Goal: Task Accomplishment & Management: Manage account settings

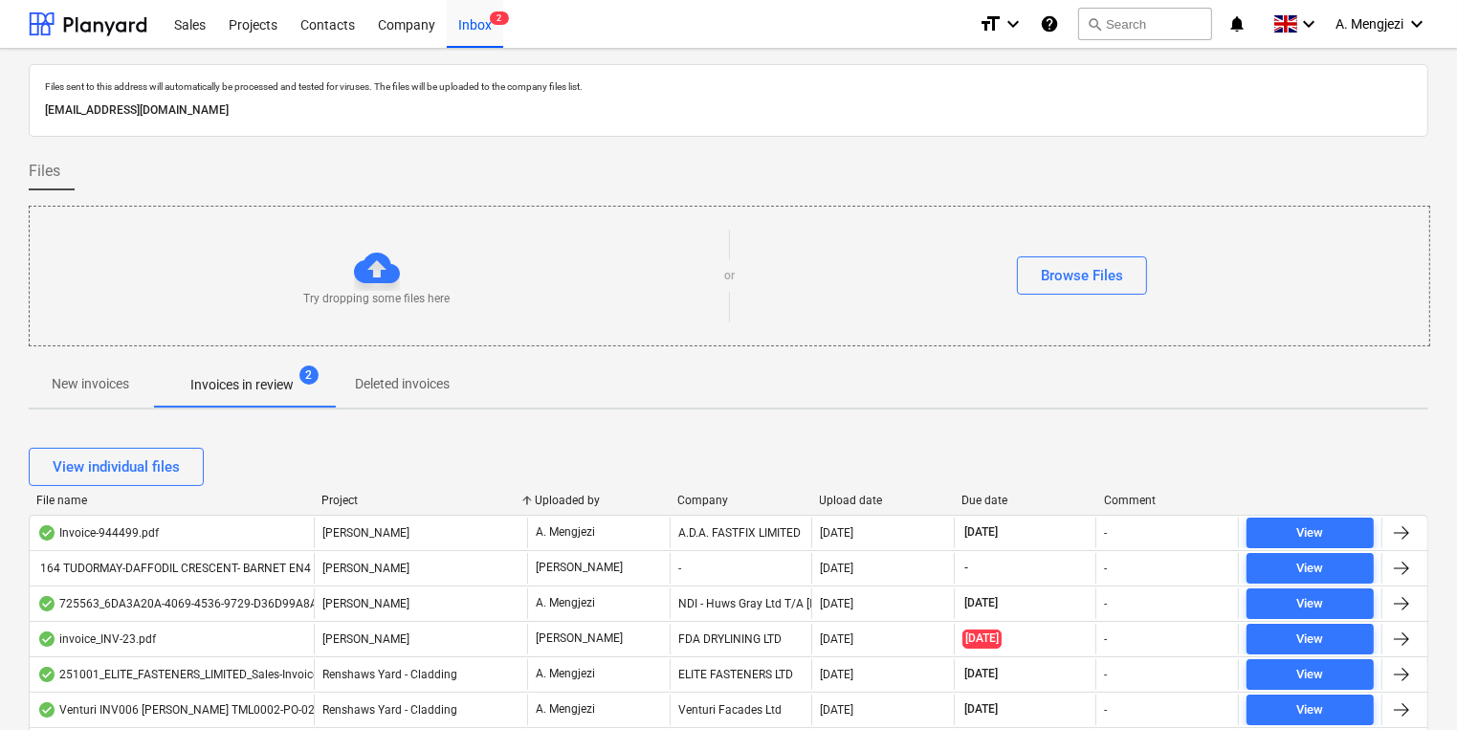
drag, startPoint x: 169, startPoint y: 395, endPoint x: 152, endPoint y: 395, distance: 17.2
click at [167, 395] on span "Invoices in review 2" at bounding box center [242, 384] width 180 height 34
click at [126, 393] on p "New invoices" at bounding box center [91, 384] width 78 height 20
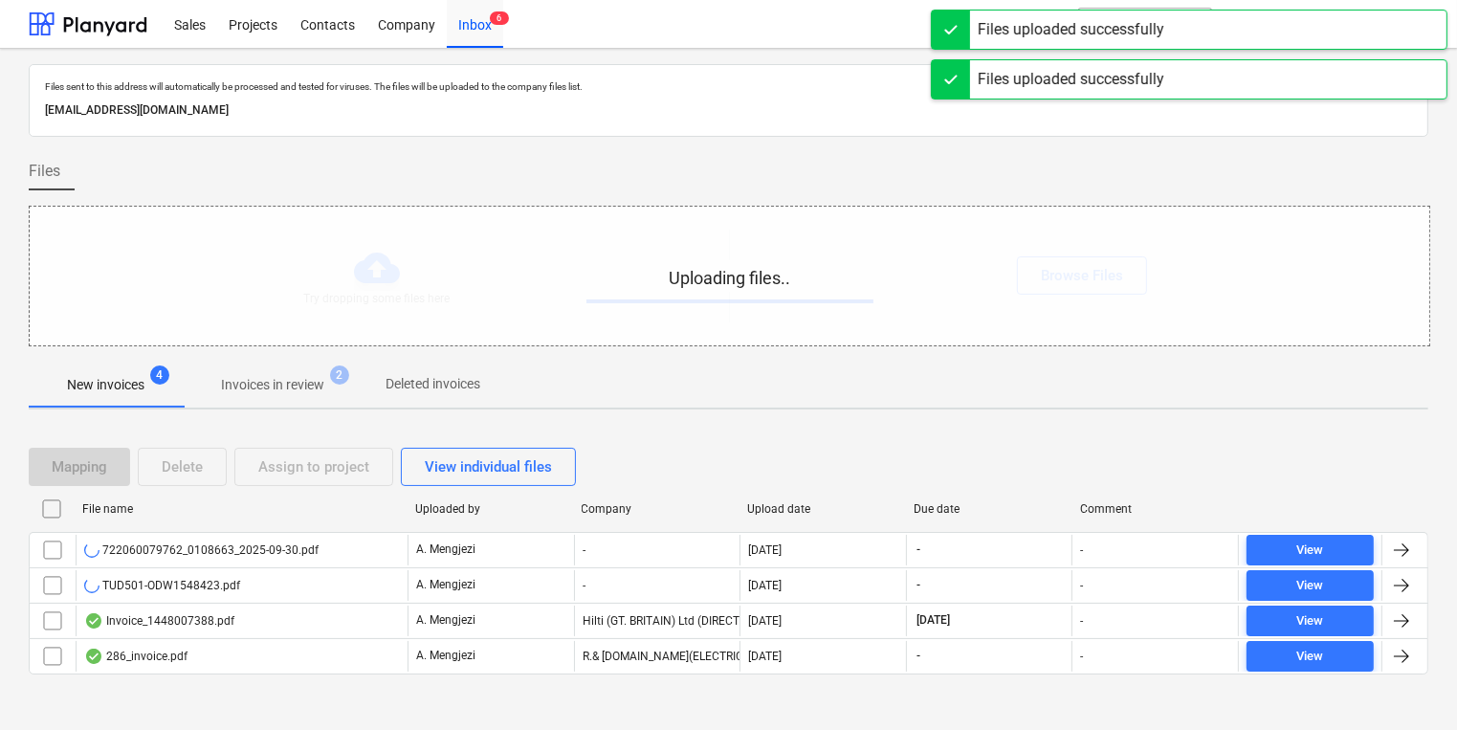
drag, startPoint x: 276, startPoint y: 256, endPoint x: 241, endPoint y: 270, distance: 37.0
click at [278, 275] on div "Uploading files.." at bounding box center [730, 276] width 1400 height 139
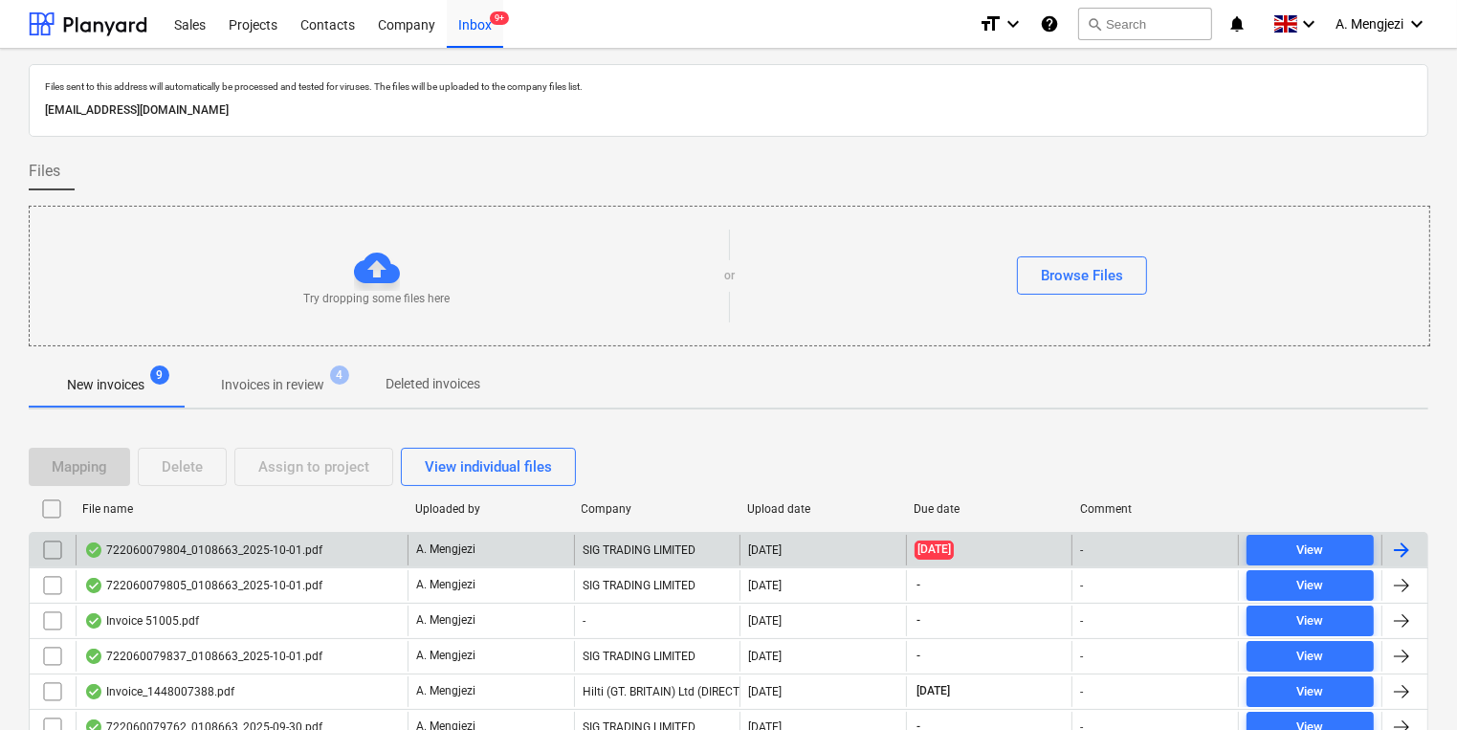
scroll to position [187, 0]
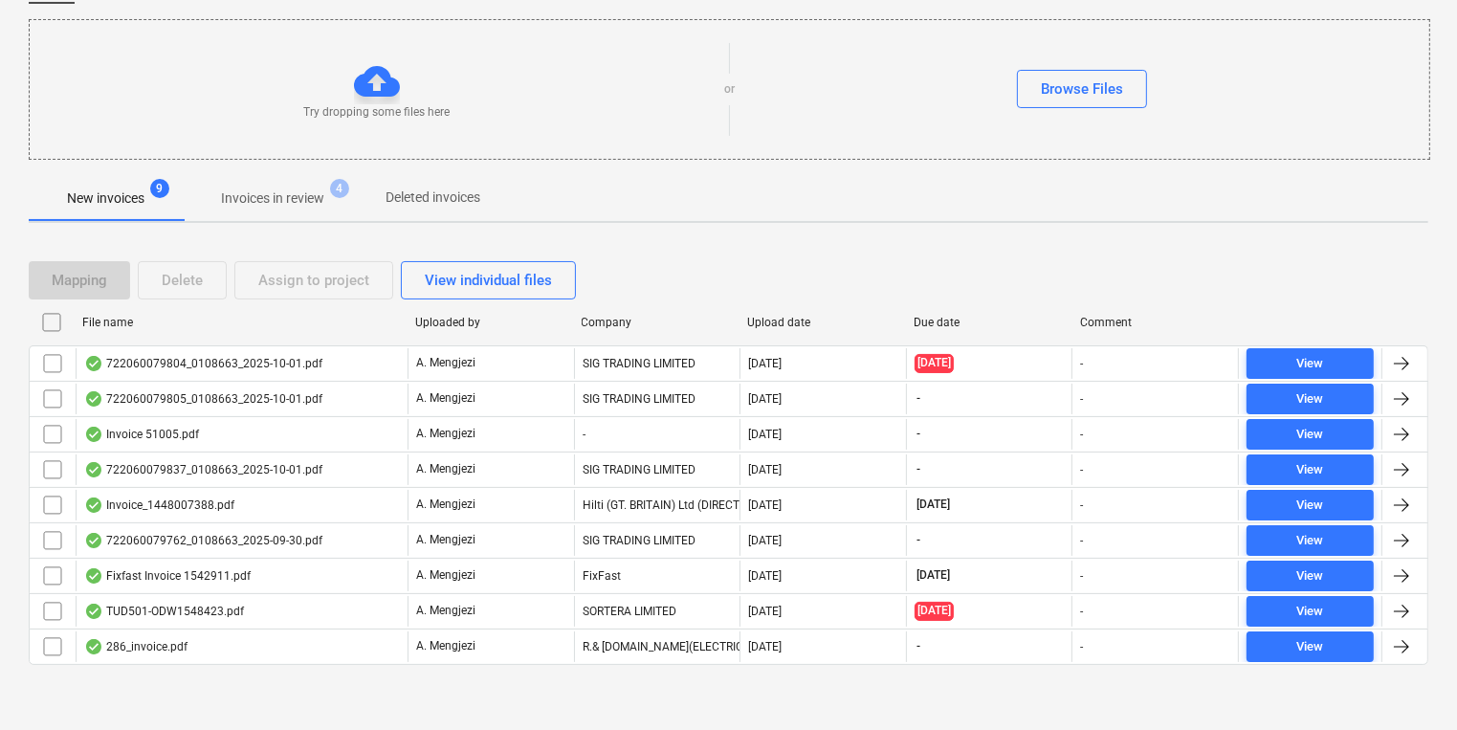
click at [335, 188] on span "4" at bounding box center [339, 188] width 19 height 19
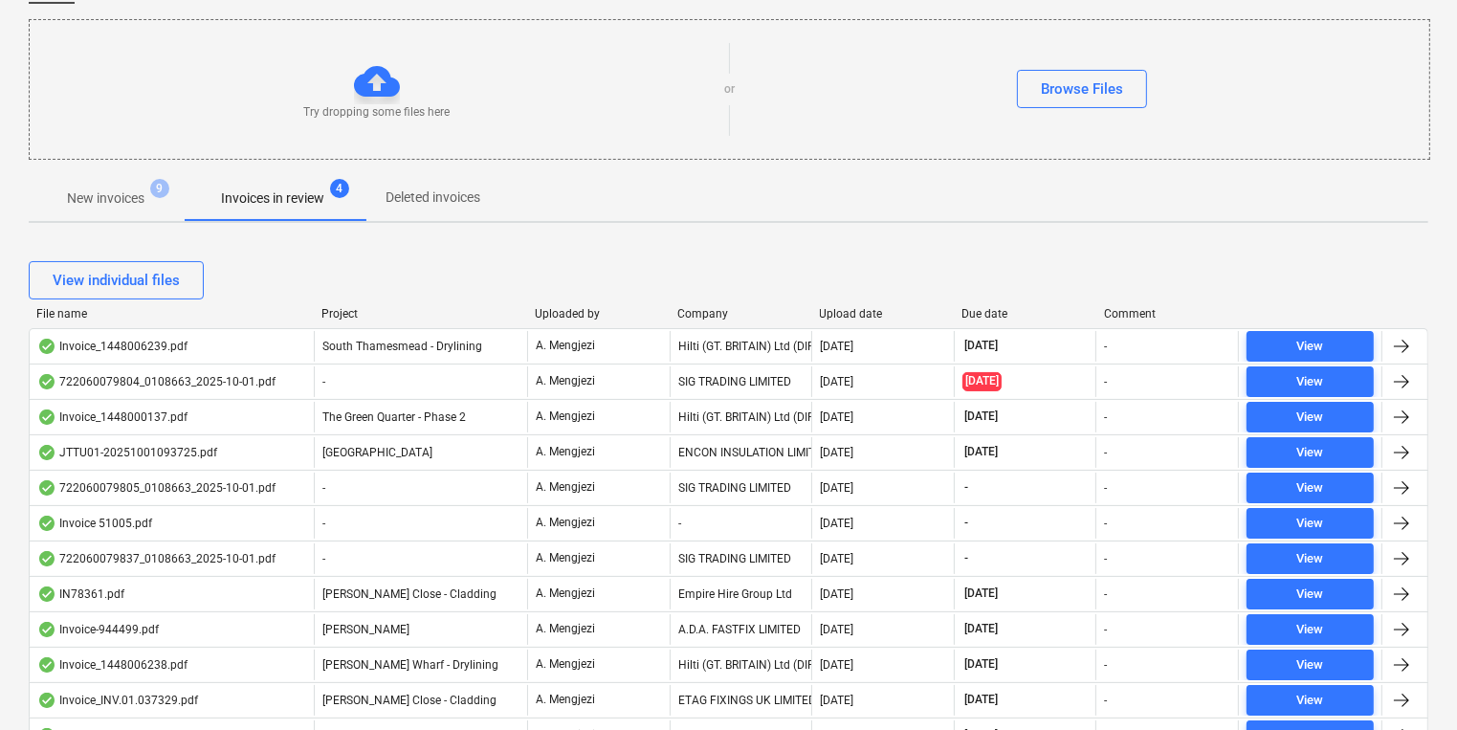
scroll to position [416, 0]
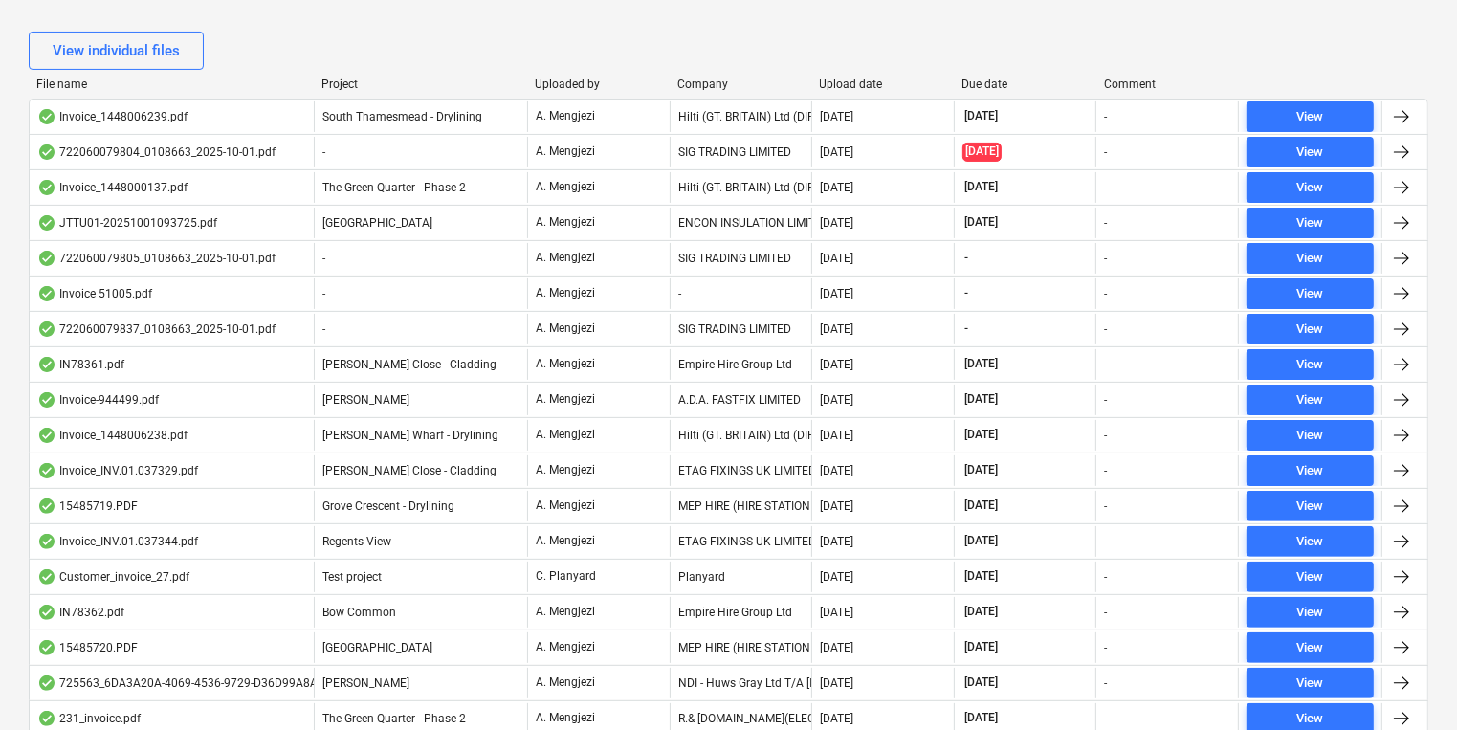
click at [696, 61] on div "View individual files" at bounding box center [729, 51] width 1400 height 38
click at [709, 94] on div "File name Project Uploaded by Company Upload date Due date Comment" at bounding box center [729, 88] width 1400 height 21
click at [707, 80] on div "Company" at bounding box center [740, 84] width 127 height 13
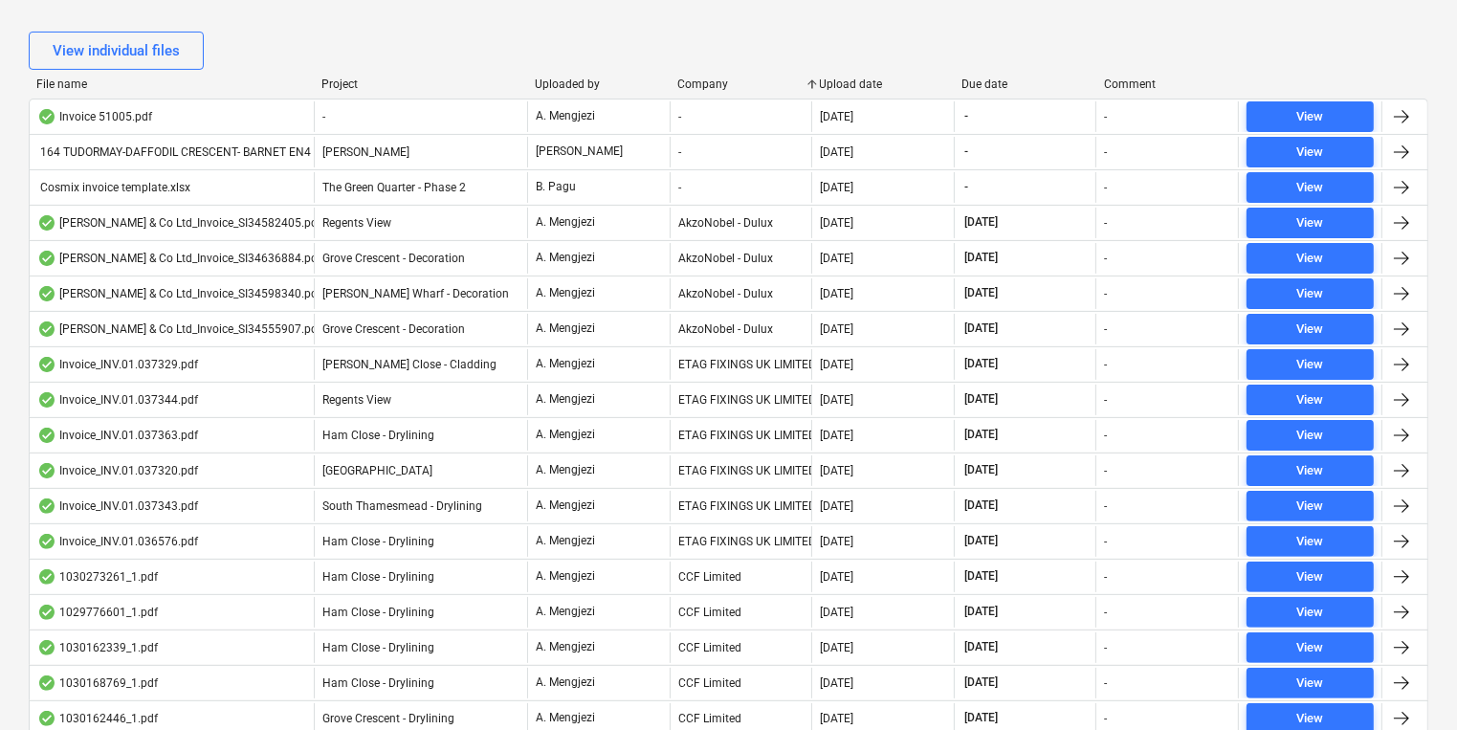
click at [707, 80] on div "Company" at bounding box center [740, 84] width 127 height 13
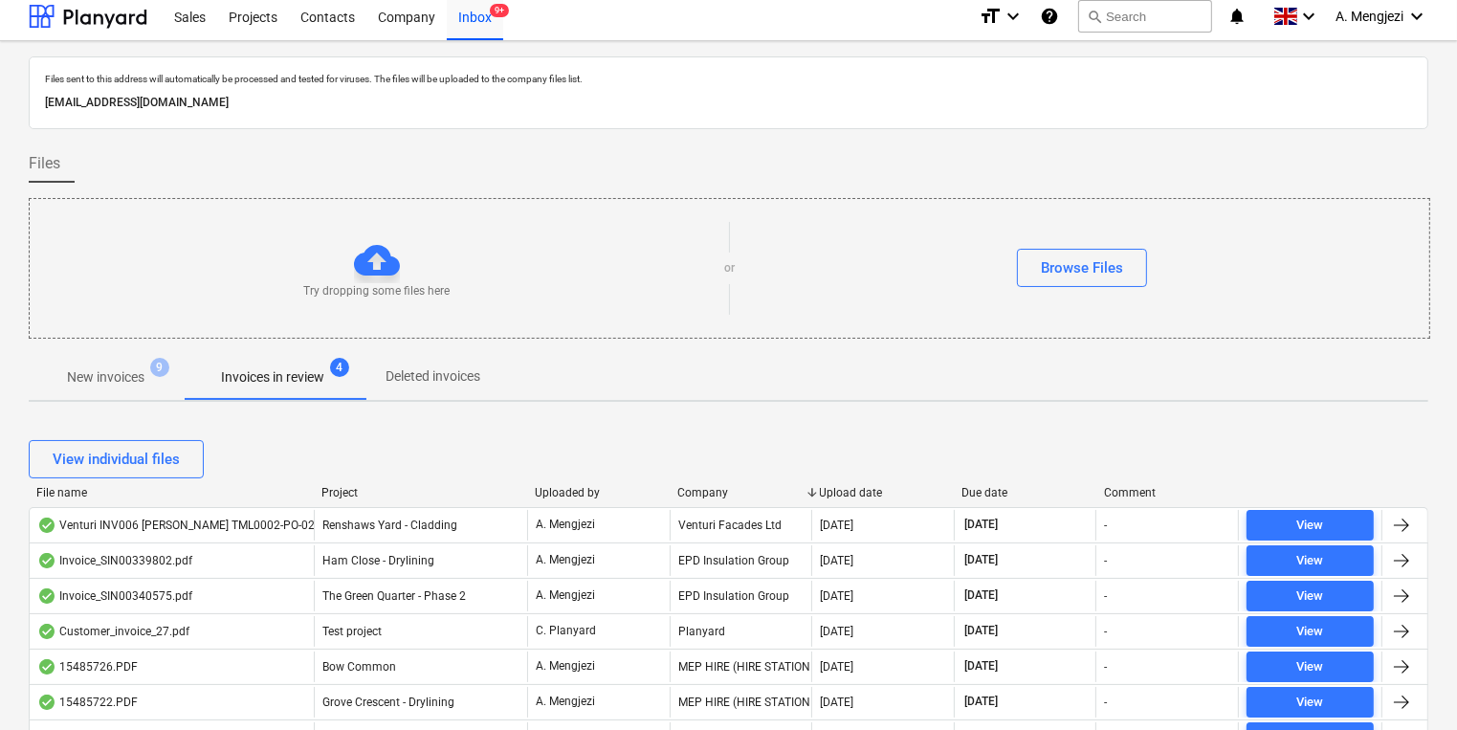
scroll to position [0, 0]
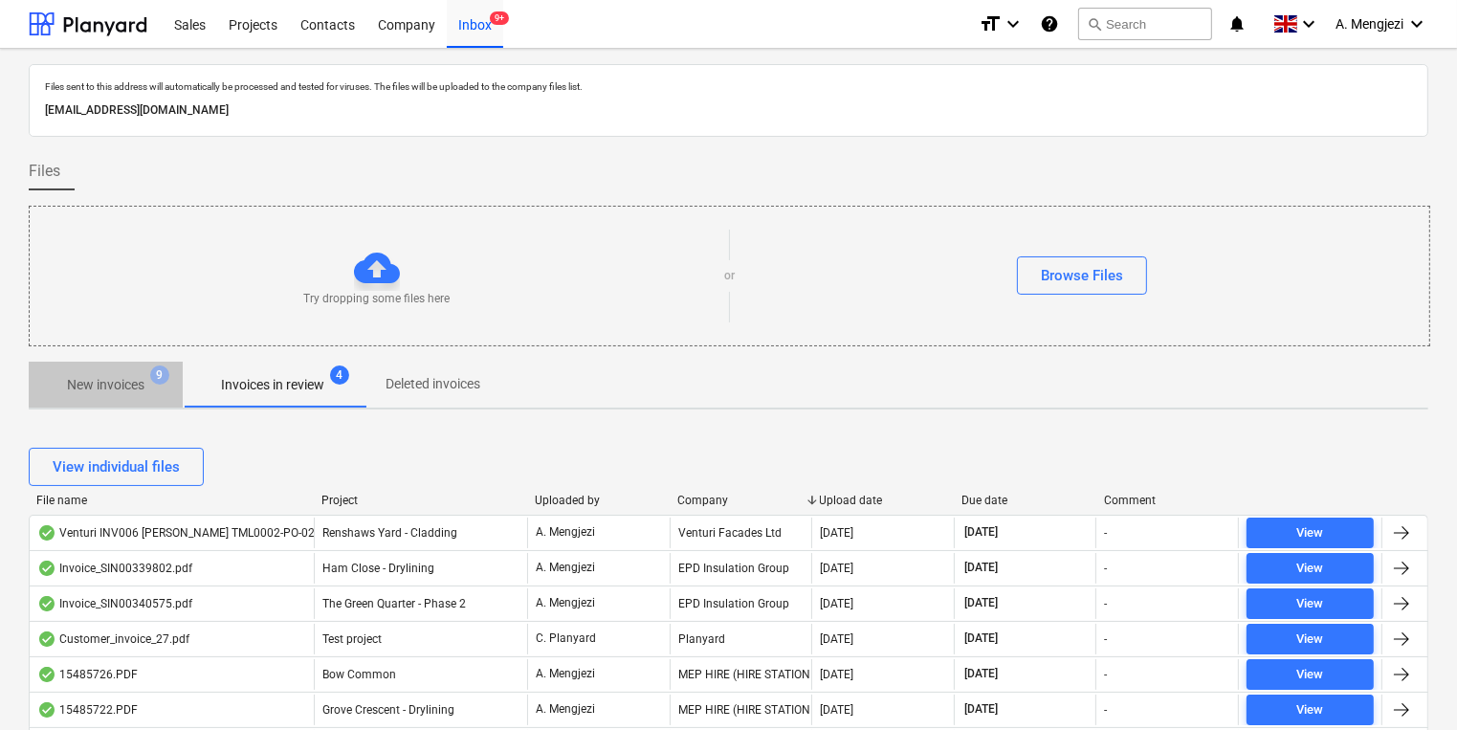
click at [107, 384] on p "New invoices" at bounding box center [106, 385] width 78 height 20
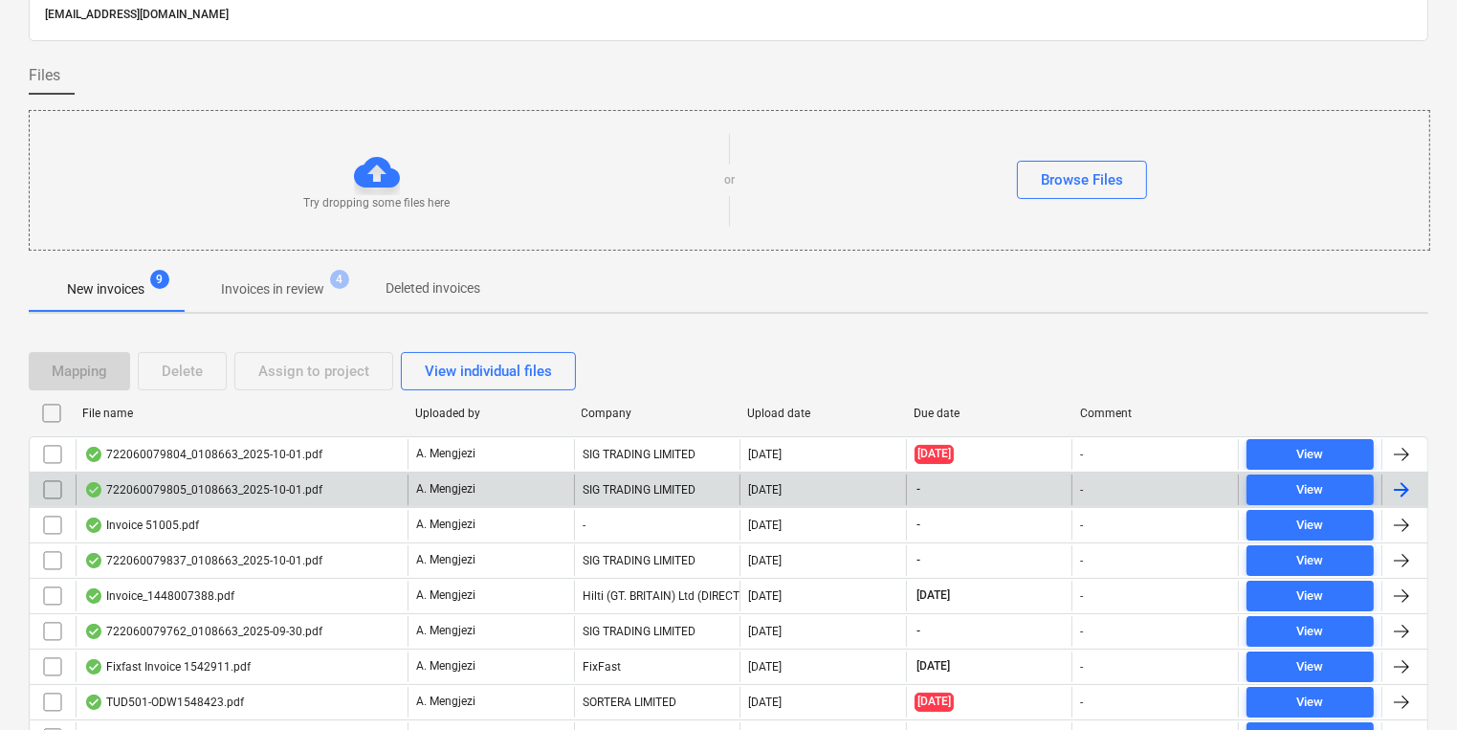
scroll to position [187, 0]
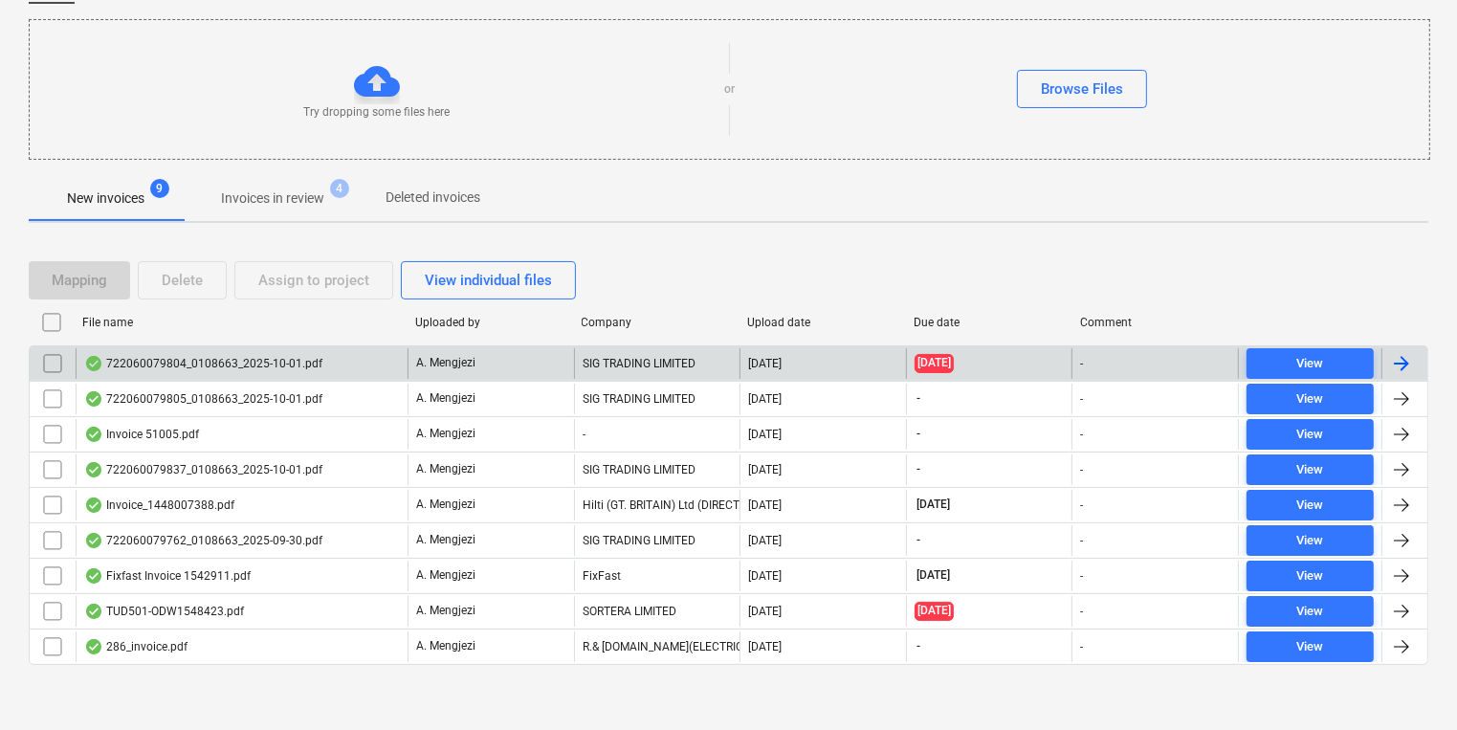
click at [477, 376] on div "A. Mengjezi" at bounding box center [491, 363] width 167 height 31
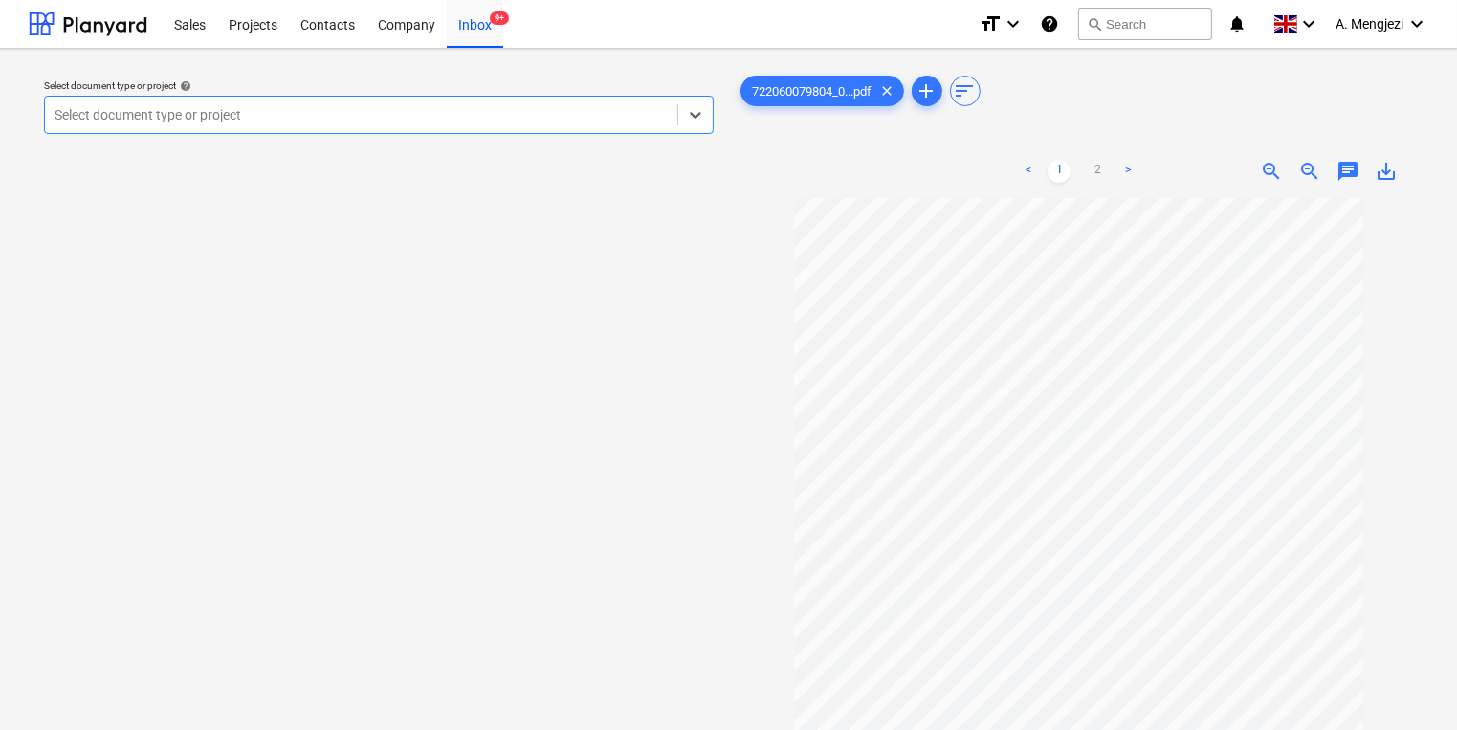
click at [1271, 162] on span "zoom_in" at bounding box center [1271, 171] width 23 height 23
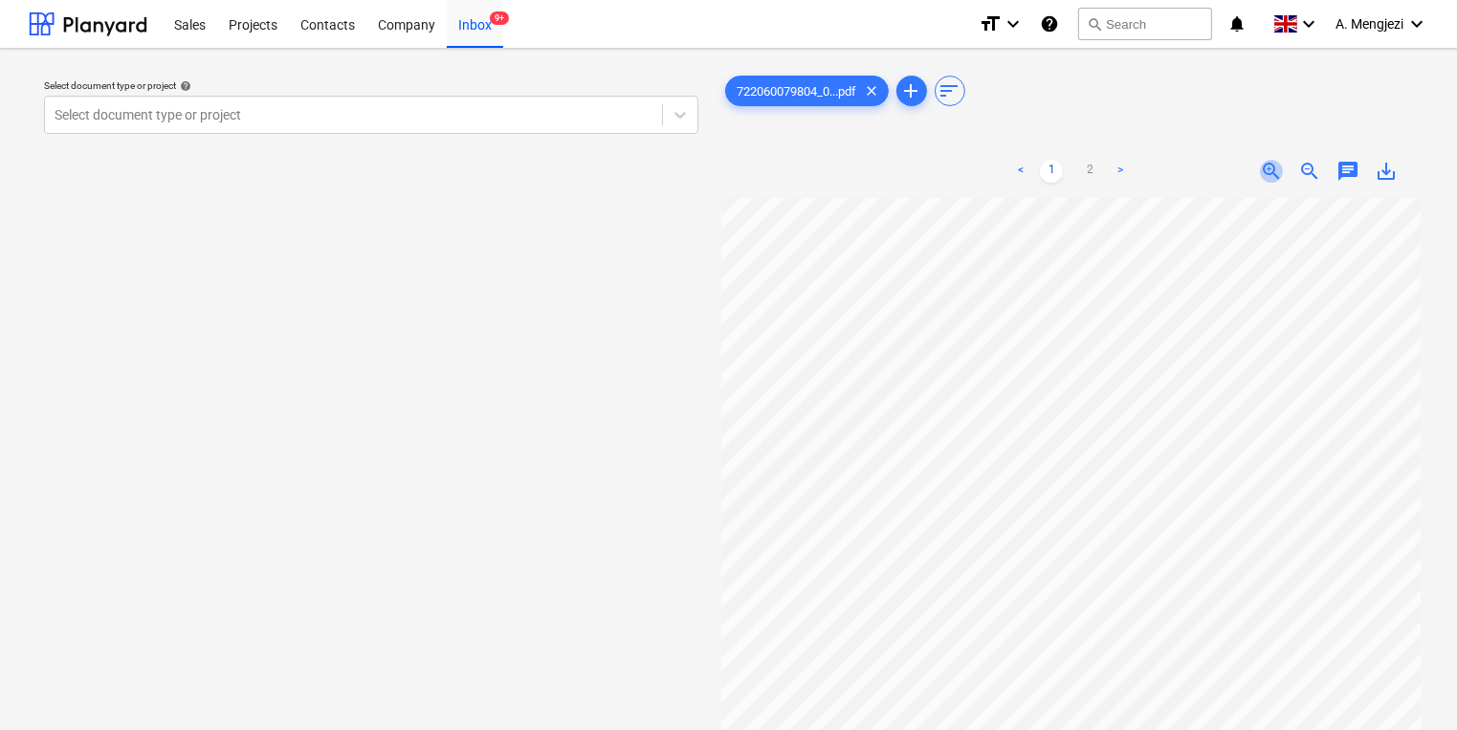
click at [1271, 162] on span "zoom_in" at bounding box center [1271, 171] width 23 height 23
click at [1095, 172] on link "2" at bounding box center [1089, 171] width 23 height 23
click at [1040, 175] on link "1" at bounding box center [1051, 171] width 23 height 23
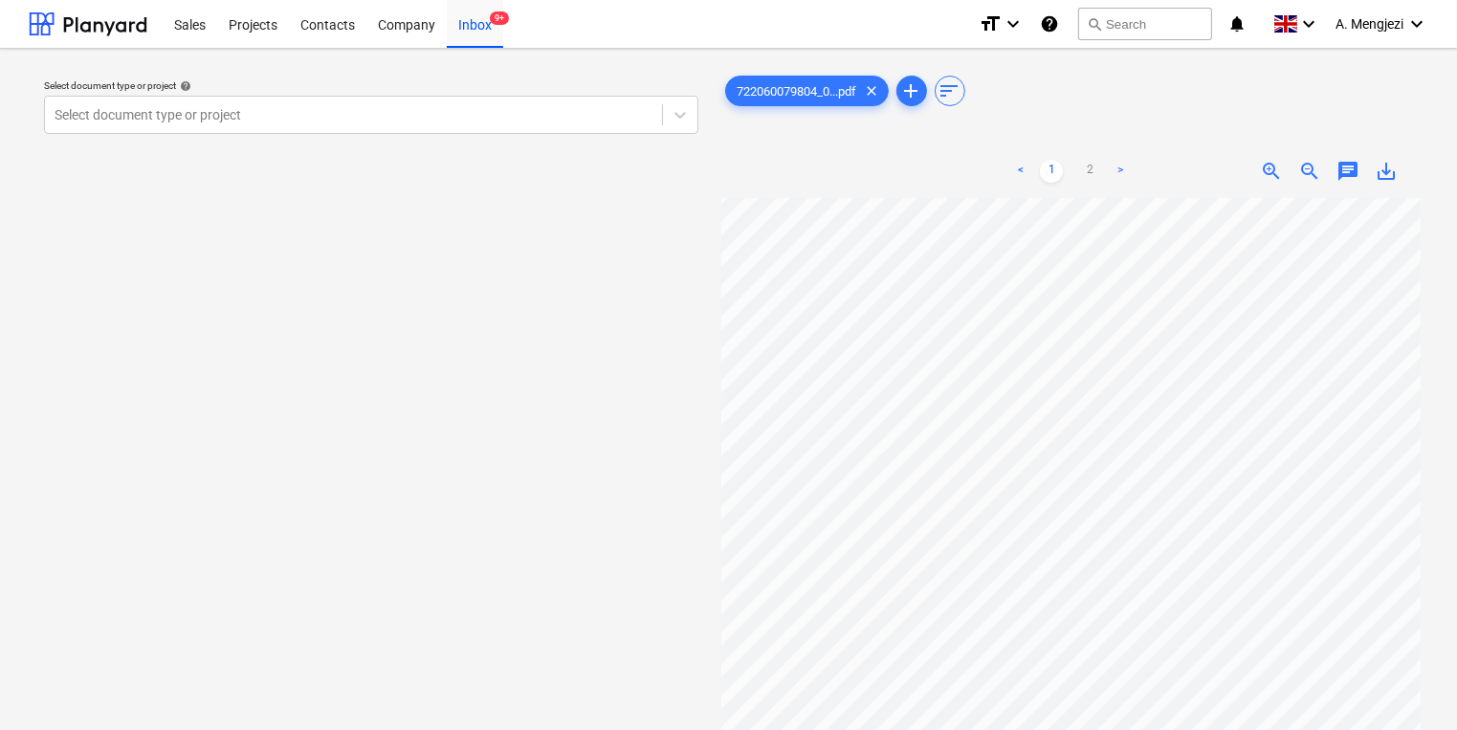
scroll to position [0, 103]
click at [569, 103] on div "Select document type or project" at bounding box center [353, 114] width 617 height 27
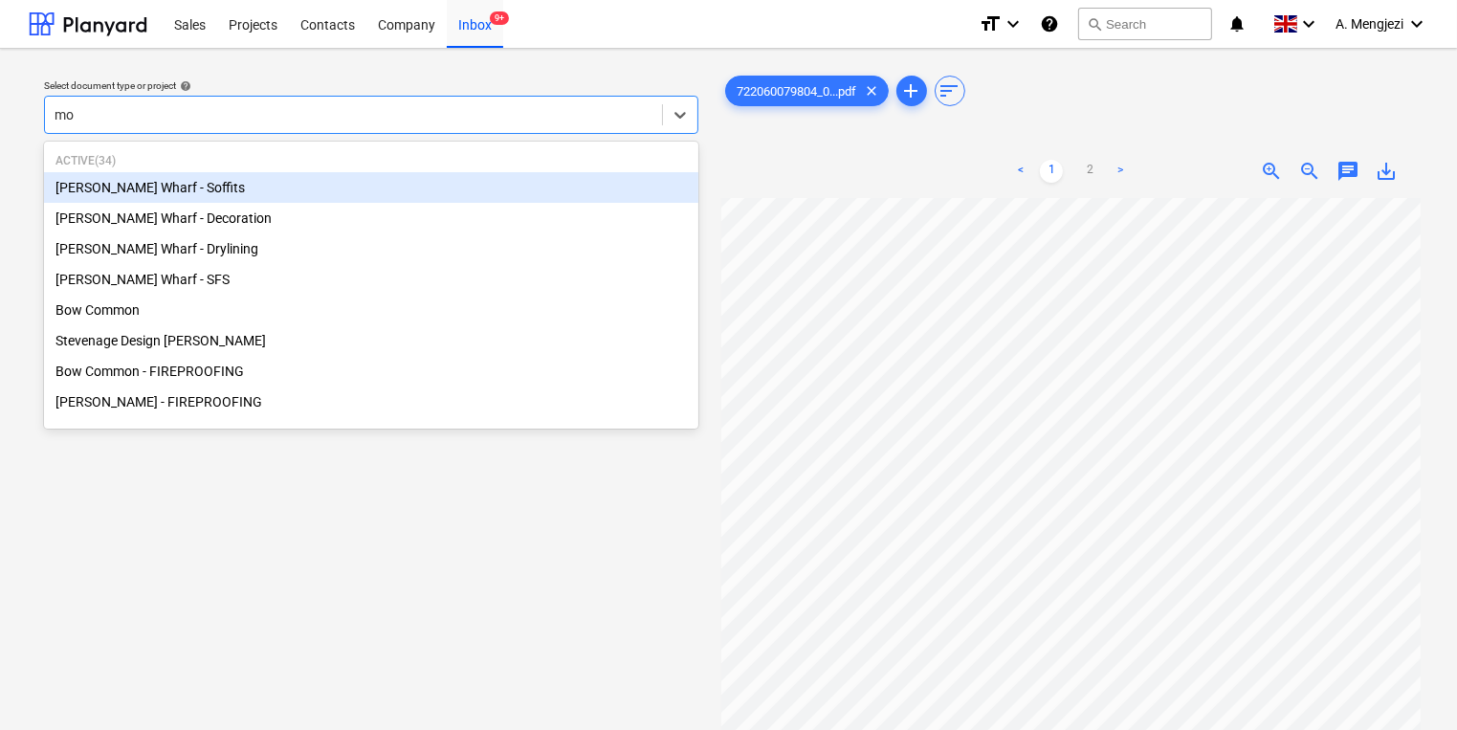
type input "mon"
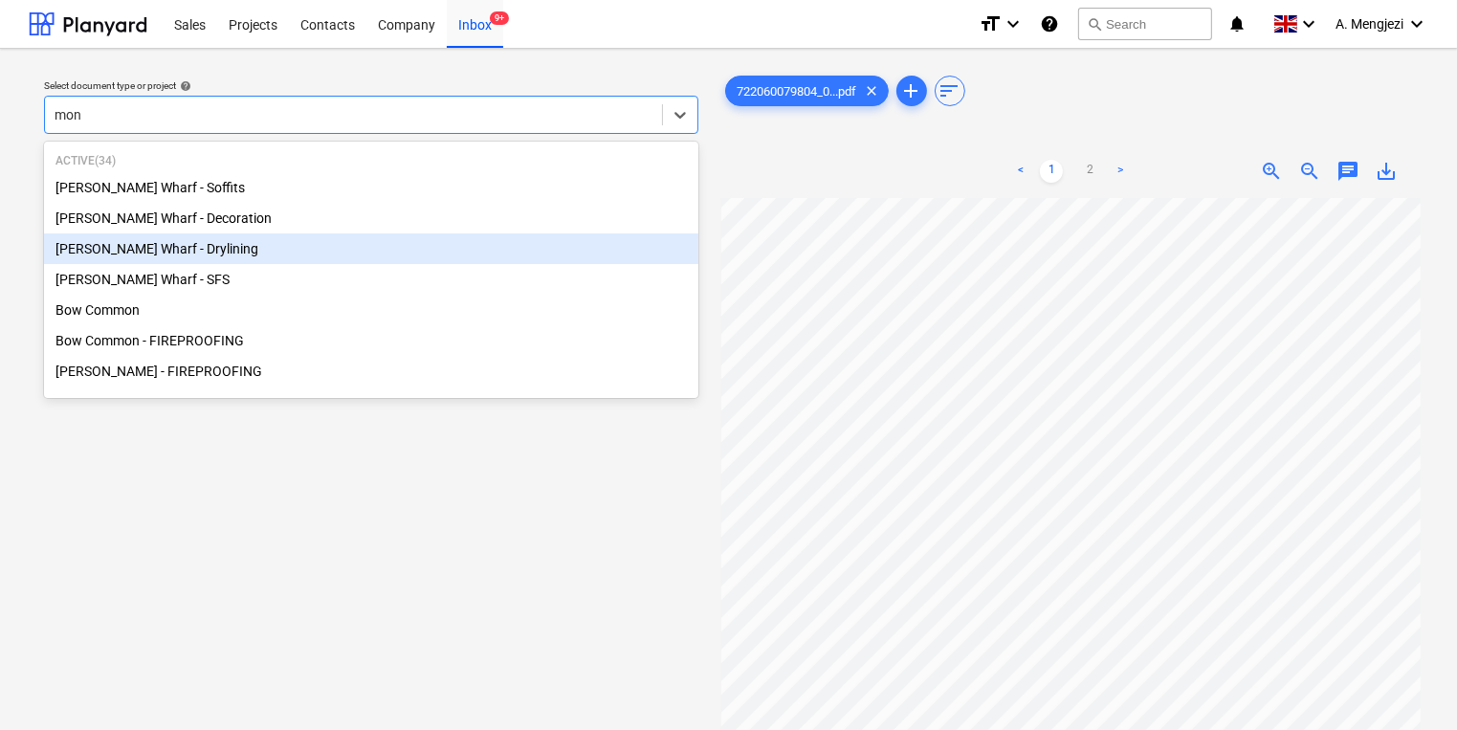
click at [236, 247] on div "[PERSON_NAME] Wharf - Drylining" at bounding box center [371, 248] width 655 height 31
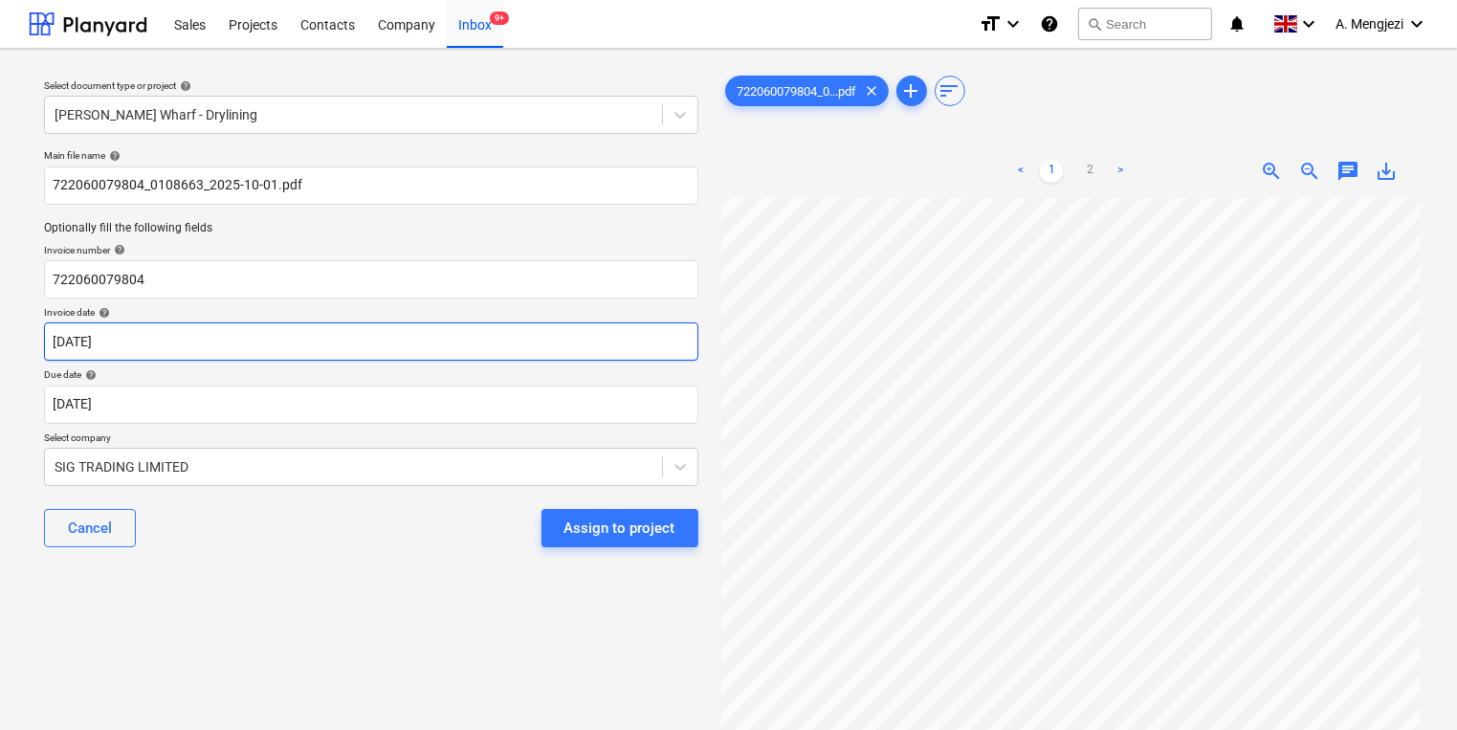
scroll to position [59, 164]
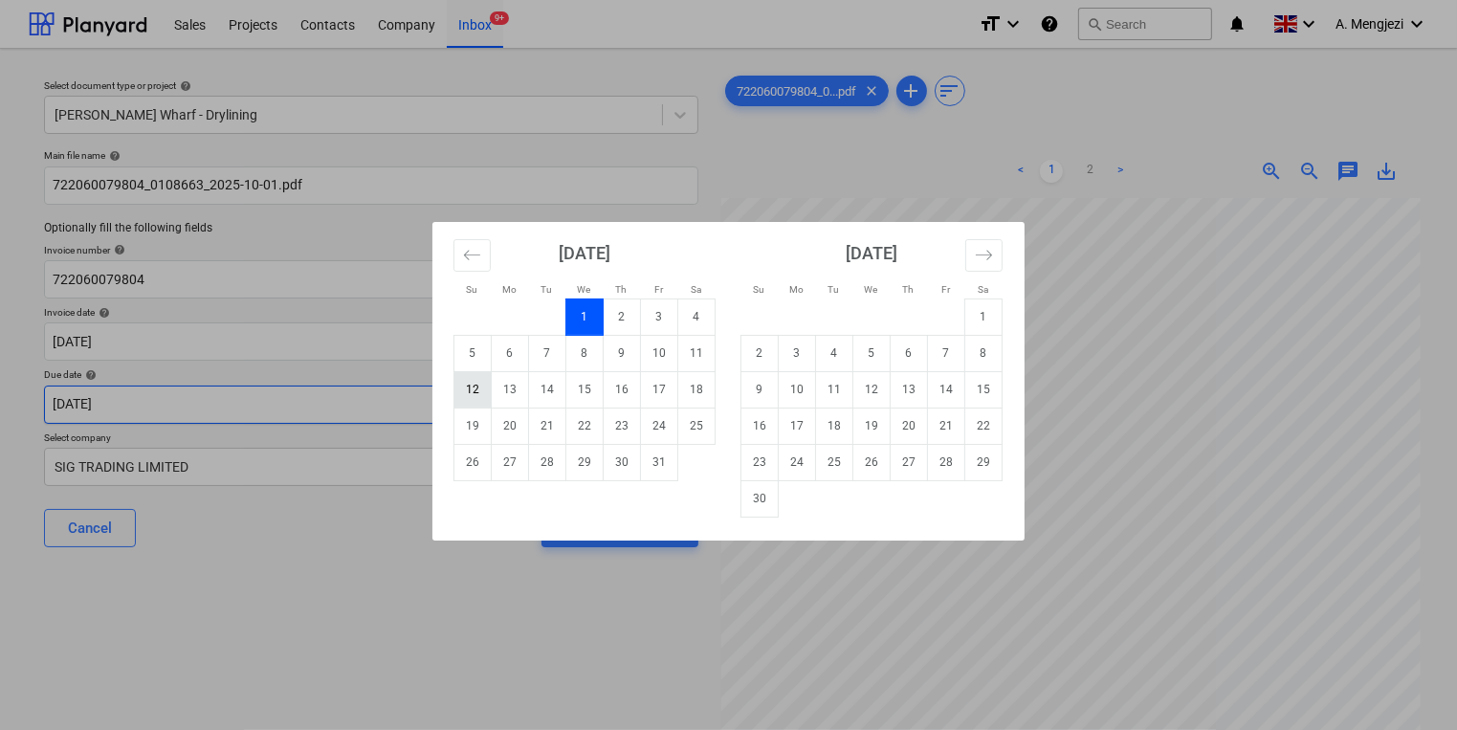
click at [477, 406] on body "Sales Projects Contacts Company Inbox 9+ format_size keyboard_arrow_down help s…" at bounding box center [728, 365] width 1457 height 730
click at [1321, 518] on div "Su Mo Tu We Th Fr Sa Su Mo Tu We Th Fr Sa [DATE] 1 2 3 4 5 6 7 8 9 10 11 12 13 …" at bounding box center [728, 365] width 1457 height 730
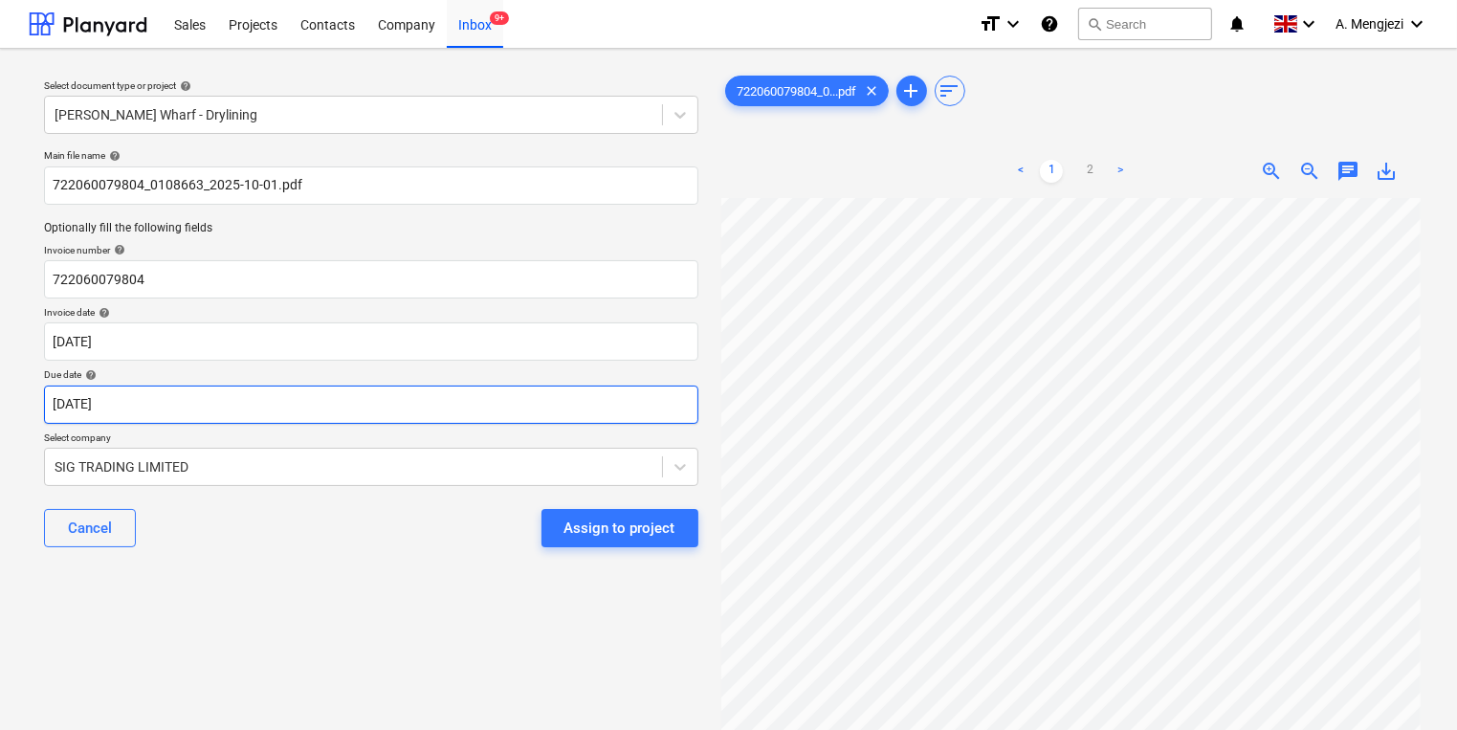
click at [414, 408] on body "Sales Projects Contacts Company Inbox 9+ format_size keyboard_arrow_down help s…" at bounding box center [728, 365] width 1457 height 730
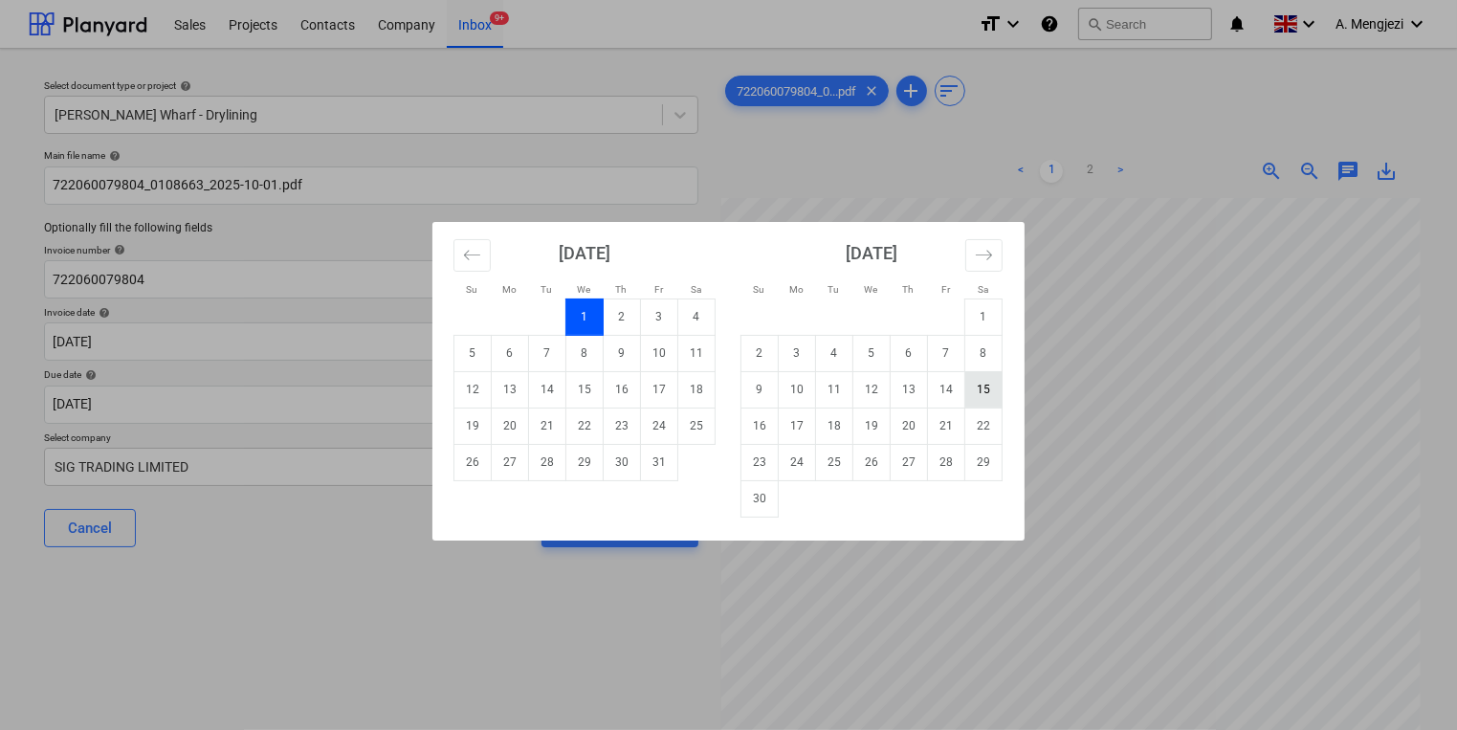
click at [987, 401] on td "15" at bounding box center [984, 389] width 37 height 36
type input "[DATE]"
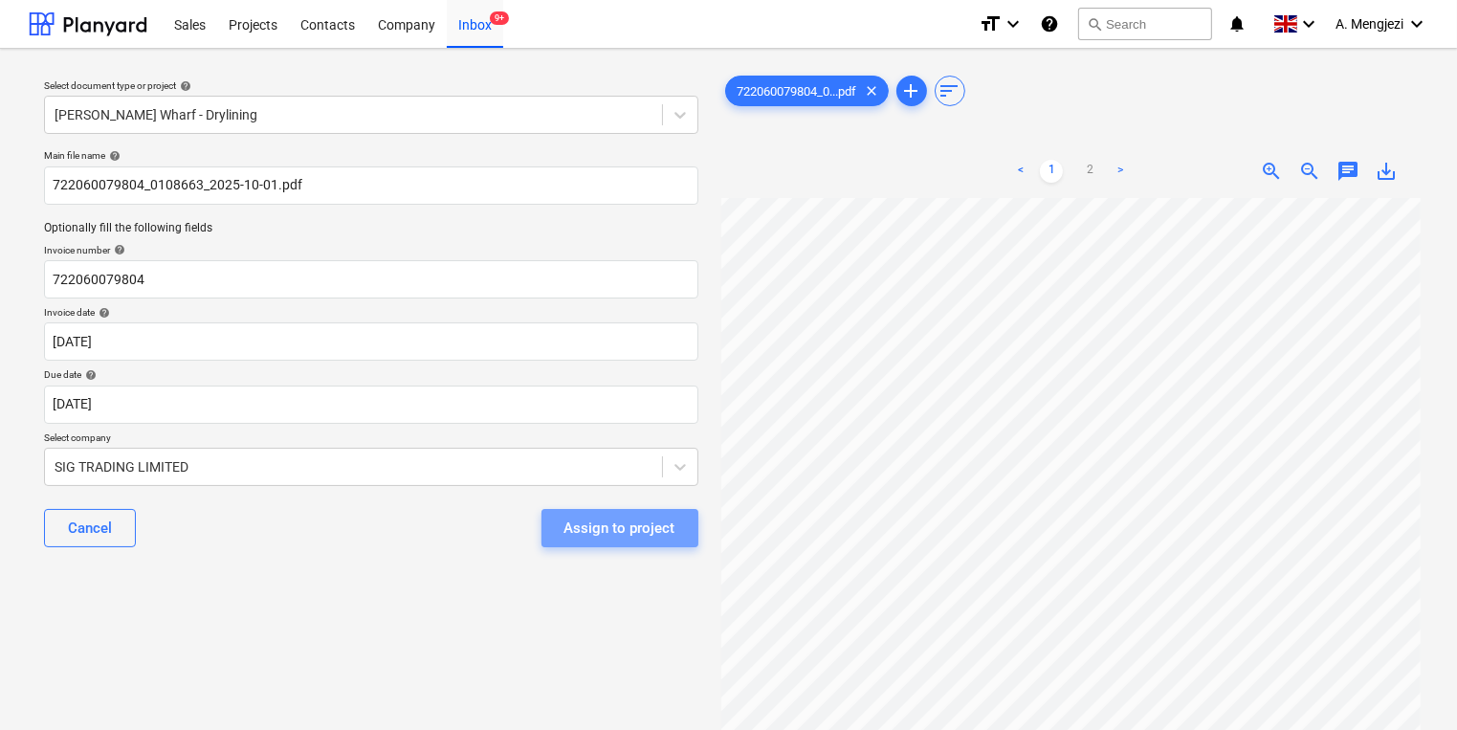
click at [641, 540] on div "Assign to project" at bounding box center [620, 528] width 111 height 25
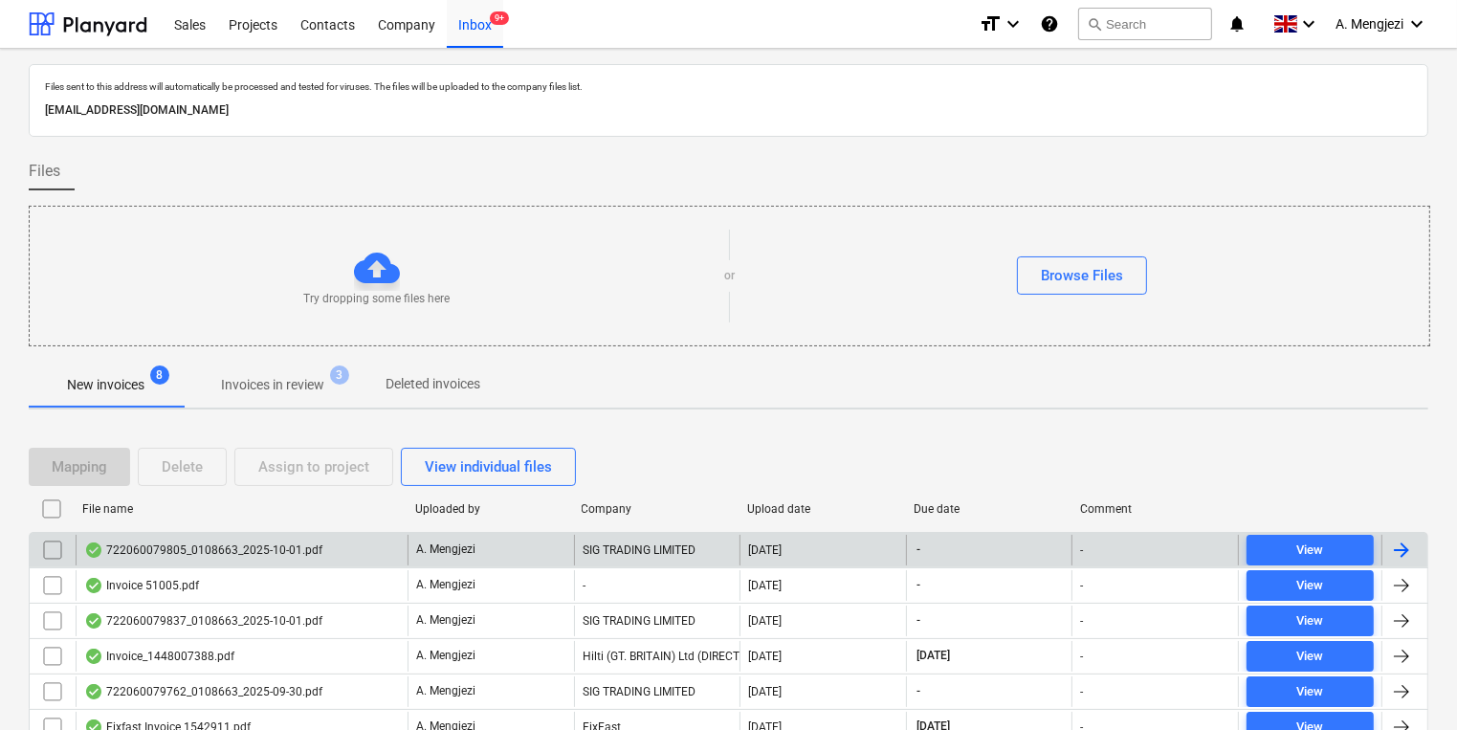
click at [643, 550] on div "SIG TRADING LIMITED" at bounding box center [657, 550] width 167 height 31
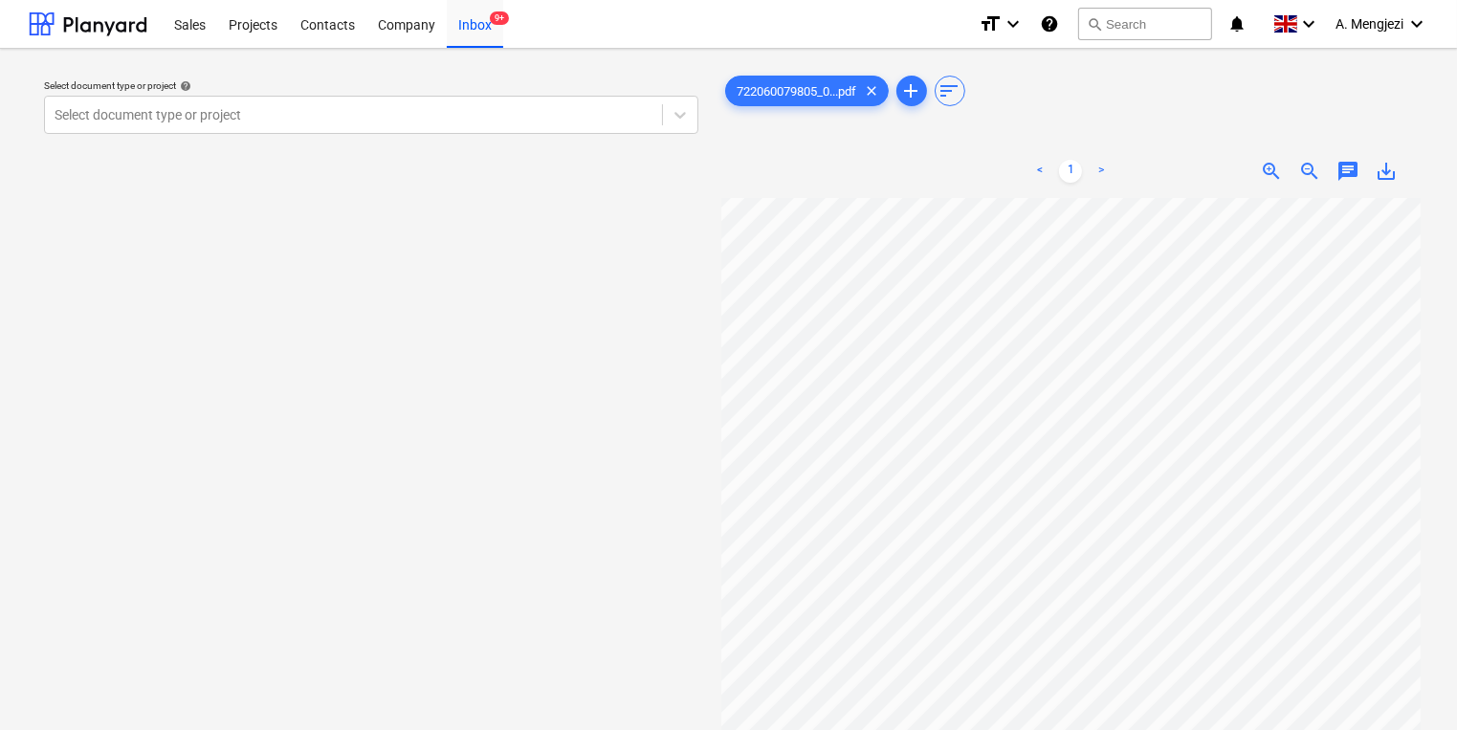
click at [348, 82] on div "Select document type or project help" at bounding box center [371, 85] width 655 height 12
click at [352, 114] on div at bounding box center [354, 114] width 598 height 19
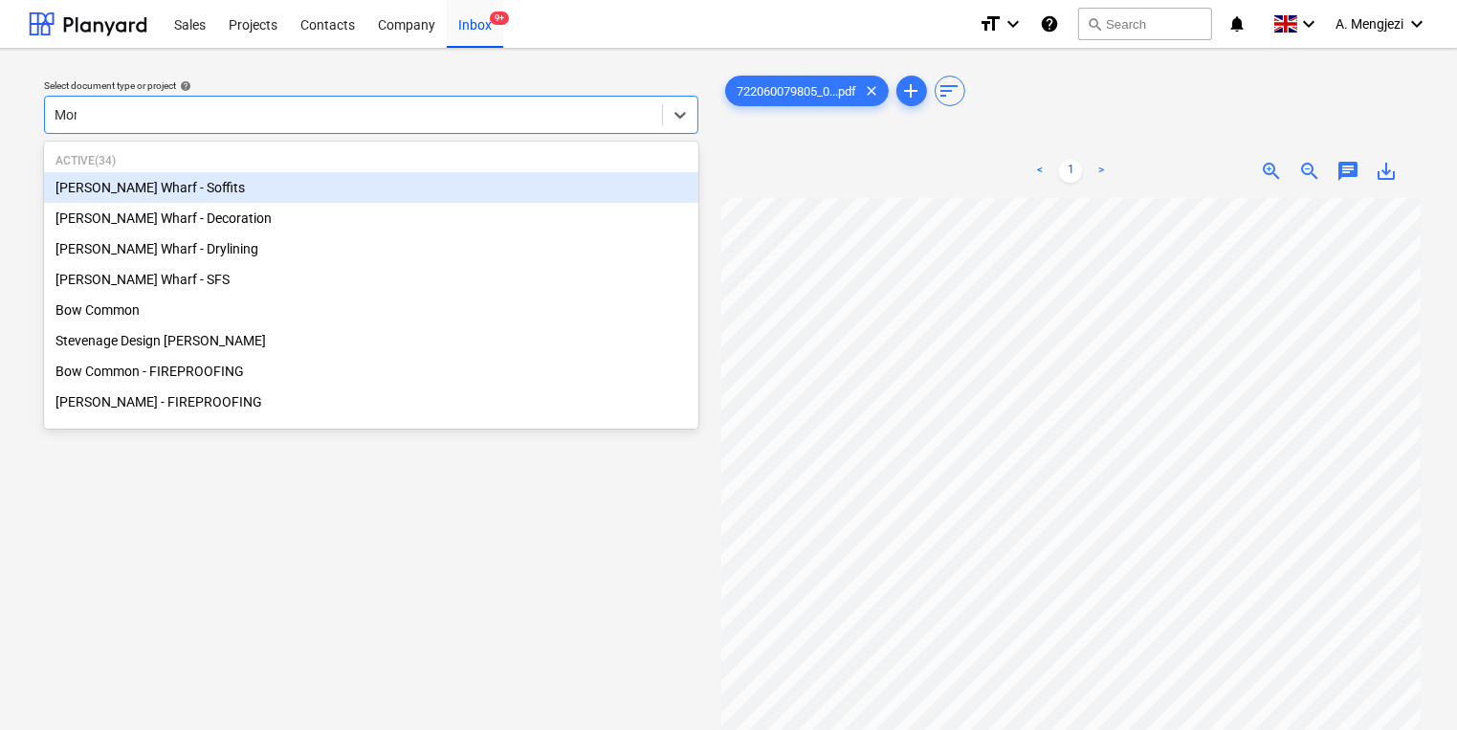
type input "Mont"
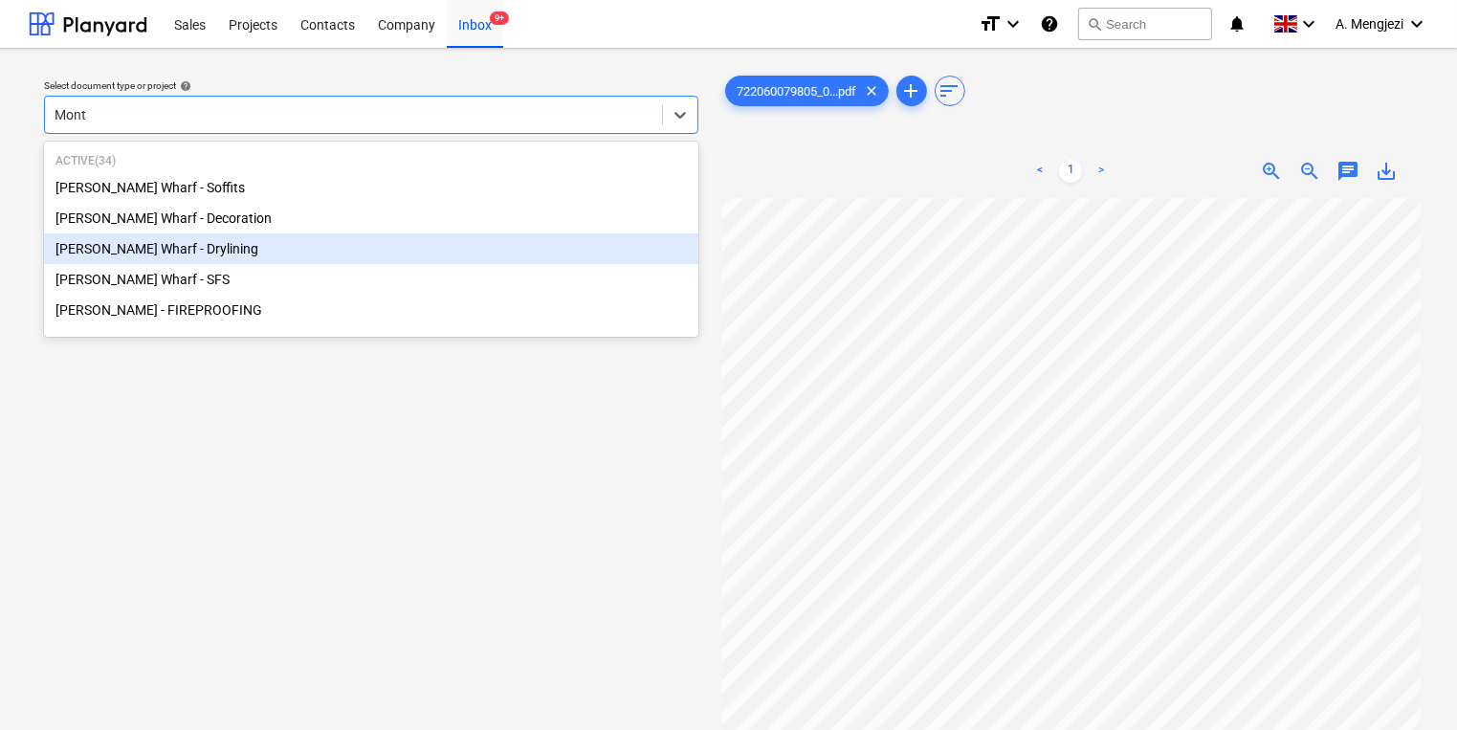
click at [331, 237] on div "[PERSON_NAME] Wharf - Drylining" at bounding box center [371, 248] width 655 height 31
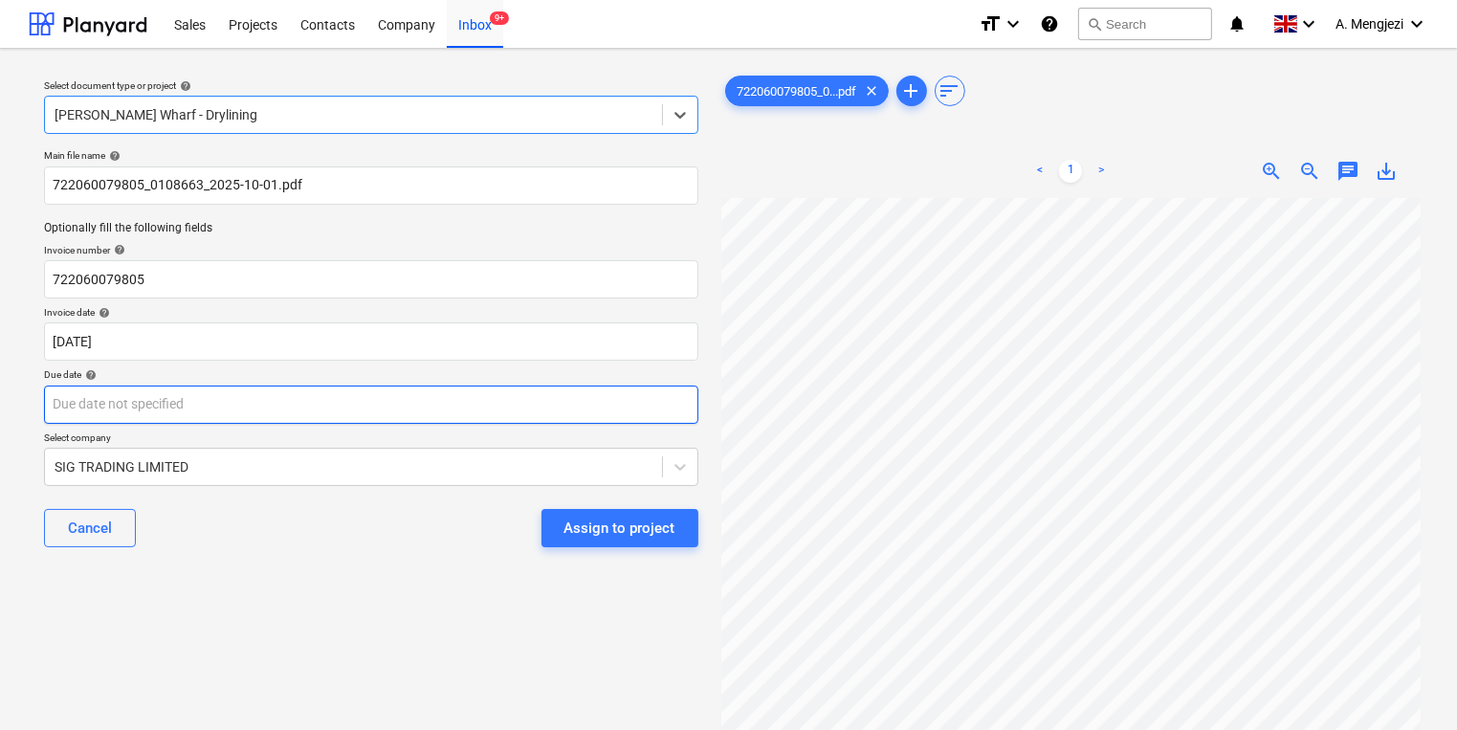
click at [329, 405] on body "Sales Projects Contacts Company Inbox 9+ format_size keyboard_arrow_down help s…" at bounding box center [728, 365] width 1457 height 730
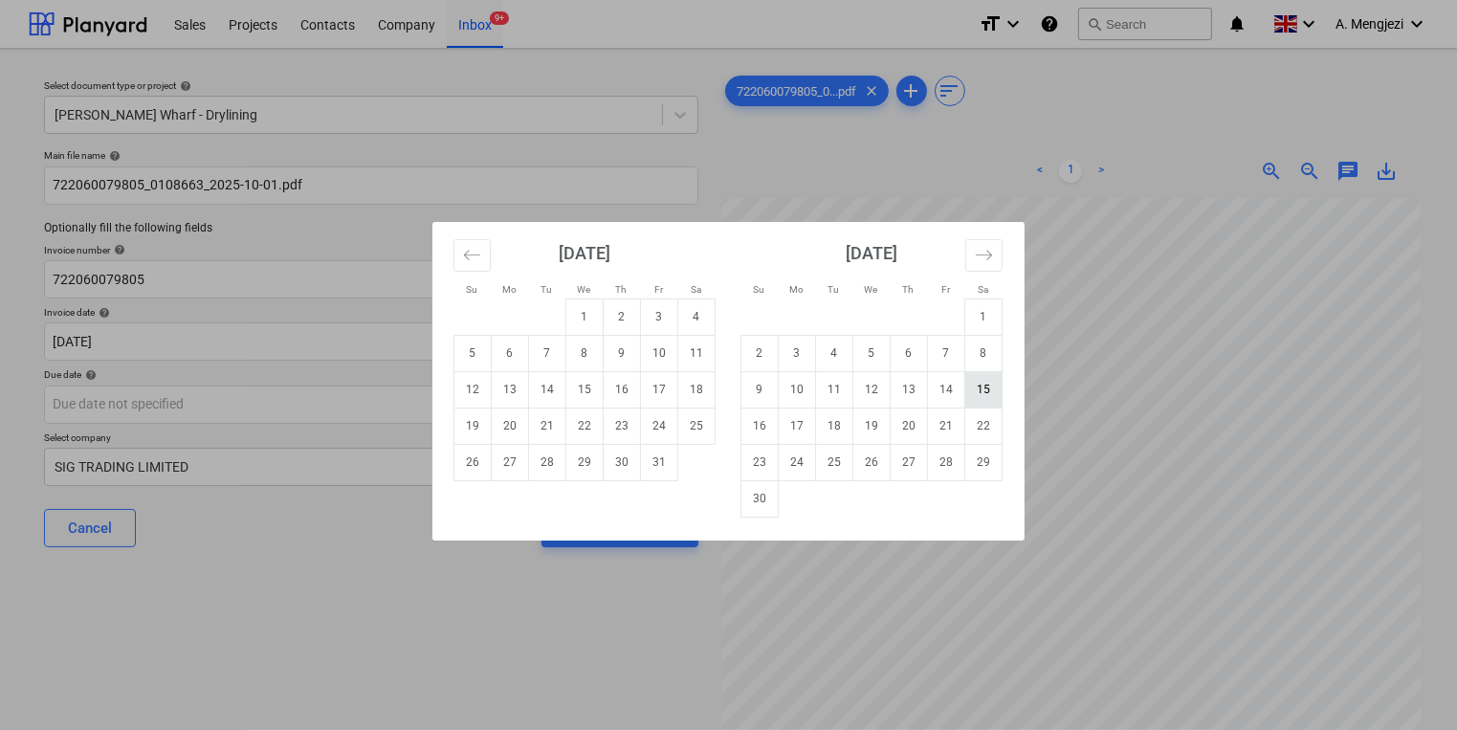
click at [984, 375] on td "15" at bounding box center [984, 389] width 37 height 36
type input "[DATE]"
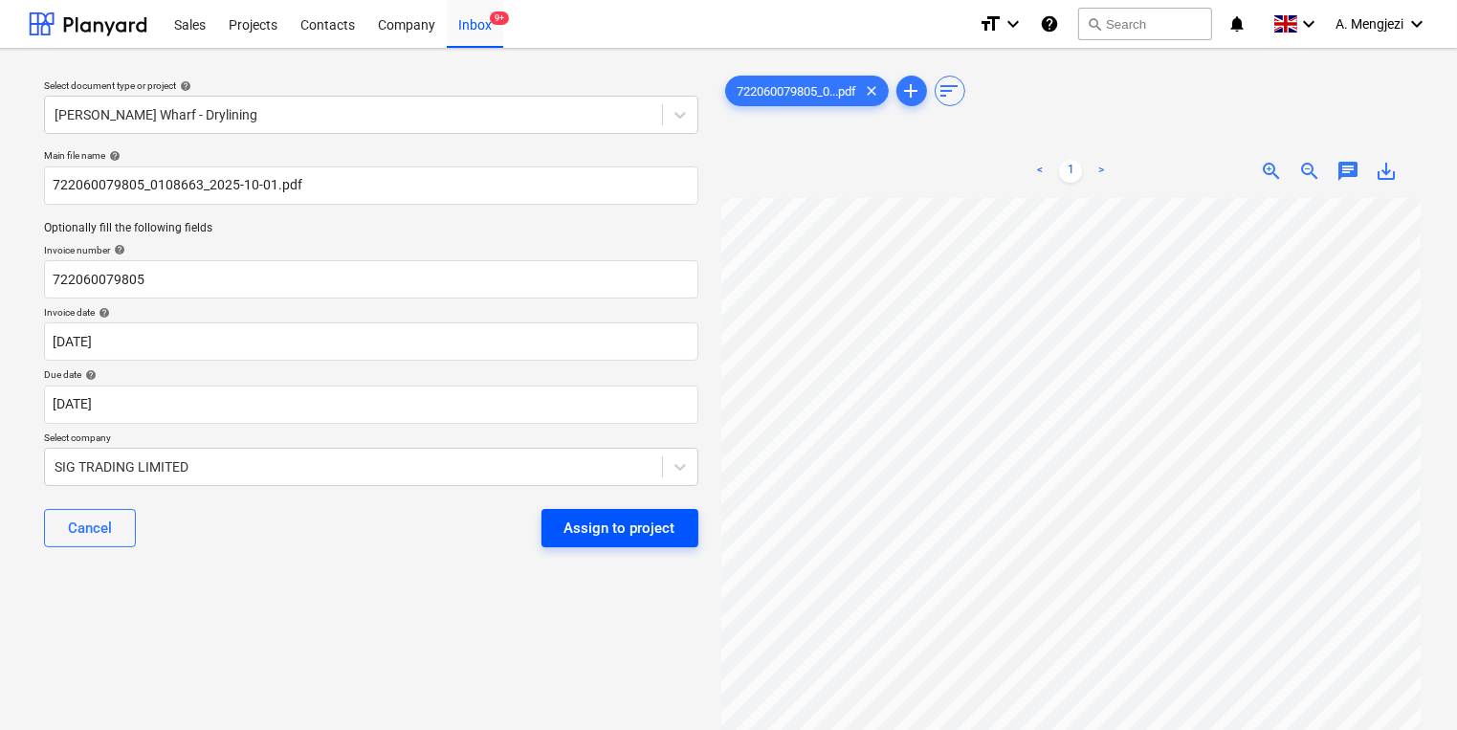
click at [645, 529] on div "Assign to project" at bounding box center [620, 528] width 111 height 25
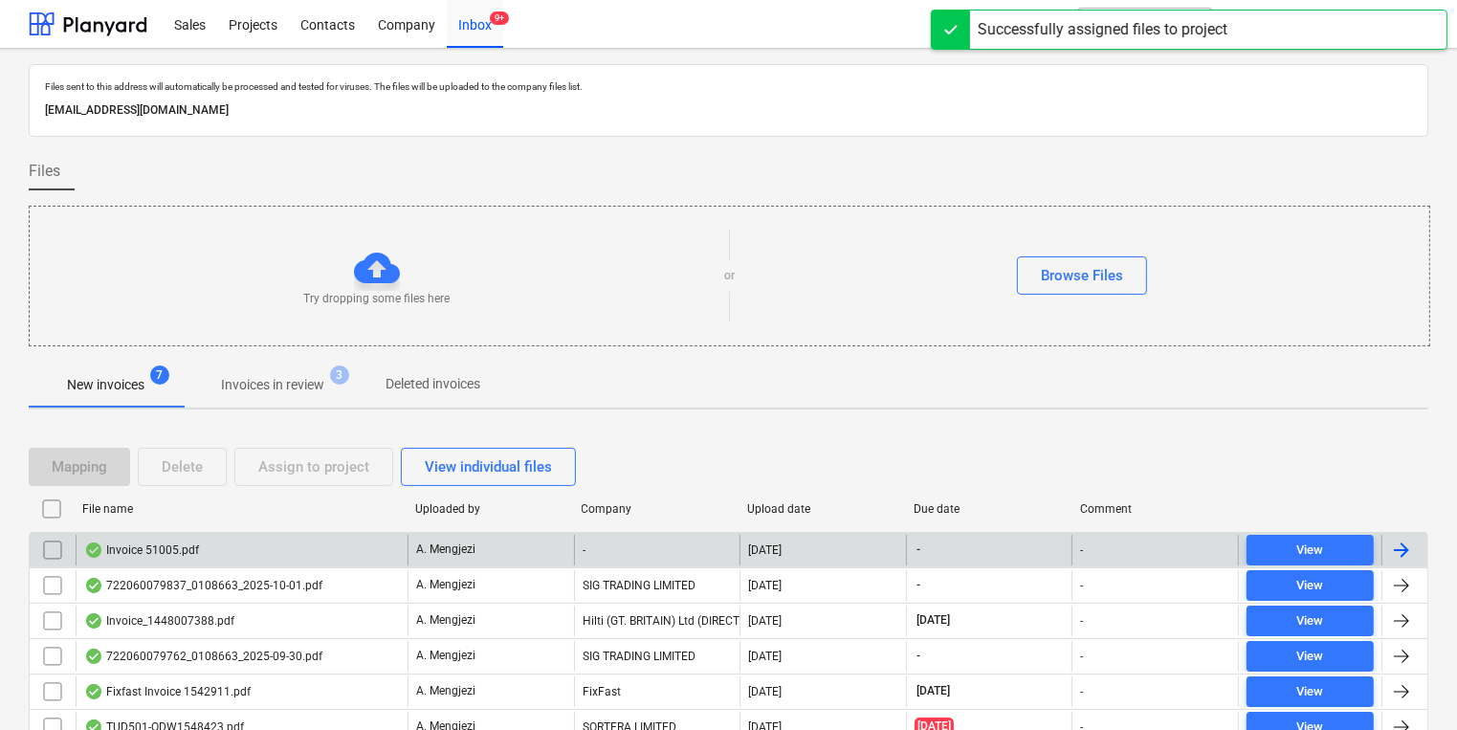
click at [510, 555] on div "A. Mengjezi" at bounding box center [491, 550] width 167 height 31
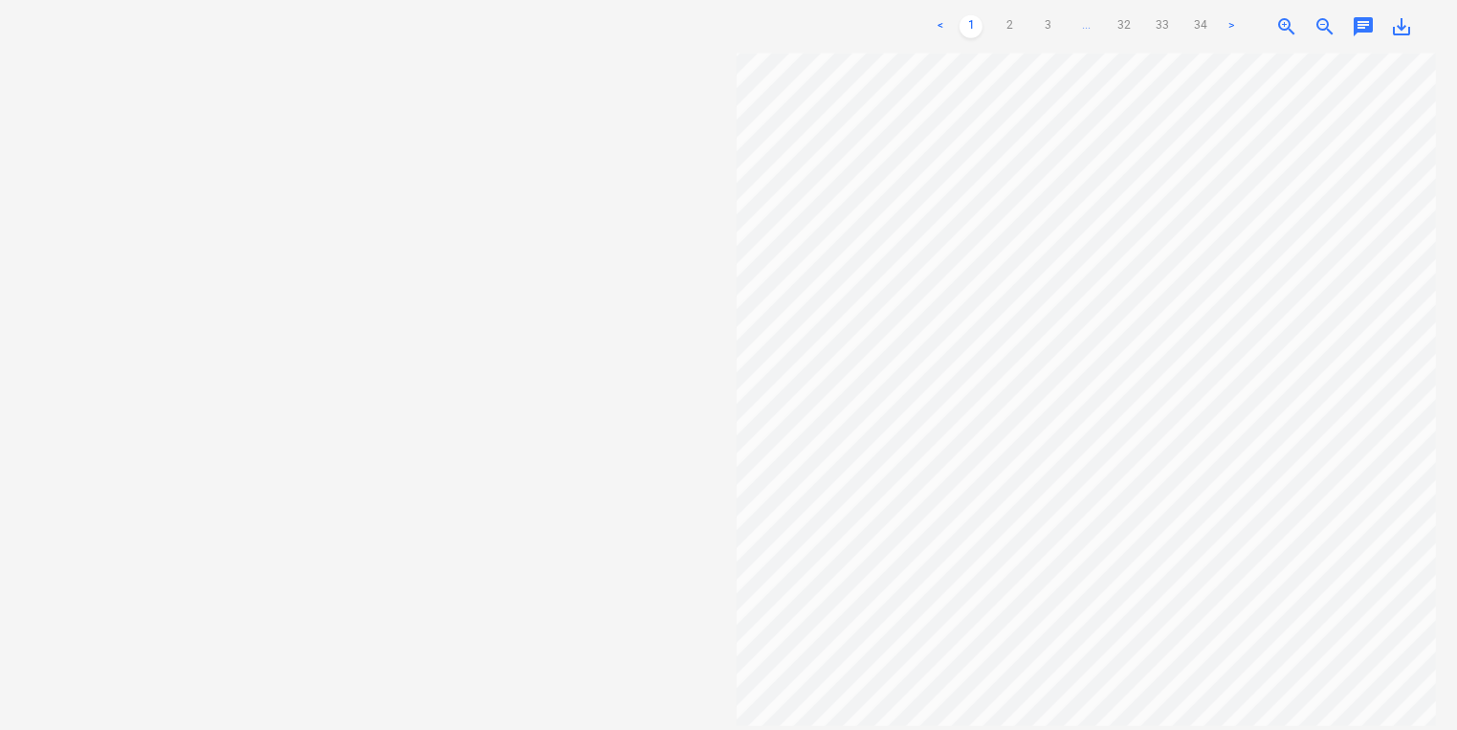
scroll to position [545, 164]
click at [957, 5] on div "Sales Projects Contacts Company Inbox 9+ format_size keyboard_arrow_down help s…" at bounding box center [728, 198] width 1457 height 730
click at [1212, 24] on div "Files uploaded successfully" at bounding box center [1189, 20] width 517 height 40
click at [1202, 25] on div "Files uploaded successfully" at bounding box center [1189, 20] width 517 height 40
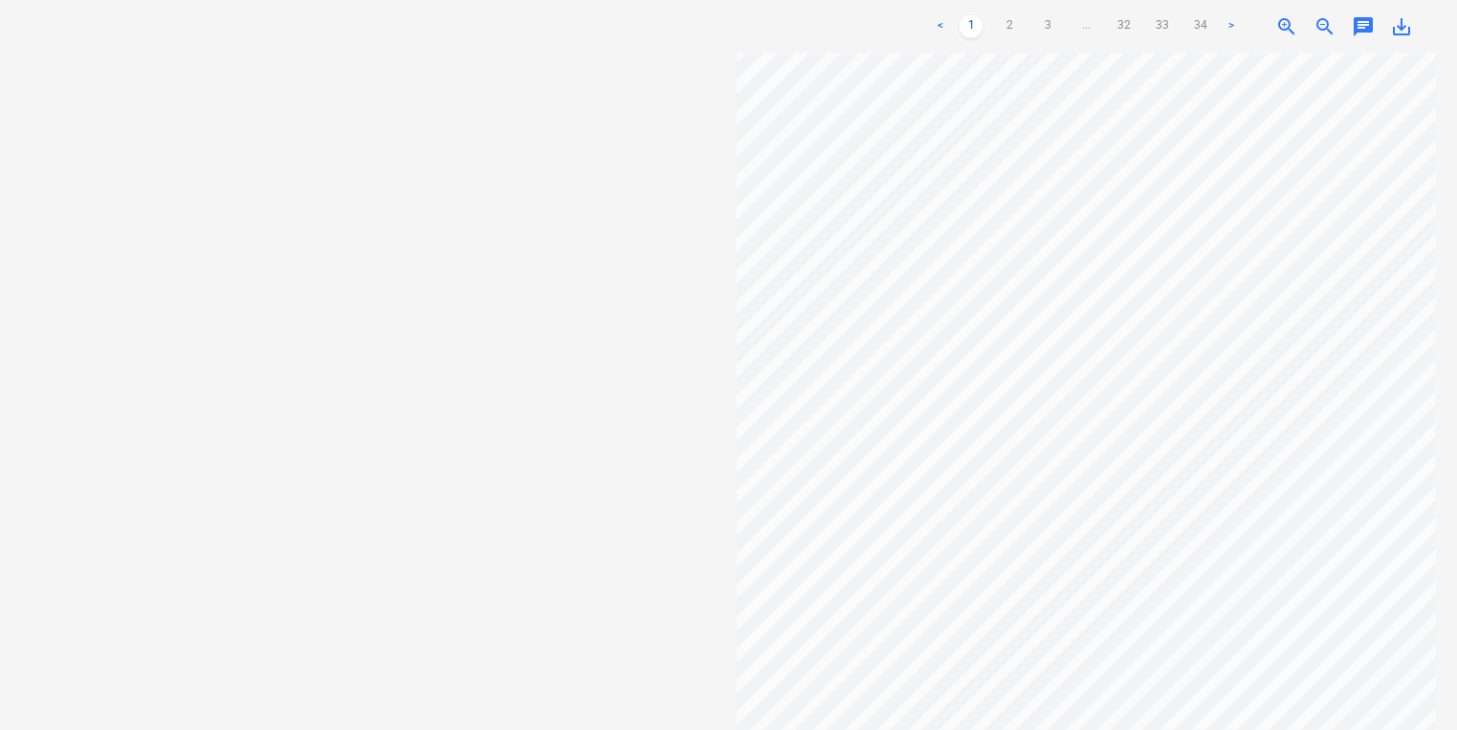
click at [1191, 33] on div "Files uploaded successfully" at bounding box center [1189, 20] width 517 height 40
click at [1202, 30] on div "Files uploaded successfully" at bounding box center [1189, 20] width 517 height 40
click at [1232, 22] on div "Files uploaded successfully" at bounding box center [1189, 20] width 517 height 40
click at [1227, 22] on div "Files uploaded successfully" at bounding box center [1189, 20] width 517 height 40
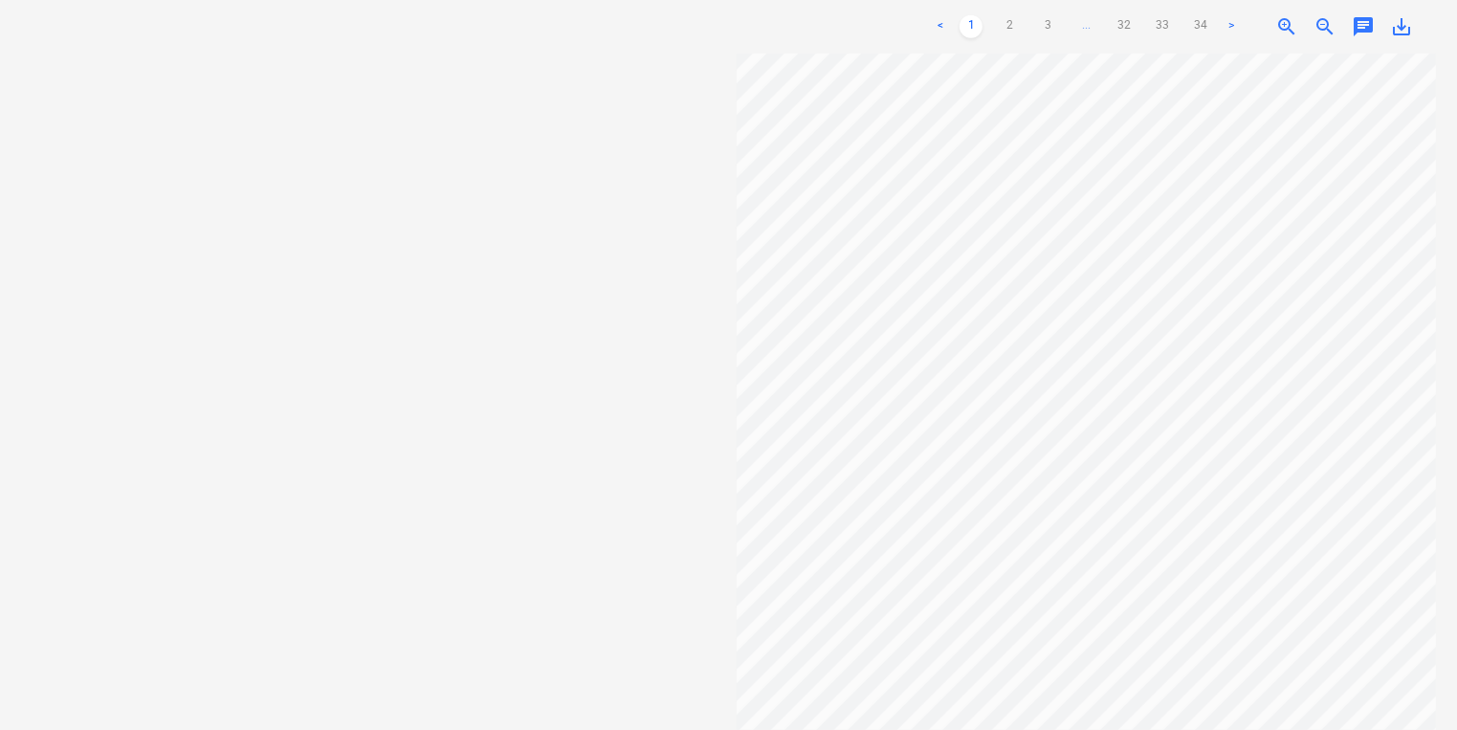
click at [1227, 22] on div "Files uploaded successfully" at bounding box center [1189, 20] width 517 height 40
click at [1194, 31] on div "Files uploaded successfully" at bounding box center [1189, 20] width 517 height 40
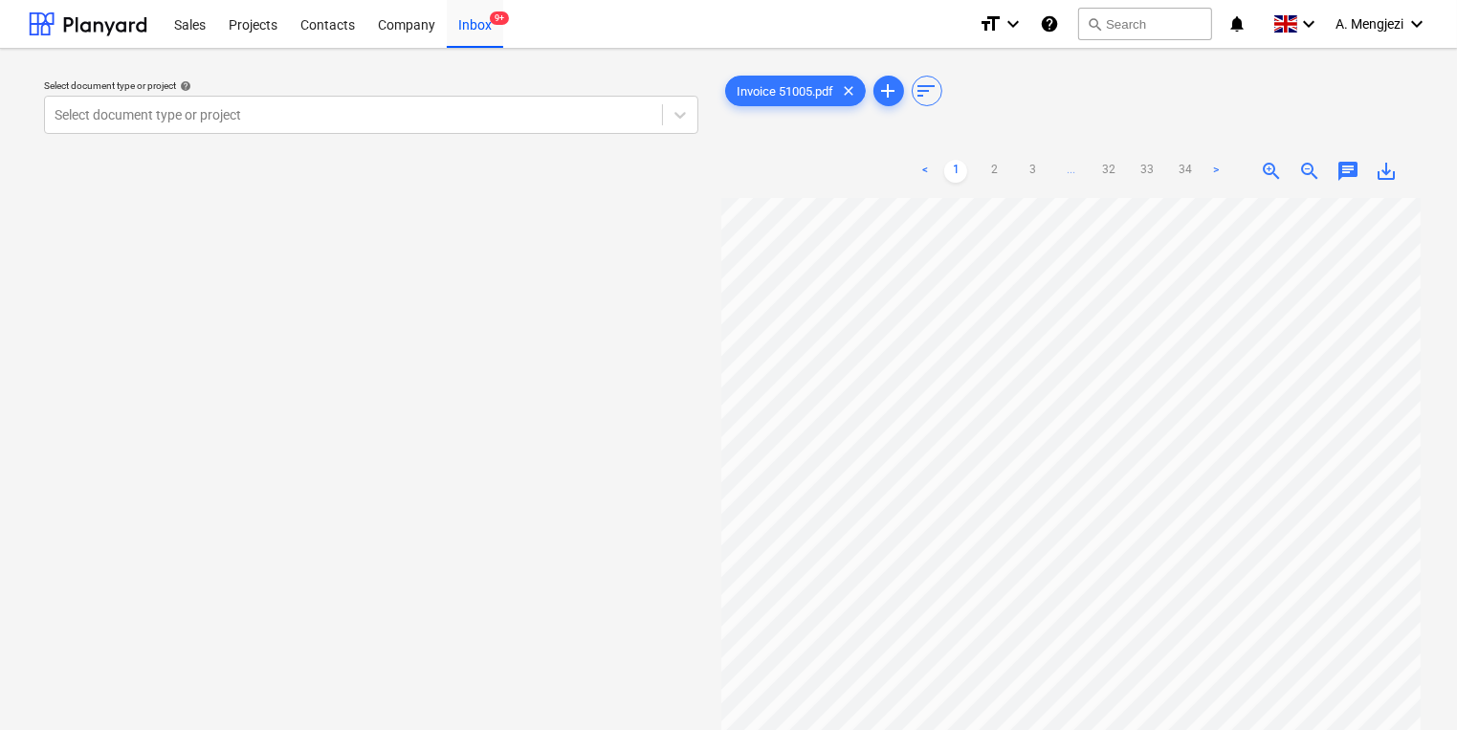
click at [1208, 174] on link ">" at bounding box center [1216, 171] width 23 height 23
click at [1237, 167] on link ">" at bounding box center [1235, 171] width 23 height 23
click at [1237, 167] on ul "< 1 2 3 4 5 ... 32 33 34 >" at bounding box center [1071, 171] width 390 height 23
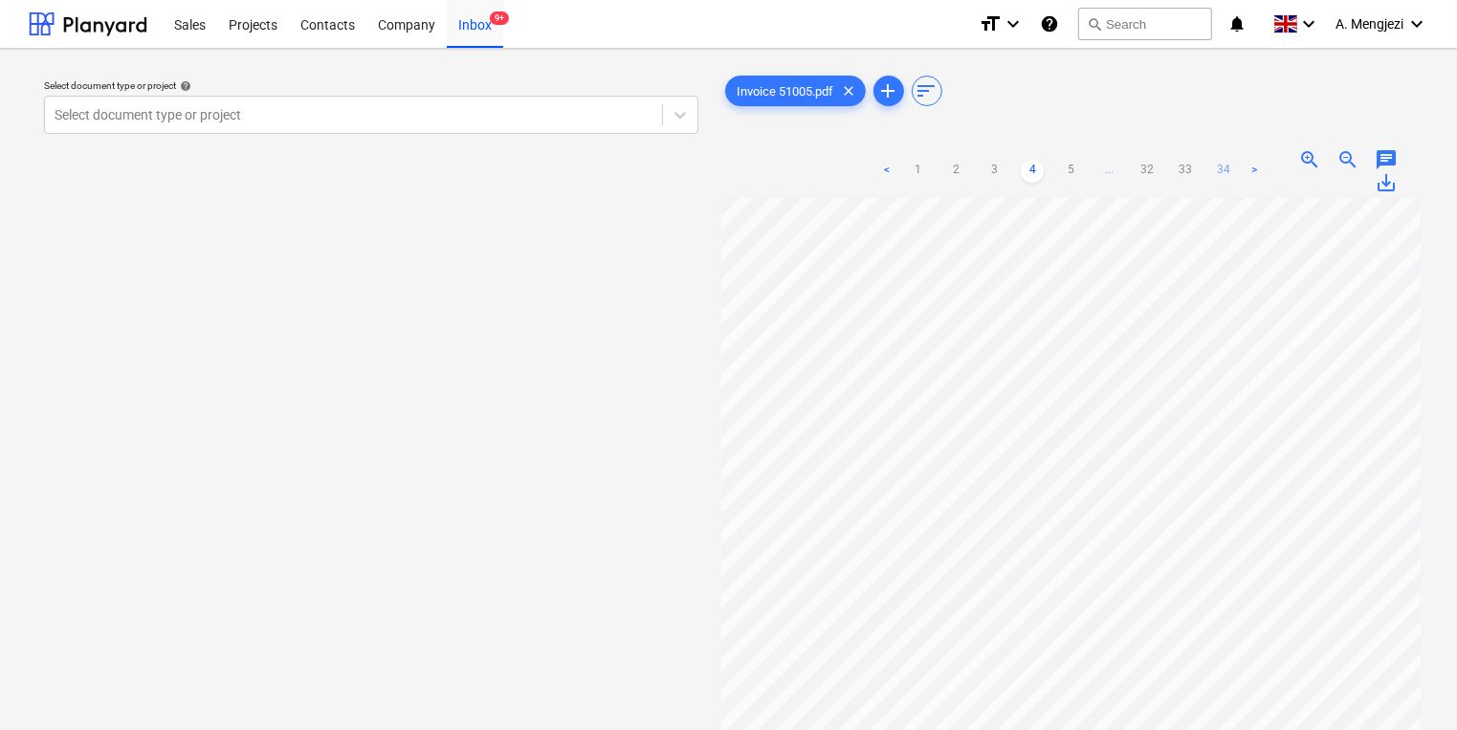
drag, startPoint x: 1237, startPoint y: 167, endPoint x: 1195, endPoint y: 169, distance: 42.1
click at [1196, 169] on link "33" at bounding box center [1185, 171] width 23 height 23
click at [1184, 171] on link "34" at bounding box center [1185, 171] width 23 height 23
click at [440, 23] on div "Company" at bounding box center [406, 23] width 80 height 49
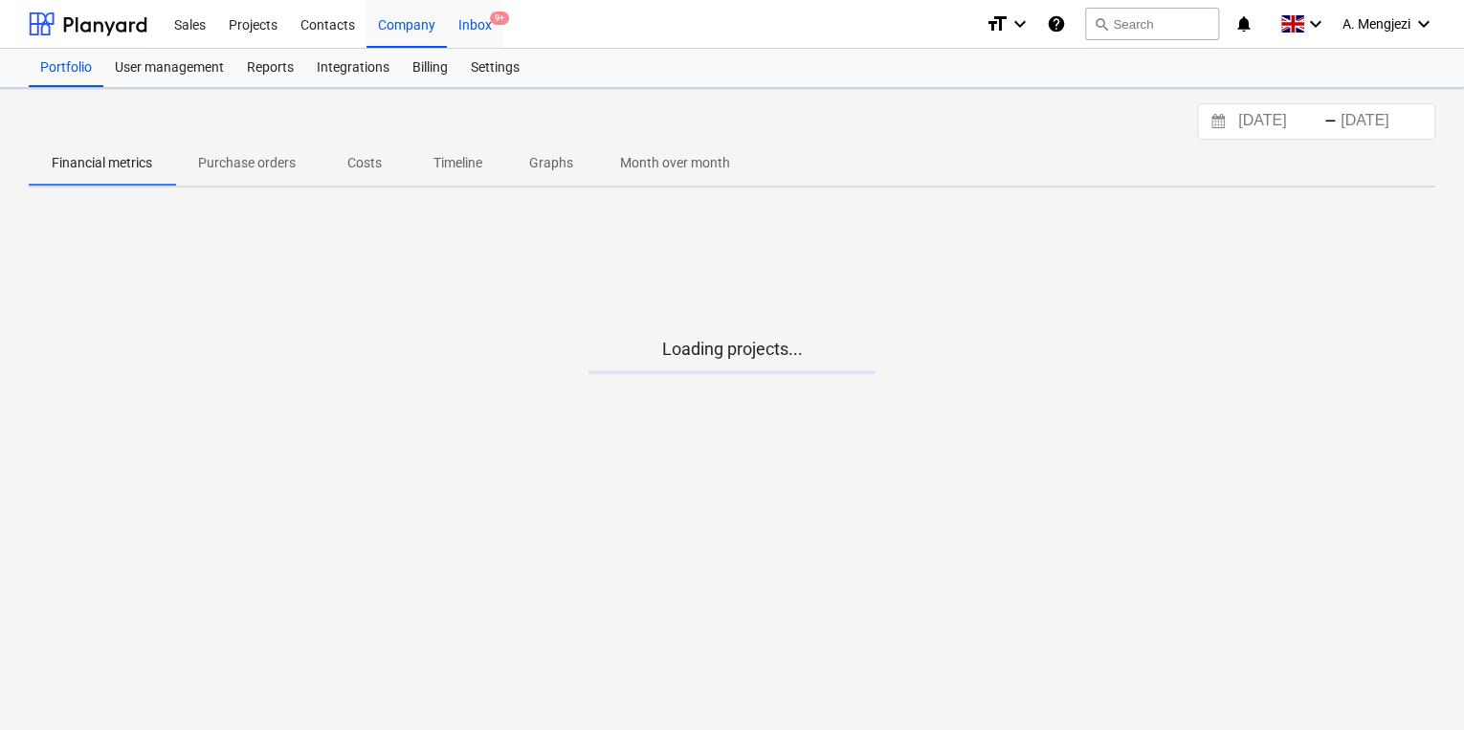
click at [471, 23] on div "Inbox 9+" at bounding box center [475, 23] width 56 height 49
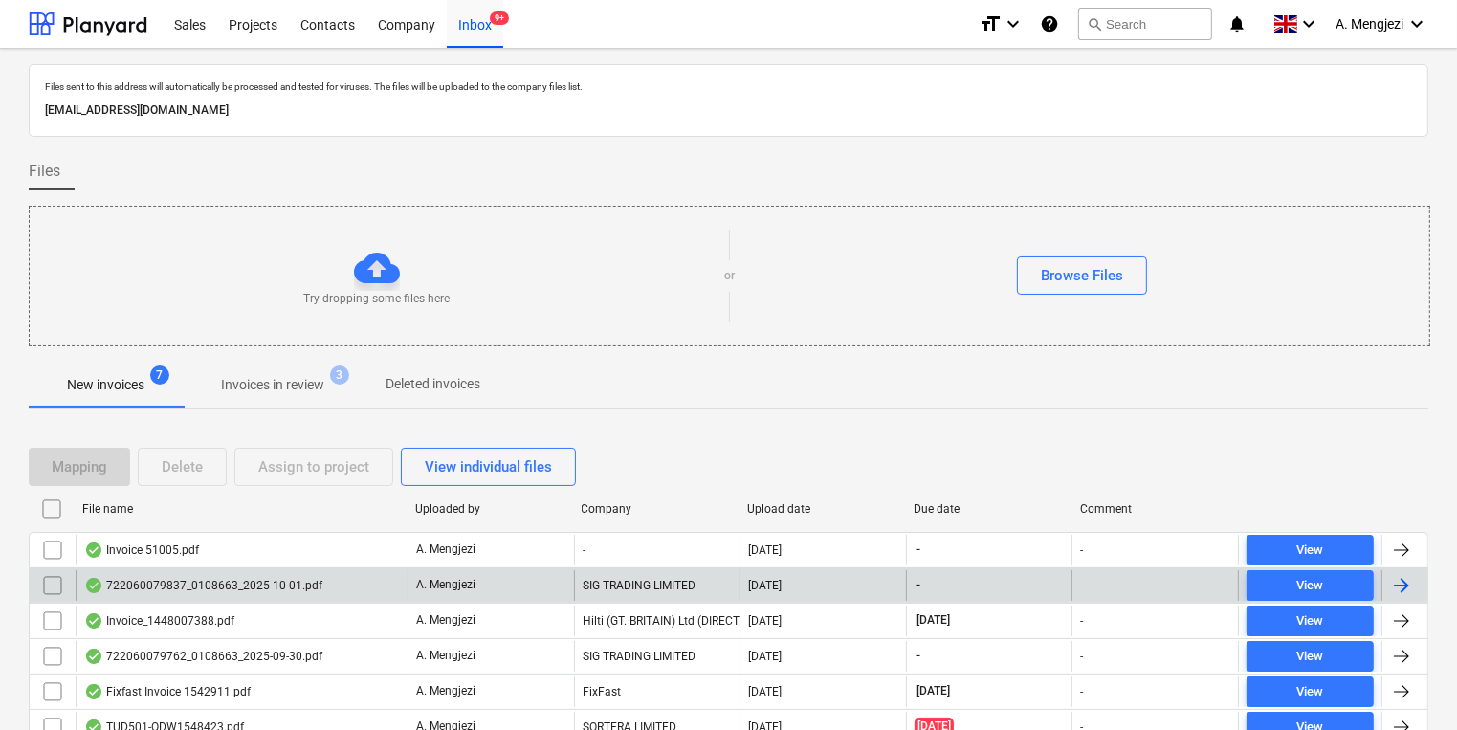
click at [245, 590] on div "722060079837_0108663_2025-10-01.pdf" at bounding box center [203, 585] width 238 height 15
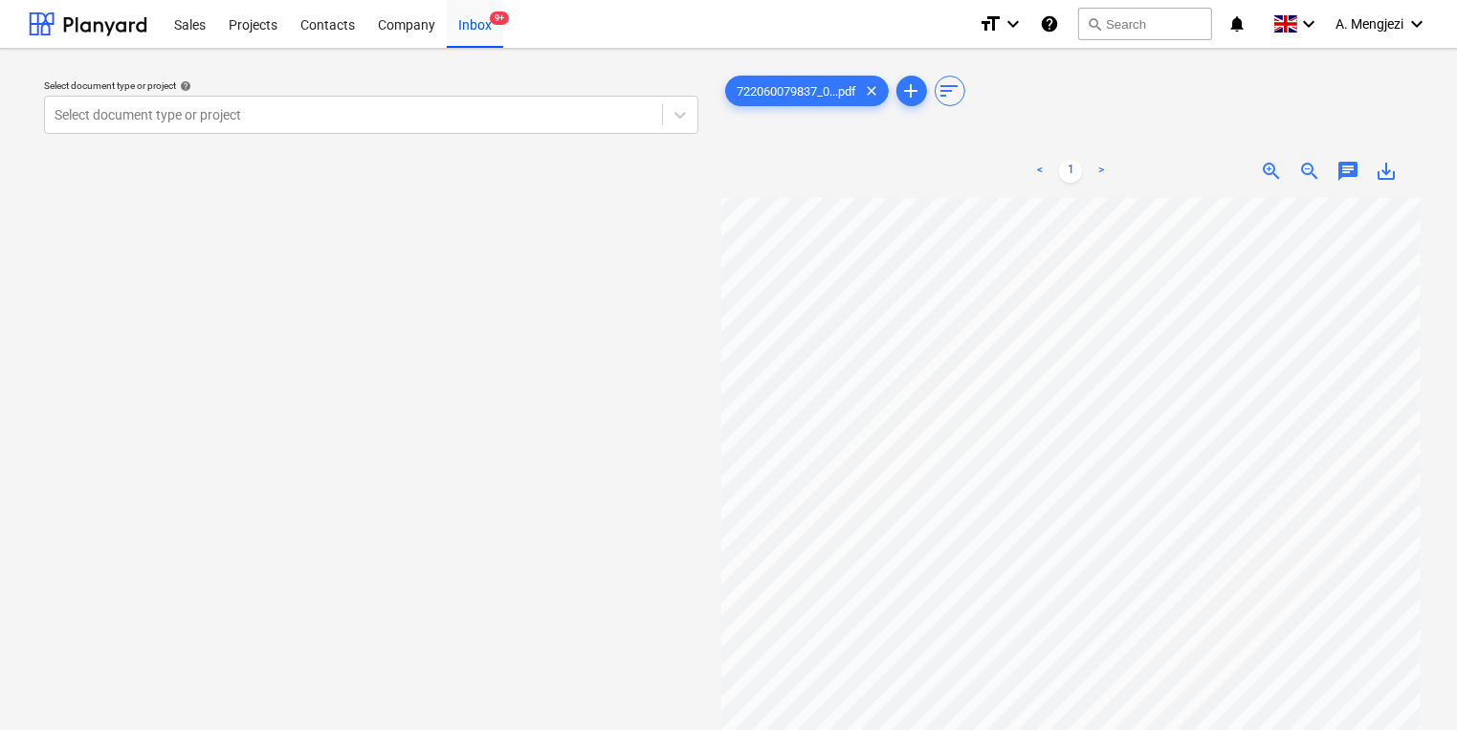
scroll to position [371, 164]
click at [103, 103] on div "Select document type or project" at bounding box center [353, 114] width 617 height 27
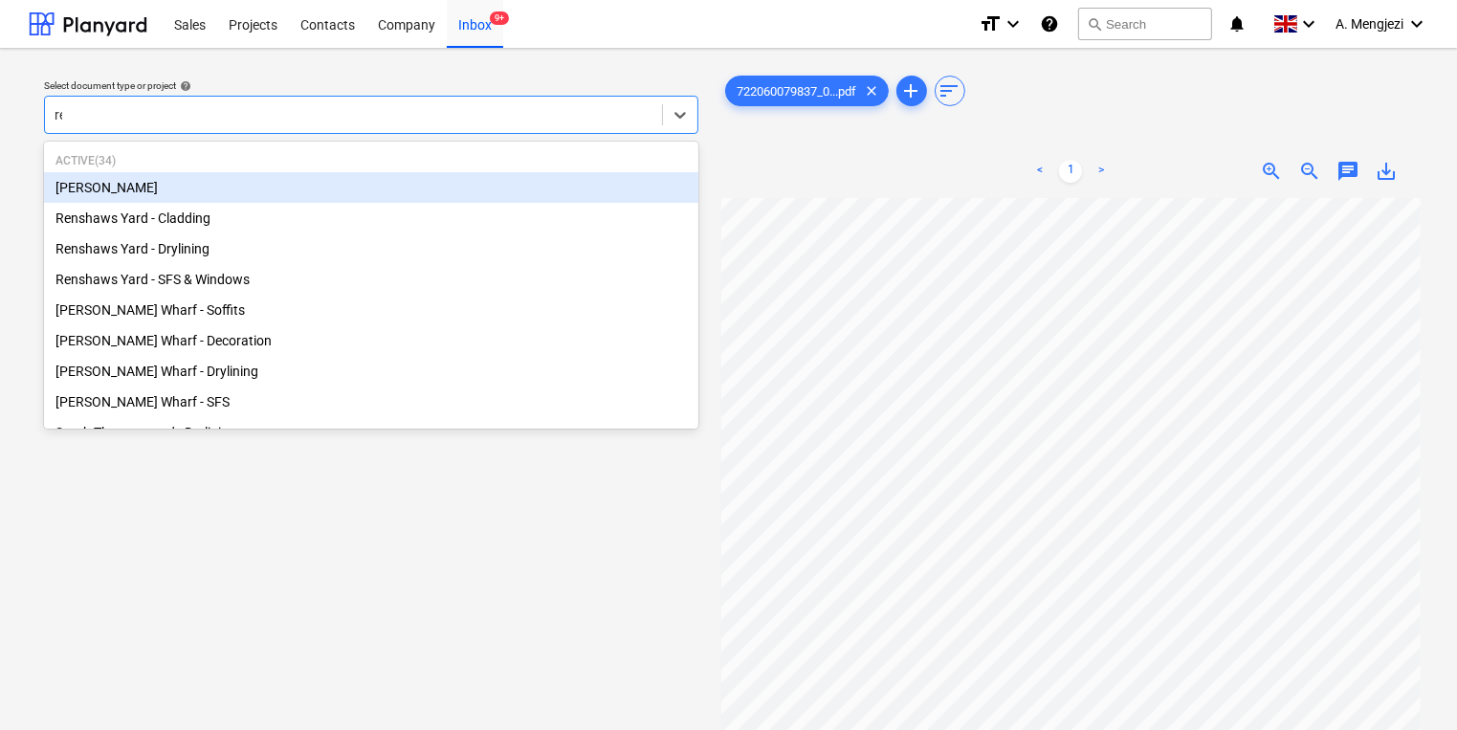
type input "ren"
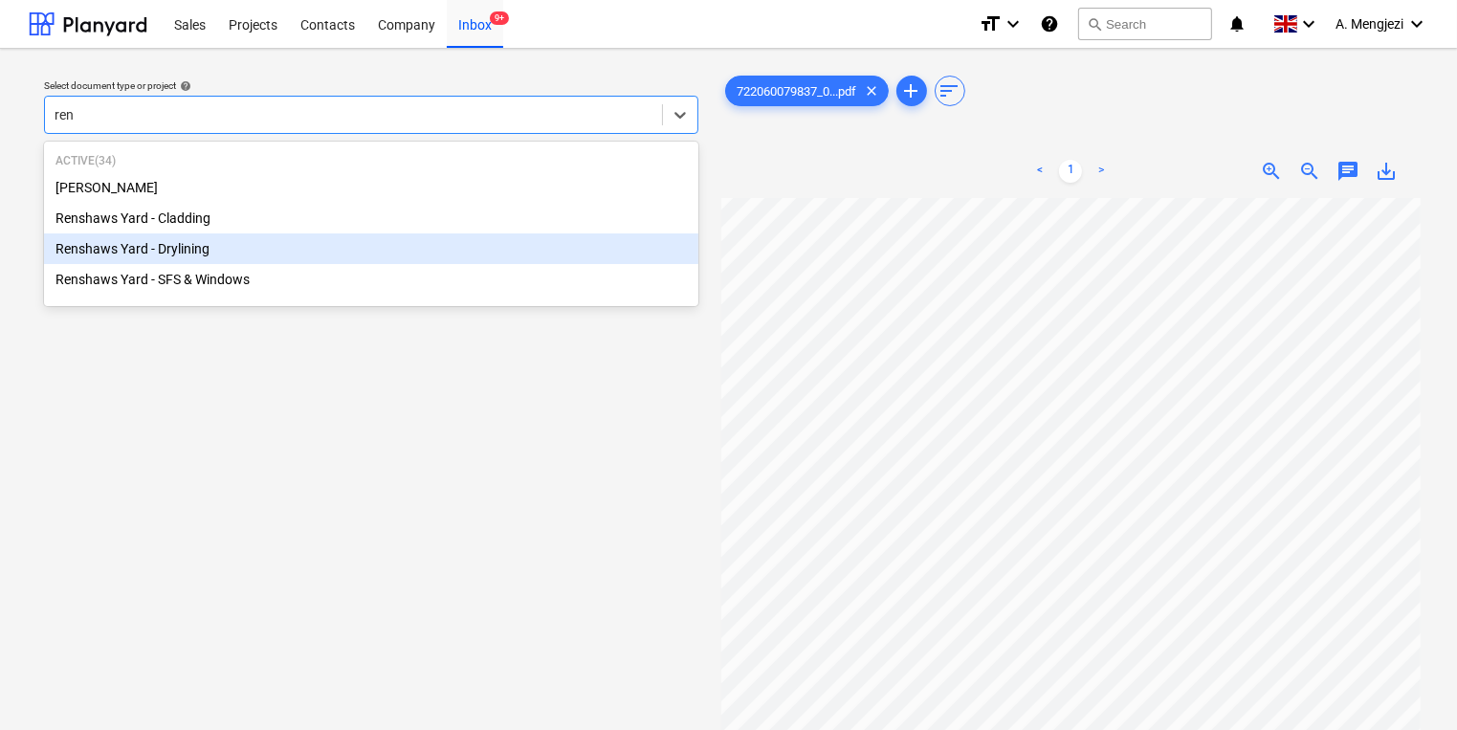
click at [186, 264] on div "Renshaws Yard - Drylining" at bounding box center [371, 248] width 655 height 31
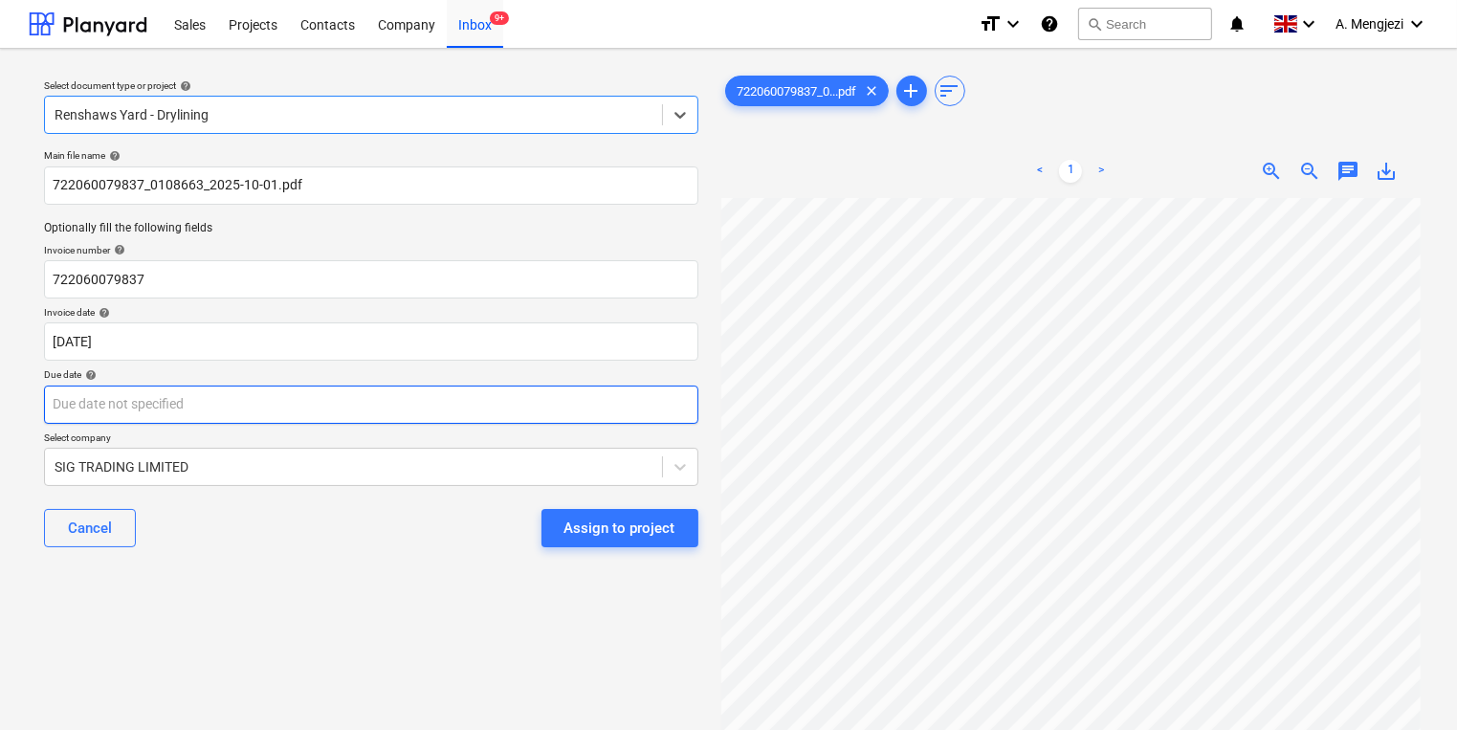
click at [219, 390] on body "Sales Projects Contacts Company Inbox 9+ format_size keyboard_arrow_down help s…" at bounding box center [728, 365] width 1457 height 730
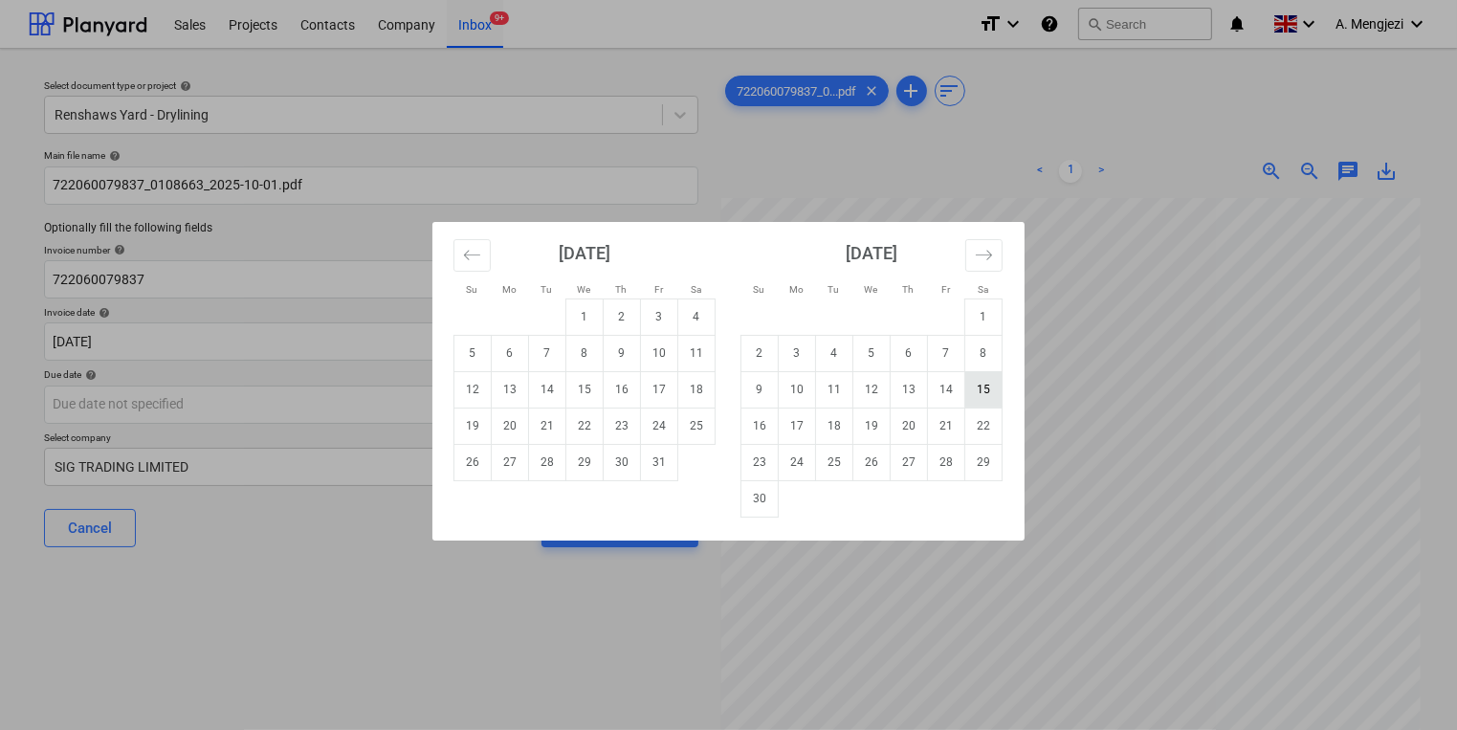
click at [999, 390] on td "15" at bounding box center [984, 389] width 37 height 36
type input "[DATE]"
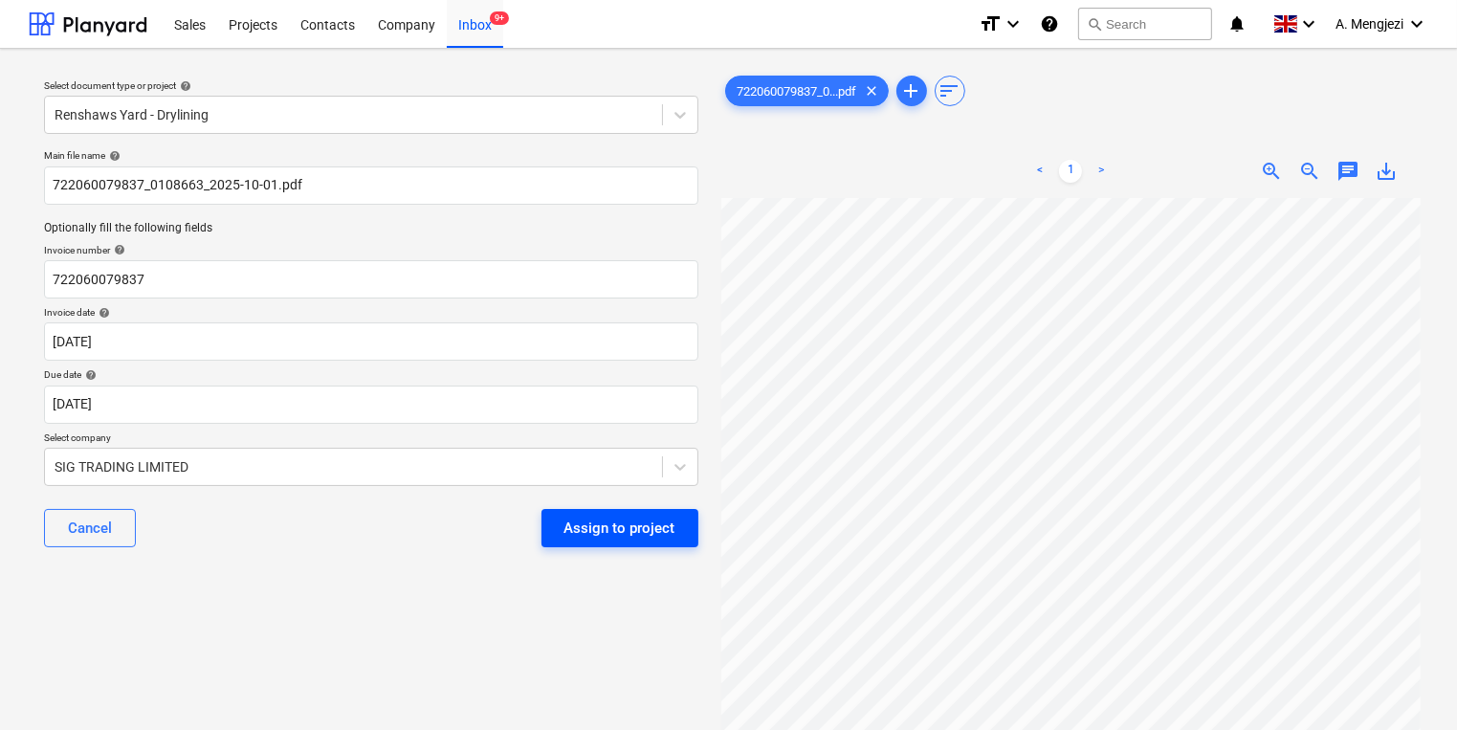
click at [688, 537] on button "Assign to project" at bounding box center [620, 528] width 157 height 38
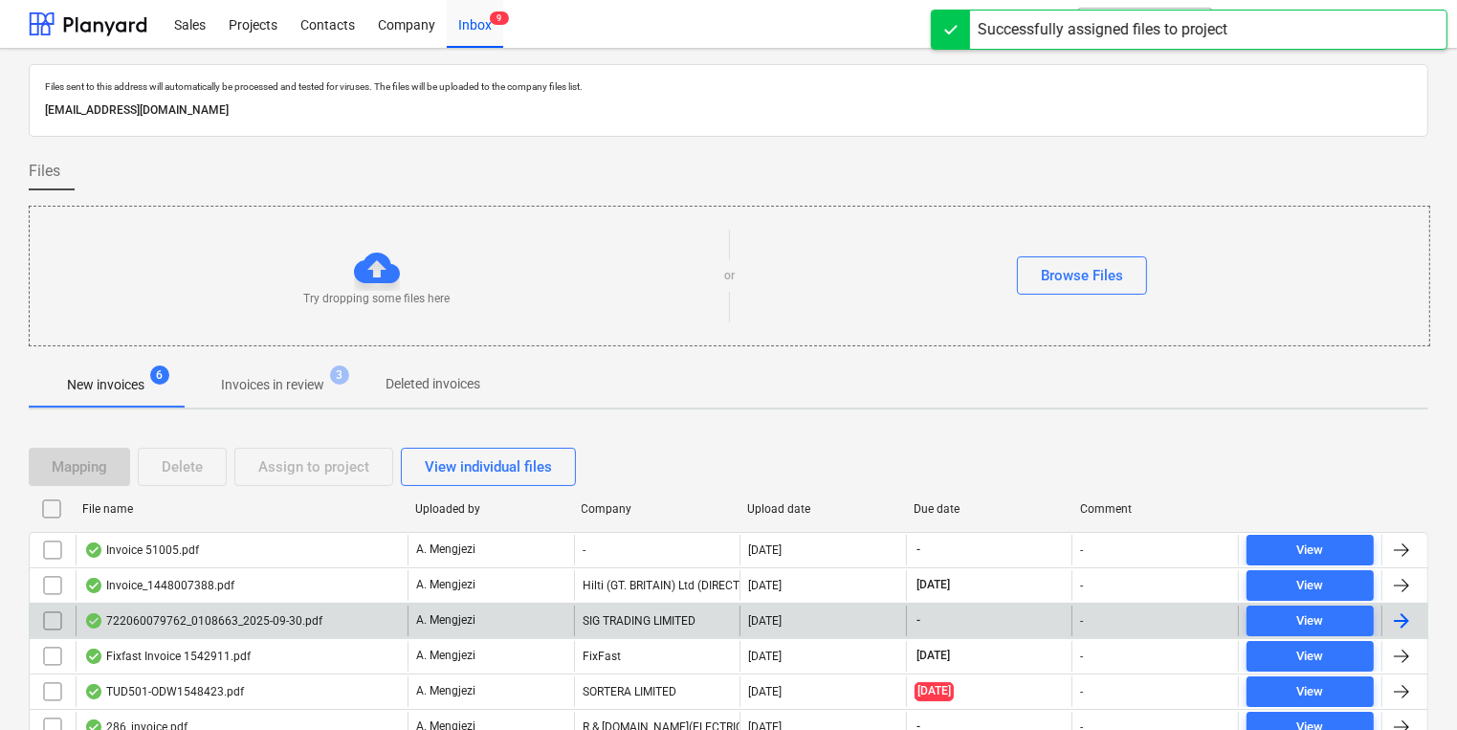
click at [255, 613] on div "722060079762_0108663_2025-09-30.pdf" at bounding box center [203, 620] width 238 height 15
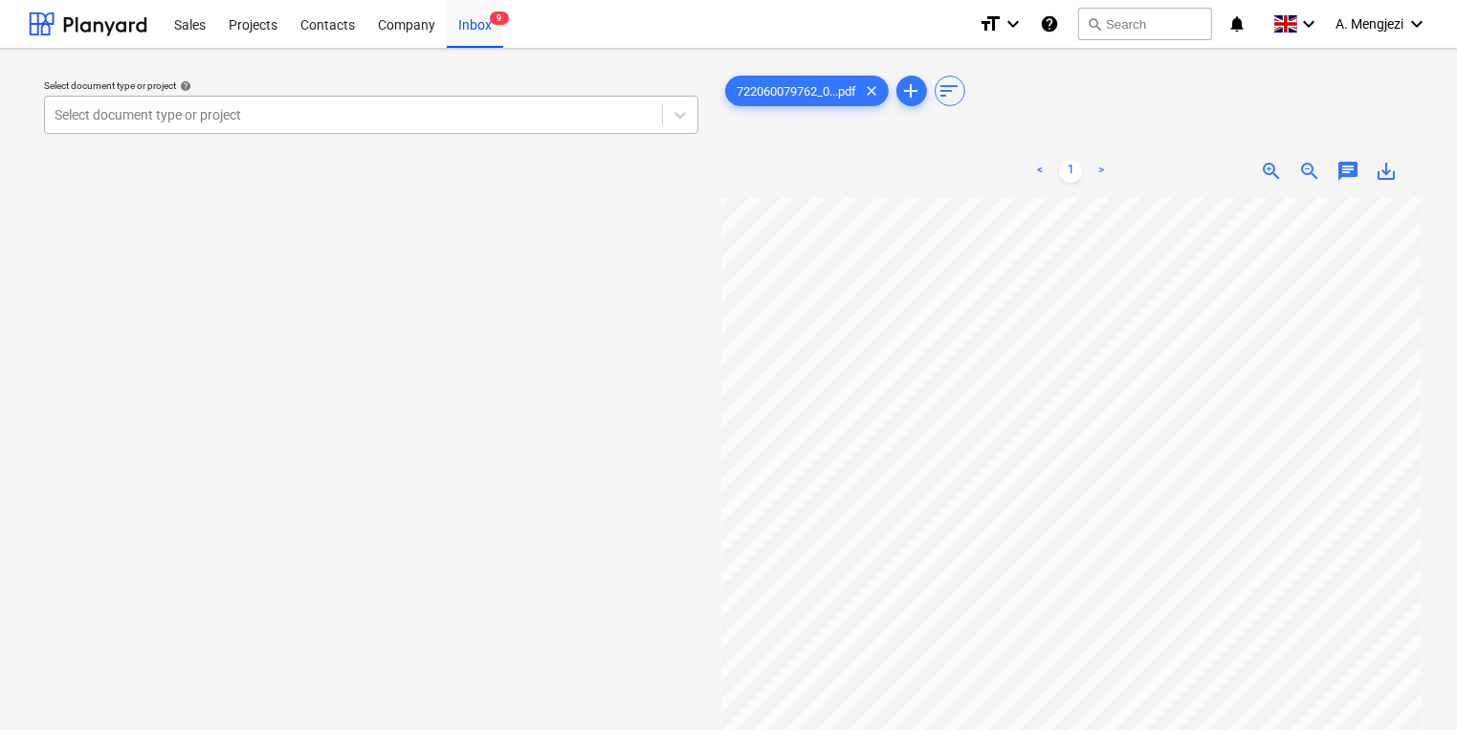
click at [406, 123] on div at bounding box center [354, 114] width 598 height 19
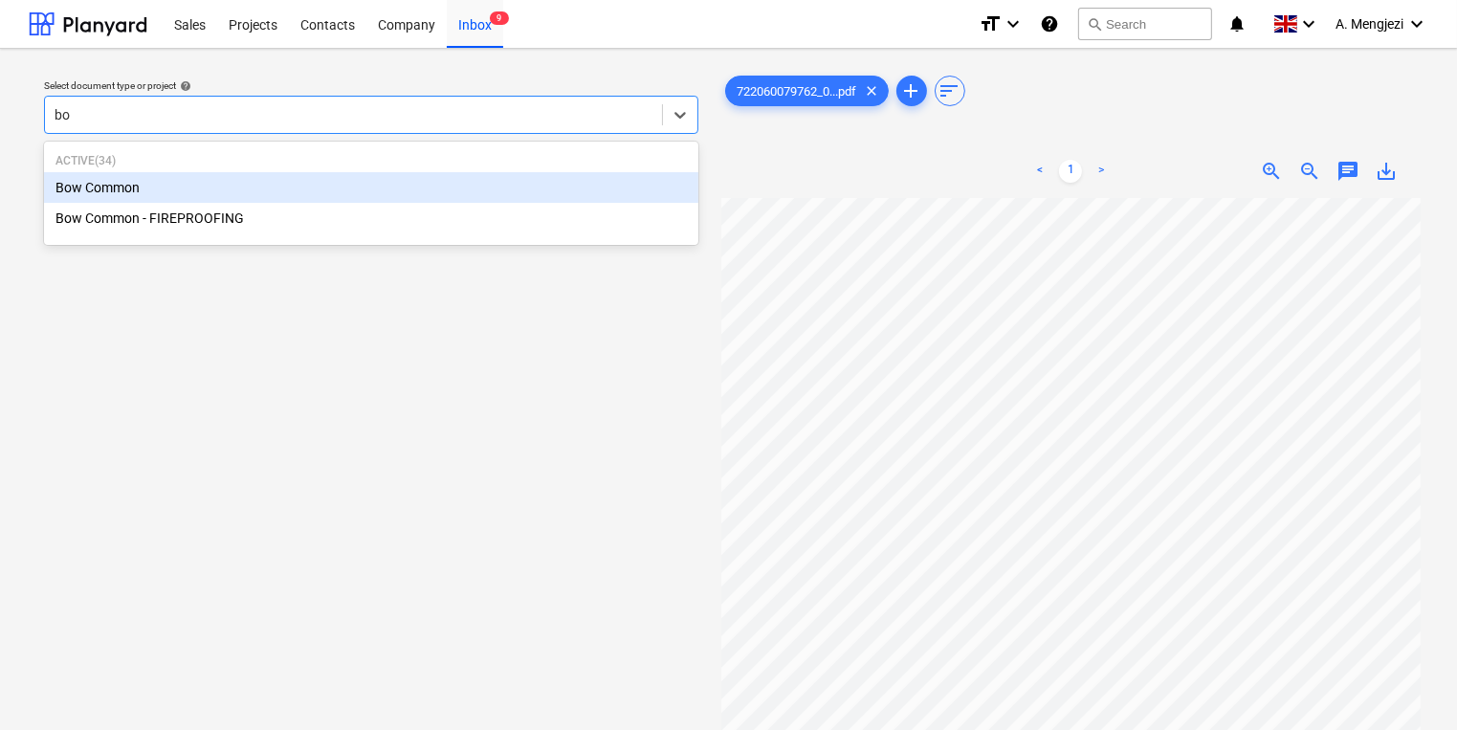
type input "bow"
click at [413, 175] on div "Bow Common" at bounding box center [371, 187] width 655 height 31
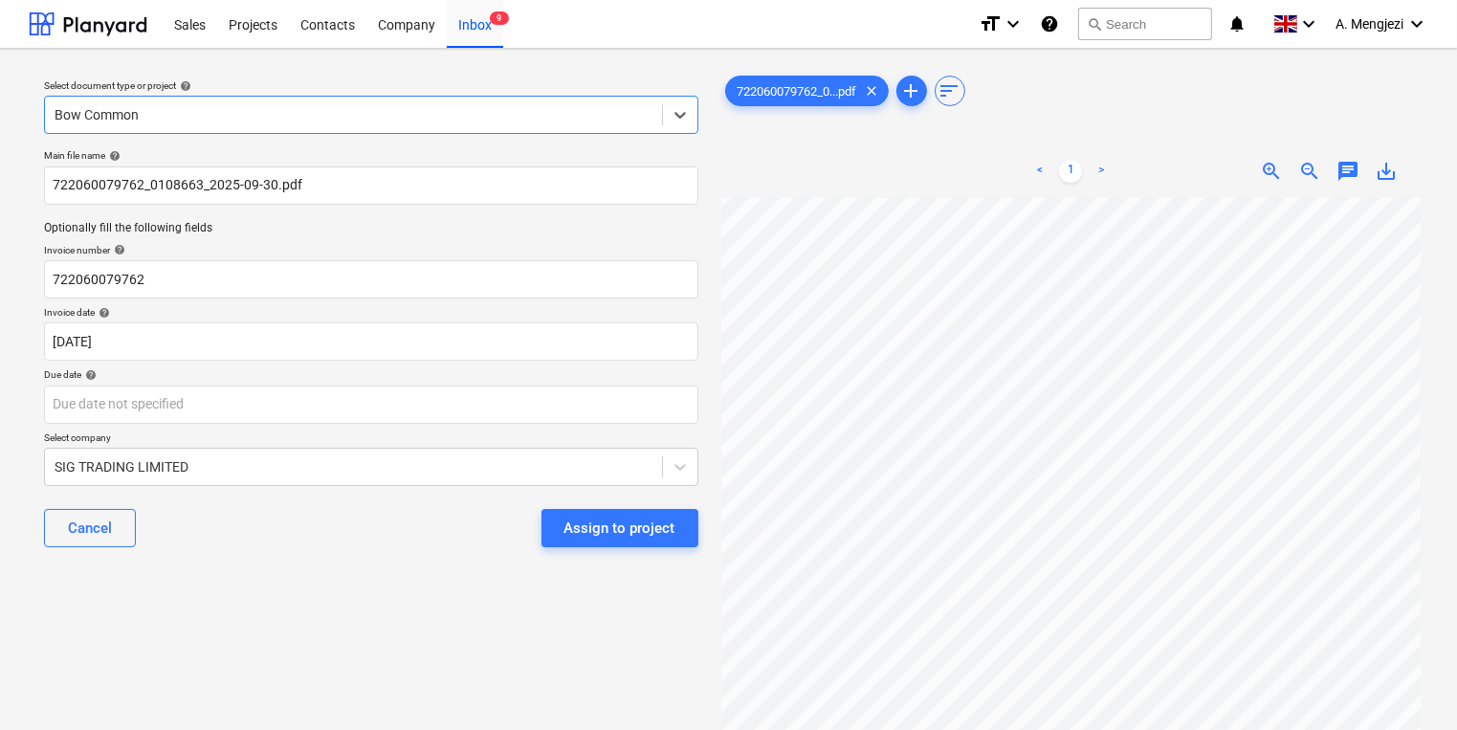
click at [354, 366] on div "Main file name help 722060079762_0108663_2025-09-30.pdf Optionally fill the fol…" at bounding box center [371, 356] width 670 height 429
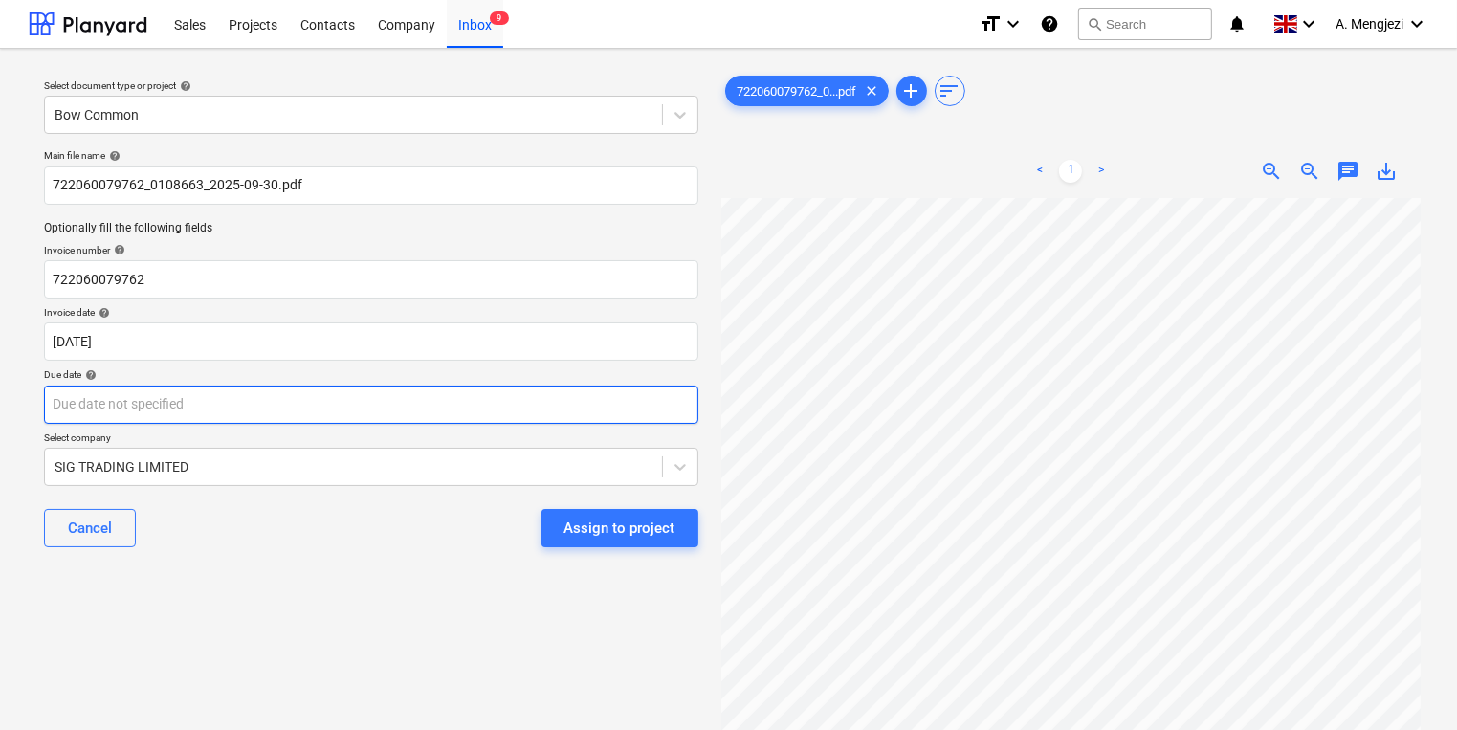
click at [364, 407] on body "Sales Projects Contacts Company Inbox 9 format_size keyboard_arrow_down help se…" at bounding box center [728, 365] width 1457 height 730
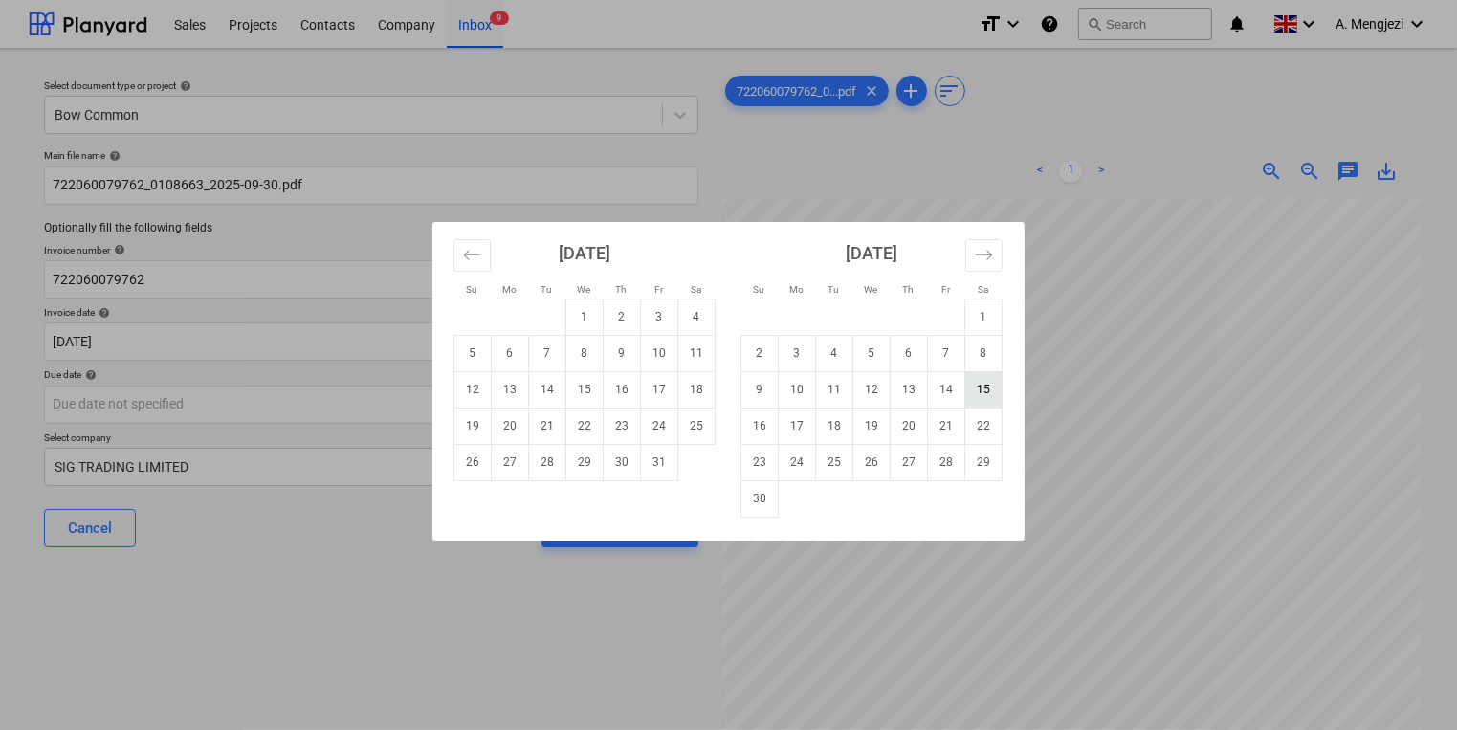
click at [993, 395] on td "15" at bounding box center [984, 389] width 37 height 36
type input "[DATE]"
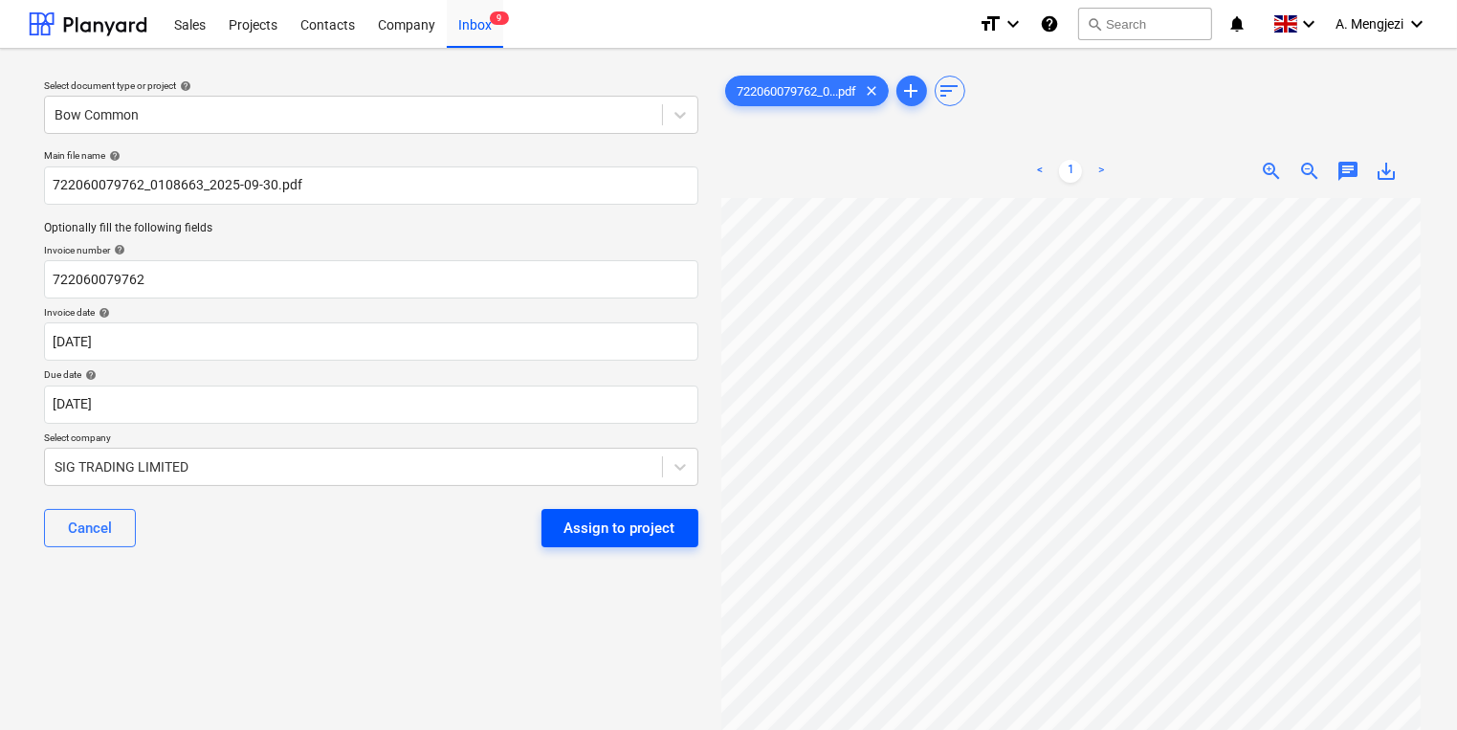
click at [685, 532] on button "Assign to project" at bounding box center [620, 528] width 157 height 38
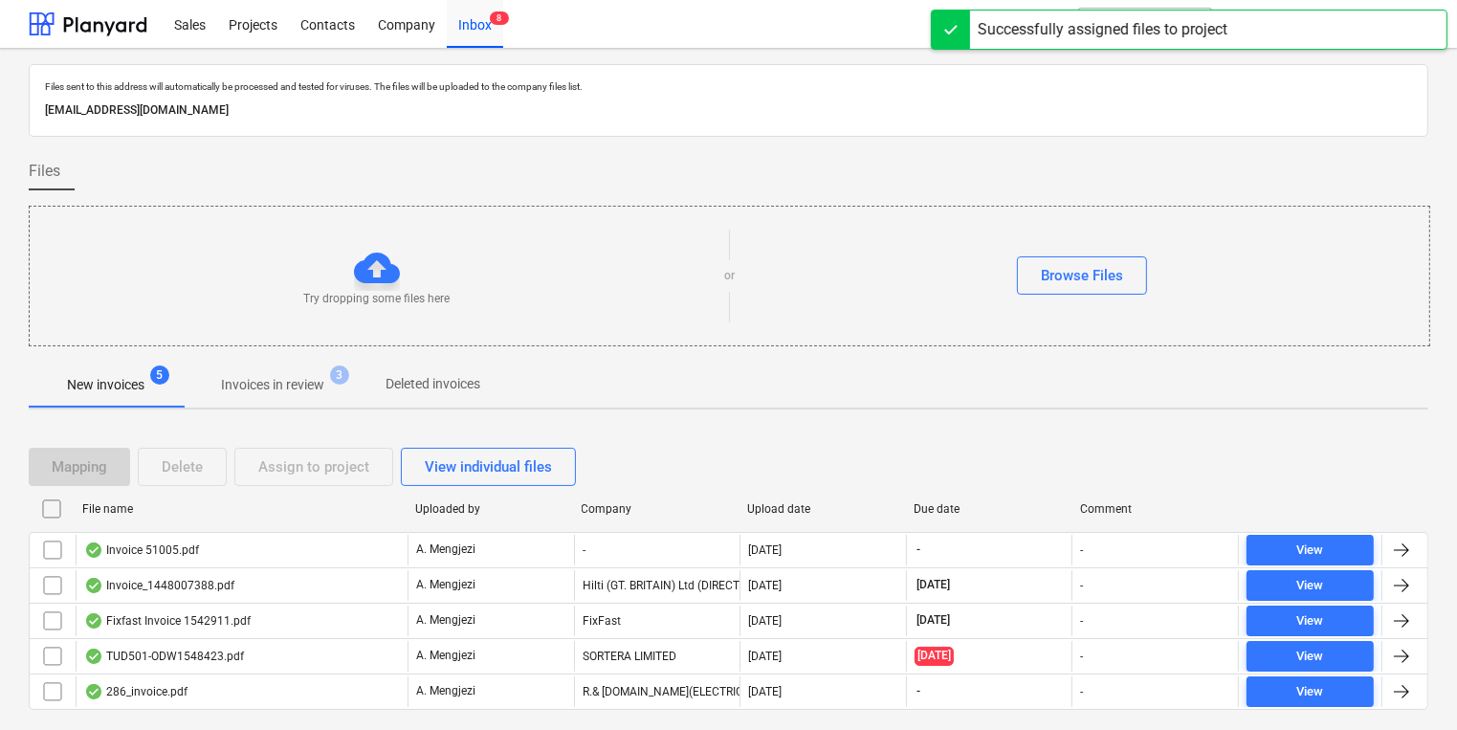
scroll to position [46, 0]
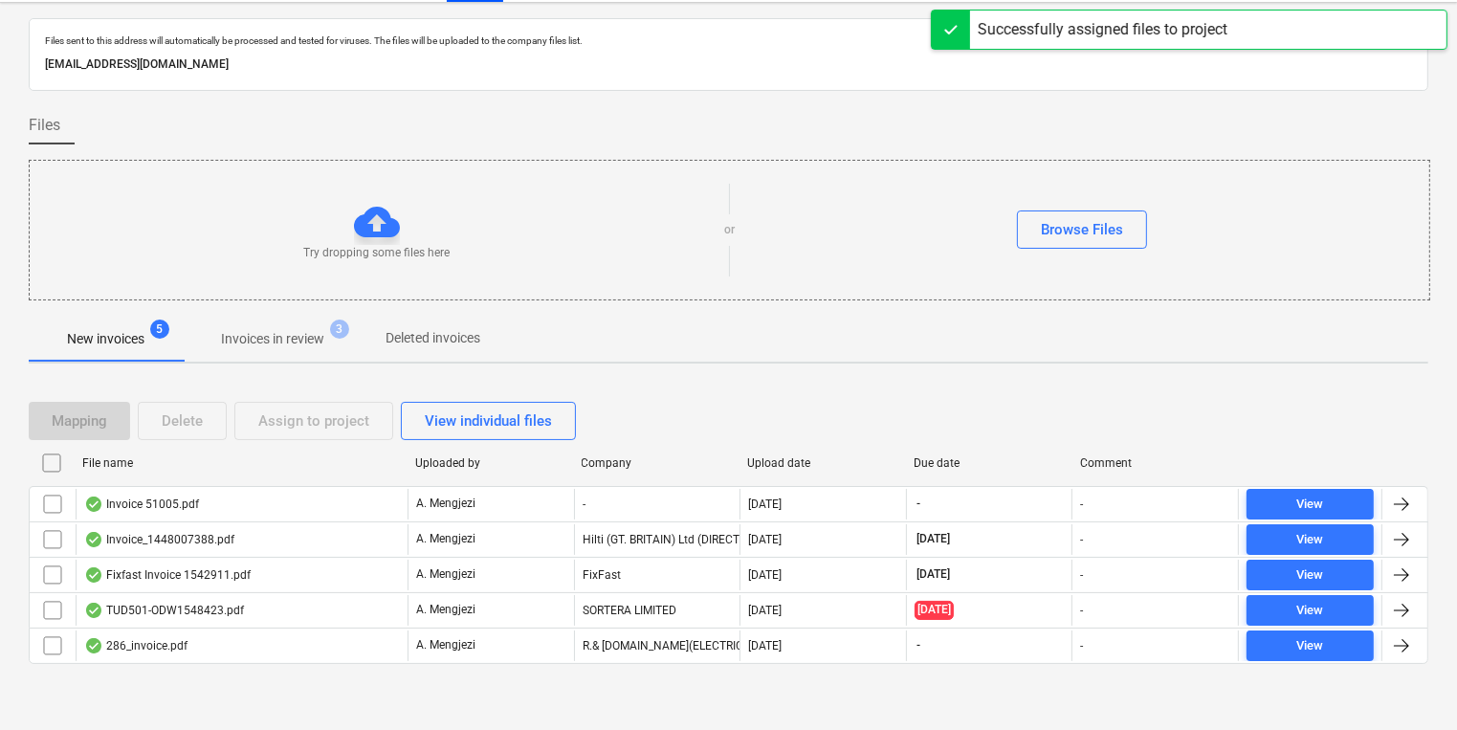
click at [305, 325] on span "Invoices in review 3" at bounding box center [273, 339] width 180 height 34
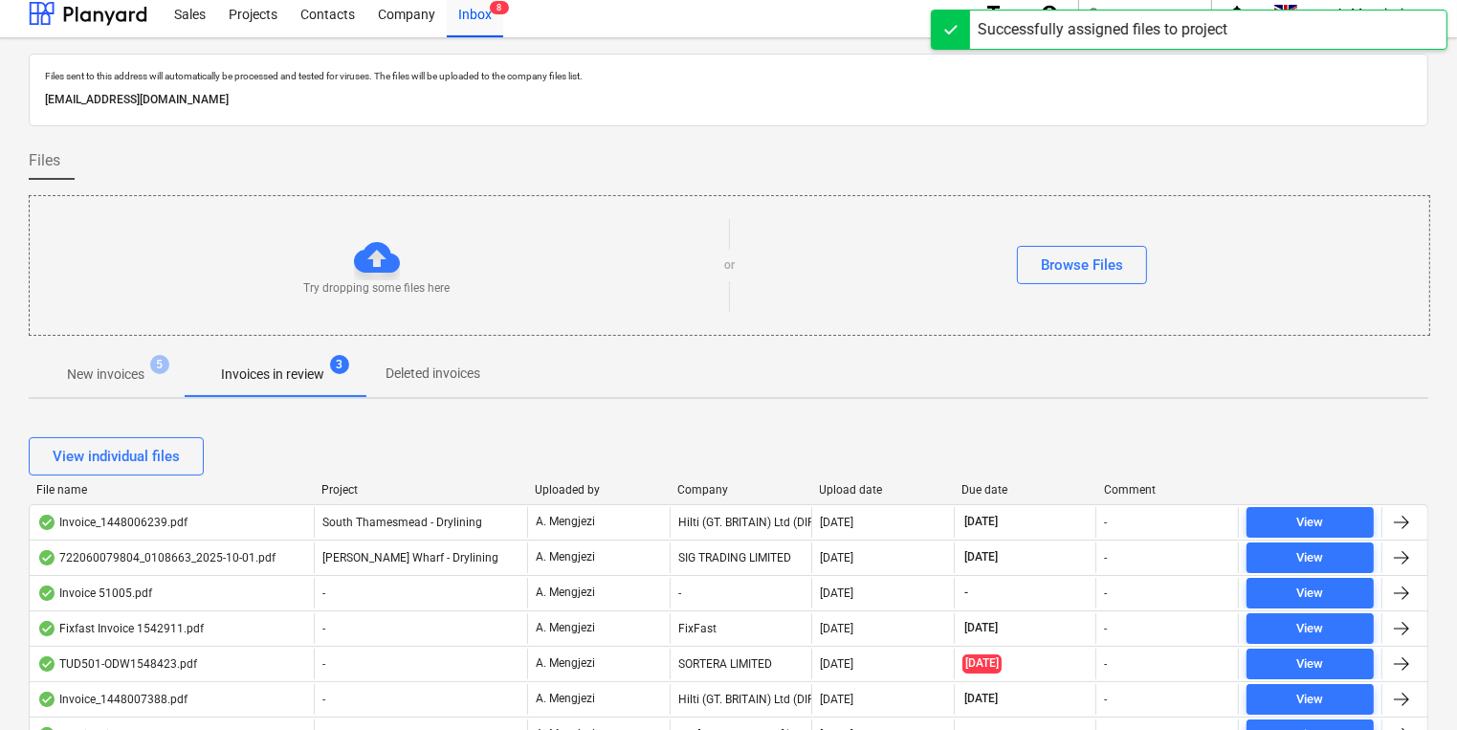
scroll to position [46, 0]
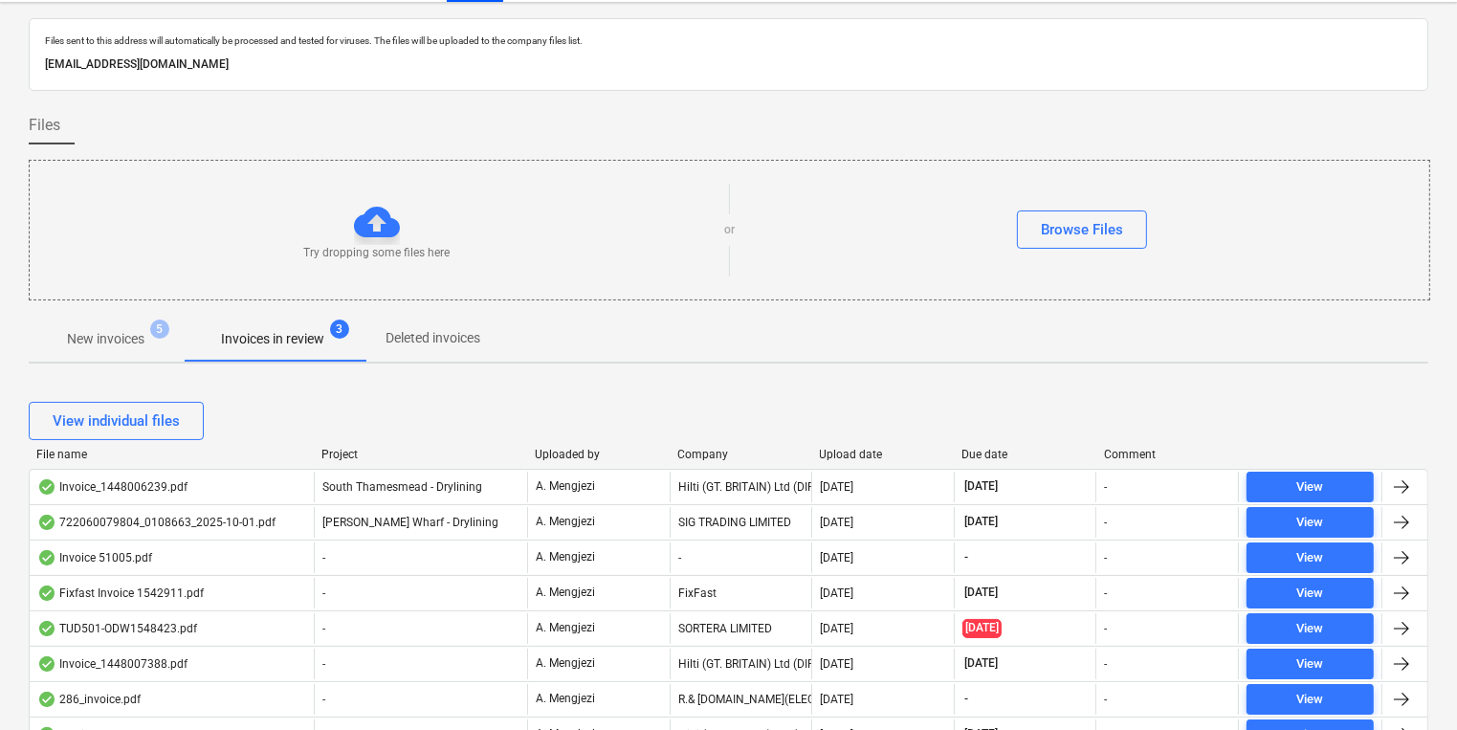
click at [849, 449] on div "Upload date" at bounding box center [883, 454] width 127 height 13
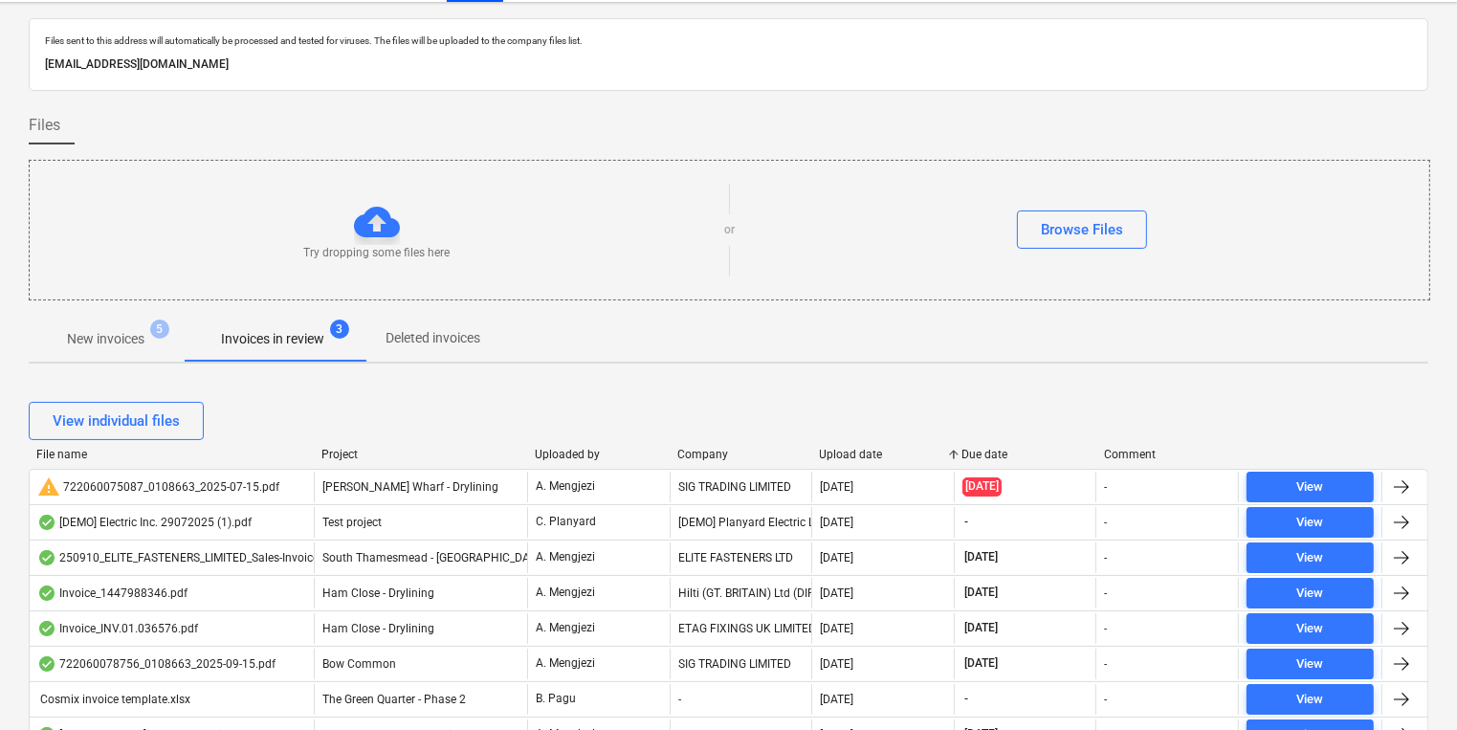
click at [849, 449] on div "Upload date" at bounding box center [883, 454] width 127 height 13
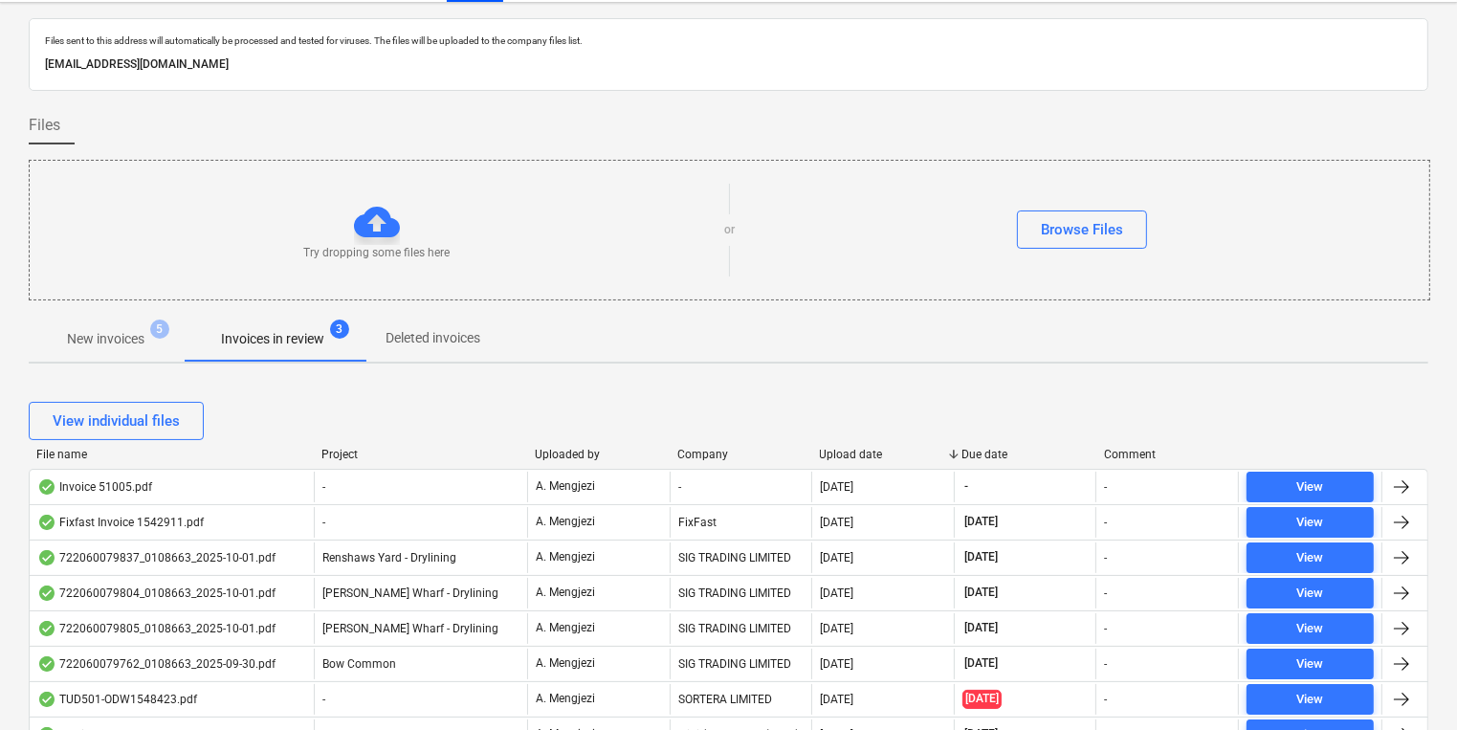
click at [849, 449] on div "Upload date" at bounding box center [883, 454] width 127 height 13
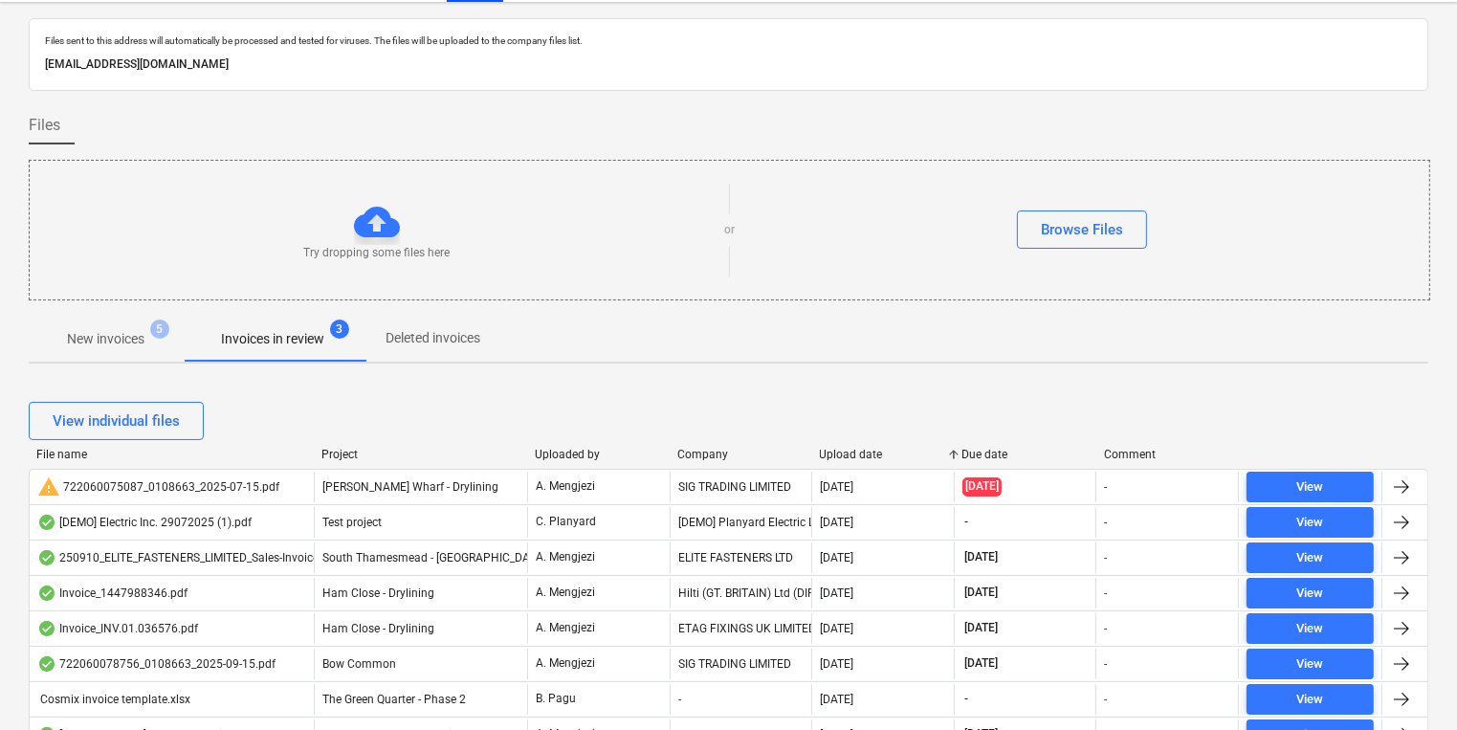
click at [849, 449] on div "Upload date" at bounding box center [883, 454] width 127 height 13
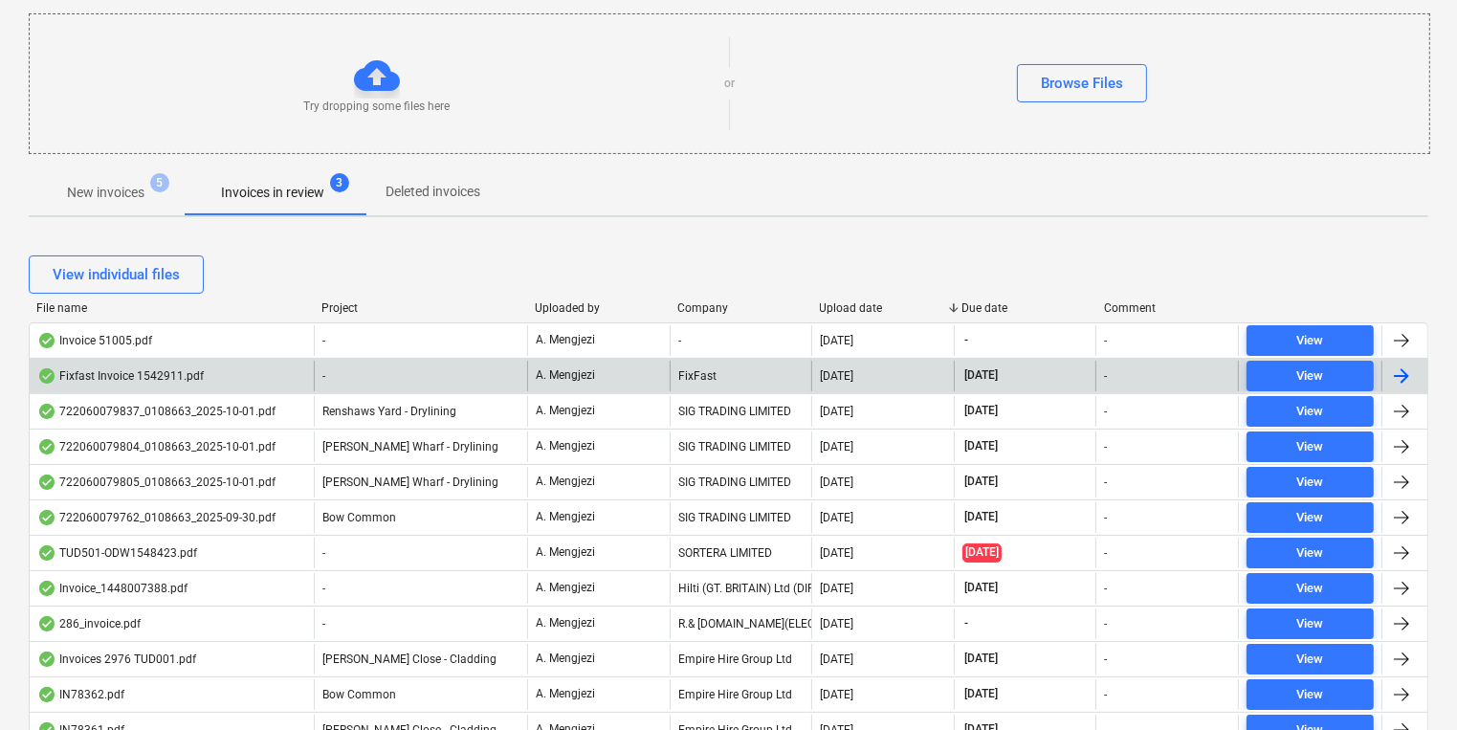
scroll to position [199, 0]
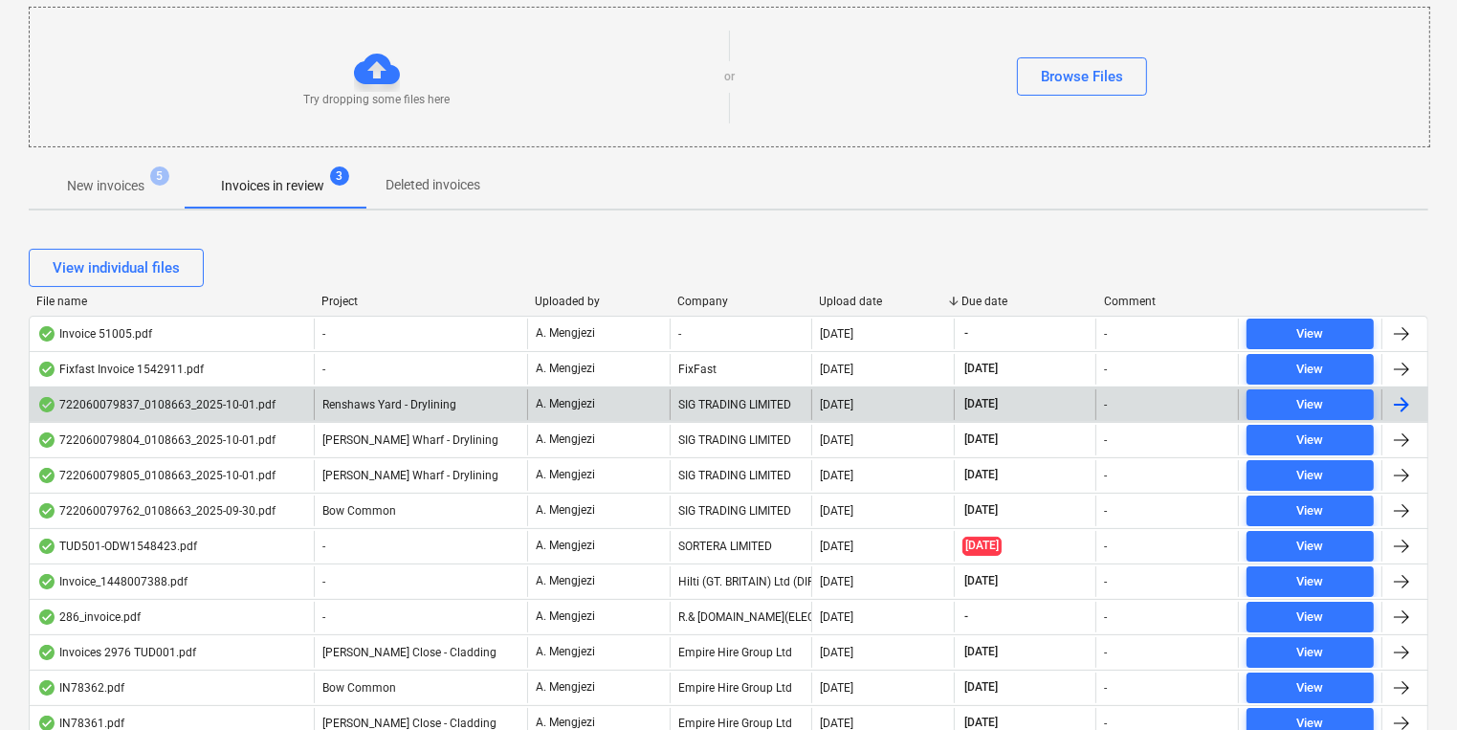
click at [677, 406] on div "SIG TRADING LIMITED" at bounding box center [741, 404] width 143 height 31
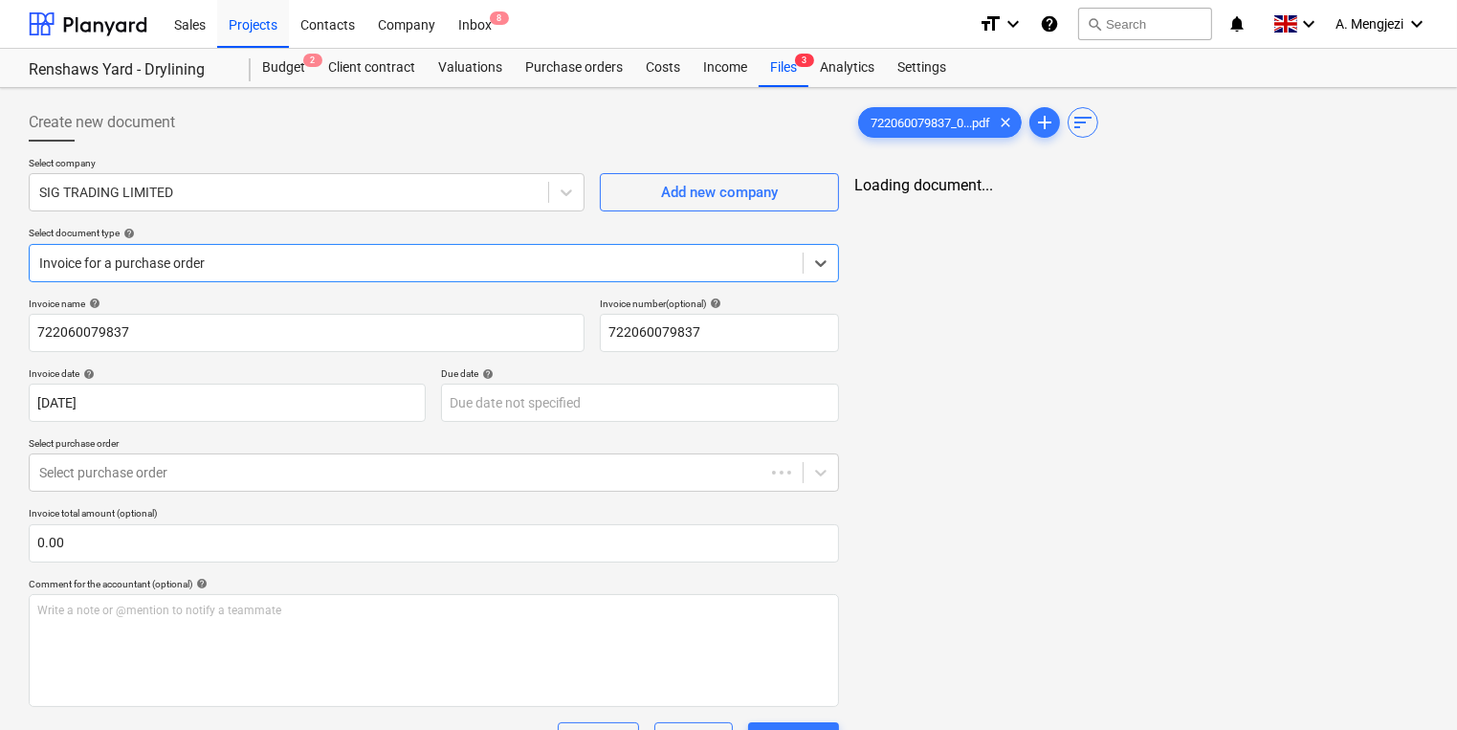
type input "[DATE]"
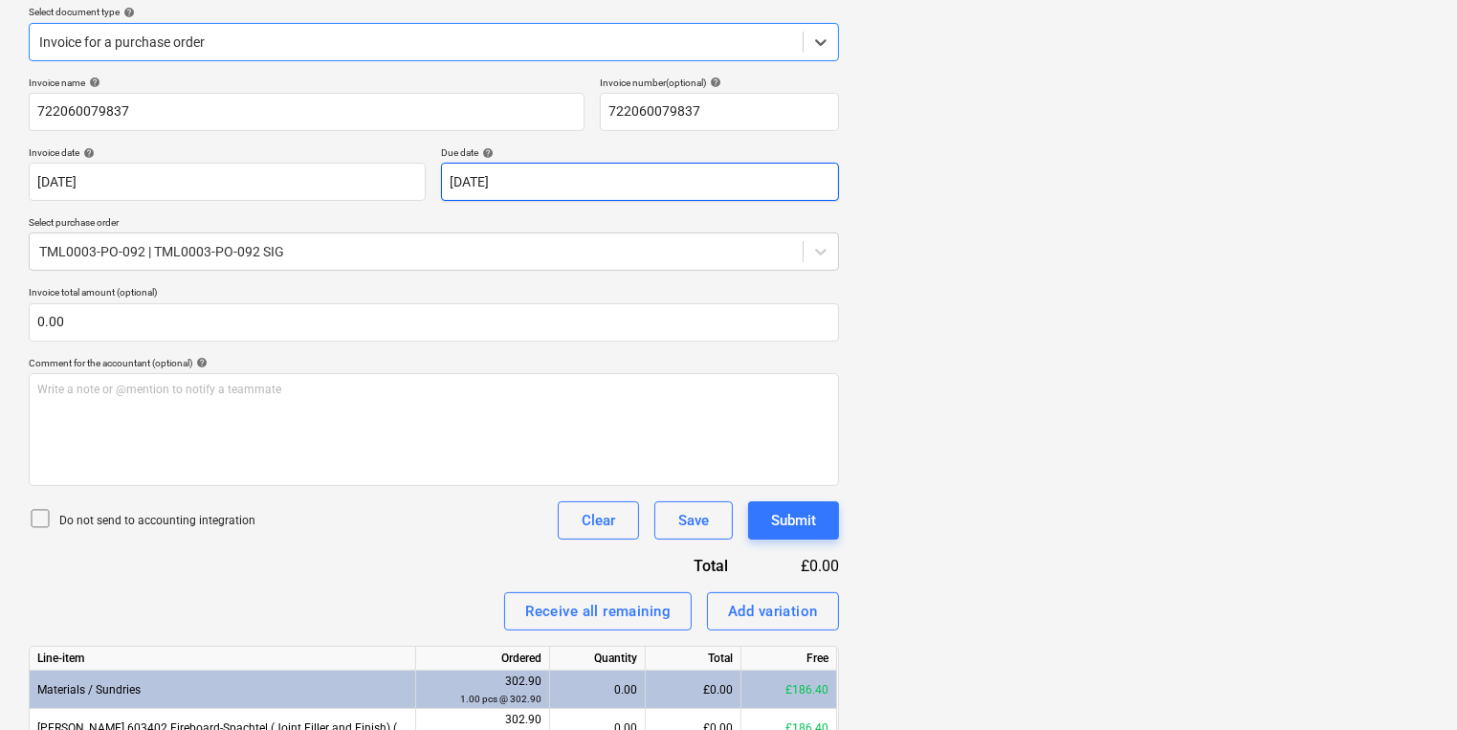
scroll to position [230, 0]
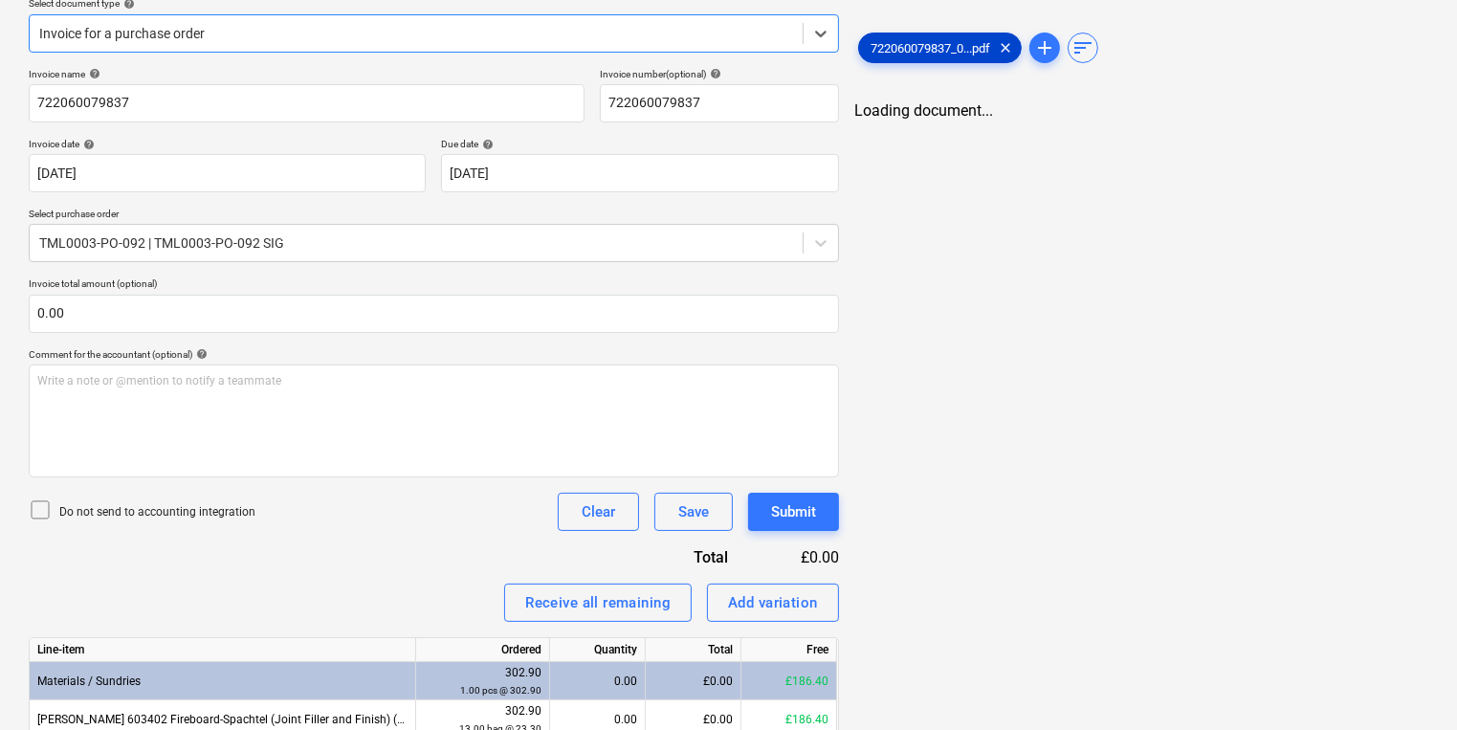
click at [951, 45] on span "722060079837_0...pdf" at bounding box center [930, 48] width 143 height 14
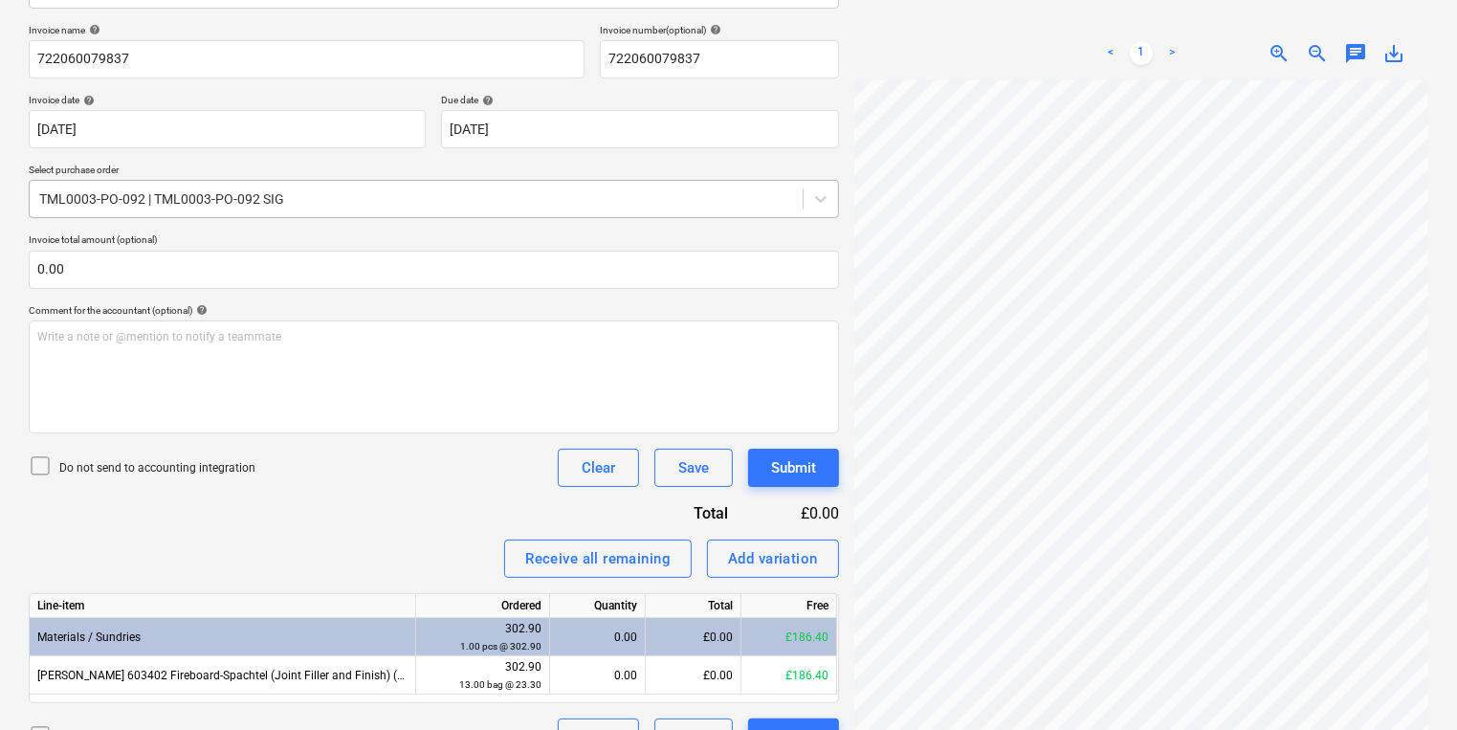
scroll to position [315, 0]
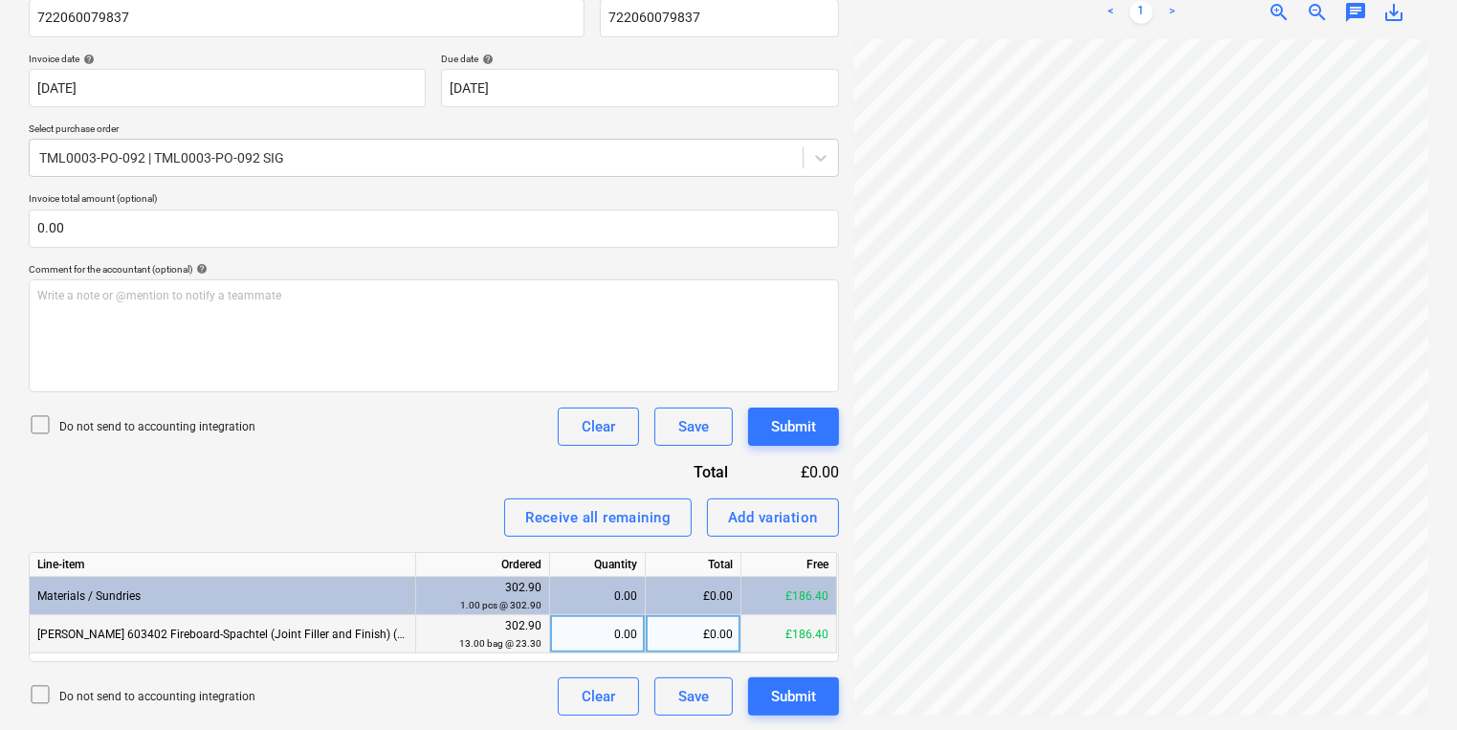
click at [654, 643] on div "£0.00" at bounding box center [694, 634] width 96 height 38
click at [630, 632] on div "0.00" at bounding box center [597, 634] width 79 height 38
type input "1"
type input "13"
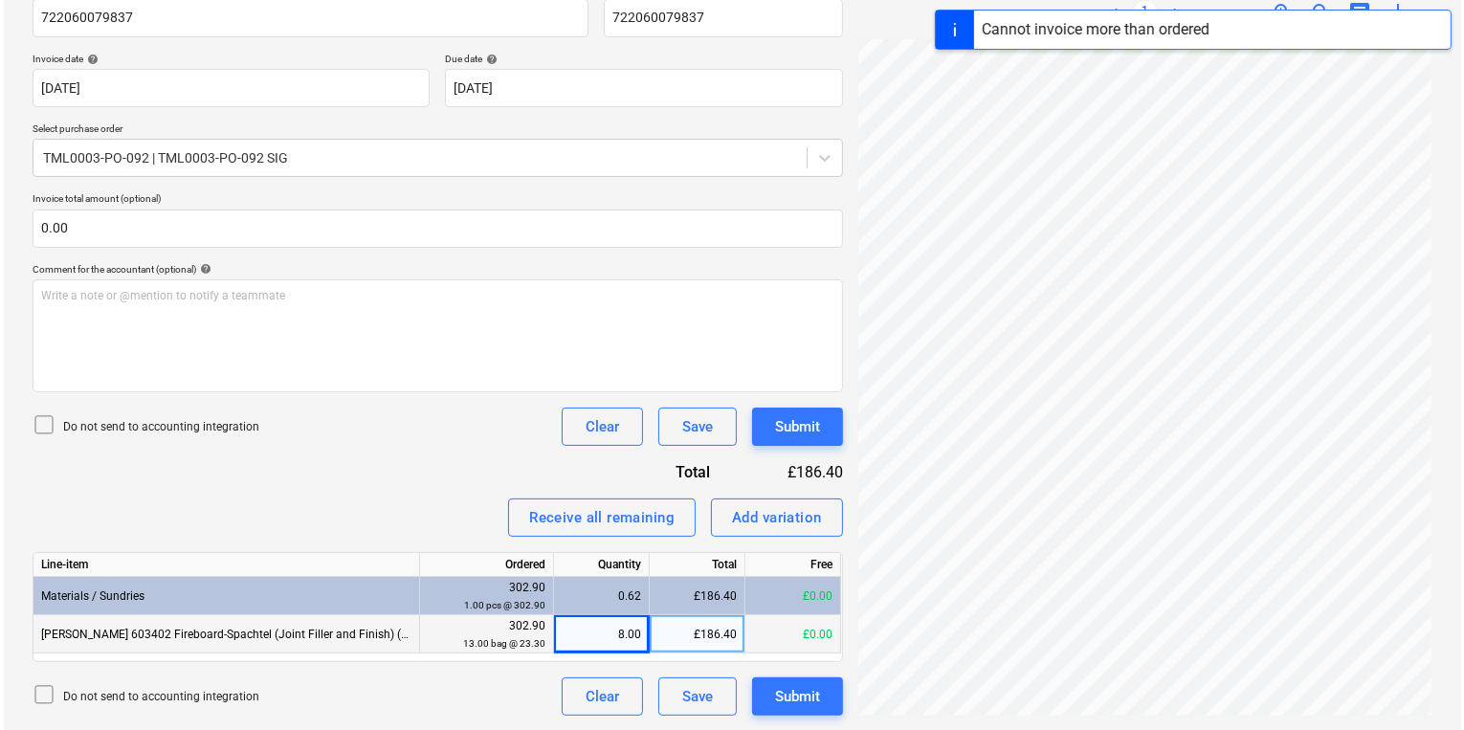
scroll to position [484, 290]
click at [807, 699] on div "Submit" at bounding box center [793, 696] width 45 height 25
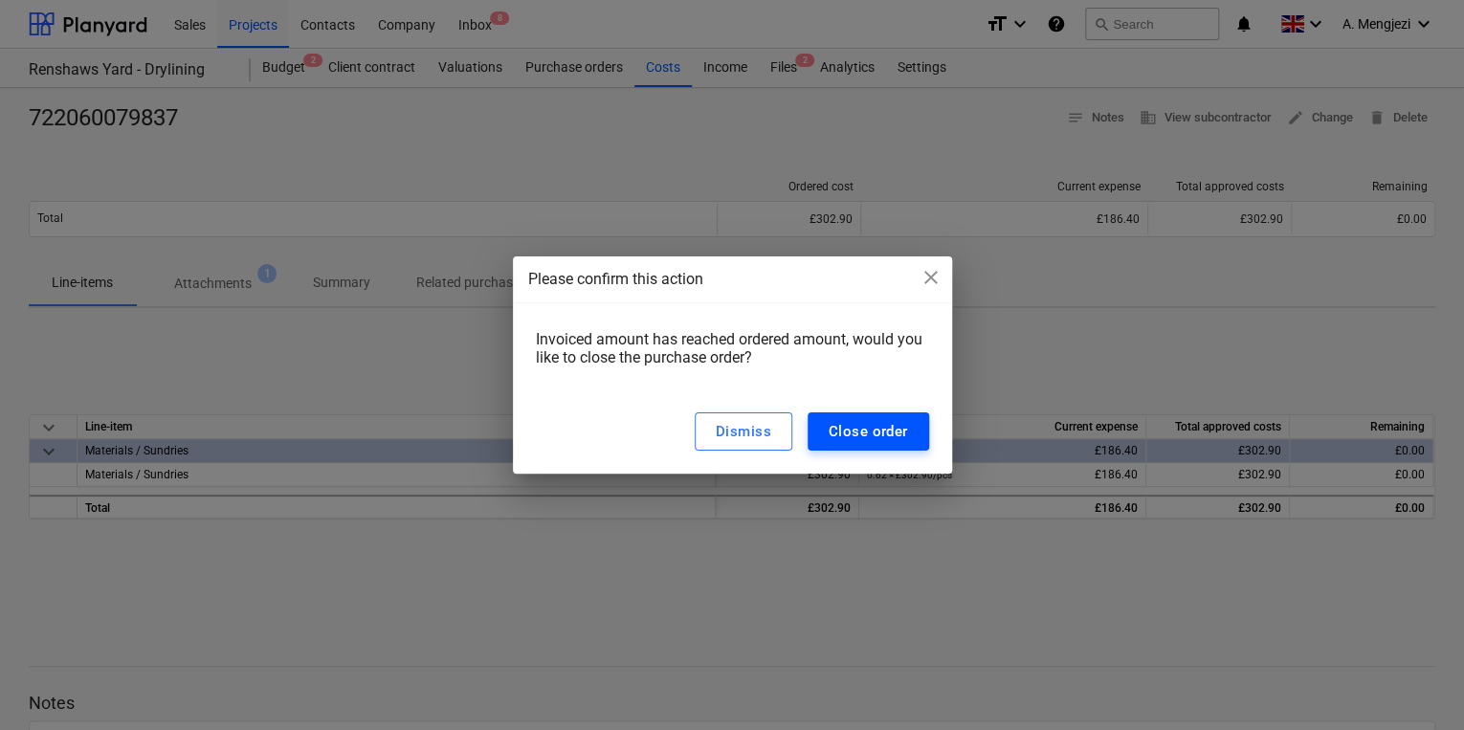
click at [836, 444] on div "Close order" at bounding box center [868, 431] width 79 height 25
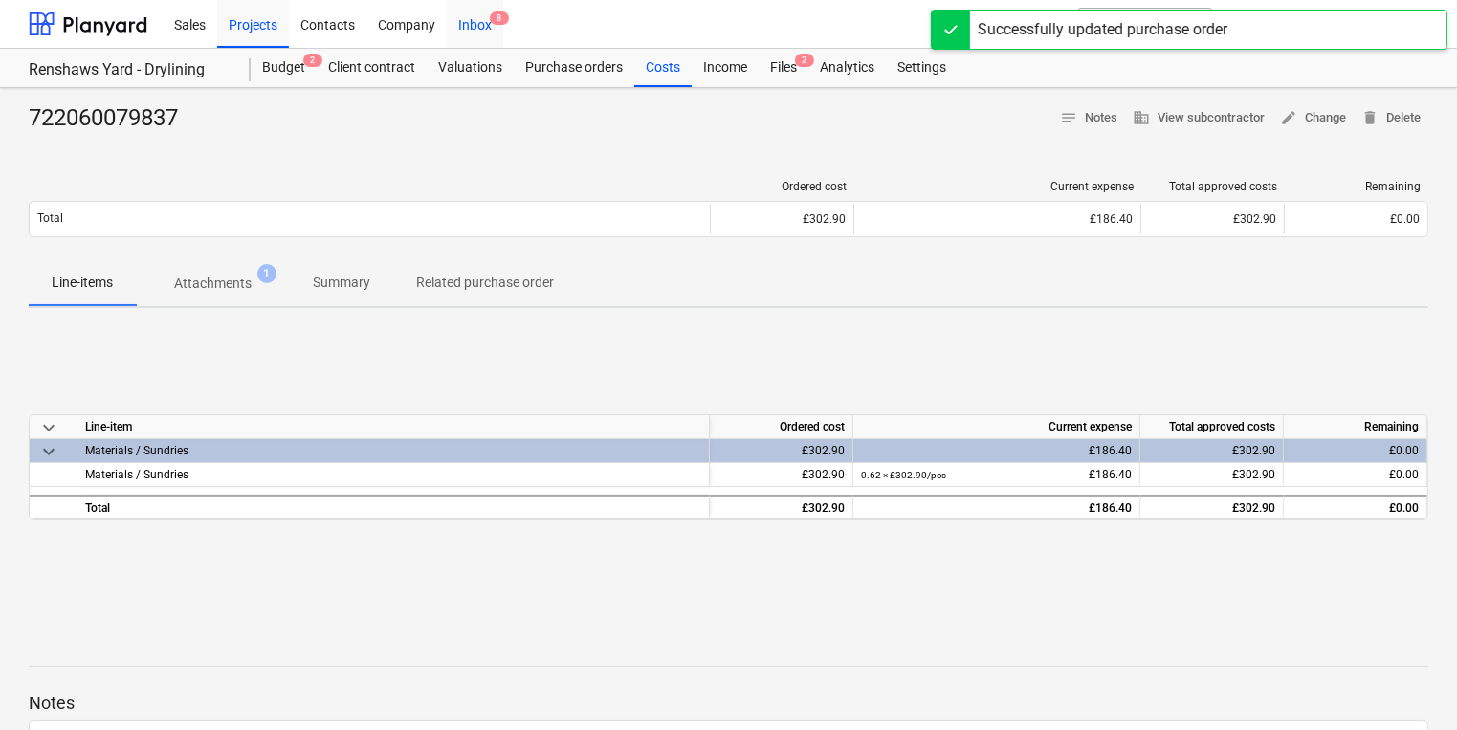
click at [452, 15] on div "Inbox 8" at bounding box center [475, 23] width 56 height 49
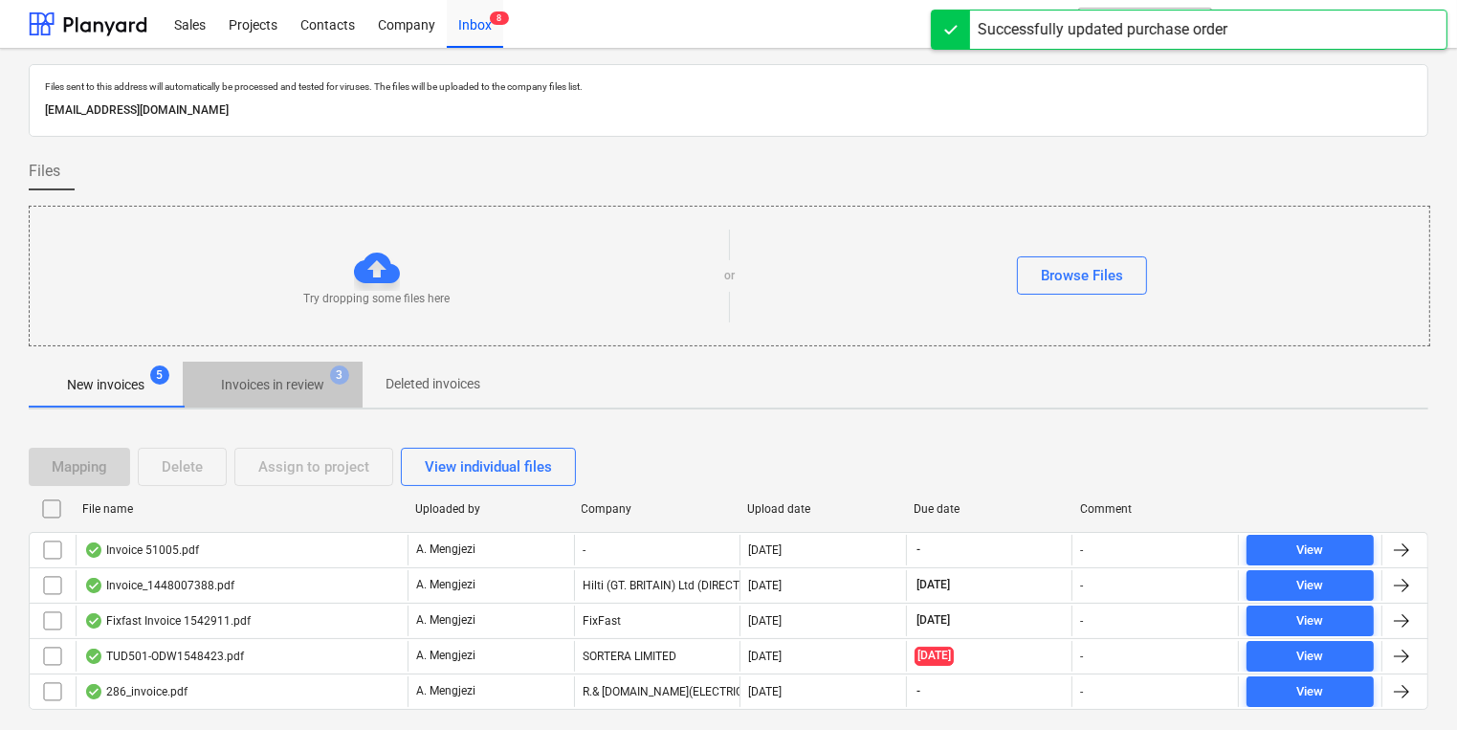
click at [280, 364] on button "Invoices in review 3" at bounding box center [273, 385] width 180 height 46
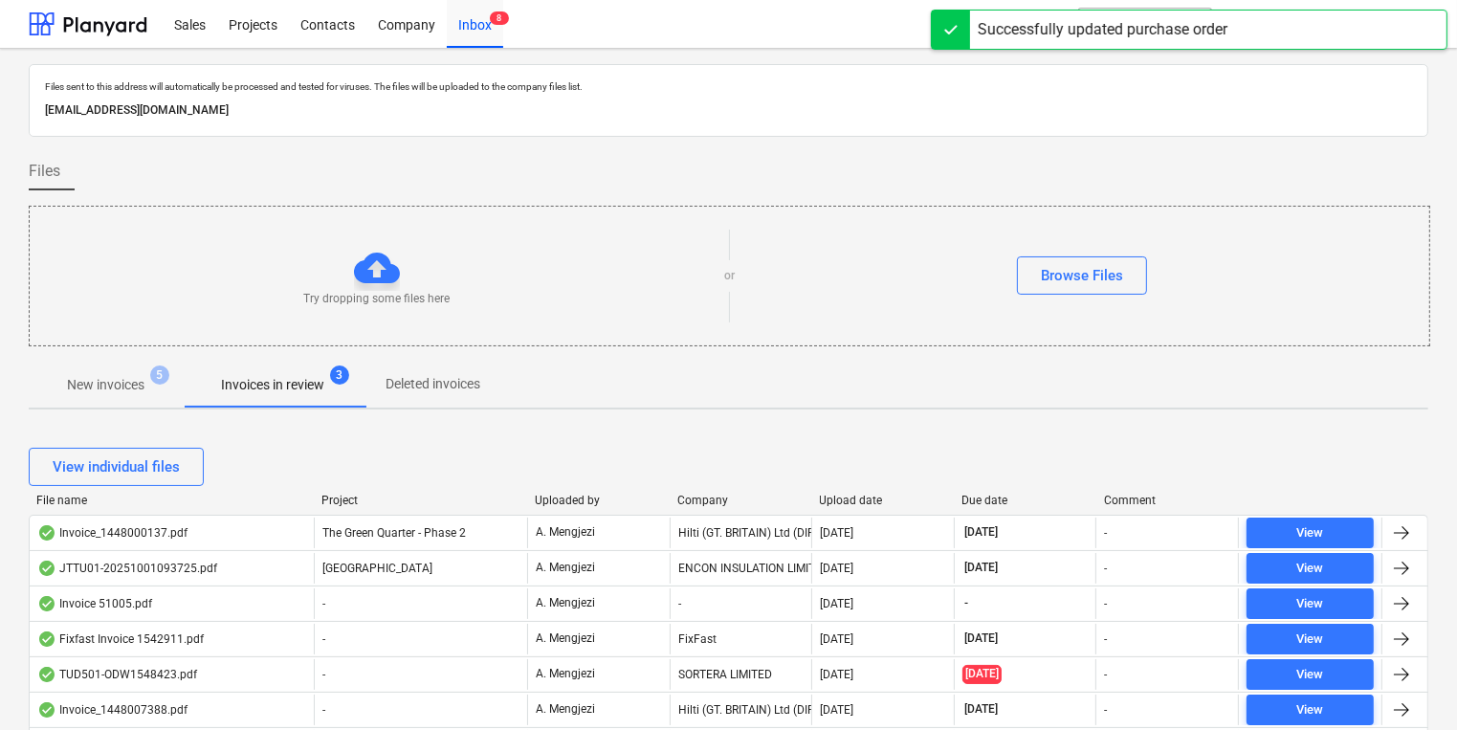
click at [837, 505] on div "Upload date" at bounding box center [883, 500] width 127 height 13
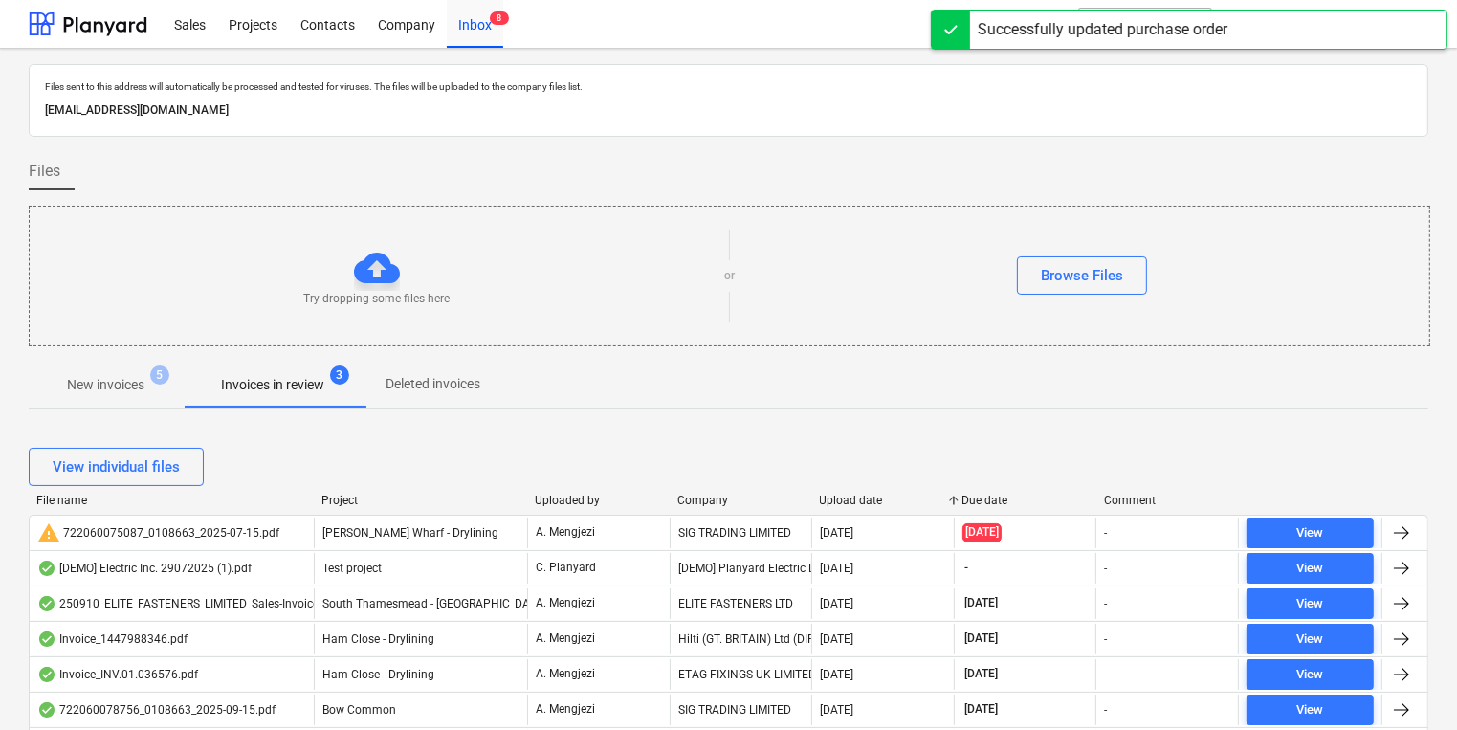
click at [837, 505] on div "Upload date" at bounding box center [883, 500] width 127 height 13
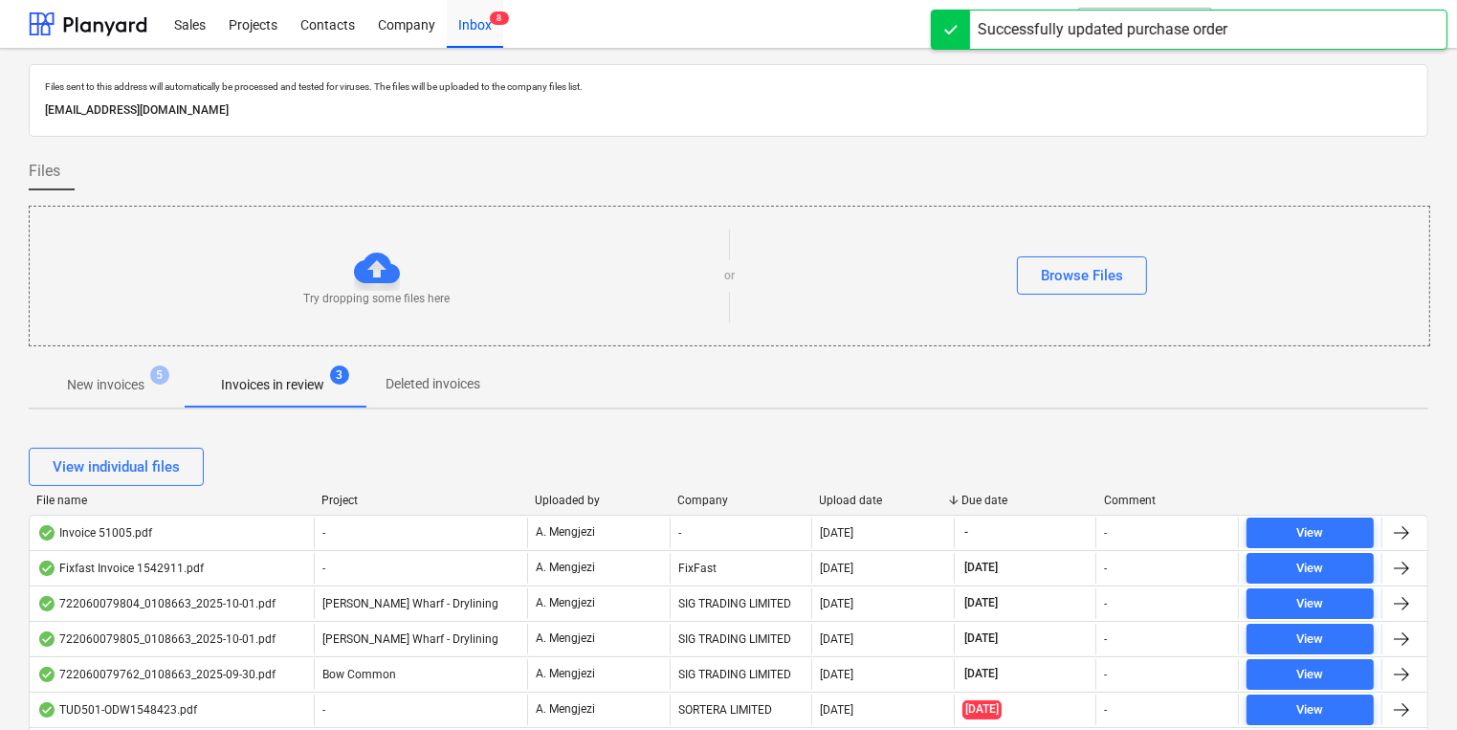
click at [838, 502] on div "Upload date" at bounding box center [883, 500] width 127 height 13
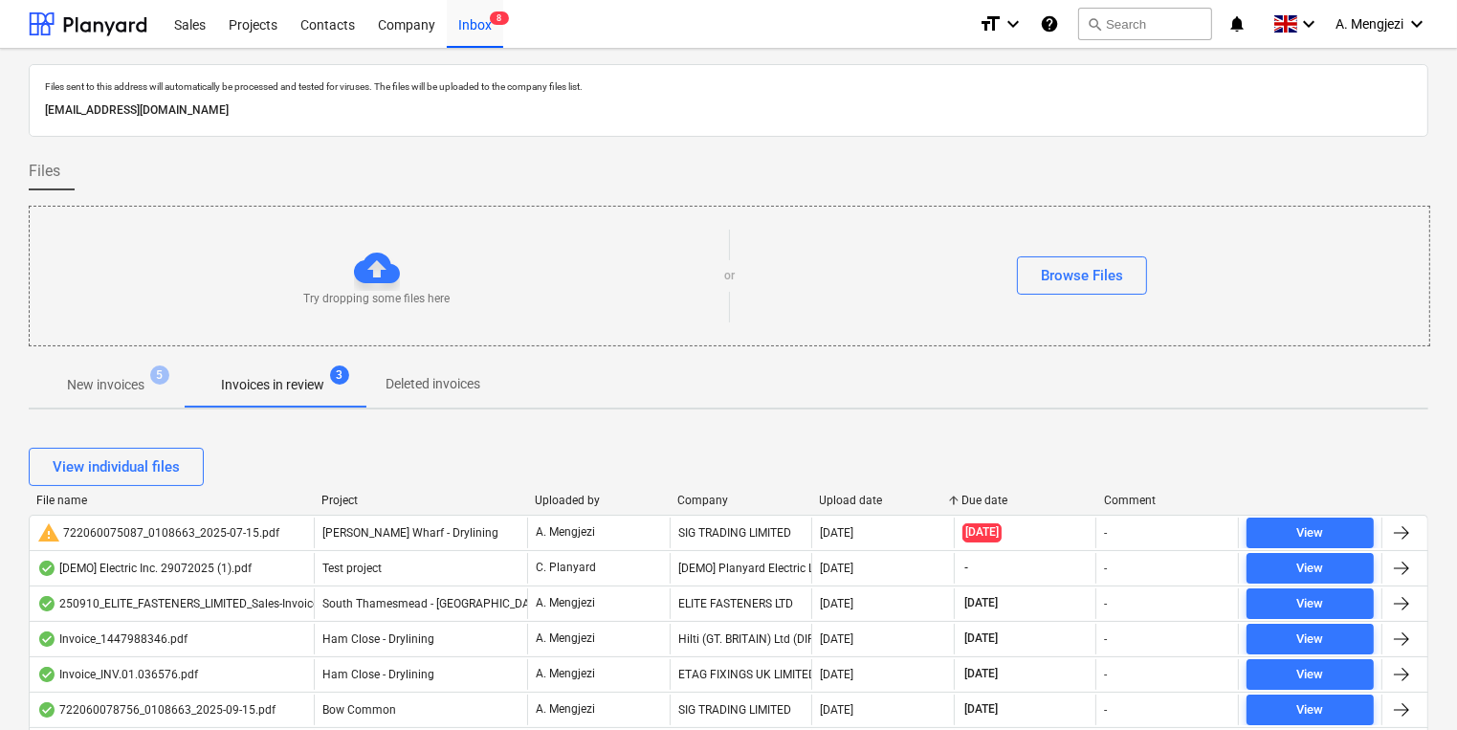
click at [838, 502] on div "Upload date" at bounding box center [883, 500] width 127 height 13
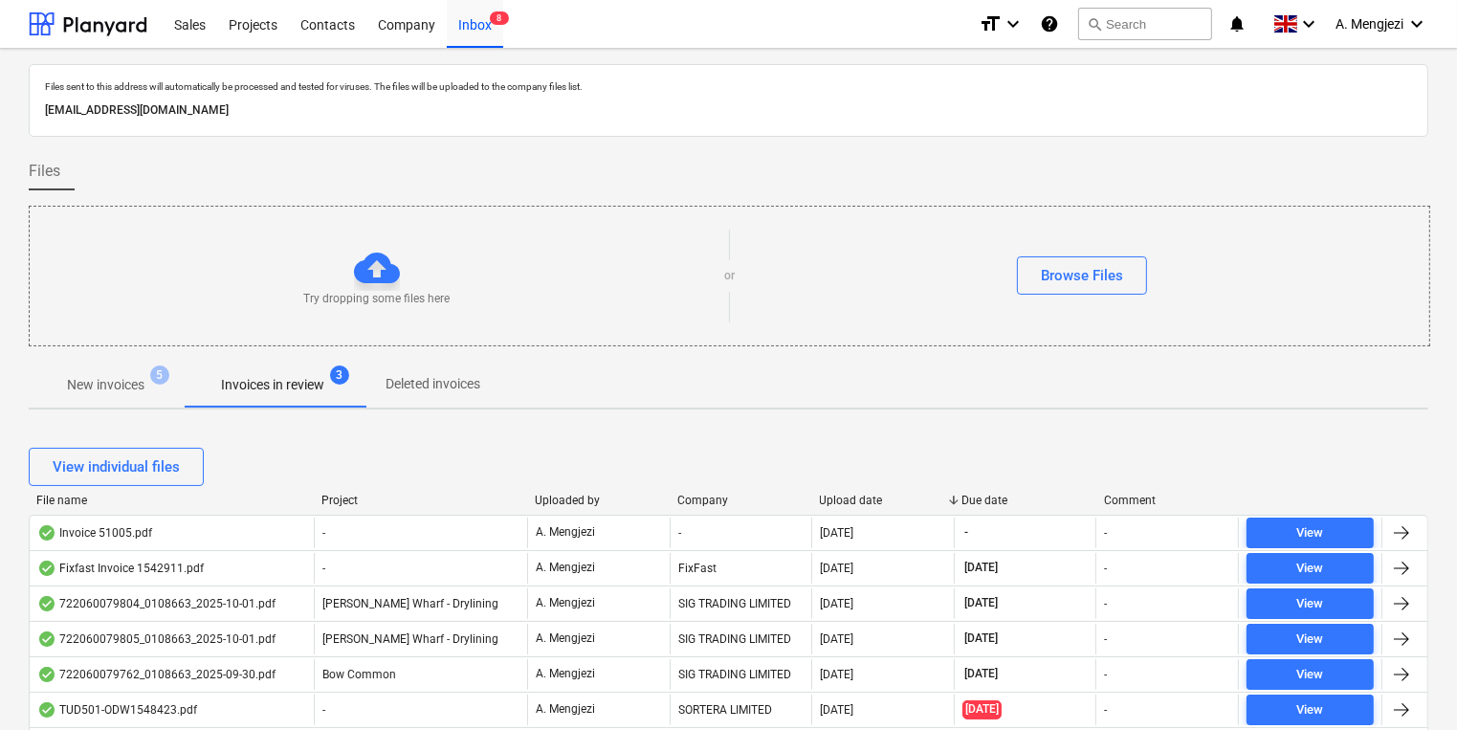
click at [838, 502] on div "Upload date" at bounding box center [883, 500] width 127 height 13
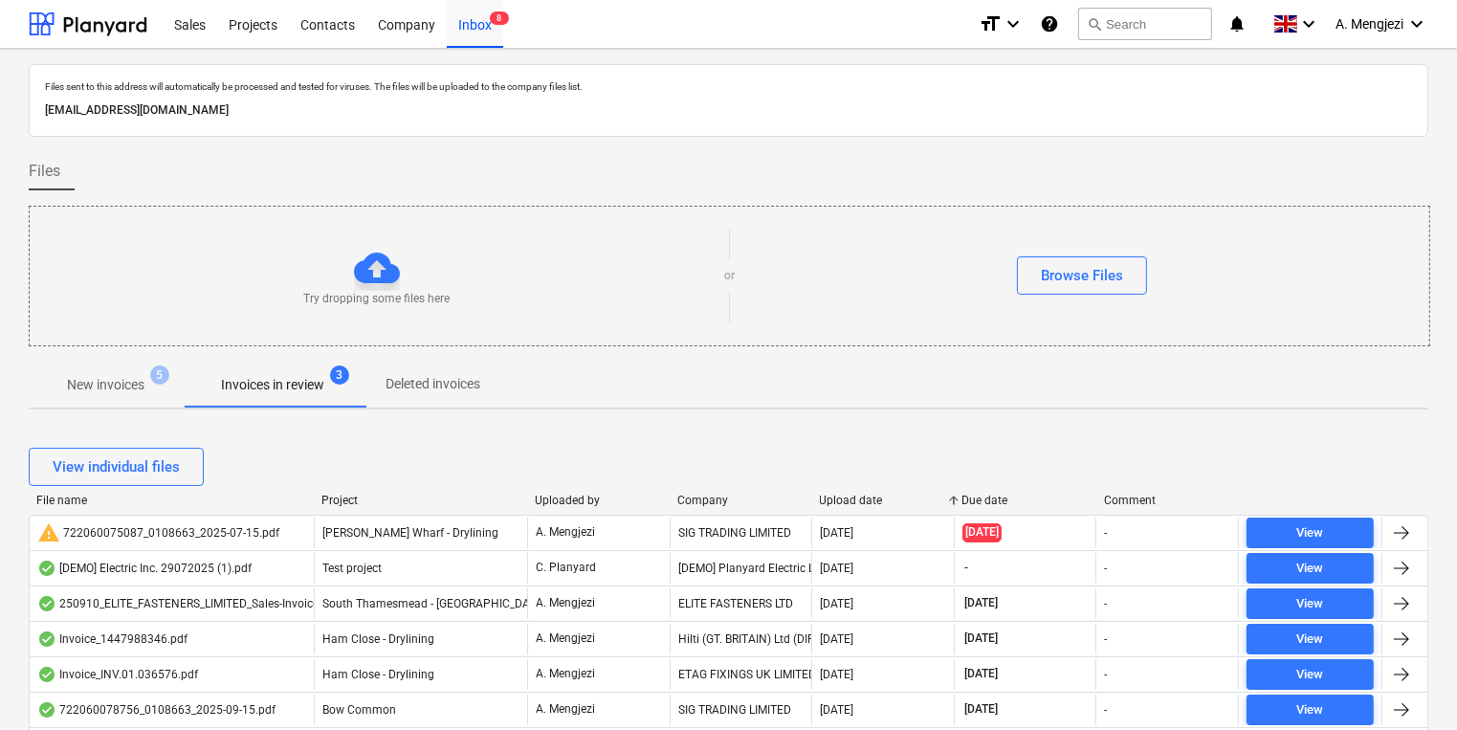
click at [838, 502] on div "Upload date" at bounding box center [883, 500] width 127 height 13
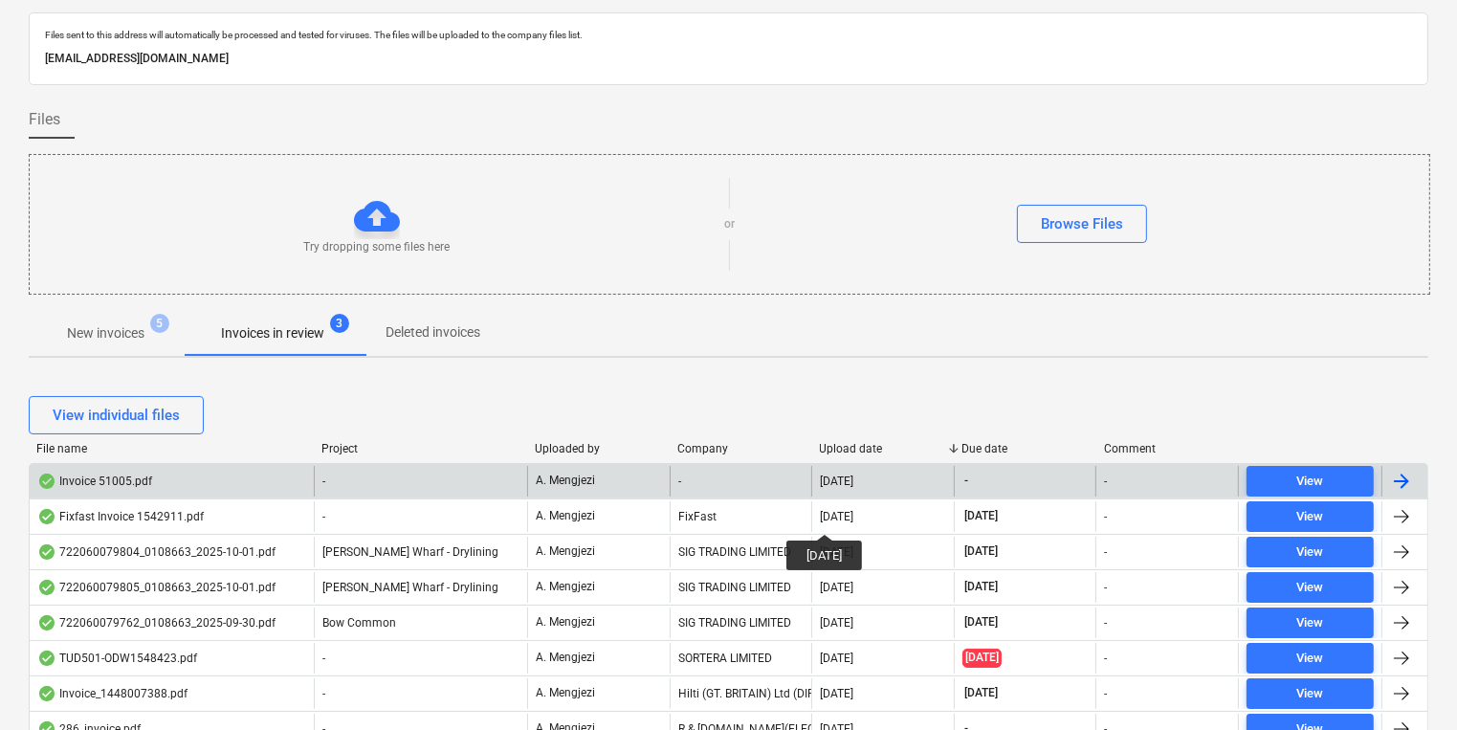
scroll to position [230, 0]
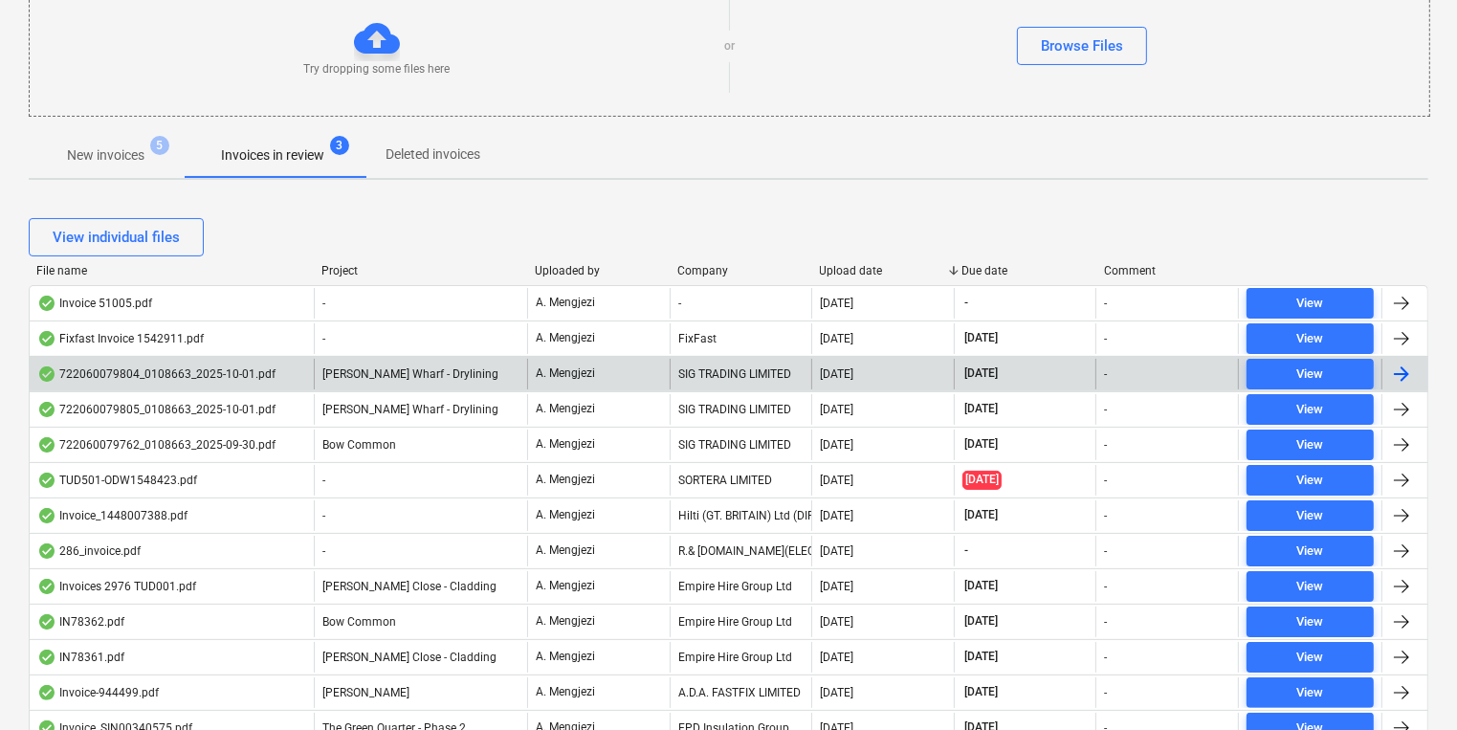
click at [765, 367] on div "SIG TRADING LIMITED" at bounding box center [741, 374] width 143 height 31
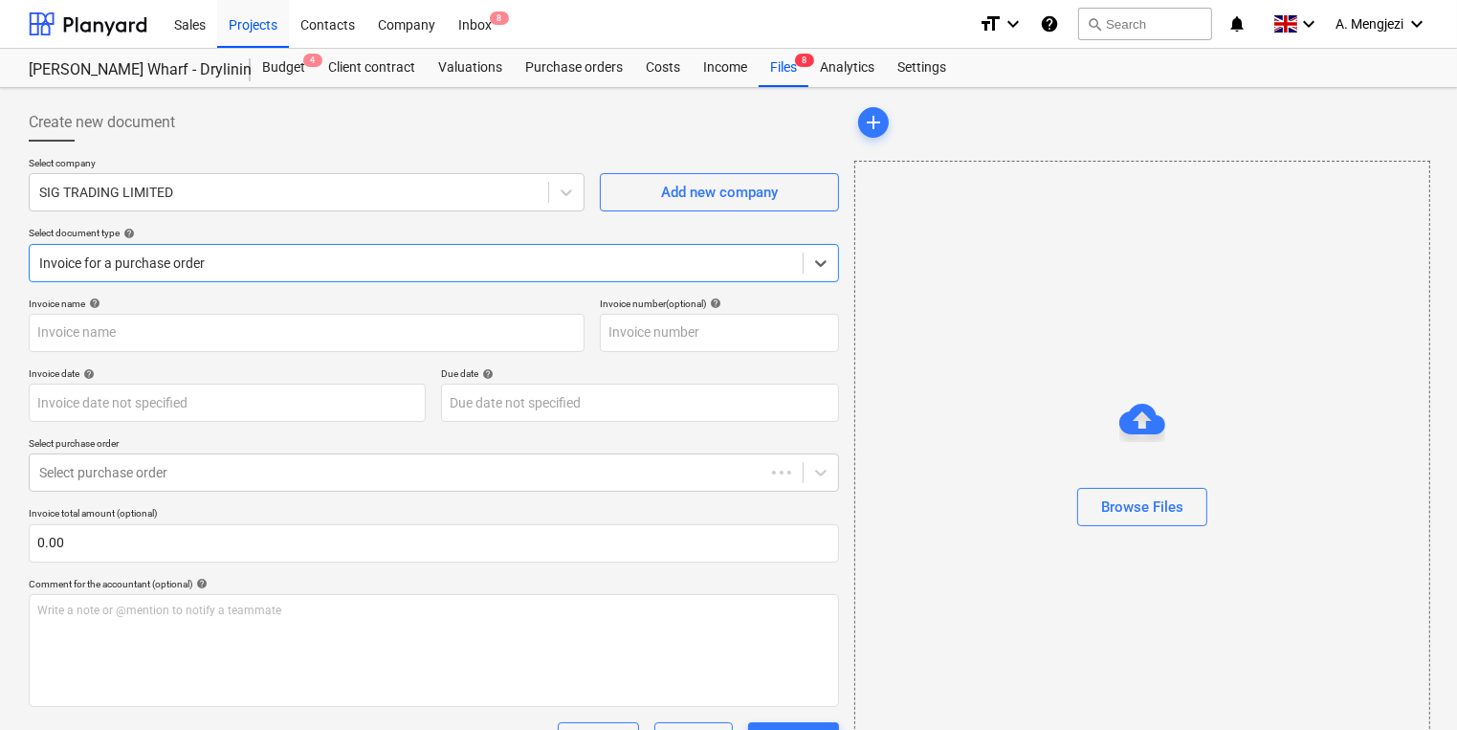
type input "722060079804"
type input "[DATE]"
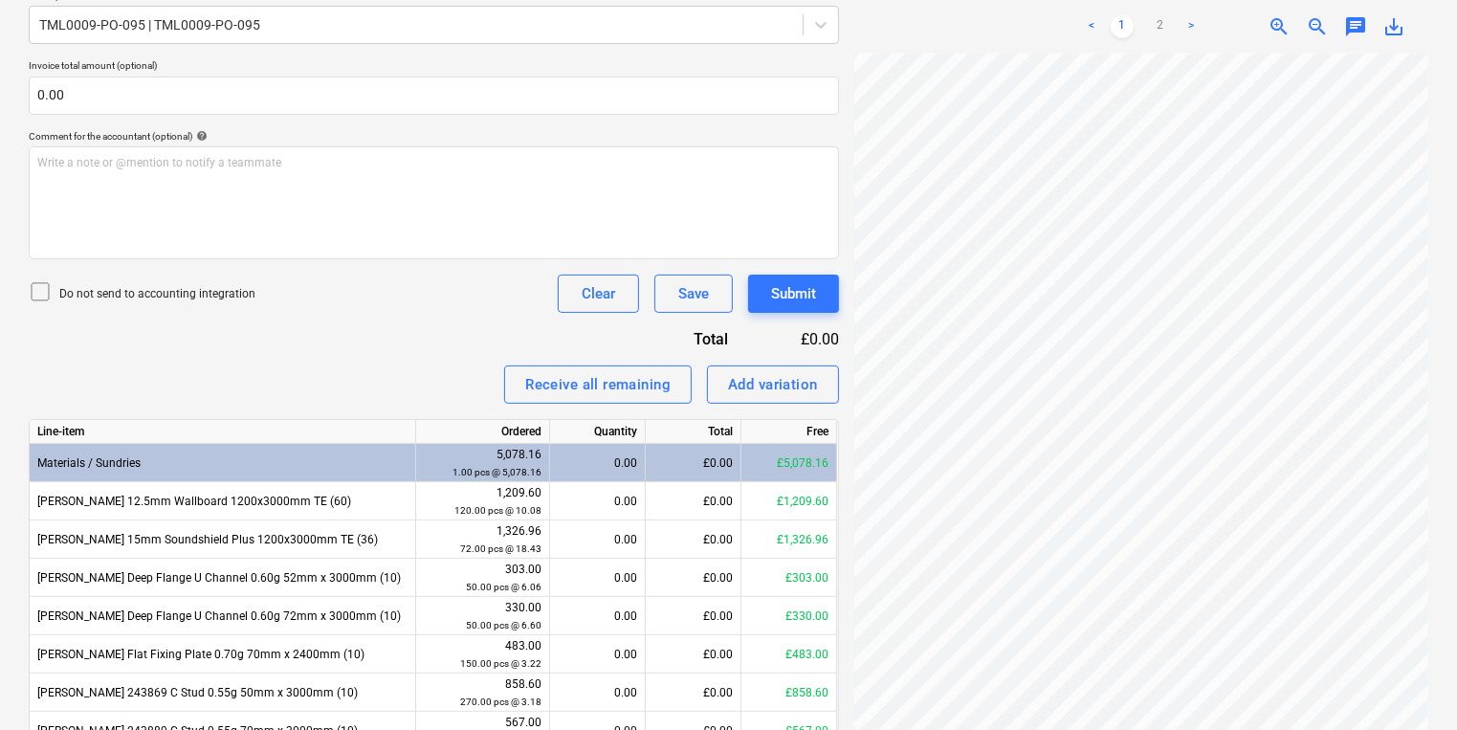
scroll to position [544, 0]
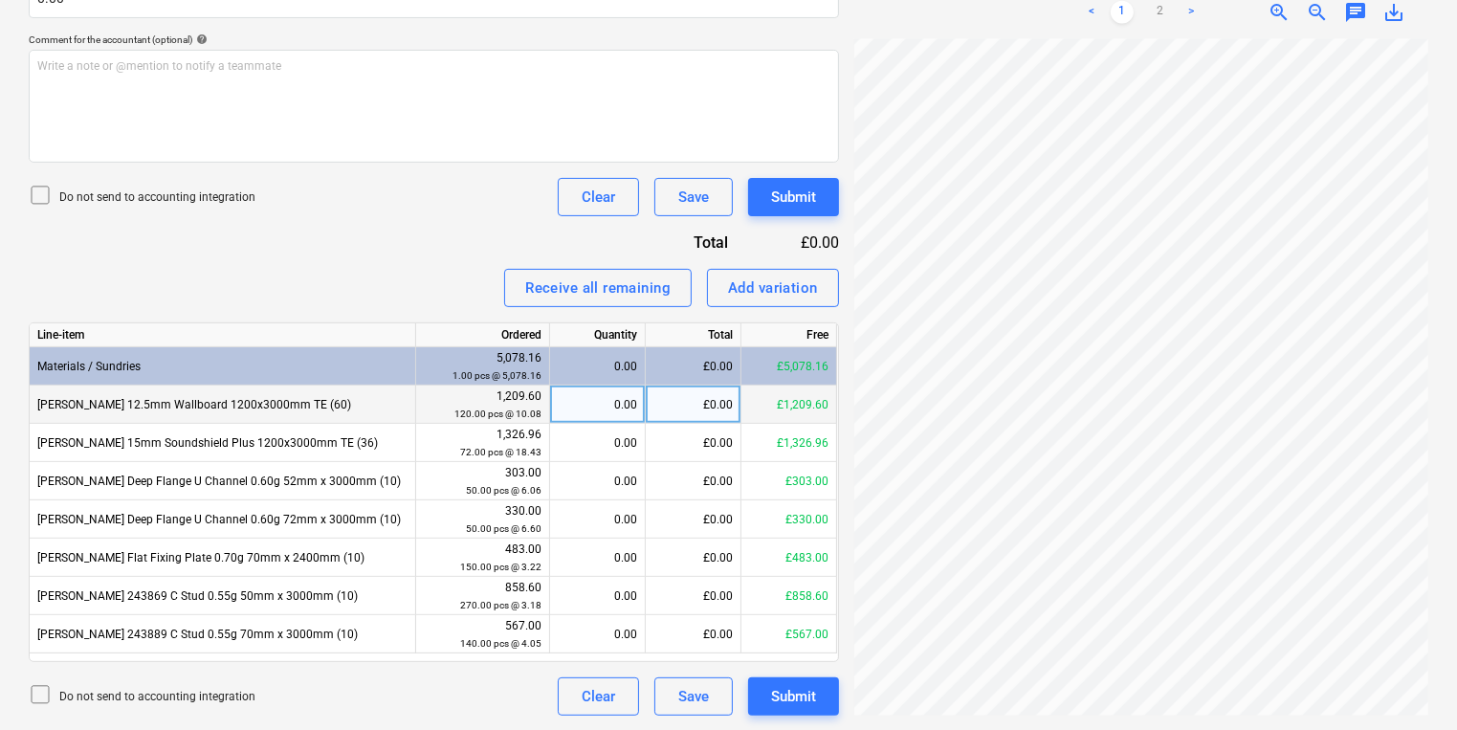
click at [582, 394] on div "0.00" at bounding box center [597, 405] width 79 height 38
type input "120"
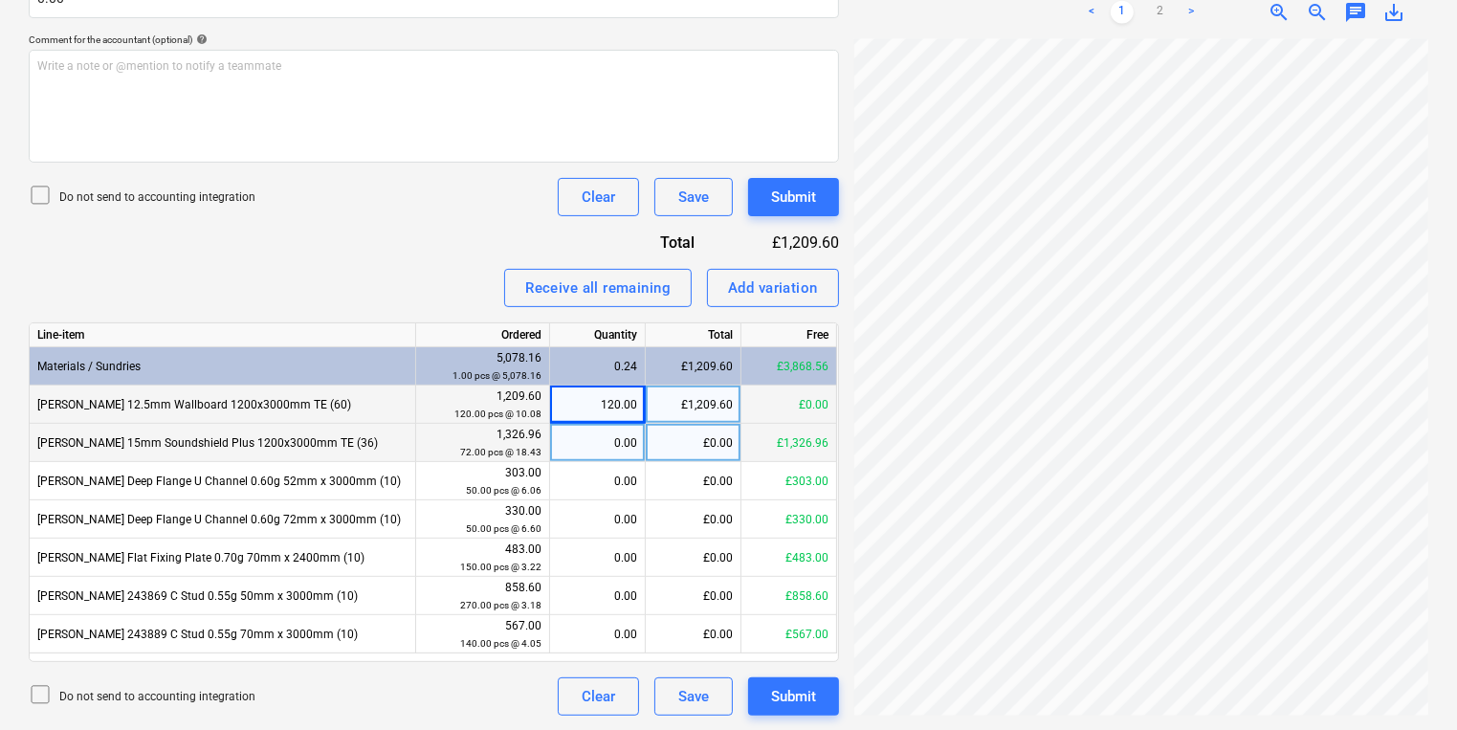
click at [616, 448] on div "0.00" at bounding box center [597, 443] width 79 height 38
type input "72"
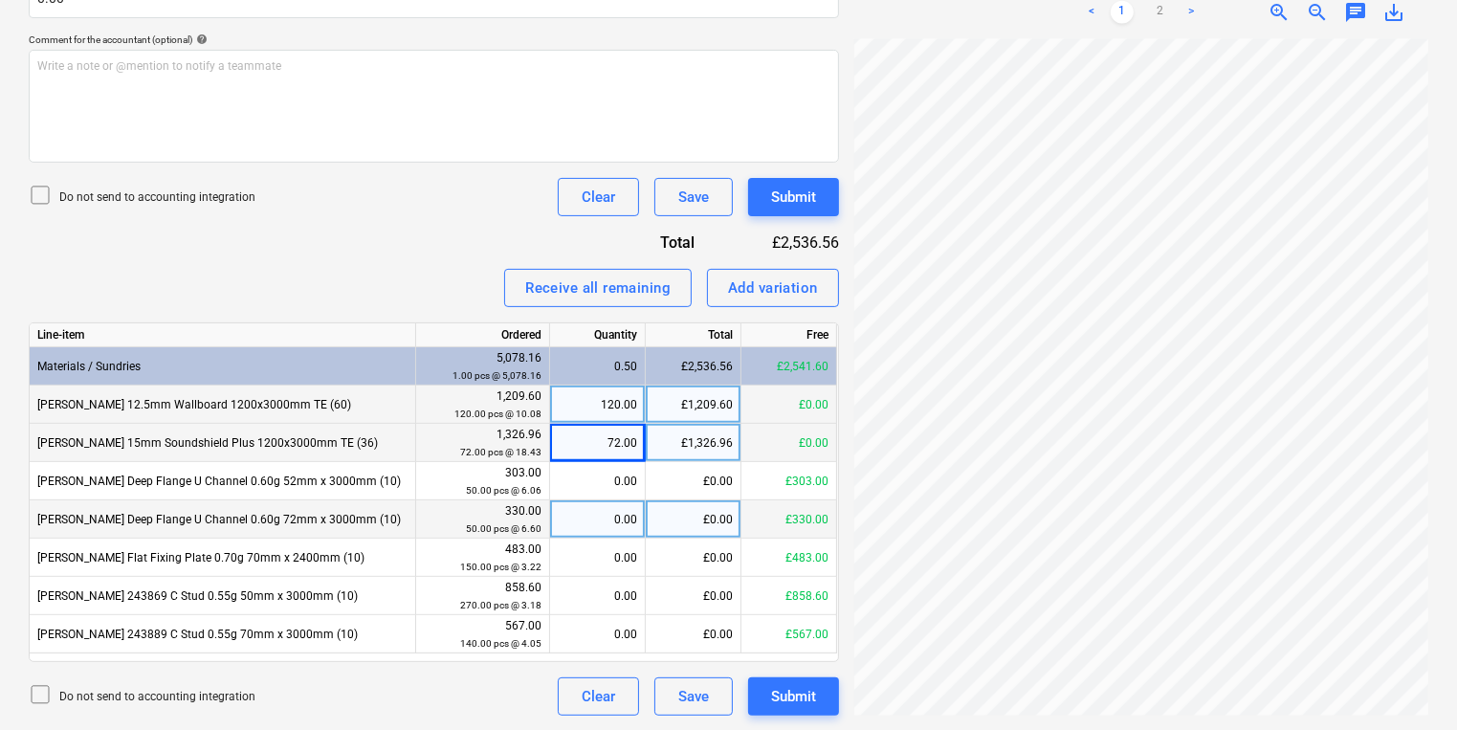
click at [565, 500] on div "0.00" at bounding box center [597, 519] width 79 height 38
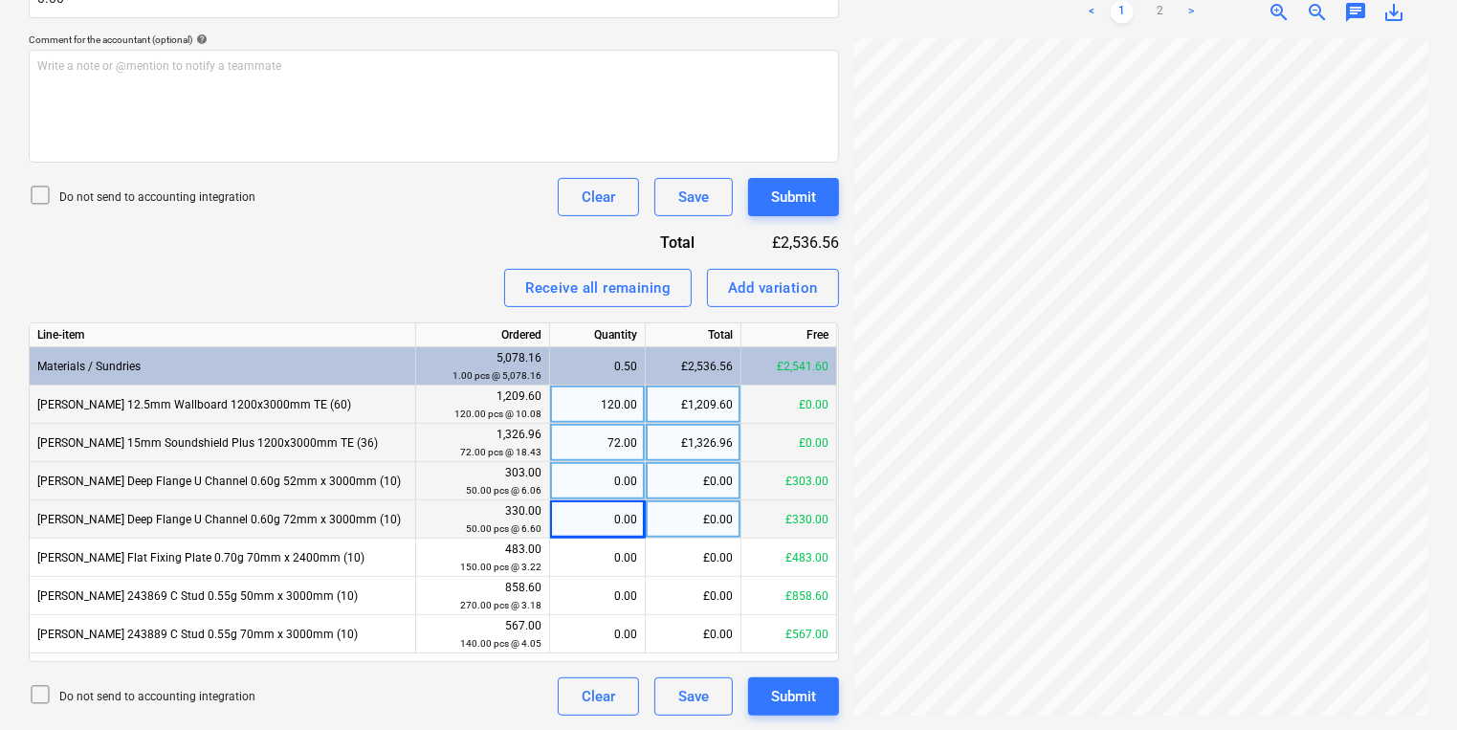
click at [605, 481] on div "0.00" at bounding box center [597, 481] width 79 height 38
type input "50"
click at [624, 521] on div "0.00" at bounding box center [597, 519] width 79 height 38
type input "50"
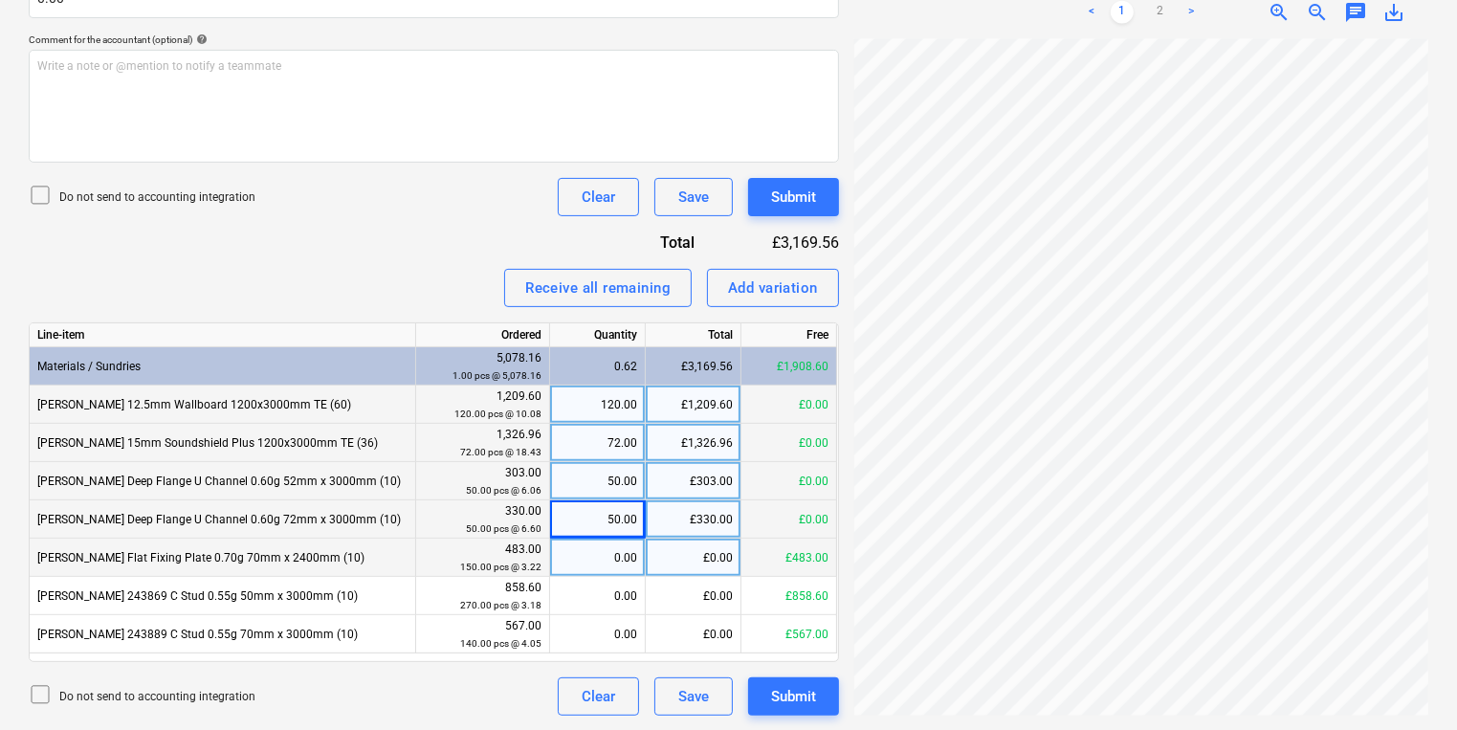
click at [633, 544] on div "0.00" at bounding box center [597, 558] width 79 height 38
type input "150"
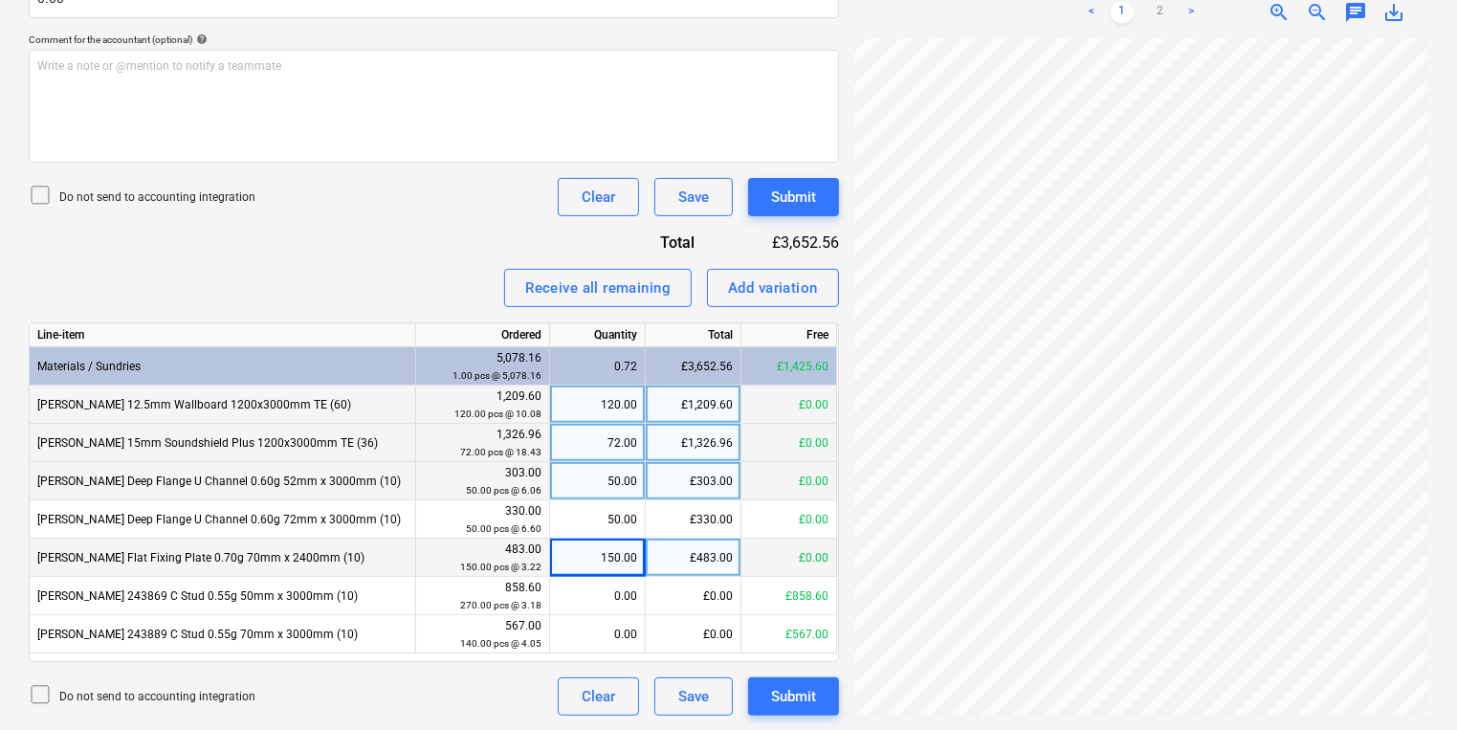
click at [1144, 12] on div "Files uploaded successfully" at bounding box center [1071, 20] width 187 height 23
click at [1175, 9] on div "Files uploaded successfully" at bounding box center [1189, 20] width 517 height 40
click at [1137, 7] on div "Files uploaded successfully" at bounding box center [1071, 20] width 202 height 38
click at [1160, 4] on div "Files uploaded successfully" at bounding box center [1071, 20] width 202 height 38
click at [1164, 11] on div "Files uploaded successfully" at bounding box center [1071, 20] width 187 height 23
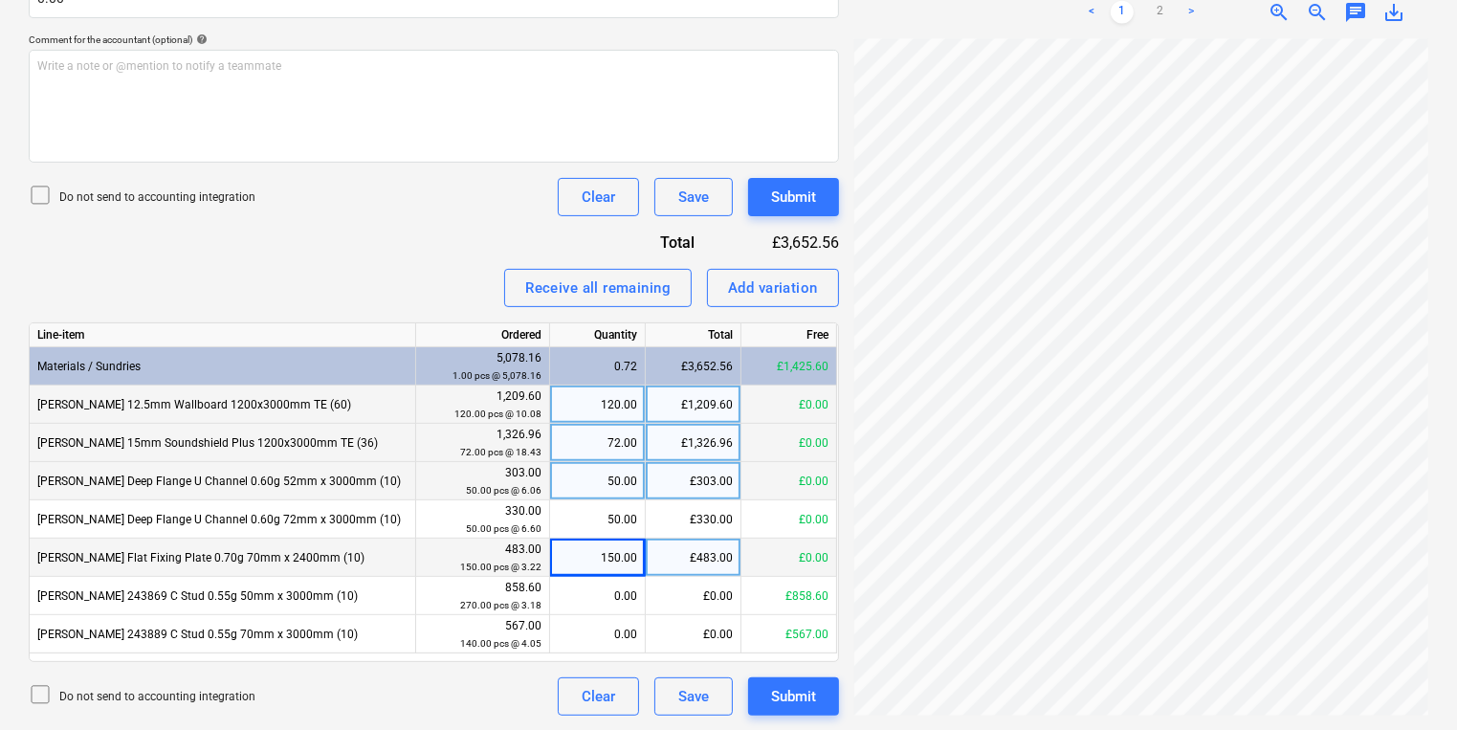
click at [1218, 7] on div "Files uploaded successfully" at bounding box center [1189, 20] width 517 height 40
click at [1154, 15] on div "Files uploaded successfully" at bounding box center [1071, 20] width 187 height 23
click at [1160, 13] on div "Files uploaded successfully" at bounding box center [1071, 20] width 187 height 23
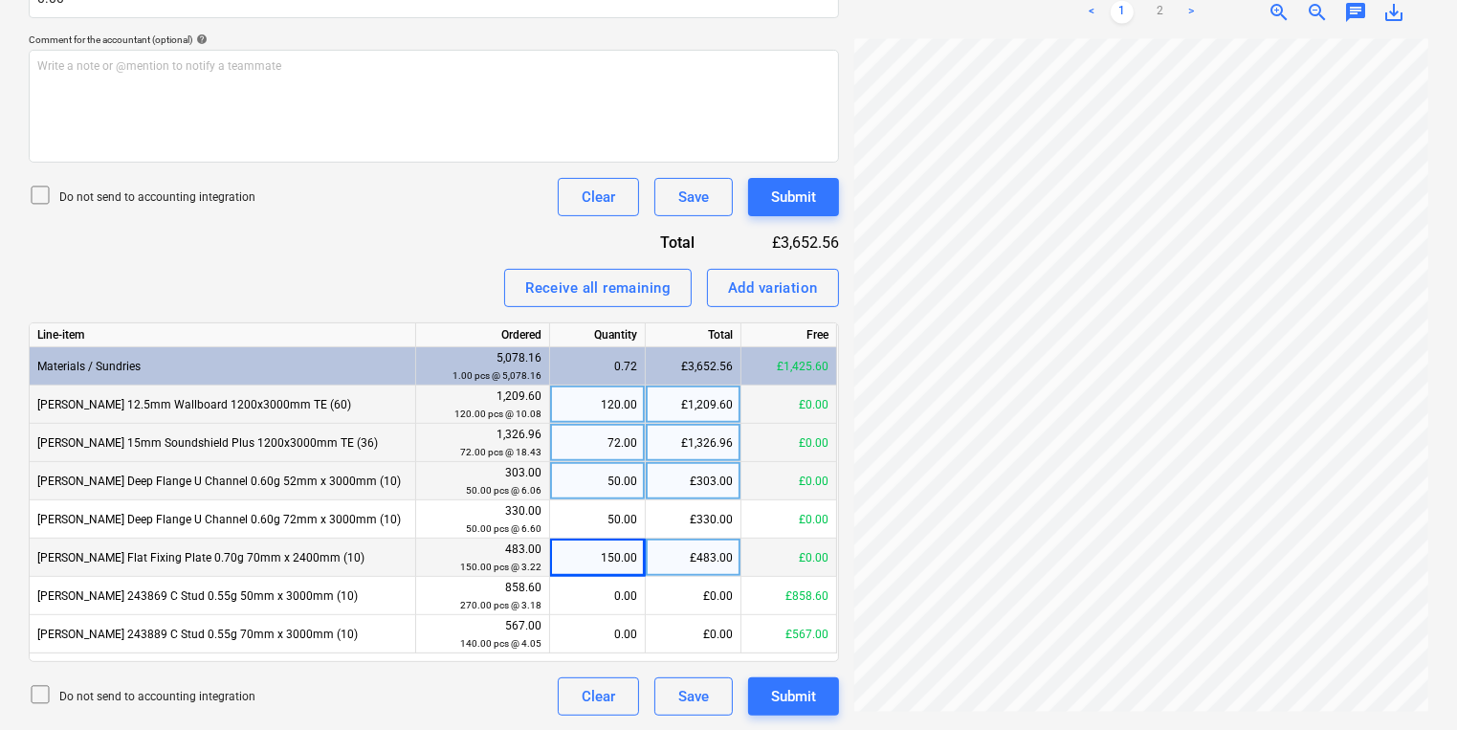
click at [1190, 10] on div "Files uploaded successfully" at bounding box center [1189, 20] width 517 height 40
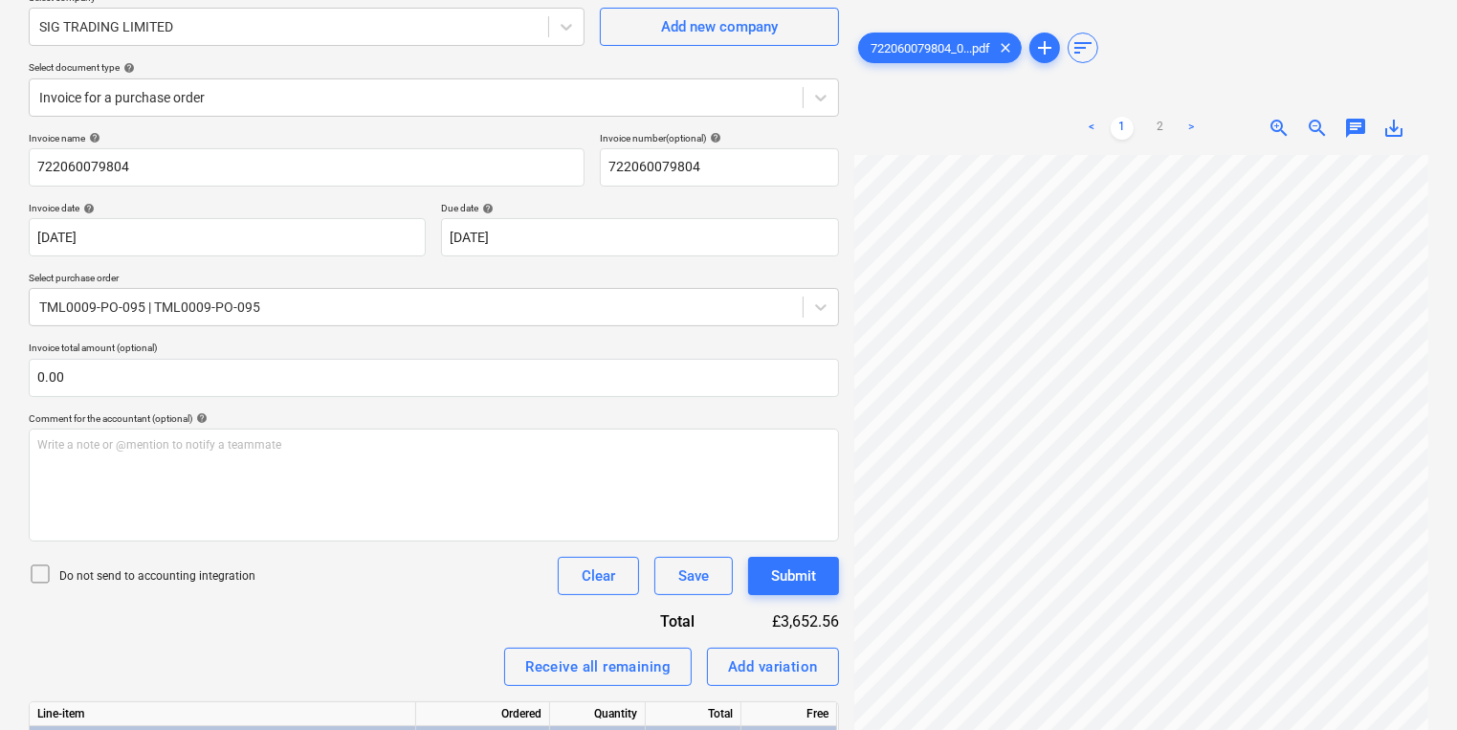
scroll to position [162, 0]
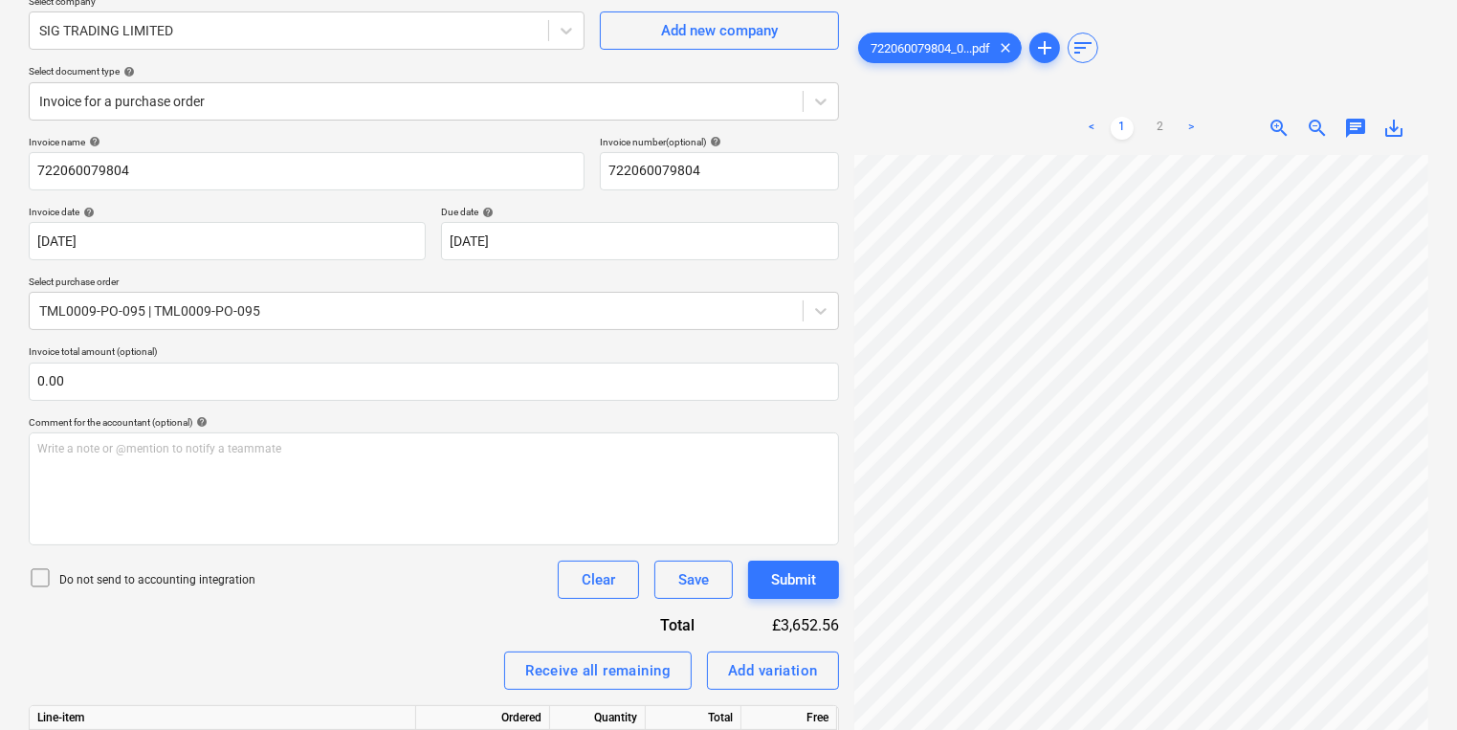
click at [1190, 128] on link ">" at bounding box center [1191, 128] width 23 height 23
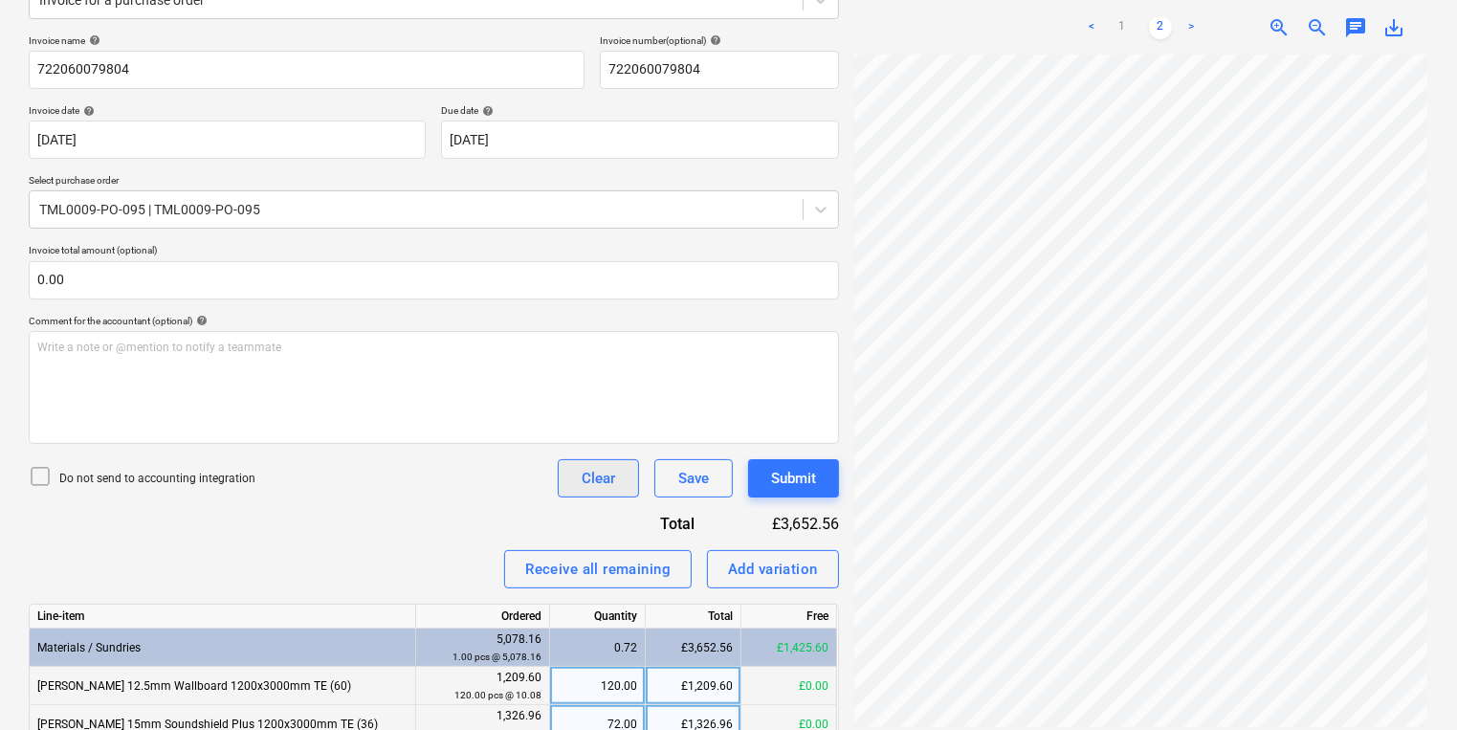
click at [563, 559] on div "Create new document Select company SIG TRADING LIMITED Add new company Select d…" at bounding box center [728, 419] width 1415 height 1172
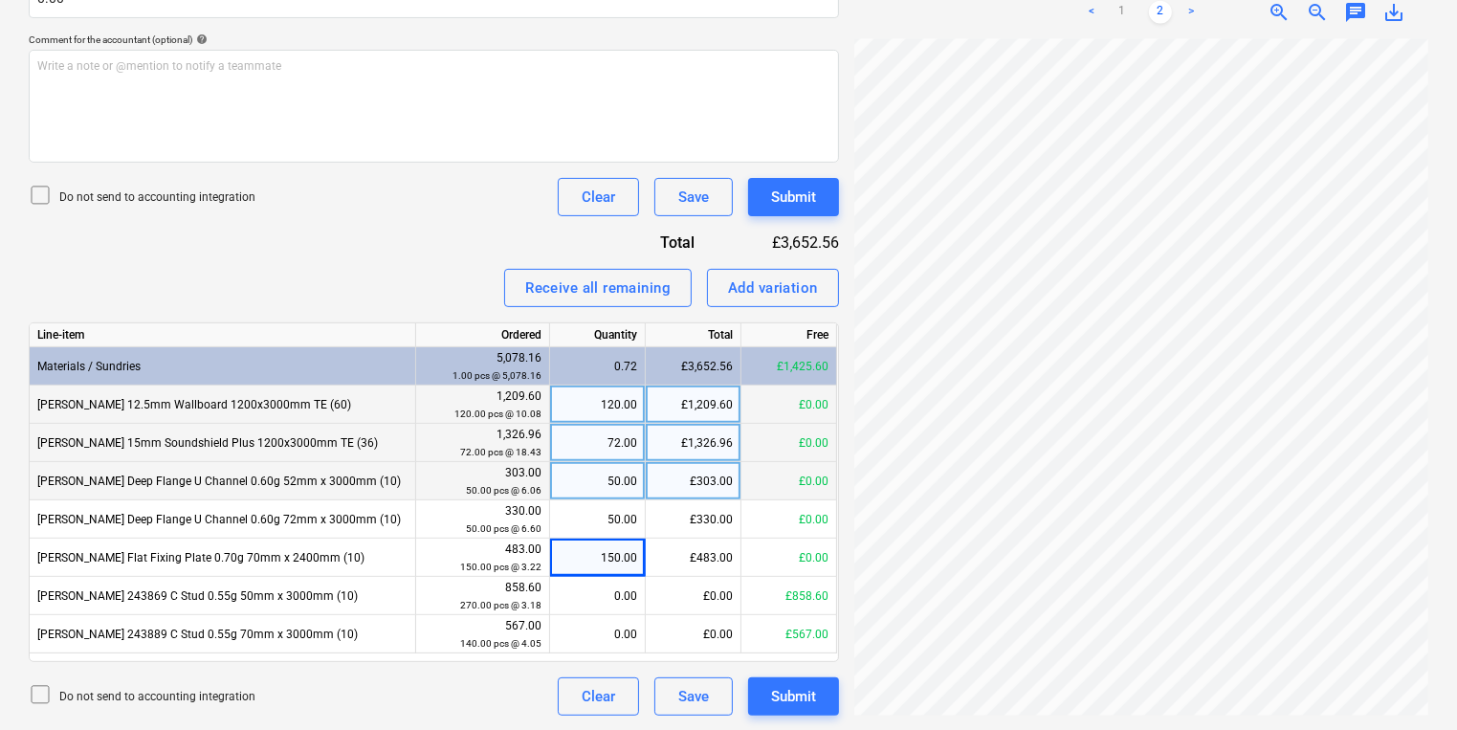
scroll to position [239, 0]
click at [1129, 6] on div "Files uploaded successfully" at bounding box center [1071, 20] width 202 height 38
click at [1117, 12] on div "Files uploaded successfully" at bounding box center [1071, 20] width 187 height 23
click at [1094, 9] on div "Files uploaded successfully" at bounding box center [1071, 20] width 187 height 23
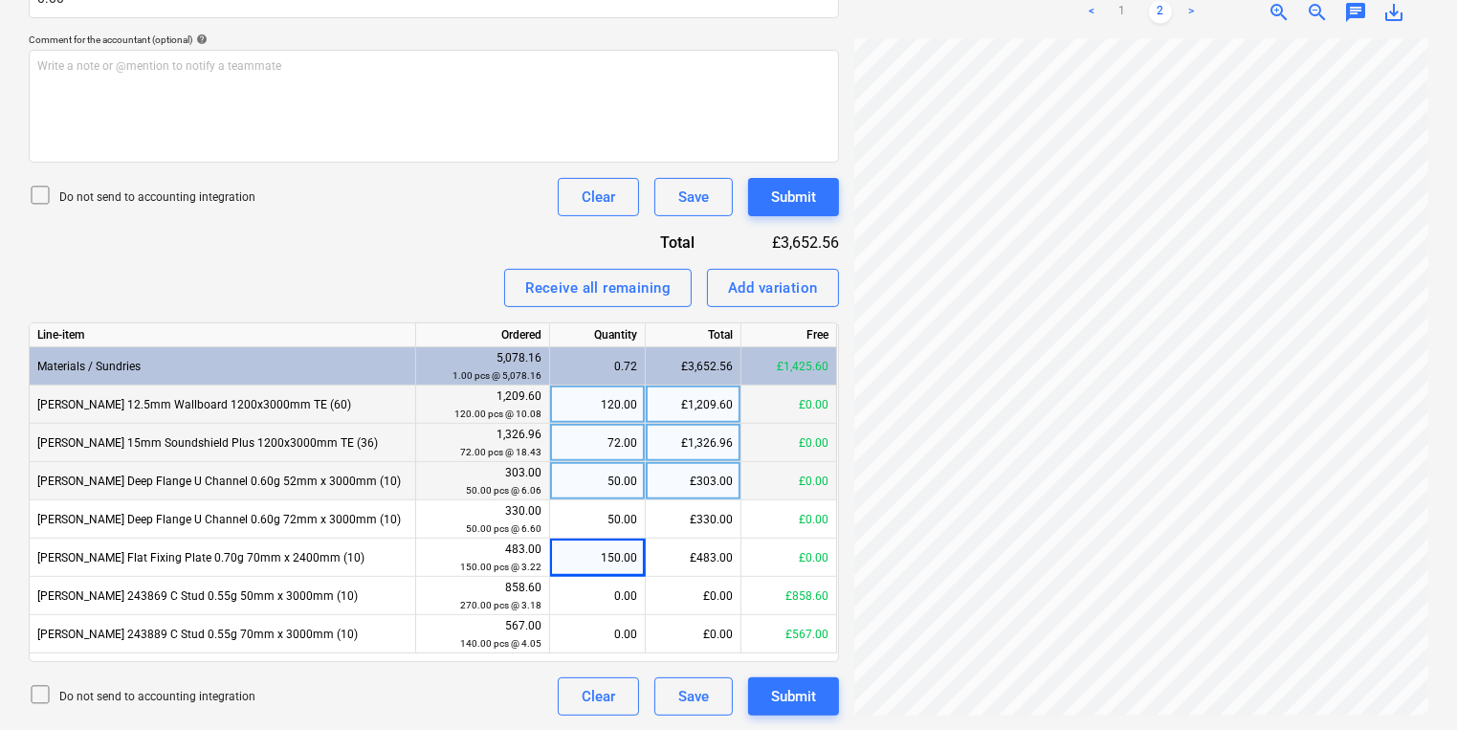
click at [1094, 9] on div "Files uploaded successfully" at bounding box center [1071, 20] width 187 height 23
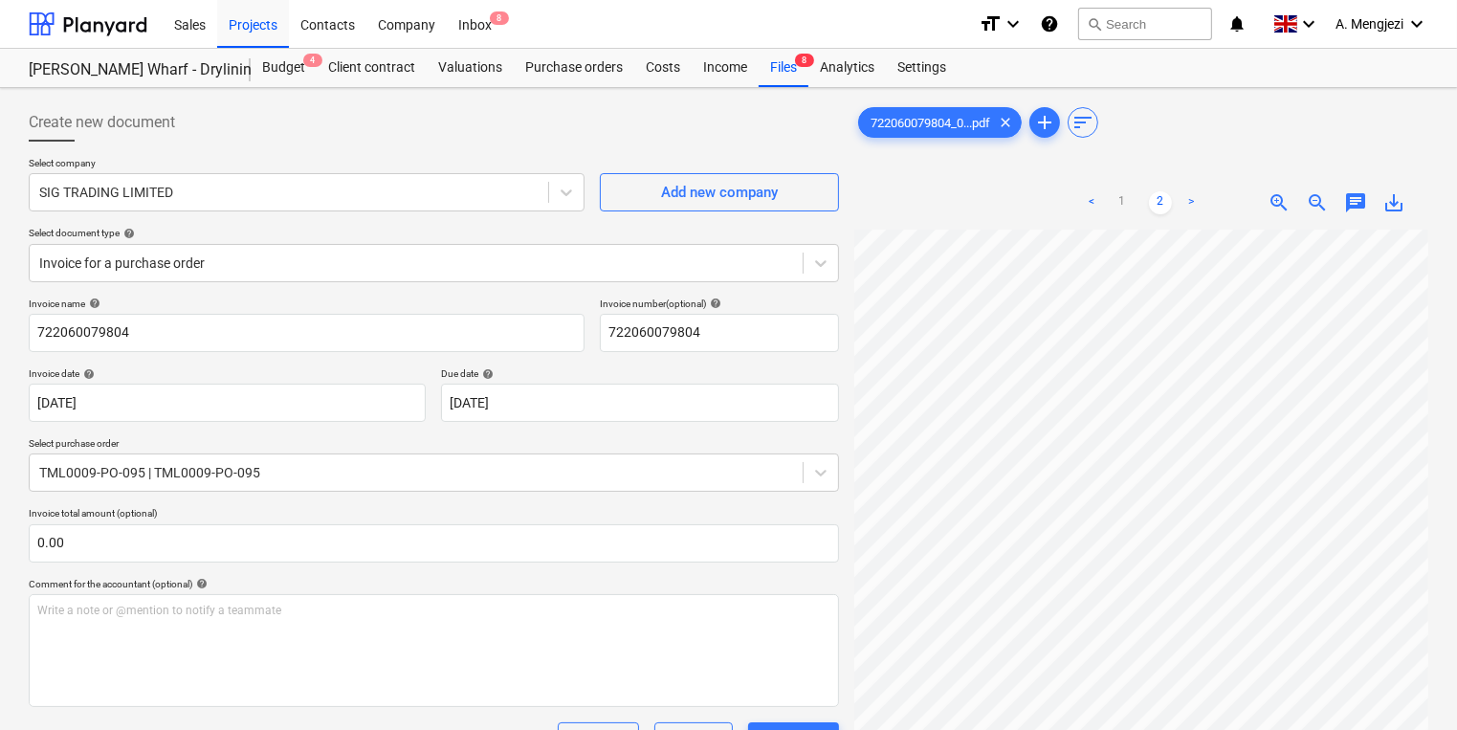
scroll to position [0, 0]
click at [1096, 203] on link "<" at bounding box center [1091, 202] width 23 height 23
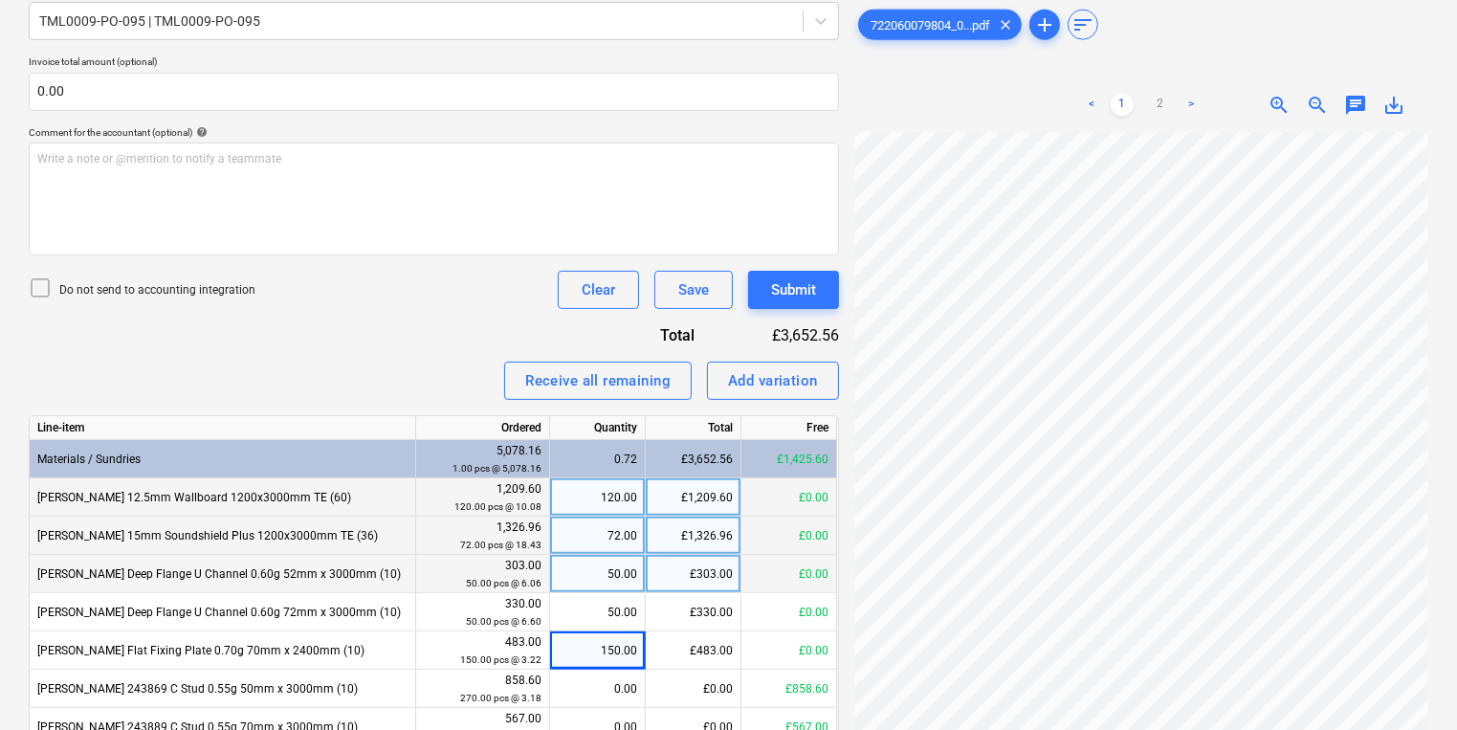
scroll to position [544, 0]
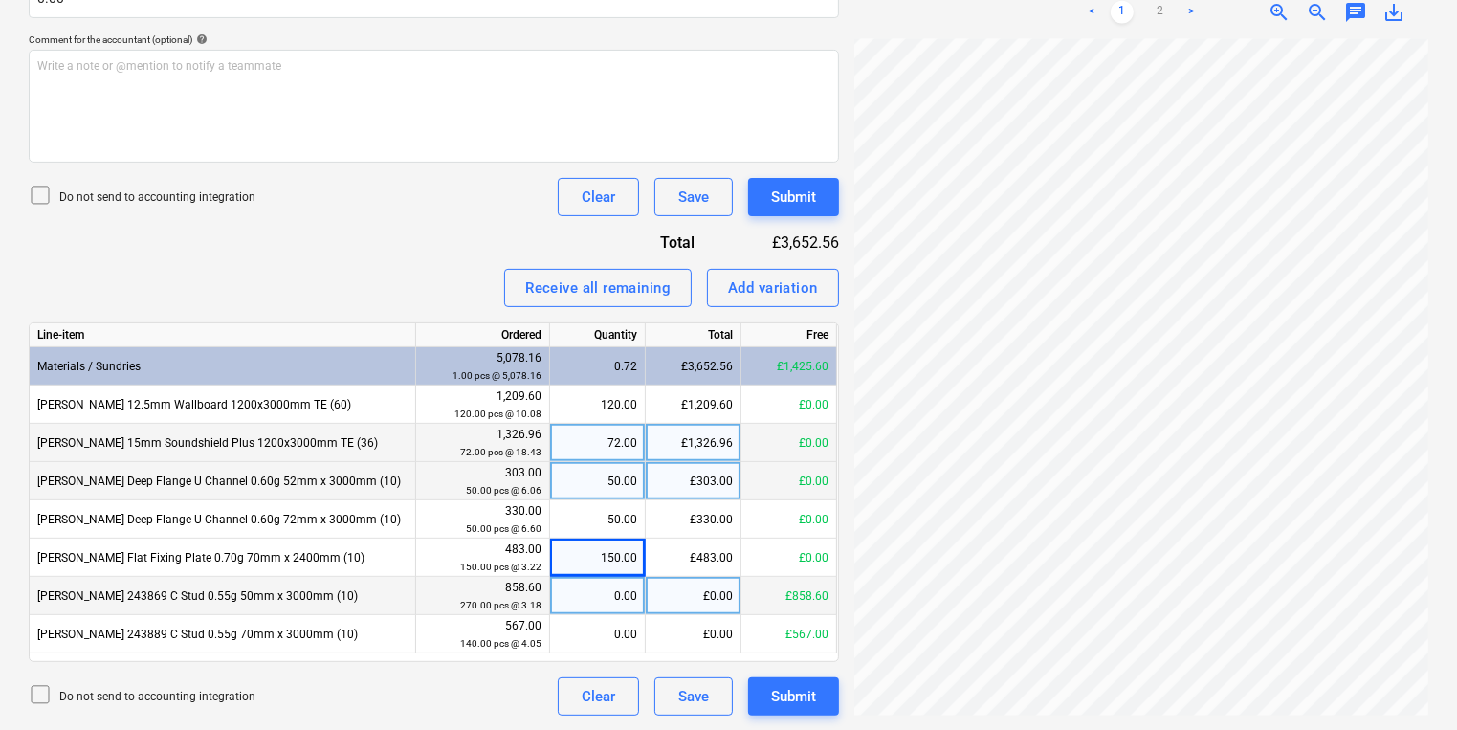
click at [564, 597] on div "0.00" at bounding box center [597, 596] width 79 height 38
type input "270"
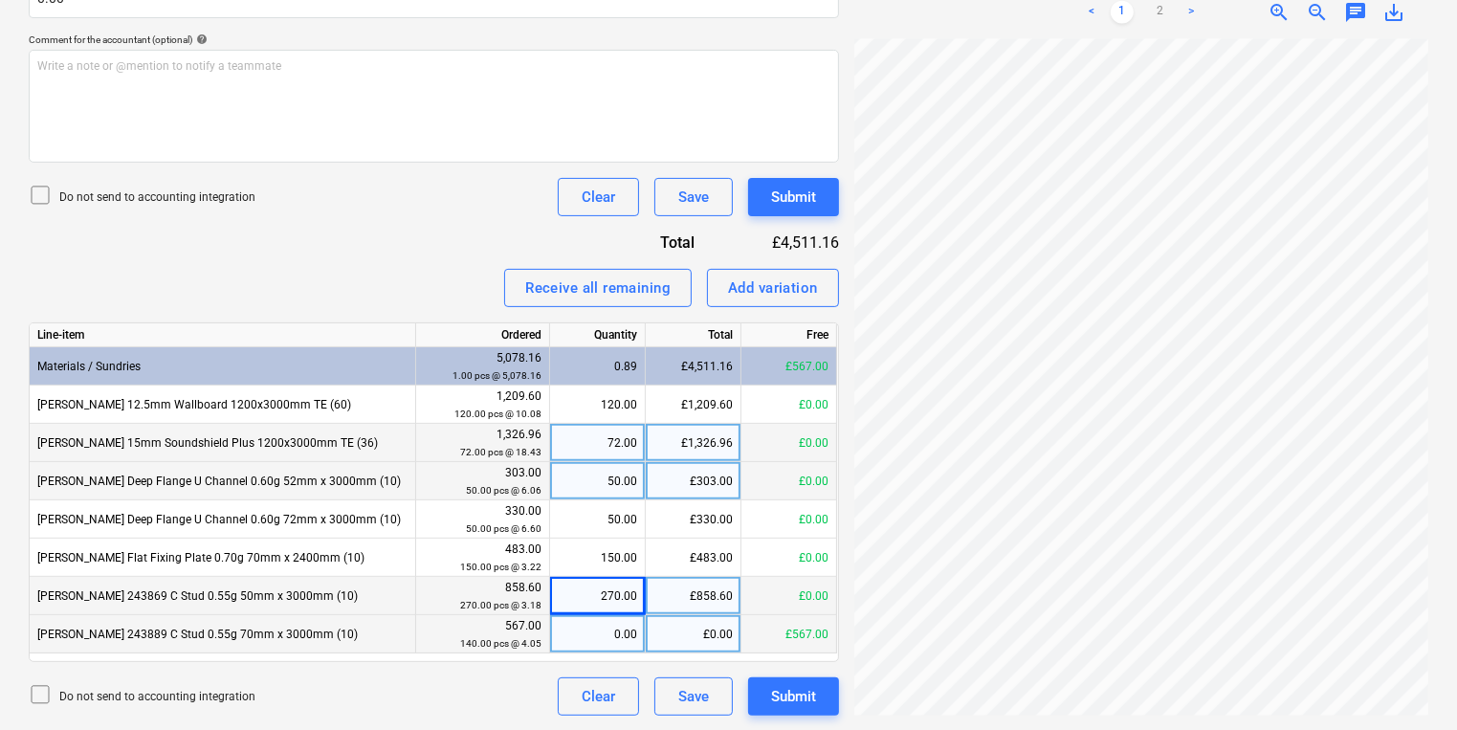
click at [615, 631] on div "0.00" at bounding box center [597, 634] width 79 height 38
type input "140"
click at [1173, 9] on div "Files uploaded successfully" at bounding box center [1189, 20] width 517 height 40
click at [1200, 2] on div "Files uploaded successfully" at bounding box center [1189, 20] width 517 height 40
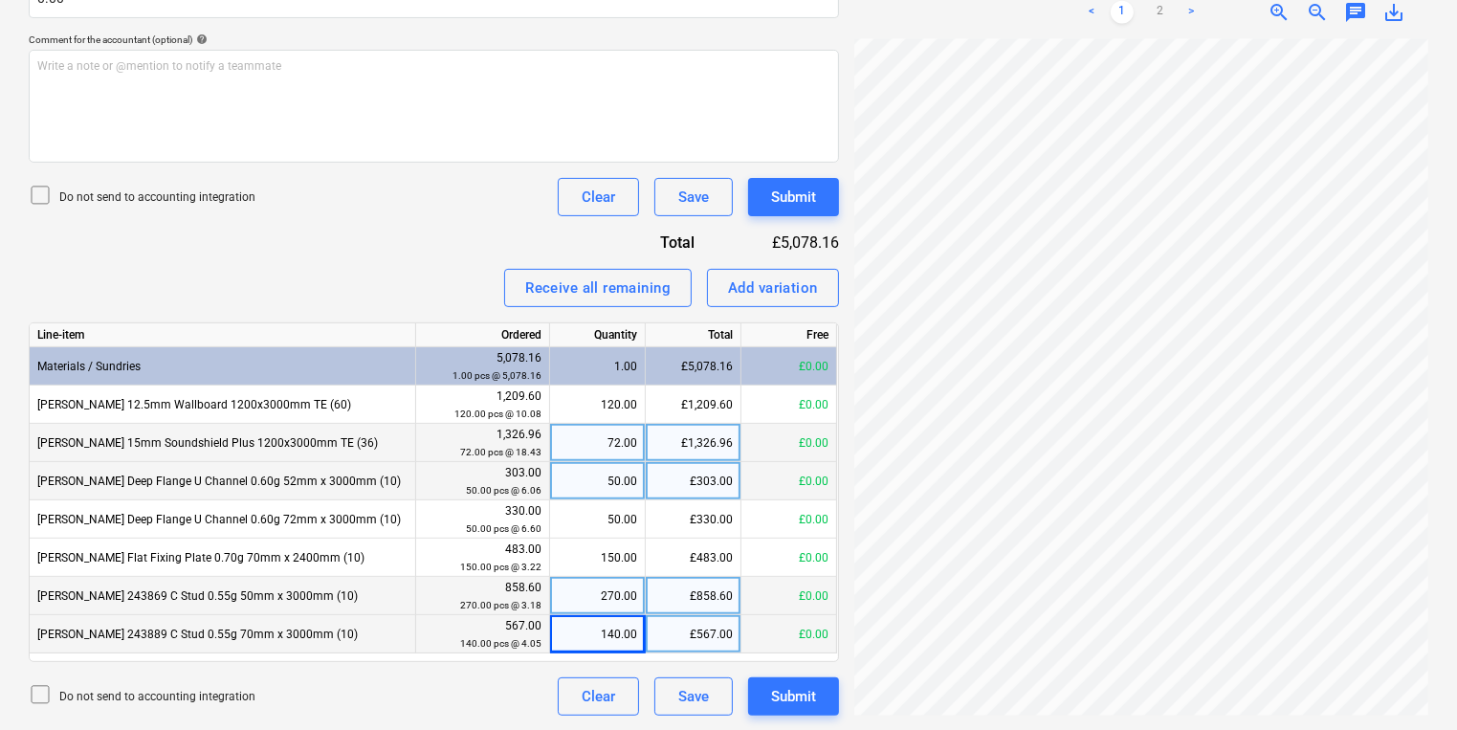
click at [1180, 17] on div "Files uploaded successfully" at bounding box center [1189, 20] width 517 height 40
click at [1185, 4] on div "Files uploaded successfully" at bounding box center [1189, 20] width 517 height 40
click at [1202, 9] on div "Files uploaded successfully" at bounding box center [1189, 20] width 517 height 40
click at [1187, 9] on div "Files uploaded successfully" at bounding box center [1189, 20] width 517 height 40
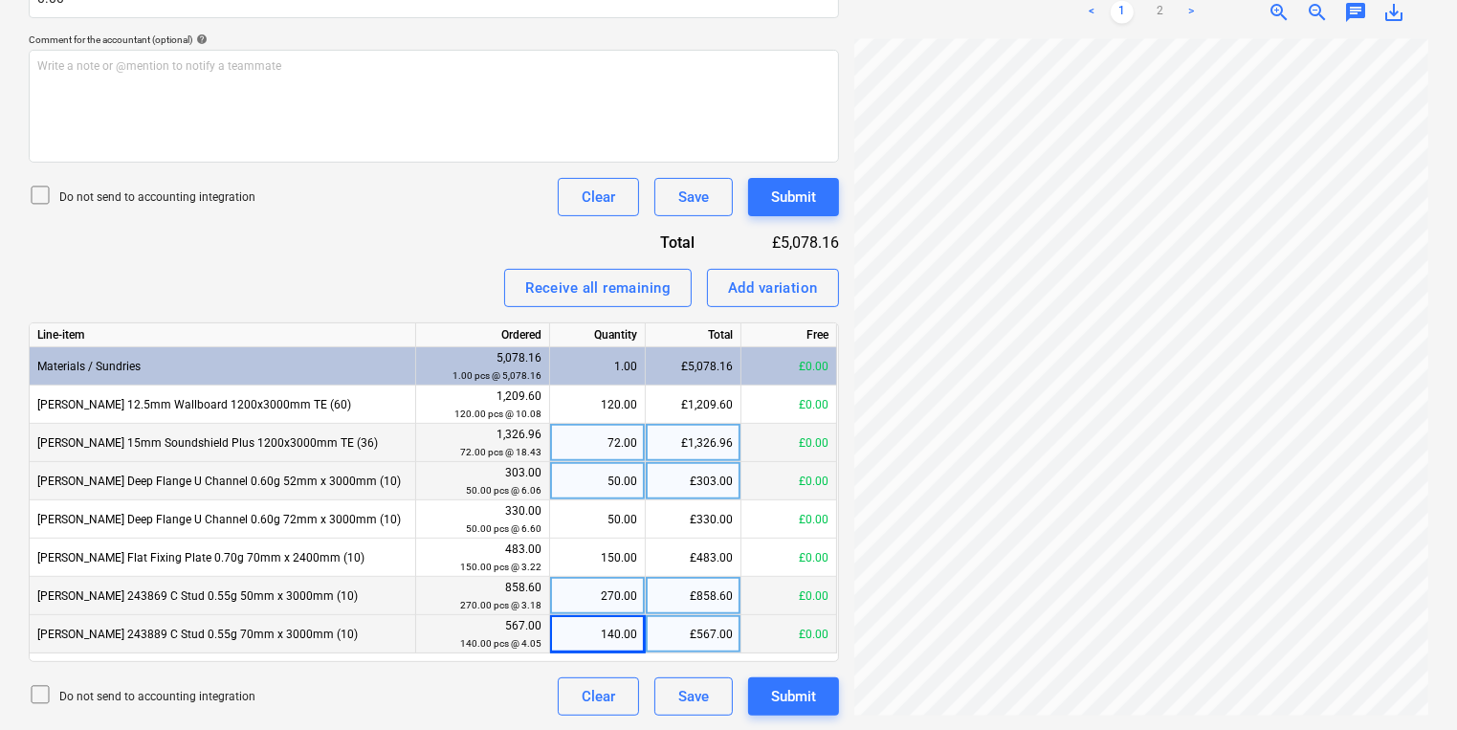
click at [1187, 9] on div "Files uploaded successfully" at bounding box center [1189, 20] width 517 height 40
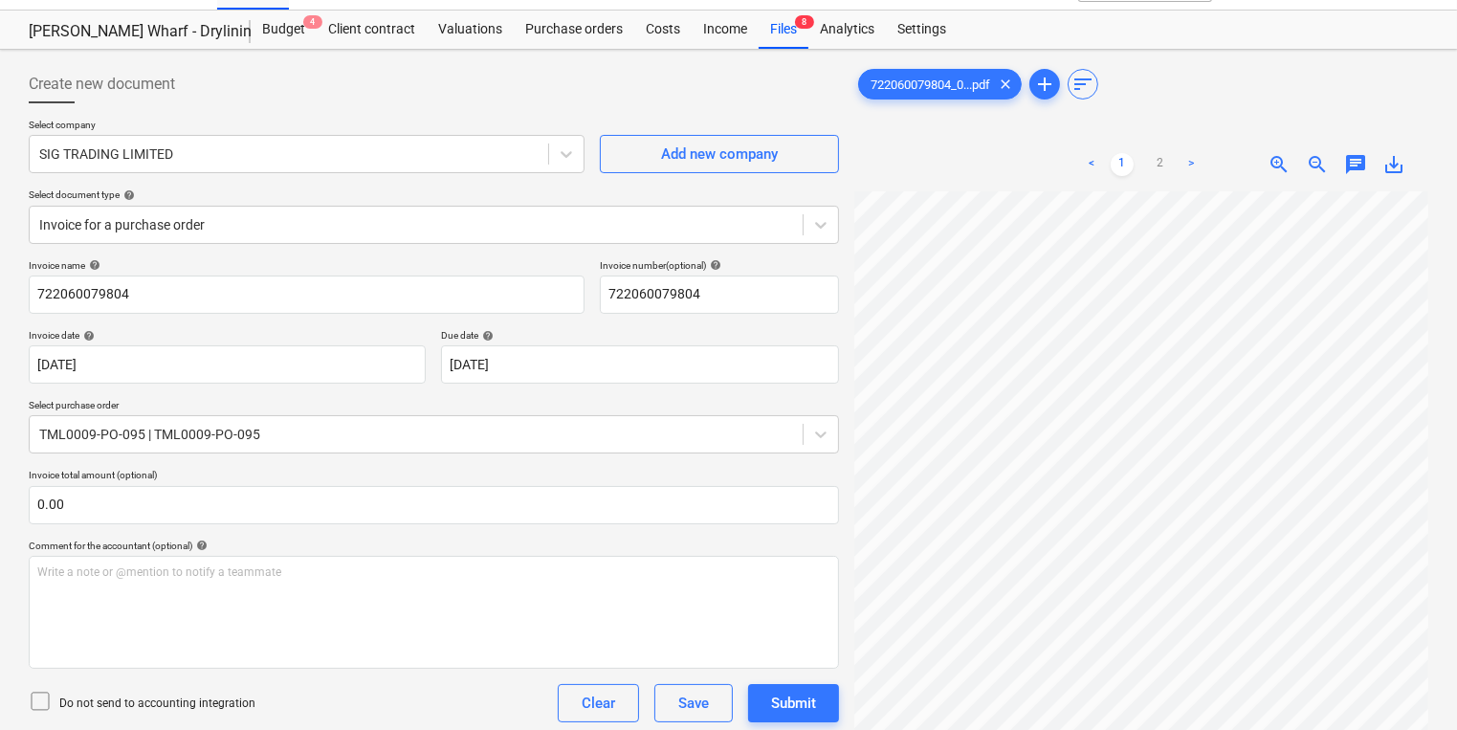
scroll to position [0, 0]
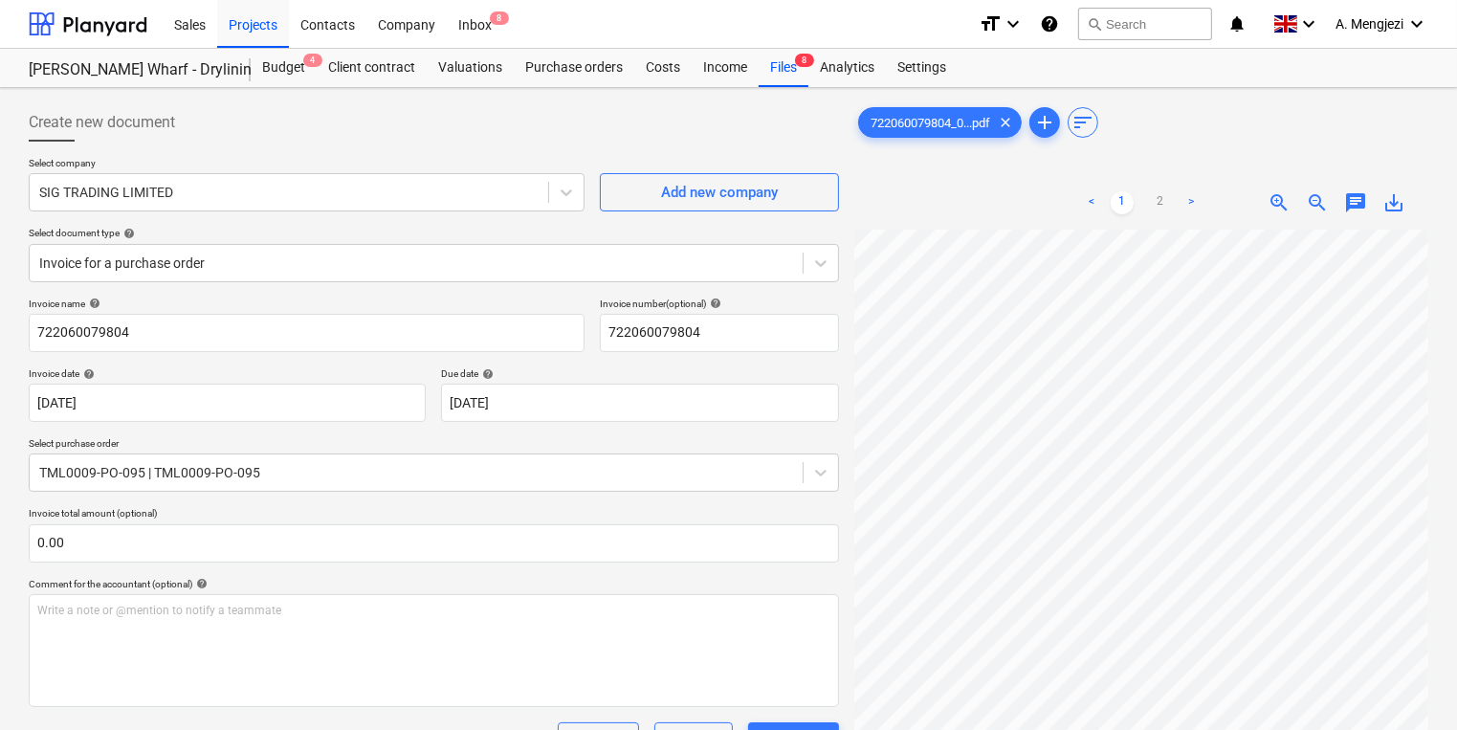
click at [1190, 201] on link ">" at bounding box center [1191, 202] width 23 height 23
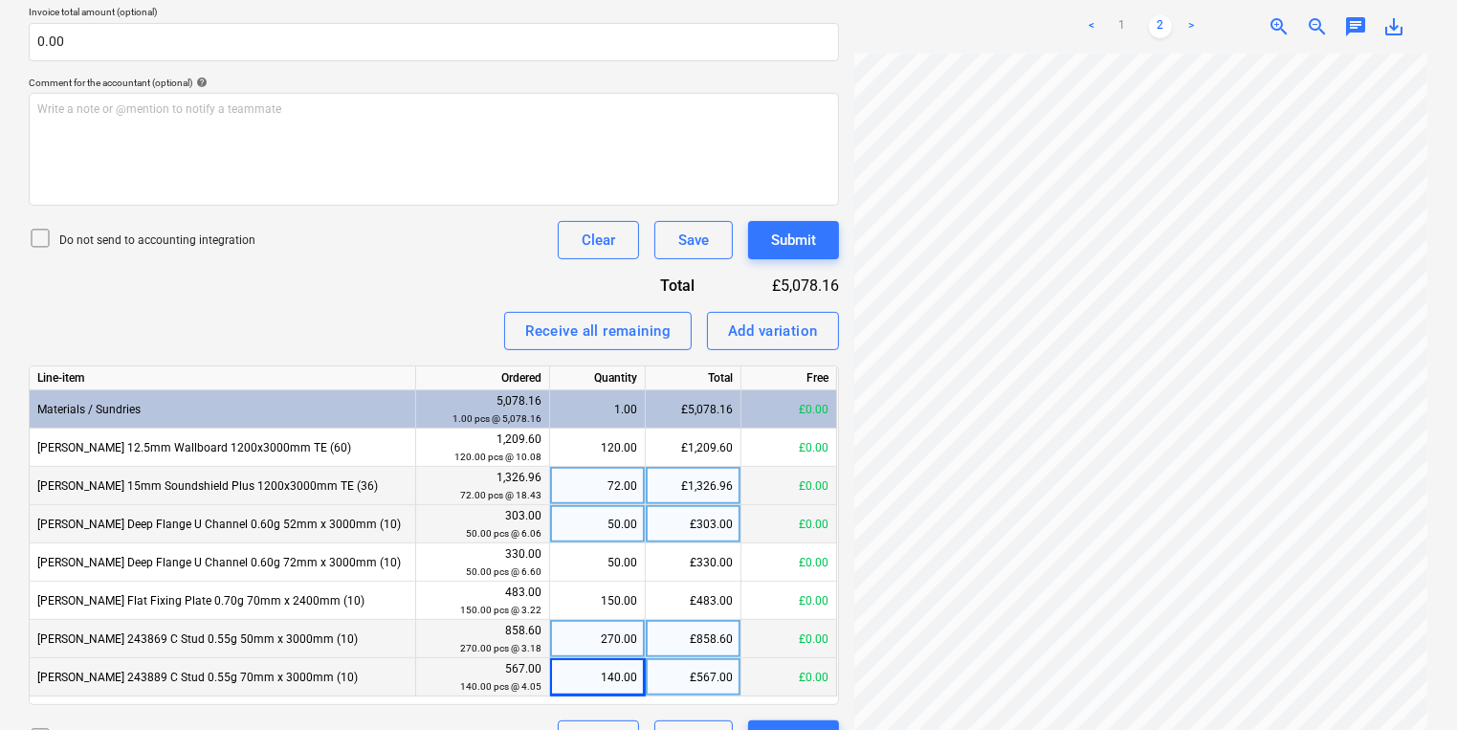
scroll to position [544, 0]
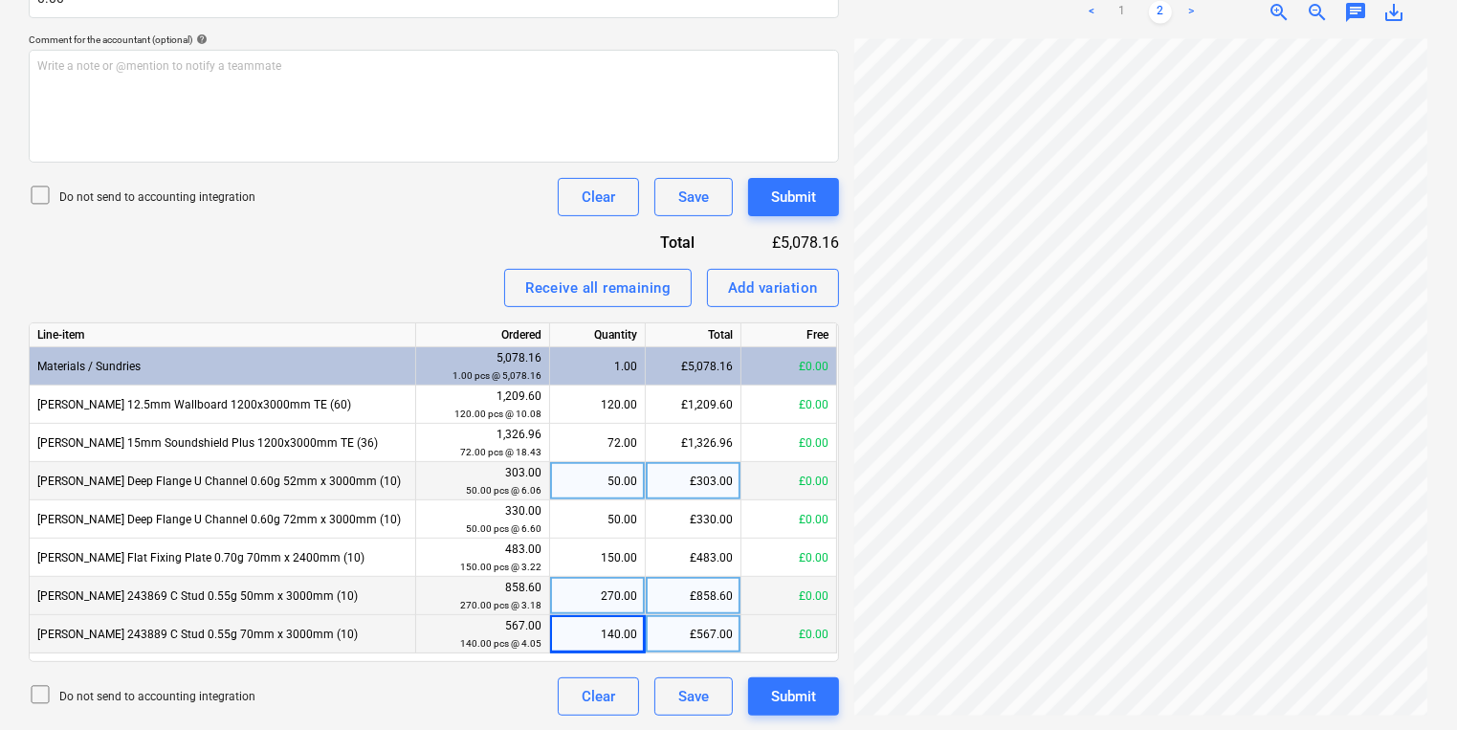
click at [1088, 9] on div "Files uploaded successfully" at bounding box center [1071, 20] width 187 height 23
click at [1089, 9] on div "Files uploaded successfully" at bounding box center [1071, 20] width 187 height 23
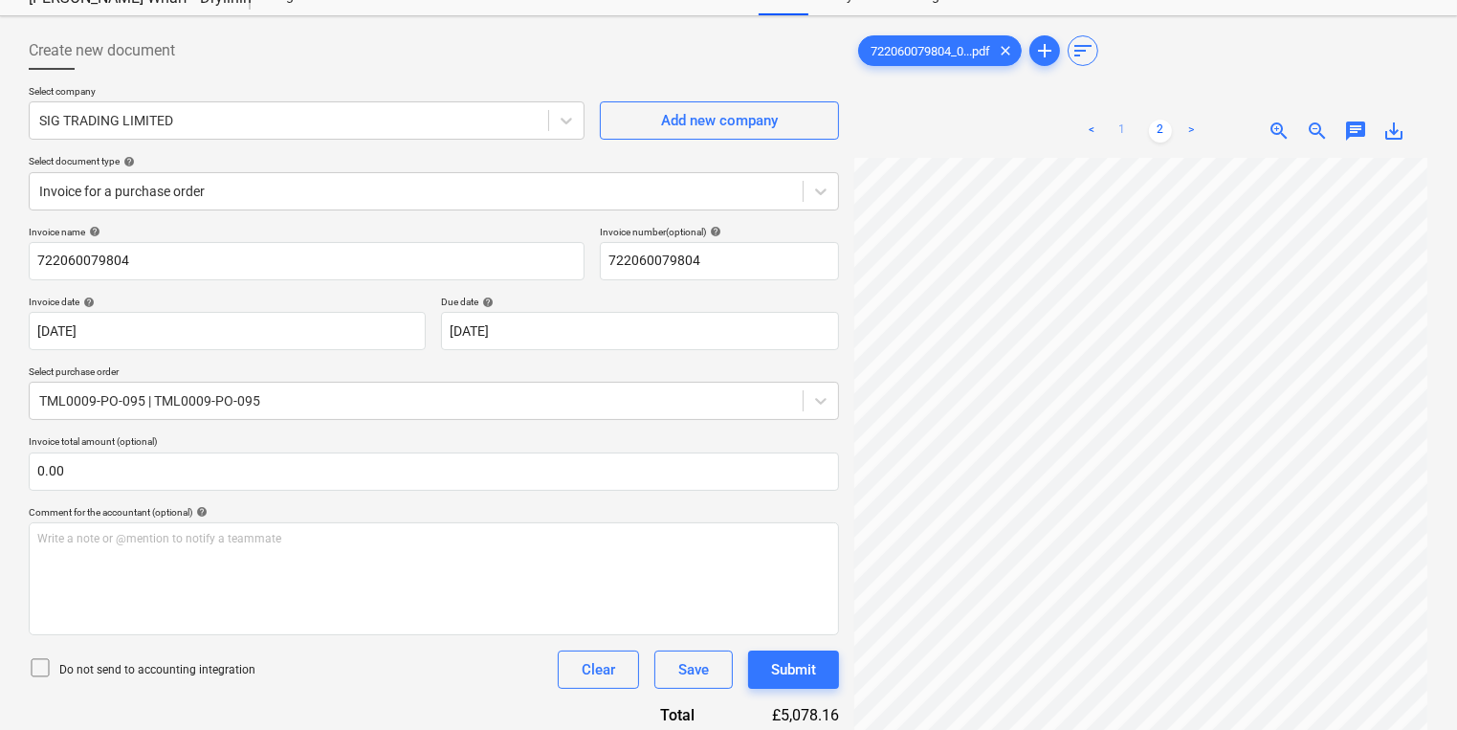
scroll to position [0, 0]
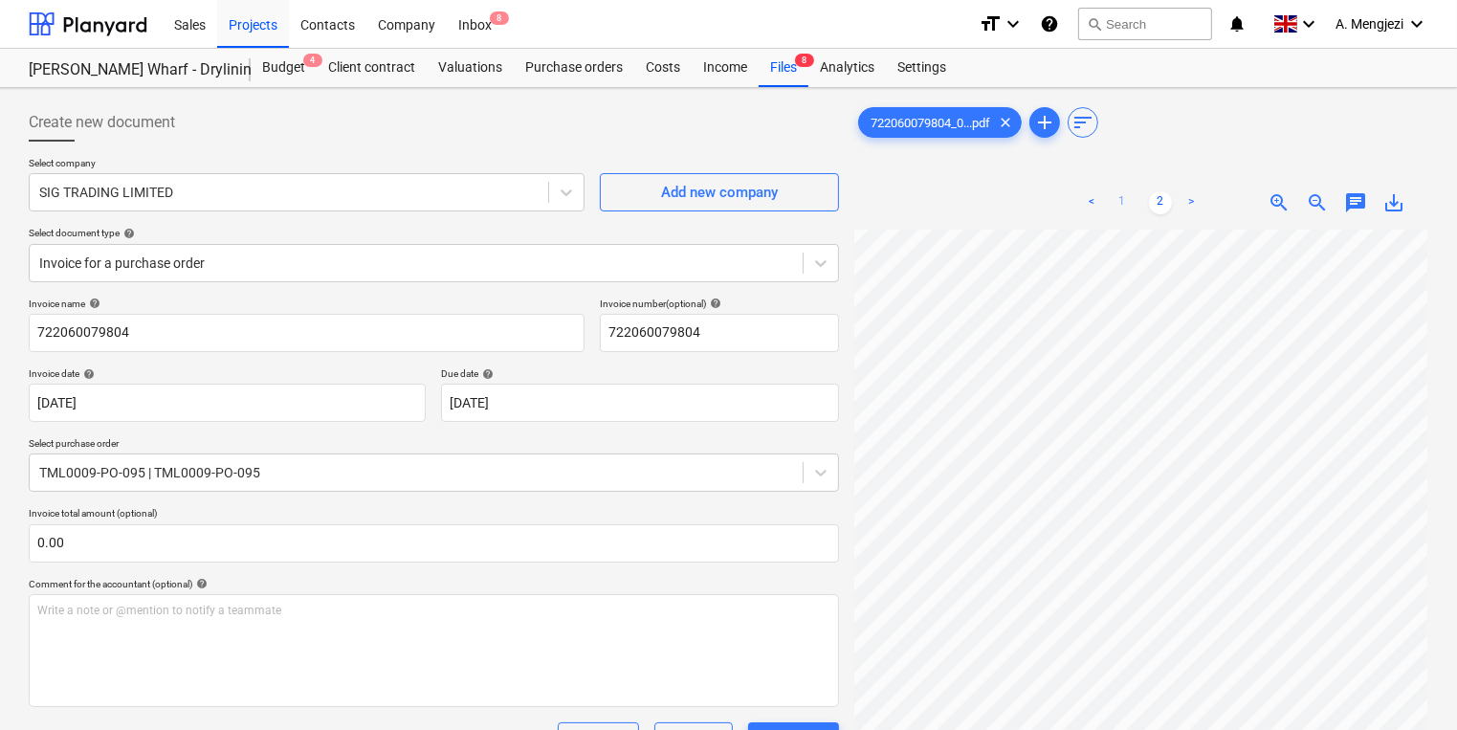
drag, startPoint x: 1110, startPoint y: 226, endPoint x: 1124, endPoint y: 203, distance: 27.1
click at [1110, 225] on div "< 1 2 >" at bounding box center [1141, 203] width 181 height 54
click at [1130, 195] on link "1" at bounding box center [1122, 202] width 23 height 23
click at [531, 59] on div "Purchase orders" at bounding box center [574, 68] width 121 height 38
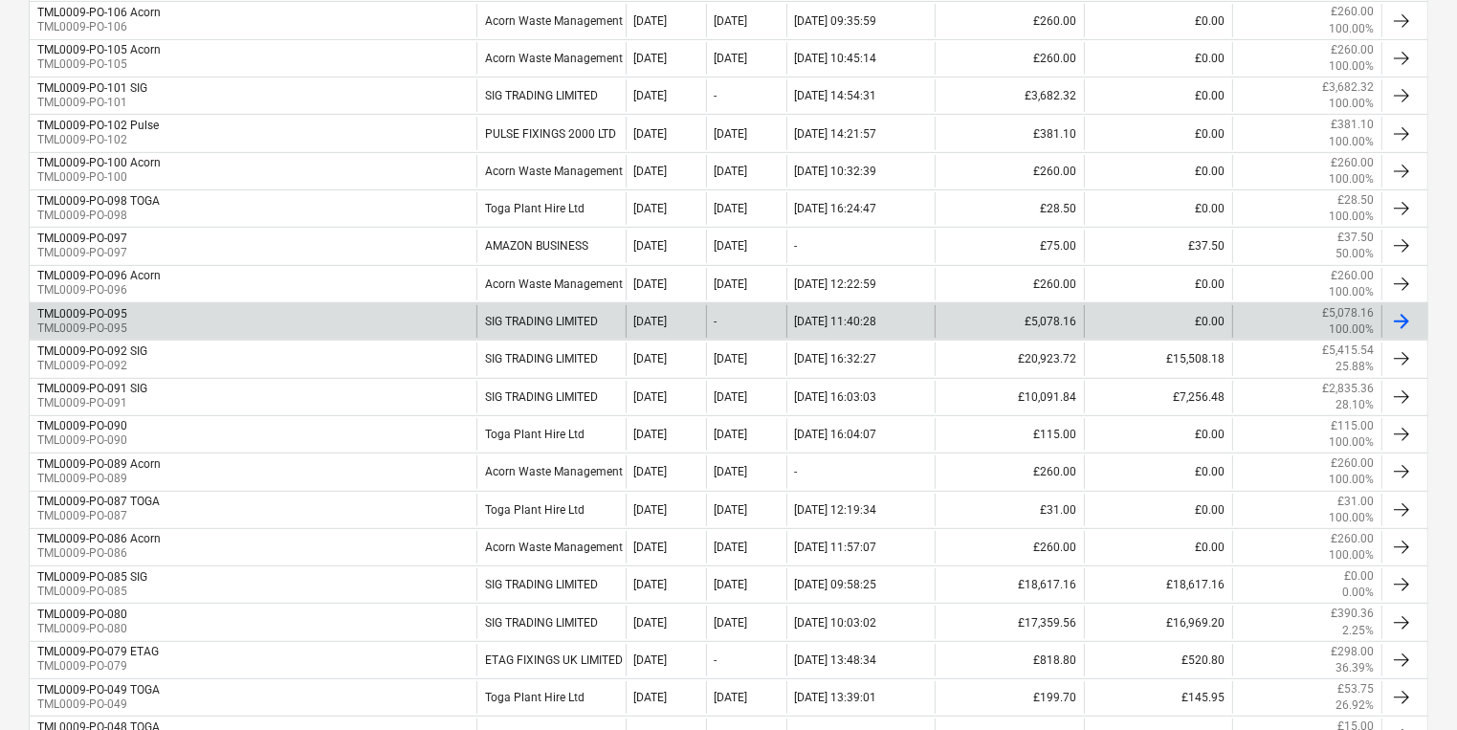
scroll to position [766, 0]
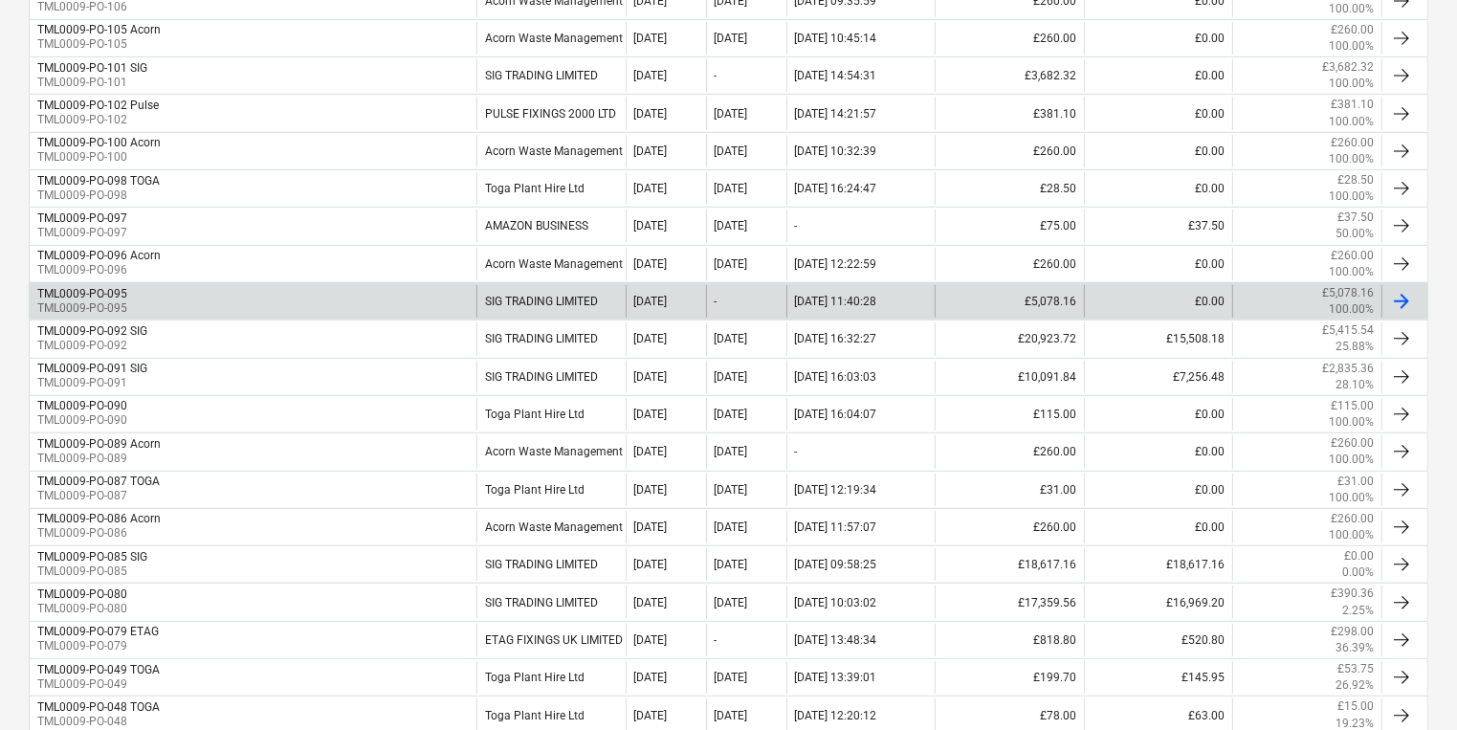
click at [297, 304] on div "TML0009-PO-095 TML0009-PO-095" at bounding box center [253, 301] width 447 height 33
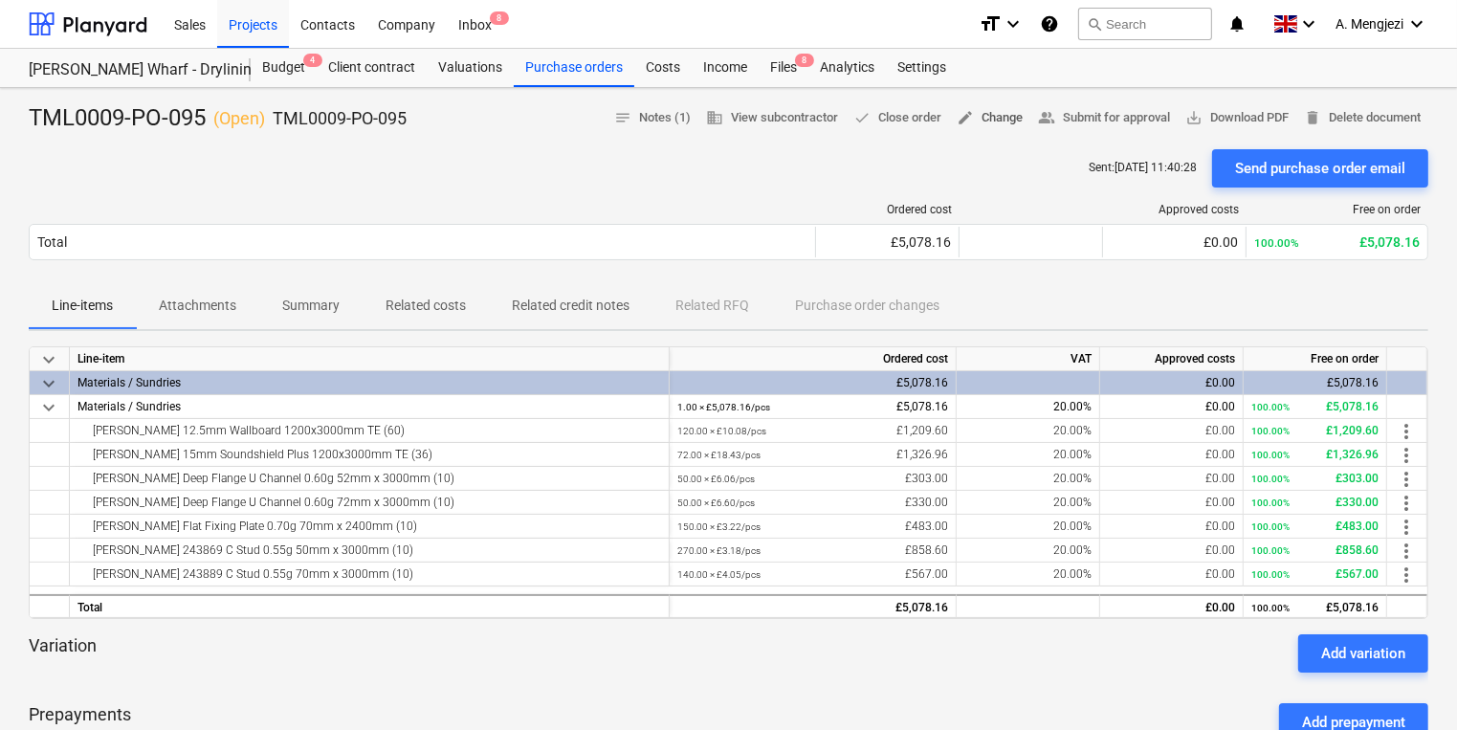
click at [994, 112] on span "edit Change" at bounding box center [990, 118] width 66 height 22
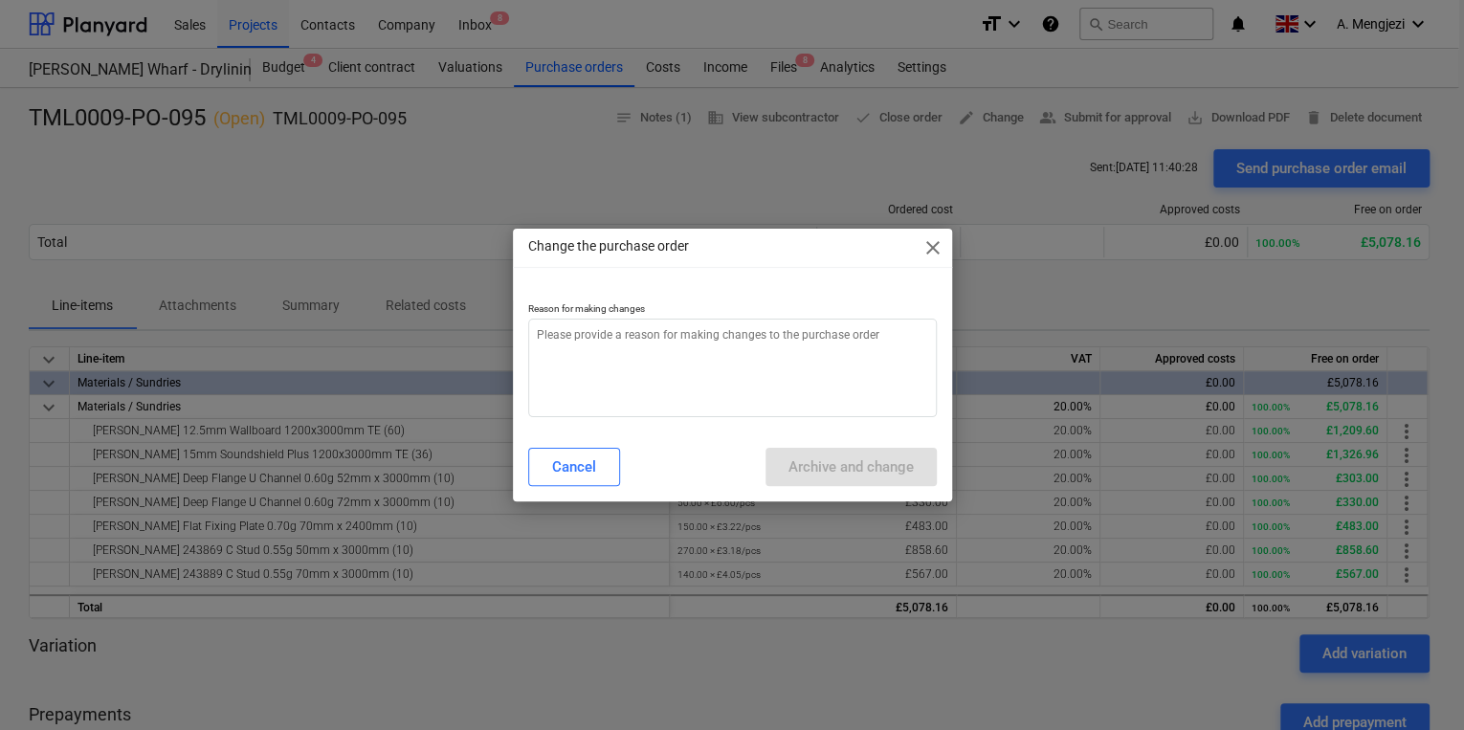
type textarea "x"
click at [792, 352] on textarea at bounding box center [732, 368] width 409 height 99
type textarea "p"
type textarea "x"
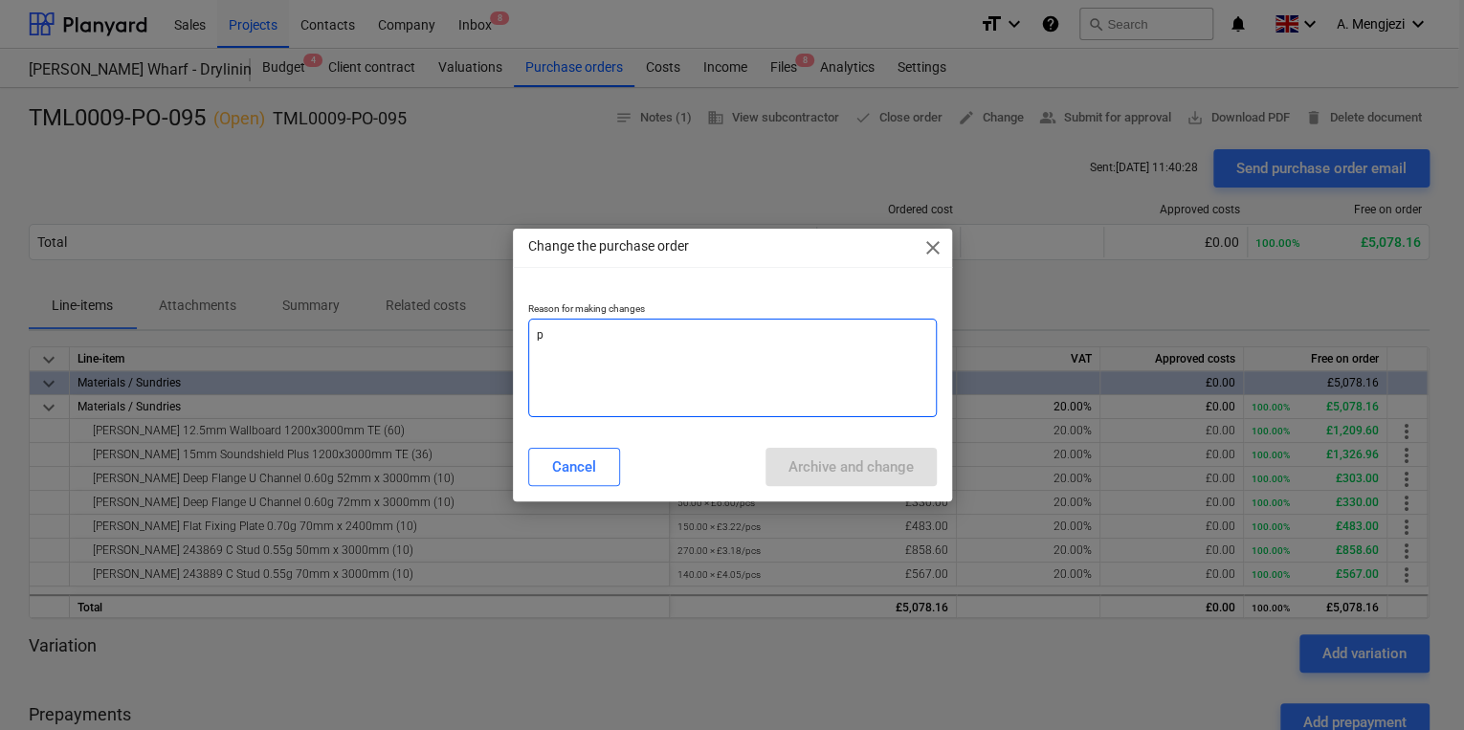
type textarea "pr"
type textarea "x"
type textarea "pri"
type textarea "x"
type textarea "pric"
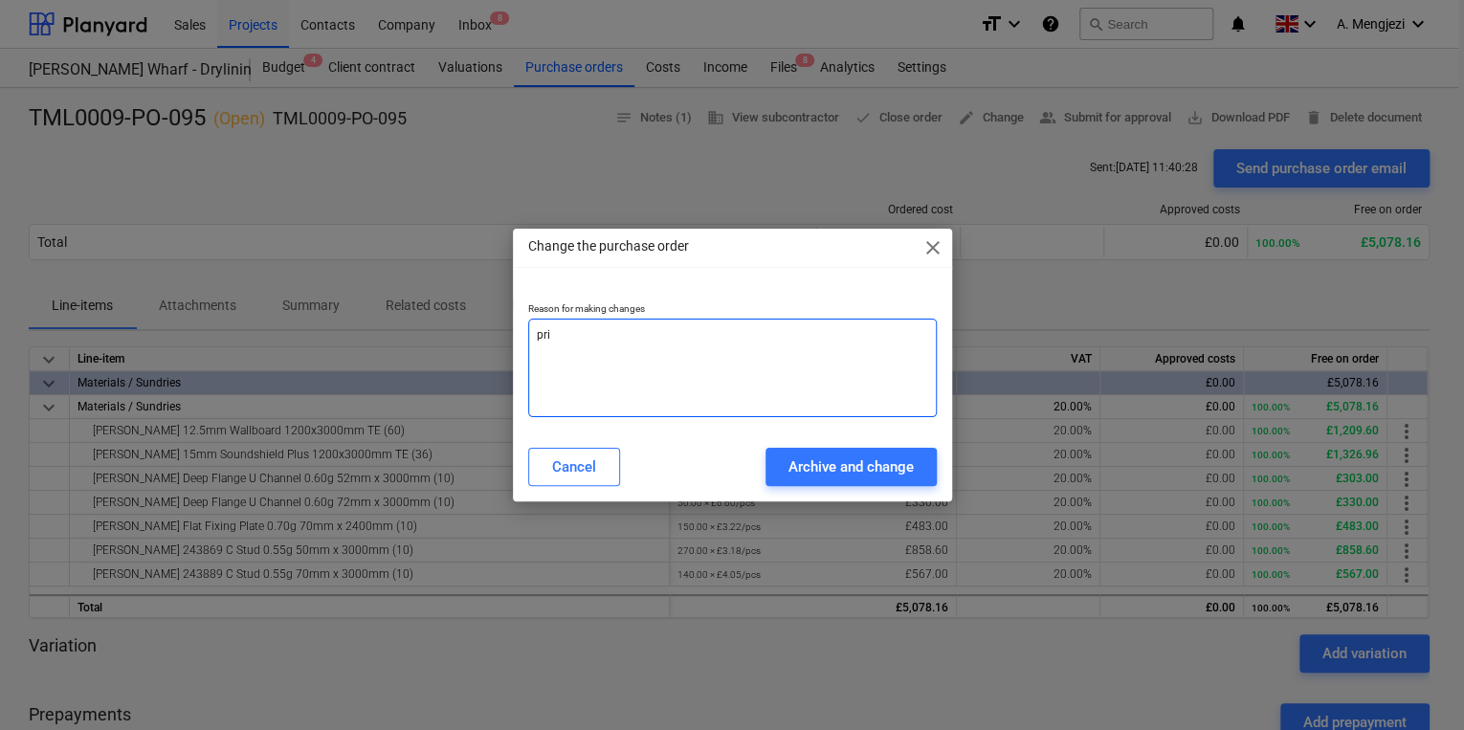
type textarea "x"
type textarea "price"
type textarea "x"
type textarea "price"
type textarea "x"
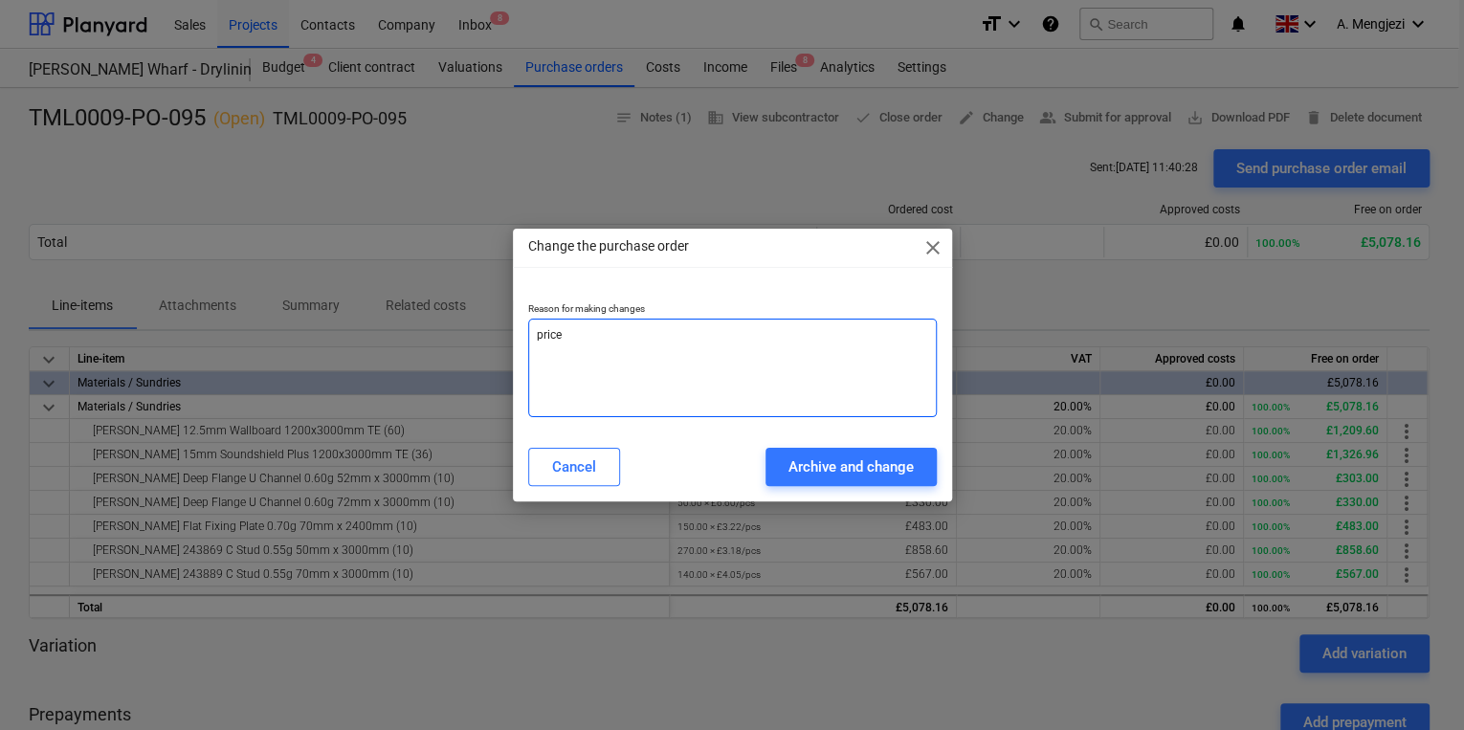
type textarea "price c"
type textarea "x"
type textarea "price ch"
type textarea "x"
type textarea "price cha"
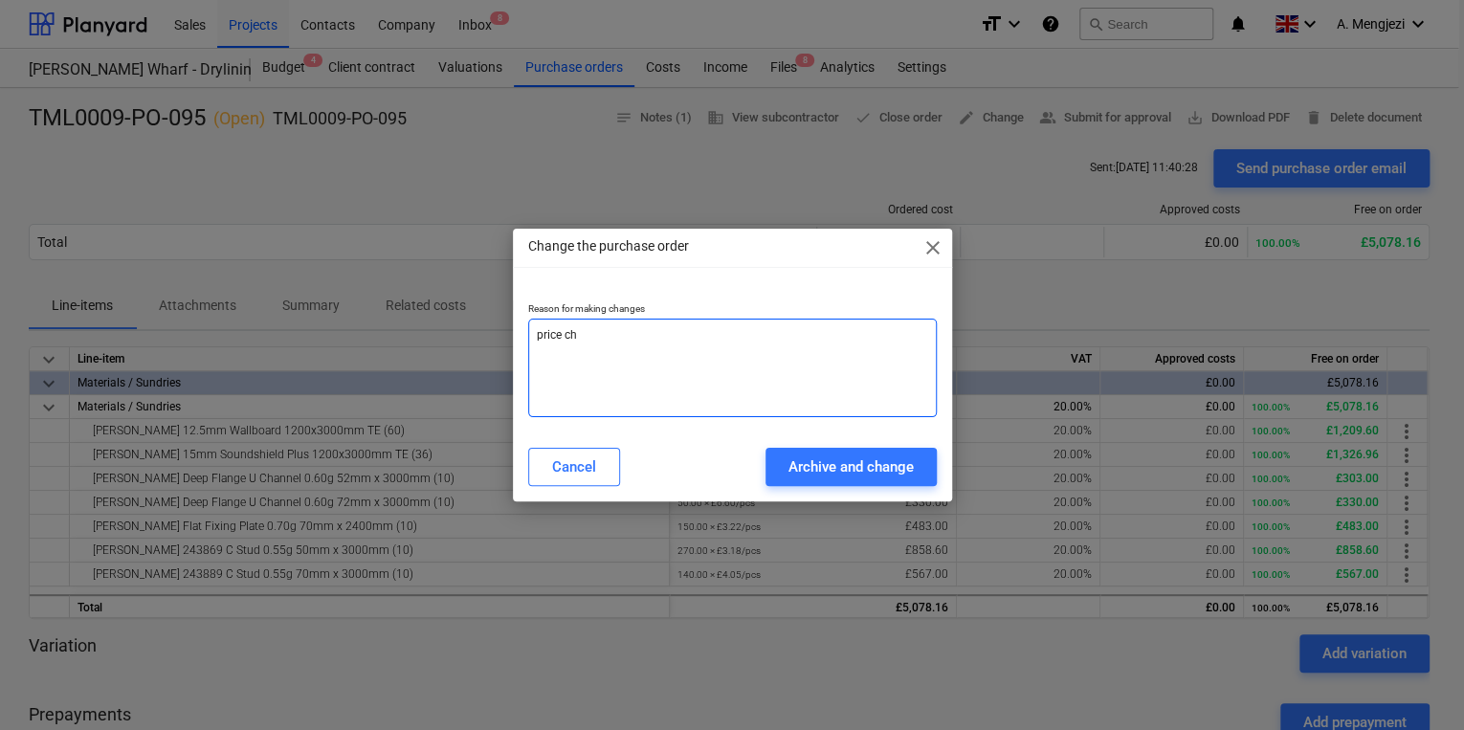
type textarea "x"
type textarea "price chan"
type textarea "x"
type textarea "[PERSON_NAME]"
type textarea "x"
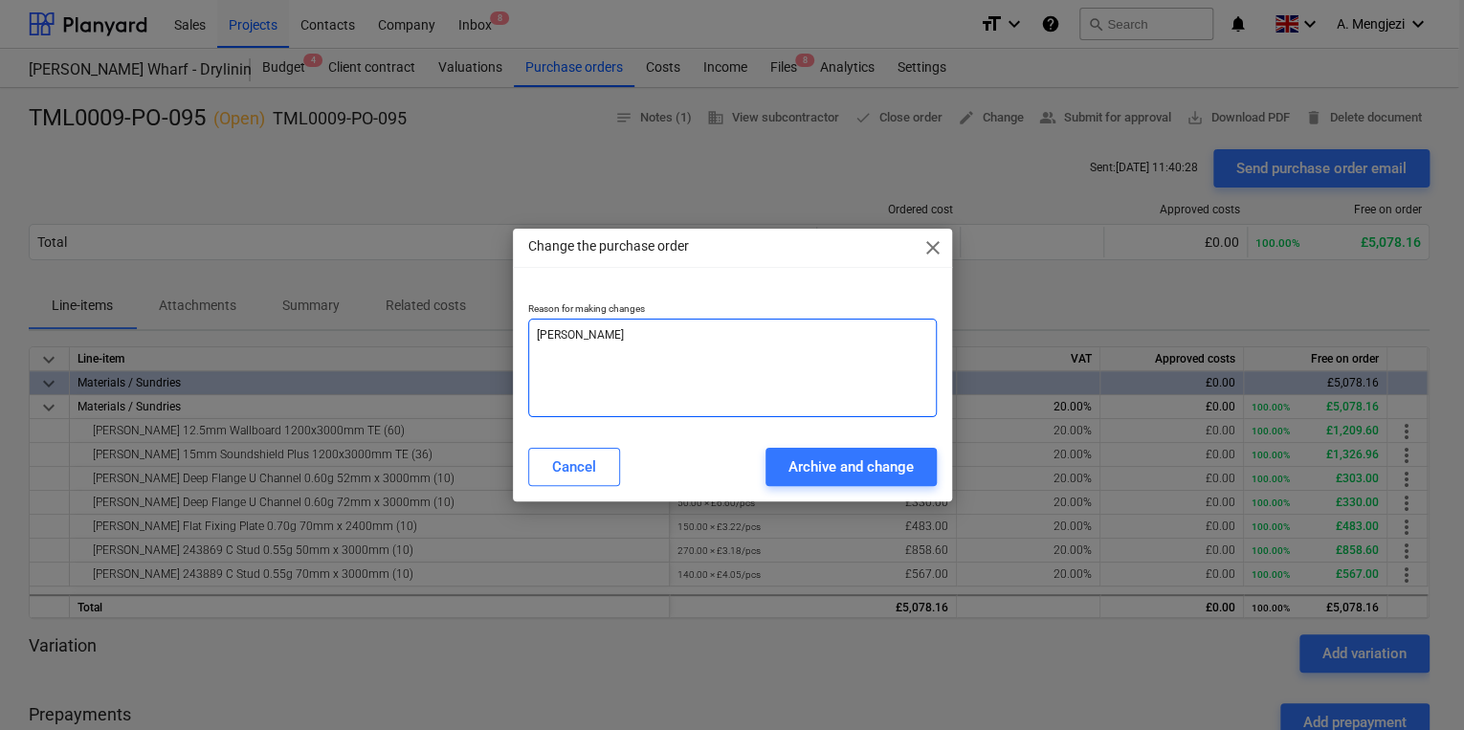
type textarea "price change"
type textarea "x"
type textarea "price change"
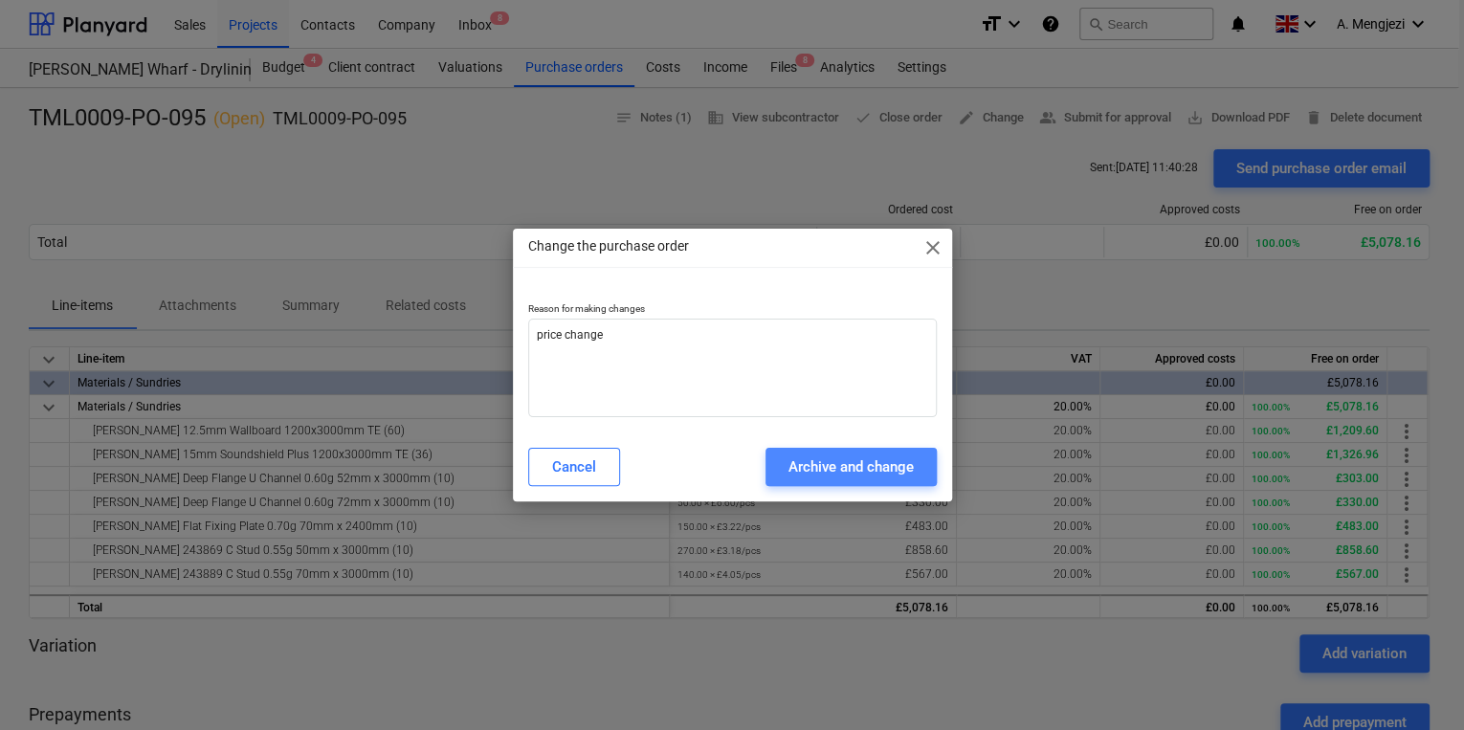
click at [883, 479] on button "Archive and change" at bounding box center [851, 467] width 171 height 38
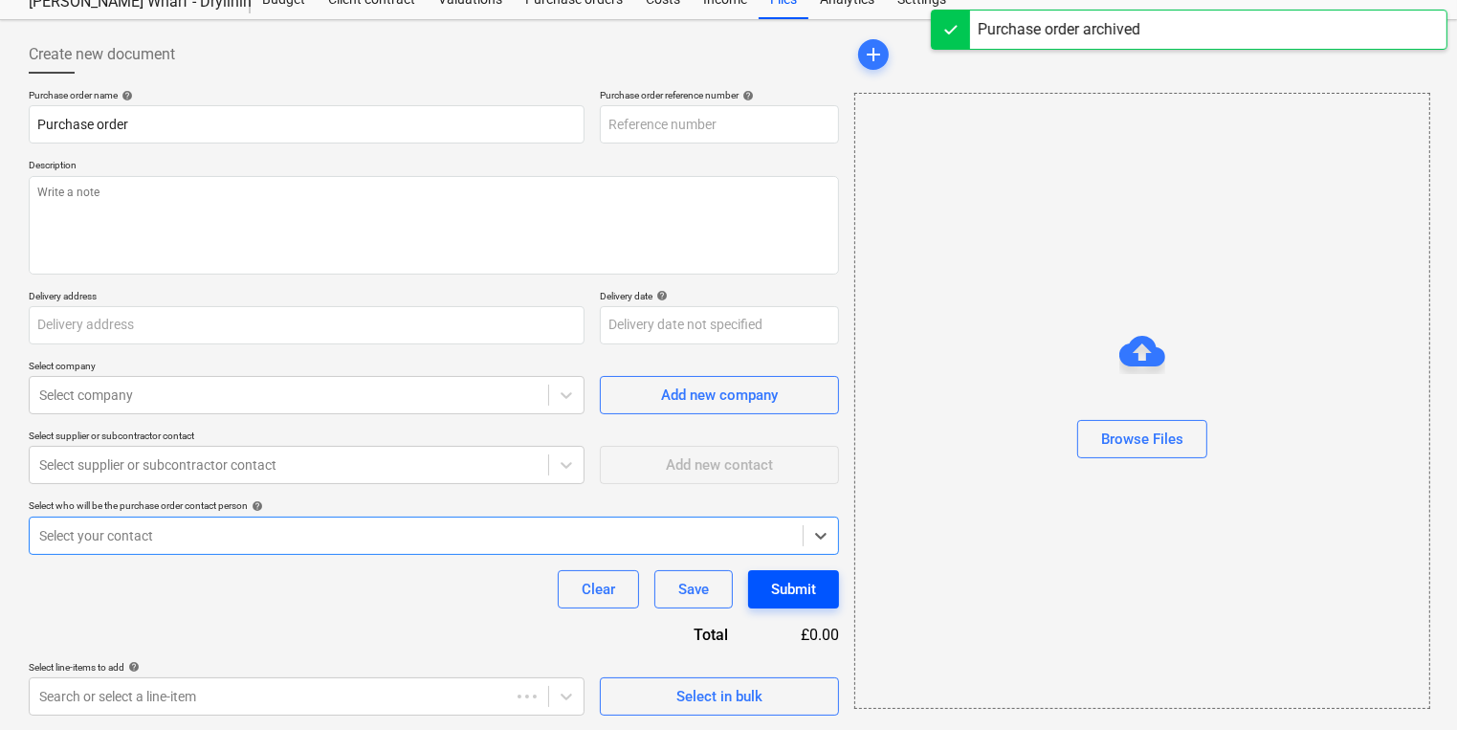
type textarea "x"
type input "TML0009-PO-095"
type textarea "Site contact [PERSON_NAME] 07502288908 Order 166 Block A L7 1st fix"
type input "Fairview Estates, [PERSON_NAME][GEOGRAPHIC_DATA], [STREET_ADDRESS]"
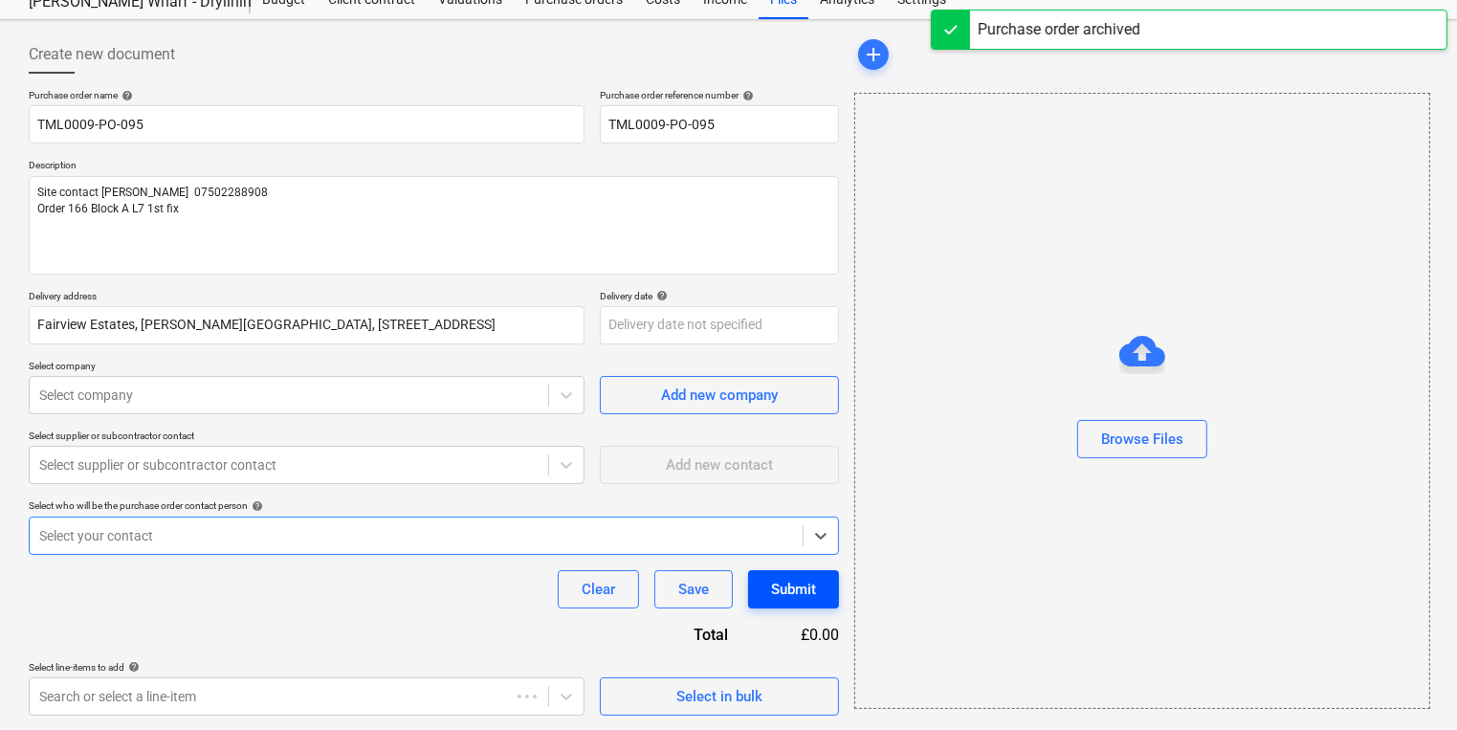
type textarea "x"
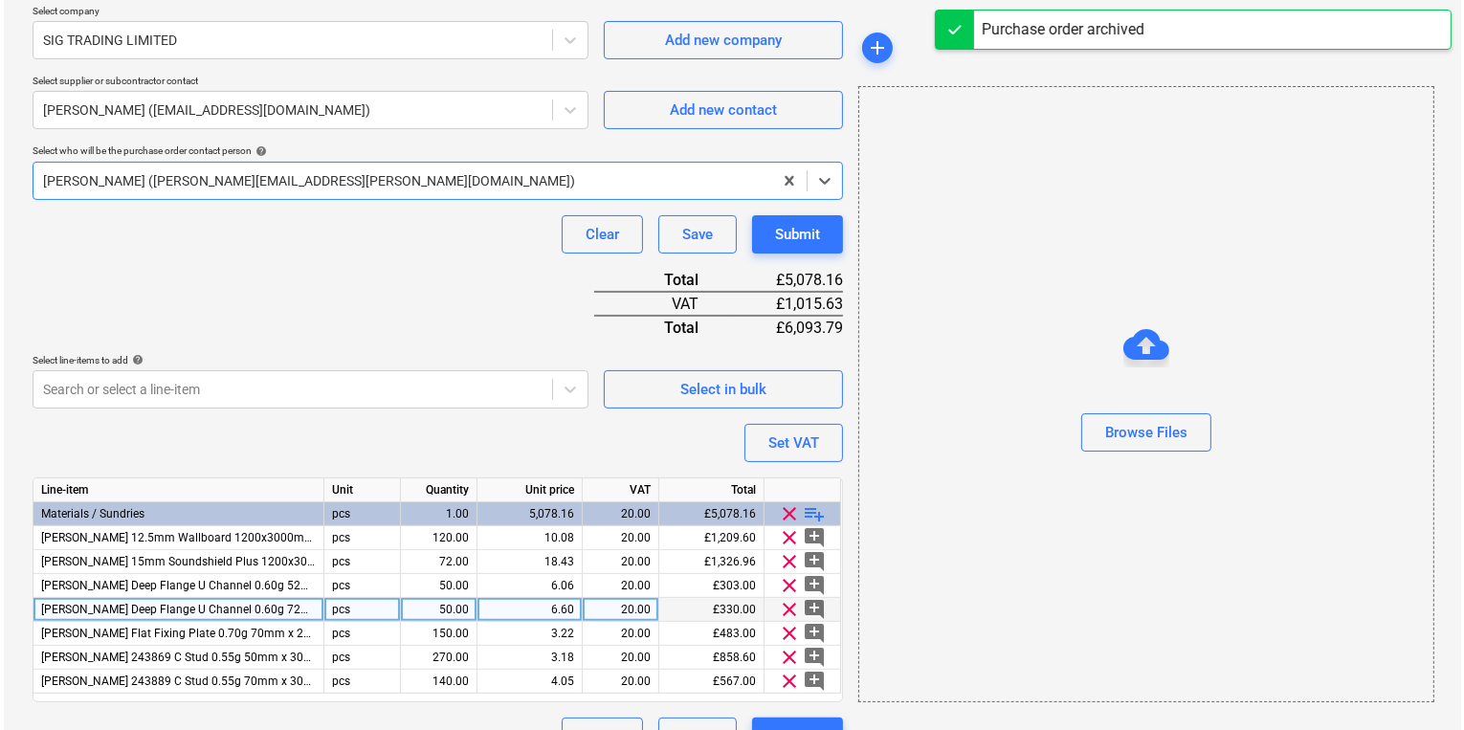
scroll to position [463, 0]
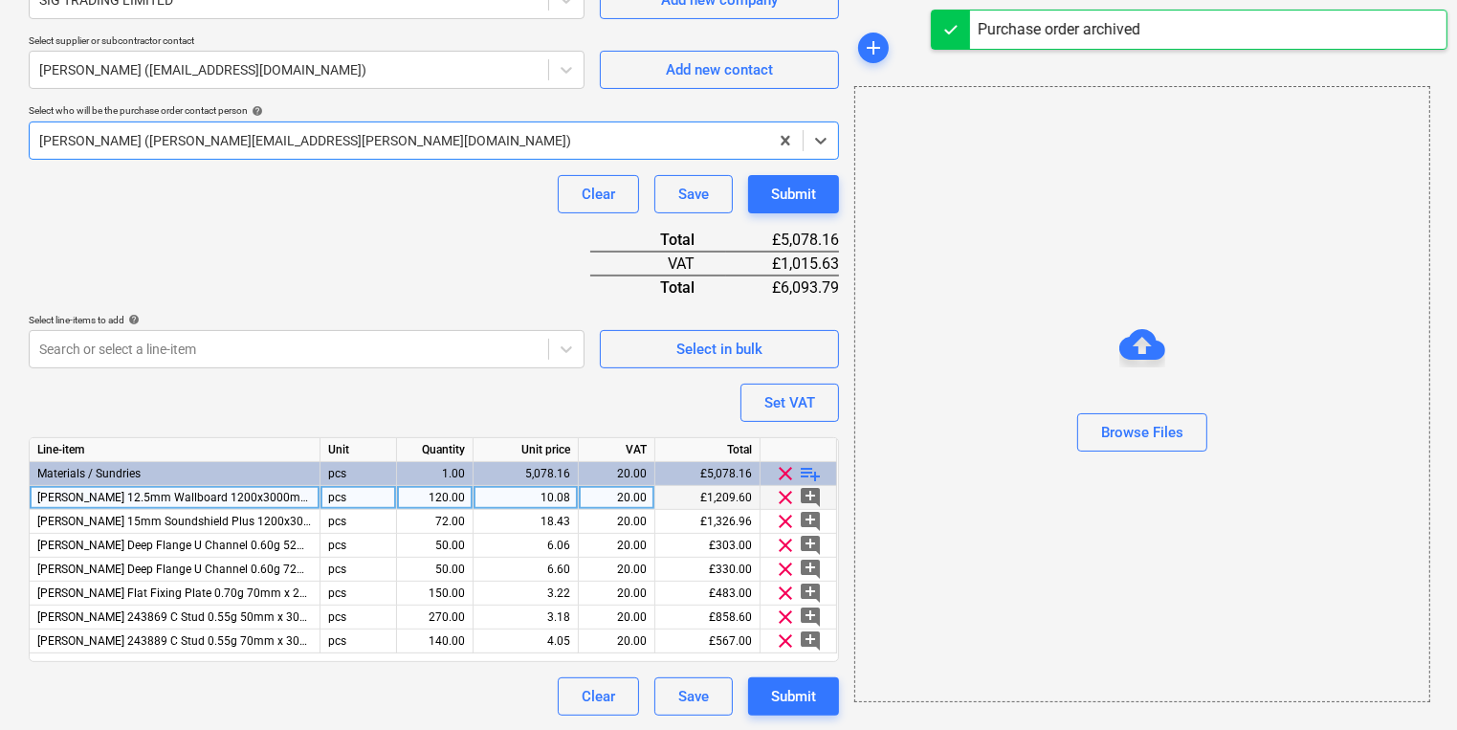
click at [567, 502] on div "10.08" at bounding box center [525, 498] width 89 height 24
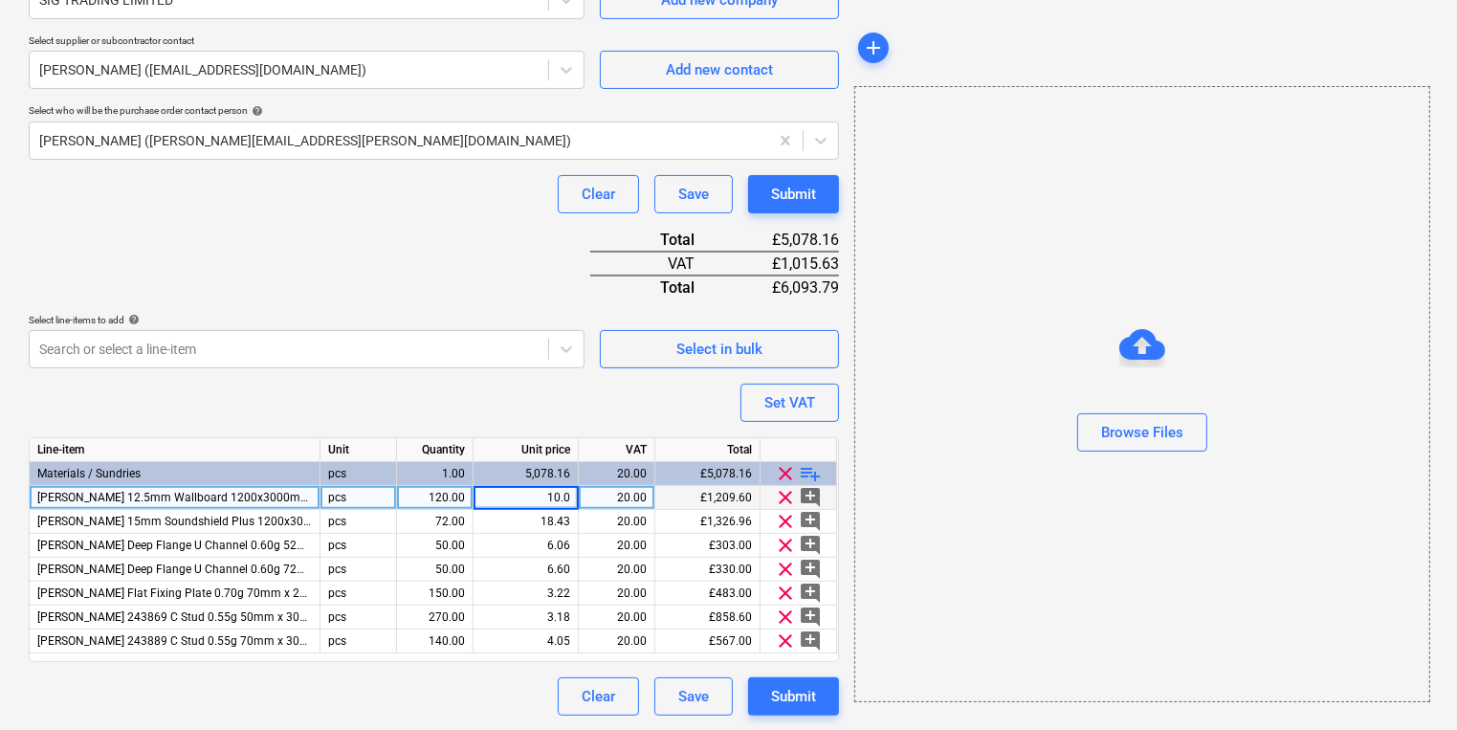
type input "10.07"
type textarea "x"
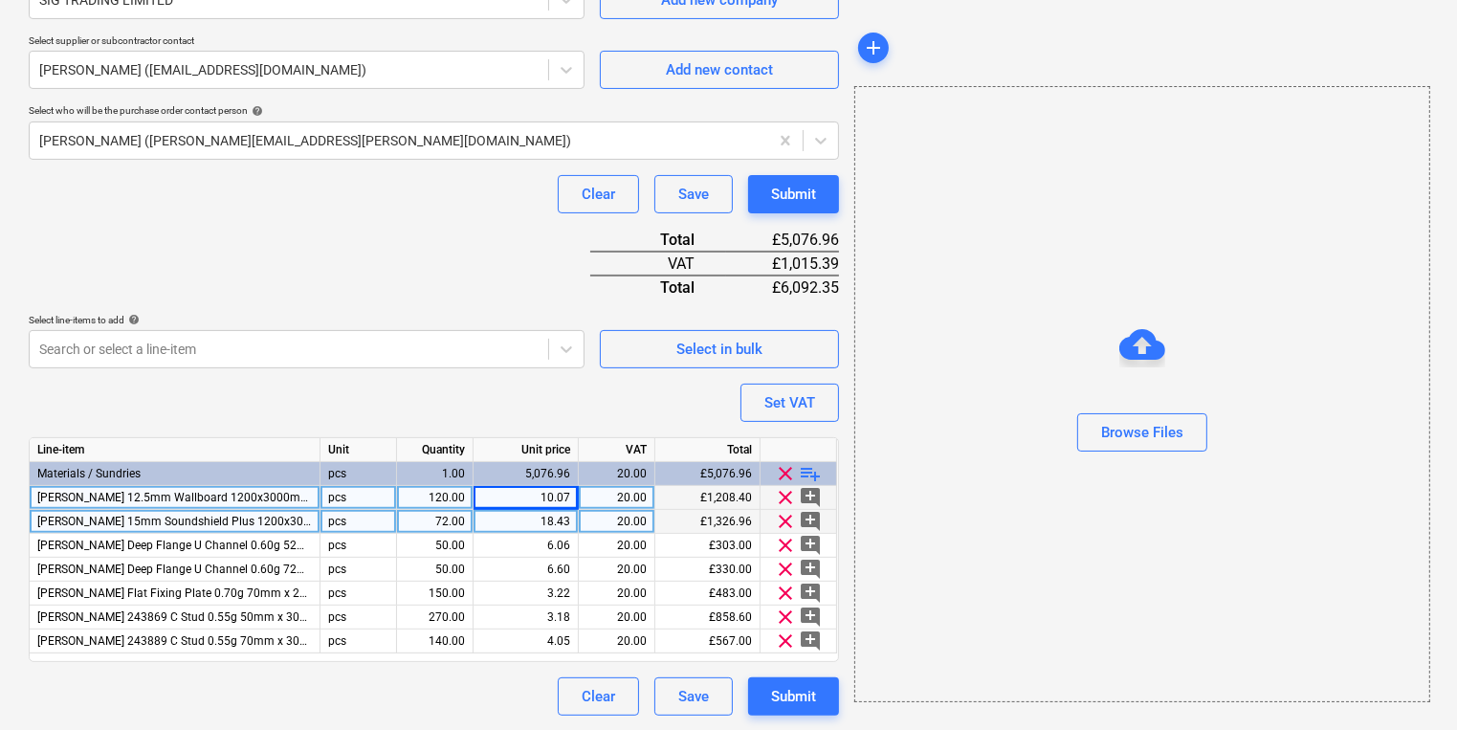
click at [559, 513] on div "18.43" at bounding box center [525, 522] width 89 height 24
type input "18.42"
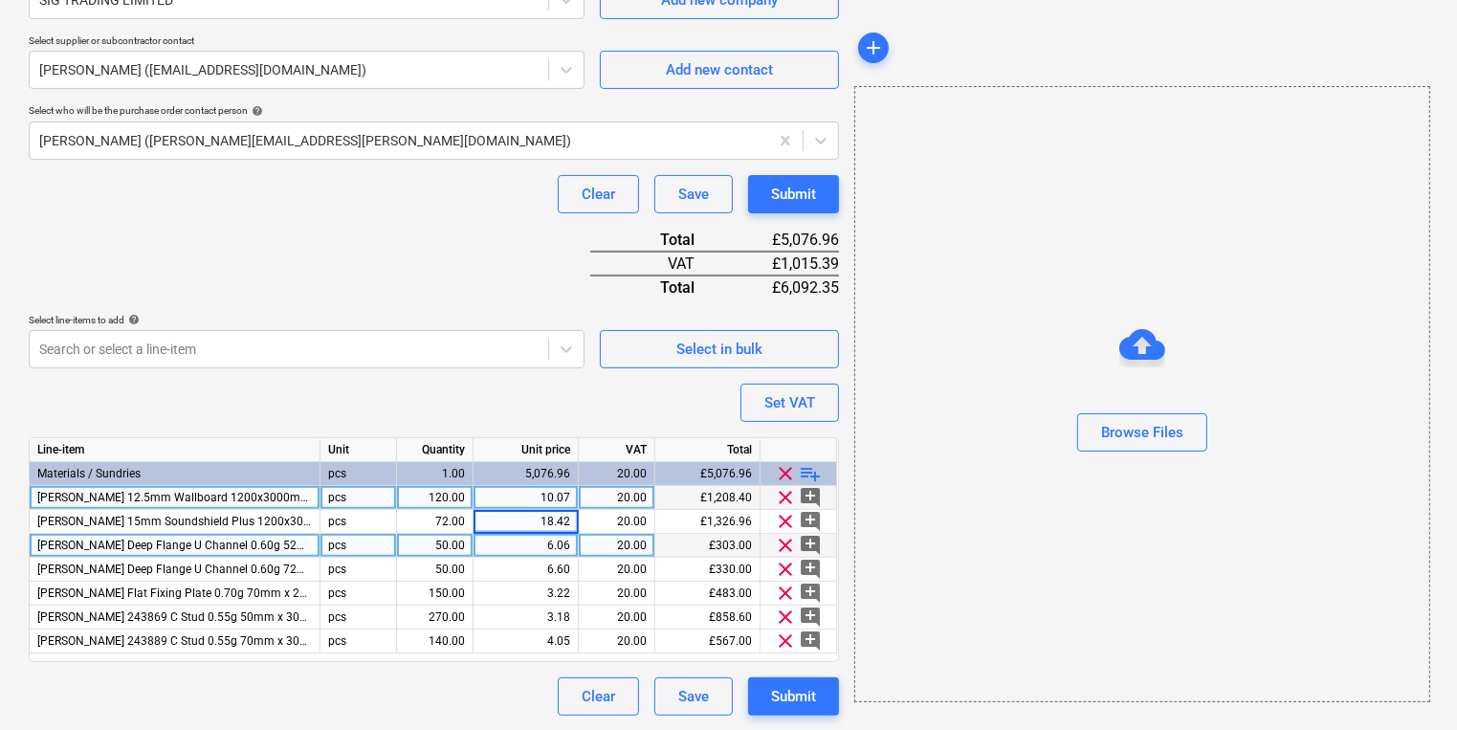
type textarea "x"
click at [558, 541] on div "6.06" at bounding box center [525, 546] width 89 height 24
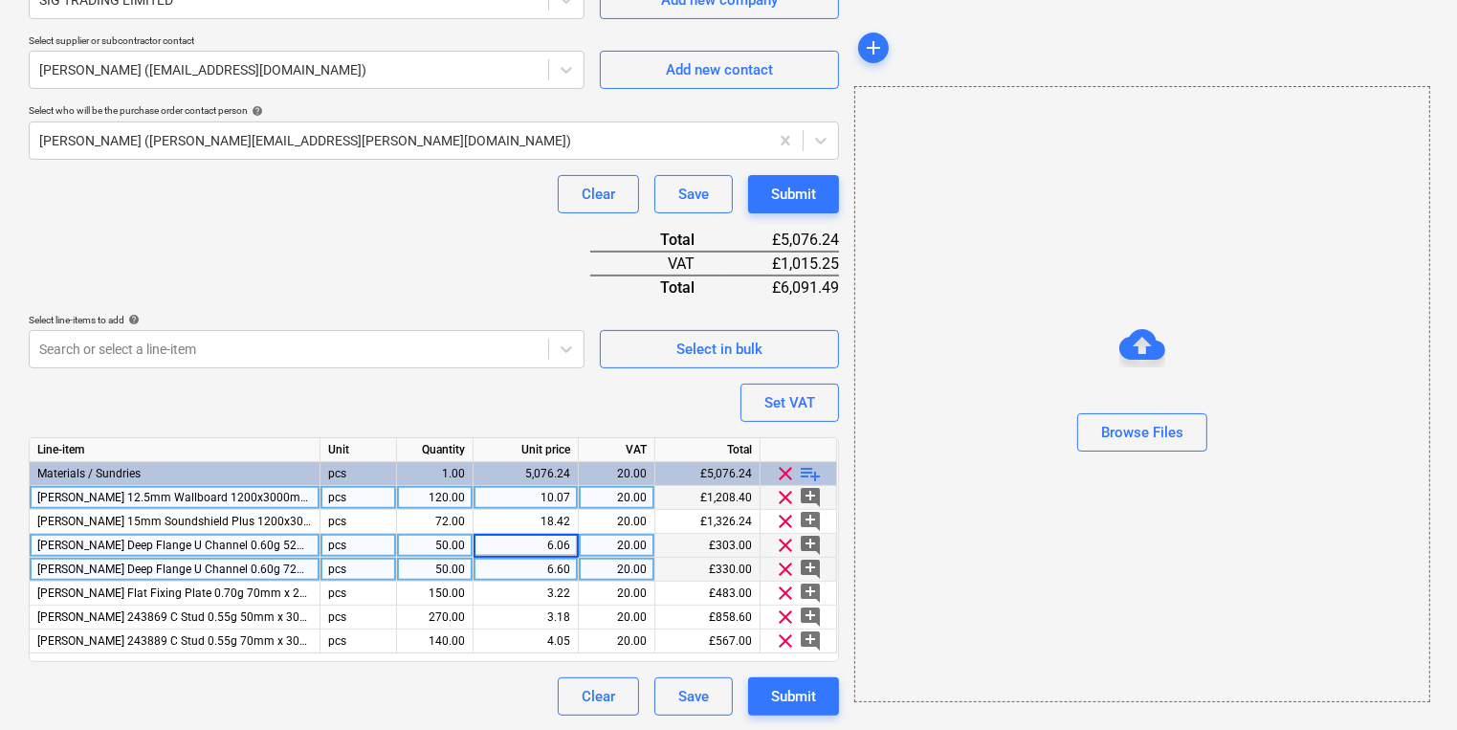
click at [571, 570] on div "6.60" at bounding box center [526, 570] width 105 height 24
type input "6.59"
type textarea "x"
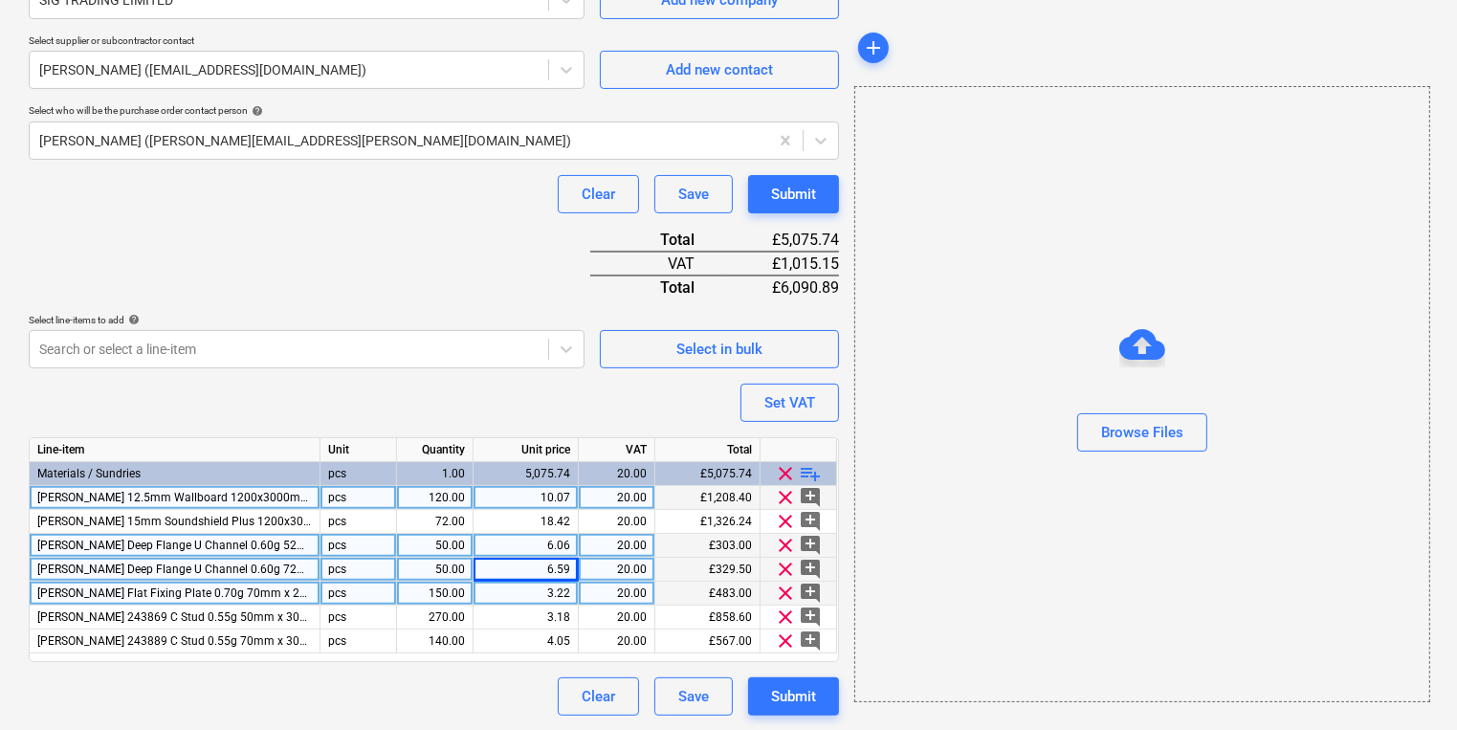
click at [556, 590] on div "3.22" at bounding box center [525, 594] width 89 height 24
type input "3.21"
type textarea "x"
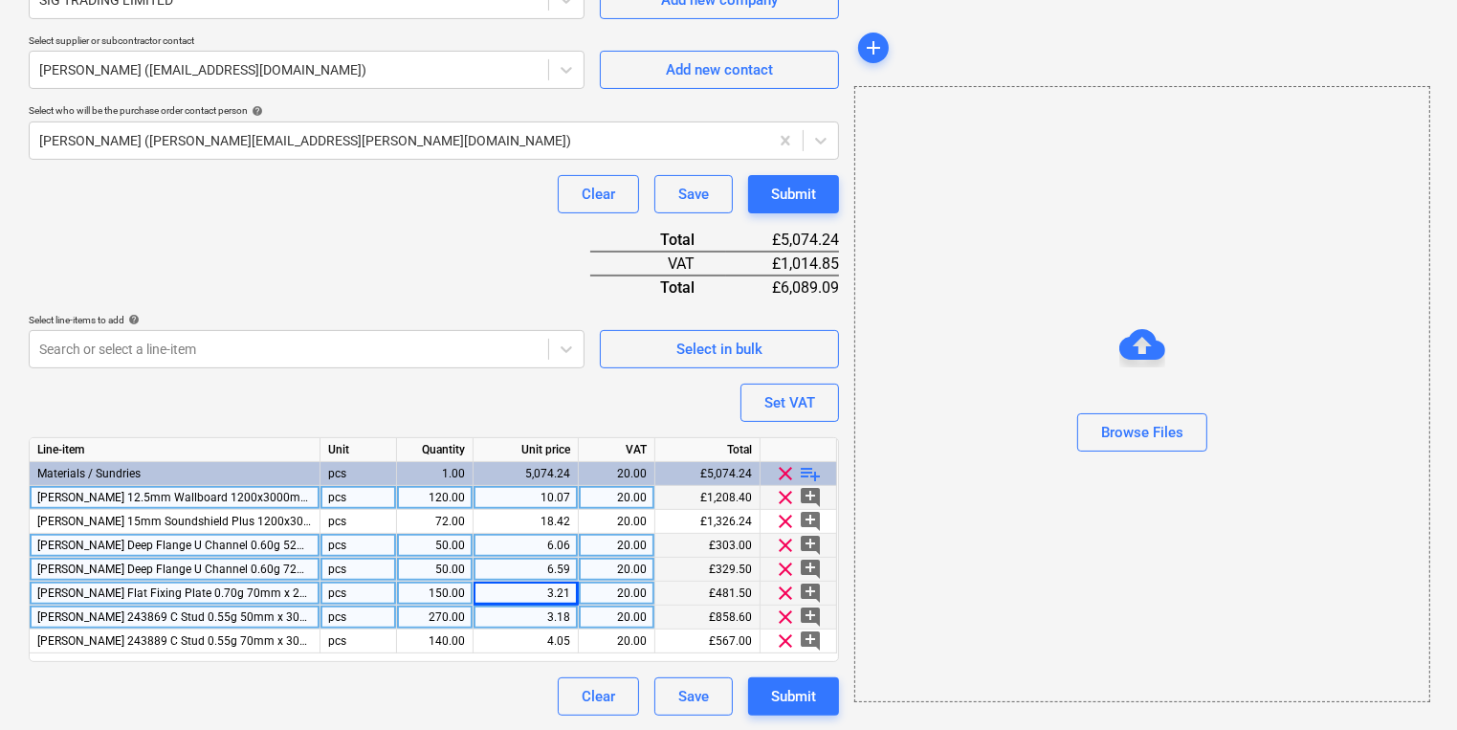
click at [505, 621] on div "3.18" at bounding box center [525, 618] width 89 height 24
type input "3.20"
type textarea "x"
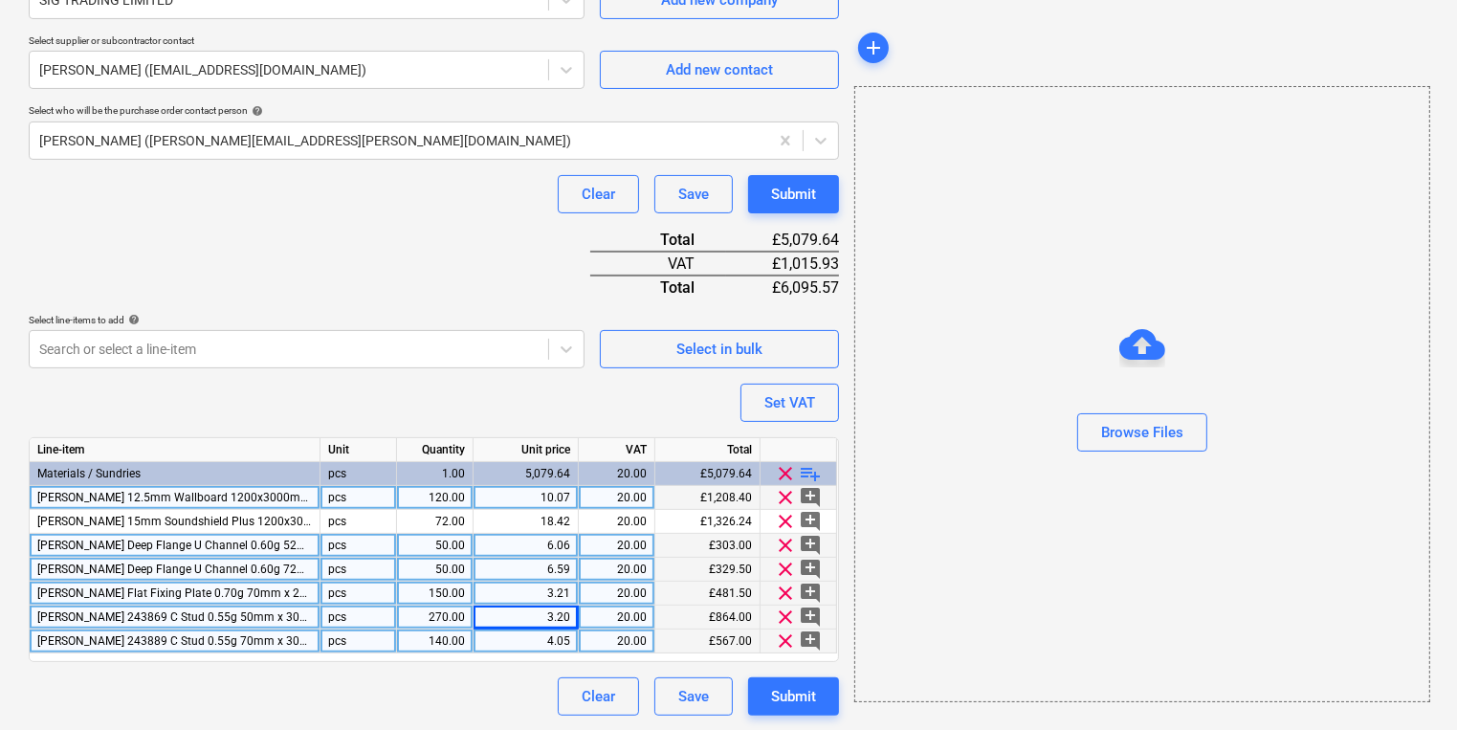
click at [514, 650] on div "4.05" at bounding box center [525, 642] width 89 height 24
type input "4.04"
click at [792, 695] on div "Submit" at bounding box center [793, 696] width 45 height 25
type textarea "x"
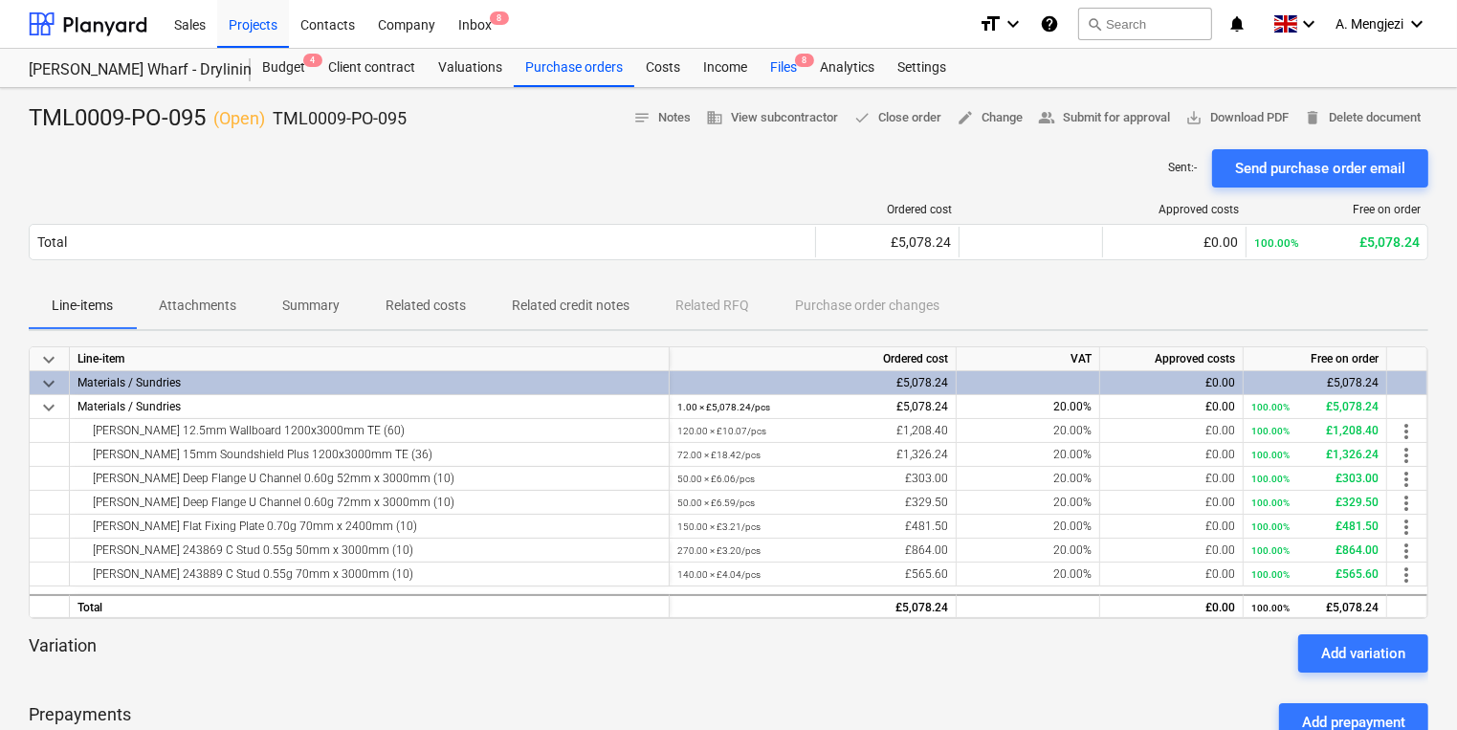
click at [791, 79] on div "Files 8" at bounding box center [784, 68] width 50 height 38
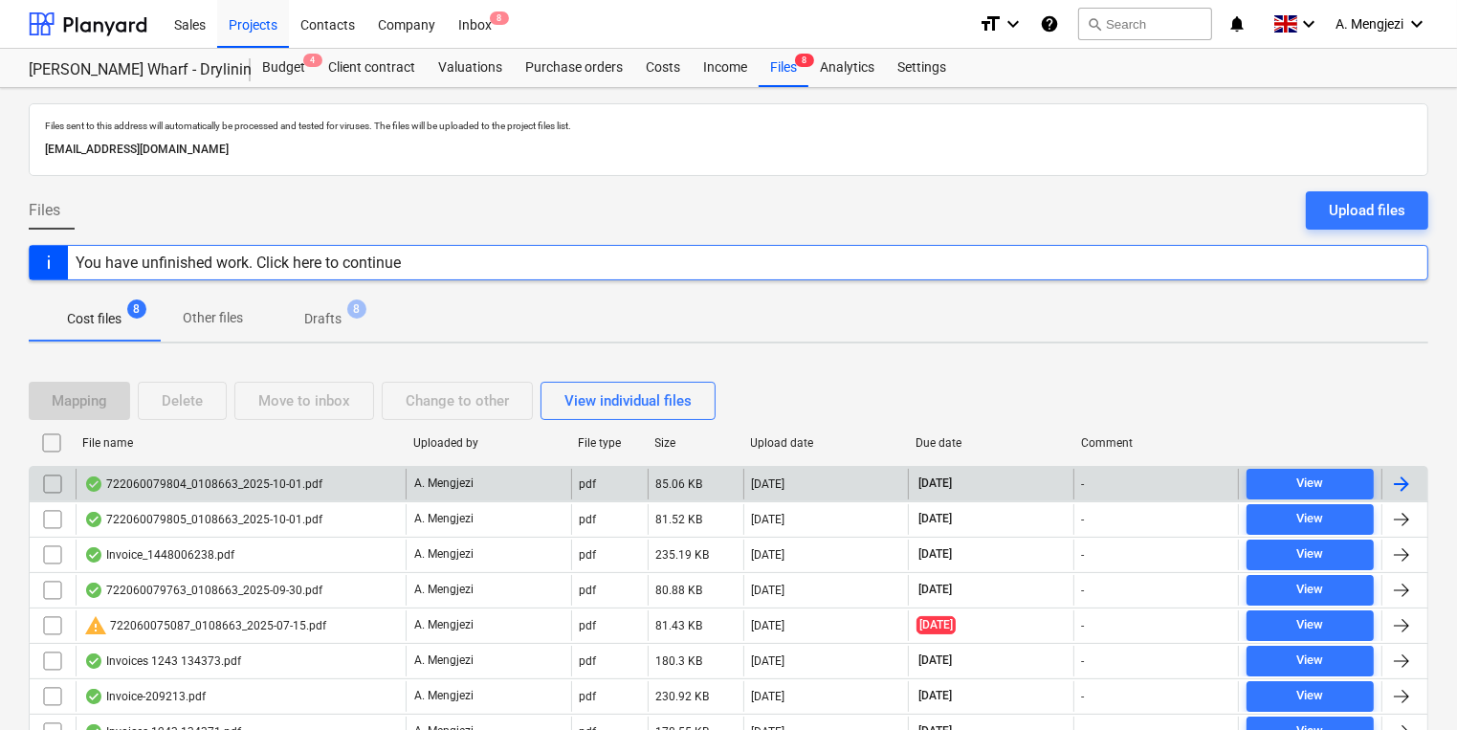
click at [366, 490] on div "722060079804_0108663_2025-10-01.pdf" at bounding box center [241, 484] width 330 height 31
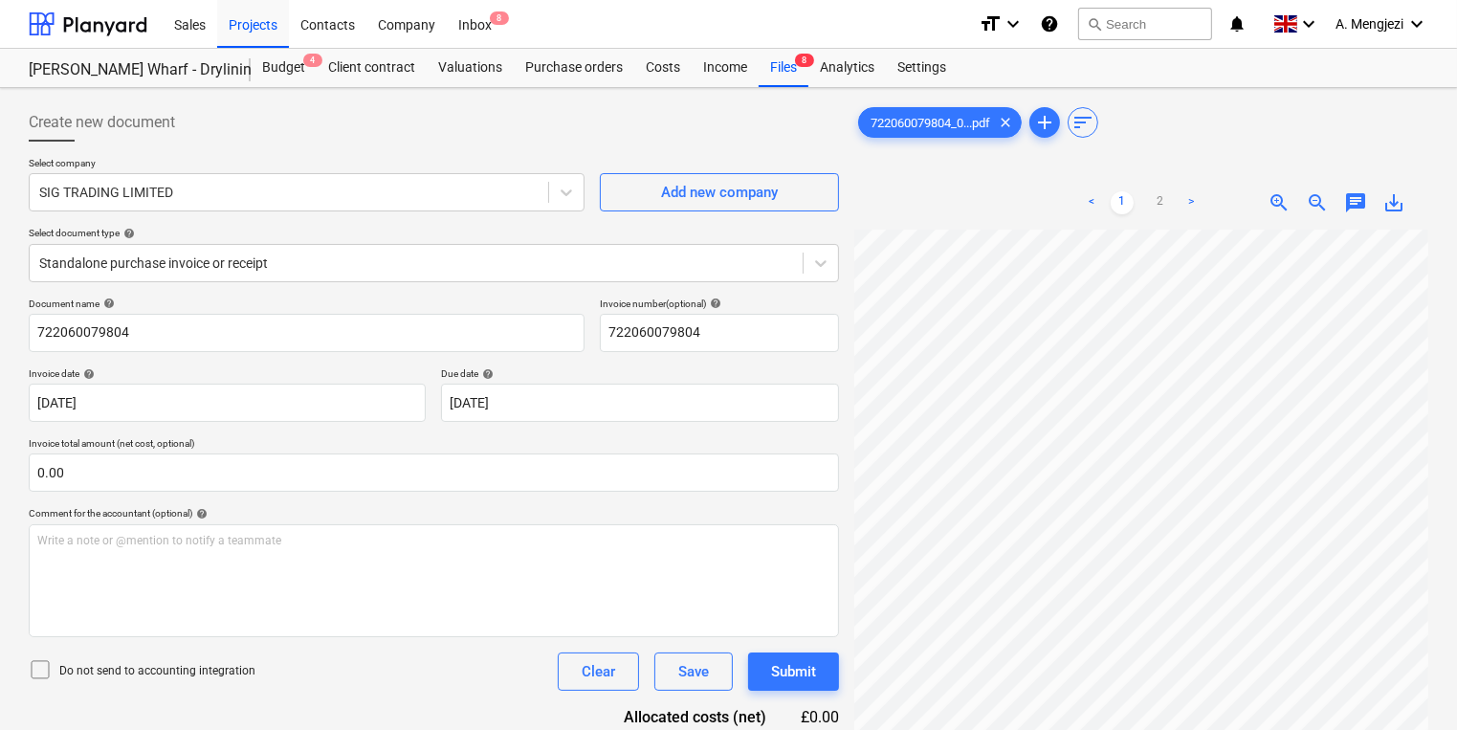
click at [570, 237] on div "Select document type help" at bounding box center [434, 233] width 810 height 12
click at [578, 257] on div at bounding box center [416, 263] width 754 height 19
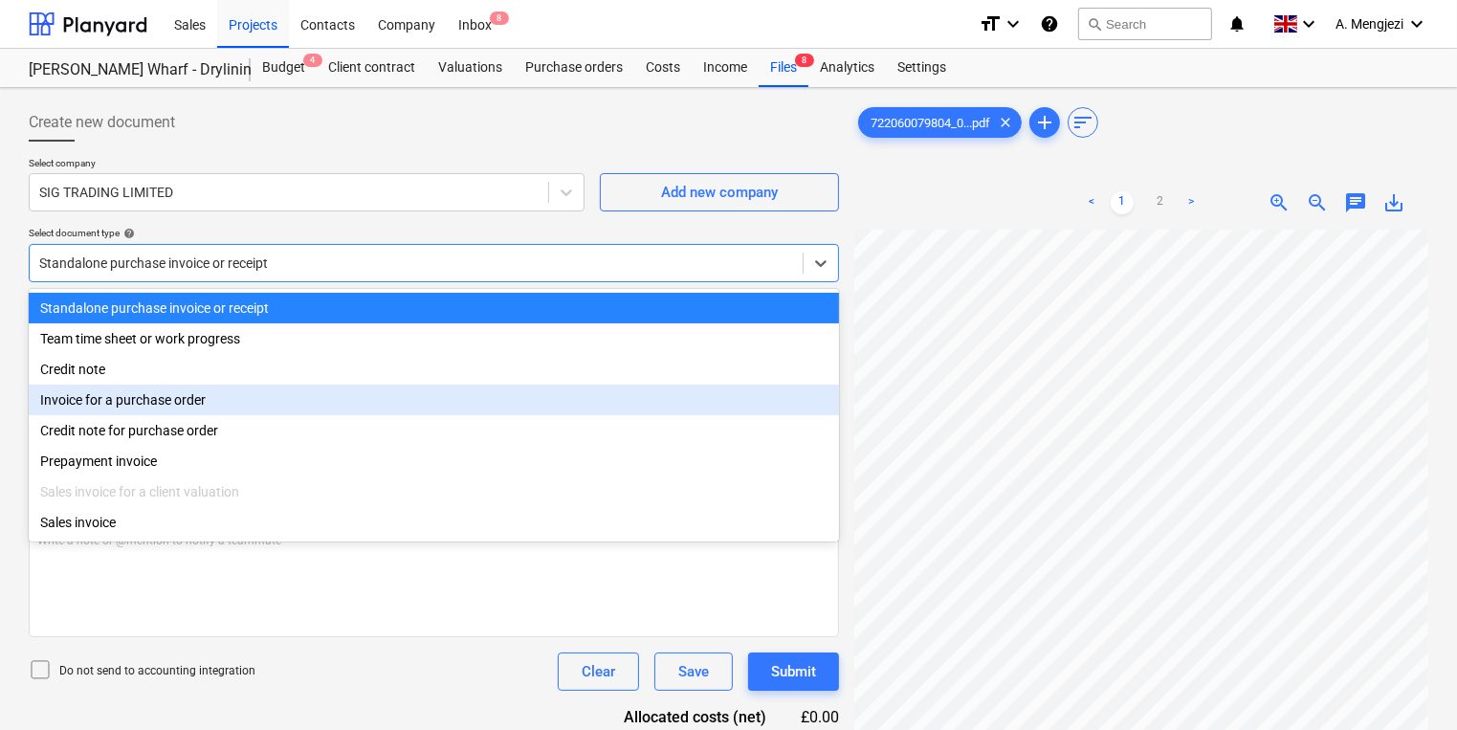
click at [509, 397] on div "Invoice for a purchase order" at bounding box center [434, 400] width 810 height 31
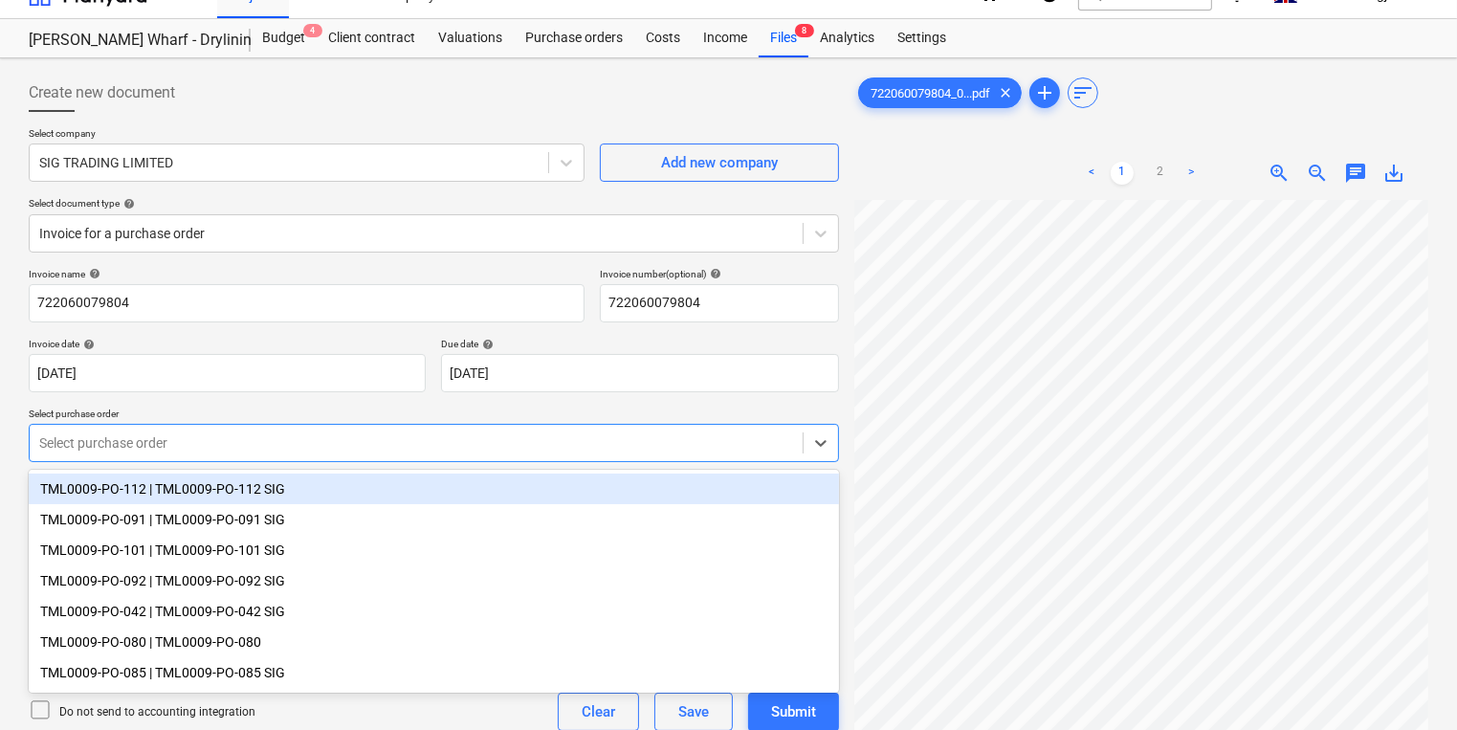
click at [502, 465] on div "Invoice name help 722060079804 Invoice number (optional) help 722060079804 Invo…" at bounding box center [434, 518] width 810 height 500
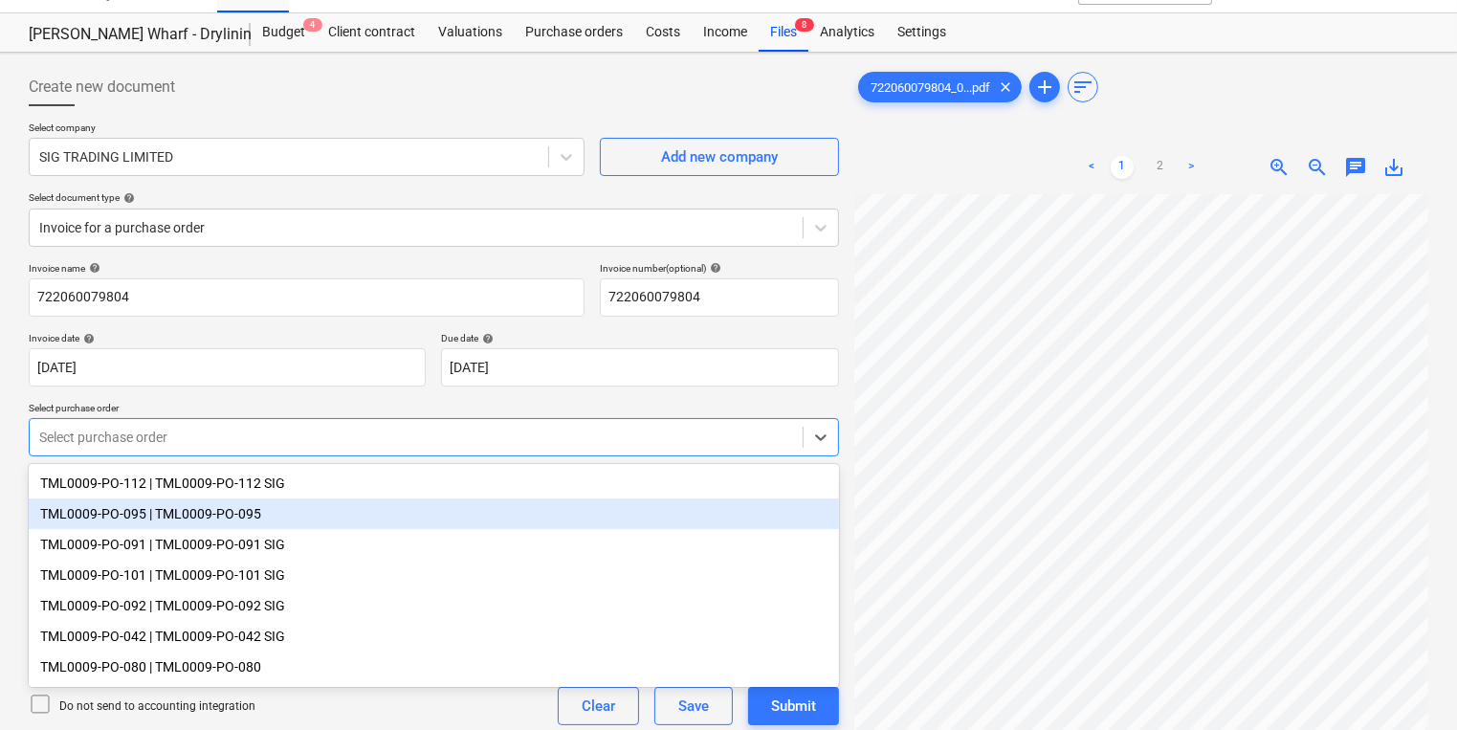
click at [503, 515] on div "TML0009-PO-095 | TML0009-PO-095" at bounding box center [434, 514] width 810 height 31
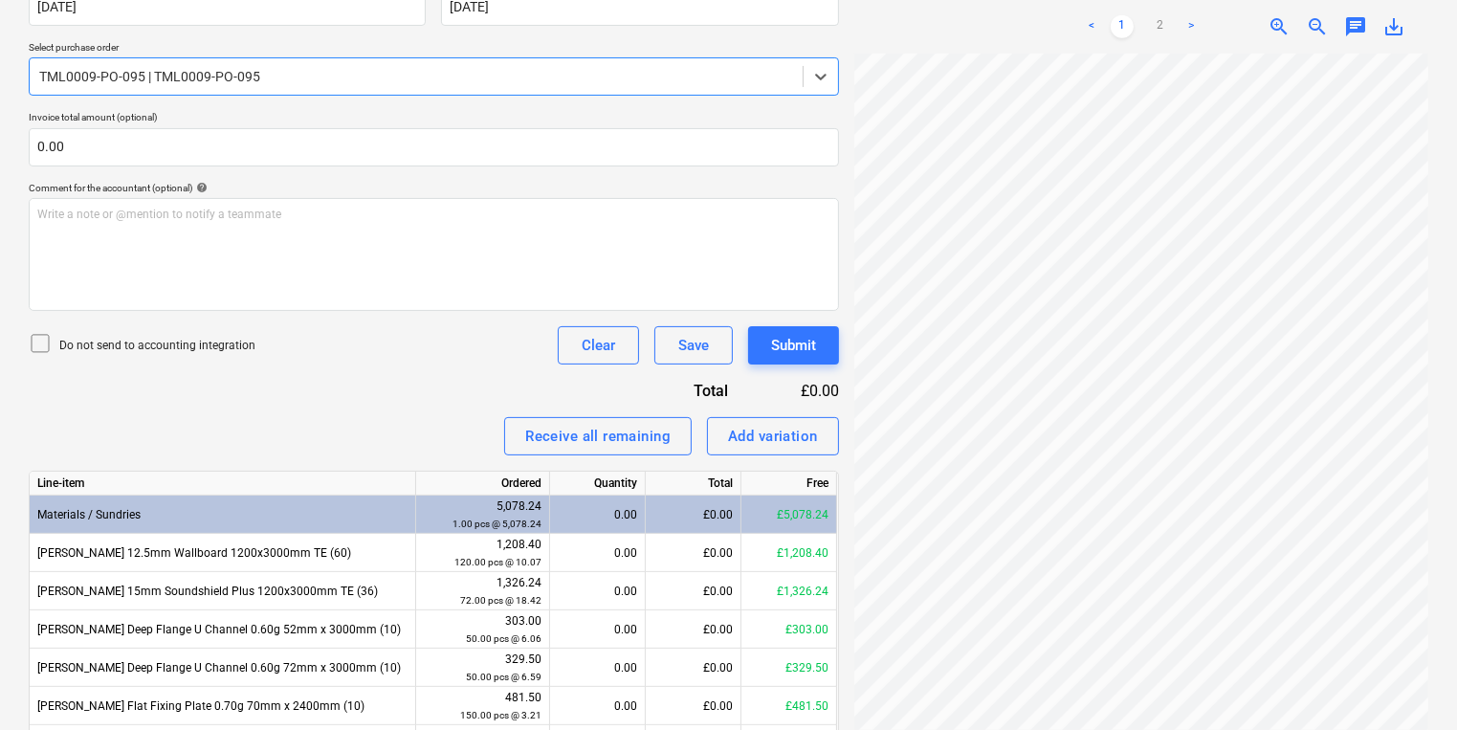
scroll to position [495, 0]
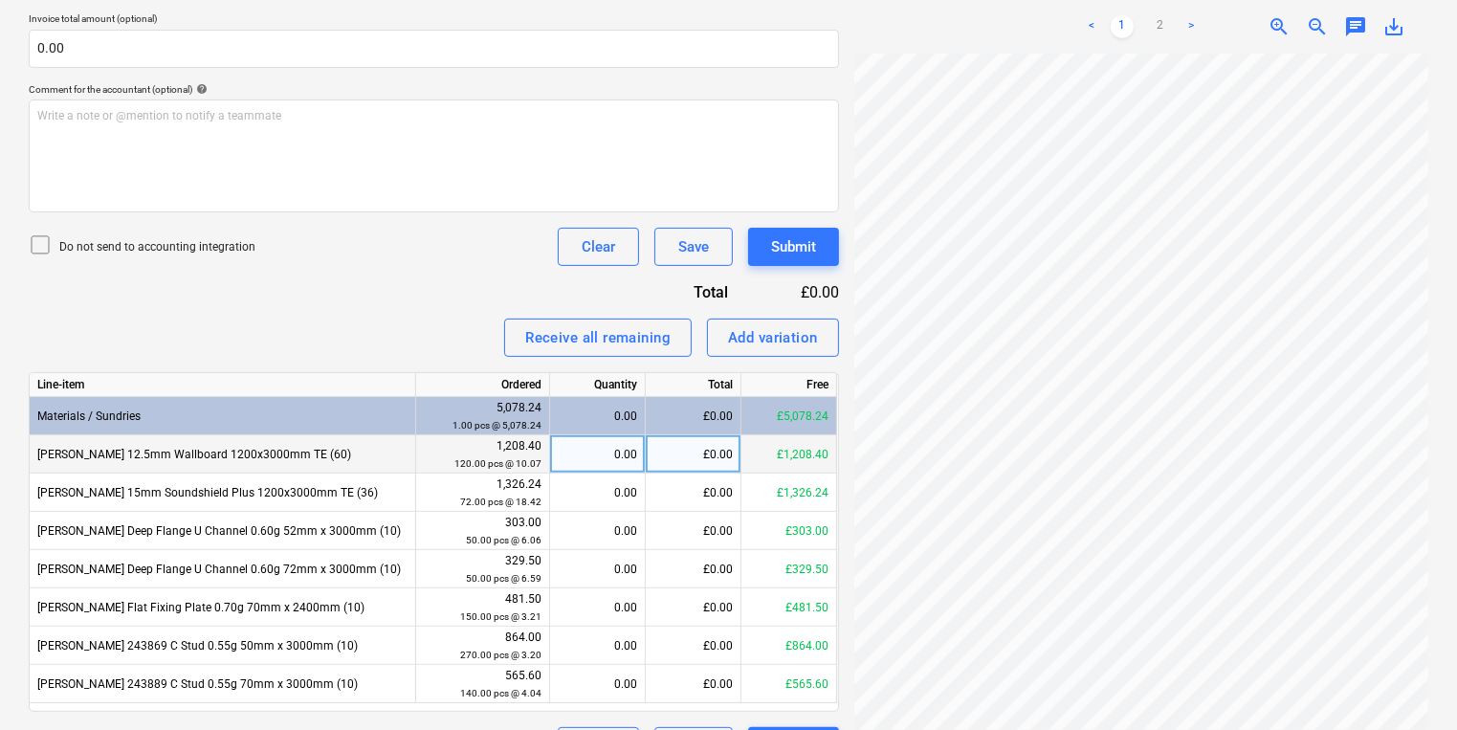
click at [569, 435] on div "0.00" at bounding box center [597, 454] width 79 height 38
type input "120"
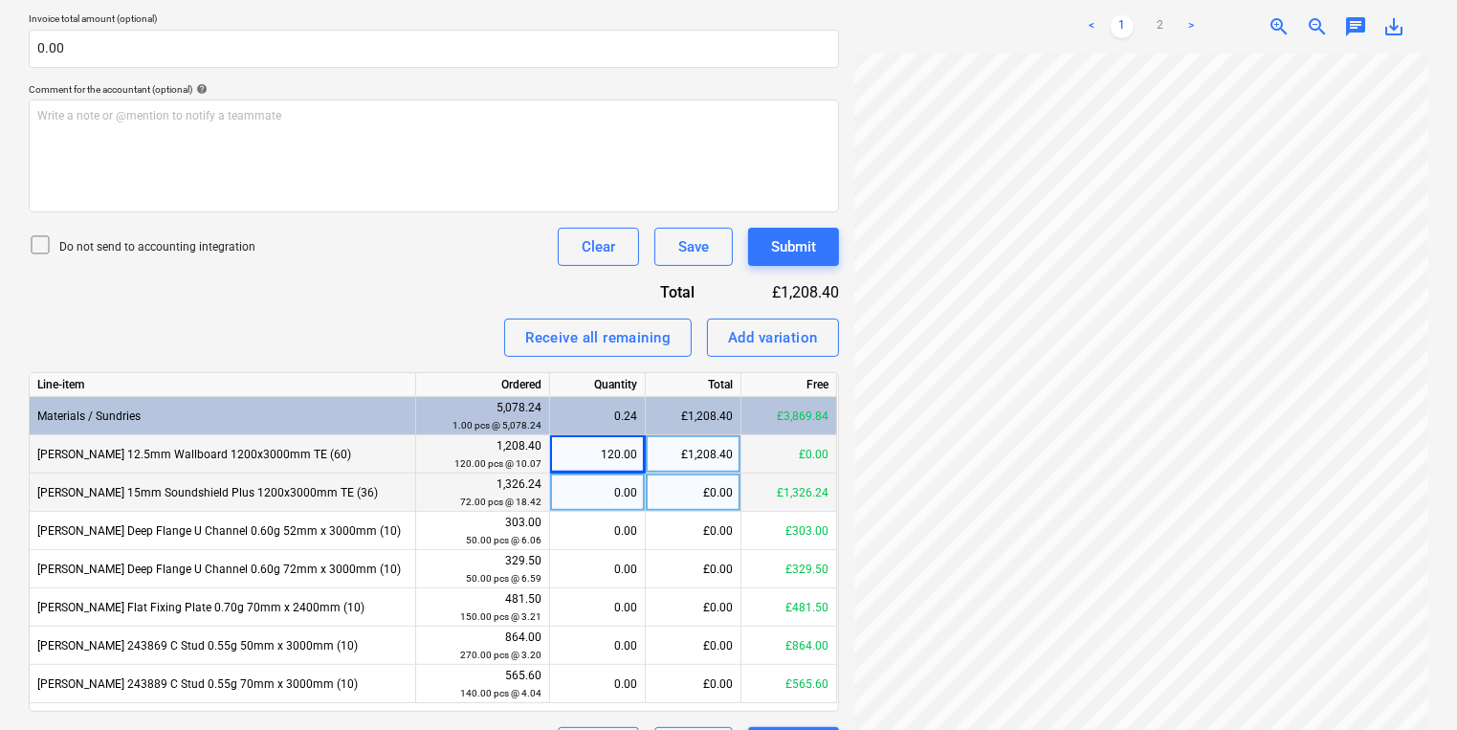
click at [580, 494] on div "0.00" at bounding box center [597, 493] width 79 height 38
type input "72"
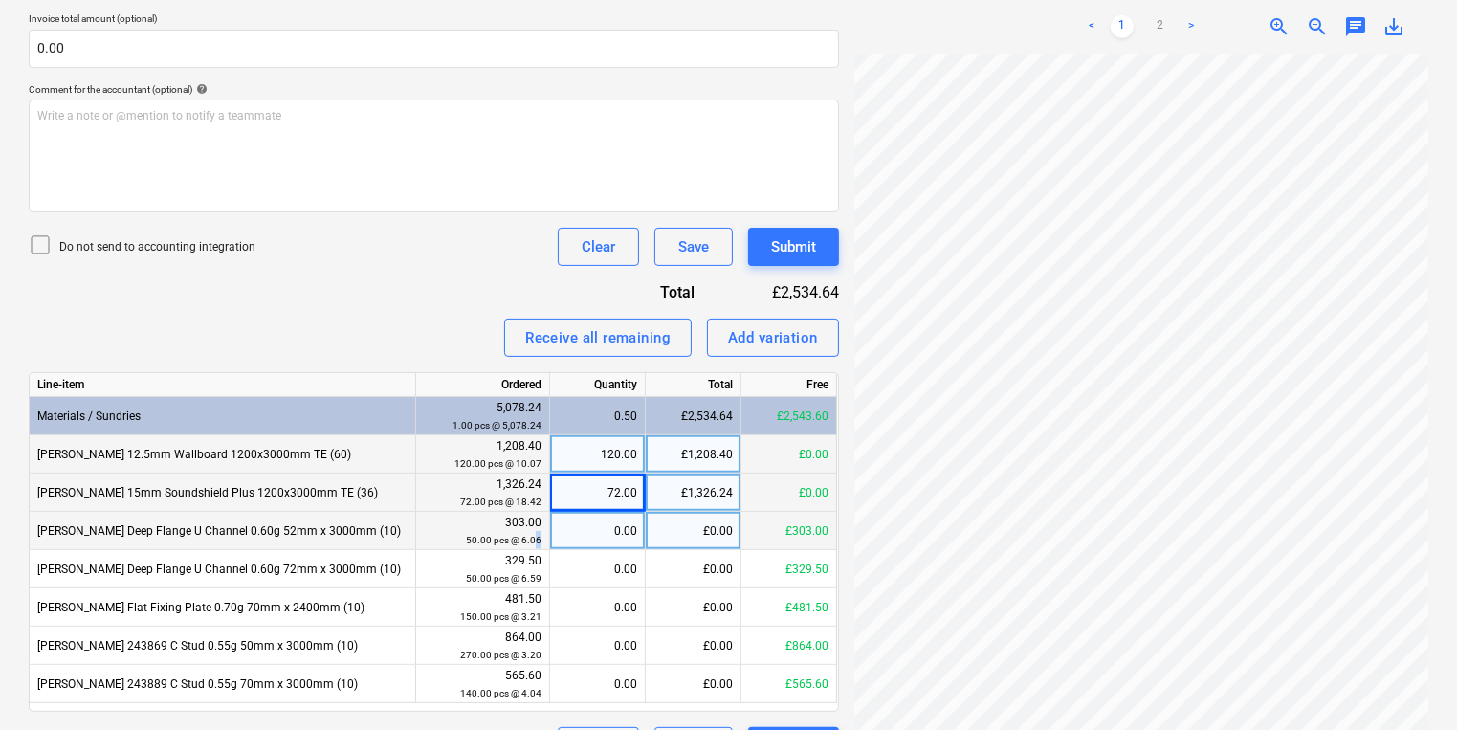
click at [543, 540] on div "303.00 50.00 pcs @ 6.06" at bounding box center [483, 531] width 134 height 38
click at [567, 524] on div "0.00" at bounding box center [597, 531] width 79 height 38
click at [593, 521] on div "0.00" at bounding box center [597, 531] width 79 height 38
click at [551, 545] on div "0.00" at bounding box center [598, 531] width 96 height 38
type input "50"
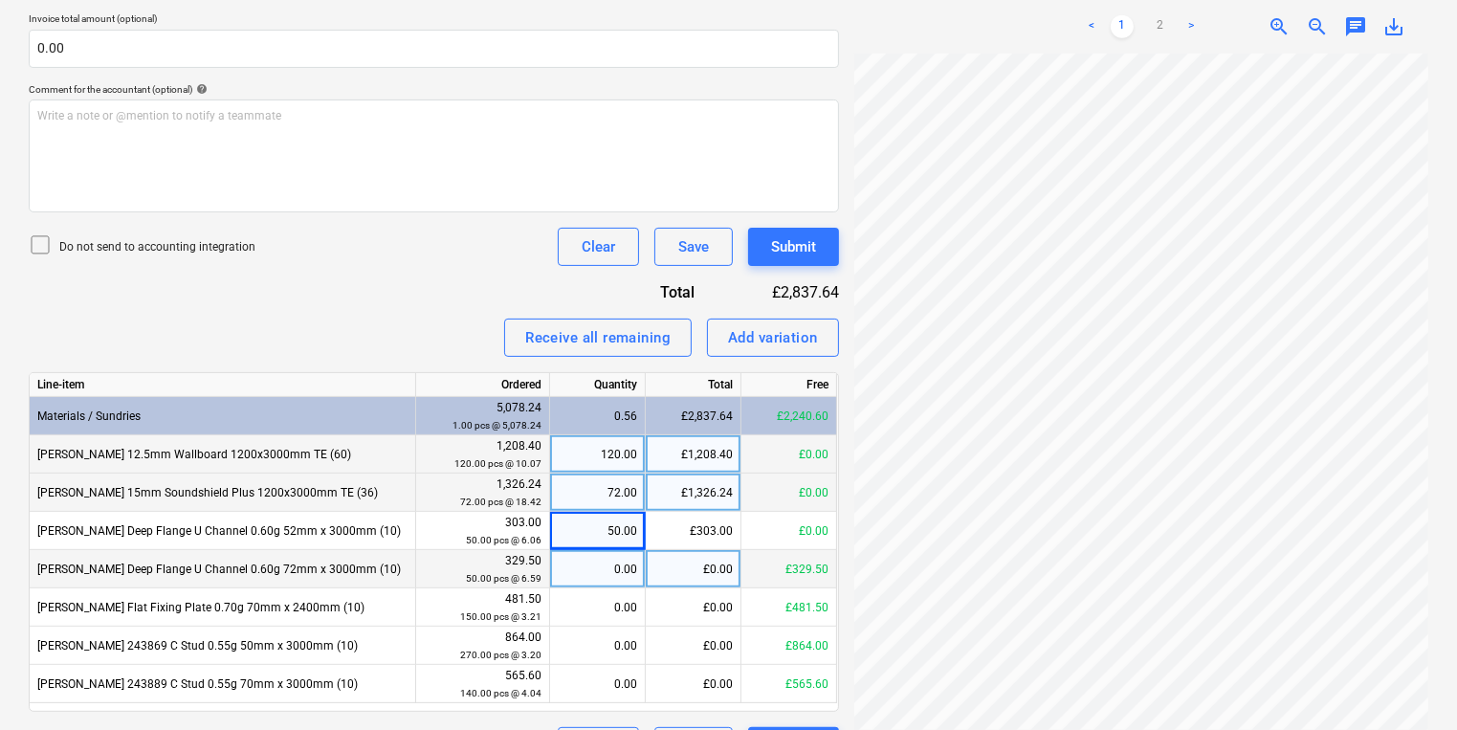
click at [629, 557] on div "0.00" at bounding box center [597, 569] width 79 height 38
type input "50"
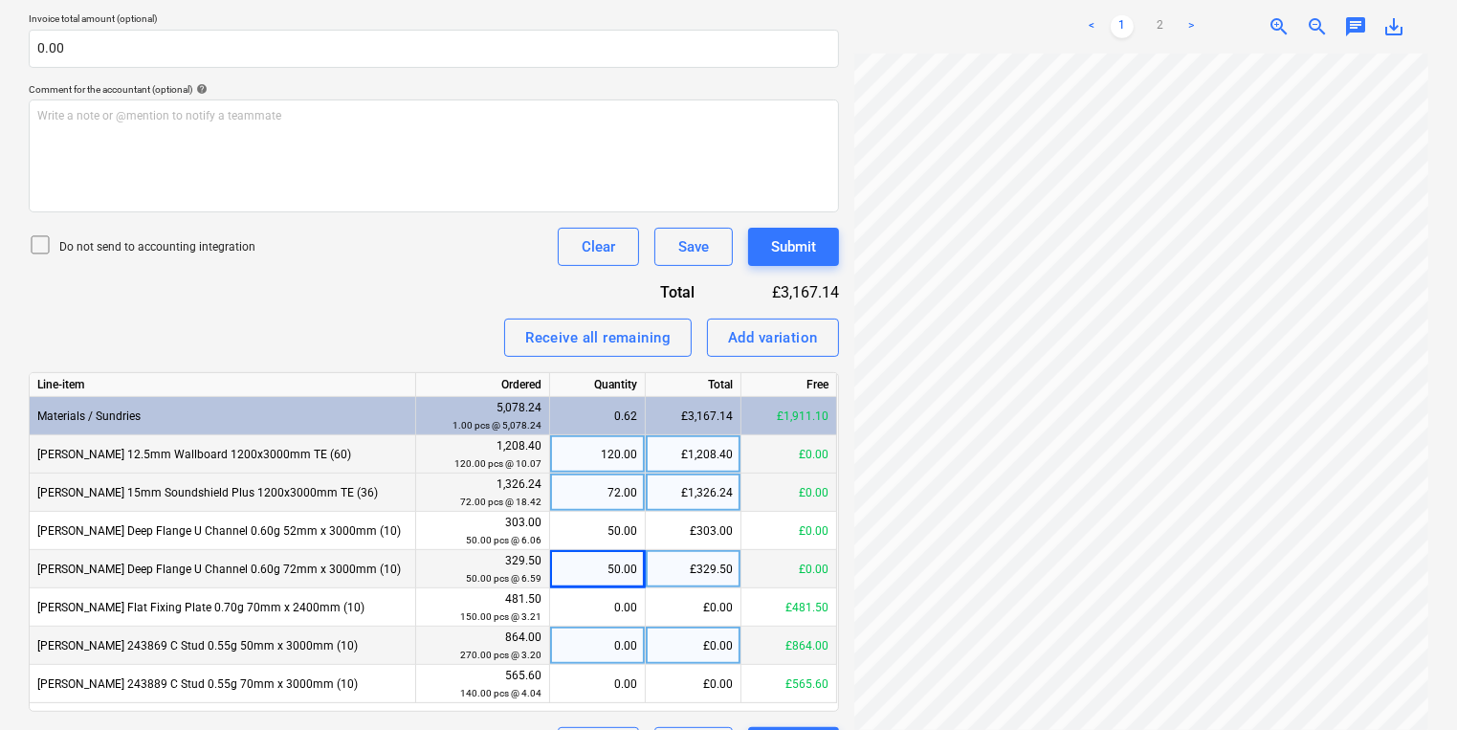
click at [633, 628] on div "0.00" at bounding box center [597, 646] width 79 height 38
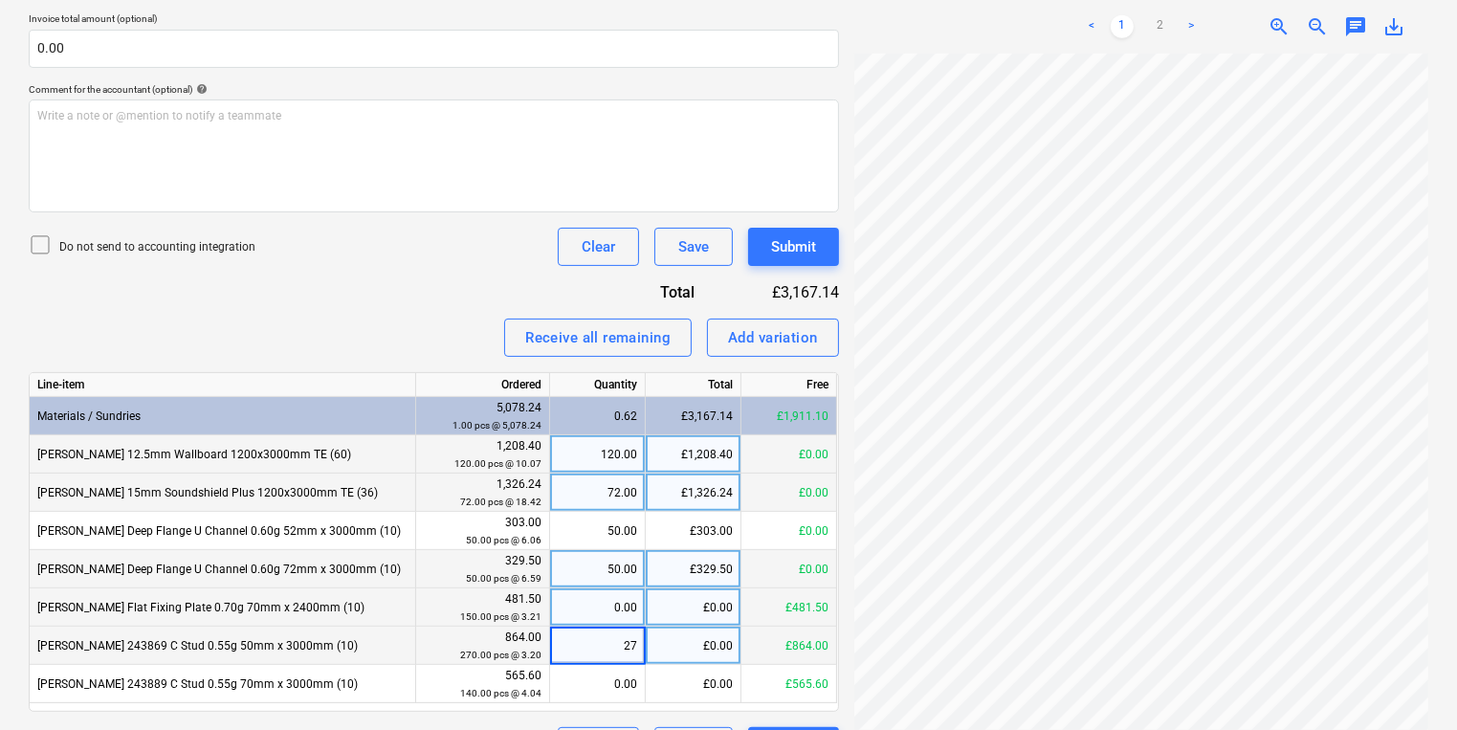
type input "270"
click at [598, 594] on div "0.00" at bounding box center [597, 607] width 79 height 38
type input "150"
click at [614, 704] on div "Line-item Ordered Quantity Total Free Materials / Sundries 5,078.24 1.00 pcs @ …" at bounding box center [434, 542] width 810 height 340
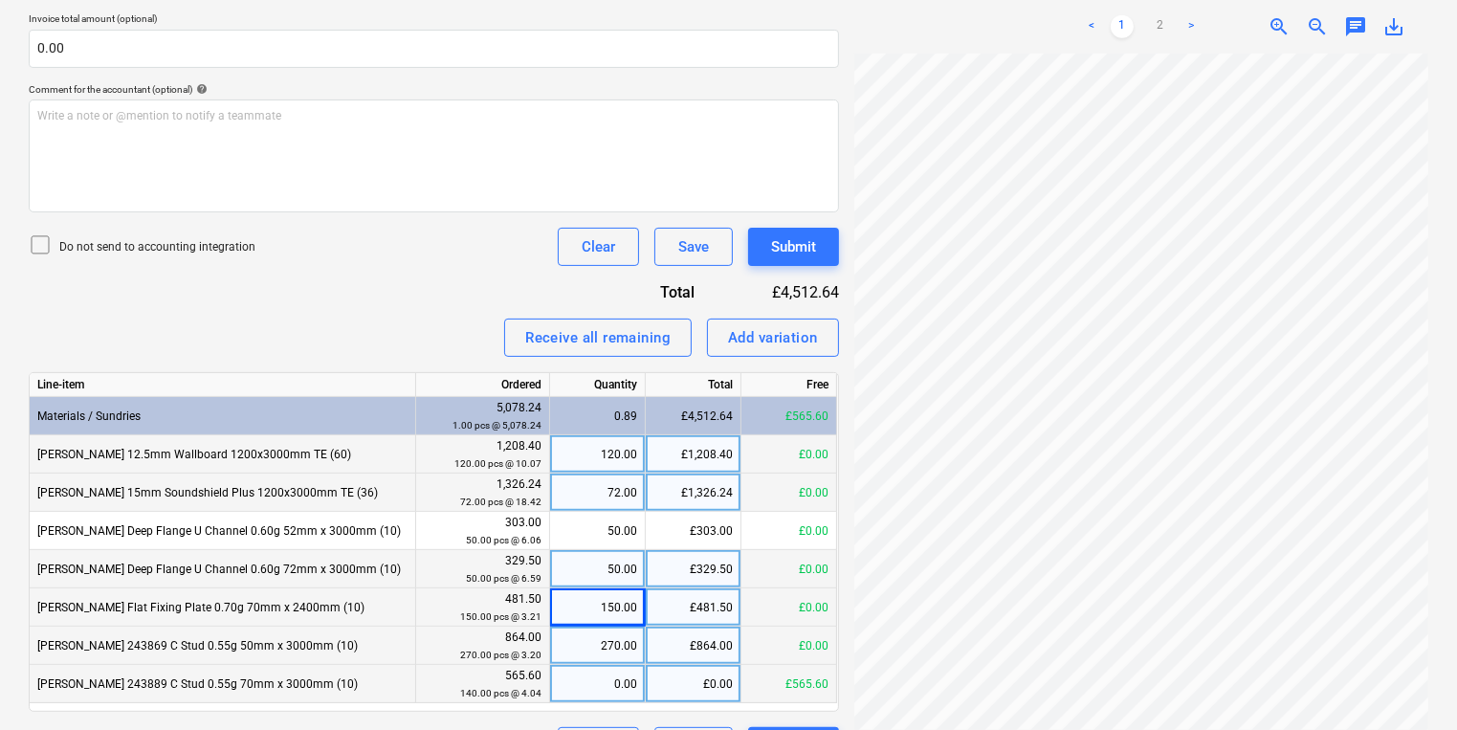
click at [604, 694] on div "0.00" at bounding box center [597, 684] width 79 height 38
type input "140"
click at [1164, 23] on div "Files uploaded successfully" at bounding box center [1071, 20] width 187 height 23
click at [1164, 27] on div "Files uploaded successfully" at bounding box center [1071, 20] width 187 height 23
click at [1165, 19] on div "Files uploaded successfully" at bounding box center [1071, 20] width 187 height 23
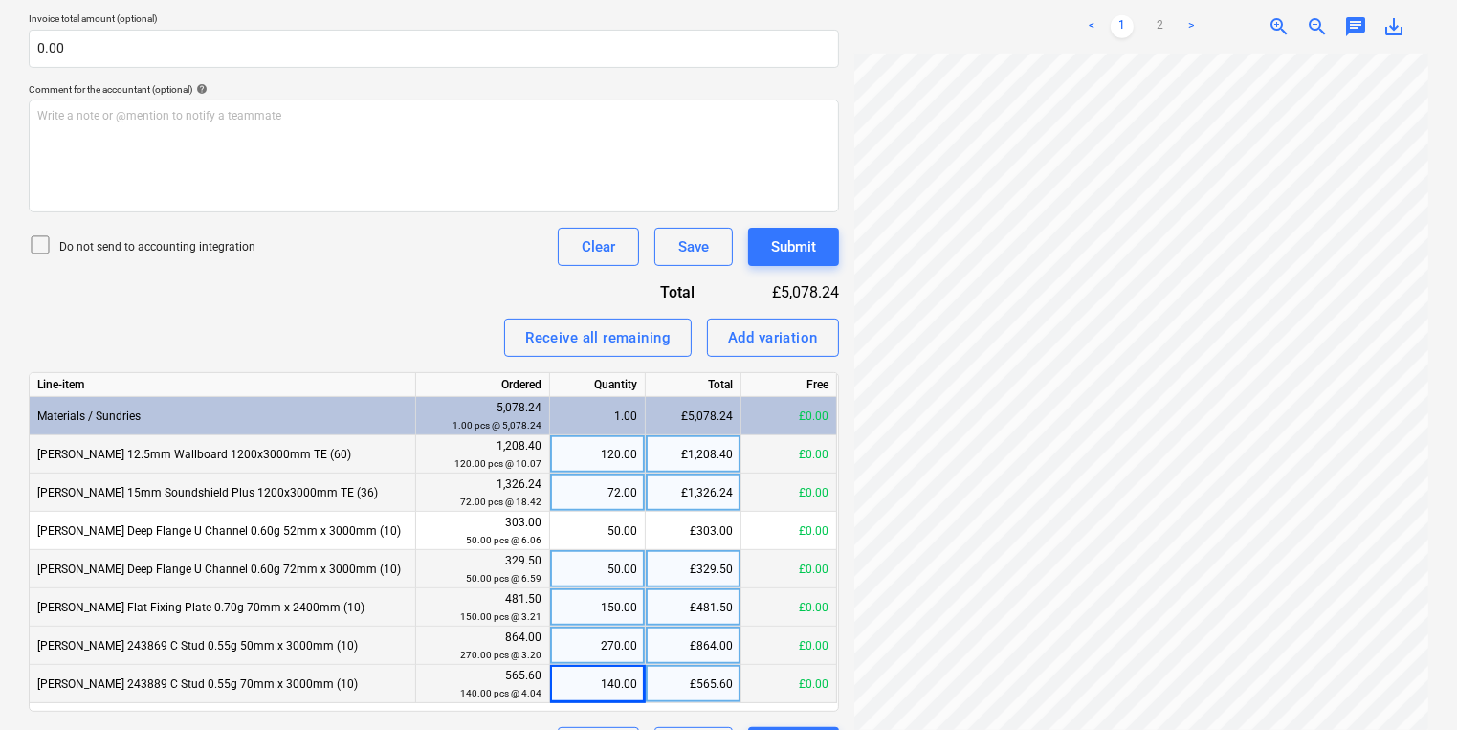
click at [1189, 23] on div "Files uploaded successfully" at bounding box center [1189, 20] width 517 height 40
click at [1190, 24] on div "Files uploaded successfully" at bounding box center [1189, 20] width 517 height 40
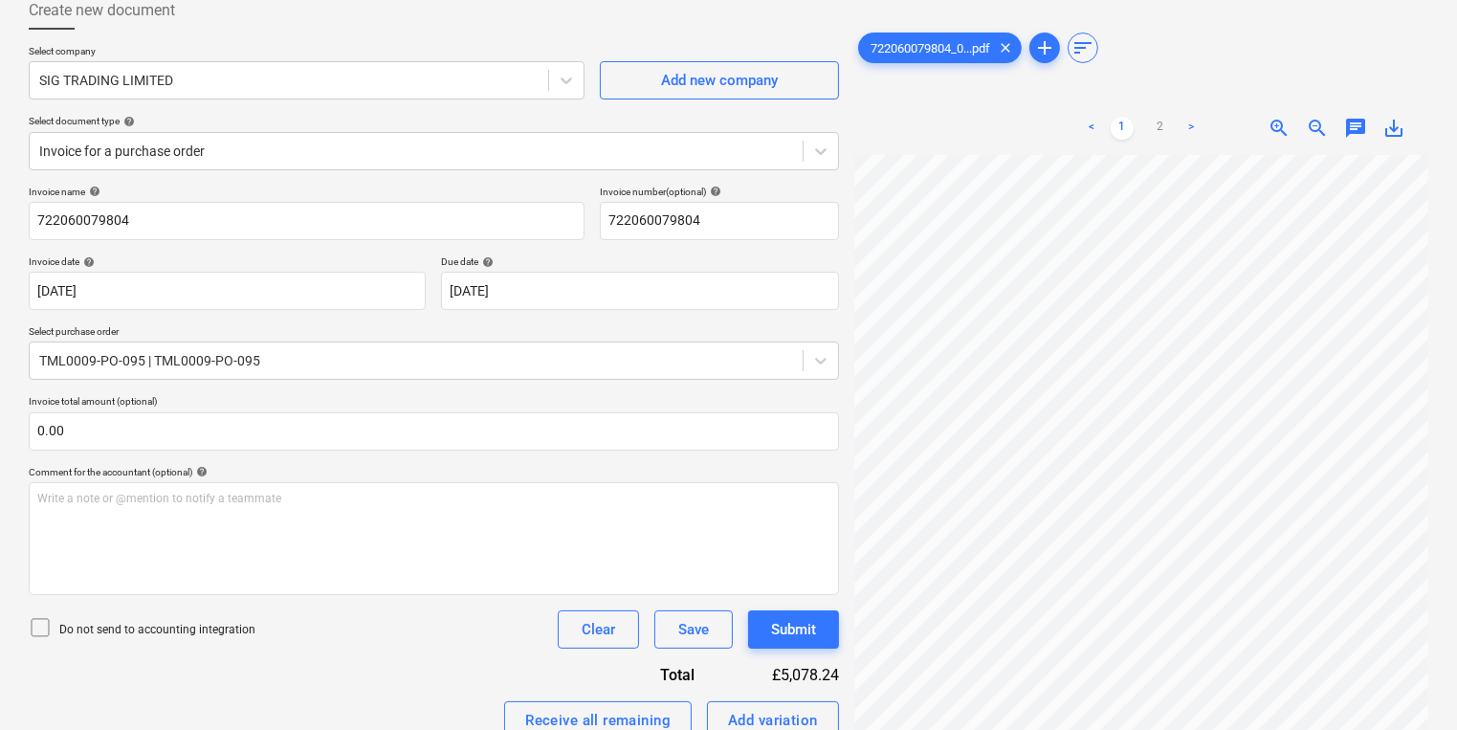
click at [1188, 130] on link ">" at bounding box center [1191, 128] width 23 height 23
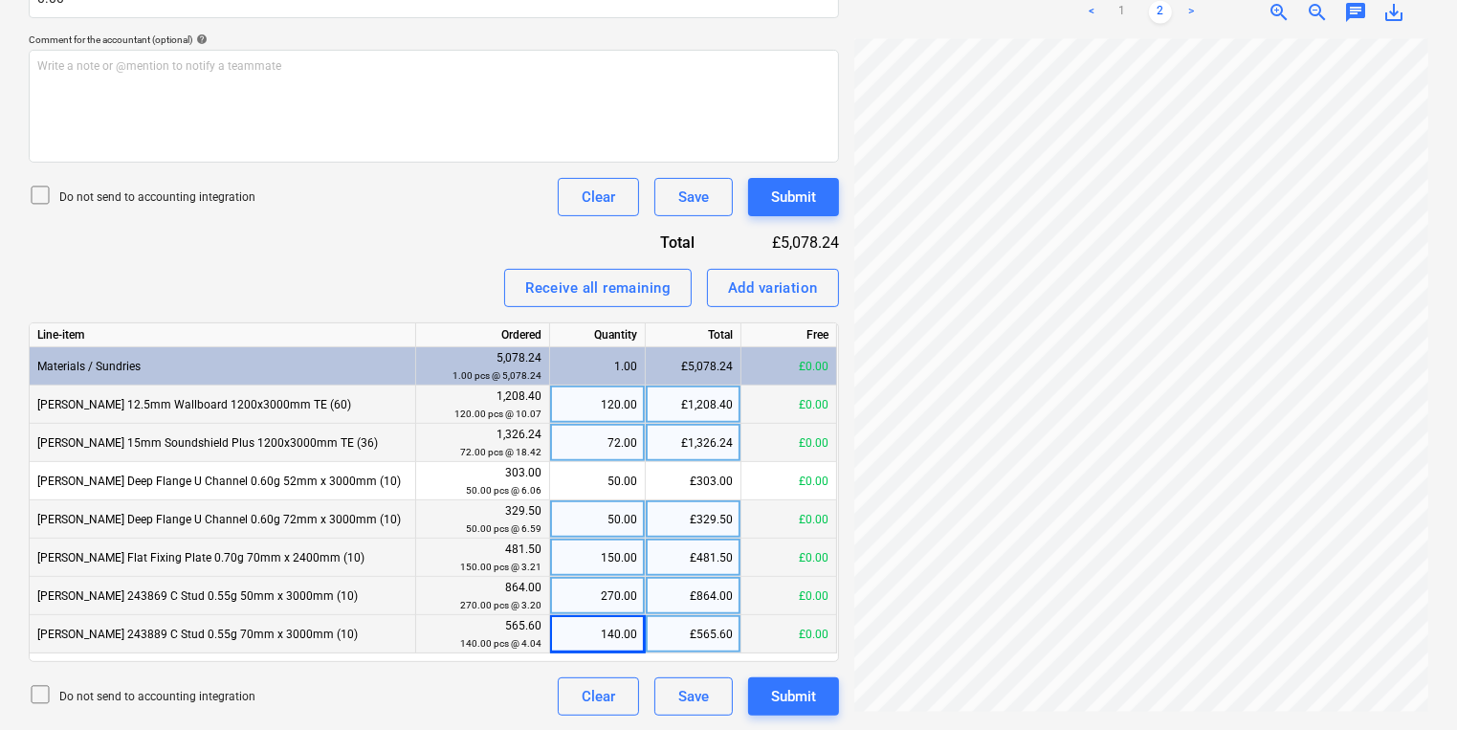
scroll to position [545, 290]
click at [813, 362] on div "Create new document Select company SIG TRADING LIMITED Add new company Select d…" at bounding box center [728, 137] width 1415 height 1172
click at [738, 293] on div "Add variation" at bounding box center [773, 288] width 90 height 25
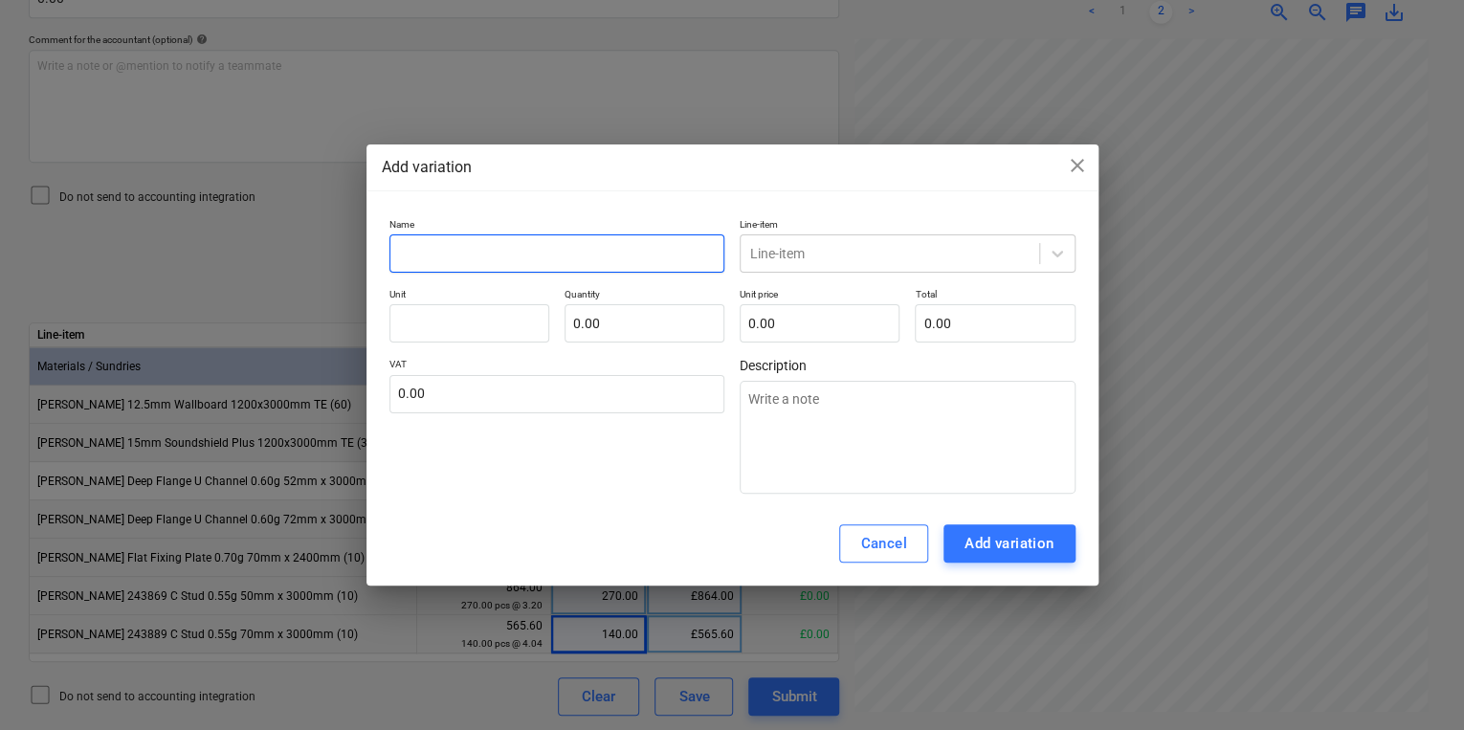
click at [447, 251] on input "text" at bounding box center [557, 253] width 336 height 38
type textarea "x"
type input "R"
type textarea "x"
type input "Ro"
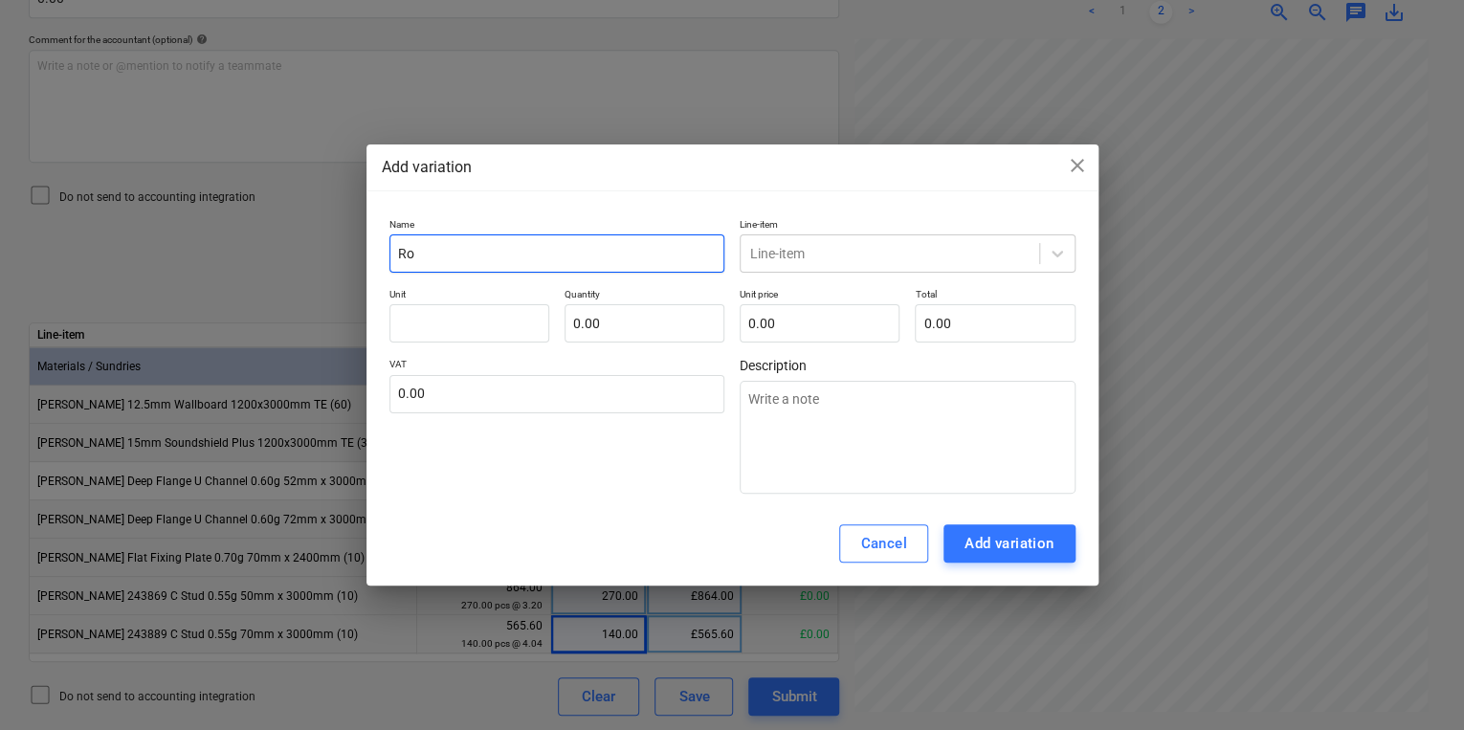
type textarea "x"
type input "Roun"
type textarea "x"
type input "Roundi"
type textarea "x"
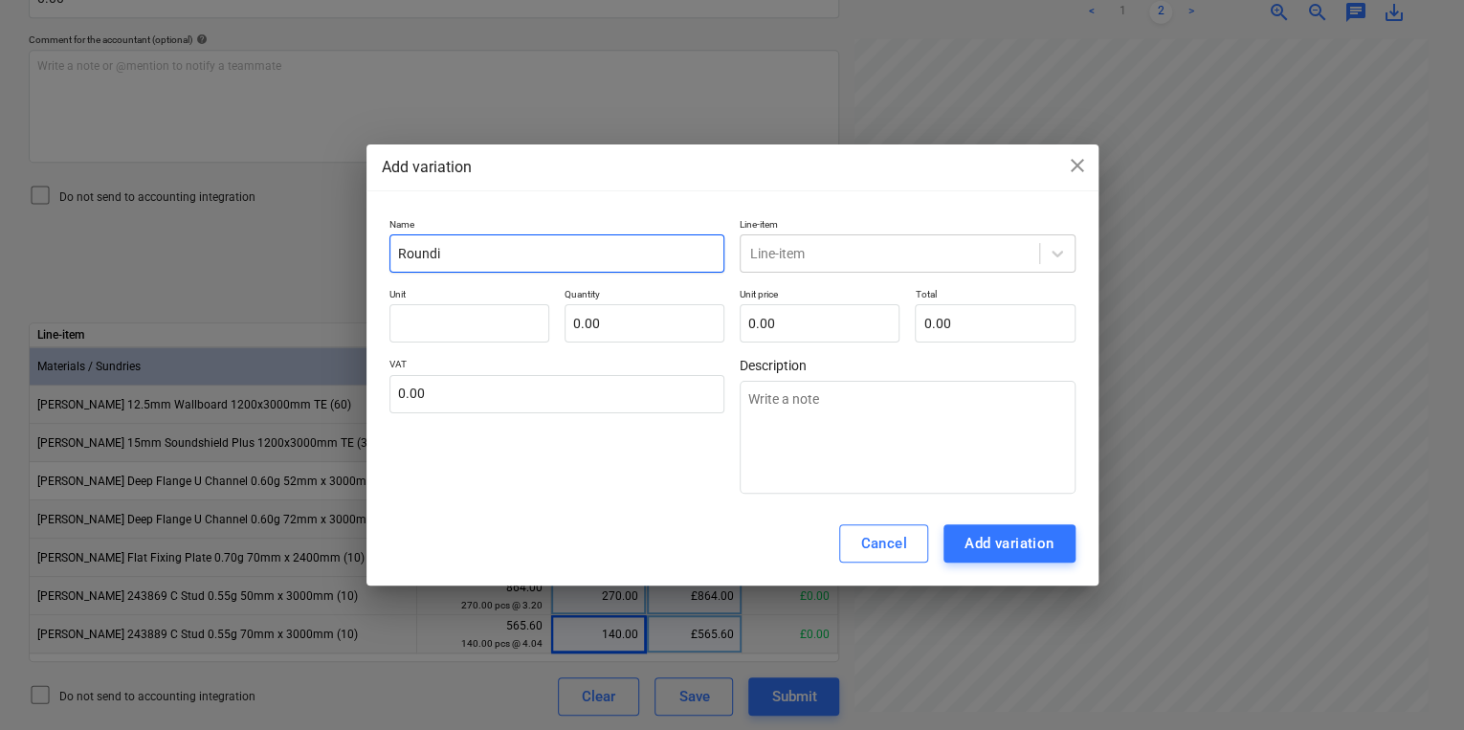
type input "Roundin"
type textarea "x"
type input "Rounding"
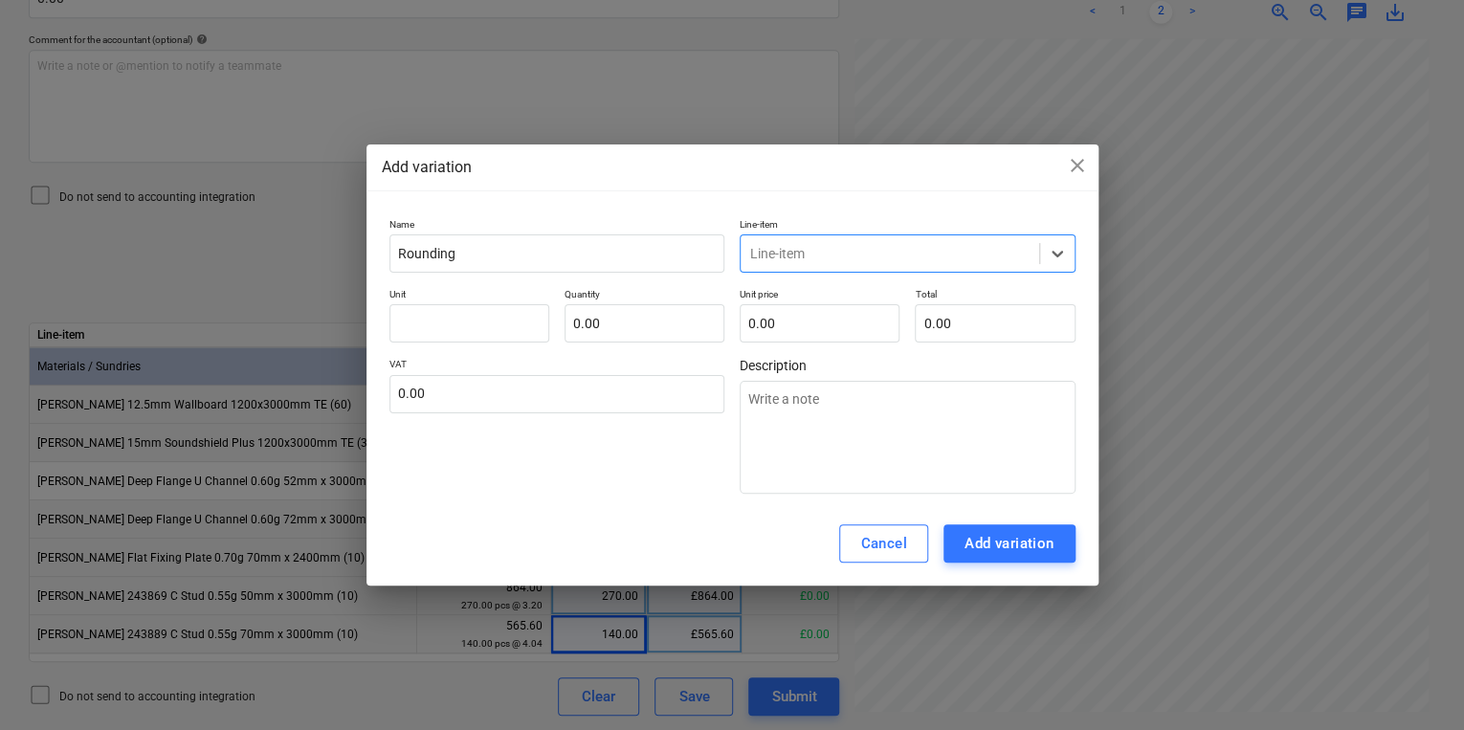
type input "r"
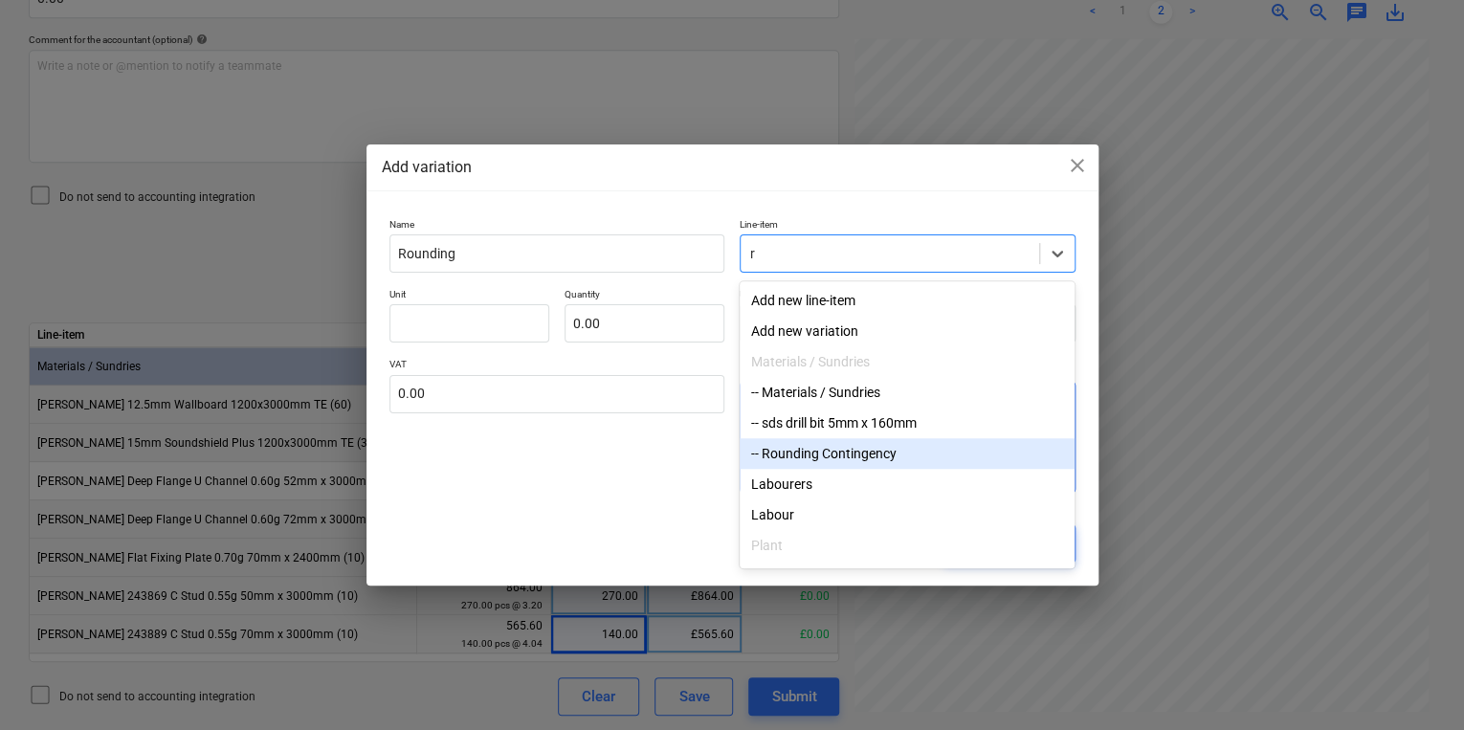
click at [792, 454] on div "-- Rounding Contingency" at bounding box center [907, 453] width 335 height 31
type textarea "x"
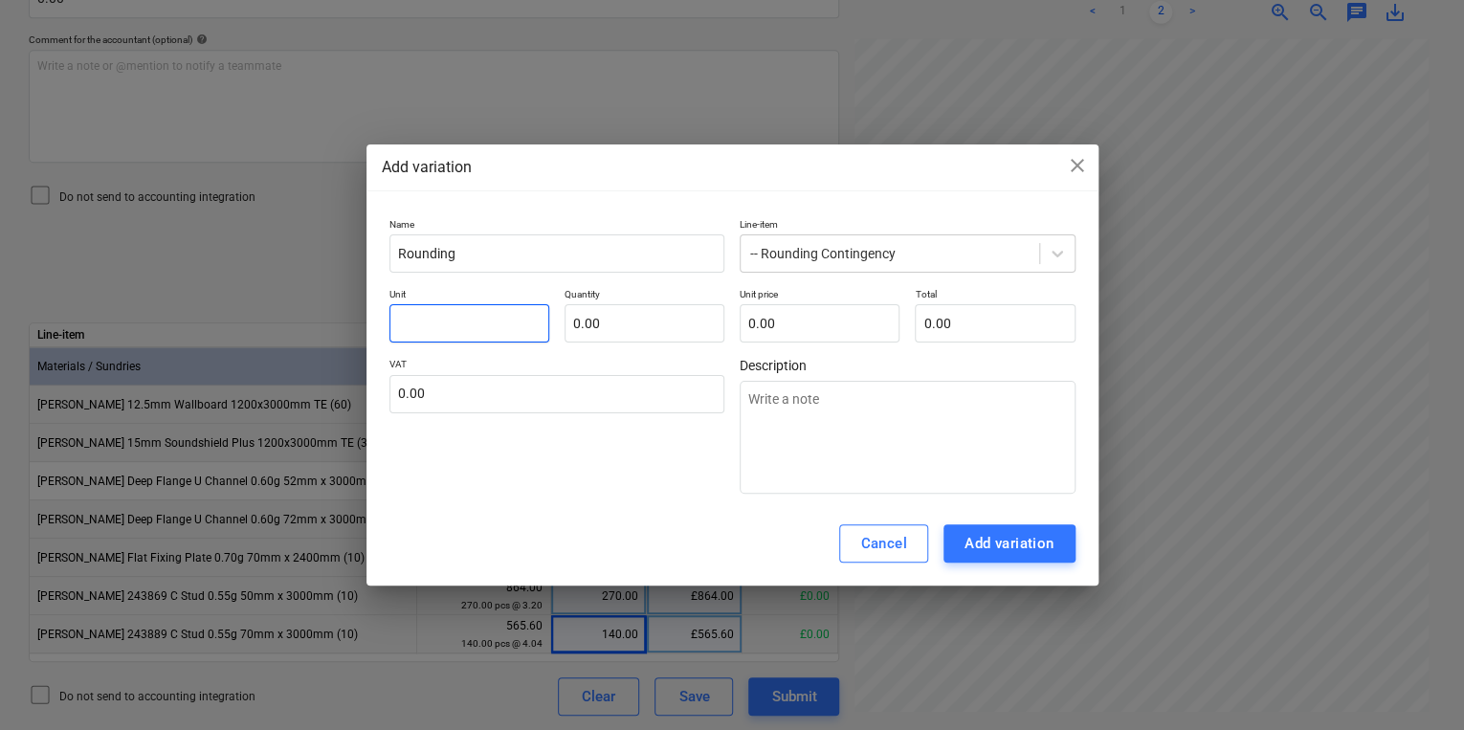
click at [461, 311] on input "text" at bounding box center [469, 323] width 160 height 38
type textarea "x"
type input "p"
type textarea "x"
type input "pc"
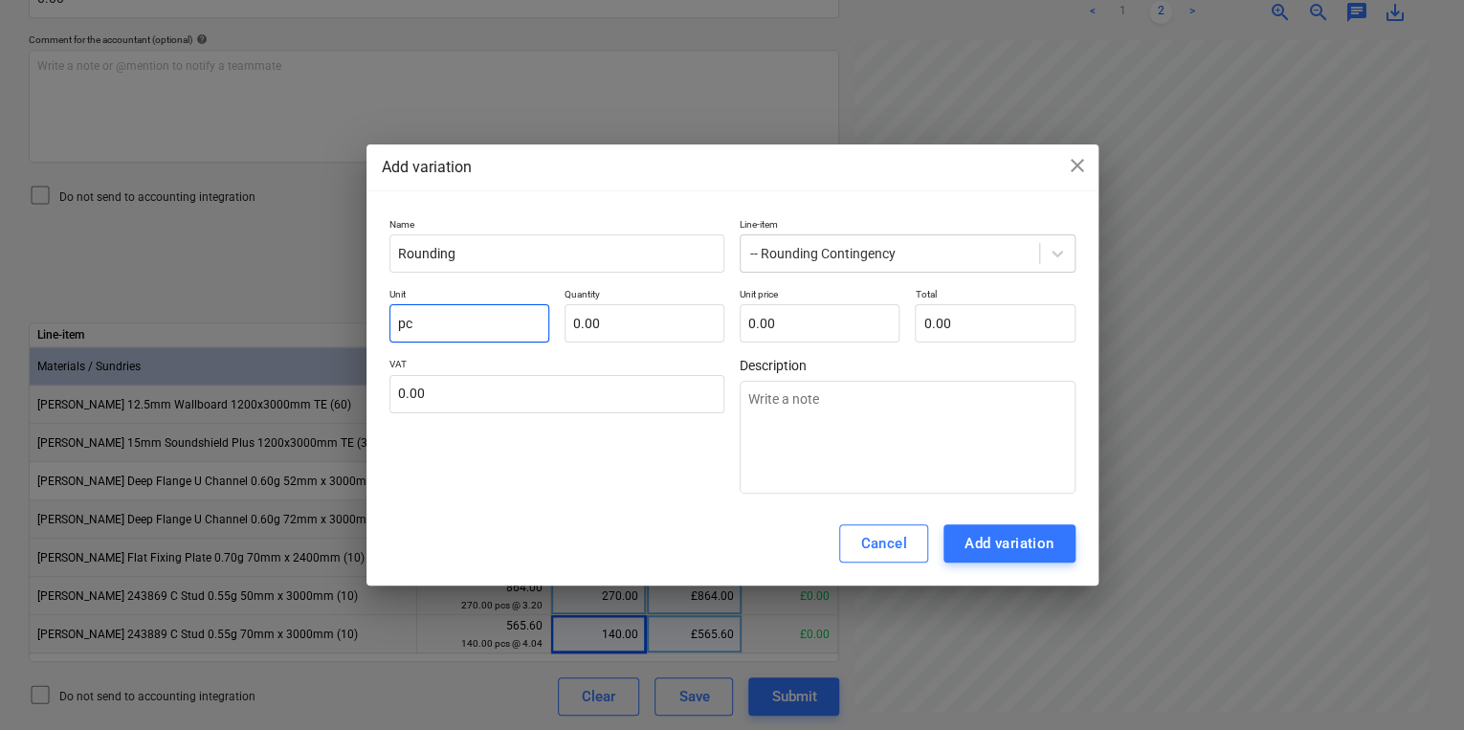
type textarea "x"
type input "pcs"
type textarea "x"
type input "-"
type textarea "x"
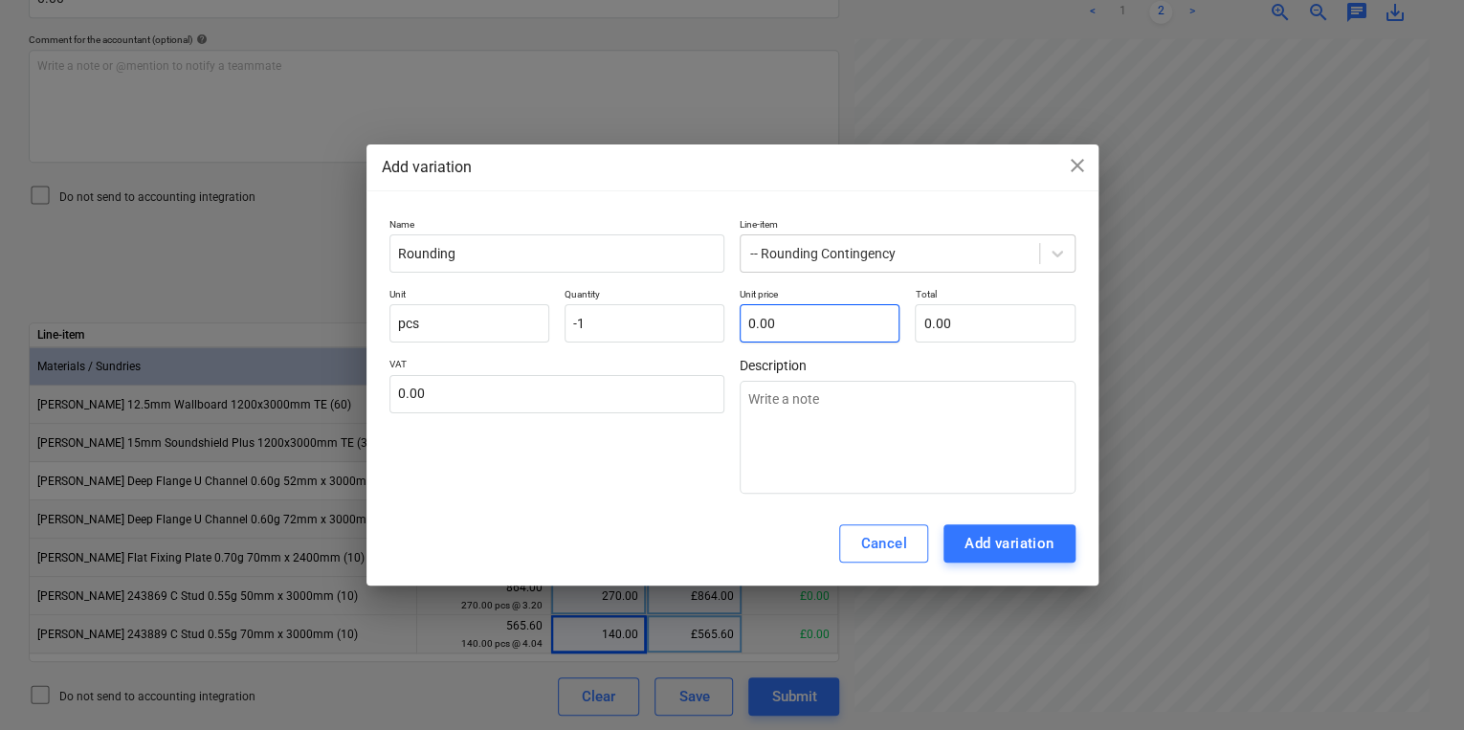
type input "-1.00"
type textarea "x"
type input "1"
type input "-1.00"
type textarea "x"
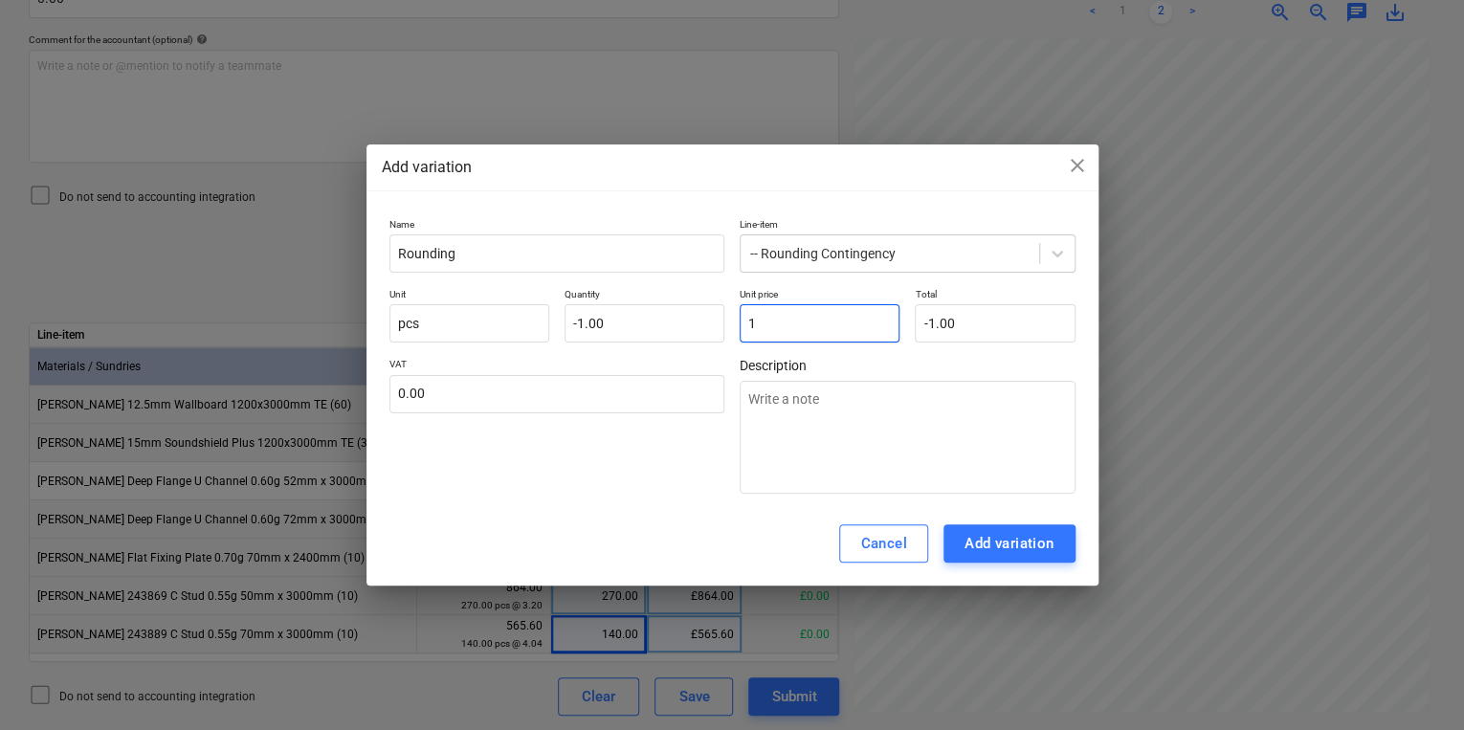
type input "1."
type textarea "x"
type input "1.2"
type input "-1.20"
type textarea "x"
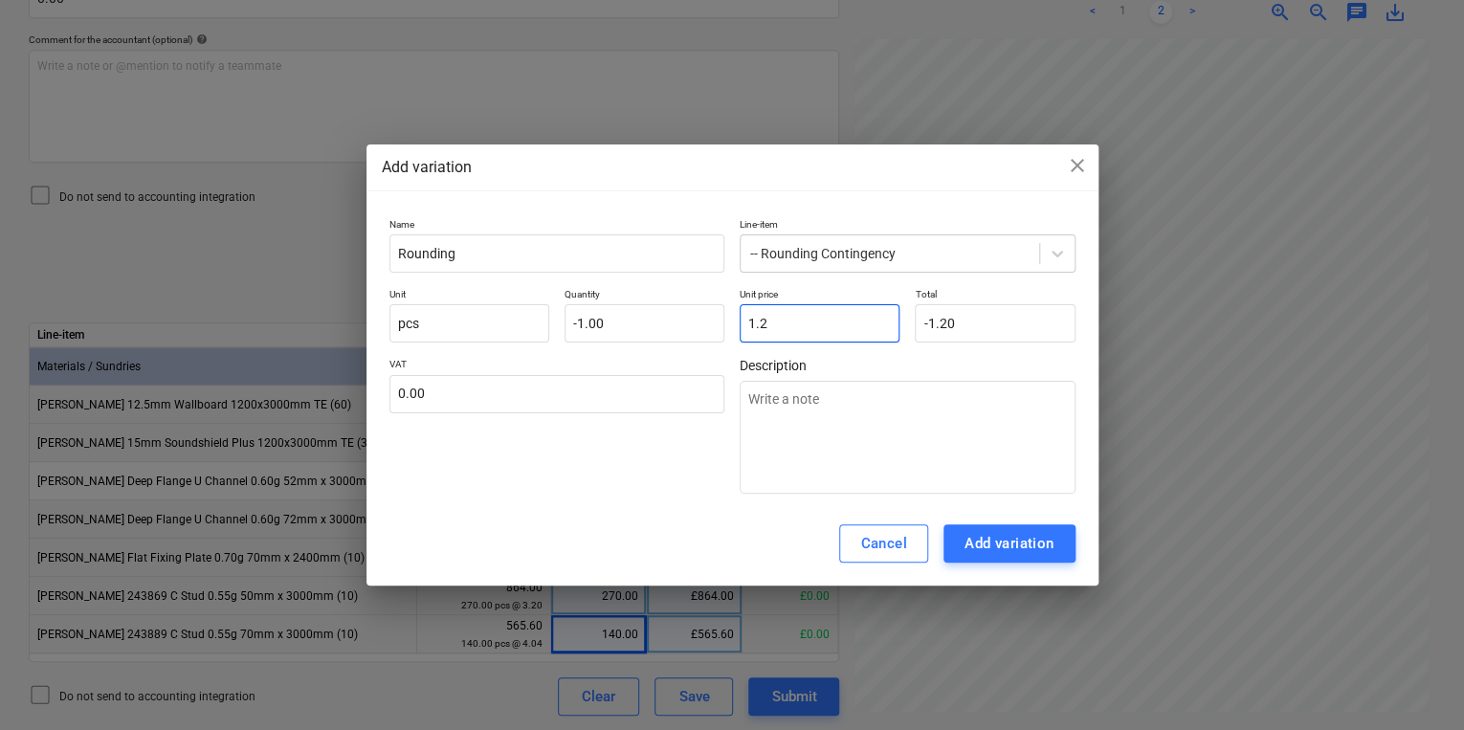
type input "1.24"
type input "-1.24"
type input "1.24"
click at [996, 556] on div "Add variation" at bounding box center [1010, 543] width 90 height 25
type textarea "x"
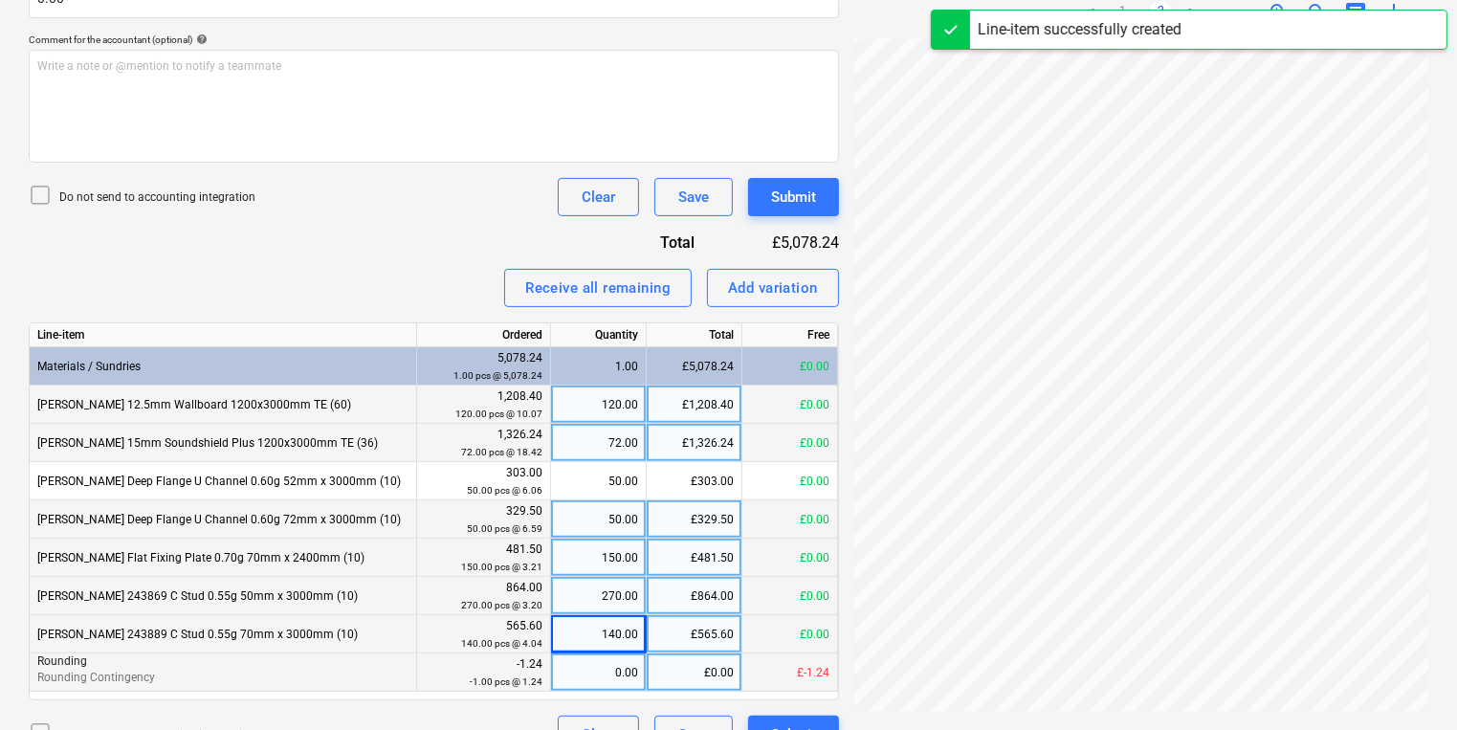
click at [601, 680] on div "0.00" at bounding box center [598, 673] width 79 height 38
type input "1"
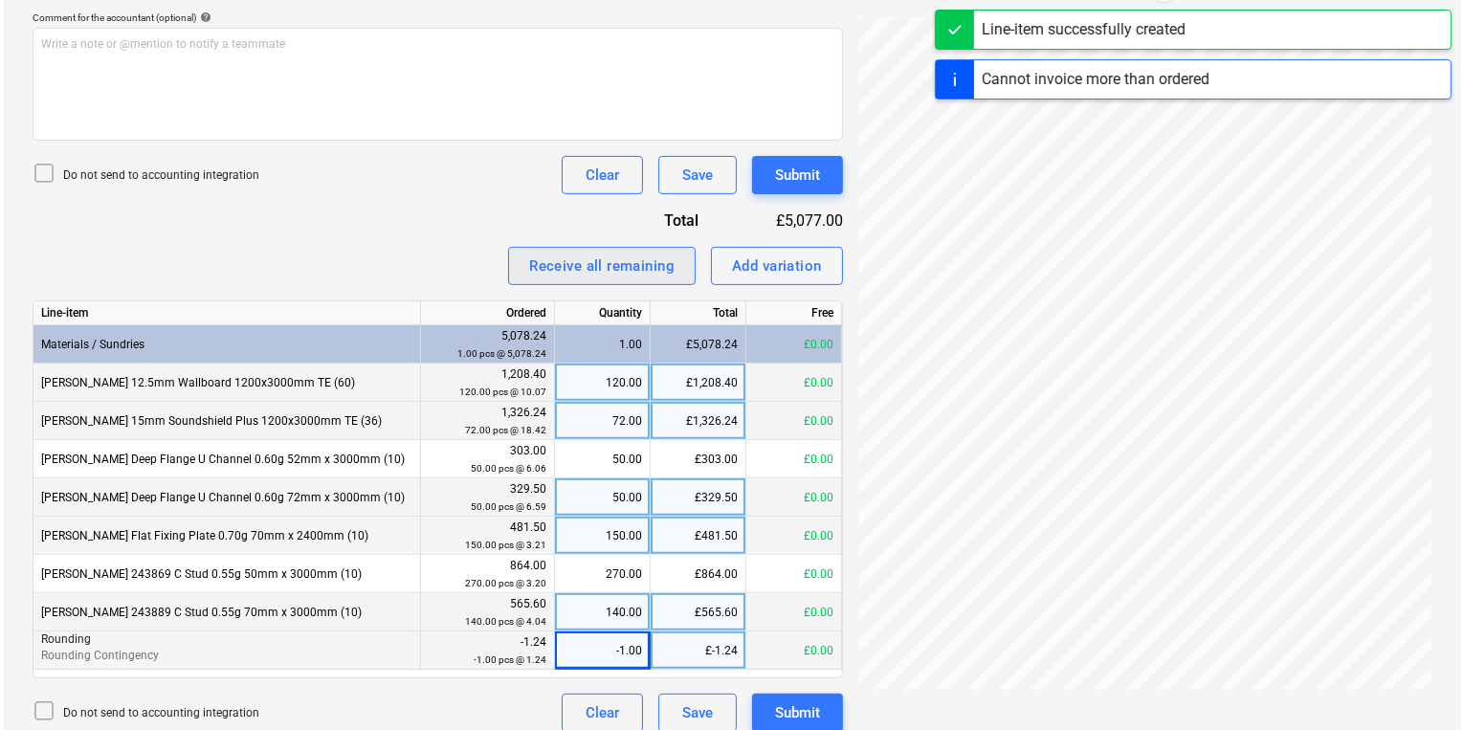
scroll to position [583, 0]
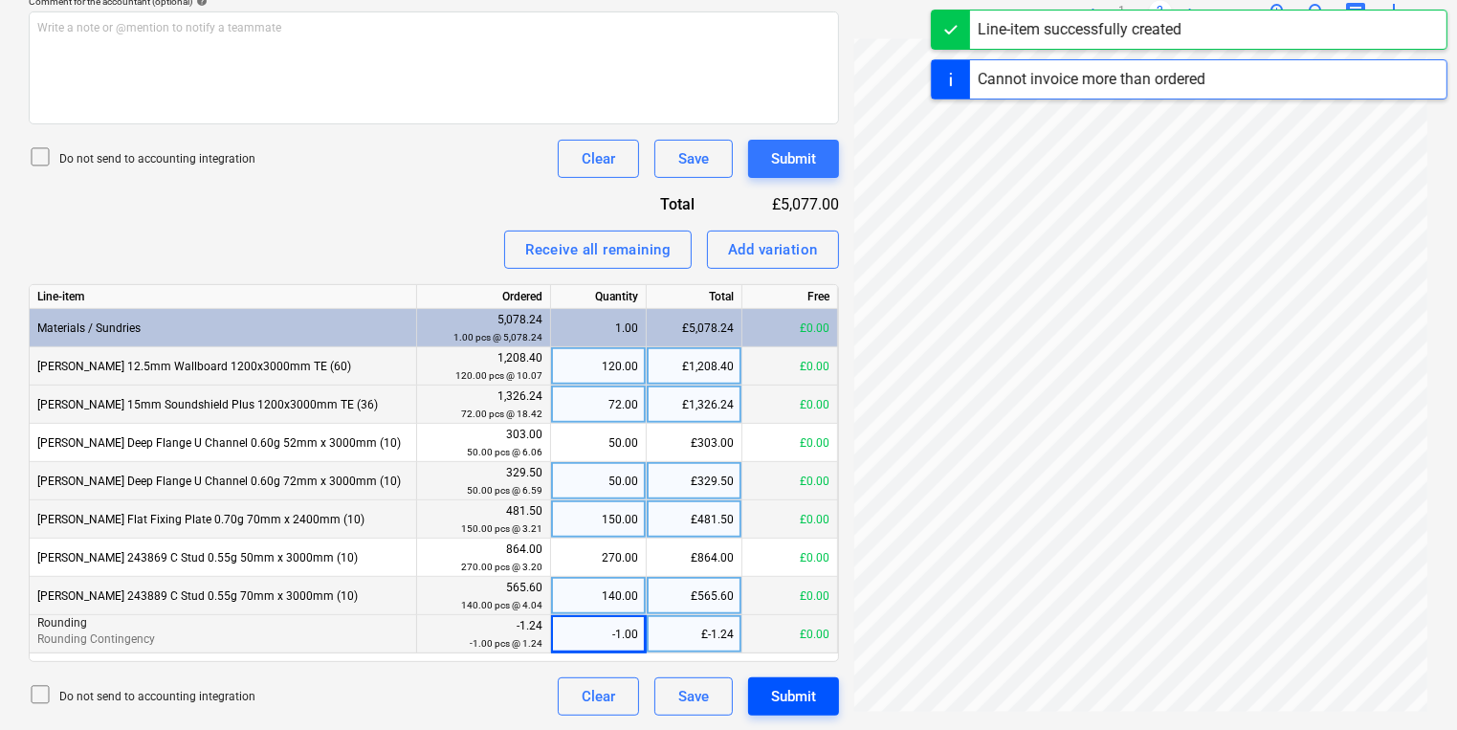
click at [780, 697] on div "Submit" at bounding box center [793, 696] width 45 height 25
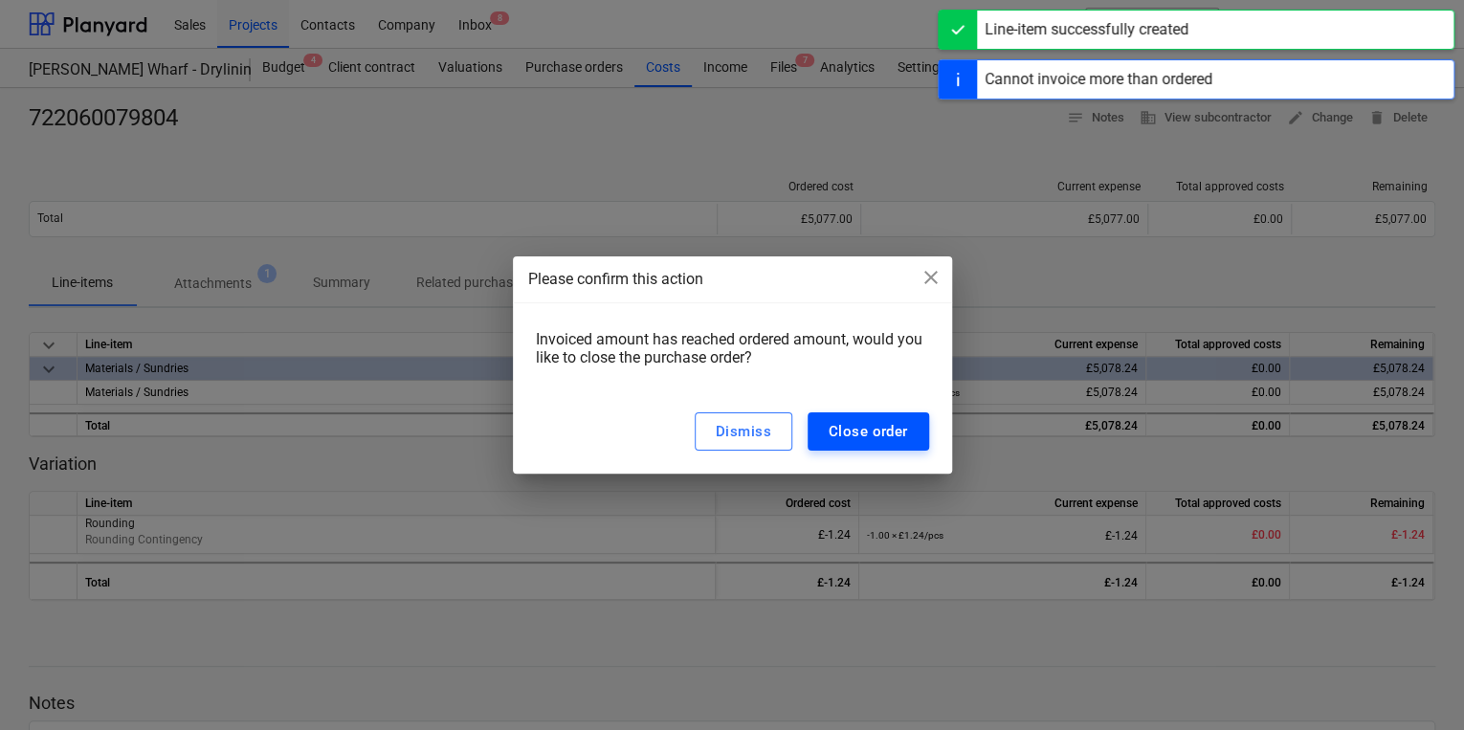
click at [839, 424] on div "Close order" at bounding box center [868, 431] width 79 height 25
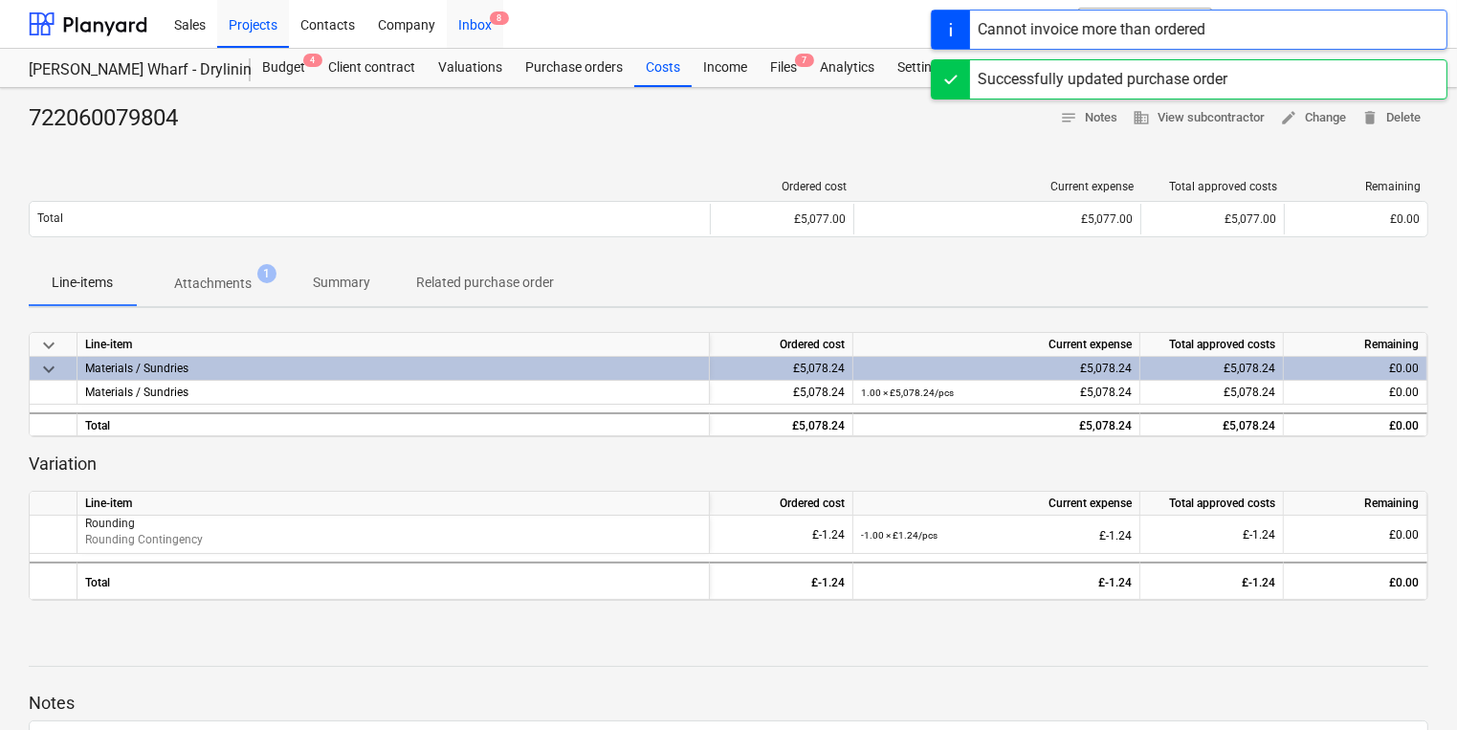
click at [498, 25] on span "8" at bounding box center [499, 17] width 19 height 13
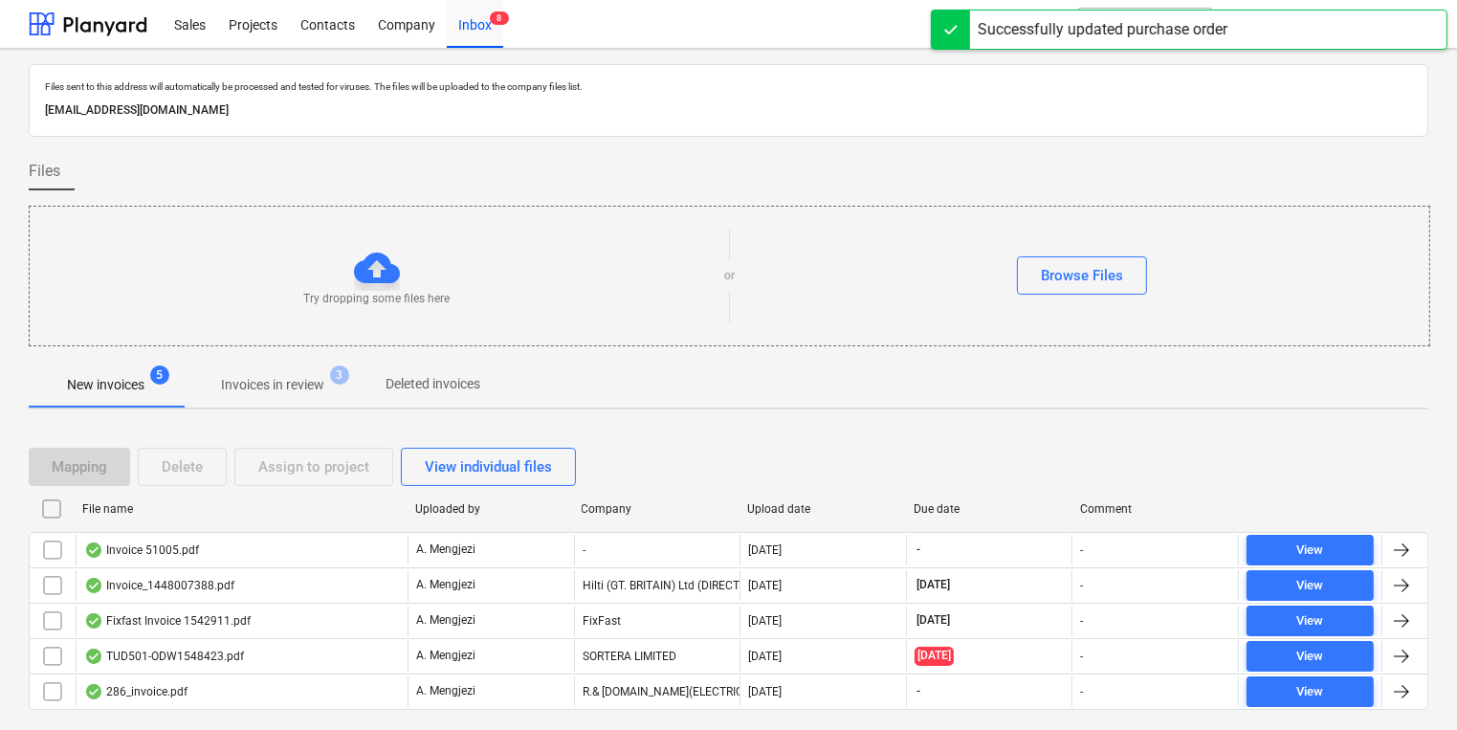
click at [273, 381] on p "Invoices in review" at bounding box center [272, 385] width 103 height 20
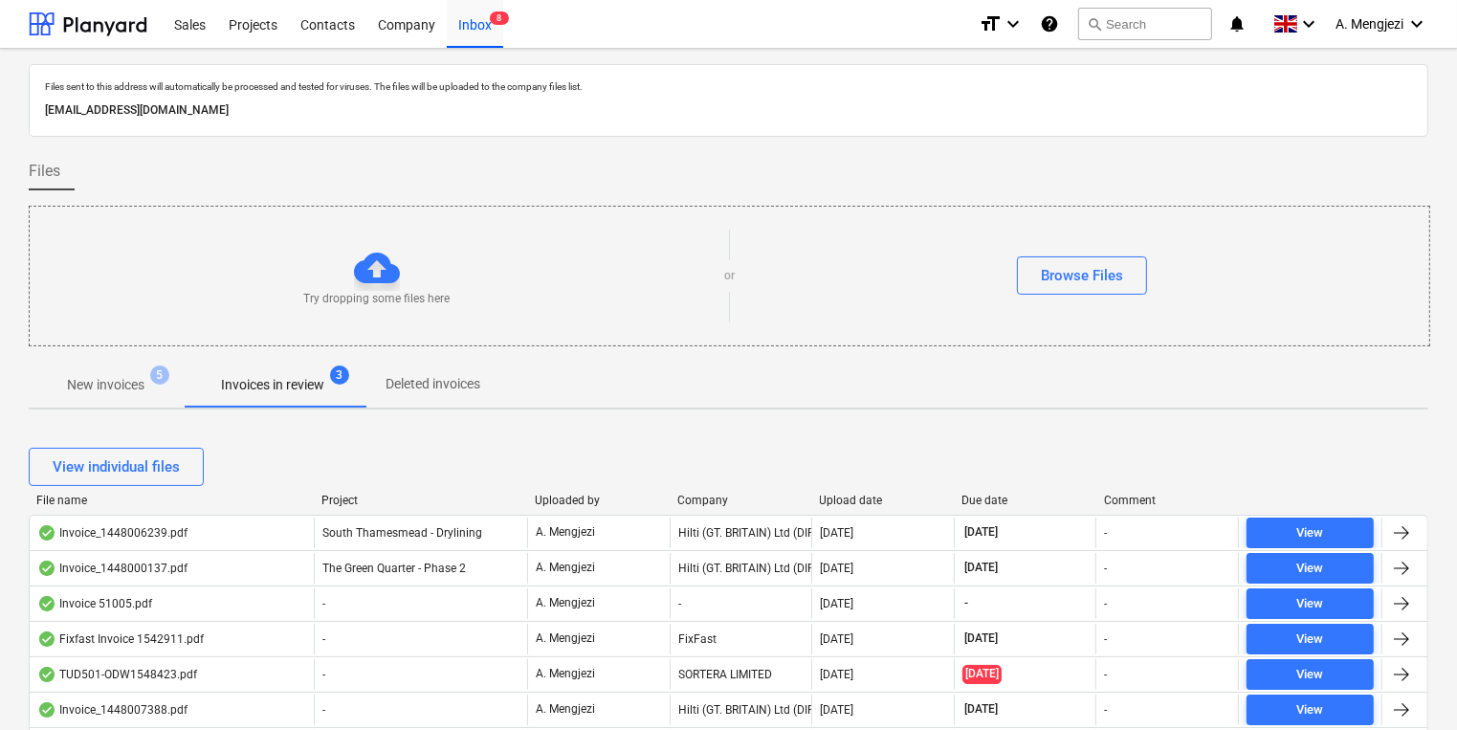
click at [93, 357] on div at bounding box center [729, 353] width 1400 height 15
click at [124, 386] on p "New invoices" at bounding box center [106, 385] width 78 height 20
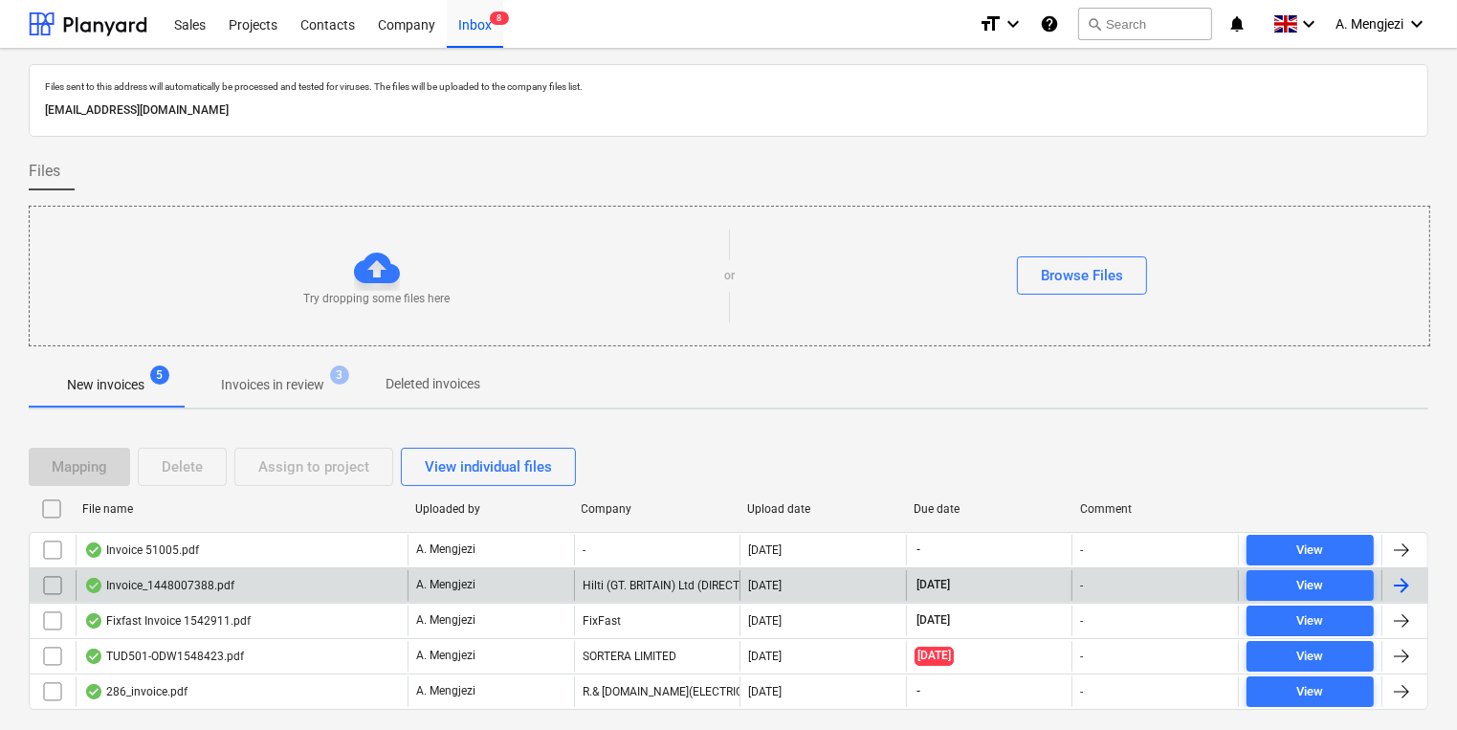
click at [267, 579] on div "Invoice_1448007388.pdf" at bounding box center [242, 585] width 332 height 31
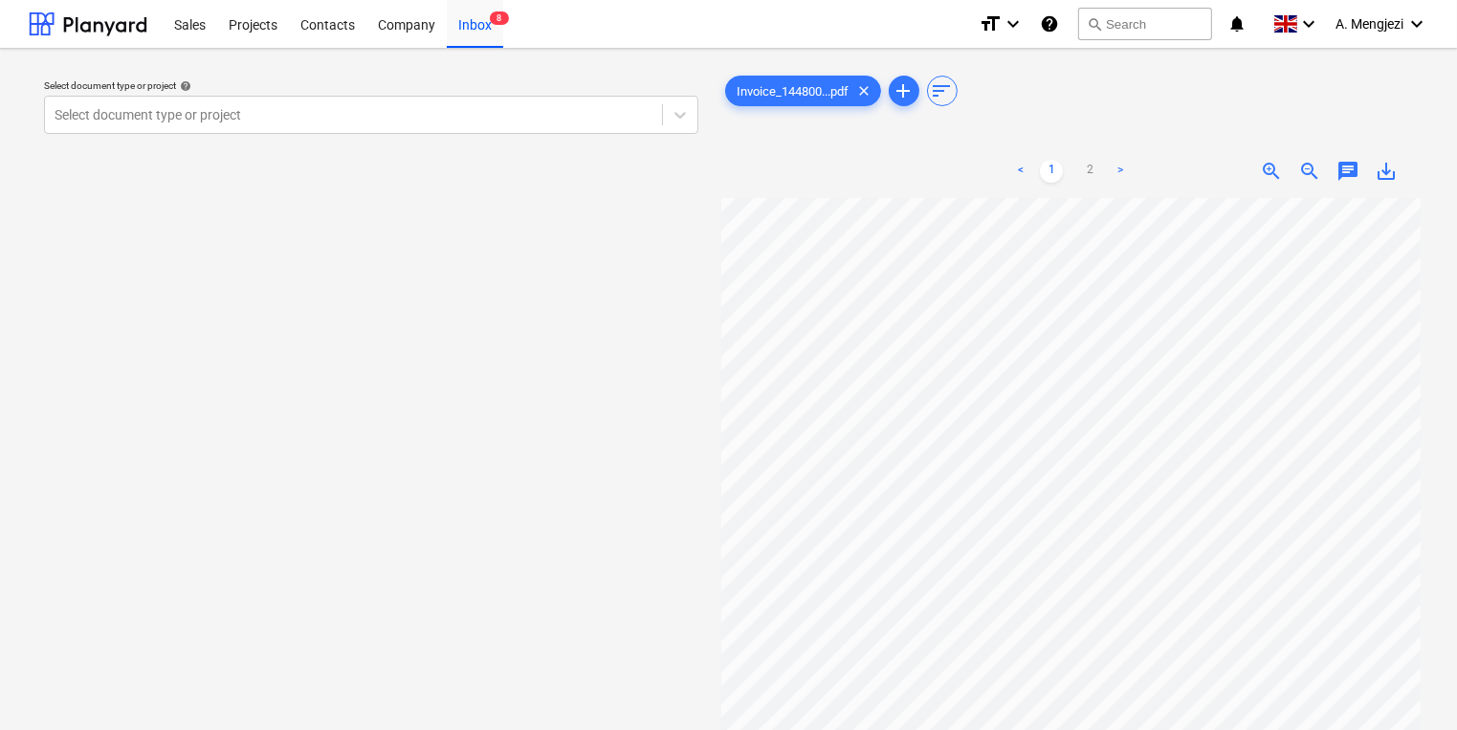
scroll to position [18, 8]
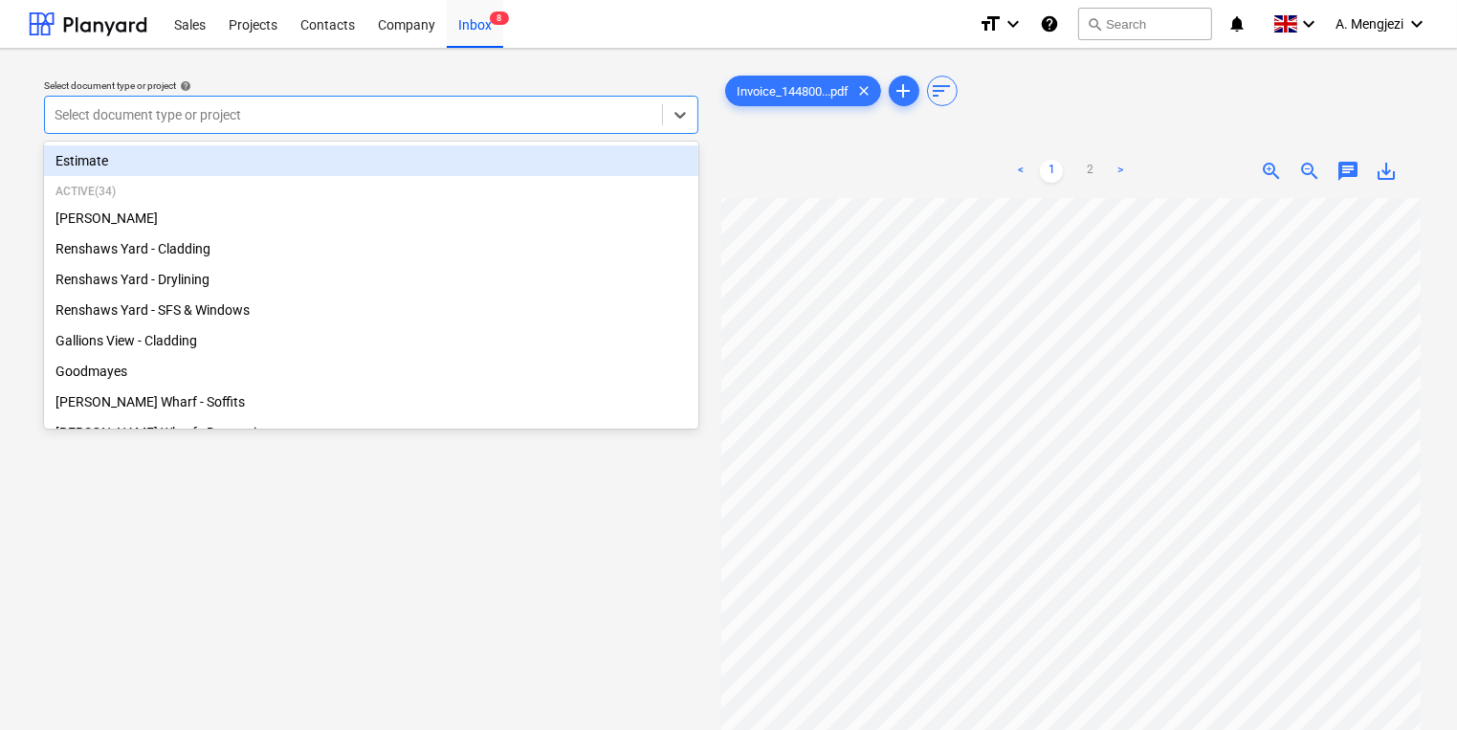
click at [551, 108] on div at bounding box center [354, 114] width 598 height 19
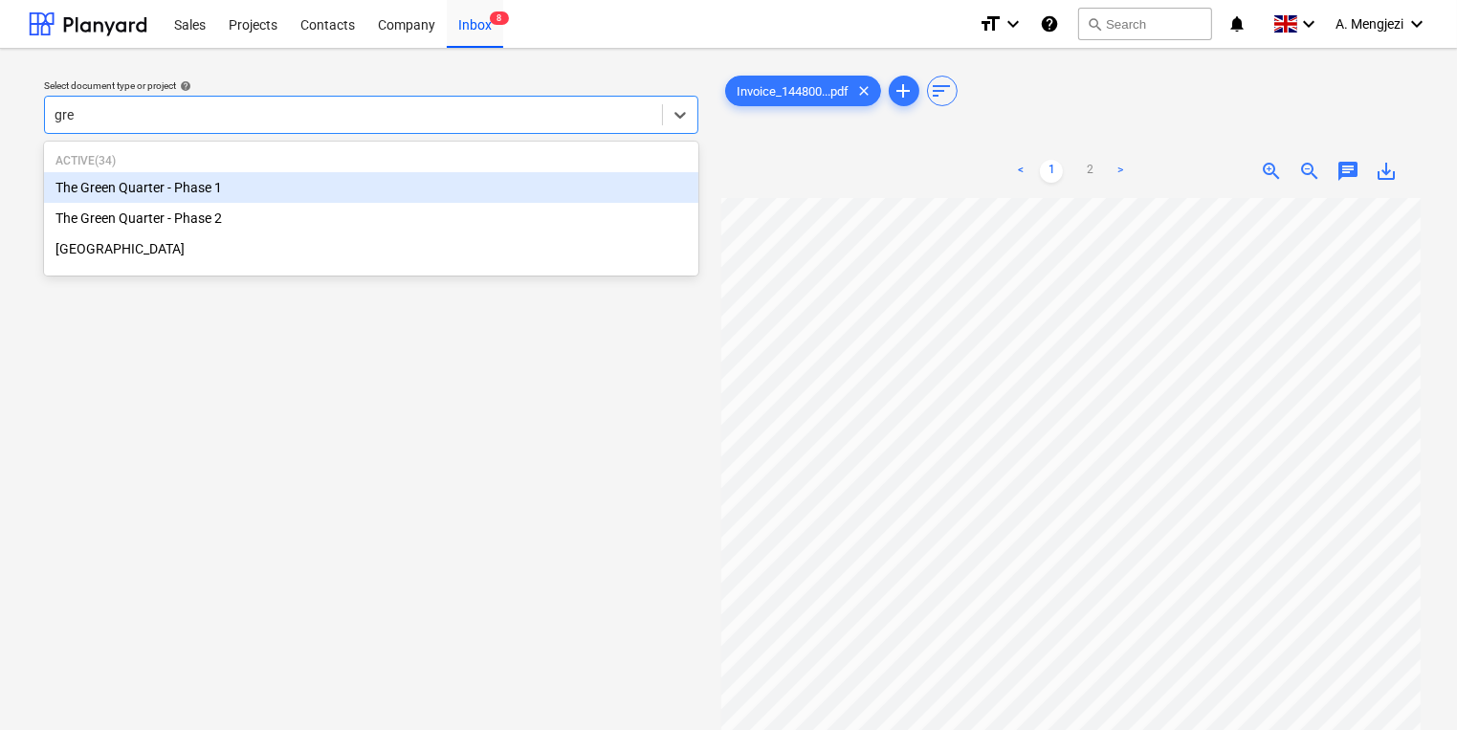
type input "gree"
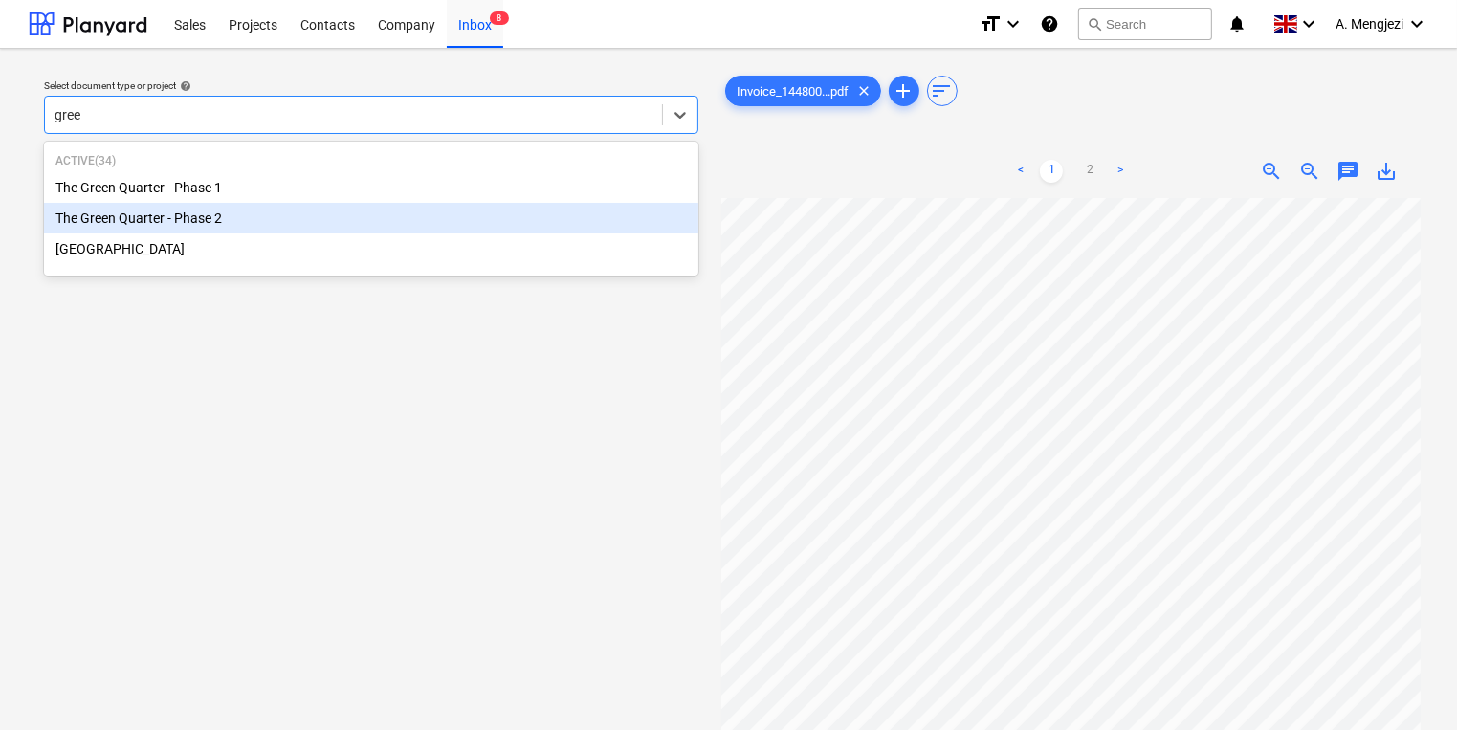
click at [138, 222] on div "The Green Quarter - Phase 2" at bounding box center [371, 218] width 655 height 31
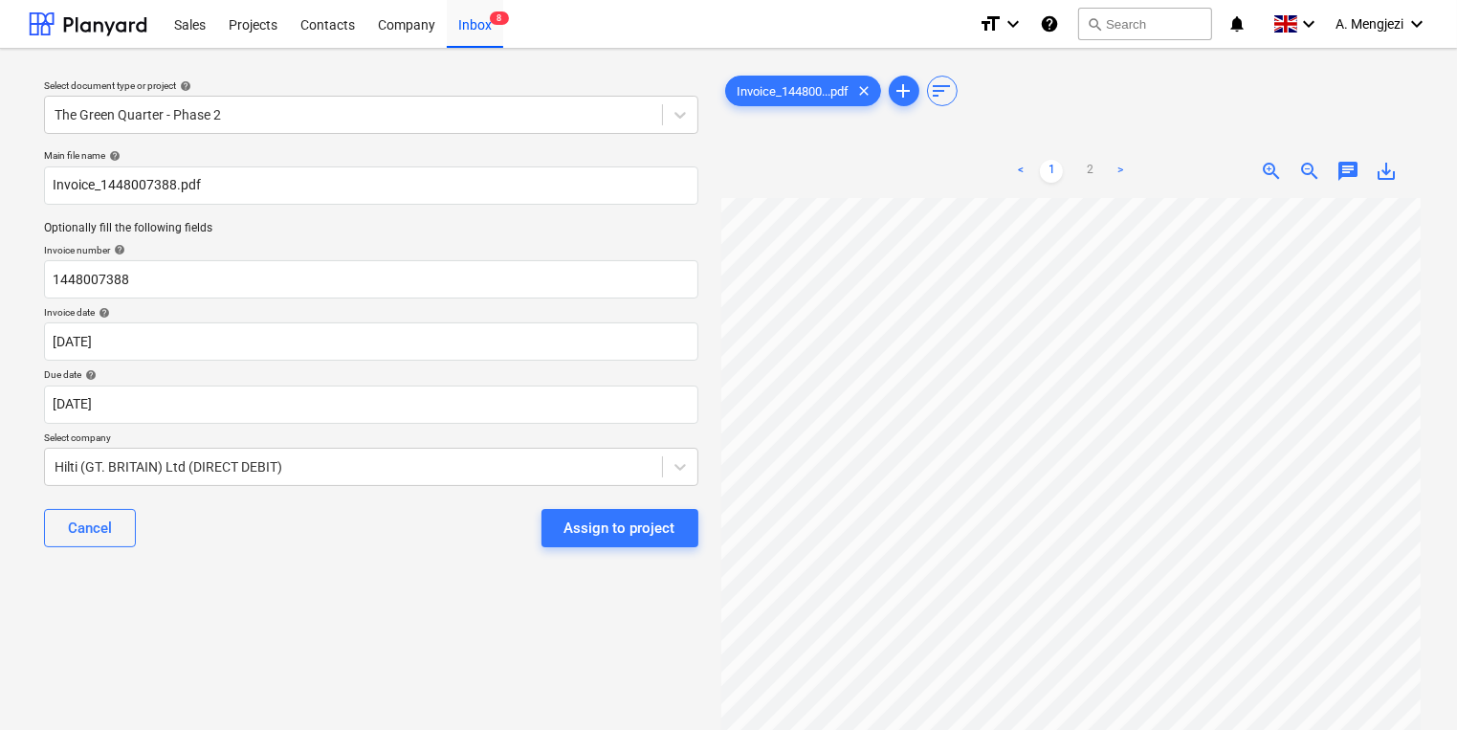
scroll to position [9, 45]
click at [640, 553] on div "Cancel Assign to project" at bounding box center [371, 528] width 655 height 69
click at [639, 523] on div "Assign to project" at bounding box center [620, 528] width 111 height 25
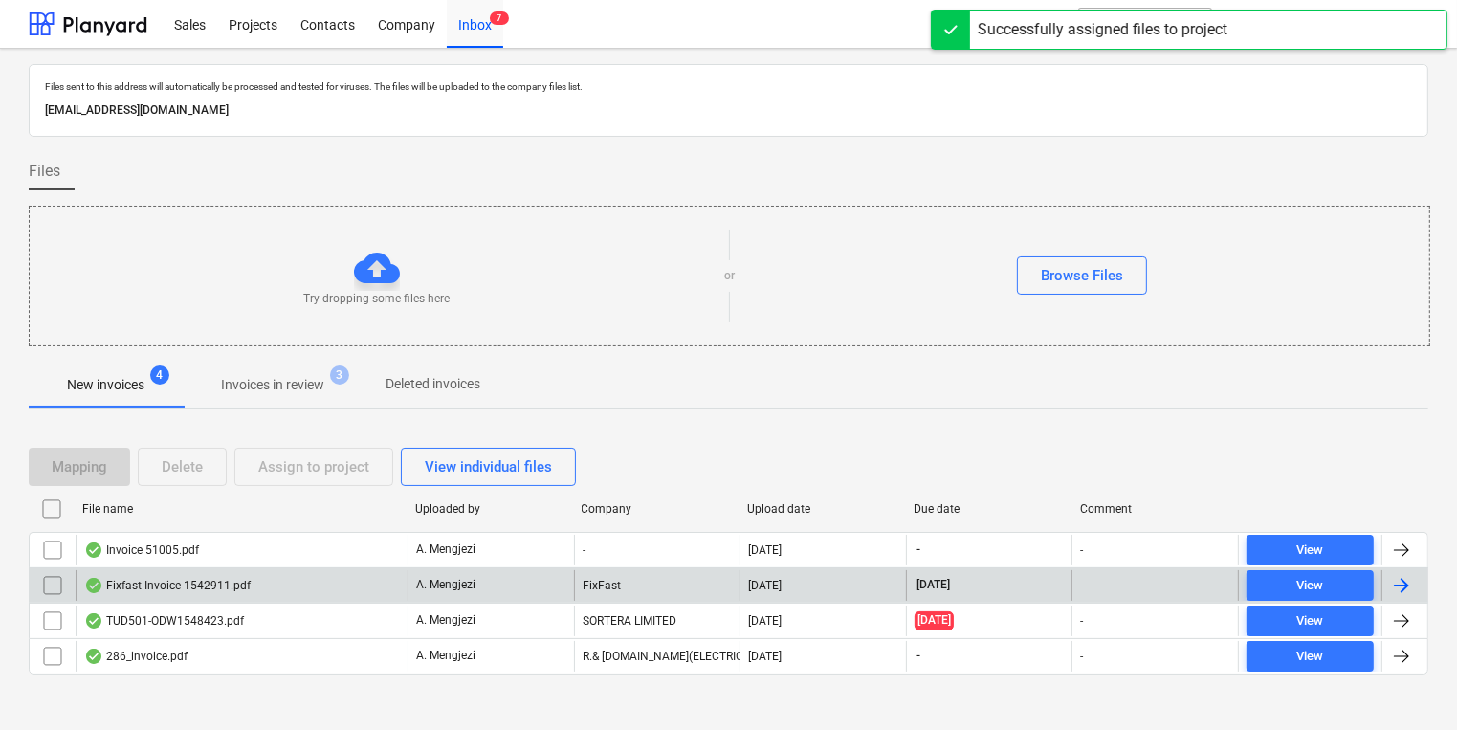
click at [500, 586] on div "A. Mengjezi" at bounding box center [491, 585] width 167 height 31
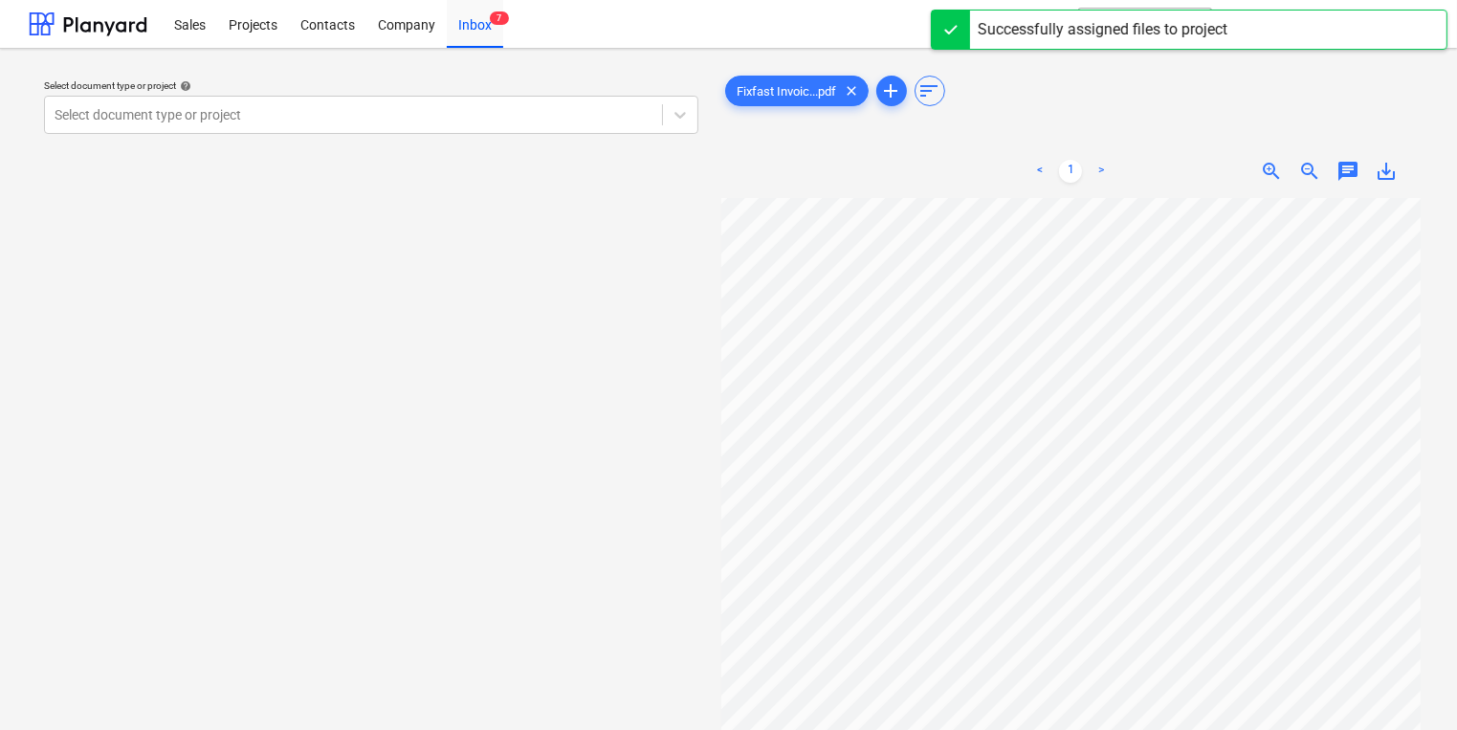
scroll to position [11, 50]
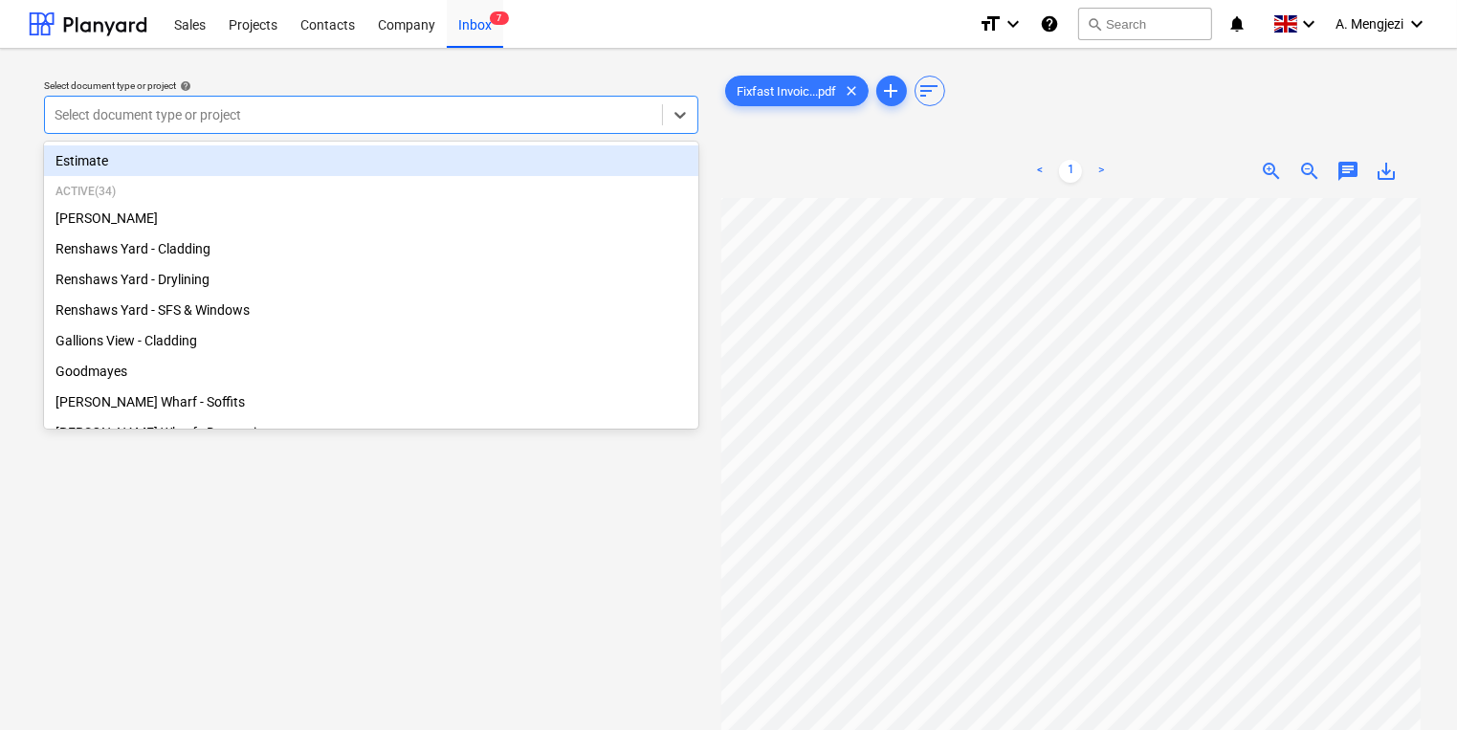
click at [459, 122] on div at bounding box center [354, 114] width 598 height 19
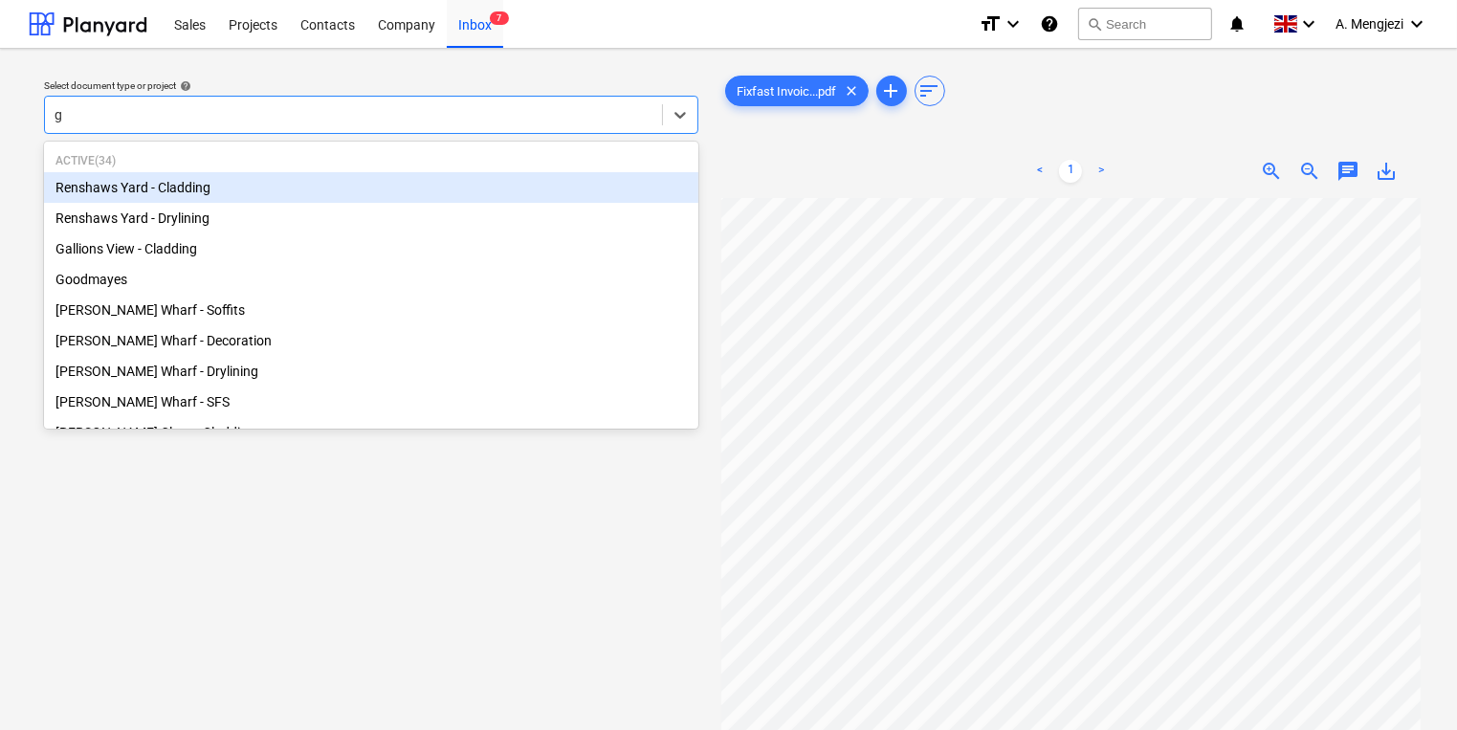
type input "gr"
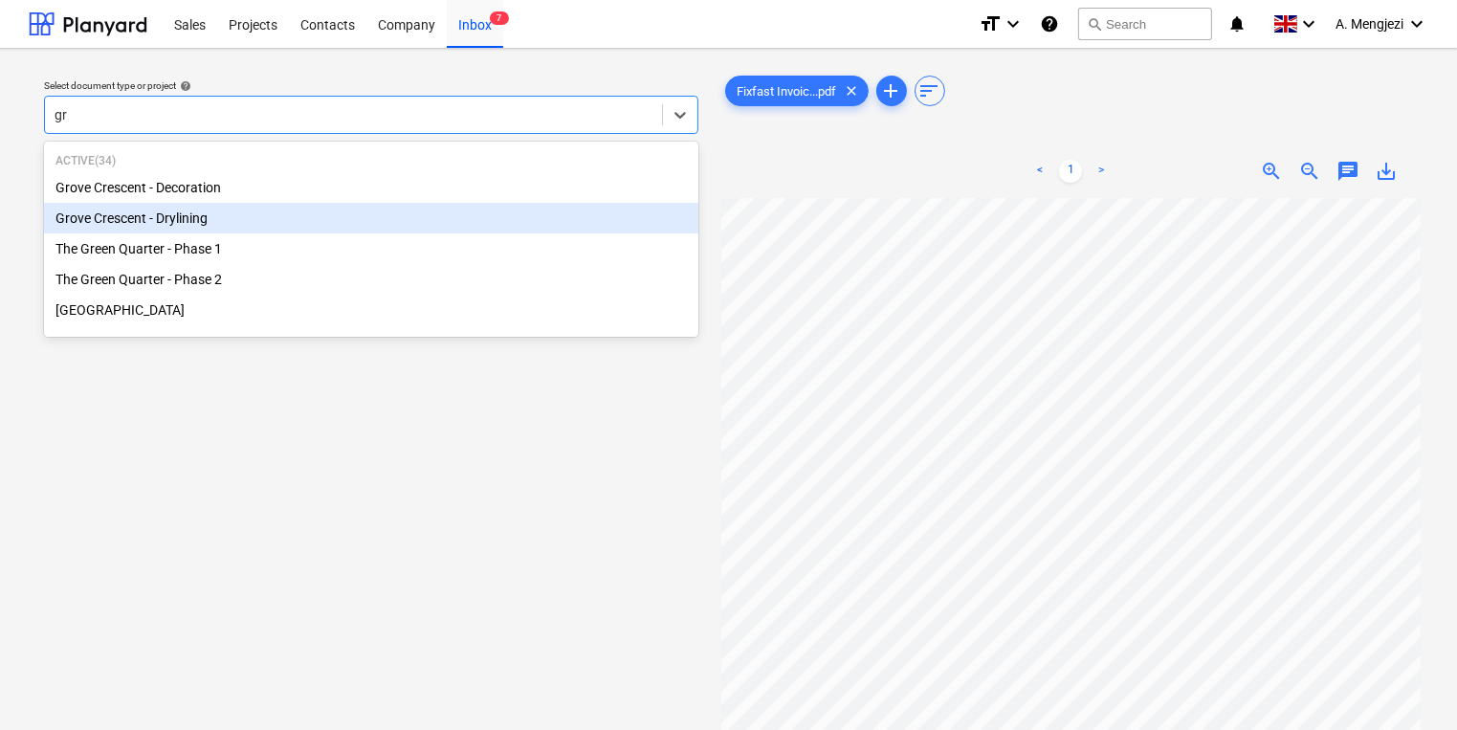
click at [195, 225] on div "Grove Crescent - Drylining" at bounding box center [371, 218] width 655 height 31
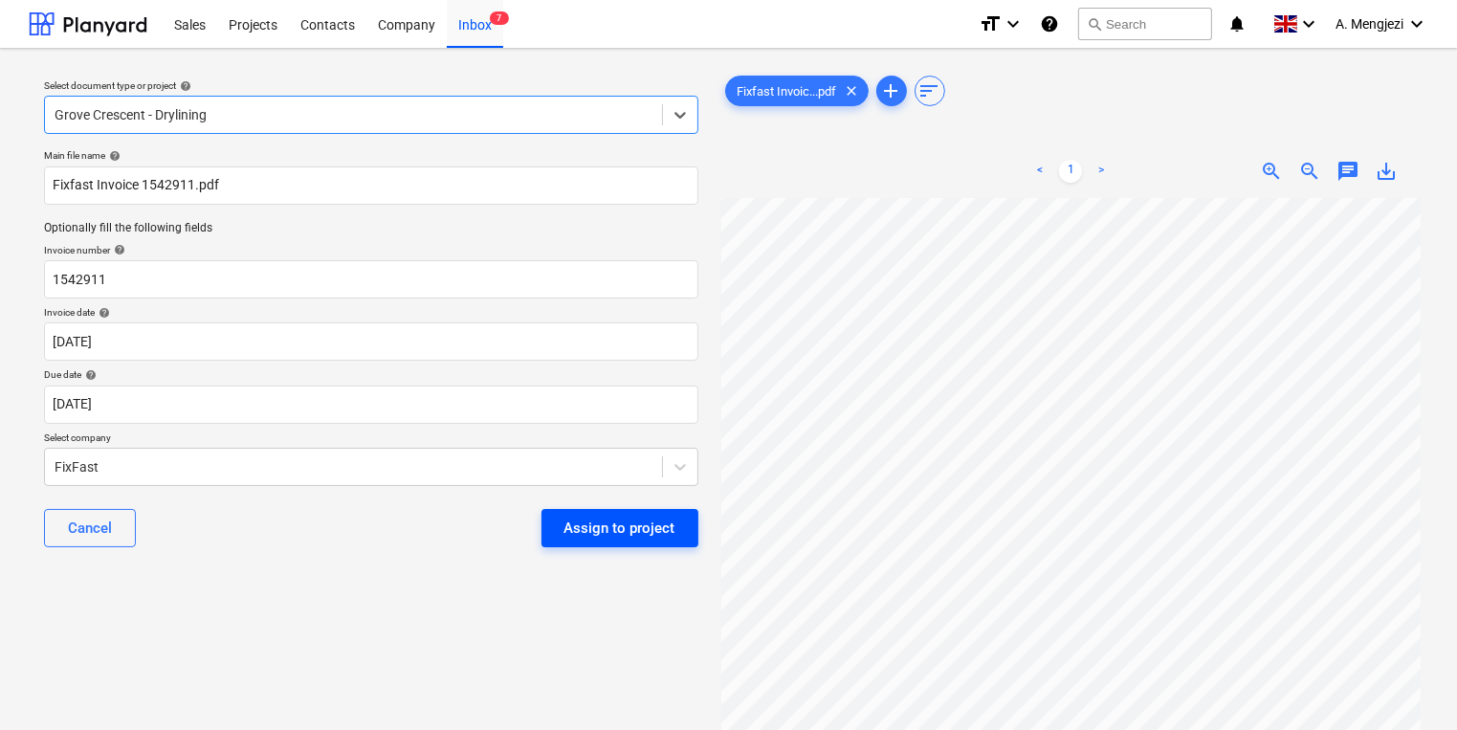
click at [678, 546] on button "Assign to project" at bounding box center [620, 528] width 157 height 38
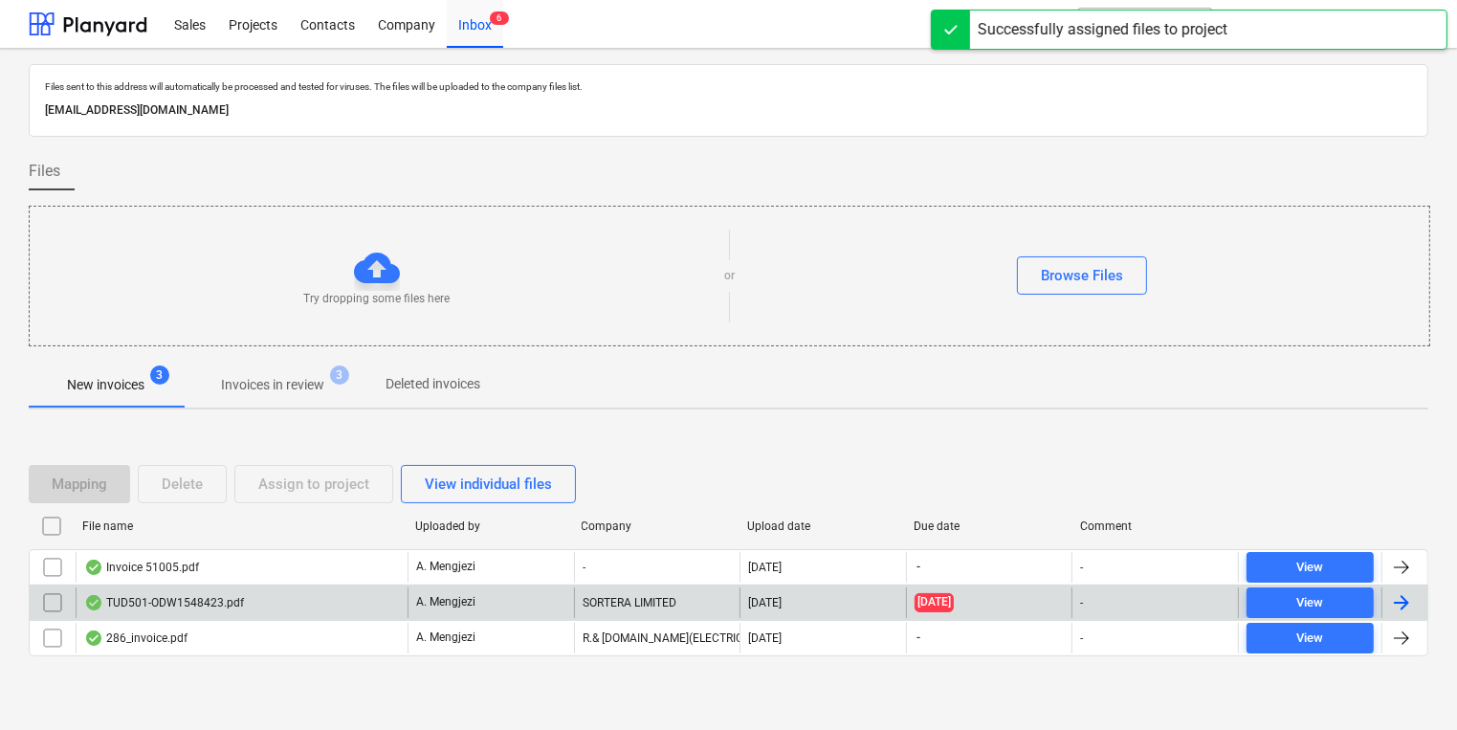
click at [597, 610] on div "SORTERA LIMITED" at bounding box center [657, 603] width 167 height 31
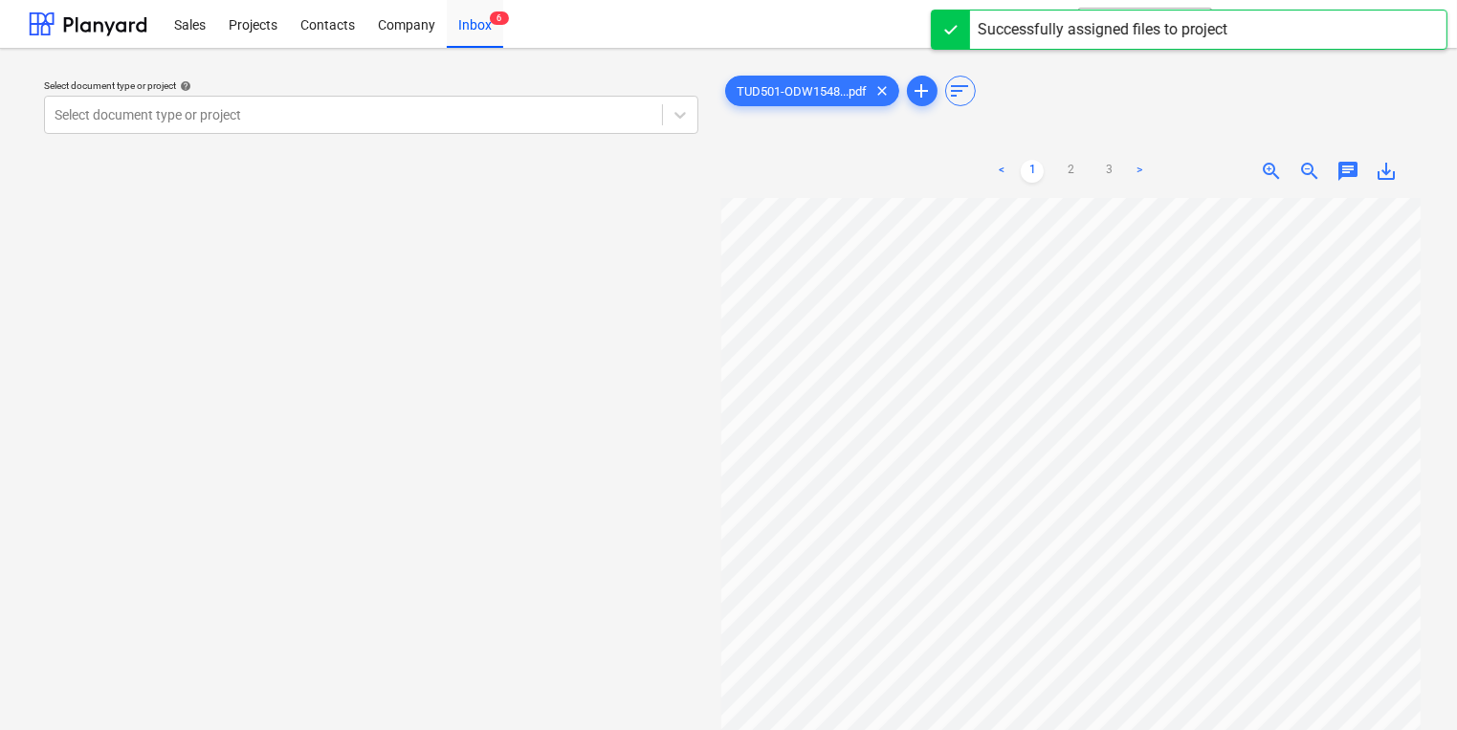
scroll to position [49, 90]
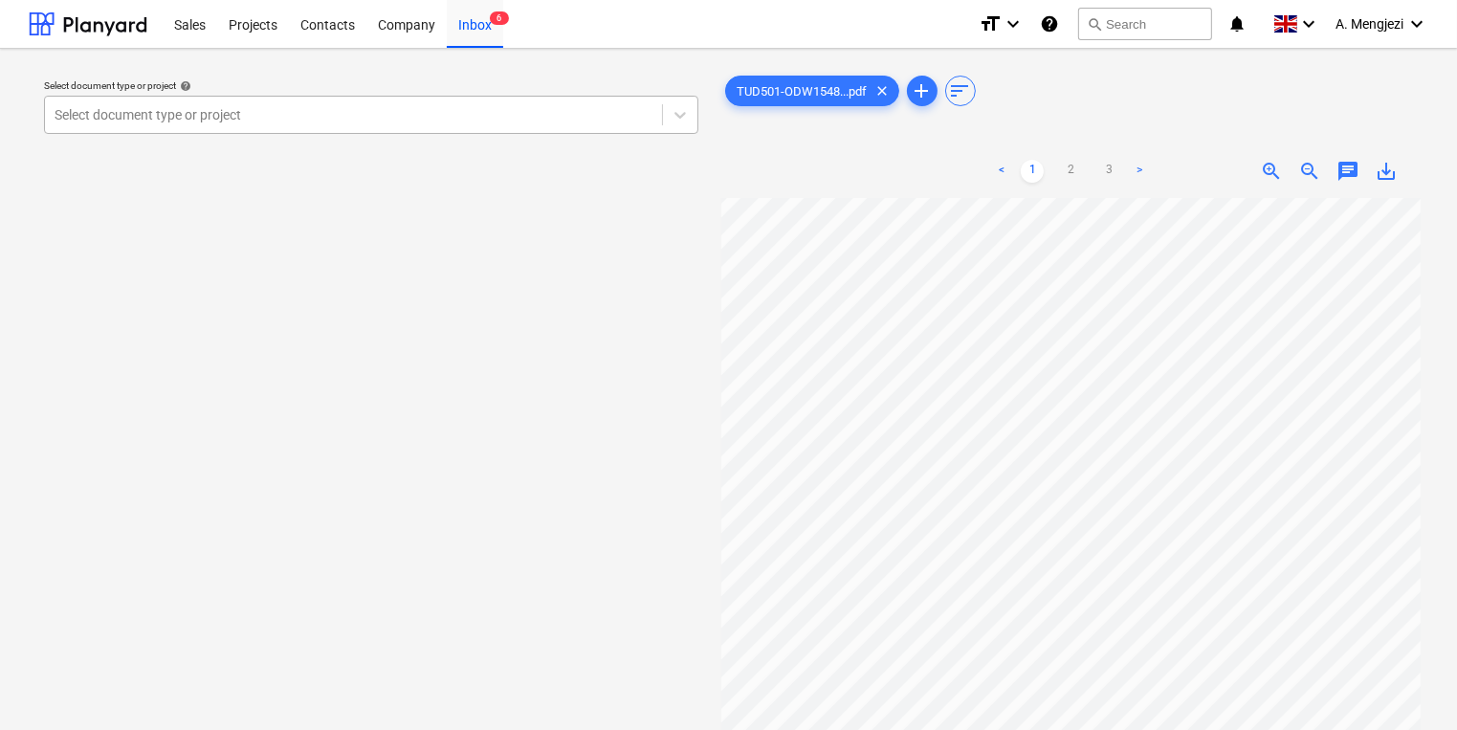
click at [520, 122] on div at bounding box center [354, 114] width 598 height 19
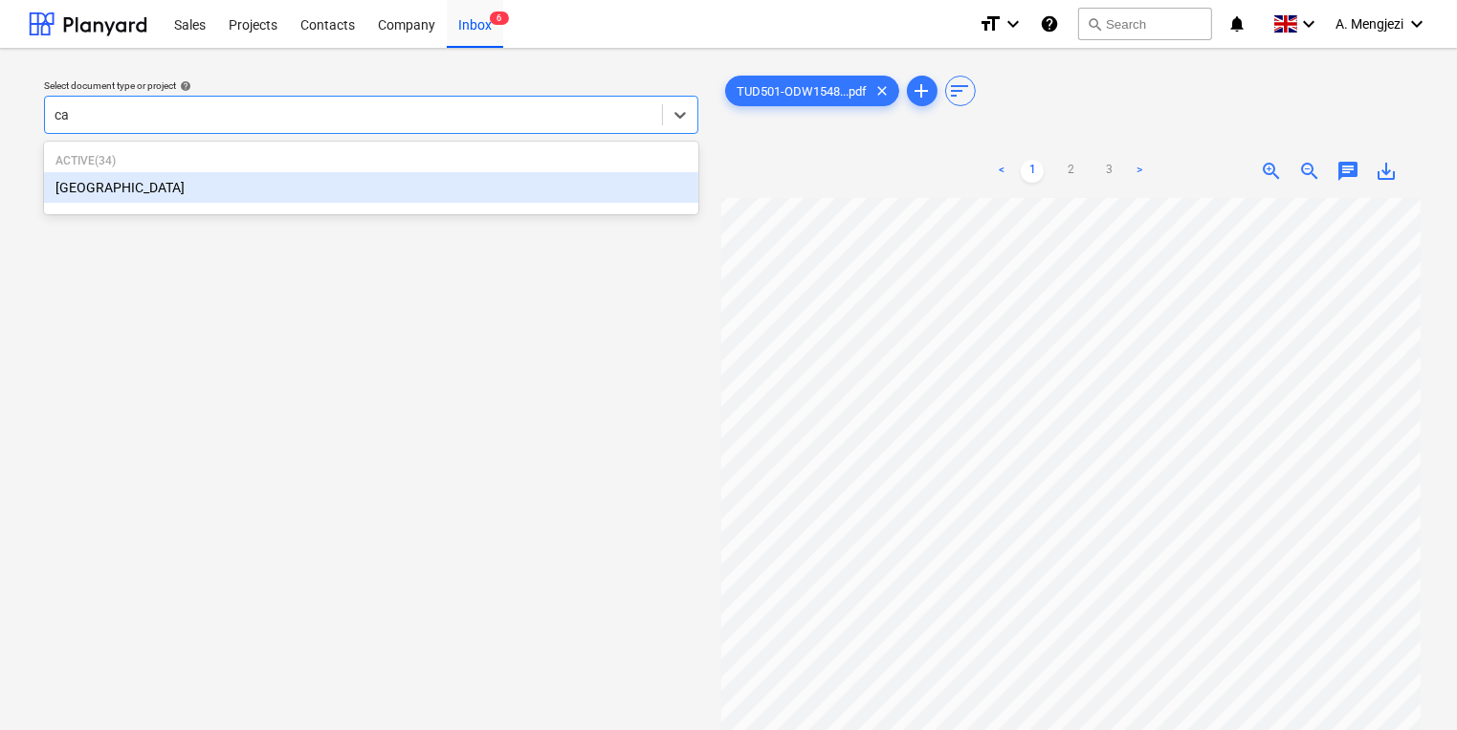
type input "cam"
click at [347, 196] on div "[GEOGRAPHIC_DATA]" at bounding box center [371, 187] width 655 height 31
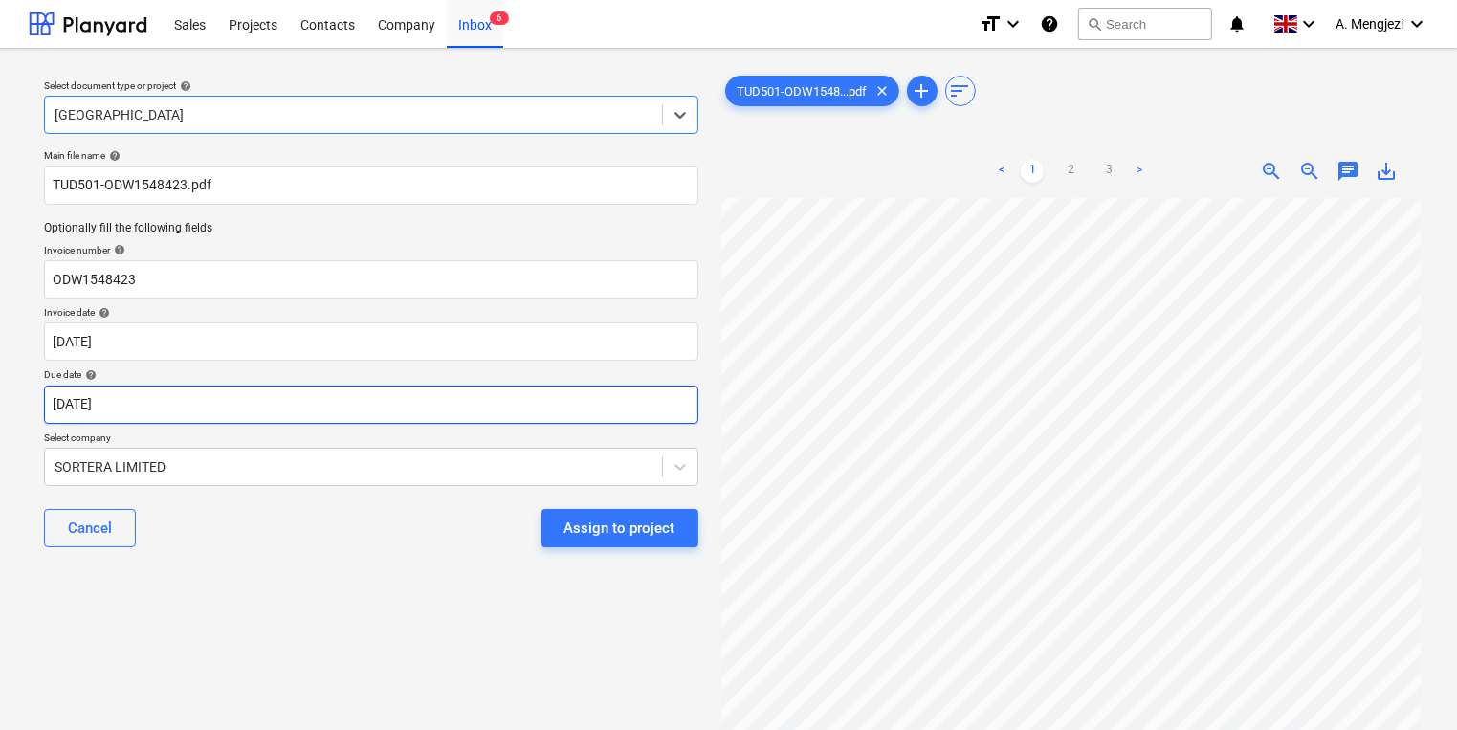
click at [651, 393] on body "Sales Projects Contacts Company Inbox 6 format_size keyboard_arrow_down help se…" at bounding box center [728, 365] width 1457 height 730
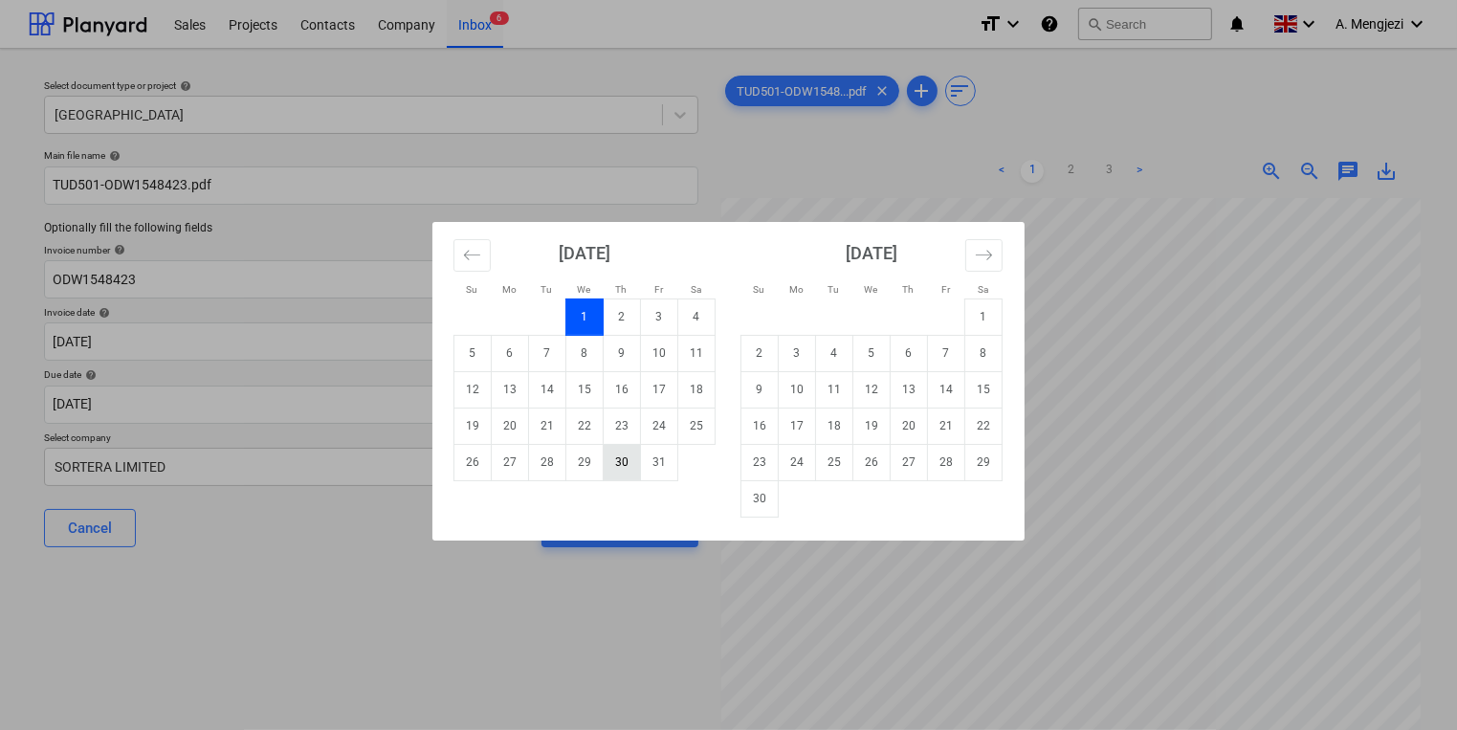
click at [616, 452] on td "30" at bounding box center [622, 462] width 37 height 36
type input "[DATE]"
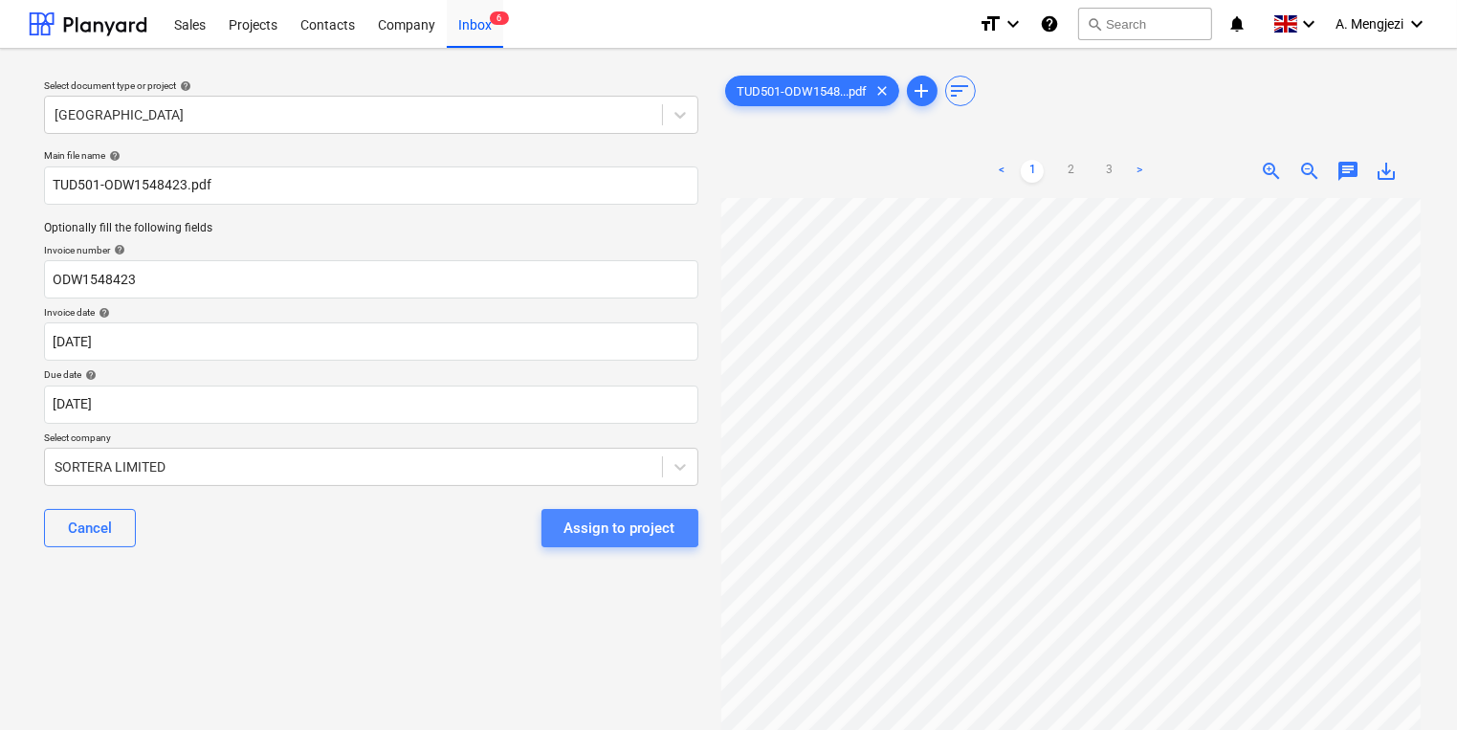
click at [617, 522] on div "Assign to project" at bounding box center [620, 528] width 111 height 25
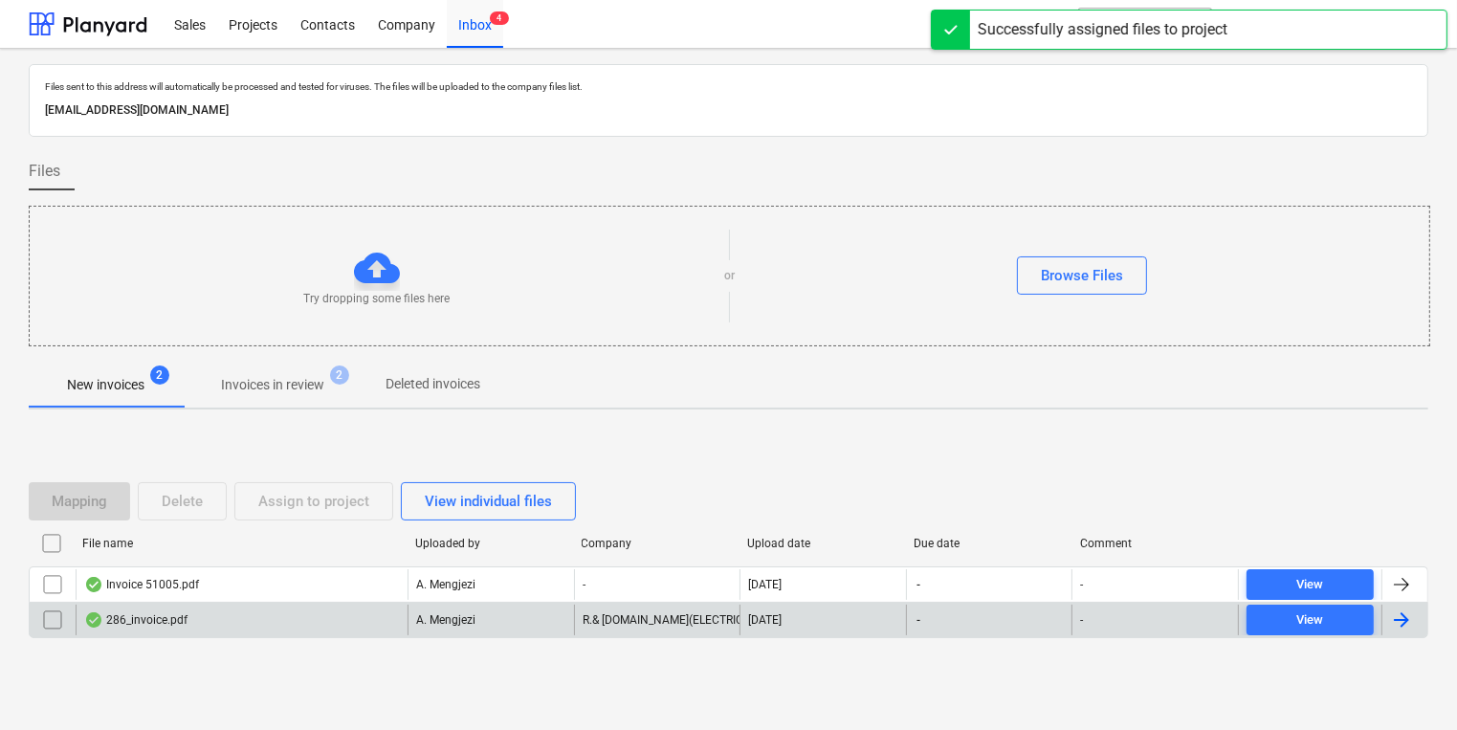
click at [574, 632] on div "R.& [DOMAIN_NAME](ELECTRICAL WHOLESALERS)LIMITED" at bounding box center [657, 620] width 167 height 31
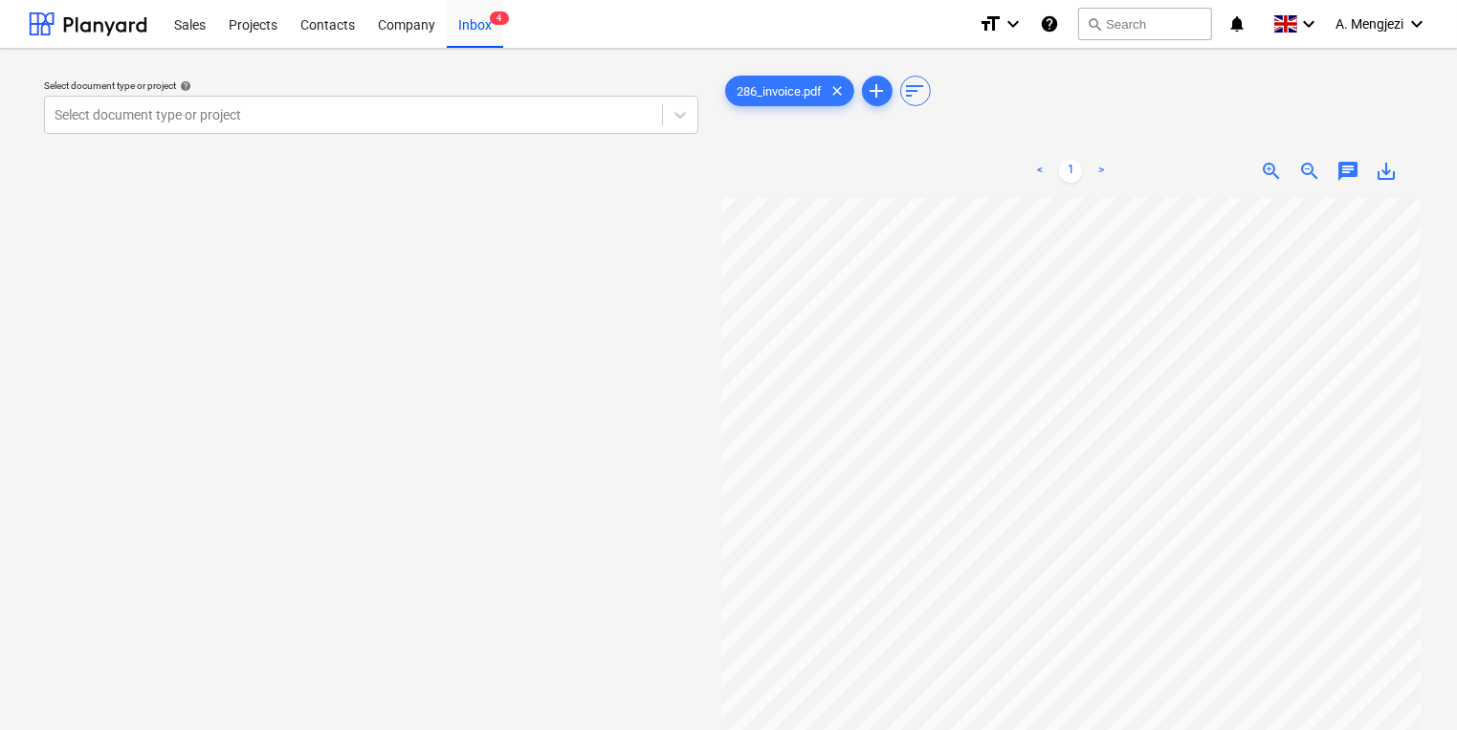
scroll to position [0, 164]
click at [182, 111] on div at bounding box center [354, 114] width 598 height 19
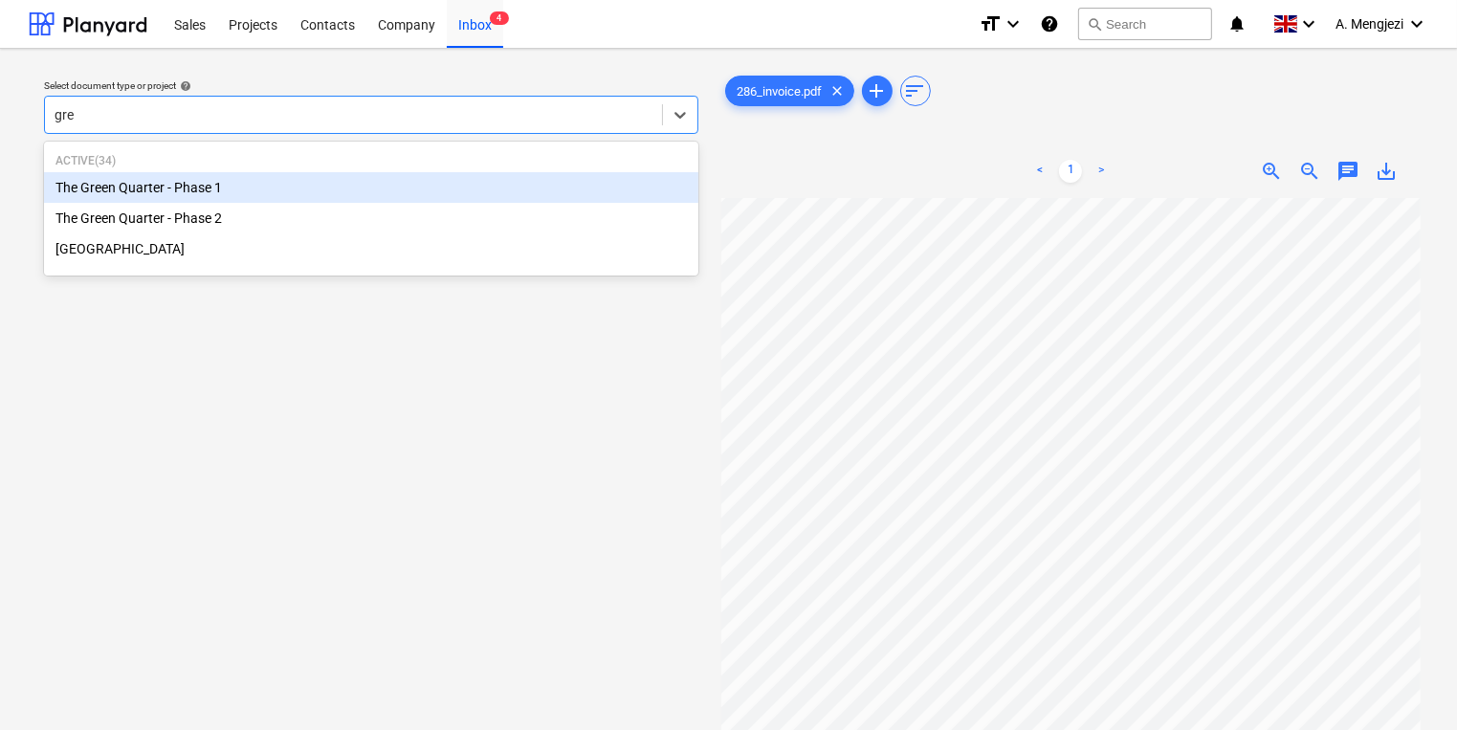
type input "gree"
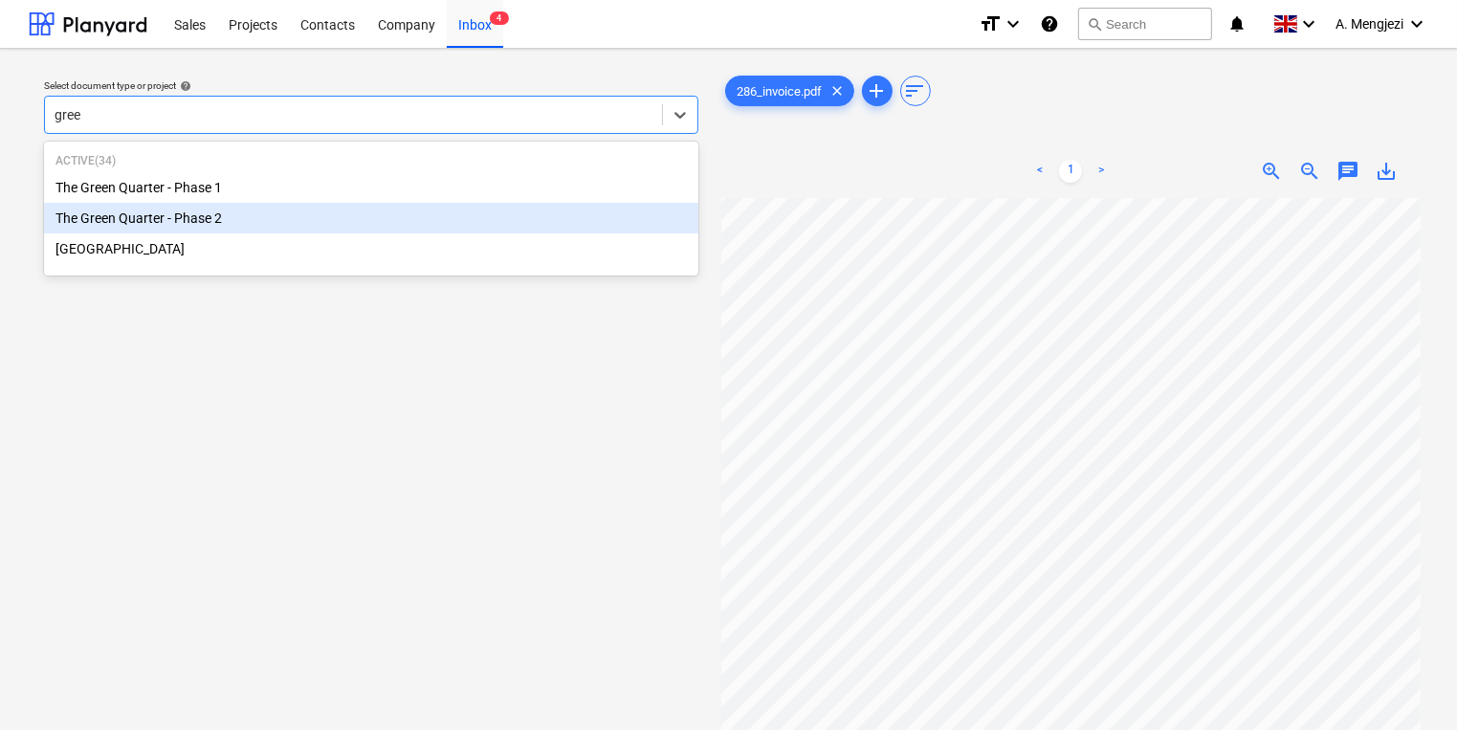
click at [152, 212] on div "The Green Quarter - Phase 2" at bounding box center [371, 218] width 655 height 31
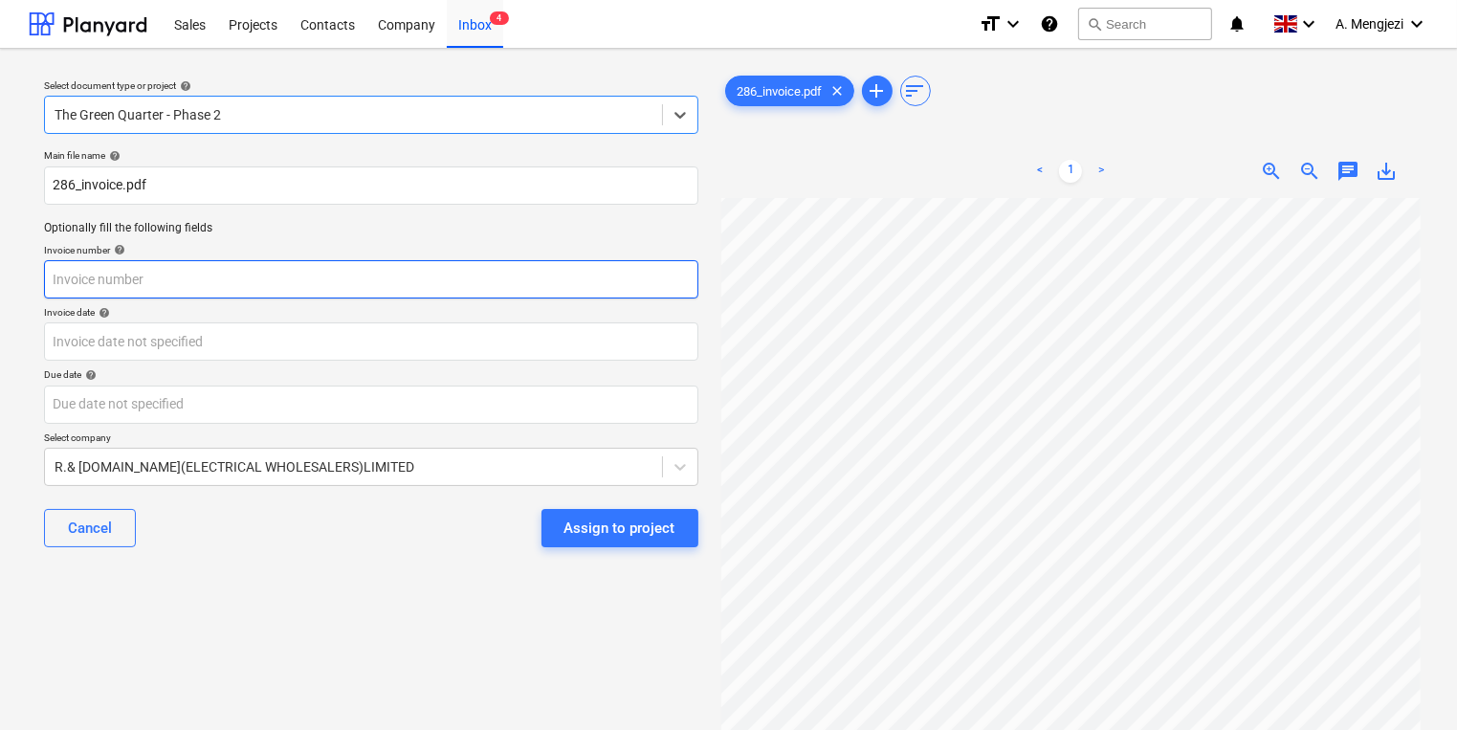
click at [176, 268] on input "text" at bounding box center [371, 279] width 655 height 38
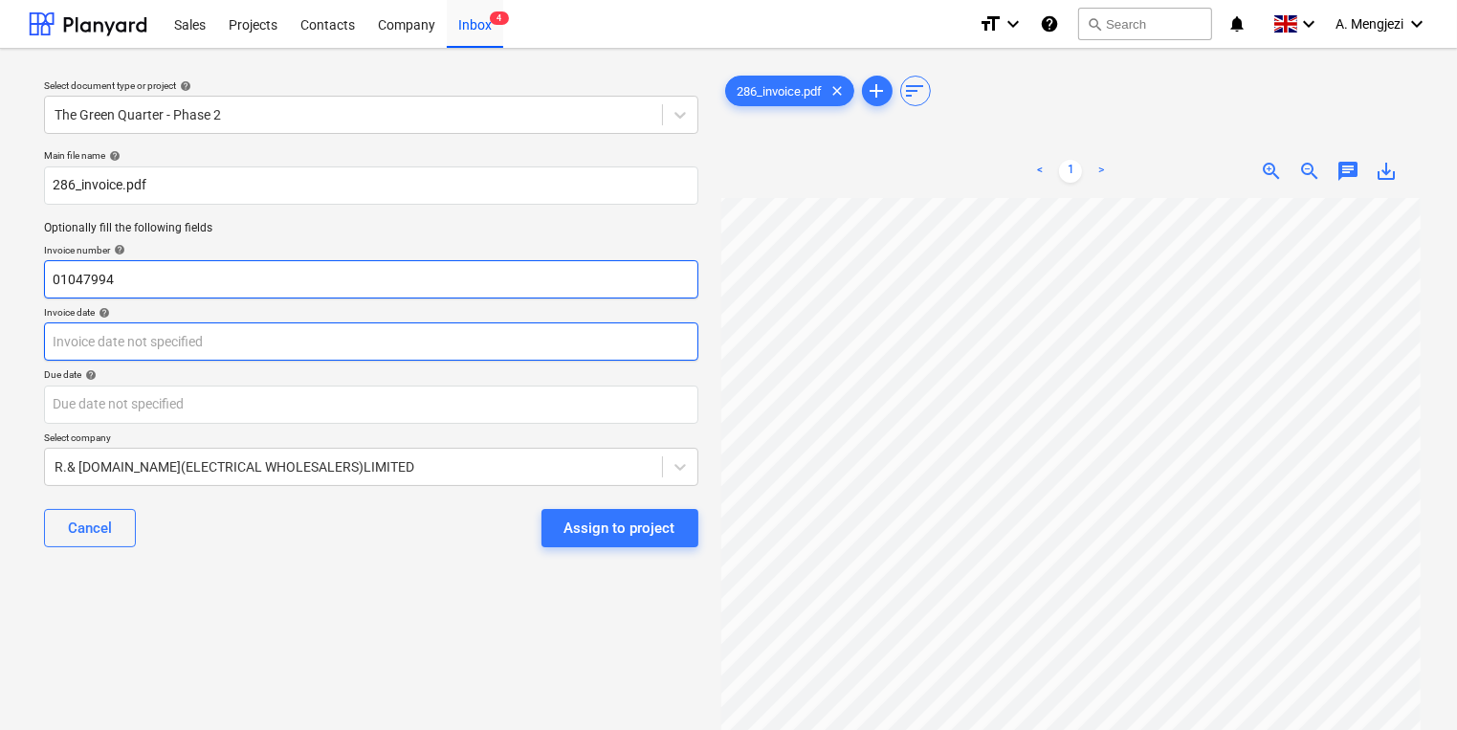
type input "01047994"
click at [157, 337] on body "Sales Projects Contacts Company Inbox 4 format_size keyboard_arrow_down help se…" at bounding box center [728, 365] width 1457 height 730
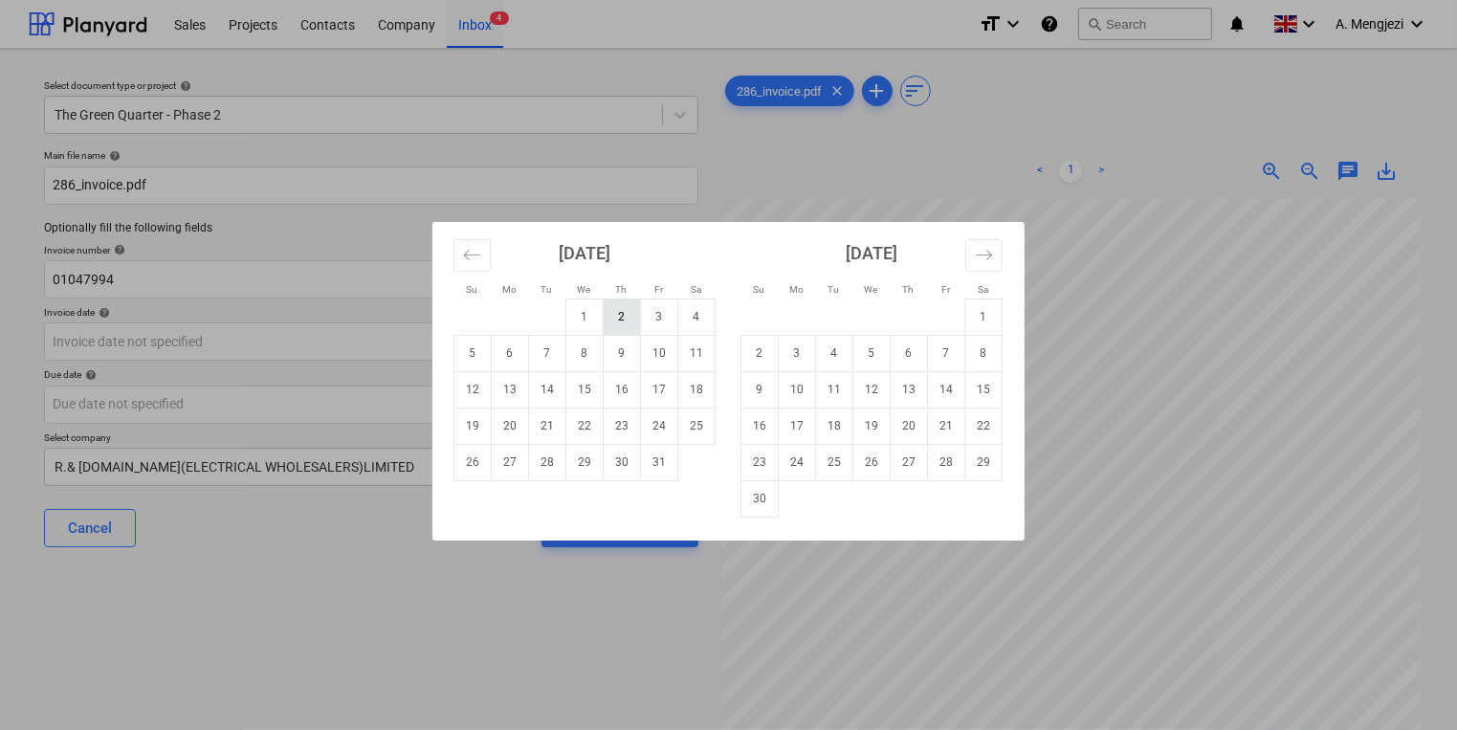
click at [620, 324] on td "2" at bounding box center [622, 317] width 37 height 36
type input "[DATE]"
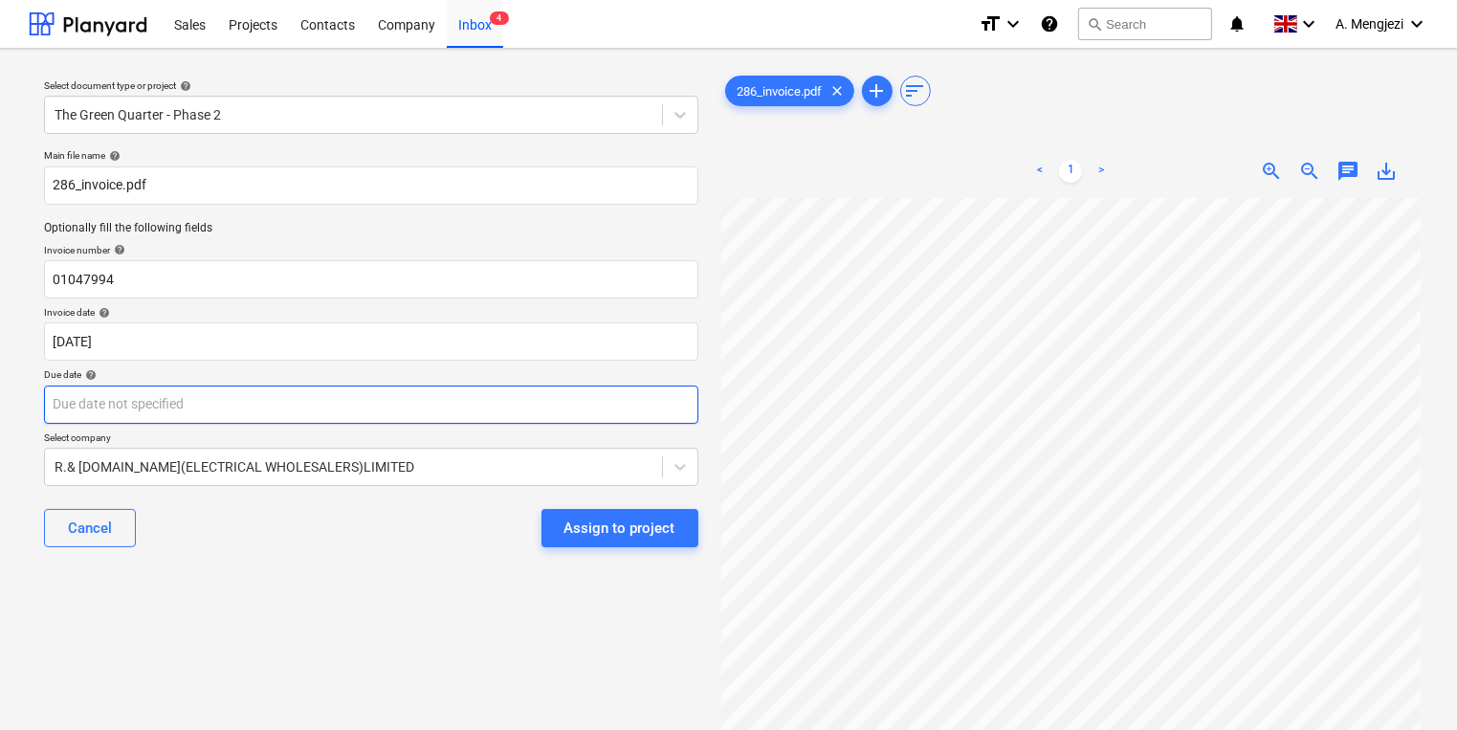
click at [603, 426] on body "Sales Projects Contacts Company Inbox 4 format_size keyboard_arrow_down help se…" at bounding box center [728, 365] width 1457 height 730
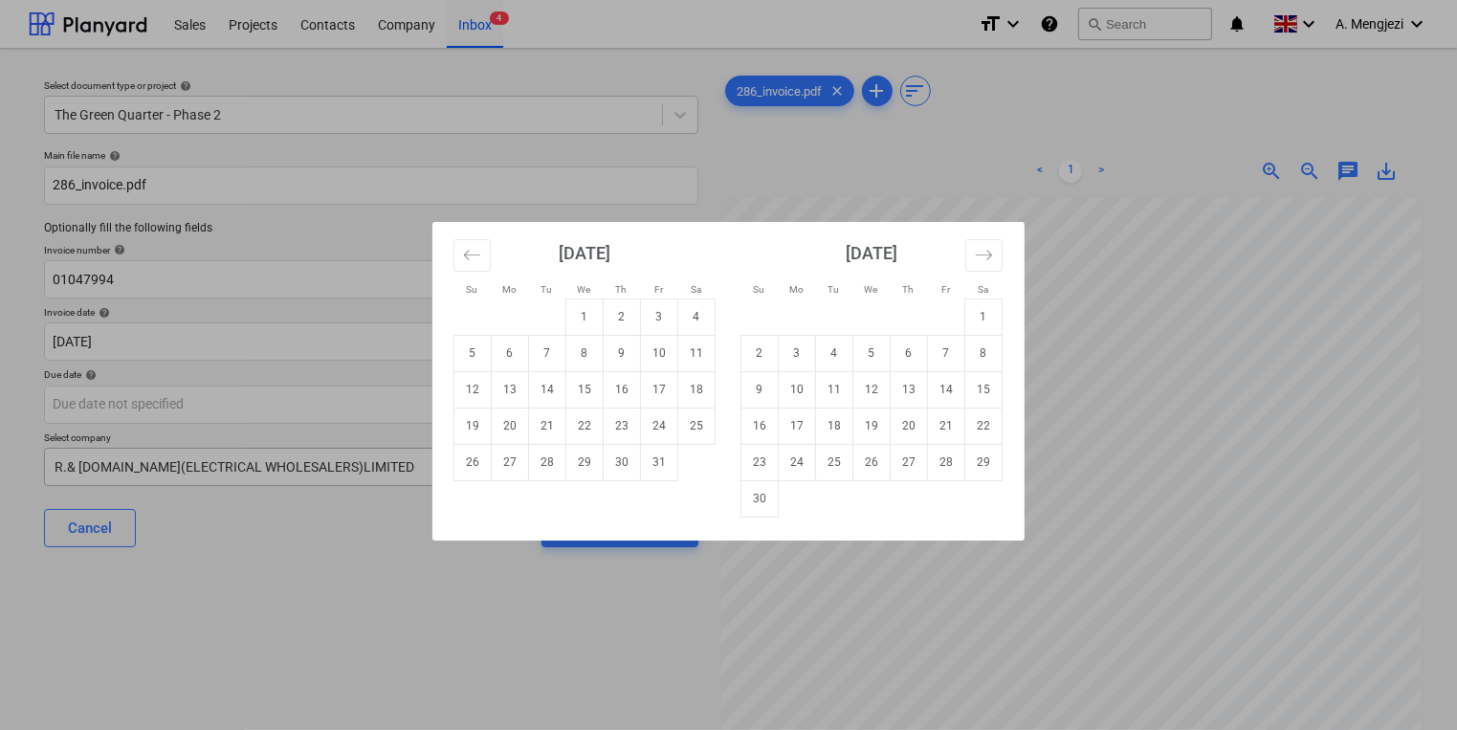
click at [616, 467] on td "30" at bounding box center [622, 462] width 37 height 36
type input "[DATE]"
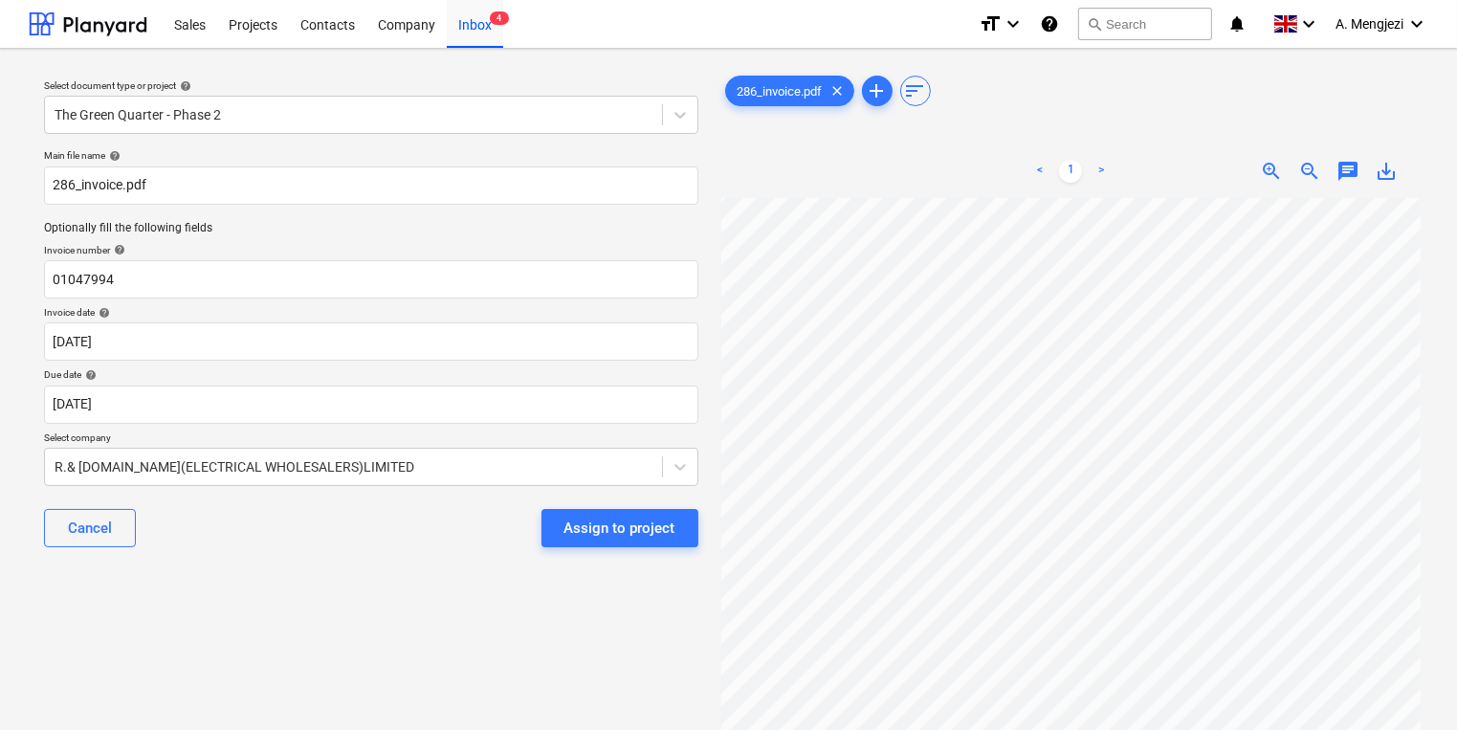
drag, startPoint x: 633, startPoint y: 522, endPoint x: 632, endPoint y: 543, distance: 20.2
click at [632, 541] on button "Assign to project" at bounding box center [620, 528] width 157 height 38
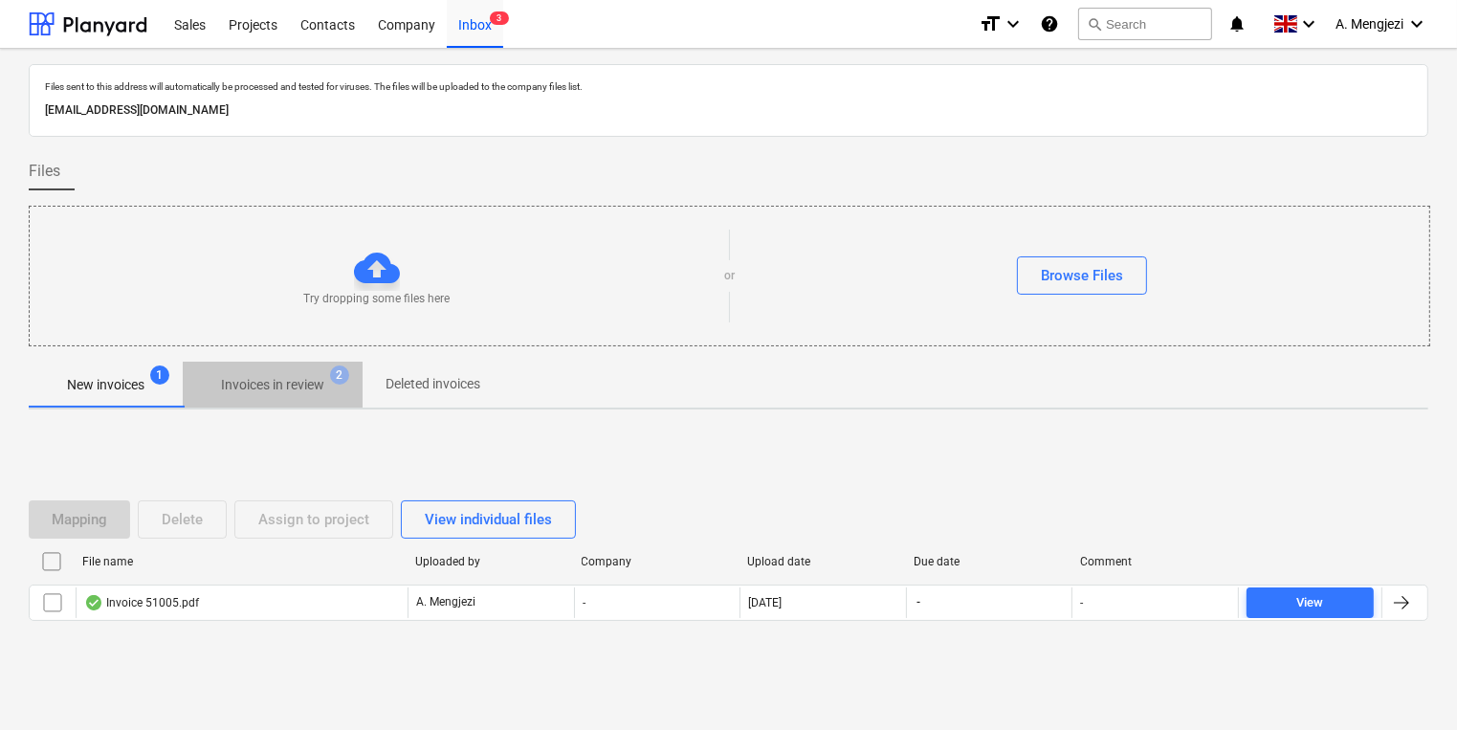
click at [270, 386] on p "Invoices in review" at bounding box center [272, 385] width 103 height 20
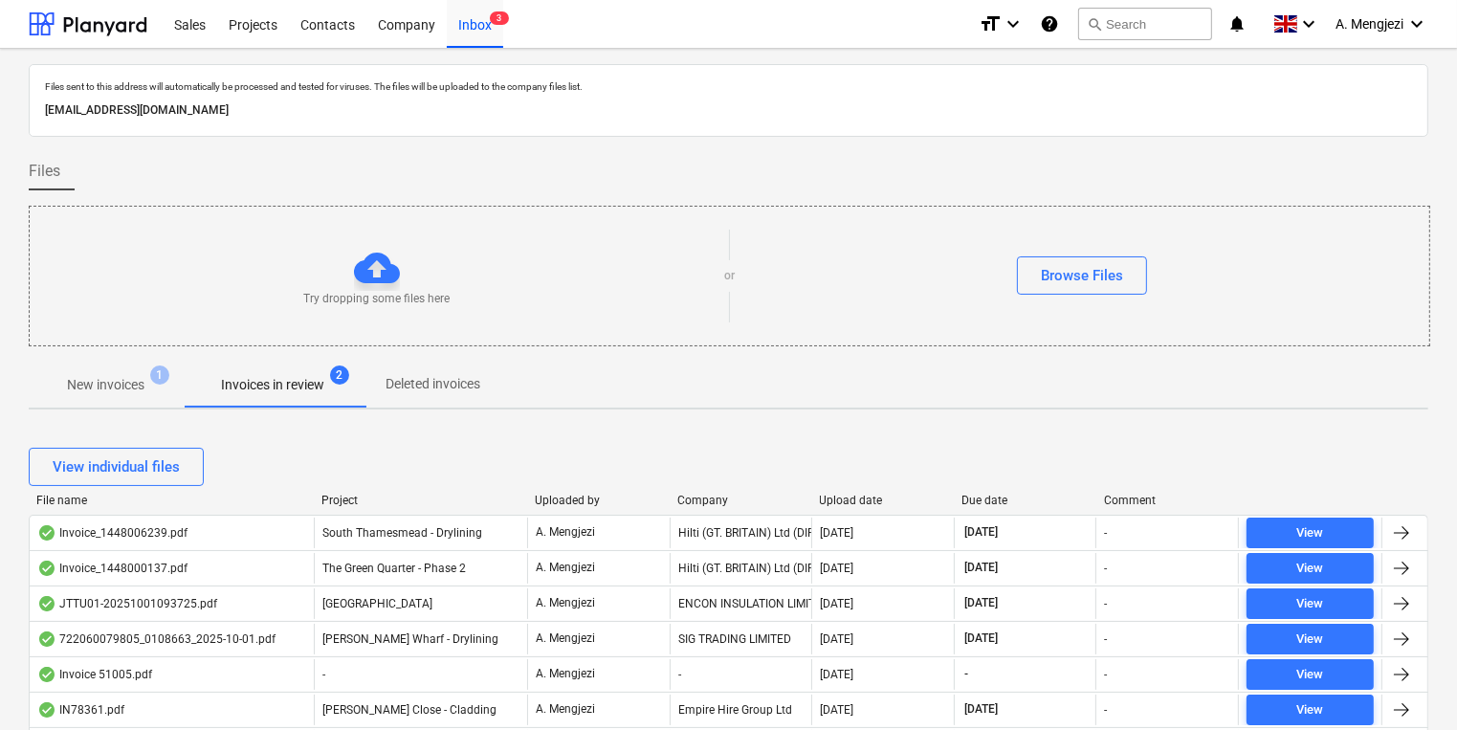
click at [255, 33] on div "Projects" at bounding box center [253, 23] width 72 height 49
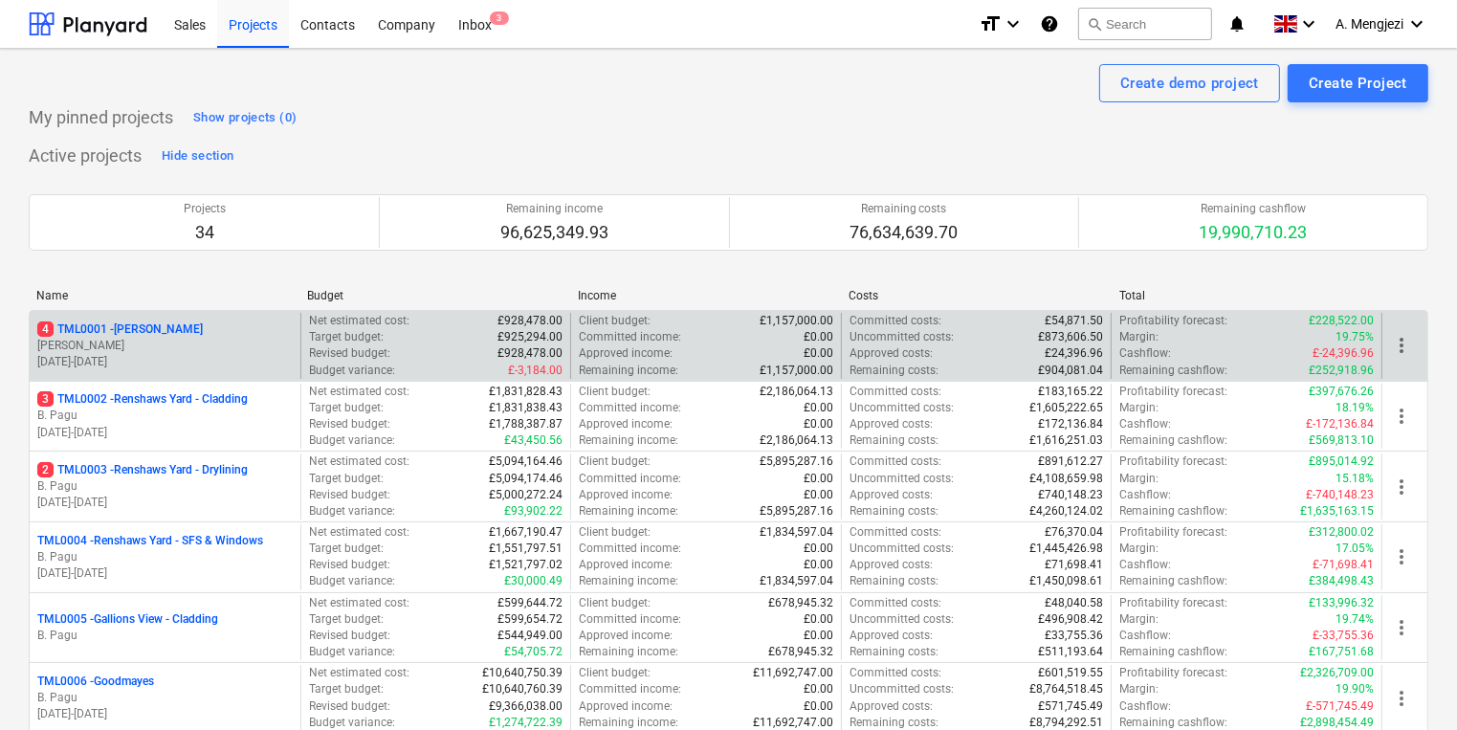
click at [345, 356] on p "Revised budget :" at bounding box center [349, 353] width 81 height 16
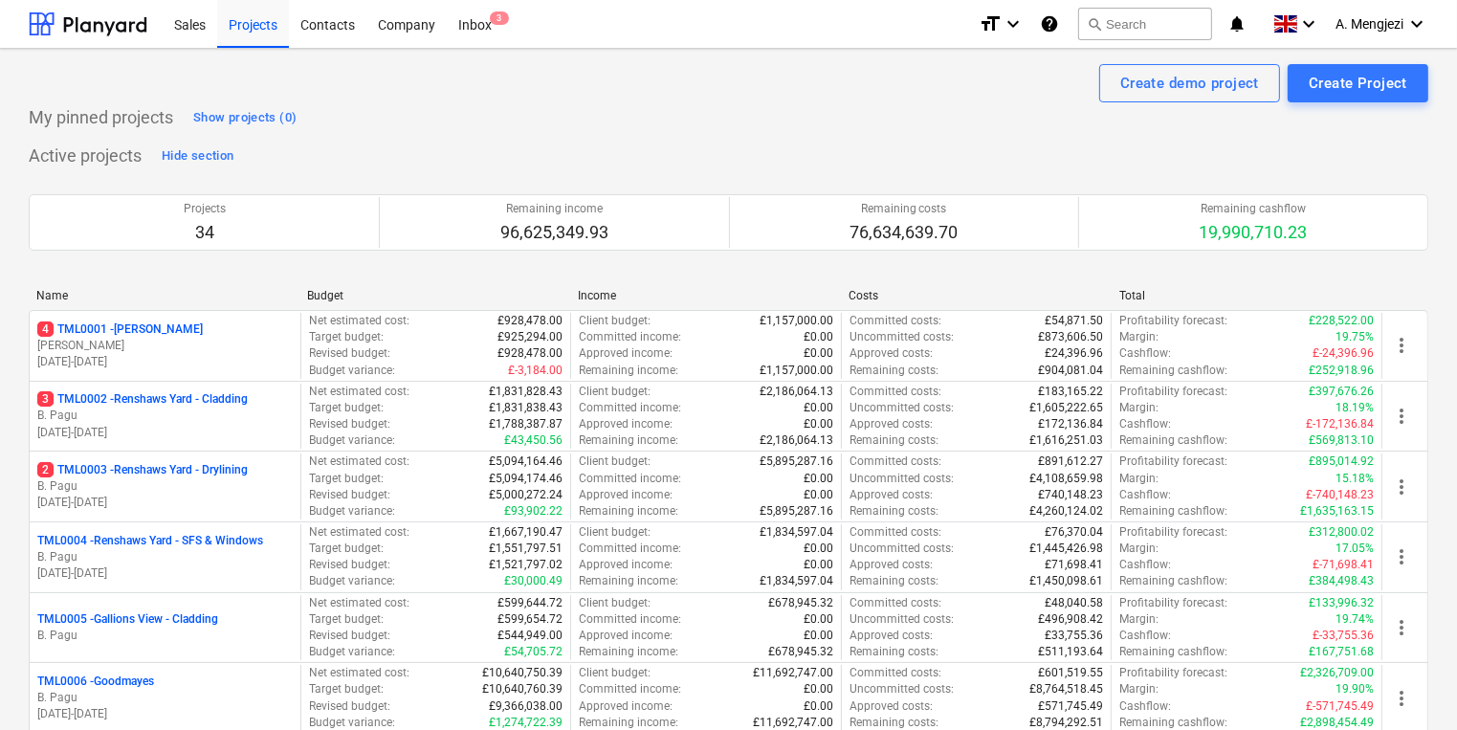
click at [255, 345] on p "[PERSON_NAME]" at bounding box center [164, 346] width 255 height 16
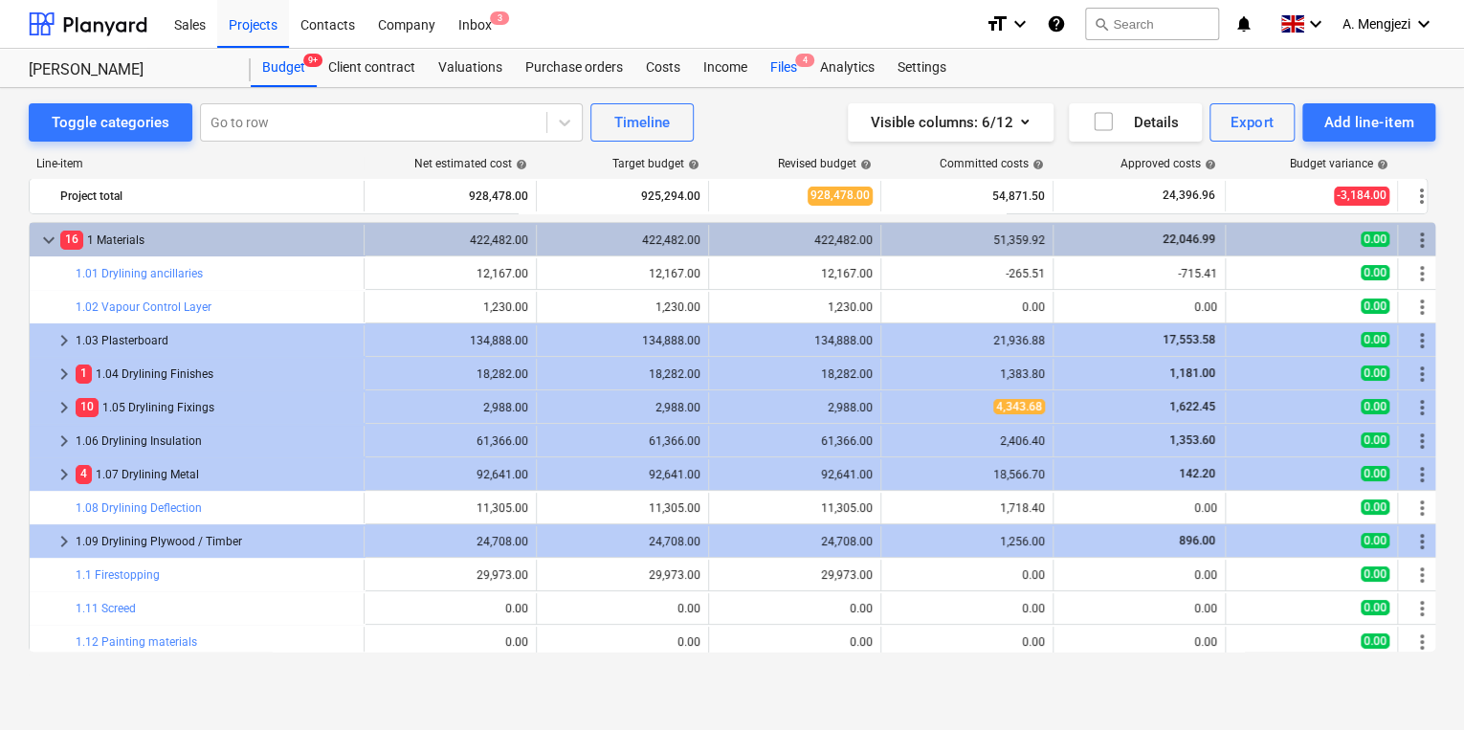
click at [785, 64] on div "Files 4" at bounding box center [784, 68] width 50 height 38
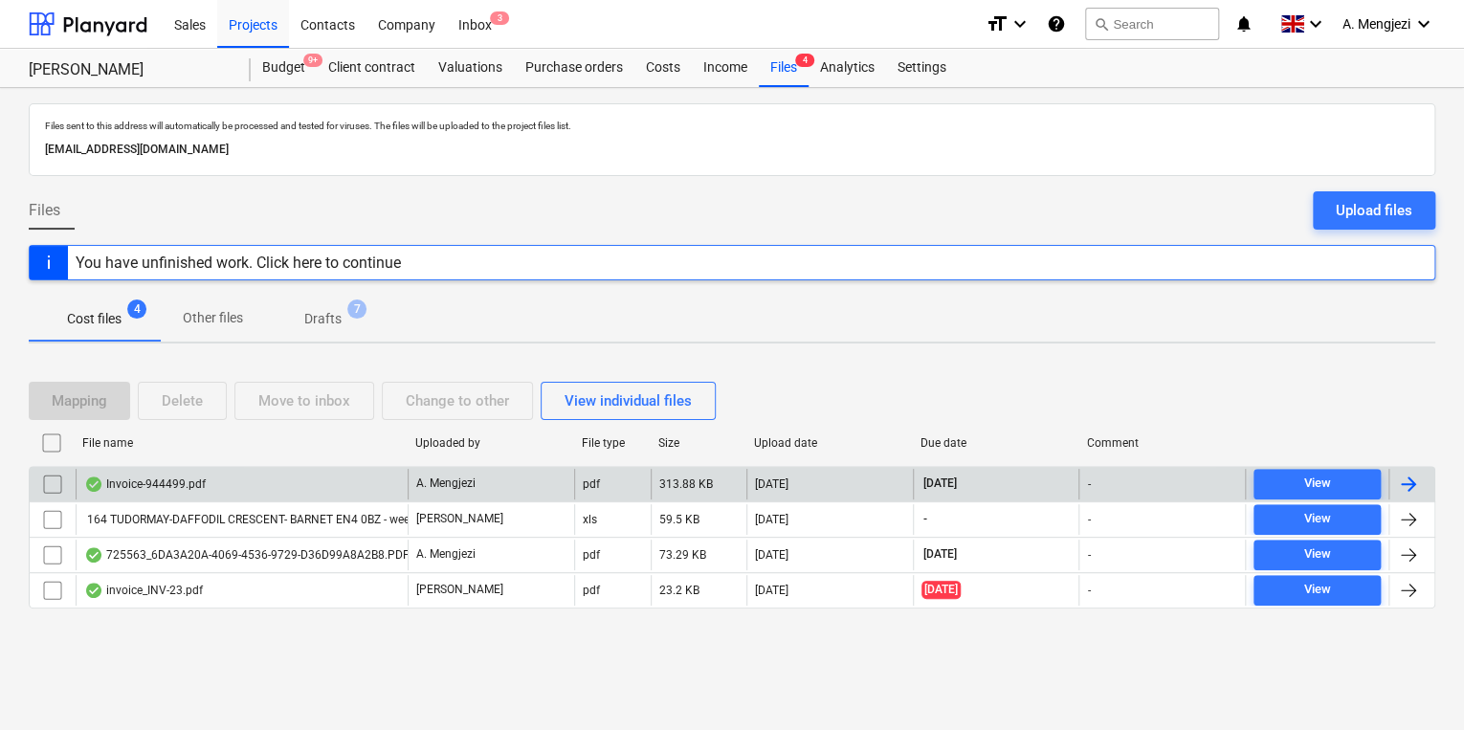
click at [195, 482] on div "Invoice-944499.pdf" at bounding box center [145, 484] width 122 height 15
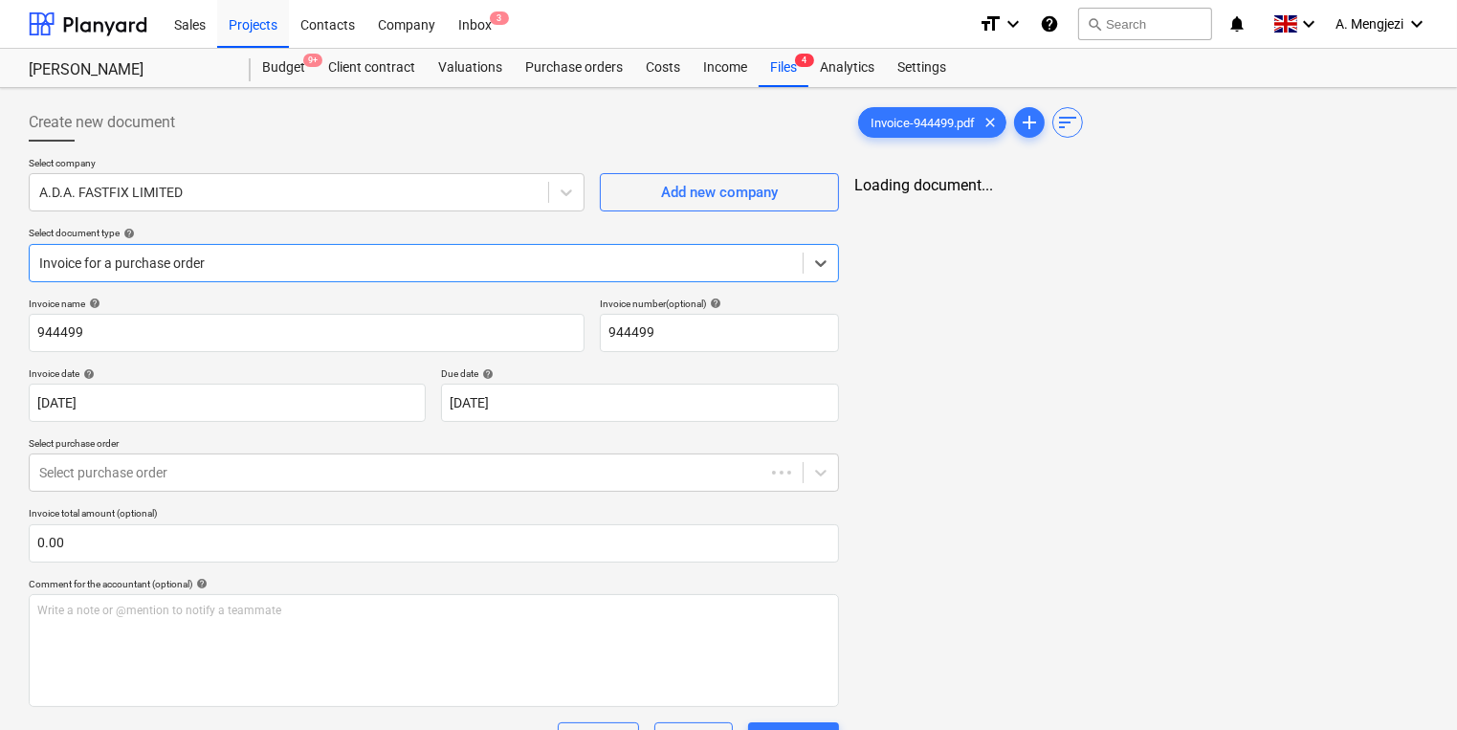
type input "944499"
type input "[DATE]"
click at [810, 73] on div "Analytics" at bounding box center [848, 68] width 78 height 38
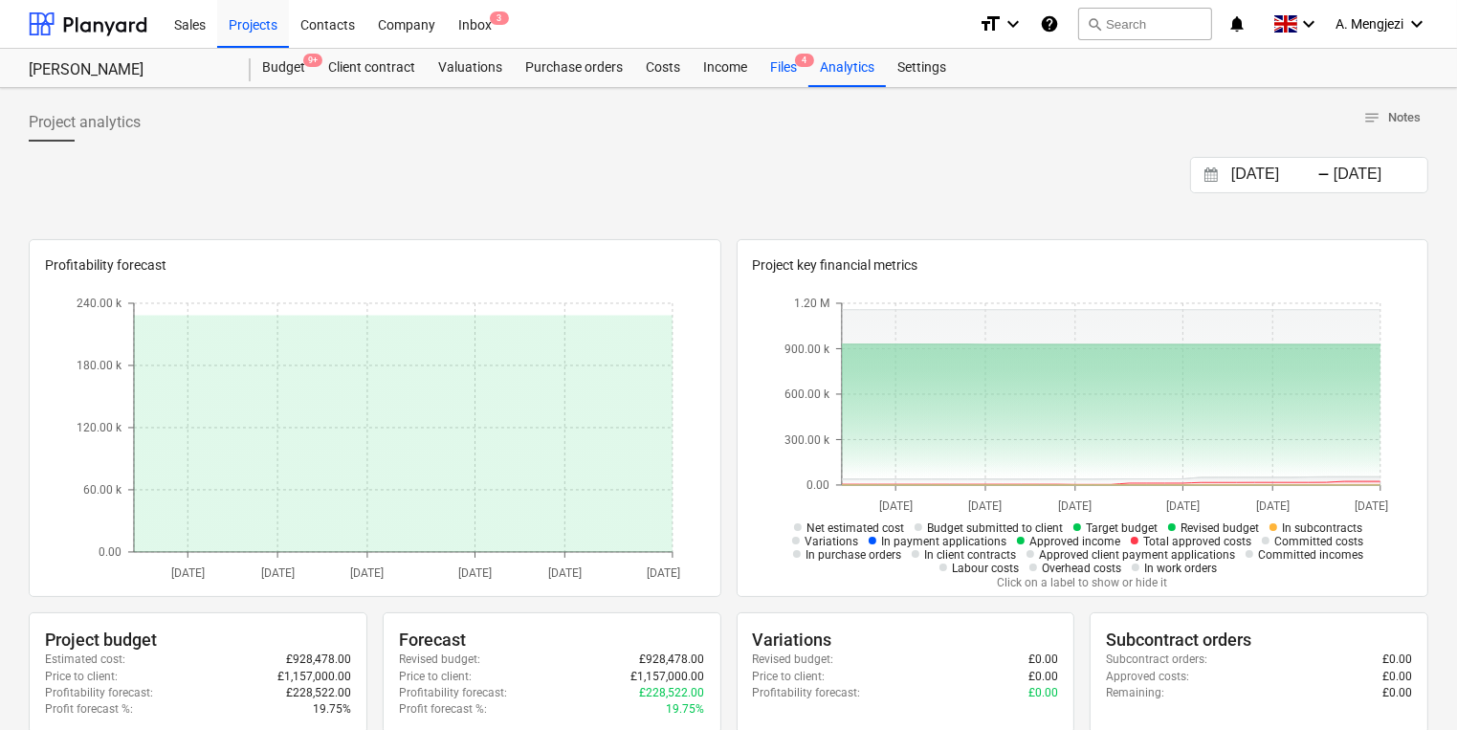
click at [788, 58] on div "Files 4" at bounding box center [784, 68] width 50 height 38
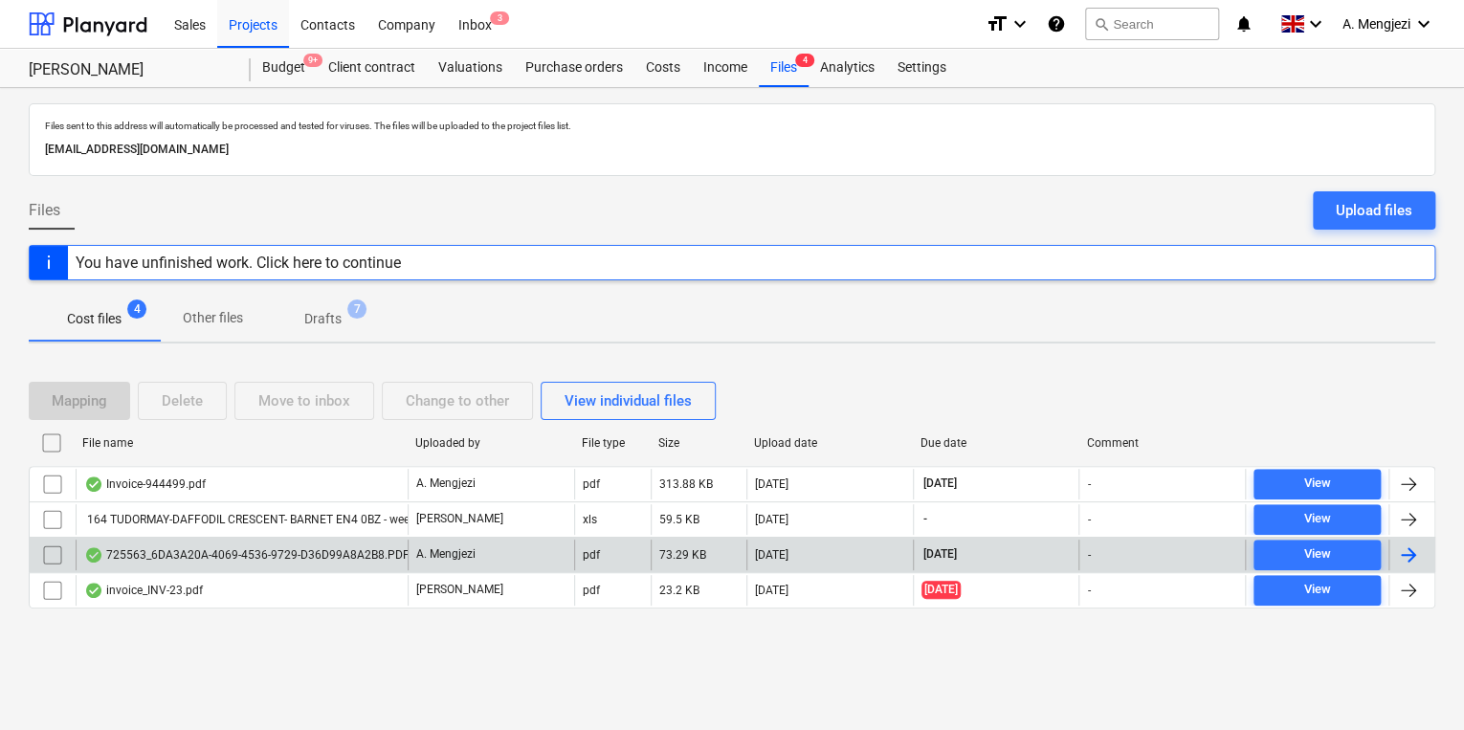
click at [580, 549] on div "pdf" at bounding box center [612, 555] width 77 height 31
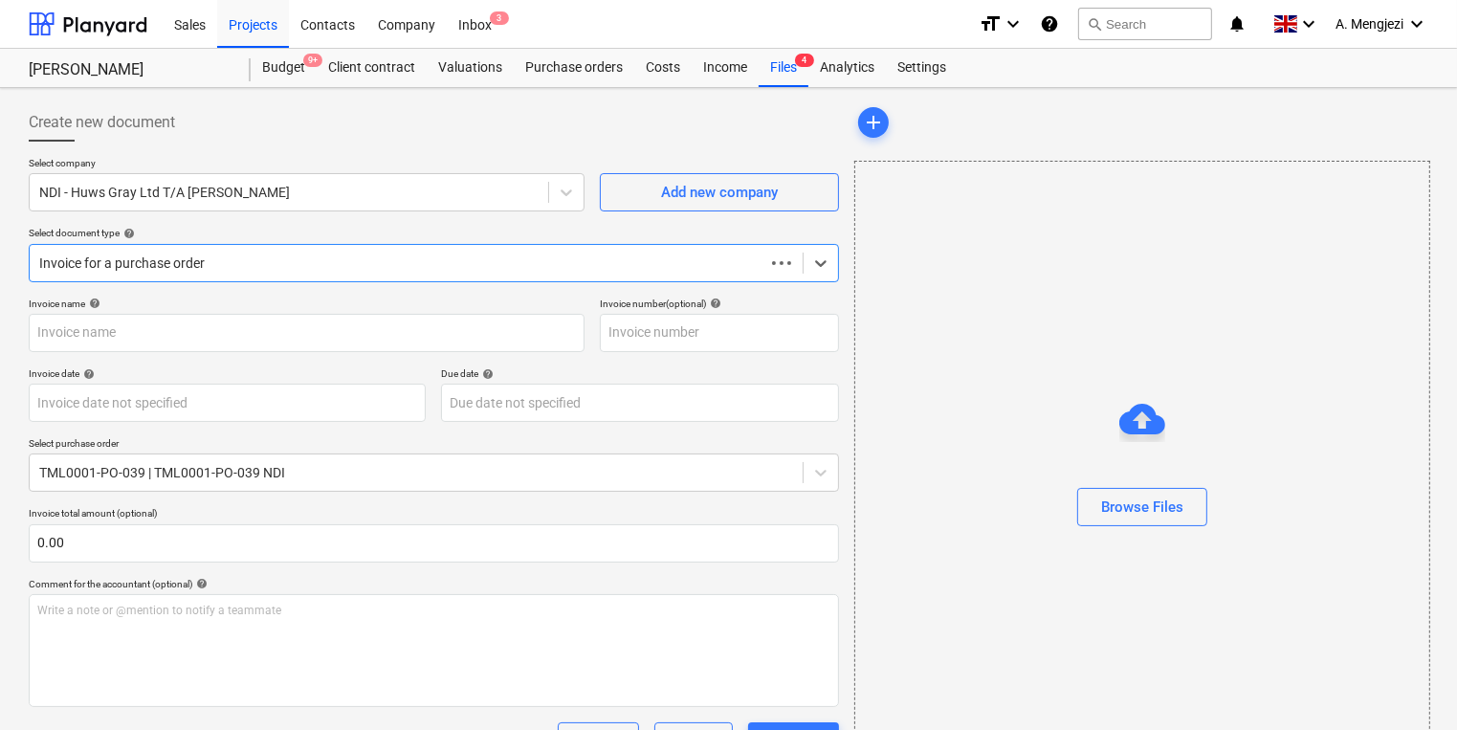
type input "725563"
type input "[DATE]"
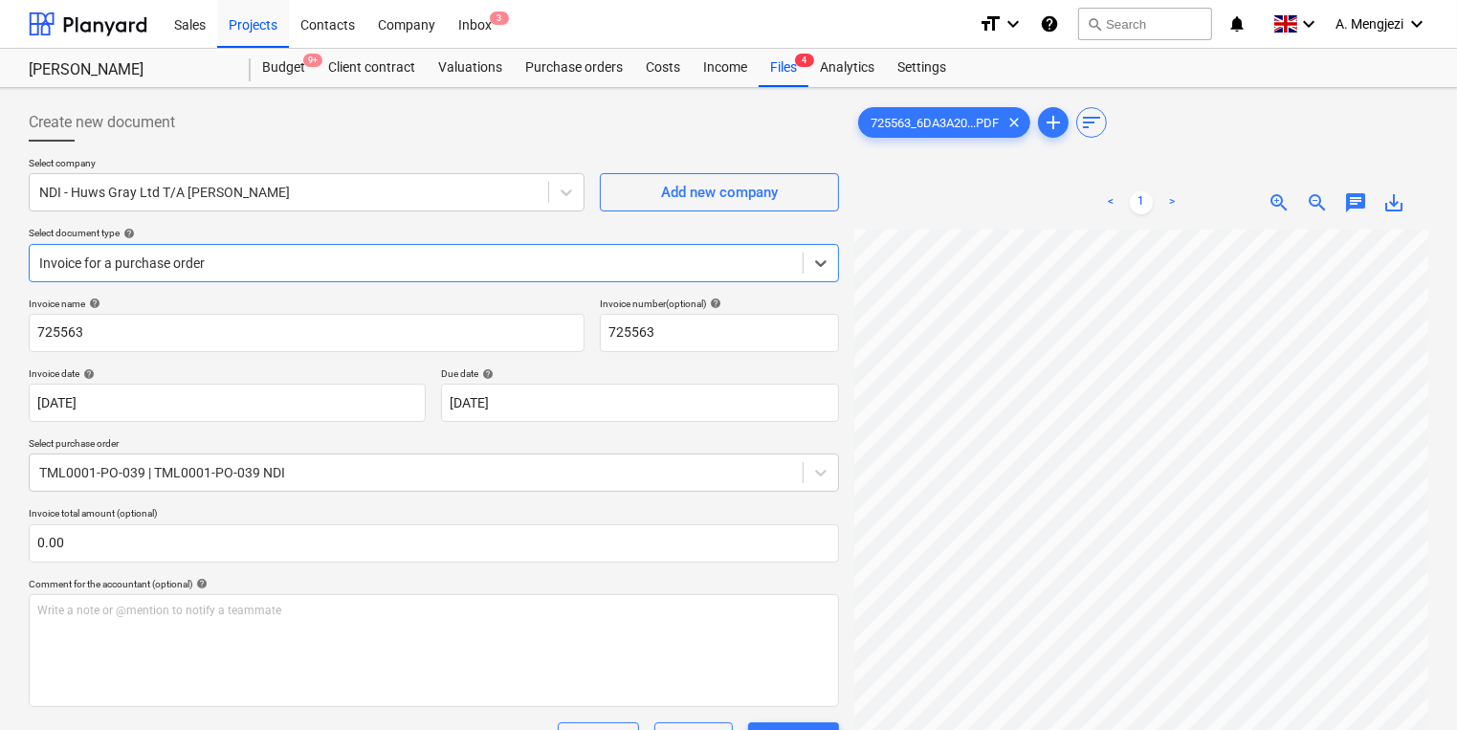
scroll to position [306, 0]
drag, startPoint x: 1439, startPoint y: 424, endPoint x: 652, endPoint y: 612, distance: 809.8
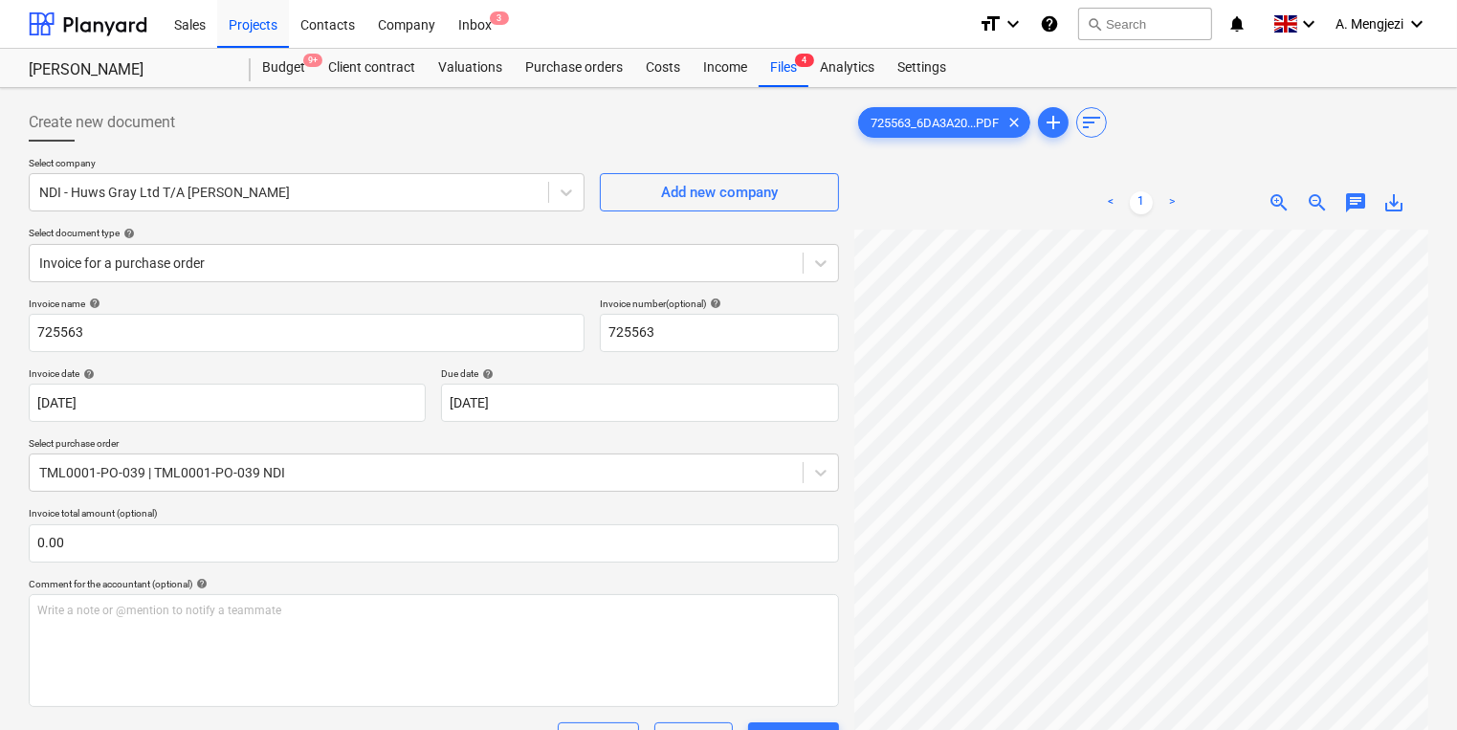
scroll to position [276, 260]
click at [800, 66] on span "4" at bounding box center [804, 60] width 19 height 13
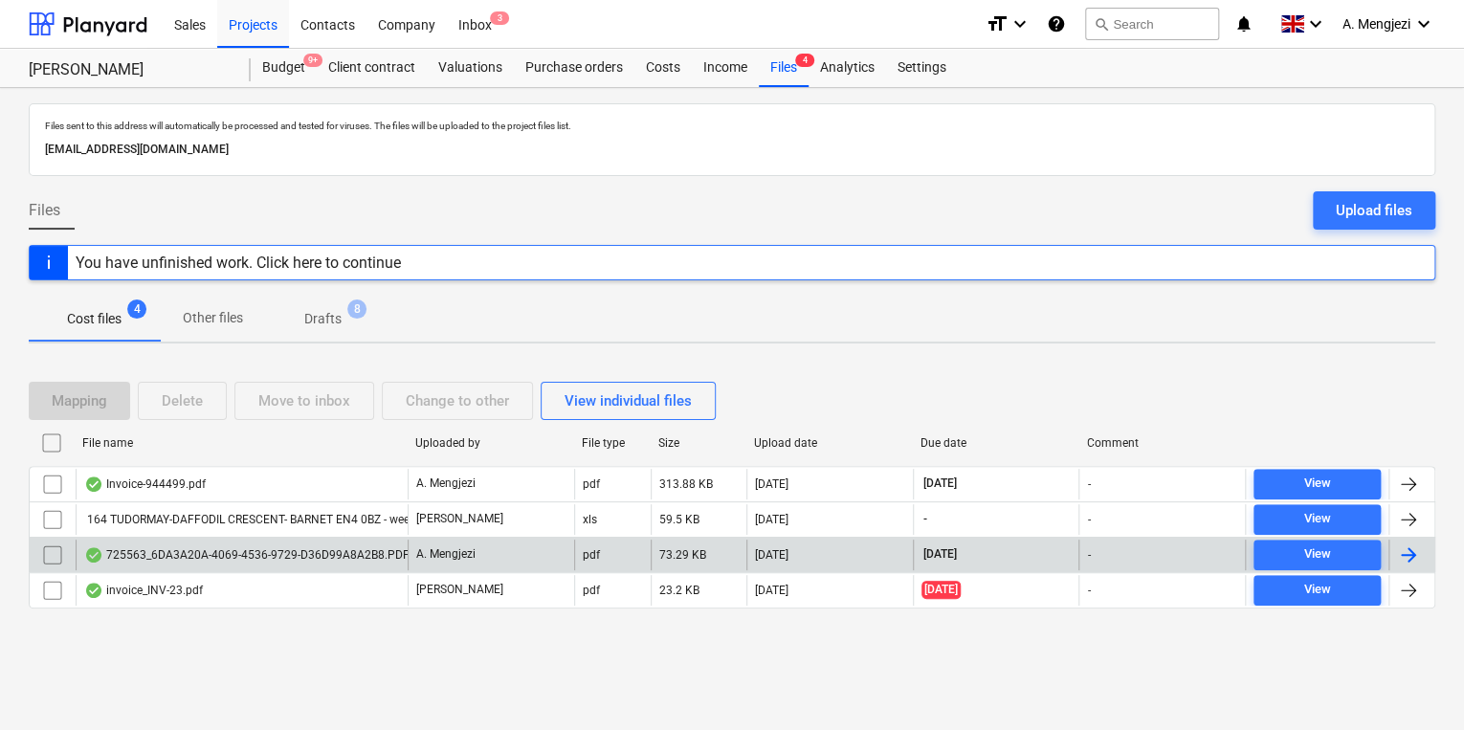
click at [318, 563] on div "725563_6DA3A20A-4069-4536-9729-D36D99A8A2B8.PDF" at bounding box center [242, 555] width 332 height 31
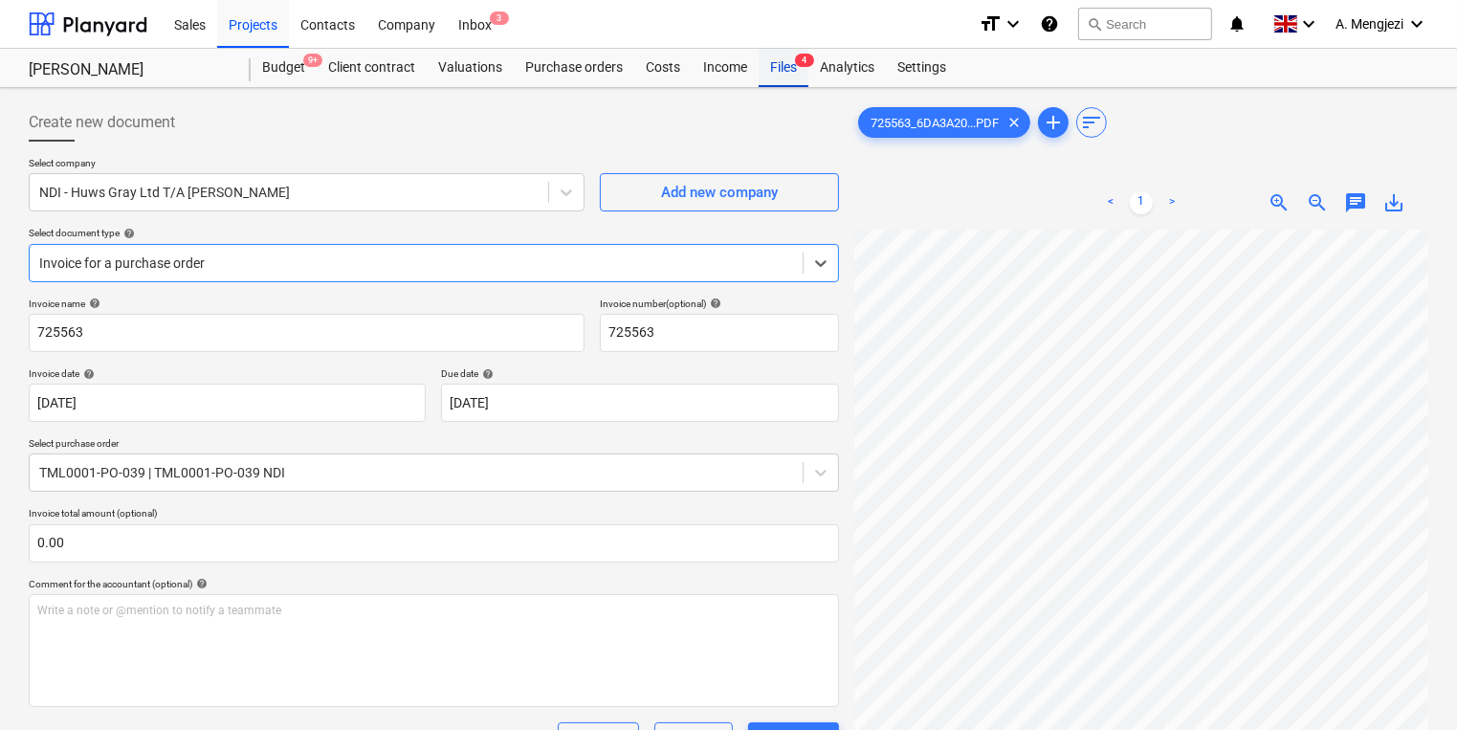
click at [795, 67] on div "Files 4" at bounding box center [784, 68] width 50 height 38
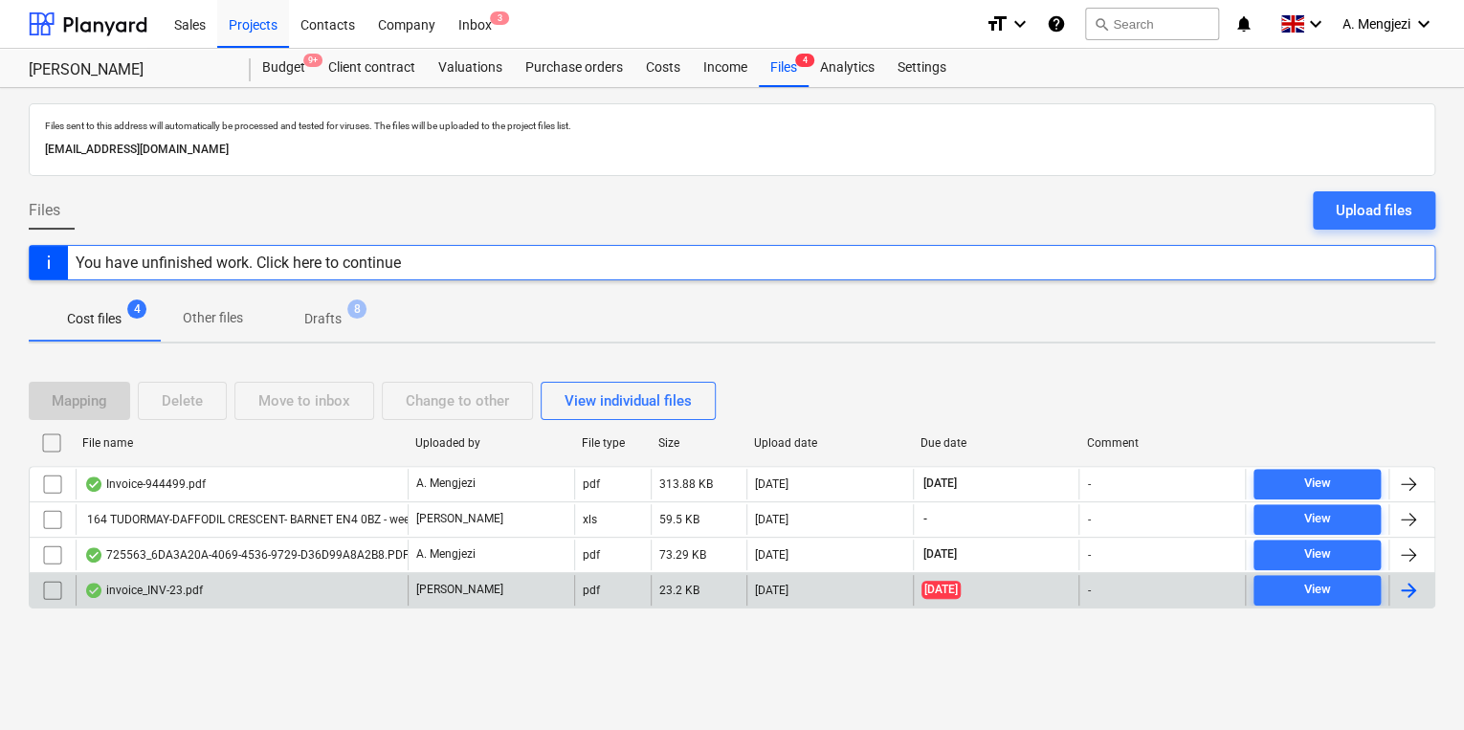
click at [348, 586] on div "invoice_INV-23.pdf" at bounding box center [242, 590] width 332 height 31
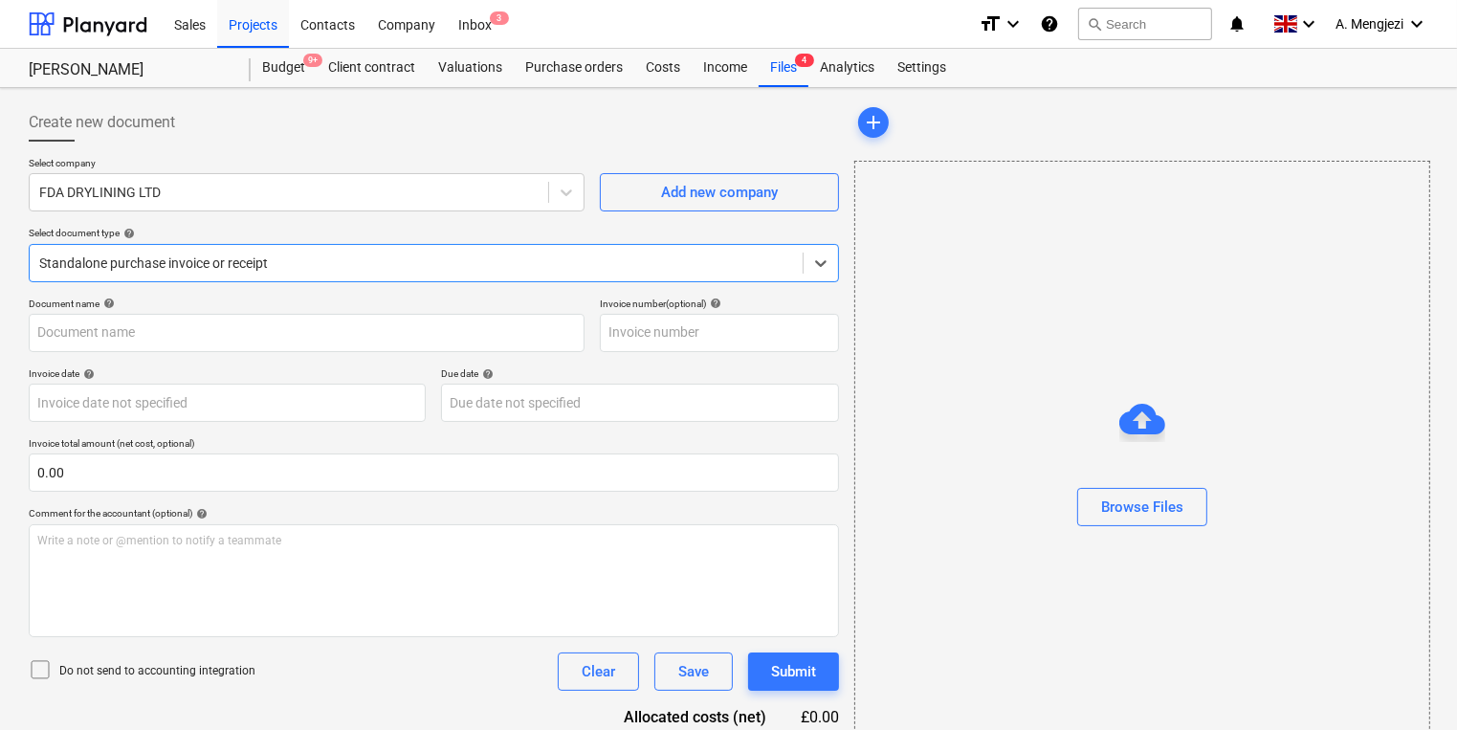
type input "INV-23"
type input "[DATE]"
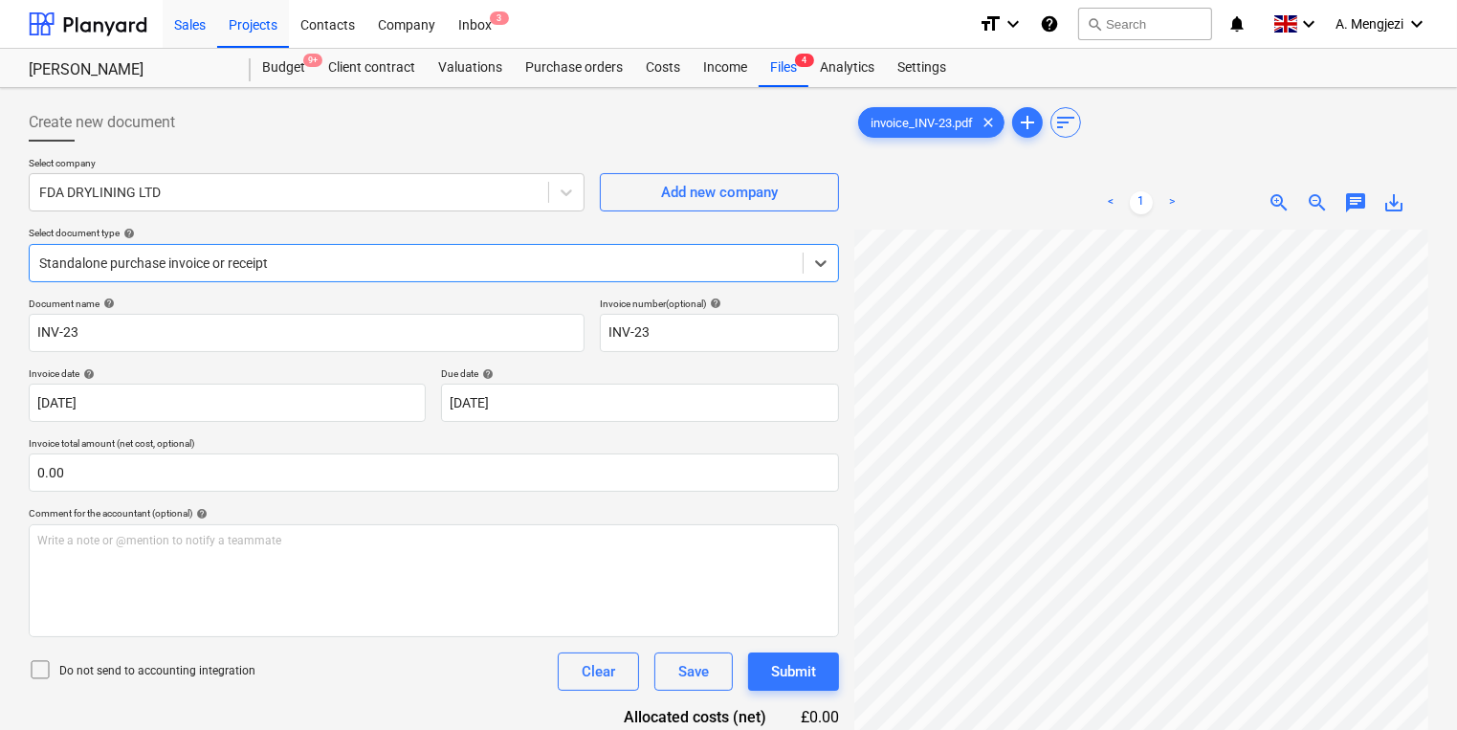
click at [216, 22] on div "Sales" at bounding box center [190, 23] width 55 height 49
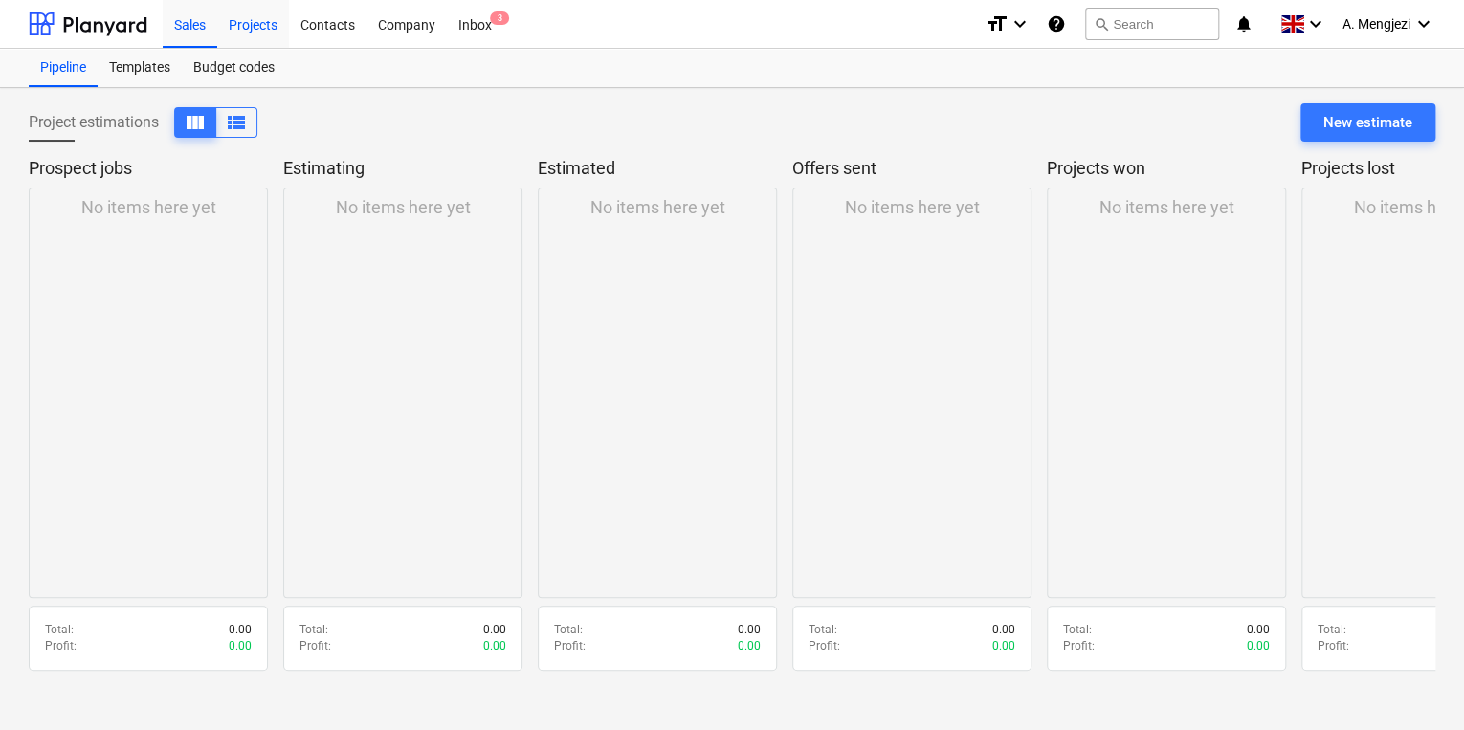
click at [246, 15] on div "Projects" at bounding box center [253, 23] width 72 height 49
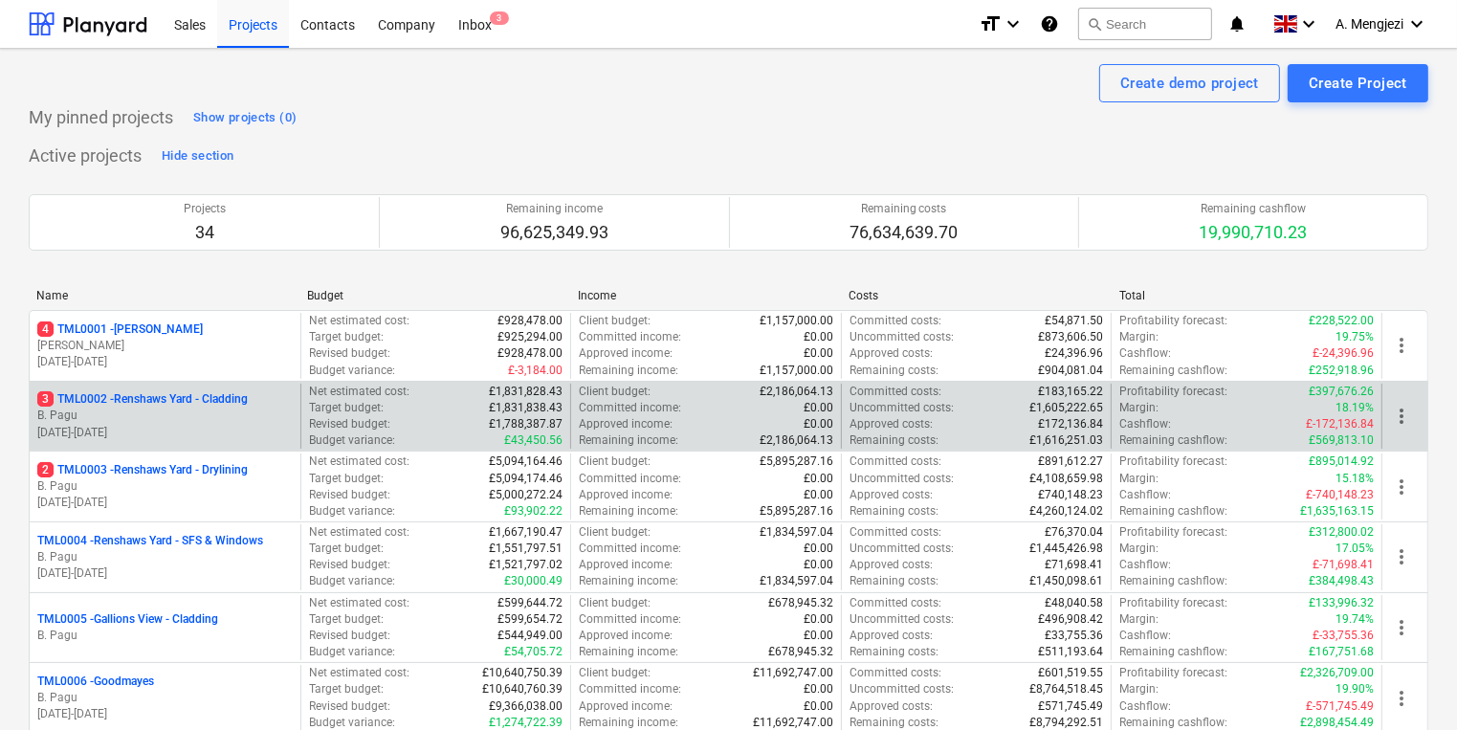
click at [410, 416] on div "Revised budget : £1,788,387.87" at bounding box center [436, 424] width 255 height 16
click at [394, 416] on div "Revised budget : £1,788,387.87" at bounding box center [436, 424] width 255 height 16
click at [275, 417] on p "B. Pagu" at bounding box center [164, 416] width 255 height 16
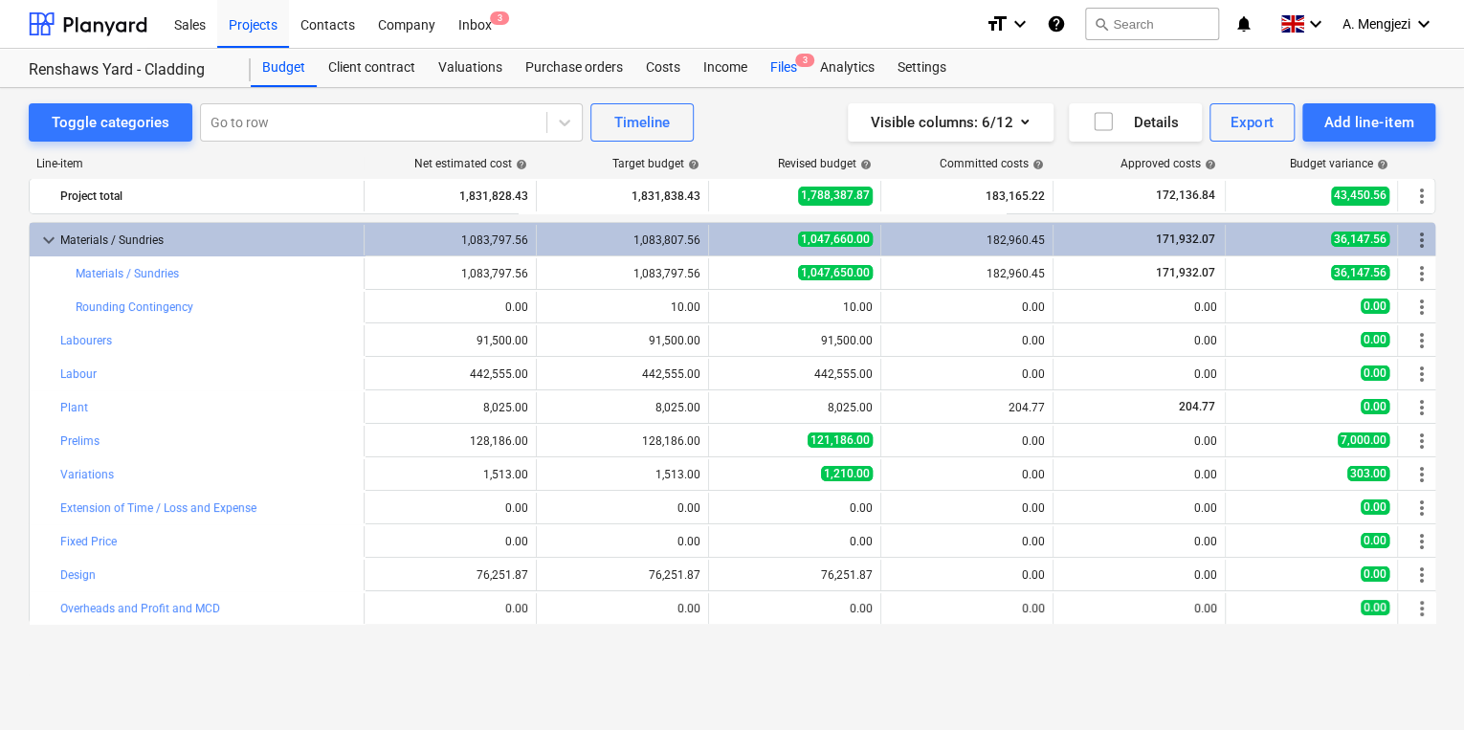
click at [788, 66] on div "Files 3" at bounding box center [784, 68] width 50 height 38
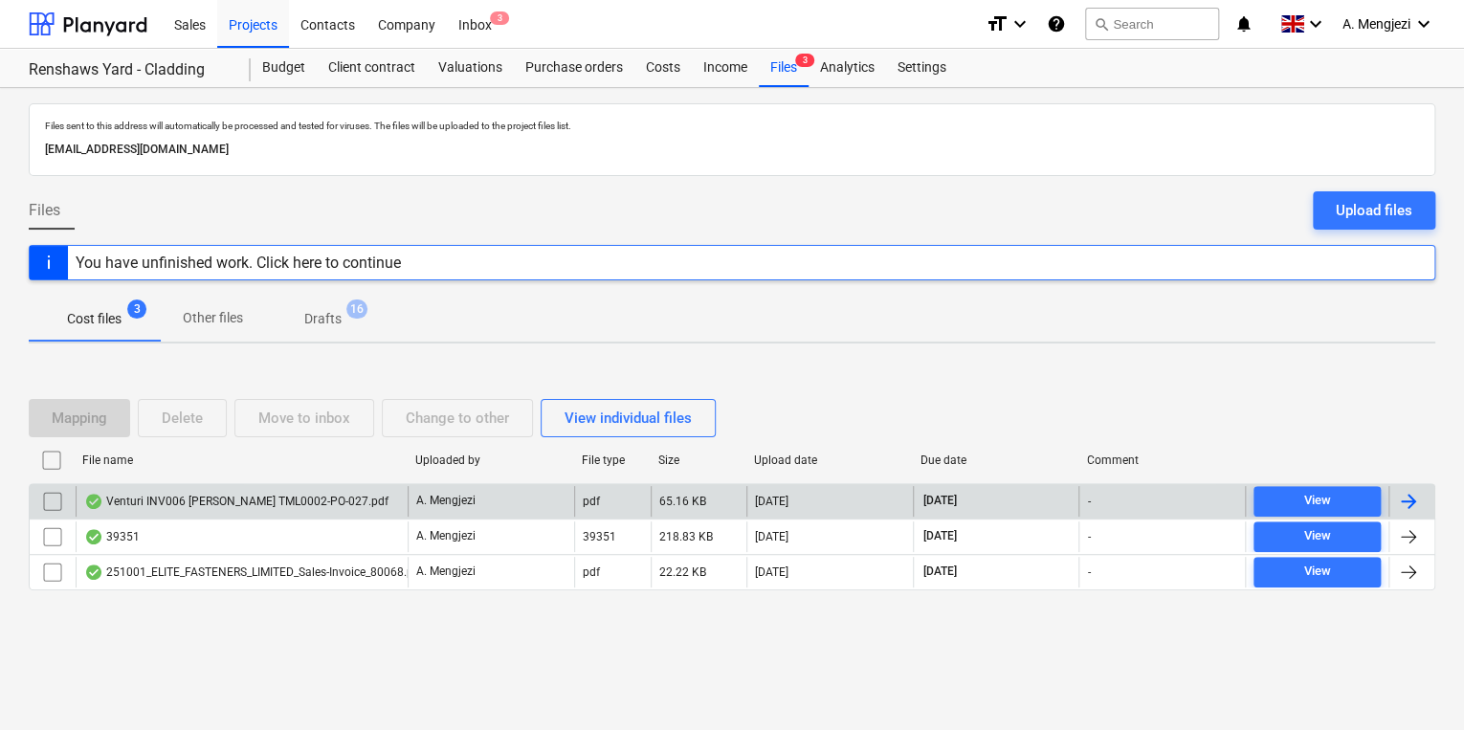
click at [230, 499] on div "Venturi INV006 [PERSON_NAME] TML0002-PO-027.pdf" at bounding box center [236, 501] width 304 height 15
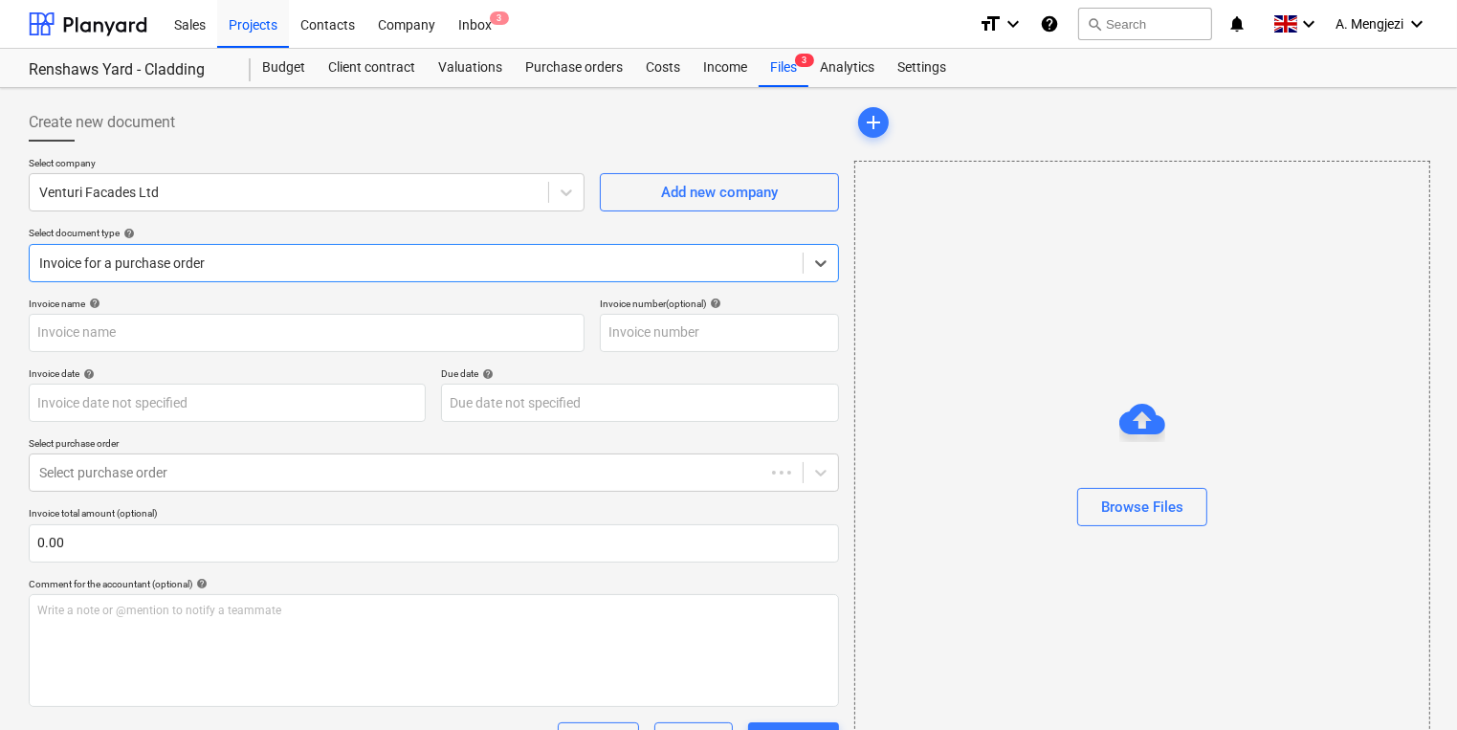
type input "6"
type input "[DATE]"
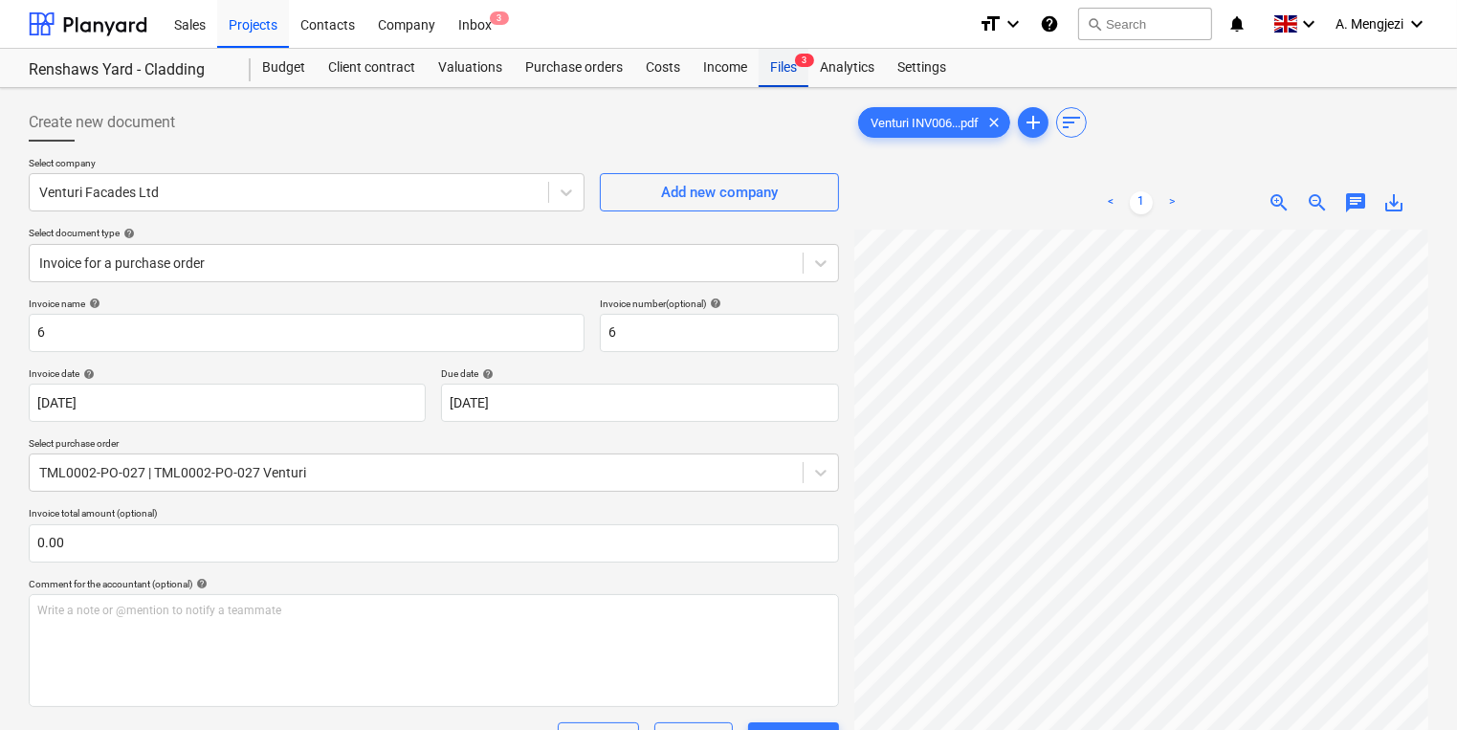
click at [785, 80] on div "Files 3" at bounding box center [784, 68] width 50 height 38
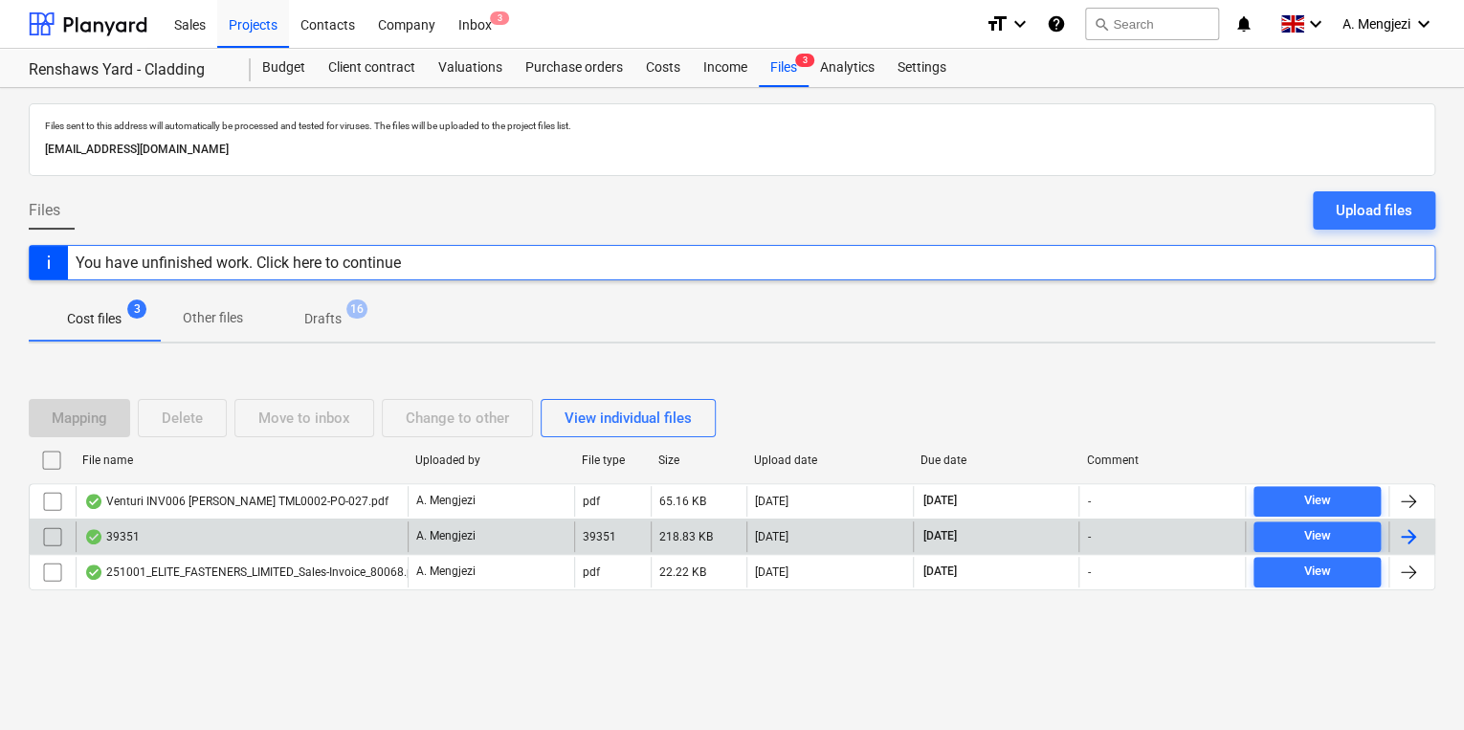
click at [189, 537] on div "39351" at bounding box center [242, 537] width 332 height 31
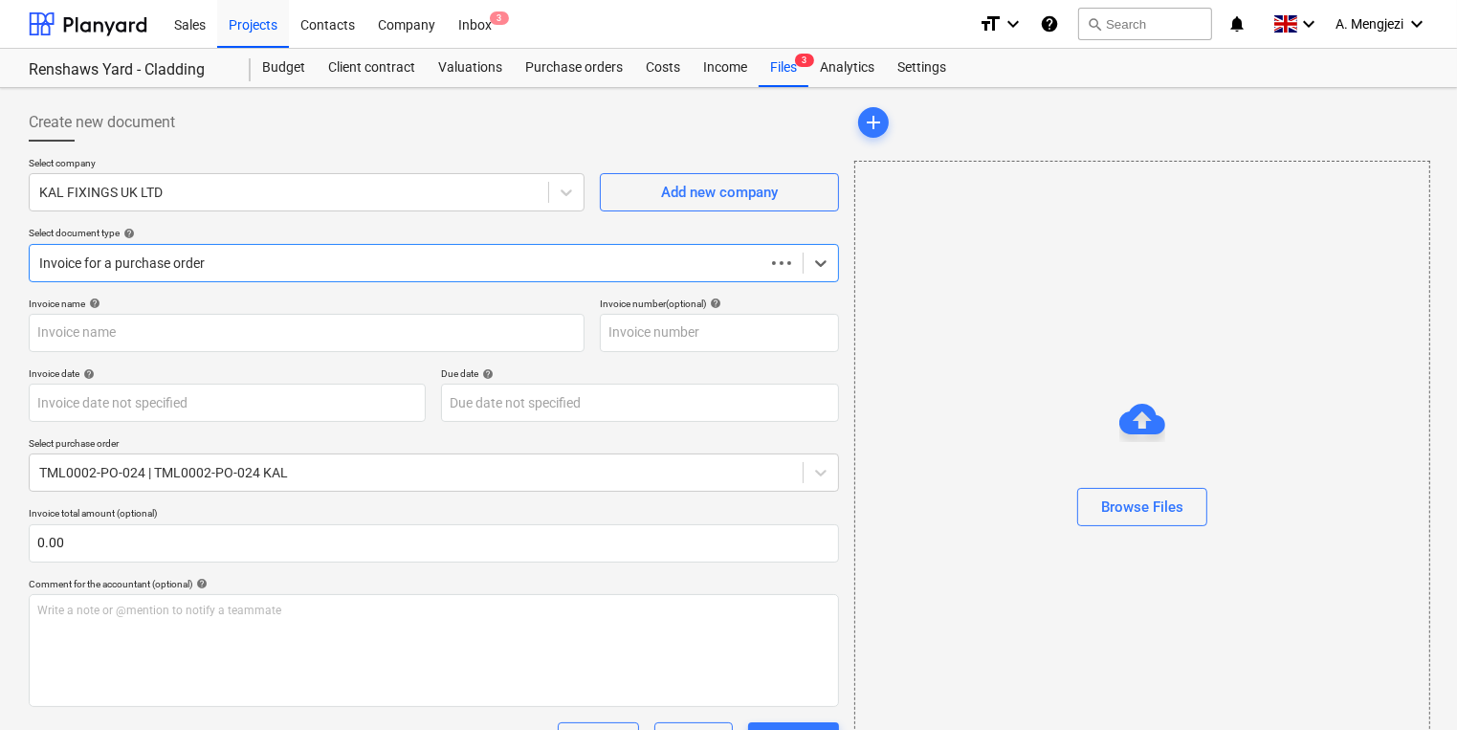
type input "39351"
type input "[DATE]"
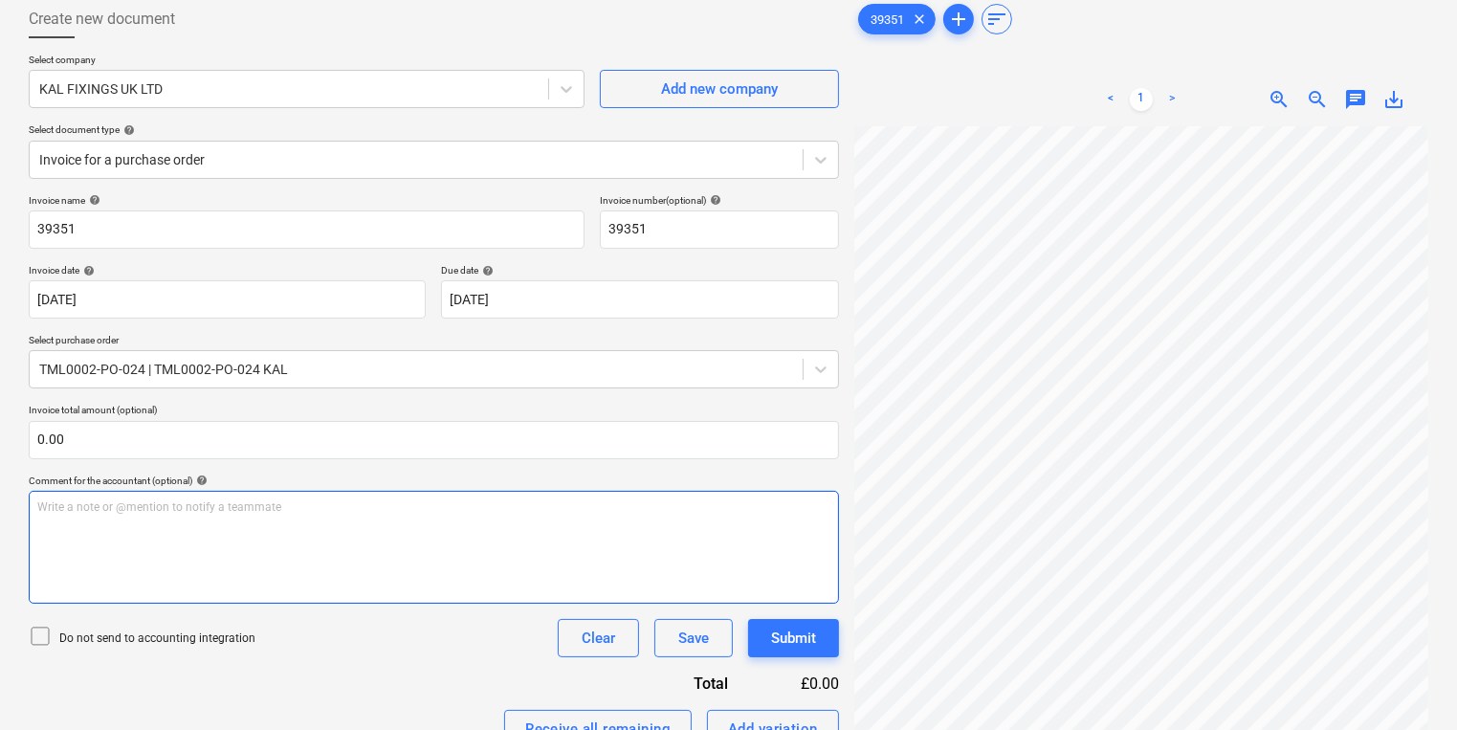
scroll to position [315, 0]
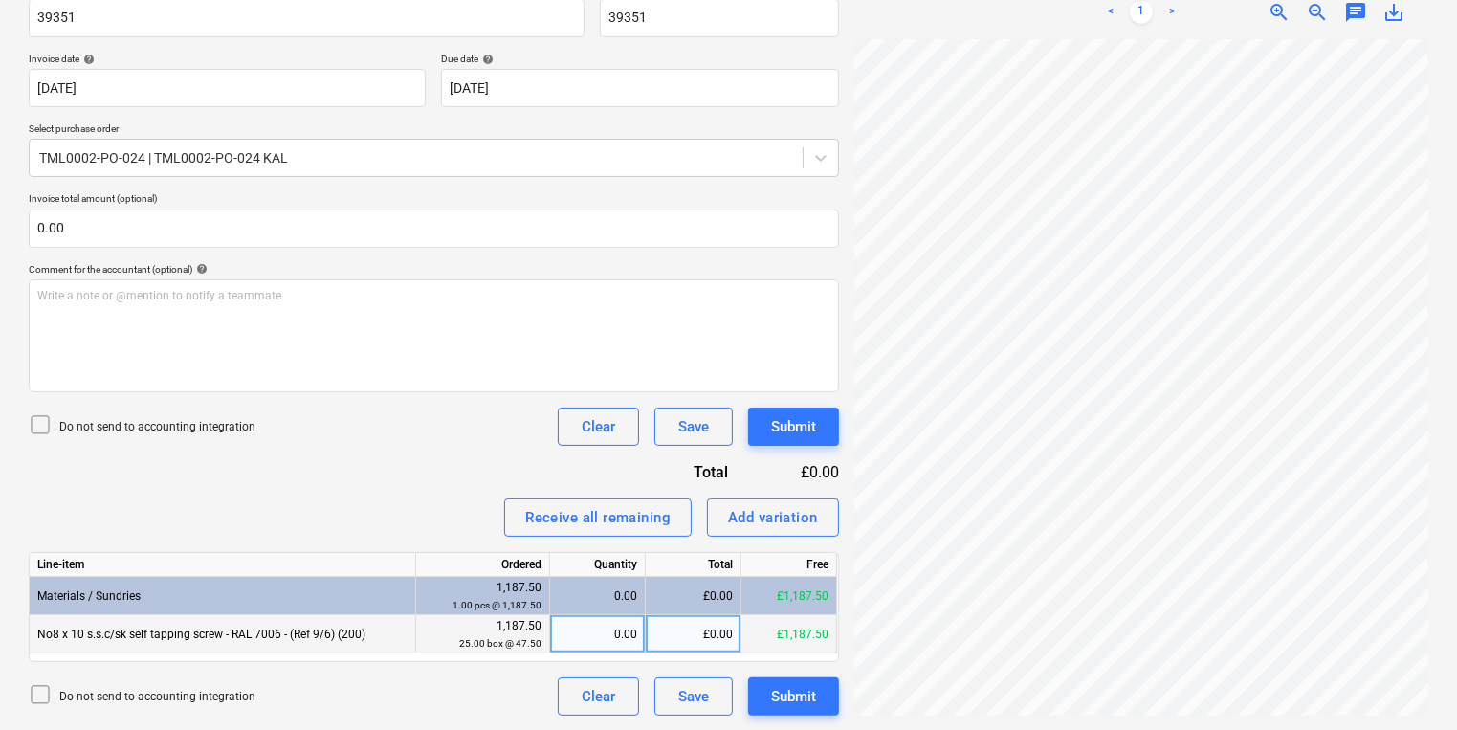
click at [608, 615] on div "0.00" at bounding box center [597, 634] width 79 height 38
type input "25"
click at [303, 639] on div "Create new document Select company KAL FIXINGS UK LTD Add new company Select do…" at bounding box center [728, 252] width 1415 height 943
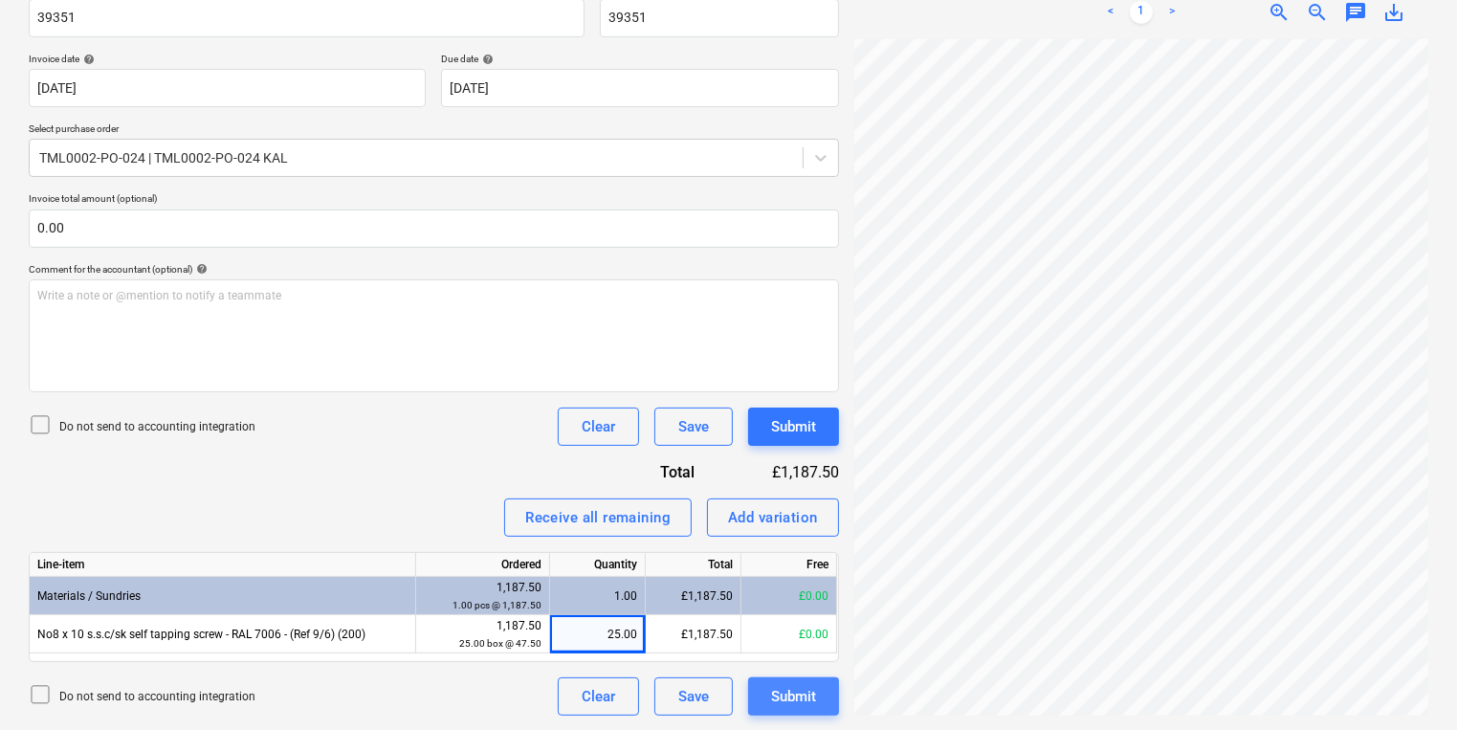
click at [773, 703] on div "Submit" at bounding box center [793, 696] width 45 height 25
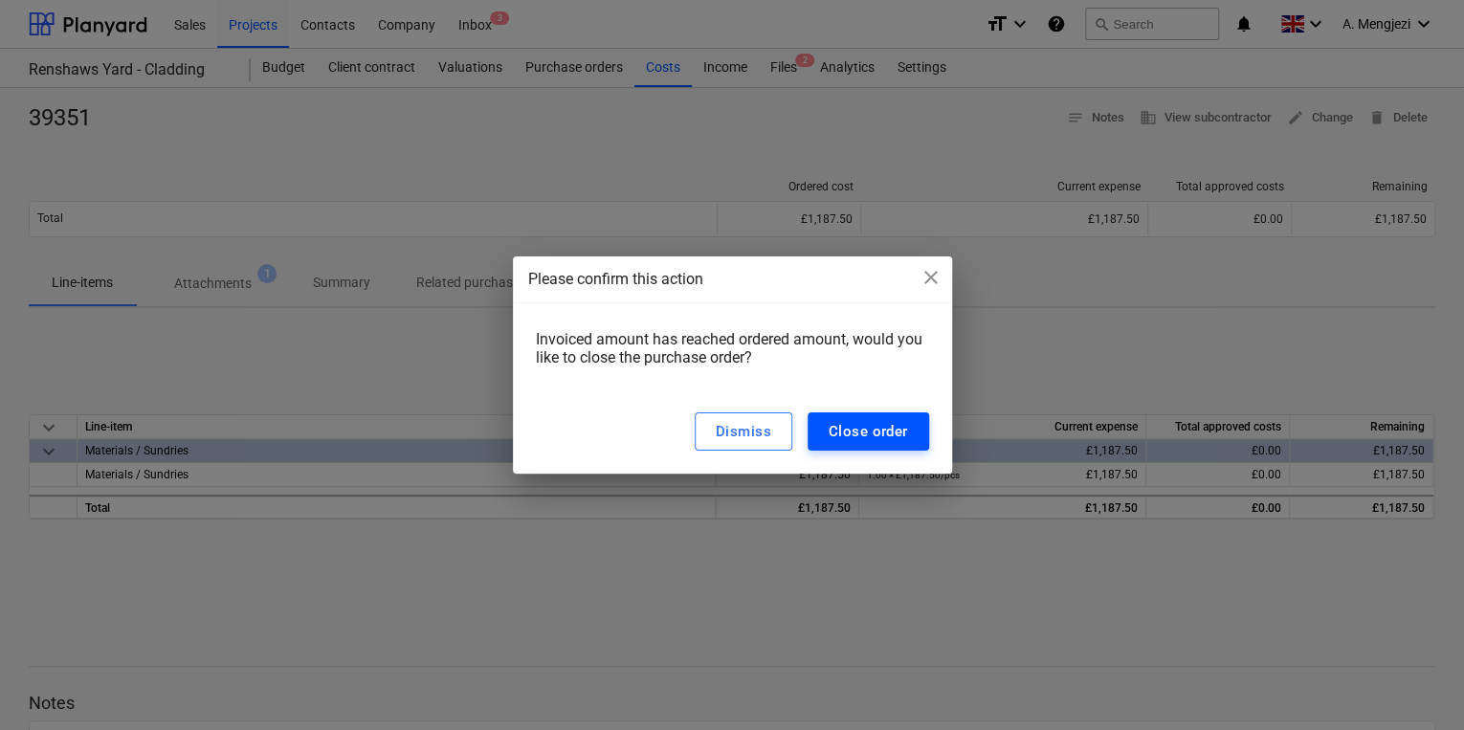
click at [893, 425] on div "Close order" at bounding box center [868, 431] width 79 height 25
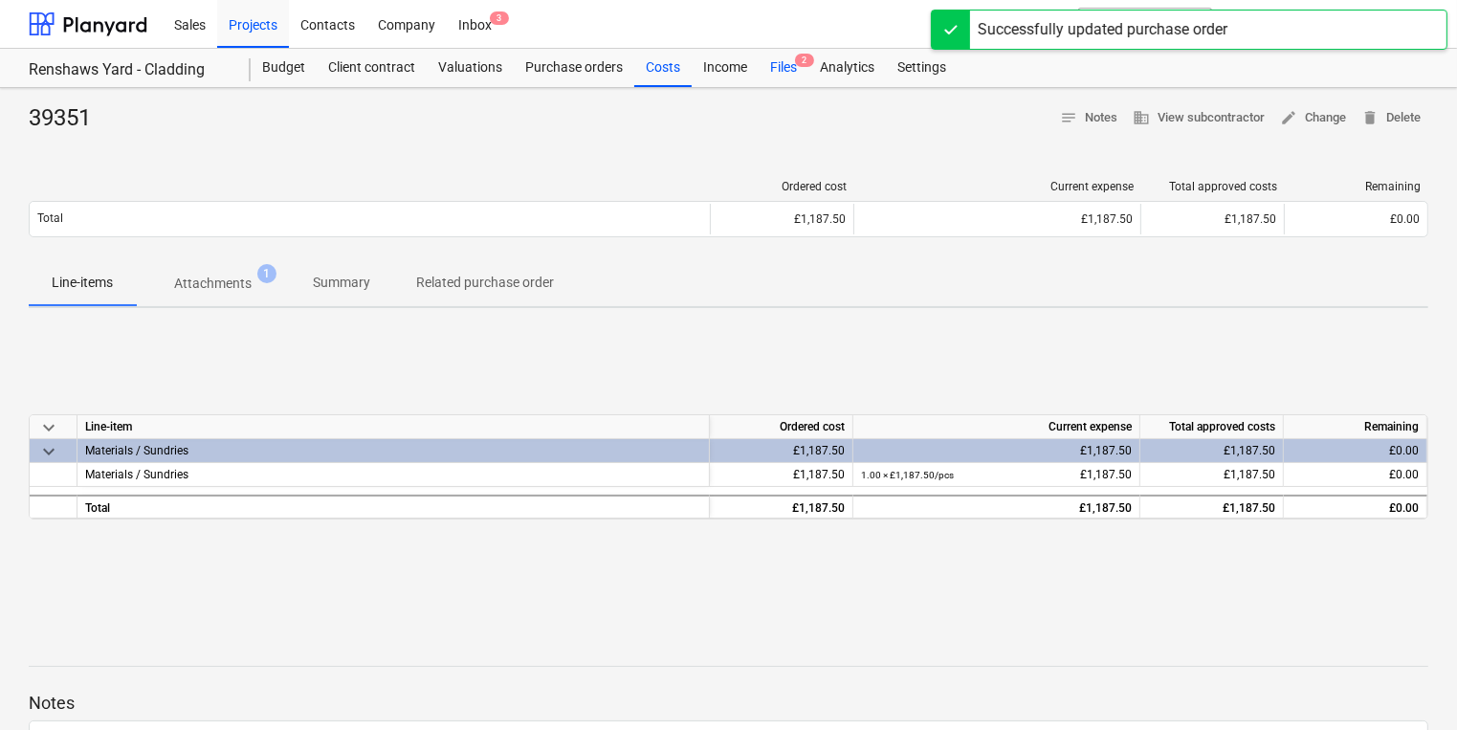
click at [776, 65] on div "Files 2" at bounding box center [784, 68] width 50 height 38
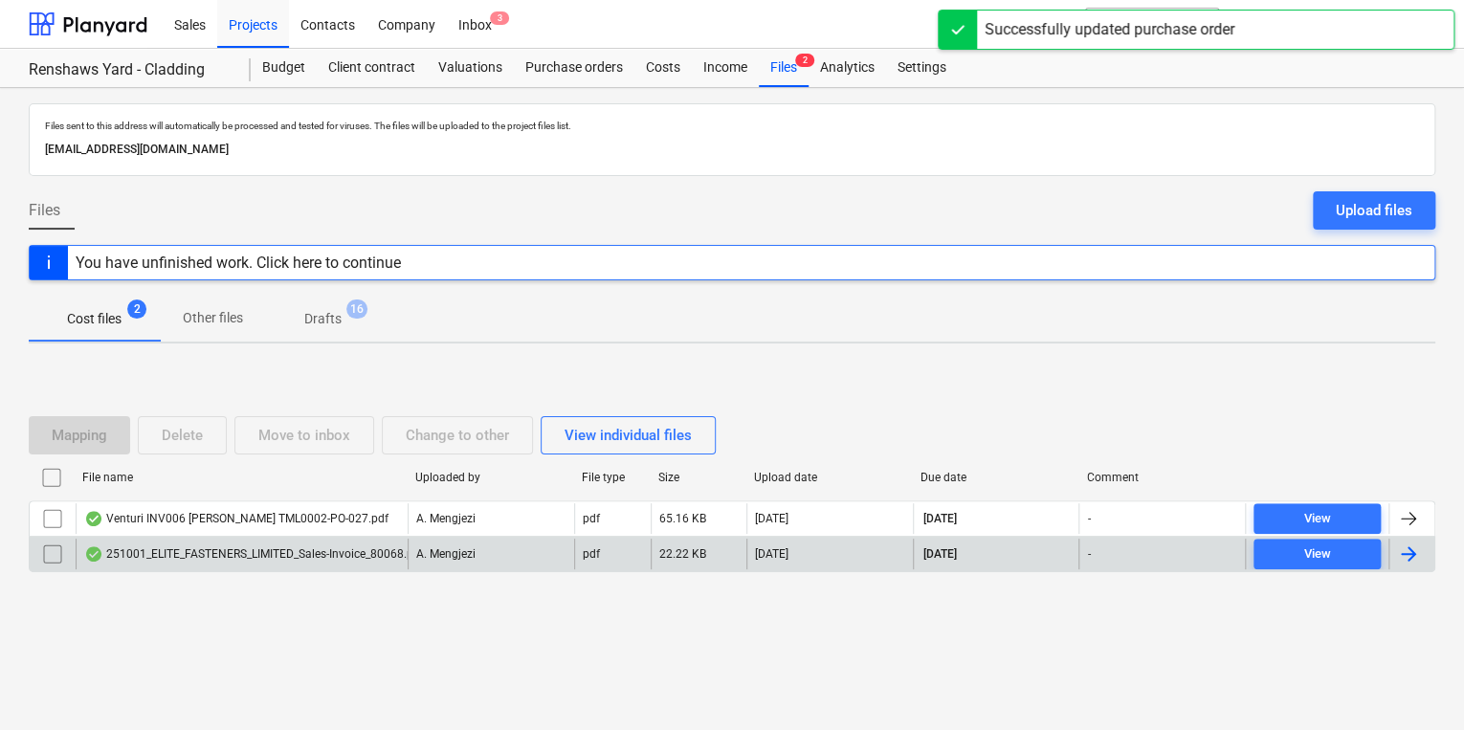
click at [154, 551] on div "251001_ELITE_FASTENERS_LIMITED_Sales-Invoice_80068.pdf" at bounding box center [254, 553] width 340 height 15
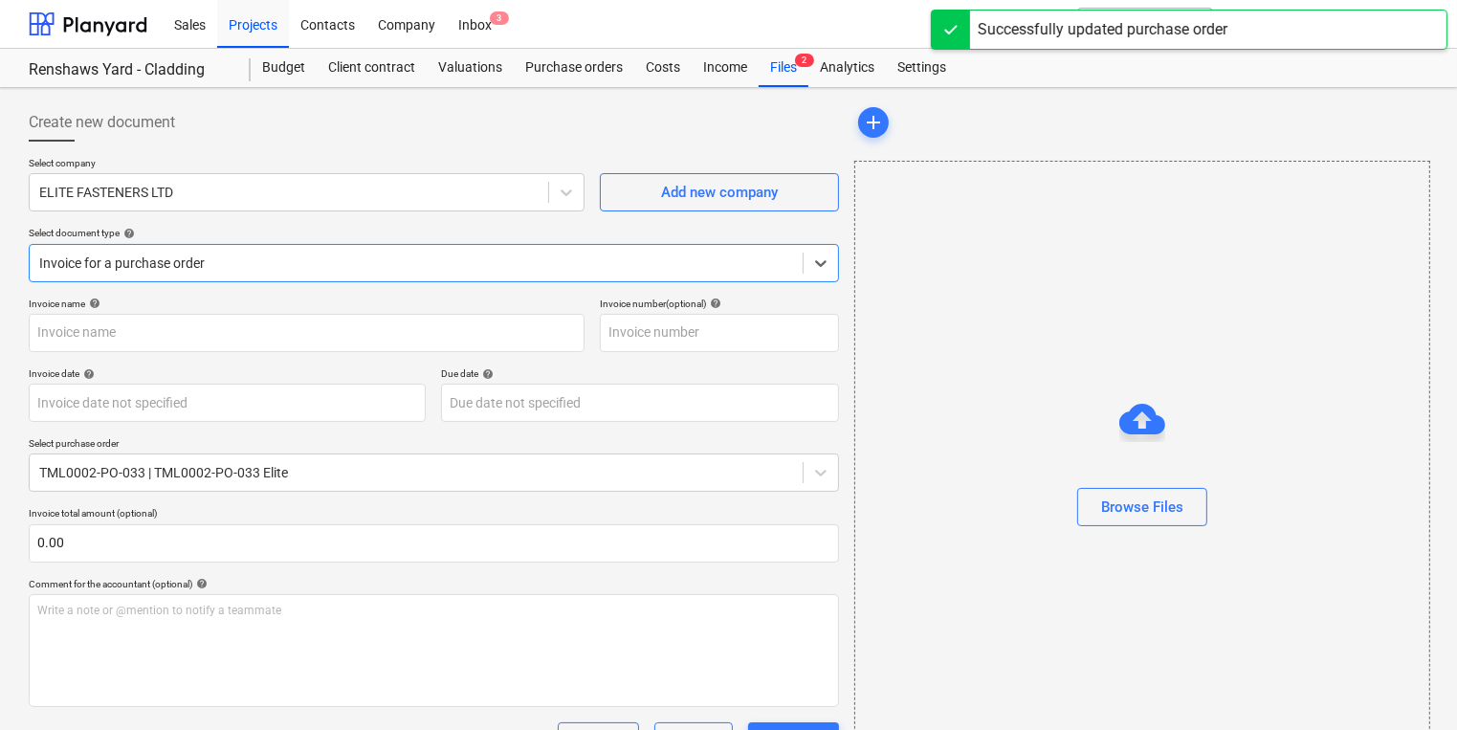
type input "80068"
type input "[DATE]"
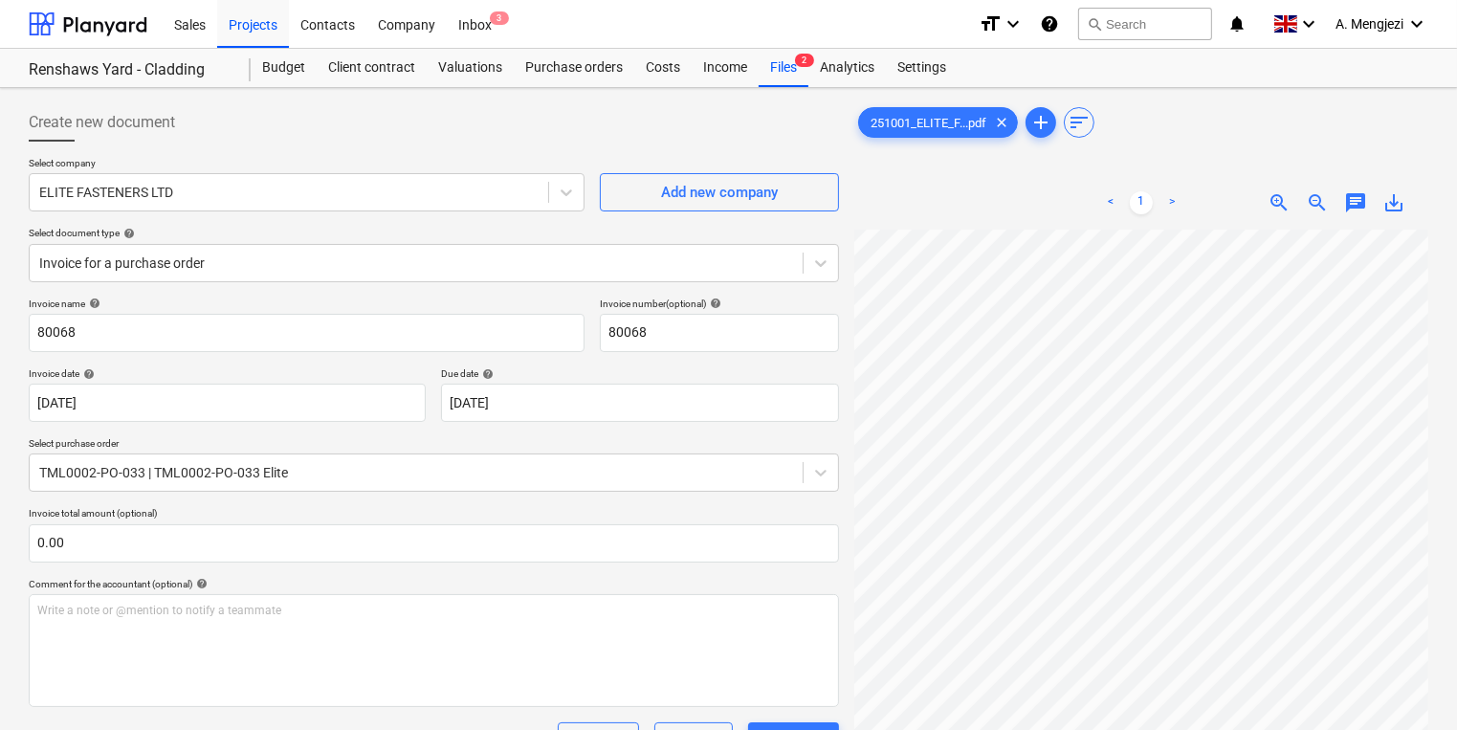
scroll to position [230, 0]
drag, startPoint x: 261, startPoint y: 31, endPoint x: 8, endPoint y: 17, distance: 253.9
click at [261, 31] on div "Projects" at bounding box center [253, 23] width 72 height 49
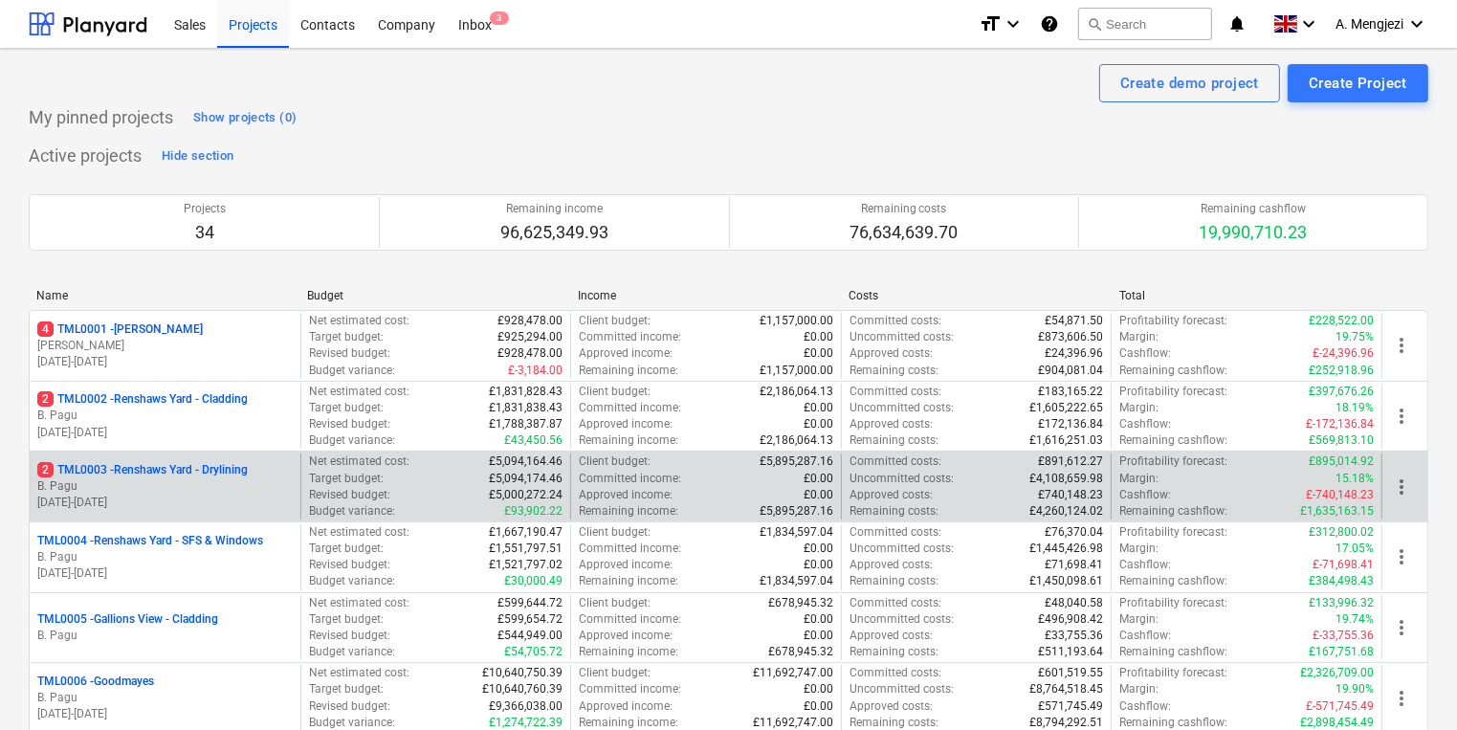
click at [115, 480] on p "B. Pagu" at bounding box center [164, 486] width 255 height 16
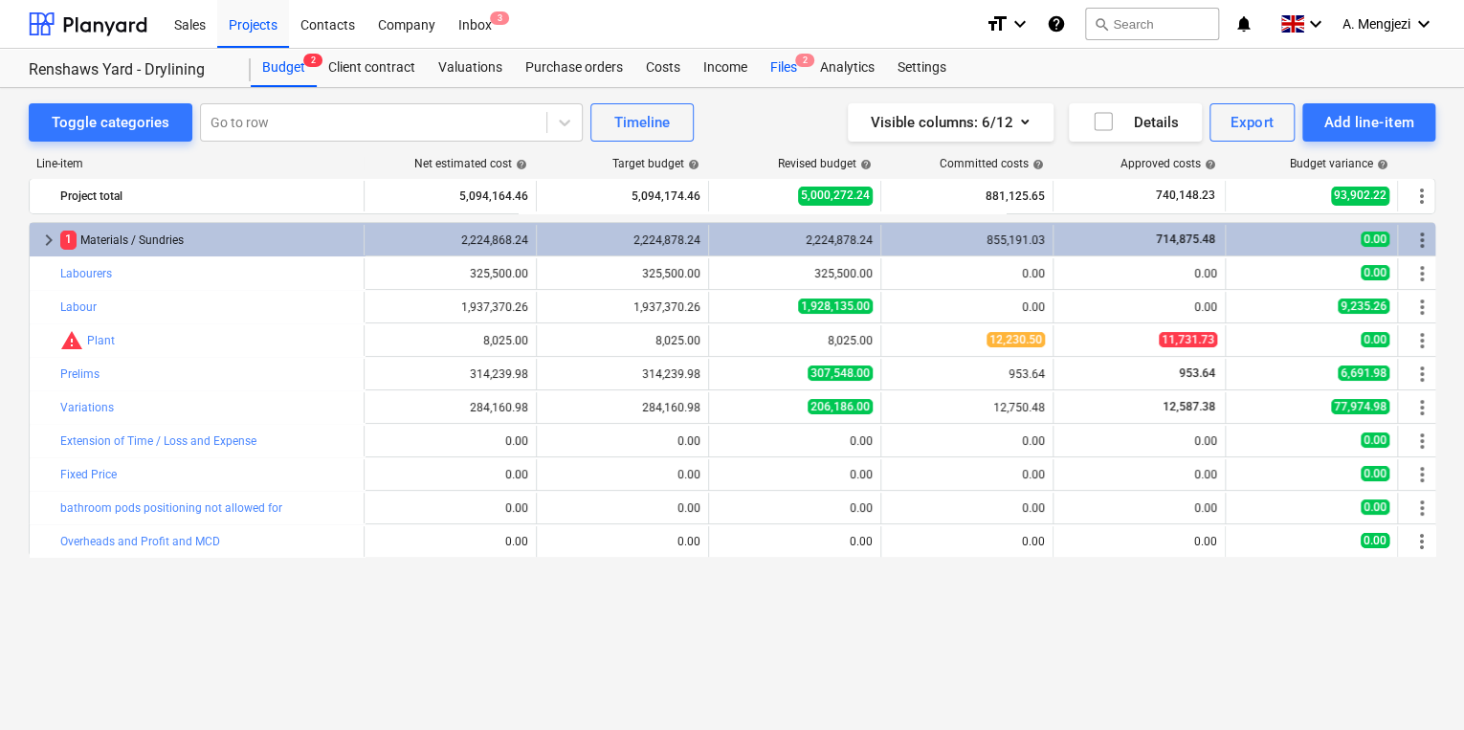
click at [791, 59] on div "Files 2" at bounding box center [784, 68] width 50 height 38
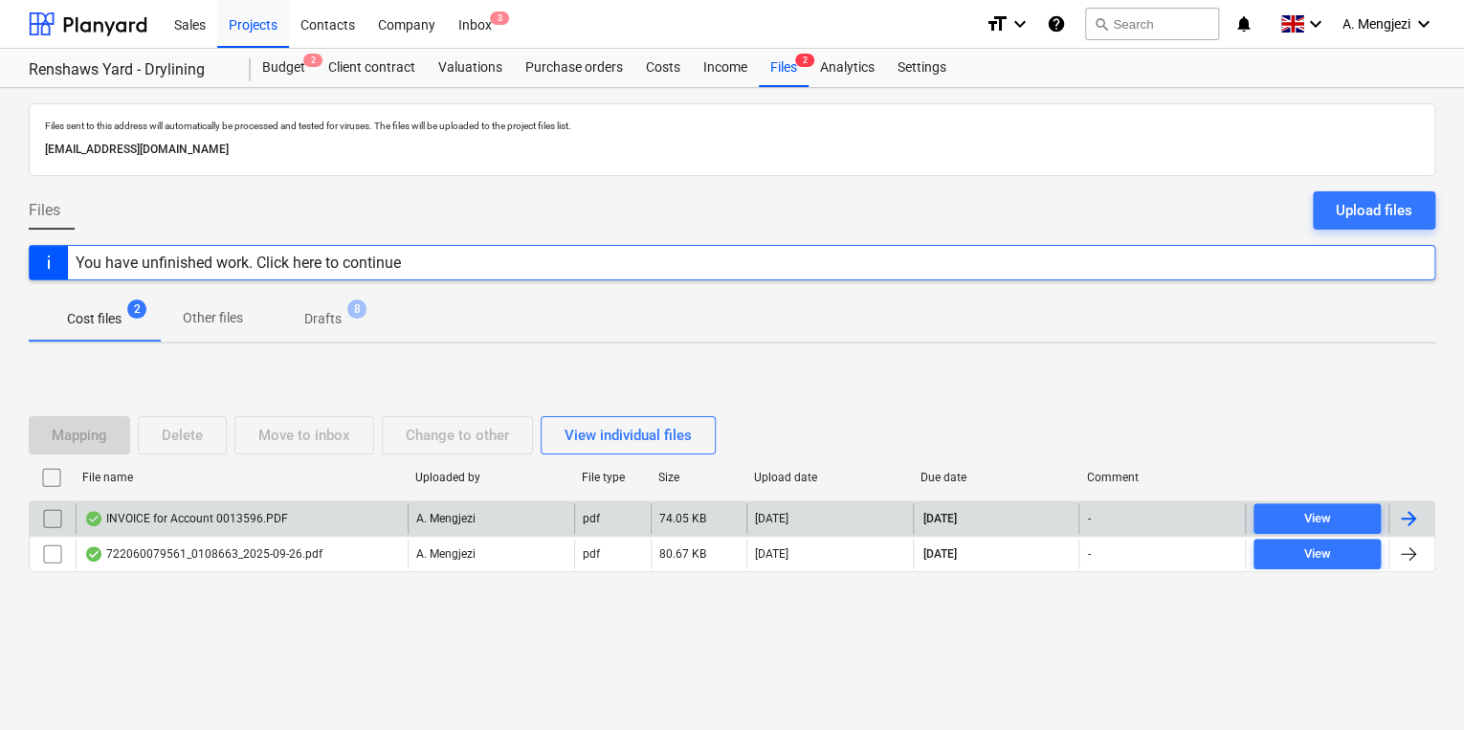
click at [398, 527] on div "INVOICE for Account 0013596.PDF" at bounding box center [242, 518] width 332 height 31
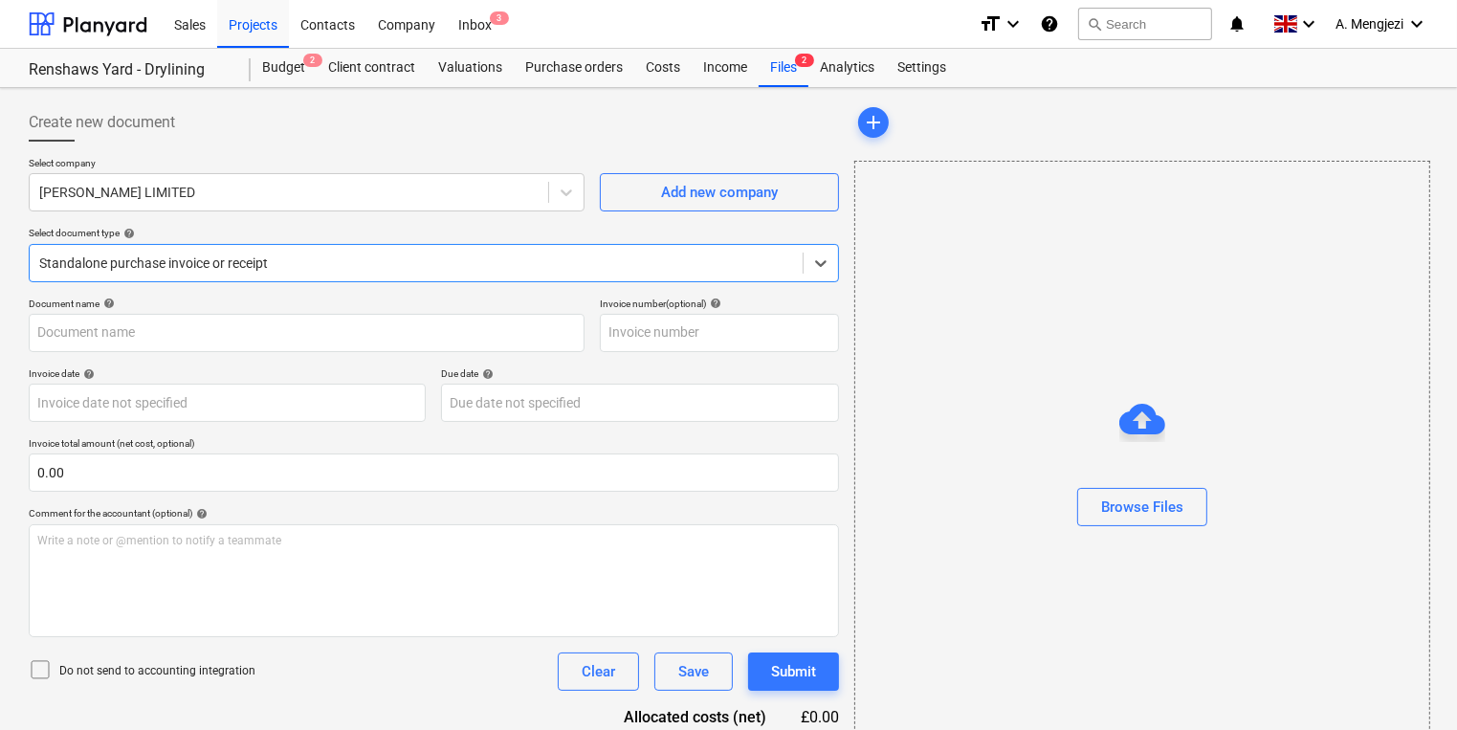
type input "0243/01478806"
type input "[DATE]"
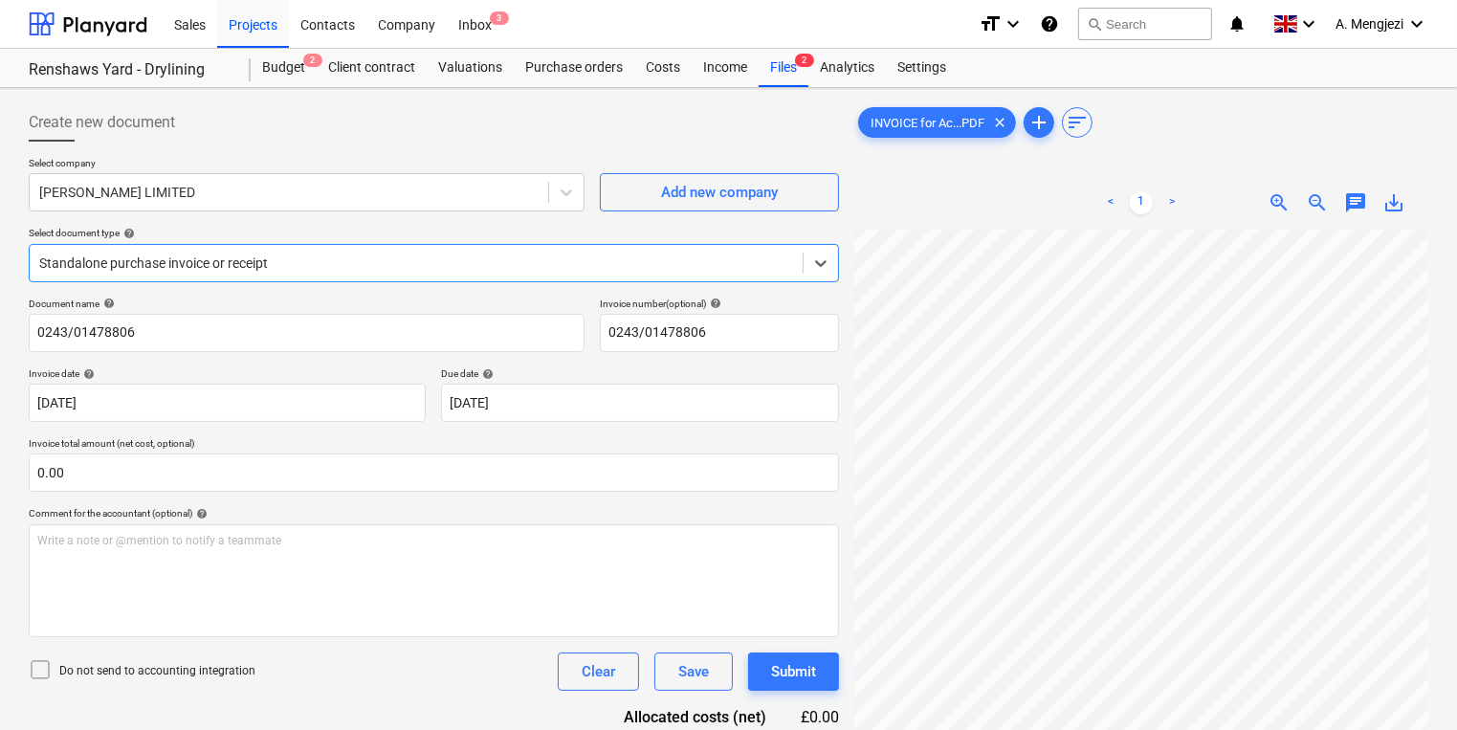
scroll to position [153, 0]
click at [773, 85] on div "Files 2" at bounding box center [784, 68] width 50 height 38
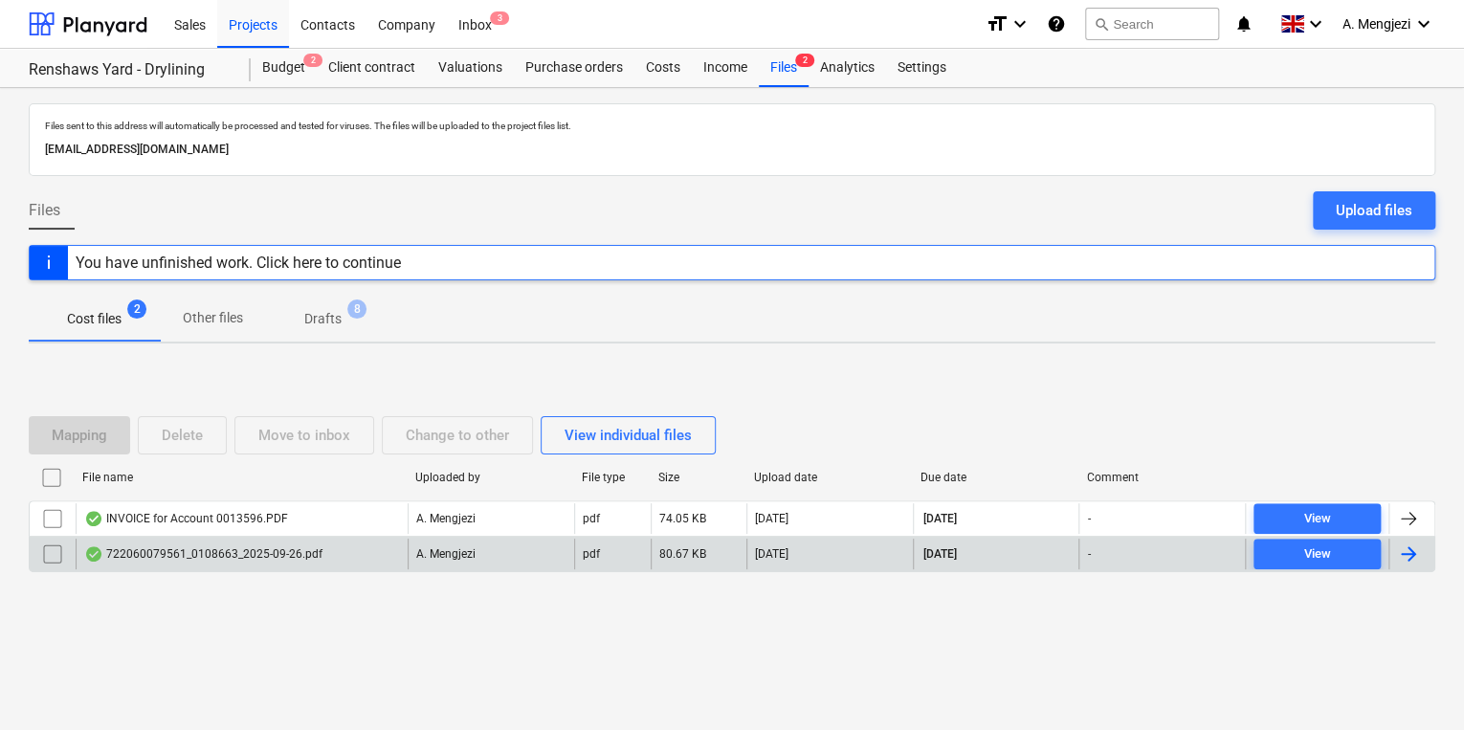
click at [482, 566] on div "A. Mengjezi" at bounding box center [491, 554] width 167 height 31
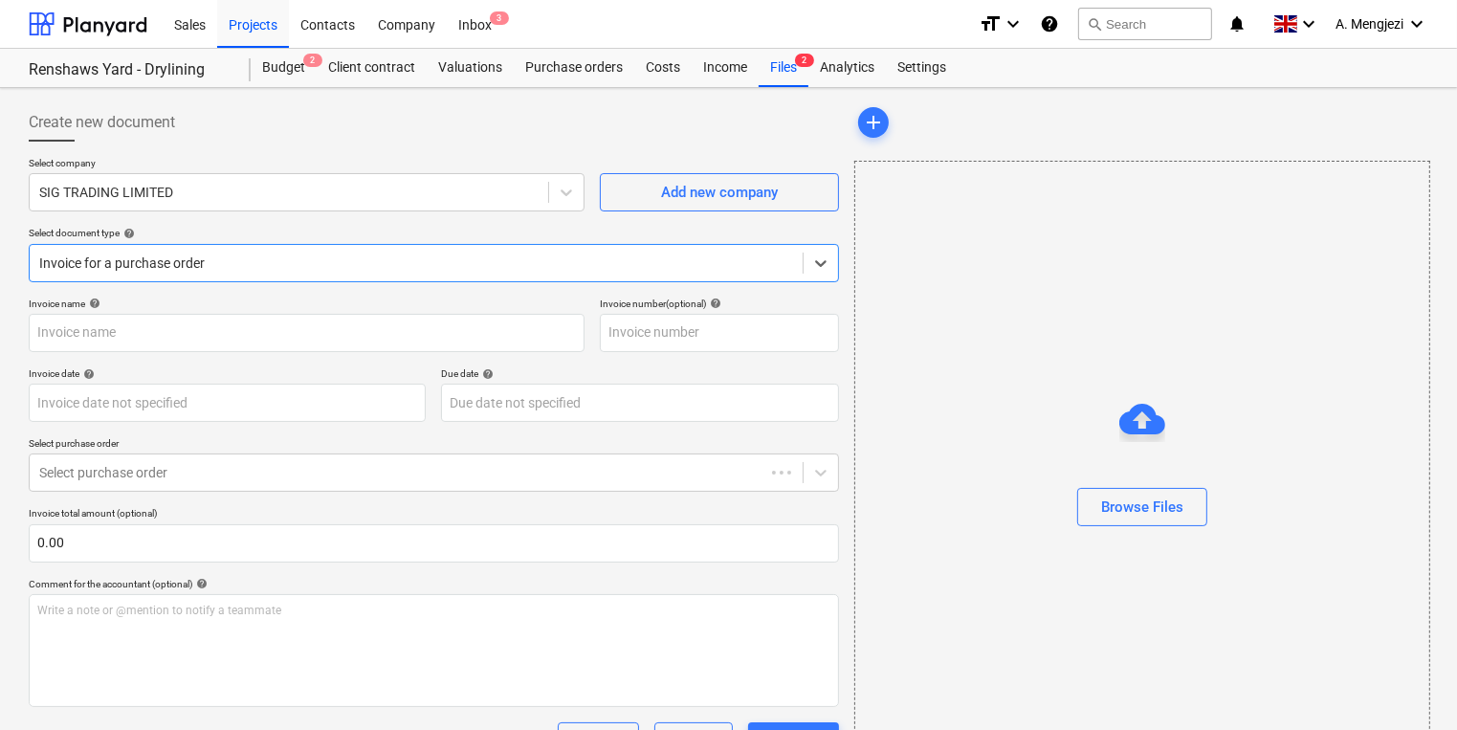
type input "722060079561"
type input "[DATE]"
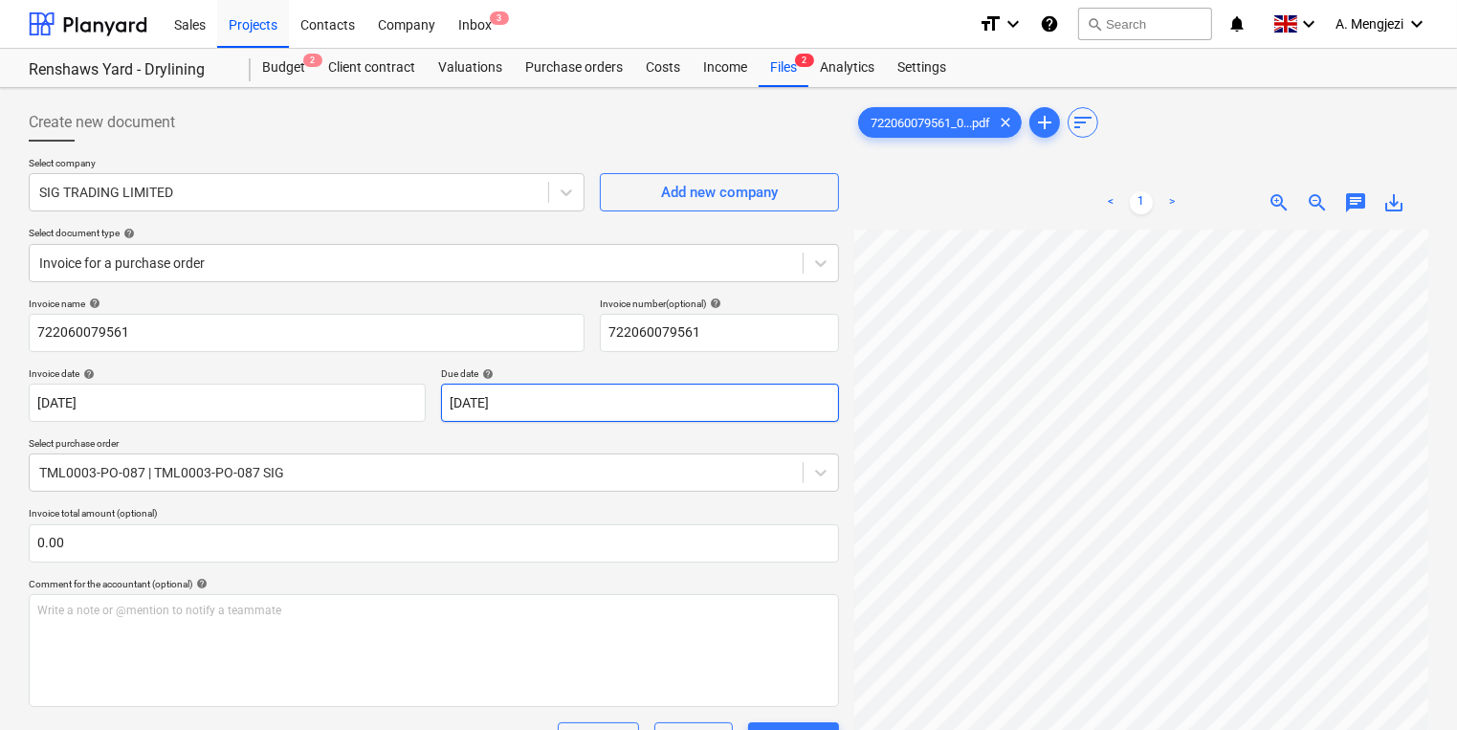
scroll to position [267, 155]
click at [264, 38] on div "Projects" at bounding box center [253, 23] width 72 height 49
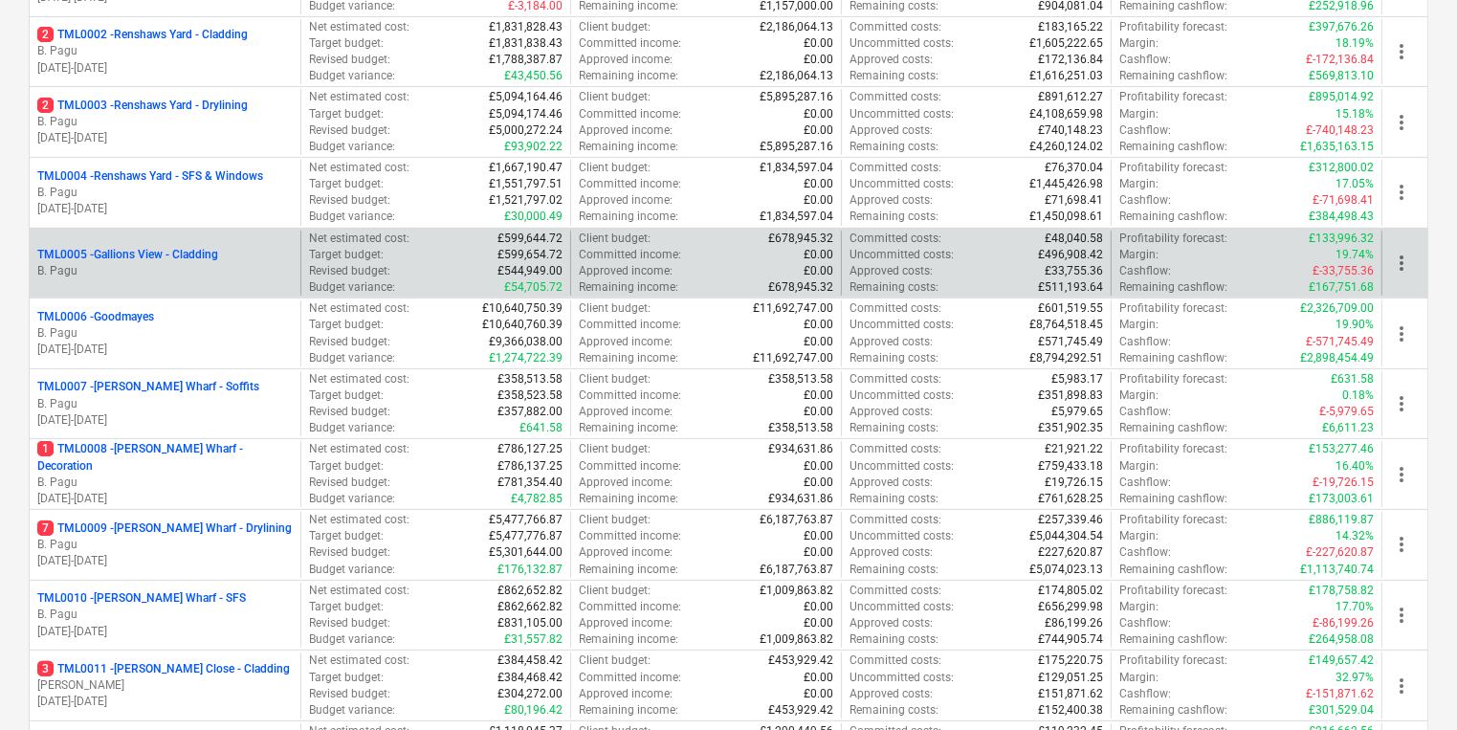
scroll to position [536, 0]
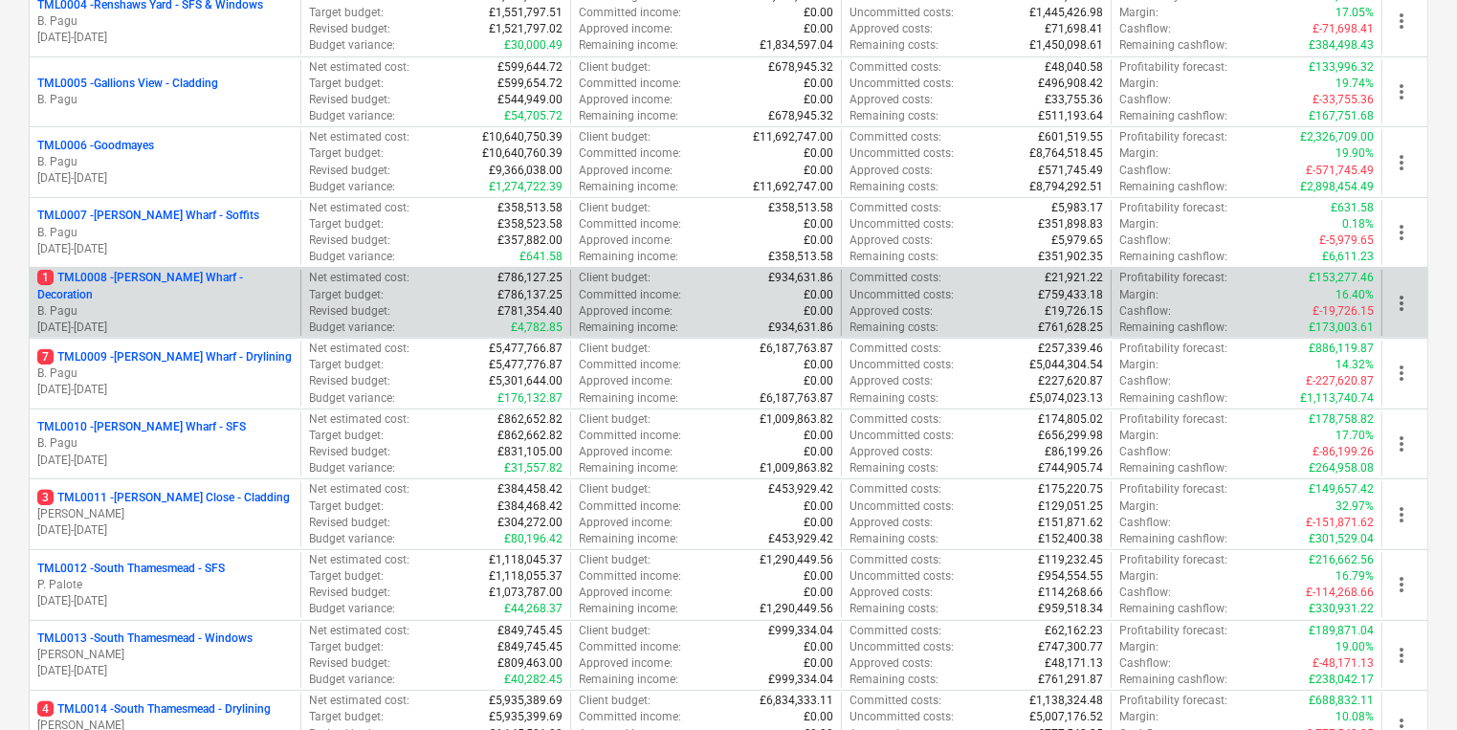
click at [206, 303] on p "B. Pagu" at bounding box center [164, 311] width 255 height 16
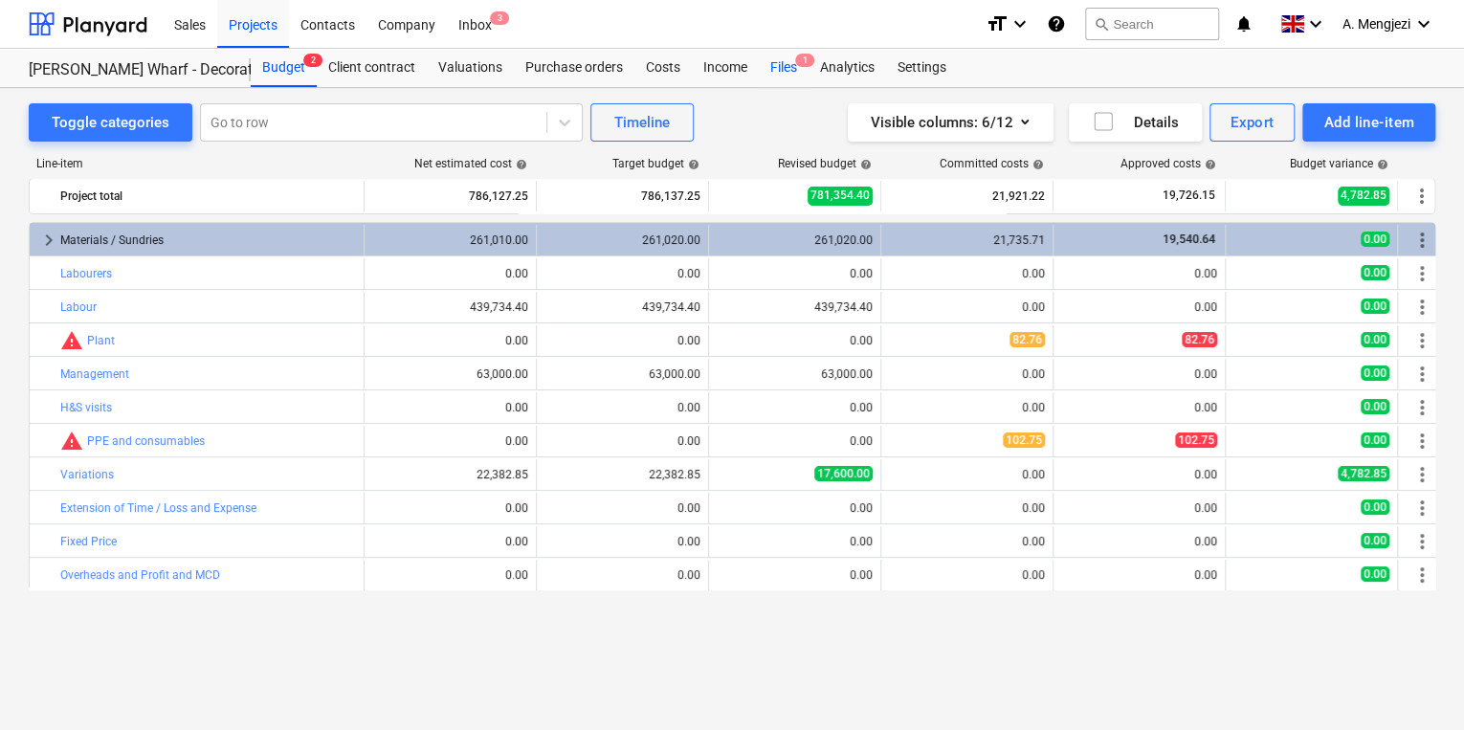
click at [792, 73] on div "Files 1" at bounding box center [784, 68] width 50 height 38
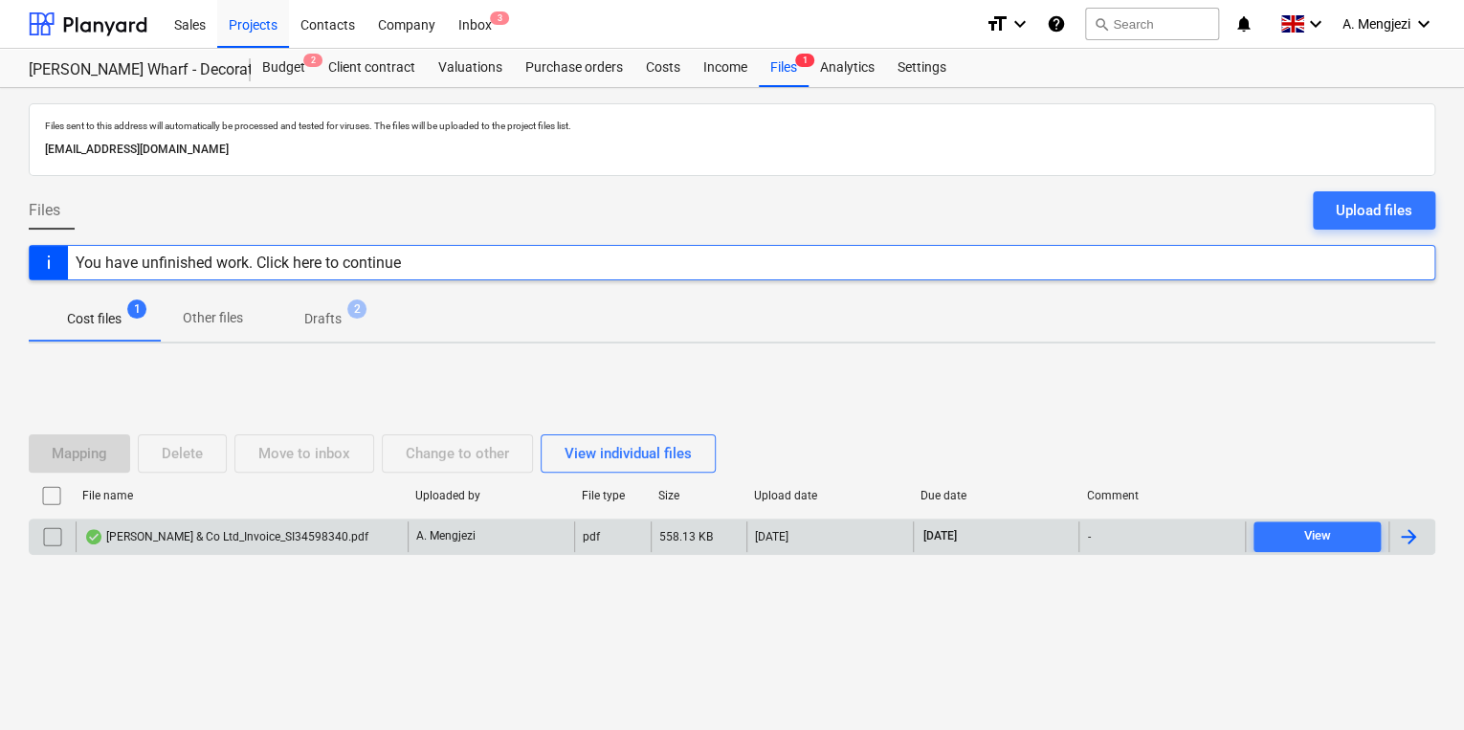
click at [277, 523] on div "[PERSON_NAME] & Co Ltd_Invoice_SI34598340.pdf" at bounding box center [242, 537] width 332 height 31
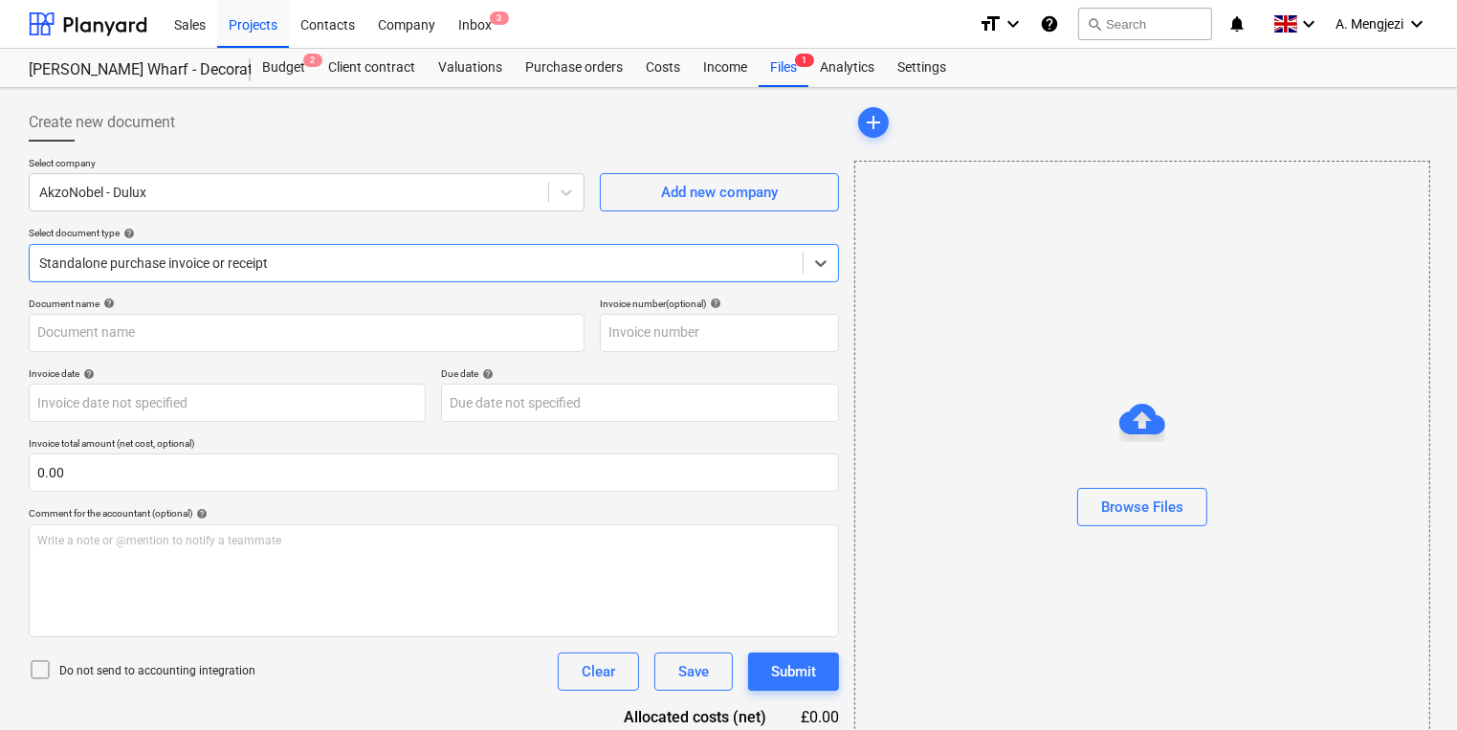
type input "S134598340"
type input "[DATE]"
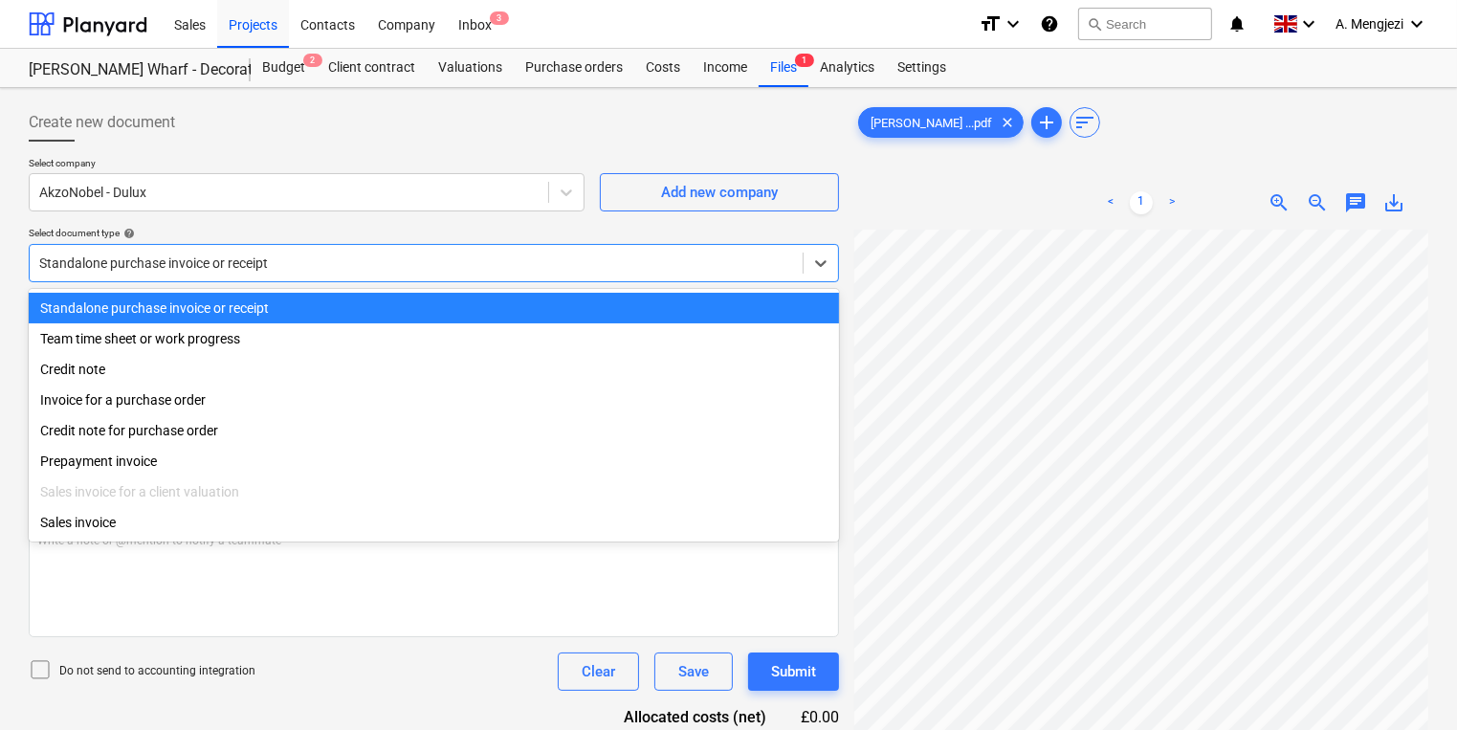
click at [426, 262] on div at bounding box center [416, 263] width 754 height 19
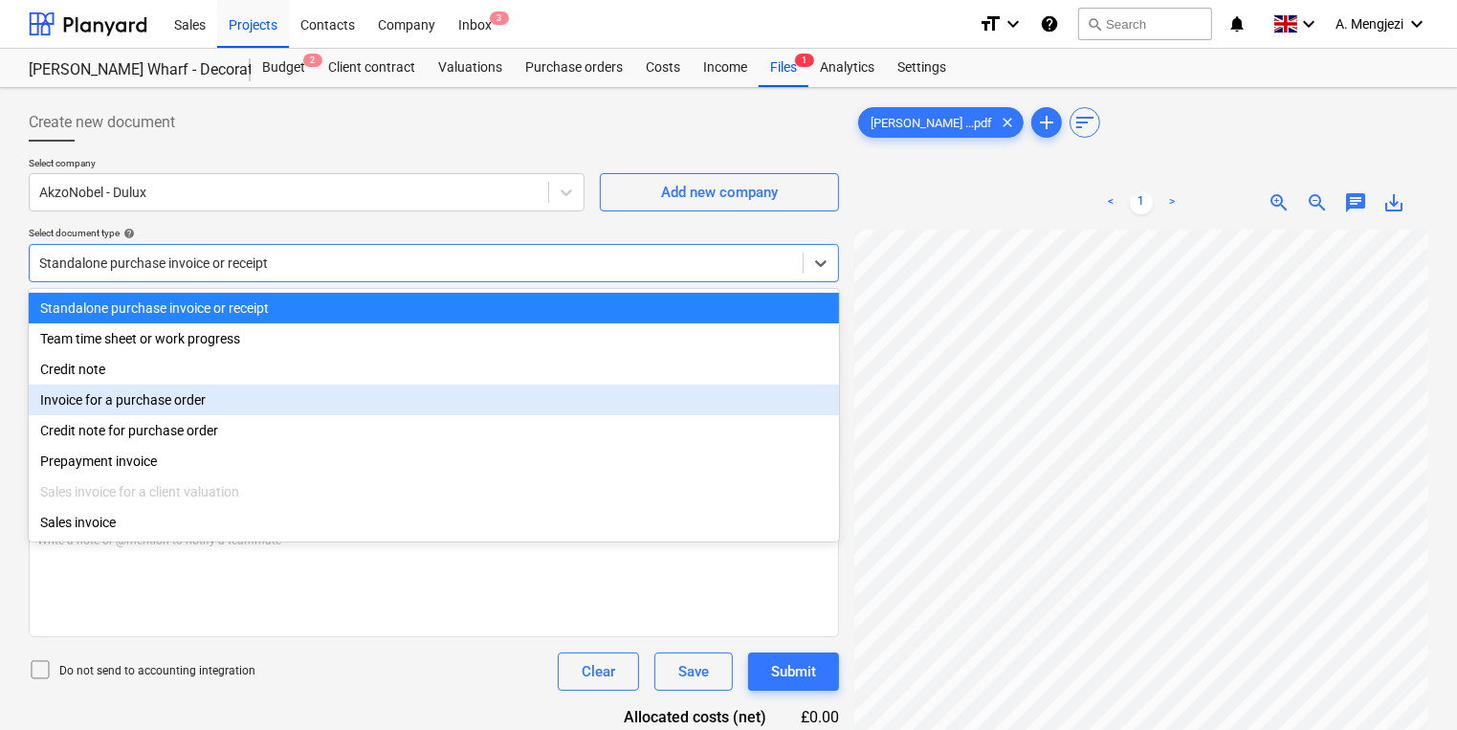
click at [455, 402] on div "Invoice for a purchase order" at bounding box center [434, 400] width 810 height 31
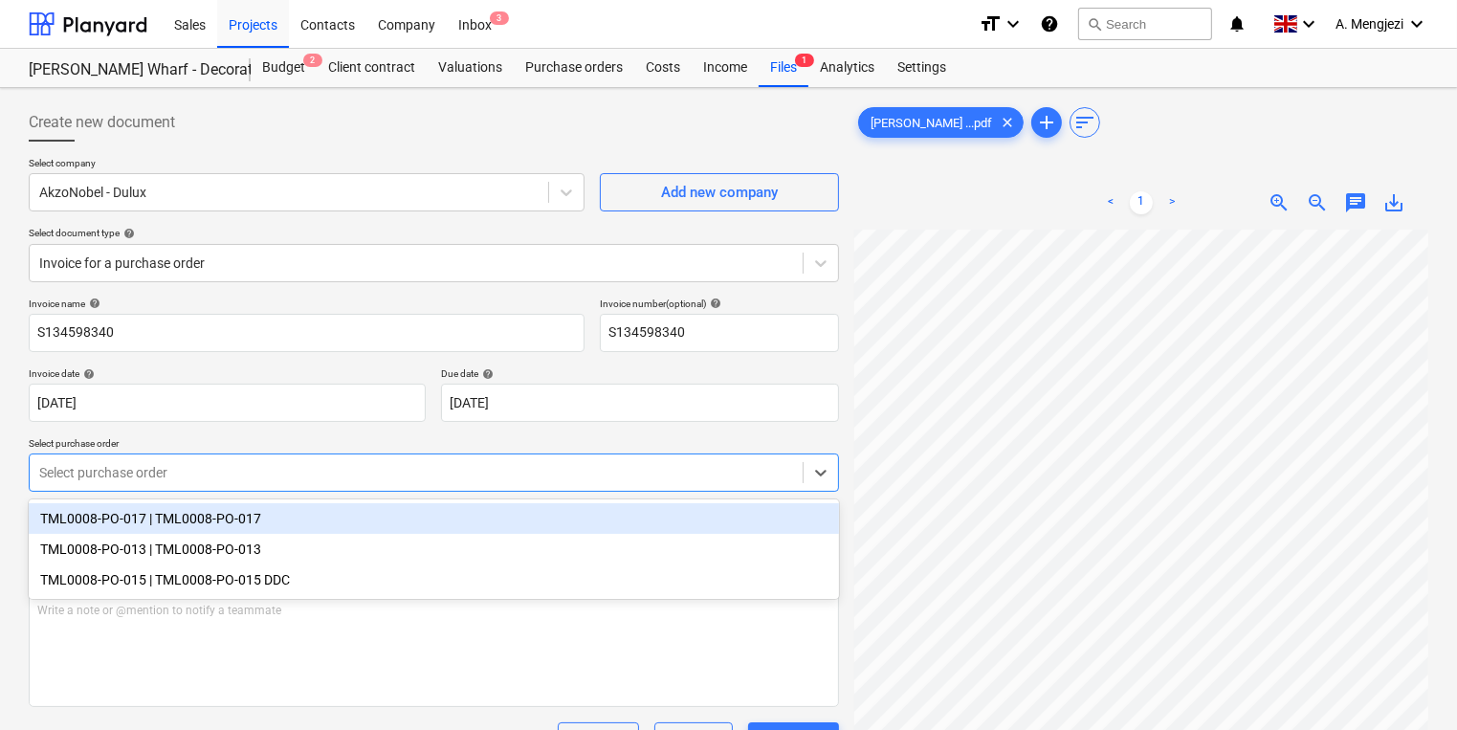
click at [456, 482] on div at bounding box center [416, 472] width 754 height 19
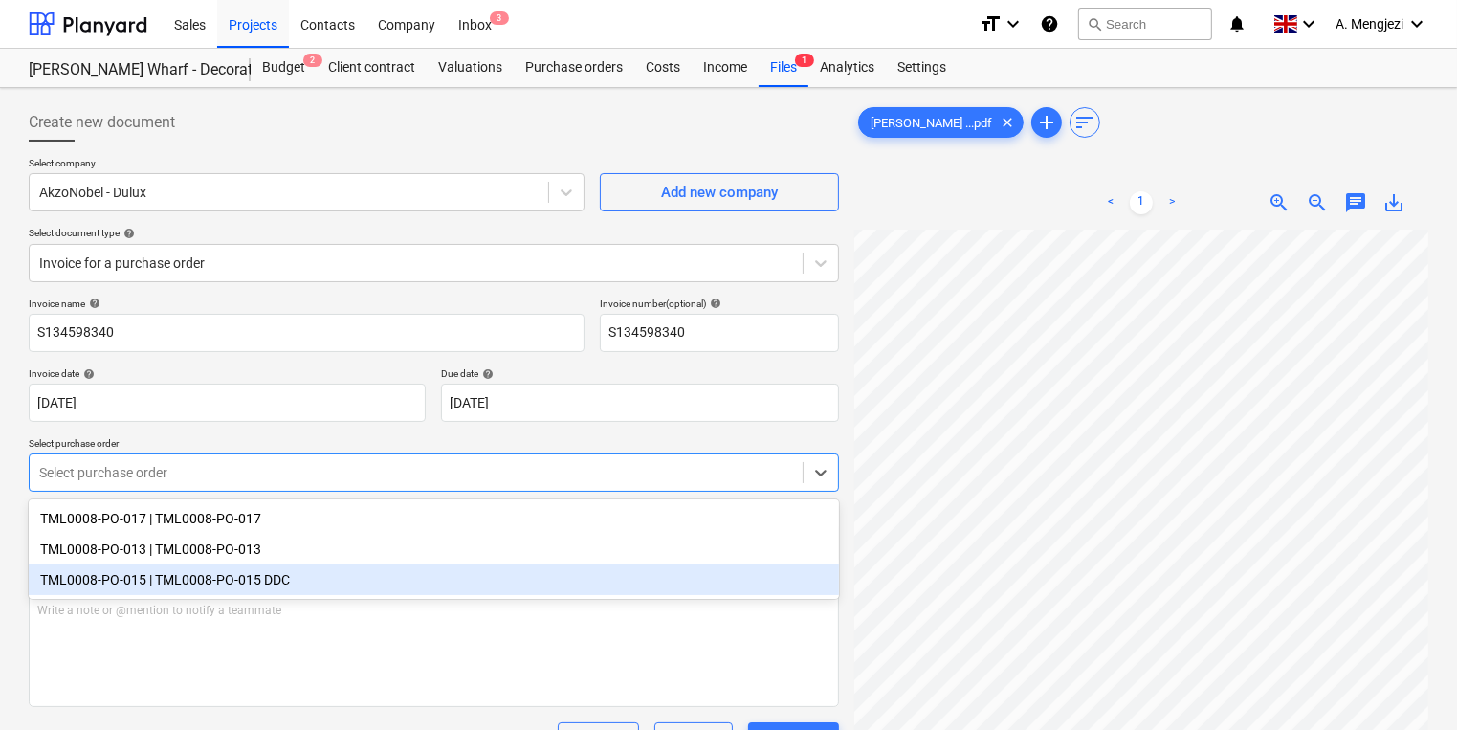
click at [409, 589] on div "TML0008-PO-015 | TML0008-PO-015 DDC" at bounding box center [434, 580] width 810 height 31
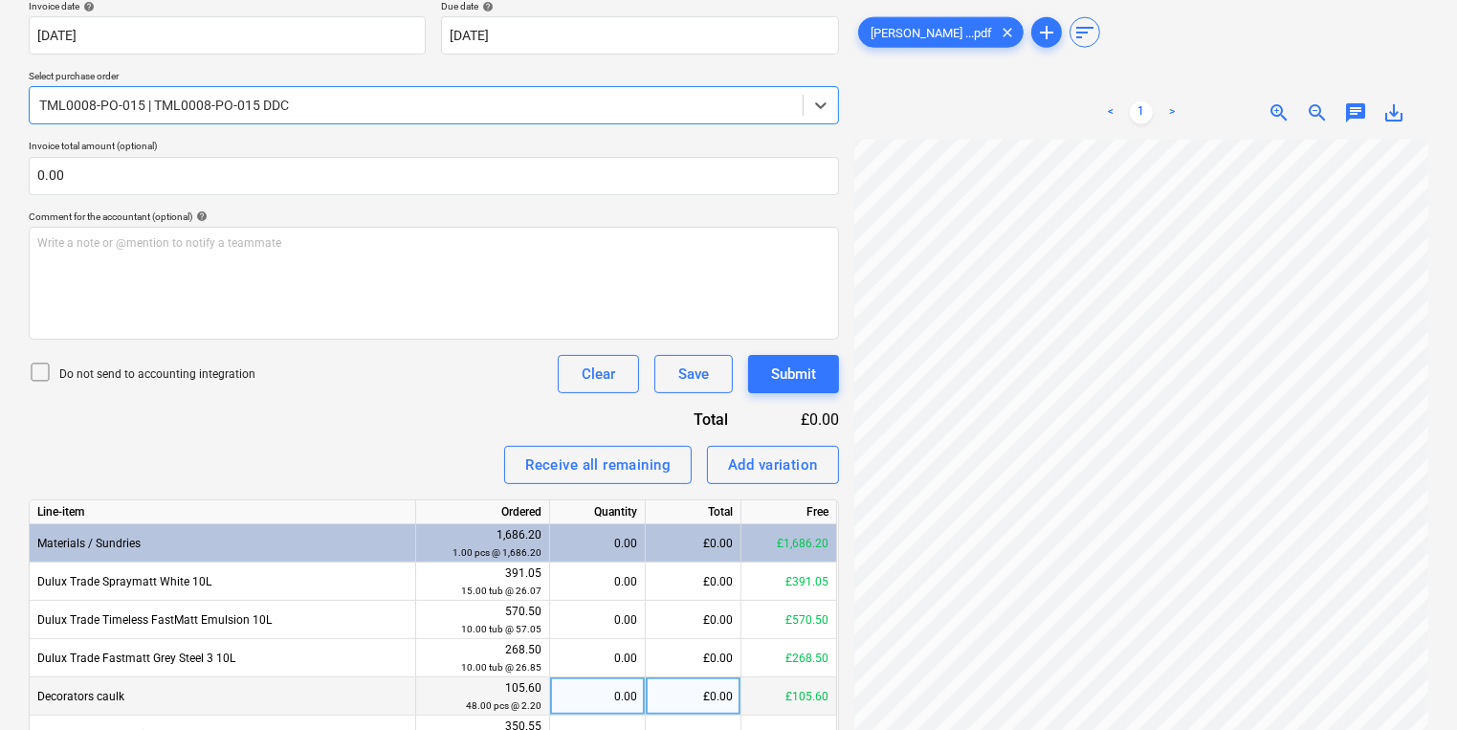
scroll to position [468, 0]
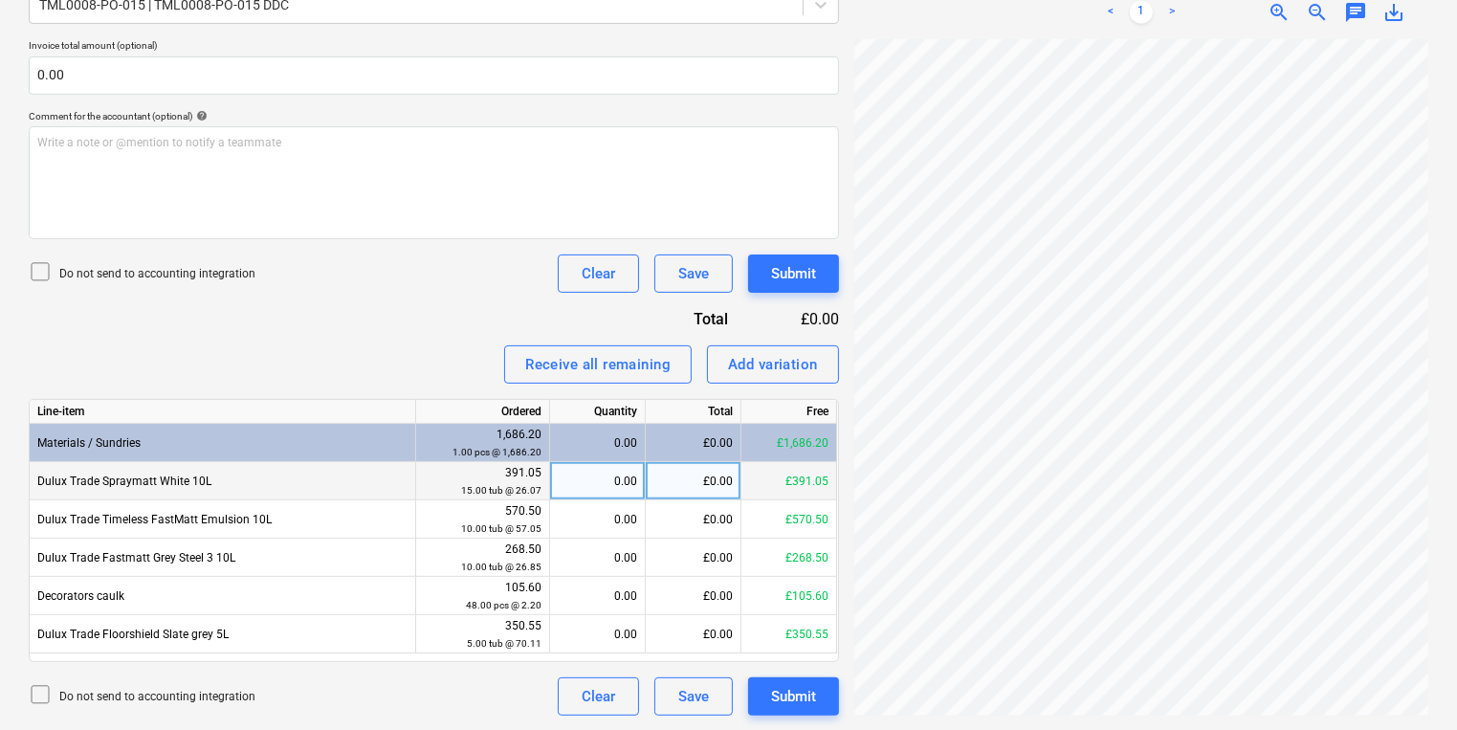
click at [589, 474] on div "0.00" at bounding box center [597, 481] width 79 height 38
type input "15"
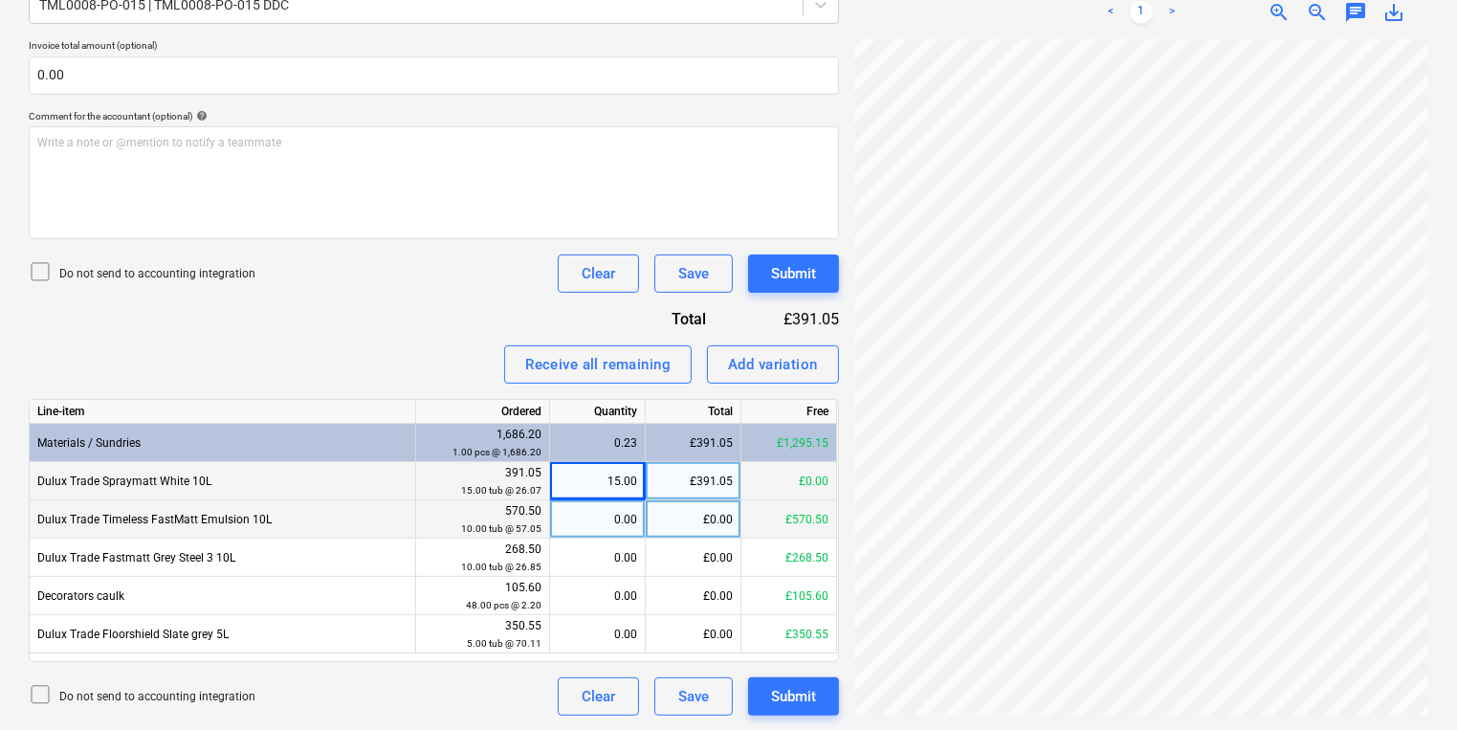
click at [599, 524] on div "0.00" at bounding box center [597, 519] width 79 height 38
type input "10"
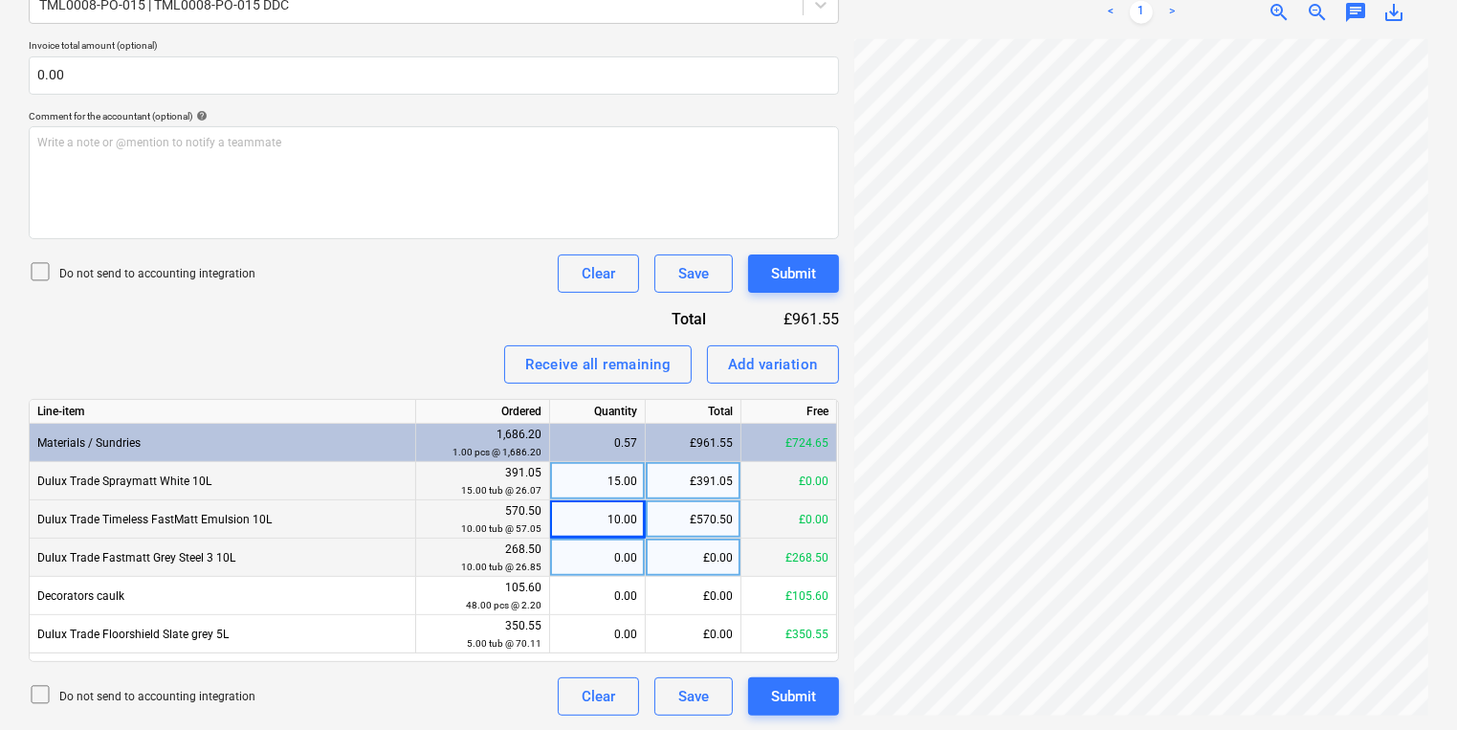
click at [611, 551] on div "0.00" at bounding box center [597, 558] width 79 height 38
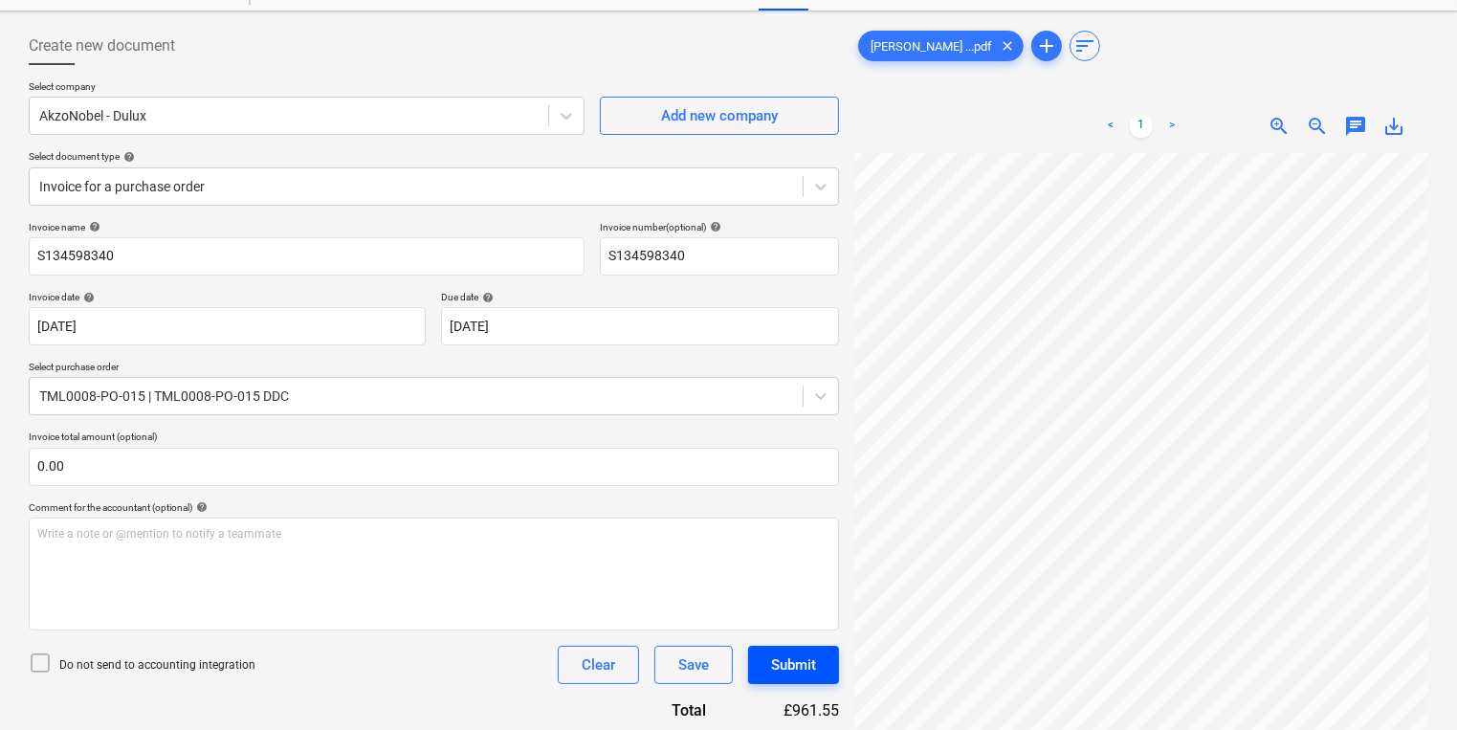
scroll to position [9, 0]
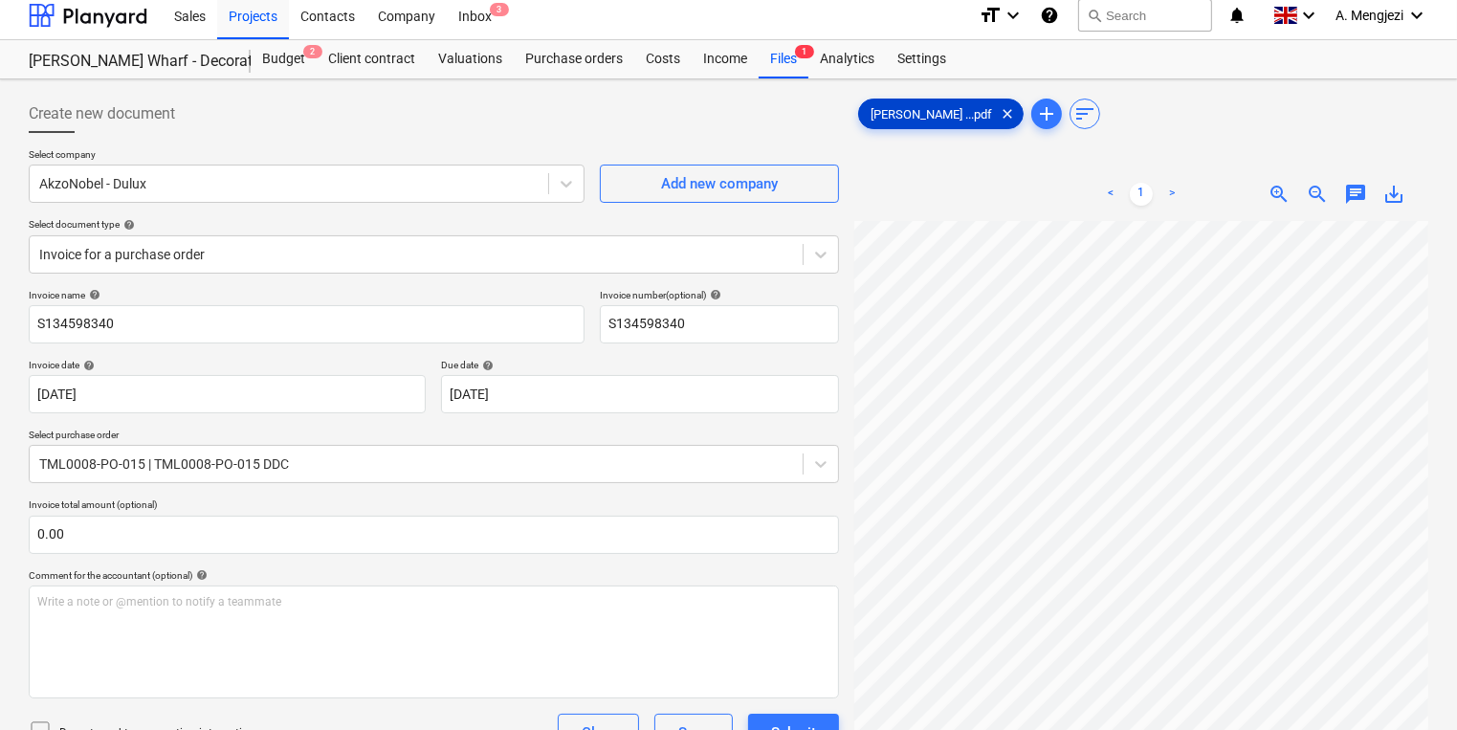
drag, startPoint x: 944, startPoint y: 116, endPoint x: -1180, endPoint y: 348, distance: 2136.1
click at [0, 348] on html "Sales Projects Contacts Company Inbox 3 format_size keyboard_arrow_down help se…" at bounding box center [728, 356] width 1457 height 730
click at [1403, 189] on span "save_alt" at bounding box center [1394, 194] width 23 height 23
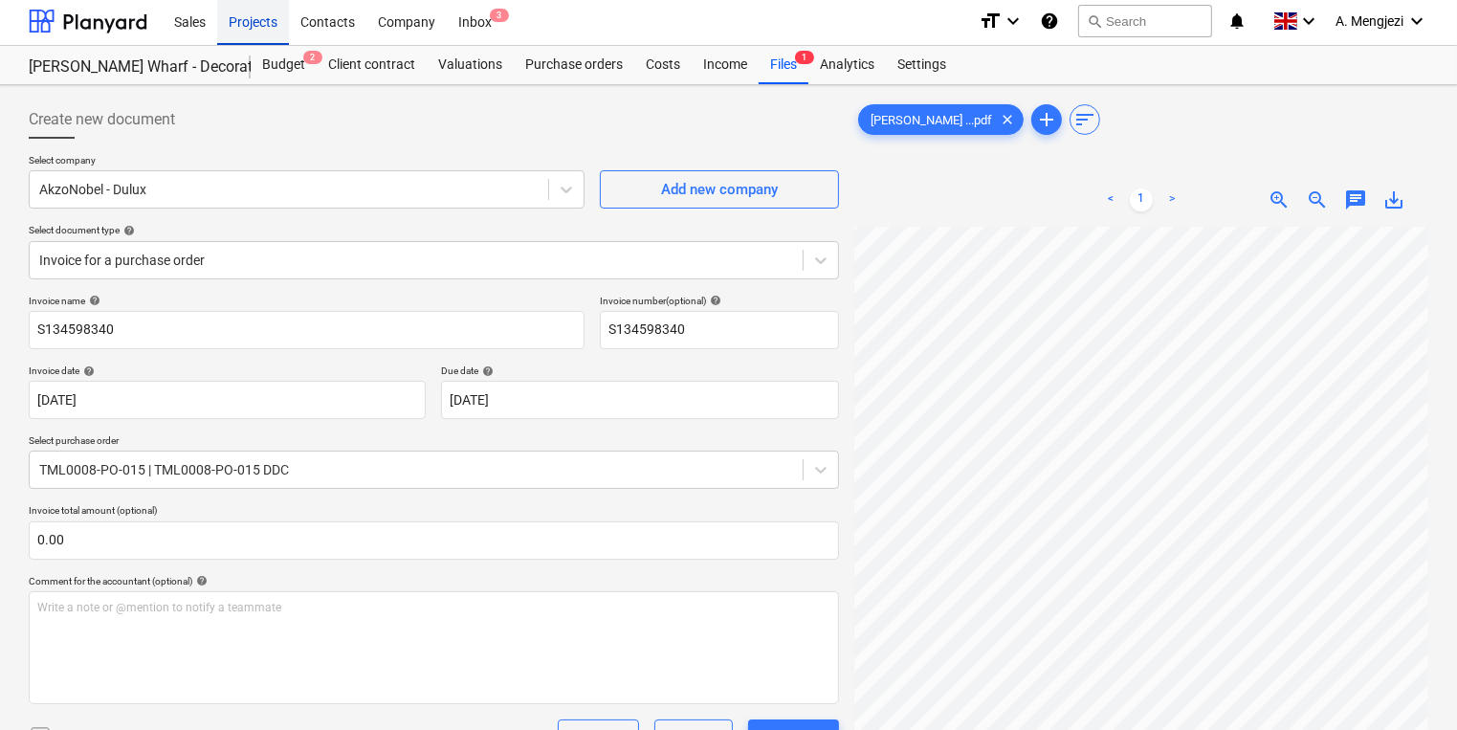
scroll to position [0, 0]
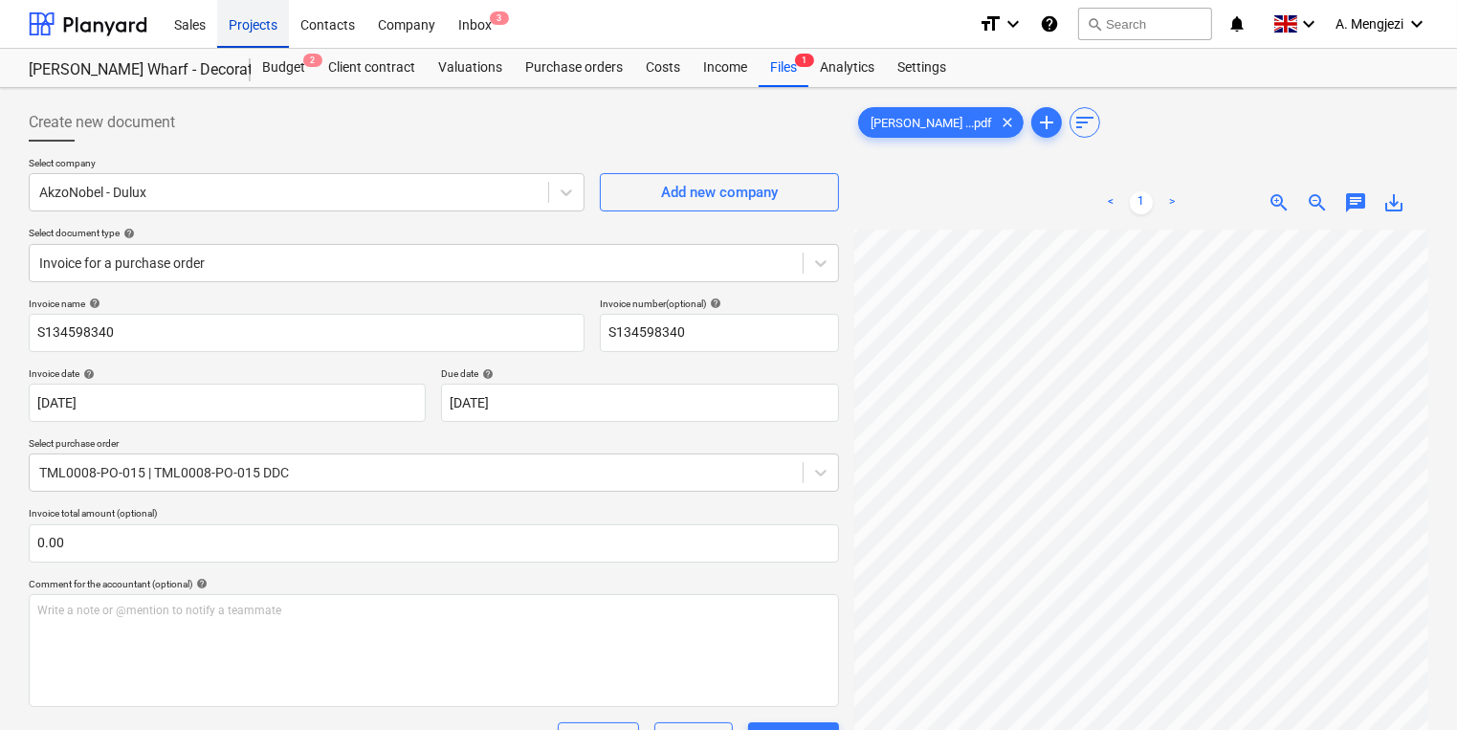
click at [276, 15] on div "Projects" at bounding box center [253, 23] width 72 height 49
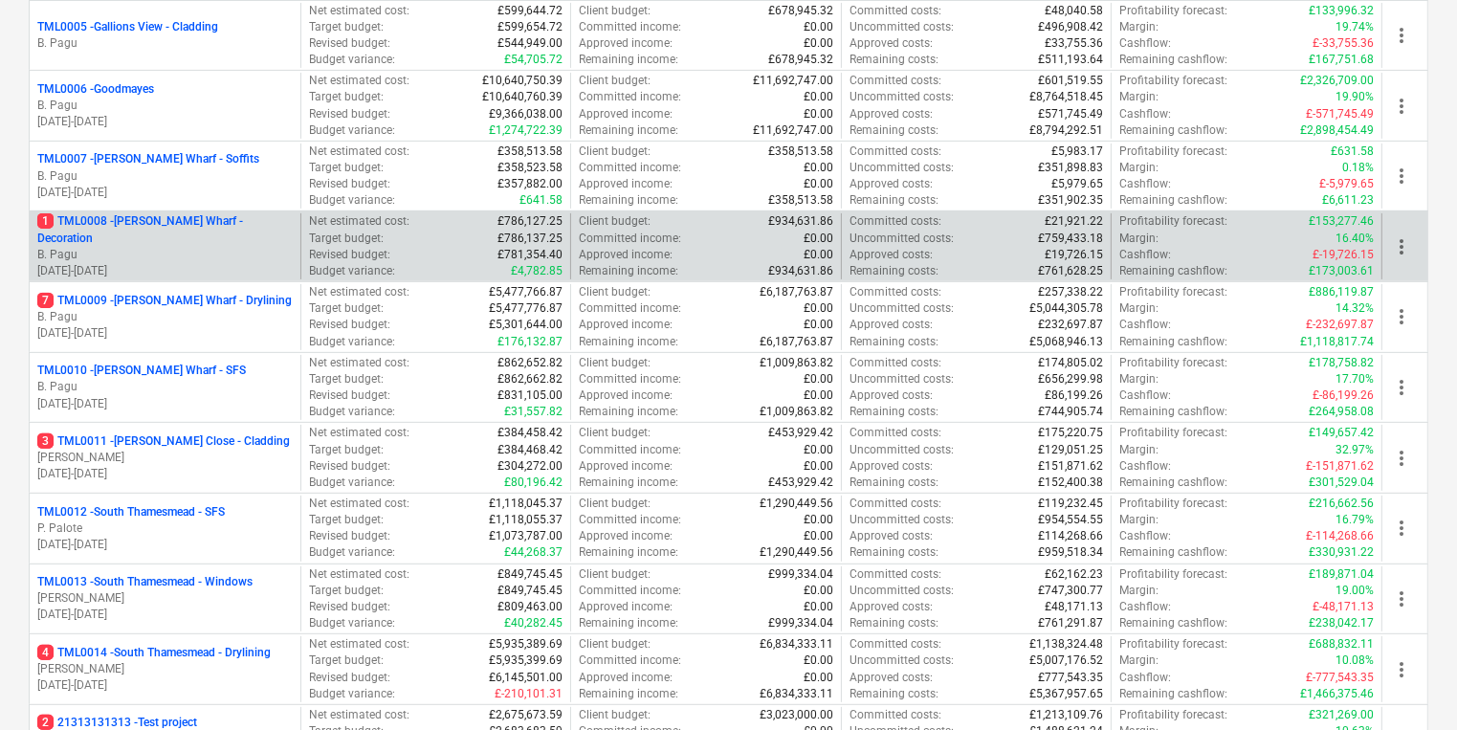
scroll to position [612, 0]
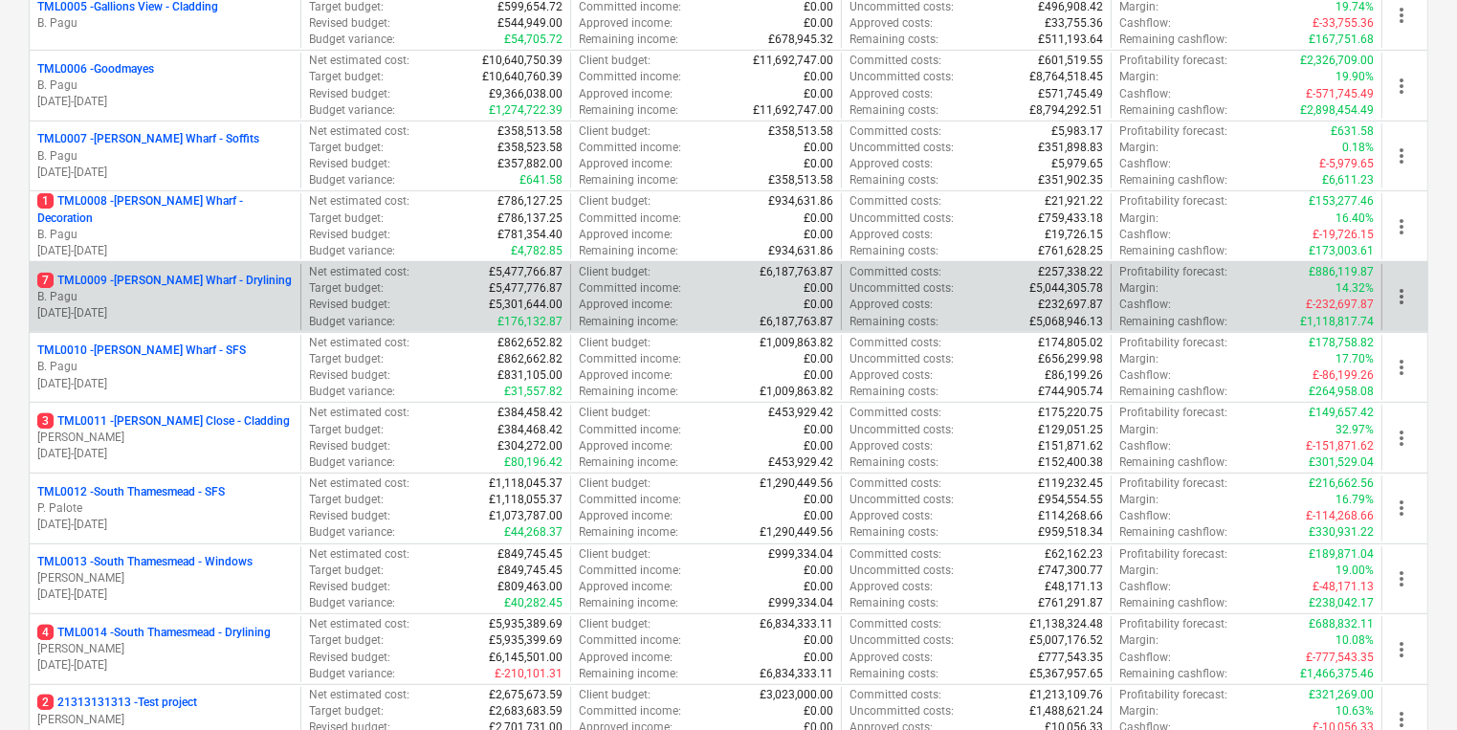
click at [216, 295] on p "B. Pagu" at bounding box center [164, 297] width 255 height 16
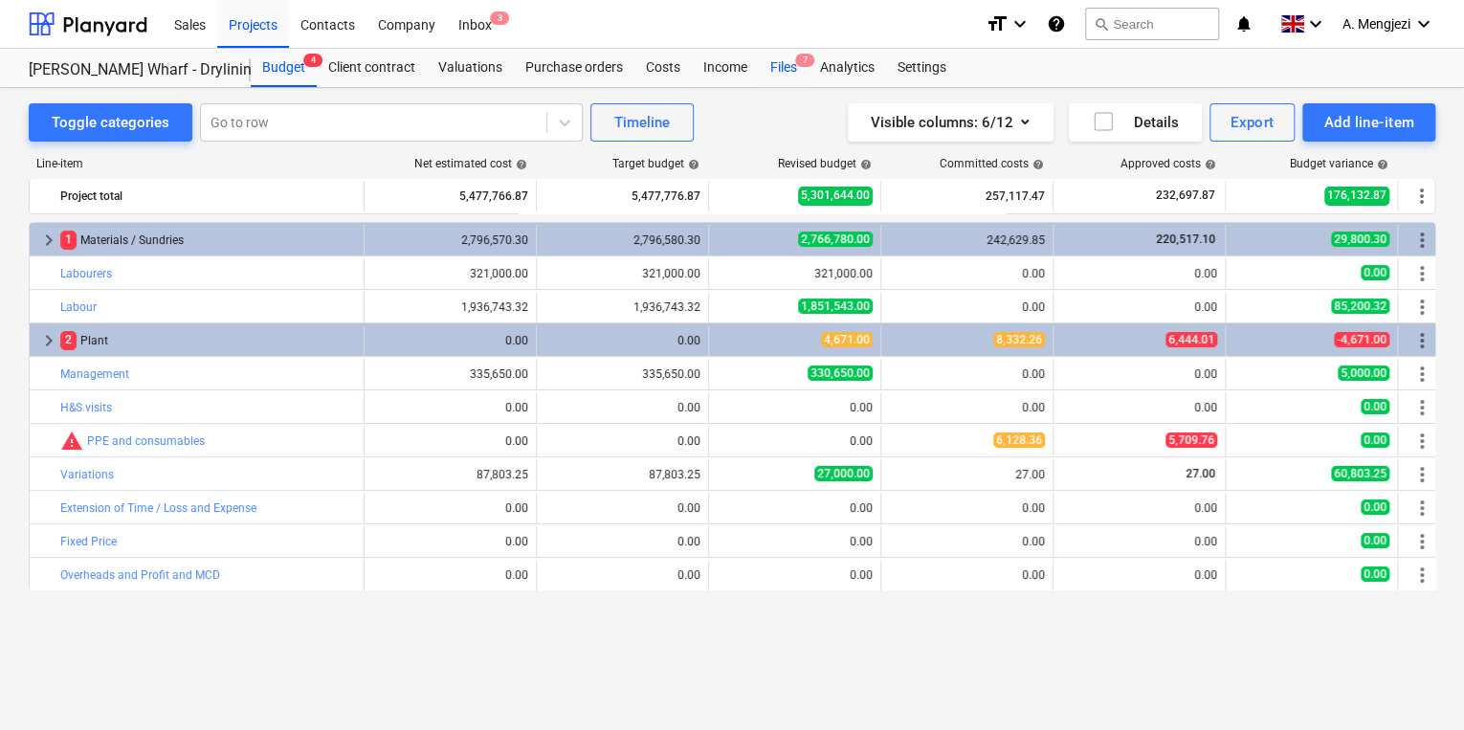
click at [792, 57] on div "Files 7" at bounding box center [784, 68] width 50 height 38
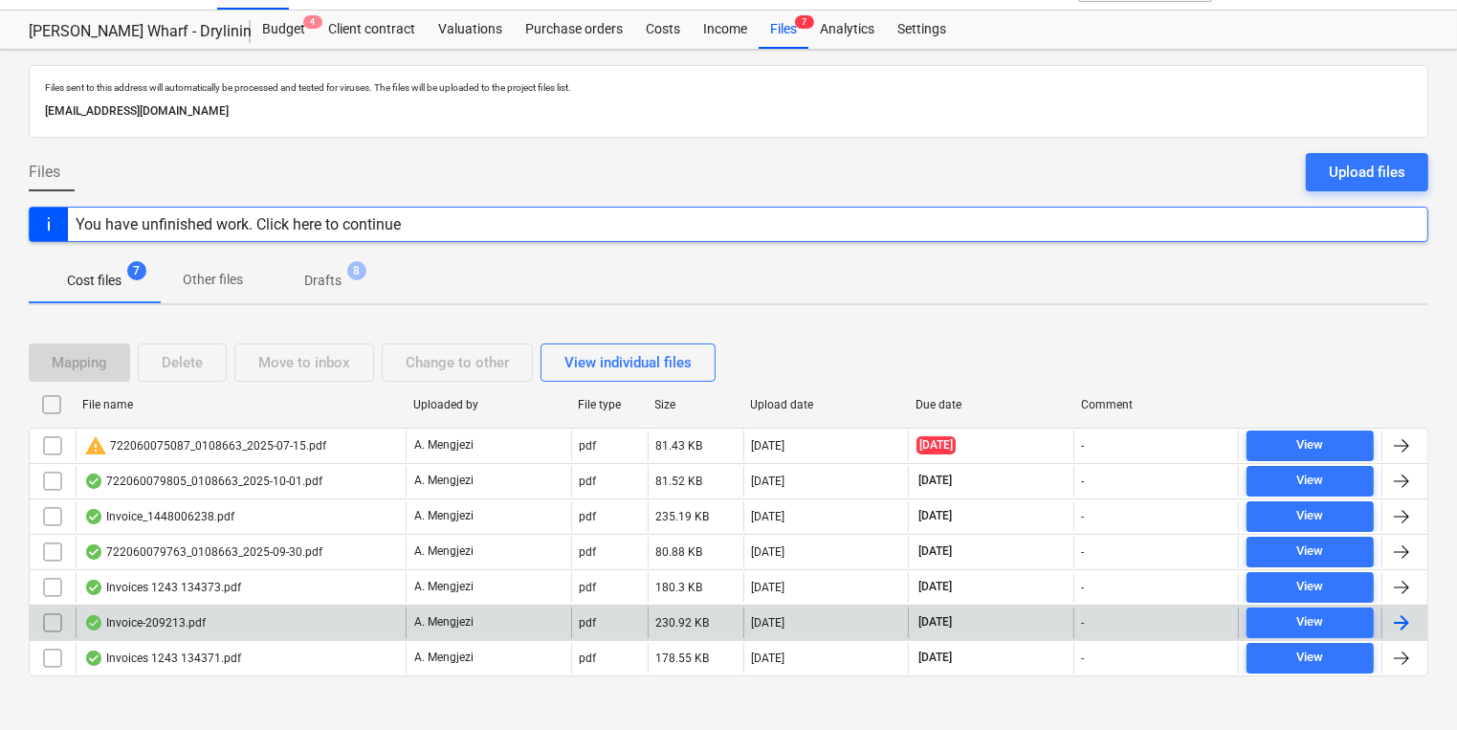
scroll to position [50, 0]
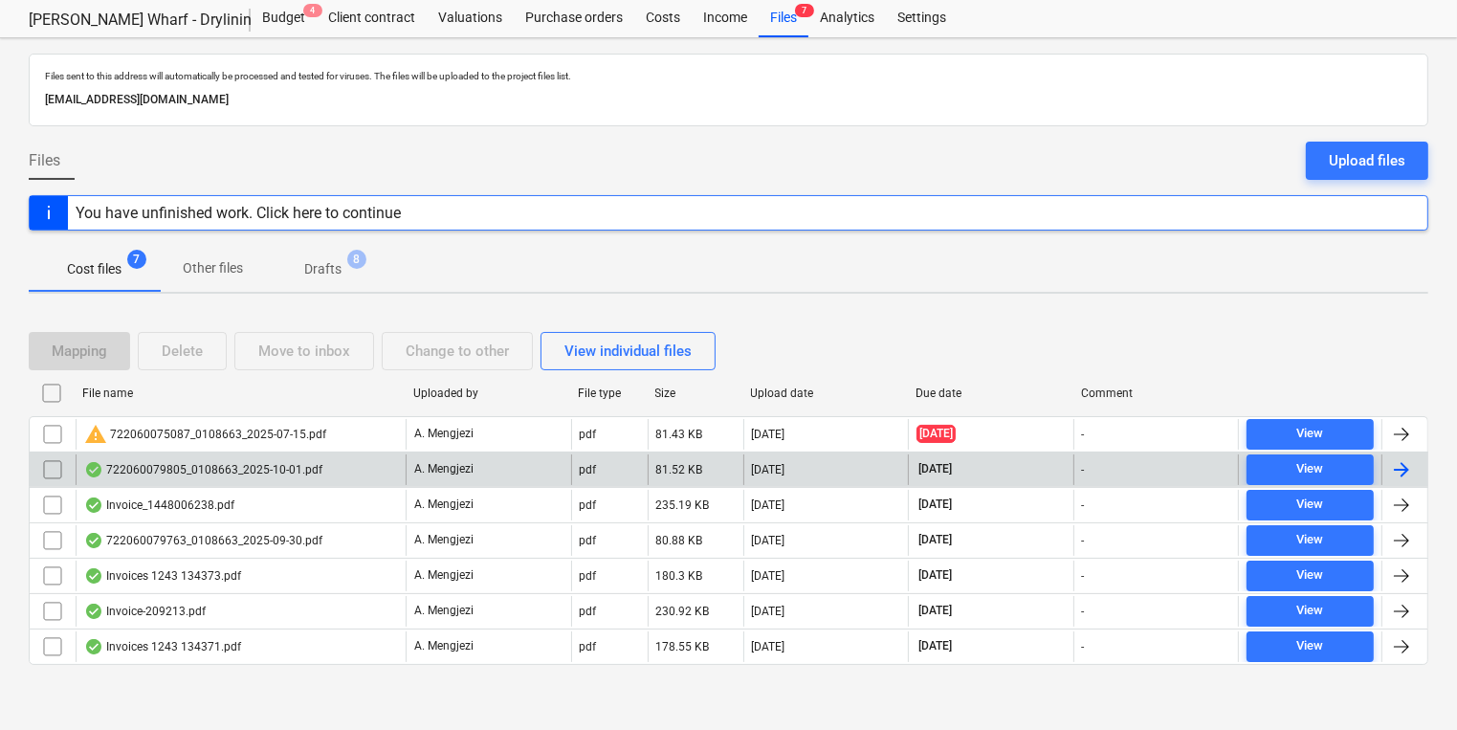
click at [521, 469] on div "A. Mengjezi" at bounding box center [489, 470] width 166 height 31
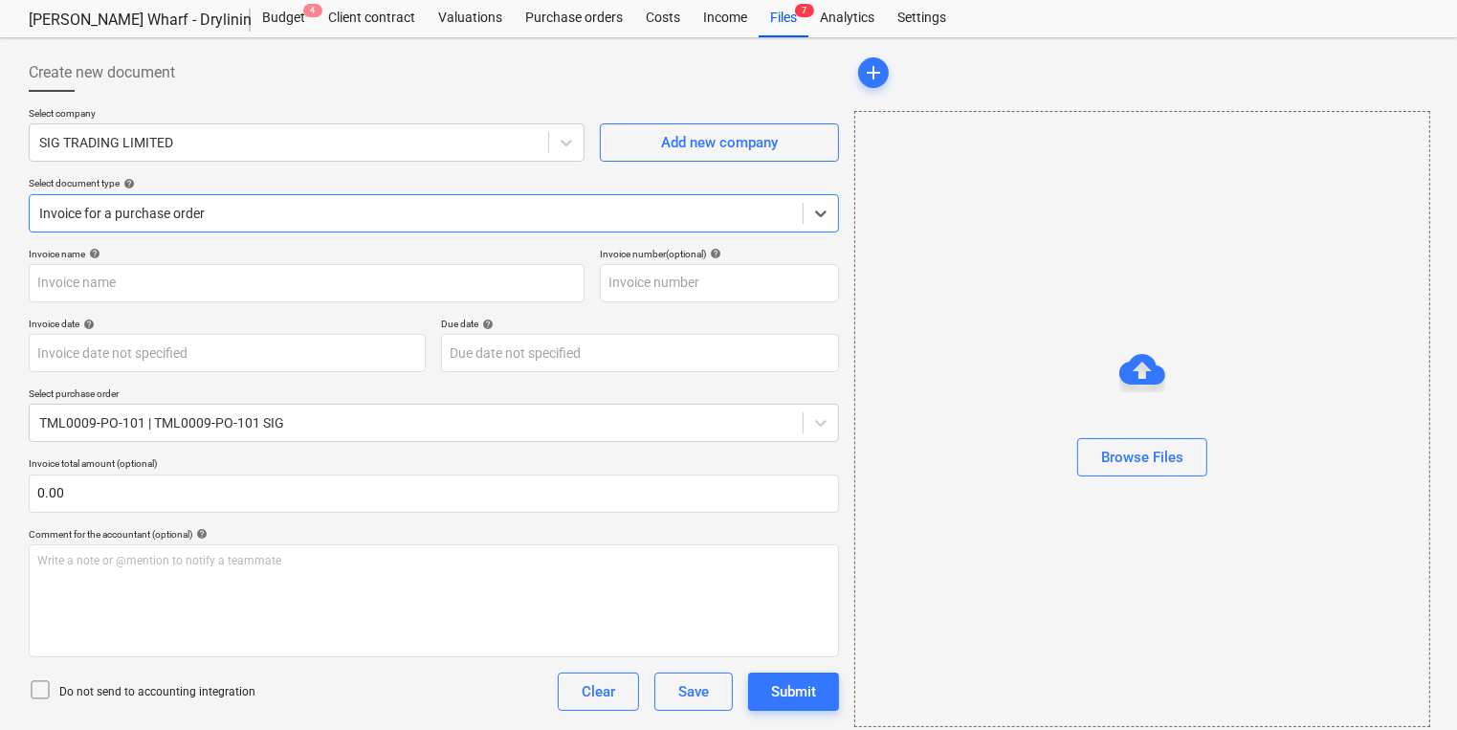
type input "722060079805"
type input "[DATE]"
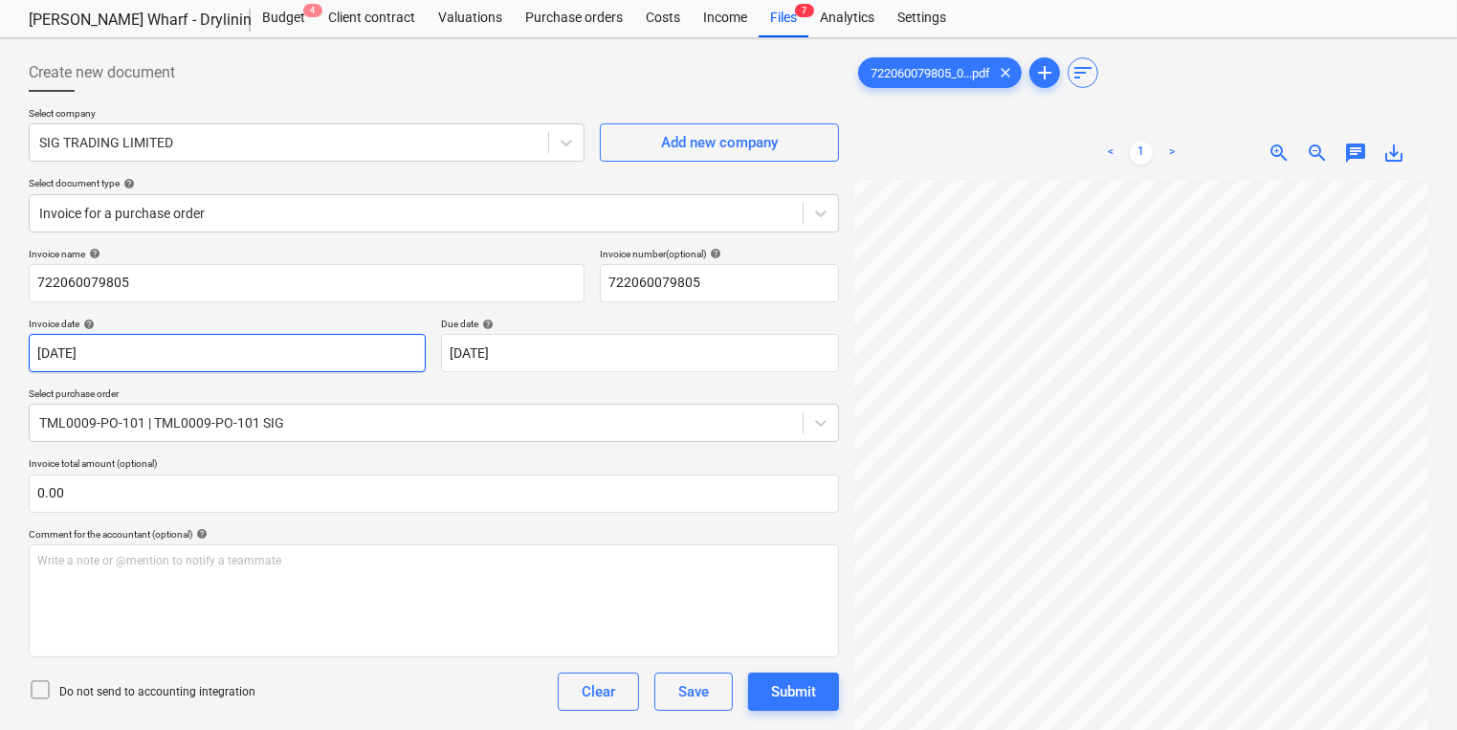
scroll to position [391, 0]
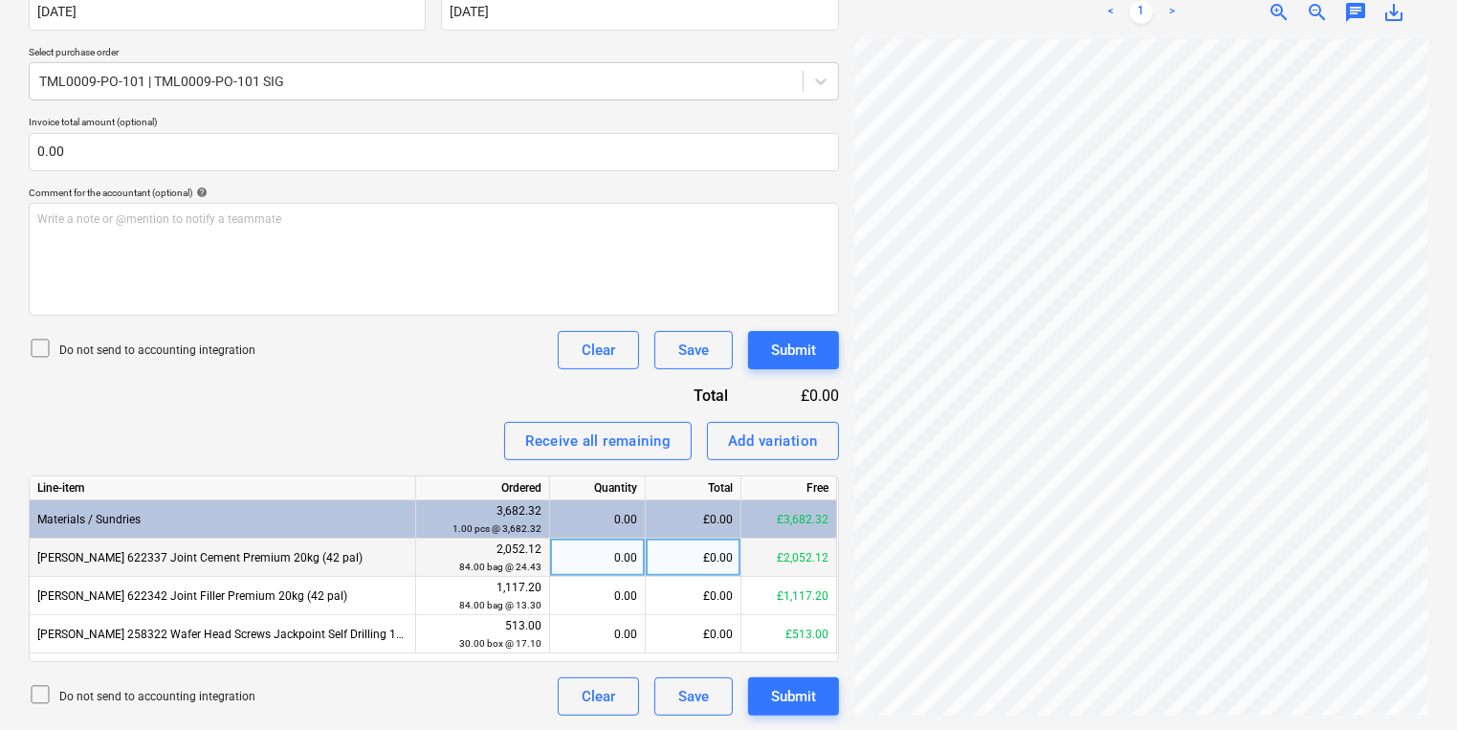
click at [639, 544] on div "0.00" at bounding box center [598, 558] width 96 height 38
type input "84"
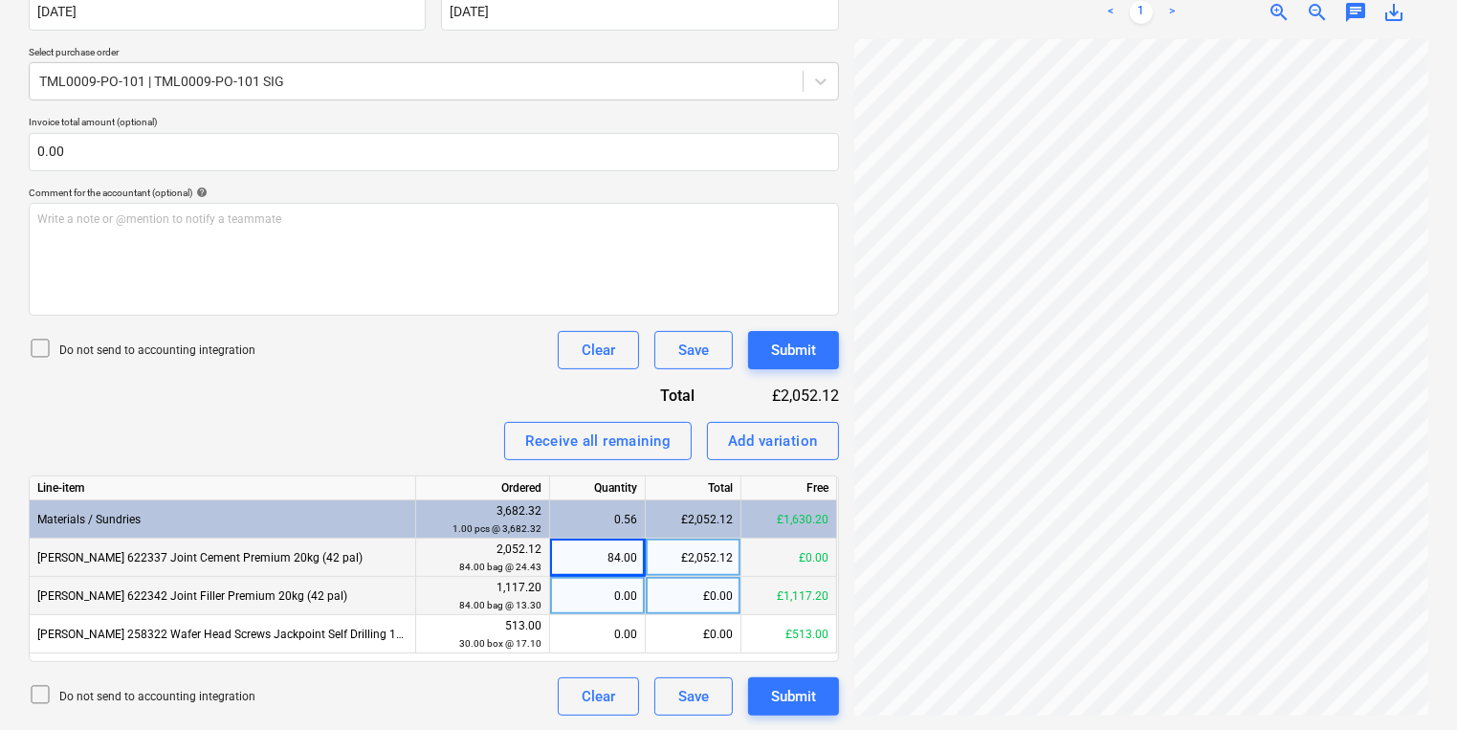
click at [574, 588] on div "0.00" at bounding box center [597, 596] width 79 height 38
type input "84"
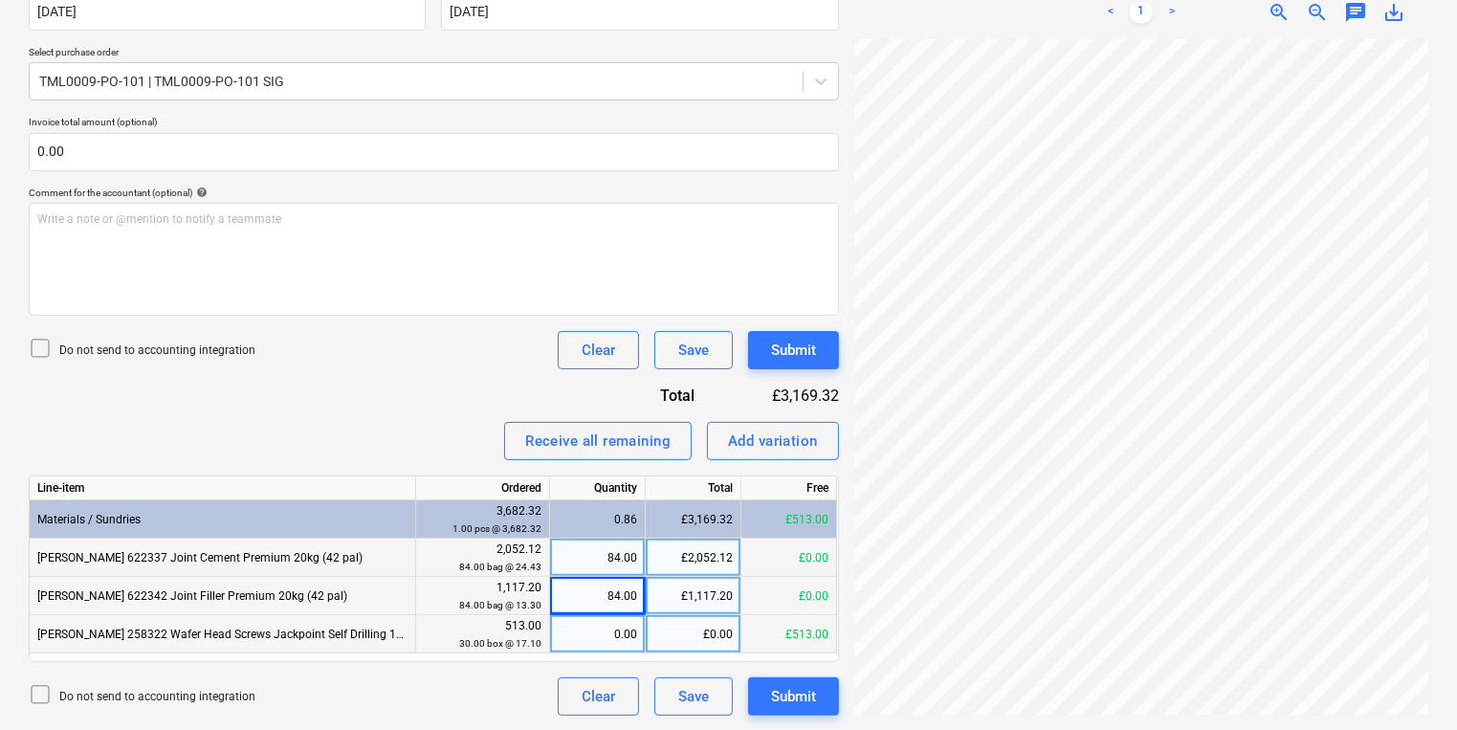
click at [564, 643] on div "0.00" at bounding box center [597, 634] width 79 height 38
type input "30"
click at [693, 471] on div "Create new document Select company SIG TRADING LIMITED Add new company Select d…" at bounding box center [728, 213] width 1415 height 1019
click at [658, 112] on div "Create new document Select company SIG TRADING LIMITED Add new company Select d…" at bounding box center [728, 213] width 1415 height 1019
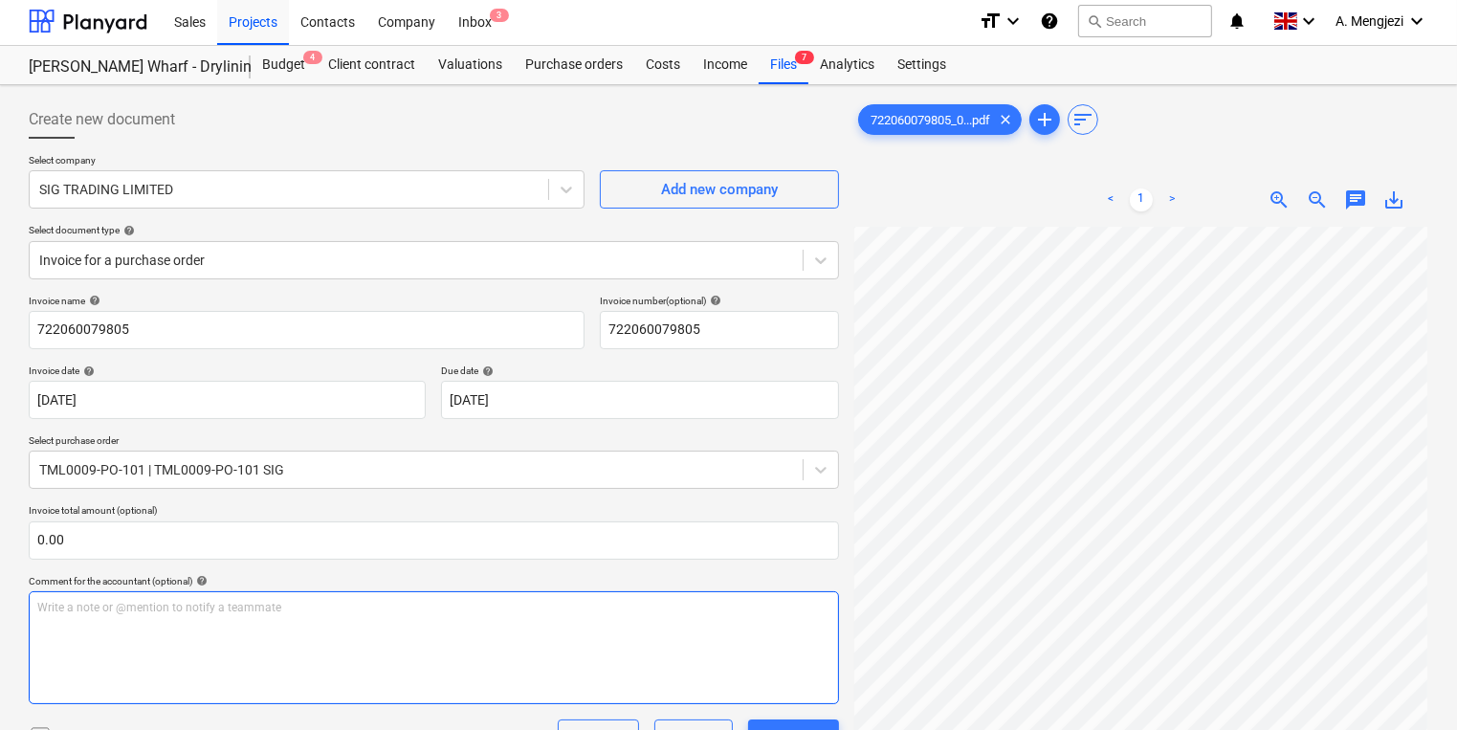
scroll to position [0, 0]
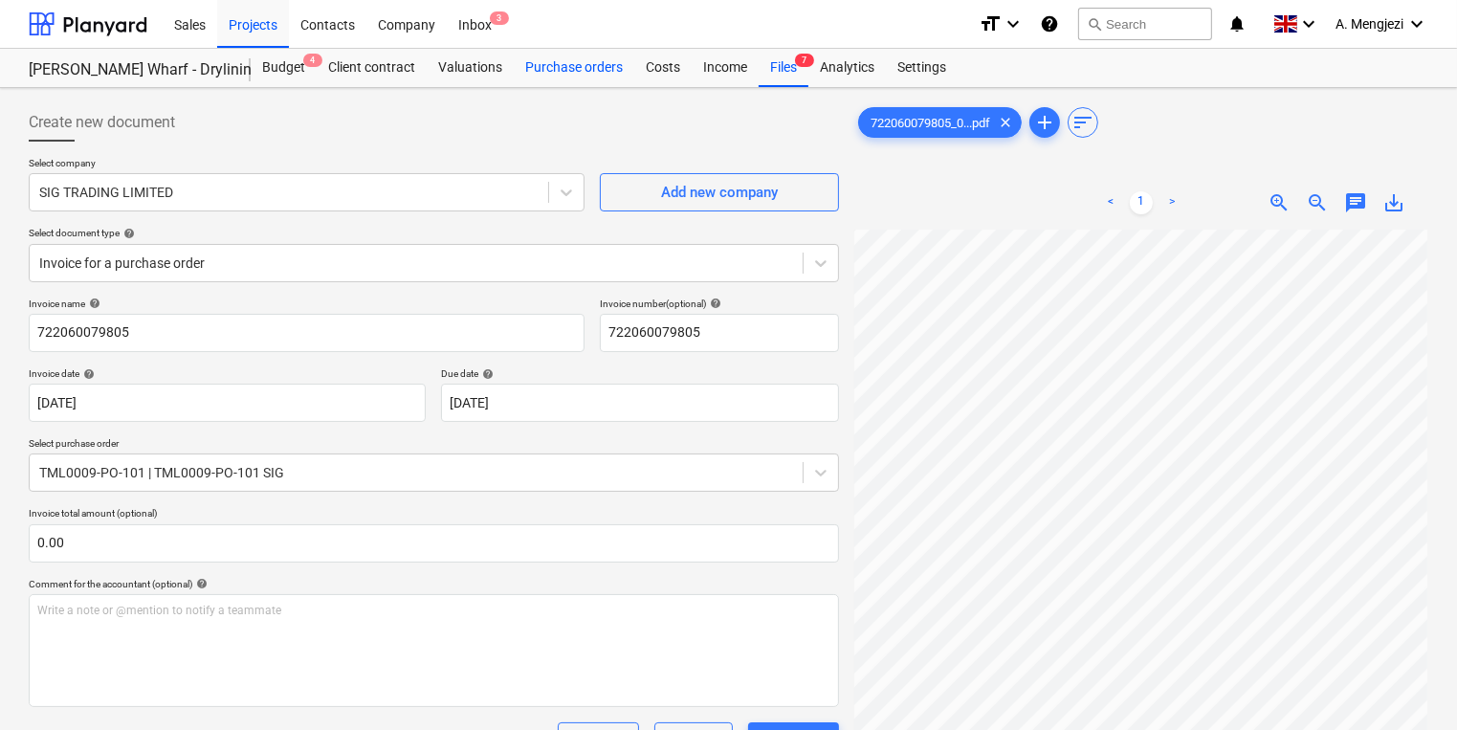
click at [545, 63] on div "Purchase orders" at bounding box center [574, 68] width 121 height 38
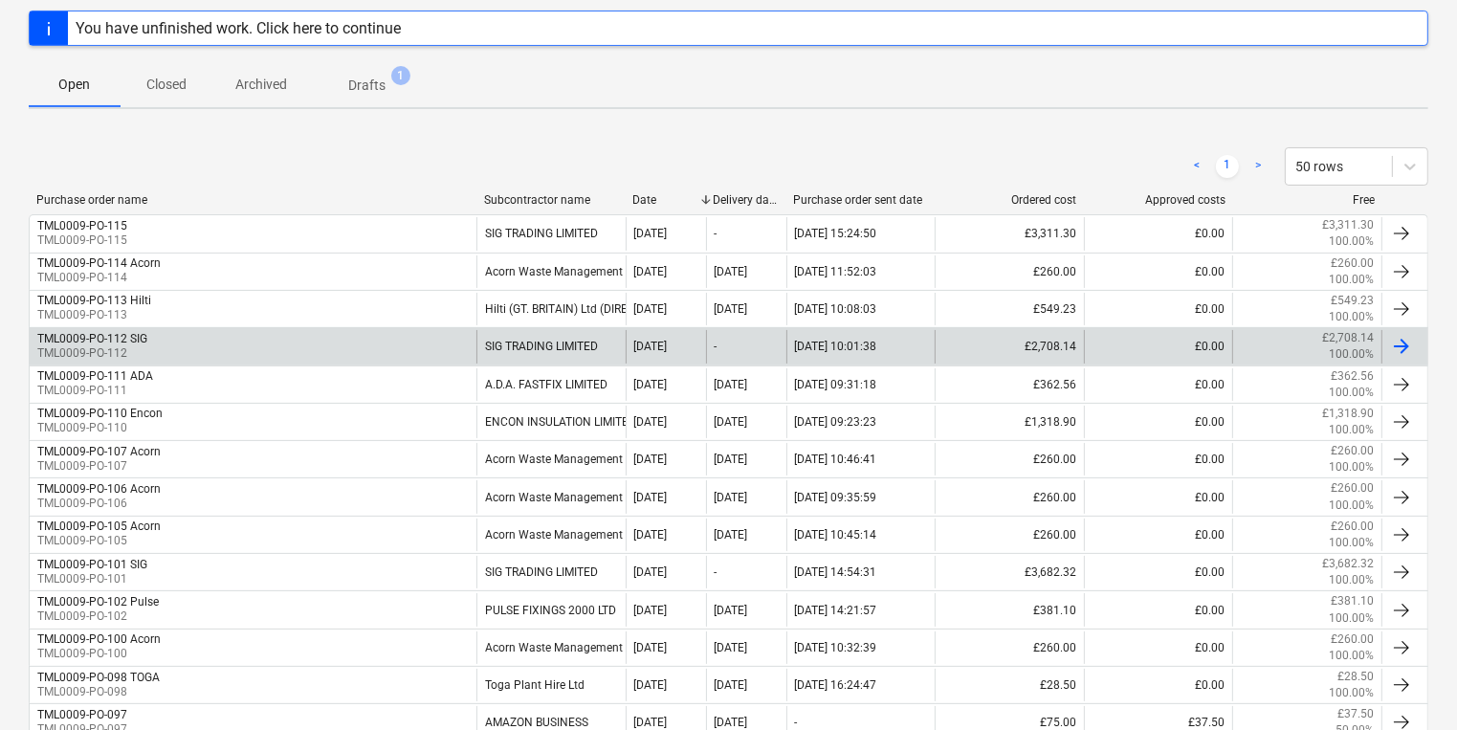
scroll to position [306, 0]
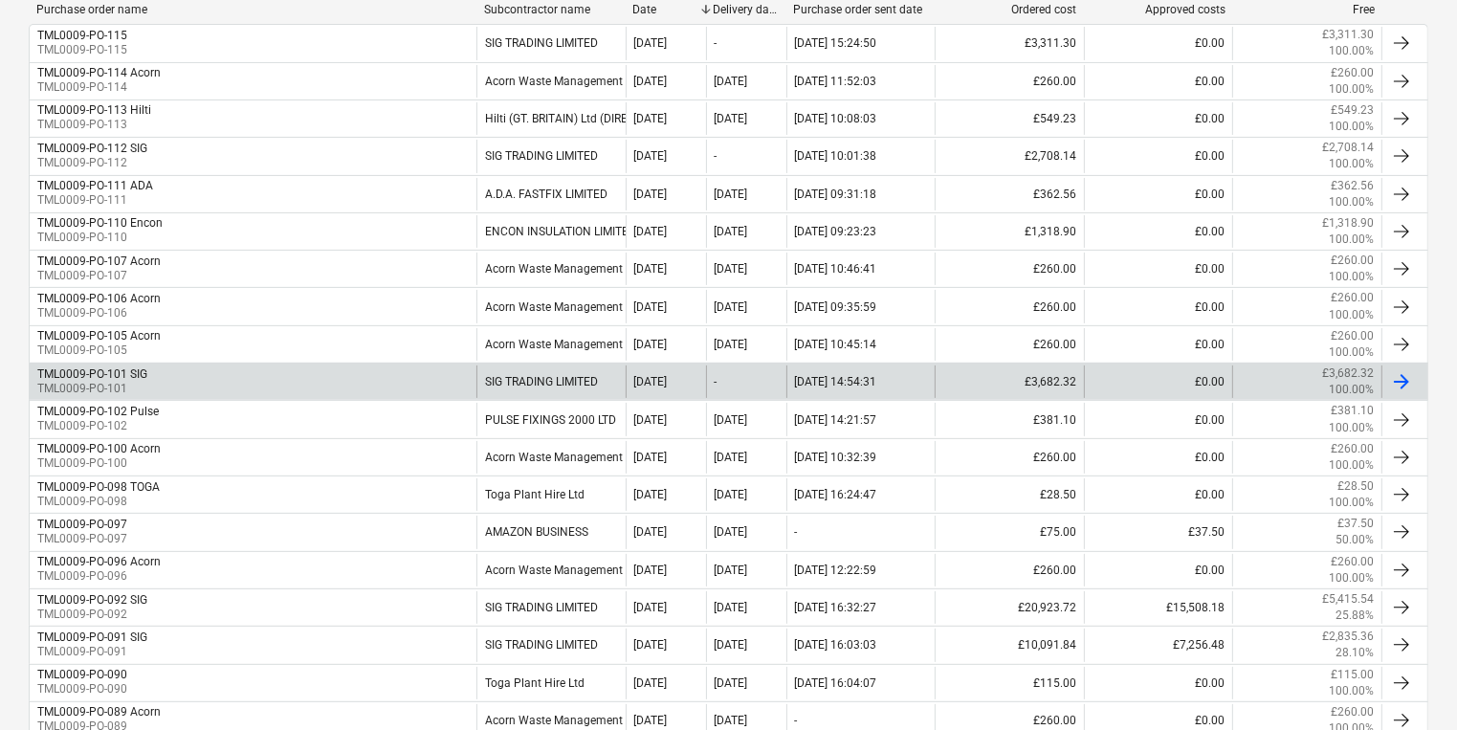
click at [329, 374] on div "TML0009-PO-101 SIG TML0009-PO-101" at bounding box center [253, 382] width 447 height 33
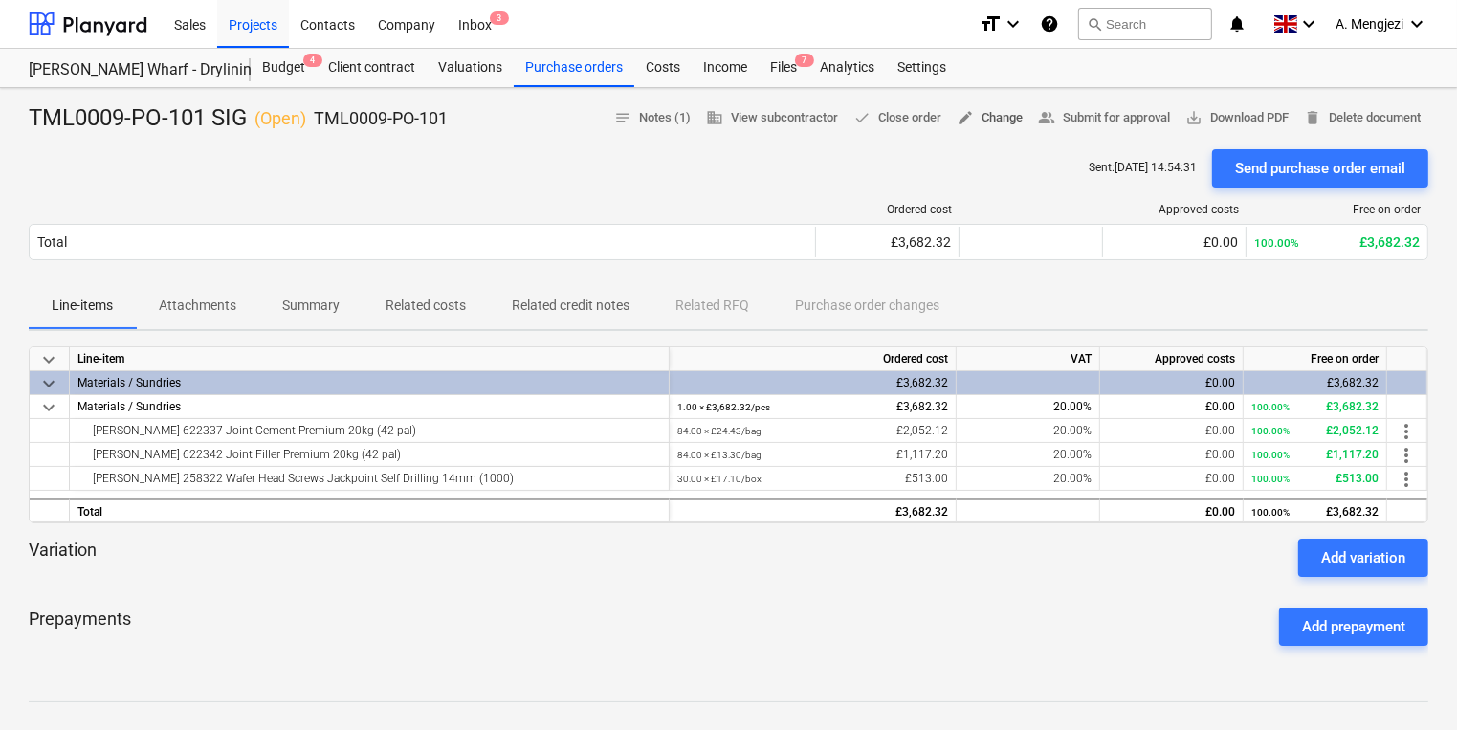
click at [969, 107] on span "edit Change" at bounding box center [990, 118] width 66 height 22
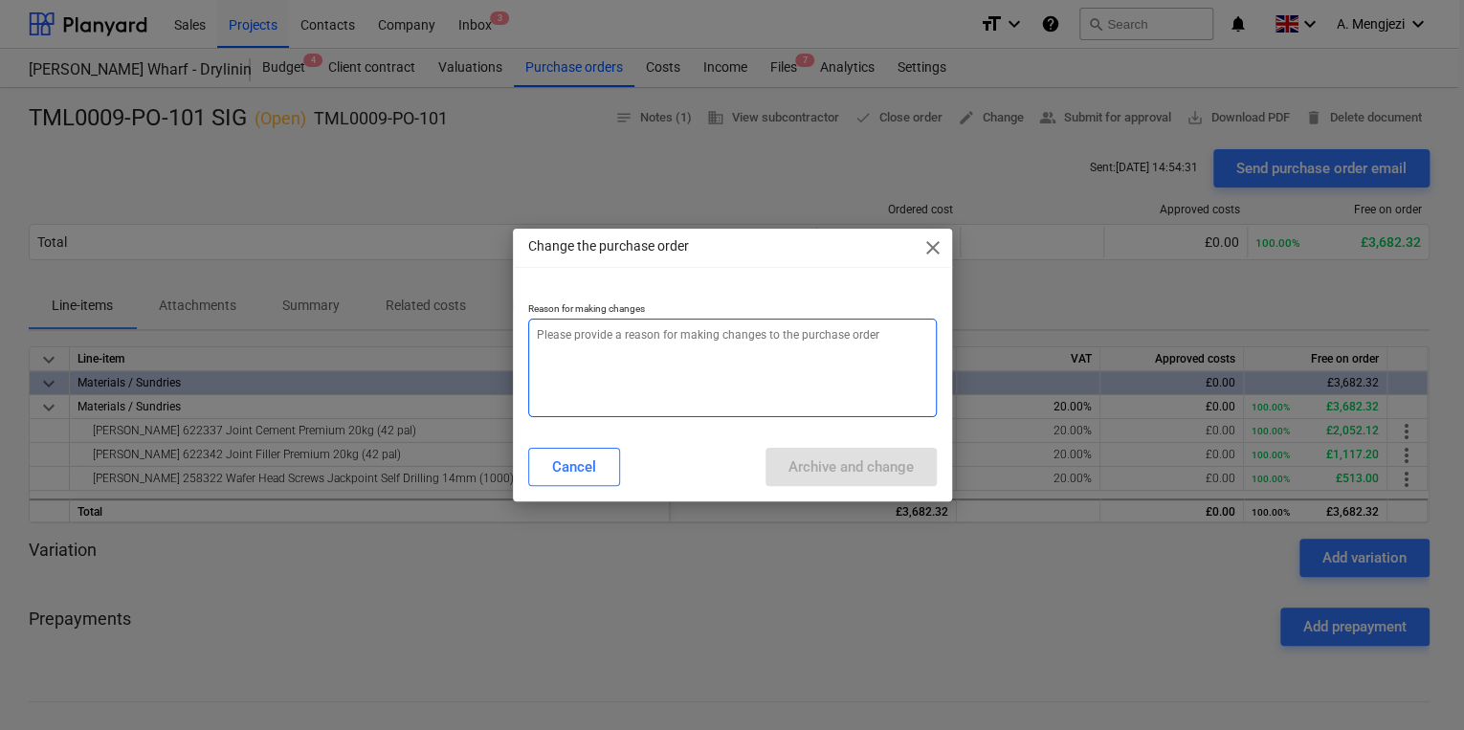
click at [566, 367] on textarea at bounding box center [732, 368] width 409 height 99
type textarea "x"
type textarea "p"
type textarea "x"
type textarea "pr"
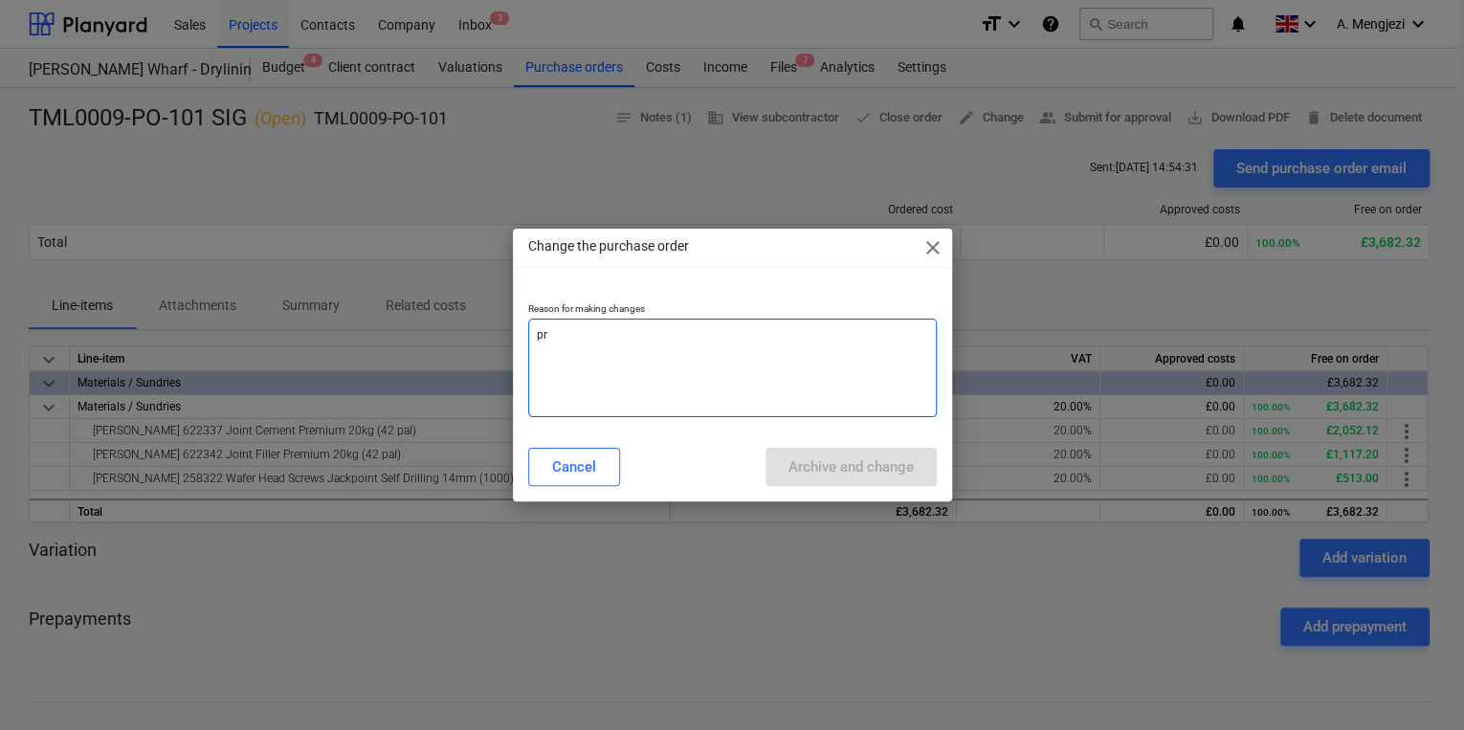
type textarea "x"
type textarea "pric"
type textarea "x"
type textarea "price"
type textarea "x"
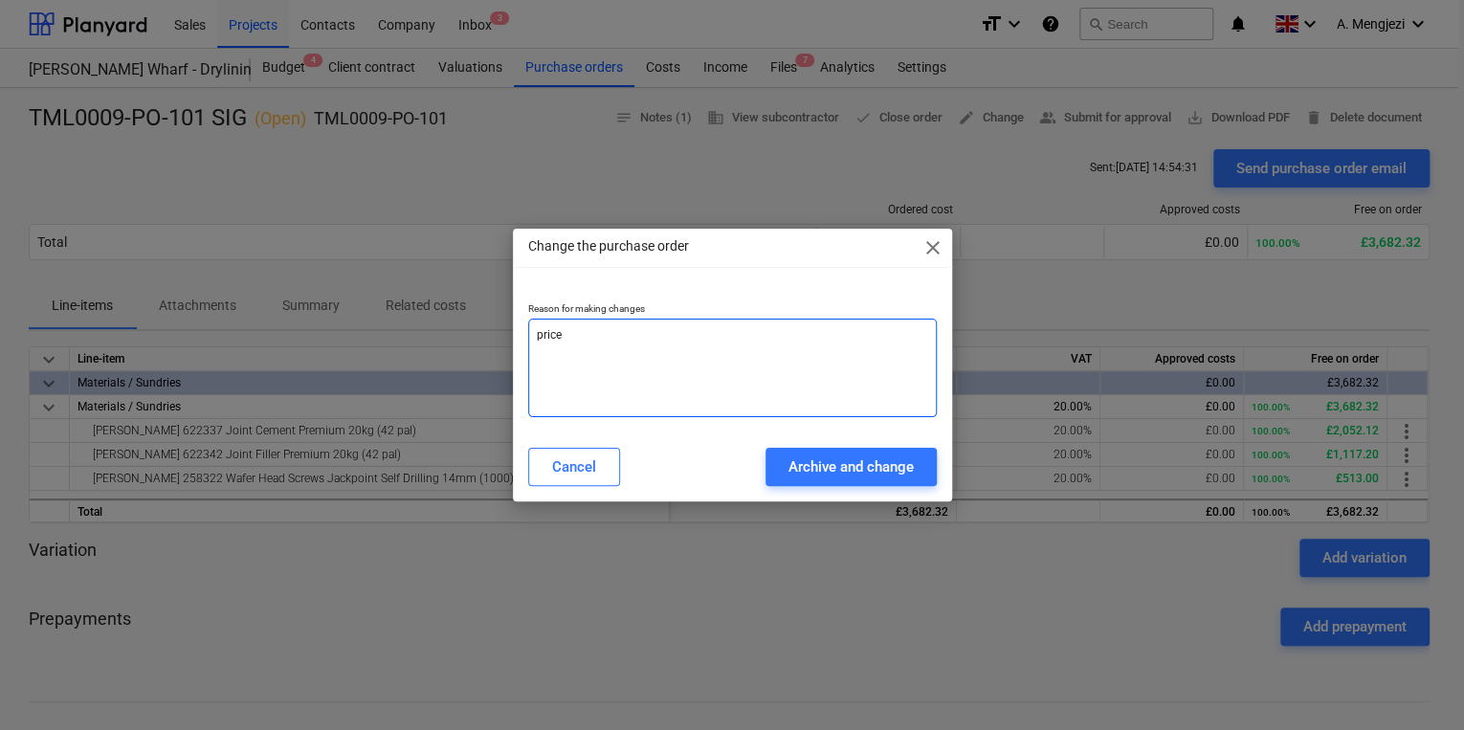
type textarea "price"
type textarea "x"
type textarea "price c"
type textarea "x"
type textarea "price ch"
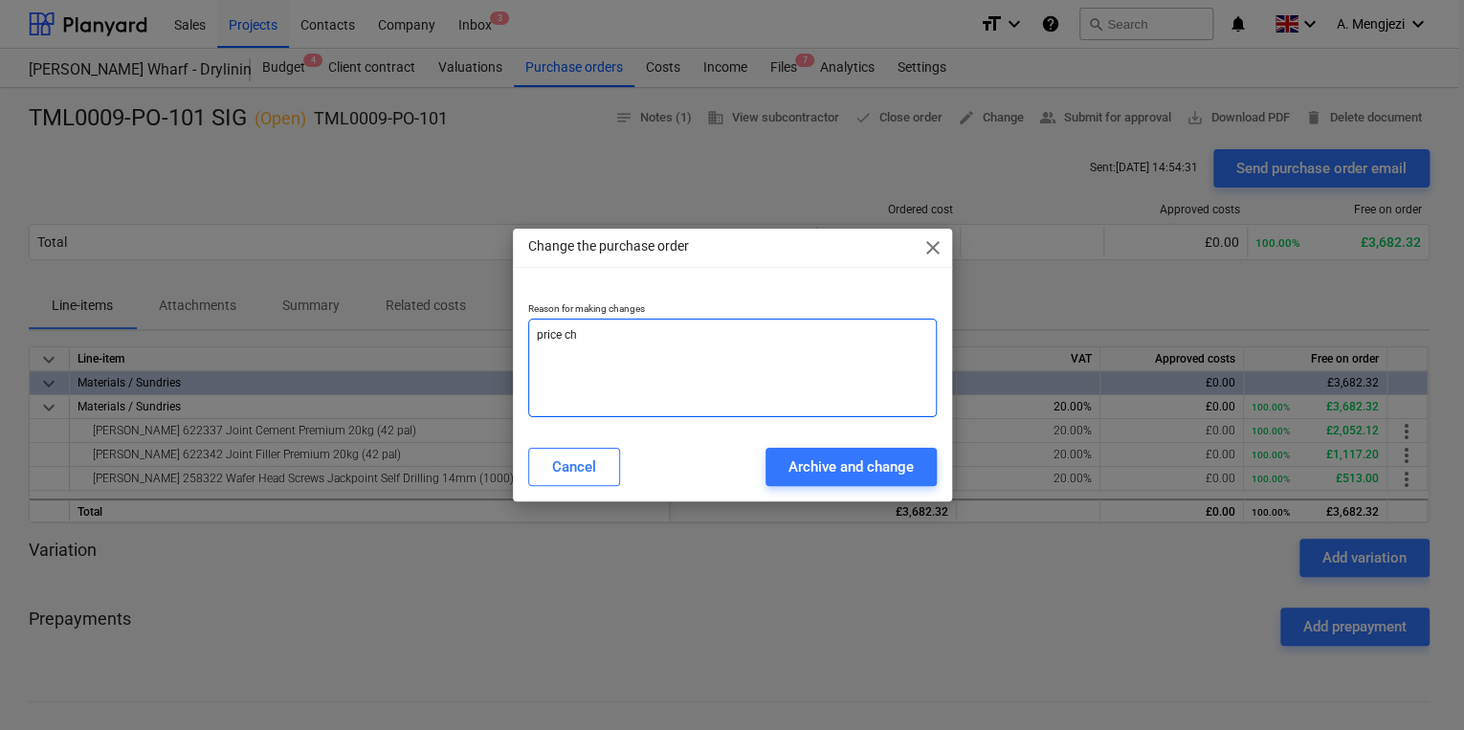
type textarea "x"
type textarea "price cha"
type textarea "x"
type textarea "price chan"
type textarea "x"
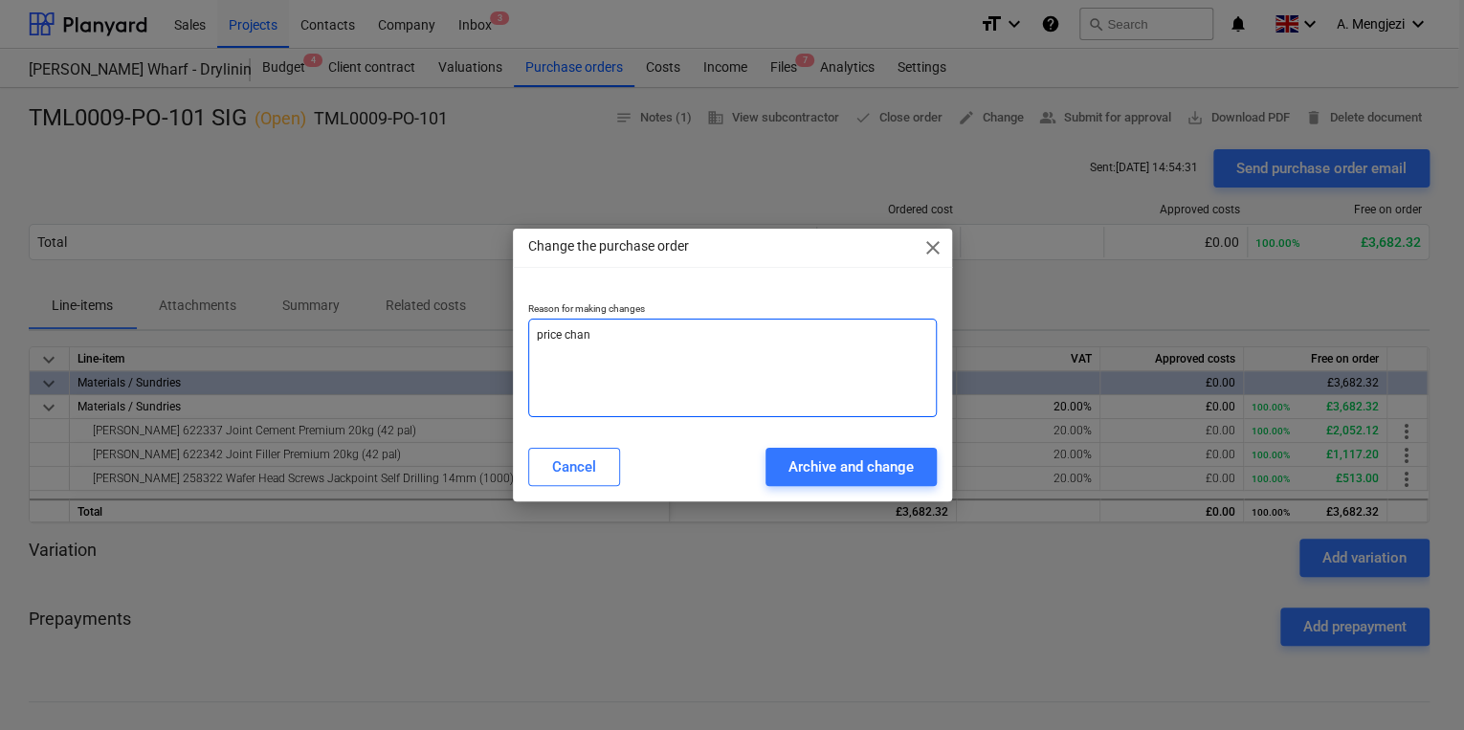
type textarea "[PERSON_NAME]"
type textarea "x"
type textarea "price change"
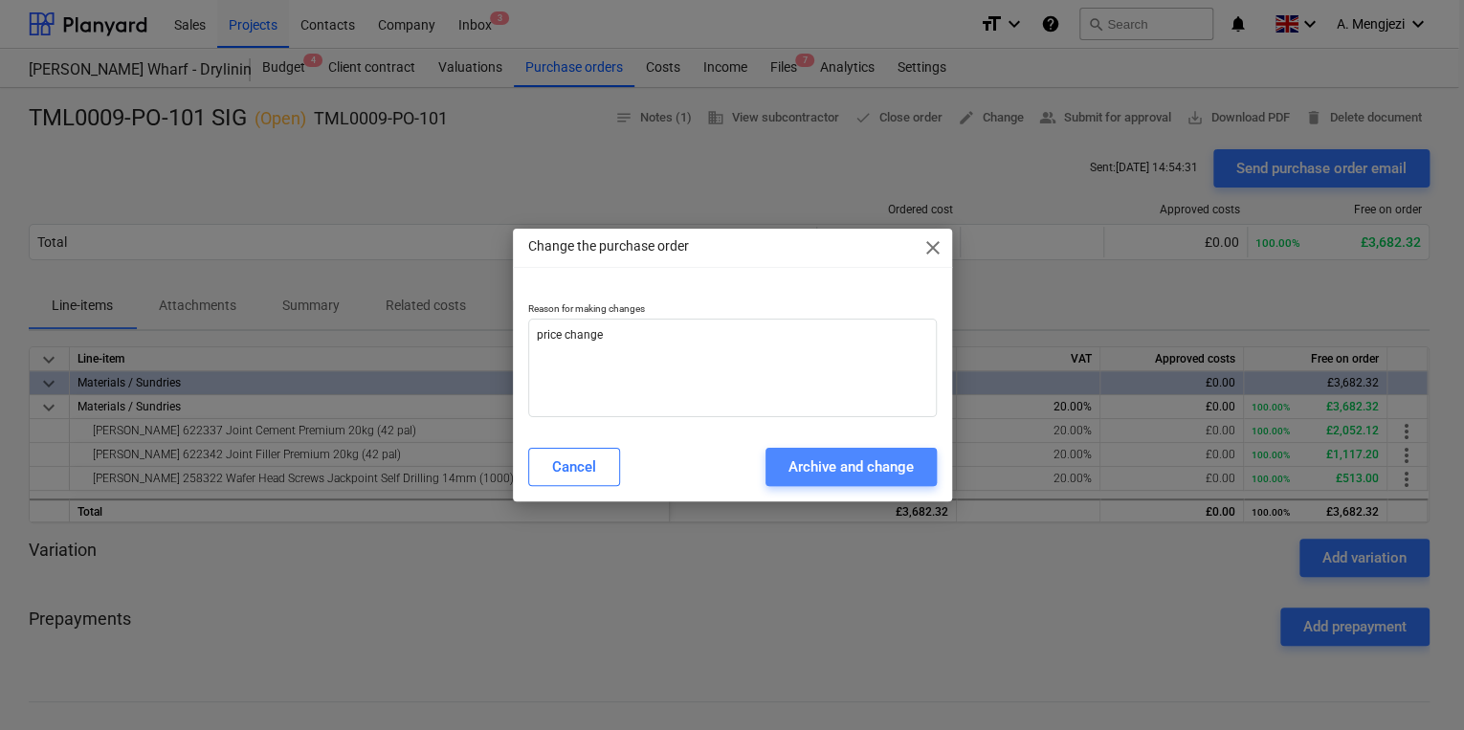
click at [823, 478] on div "Archive and change" at bounding box center [850, 467] width 125 height 25
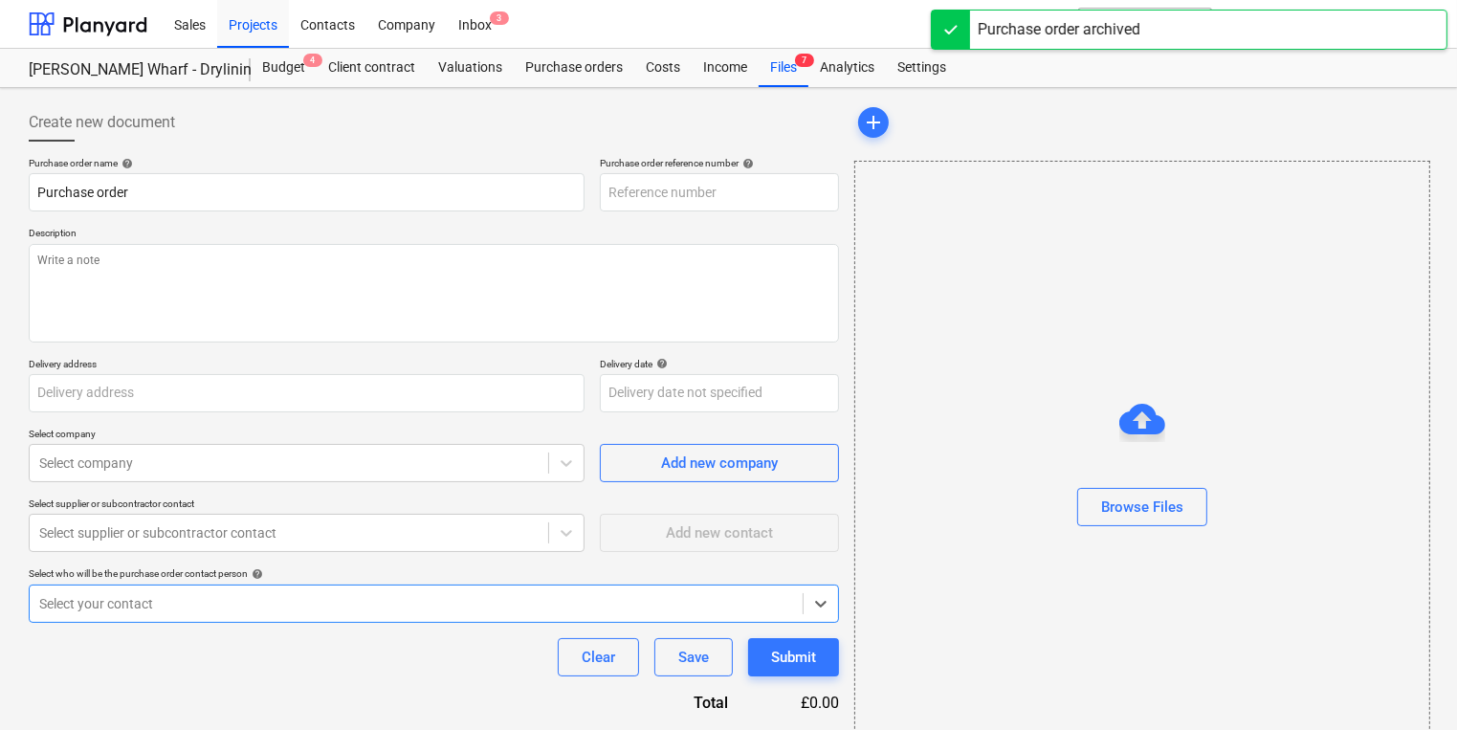
type textarea "x"
type input "TML0009-PO-117"
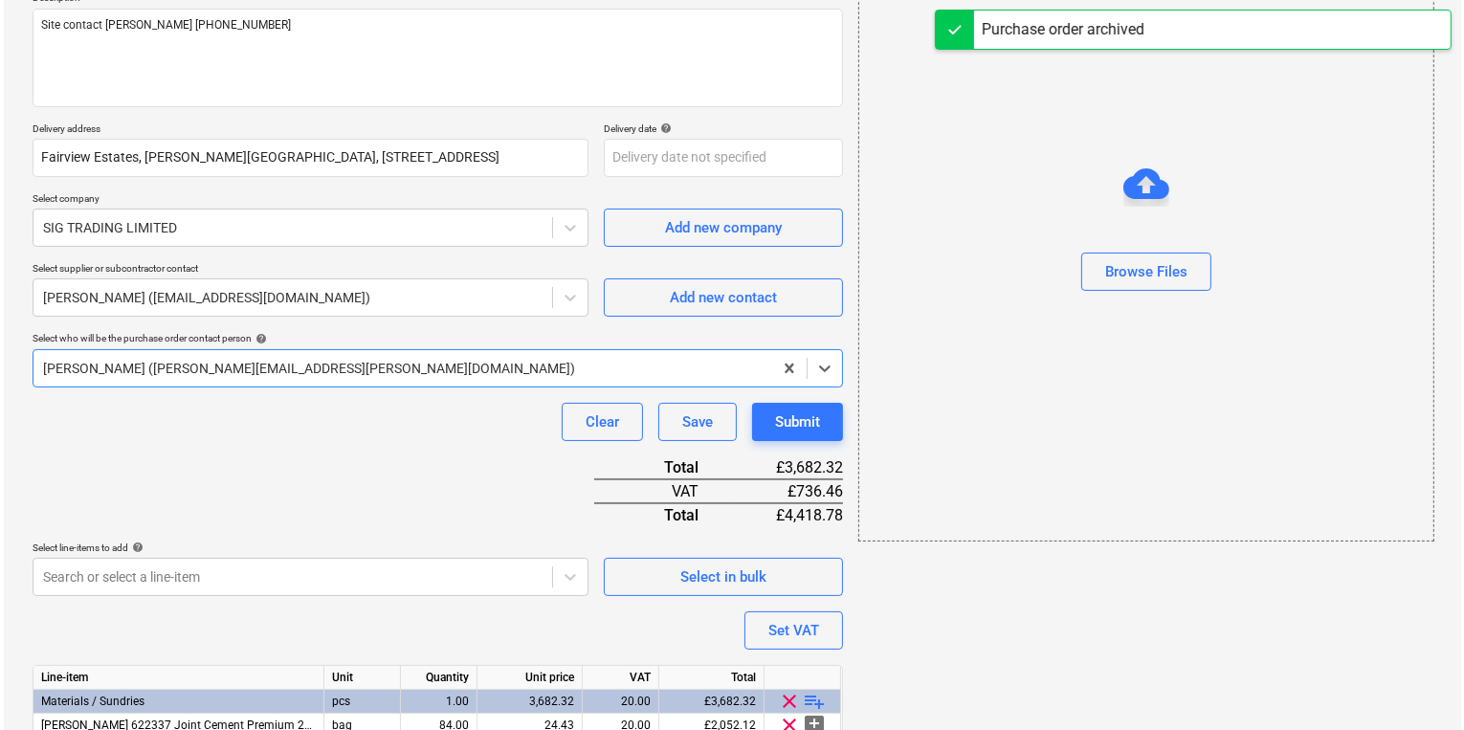
scroll to position [367, 0]
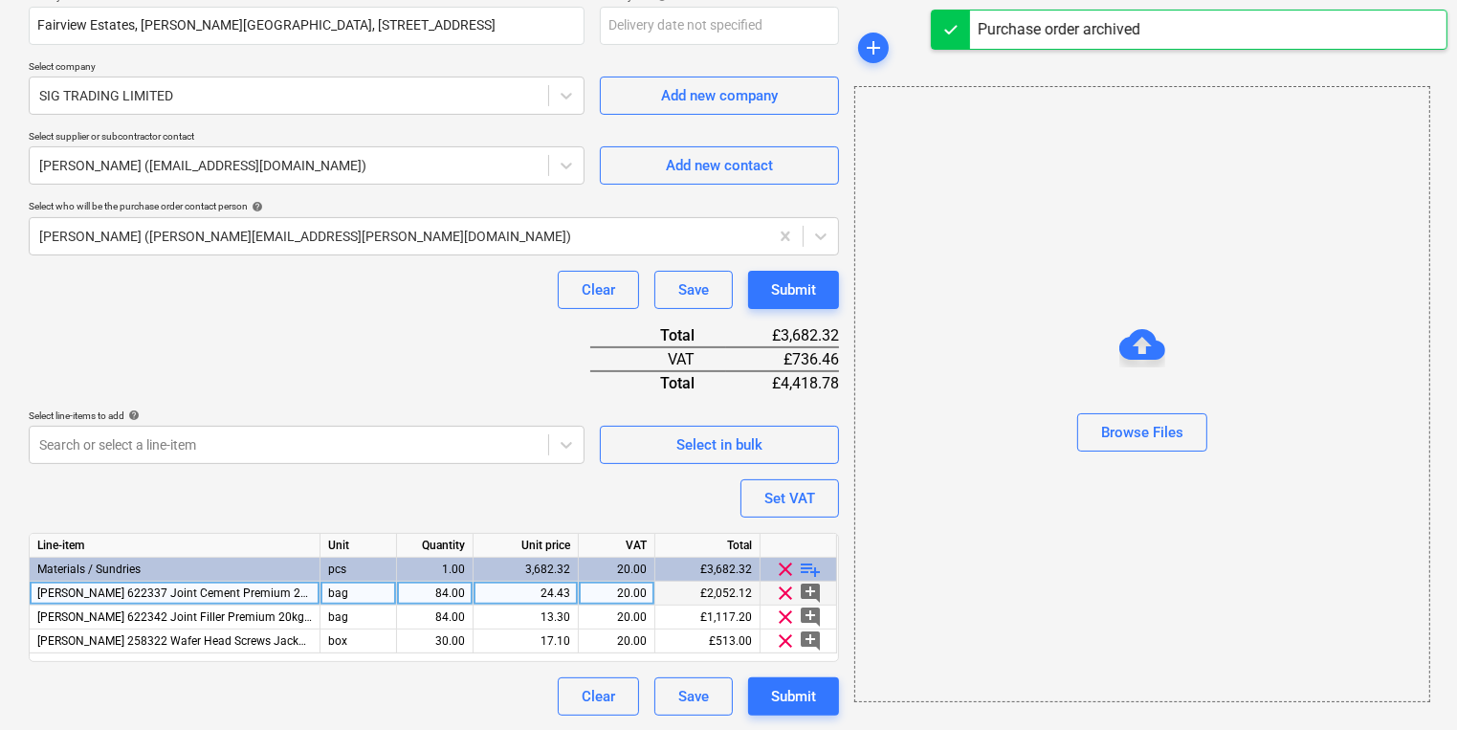
click at [567, 588] on div "24.43" at bounding box center [525, 594] width 89 height 24
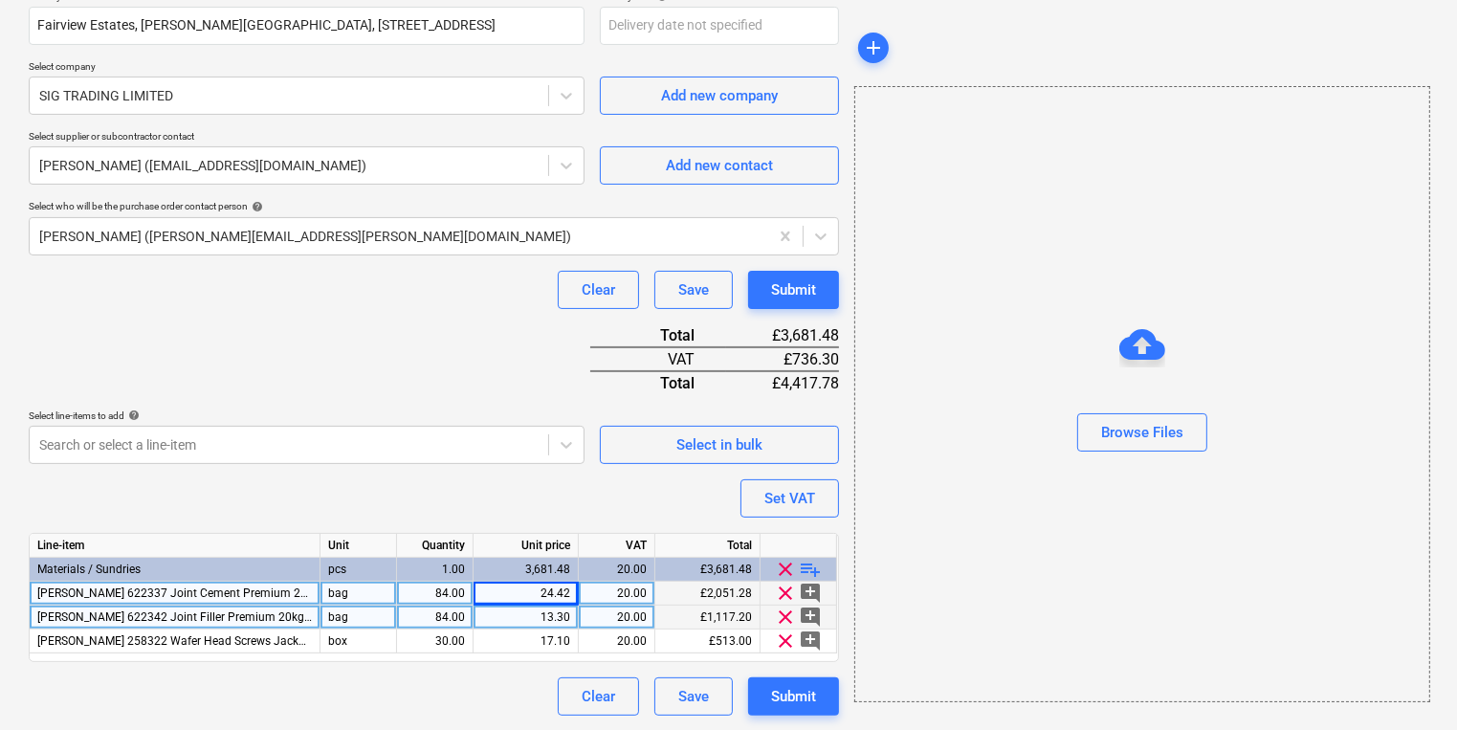
click at [510, 618] on div "13.30" at bounding box center [525, 618] width 89 height 24
click at [523, 591] on div "24.42" at bounding box center [525, 594] width 89 height 24
click at [519, 589] on div "17.10" at bounding box center [525, 594] width 89 height 24
click at [548, 617] on div "13.30" at bounding box center [525, 618] width 89 height 24
click at [831, 693] on button "Submit" at bounding box center [793, 696] width 91 height 38
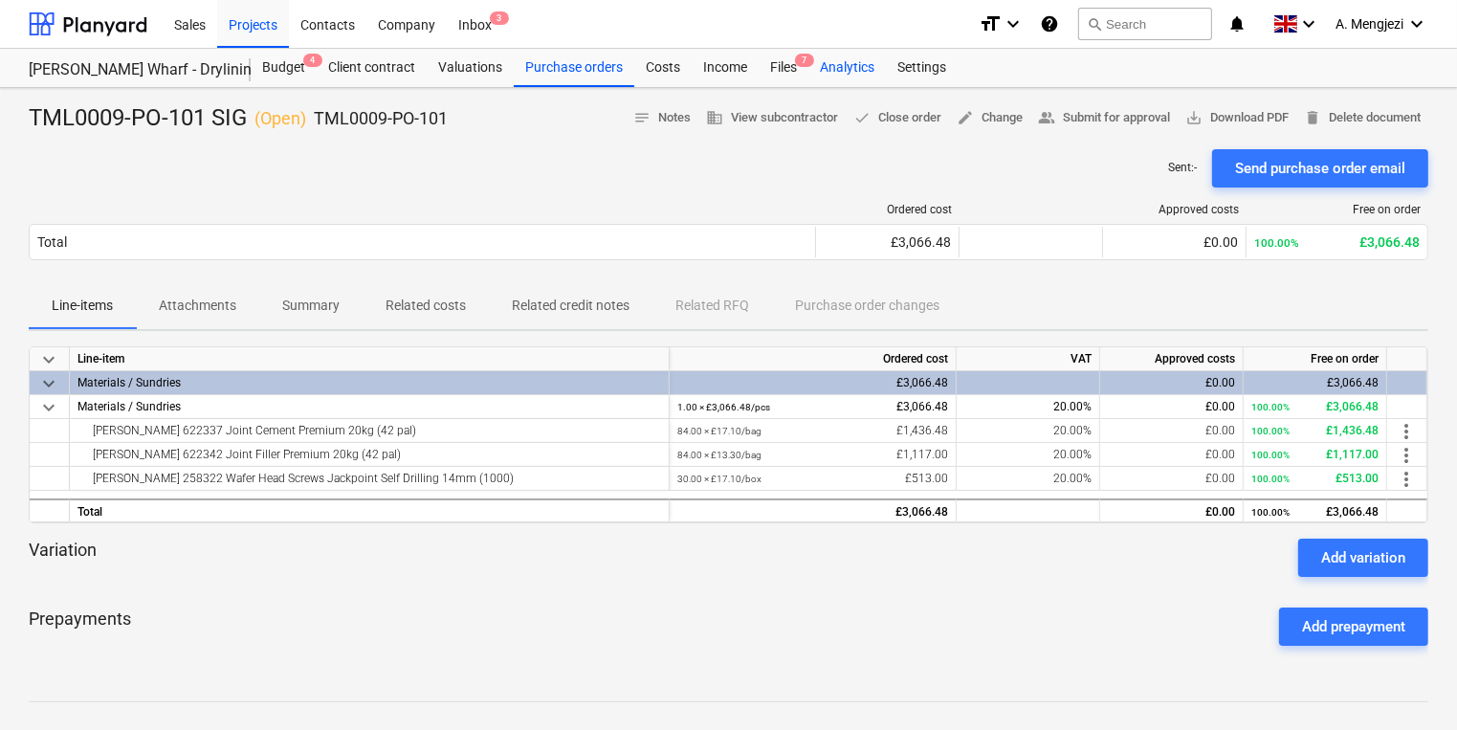
click at [817, 57] on div "Analytics" at bounding box center [848, 68] width 78 height 38
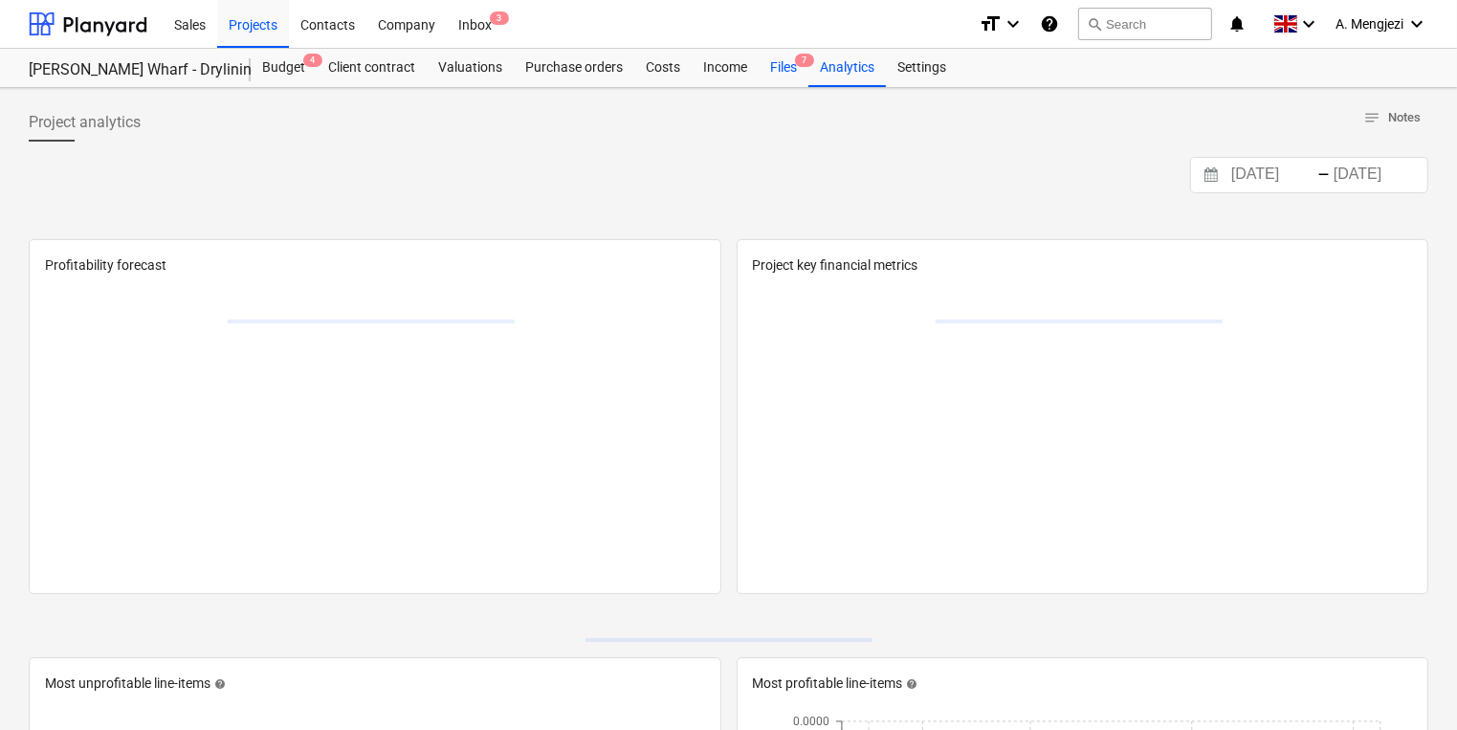
click at [795, 67] on div "Files 7" at bounding box center [784, 68] width 50 height 38
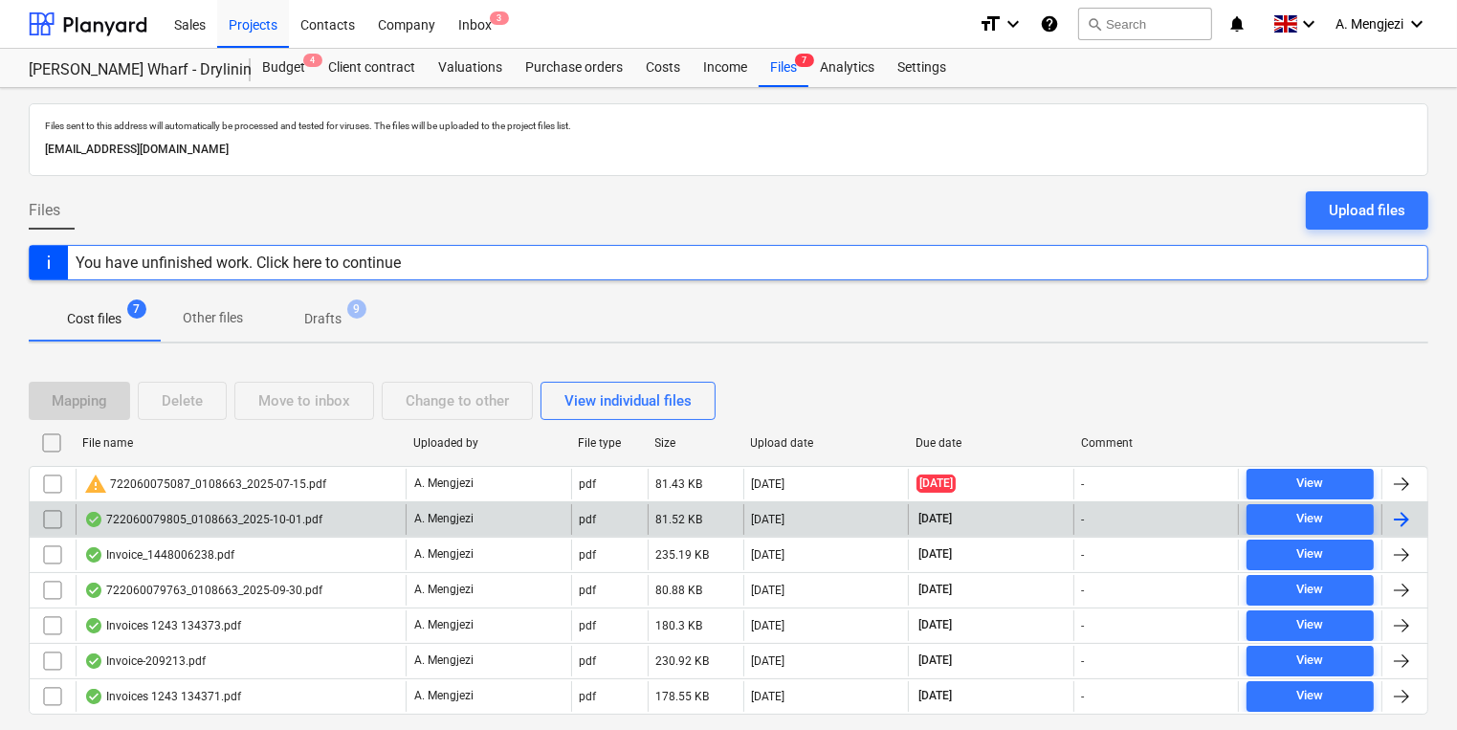
click at [305, 525] on div "722060079805_0108663_2025-10-01.pdf" at bounding box center [241, 519] width 330 height 31
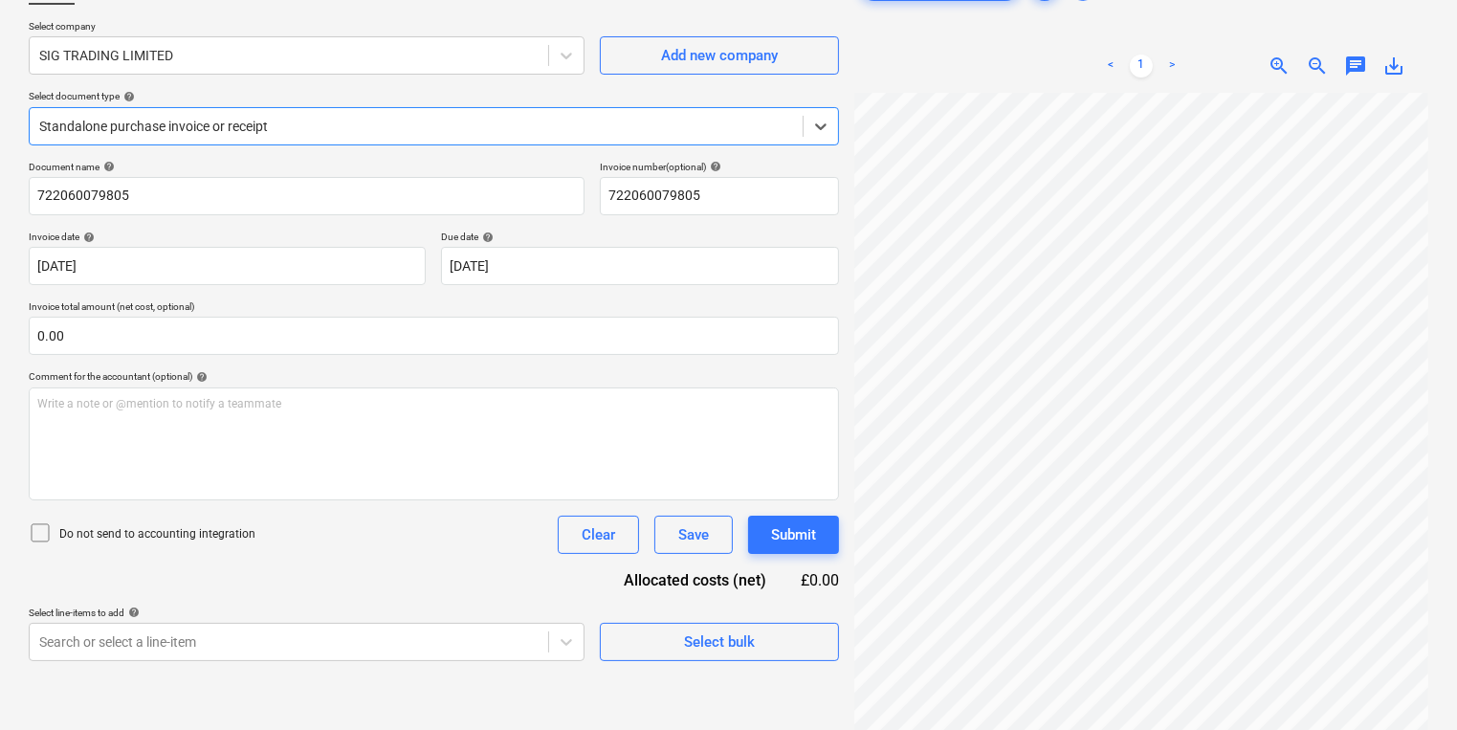
scroll to position [191, 0]
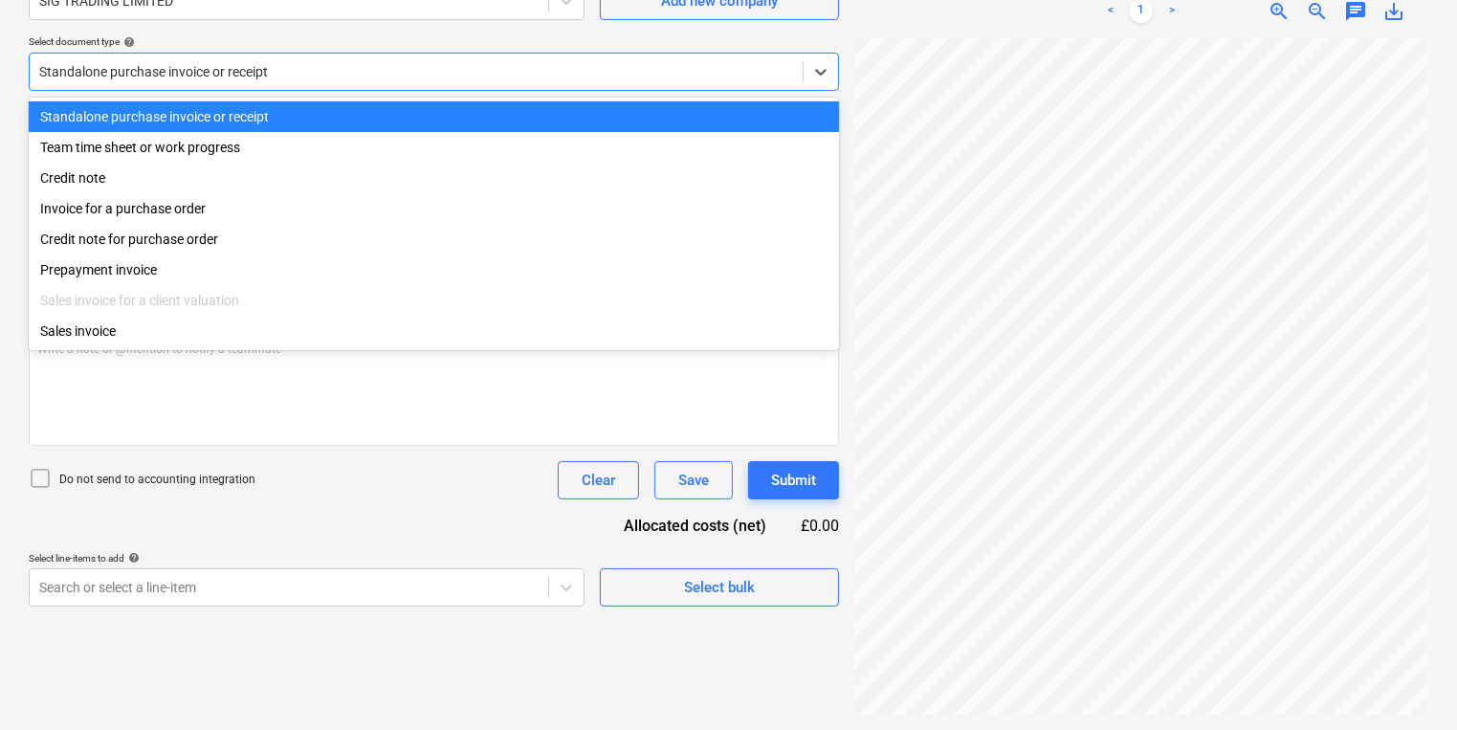
click at [478, 66] on div at bounding box center [416, 71] width 754 height 19
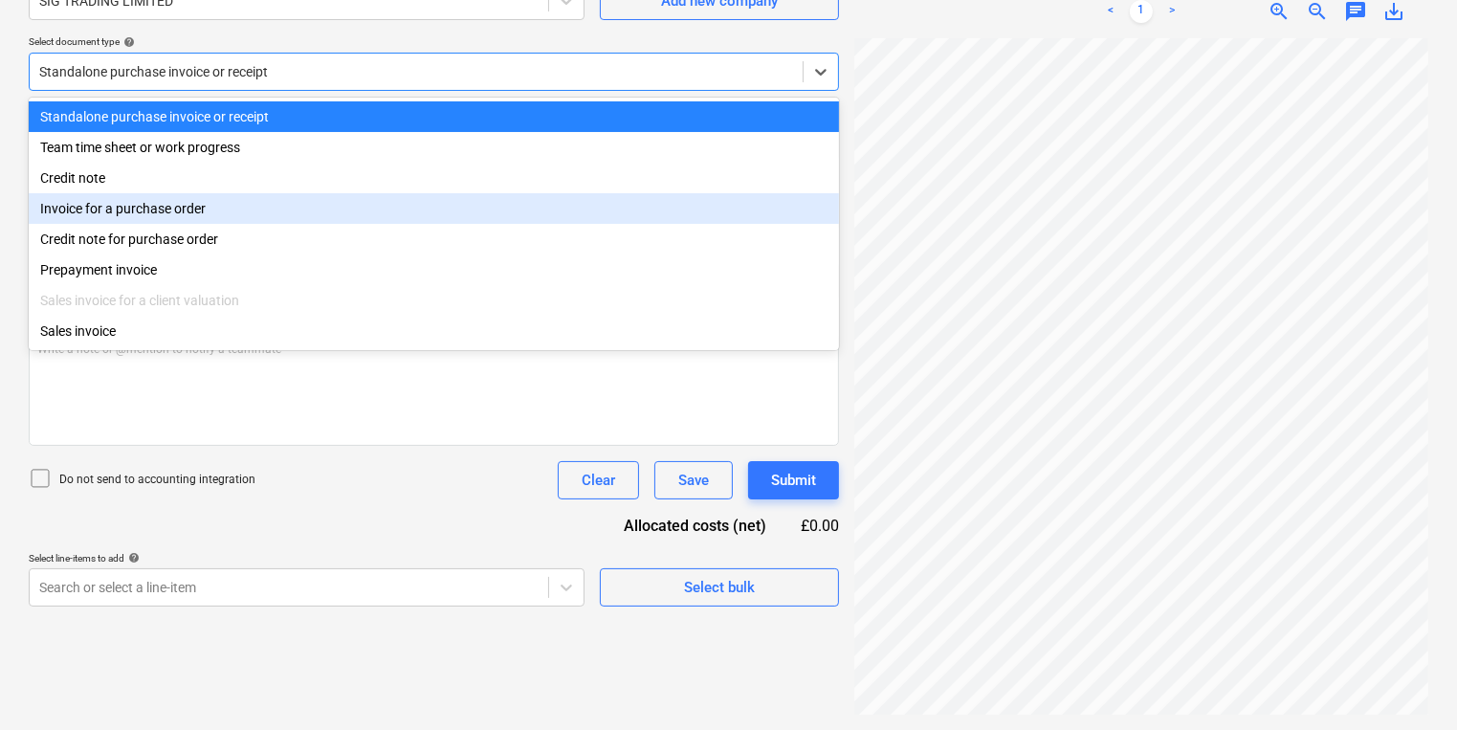
click at [440, 222] on div "Invoice for a purchase order" at bounding box center [434, 208] width 810 height 31
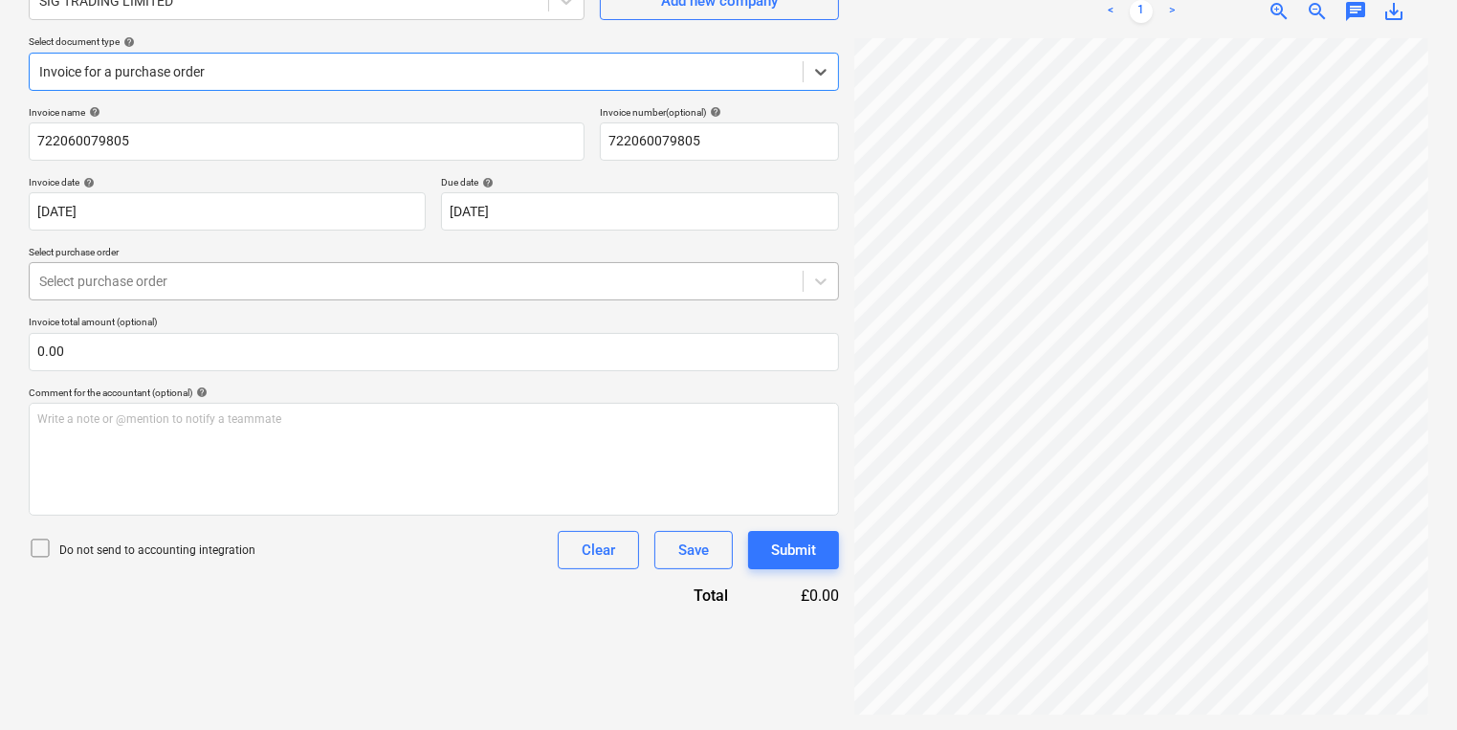
click at [437, 277] on div at bounding box center [416, 281] width 754 height 19
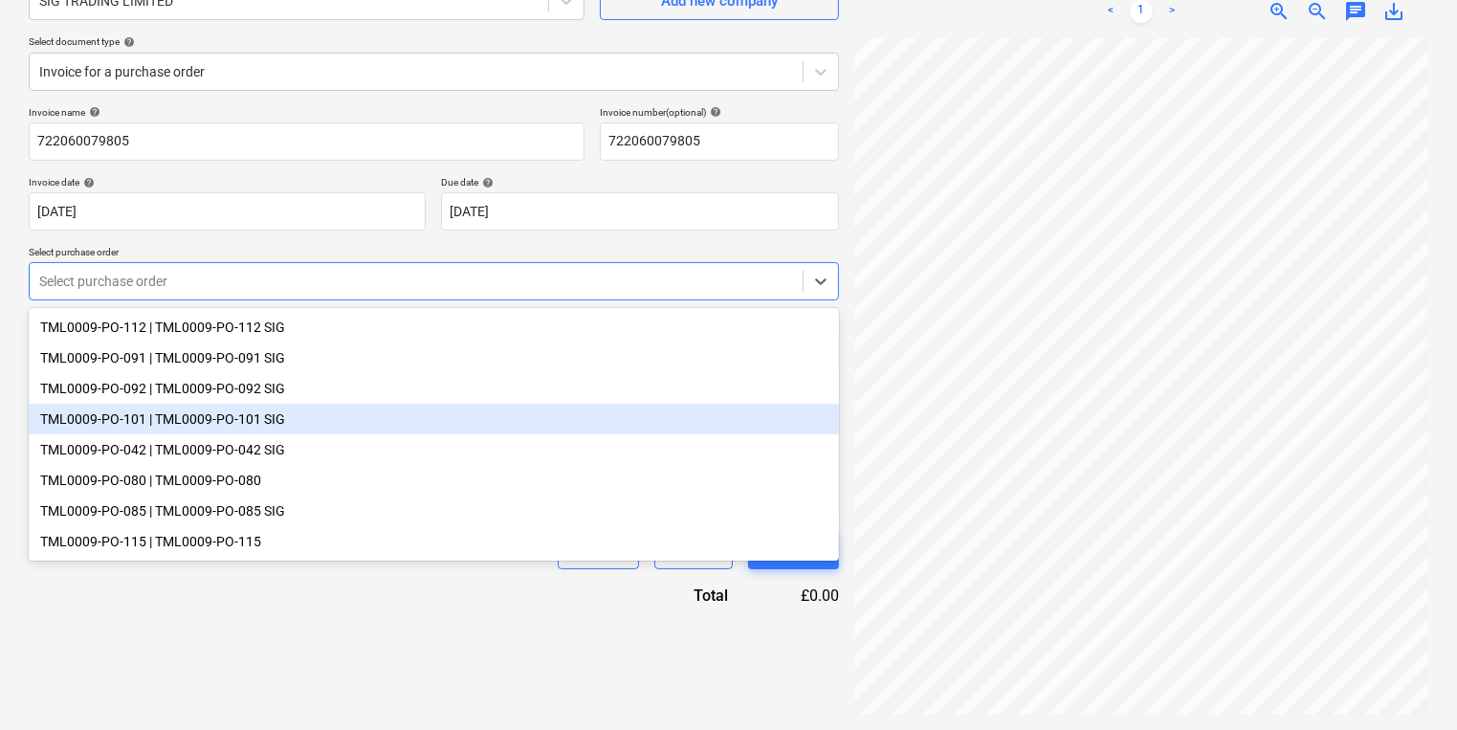
click at [448, 425] on div "TML0009-PO-101 | TML0009-PO-101 SIG" at bounding box center [434, 419] width 810 height 31
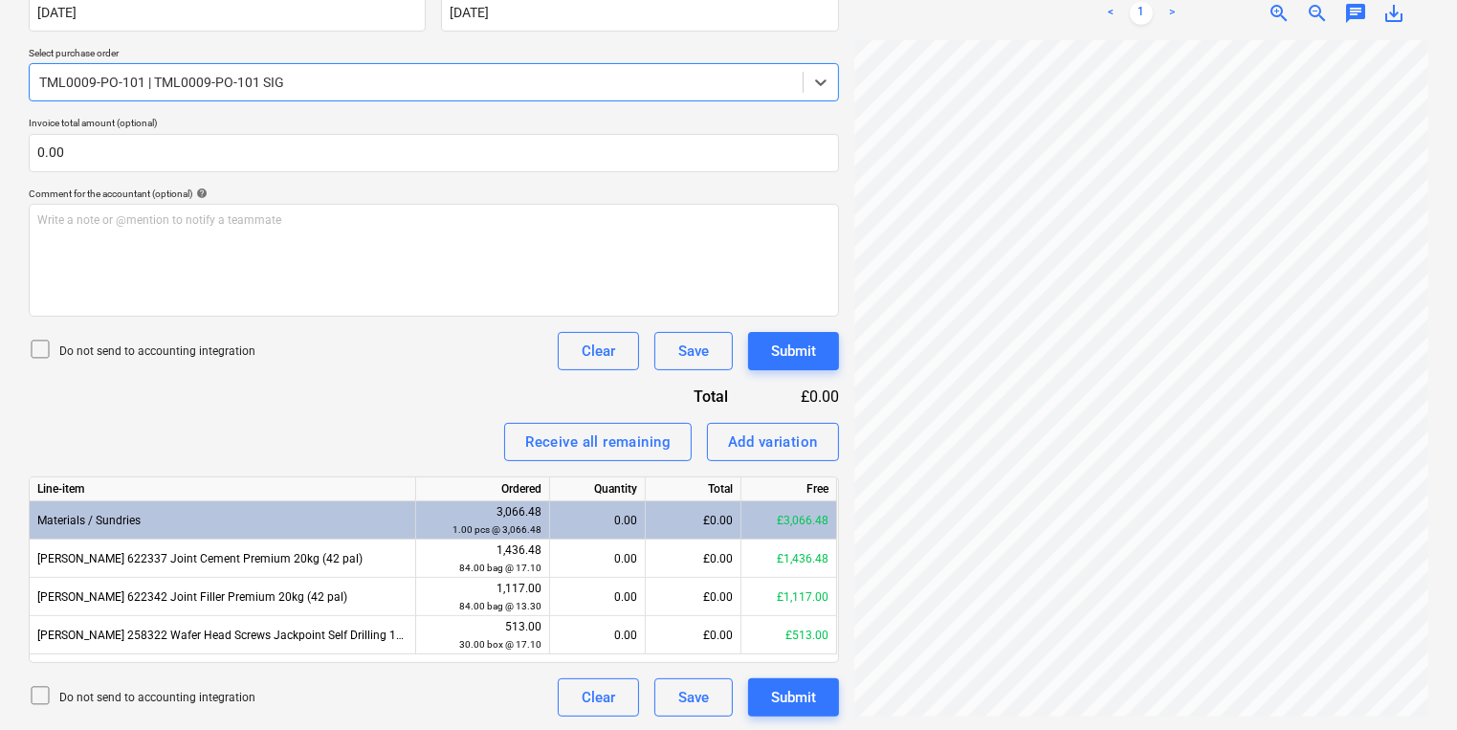
scroll to position [391, 0]
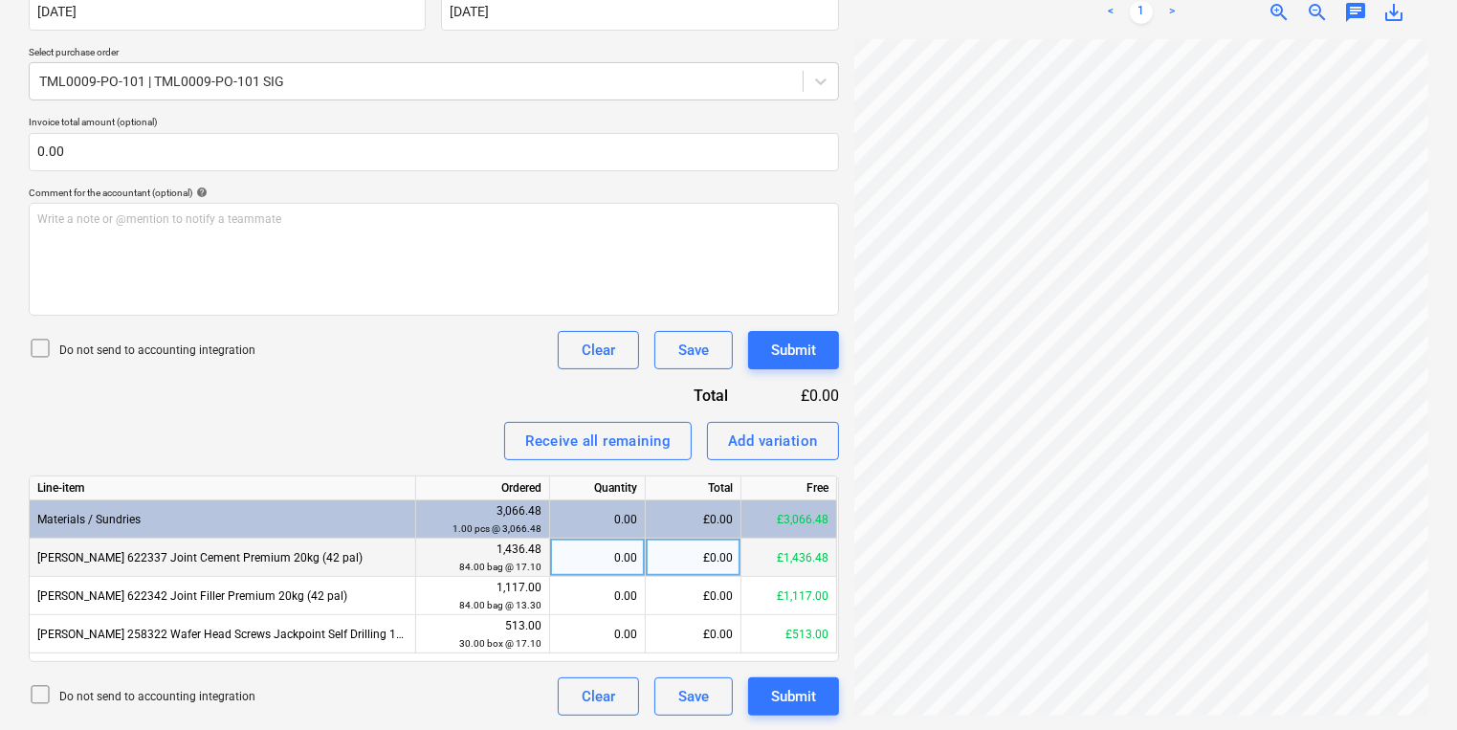
click at [598, 551] on div "0.00" at bounding box center [597, 558] width 79 height 38
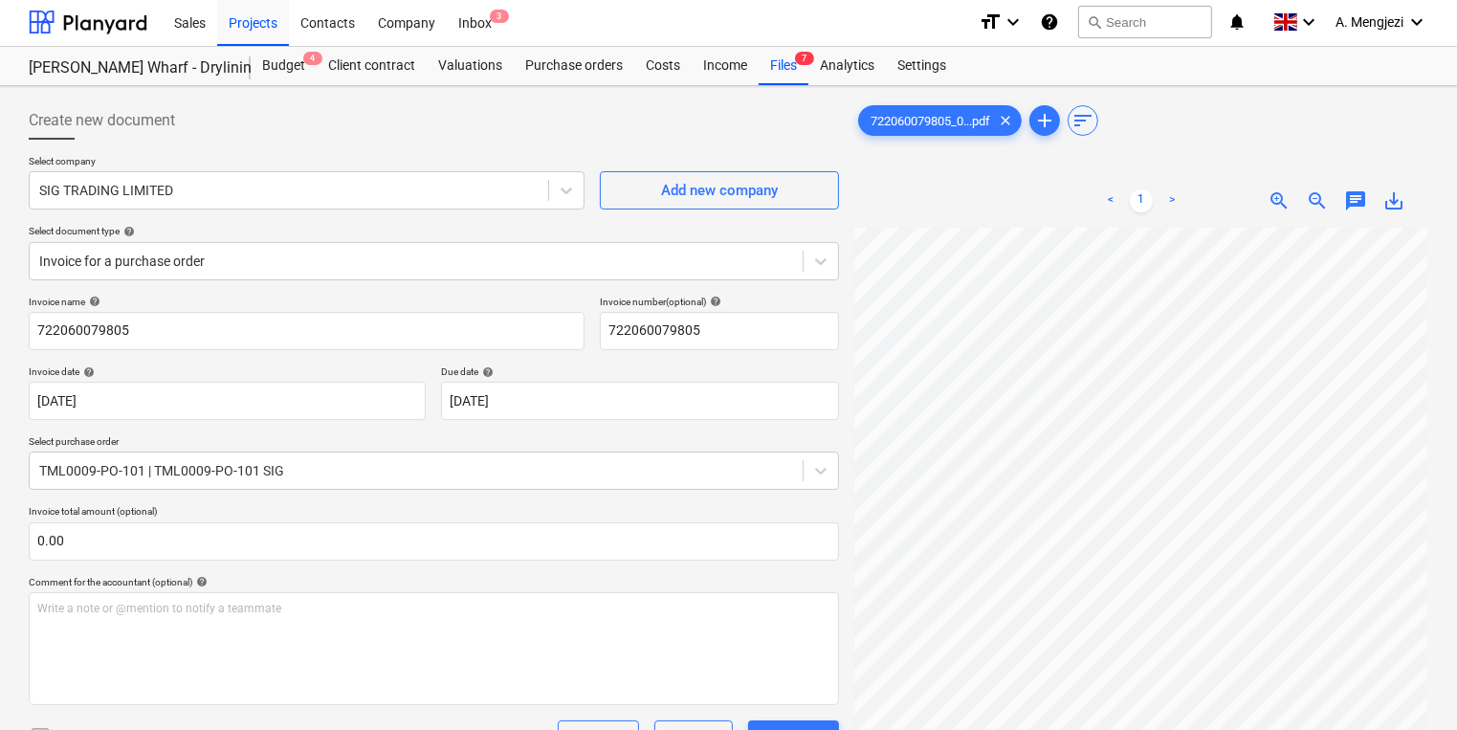
scroll to position [0, 0]
click at [539, 69] on div "Purchase orders" at bounding box center [574, 68] width 121 height 38
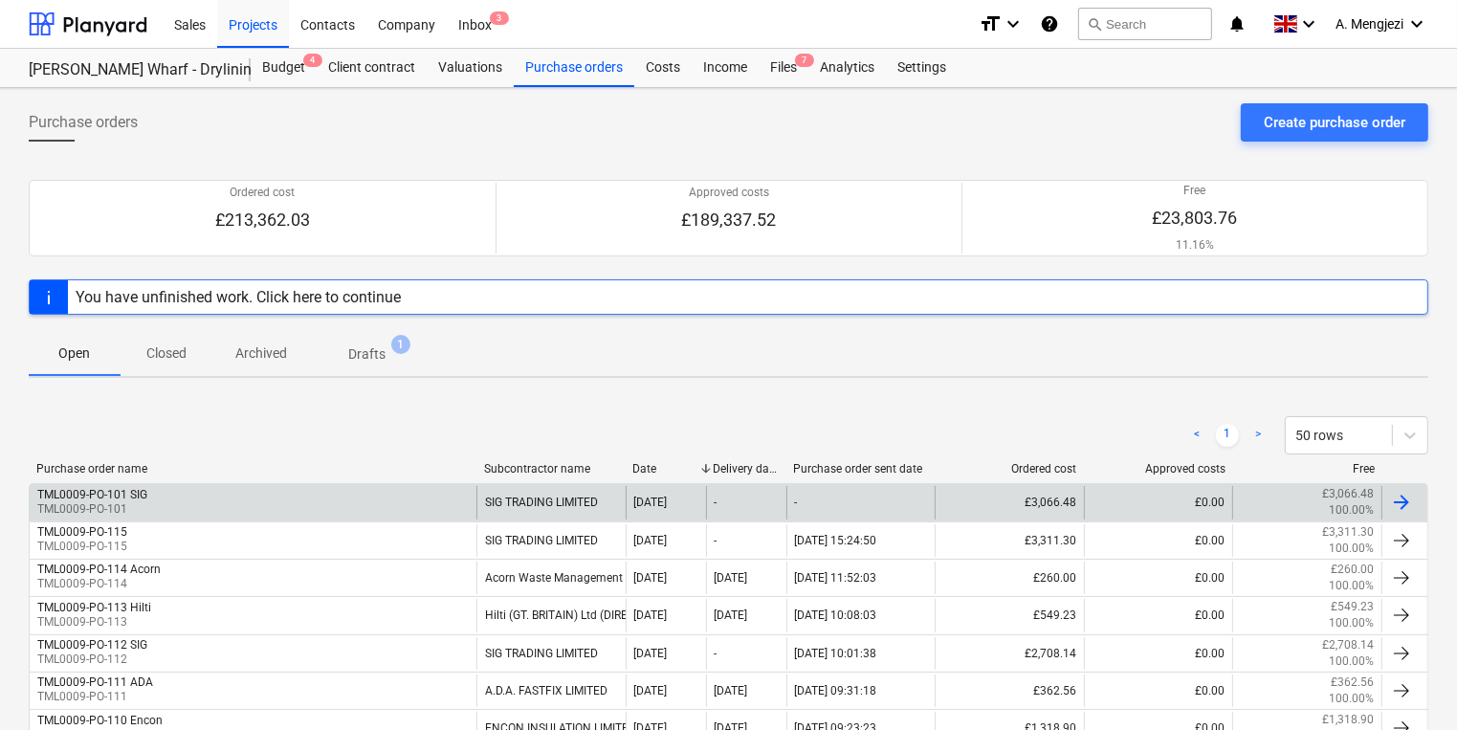
click at [149, 483] on div "TML0009-PO-101 SIG TML0009-PO-101 SIG TRADING LIMITED [DATE] - - £3,066.48 £0.0…" at bounding box center [729, 501] width 1400 height 37
click at [460, 497] on div "TML0009-PO-101 SIG TML0009-PO-101" at bounding box center [253, 502] width 447 height 33
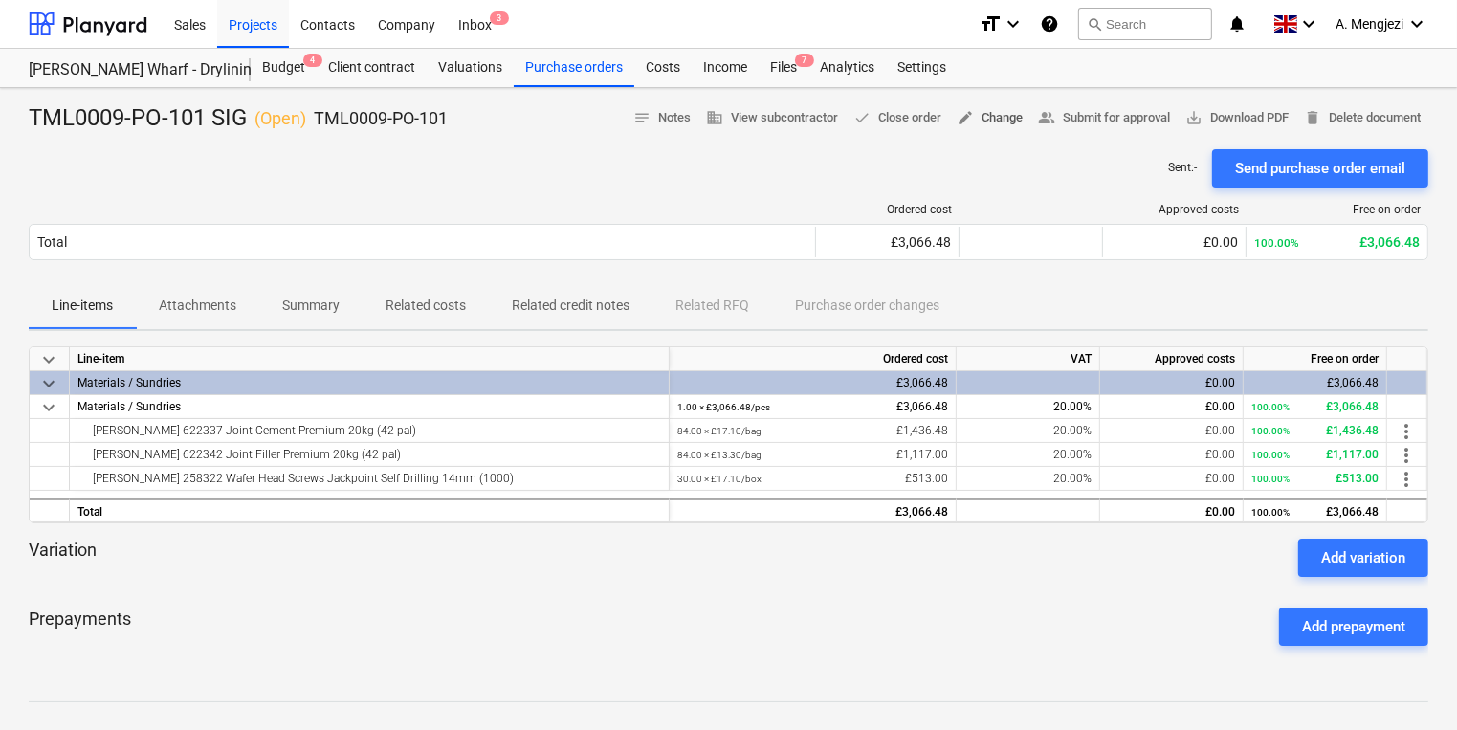
click at [980, 122] on span "edit Change" at bounding box center [990, 118] width 66 height 22
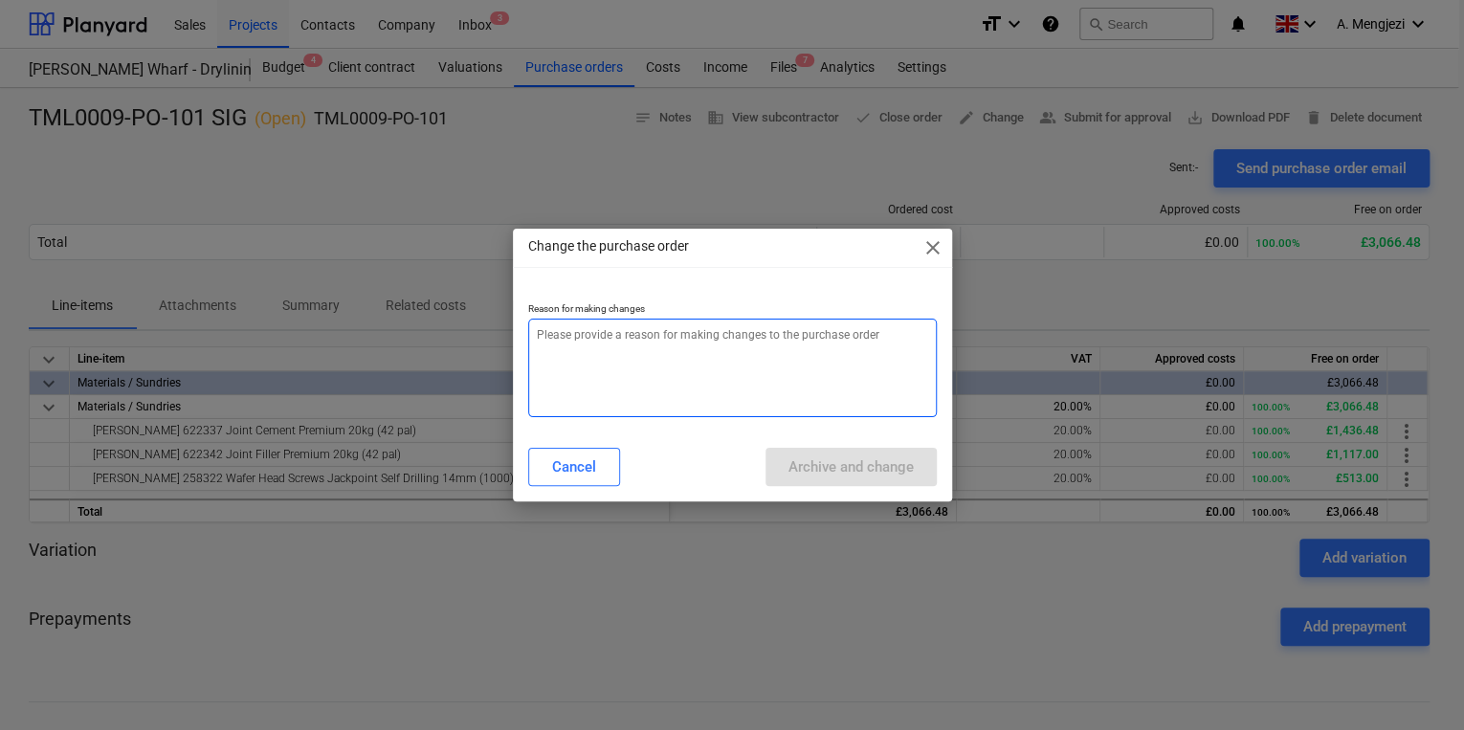
click at [834, 351] on textarea at bounding box center [732, 368] width 409 height 99
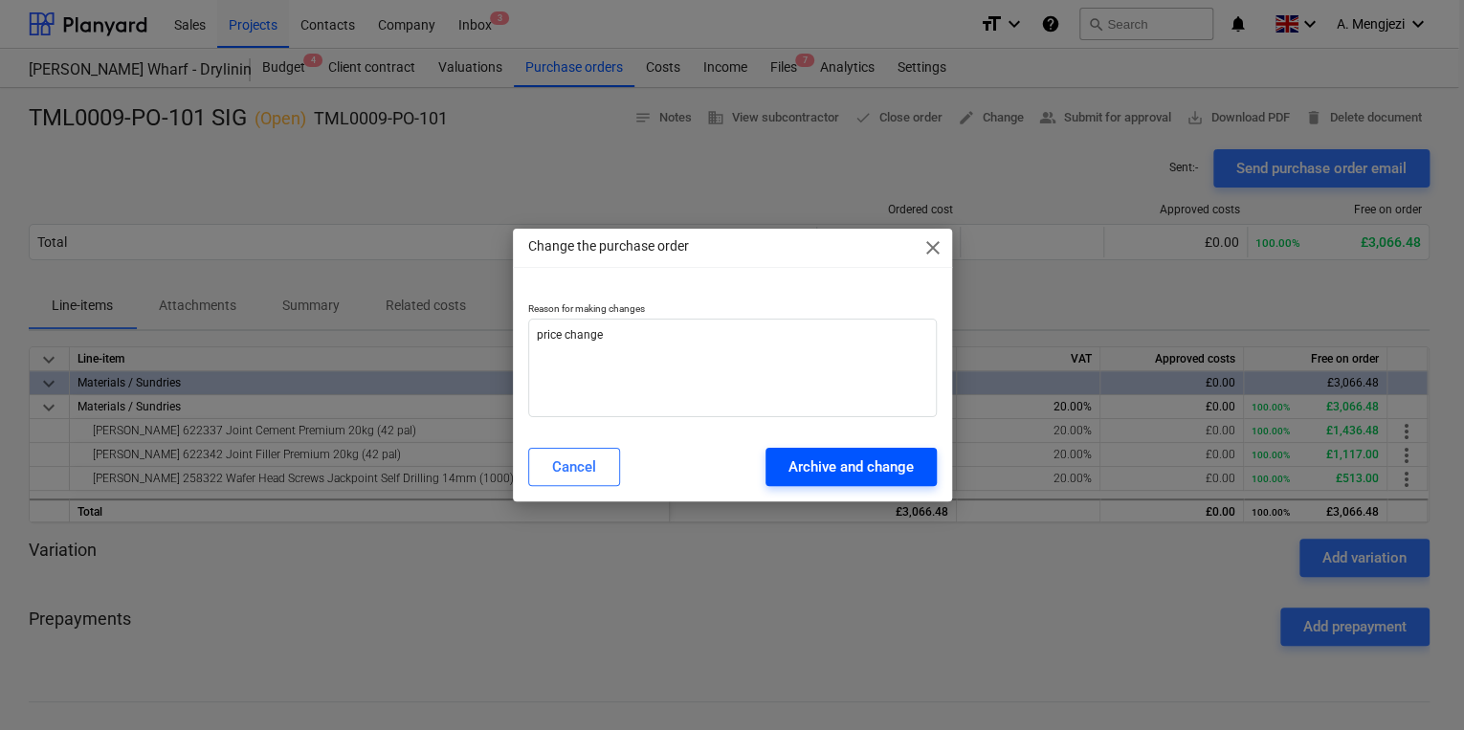
click at [834, 478] on div "Archive and change" at bounding box center [850, 467] width 125 height 25
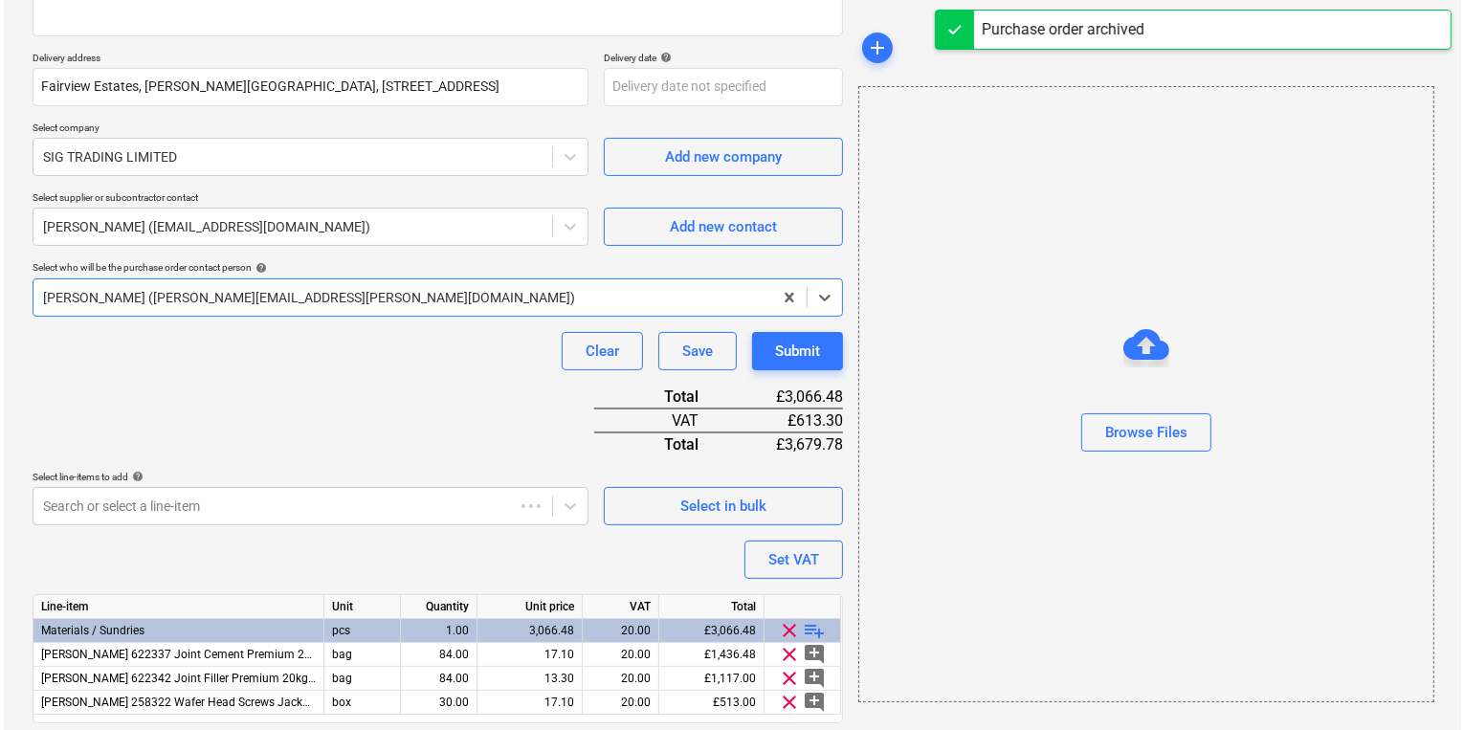
scroll to position [367, 0]
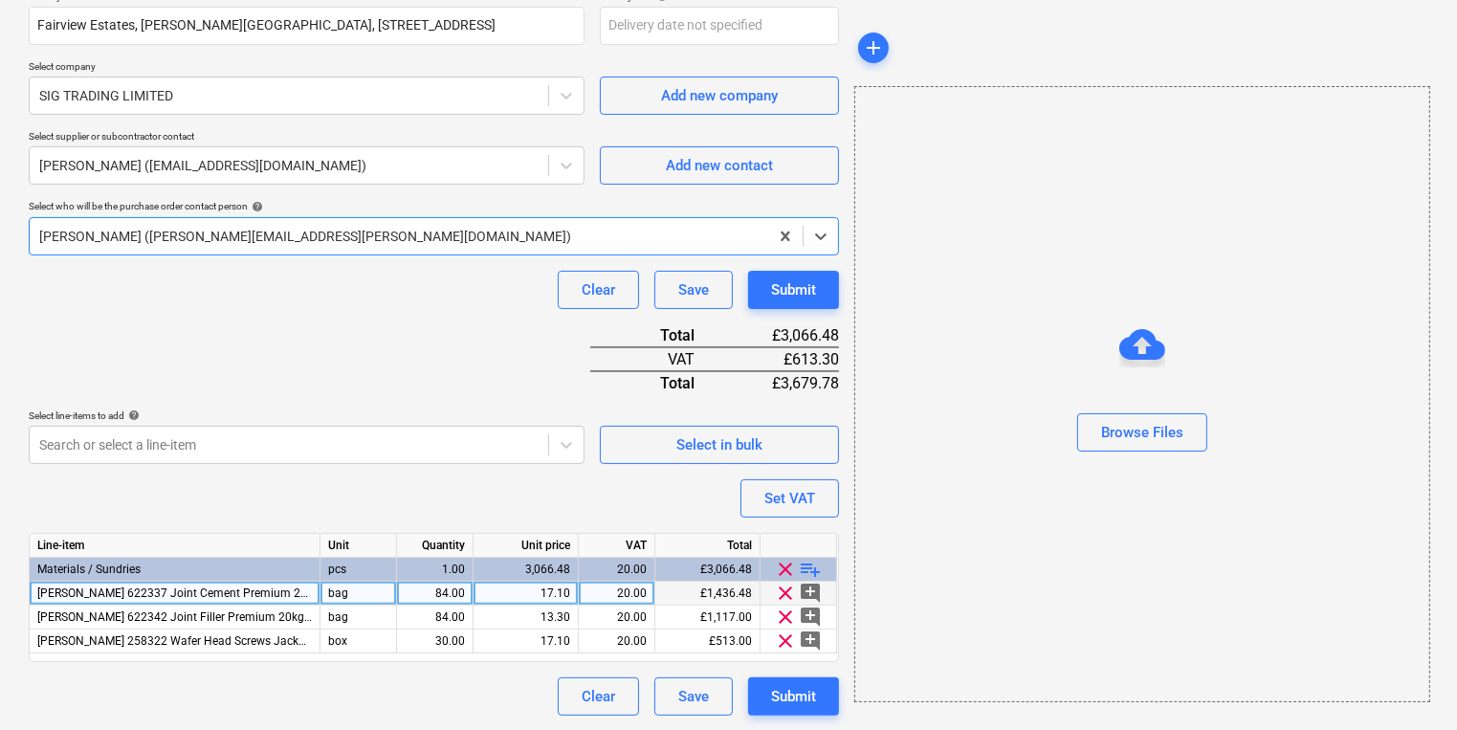
click at [523, 593] on div "17.10" at bounding box center [525, 594] width 89 height 24
click at [894, 472] on div "Browse Files" at bounding box center [1143, 394] width 576 height 616
click at [797, 698] on div "Submit" at bounding box center [793, 696] width 45 height 25
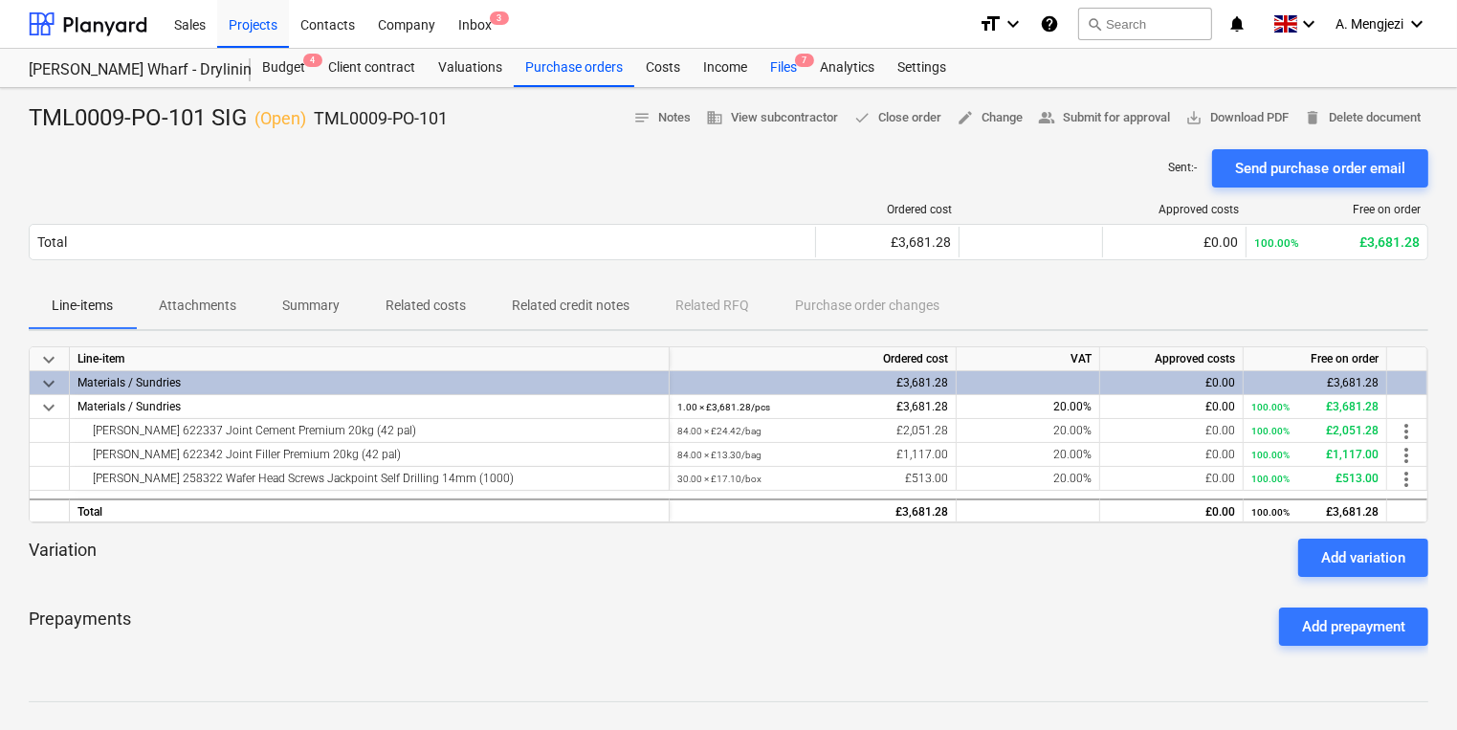
click at [781, 77] on div "Files 7" at bounding box center [784, 68] width 50 height 38
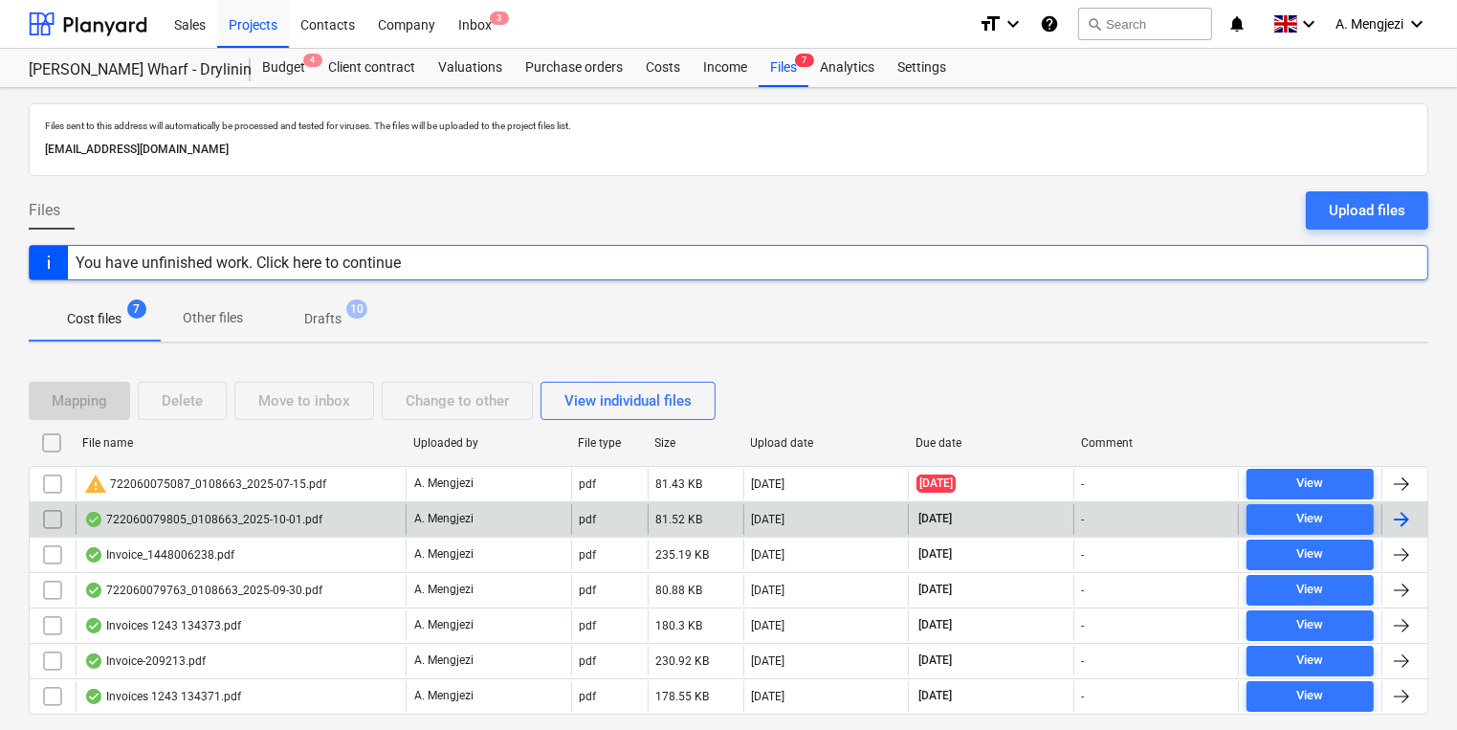
click at [253, 529] on div "722060079805_0108663_2025-10-01.pdf" at bounding box center [241, 519] width 330 height 31
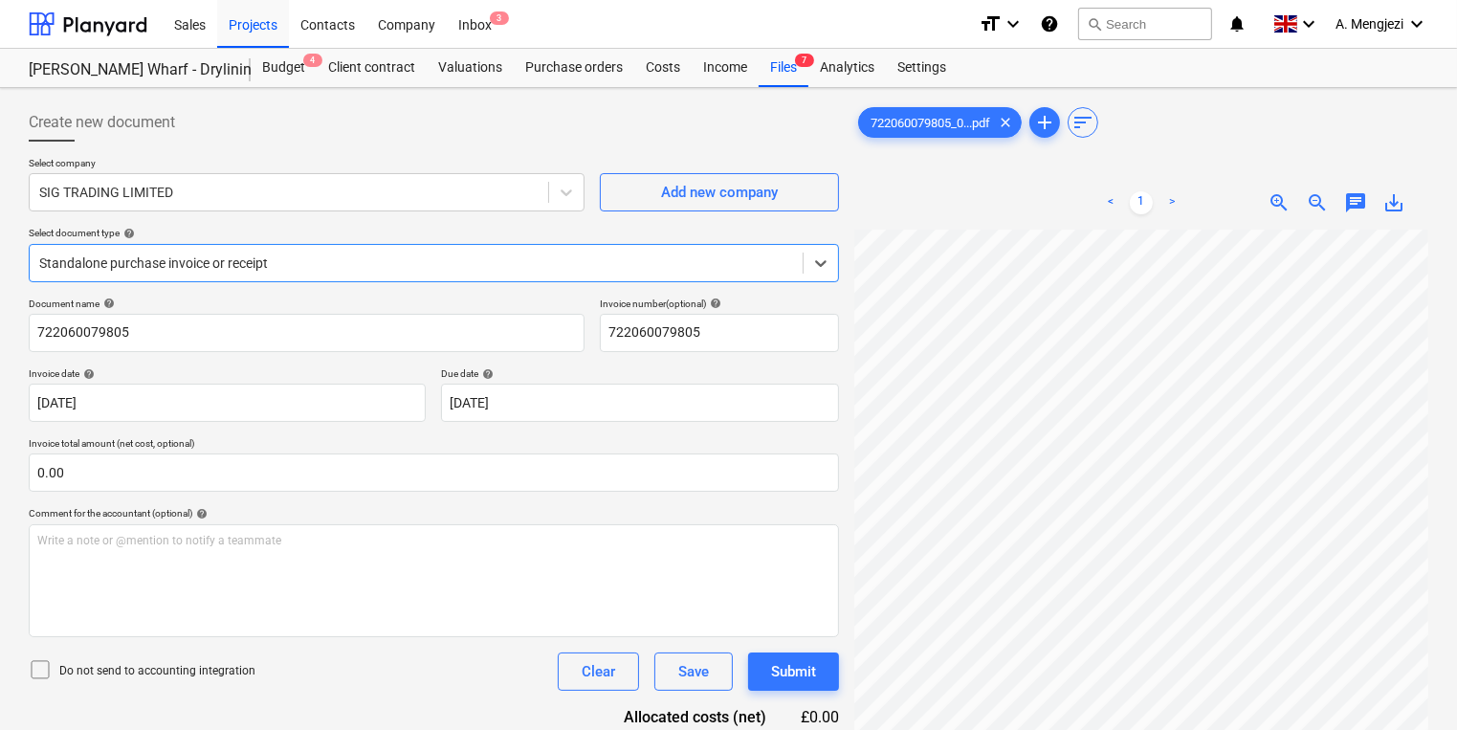
click at [452, 274] on div "Standalone purchase invoice or receipt" at bounding box center [416, 263] width 773 height 27
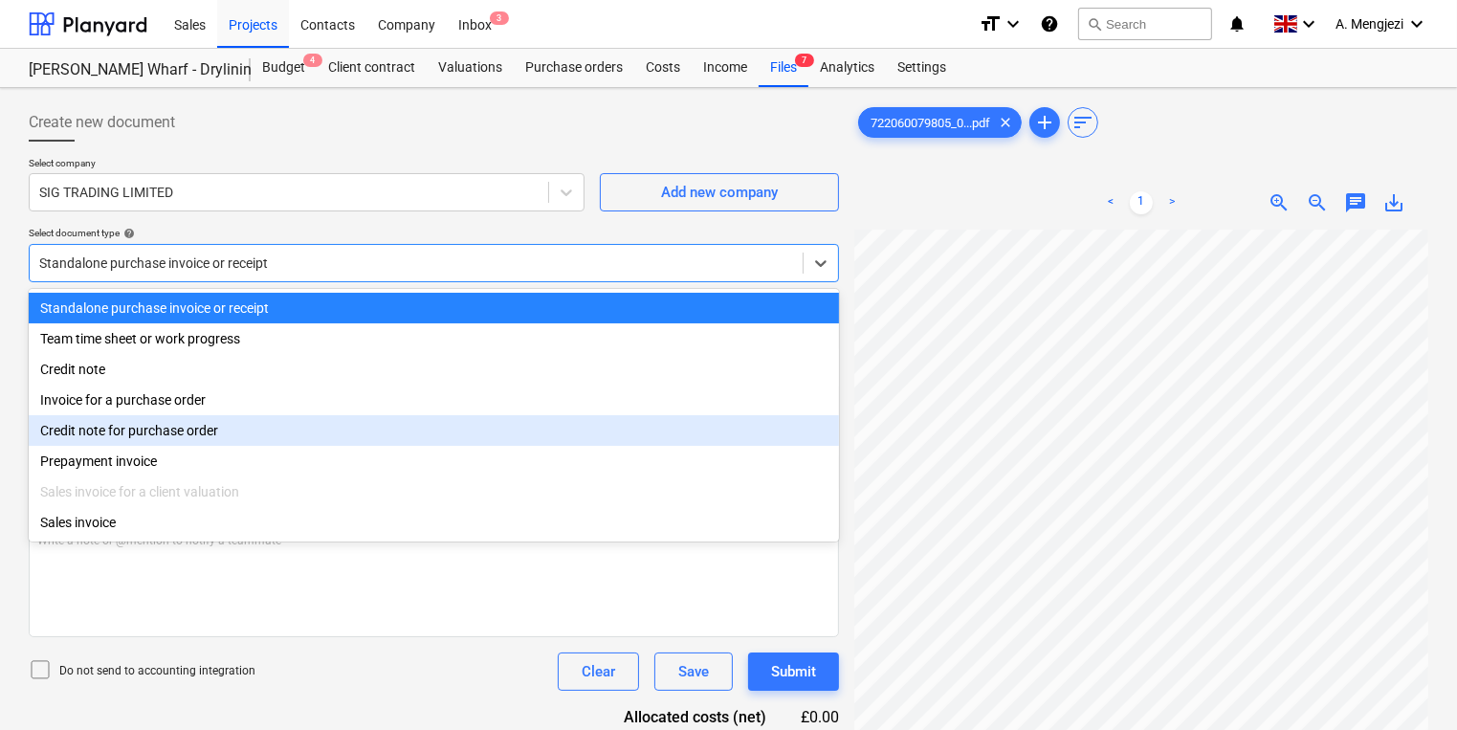
click at [397, 417] on div "Credit note for purchase order" at bounding box center [434, 430] width 810 height 31
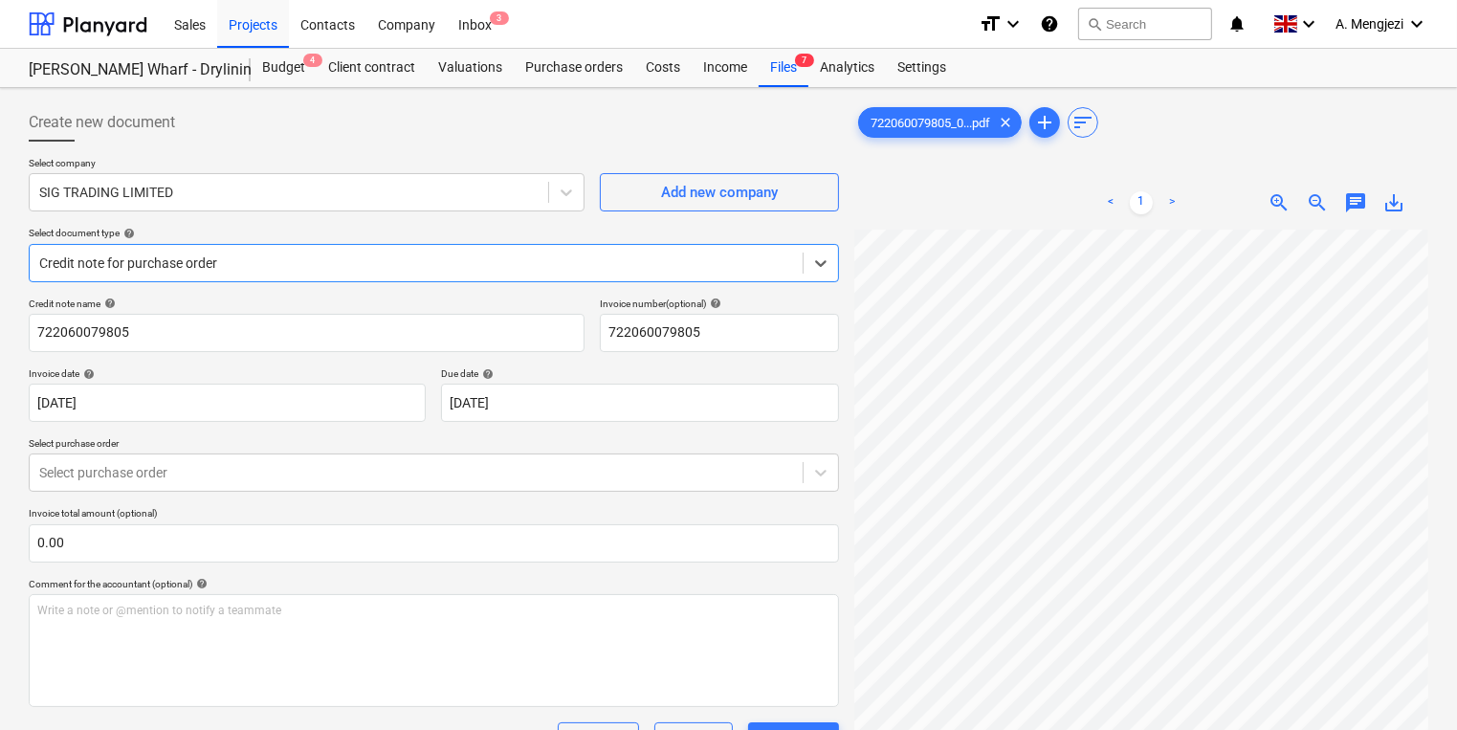
click at [394, 273] on div "Credit note for purchase order" at bounding box center [416, 263] width 773 height 27
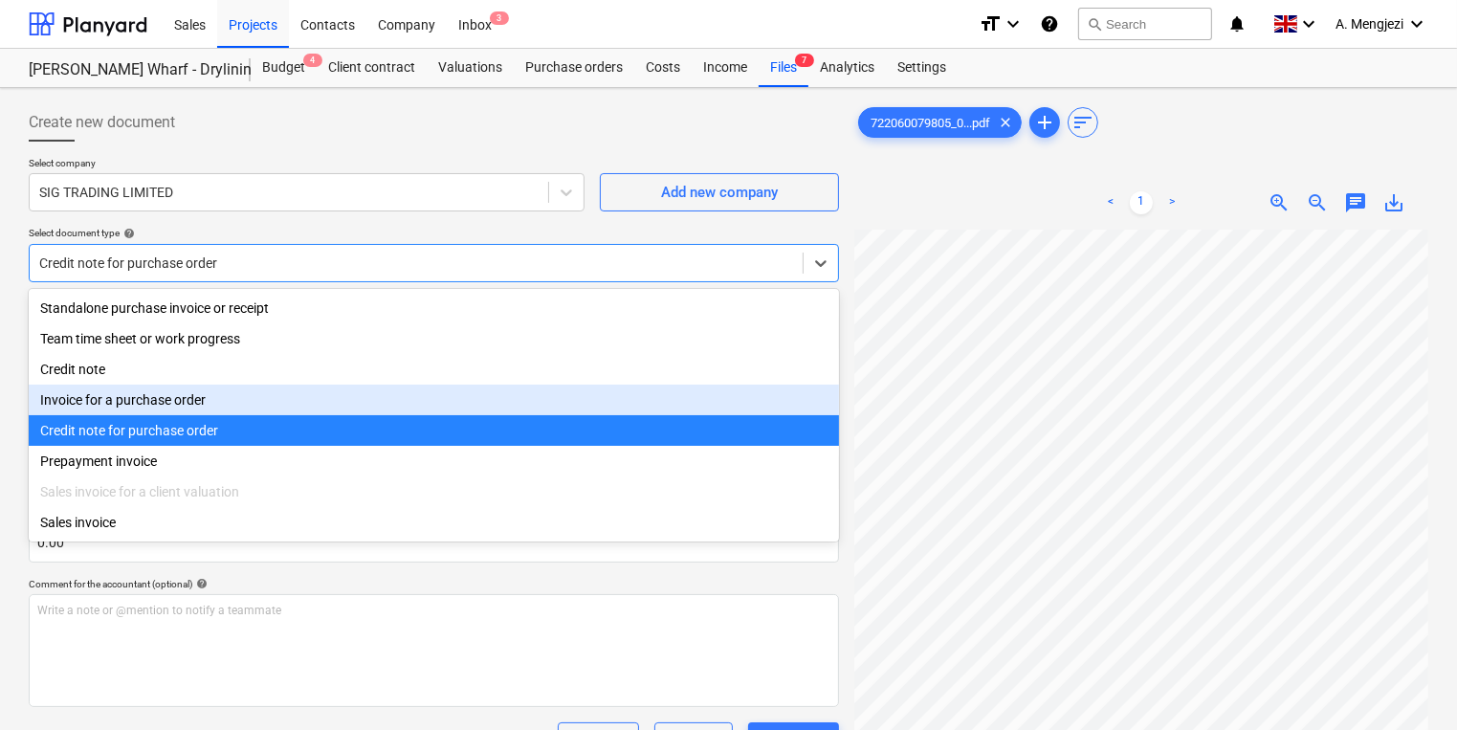
click at [391, 403] on div "Invoice for a purchase order" at bounding box center [434, 400] width 810 height 31
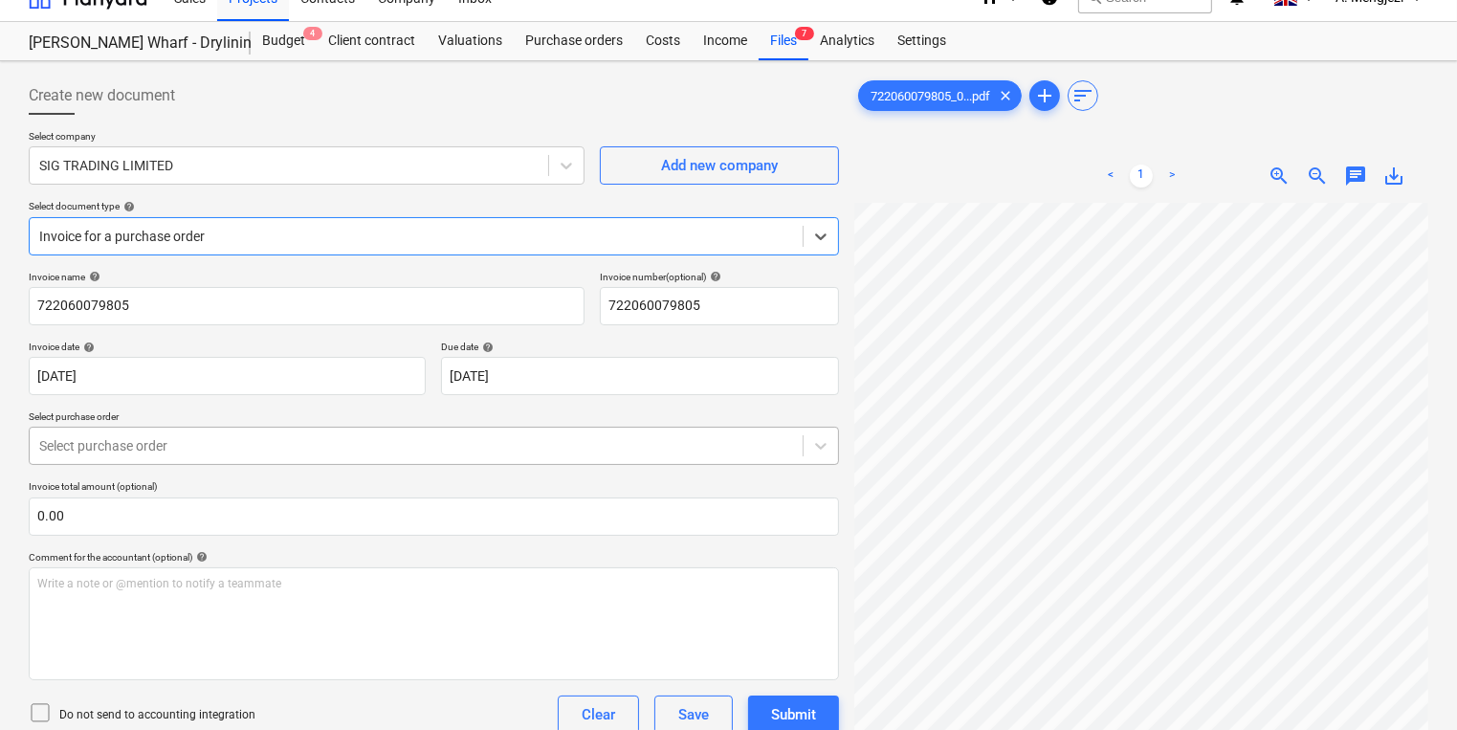
click at [402, 454] on div "Select purchase order" at bounding box center [434, 446] width 810 height 38
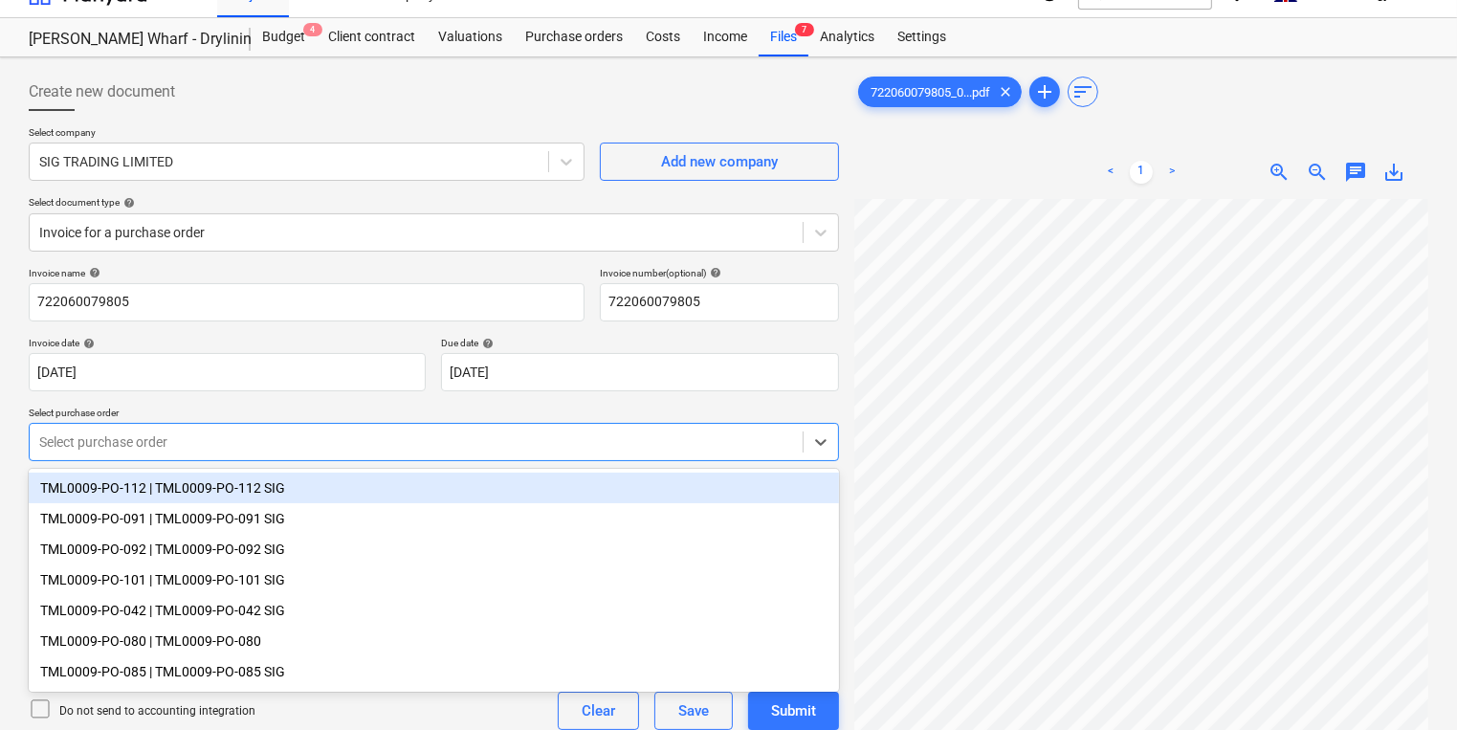
scroll to position [35, 0]
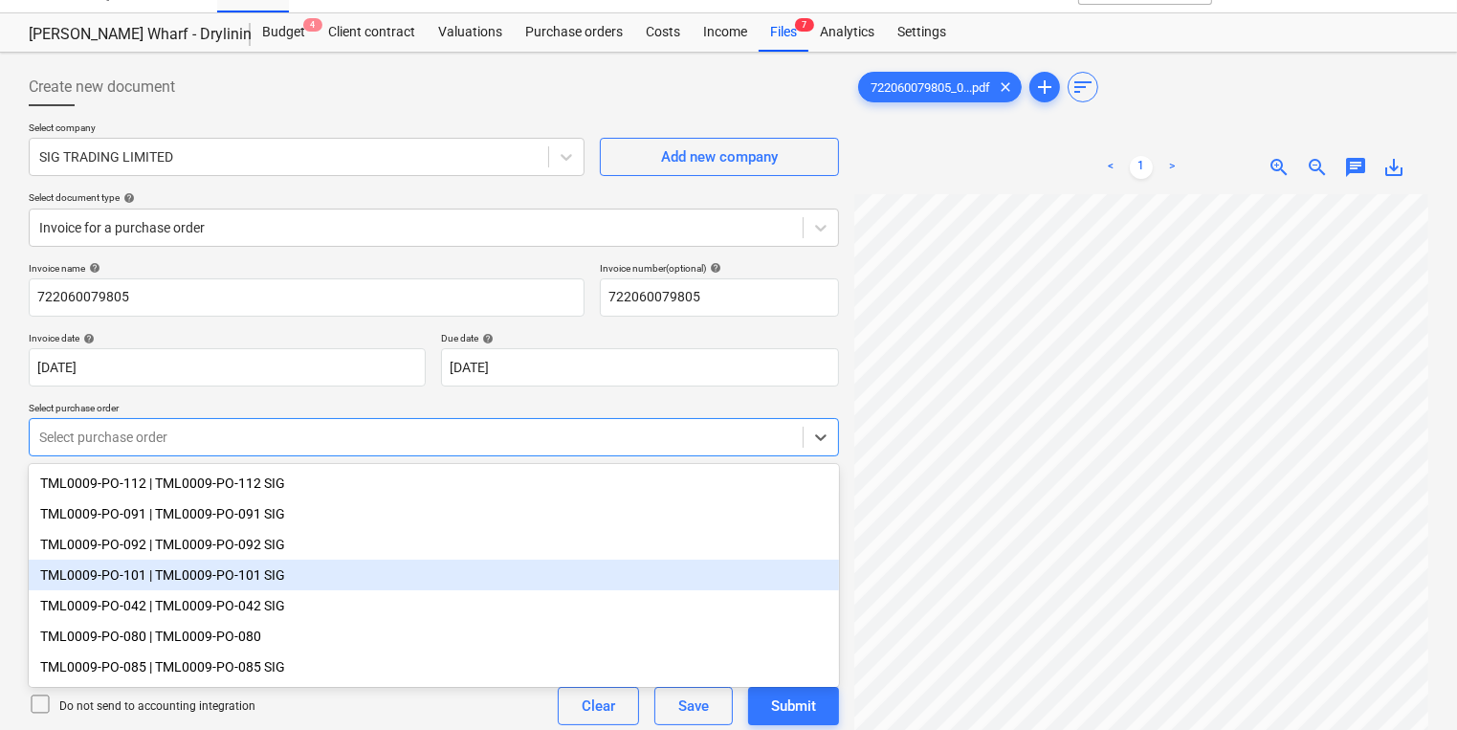
click at [352, 567] on div "TML0009-PO-101 | TML0009-PO-101 SIG" at bounding box center [434, 575] width 810 height 31
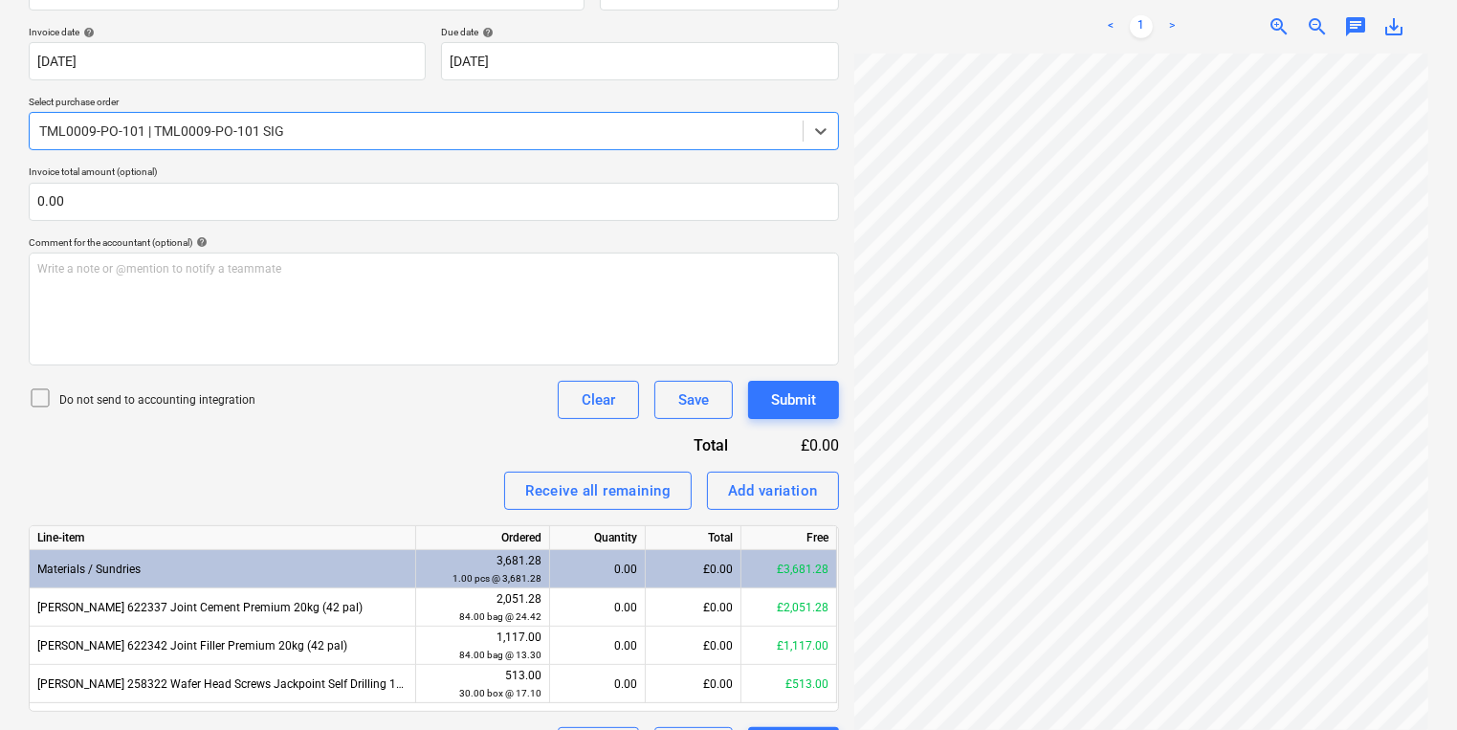
scroll to position [391, 0]
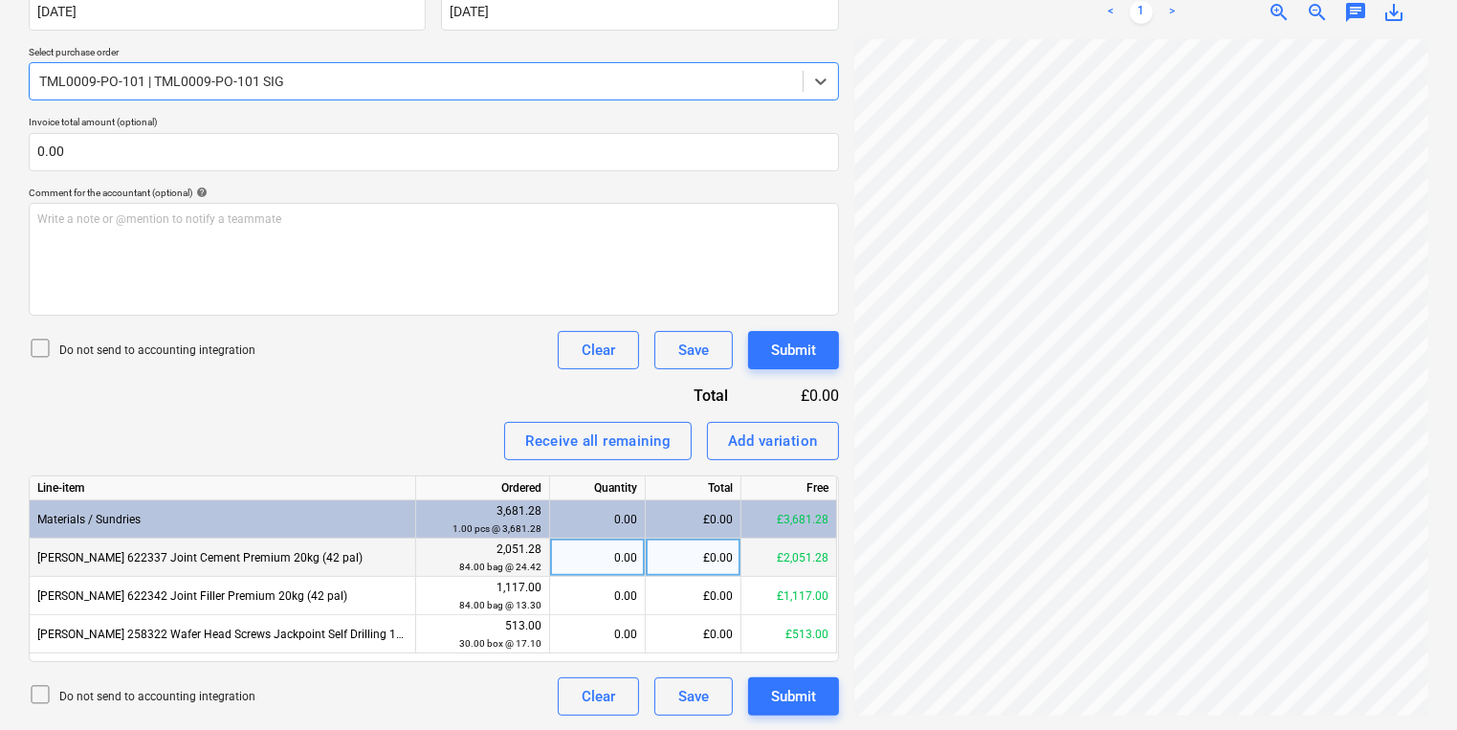
click at [611, 544] on div "0.00" at bounding box center [597, 558] width 79 height 38
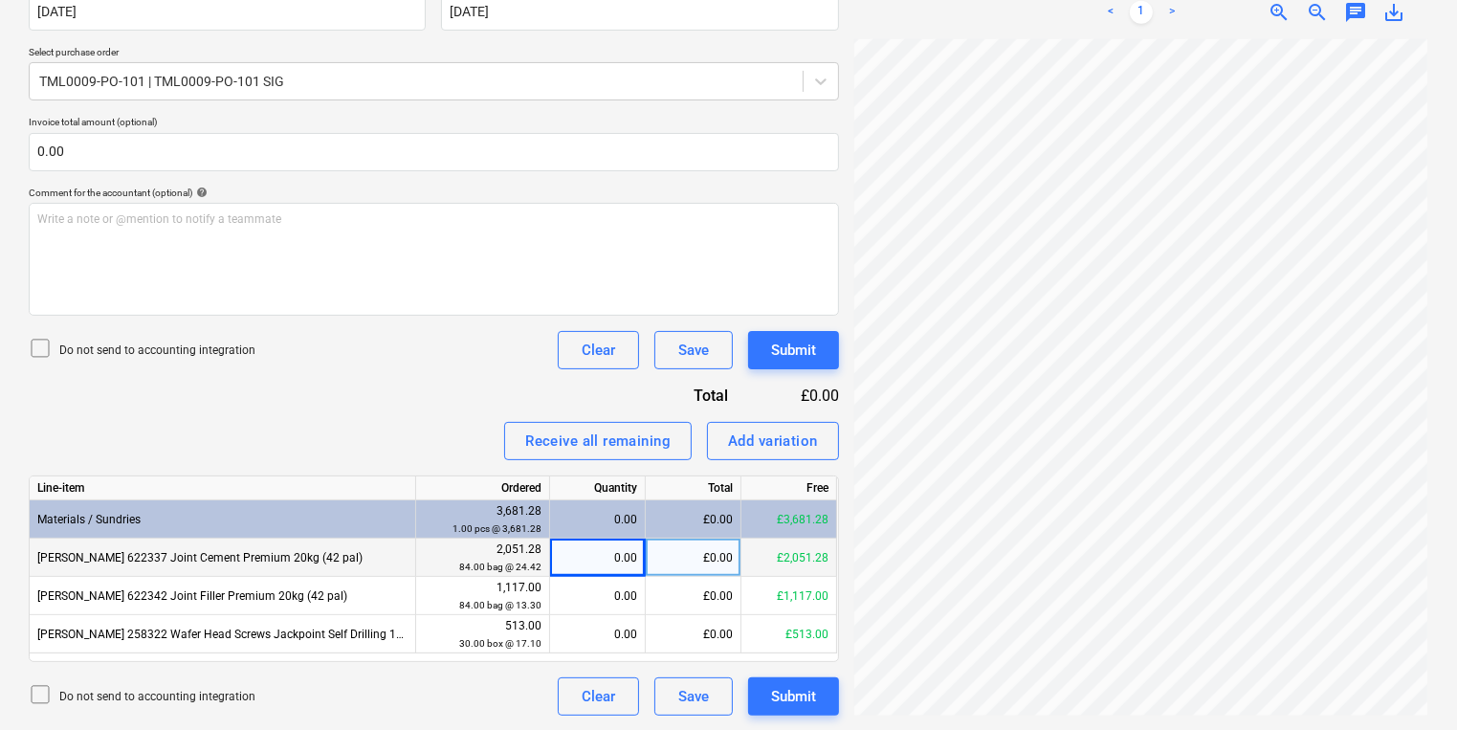
scroll to position [396, 286]
click at [629, 548] on div "0.00" at bounding box center [597, 558] width 79 height 38
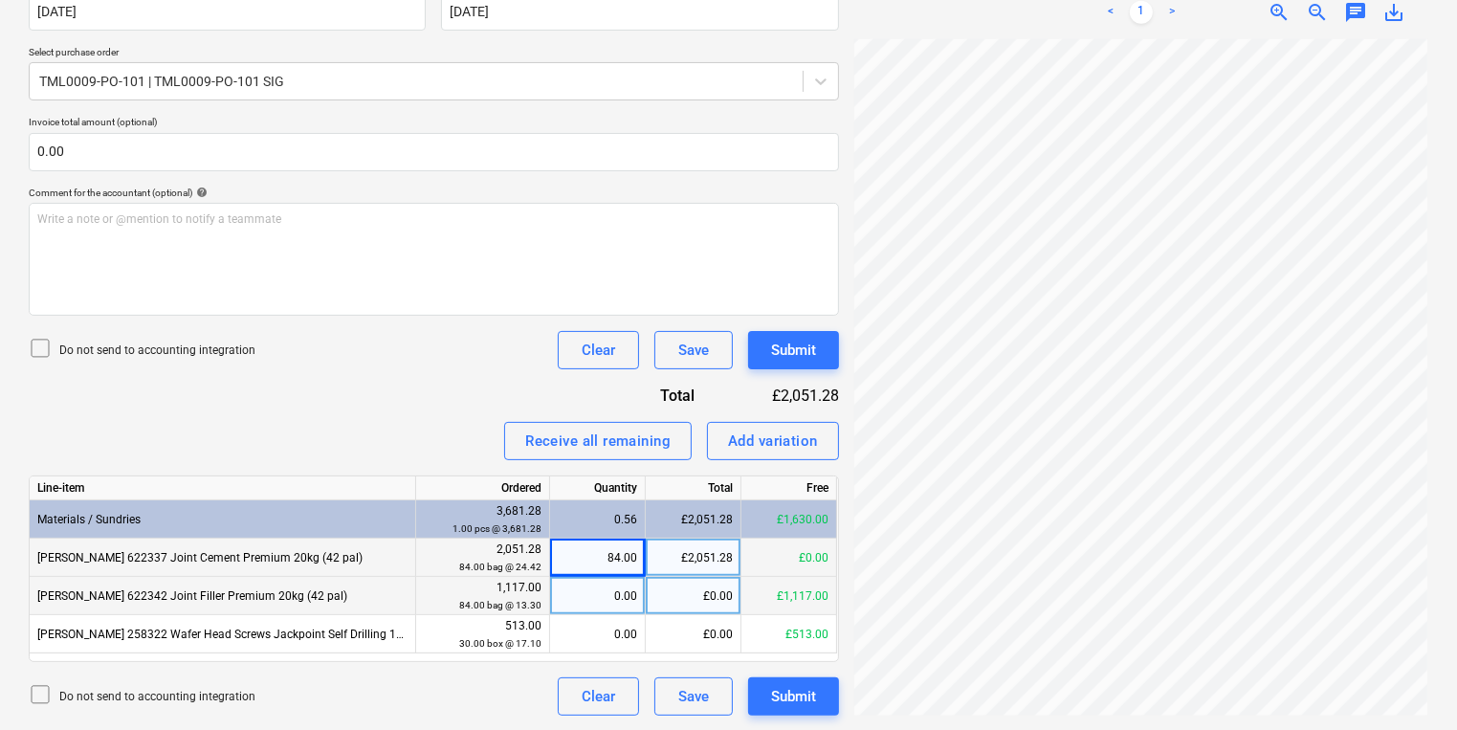
click at [616, 586] on div "0.00" at bounding box center [597, 596] width 79 height 38
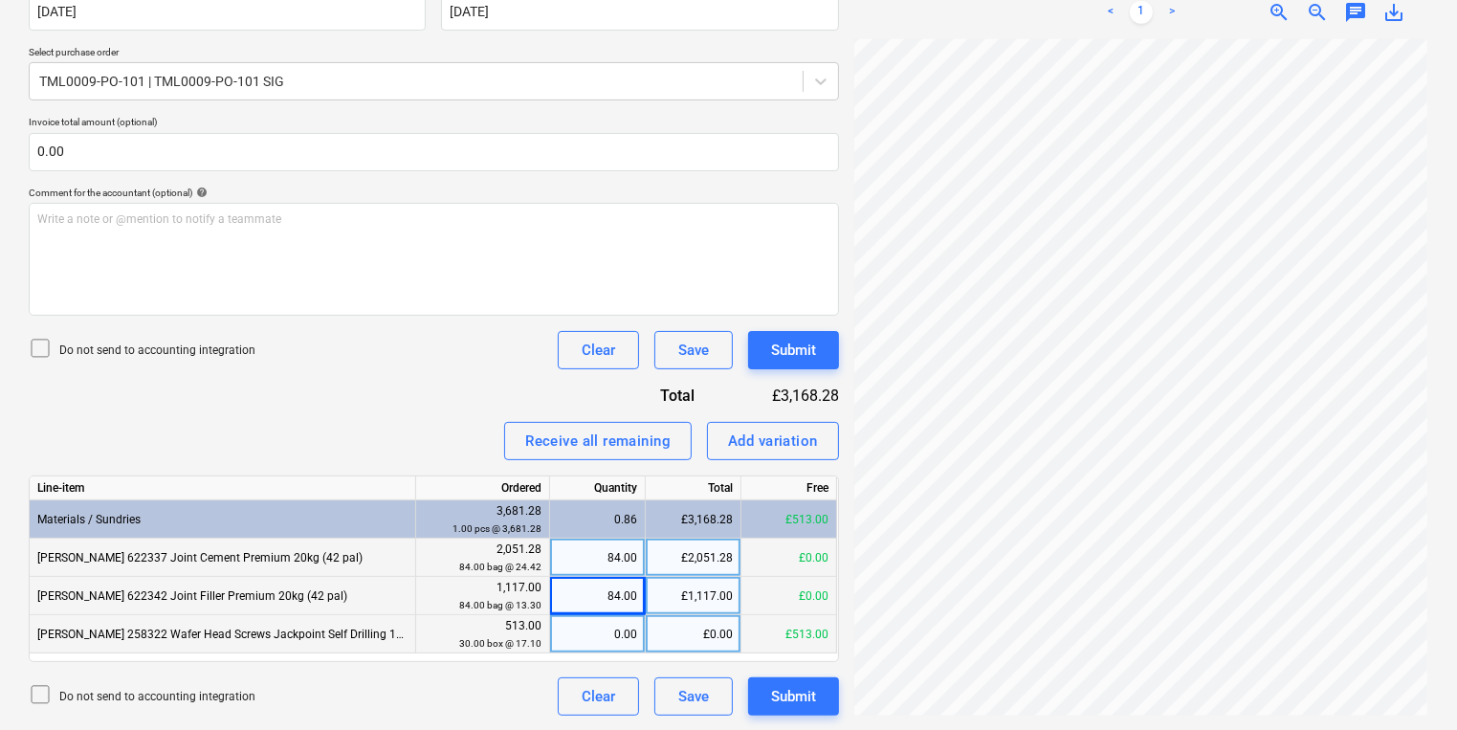
click at [633, 640] on div "0.00" at bounding box center [597, 634] width 79 height 38
click at [771, 439] on div "Add variation" at bounding box center [773, 441] width 90 height 25
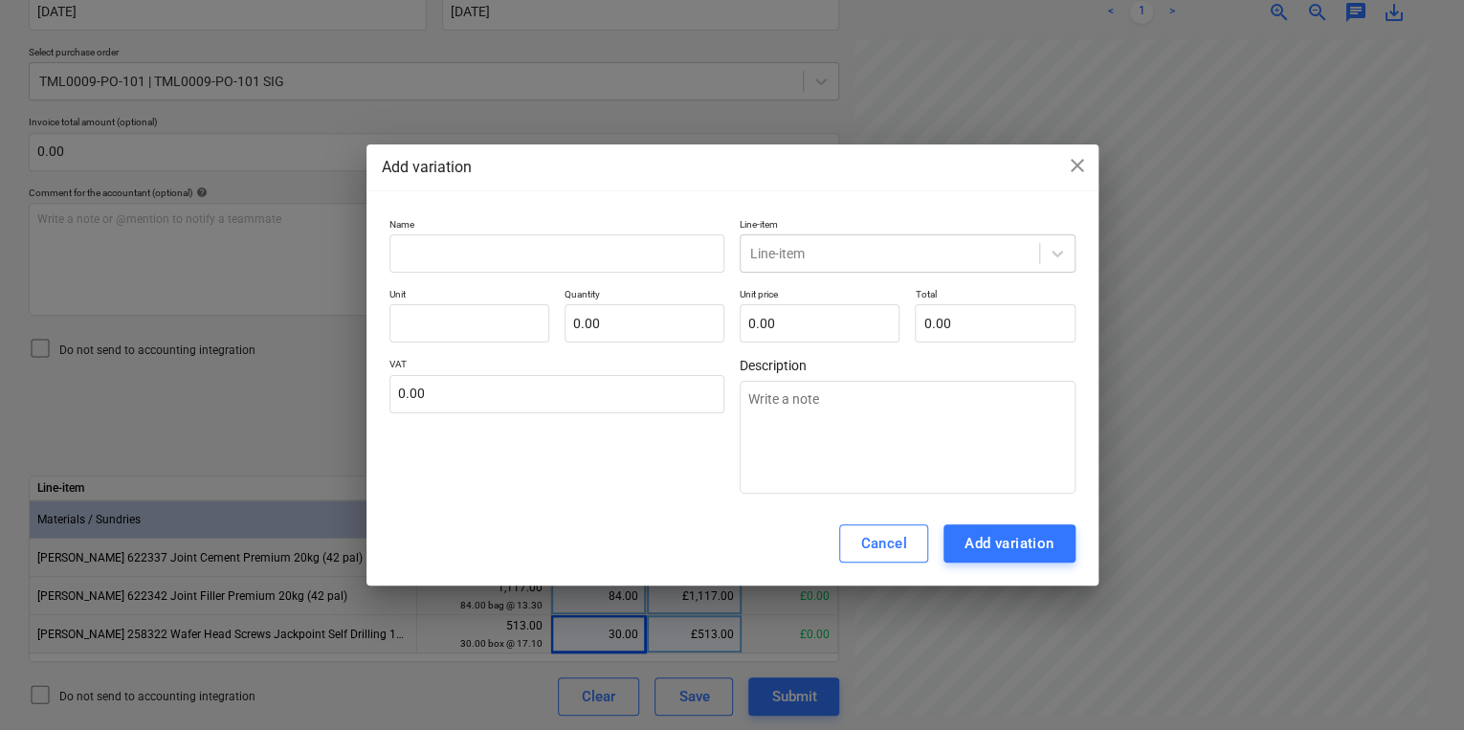
click at [574, 228] on p "Name" at bounding box center [557, 226] width 336 height 16
click at [575, 233] on p "Name" at bounding box center [557, 226] width 336 height 16
click at [576, 235] on input "text" at bounding box center [557, 253] width 336 height 38
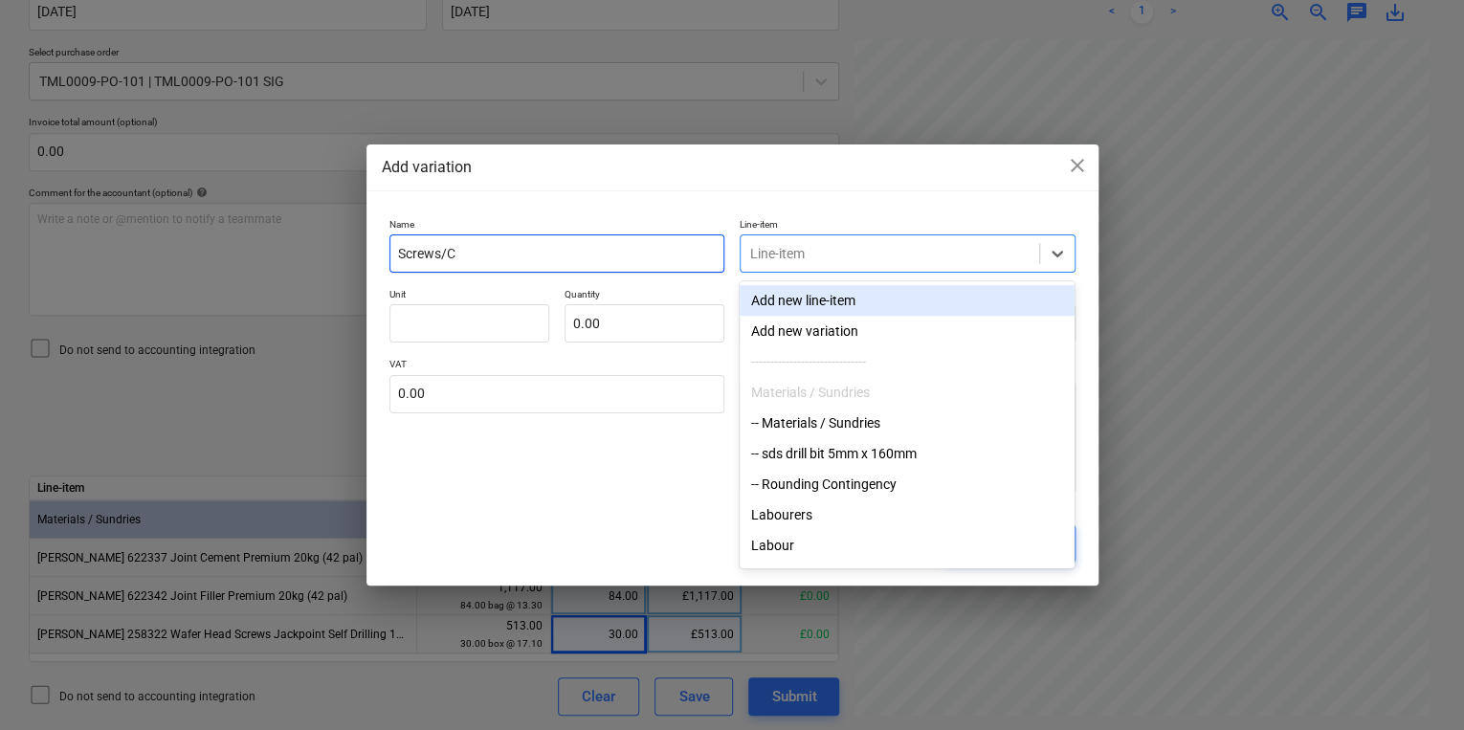
click at [634, 254] on input "Screws/C" at bounding box center [557, 253] width 336 height 38
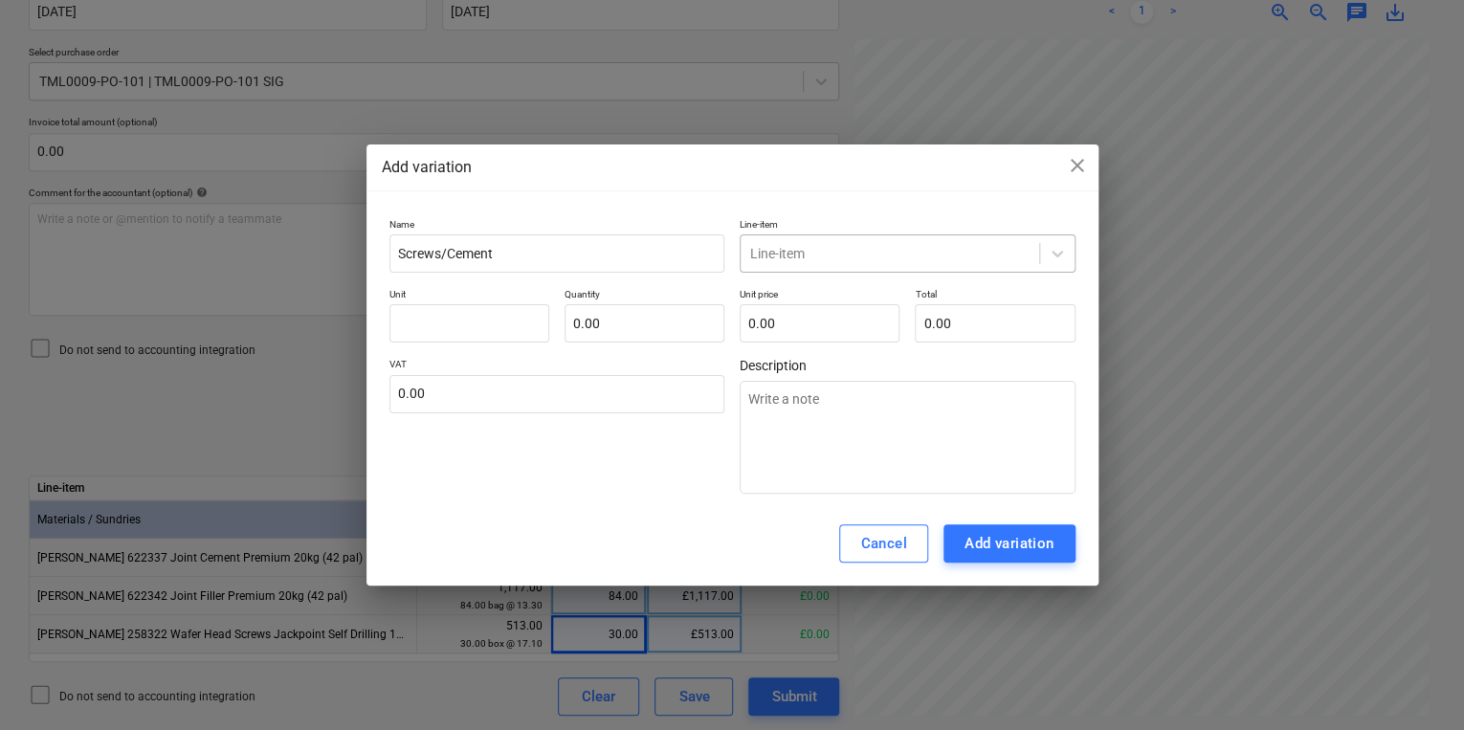
click at [972, 248] on div at bounding box center [889, 253] width 279 height 19
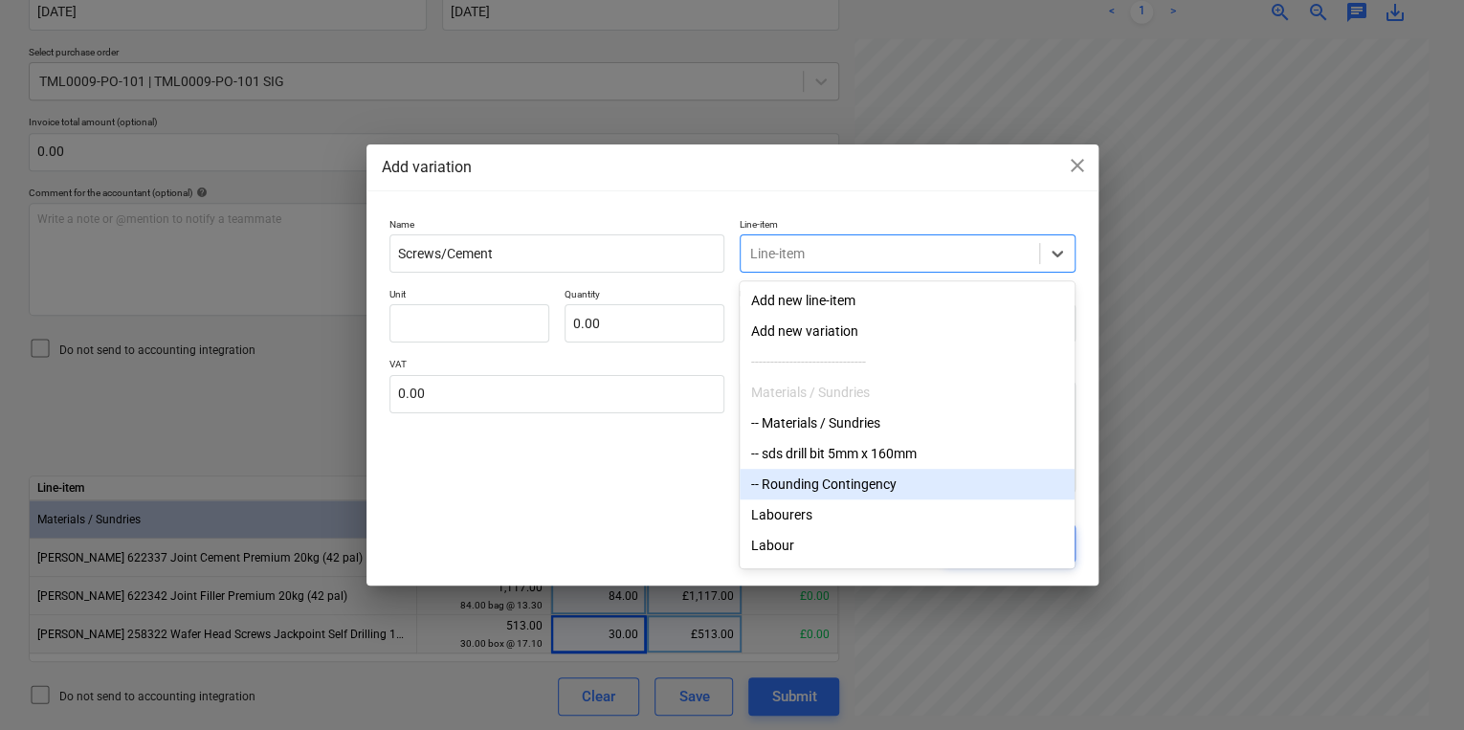
click at [879, 479] on div "-- Rounding Contingency" at bounding box center [907, 484] width 335 height 31
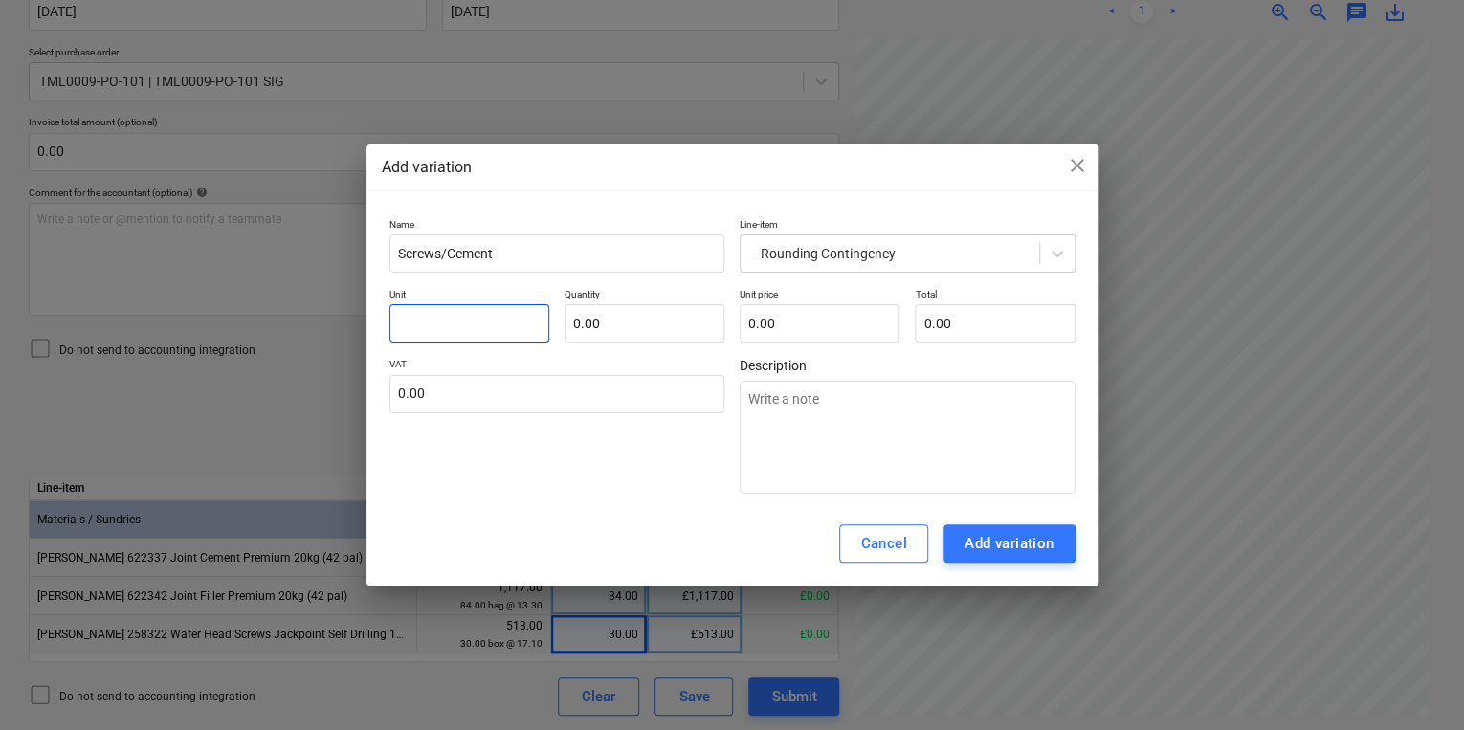
click at [505, 323] on input "text" at bounding box center [469, 323] width 160 height 38
click at [1024, 540] on div "Add variation" at bounding box center [1010, 543] width 90 height 25
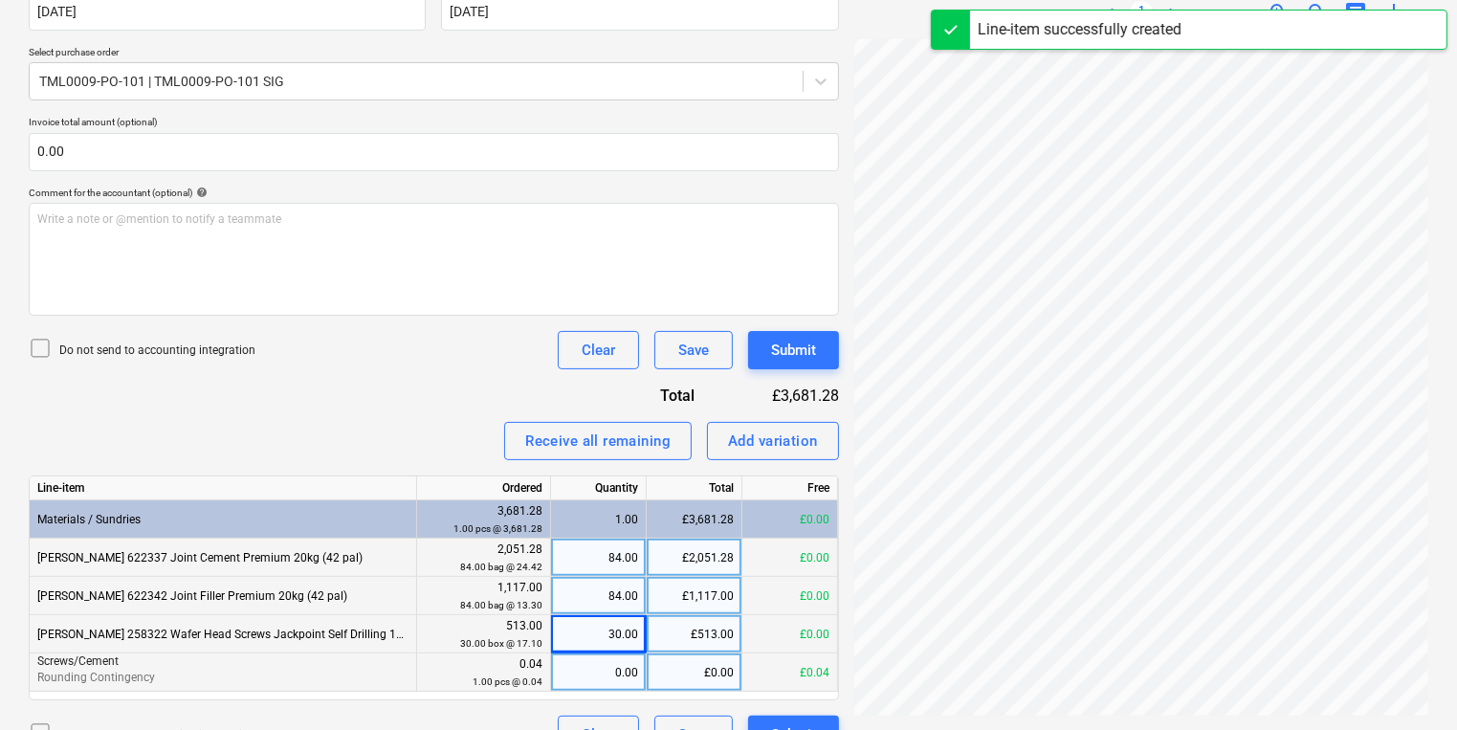
click at [581, 677] on div "0.00" at bounding box center [598, 673] width 79 height 38
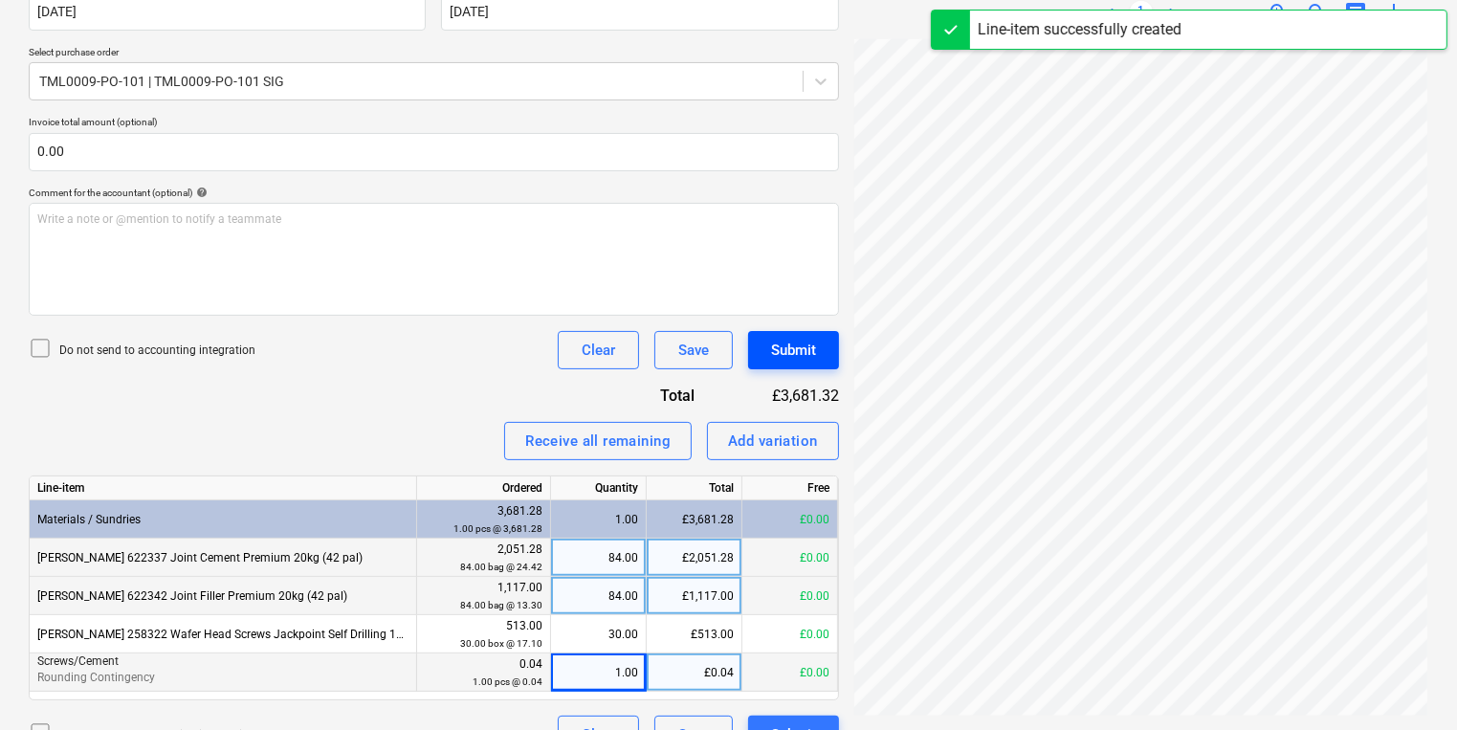
click at [822, 336] on button "Submit" at bounding box center [793, 350] width 91 height 38
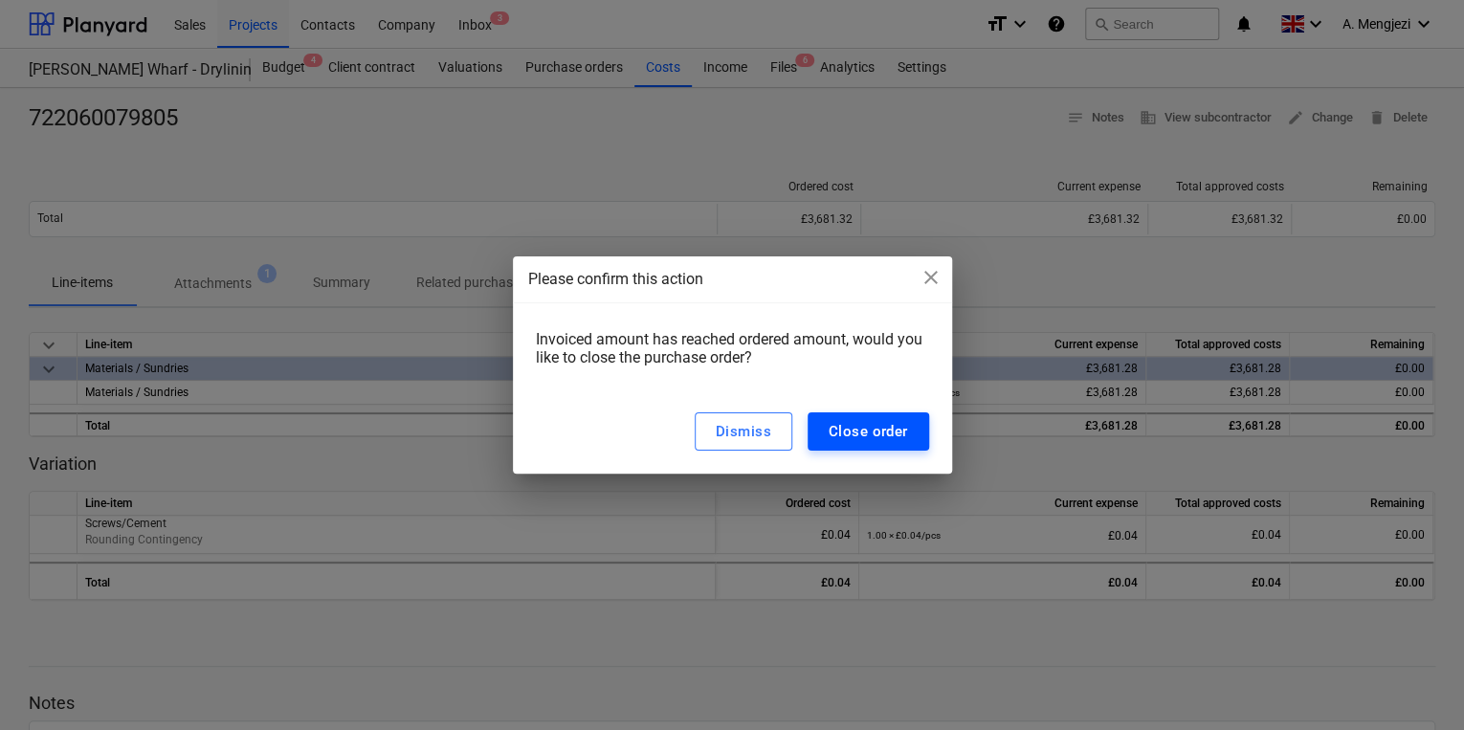
click at [921, 428] on button "Close order" at bounding box center [869, 431] width 122 height 38
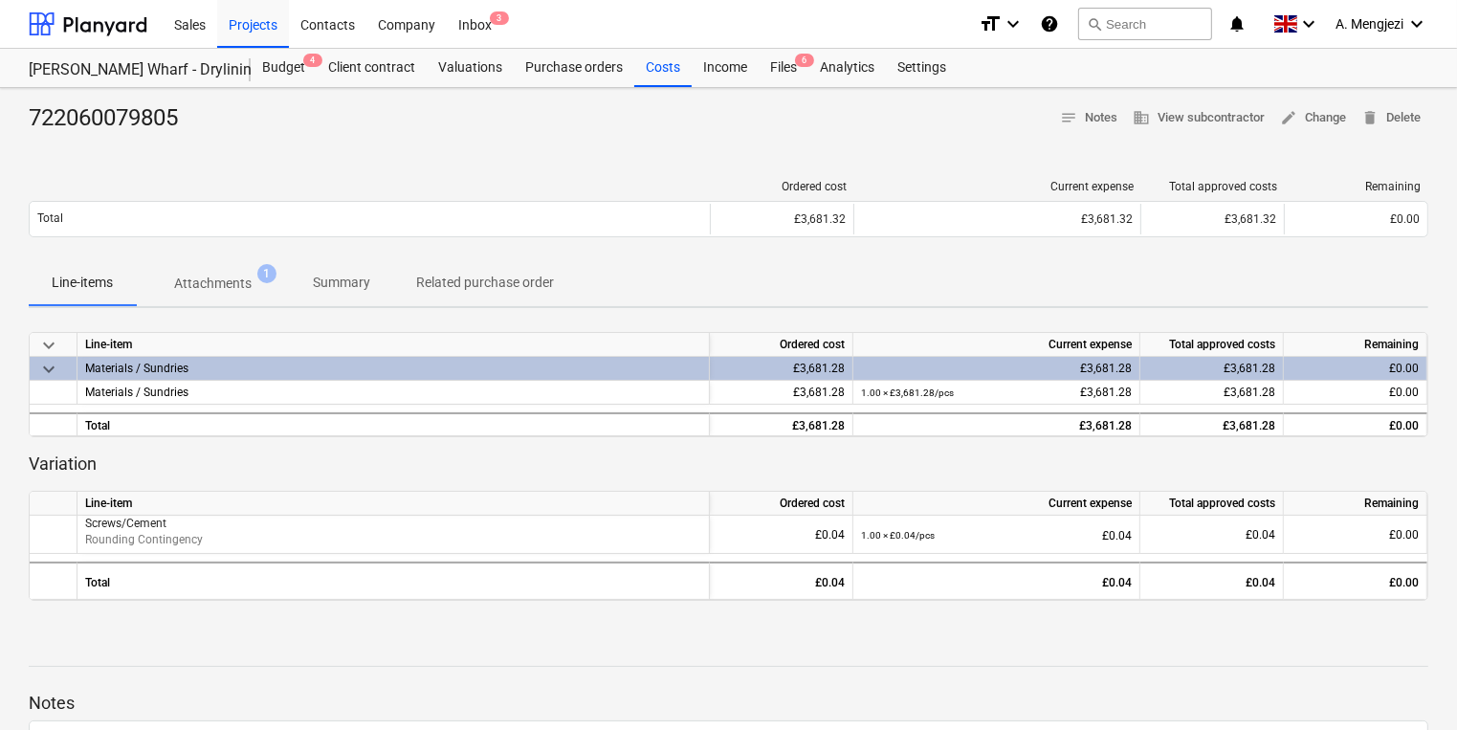
click at [824, 46] on div "Sales Projects Contacts Company Inbox 3" at bounding box center [563, 24] width 801 height 48
click at [780, 68] on div "Files 6" at bounding box center [784, 68] width 50 height 38
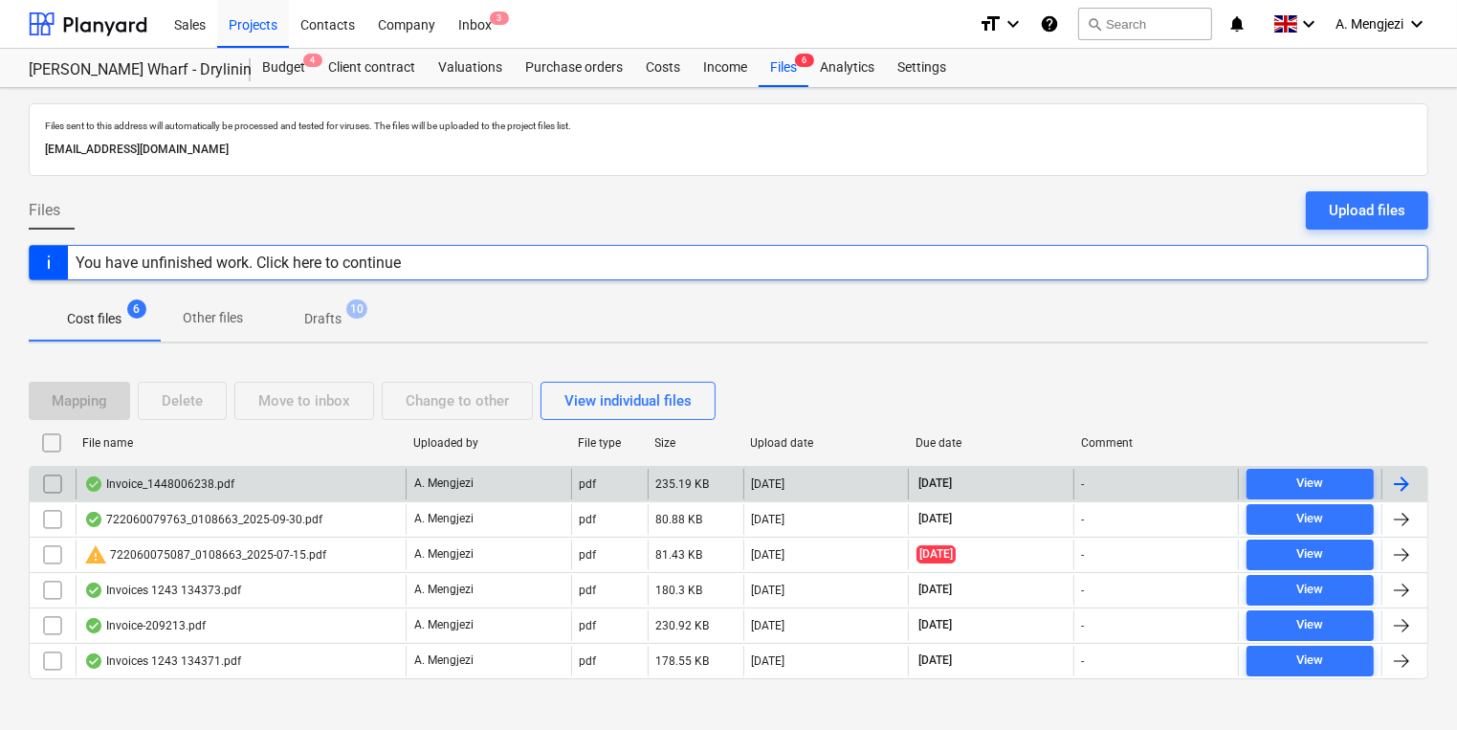
click at [609, 466] on div "Invoice_1448006238.pdf A. Mengjezi pdf 235.19 KB [DATE] [DATE] - View" at bounding box center [729, 483] width 1400 height 35
click at [609, 470] on div "pdf" at bounding box center [609, 484] width 77 height 31
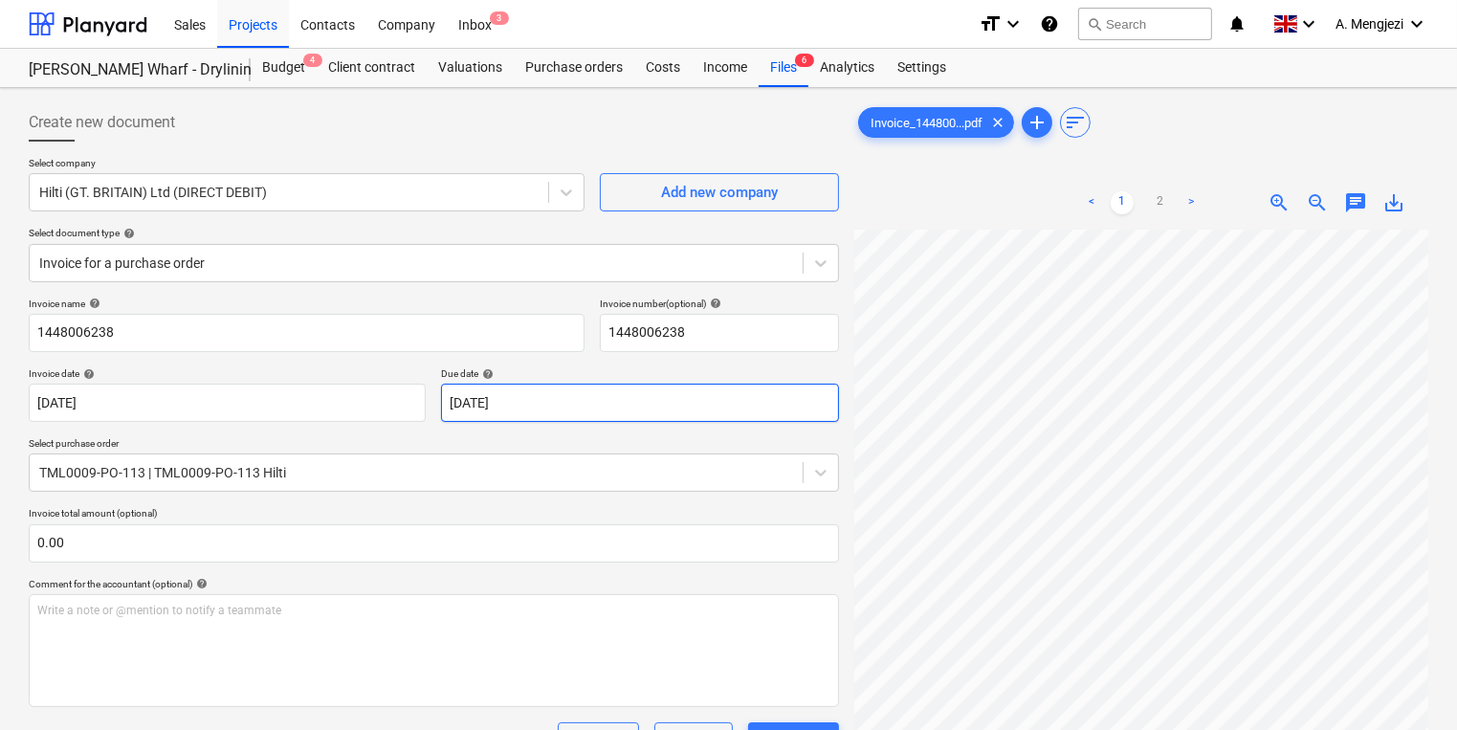
scroll to position [406, 290]
click at [562, 420] on div "Create new document Select company Hilti (GT. BRITAIN) Ltd (DIRECT DEBIT) Add n…" at bounding box center [728, 586] width 1415 height 981
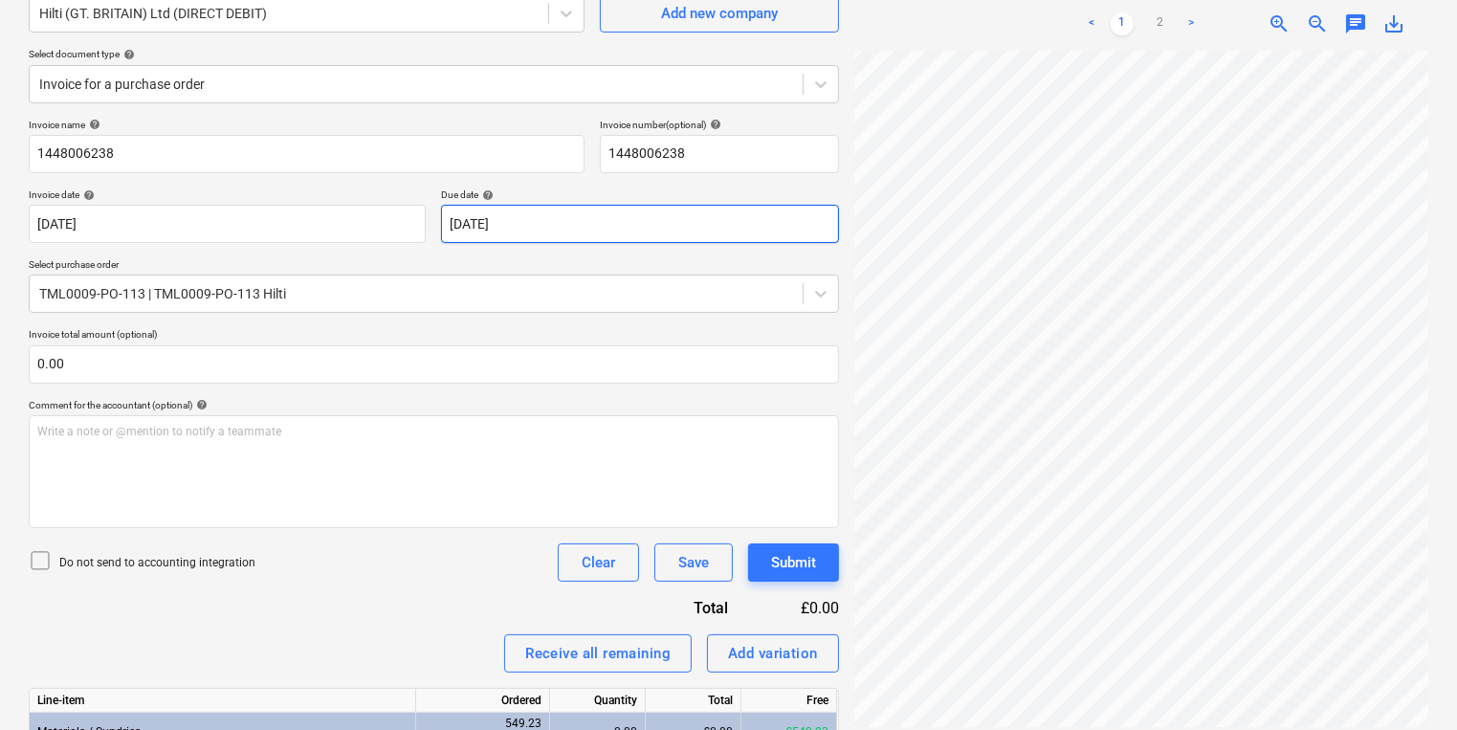
scroll to position [353, 0]
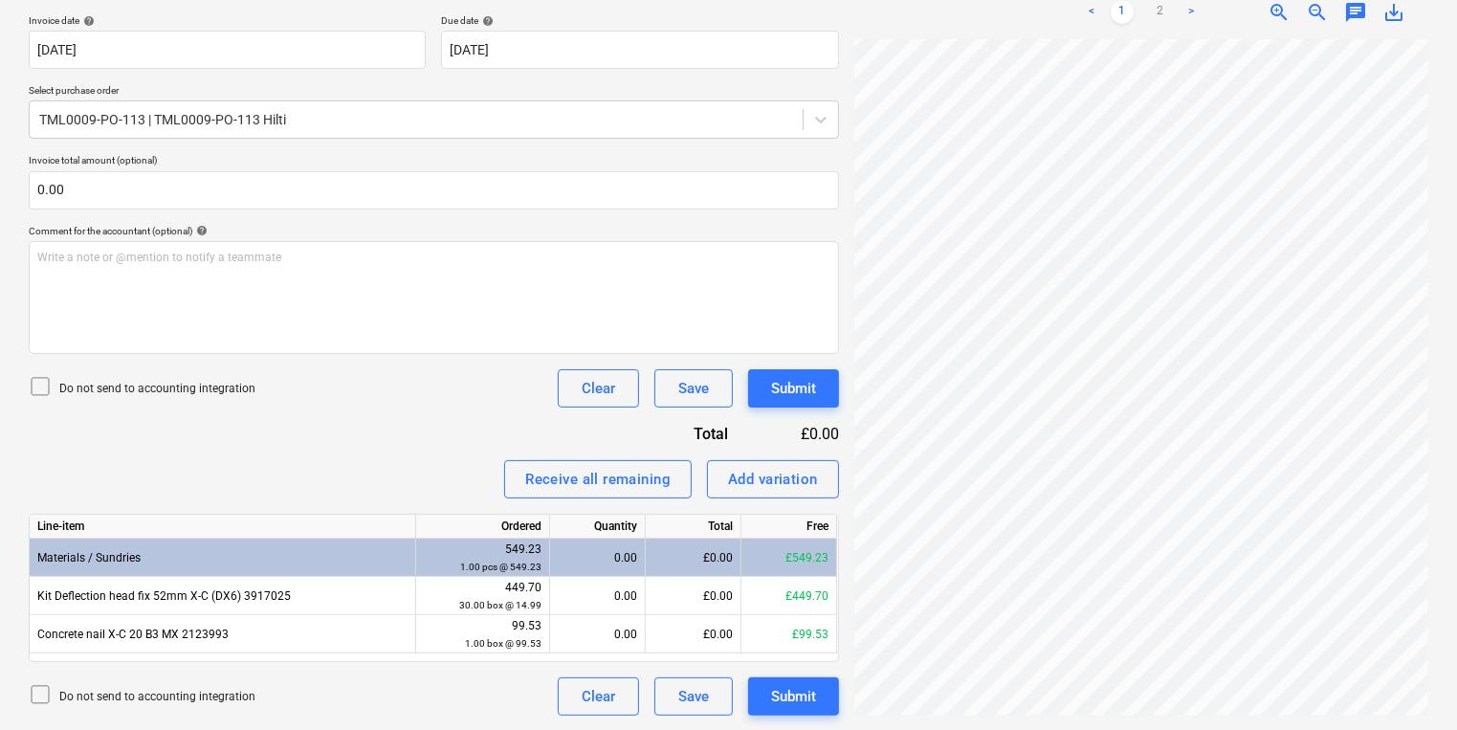
drag, startPoint x: 400, startPoint y: 477, endPoint x: 472, endPoint y: 566, distance: 115.1
click at [400, 477] on div "Receive all remaining Add variation" at bounding box center [434, 479] width 810 height 38
click at [623, 573] on div "0.00" at bounding box center [597, 558] width 79 height 38
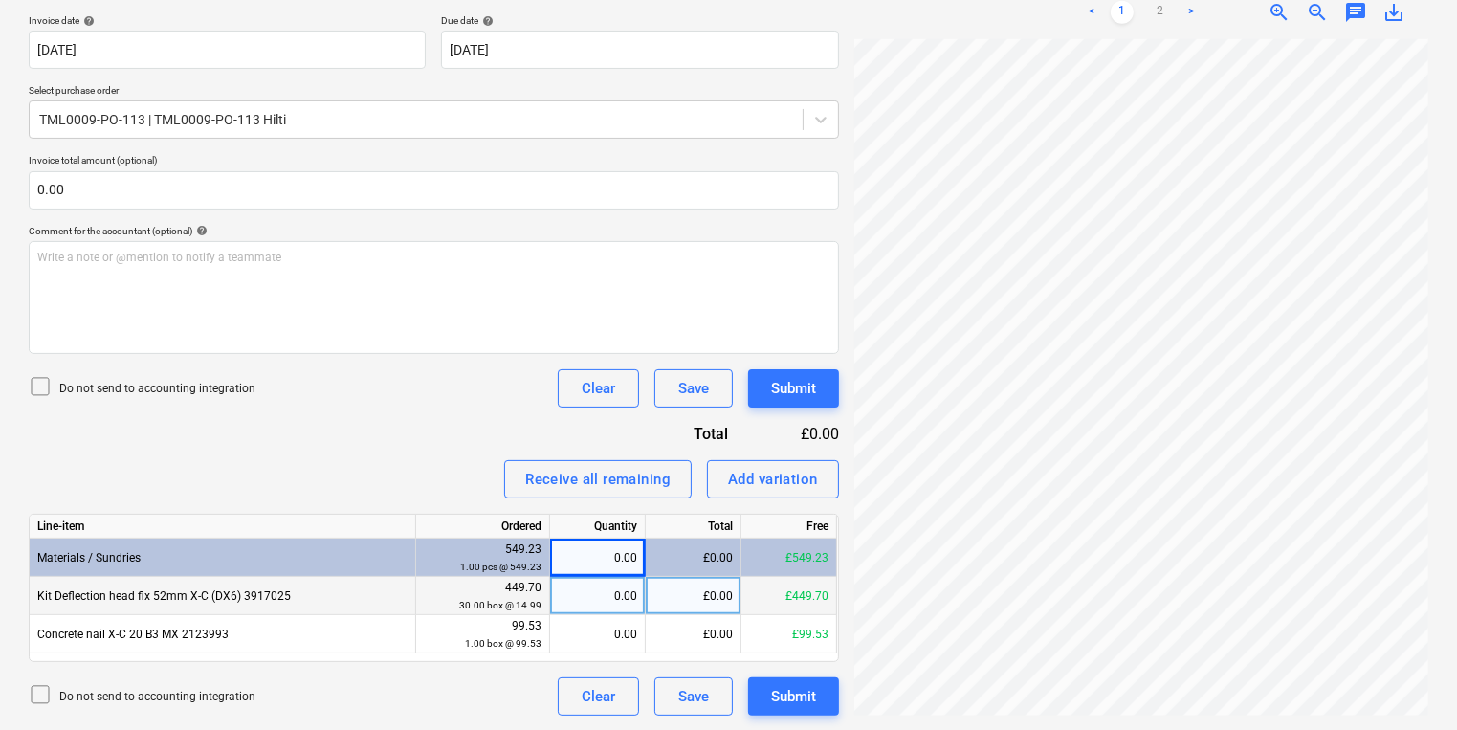
click at [628, 587] on div "0.00" at bounding box center [597, 596] width 79 height 38
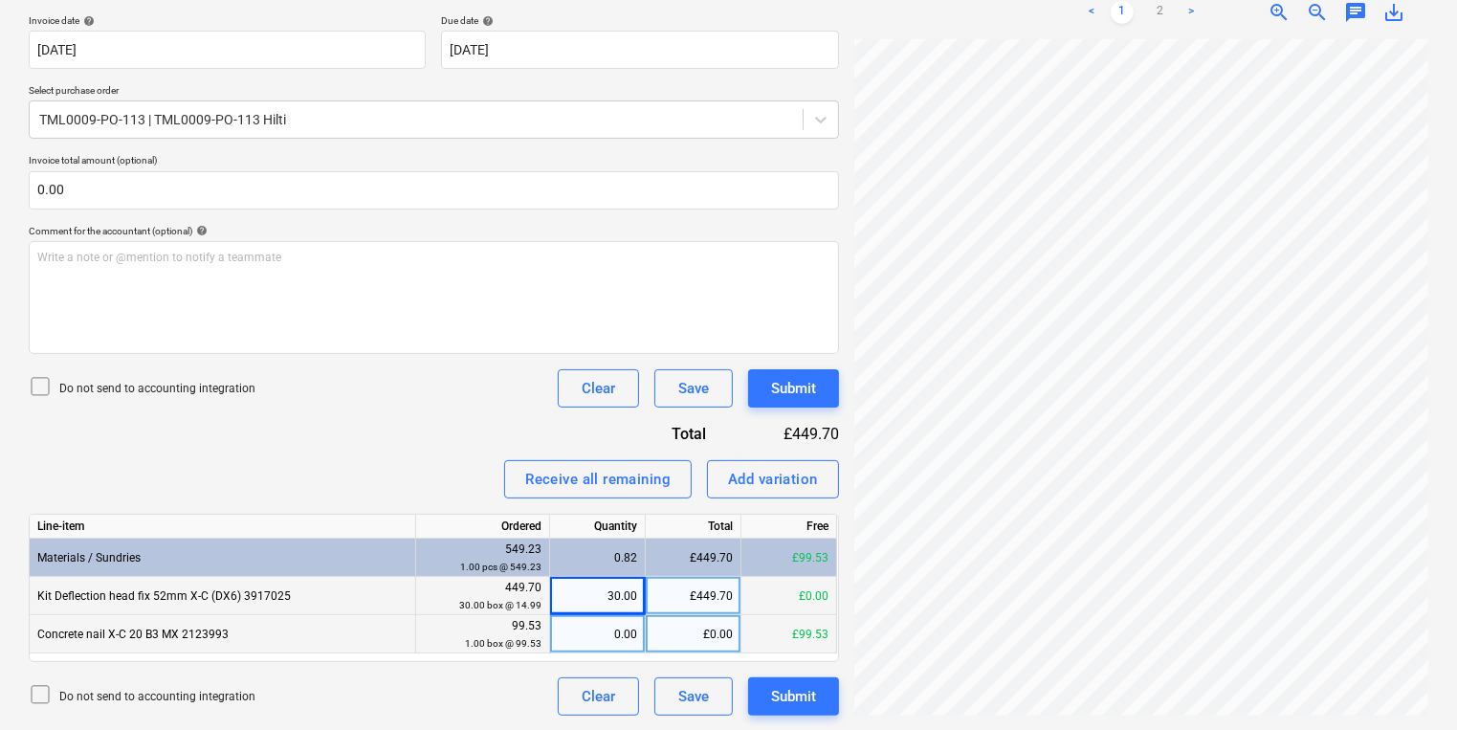
click at [597, 635] on div "0.00" at bounding box center [597, 634] width 79 height 38
click at [1456, 377] on html "Sales Projects Contacts Company Inbox 3 format_size keyboard_arrow_down help se…" at bounding box center [728, 12] width 1457 height 730
click at [1347, 396] on div "Create new document Select company Hilti (GT. BRITAIN) Ltd (DIRECT DEBIT) Add n…" at bounding box center [728, 233] width 1457 height 996
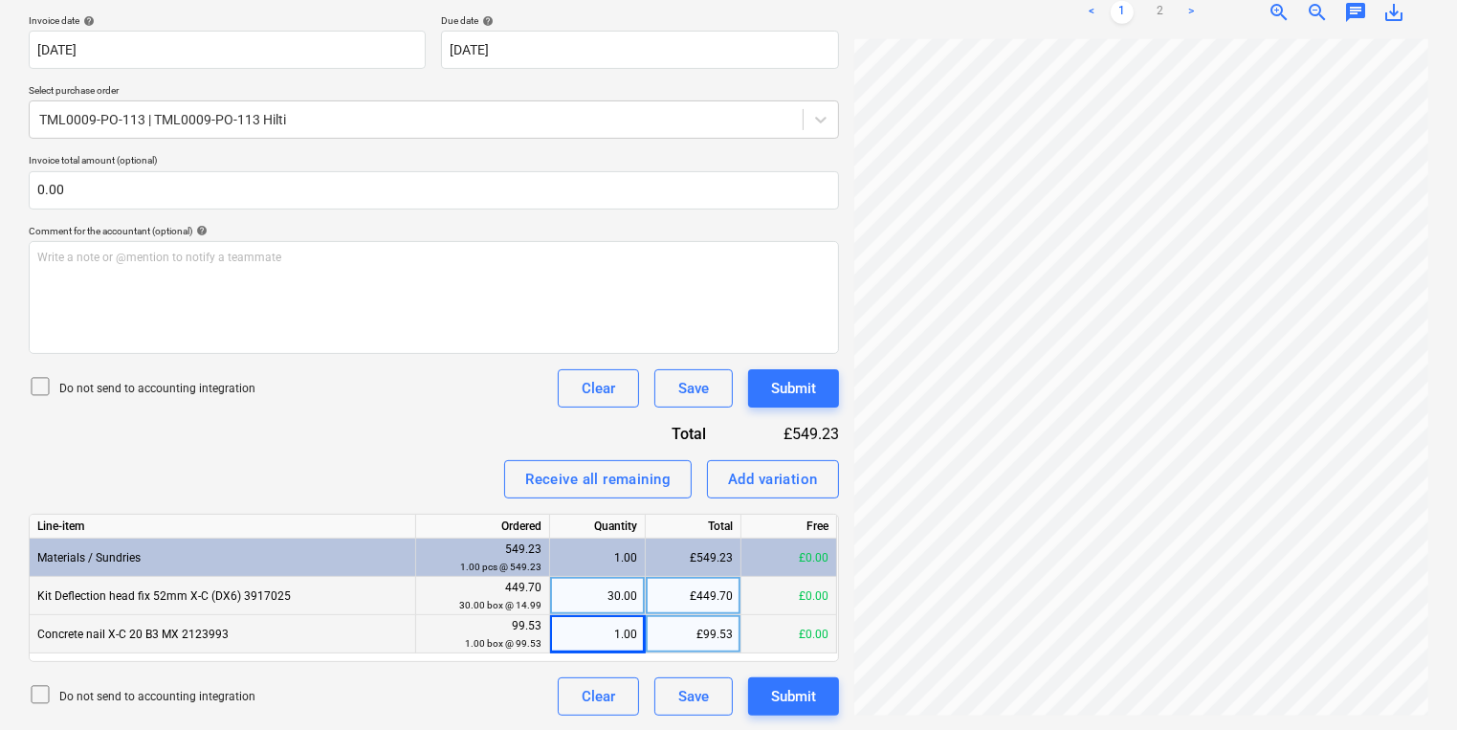
scroll to position [448, 0]
drag, startPoint x: 1455, startPoint y: 394, endPoint x: 1466, endPoint y: 425, distance: 32.4
click at [1456, 377] on html "Sales Projects Contacts Company Inbox 3 format_size keyboard_arrow_down help se…" at bounding box center [728, 12] width 1457 height 730
click at [1163, 7] on div "Files uploaded successfully" at bounding box center [1071, 20] width 202 height 38
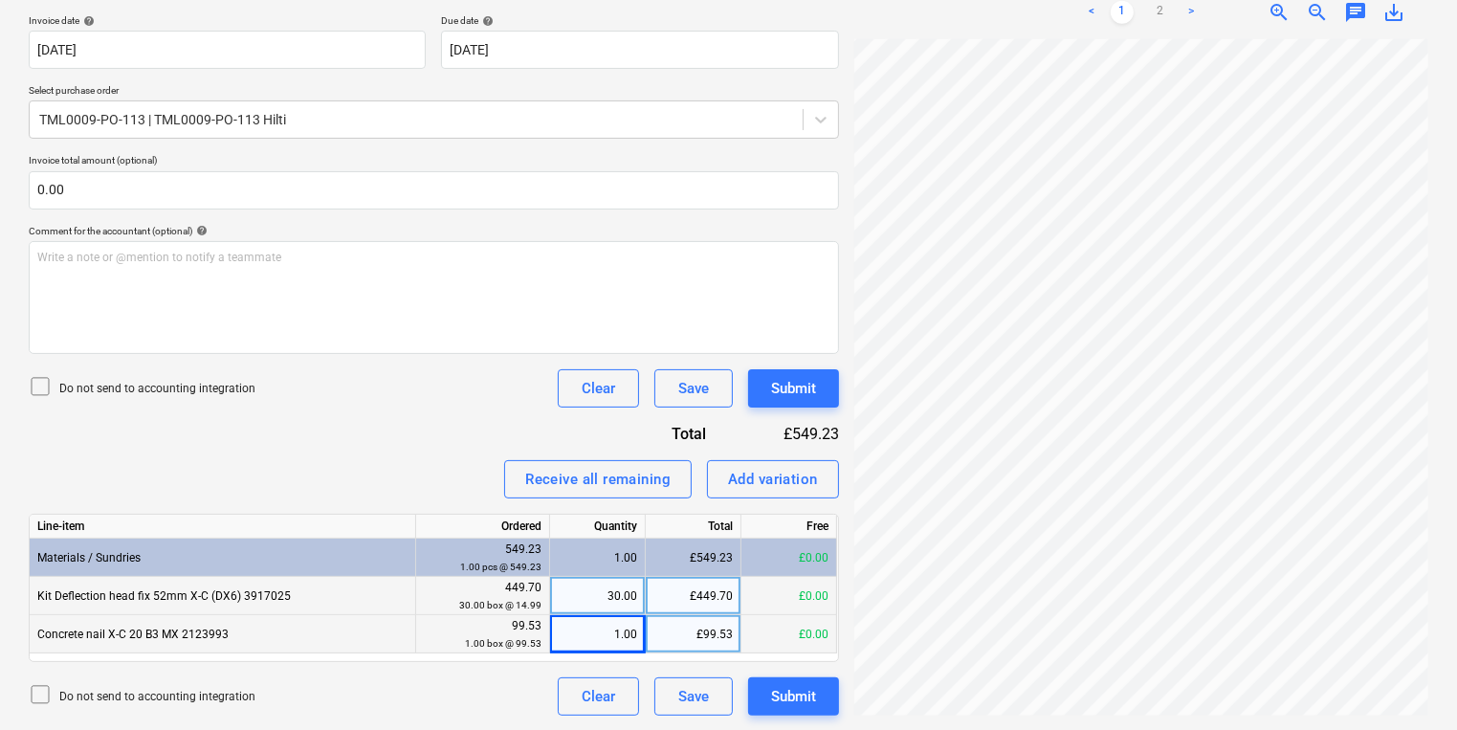
scroll to position [0, 282]
click at [1188, 8] on div "Files uploaded successfully" at bounding box center [1189, 20] width 517 height 40
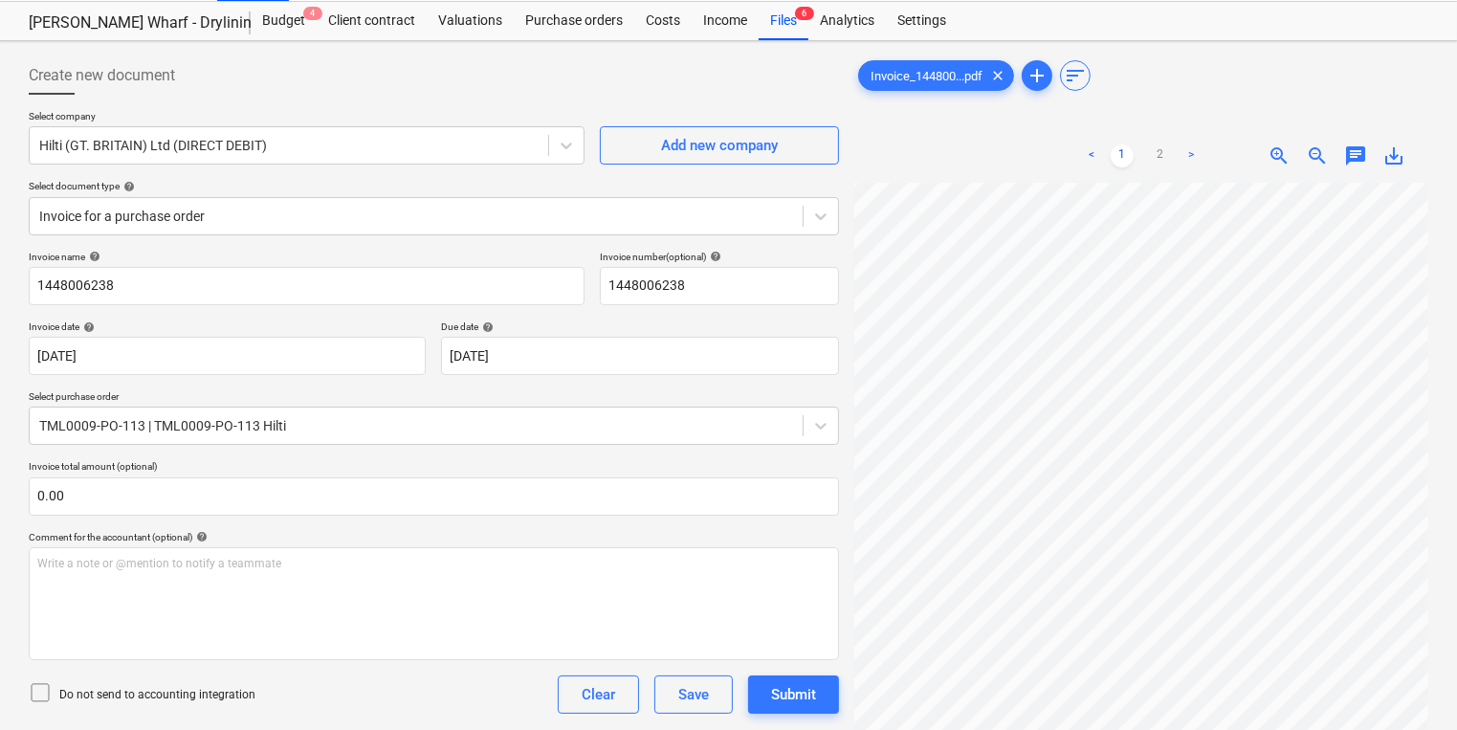
click at [1177, 160] on ul "< 1 2 >" at bounding box center [1141, 155] width 181 height 23
click at [1160, 155] on link "2" at bounding box center [1160, 155] width 23 height 23
click at [1106, 142] on div "< 1 2 >" at bounding box center [1141, 156] width 181 height 54
click at [1118, 152] on link "1" at bounding box center [1122, 155] width 23 height 23
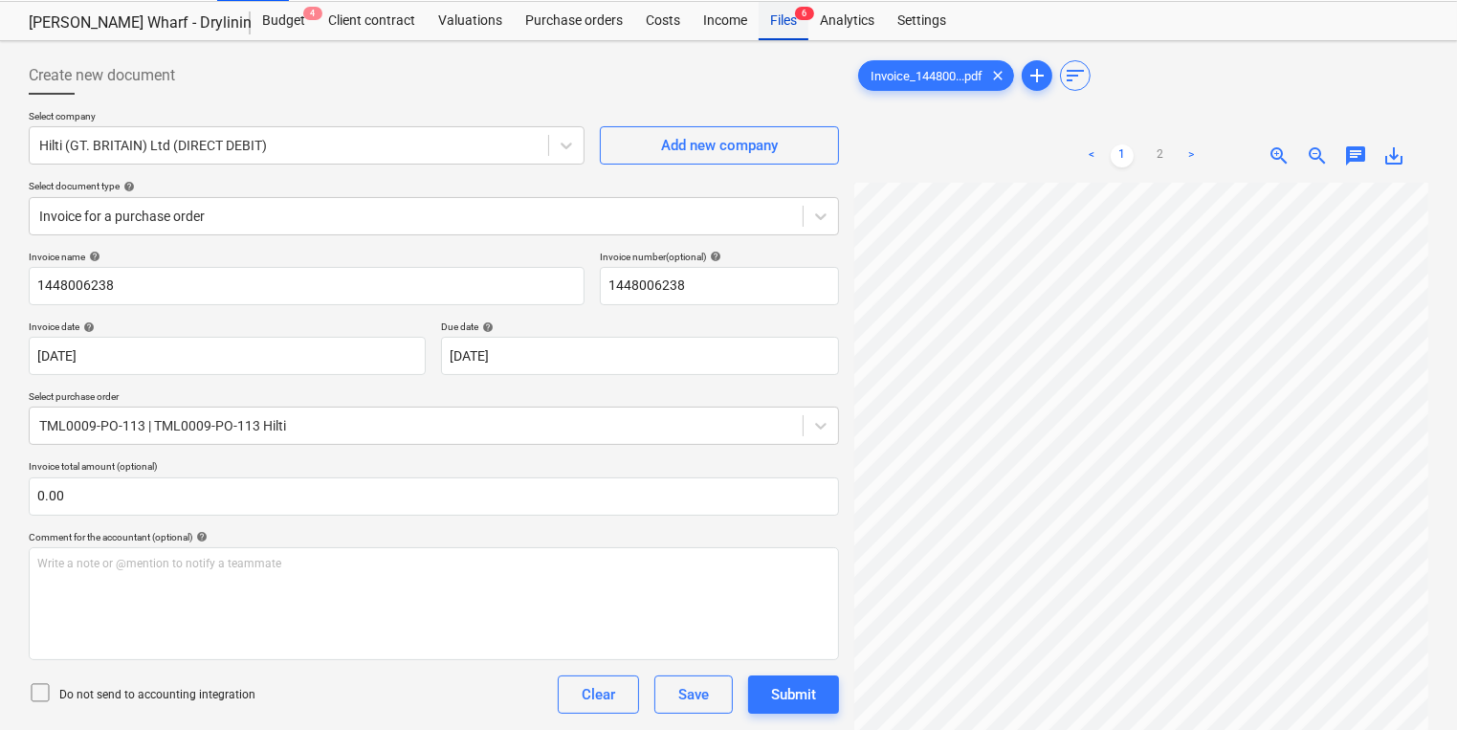
click at [776, 27] on div "Files 6" at bounding box center [784, 21] width 50 height 38
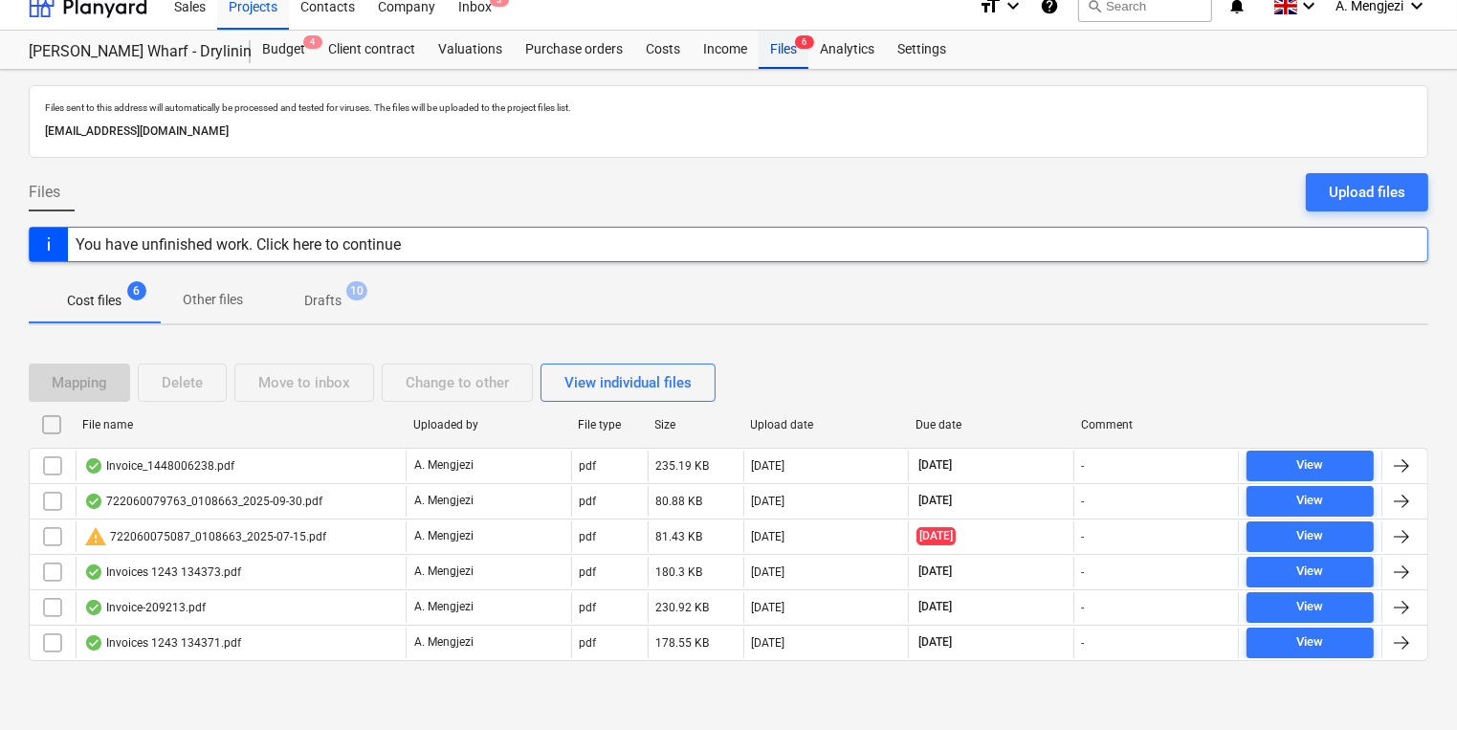
scroll to position [15, 0]
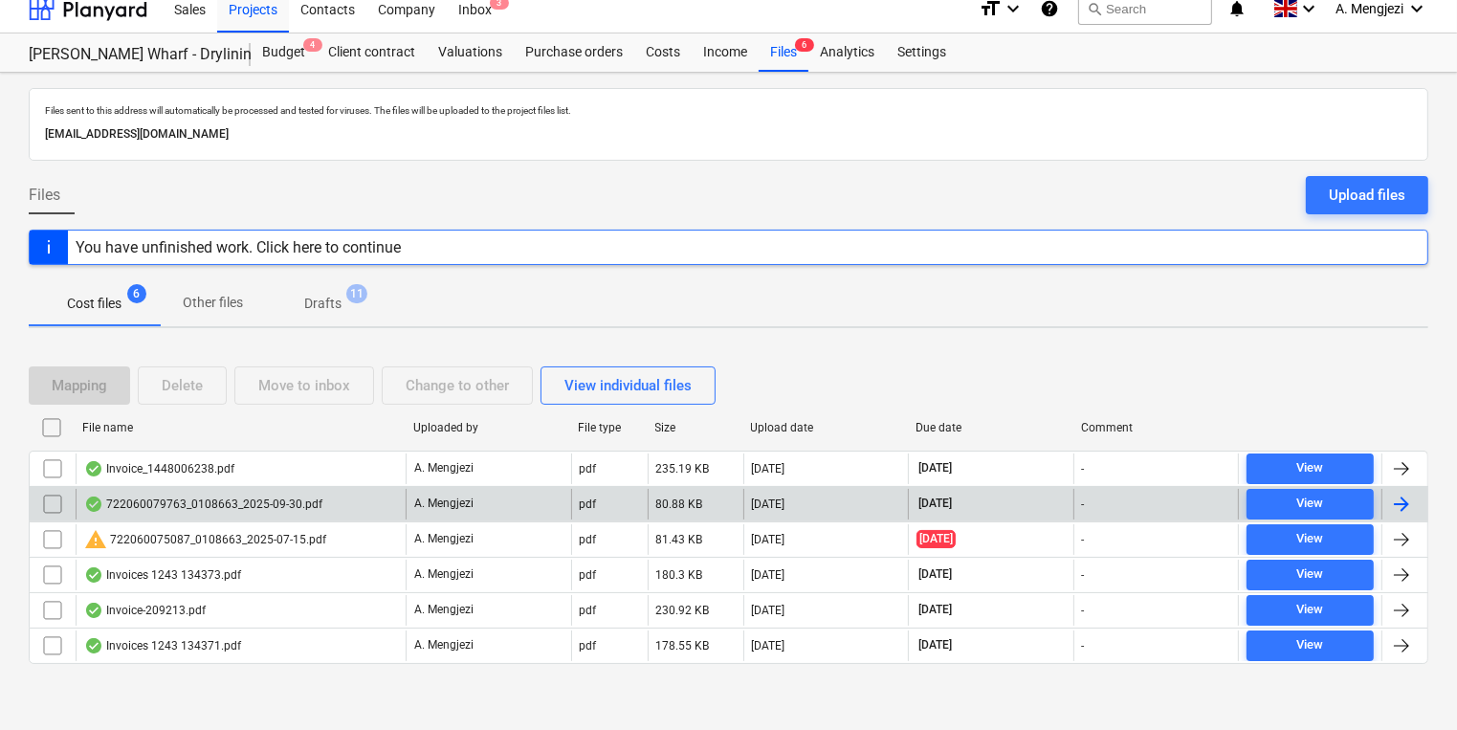
click at [472, 490] on div "A. Mengjezi" at bounding box center [489, 504] width 166 height 31
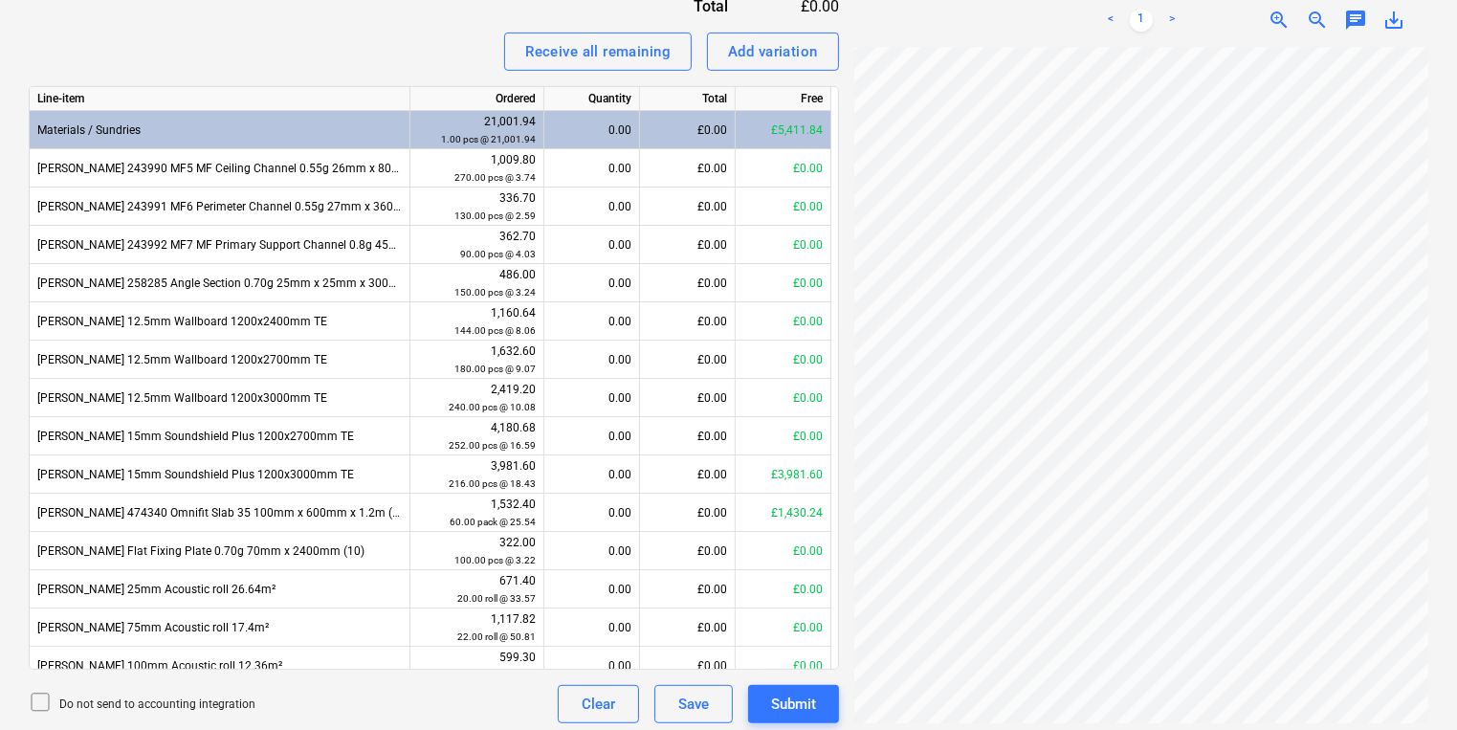
scroll to position [143, 142]
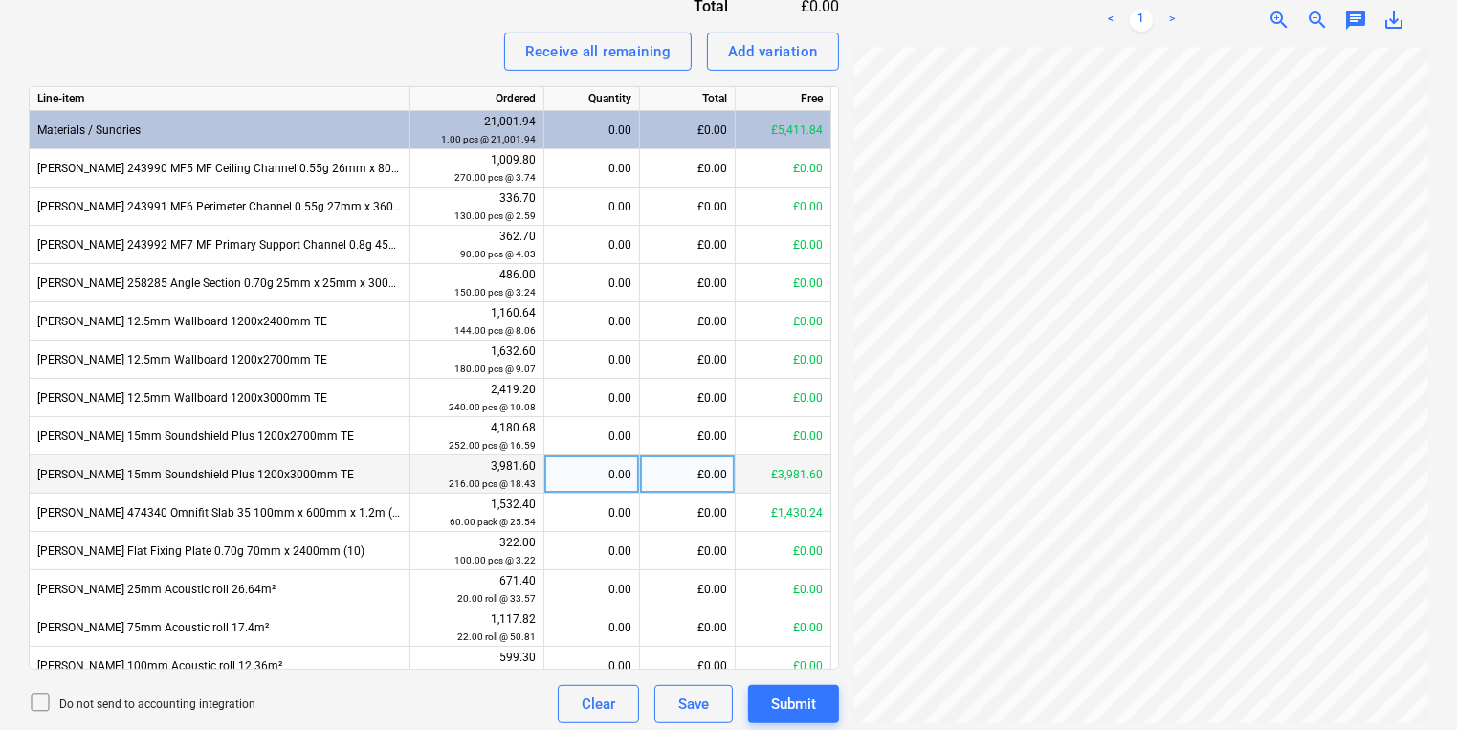
click at [634, 475] on div "0.00" at bounding box center [592, 474] width 96 height 38
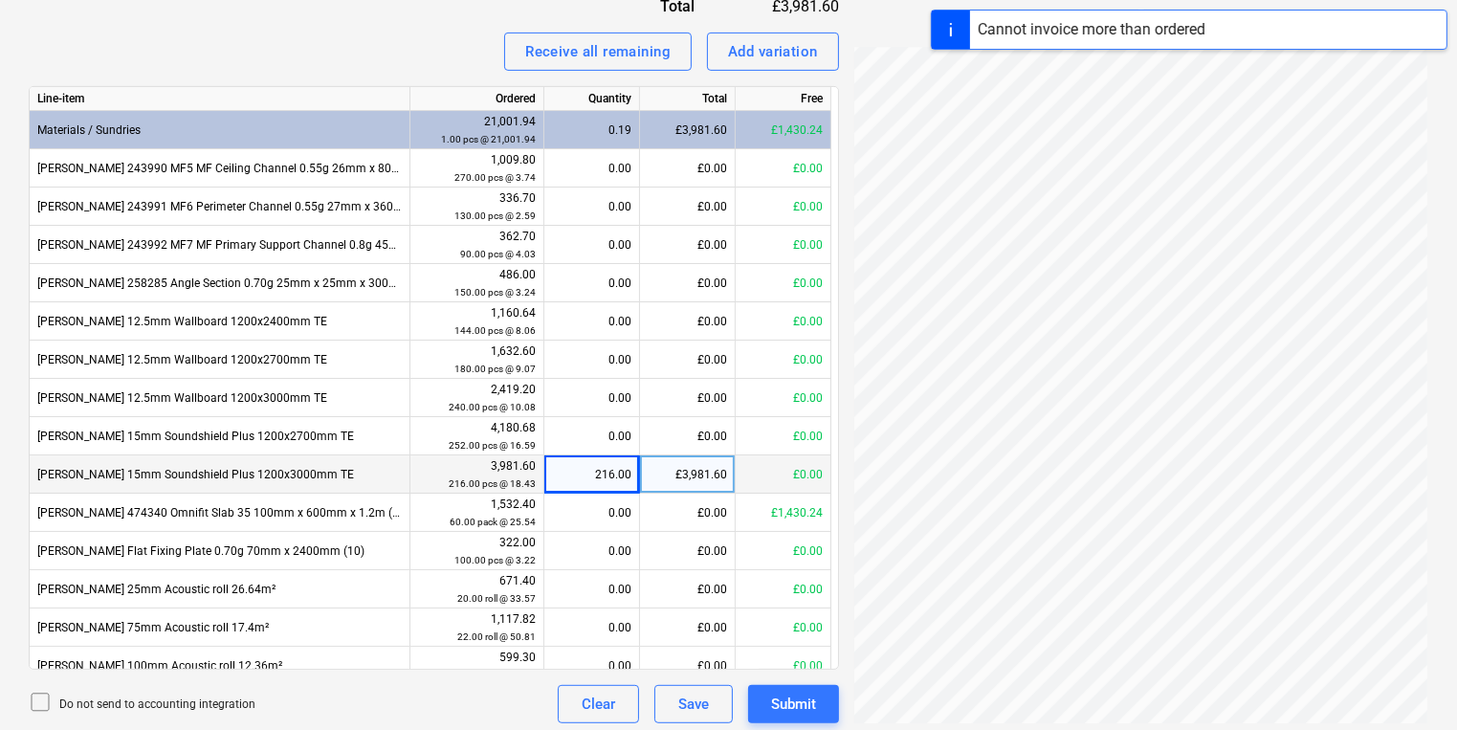
scroll to position [337, 290]
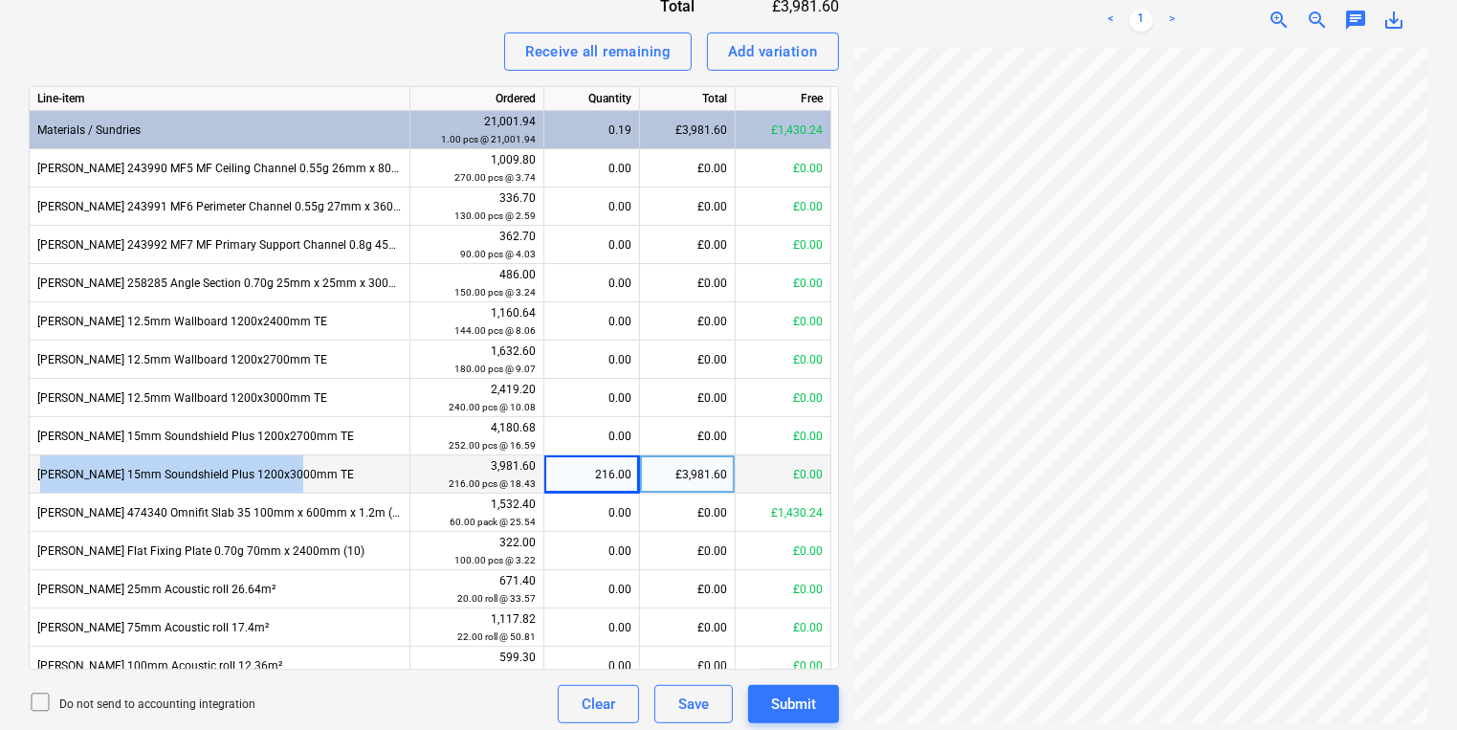
drag, startPoint x: 300, startPoint y: 475, endPoint x: 39, endPoint y: 478, distance: 261.3
click at [39, 478] on div "[PERSON_NAME] 15mm Soundshield Plus 1200x3000mm TE" at bounding box center [220, 474] width 381 height 38
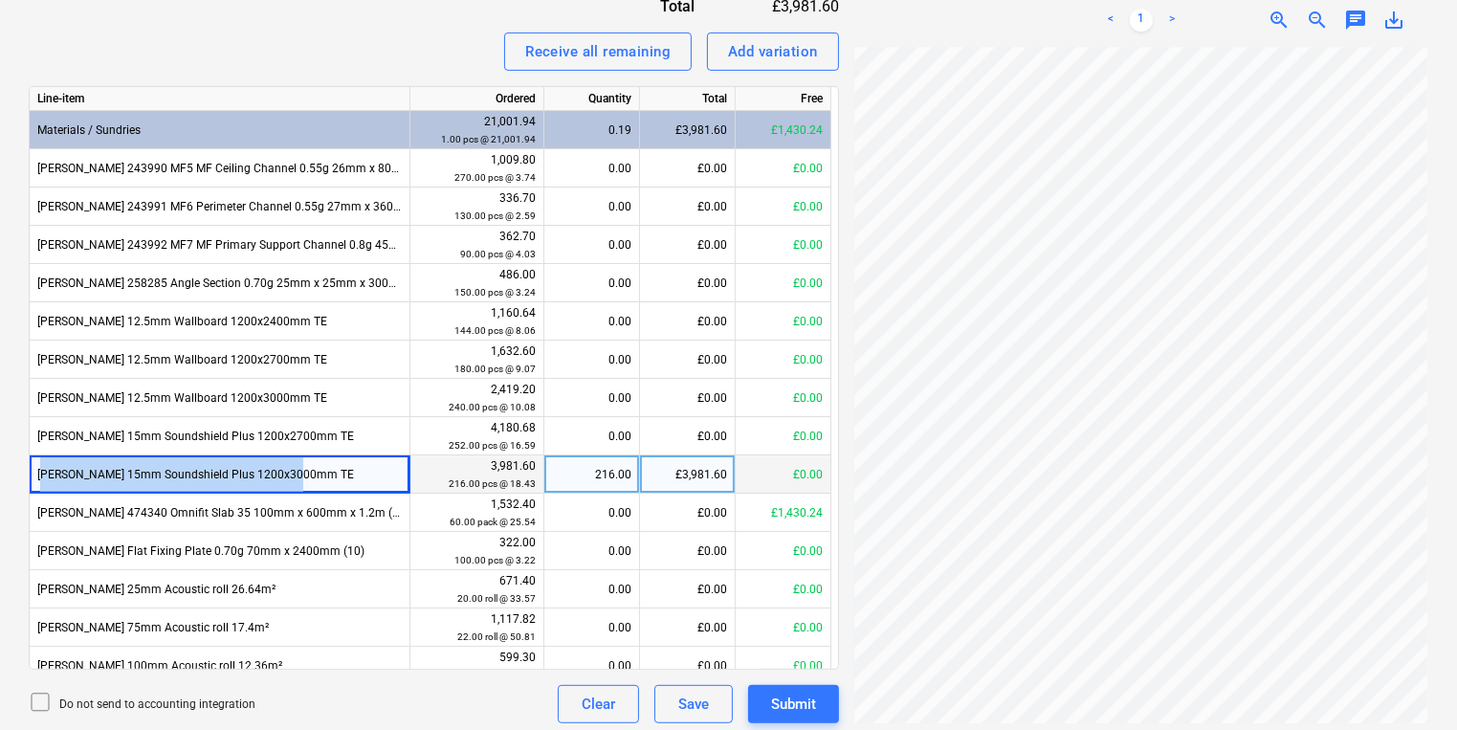
copy div "[PERSON_NAME] 15mm Soundshield Plus 1200x3000mm TE"
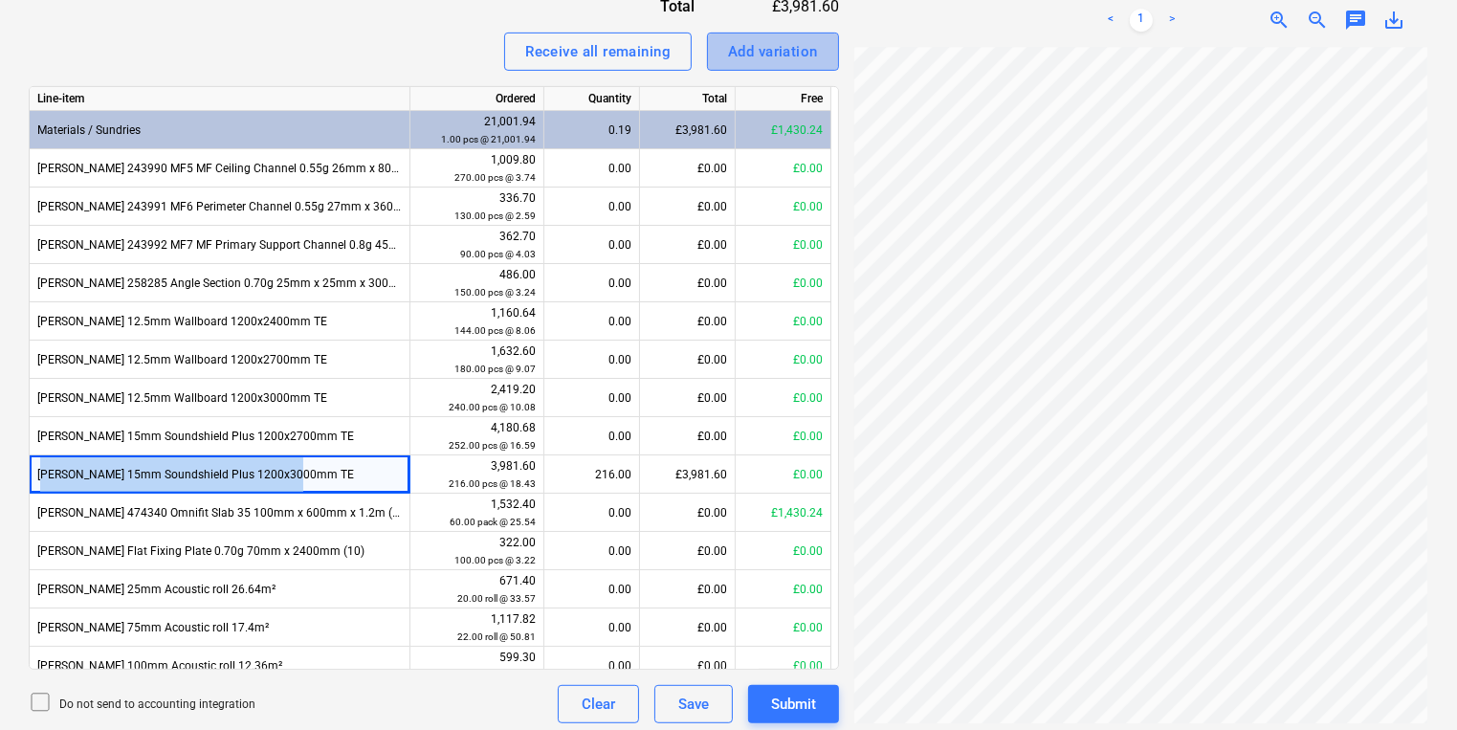
click at [771, 53] on div "Add variation" at bounding box center [773, 51] width 90 height 25
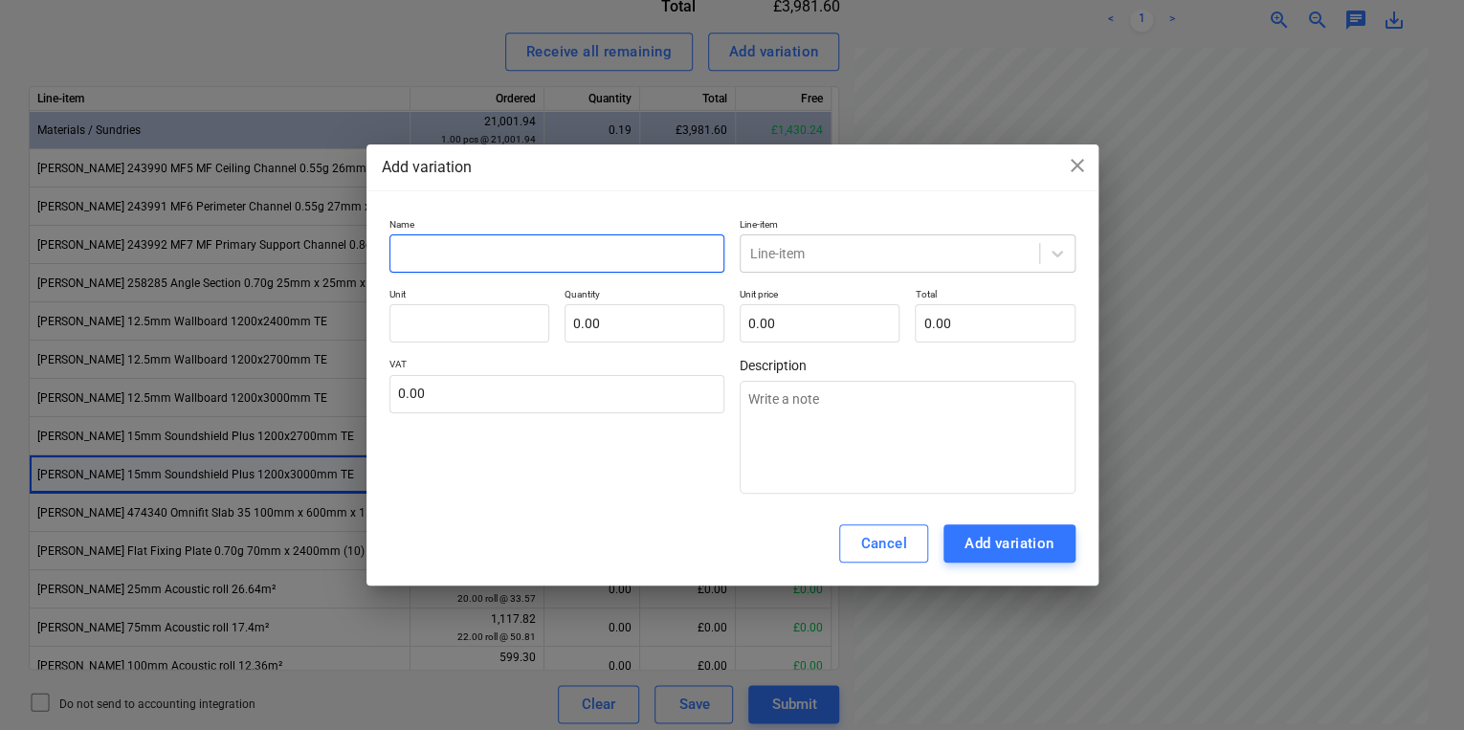
click at [674, 249] on input "text" at bounding box center [557, 253] width 336 height 38
paste input "[PERSON_NAME] 15mm Soundshield Plus 1200x3000mm TE"
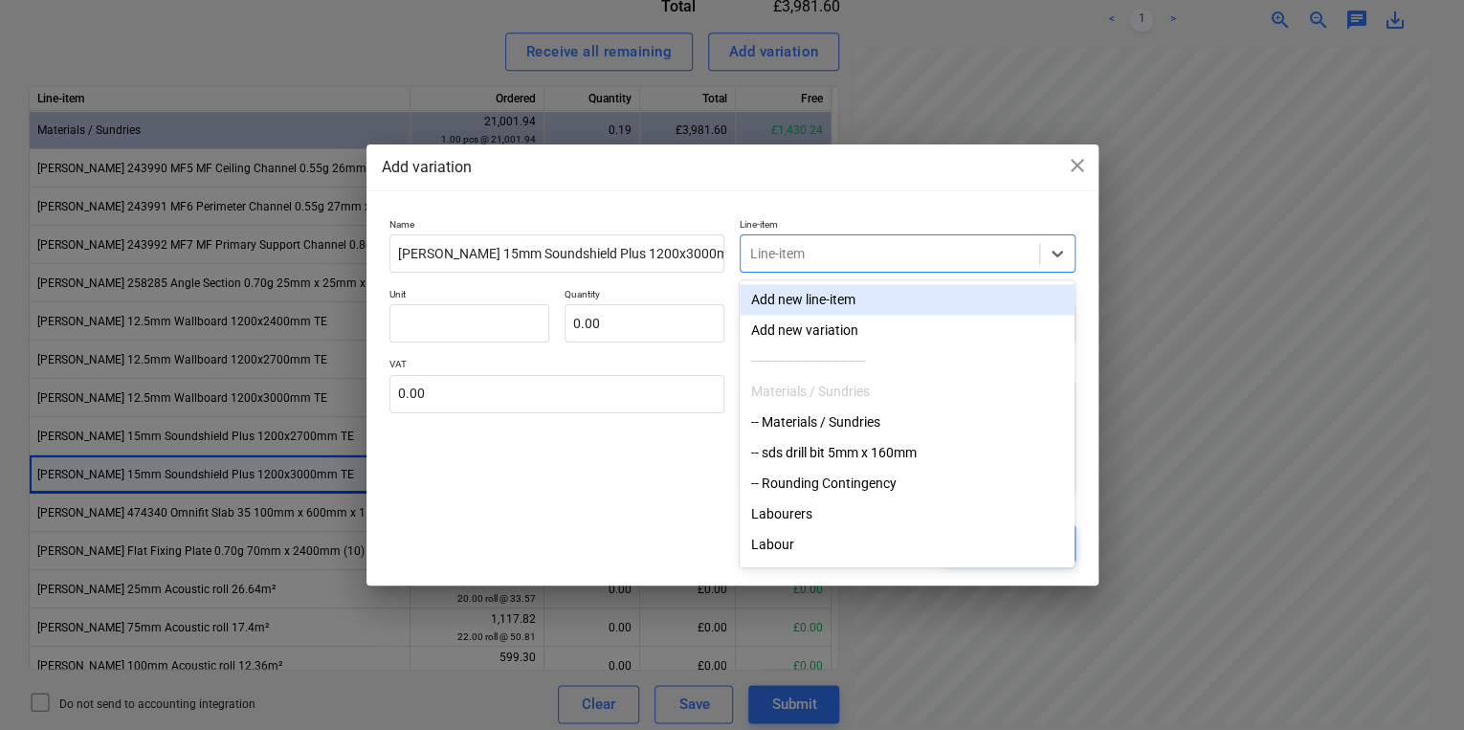
click at [848, 237] on div "Line-item" at bounding box center [908, 253] width 336 height 38
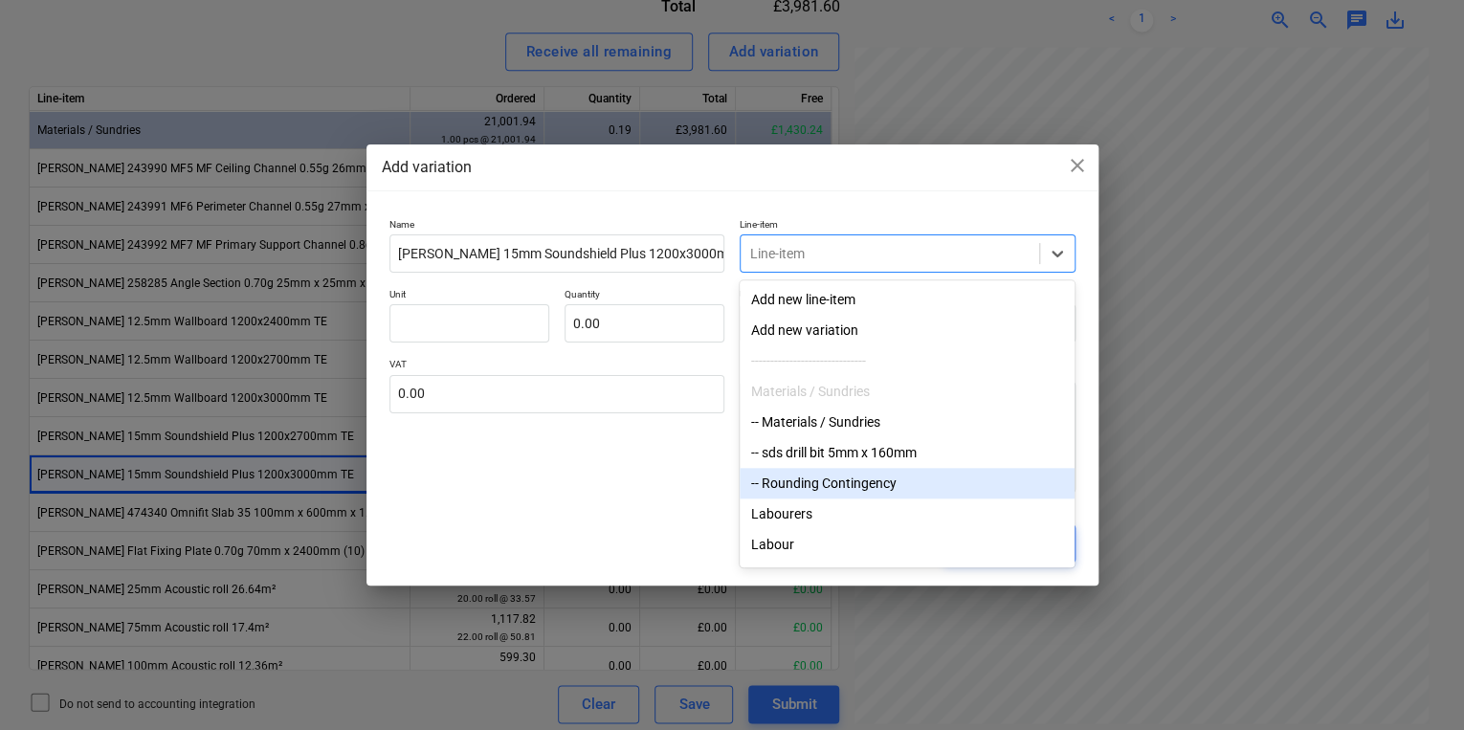
click at [861, 476] on div "-- Rounding Contingency" at bounding box center [907, 483] width 335 height 31
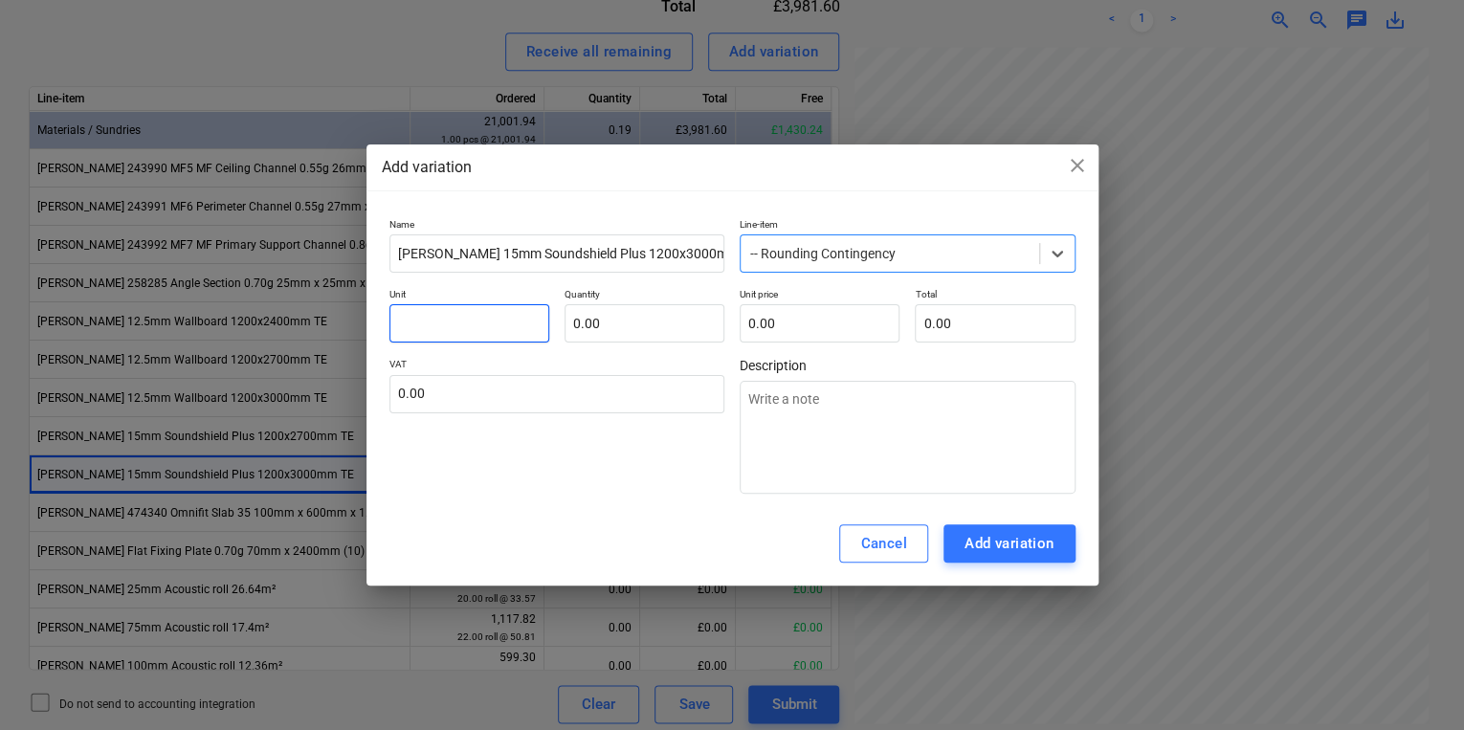
click at [509, 327] on input "text" at bounding box center [469, 323] width 160 height 38
click at [674, 305] on input "text" at bounding box center [645, 323] width 160 height 38
click at [804, 304] on input "text" at bounding box center [820, 323] width 160 height 38
click at [625, 329] on input "1" at bounding box center [645, 323] width 160 height 38
click at [783, 324] on input "text" at bounding box center [820, 323] width 160 height 38
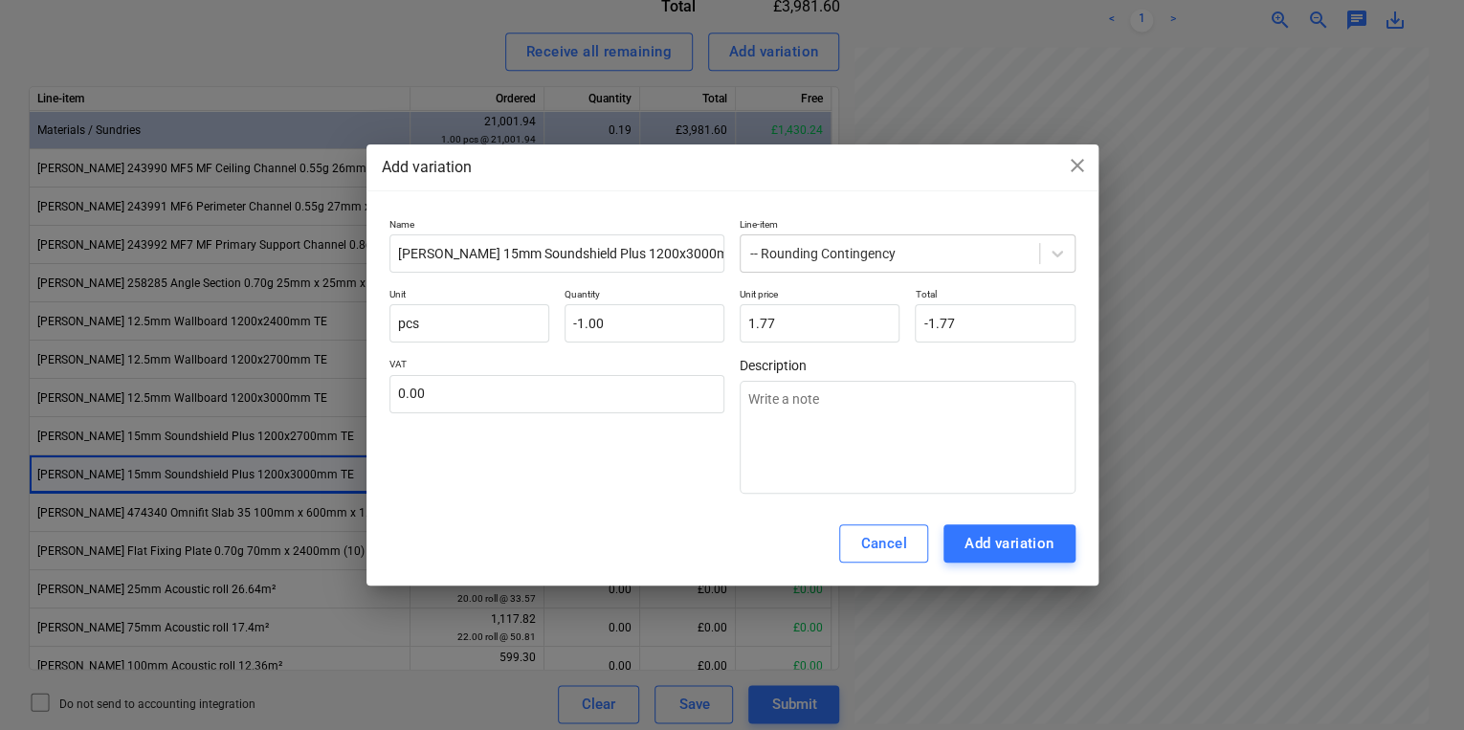
click at [1059, 544] on button "Add variation" at bounding box center [1010, 543] width 132 height 38
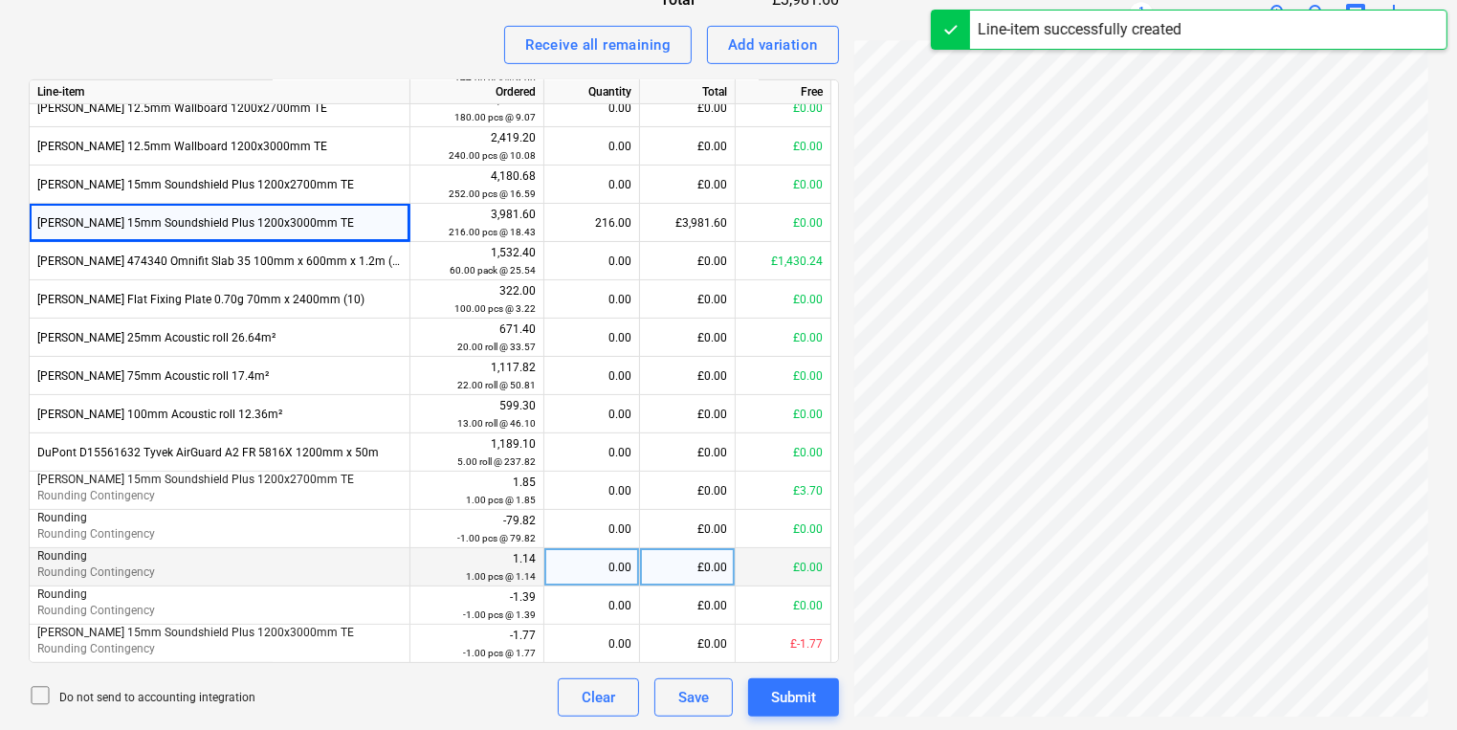
scroll to position [788, 0]
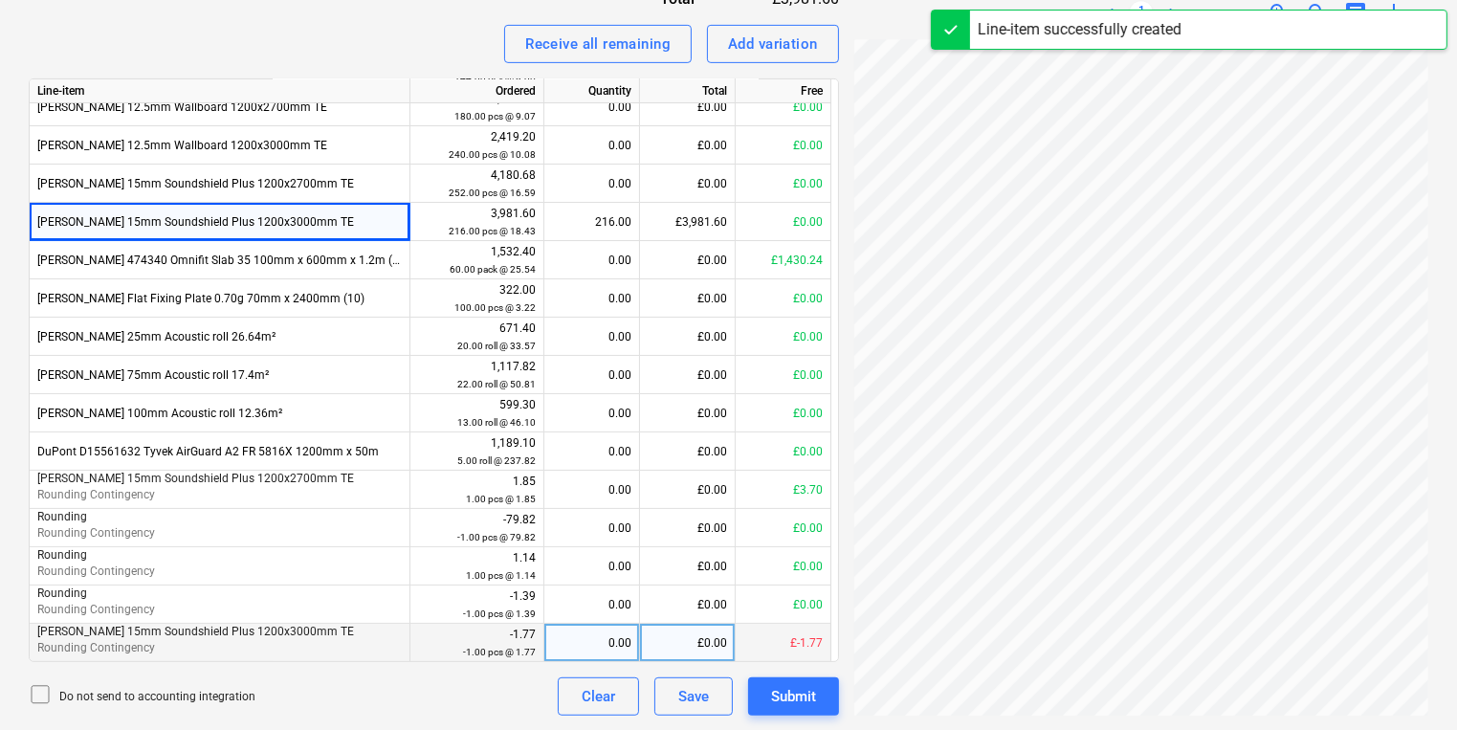
click at [568, 641] on div "0.00" at bounding box center [591, 643] width 79 height 38
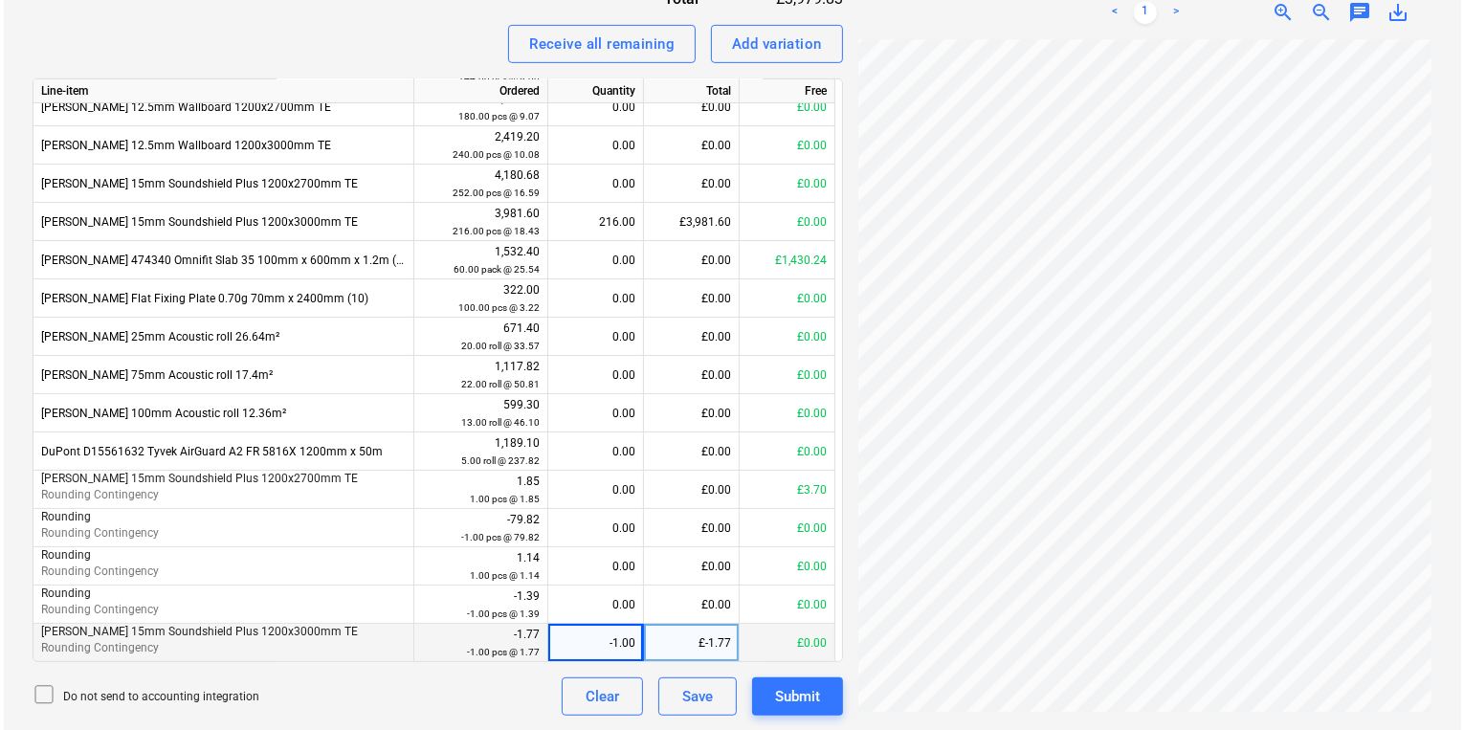
scroll to position [544, 289]
click at [786, 700] on div "Submit" at bounding box center [793, 696] width 45 height 25
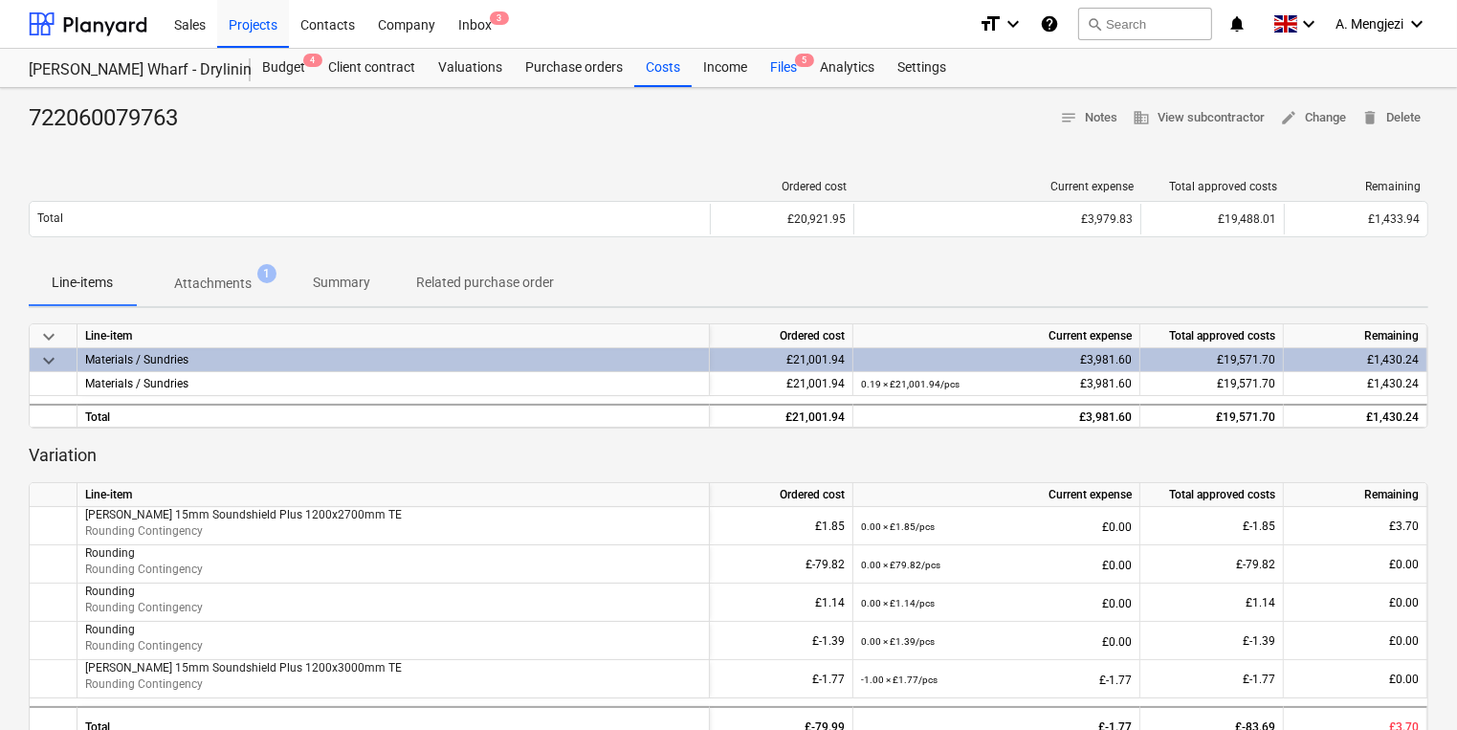
click at [792, 65] on div "Files 5" at bounding box center [784, 68] width 50 height 38
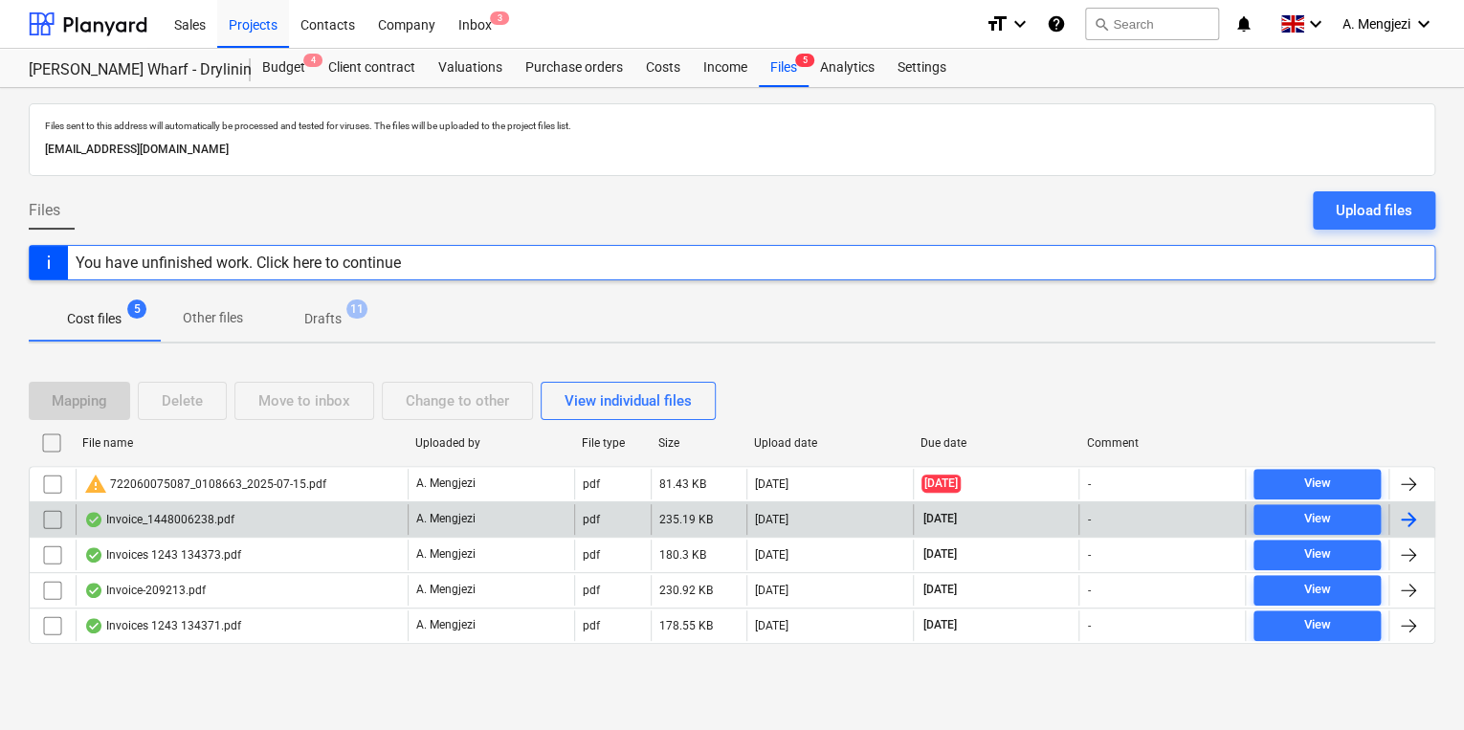
click at [179, 524] on div "Invoice_1448006238.pdf" at bounding box center [159, 519] width 150 height 15
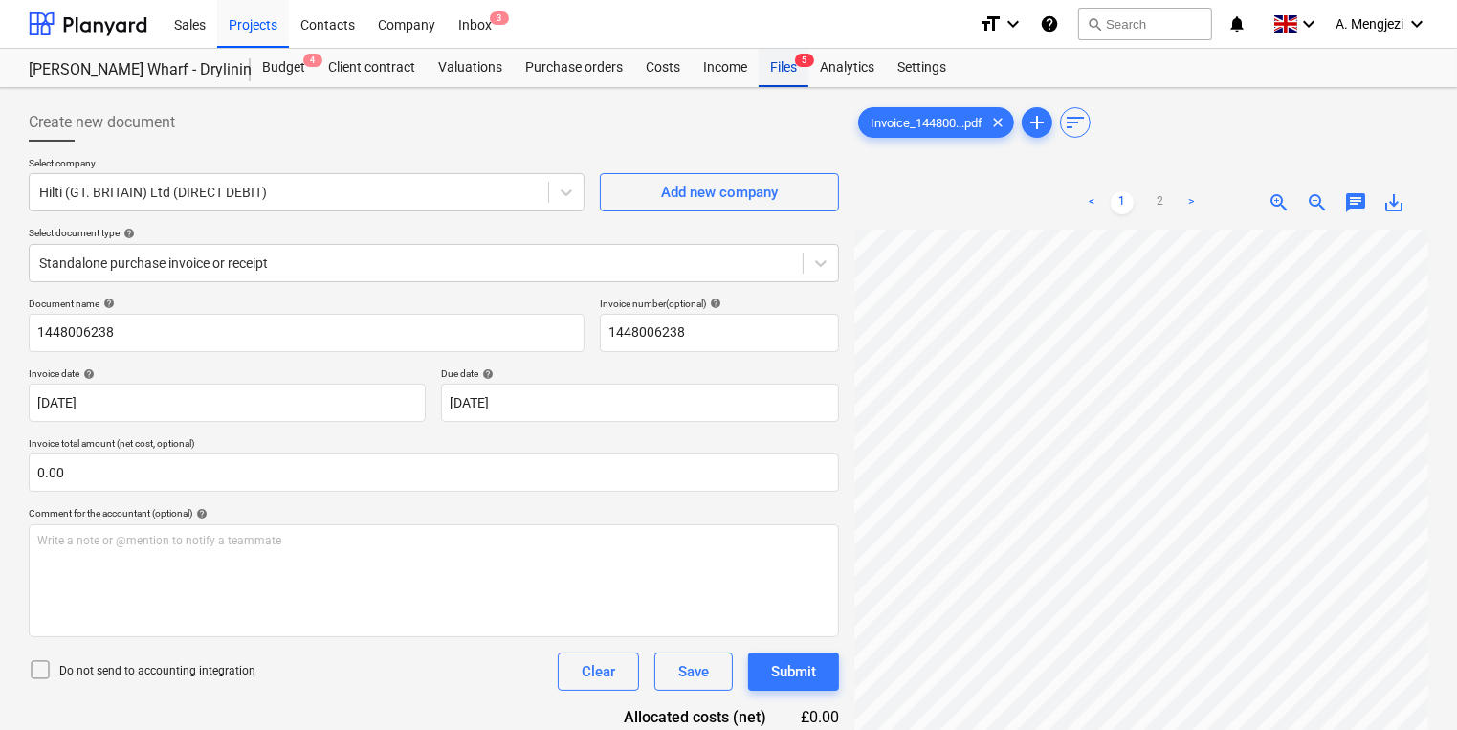
click at [774, 73] on div "Files 5" at bounding box center [784, 68] width 50 height 38
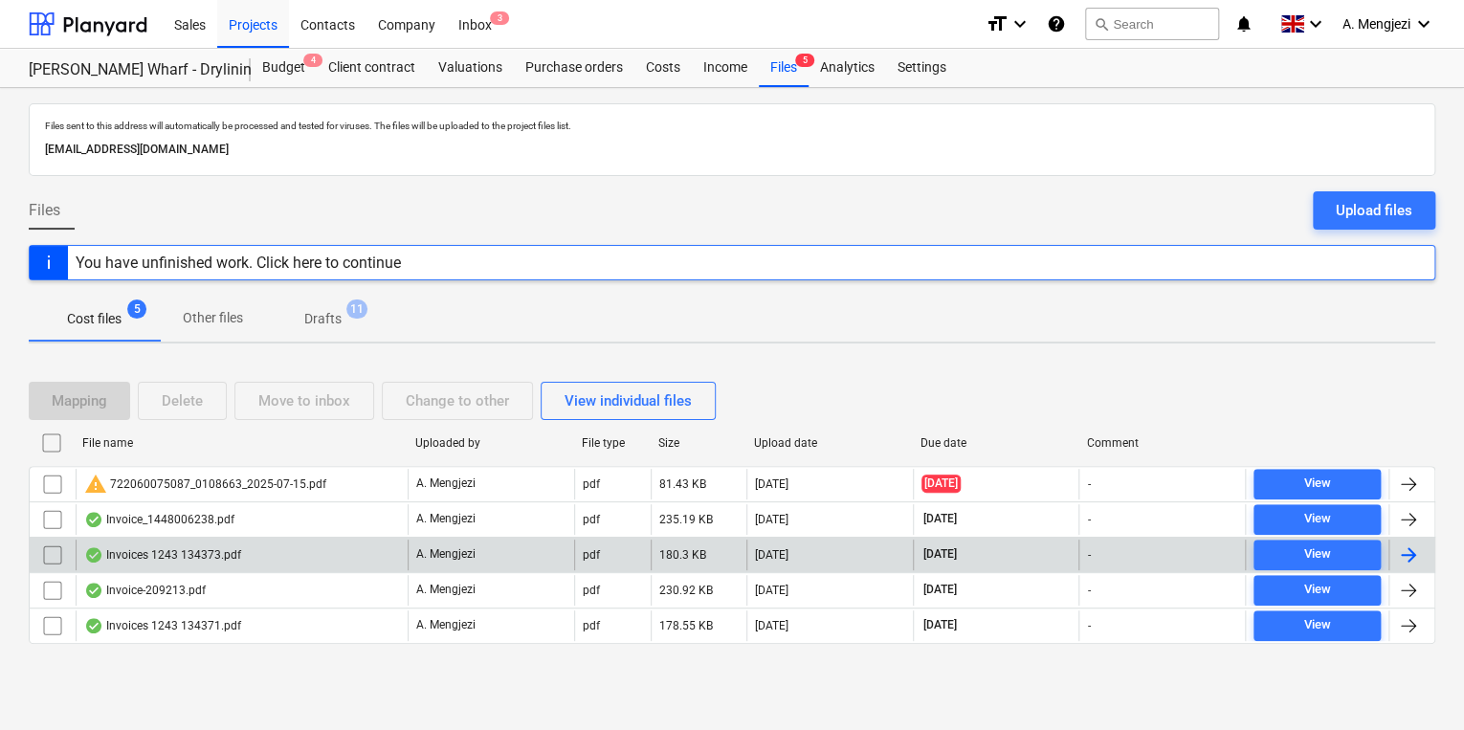
click at [326, 540] on div "Invoices 1243 134373.pdf" at bounding box center [242, 555] width 332 height 31
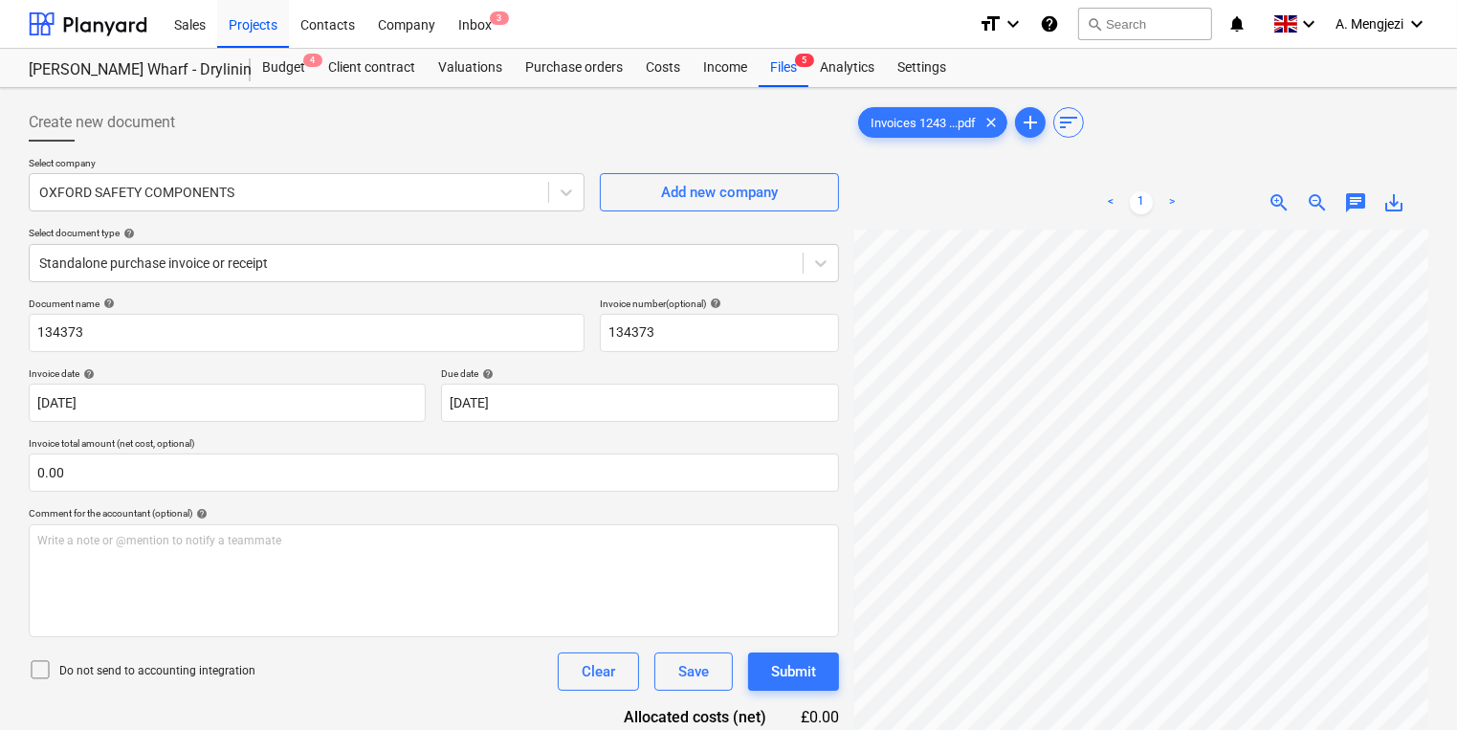
scroll to position [448, 174]
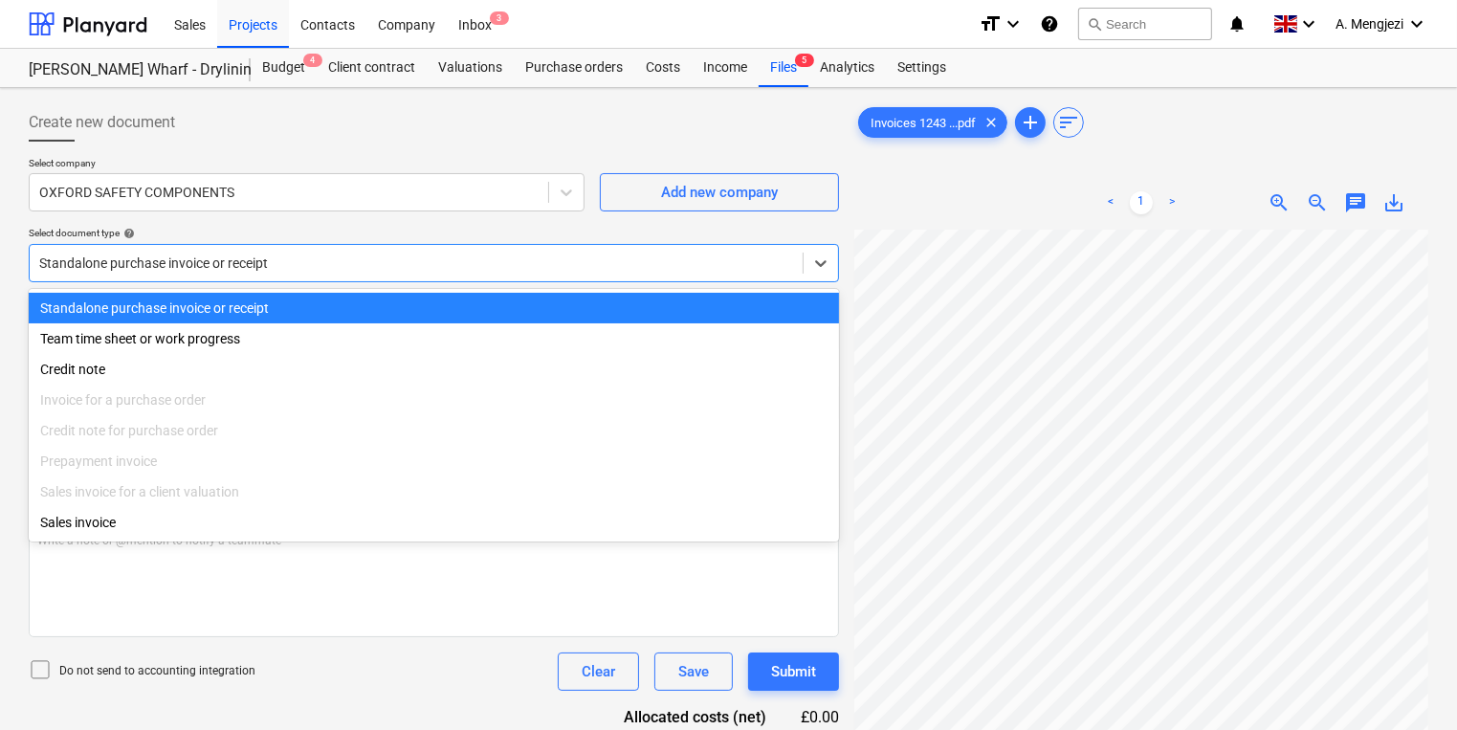
click at [625, 265] on div at bounding box center [416, 263] width 754 height 19
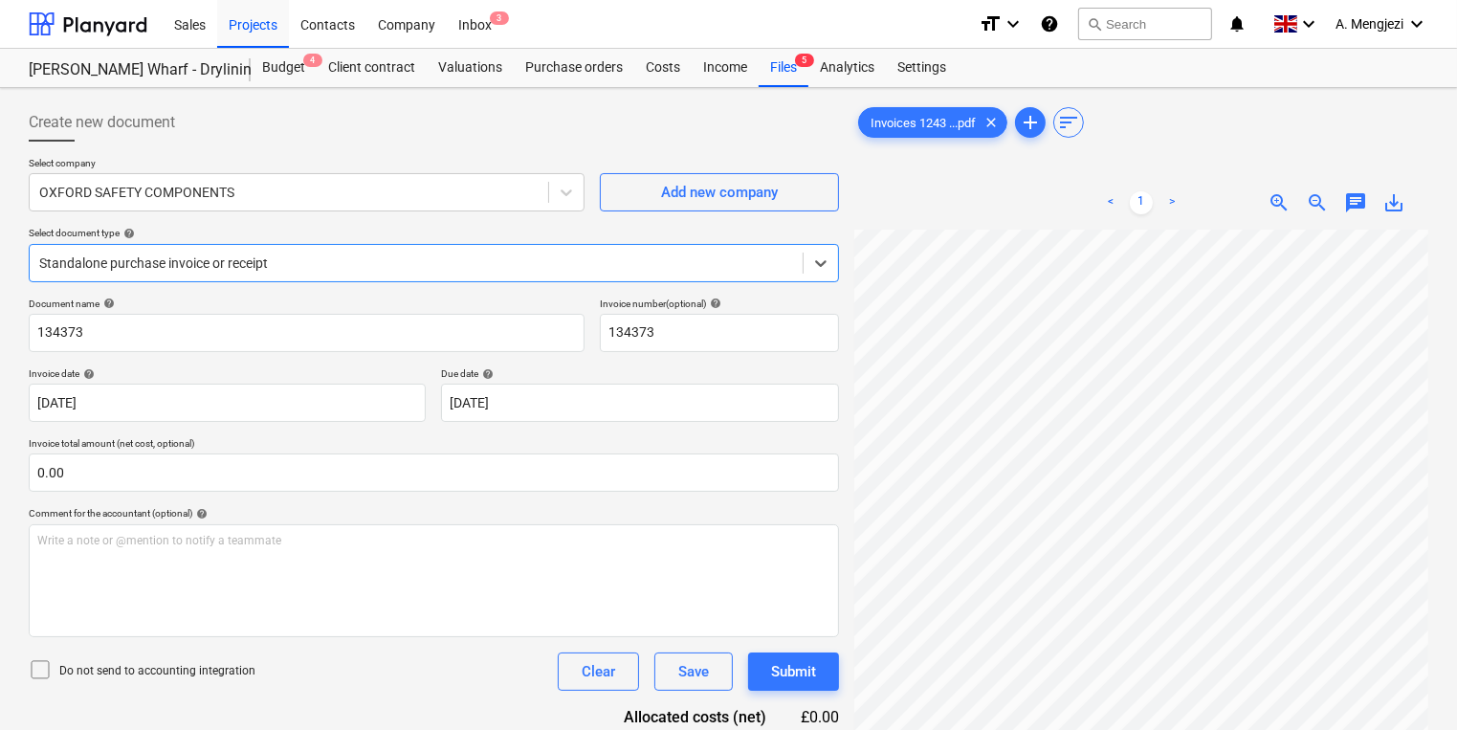
click at [625, 265] on div at bounding box center [416, 263] width 754 height 19
click at [1309, 206] on span "zoom_out" at bounding box center [1317, 202] width 23 height 23
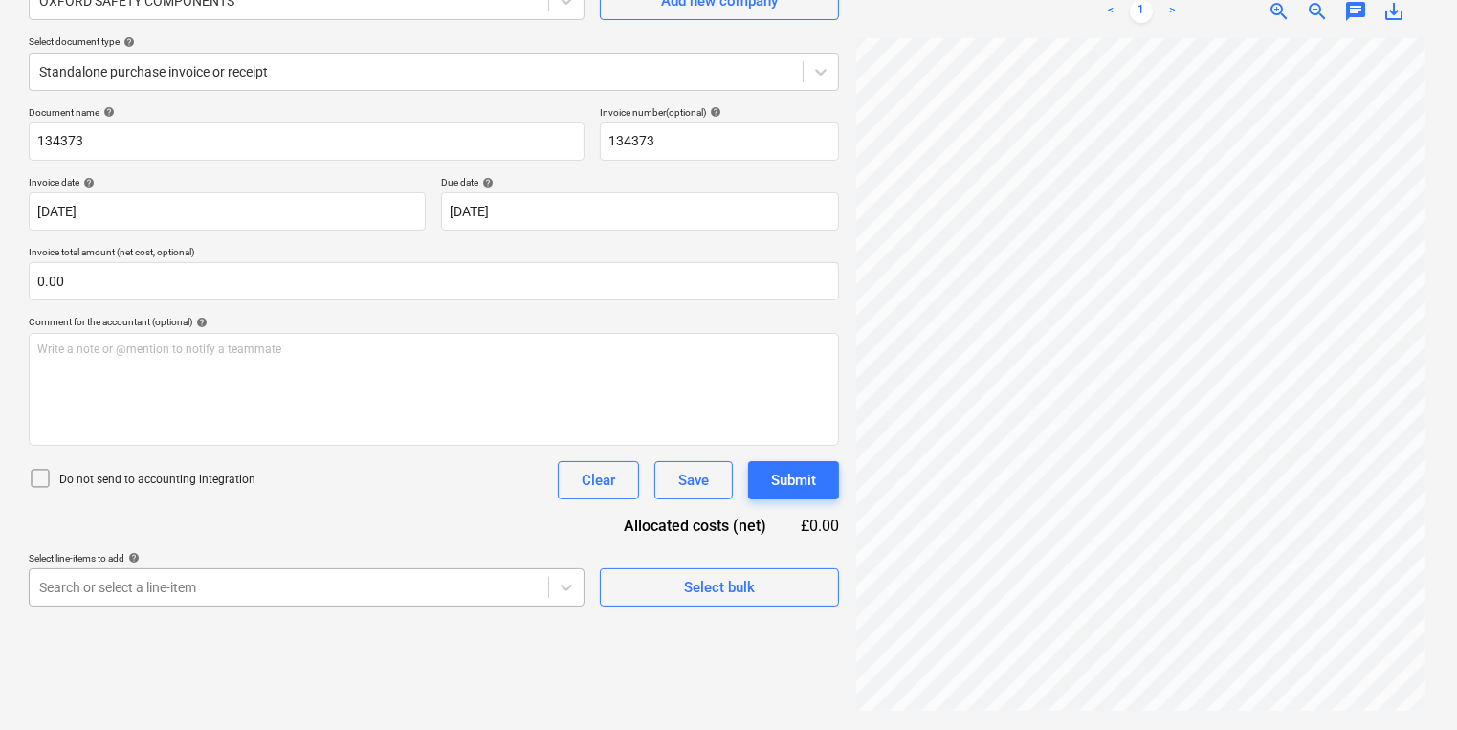
scroll to position [362, 0]
click at [521, 539] on body "Sales Projects Contacts Company Inbox 3 format_size keyboard_arrow_down help se…" at bounding box center [728, 174] width 1457 height 730
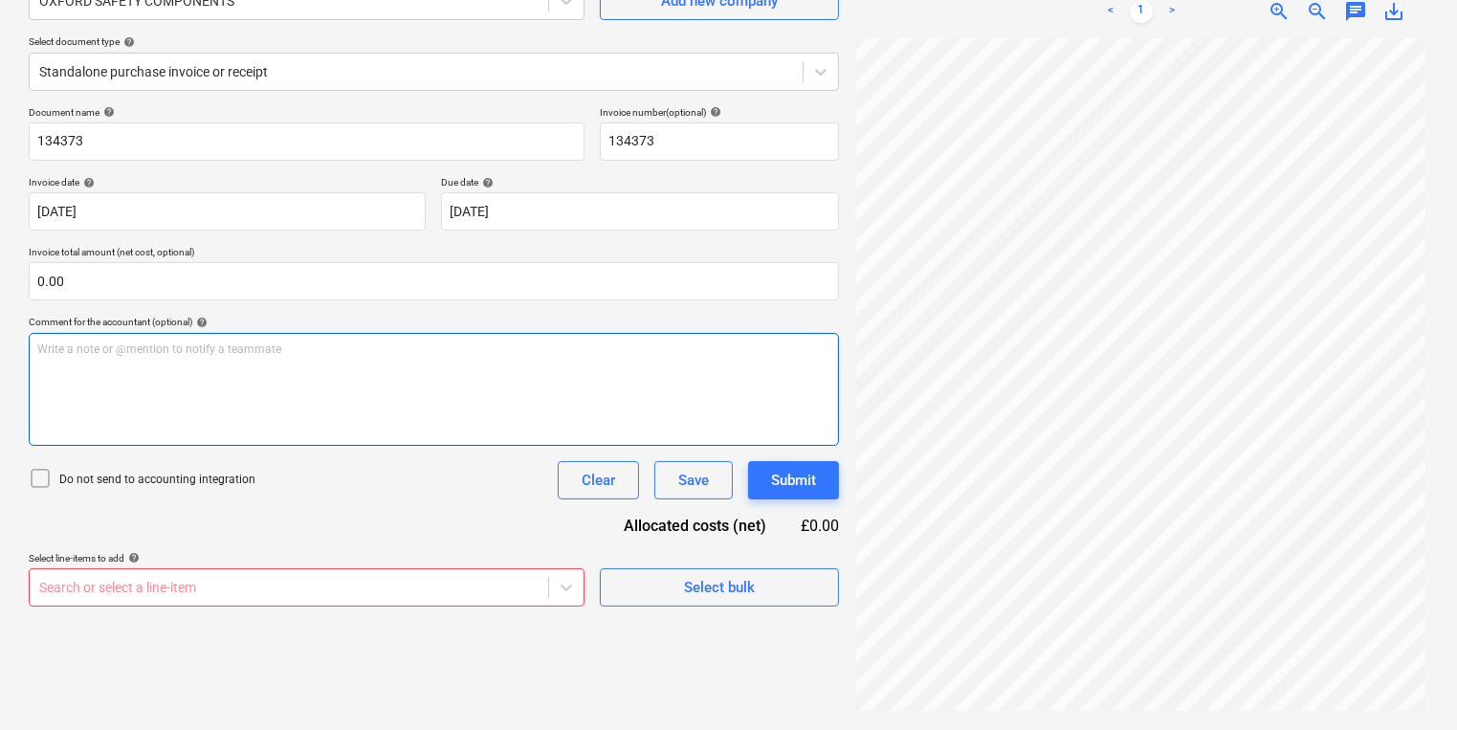
click at [774, 401] on div "Document name help 134373 Invoice number (optional) help 134373 Invoice date he…" at bounding box center [434, 356] width 810 height 500
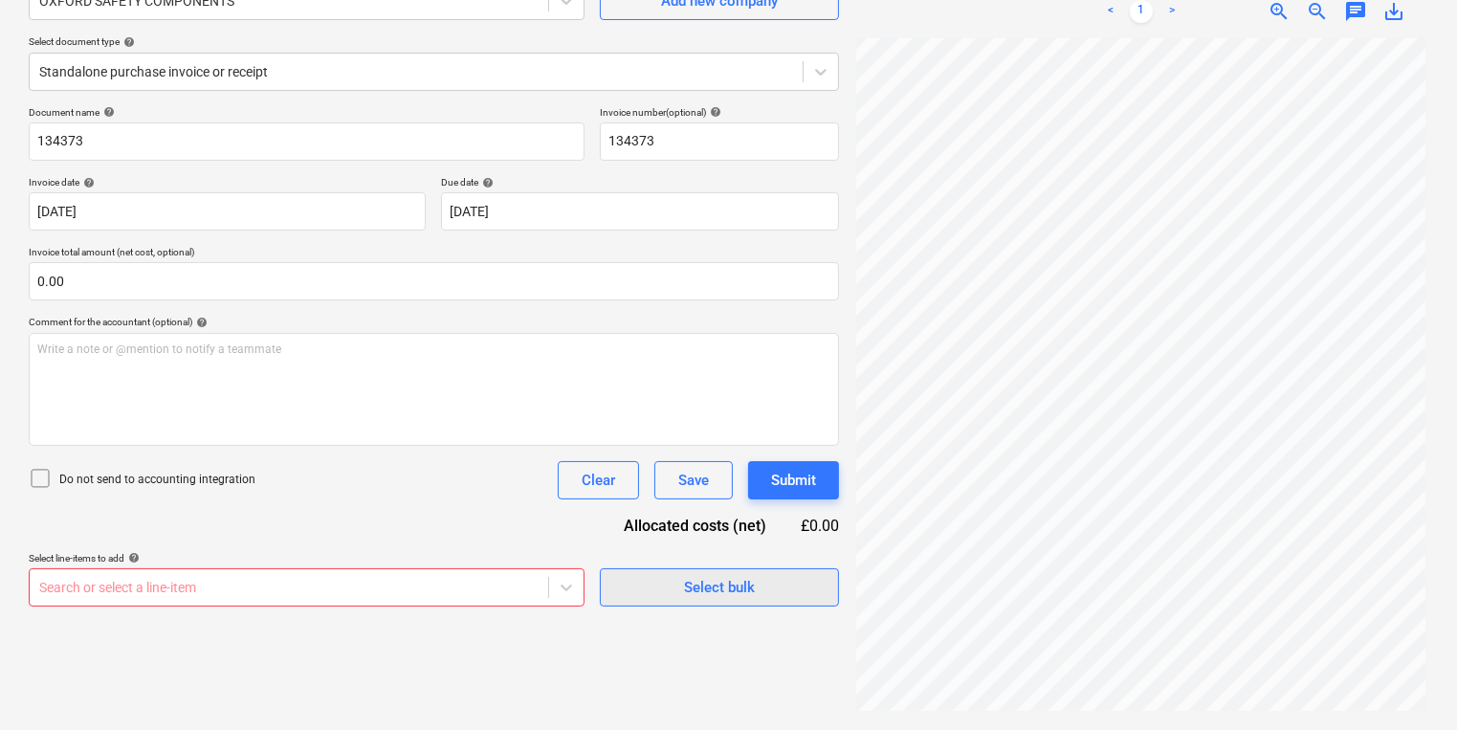
click at [669, 605] on button "Select bulk" at bounding box center [719, 587] width 239 height 38
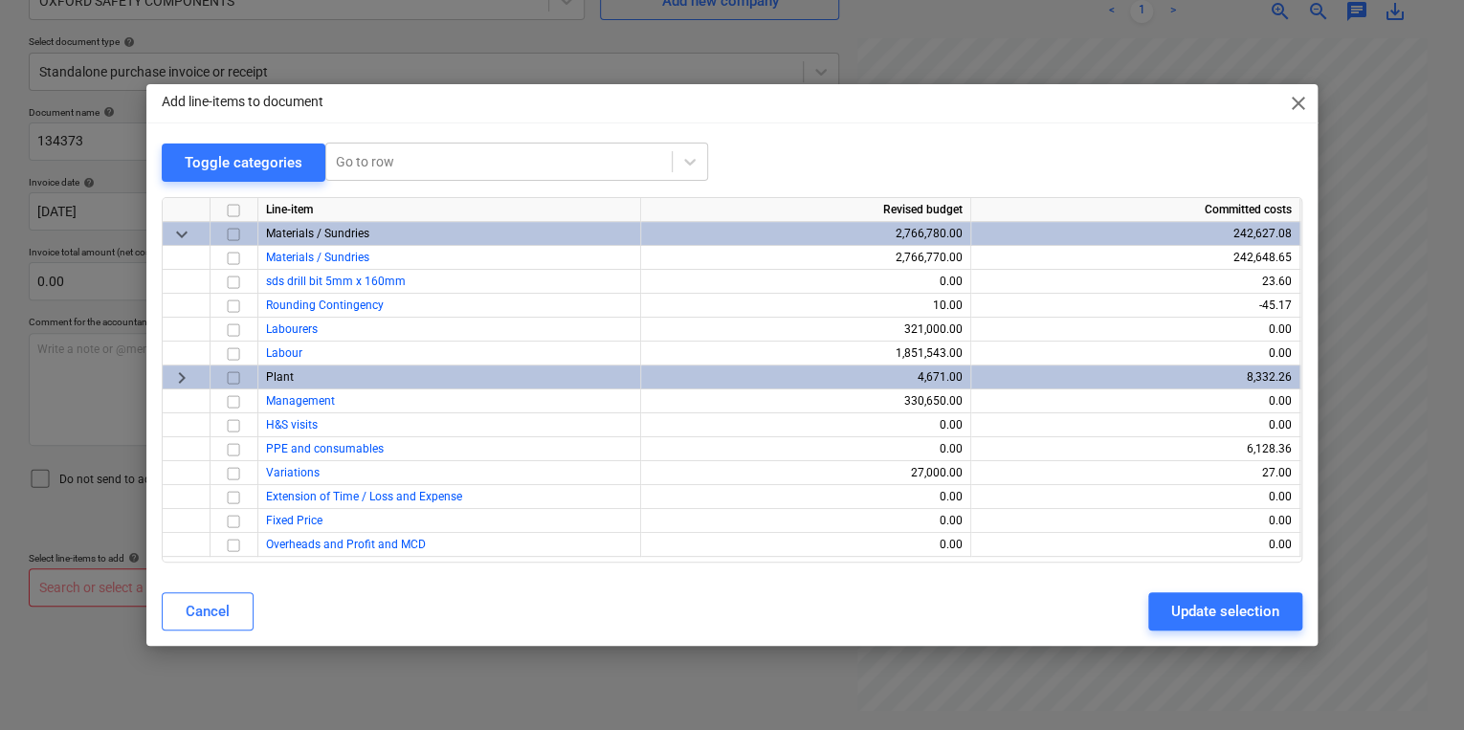
click at [233, 379] on input "checkbox" at bounding box center [233, 377] width 23 height 23
click at [1182, 609] on div "Update selection" at bounding box center [1225, 611] width 108 height 25
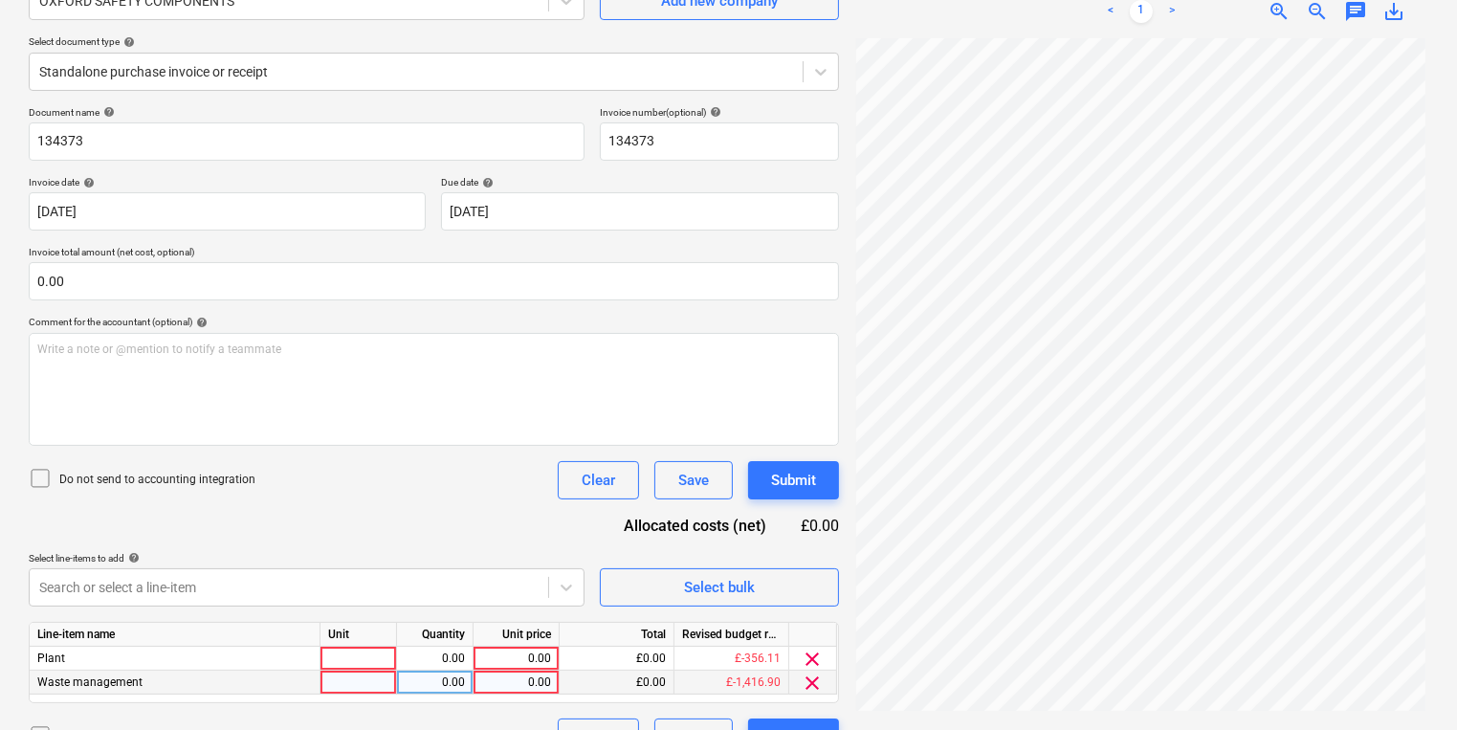
click at [822, 681] on span "clear" at bounding box center [813, 683] width 23 height 23
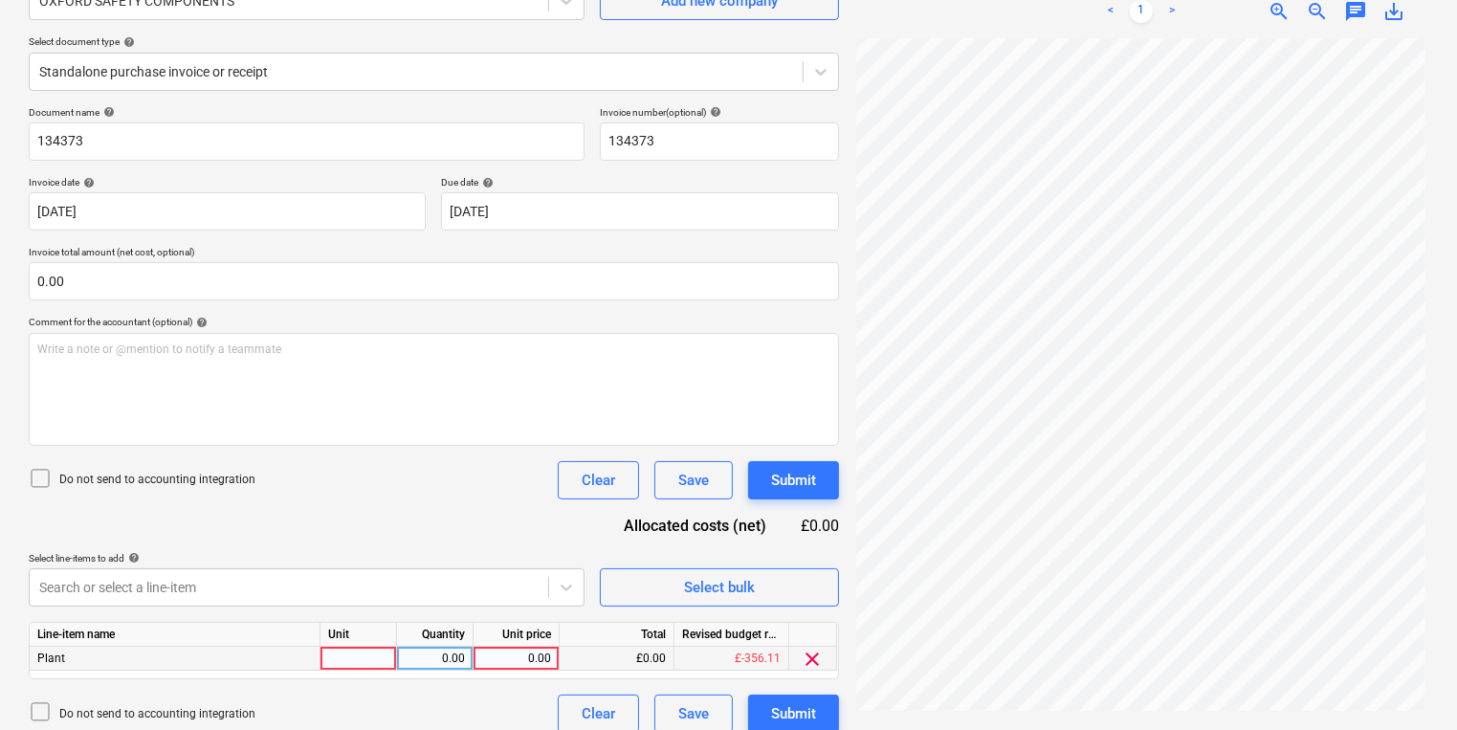
click at [817, 670] on div "clear" at bounding box center [813, 659] width 48 height 24
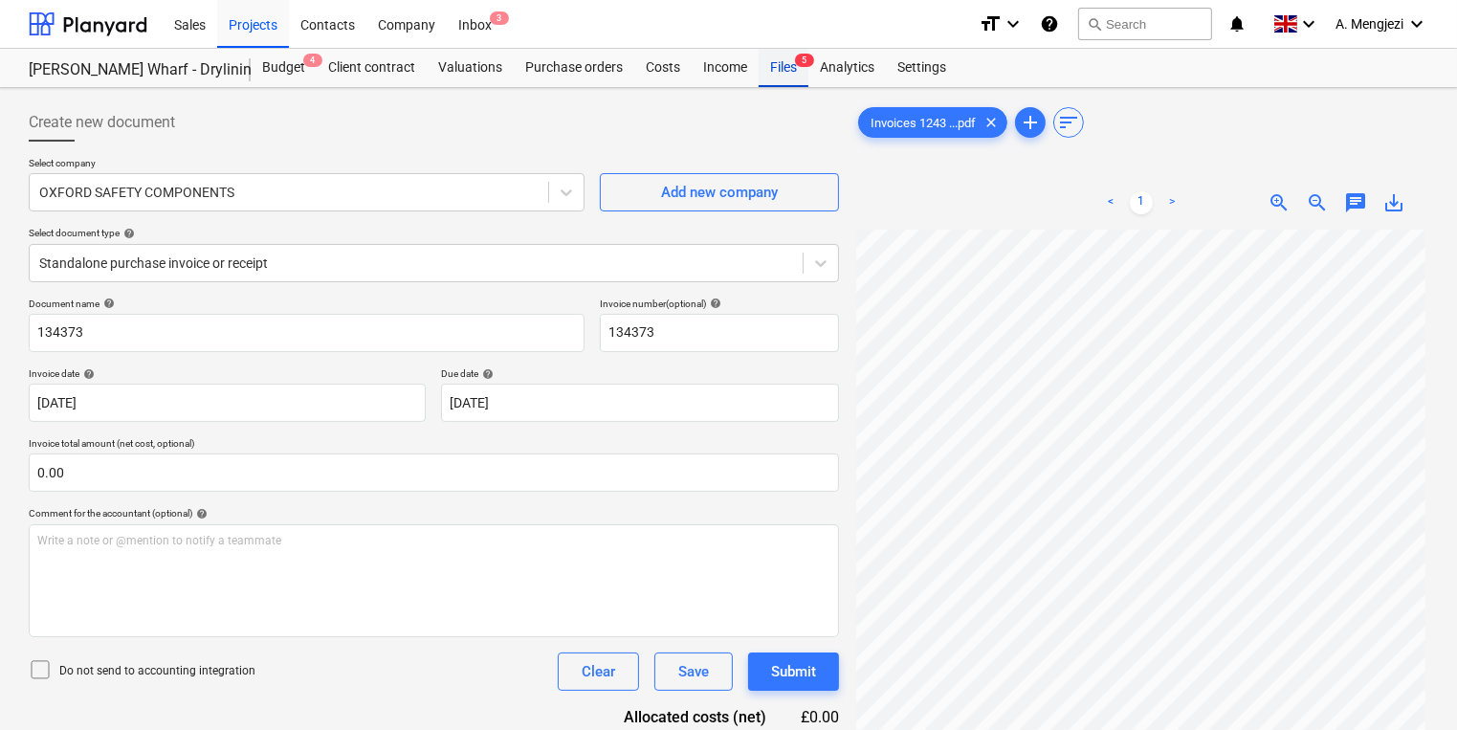
click at [799, 77] on div "Files 5" at bounding box center [784, 68] width 50 height 38
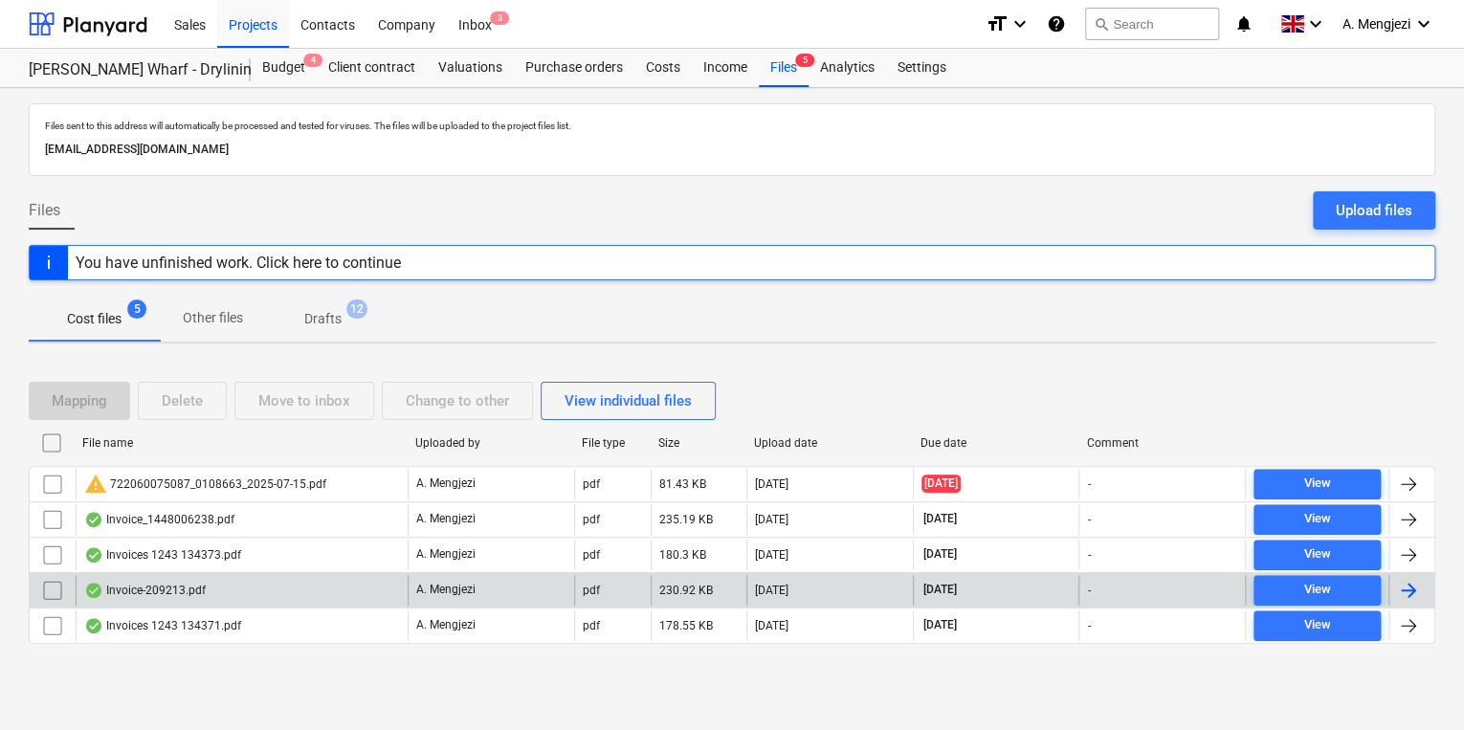
click at [199, 594] on div "Invoice-209213.pdf" at bounding box center [145, 590] width 122 height 15
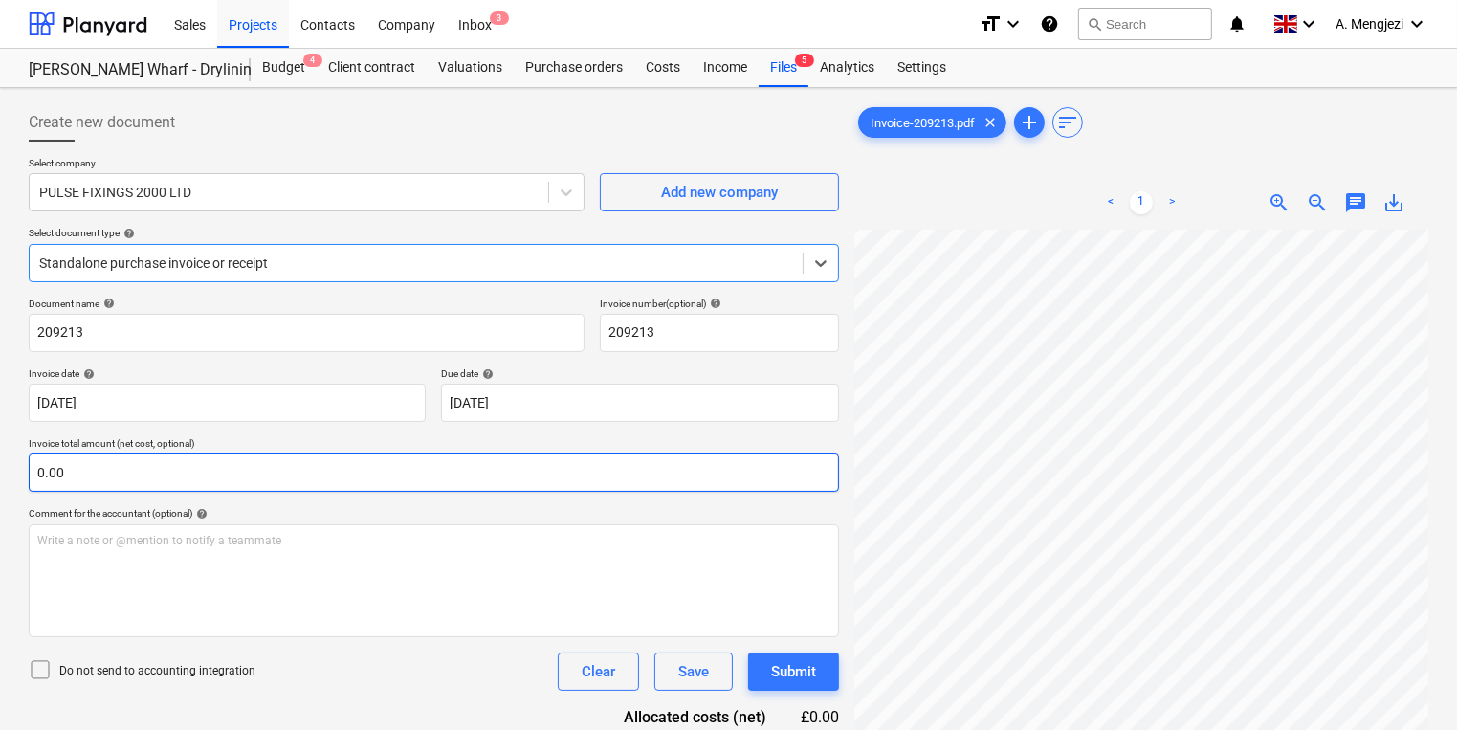
scroll to position [95, 0]
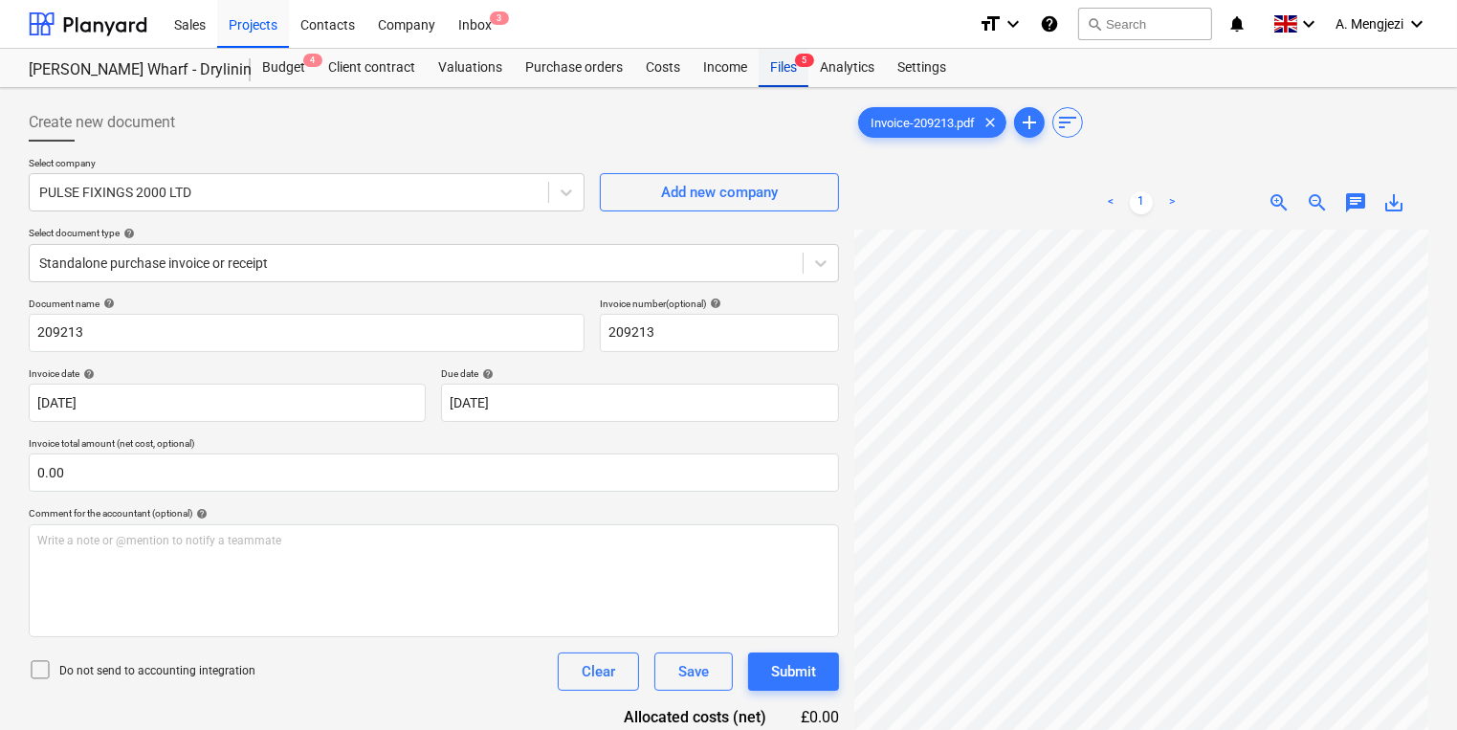
click at [774, 69] on div "Files 5" at bounding box center [784, 68] width 50 height 38
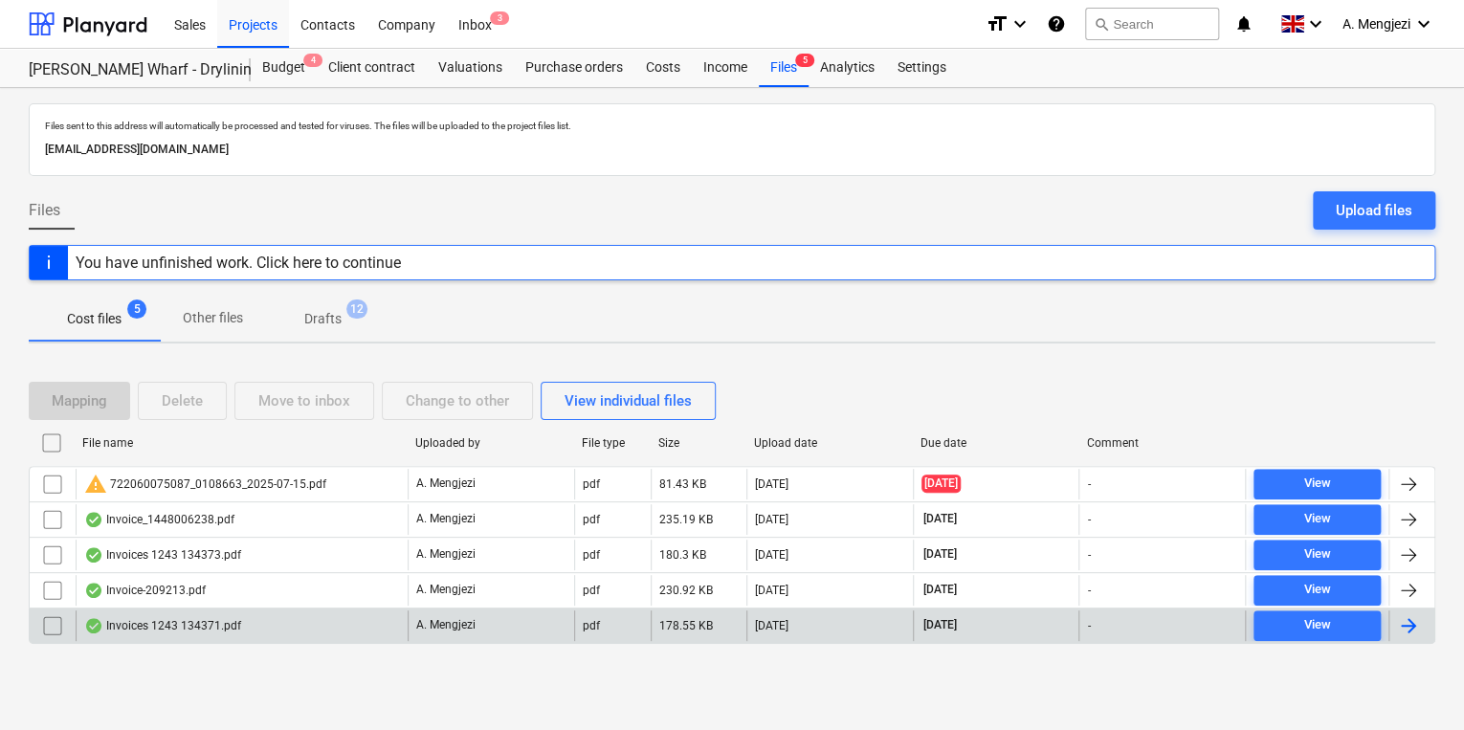
click at [341, 612] on div "Invoices 1243 134371.pdf" at bounding box center [242, 626] width 332 height 31
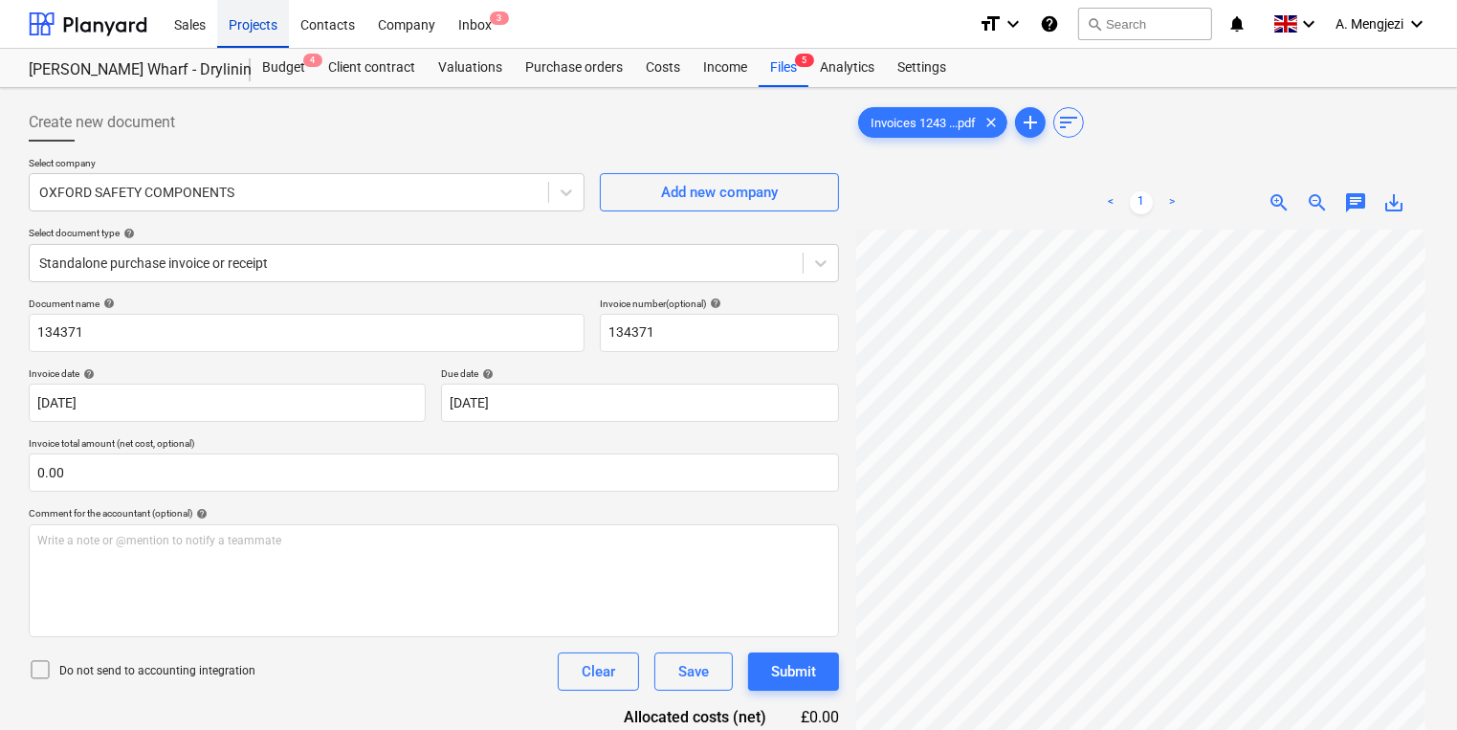
click at [230, 29] on div "Projects" at bounding box center [253, 23] width 72 height 49
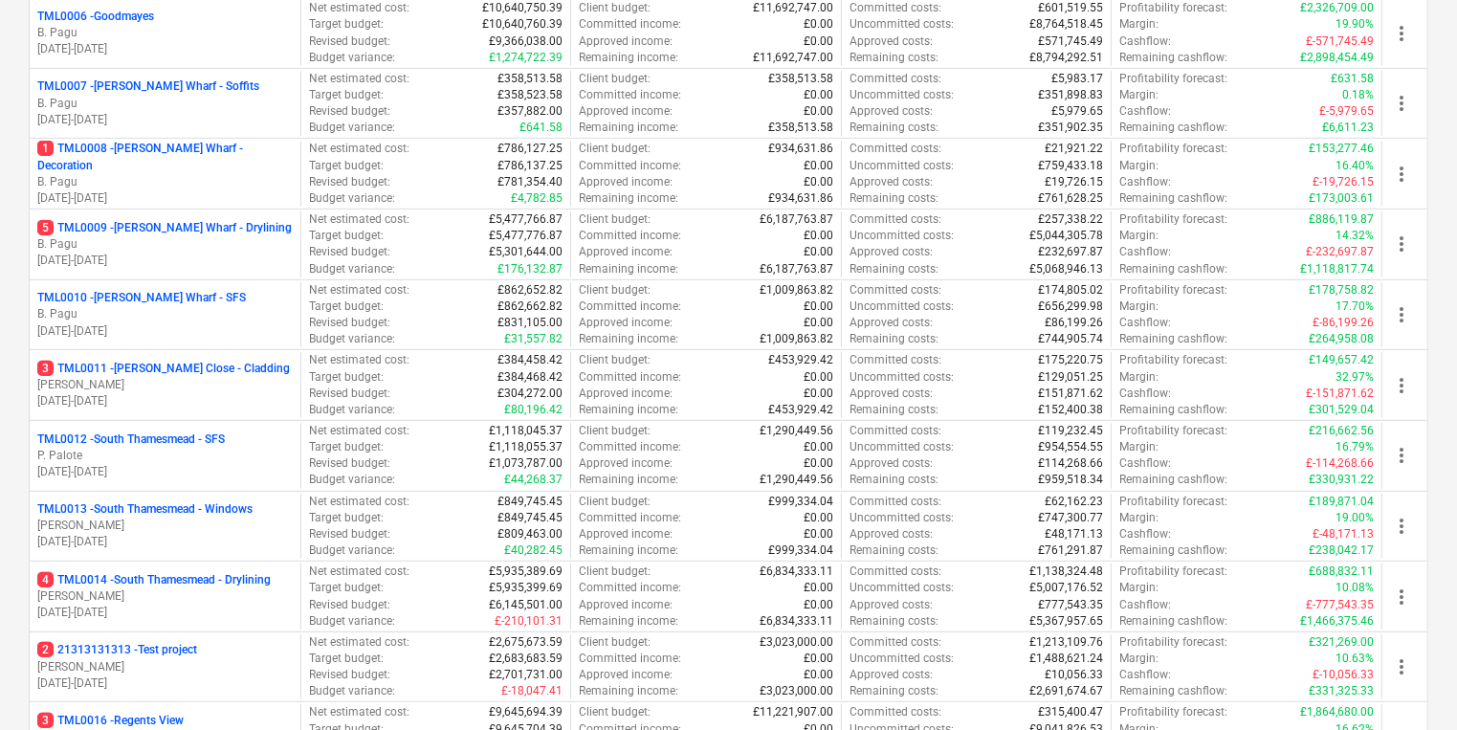
scroll to position [689, 0]
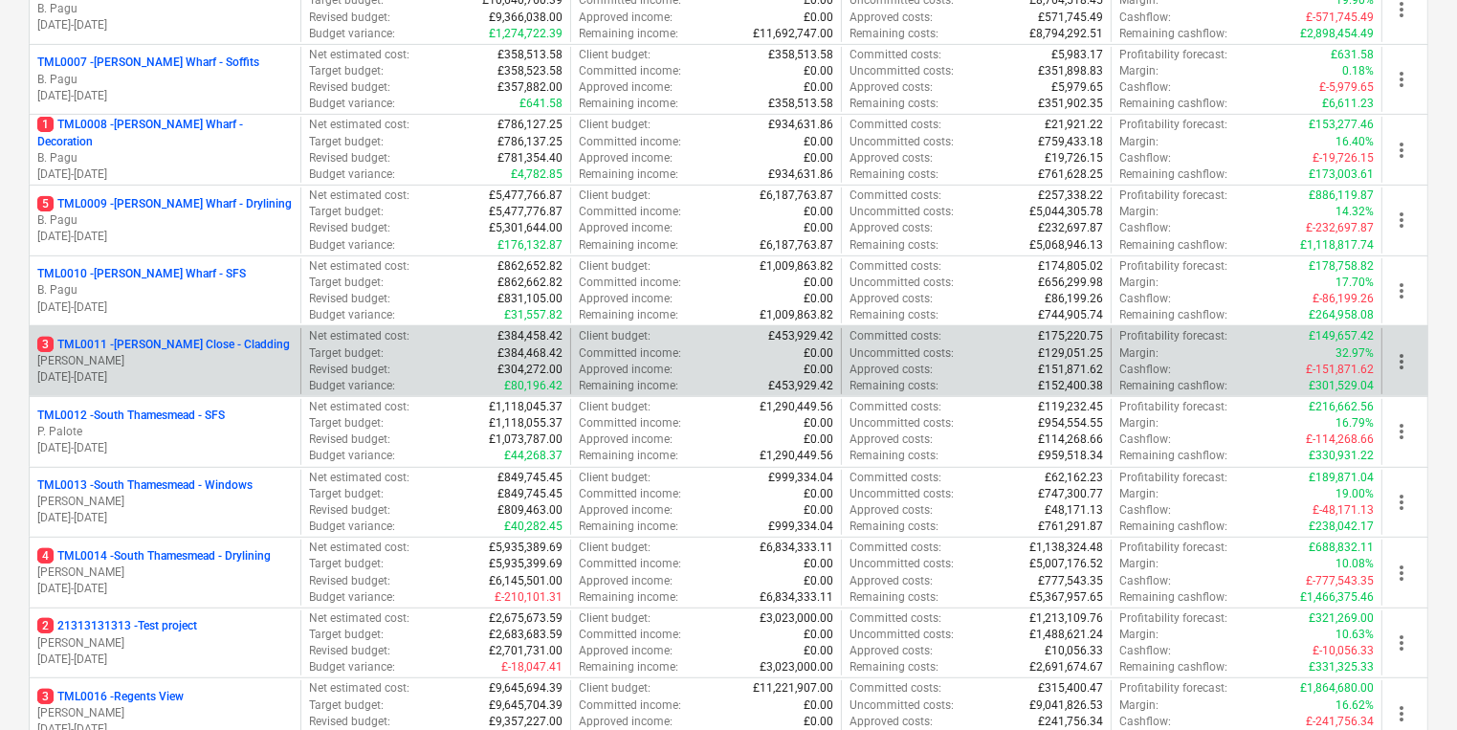
click at [408, 390] on div "Budget variance : £80,196.42" at bounding box center [436, 386] width 255 height 16
click at [383, 352] on div "Target budget : £384,468.42" at bounding box center [436, 353] width 255 height 16
click at [155, 360] on p "[PERSON_NAME]" at bounding box center [164, 361] width 255 height 16
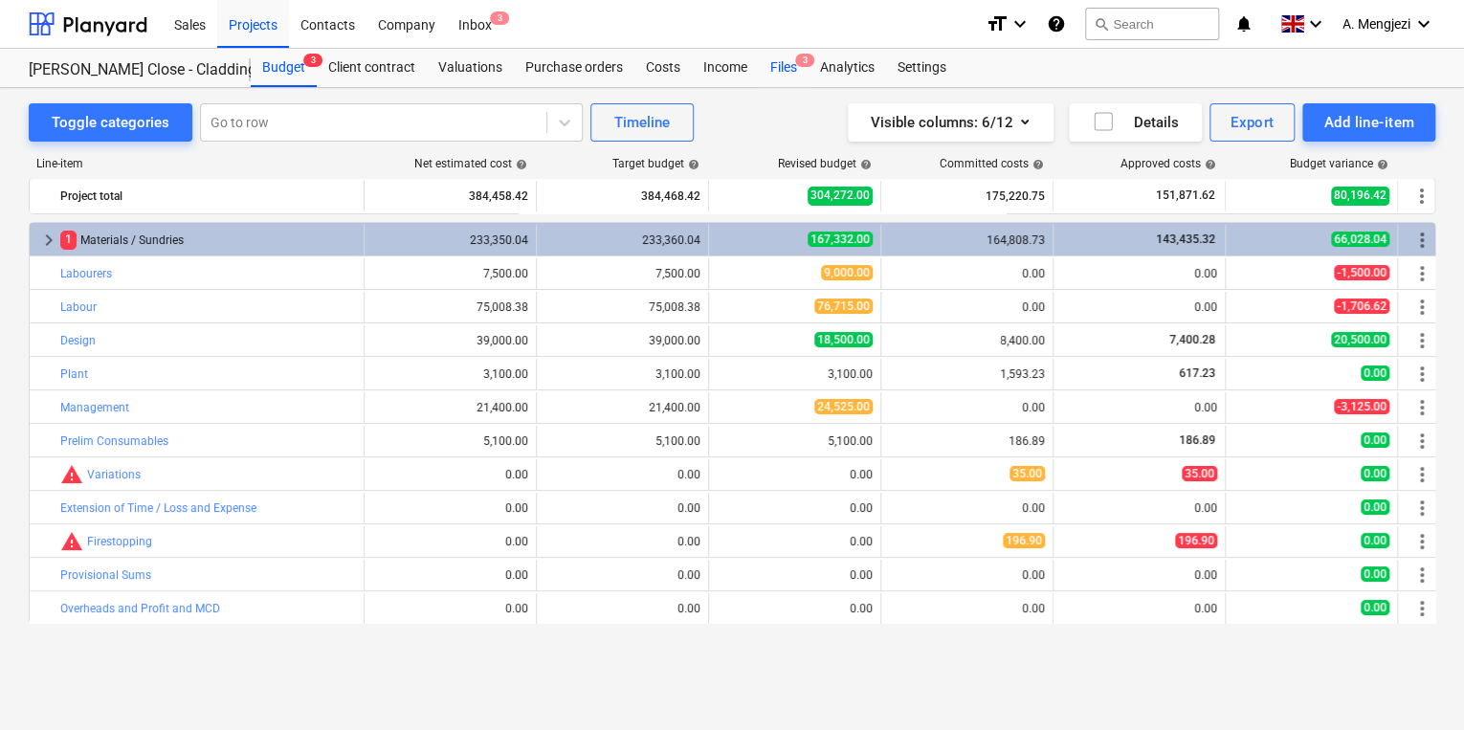
click at [799, 75] on div "Files 3" at bounding box center [784, 68] width 50 height 38
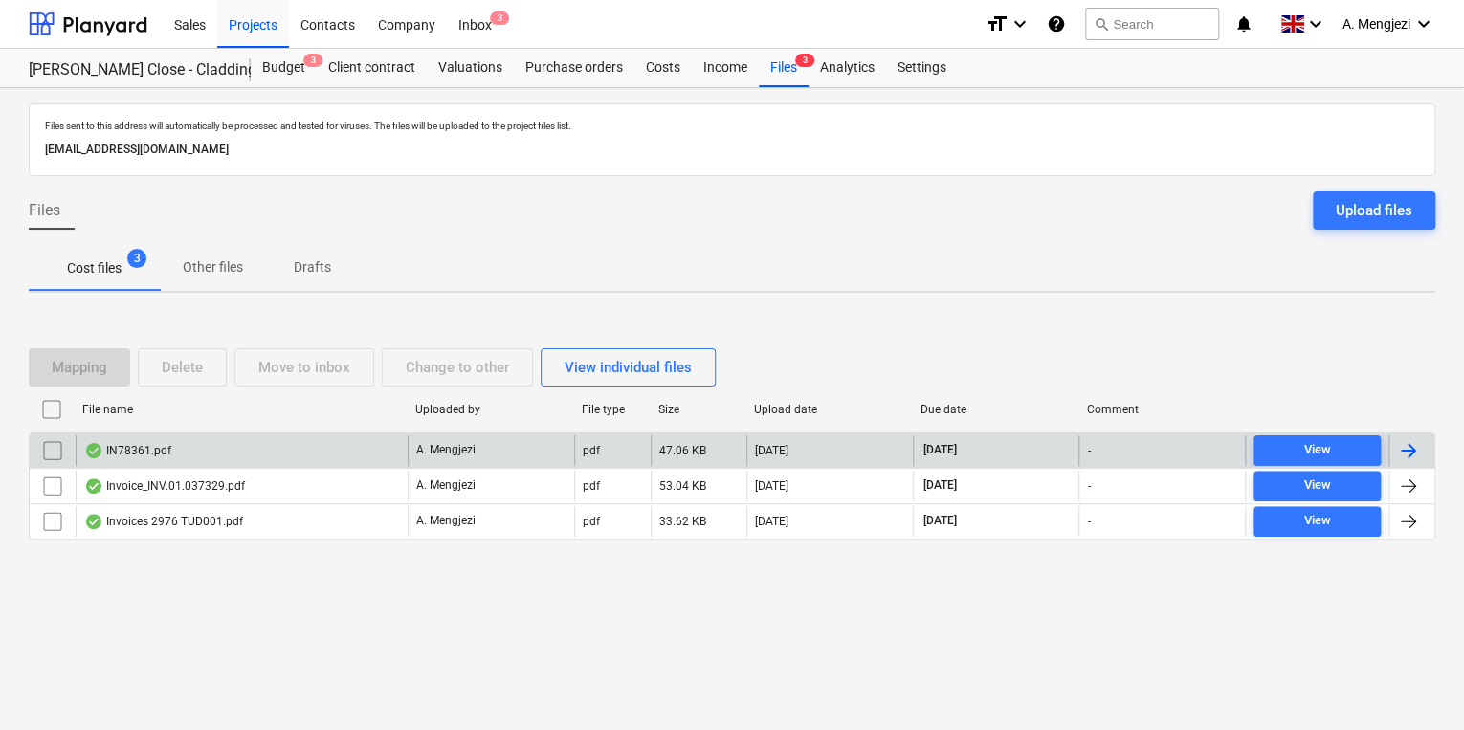
click at [245, 438] on div "IN78361.pdf" at bounding box center [242, 450] width 332 height 31
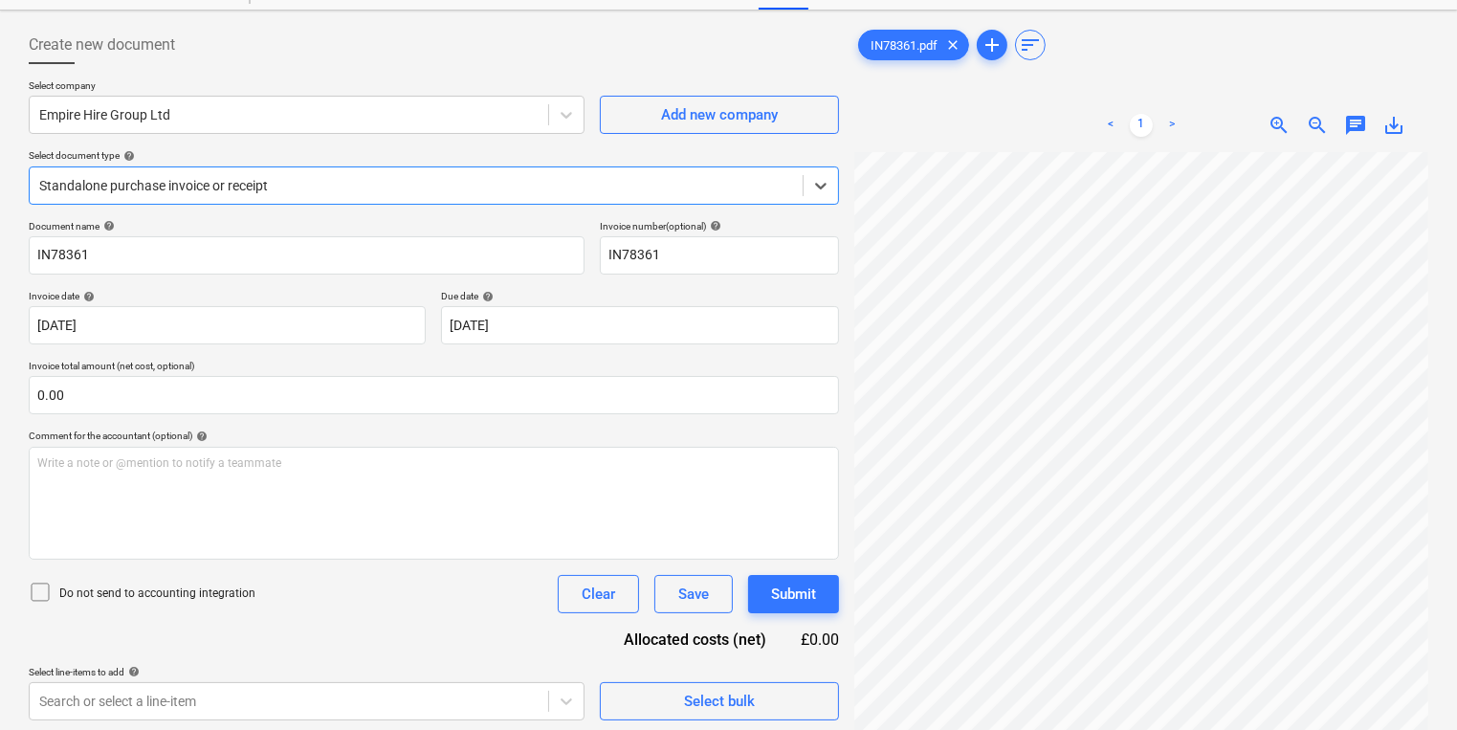
scroll to position [191, 0]
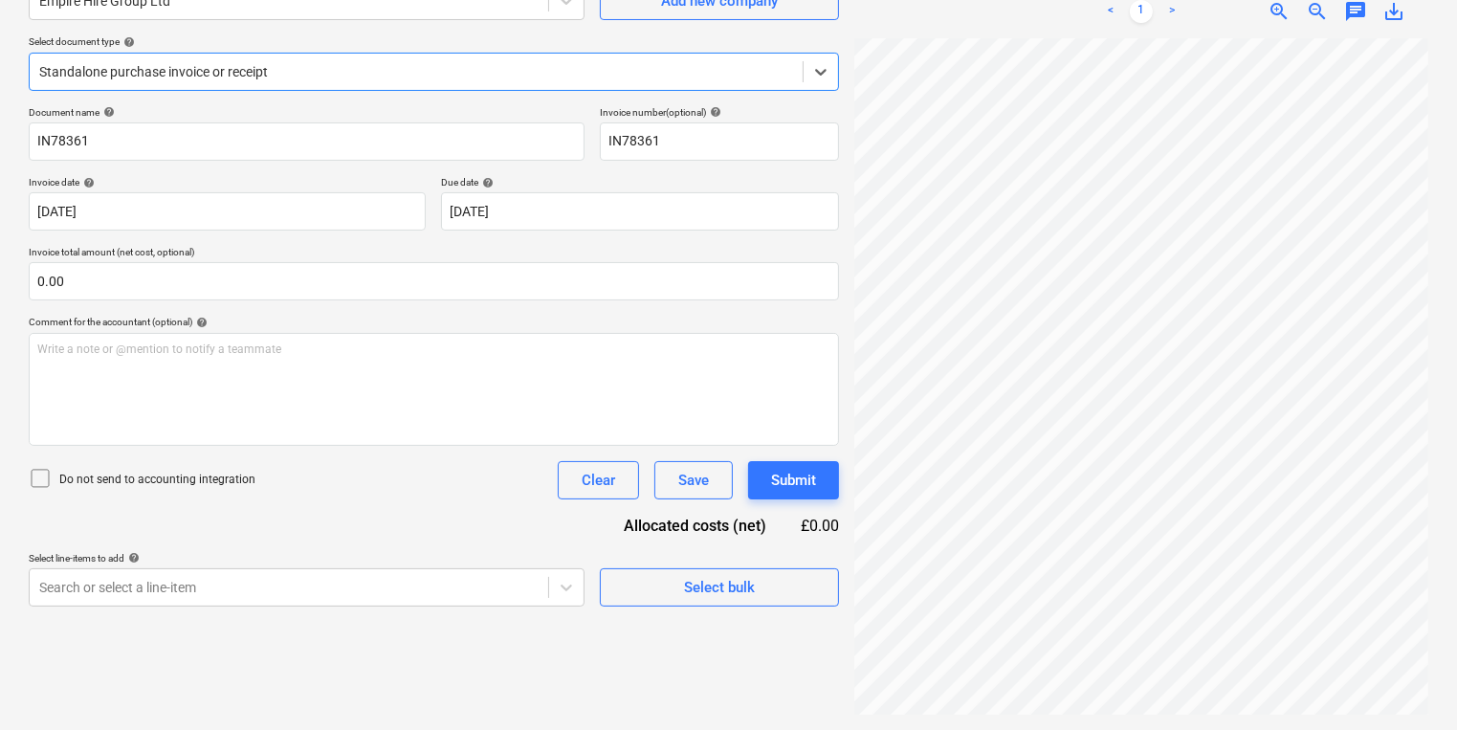
click at [295, 96] on div "Select company Empire Hire Group Ltd Add new company Select document type help …" at bounding box center [434, 36] width 810 height 141
click at [291, 90] on div "Select company Empire Hire Group Ltd Add new company Select document type help …" at bounding box center [434, 36] width 810 height 141
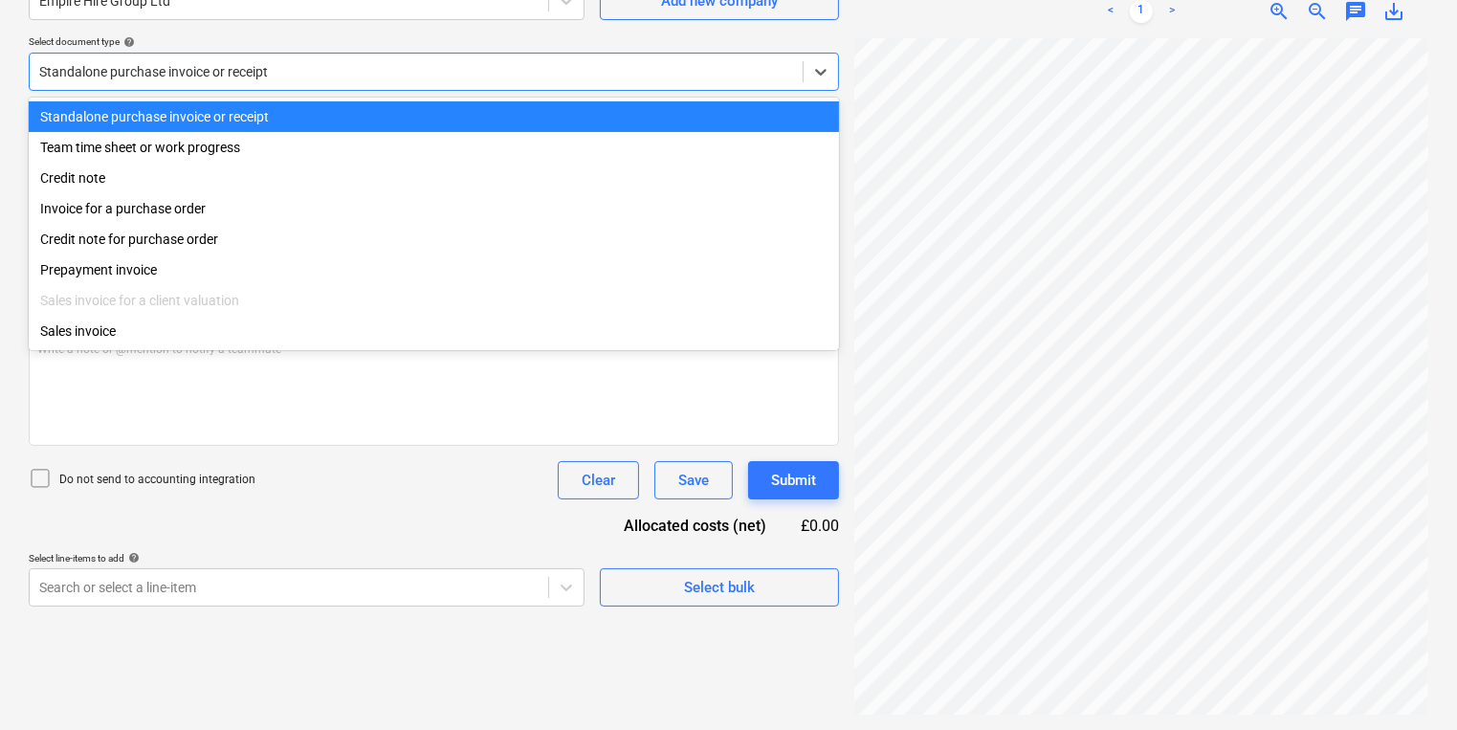
click at [324, 54] on div "Standalone purchase invoice or receipt" at bounding box center [434, 72] width 810 height 38
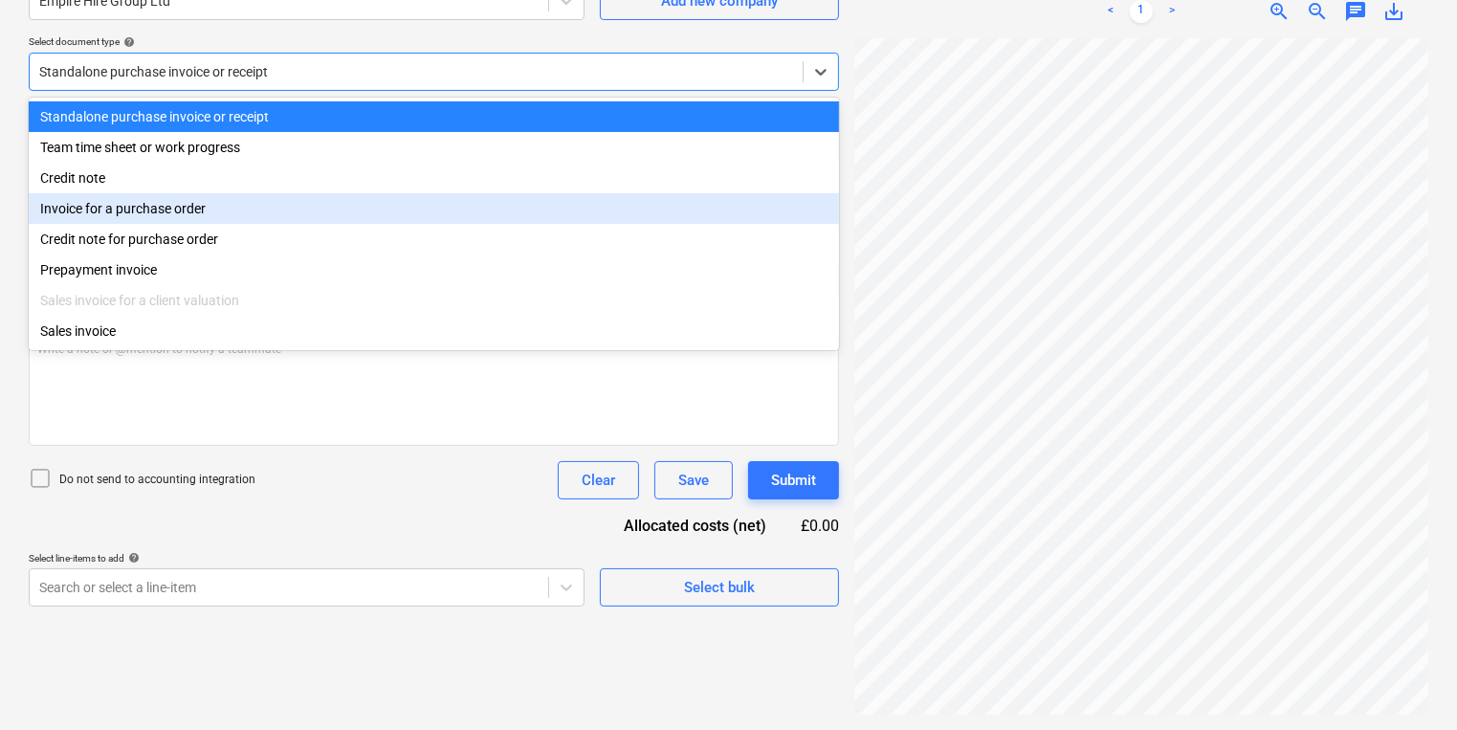
click at [278, 197] on div "Invoice for a purchase order" at bounding box center [434, 208] width 810 height 31
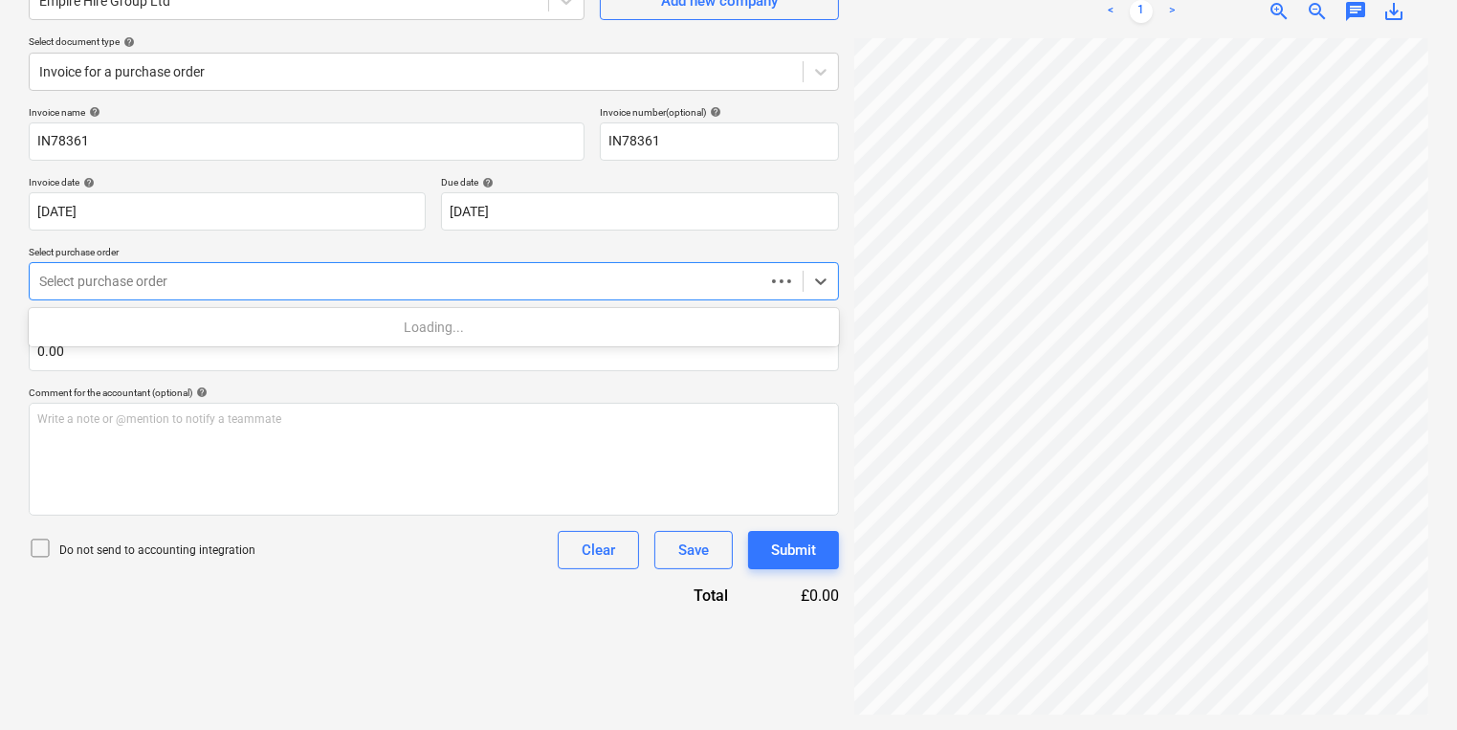
click at [247, 295] on div "Select purchase order" at bounding box center [434, 281] width 810 height 38
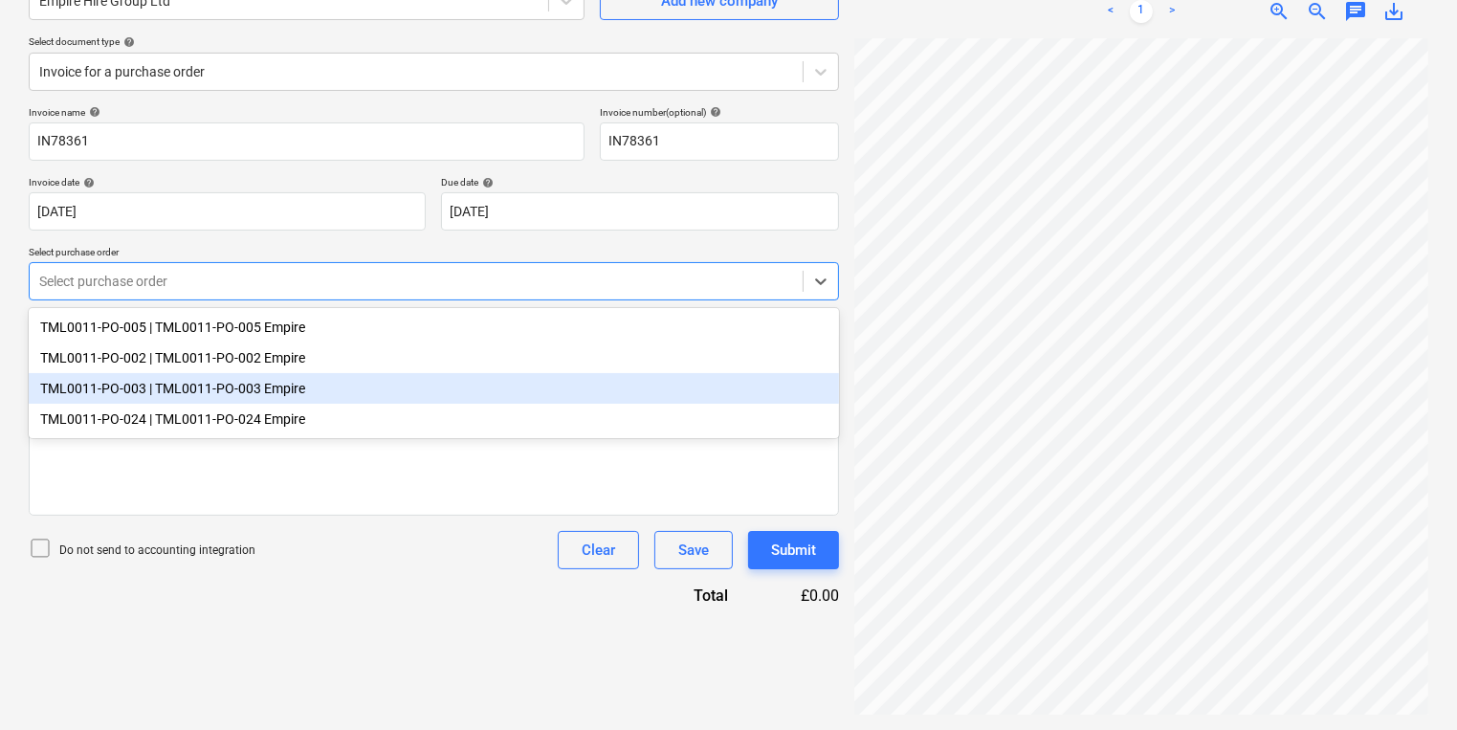
click at [295, 394] on div "TML0011-PO-003 | TML0011-PO-003 Empire" at bounding box center [434, 388] width 810 height 31
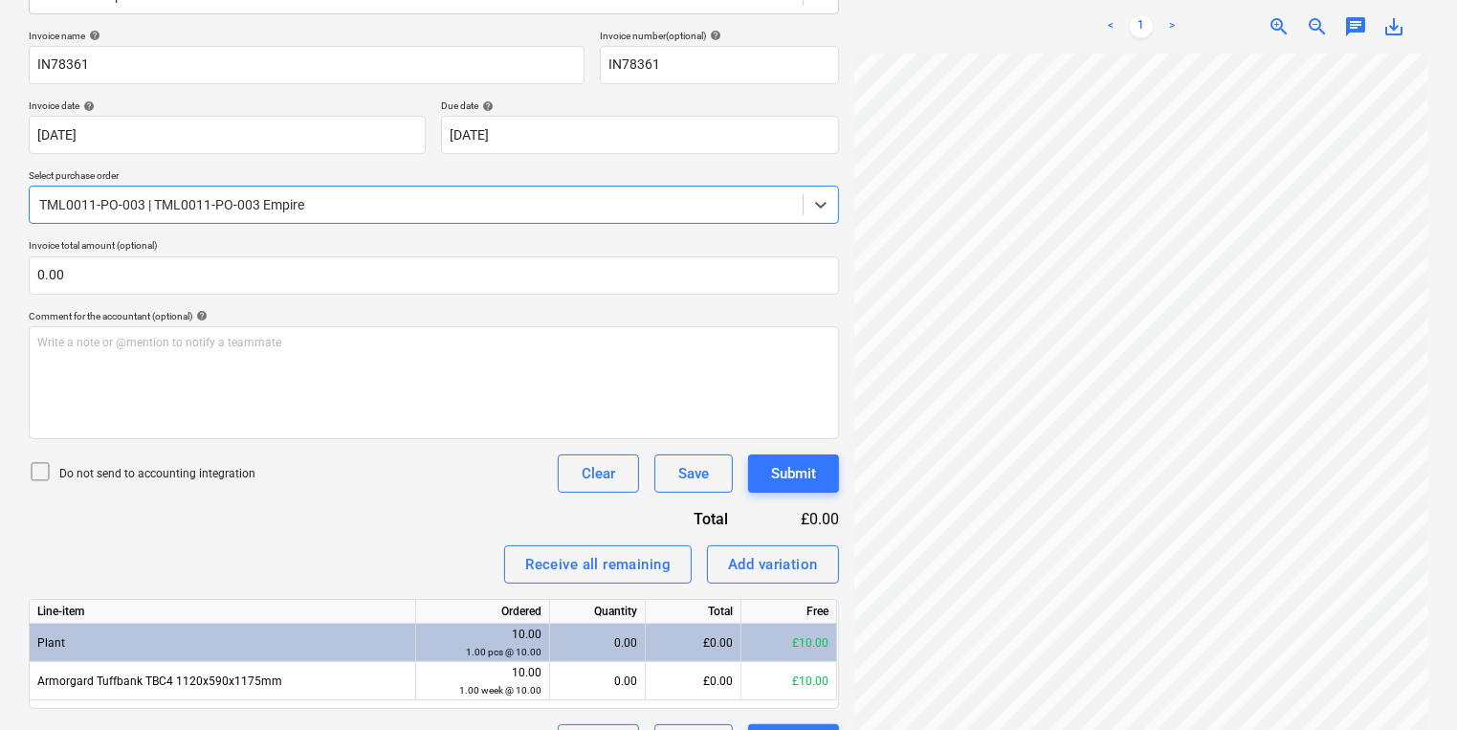
scroll to position [315, 0]
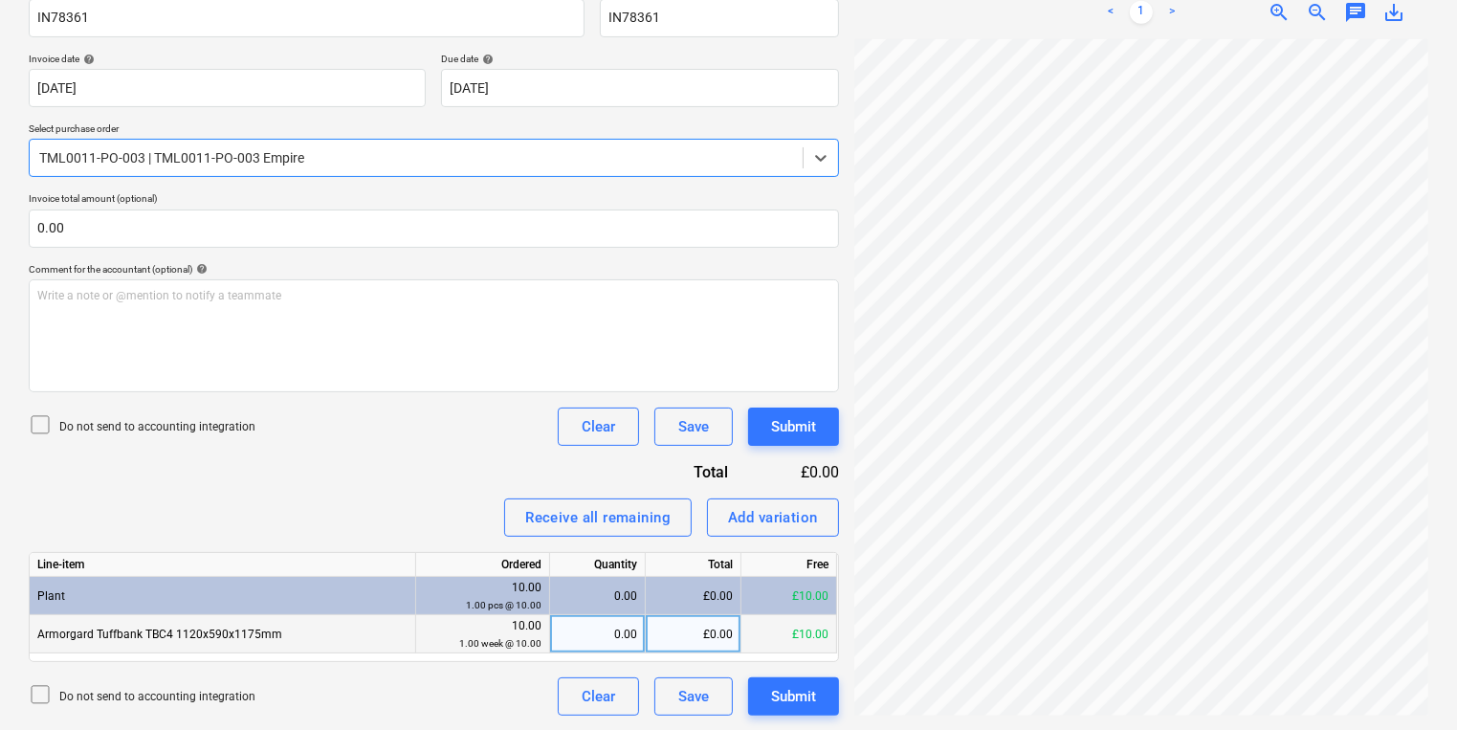
click at [42, 624] on div "Armorgard Tuffbank TBC4 1120x590x1175mm" at bounding box center [223, 634] width 387 height 38
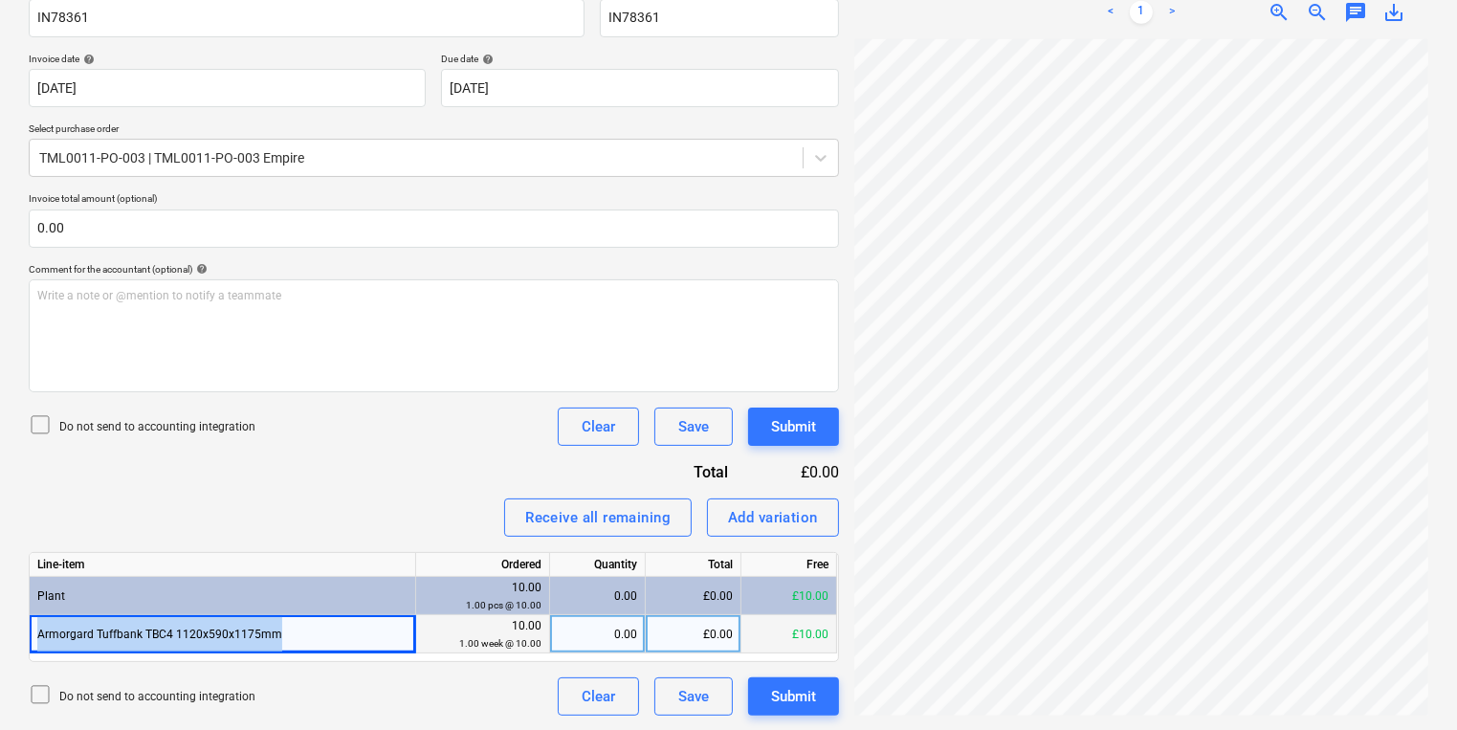
drag, startPoint x: 37, startPoint y: 626, endPoint x: 281, endPoint y: 635, distance: 244.2
click at [281, 635] on div "Armorgard Tuffbank TBC4 1120x590x1175mm" at bounding box center [223, 634] width 387 height 38
copy div "Armorgard Tuffbank TBC4 1120x590x1175mm"
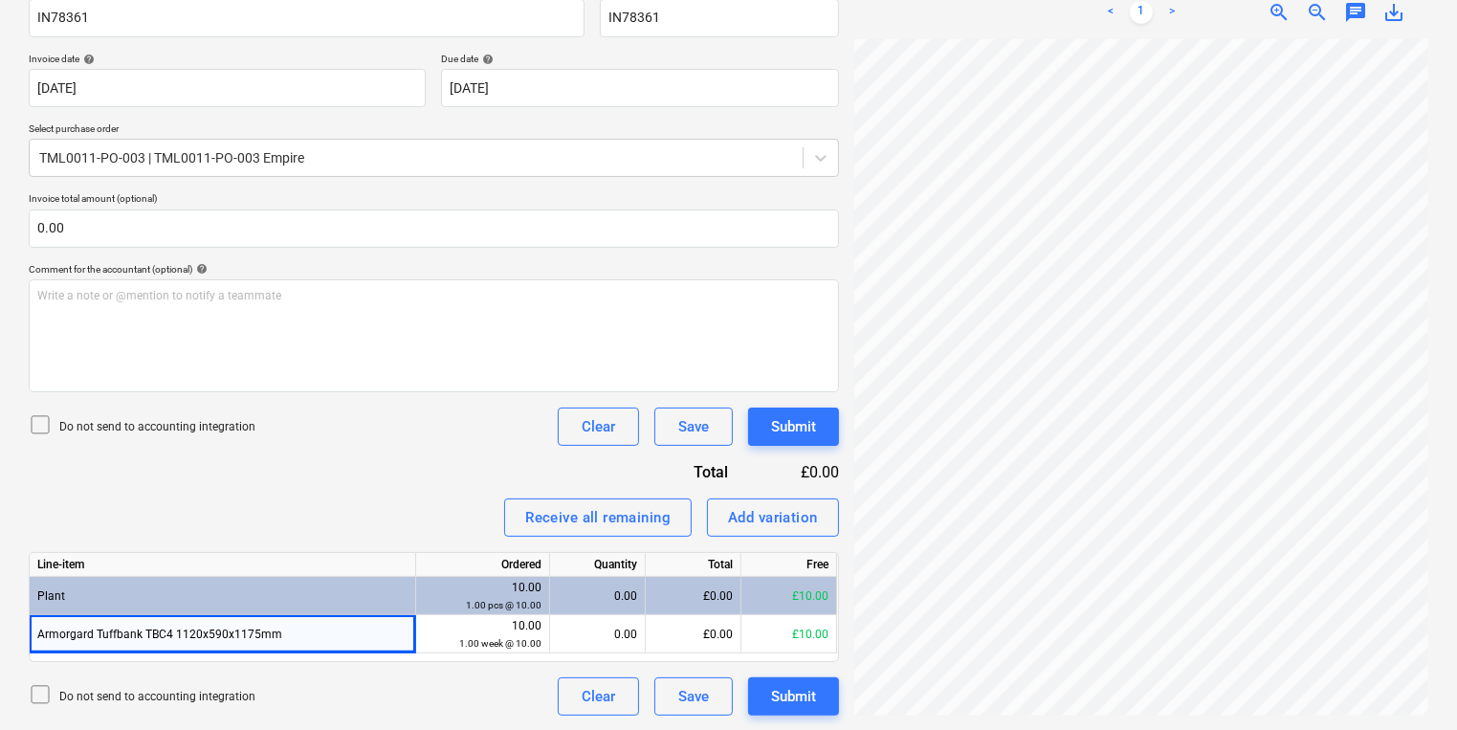
click at [234, 538] on div "Invoice name help IN78361 Invoice number (optional) help IN78361 Invoice date h…" at bounding box center [434, 349] width 810 height 733
click at [600, 633] on div "0.00" at bounding box center [597, 634] width 79 height 38
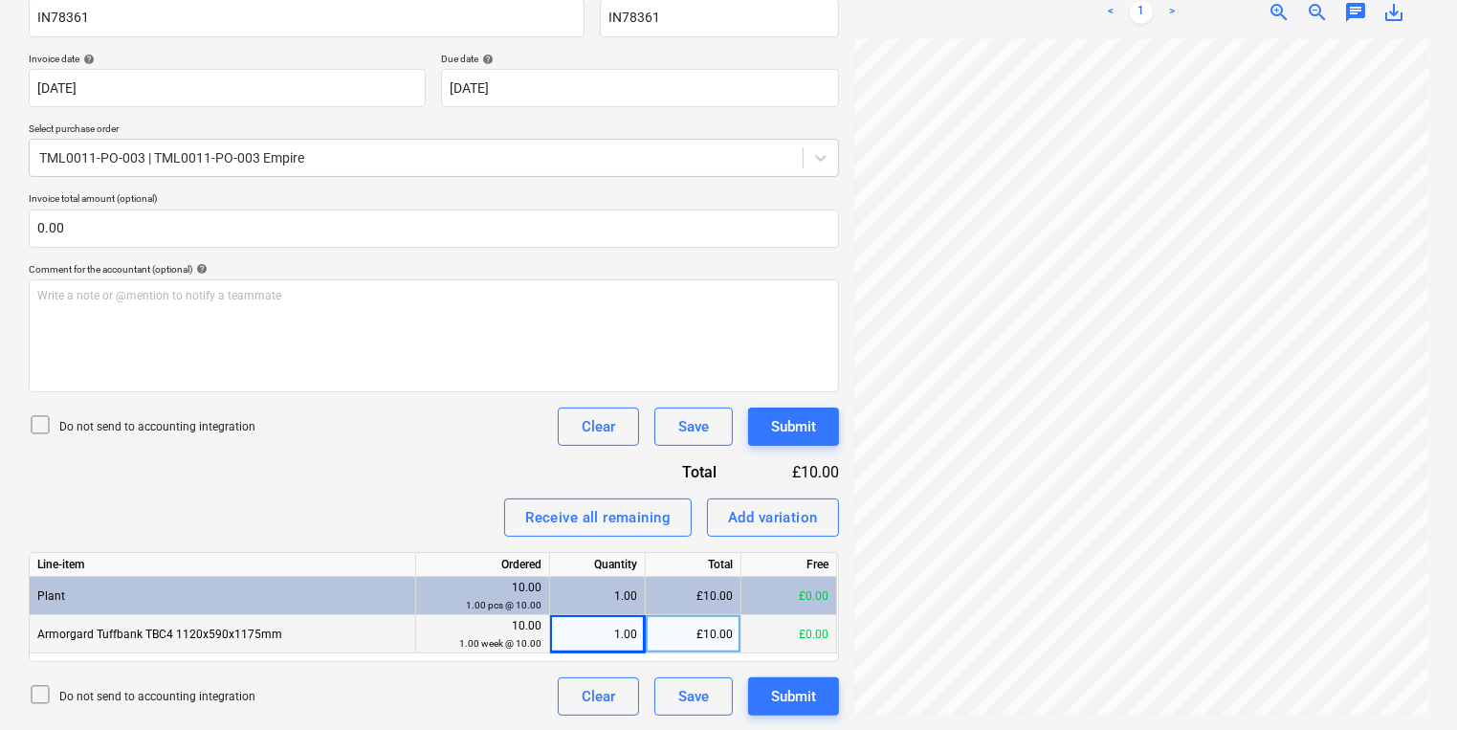
scroll to position [95, 14]
click at [760, 524] on div "Add variation" at bounding box center [773, 517] width 90 height 25
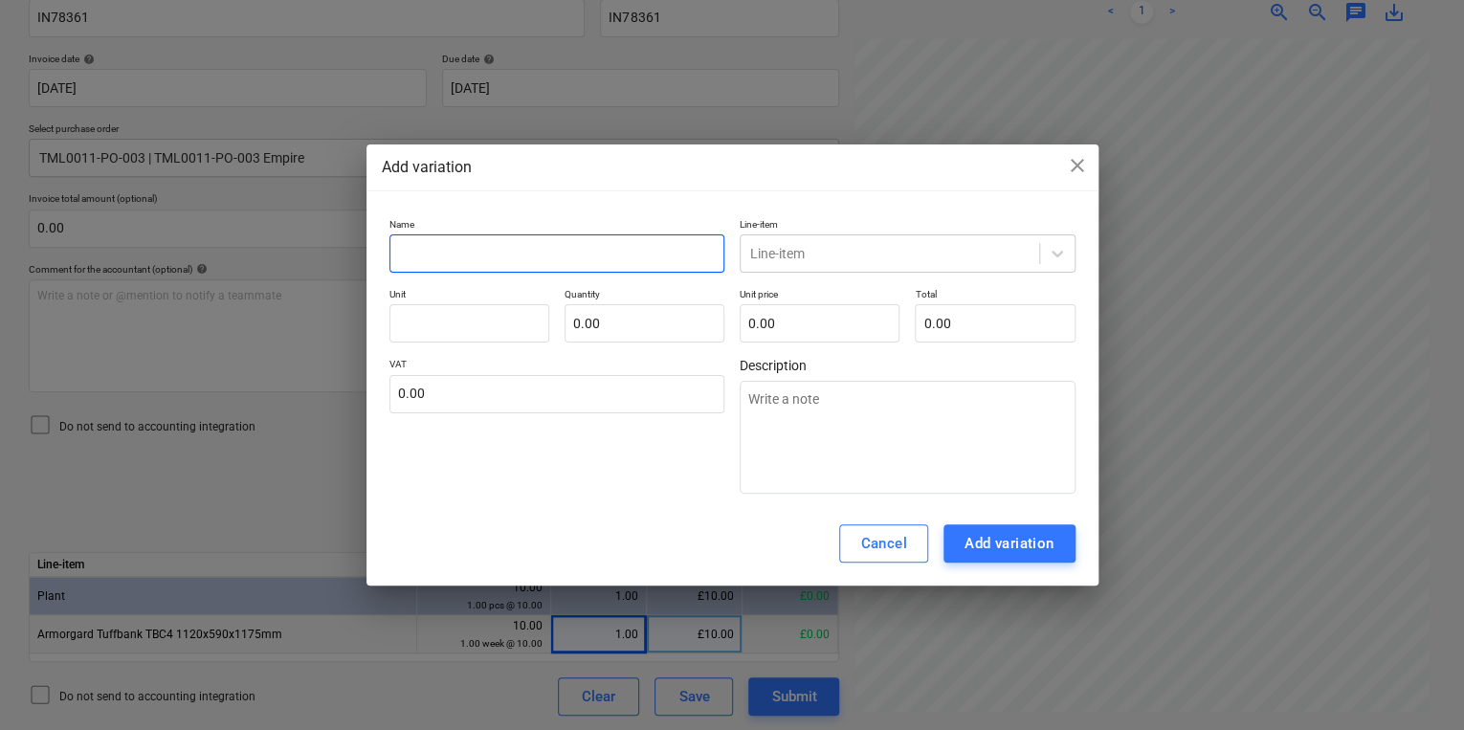
click at [485, 241] on input "text" at bounding box center [557, 253] width 336 height 38
click at [898, 253] on div at bounding box center [889, 253] width 279 height 19
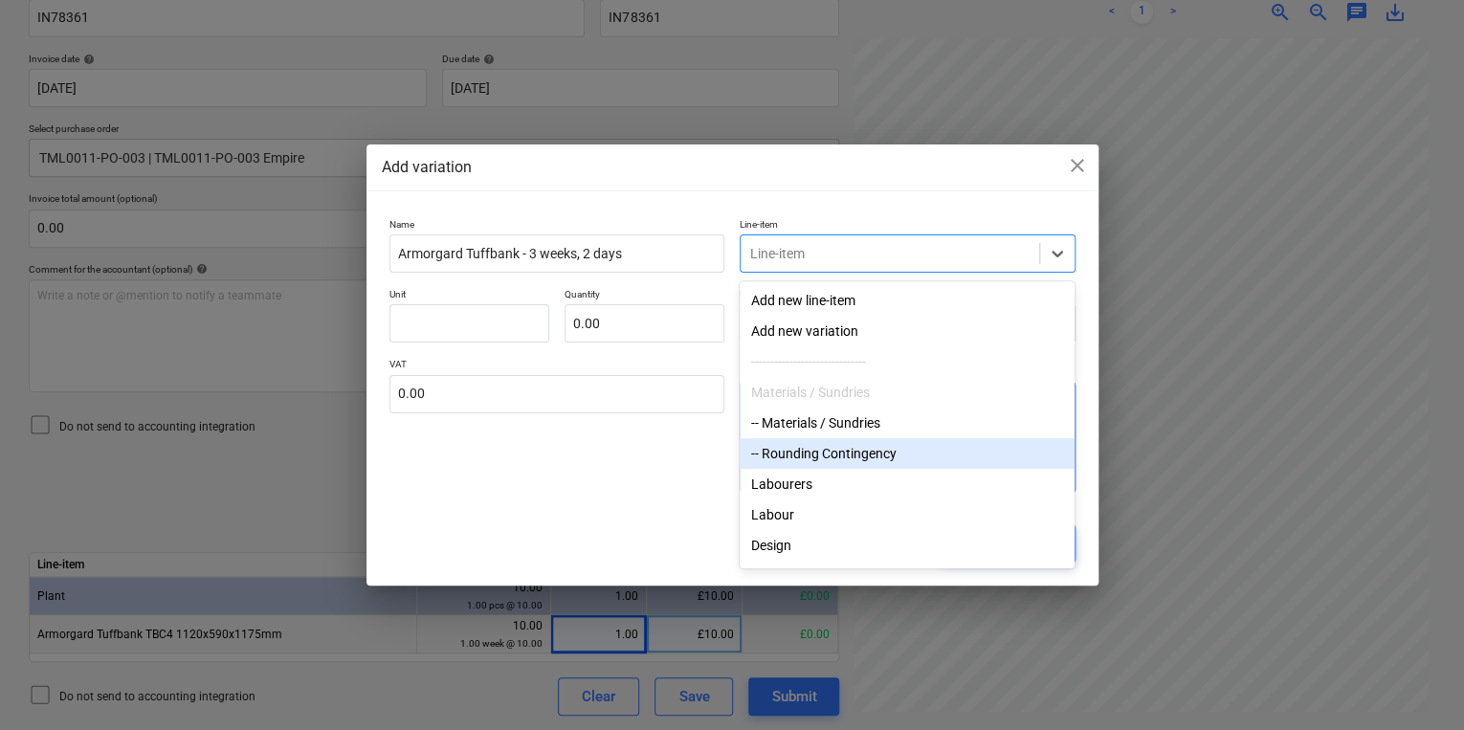
click at [924, 459] on div "-- Rounding Contingency" at bounding box center [907, 453] width 335 height 31
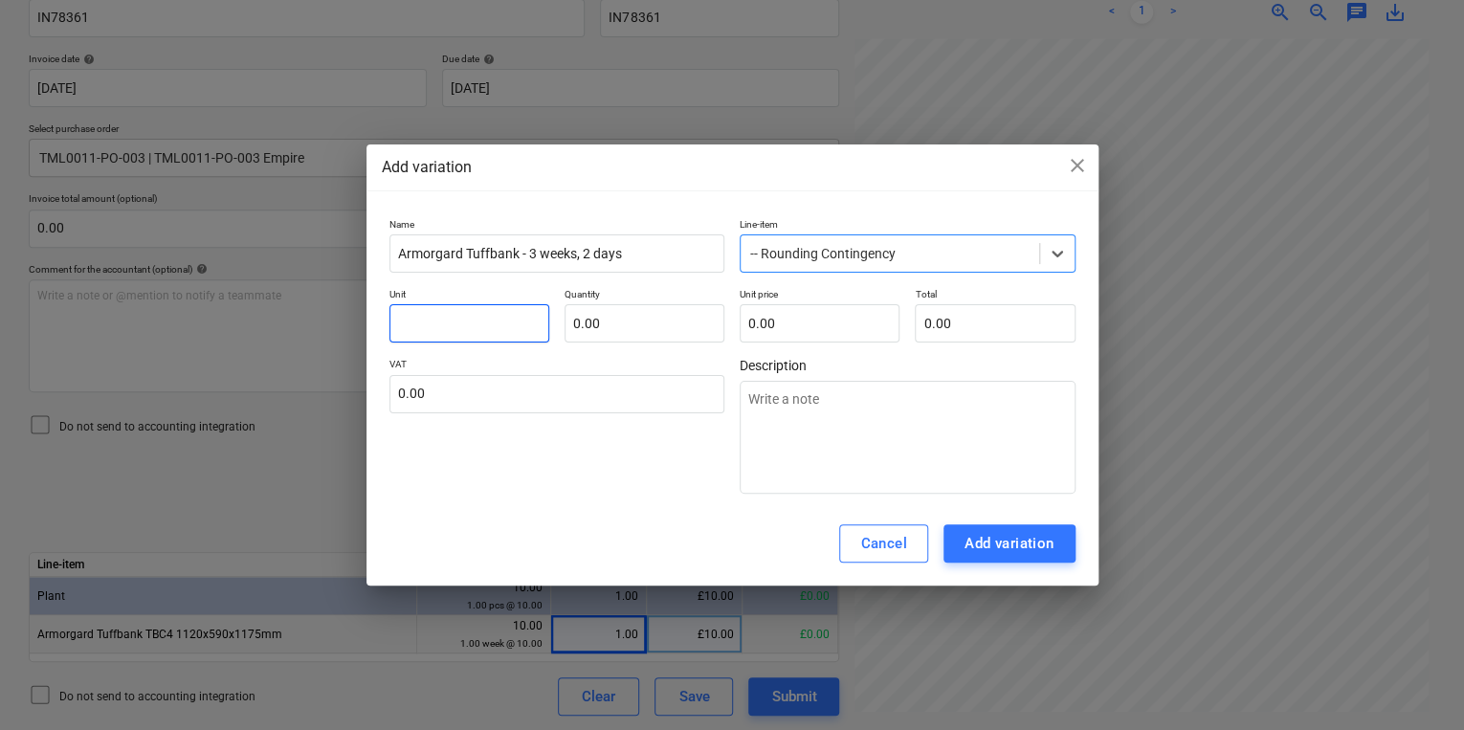
click at [487, 323] on input "text" at bounding box center [469, 323] width 160 height 38
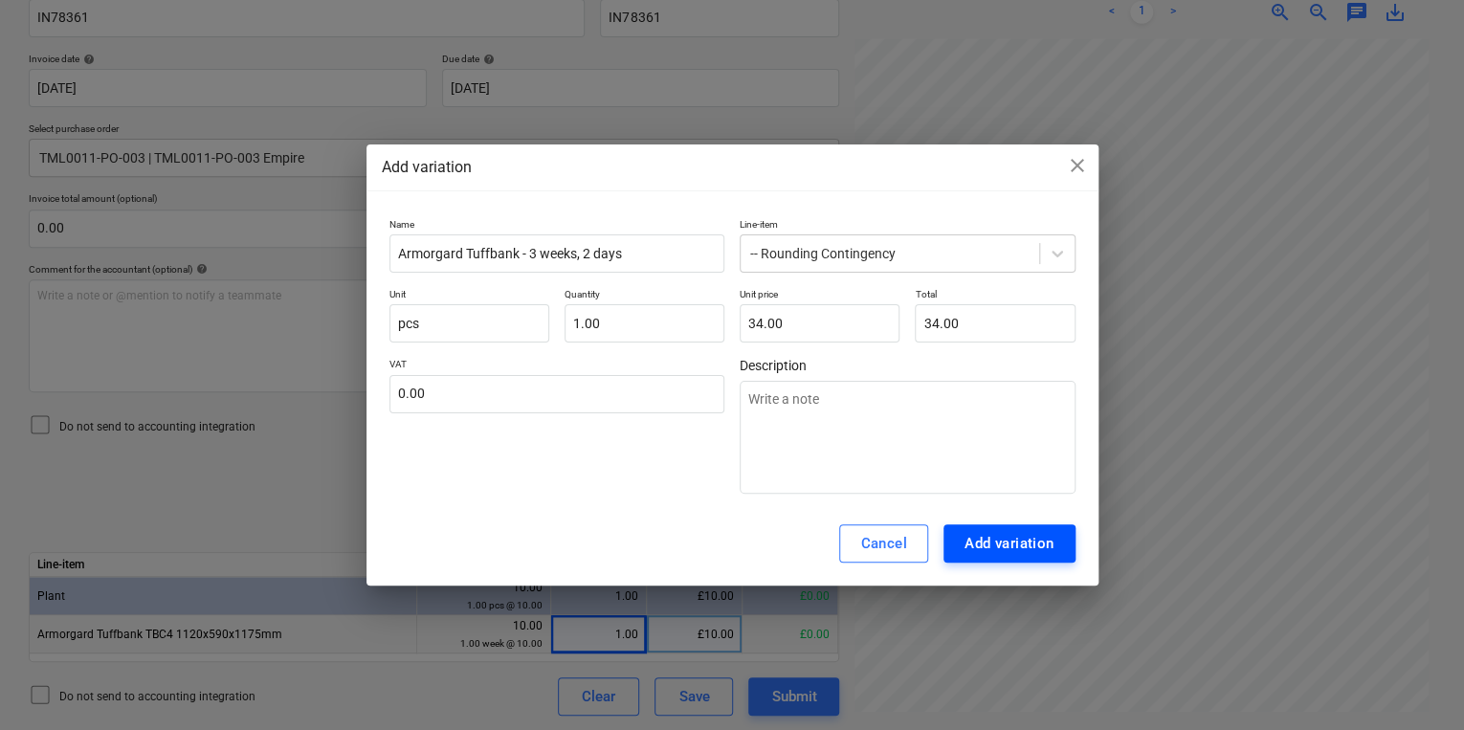
click at [981, 539] on div "Add variation" at bounding box center [1010, 543] width 90 height 25
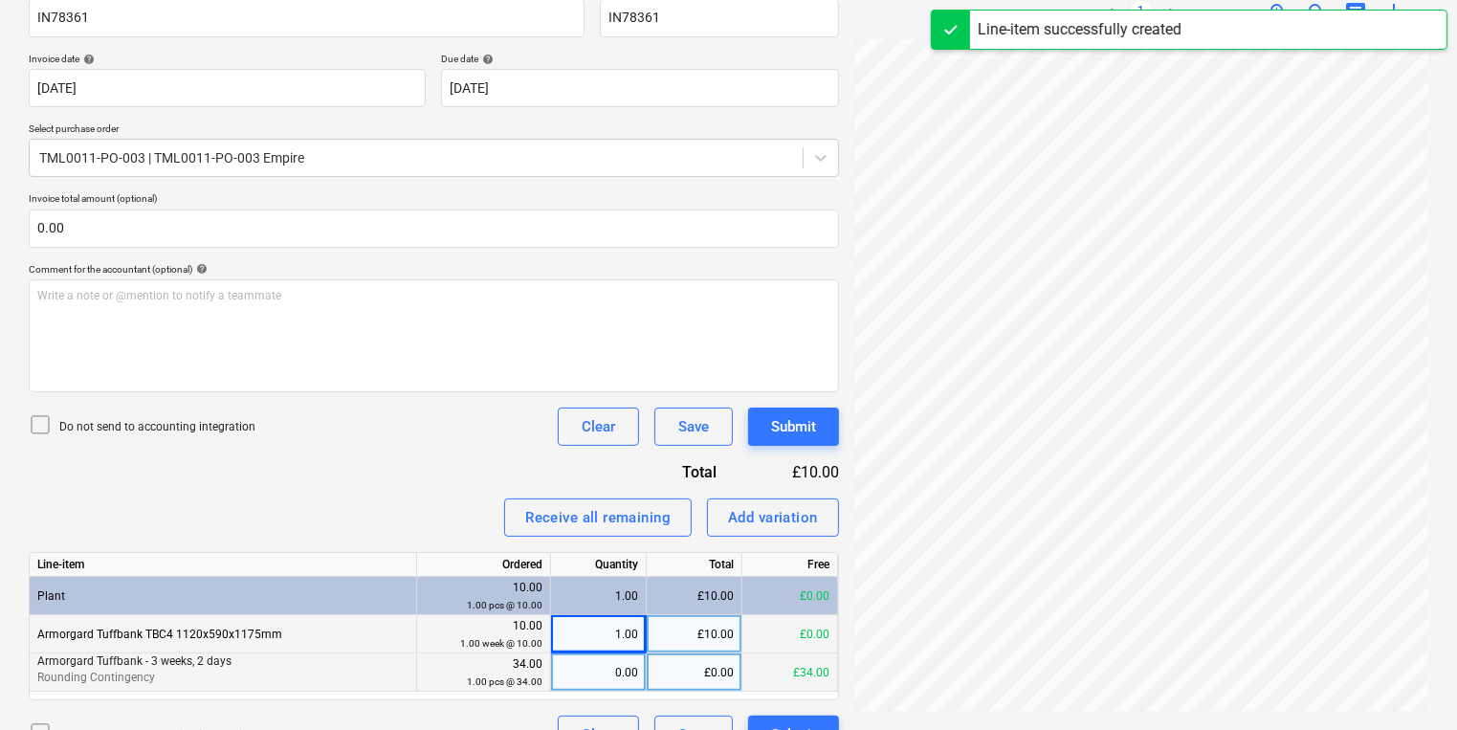
click at [582, 677] on div "0.00" at bounding box center [598, 673] width 79 height 38
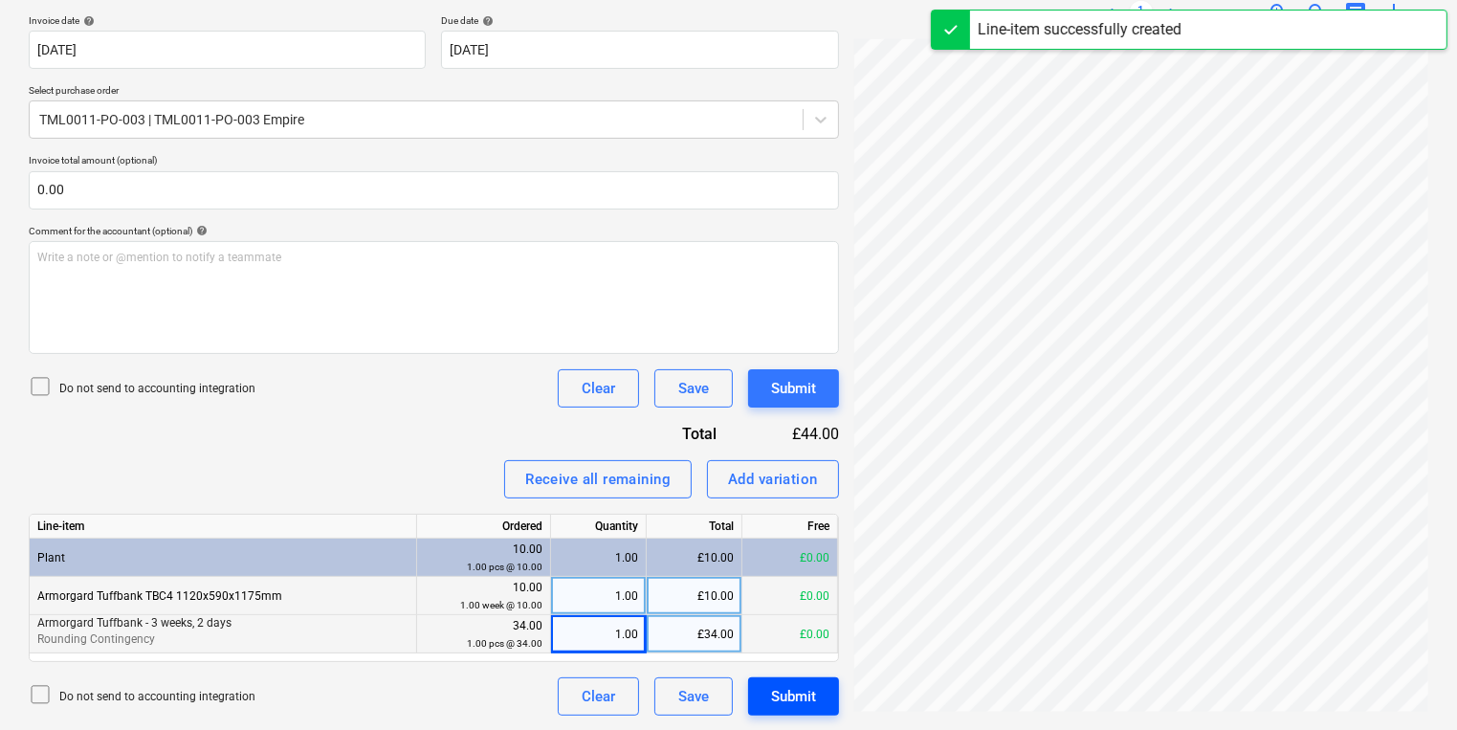
click at [754, 703] on button "Submit" at bounding box center [793, 696] width 91 height 38
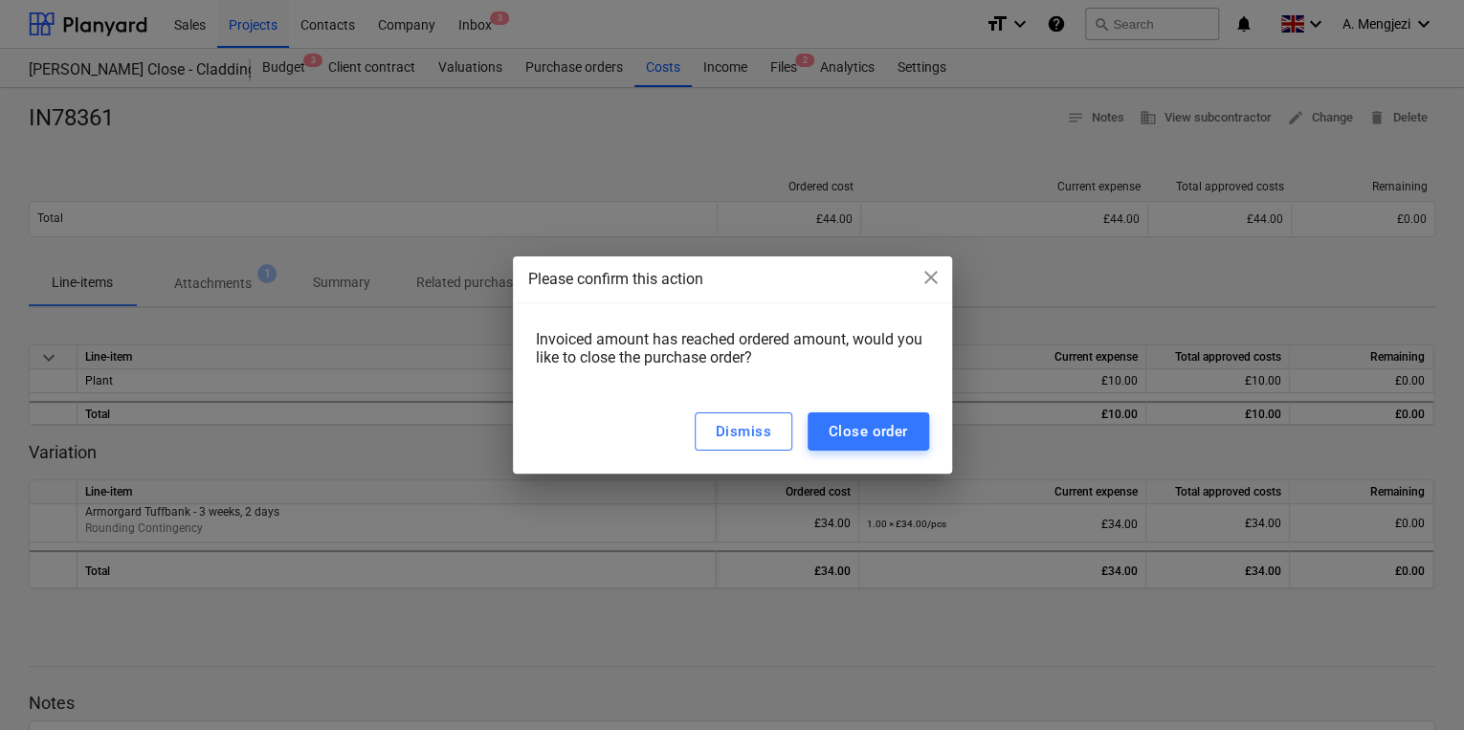
click at [858, 406] on div "Dismiss Close order" at bounding box center [732, 431] width 439 height 84
click at [860, 417] on button "Close order" at bounding box center [869, 431] width 122 height 38
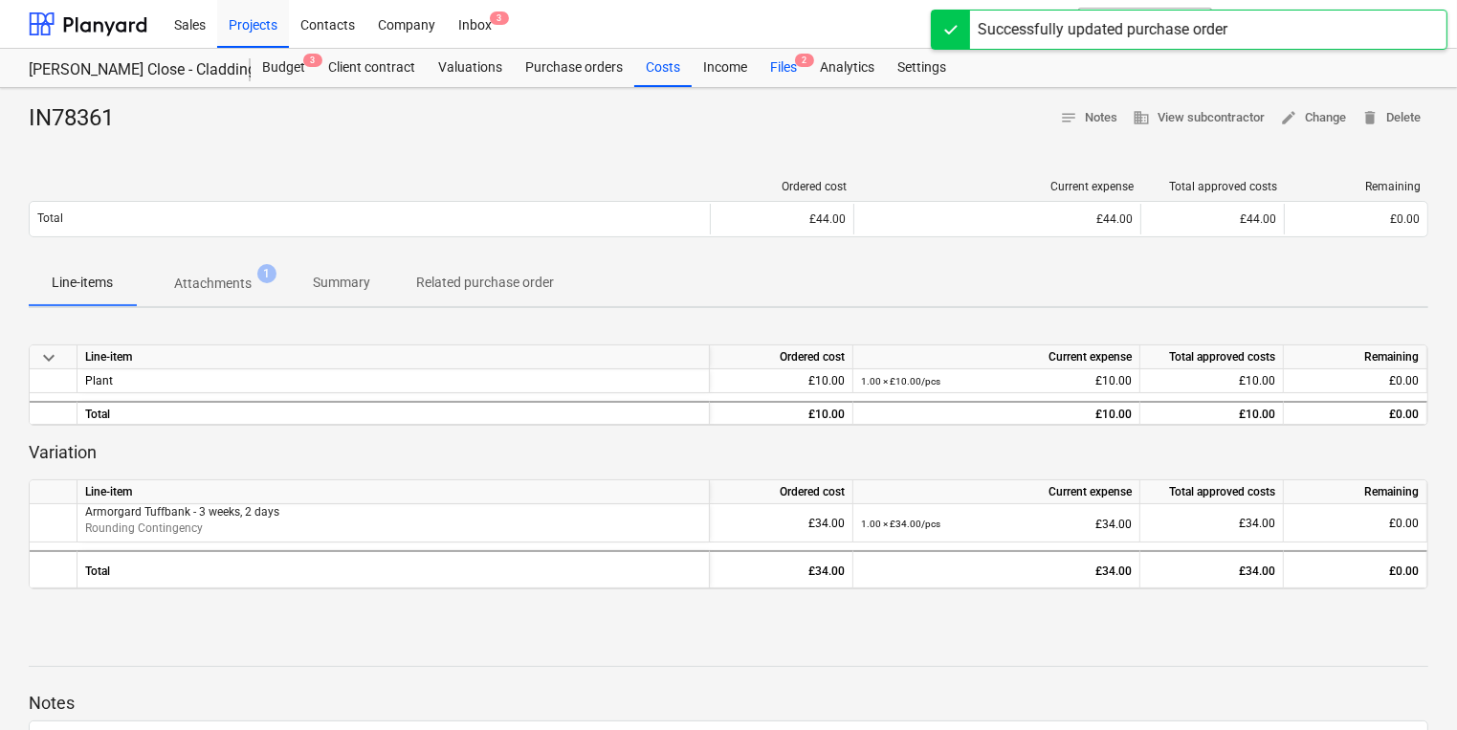
click at [791, 77] on div "Files 2" at bounding box center [784, 68] width 50 height 38
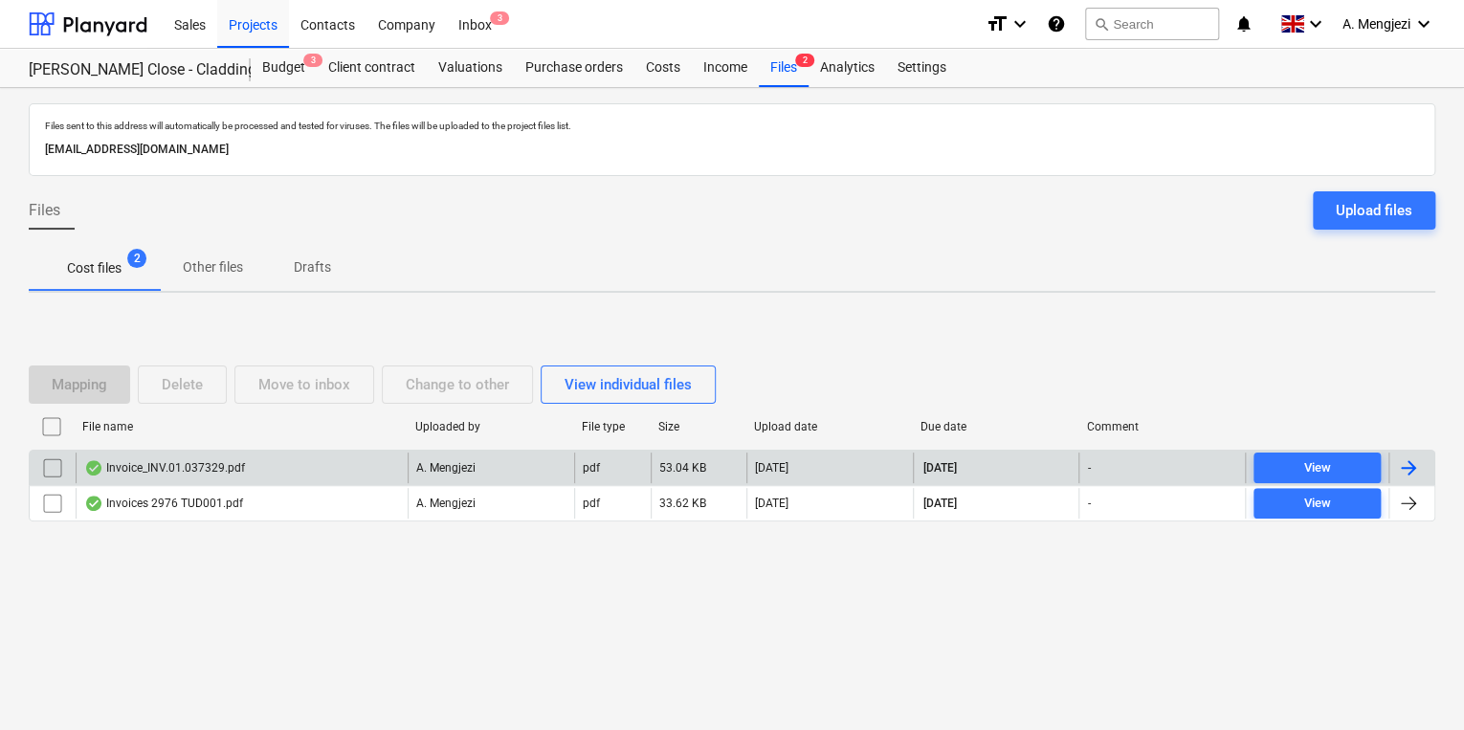
click at [348, 471] on div "Invoice_INV.01.037329.pdf" at bounding box center [242, 468] width 332 height 31
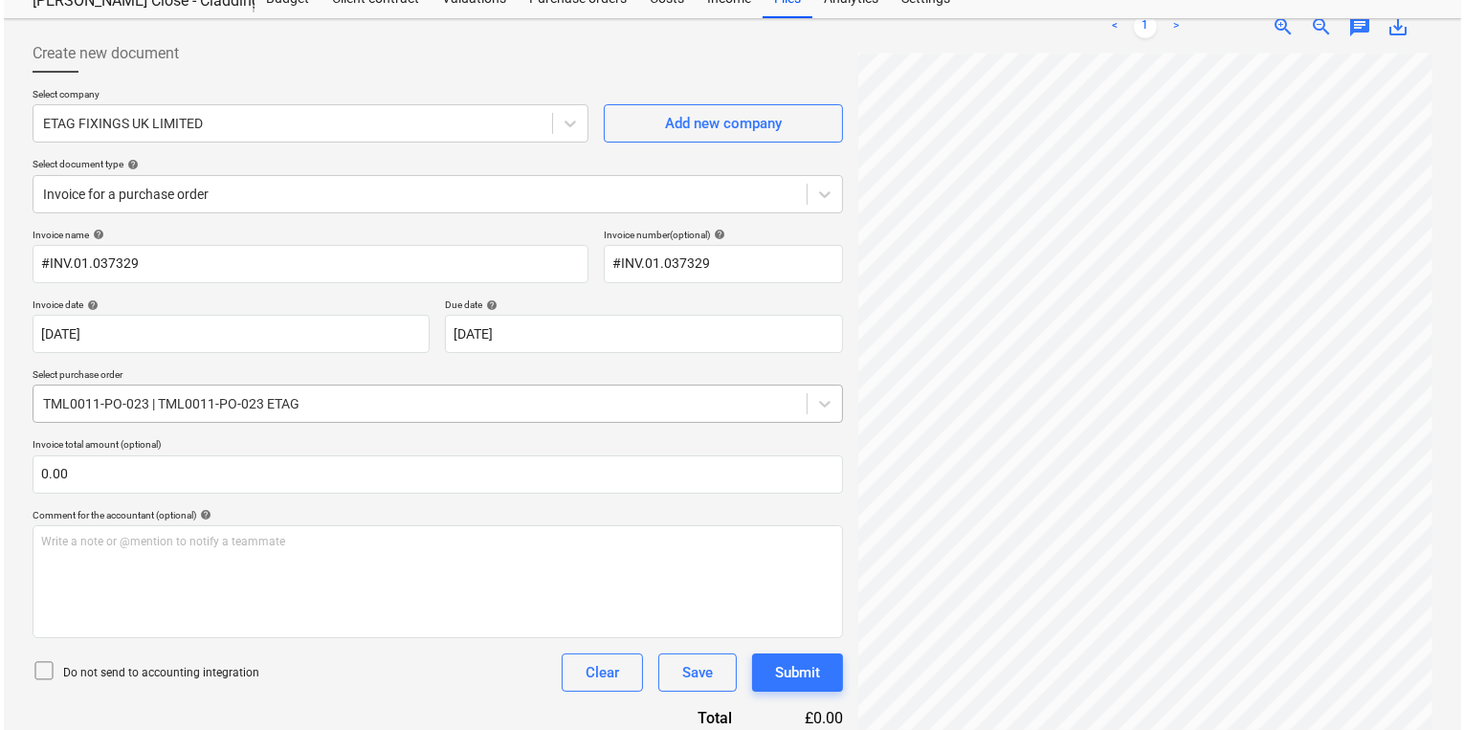
scroll to position [306, 0]
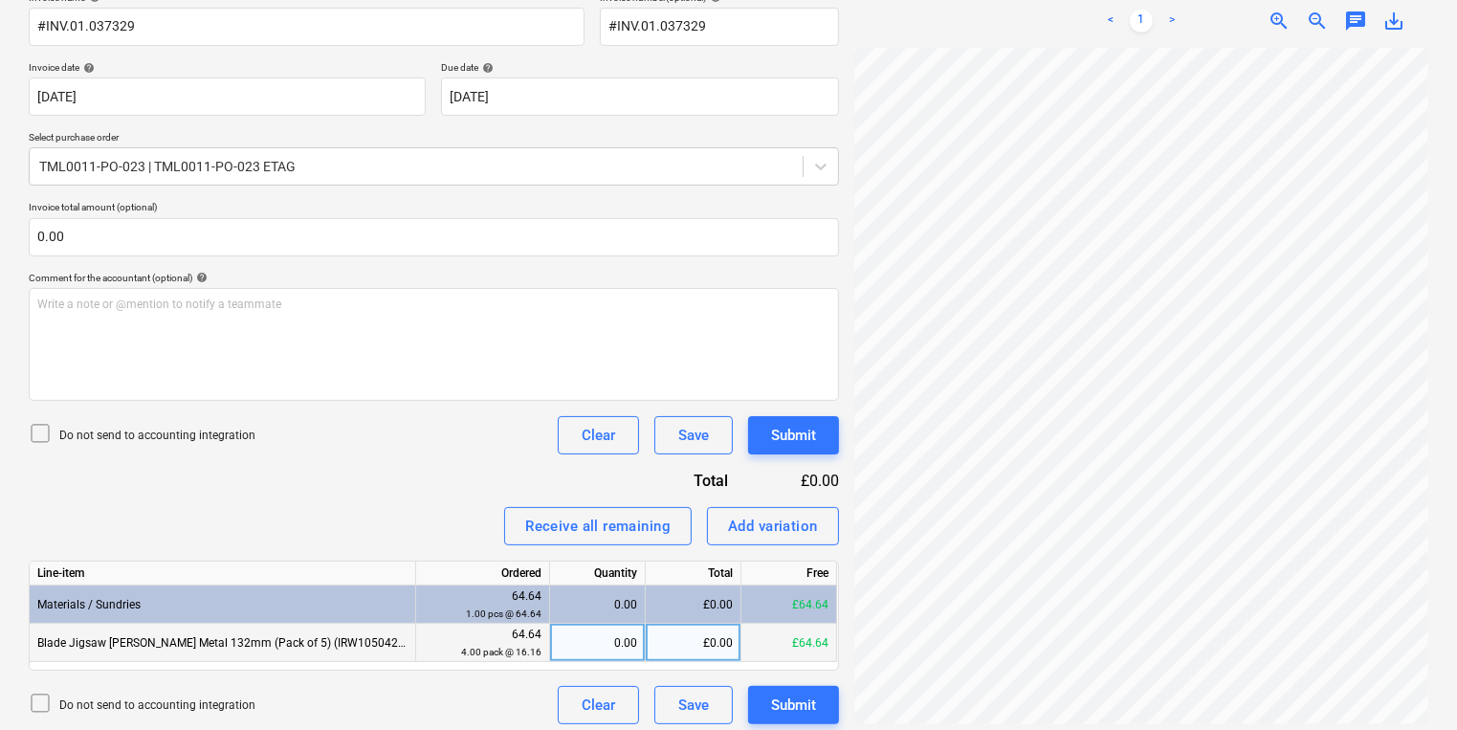
click at [586, 651] on div "0.00" at bounding box center [597, 643] width 79 height 38
click at [834, 707] on button "Submit" at bounding box center [793, 705] width 91 height 38
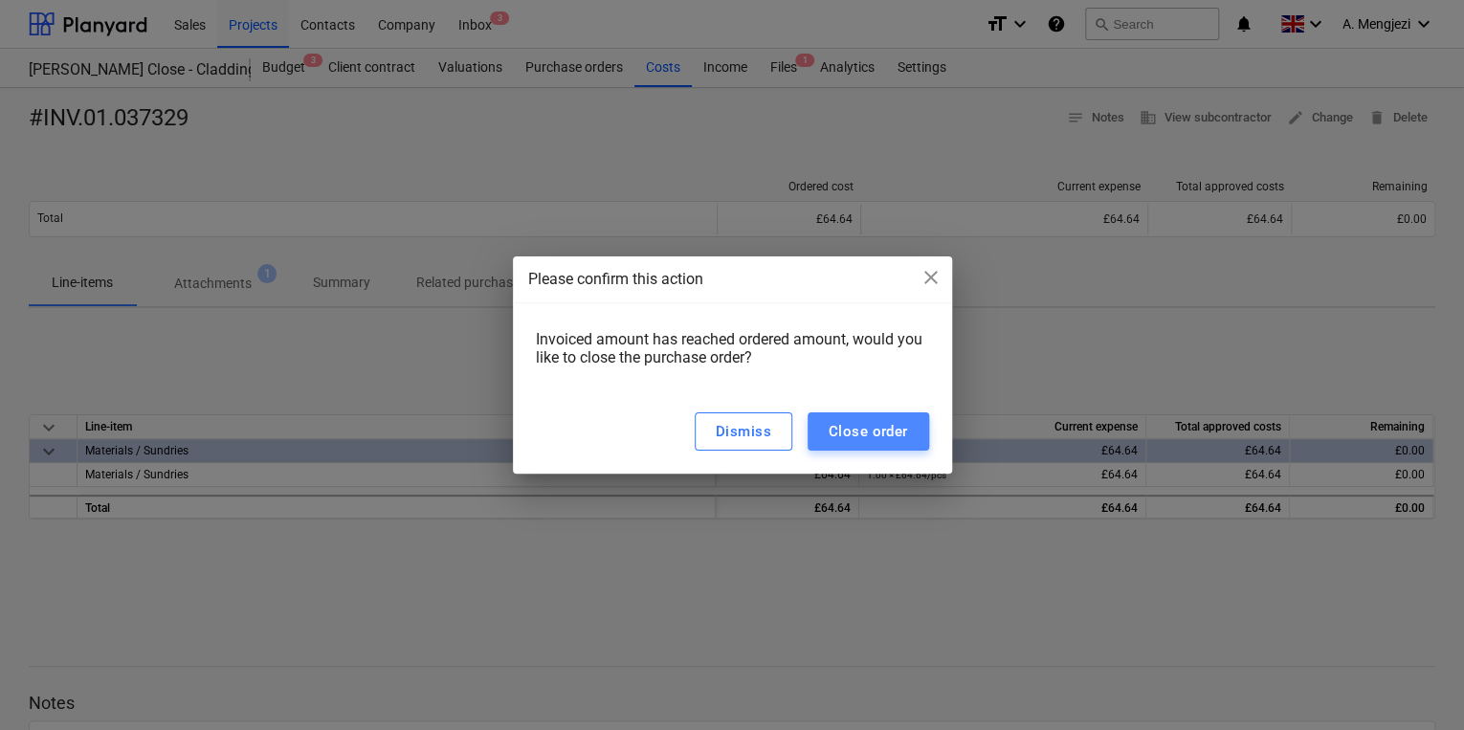
click at [889, 433] on div "Close order" at bounding box center [868, 431] width 79 height 25
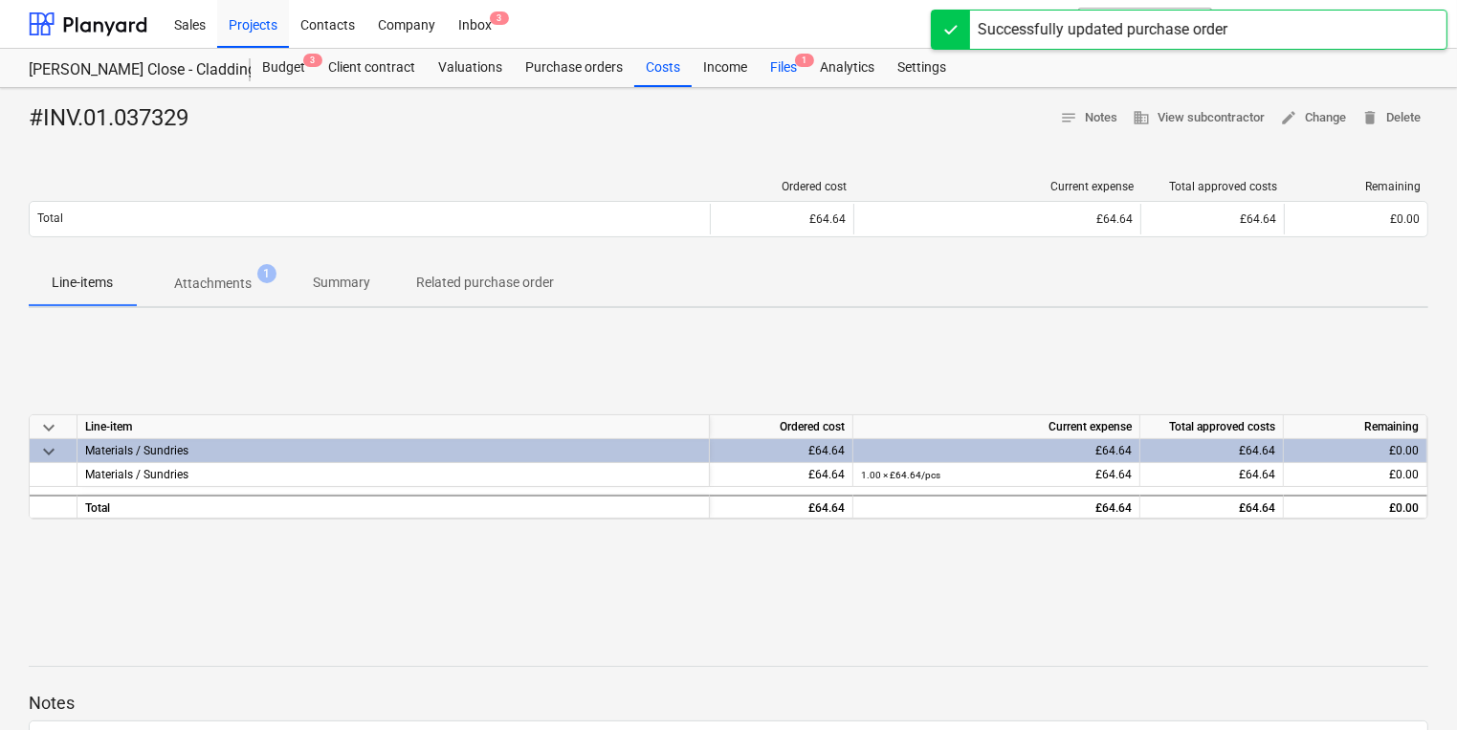
click at [785, 78] on div "Files 1" at bounding box center [784, 68] width 50 height 38
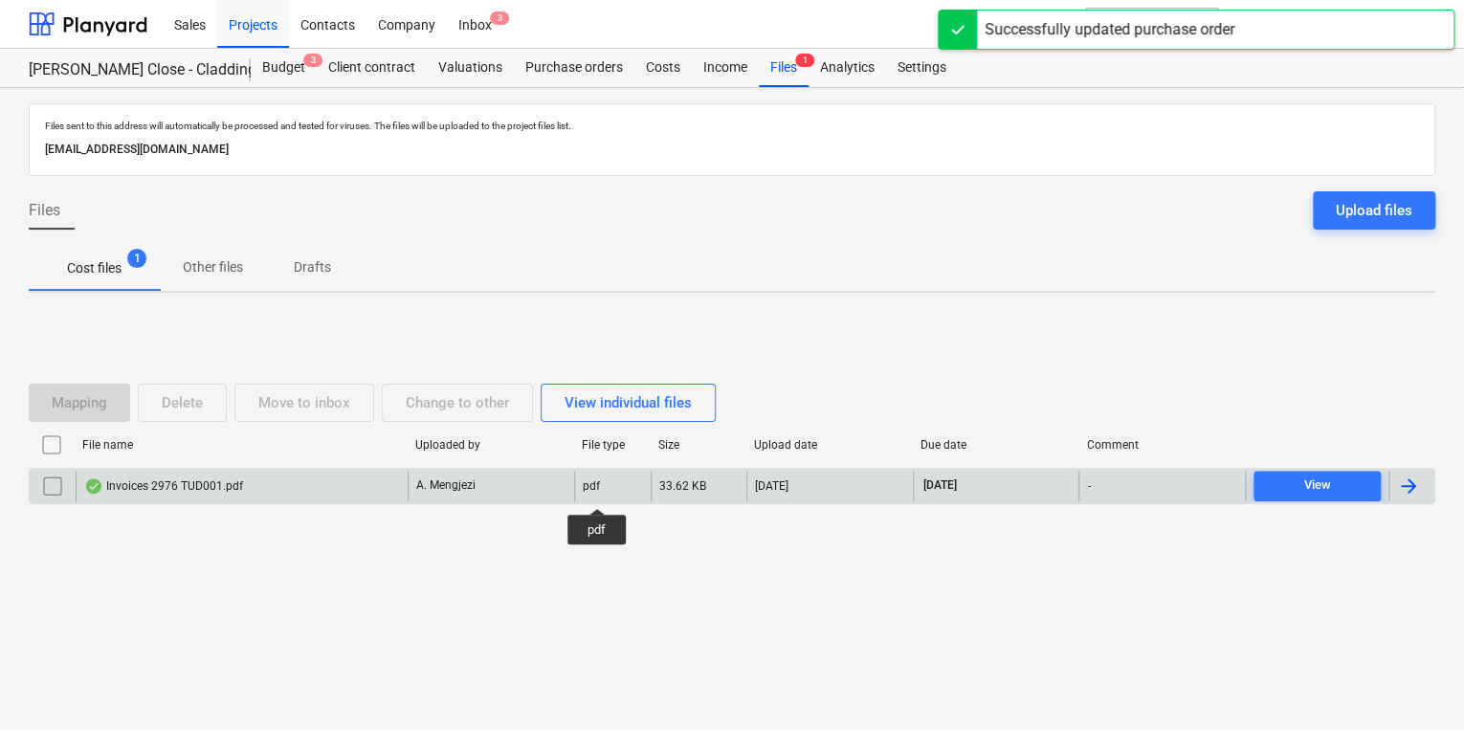
click at [597, 491] on div "pdf" at bounding box center [591, 485] width 17 height 13
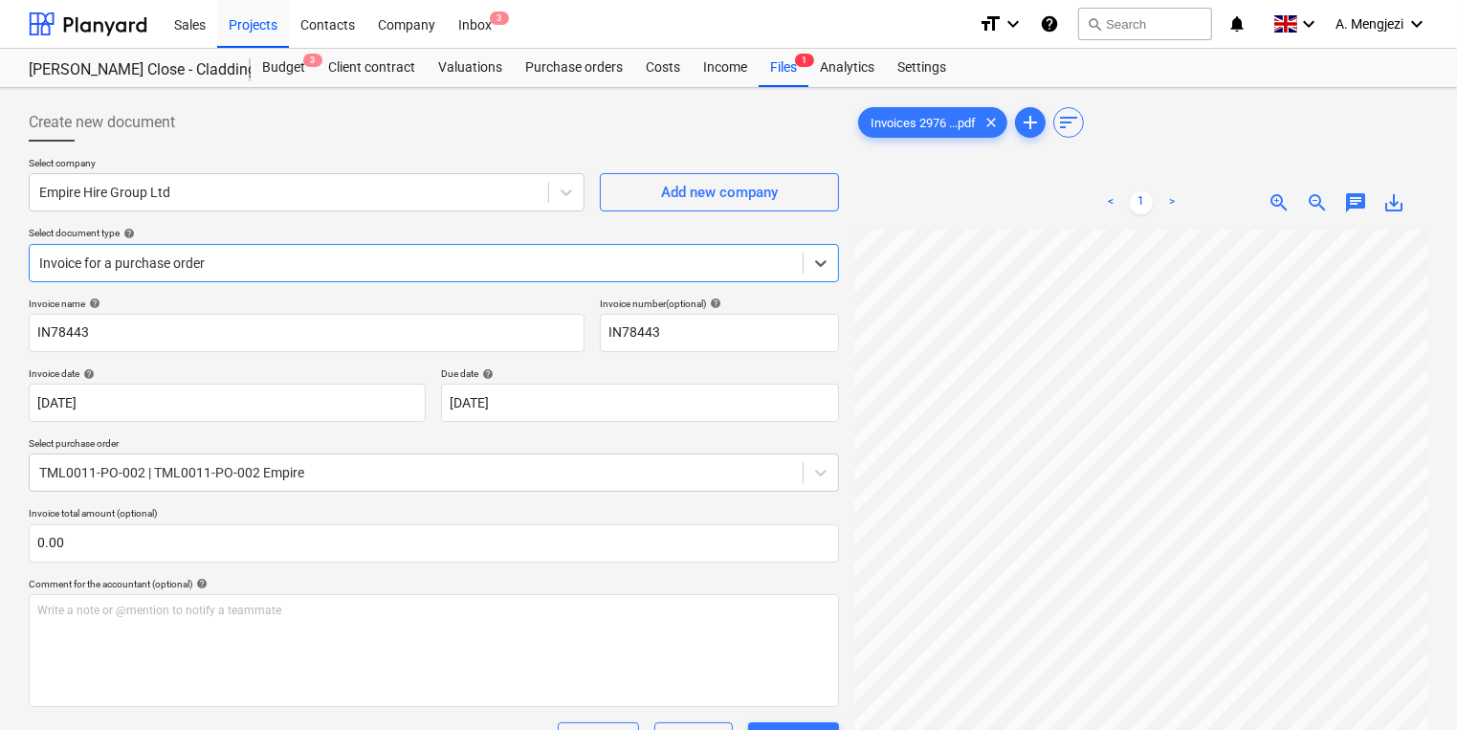
click at [797, 88] on div "Create new document Select company Empire Hire Group Ltd Add new company Select…" at bounding box center [728, 624] width 1457 height 1073
click at [787, 56] on div "Files 1" at bounding box center [784, 68] width 50 height 38
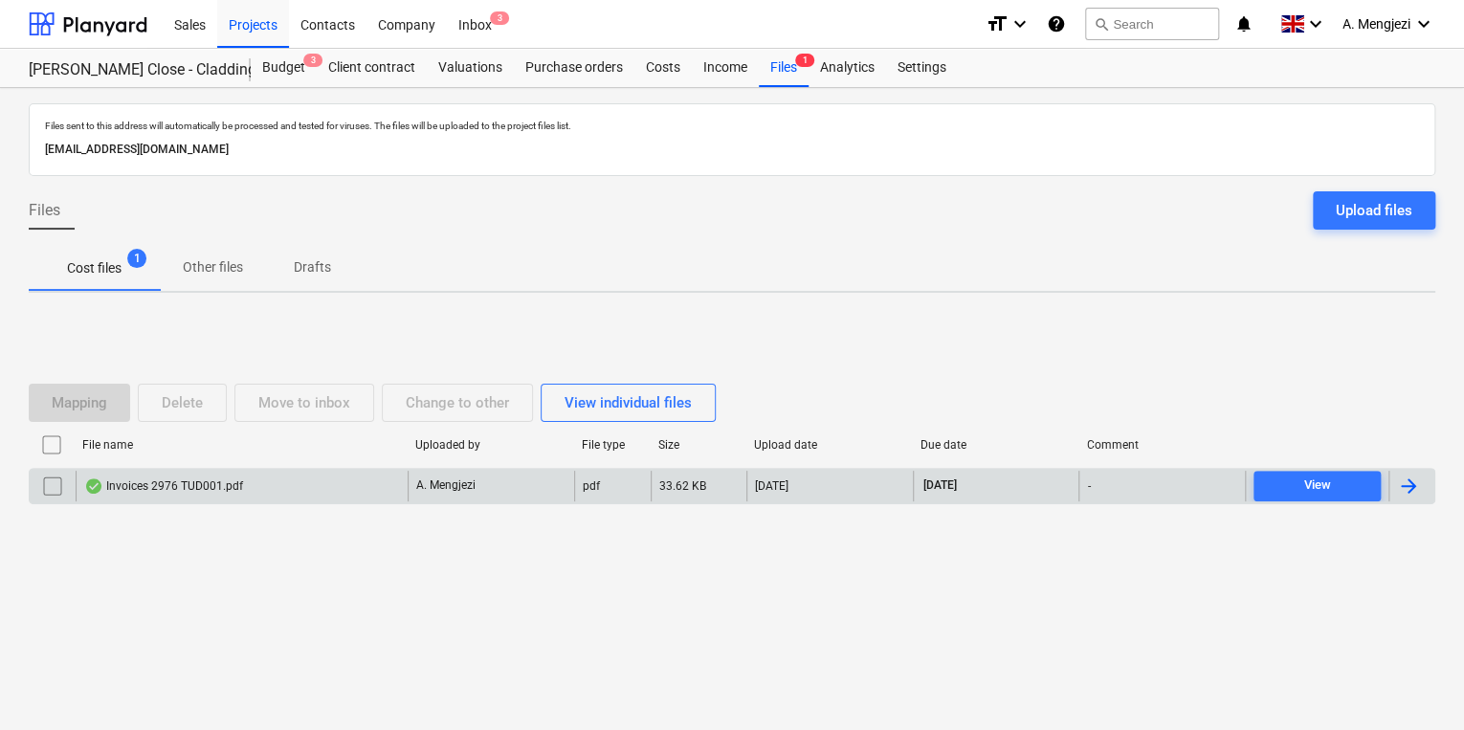
click at [42, 479] on input "checkbox" at bounding box center [52, 486] width 31 height 31
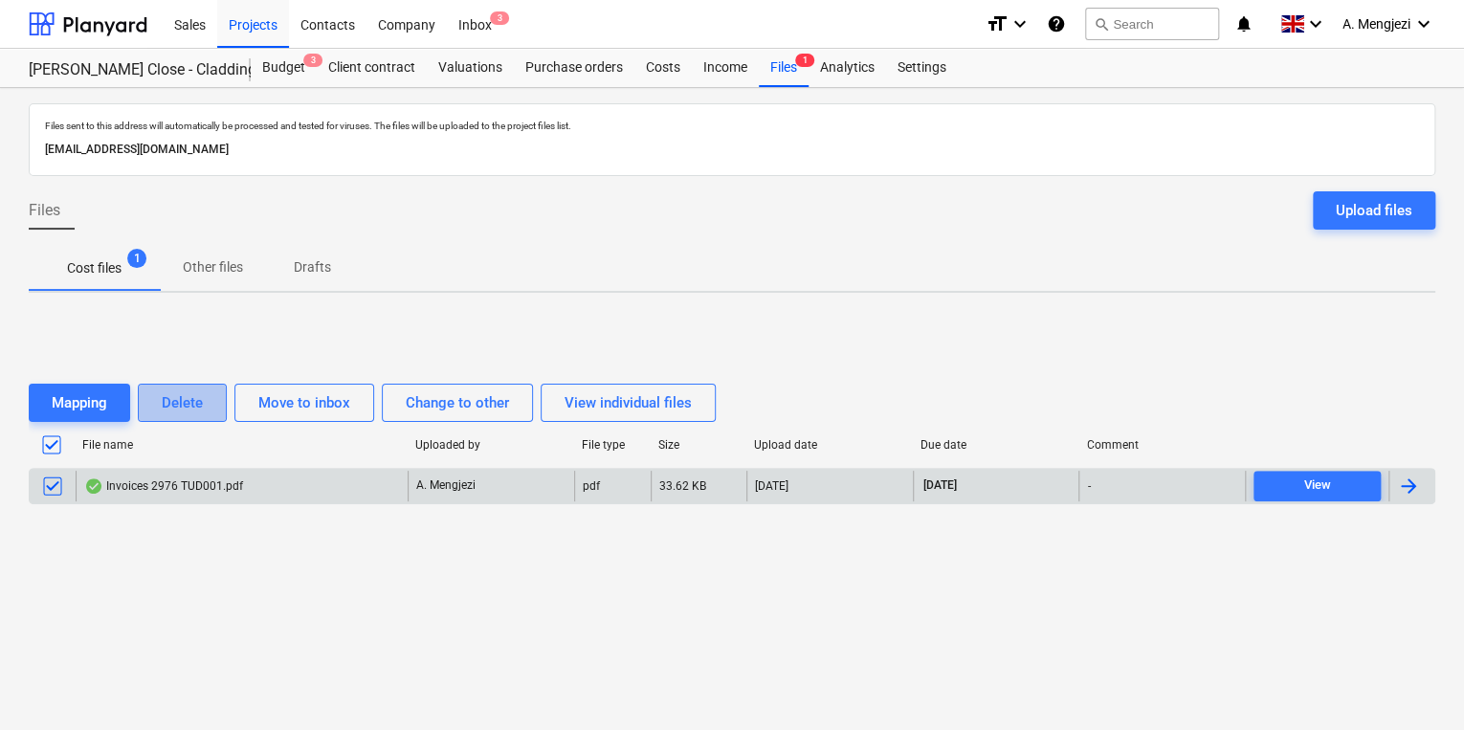
click at [189, 387] on button "Delete" at bounding box center [182, 403] width 89 height 38
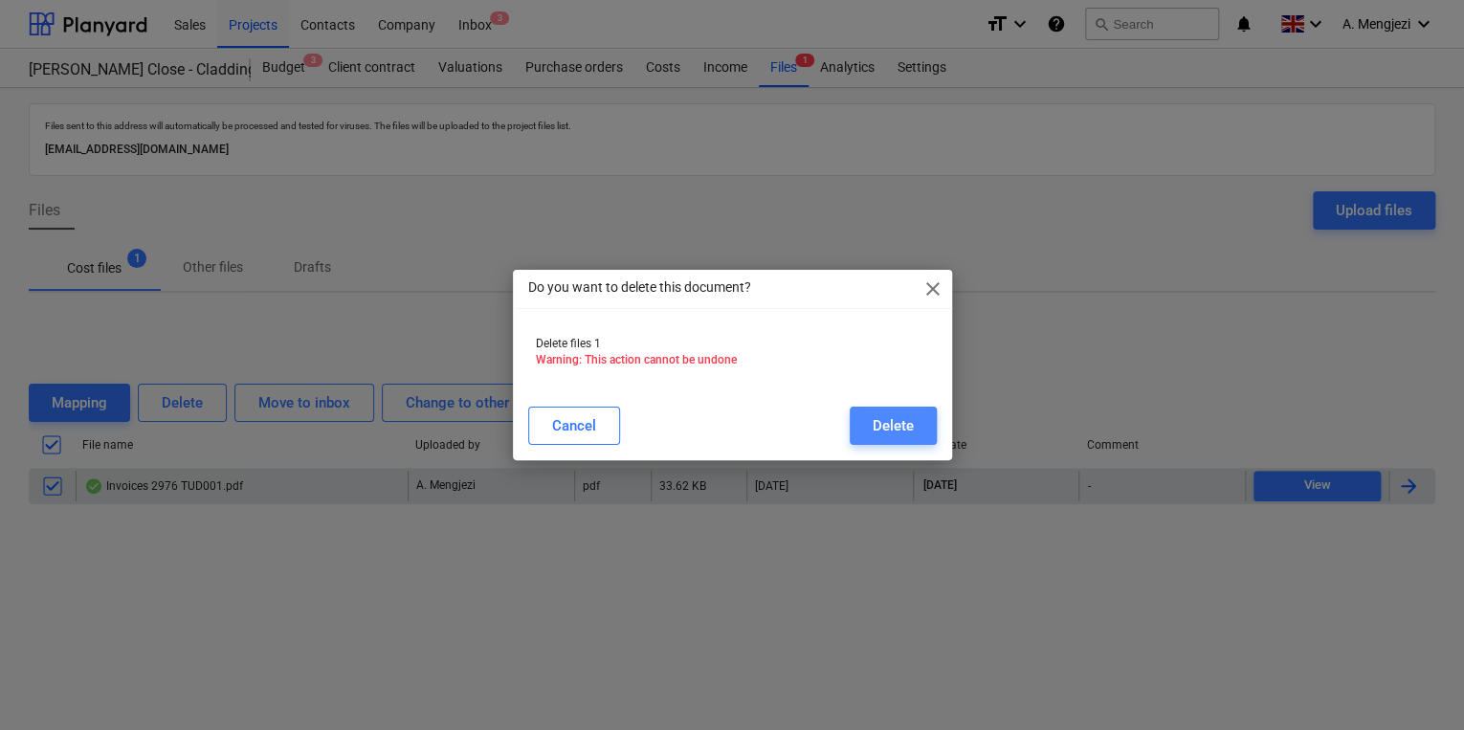
click at [915, 429] on button "Delete" at bounding box center [893, 426] width 87 height 38
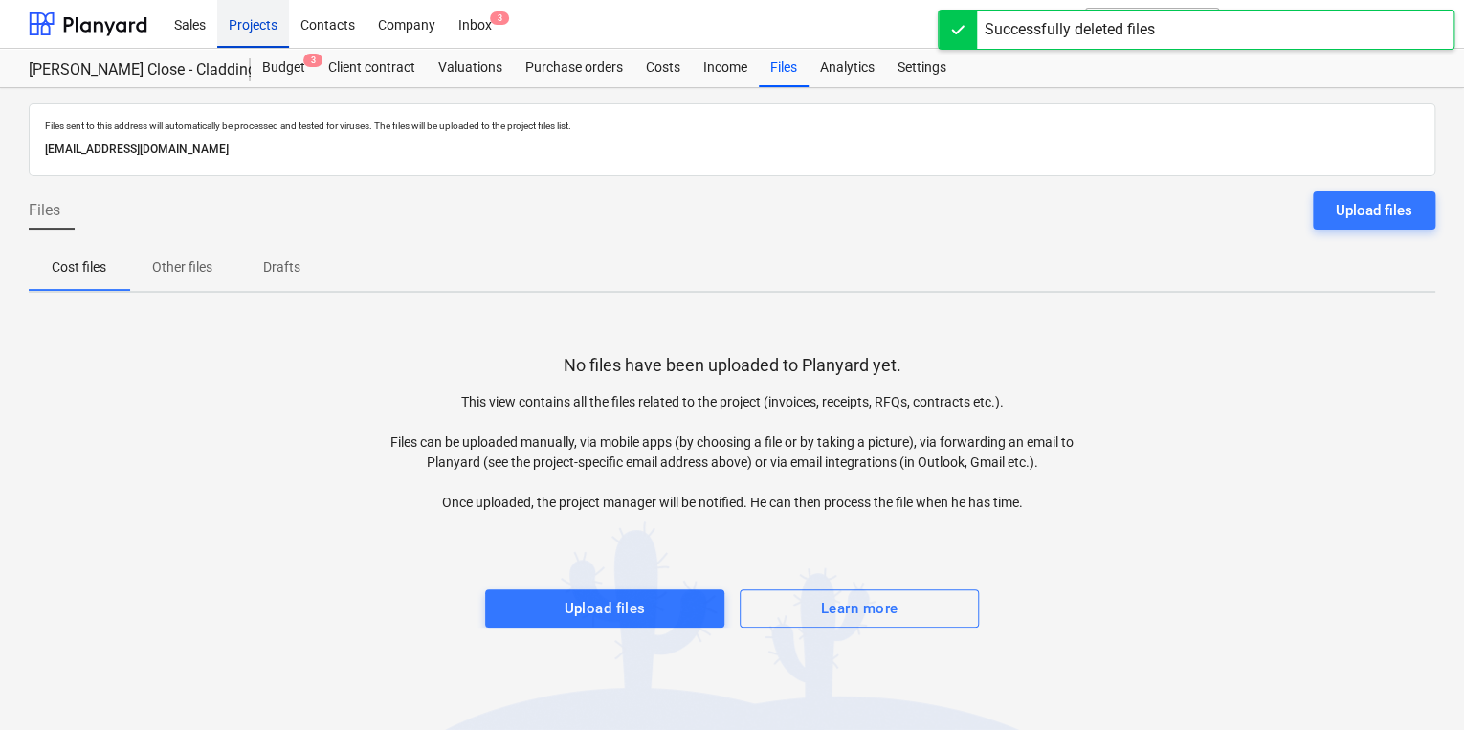
click at [279, 32] on div "Projects" at bounding box center [253, 23] width 72 height 49
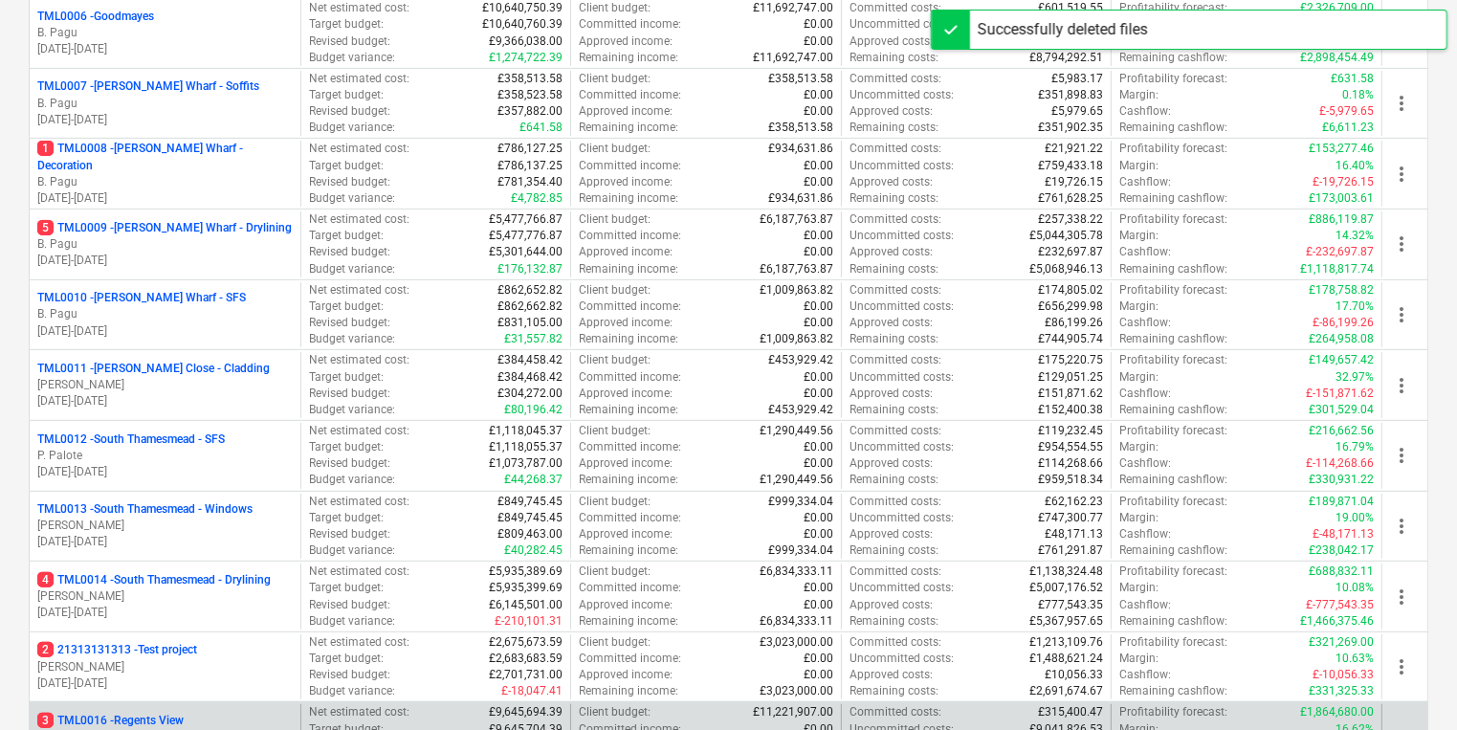
scroll to position [842, 0]
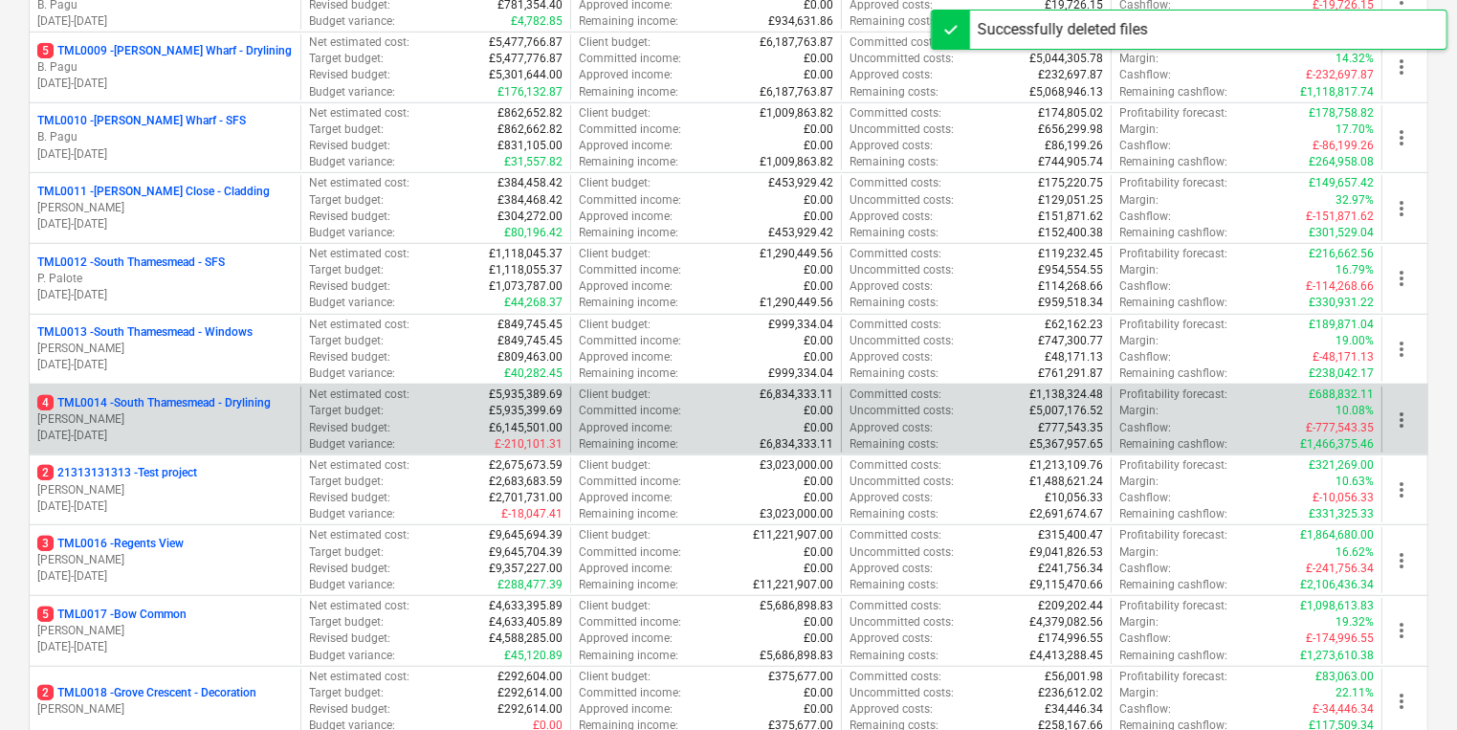
click at [222, 413] on p "[PERSON_NAME]" at bounding box center [164, 419] width 255 height 16
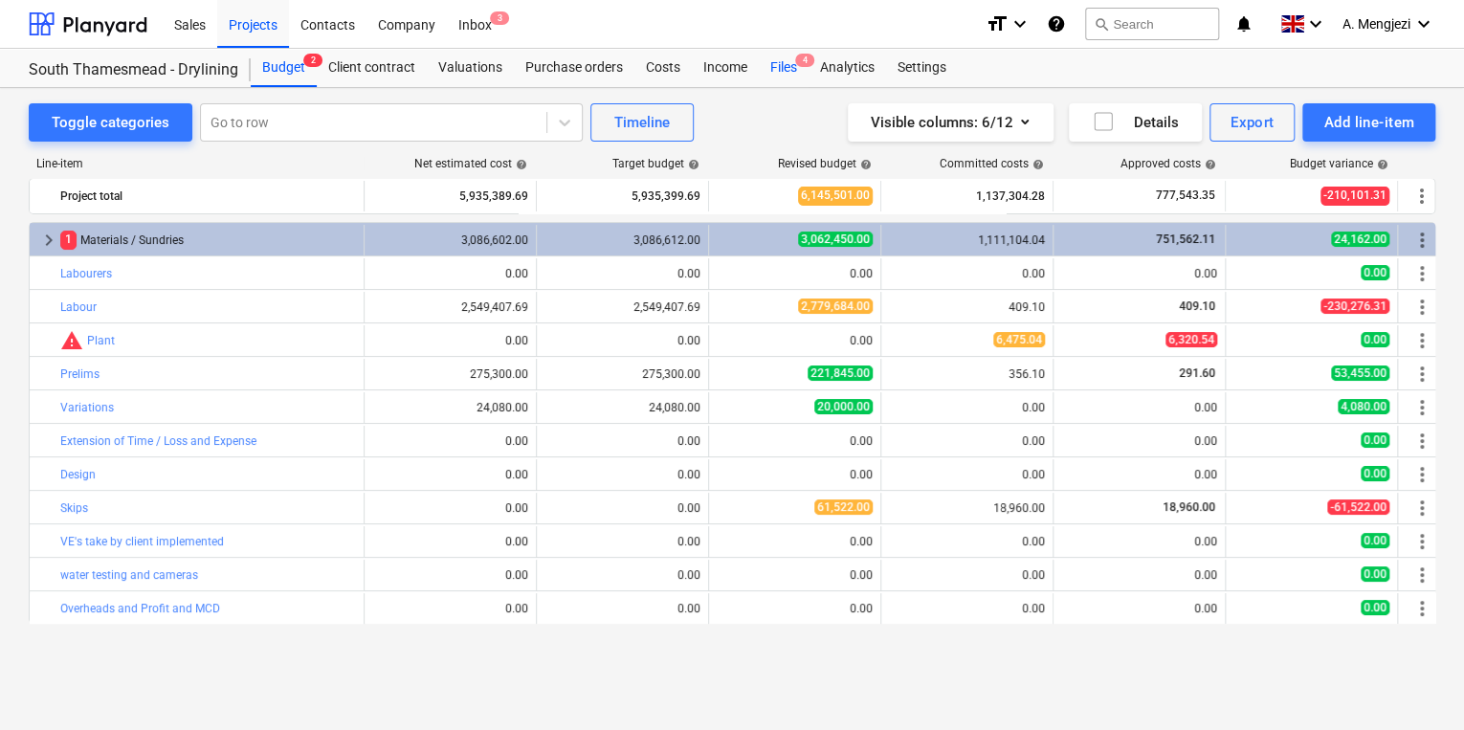
click at [766, 66] on div "Files 4" at bounding box center [784, 68] width 50 height 38
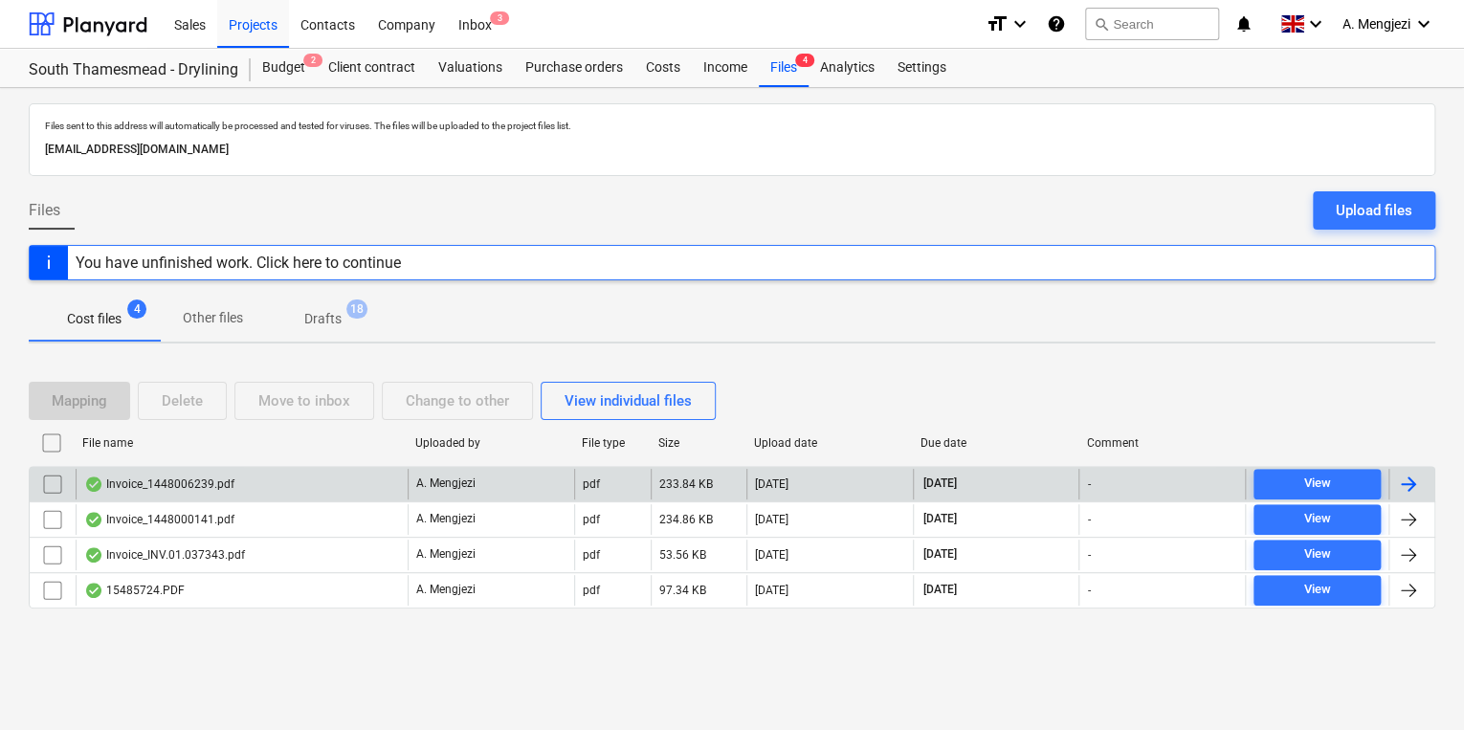
click at [440, 495] on div "A. Mengjezi" at bounding box center [491, 484] width 167 height 31
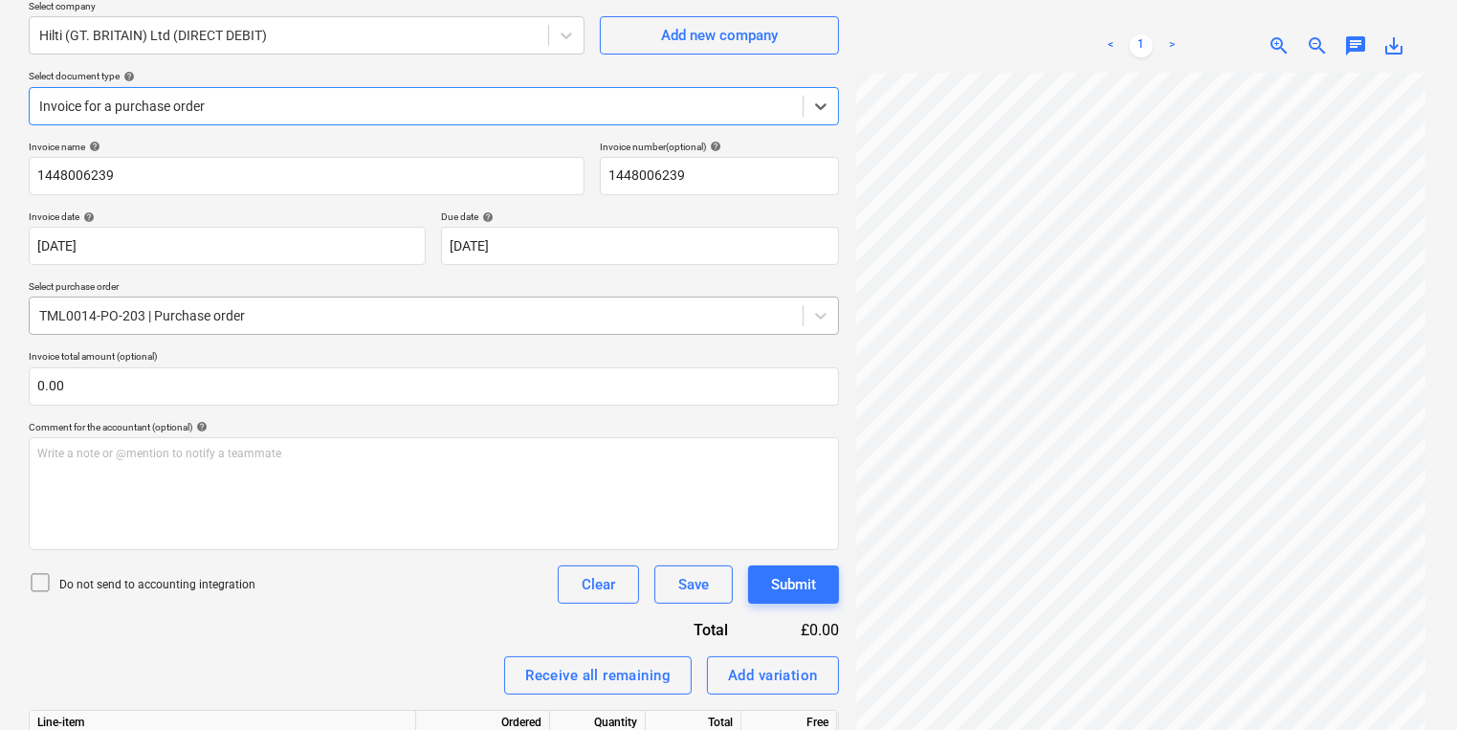
scroll to position [353, 0]
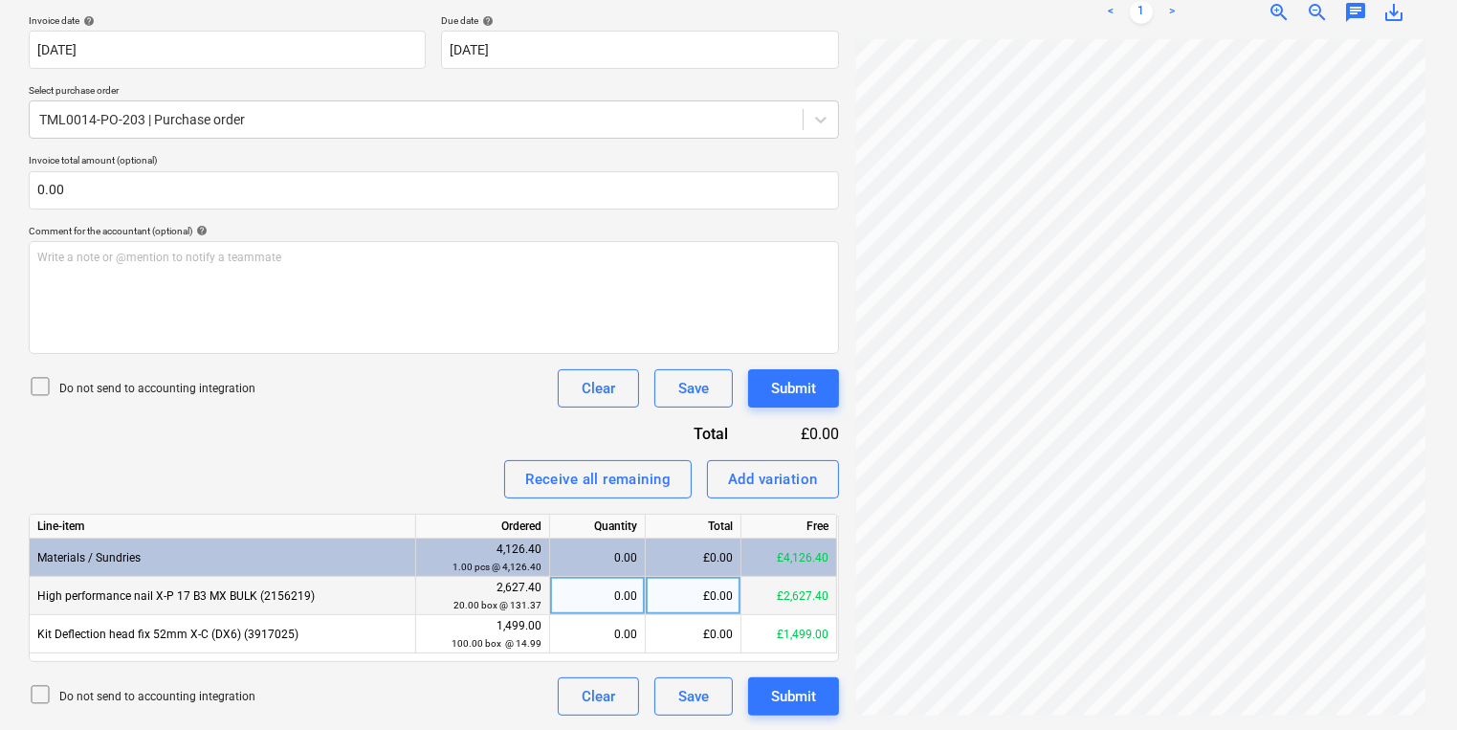
click at [593, 586] on div "0.00" at bounding box center [597, 596] width 79 height 38
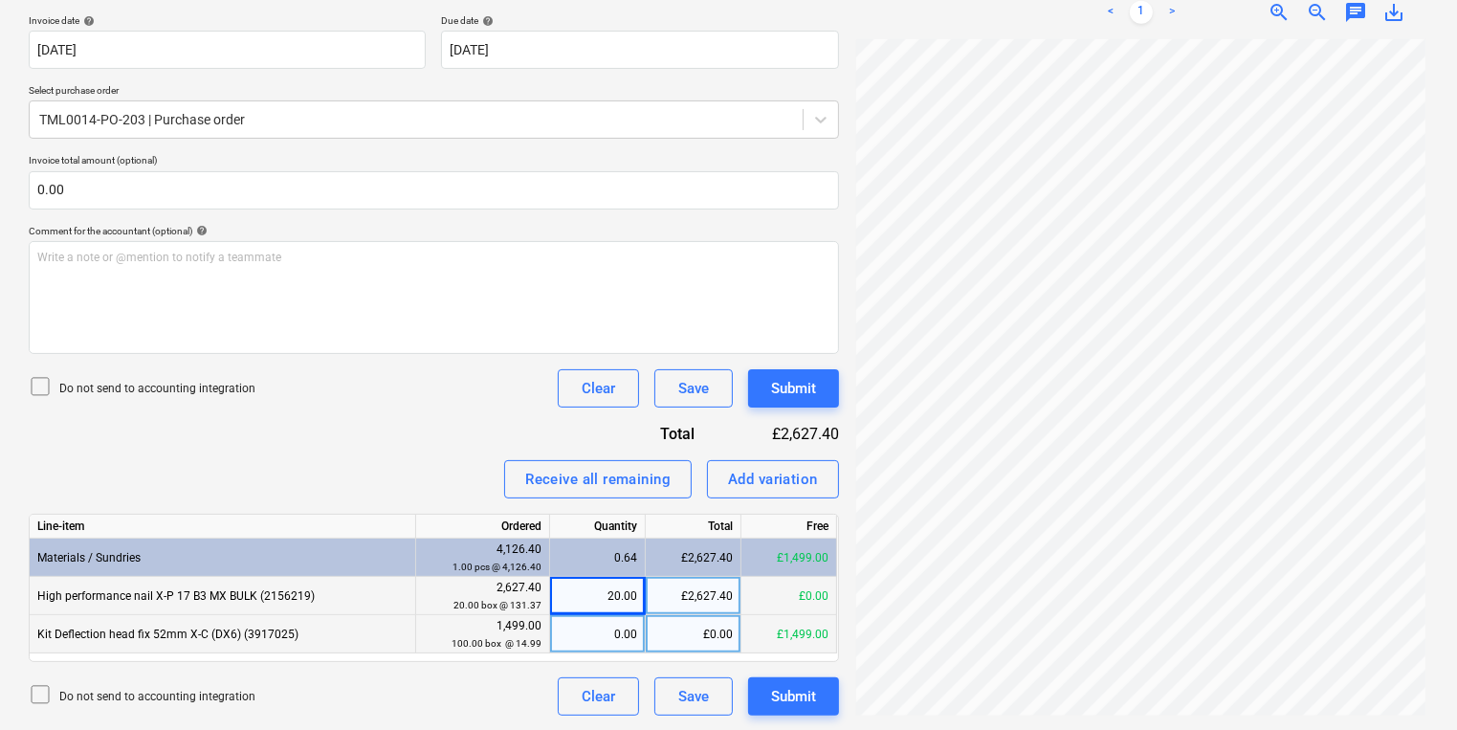
click at [570, 643] on div "0.00" at bounding box center [597, 634] width 79 height 38
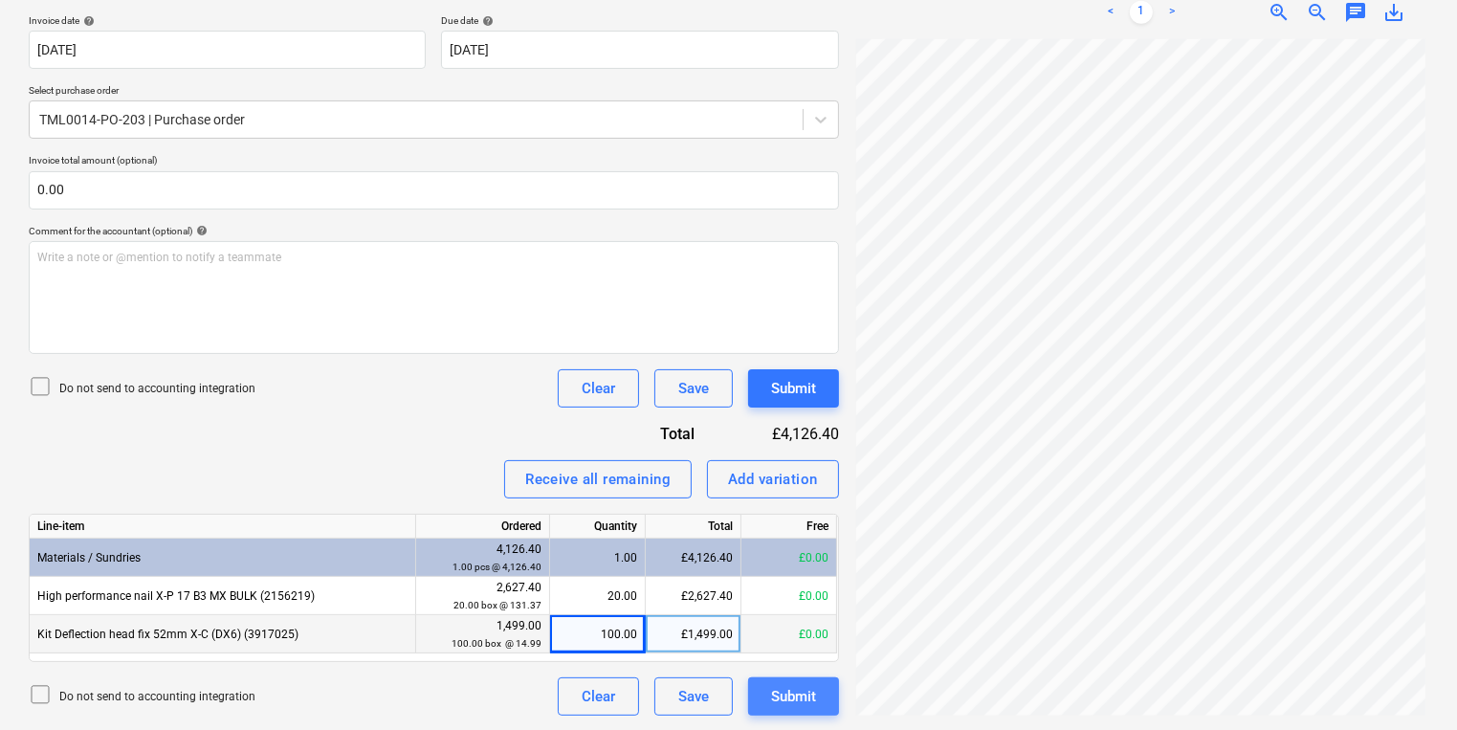
click at [821, 699] on button "Submit" at bounding box center [793, 696] width 91 height 38
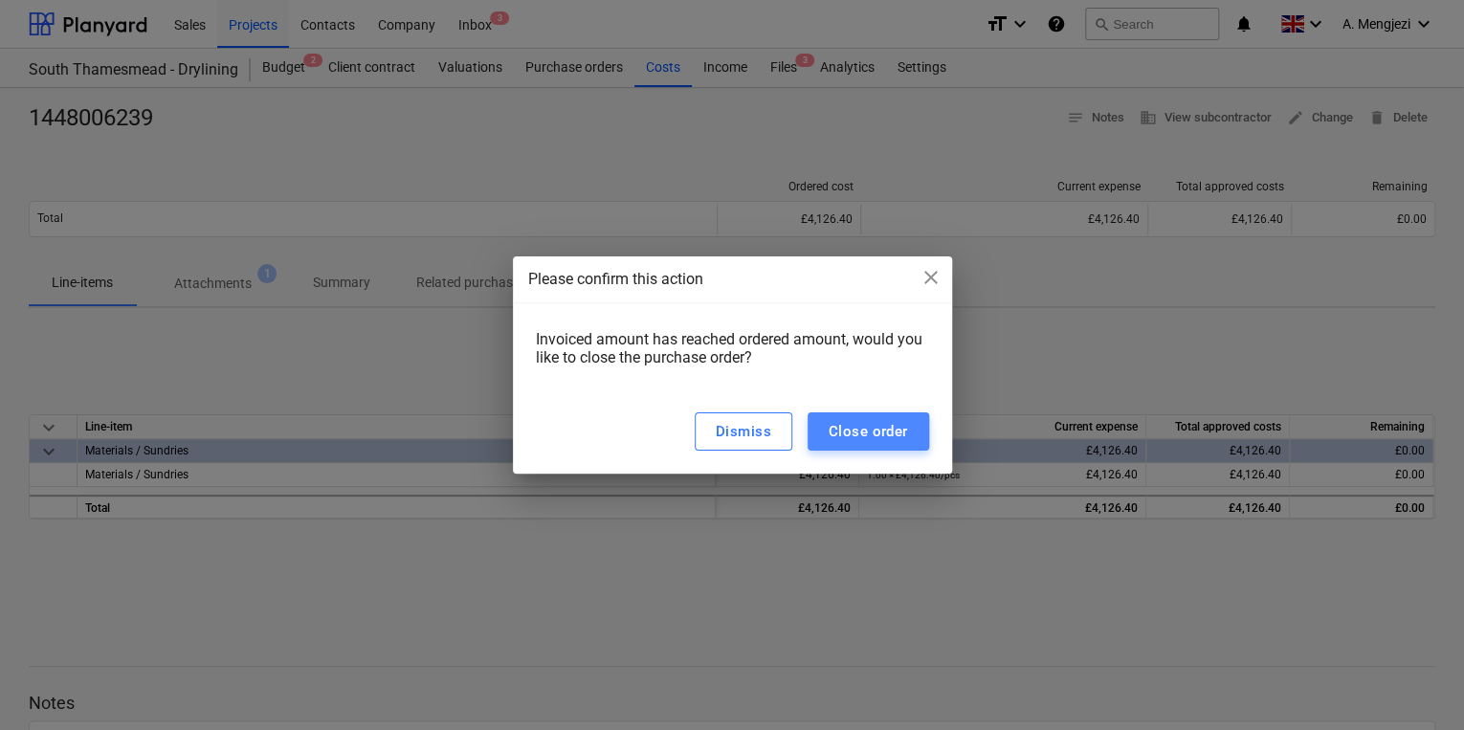
click at [916, 442] on button "Close order" at bounding box center [869, 431] width 122 height 38
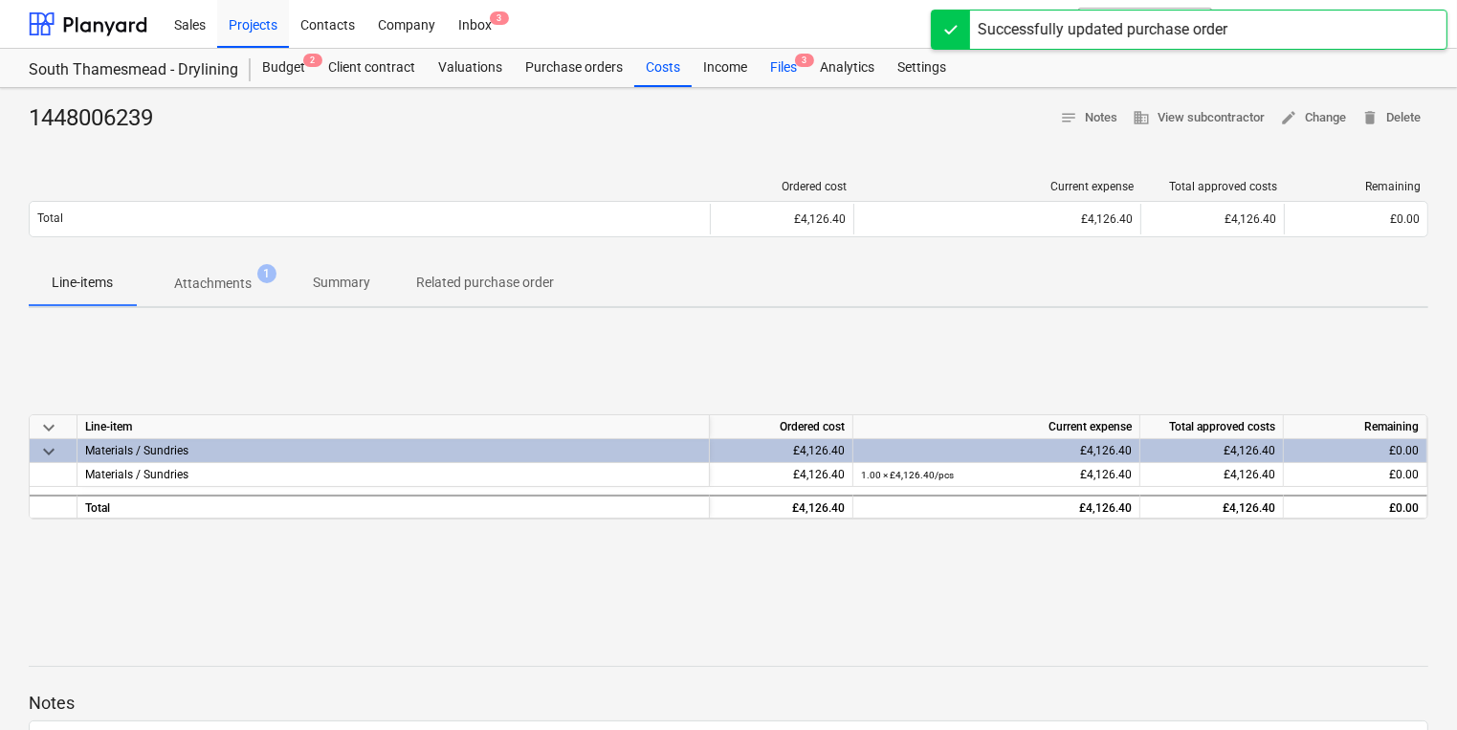
click at [790, 61] on div "Files 3" at bounding box center [784, 68] width 50 height 38
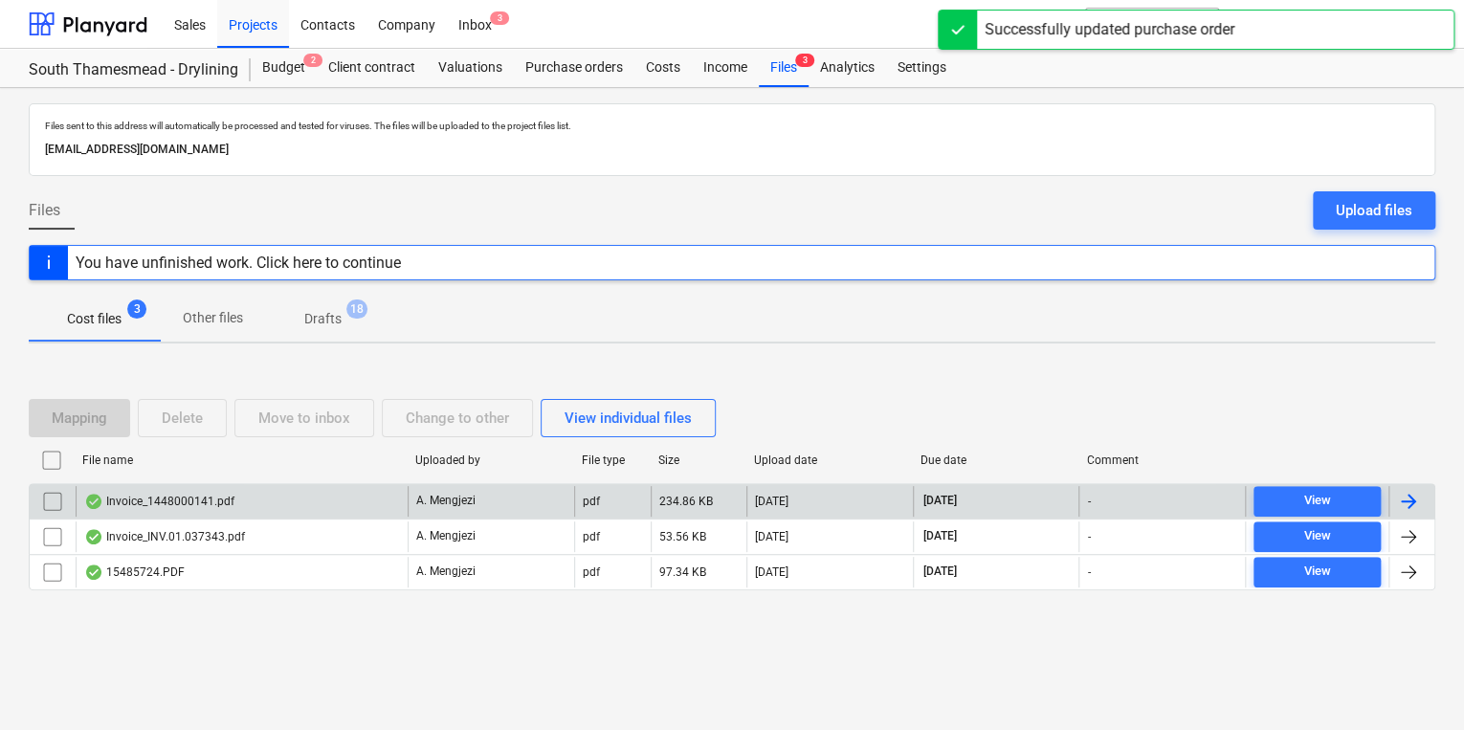
click at [306, 509] on div "Invoice_1448000141.pdf" at bounding box center [242, 501] width 332 height 31
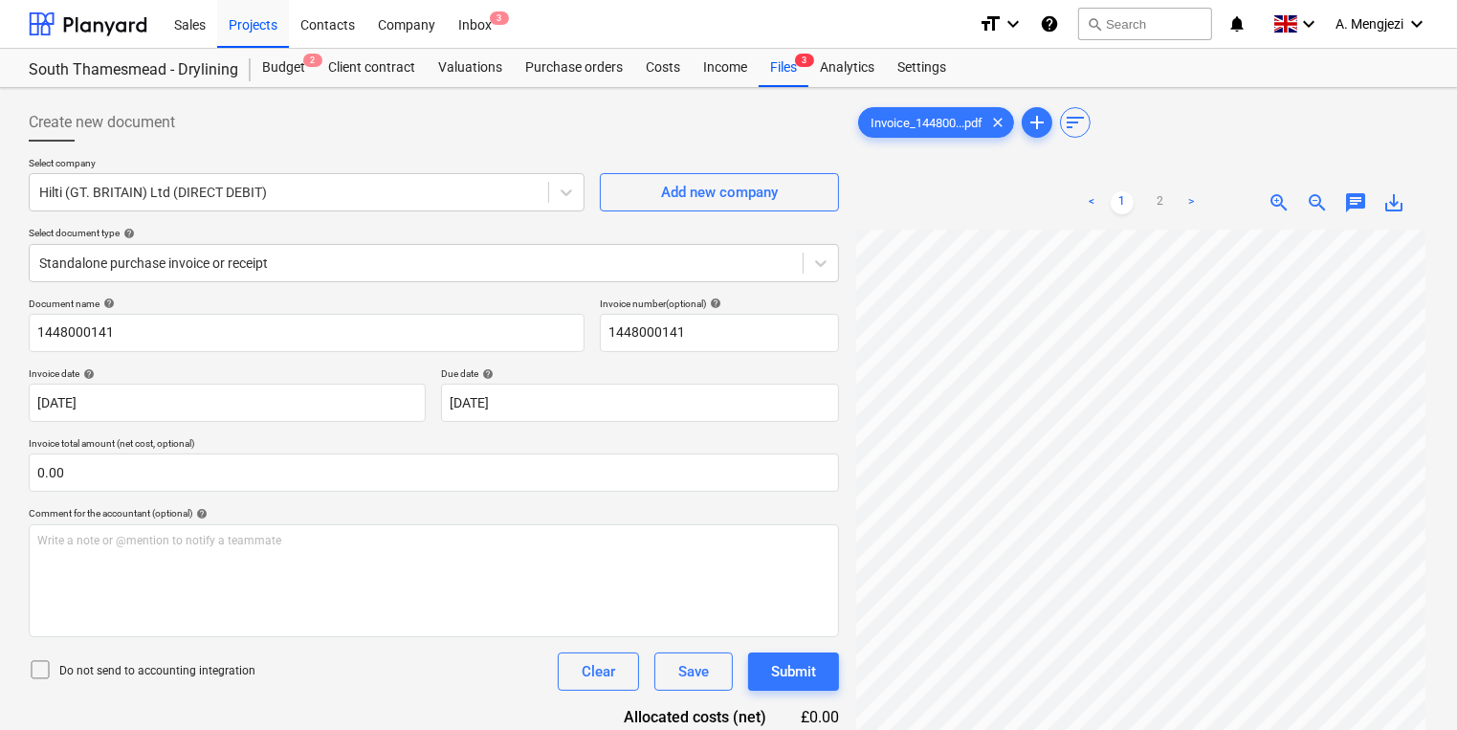
scroll to position [50, 5]
click at [786, 78] on div "Files 3" at bounding box center [784, 68] width 50 height 38
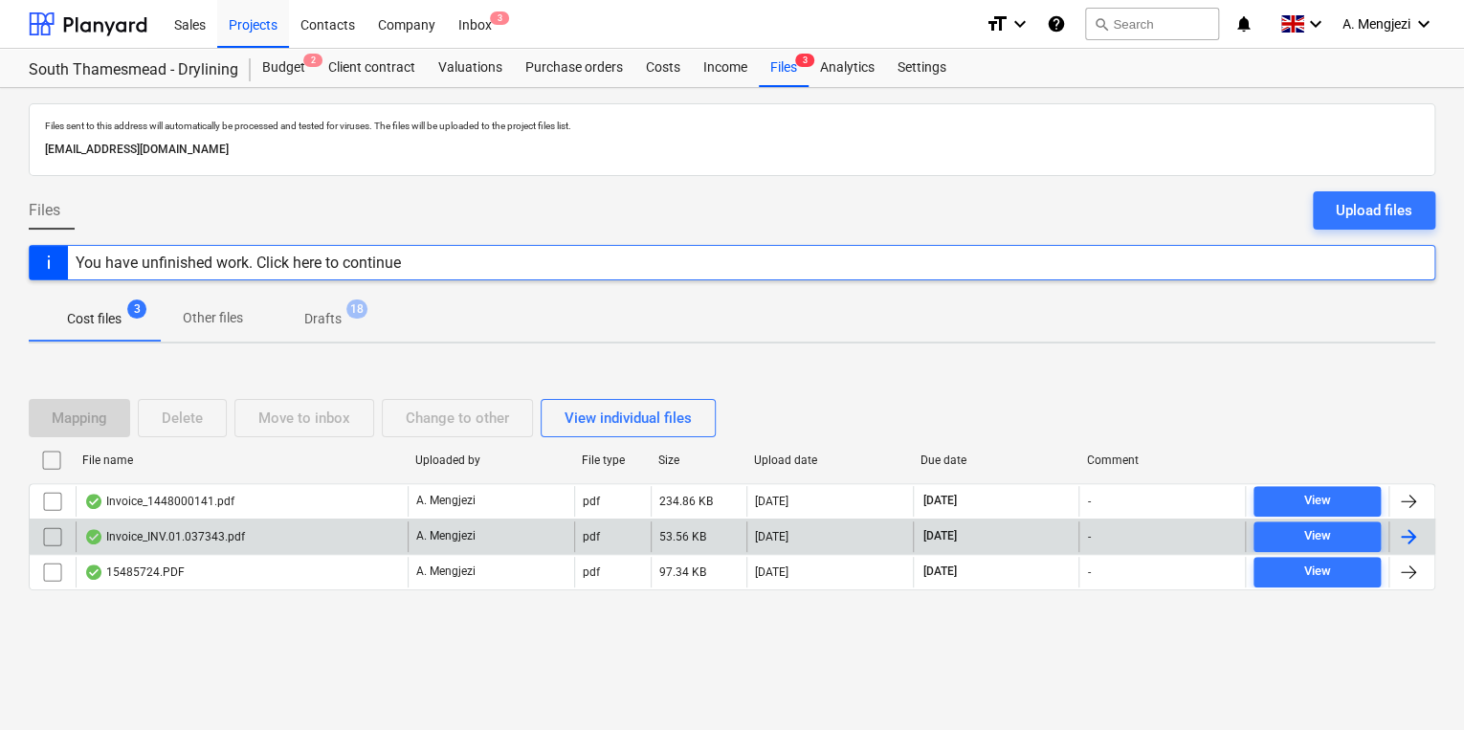
click at [397, 534] on div "Invoice_INV.01.037343.pdf" at bounding box center [242, 537] width 332 height 31
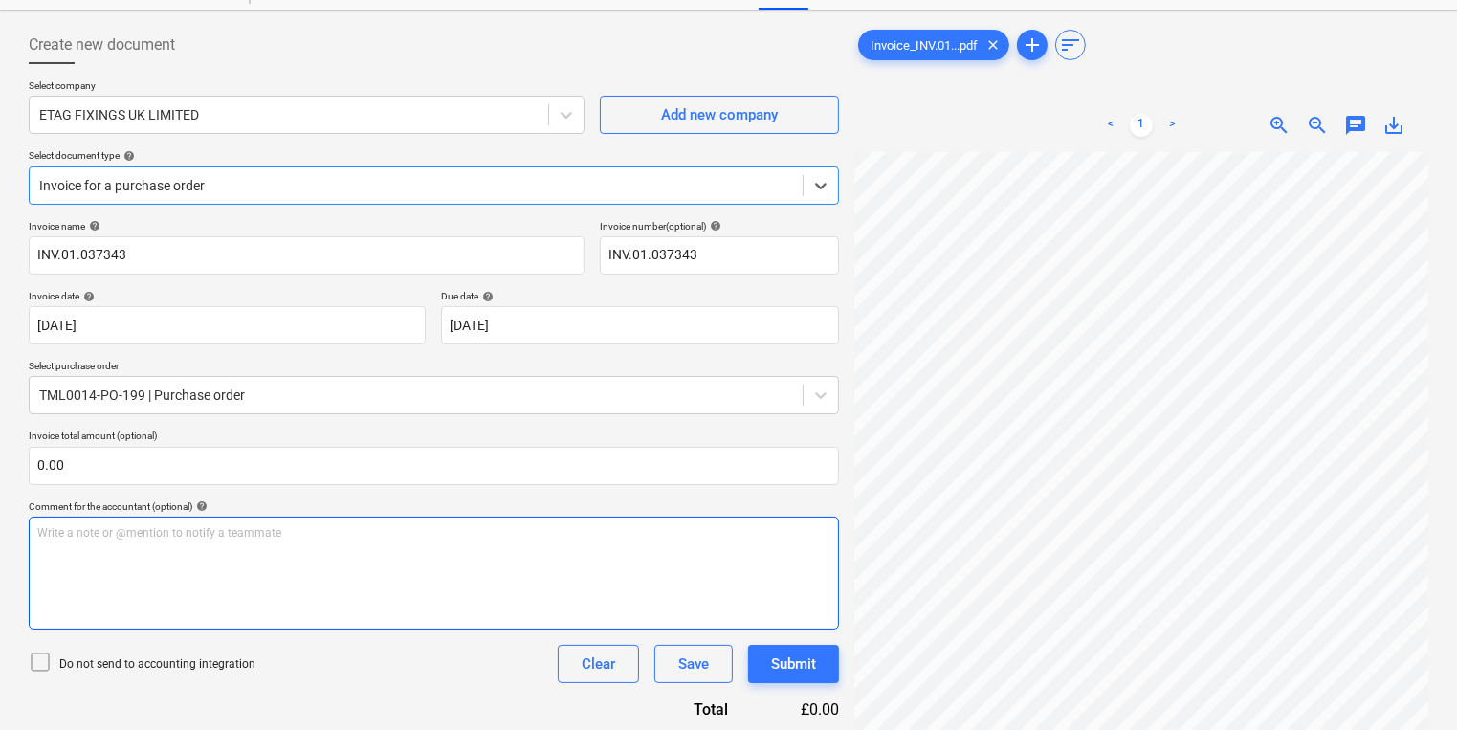
scroll to position [383, 0]
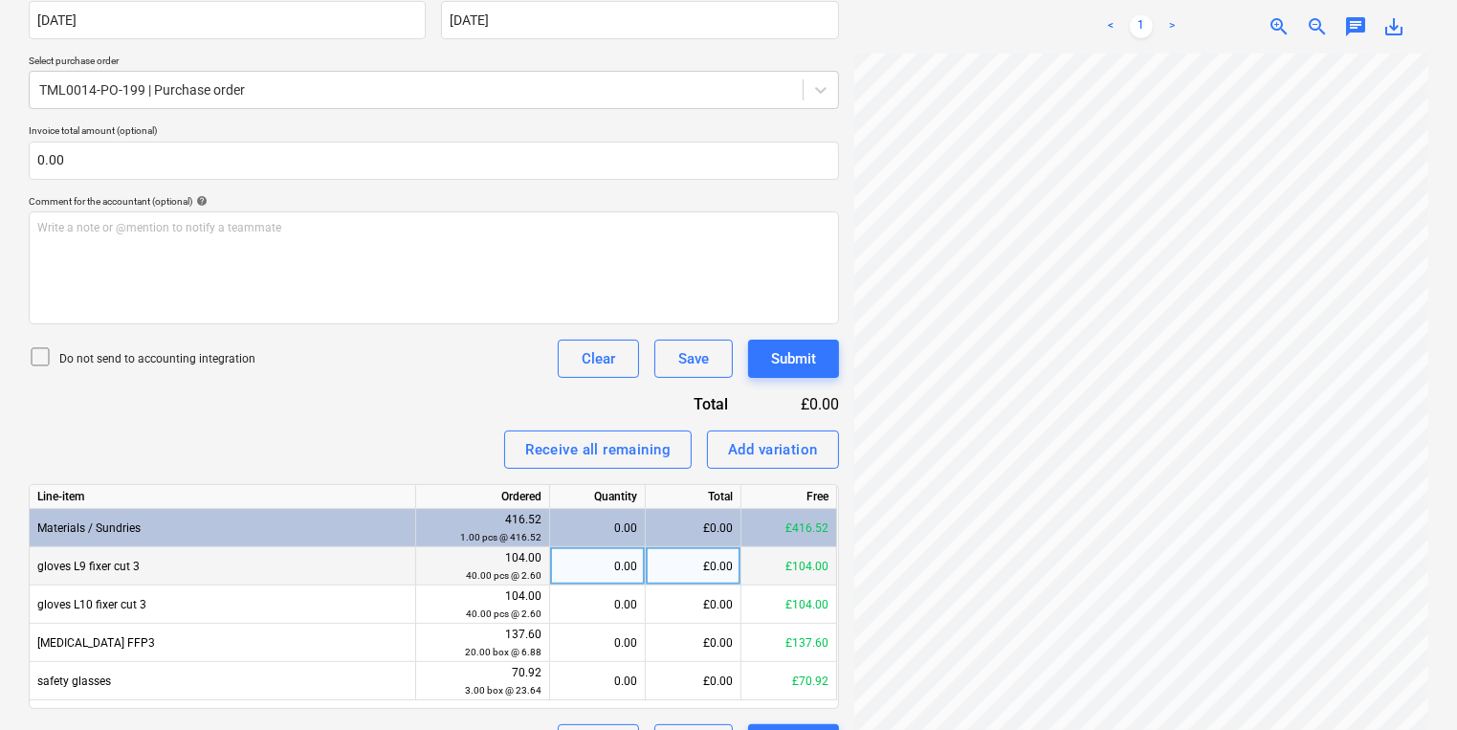
click at [613, 560] on div "0.00" at bounding box center [597, 566] width 79 height 38
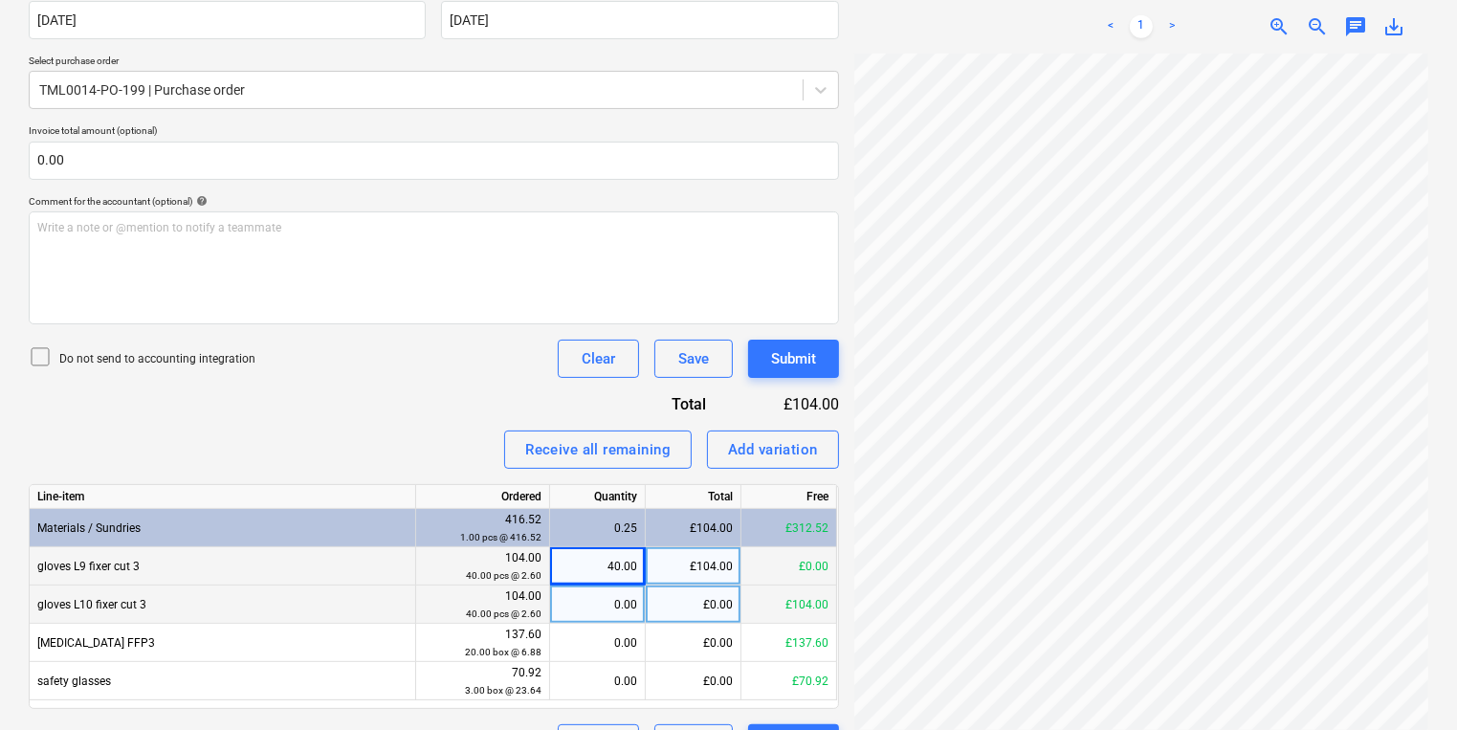
click at [597, 600] on div "0.00" at bounding box center [597, 605] width 79 height 38
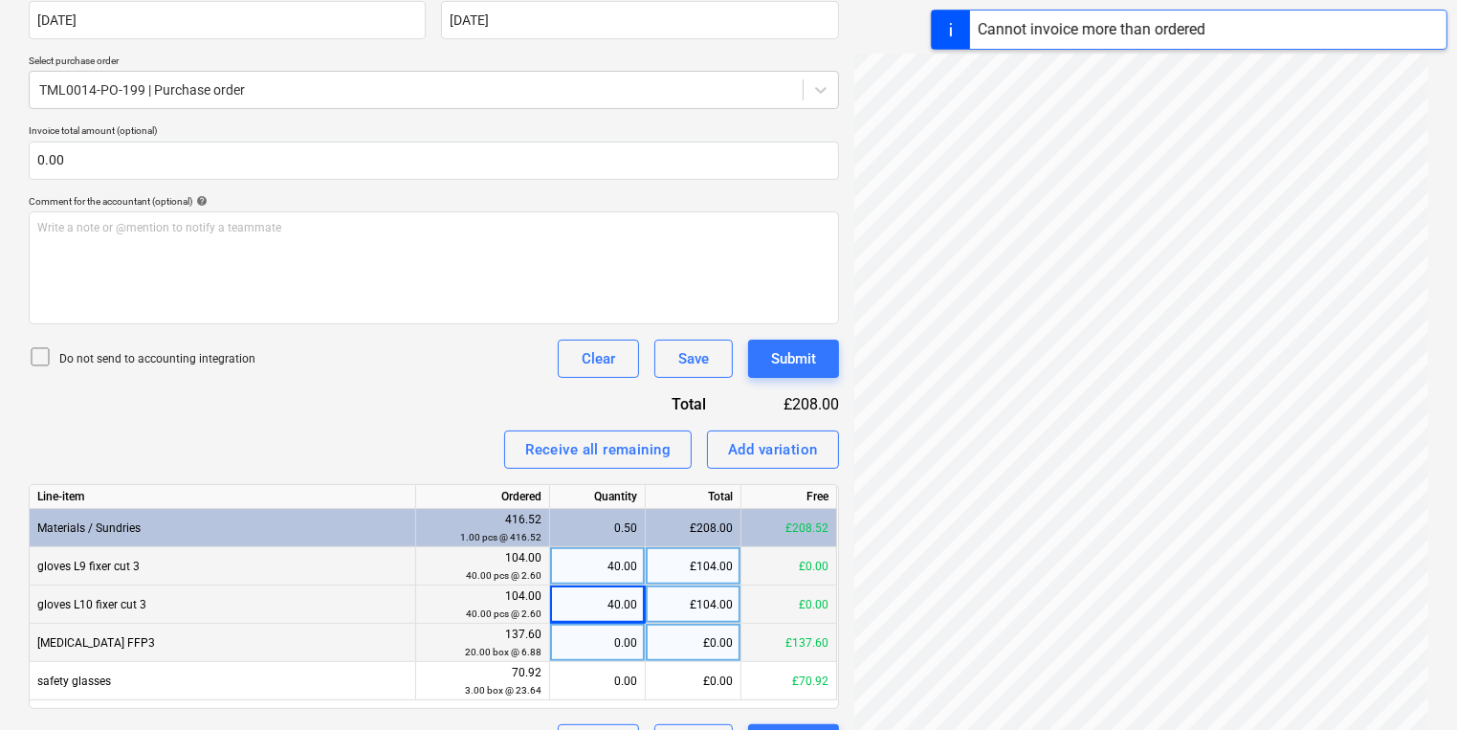
click at [609, 644] on div "0.00" at bounding box center [597, 643] width 79 height 38
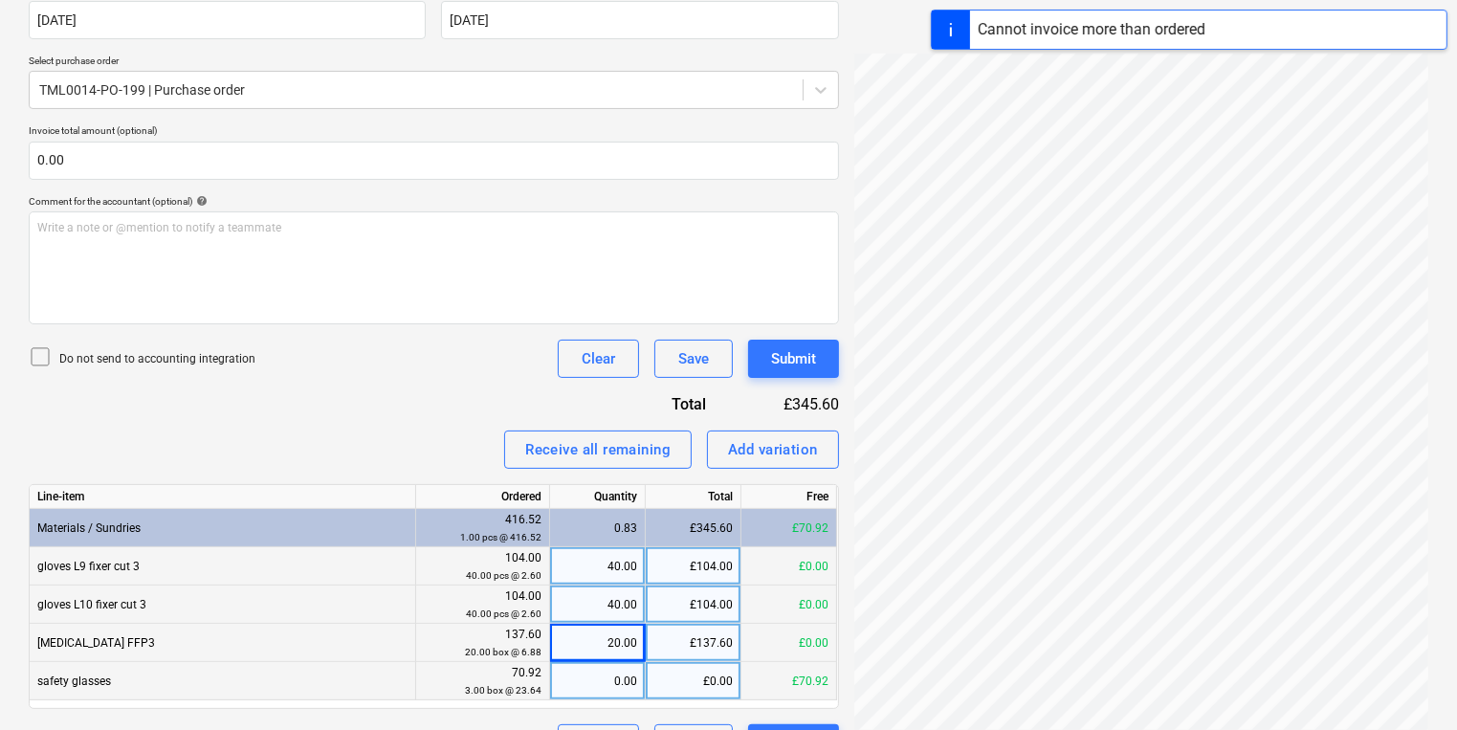
click at [607, 683] on div "0.00" at bounding box center [597, 681] width 79 height 38
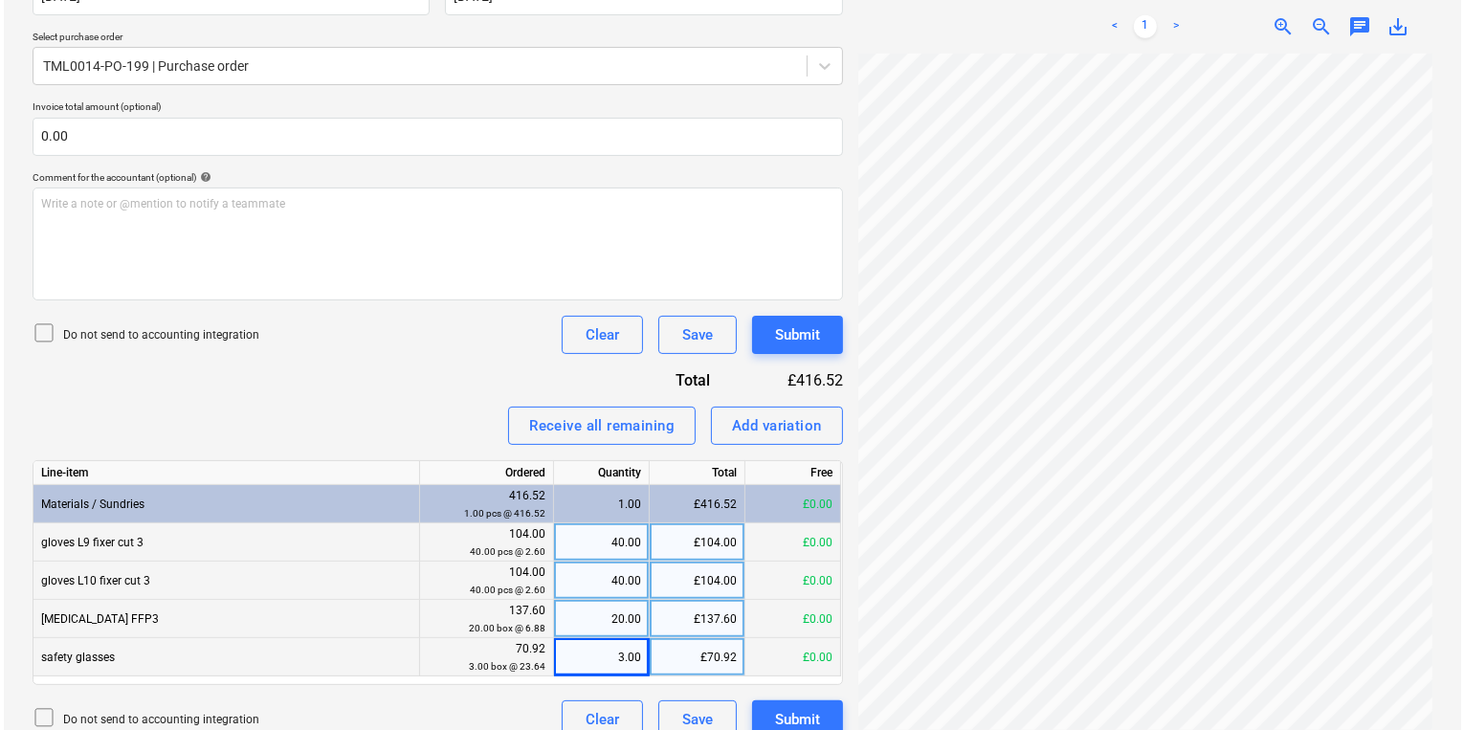
scroll to position [430, 0]
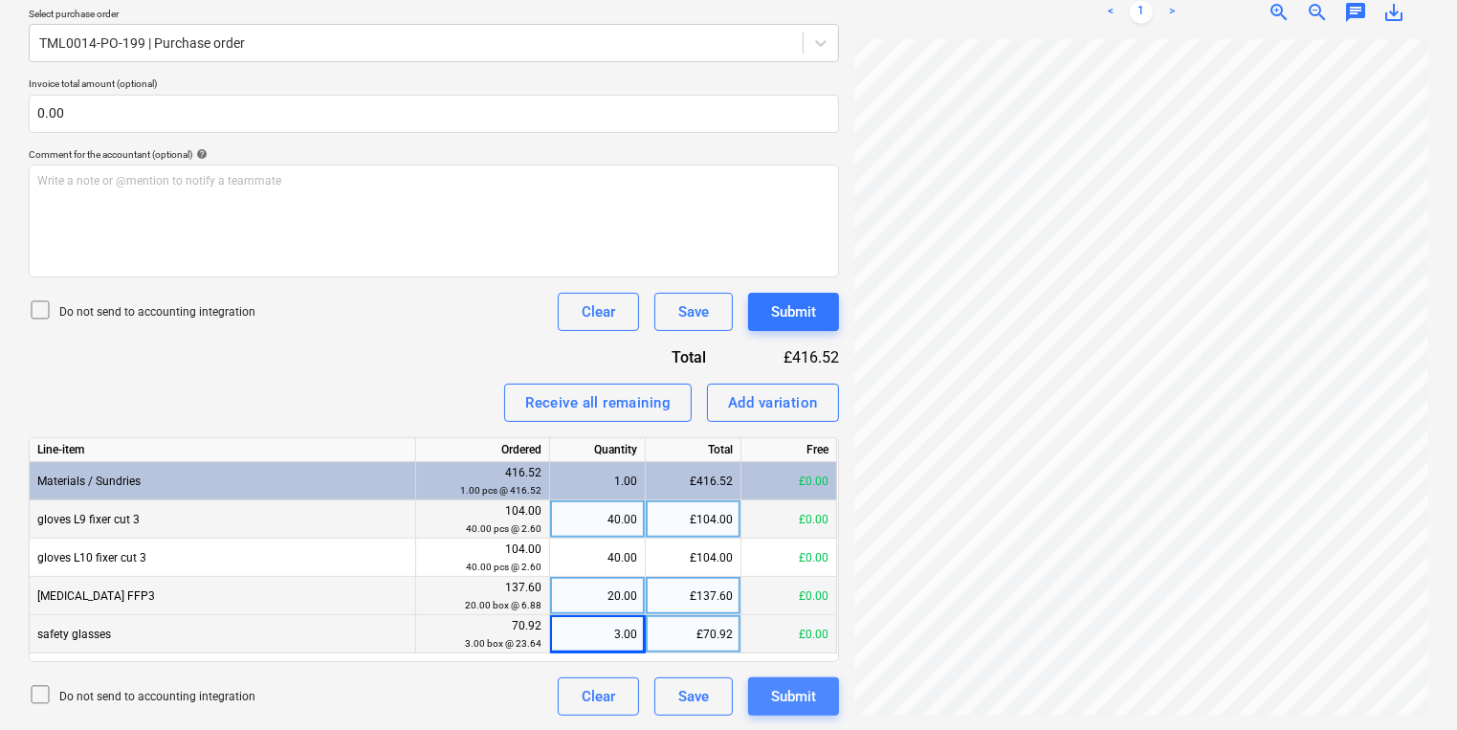
click at [785, 701] on div "Submit" at bounding box center [793, 696] width 45 height 25
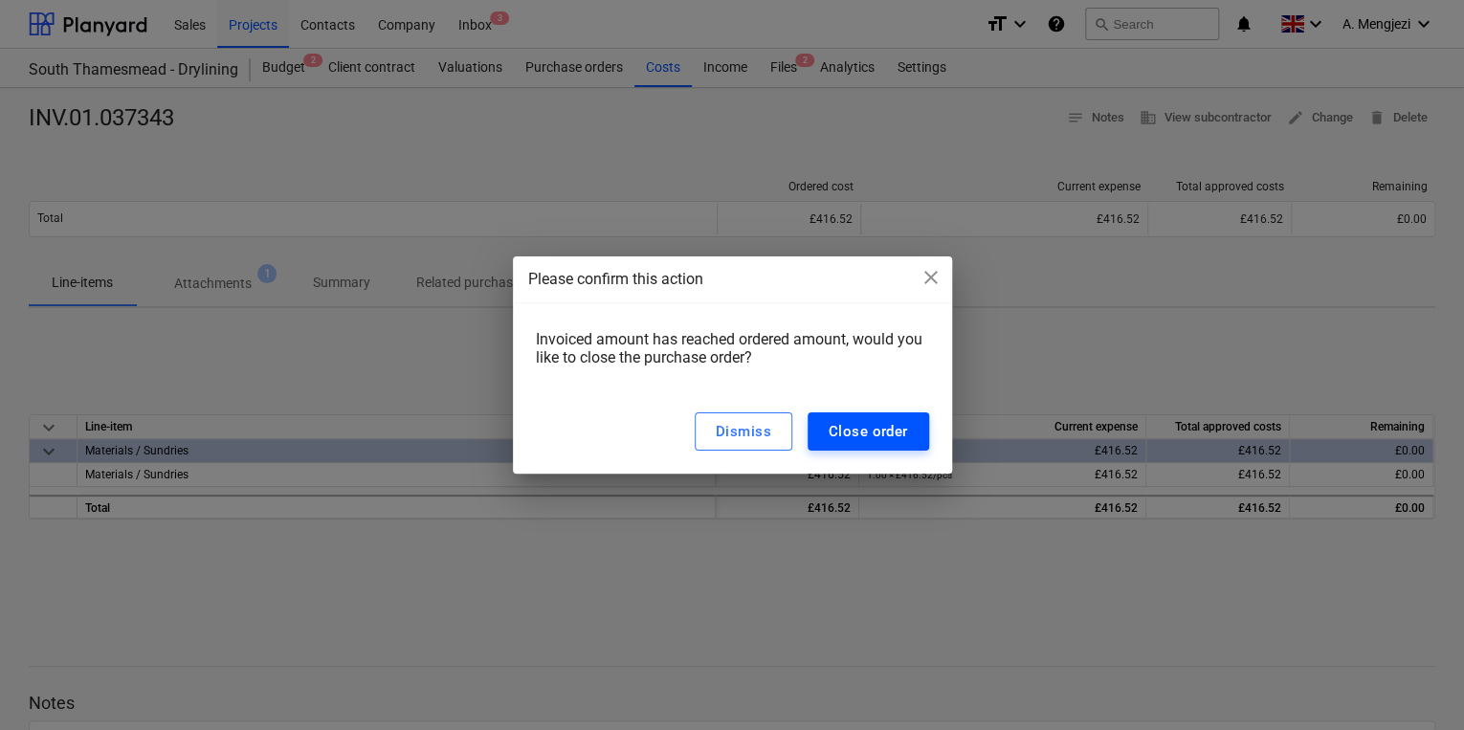
click at [862, 433] on div "Close order" at bounding box center [868, 431] width 79 height 25
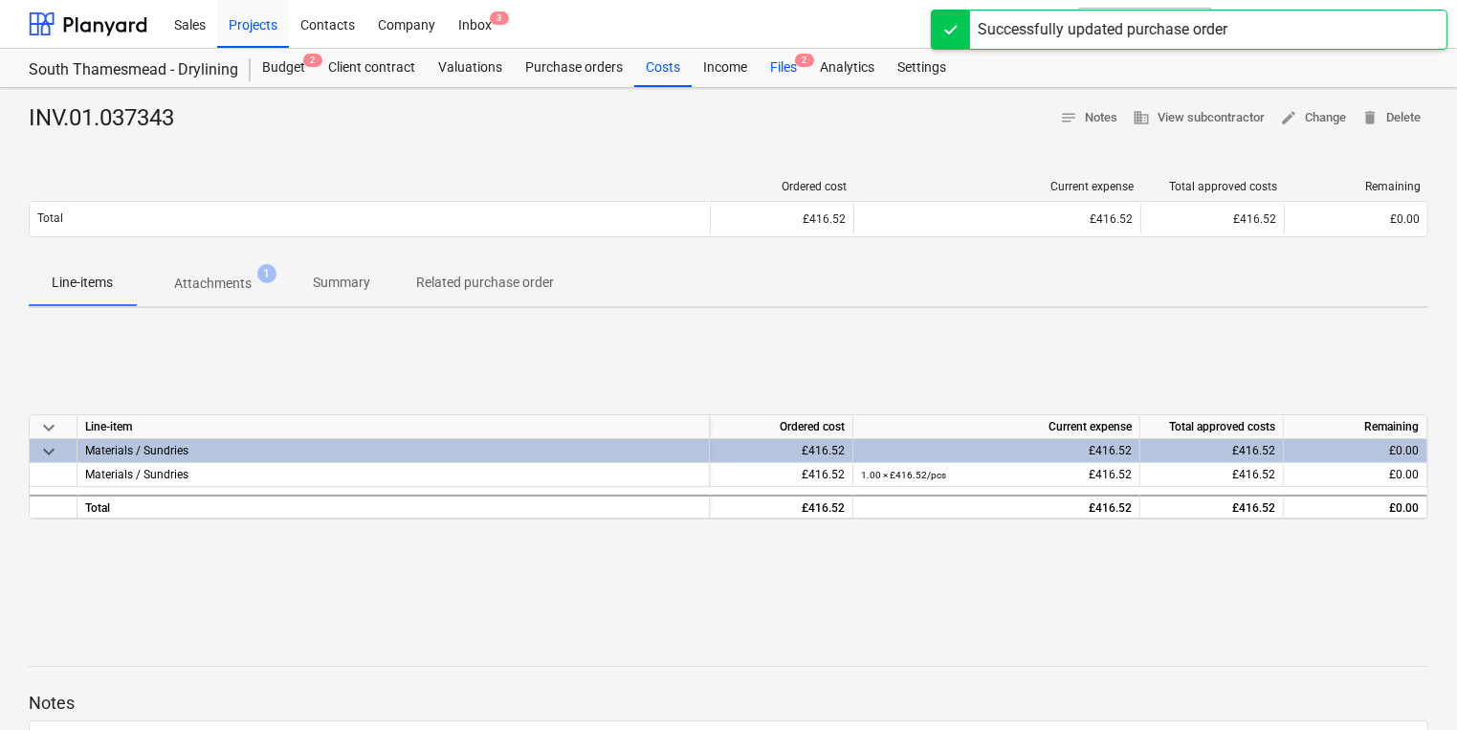
click at [805, 59] on span "2" at bounding box center [804, 60] width 19 height 13
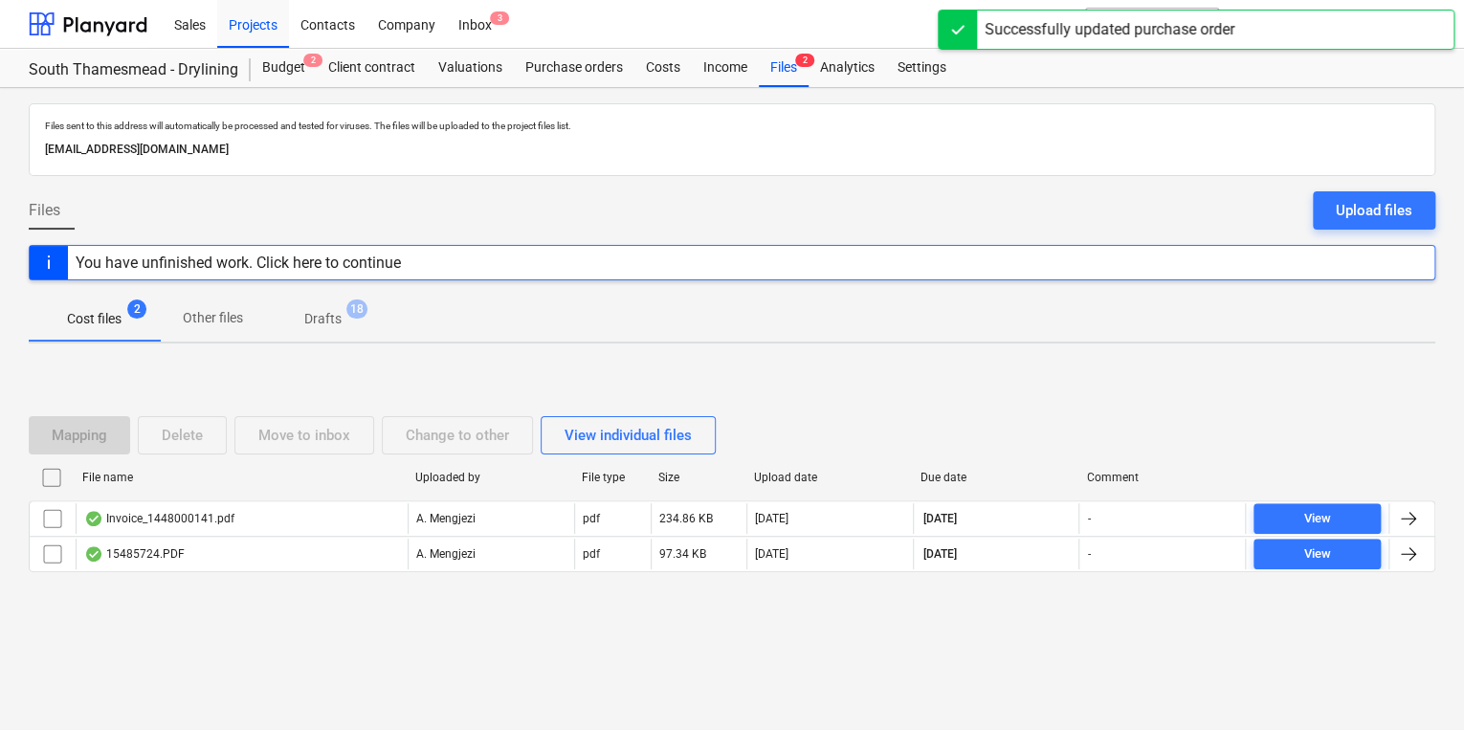
click at [418, 640] on div "Mapping Delete Move to inbox Change to other View individual files File name Up…" at bounding box center [732, 502] width 1407 height 287
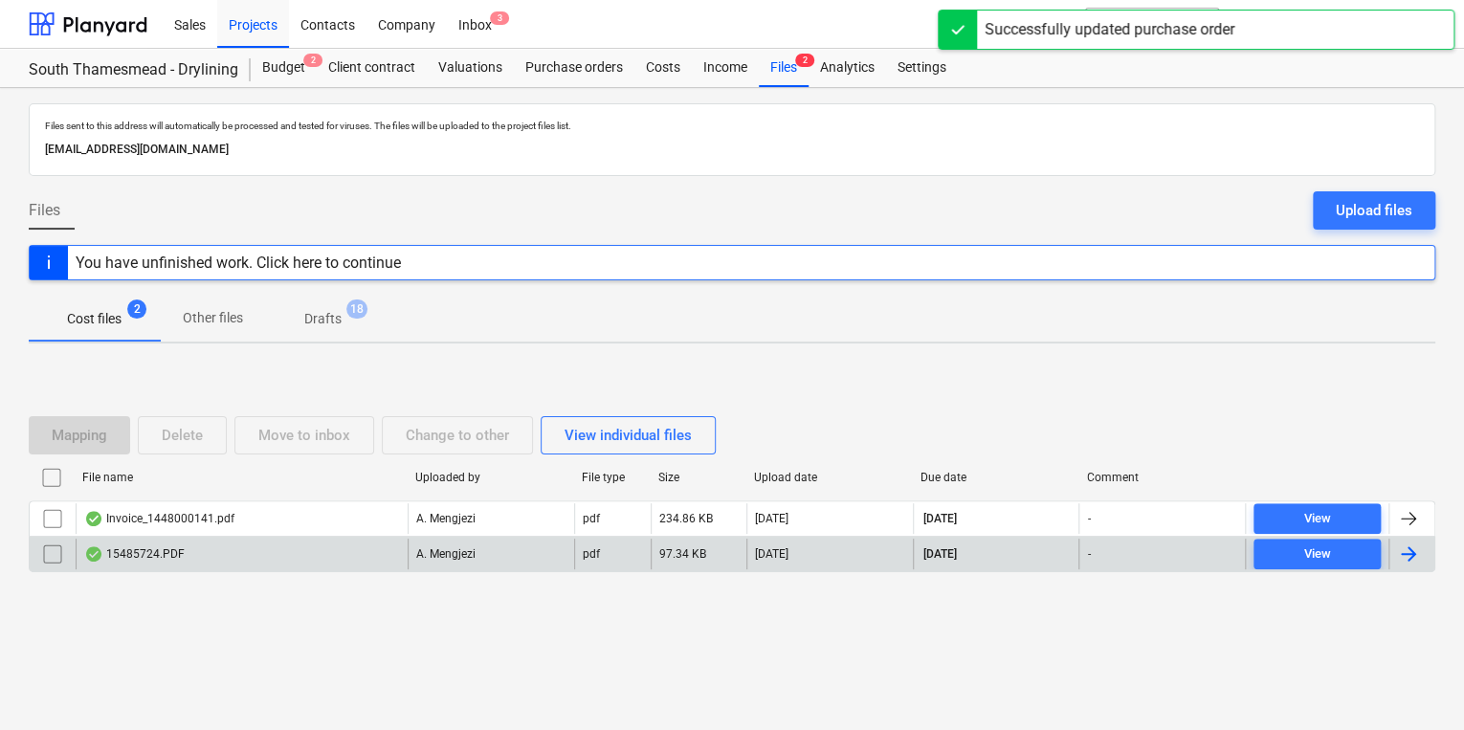
click at [370, 539] on div "15485724.PDF" at bounding box center [242, 554] width 332 height 31
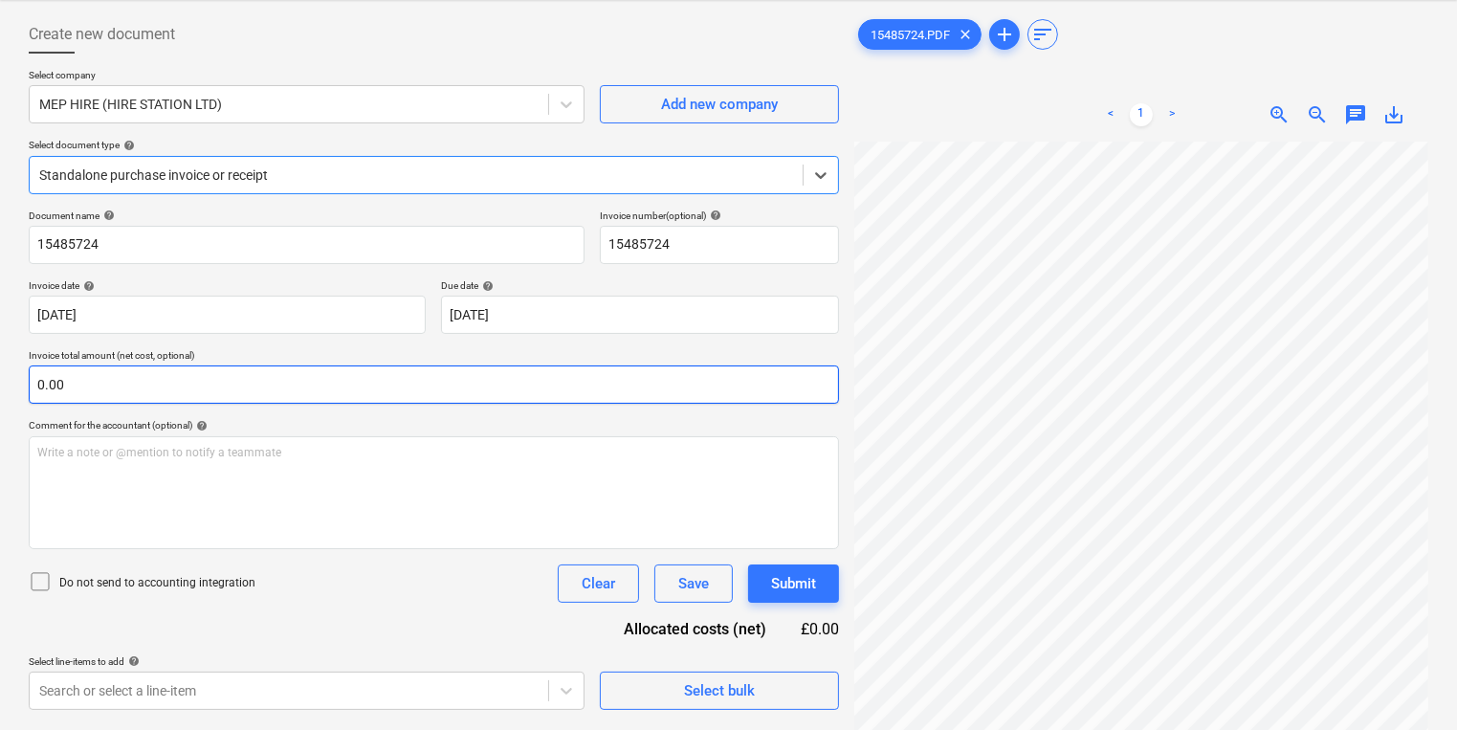
scroll to position [191, 0]
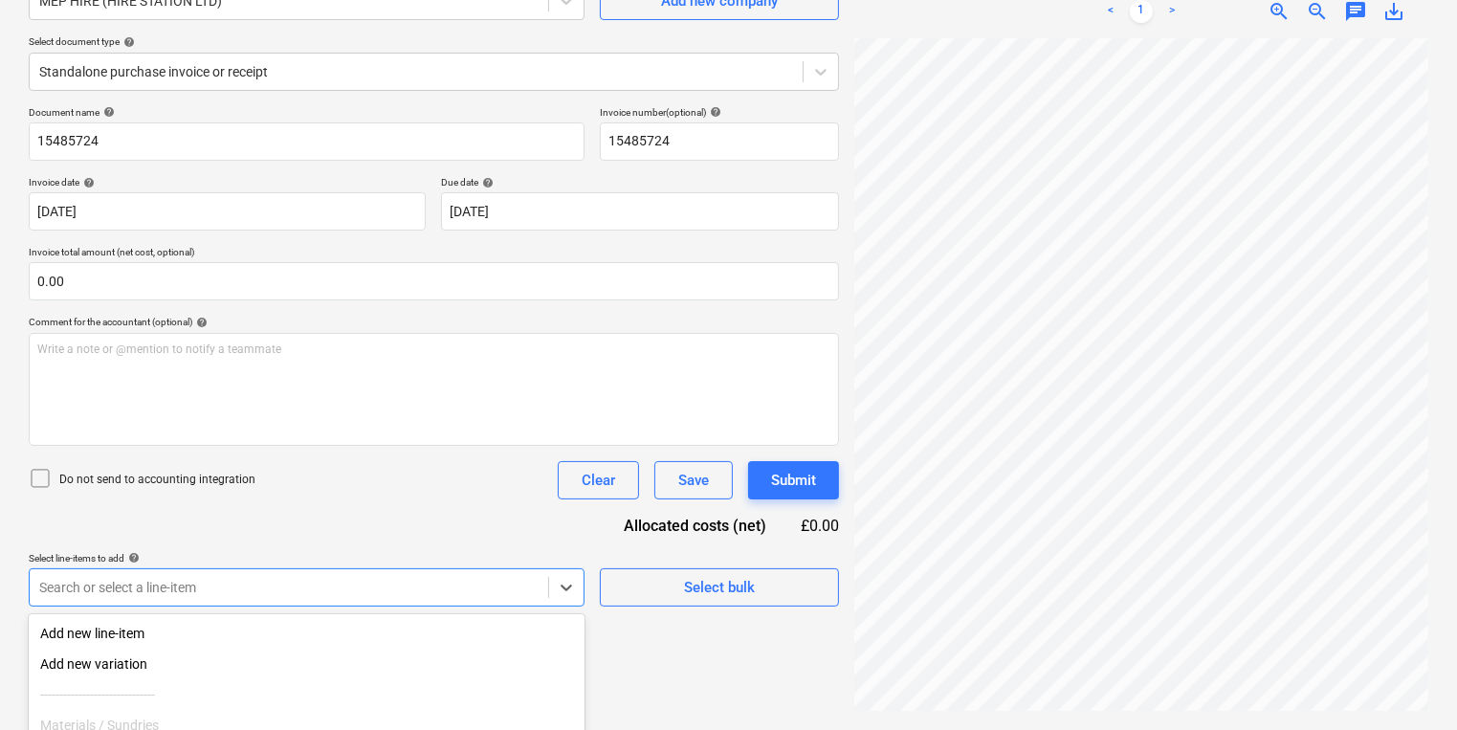
click at [241, 539] on body "Sales Projects Contacts Company Inbox 3 format_size keyboard_arrow_down help se…" at bounding box center [728, 174] width 1457 height 730
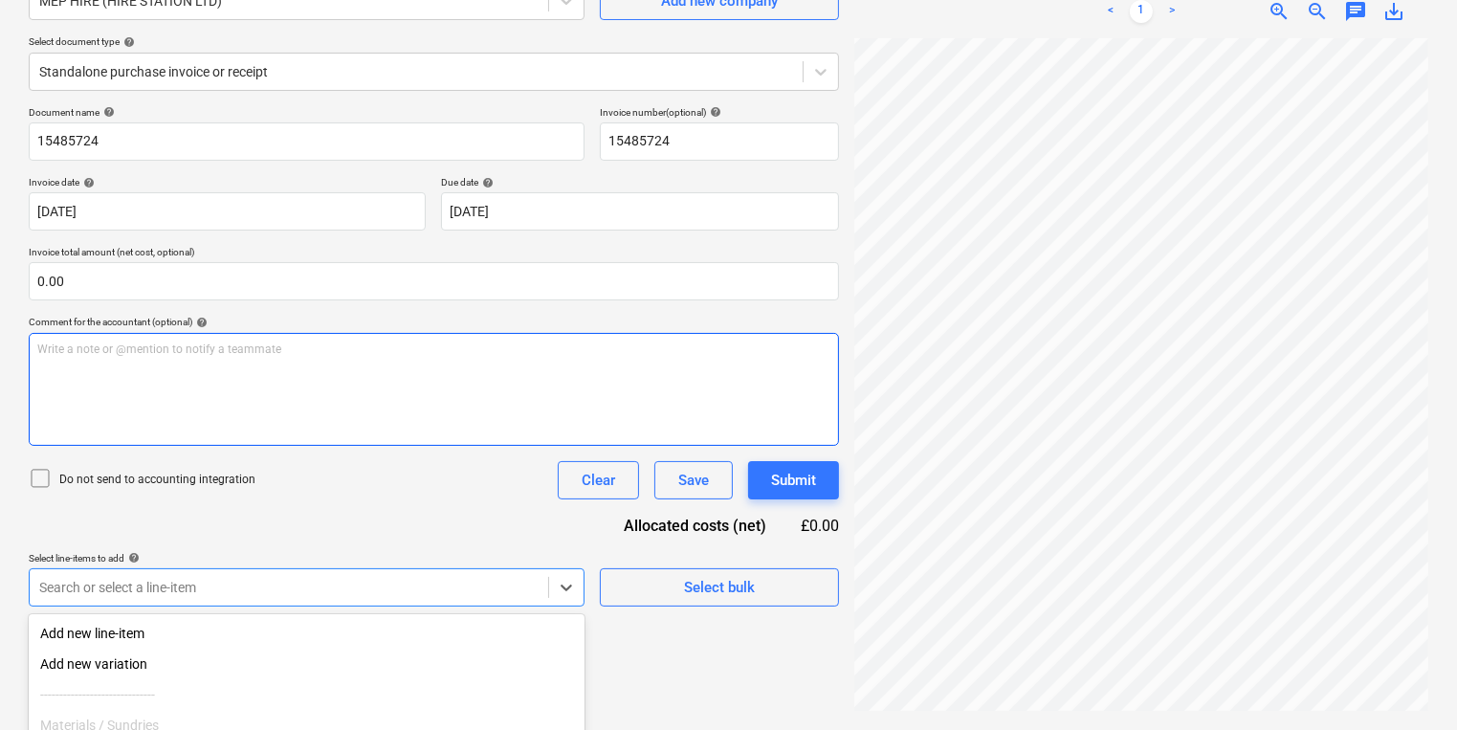
click at [759, 406] on div "Document name help 15485724 Invoice number (optional) help 15485724 Invoice dat…" at bounding box center [434, 356] width 810 height 500
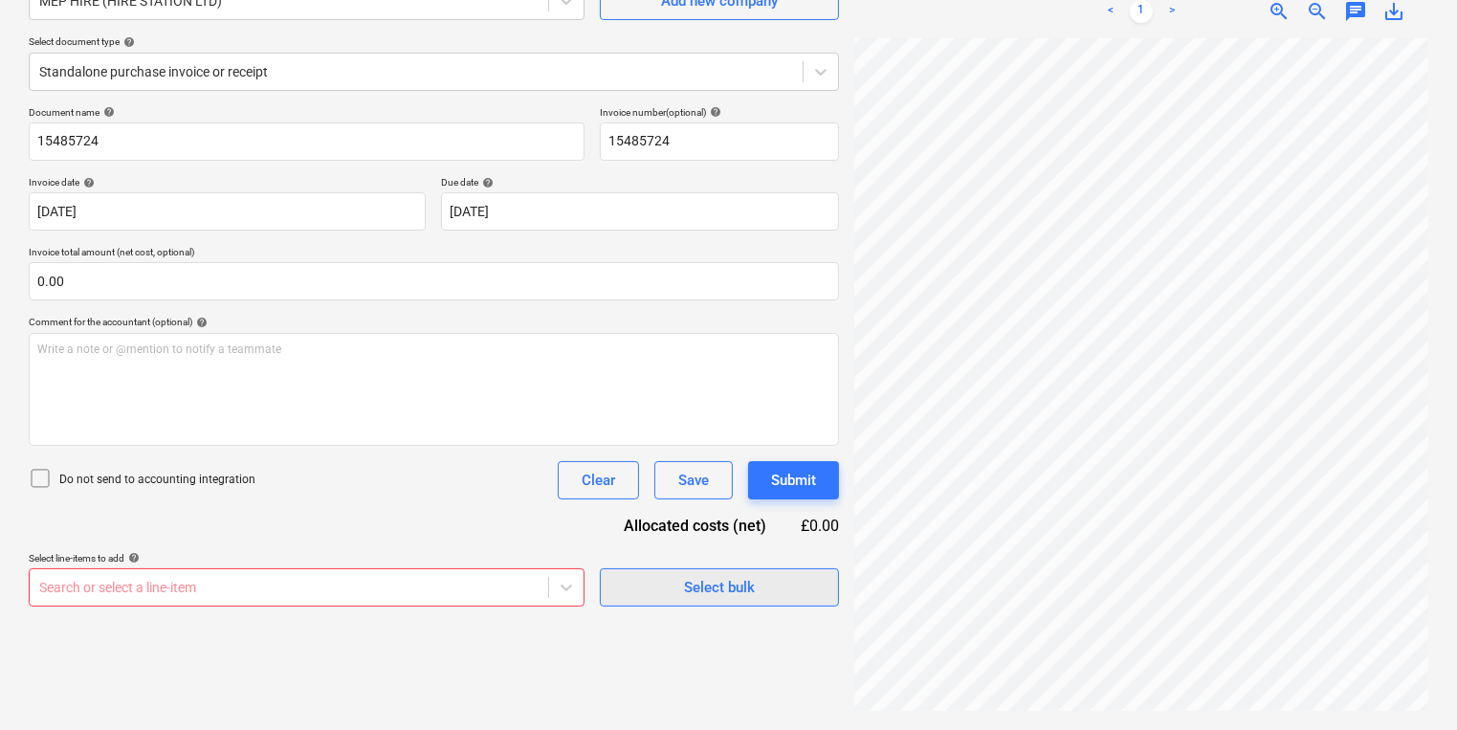
click at [751, 587] on div "Select bulk" at bounding box center [719, 587] width 71 height 25
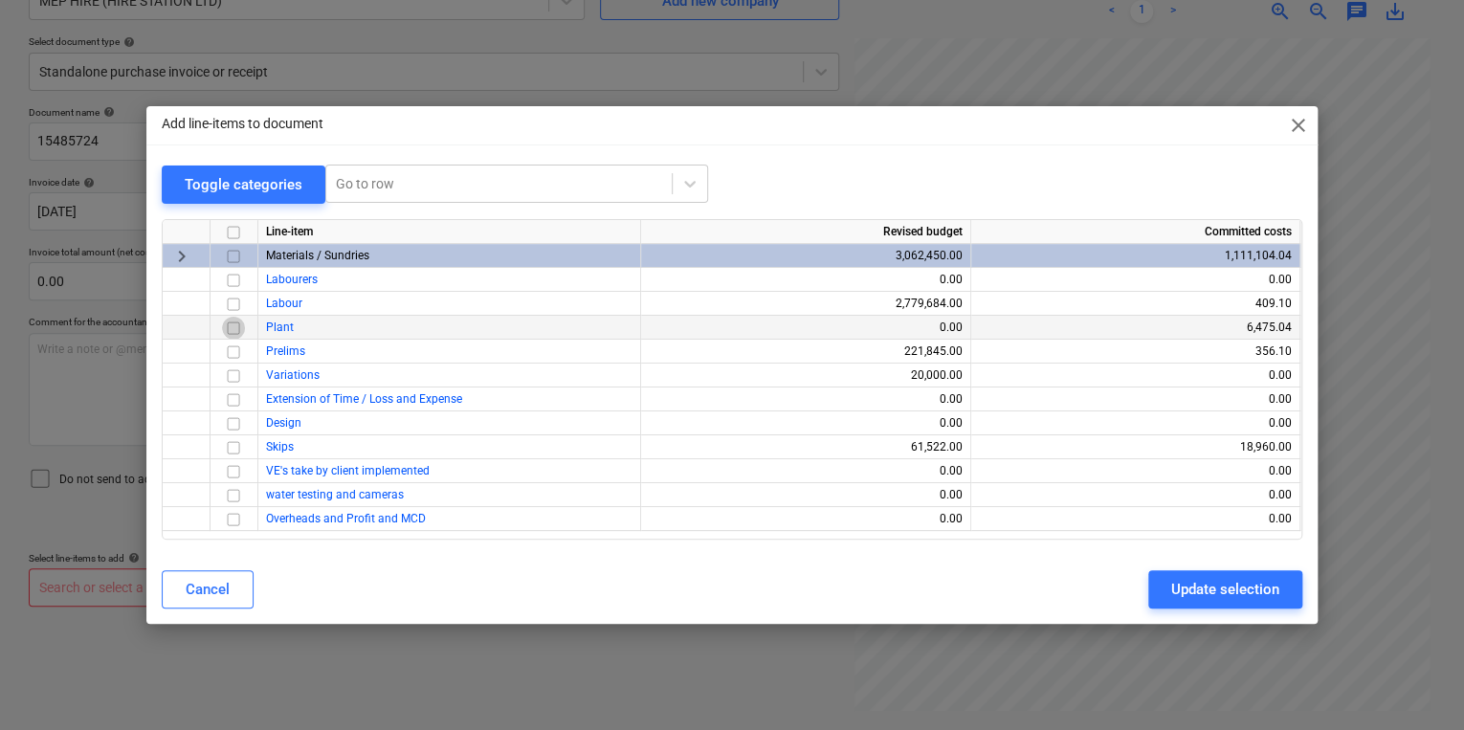
click at [237, 333] on input "checkbox" at bounding box center [233, 328] width 23 height 23
click at [1142, 599] on div "Cancel Update selection" at bounding box center [732, 589] width 1141 height 38
click at [1166, 593] on button "Update selection" at bounding box center [1225, 589] width 154 height 38
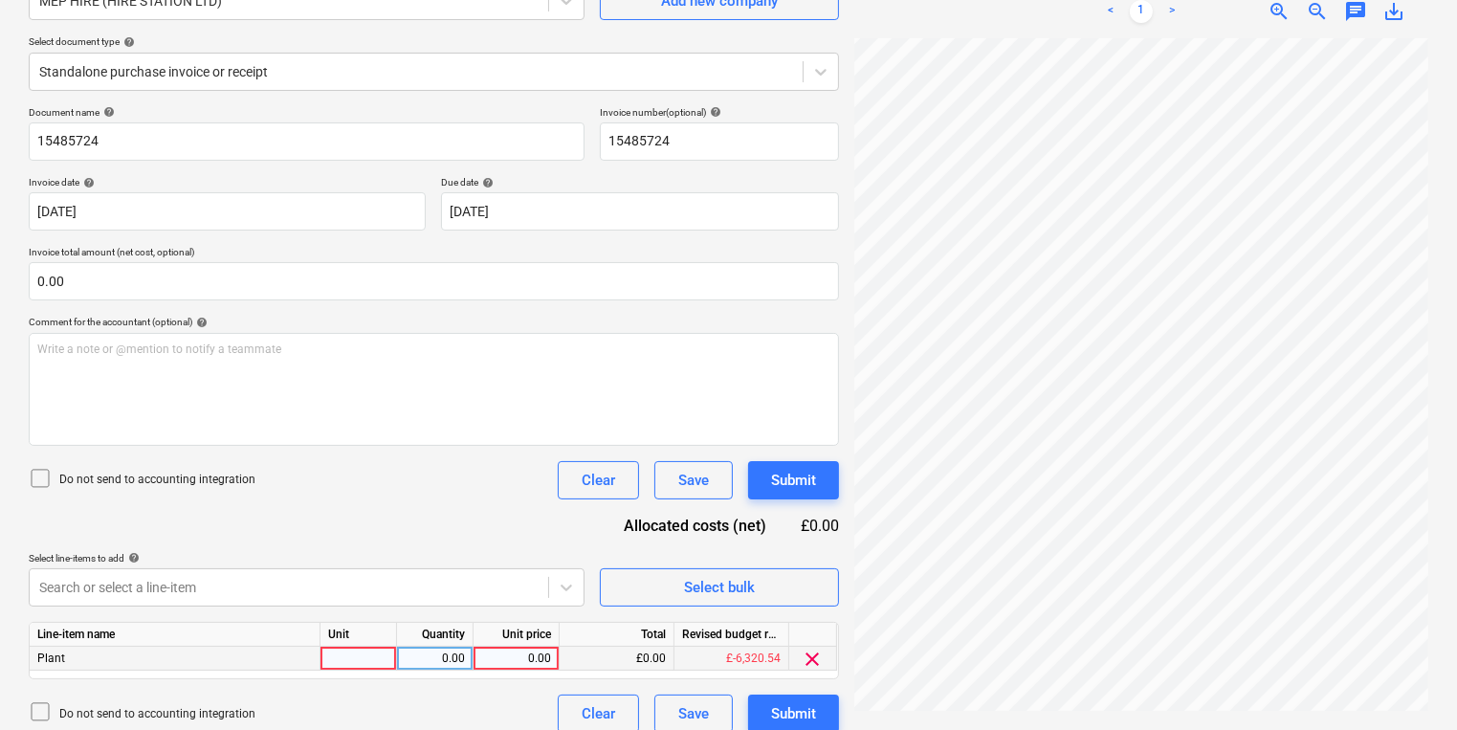
click at [372, 655] on div at bounding box center [359, 659] width 77 height 24
click at [359, 661] on div "pcs" at bounding box center [359, 659] width 77 height 24
click at [378, 661] on div "Wheel pan trolley" at bounding box center [359, 659] width 77 height 24
click at [383, 659] on input "Wheel pan trolley" at bounding box center [359, 658] width 76 height 23
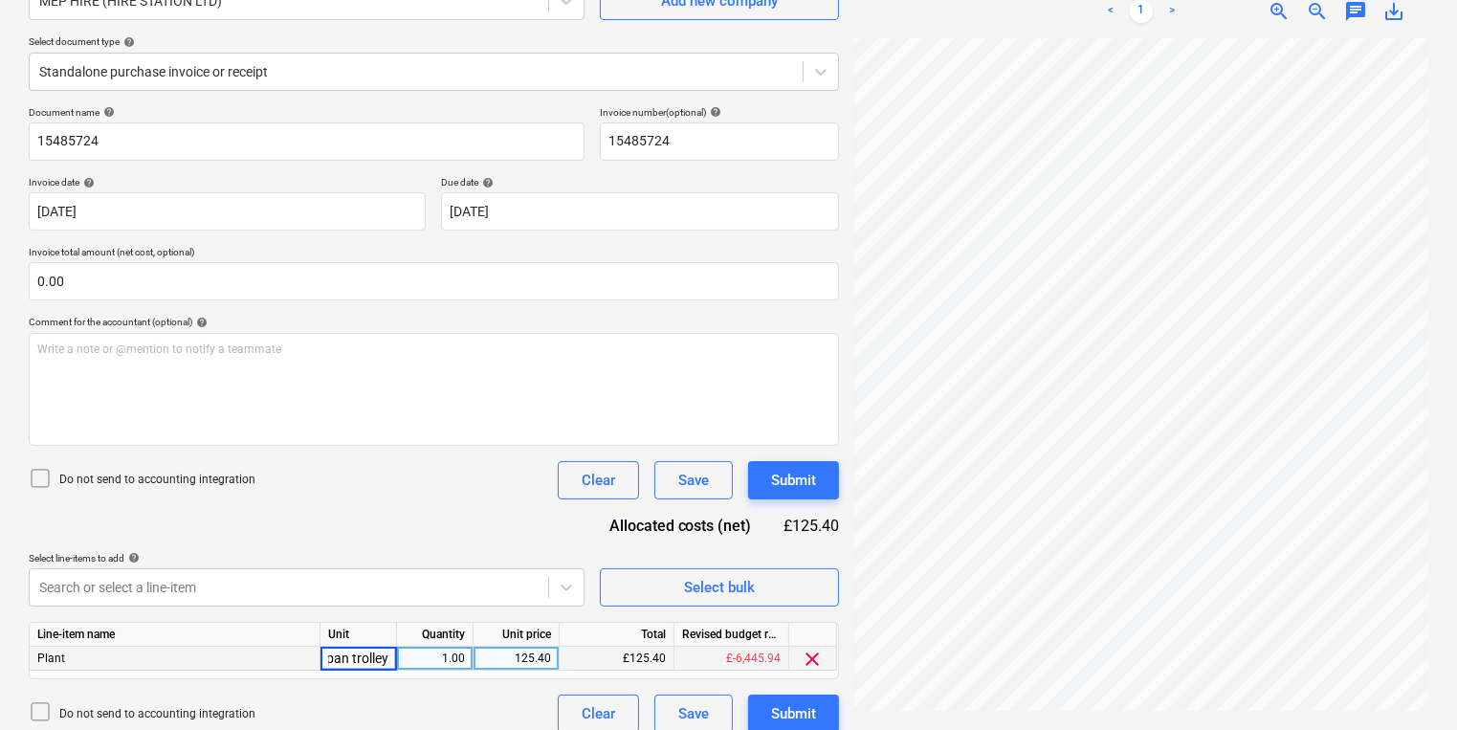
click at [389, 655] on input "Wheel pan trolley" at bounding box center [359, 658] width 76 height 23
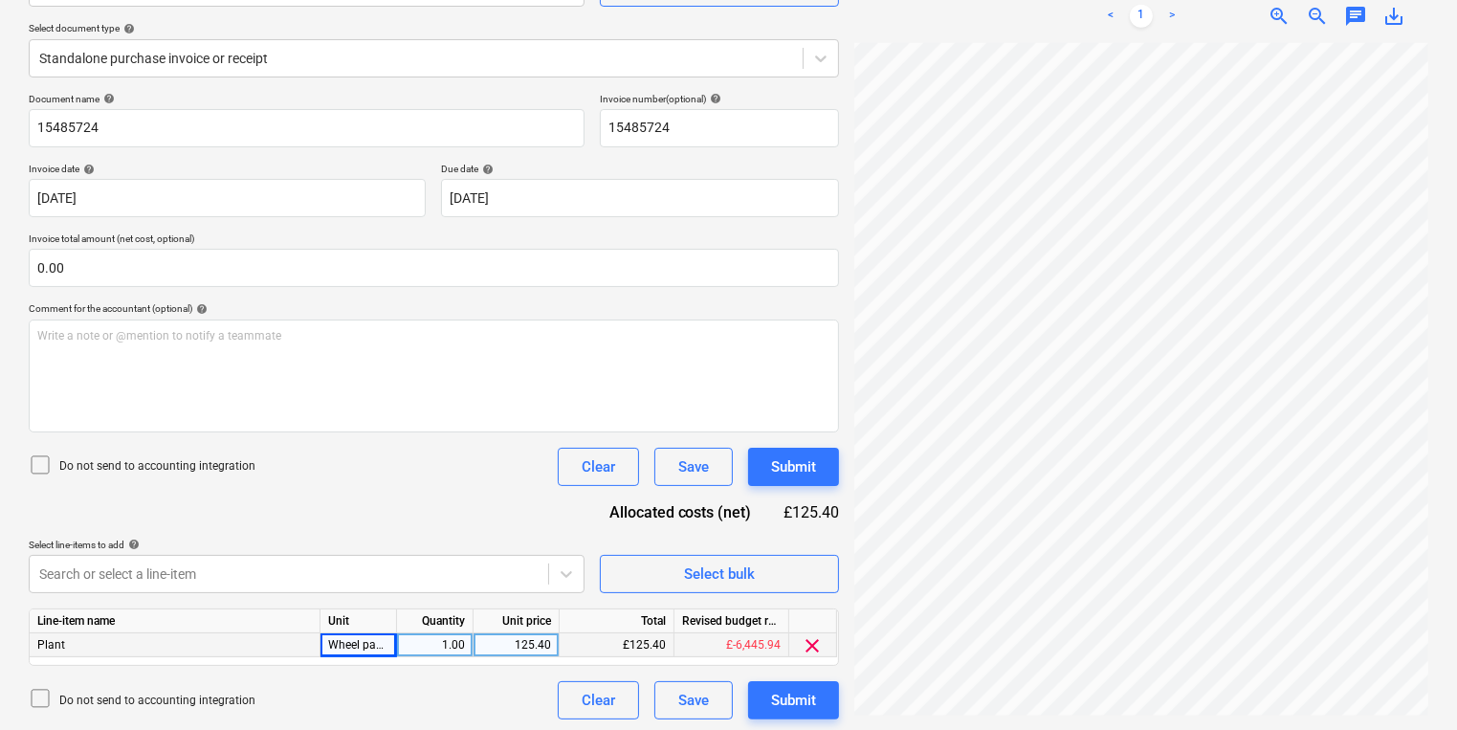
scroll to position [209, 0]
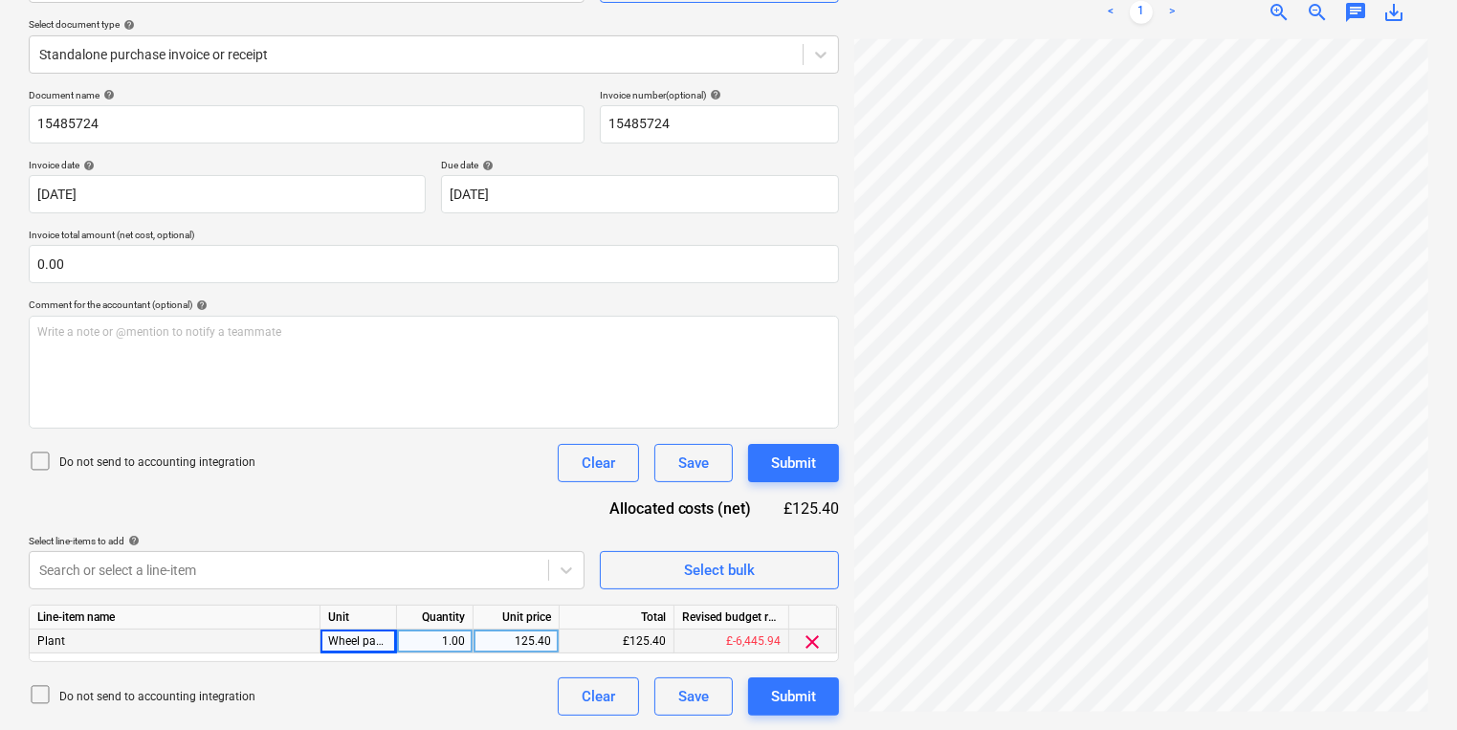
click at [593, 564] on div "Select line-items to add help Search or select a line-item Select bulk" at bounding box center [434, 562] width 810 height 55
click at [609, 568] on button "Select bulk" at bounding box center [719, 570] width 239 height 38
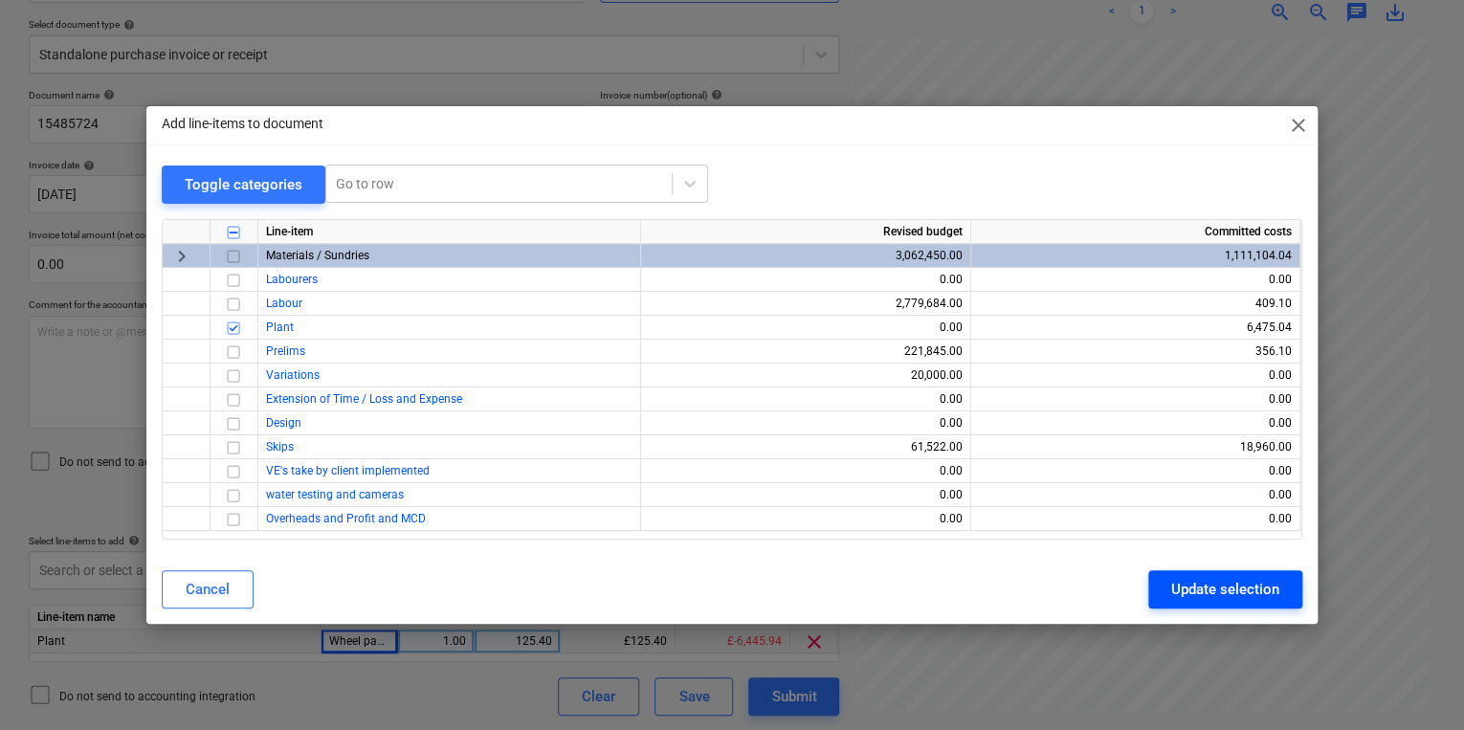
click at [1280, 587] on button "Update selection" at bounding box center [1225, 589] width 154 height 38
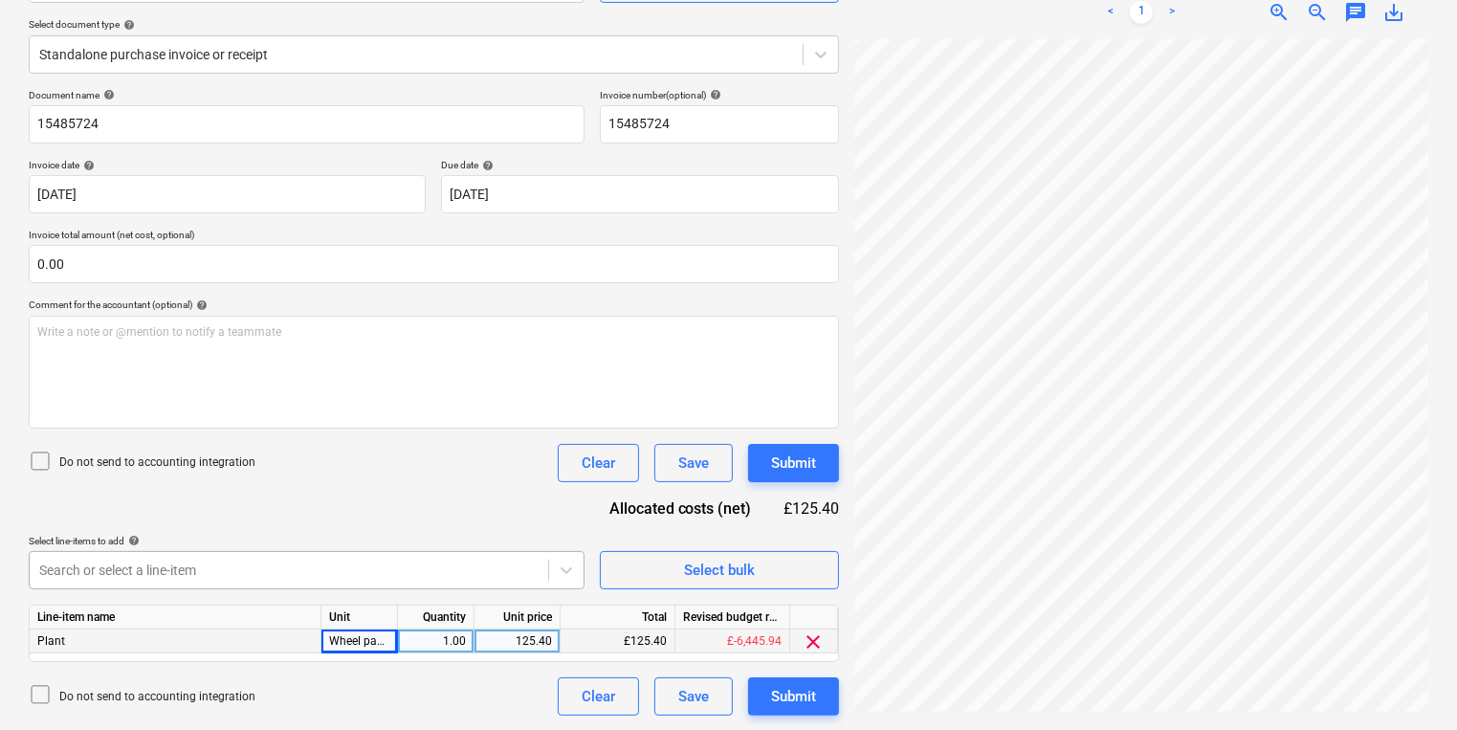
click at [276, 522] on body "Sales Projects Contacts Company Inbox 3 format_size keyboard_arrow_down help se…" at bounding box center [728, 156] width 1457 height 730
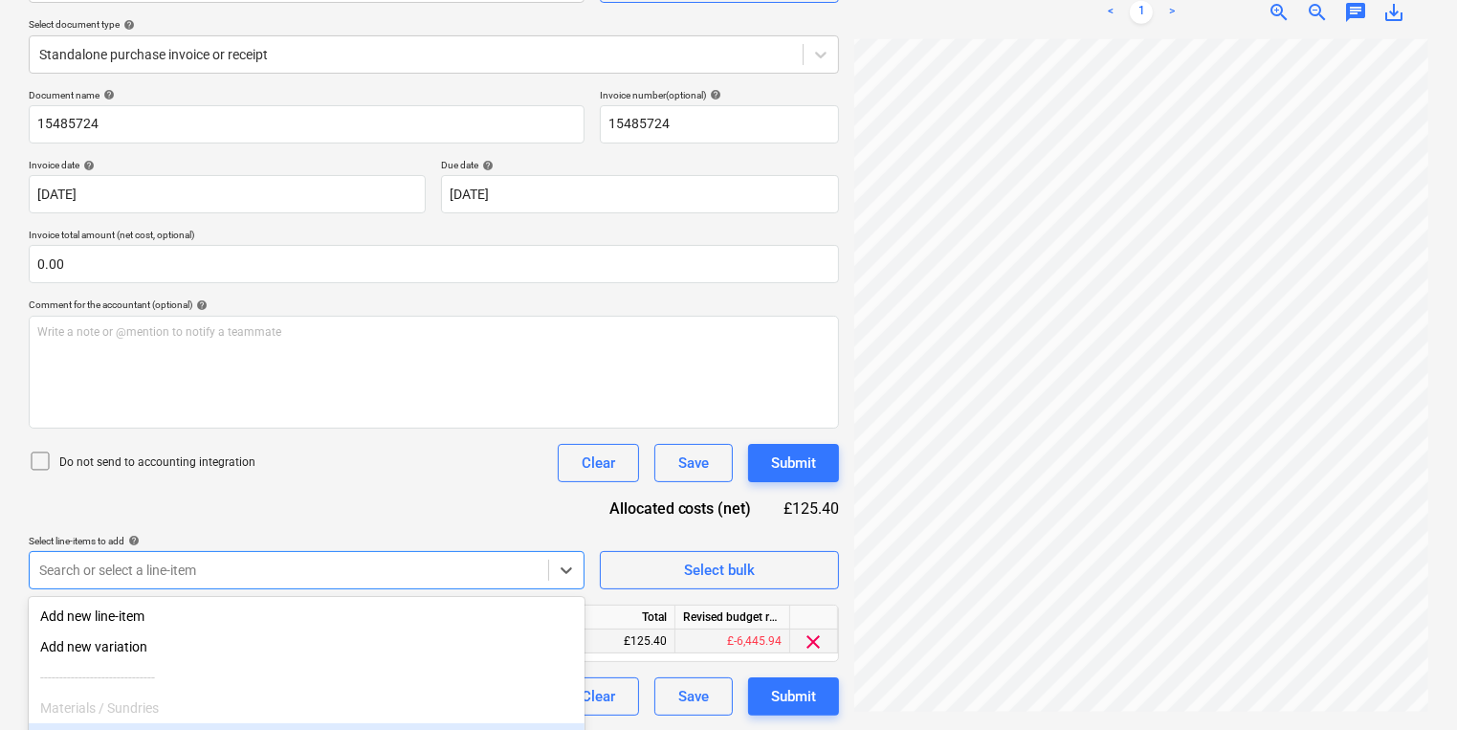
click at [705, 522] on html "Sales Projects Contacts Company Inbox 3 format_size keyboard_arrow_down help se…" at bounding box center [728, 156] width 1457 height 730
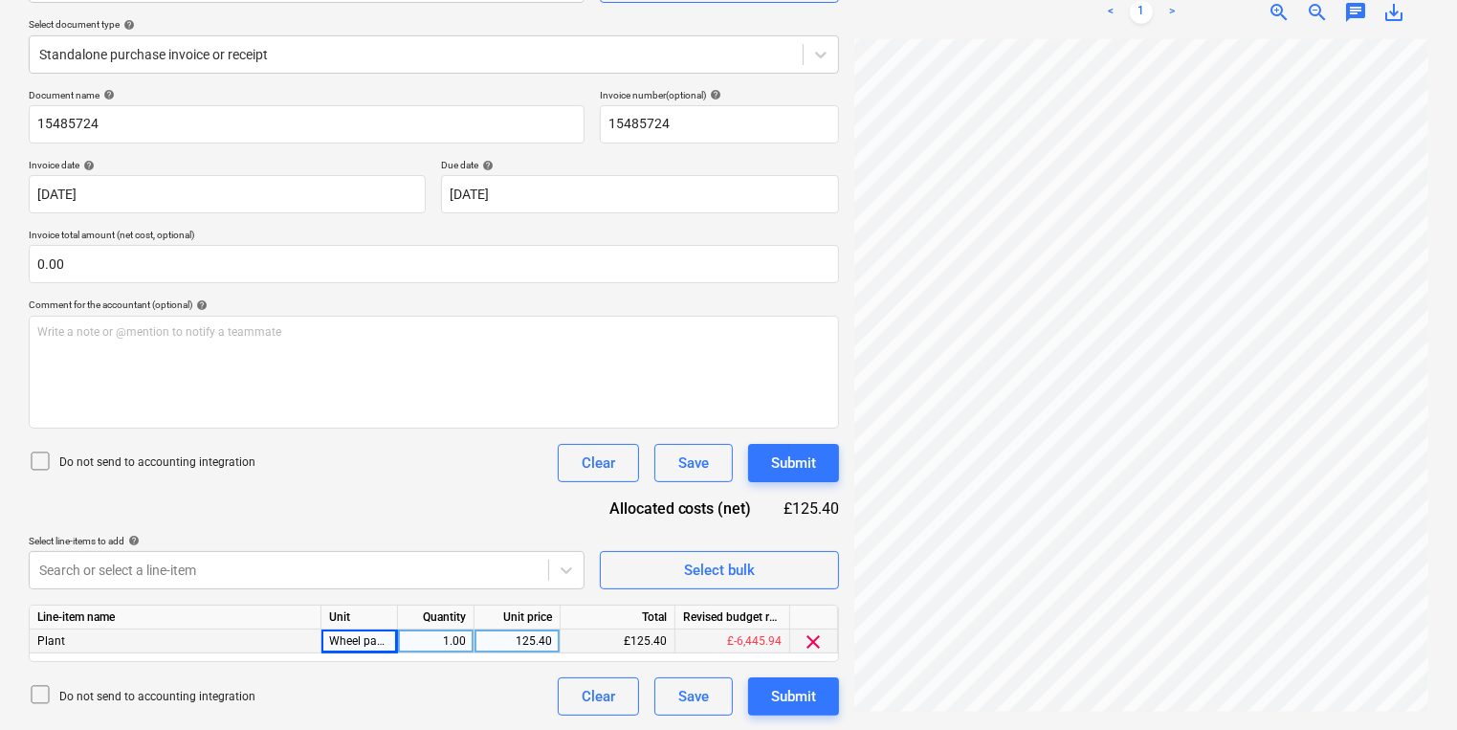
click at [527, 642] on div "125.40" at bounding box center [517, 642] width 70 height 24
click at [666, 581] on span "Select bulk" at bounding box center [719, 570] width 191 height 25
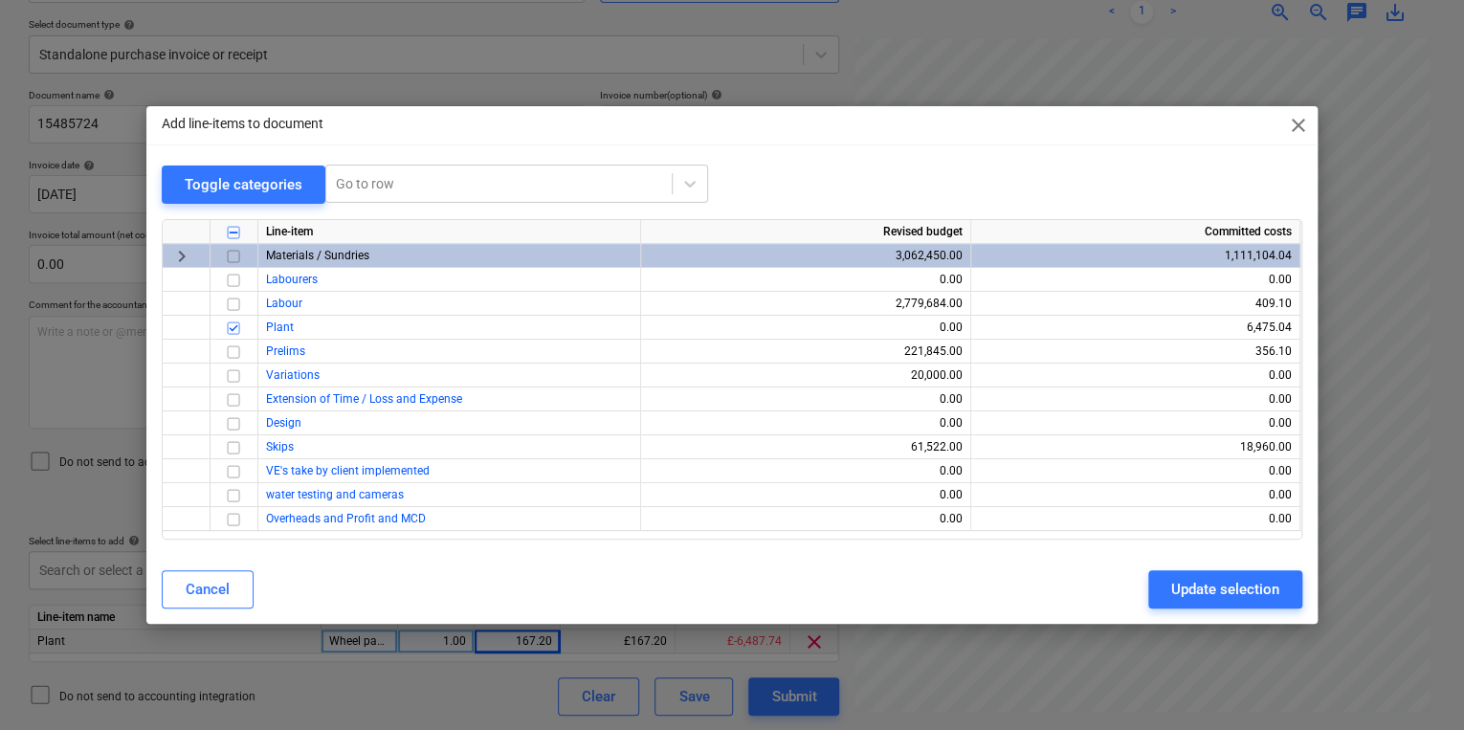
click at [333, 689] on div "Add line-items to document close Toggle categories Go to row Line-item Revised …" at bounding box center [732, 365] width 1464 height 730
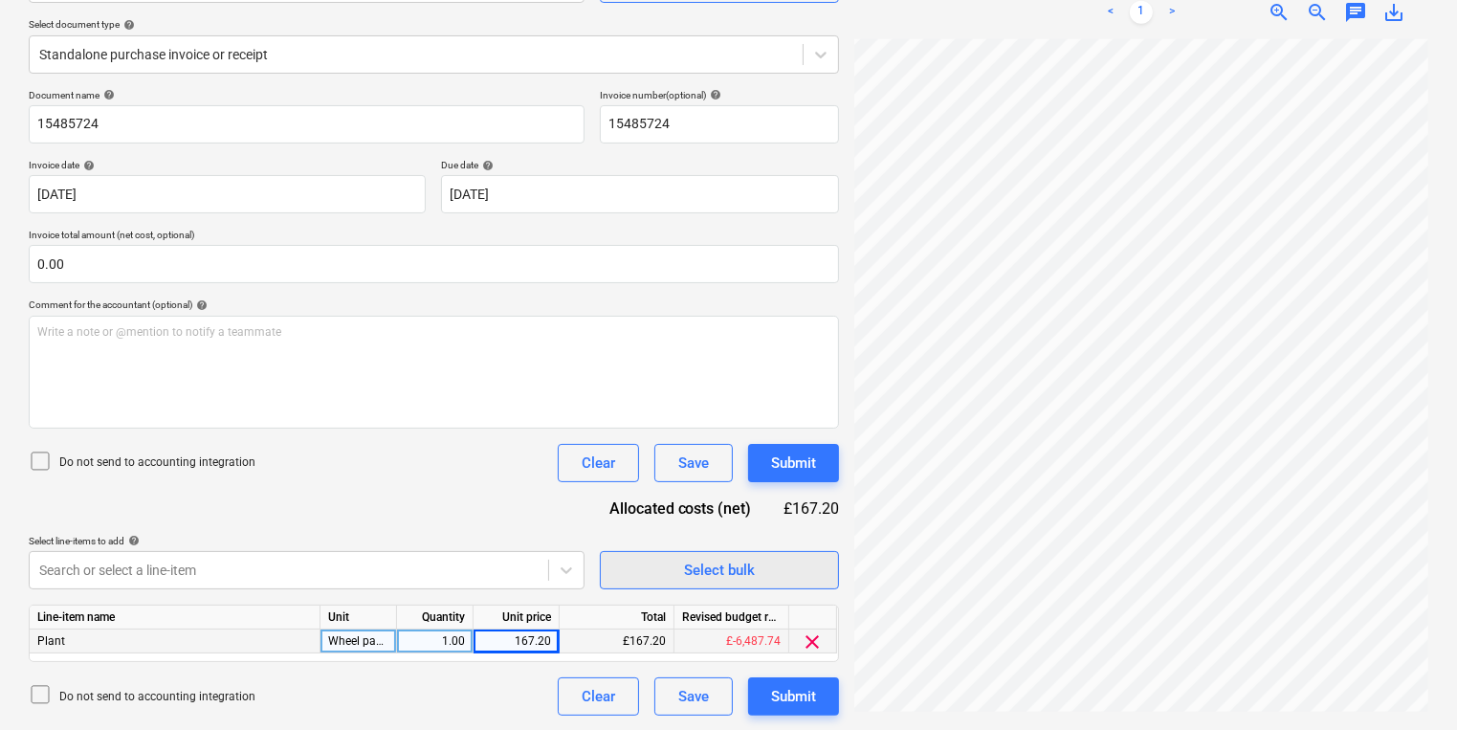
click at [798, 575] on span "Select bulk" at bounding box center [719, 570] width 191 height 25
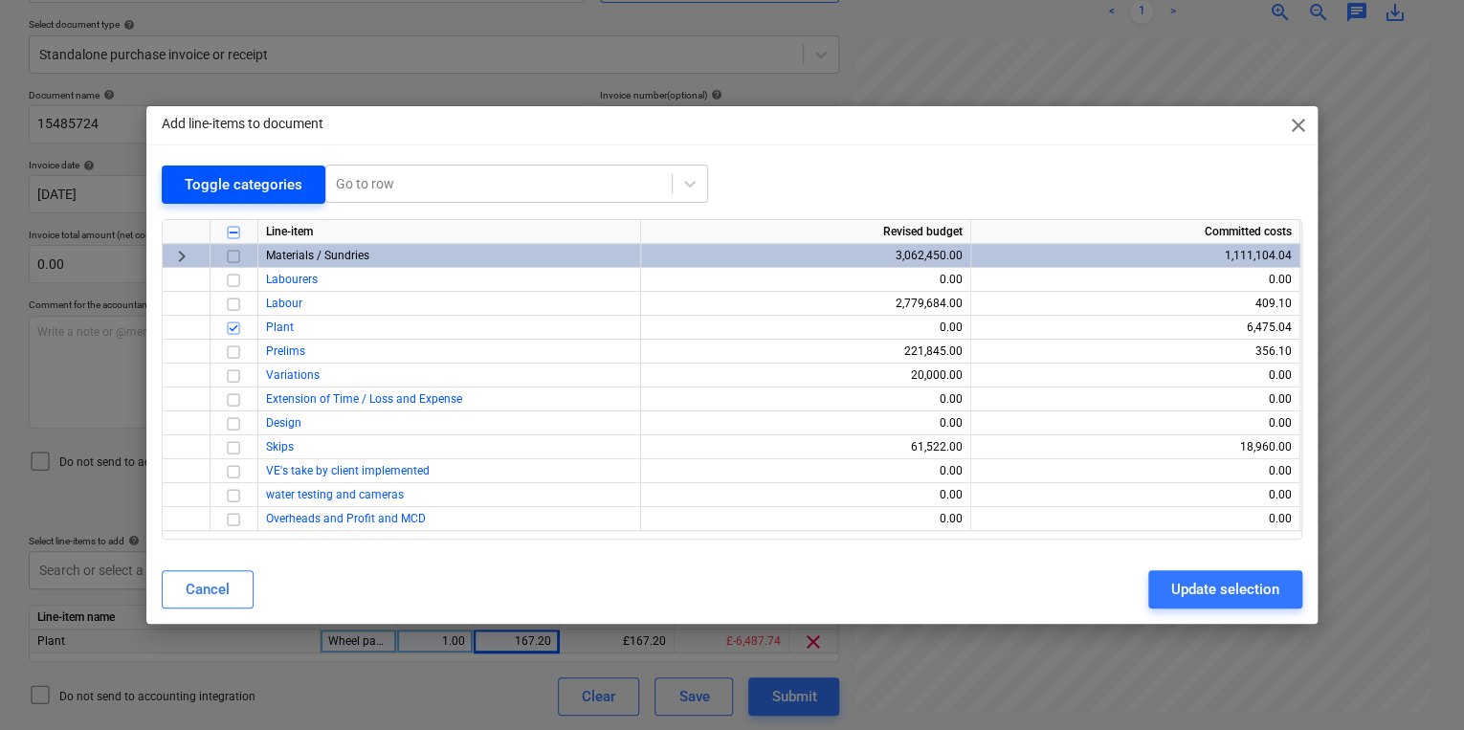
click at [236, 174] on div "Toggle categories" at bounding box center [244, 184] width 118 height 25
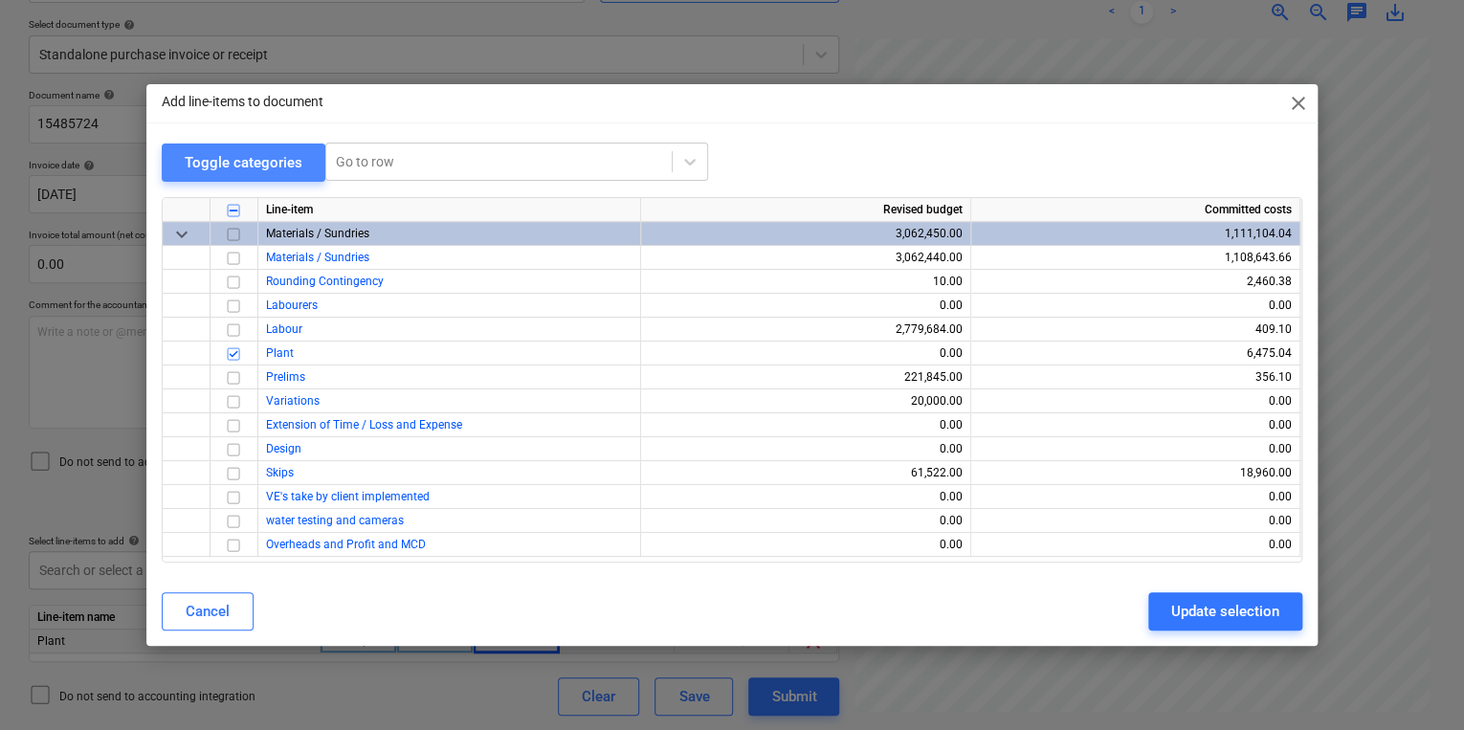
click at [236, 174] on div "Toggle categories" at bounding box center [244, 162] width 118 height 25
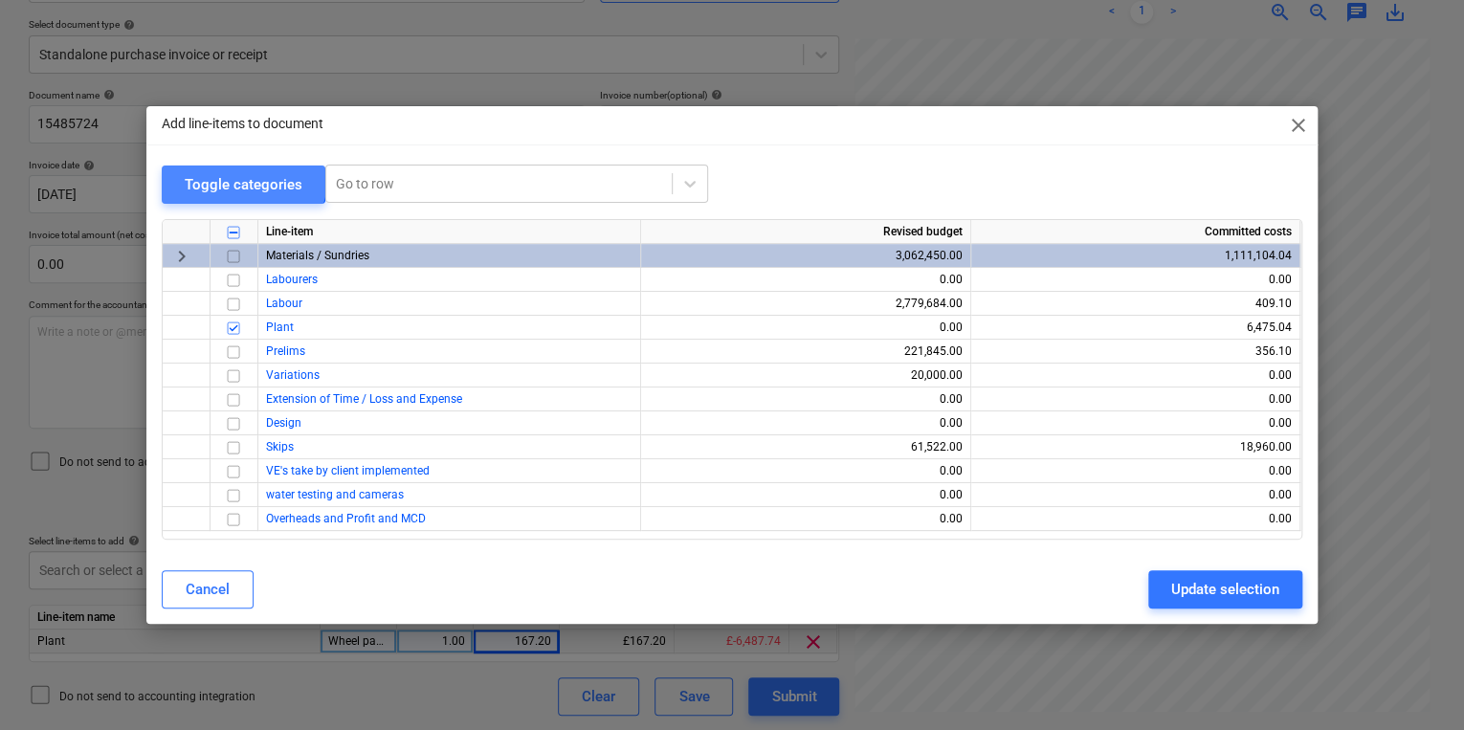
click at [236, 174] on div "Toggle categories" at bounding box center [244, 184] width 118 height 25
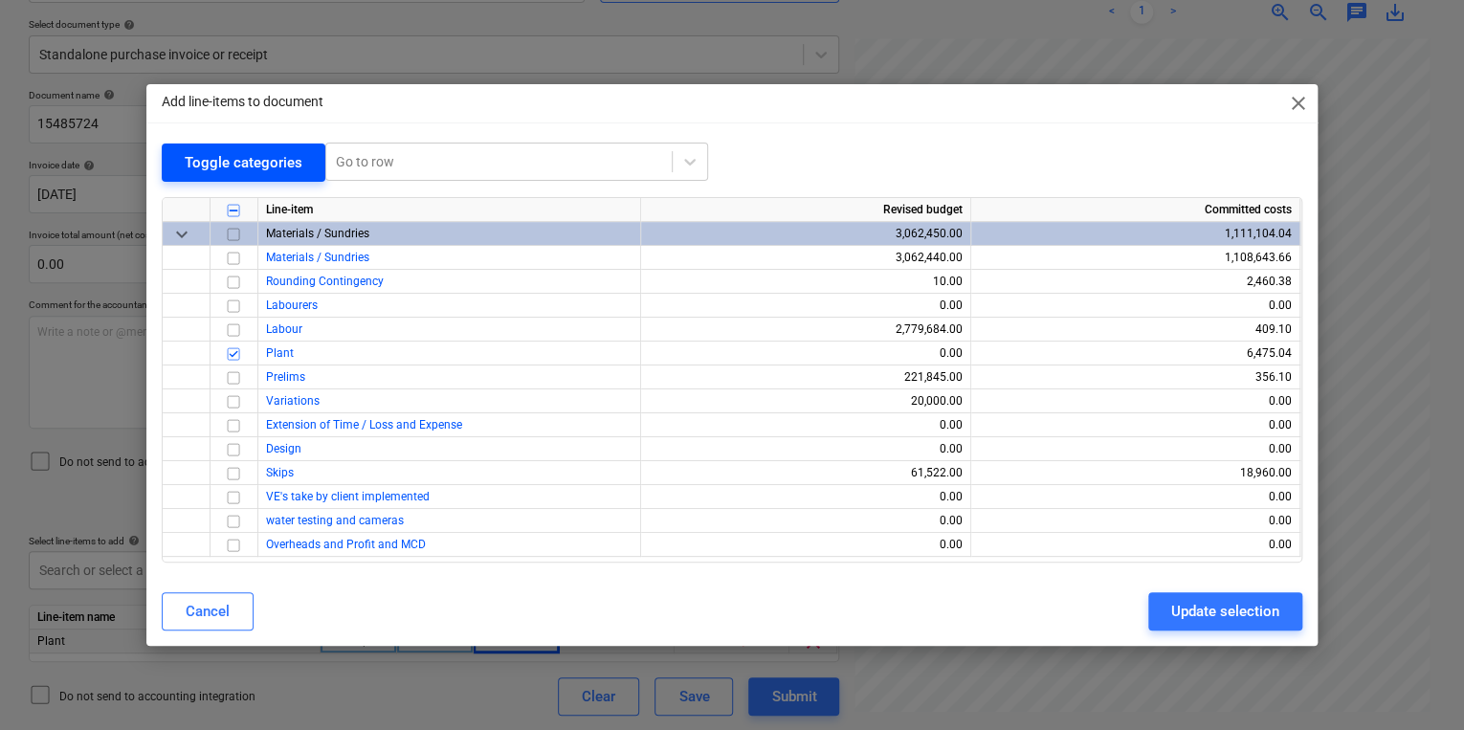
click at [236, 174] on div "Toggle categories" at bounding box center [244, 162] width 118 height 25
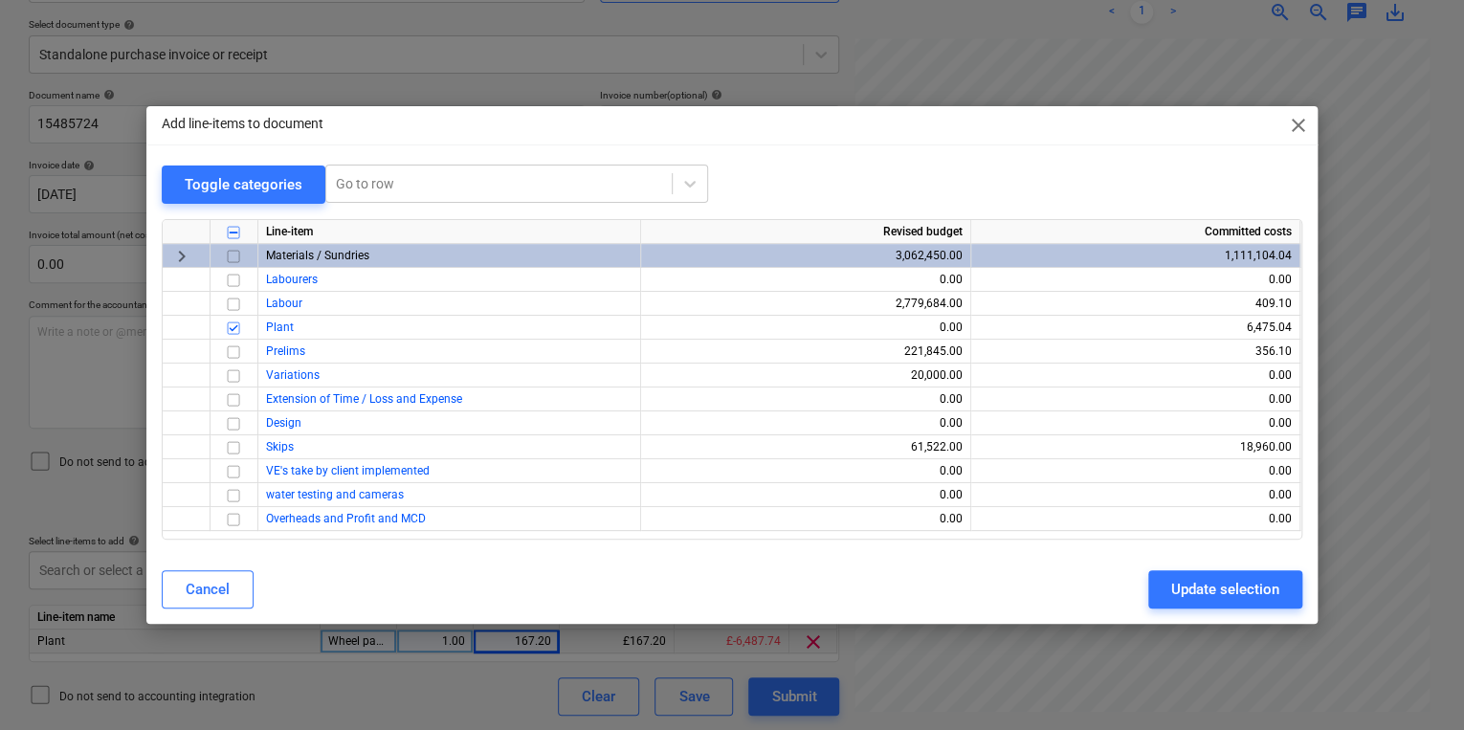
click at [61, 351] on div "Add line-items to document close Toggle categories Go to row Line-item Revised …" at bounding box center [732, 365] width 1464 height 730
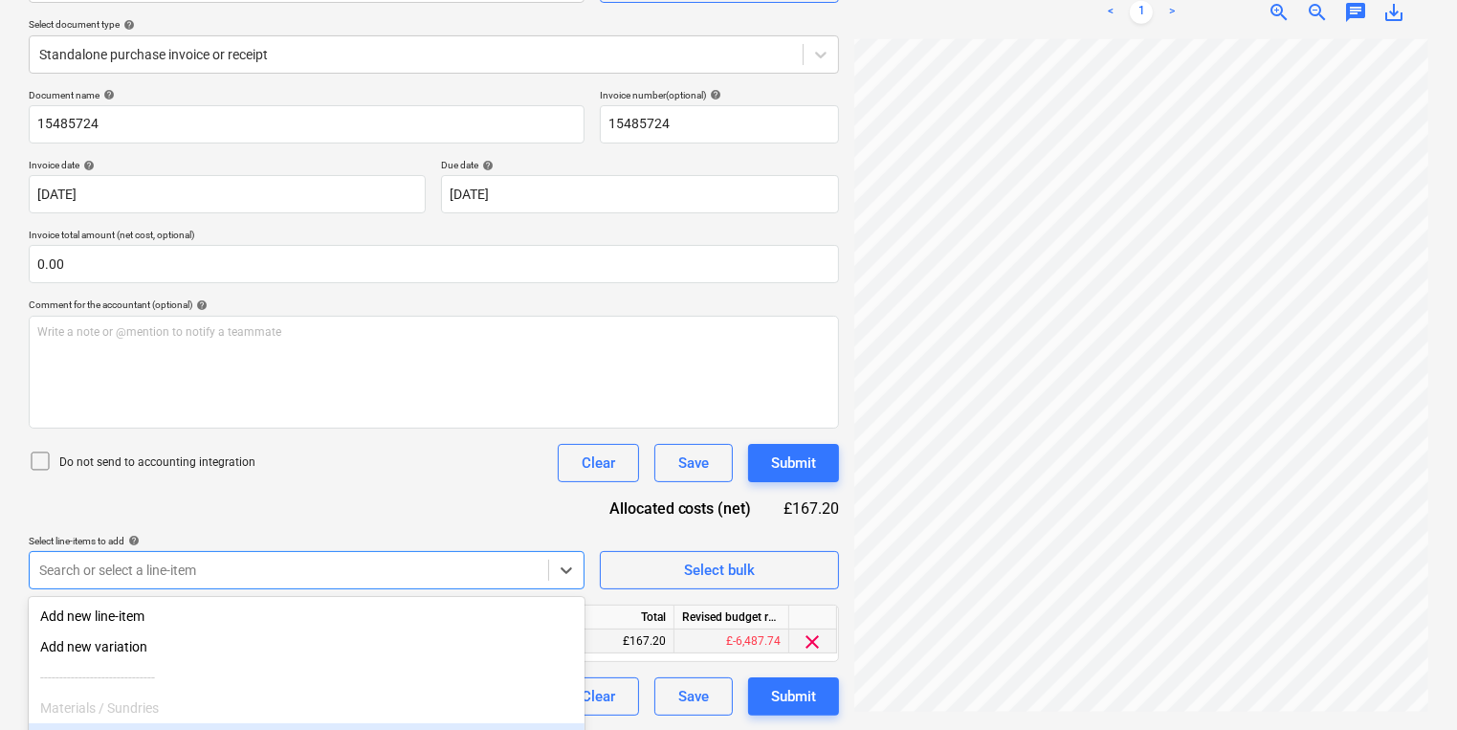
scroll to position [362, 0]
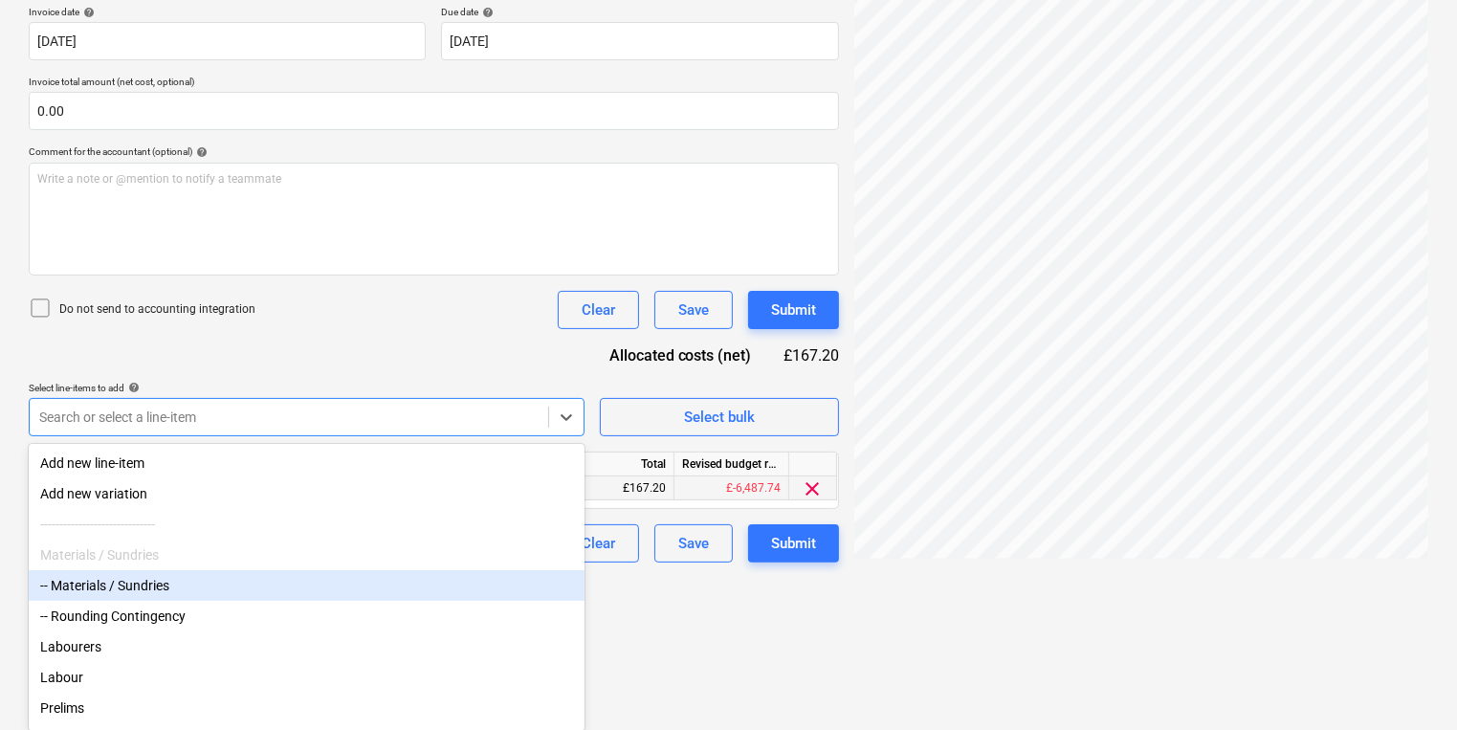
click at [137, 368] on body "Sales Projects Contacts Company Inbox 3 format_size keyboard_arrow_down help se…" at bounding box center [728, 3] width 1457 height 730
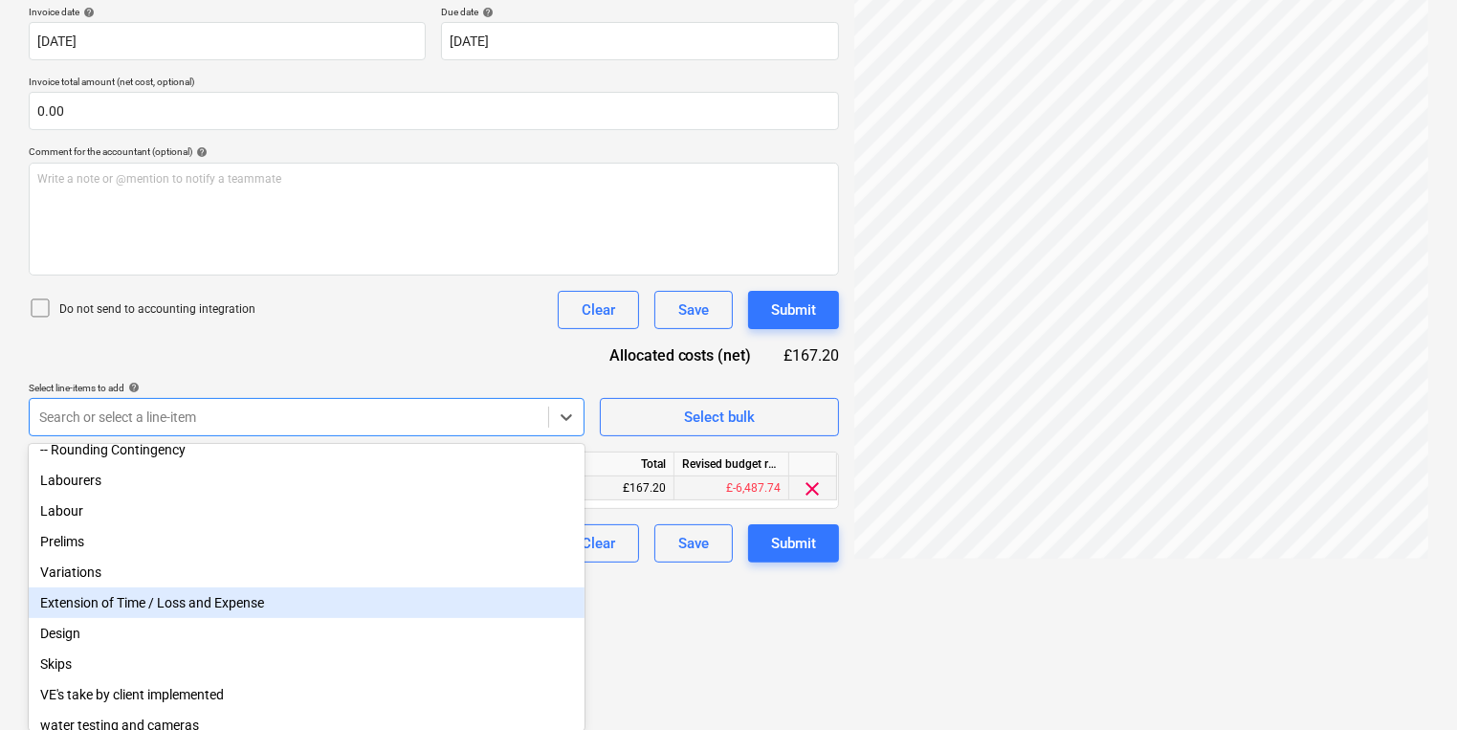
scroll to position [145, 0]
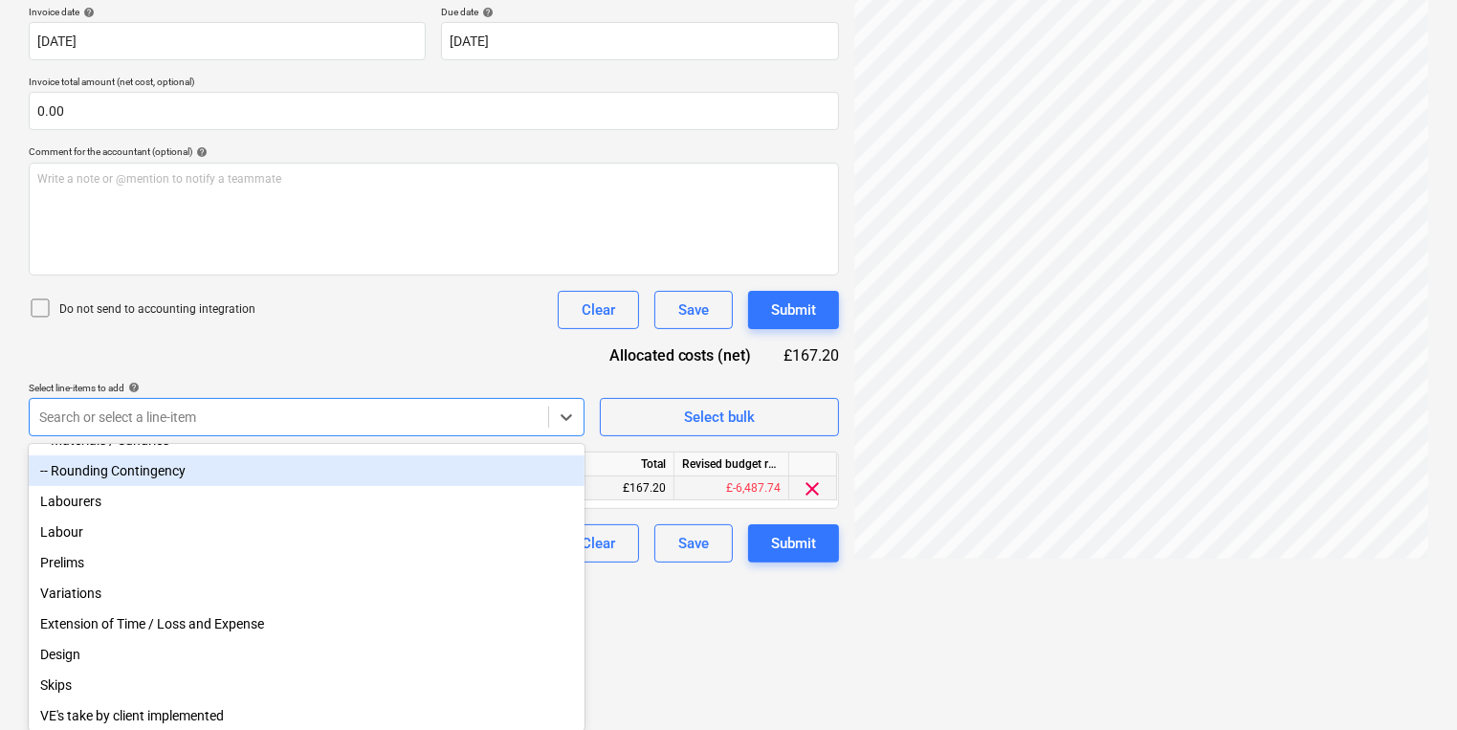
click at [313, 477] on div "-- Rounding Contingency" at bounding box center [307, 470] width 556 height 31
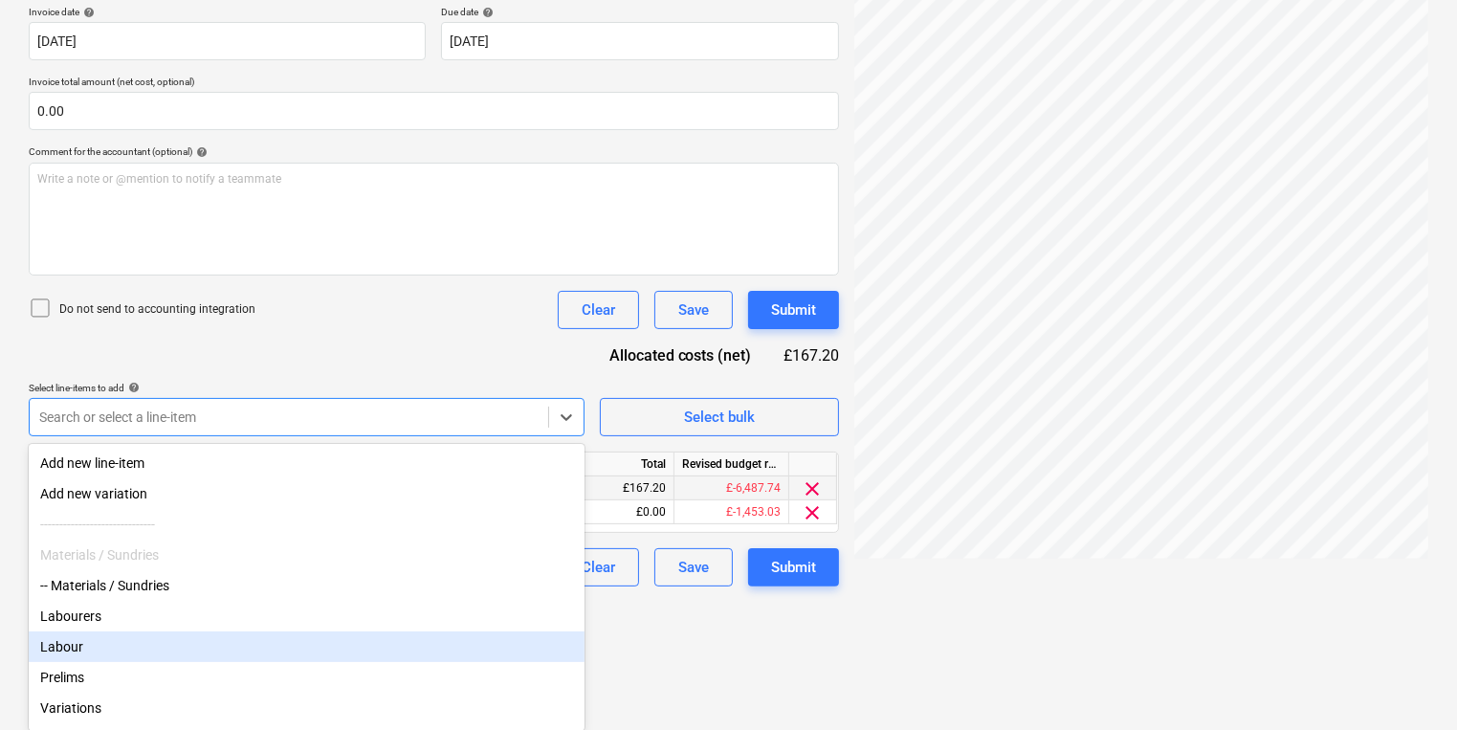
scroll to position [233, 0]
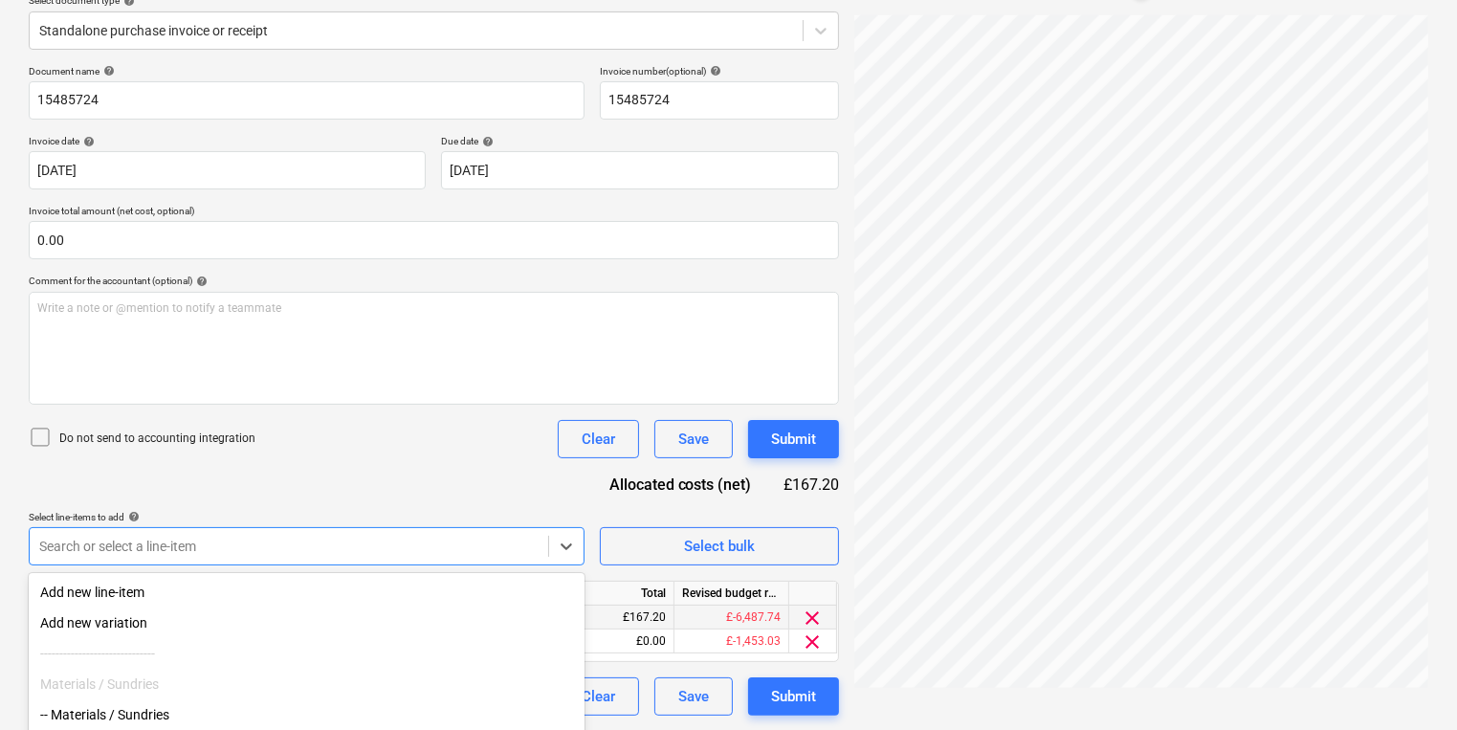
click at [781, 498] on html "Sales Projects Contacts Company Inbox 3 format_size keyboard_arrow_down help se…" at bounding box center [728, 132] width 1457 height 730
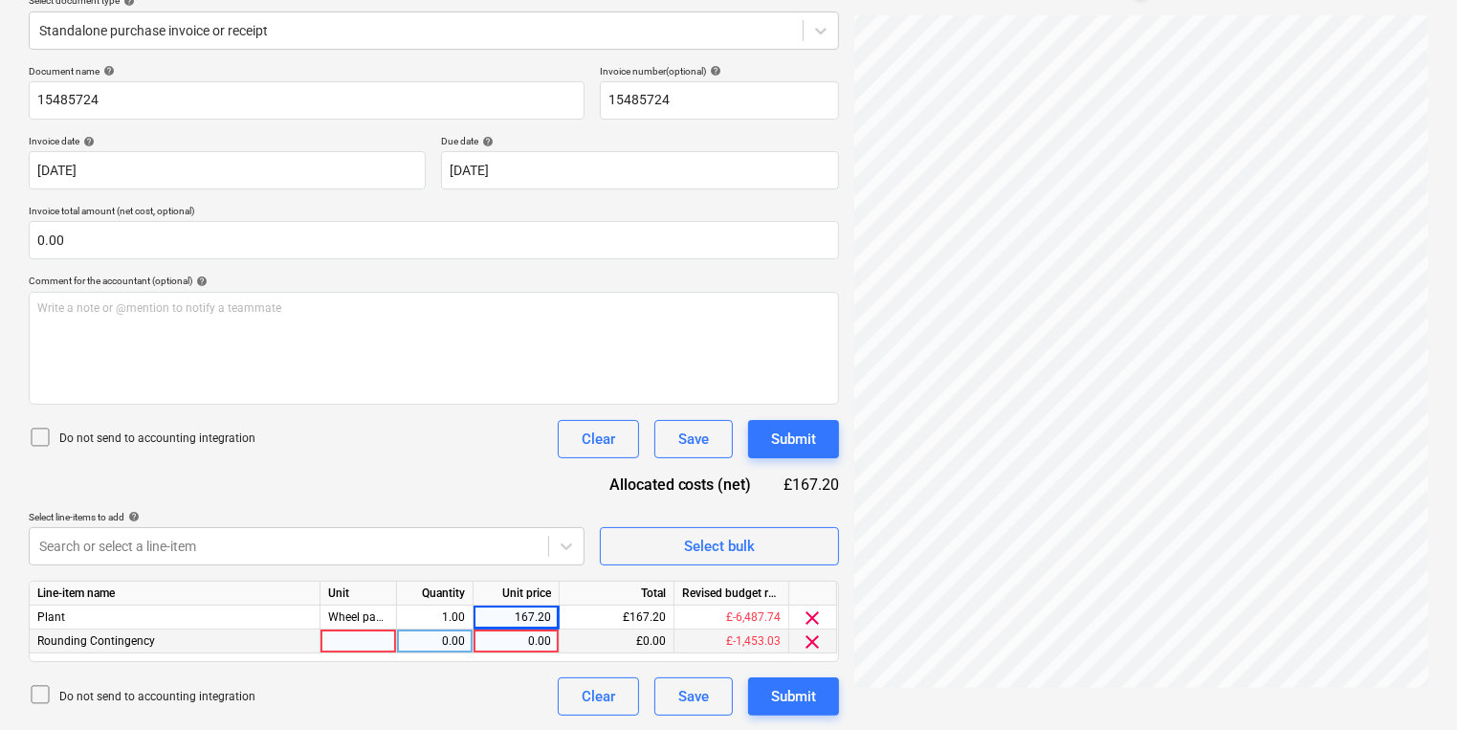
click at [177, 636] on div "Line-item name Unit Quantity Unit price Total Revised budget remaining Plant Wh…" at bounding box center [434, 621] width 810 height 81
drag, startPoint x: 177, startPoint y: 636, endPoint x: 194, endPoint y: 643, distance: 18.5
click at [194, 643] on div "Rounding Contingency" at bounding box center [175, 642] width 291 height 24
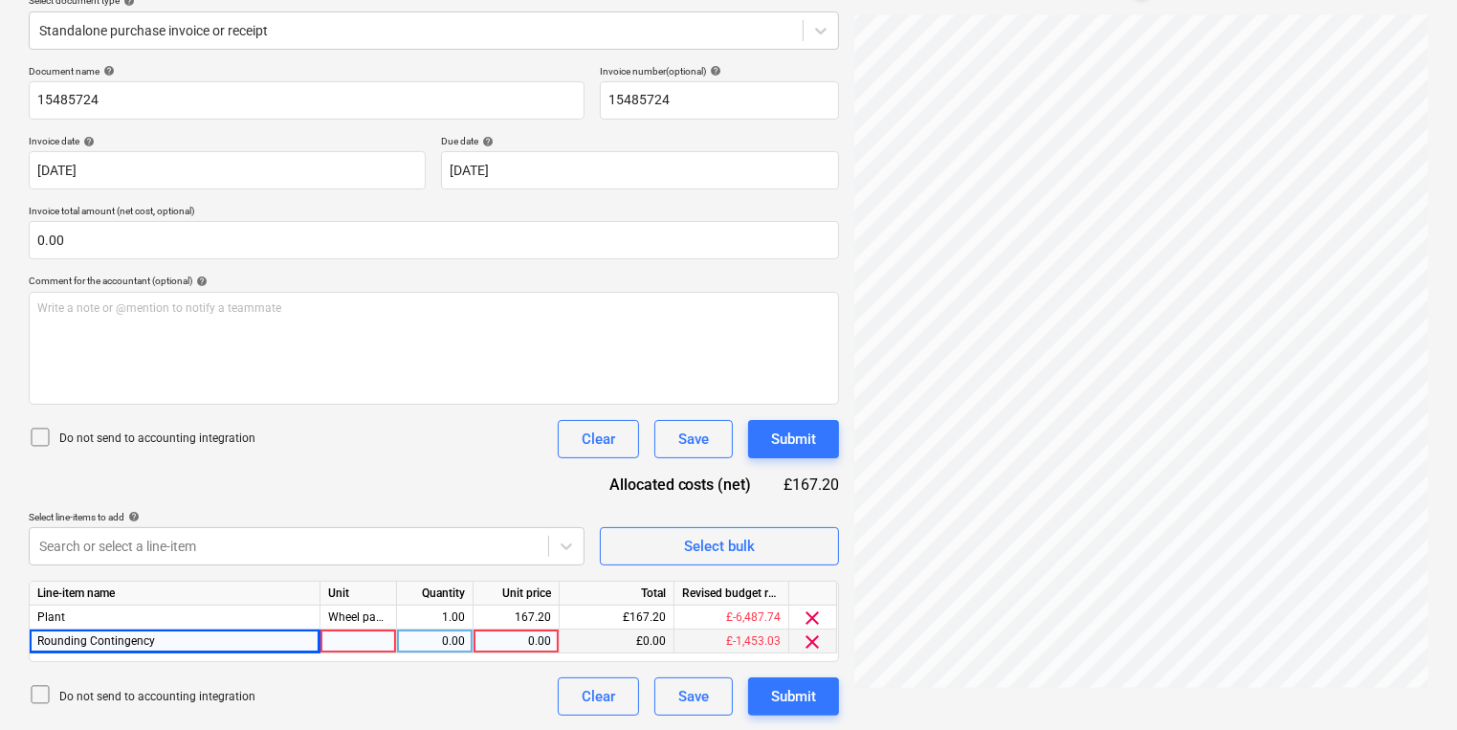
click at [194, 643] on div "Rounding Contingency" at bounding box center [175, 642] width 291 height 24
click at [388, 650] on div at bounding box center [359, 642] width 77 height 24
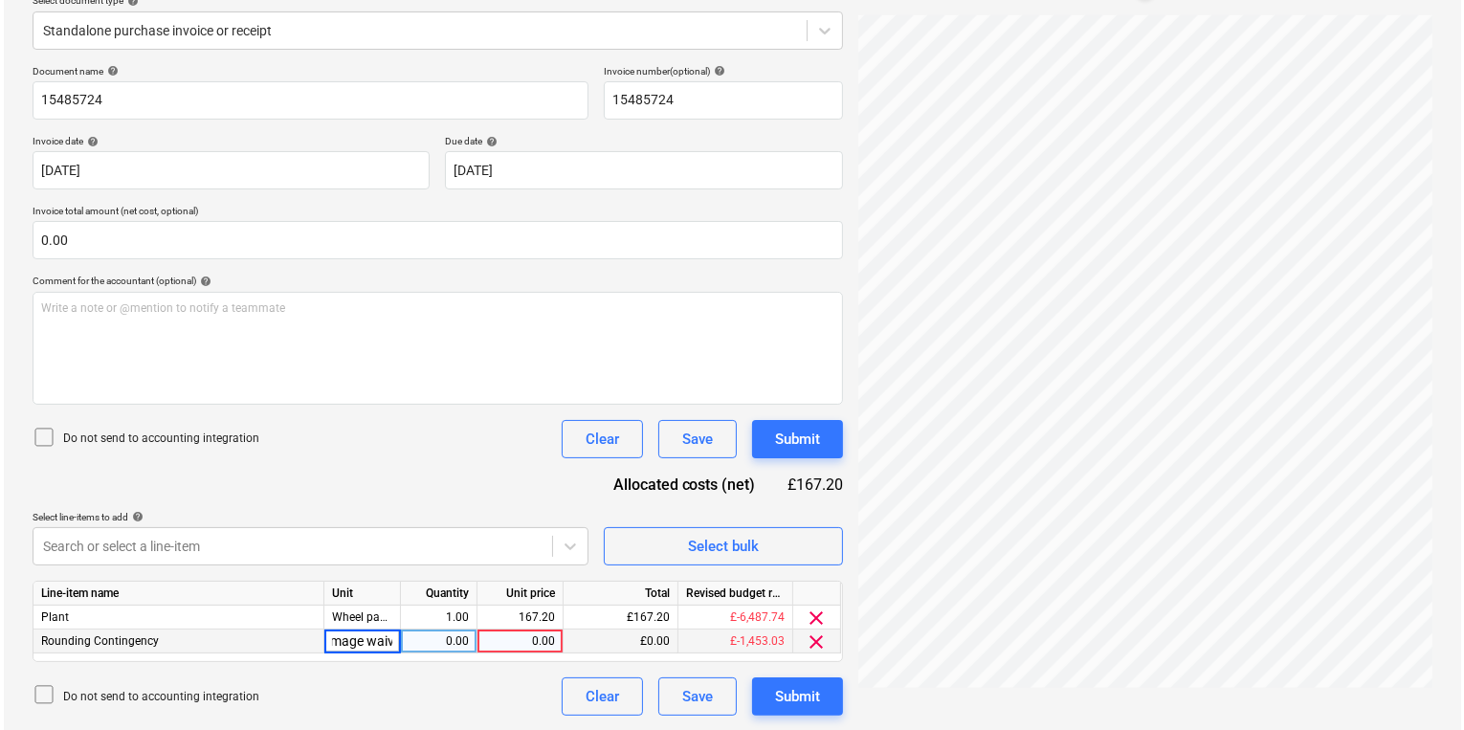
scroll to position [0, 30]
click at [831, 697] on button "Submit" at bounding box center [793, 696] width 91 height 38
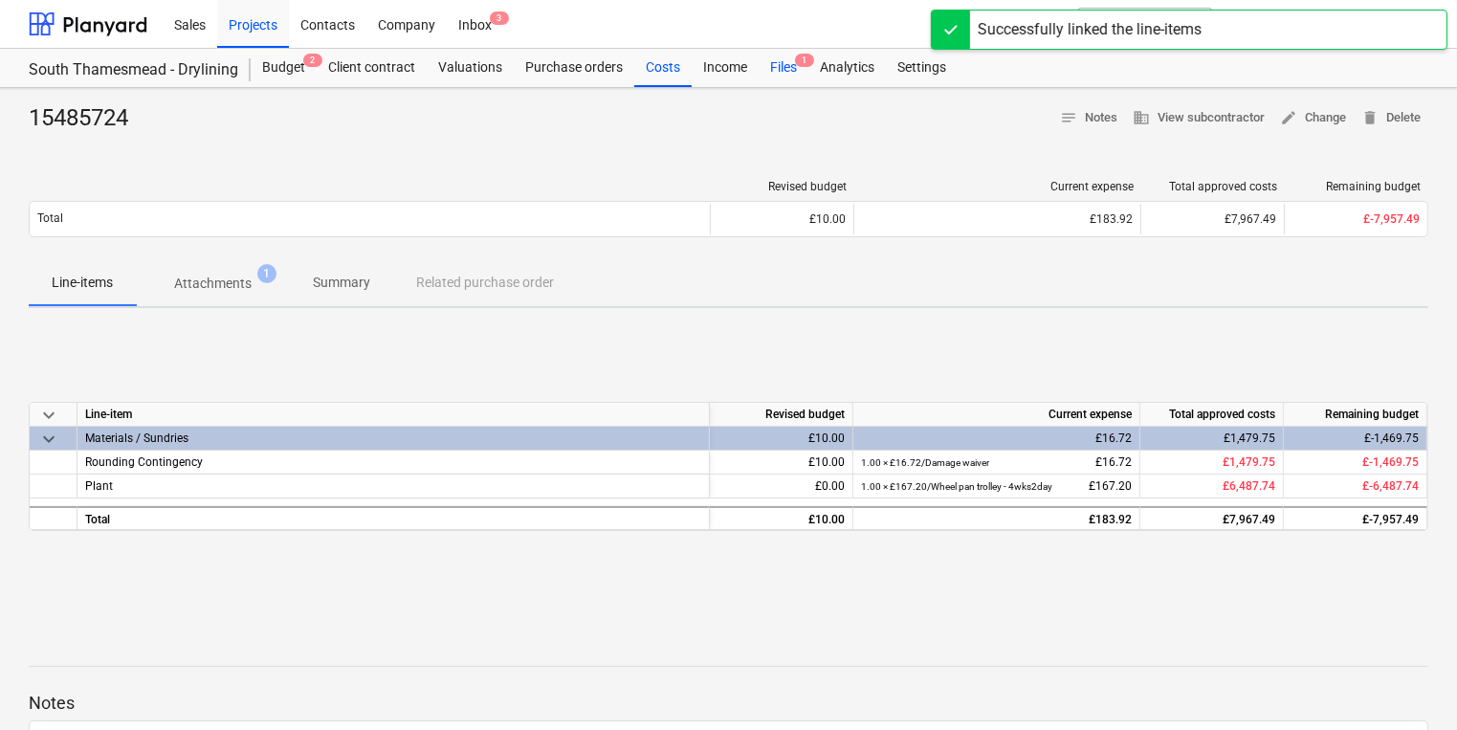
click at [775, 54] on div "Files 1" at bounding box center [784, 68] width 50 height 38
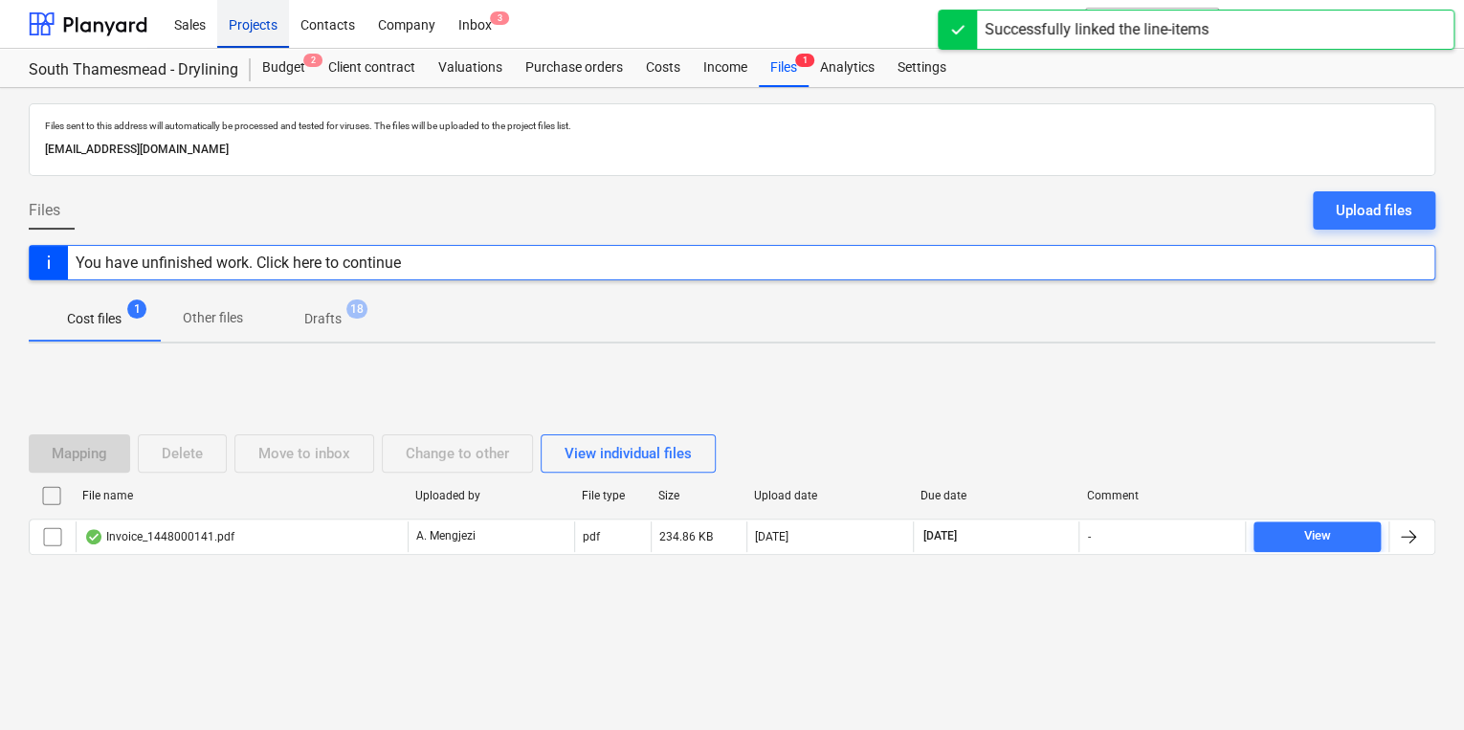
click at [260, 21] on div "Projects" at bounding box center [253, 23] width 72 height 49
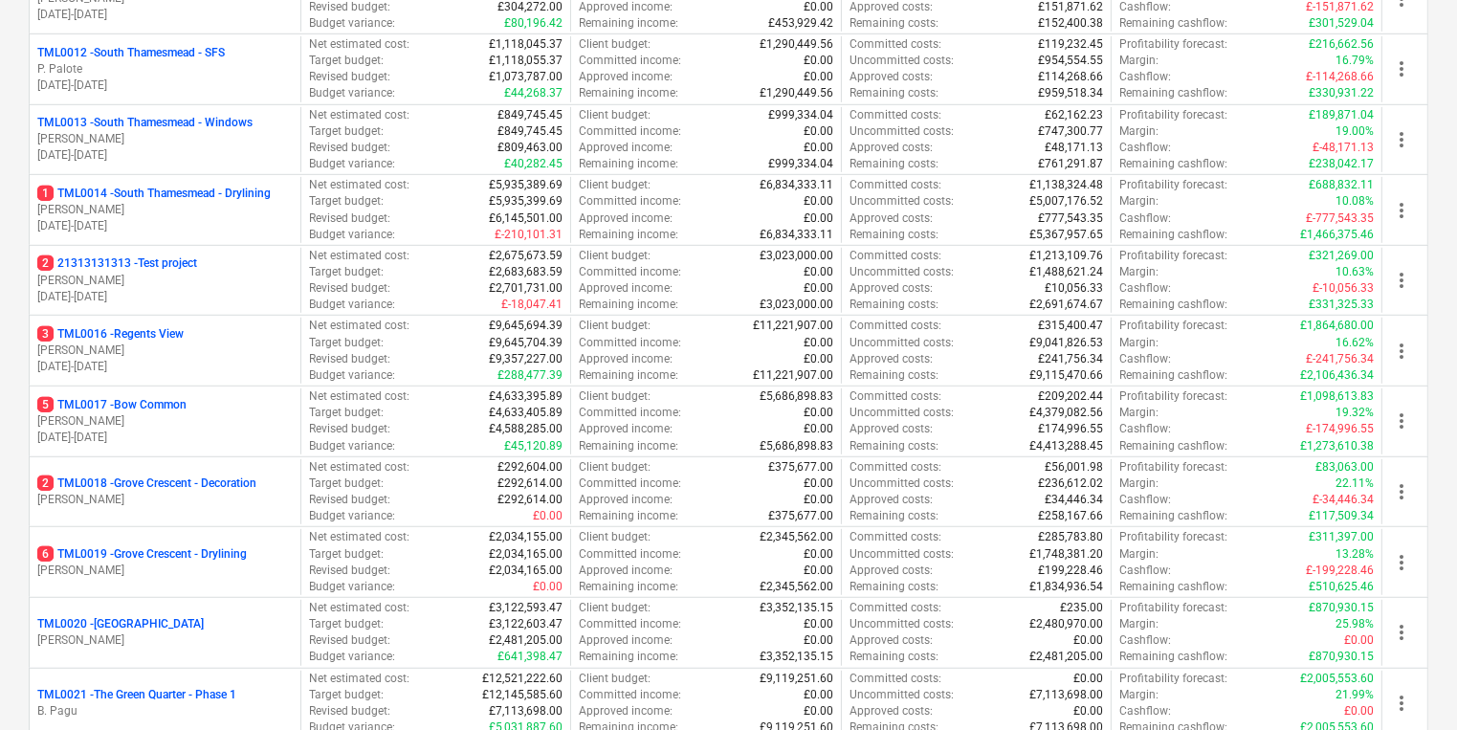
scroll to position [1072, 0]
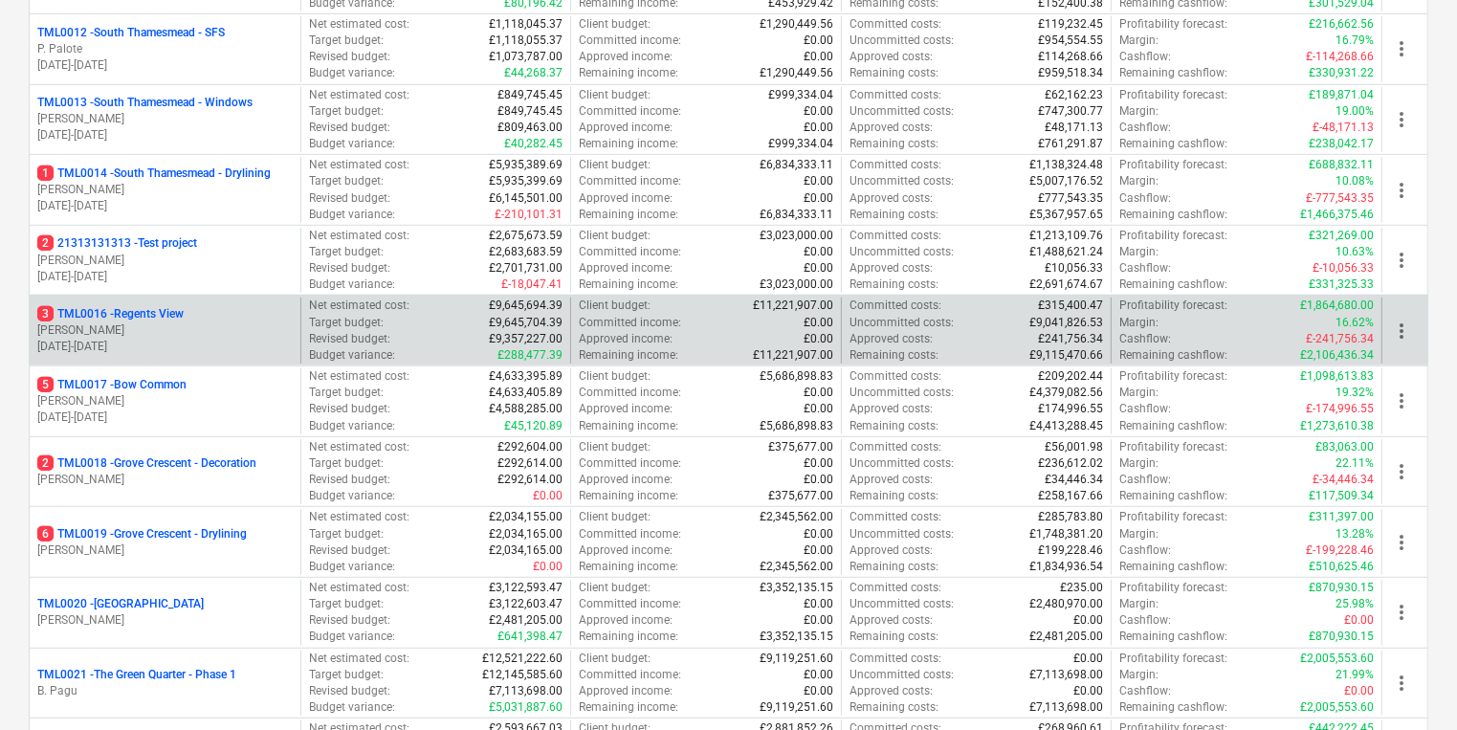
click at [202, 325] on p "[PERSON_NAME]" at bounding box center [164, 330] width 255 height 16
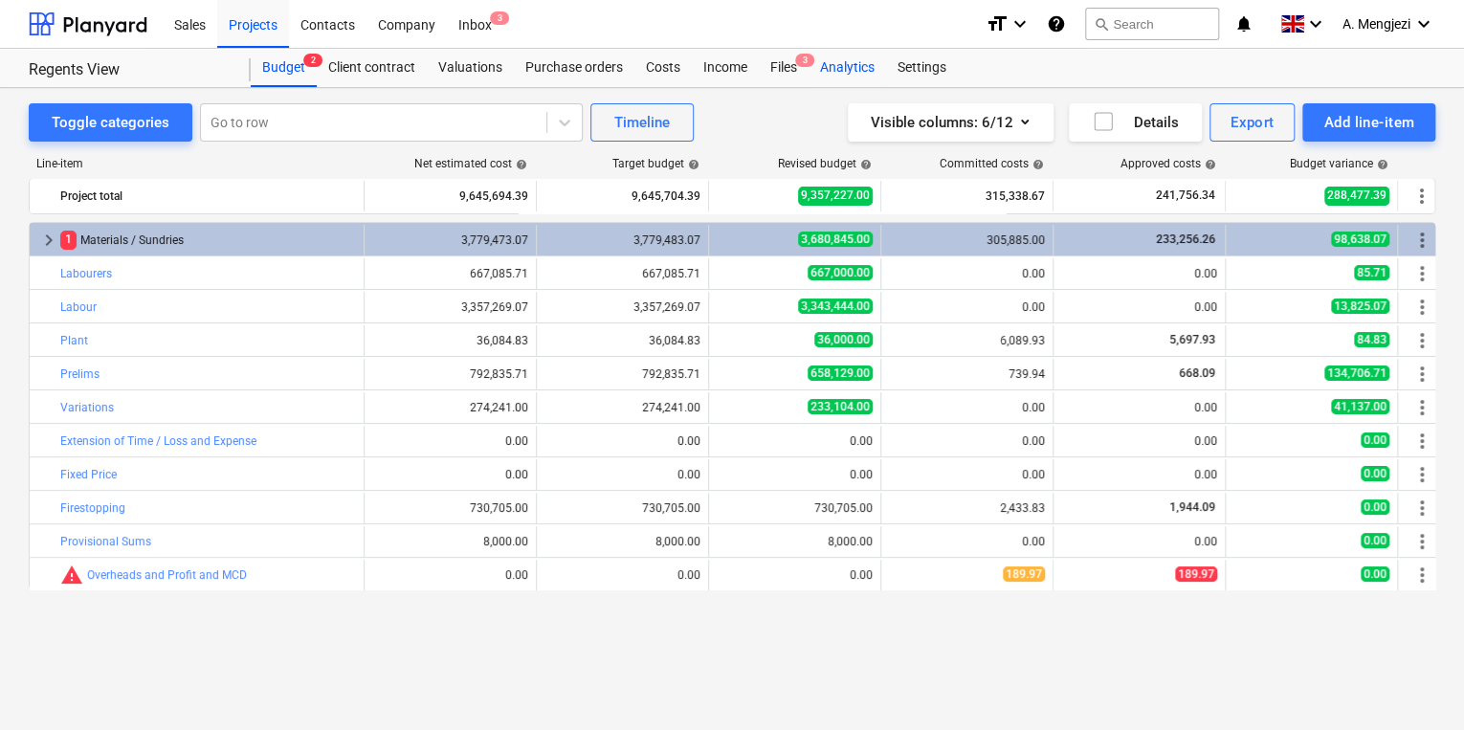
click at [810, 74] on div "Analytics" at bounding box center [848, 68] width 78 height 38
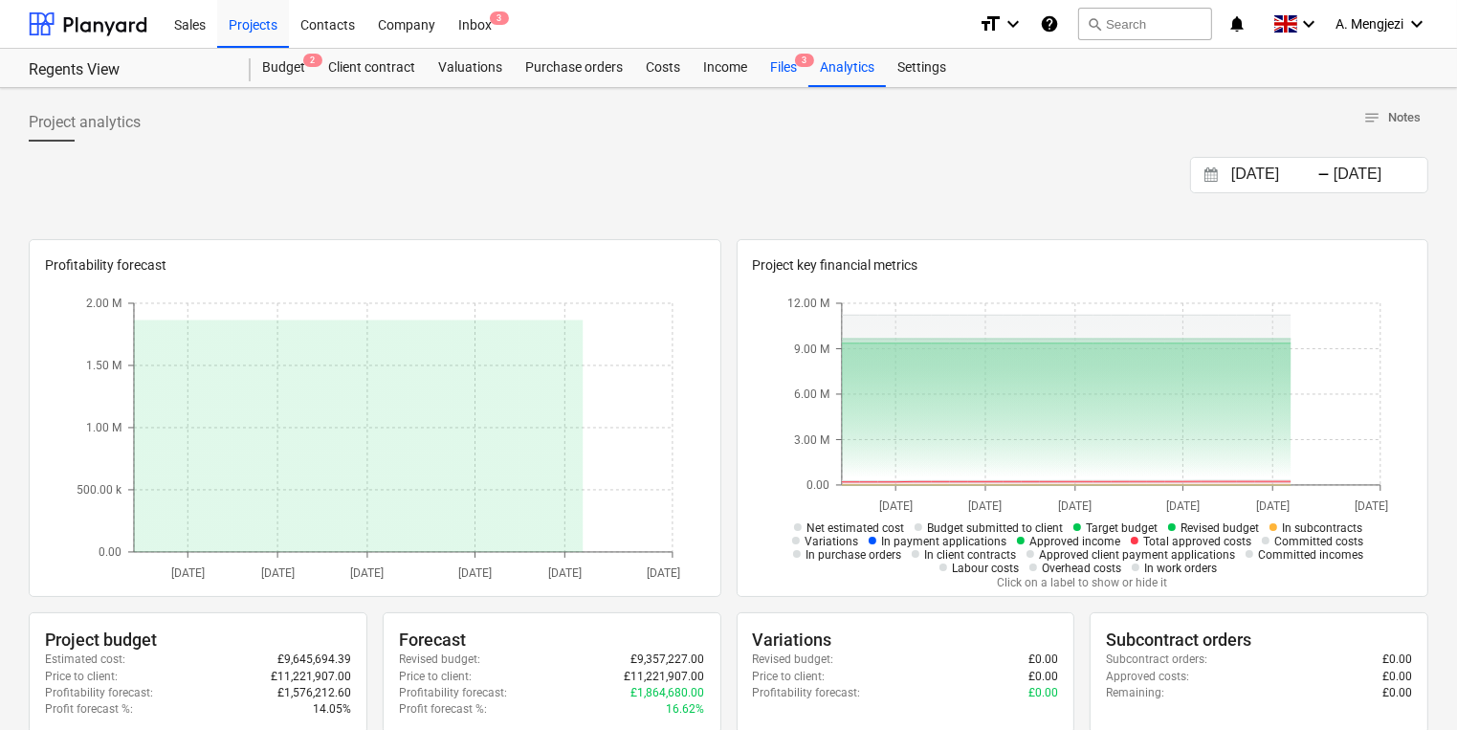
click at [796, 68] on div "Files 3" at bounding box center [784, 68] width 50 height 38
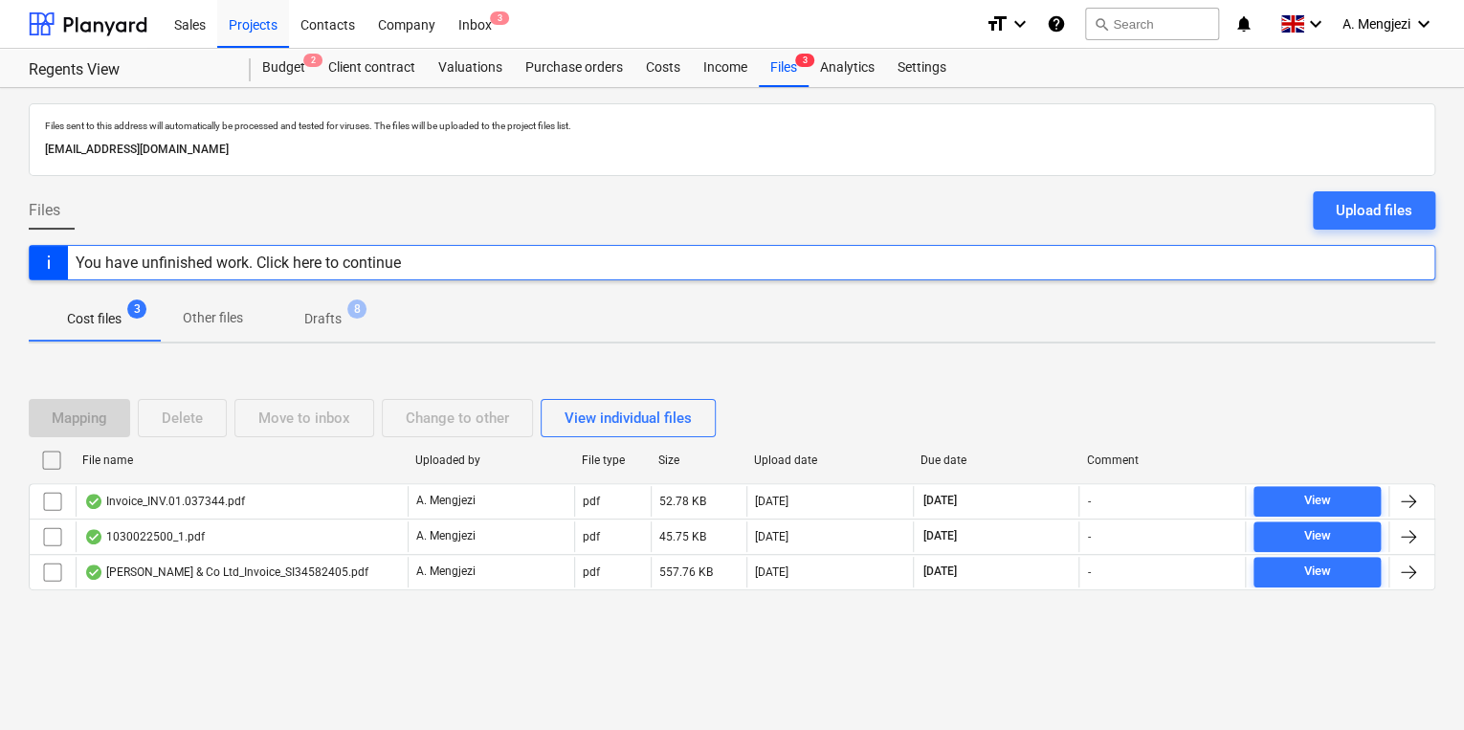
click at [269, 476] on div "File name Uploaded by File type Size Upload date Due date Comment" at bounding box center [732, 464] width 1407 height 38
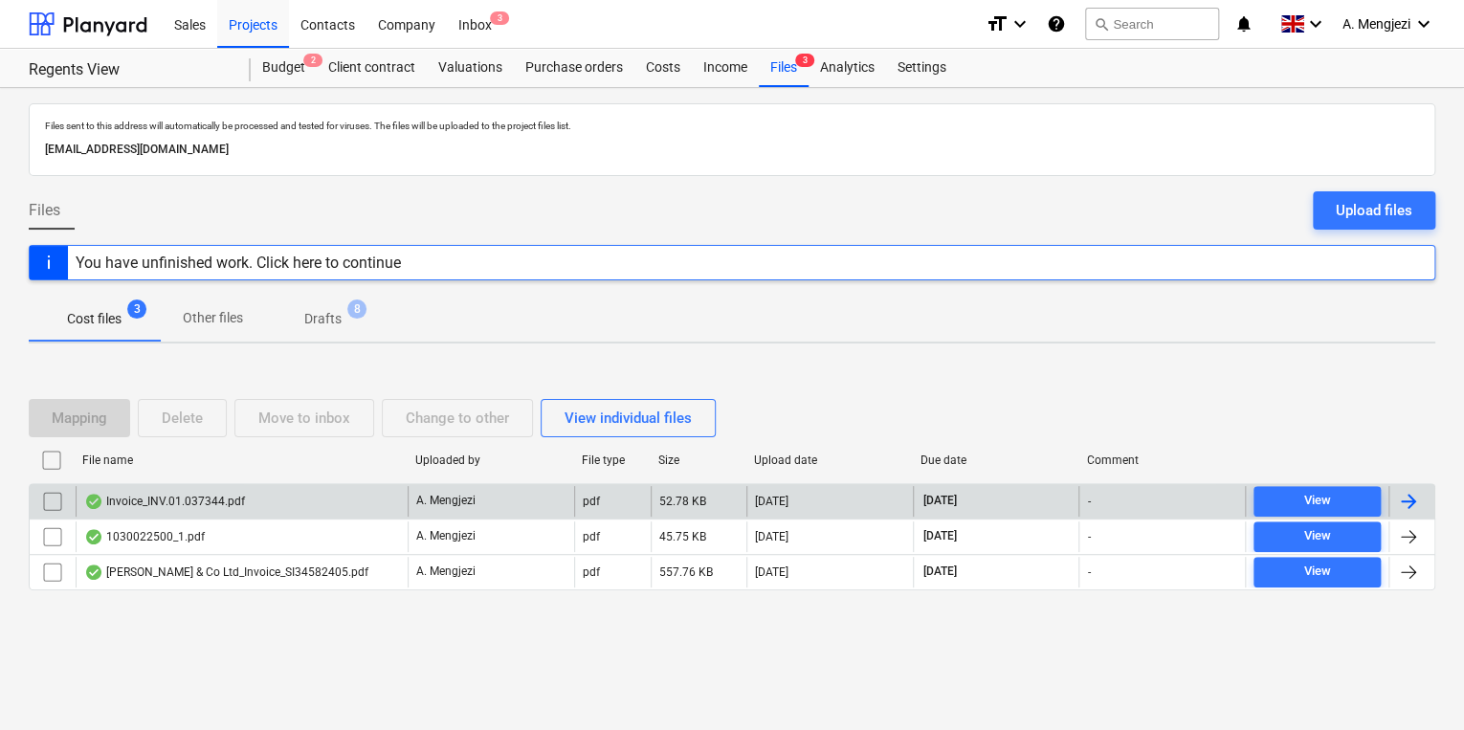
click at [264, 483] on div "Invoice_INV.01.037344.pdf A. Mengjezi pdf 52.78 KB [DATE] [DATE] - View" at bounding box center [732, 500] width 1407 height 35
click at [532, 504] on div "A. Mengjezi" at bounding box center [491, 501] width 167 height 31
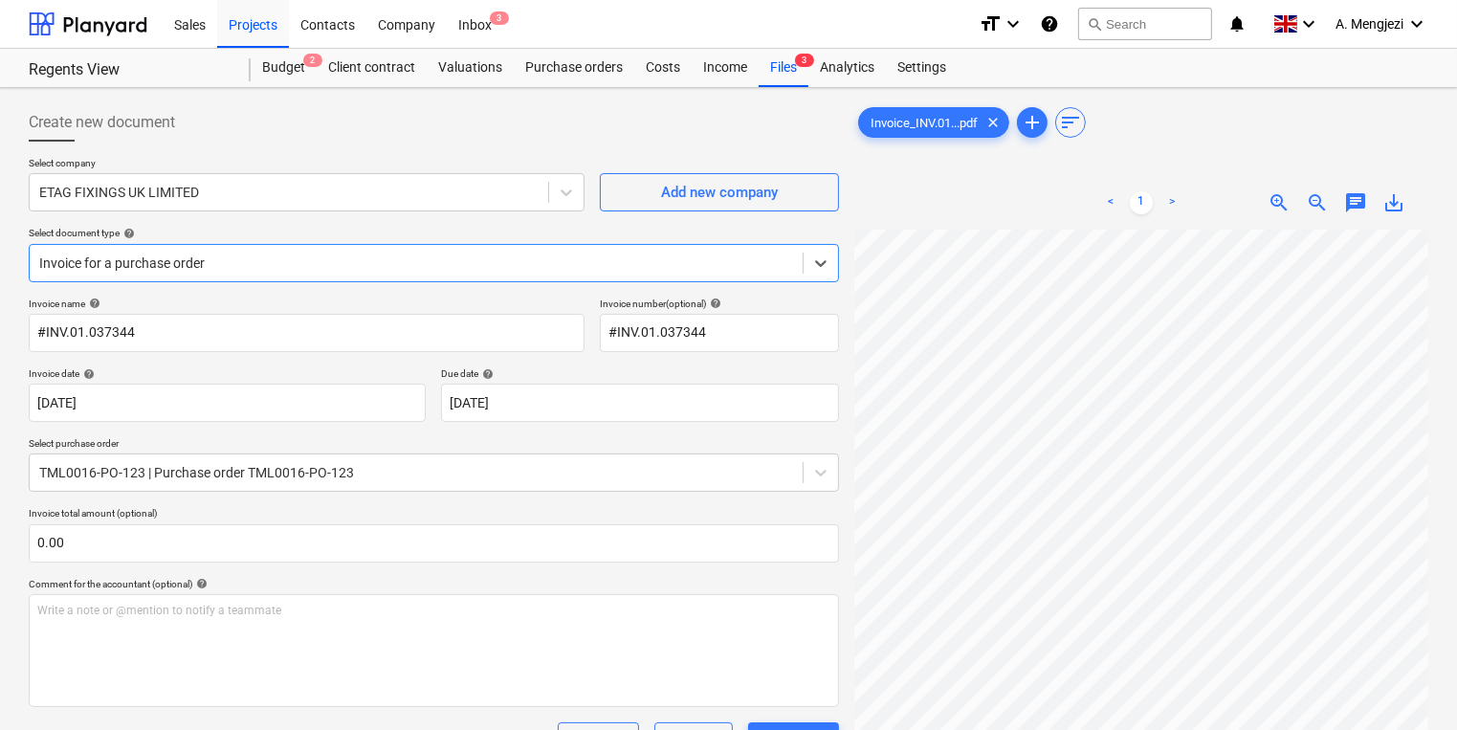
click at [768, 88] on div "Create new document Select company ETAG FIXINGS UK LIMITED Add new company Sele…" at bounding box center [728, 662] width 1457 height 1149
click at [794, 69] on div "Files 3" at bounding box center [784, 68] width 50 height 38
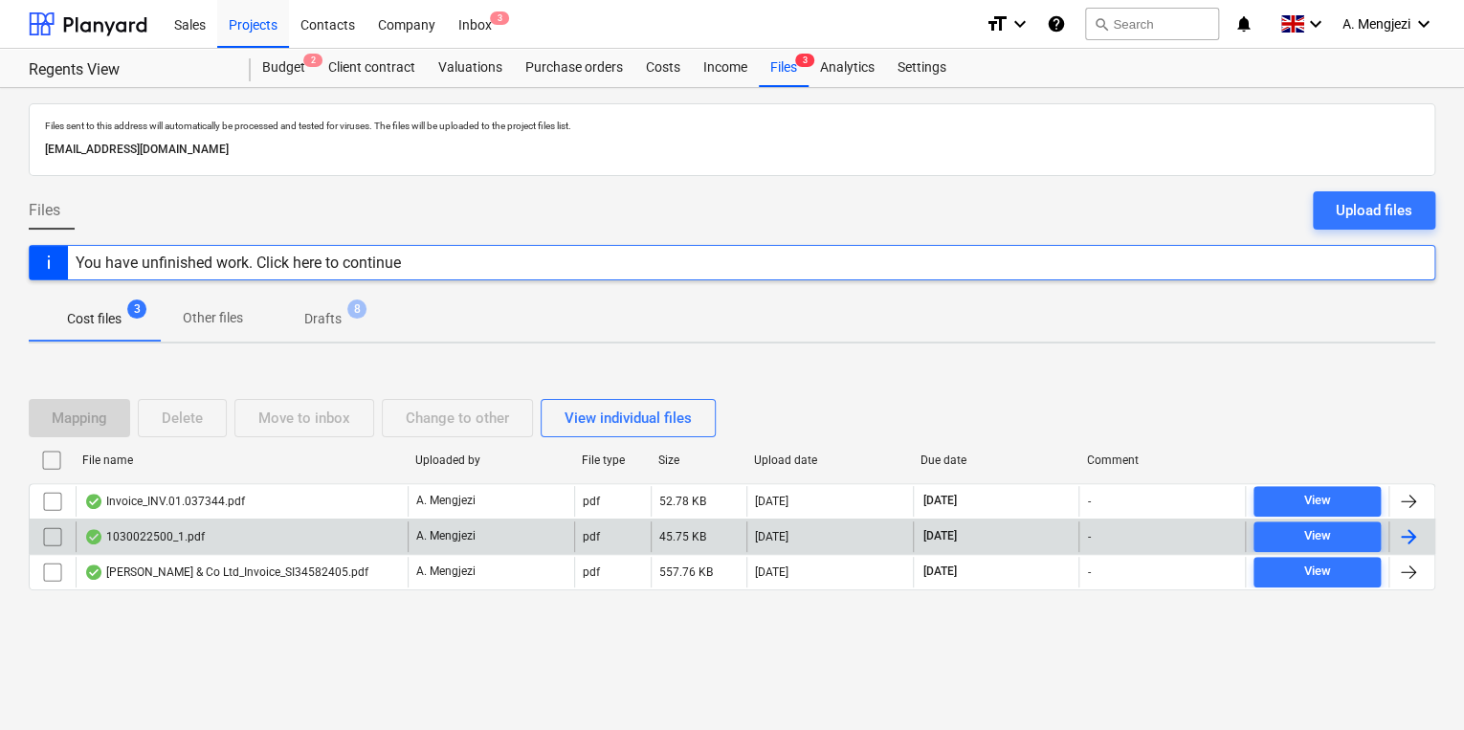
click at [477, 540] on div "A. Mengjezi" at bounding box center [491, 537] width 167 height 31
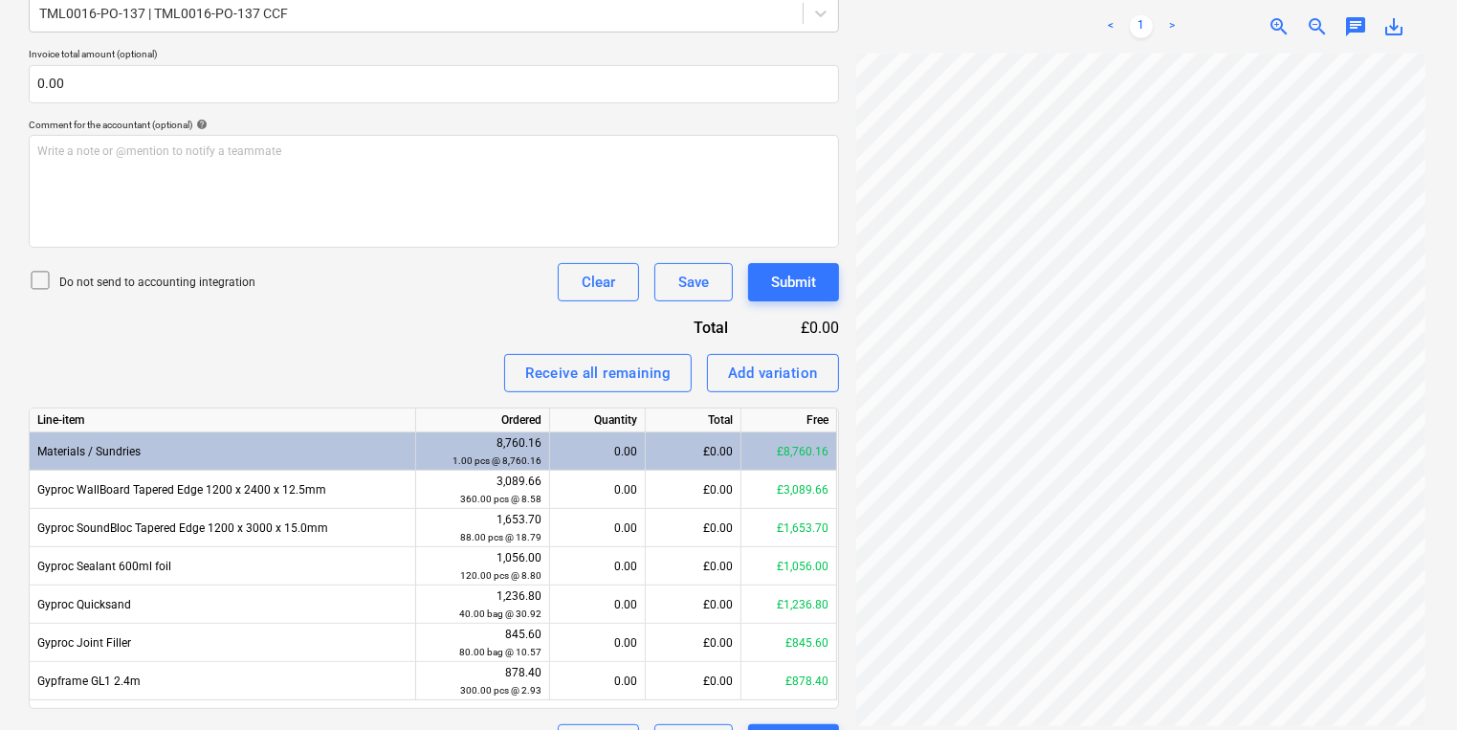
scroll to position [506, 0]
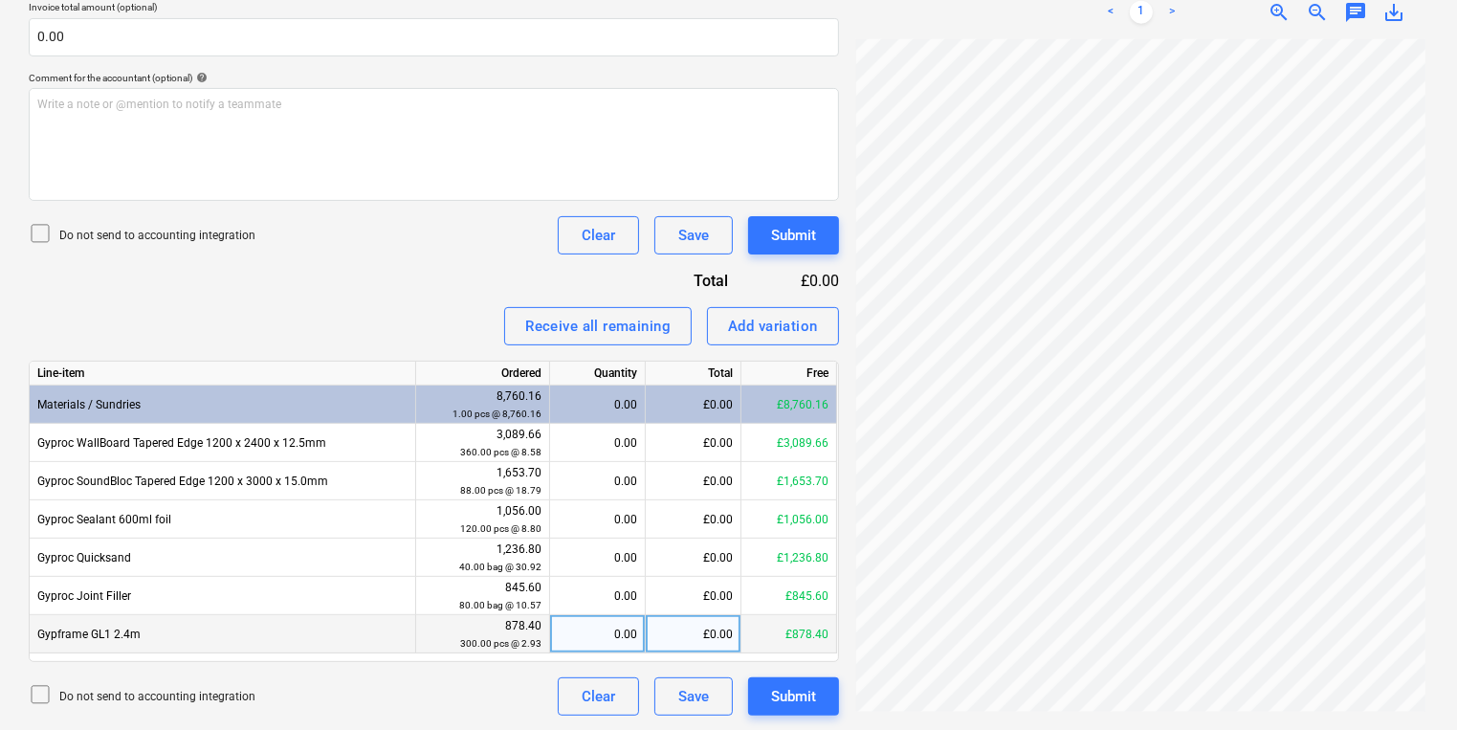
click at [605, 633] on div "0.00" at bounding box center [597, 634] width 79 height 38
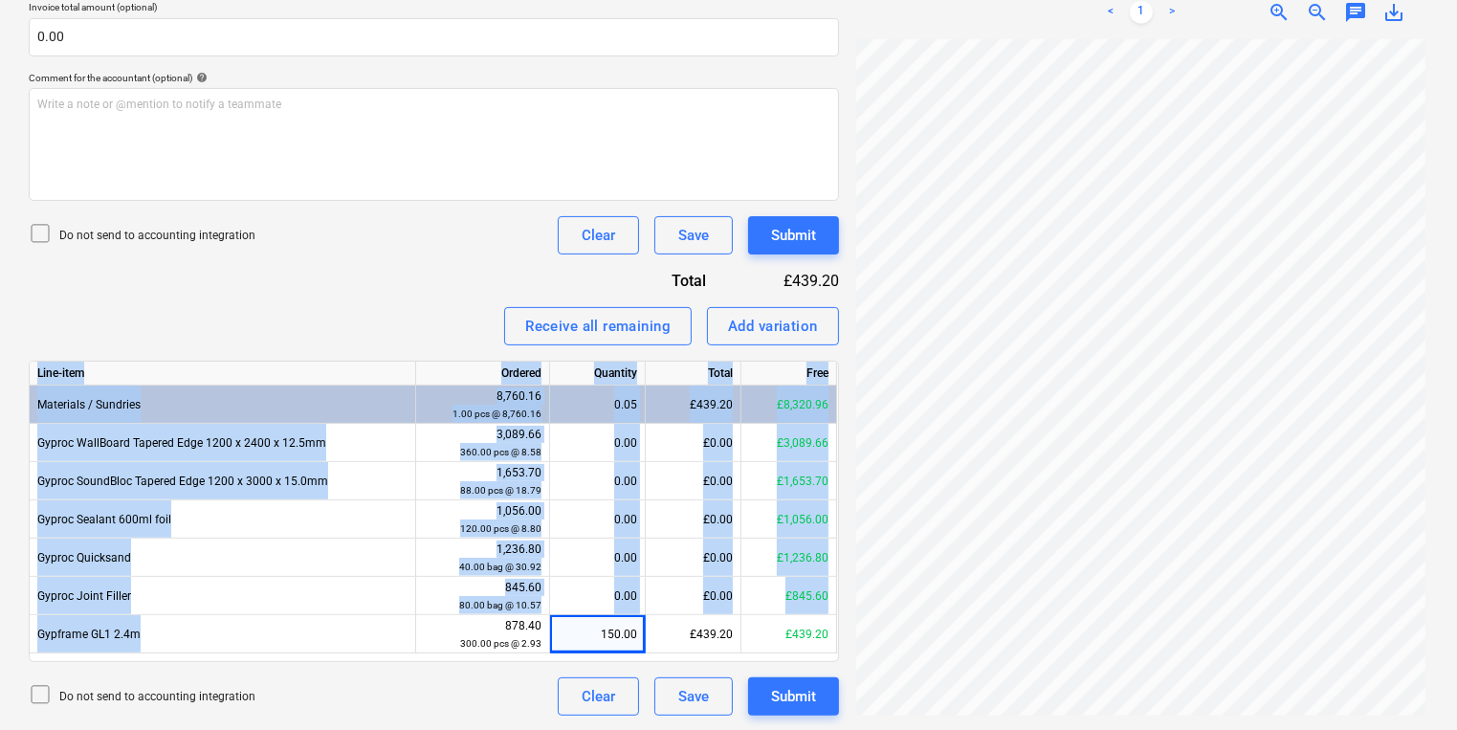
drag, startPoint x: 152, startPoint y: 641, endPoint x: -4, endPoint y: 632, distance: 156.3
drag, startPoint x: -4, startPoint y: 632, endPoint x: 88, endPoint y: 646, distance: 93.0
click at [88, 646] on div "Create new document Select company CCF Limited Add new company Select document …" at bounding box center [728, 156] width 1457 height 1149
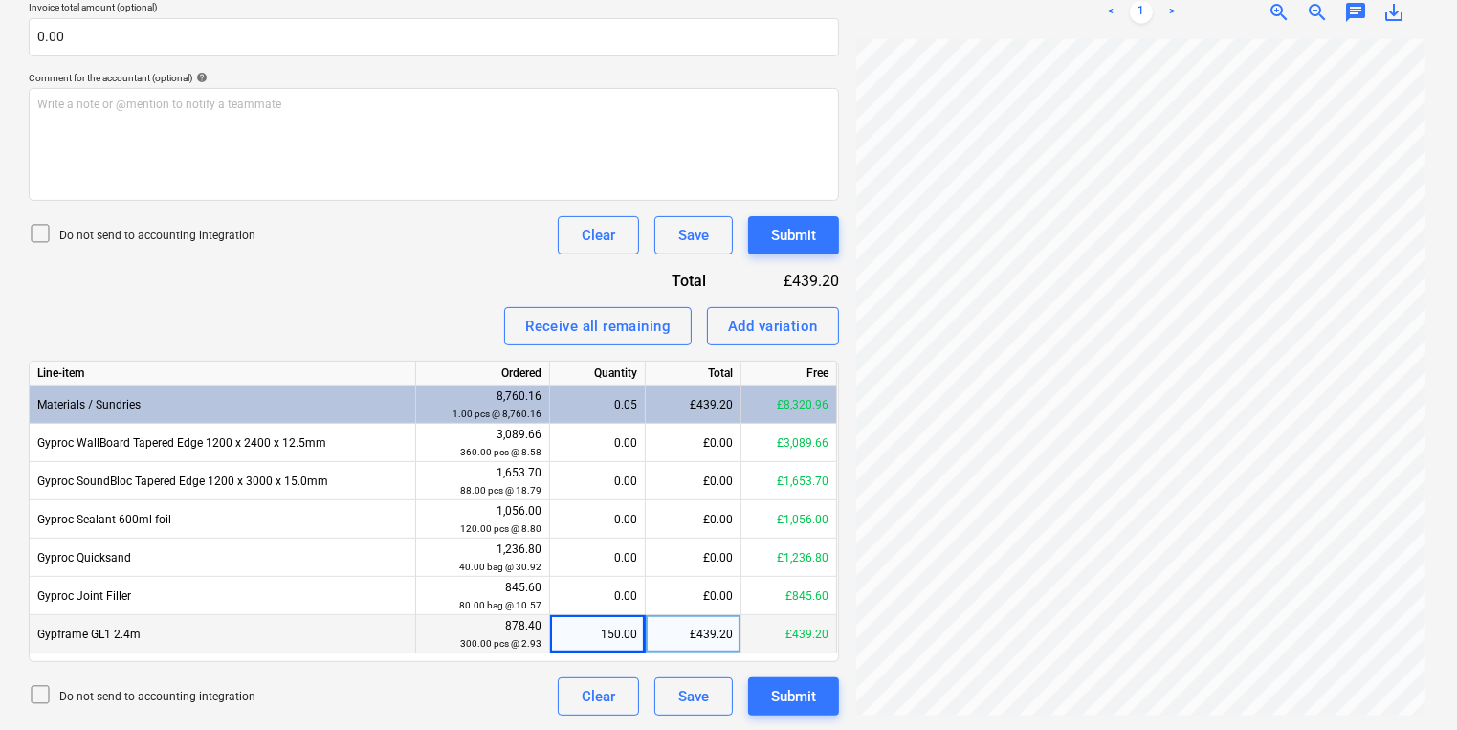
drag, startPoint x: 88, startPoint y: 646, endPoint x: 176, endPoint y: 631, distance: 89.4
click at [176, 631] on div "Gypframe GL1 2.4m" at bounding box center [223, 634] width 387 height 38
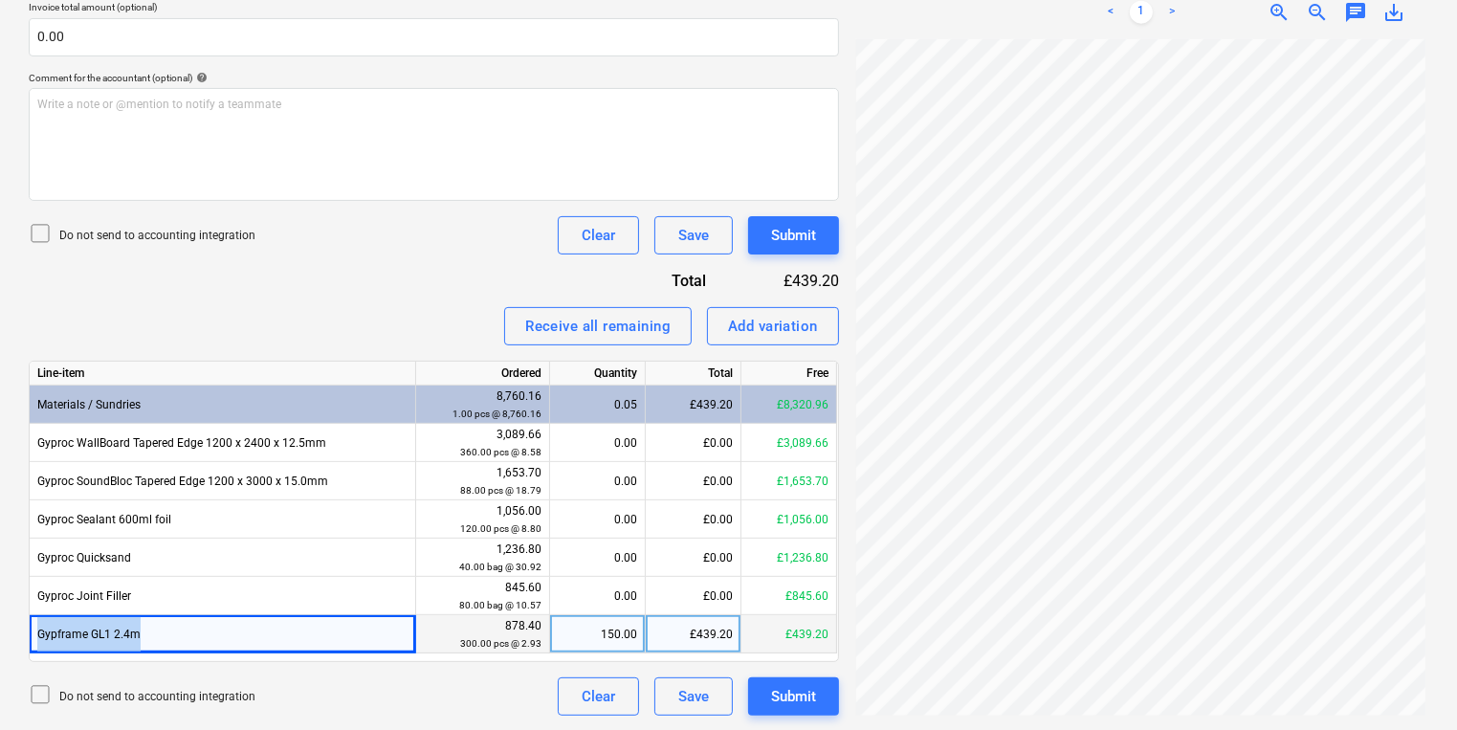
drag, startPoint x: 157, startPoint y: 639, endPoint x: 39, endPoint y: 640, distance: 117.7
click at [39, 640] on div "Gypframe GL1 2.4m" at bounding box center [223, 634] width 387 height 38
copy div "Gypframe GL1 2.4m"
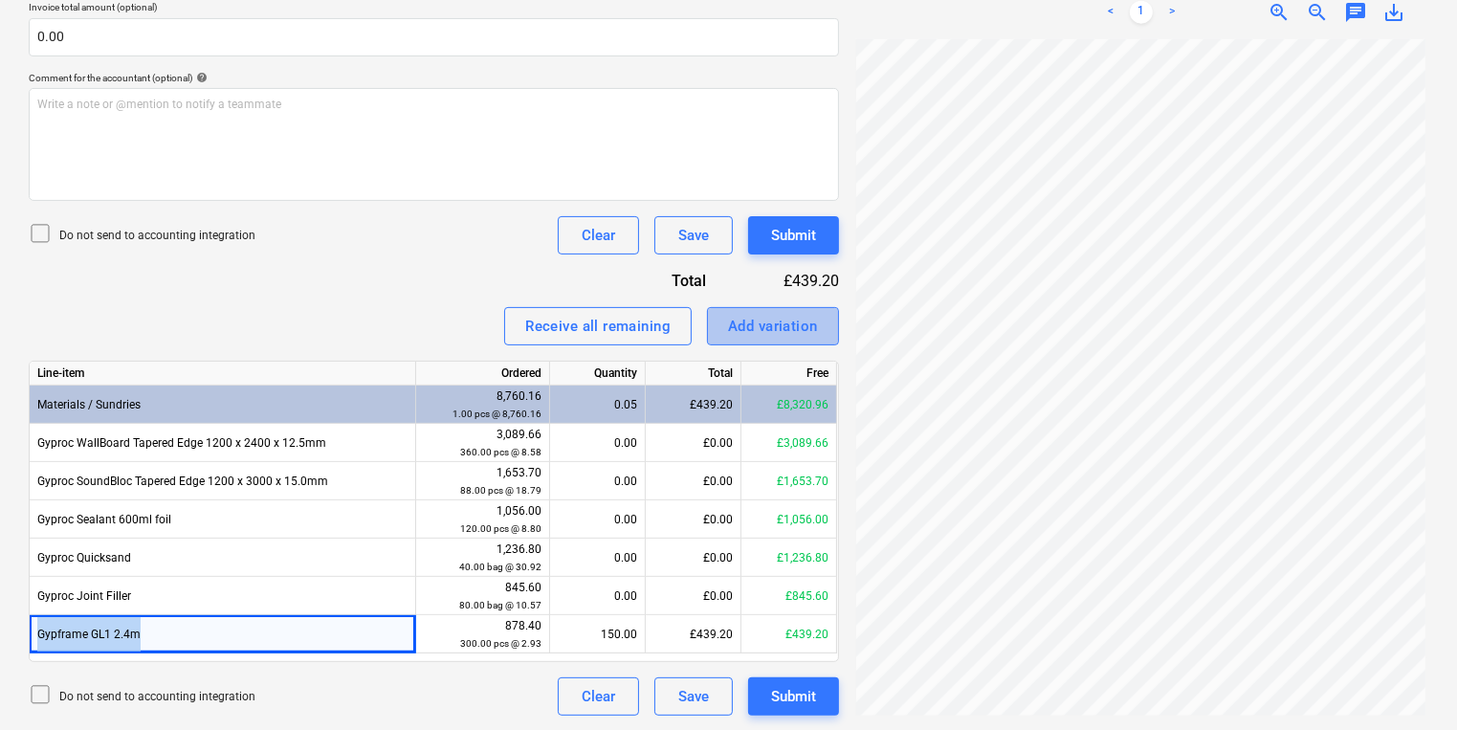
click at [766, 322] on div "Add variation" at bounding box center [773, 326] width 90 height 25
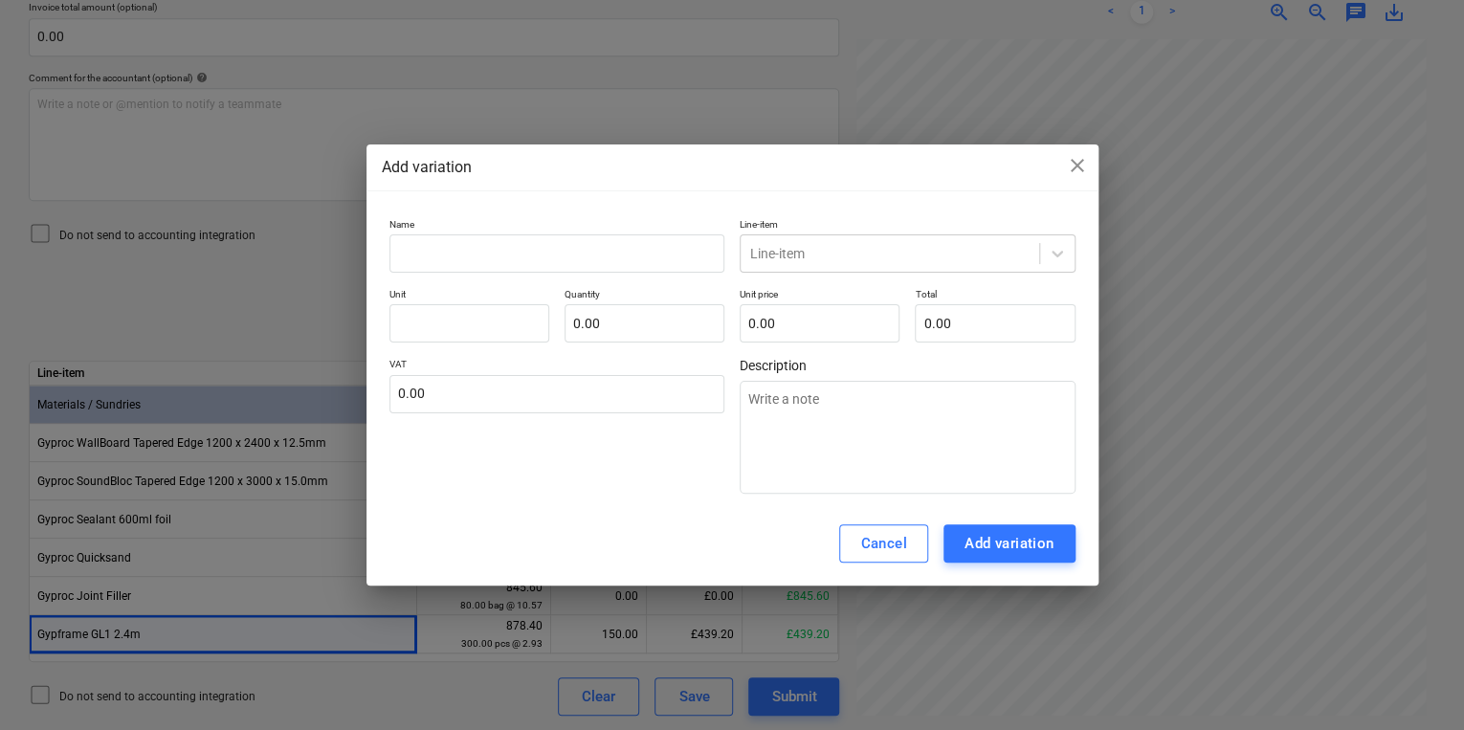
click at [572, 215] on div "Name Line-item Line-item Unit Quantity 0.00 Unit price 0.00 Total 0.00 VAT 0.00…" at bounding box center [732, 357] width 732 height 292
click at [569, 249] on input "text" at bounding box center [557, 253] width 336 height 38
paste input "Gypframe GL1 2.4m"
click at [870, 241] on div "Line-item" at bounding box center [890, 253] width 299 height 27
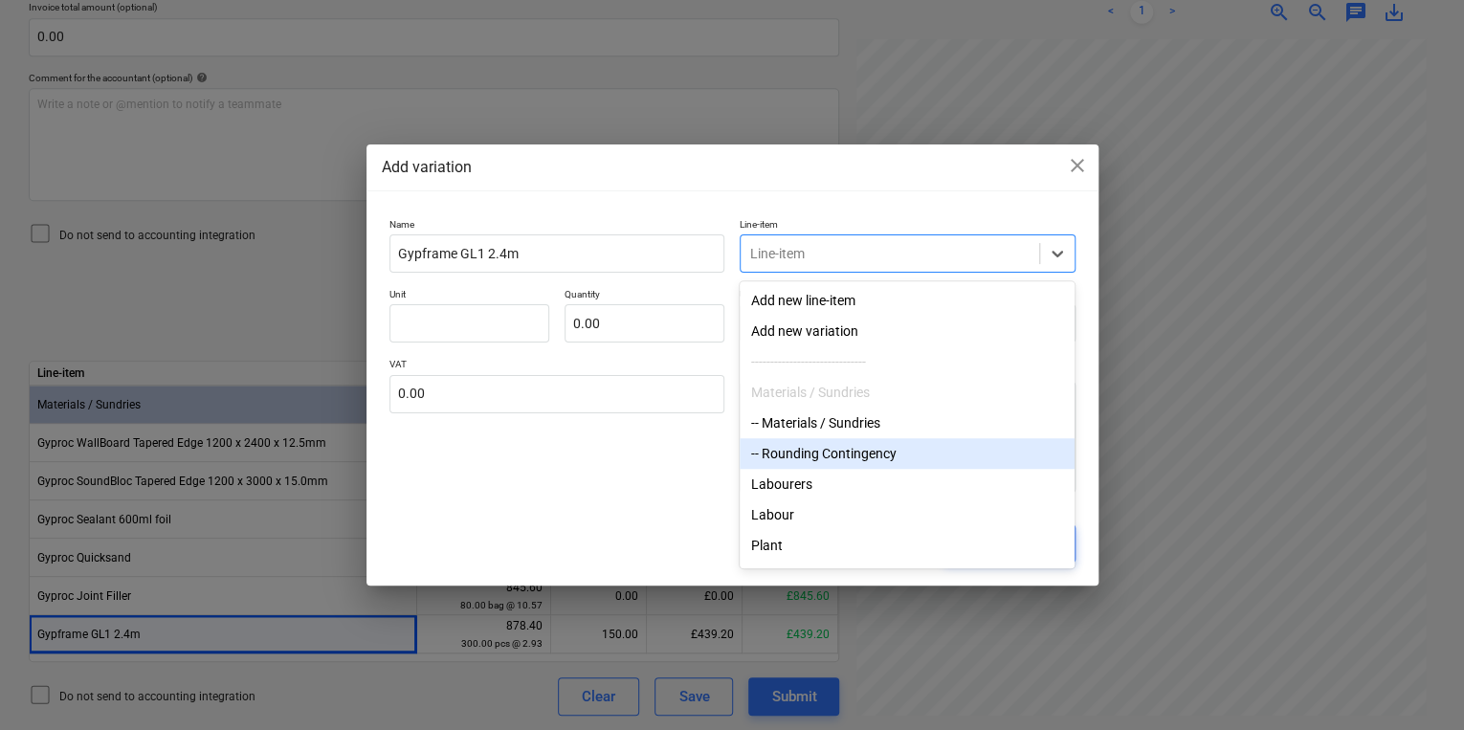
click at [845, 469] on div "-- Rounding Contingency" at bounding box center [907, 453] width 335 height 31
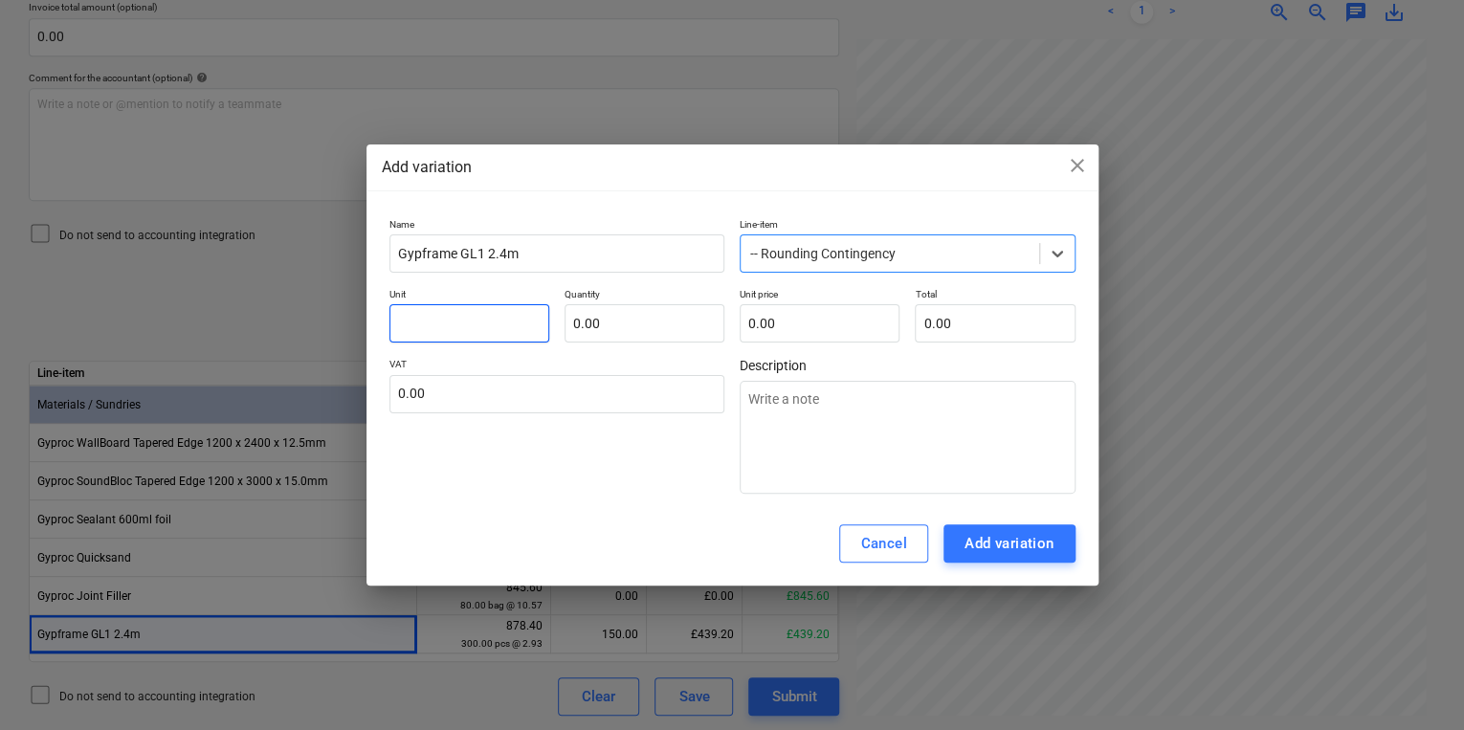
click at [438, 316] on input "text" at bounding box center [469, 323] width 160 height 38
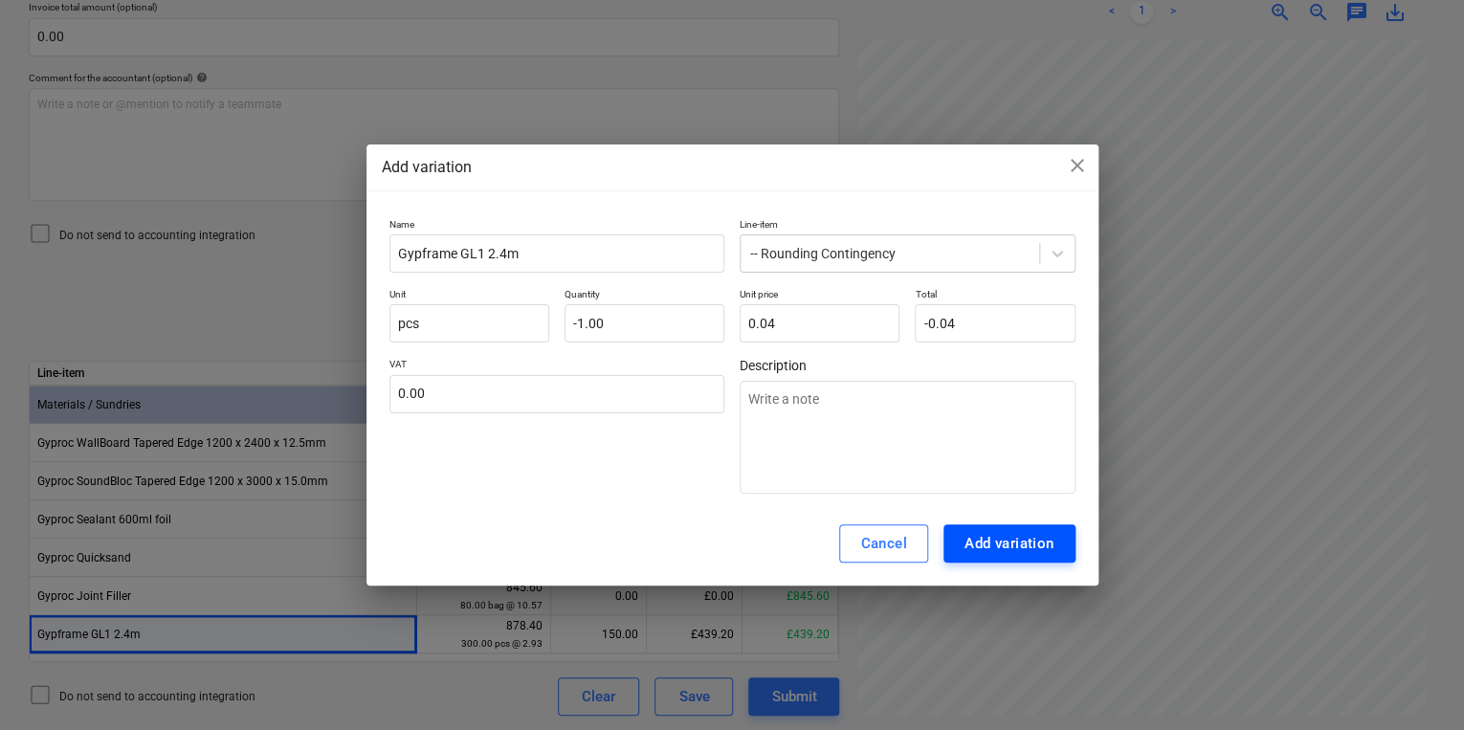
click at [973, 535] on div "Add variation" at bounding box center [1010, 543] width 90 height 25
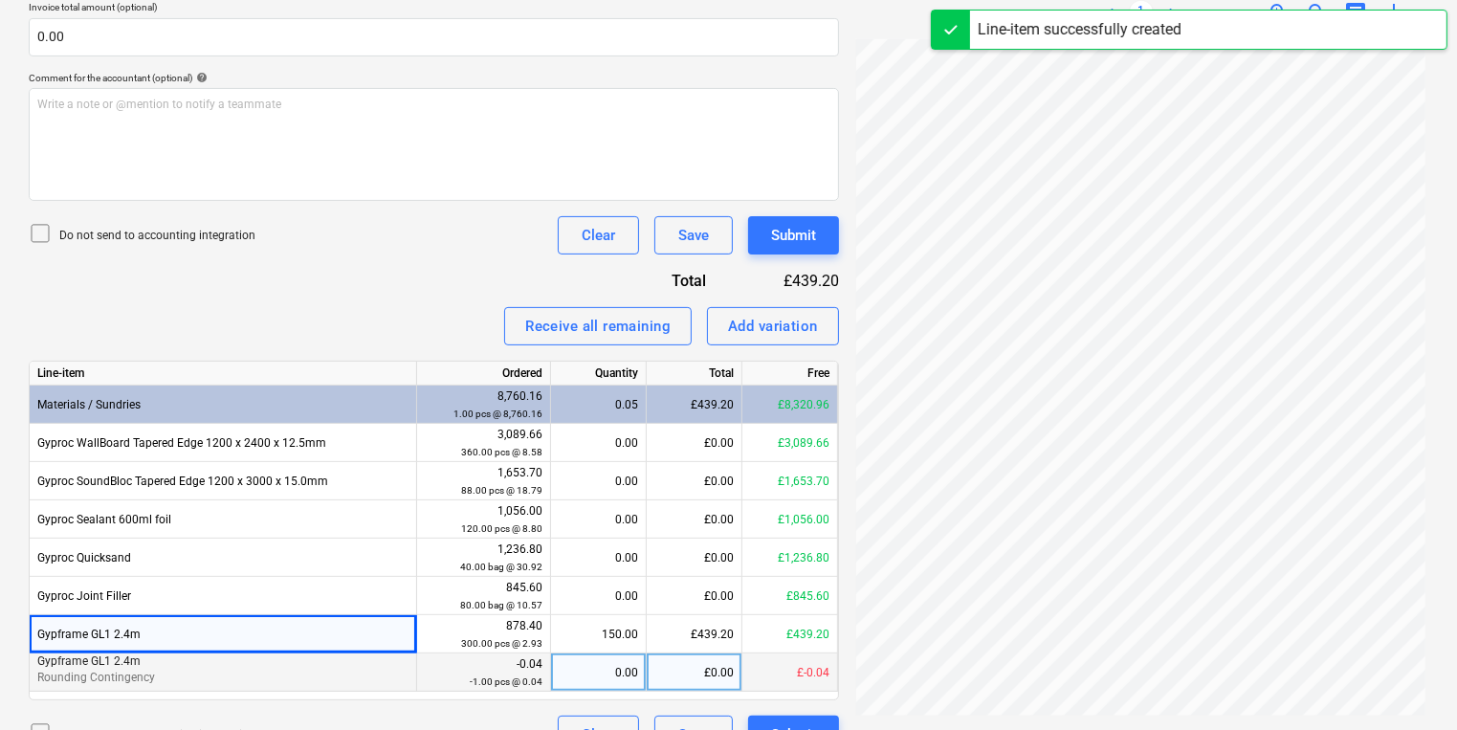
click at [574, 673] on div "0.00" at bounding box center [598, 673] width 79 height 38
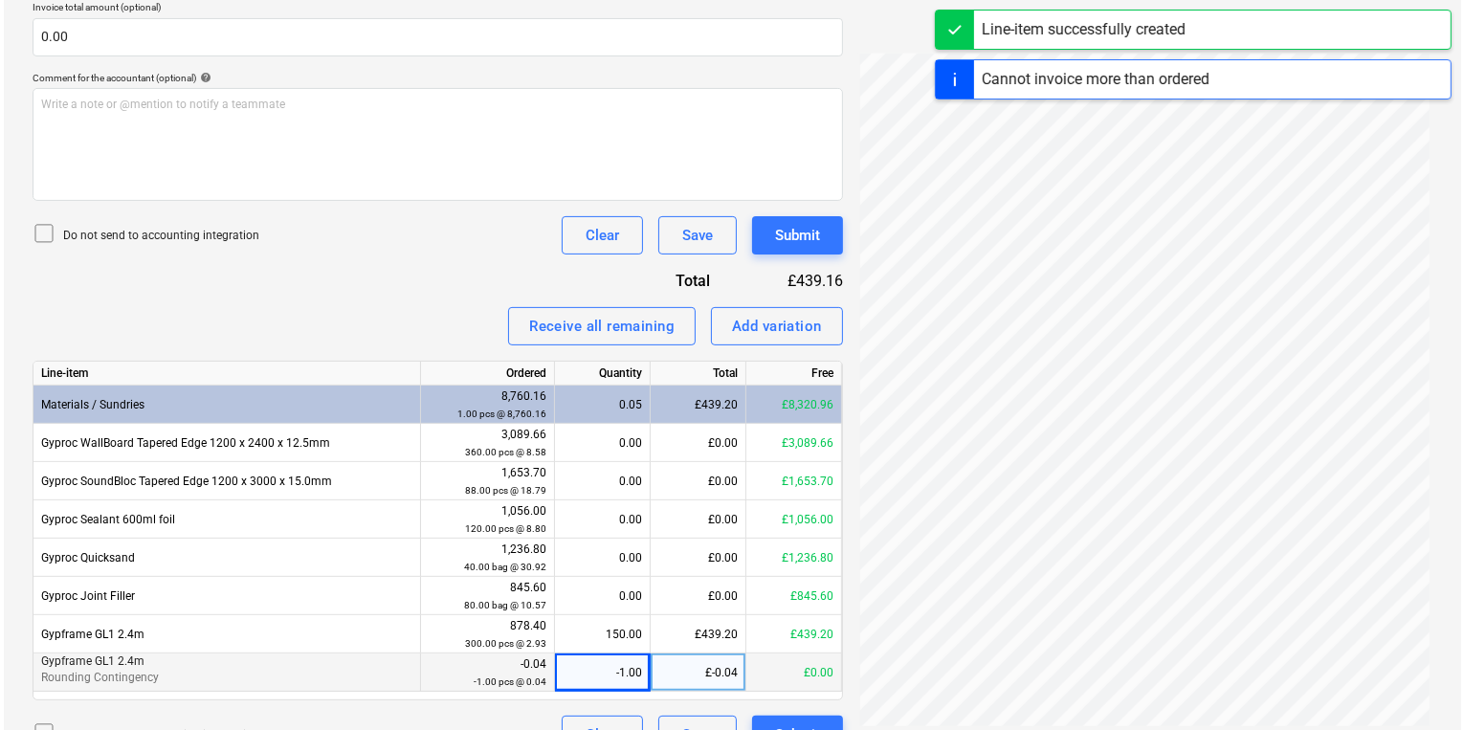
scroll to position [544, 0]
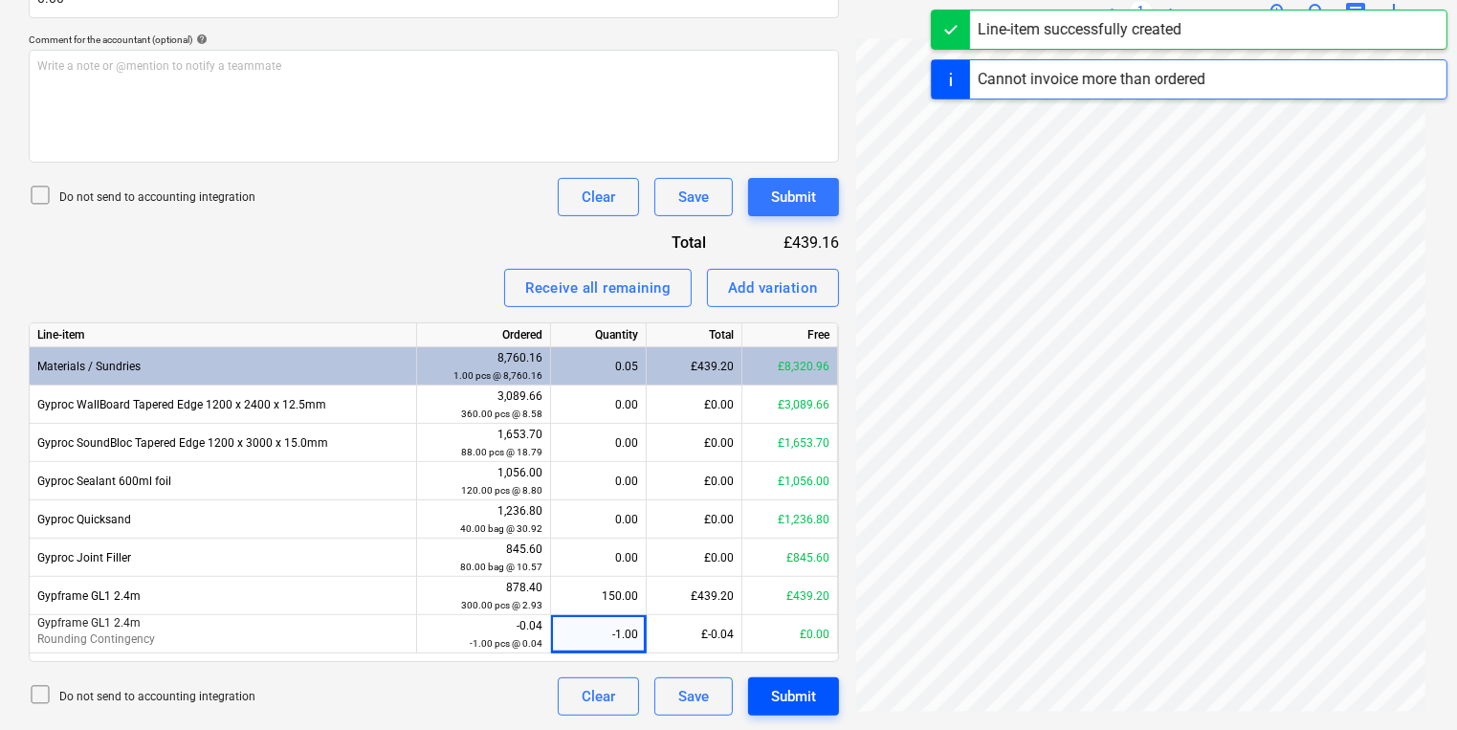
click at [777, 684] on div "Submit" at bounding box center [793, 696] width 45 height 25
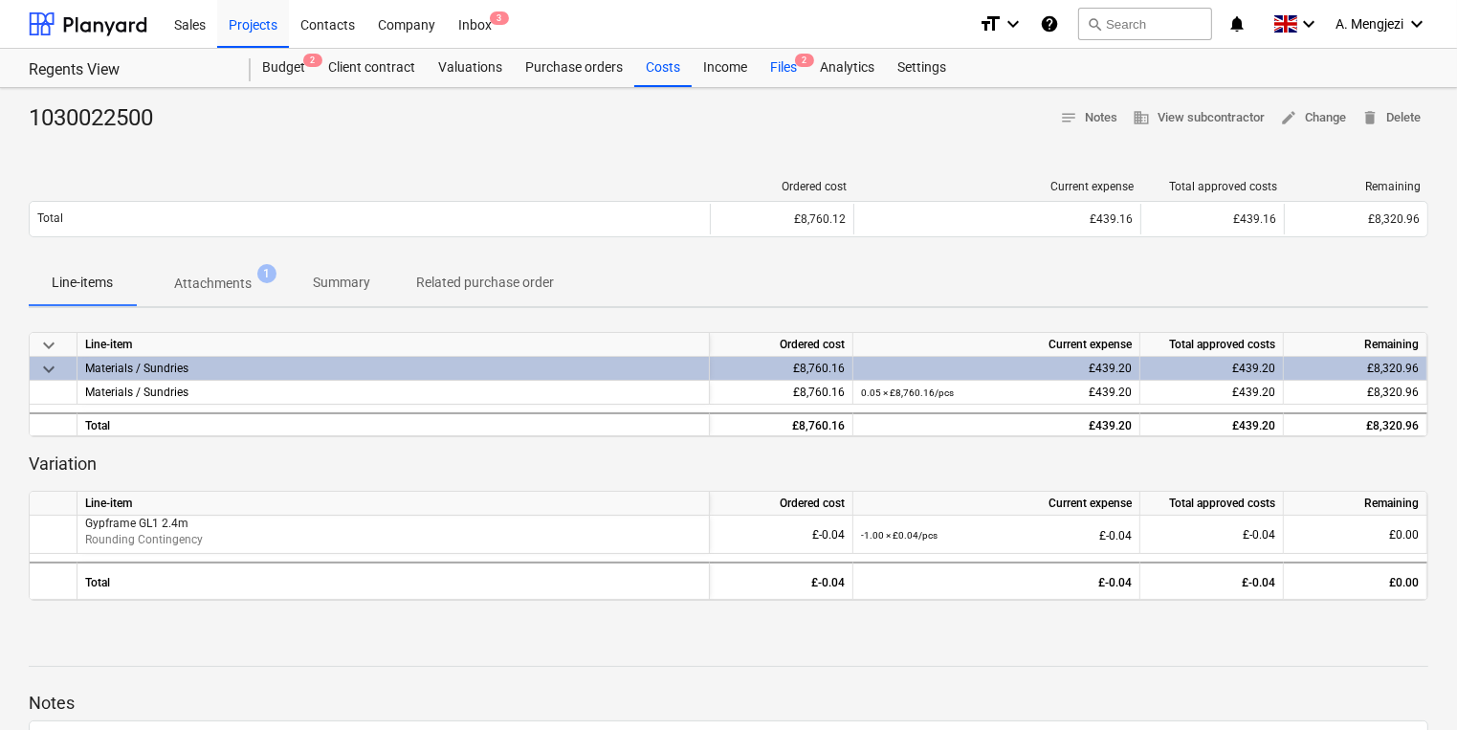
click at [774, 83] on div "Files 2" at bounding box center [784, 68] width 50 height 38
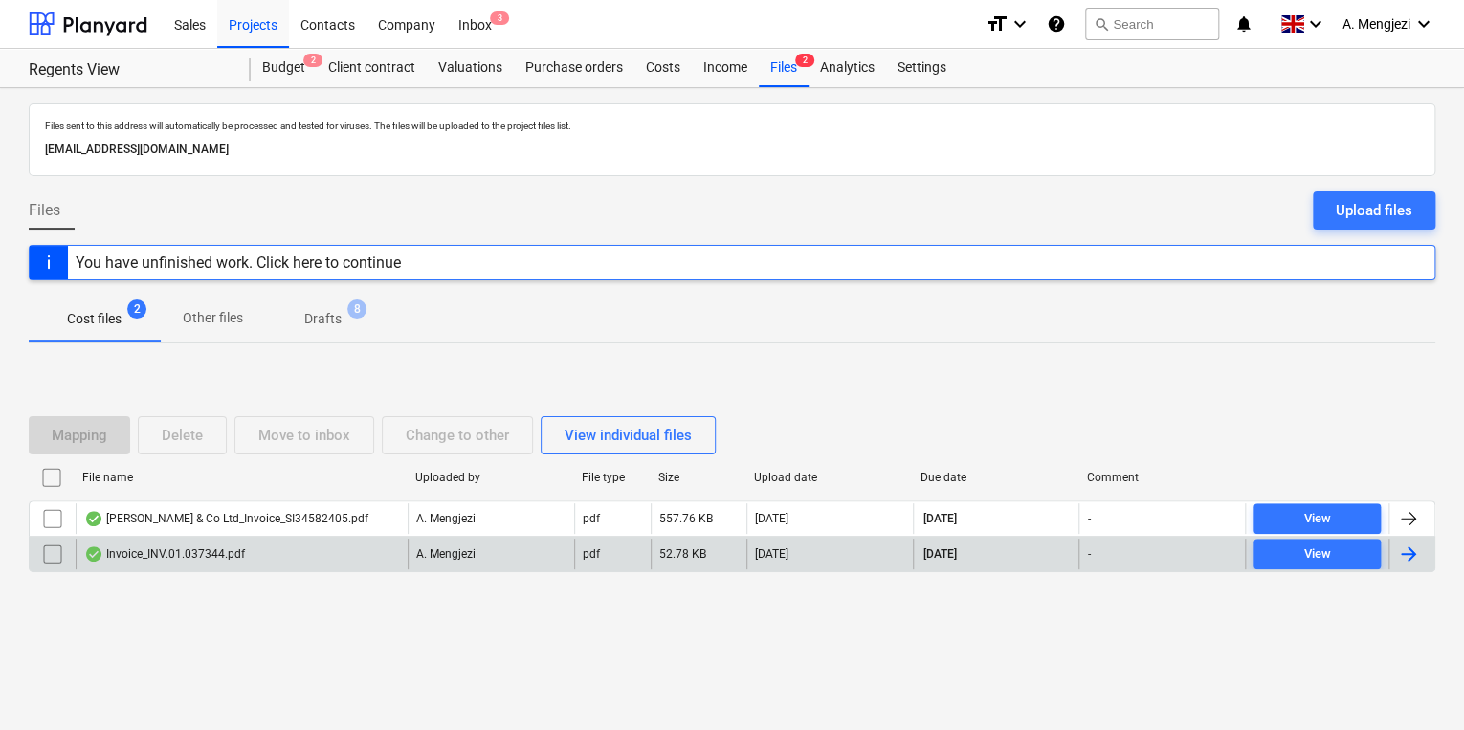
click at [169, 552] on div "Invoice_INV.01.037344.pdf" at bounding box center [164, 553] width 161 height 15
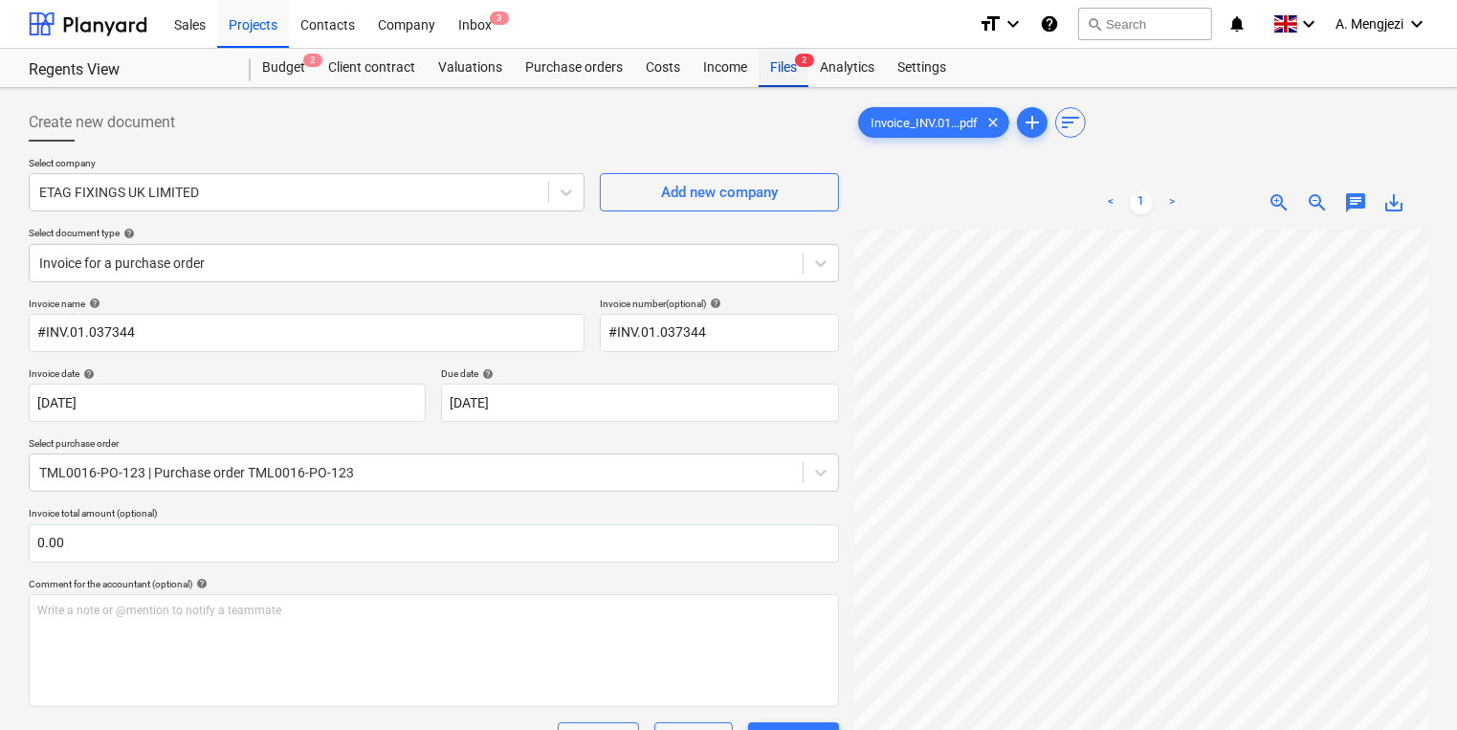
click at [780, 76] on div "Files 2" at bounding box center [784, 68] width 50 height 38
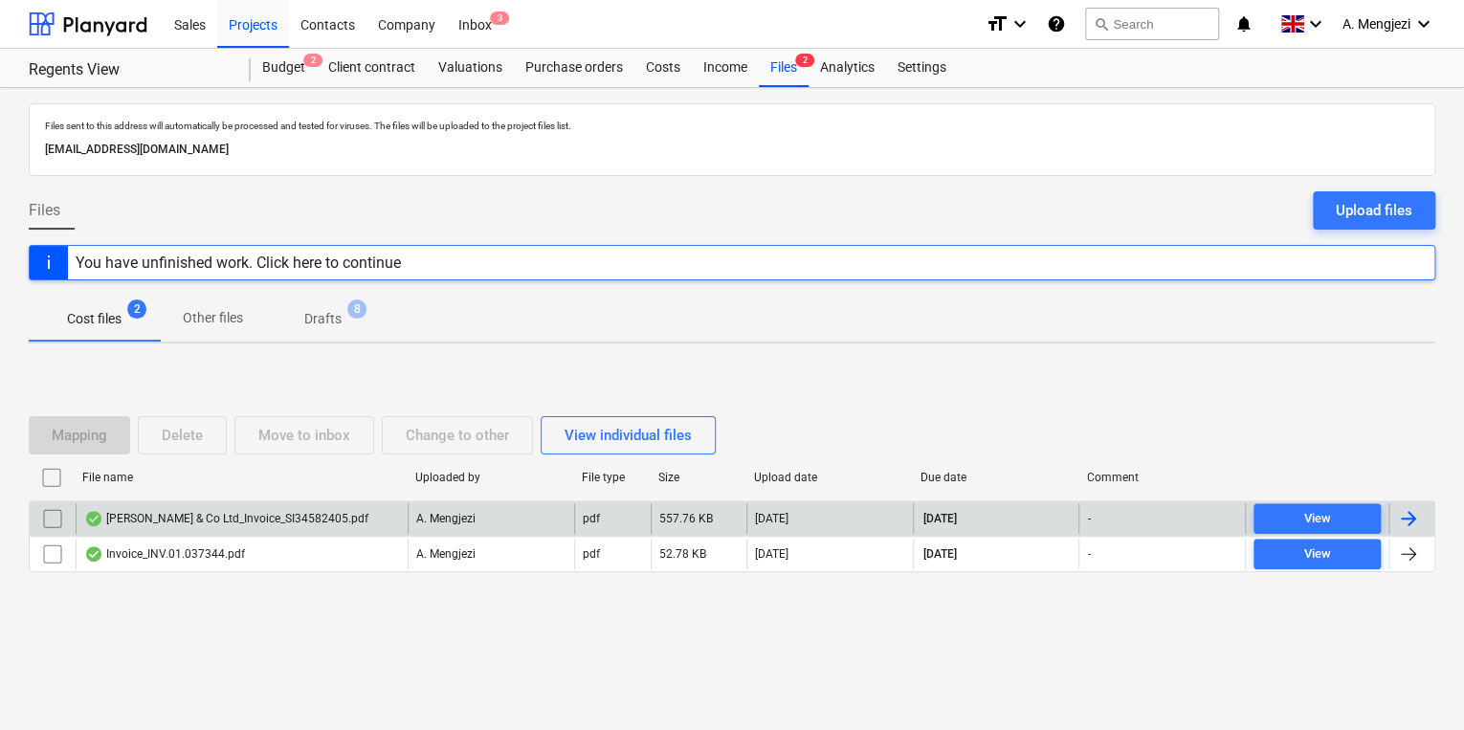
click at [399, 509] on div "[PERSON_NAME] & Co Ltd_Invoice_SI34582405.pdf" at bounding box center [242, 518] width 332 height 31
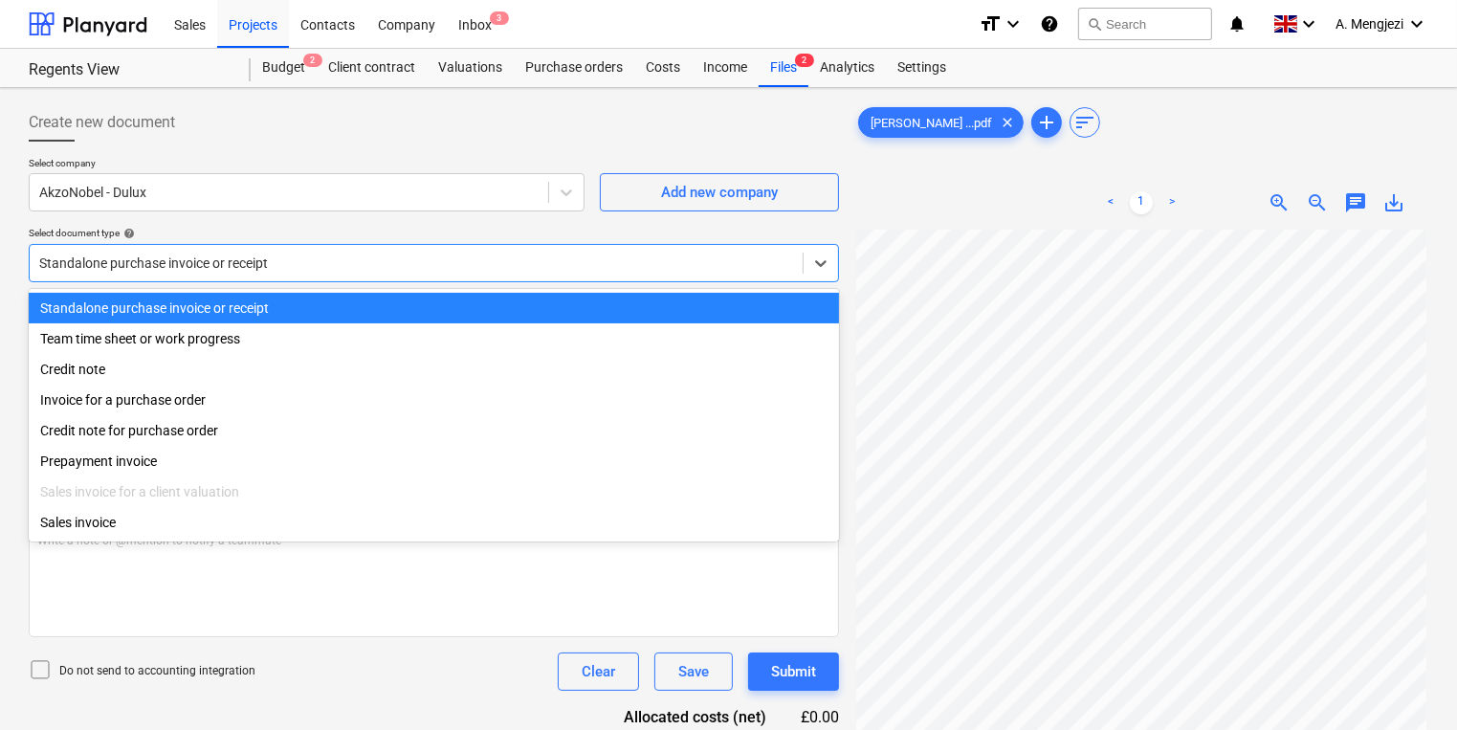
drag, startPoint x: 204, startPoint y: 259, endPoint x: 216, endPoint y: 293, distance: 35.7
click at [204, 259] on div at bounding box center [416, 263] width 754 height 19
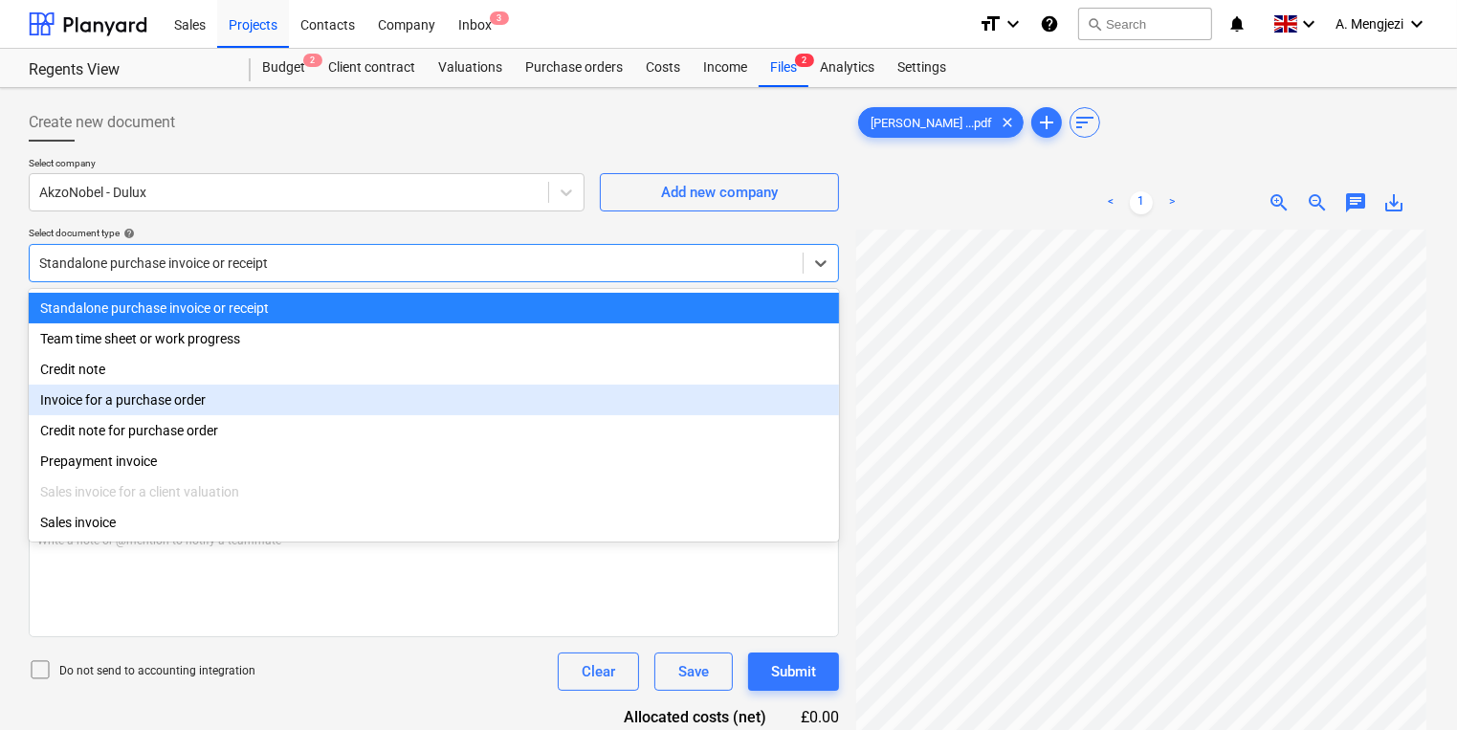
click at [228, 396] on div "Invoice for a purchase order" at bounding box center [434, 400] width 810 height 31
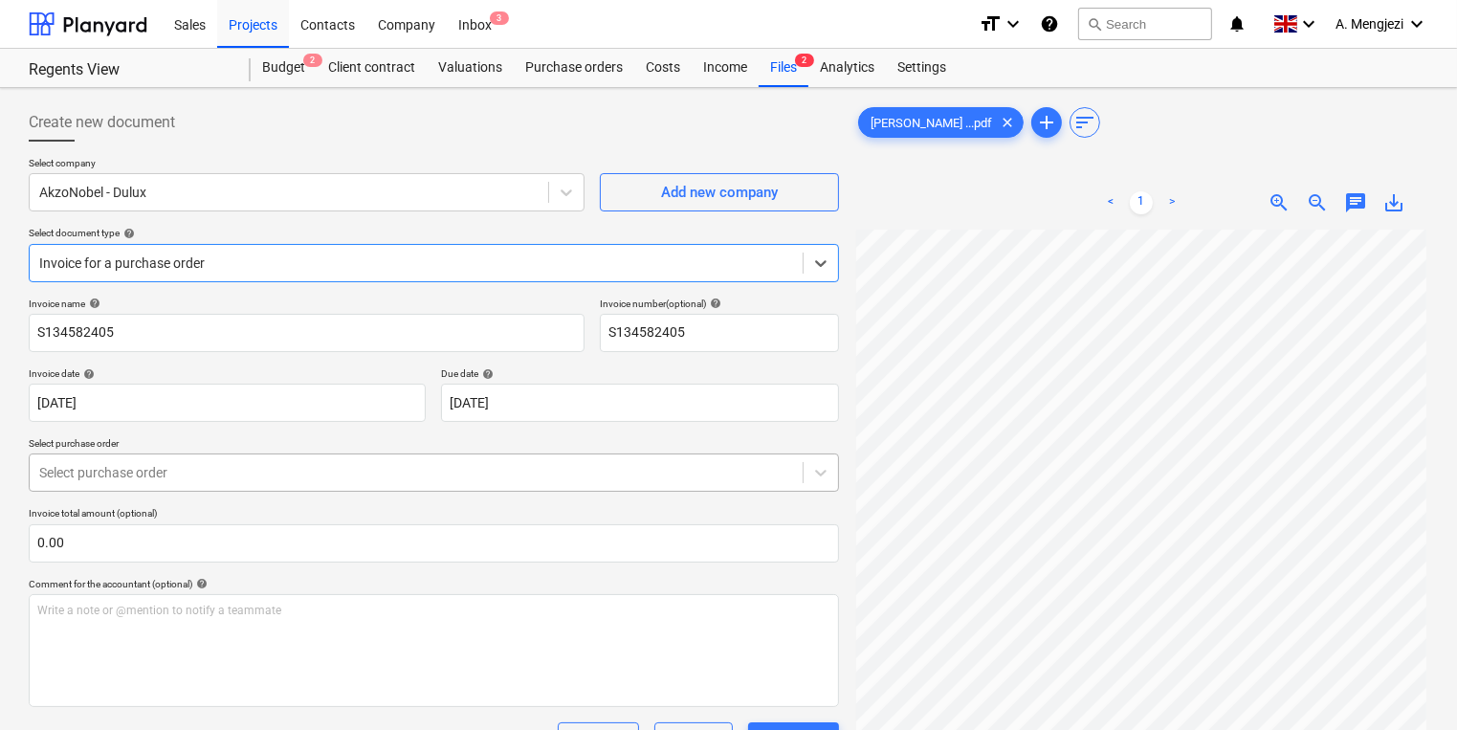
click at [230, 457] on div "Select purchase order" at bounding box center [434, 473] width 810 height 38
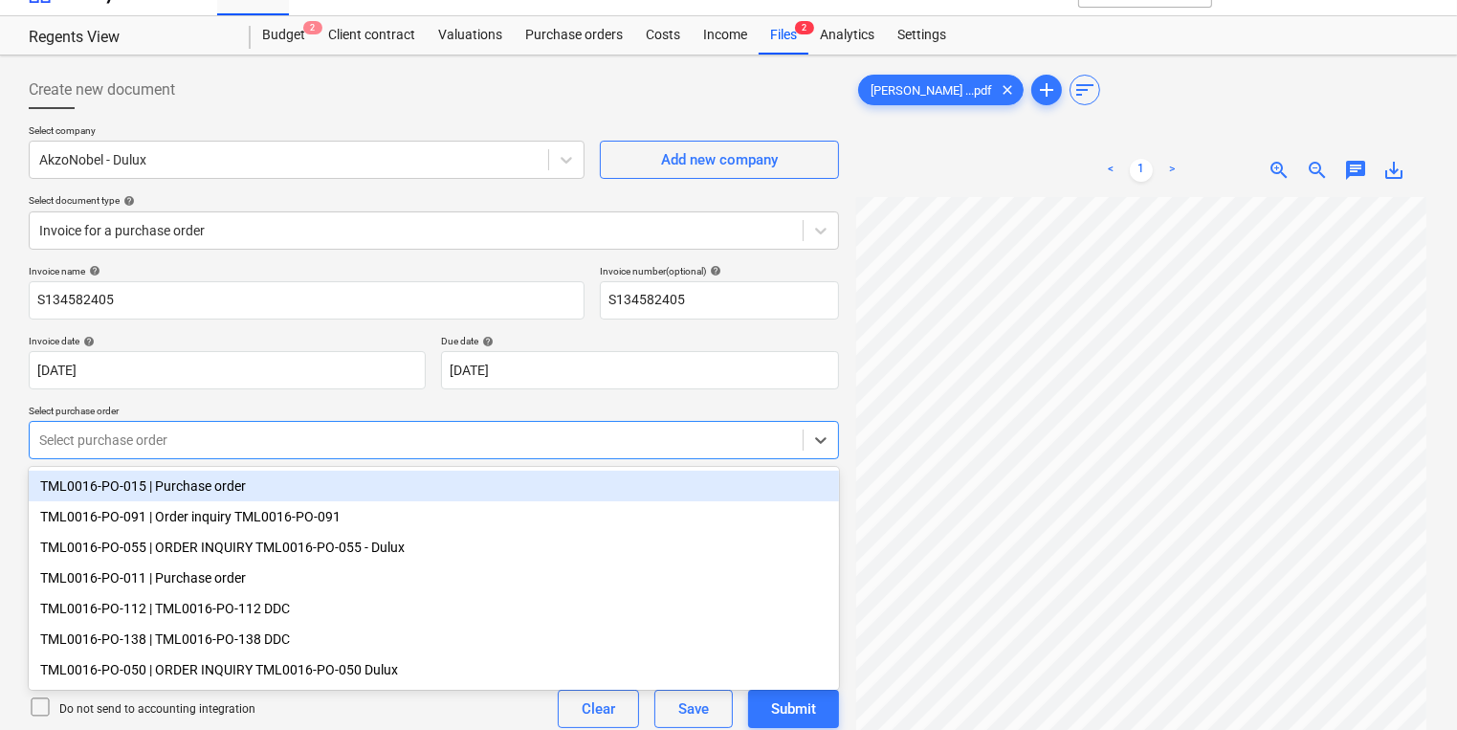
scroll to position [35, 0]
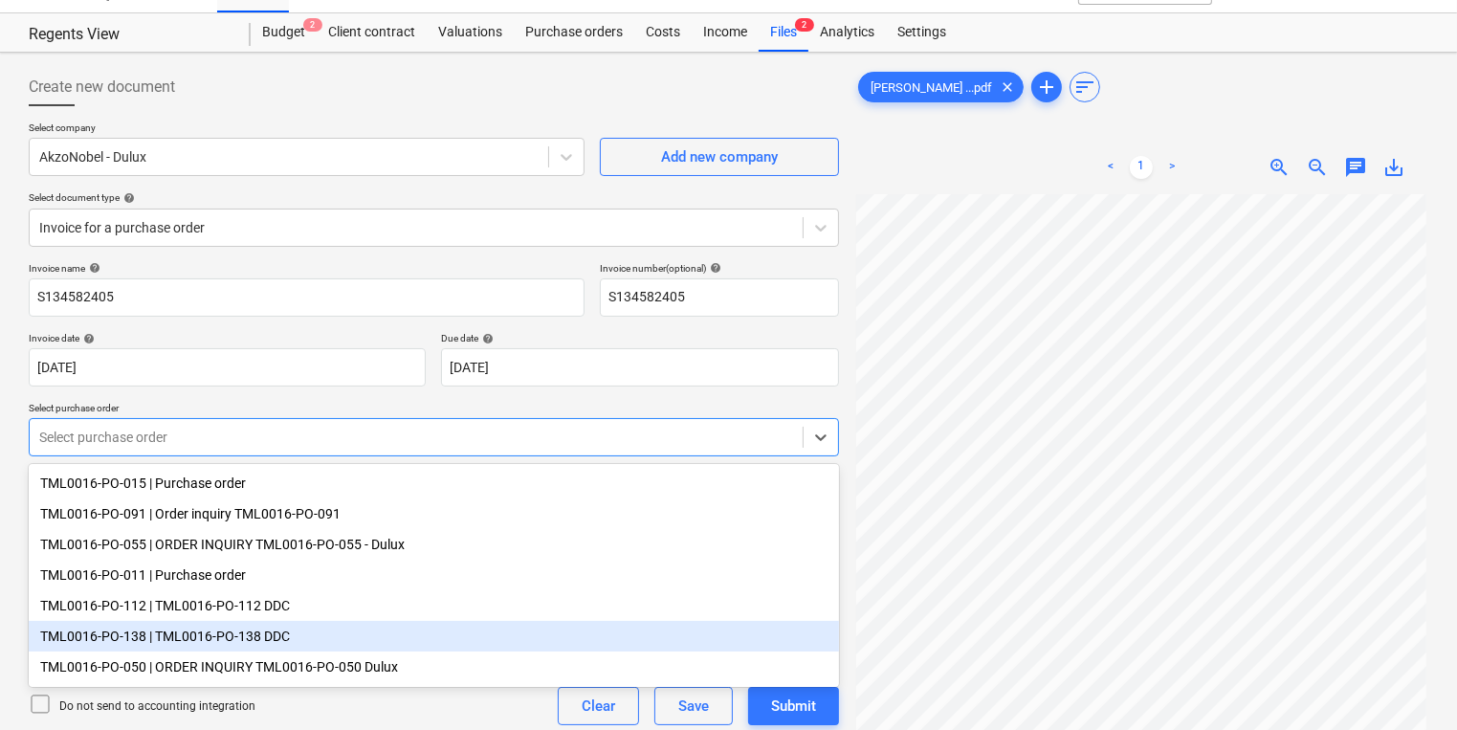
click at [233, 626] on div "TML0016-PO-138 | TML0016-PO-138 DDC" at bounding box center [434, 636] width 810 height 31
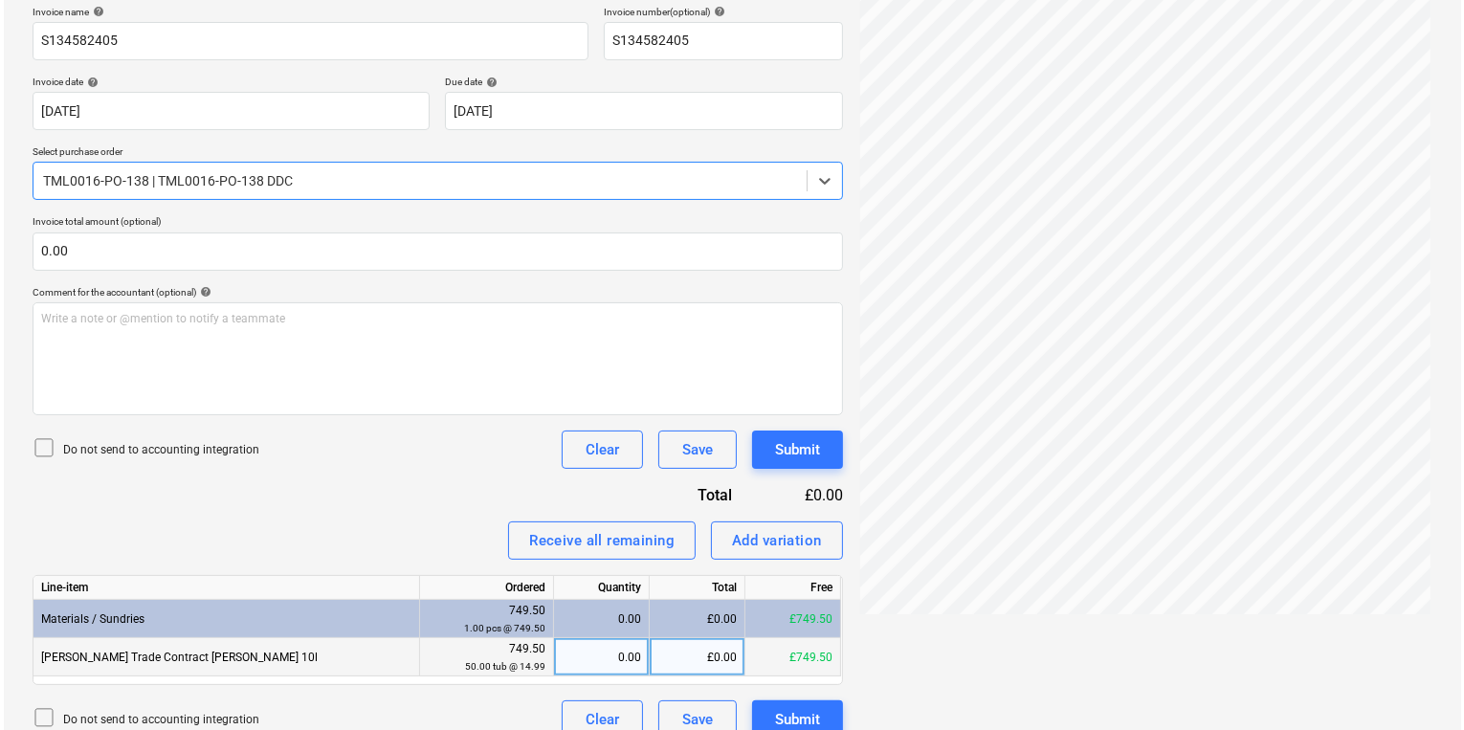
scroll to position [315, 0]
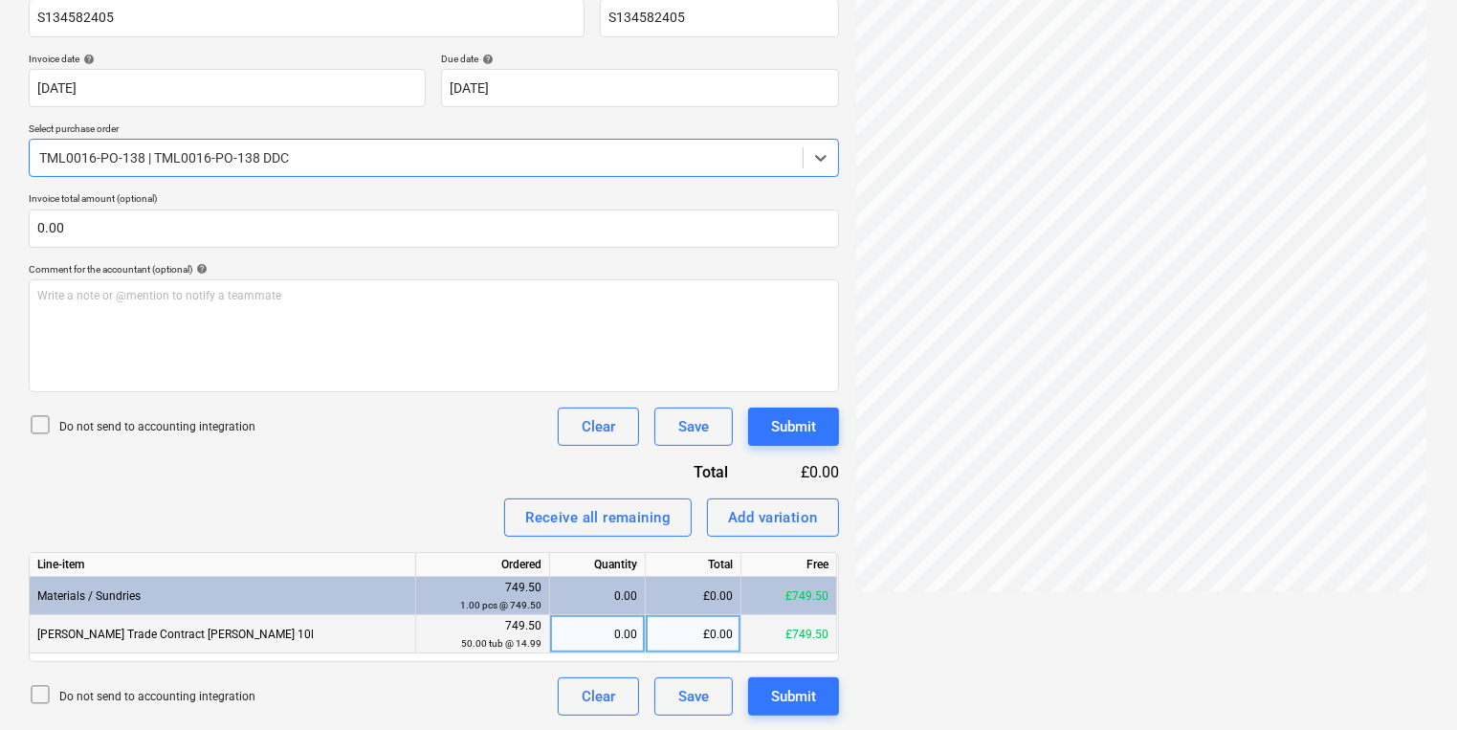
click at [609, 639] on div "0.00" at bounding box center [597, 634] width 79 height 38
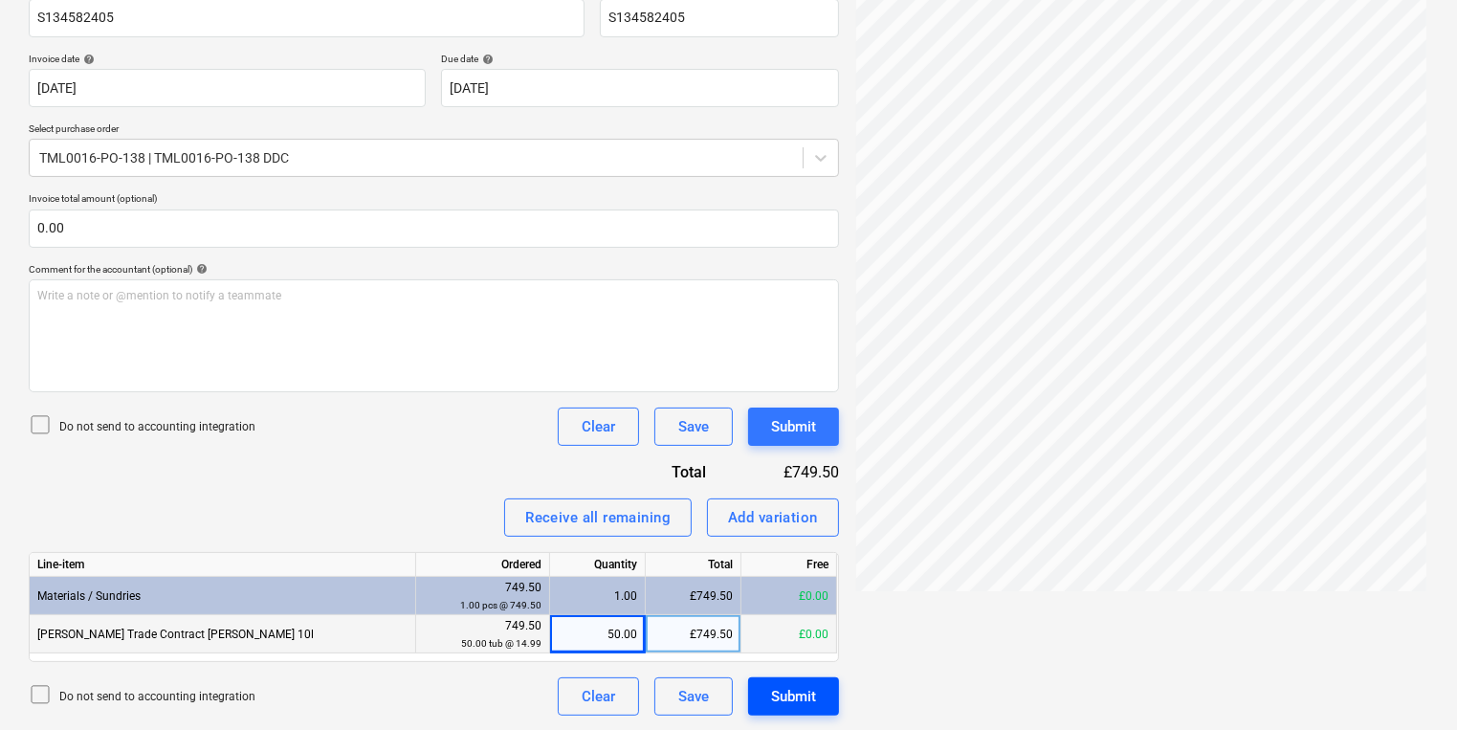
click at [791, 705] on div "Submit" at bounding box center [793, 696] width 45 height 25
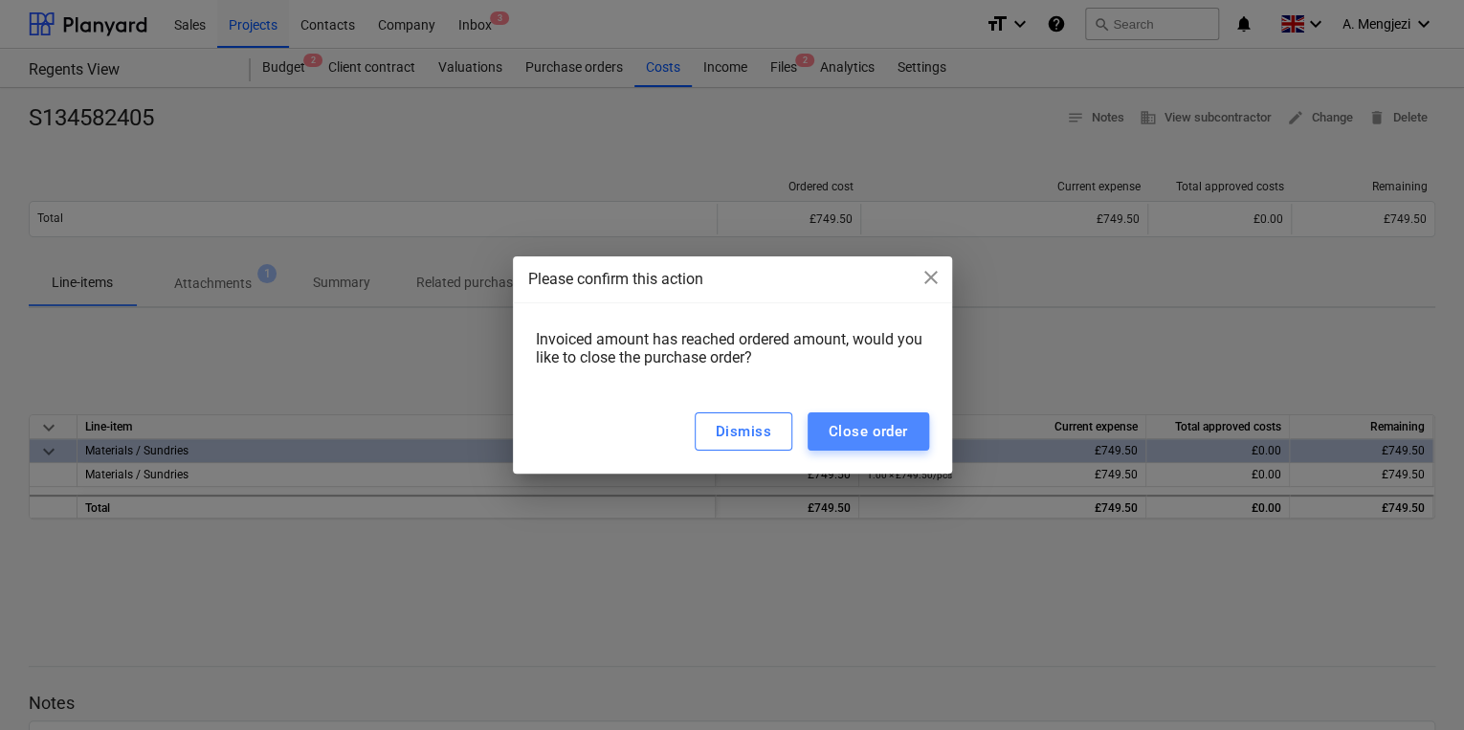
click at [843, 427] on div "Close order" at bounding box center [868, 431] width 79 height 25
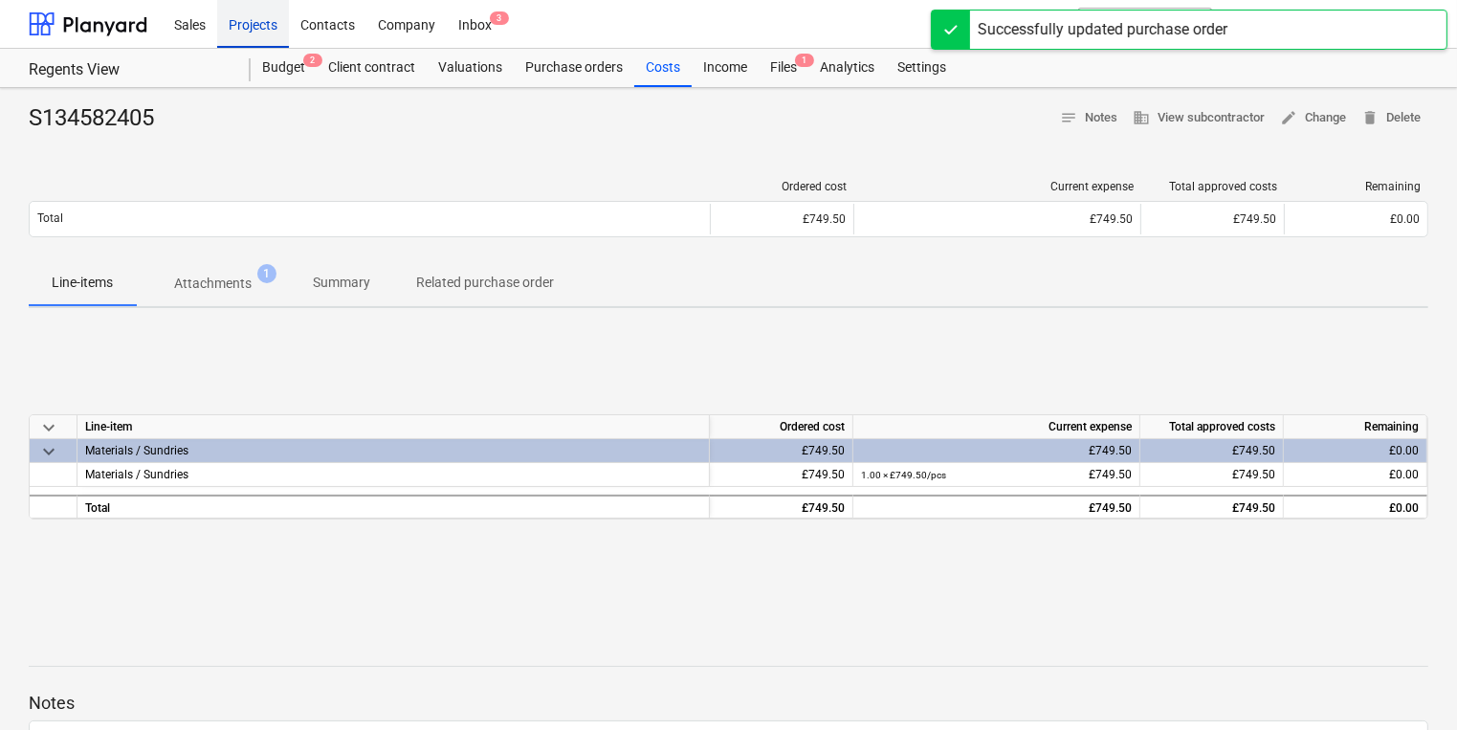
click at [249, 22] on div "Projects" at bounding box center [253, 23] width 72 height 49
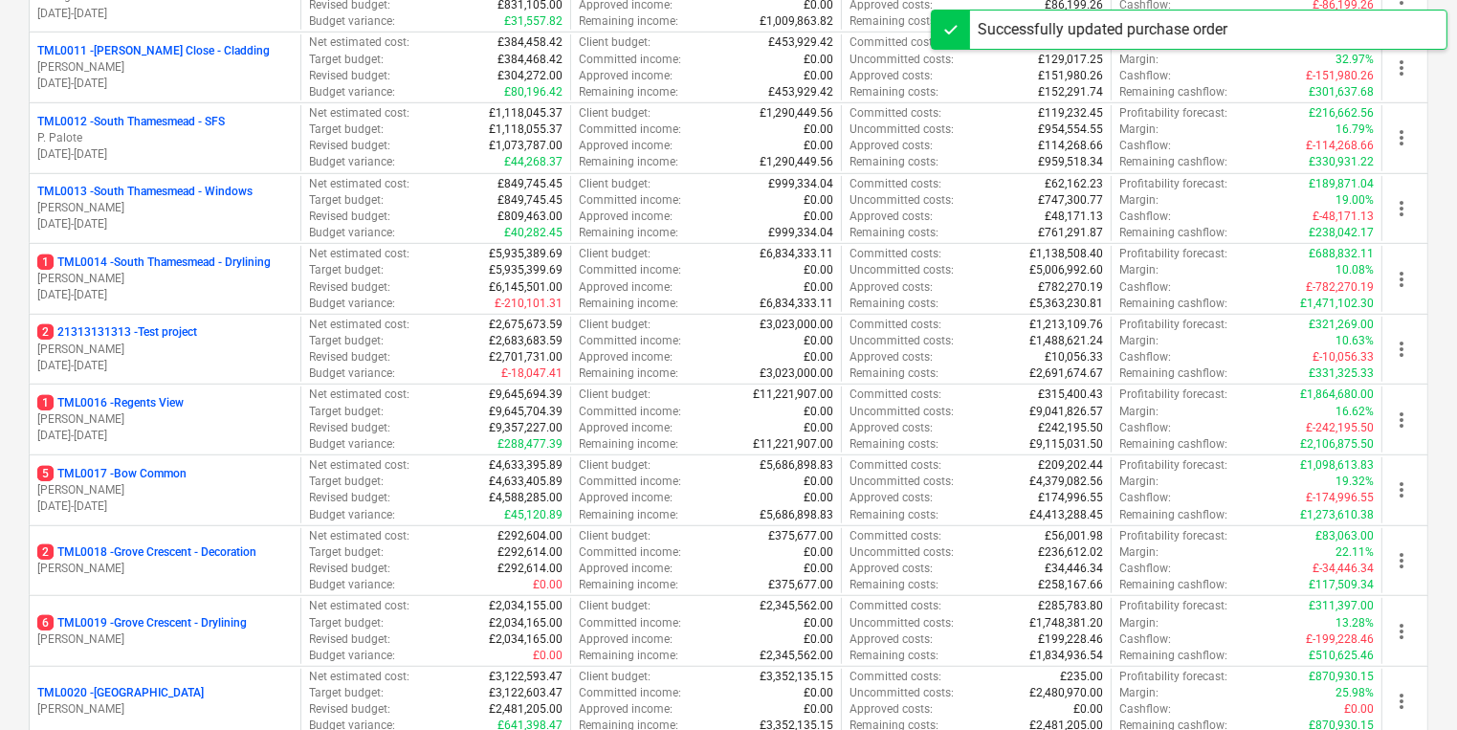
scroll to position [1225, 0]
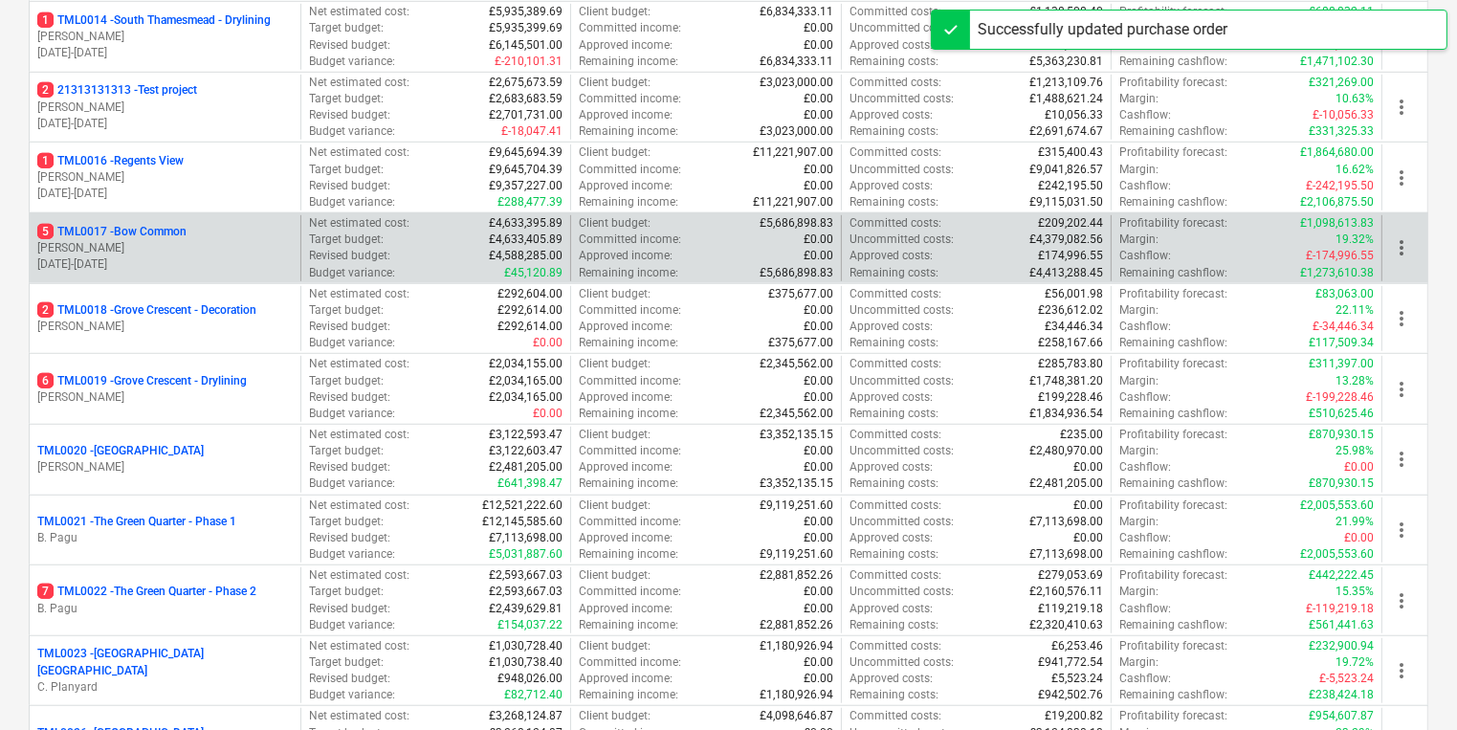
click at [218, 256] on p "[DATE] - [DATE]" at bounding box center [164, 264] width 255 height 16
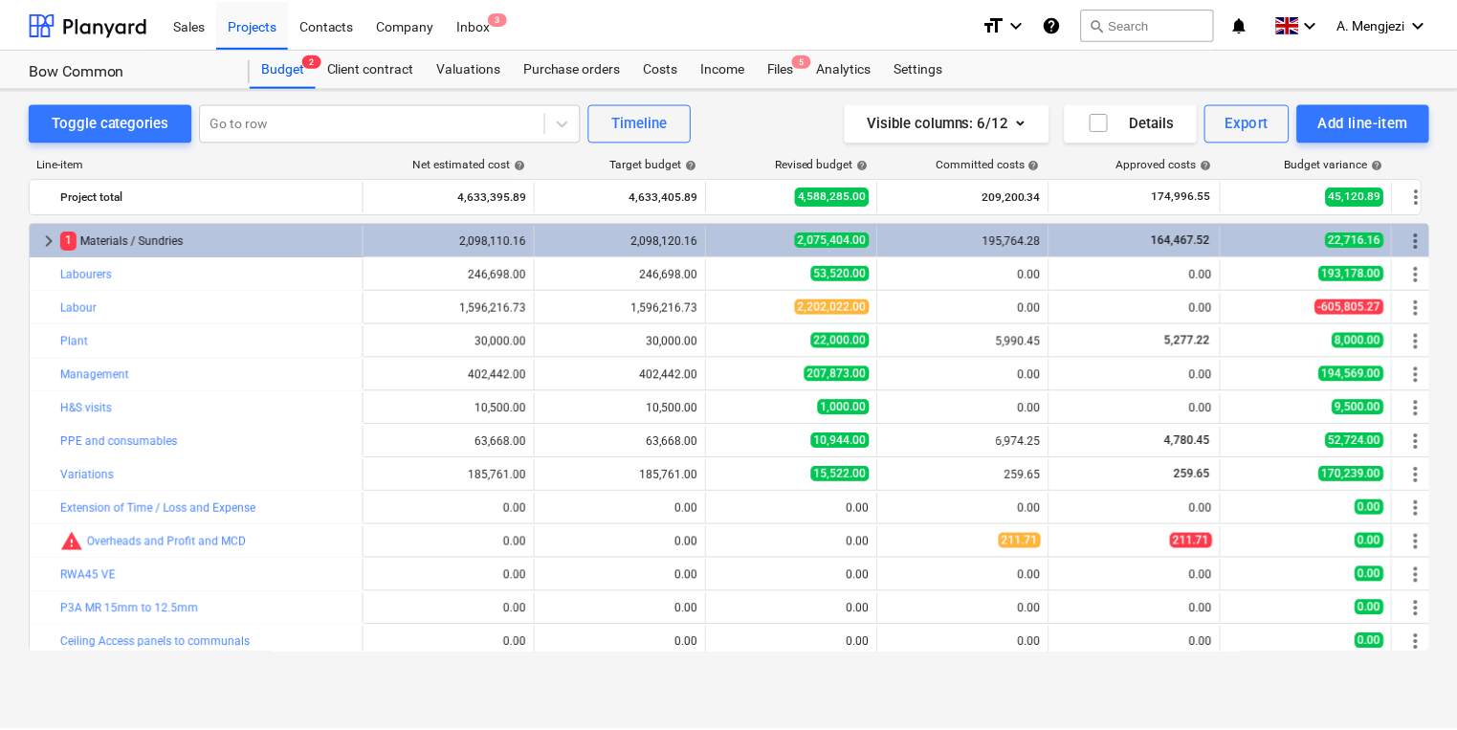
scroll to position [74, 0]
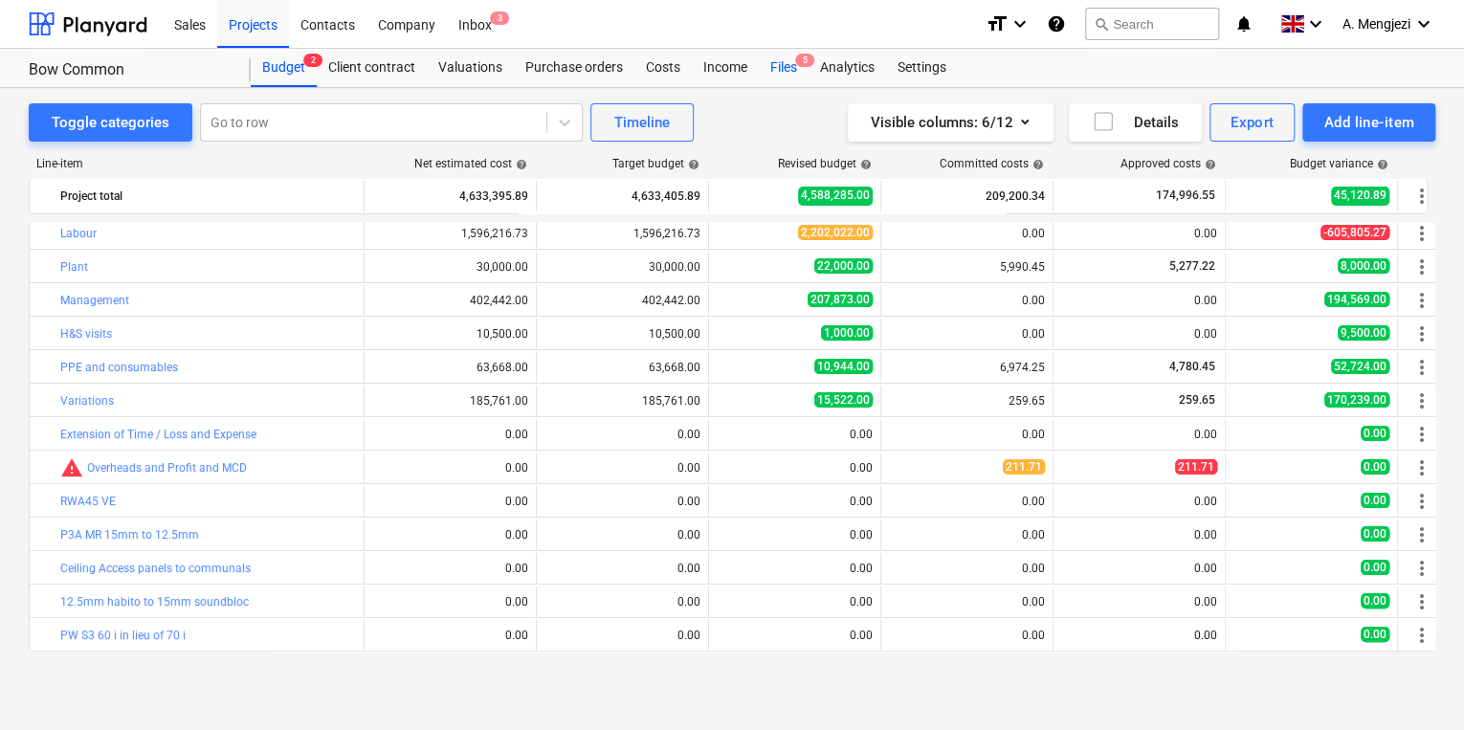
click at [788, 63] on div "Files 5" at bounding box center [784, 68] width 50 height 38
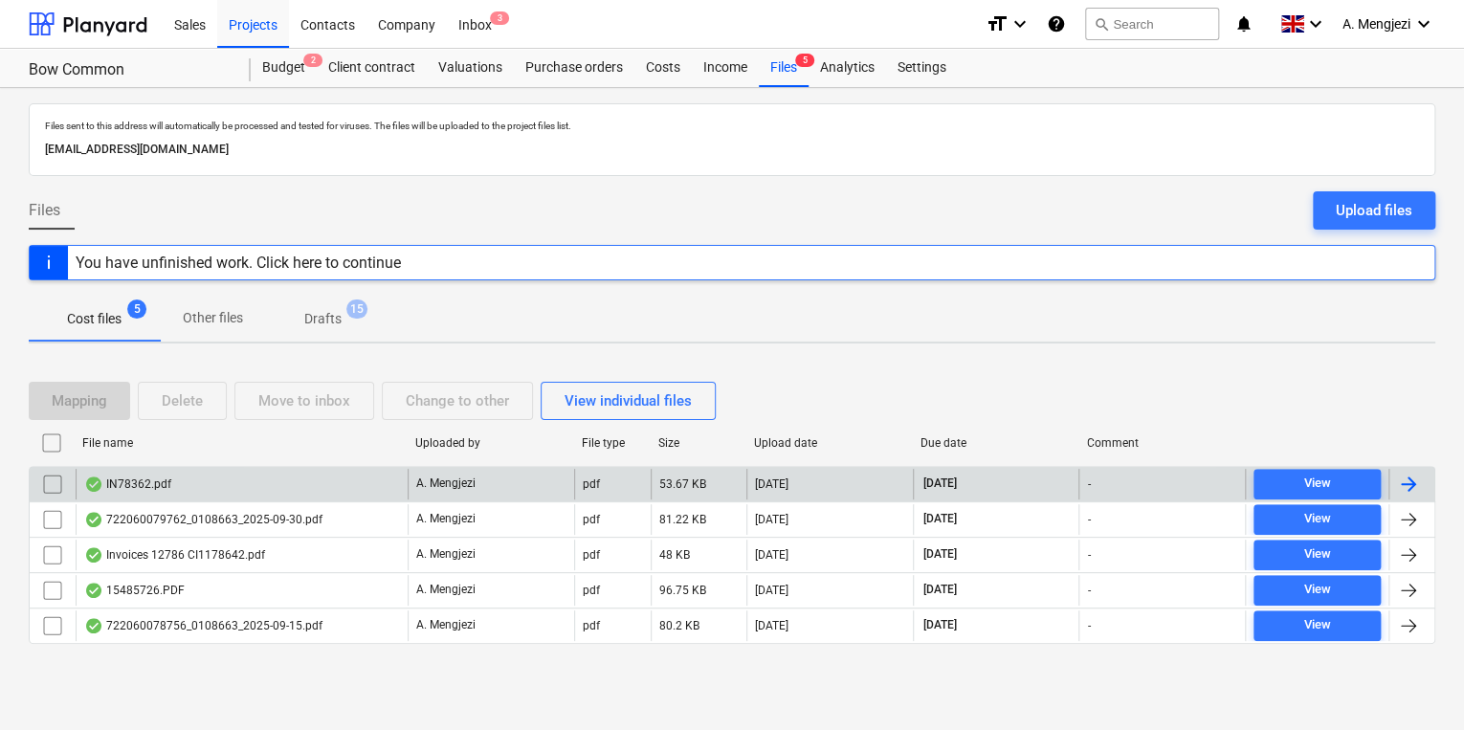
click at [387, 463] on div "File name Uploaded by File type Size Upload date Due date Comment IN78362.pdf A…" at bounding box center [732, 540] width 1407 height 224
click at [391, 469] on div "IN78362.pdf" at bounding box center [242, 484] width 332 height 31
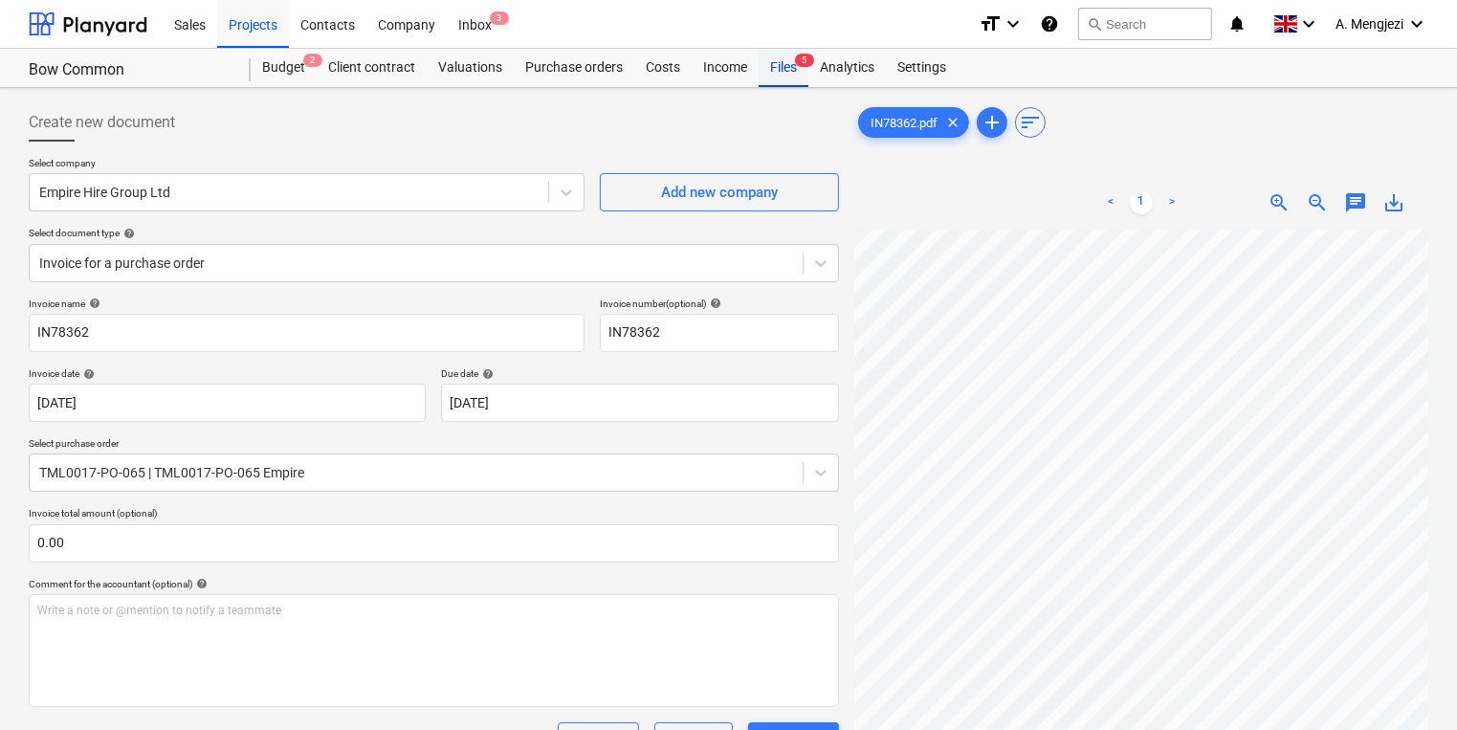
click at [775, 83] on div "Files 5" at bounding box center [784, 68] width 50 height 38
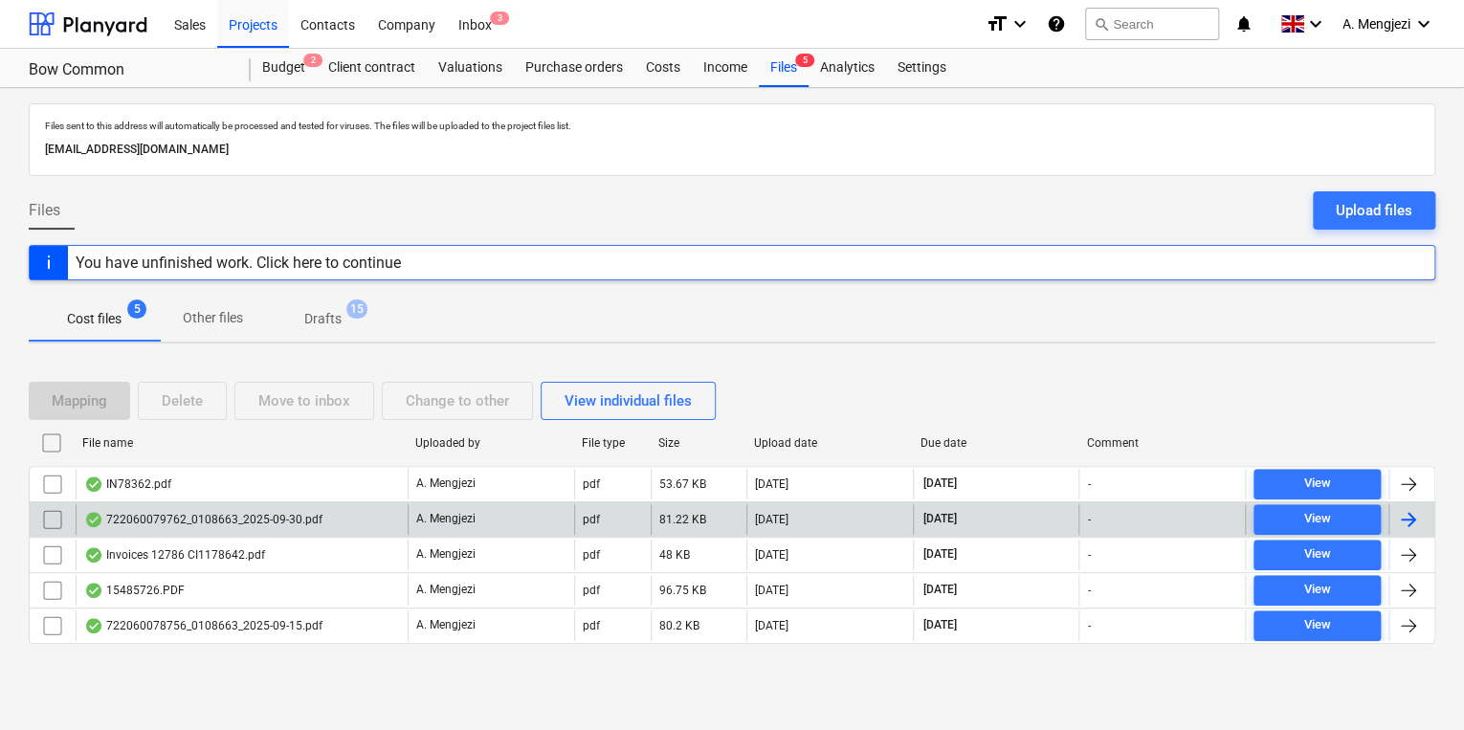
click at [314, 504] on div "722060079762_0108663_2025-09-30.pdf" at bounding box center [242, 519] width 332 height 31
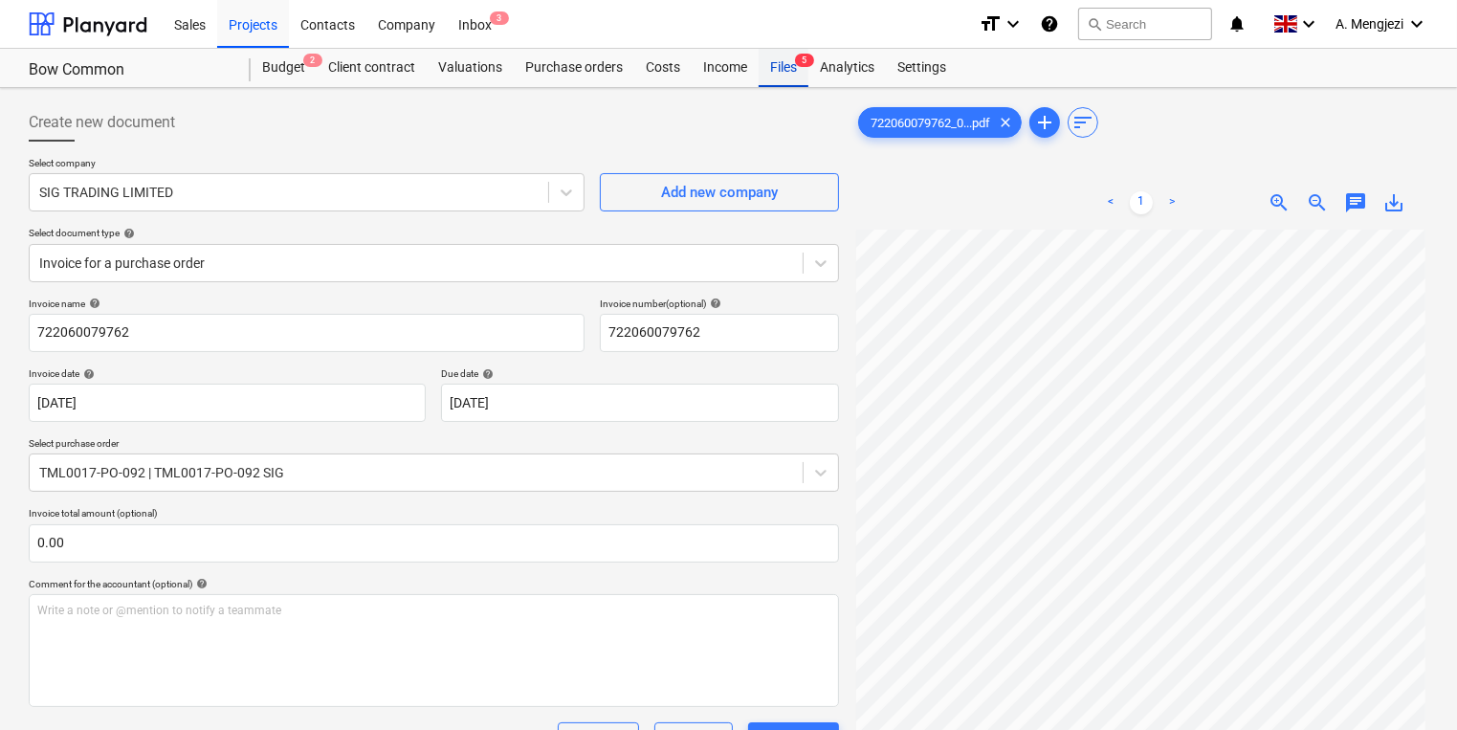
click at [766, 76] on div "Files 5" at bounding box center [784, 68] width 50 height 38
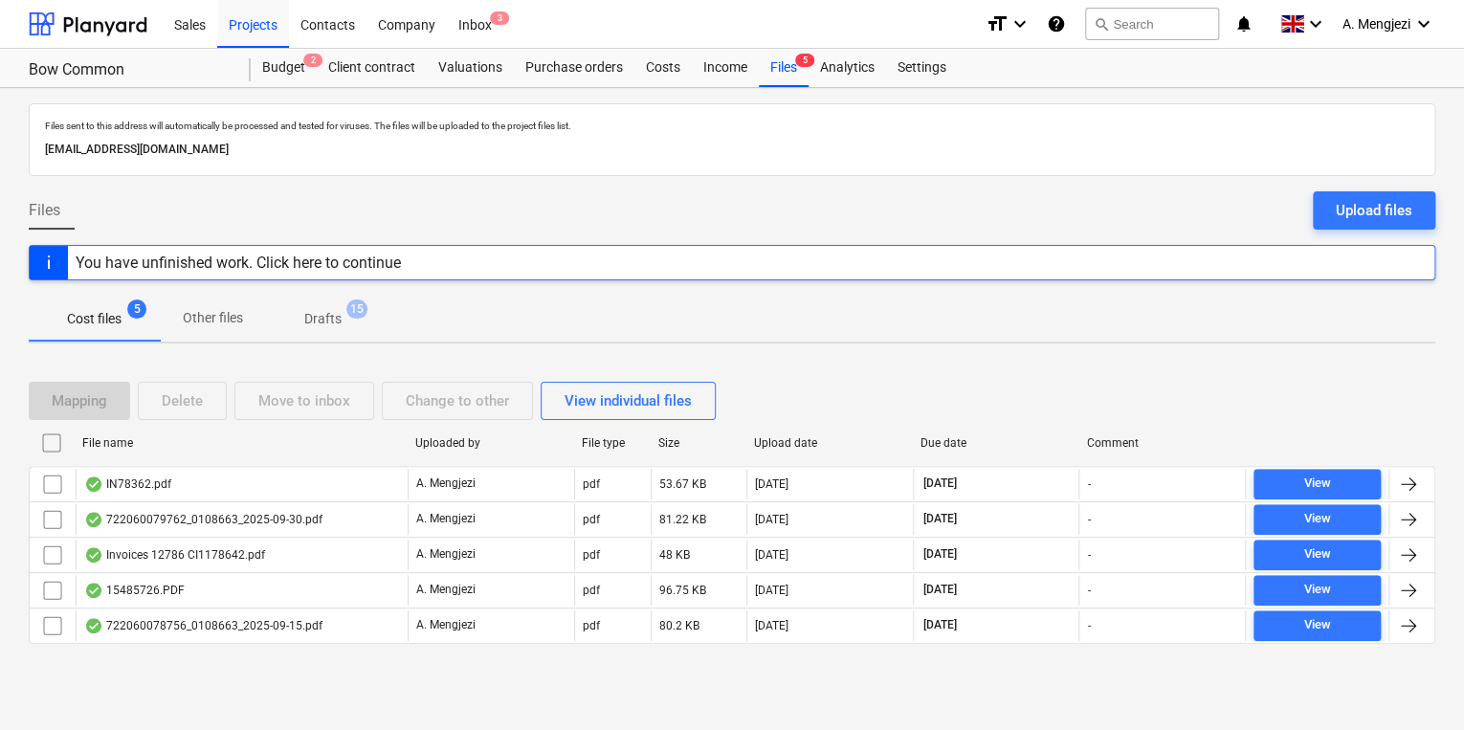
click at [332, 455] on div "File name" at bounding box center [241, 443] width 333 height 31
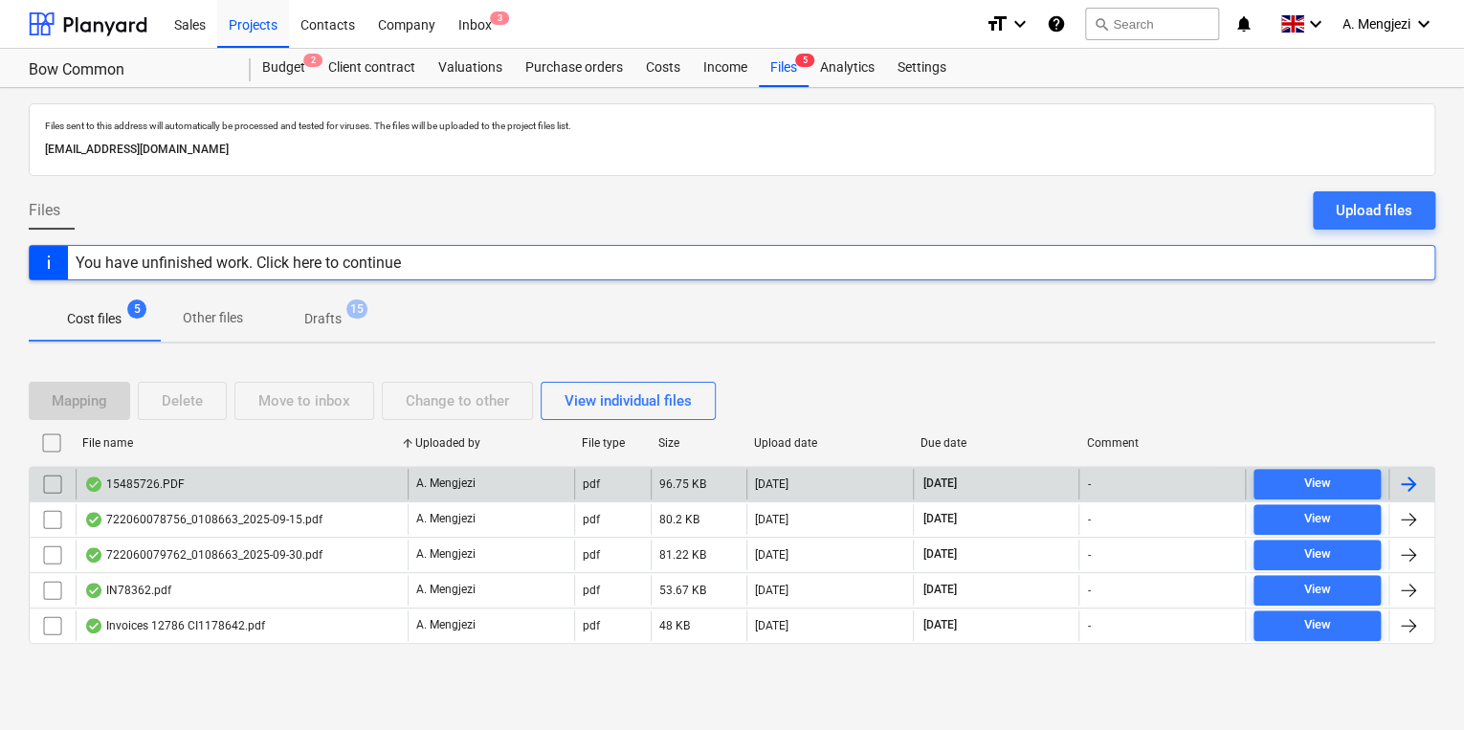
click at [339, 485] on div "15485726.PDF" at bounding box center [242, 484] width 332 height 31
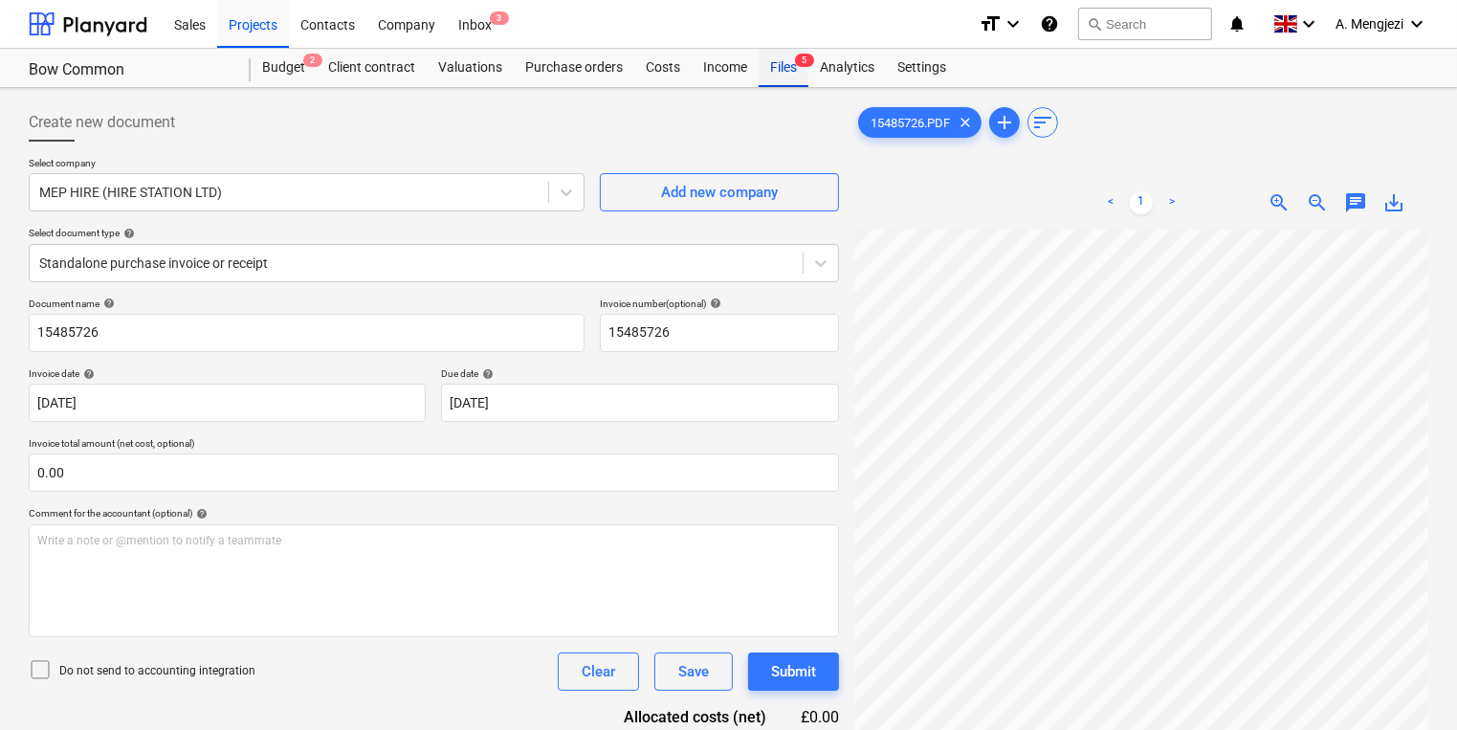
click at [800, 76] on div "Files 5" at bounding box center [784, 68] width 50 height 38
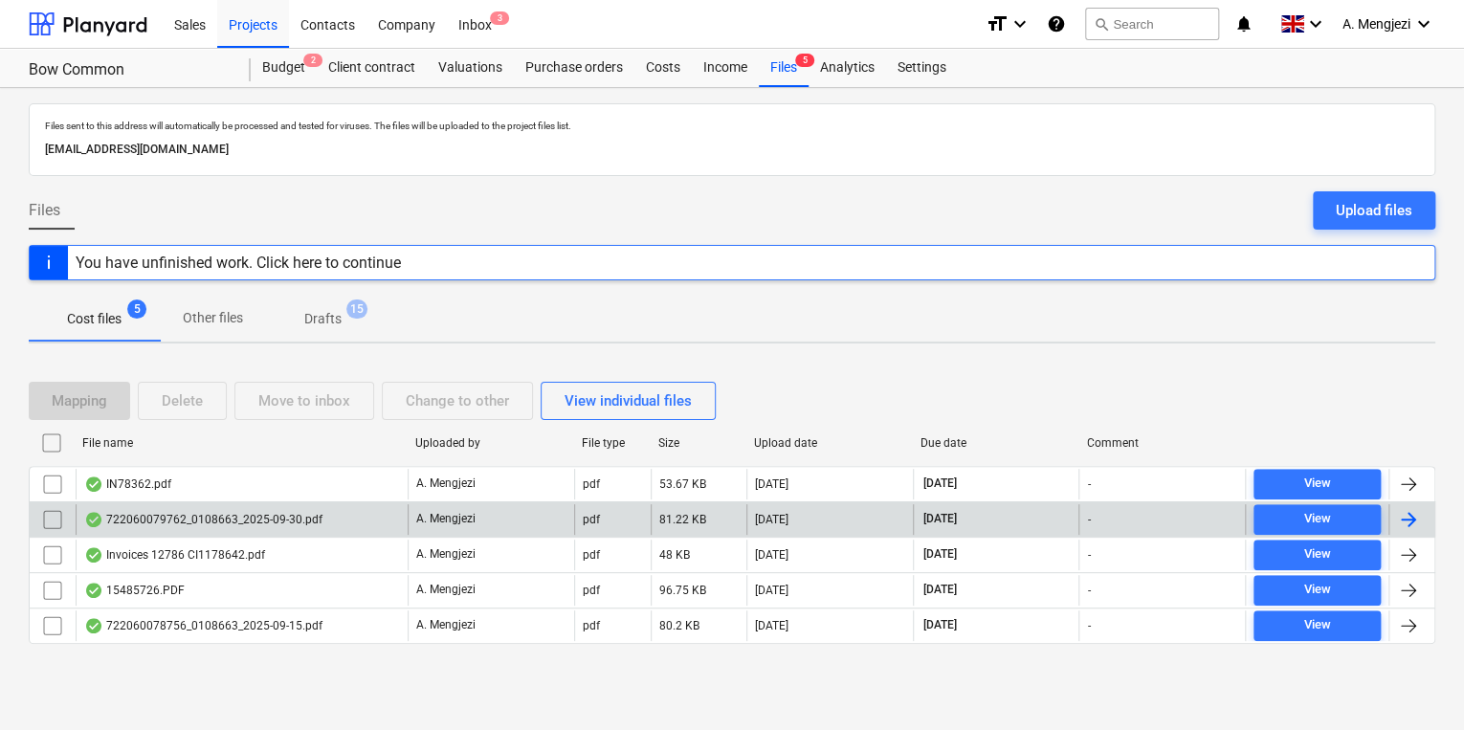
click at [310, 517] on div "722060079762_0108663_2025-09-30.pdf" at bounding box center [203, 519] width 238 height 15
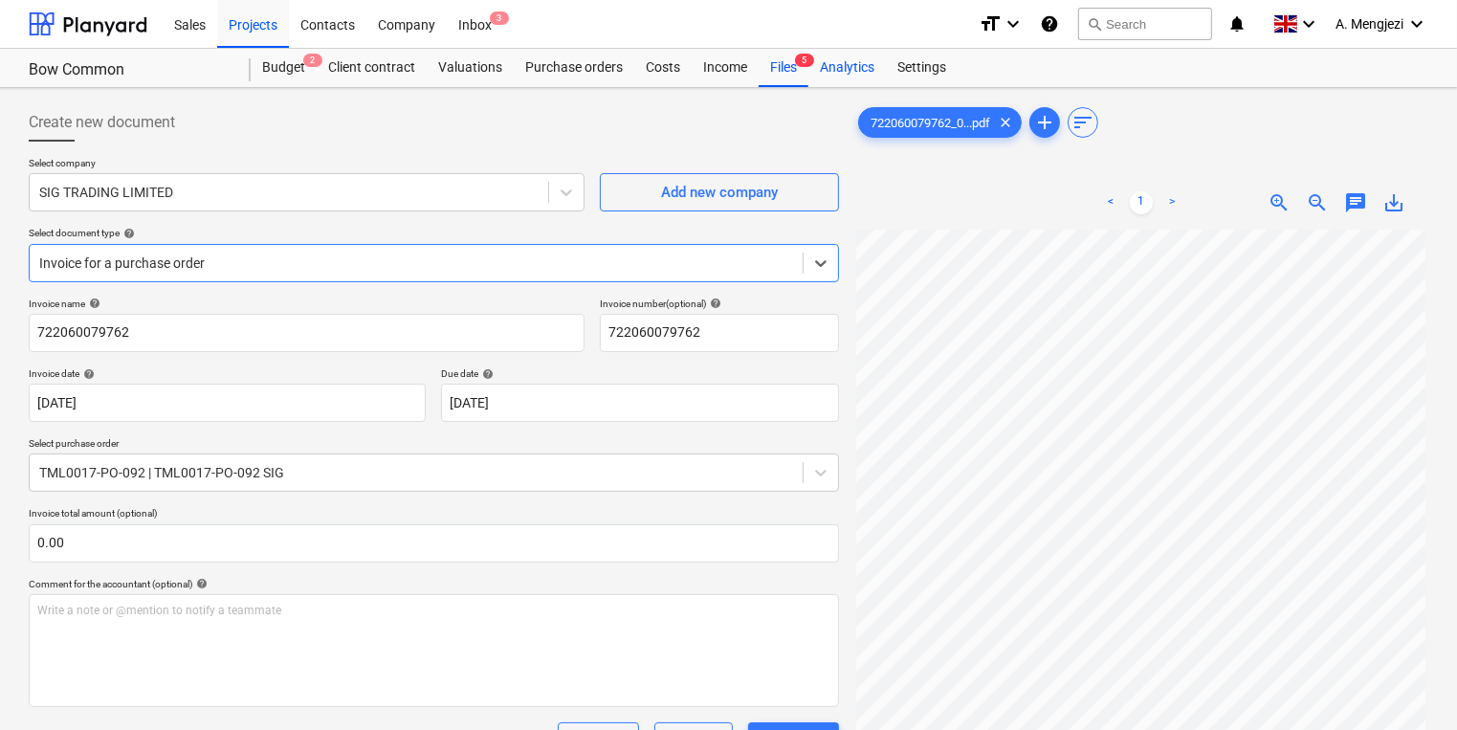
click at [810, 76] on div "Analytics" at bounding box center [848, 68] width 78 height 38
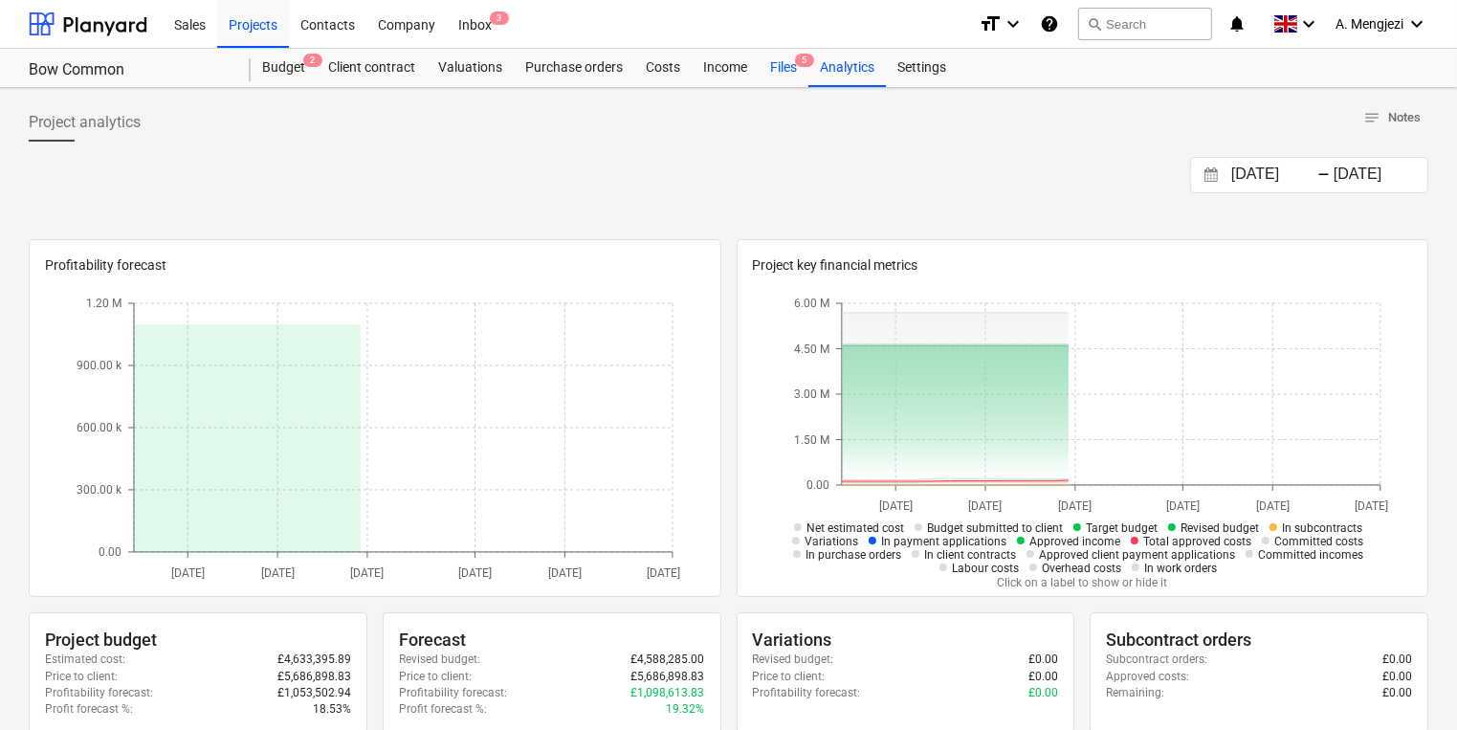
click at [766, 74] on div "Files 5" at bounding box center [784, 68] width 50 height 38
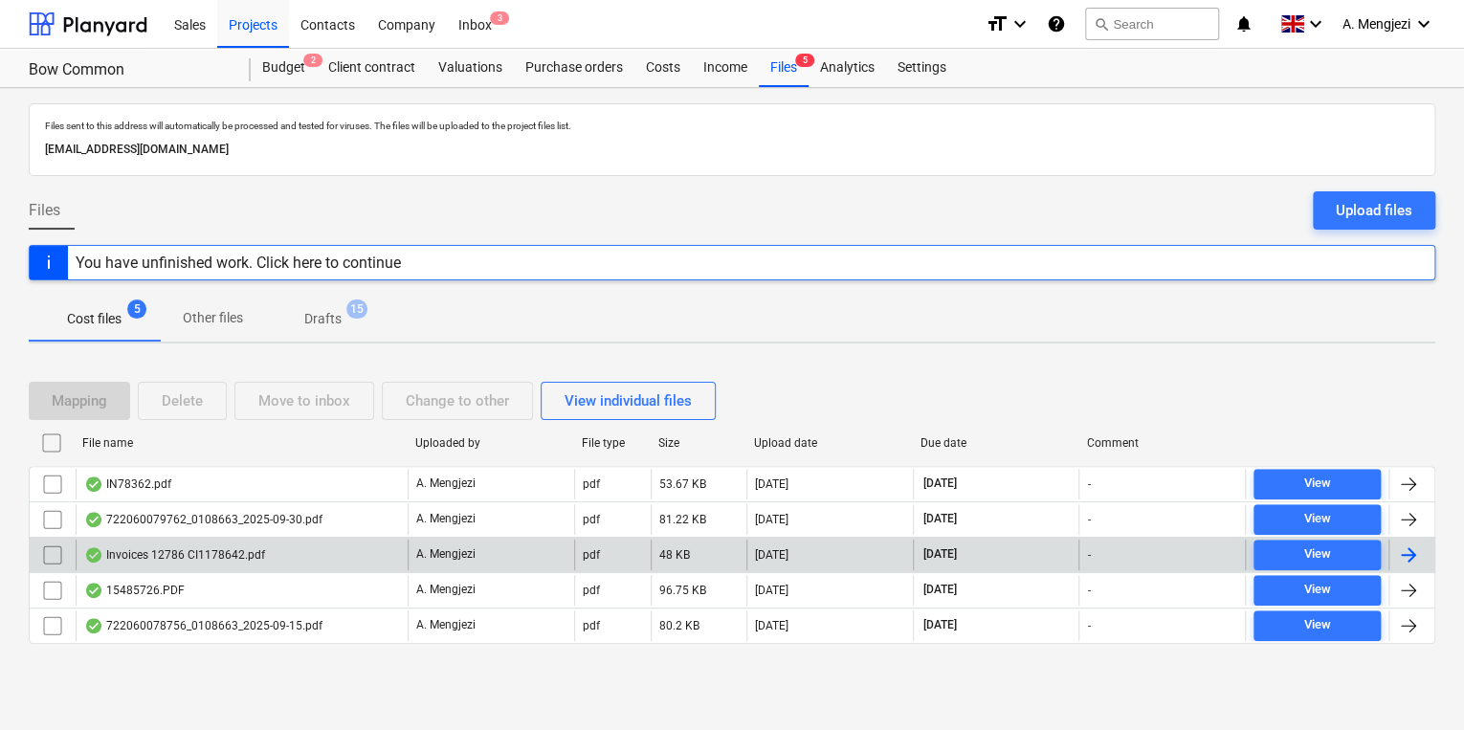
click at [297, 566] on div "Invoices 12786 CI1178642.pdf" at bounding box center [242, 555] width 332 height 31
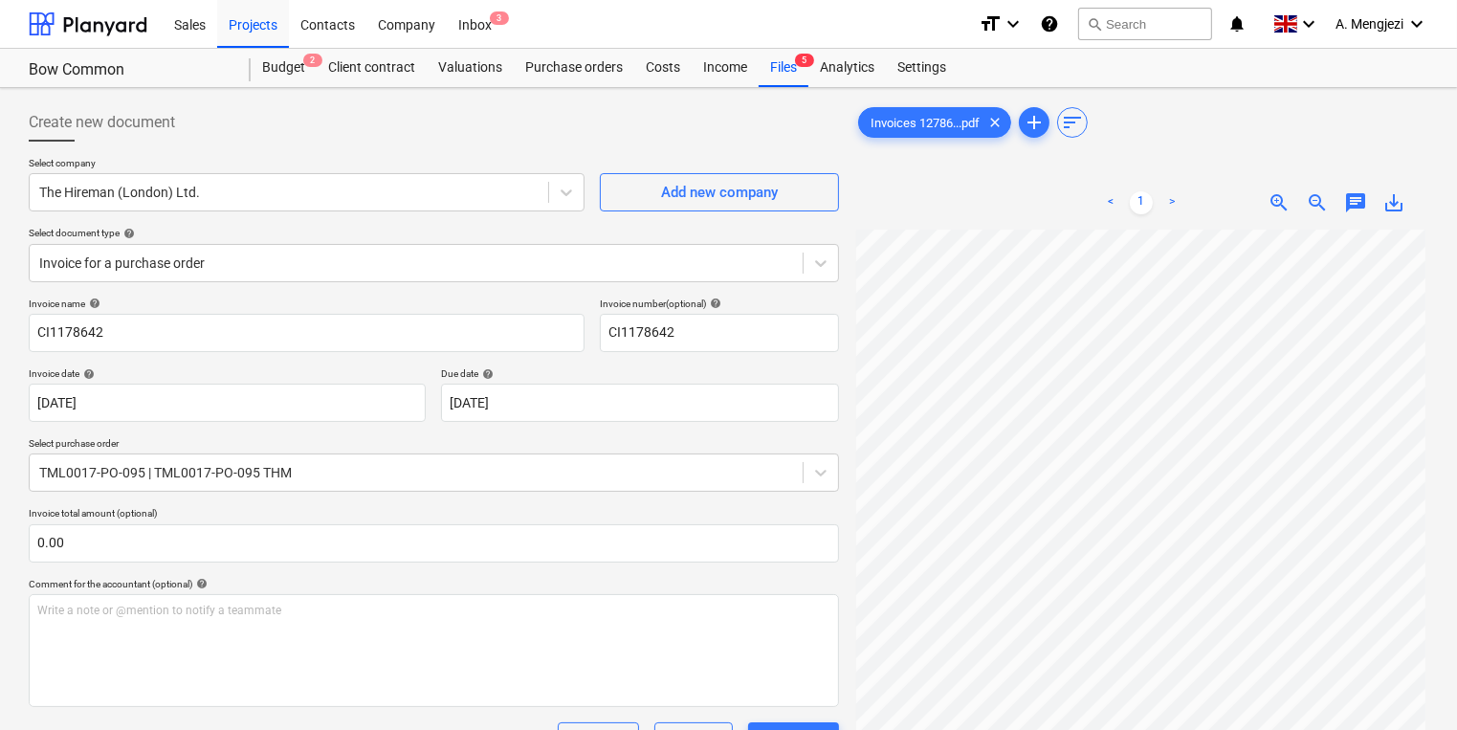
click at [0, 608] on html "Sales Projects Contacts Company Inbox 3 format_size keyboard_arrow_down help se…" at bounding box center [728, 365] width 1457 height 730
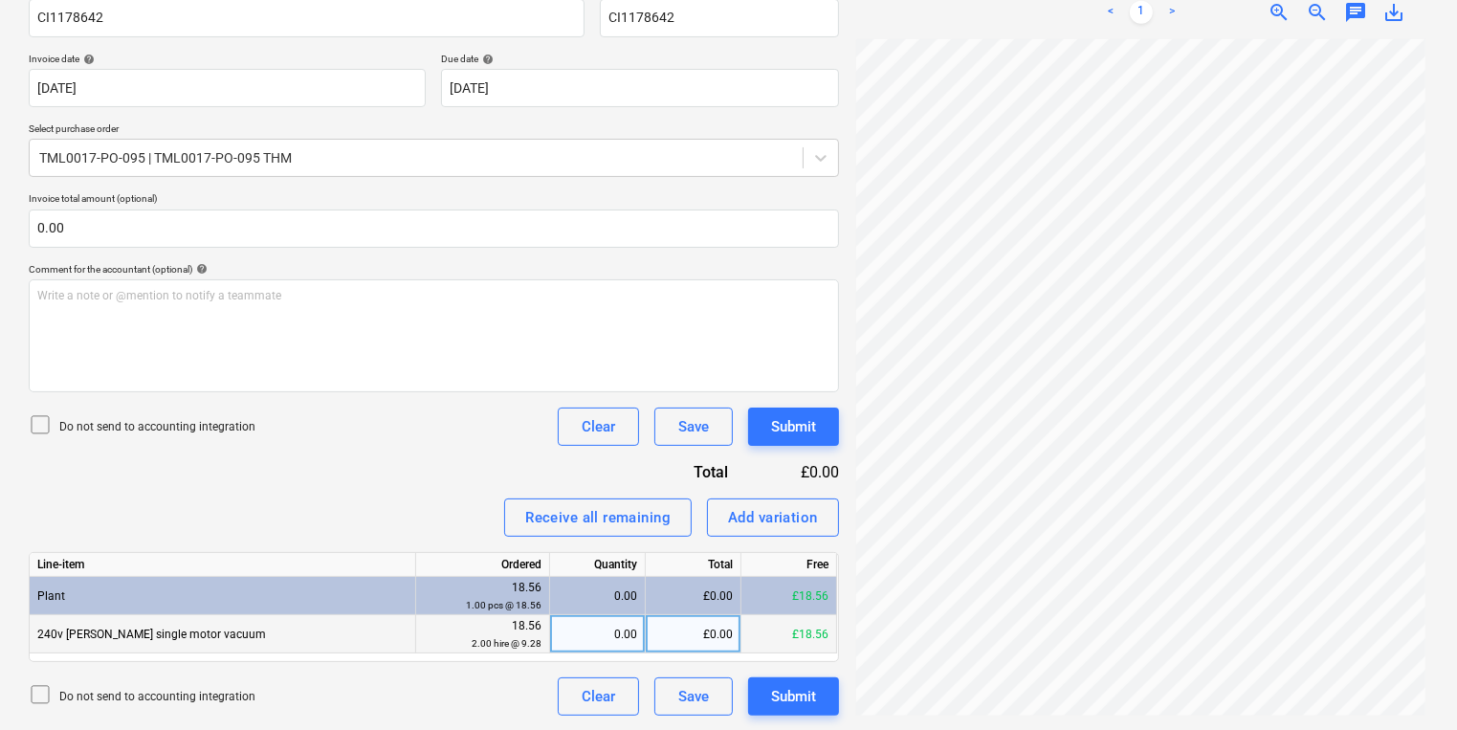
click at [616, 633] on div "0.00" at bounding box center [597, 634] width 79 height 38
click at [822, 516] on button "Add variation" at bounding box center [773, 518] width 132 height 38
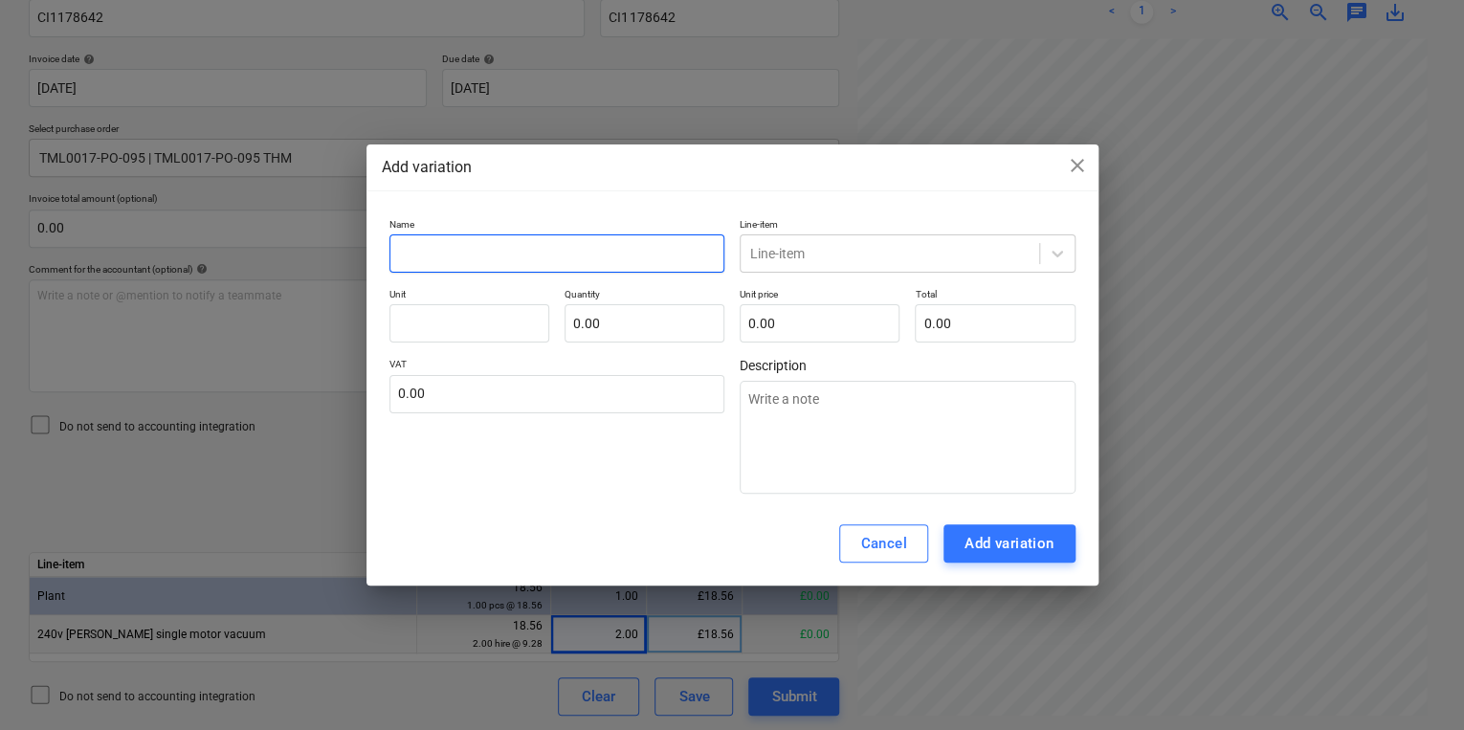
click at [422, 260] on input "text" at bounding box center [557, 253] width 336 height 38
click at [642, 298] on p "Quantity" at bounding box center [645, 296] width 160 height 16
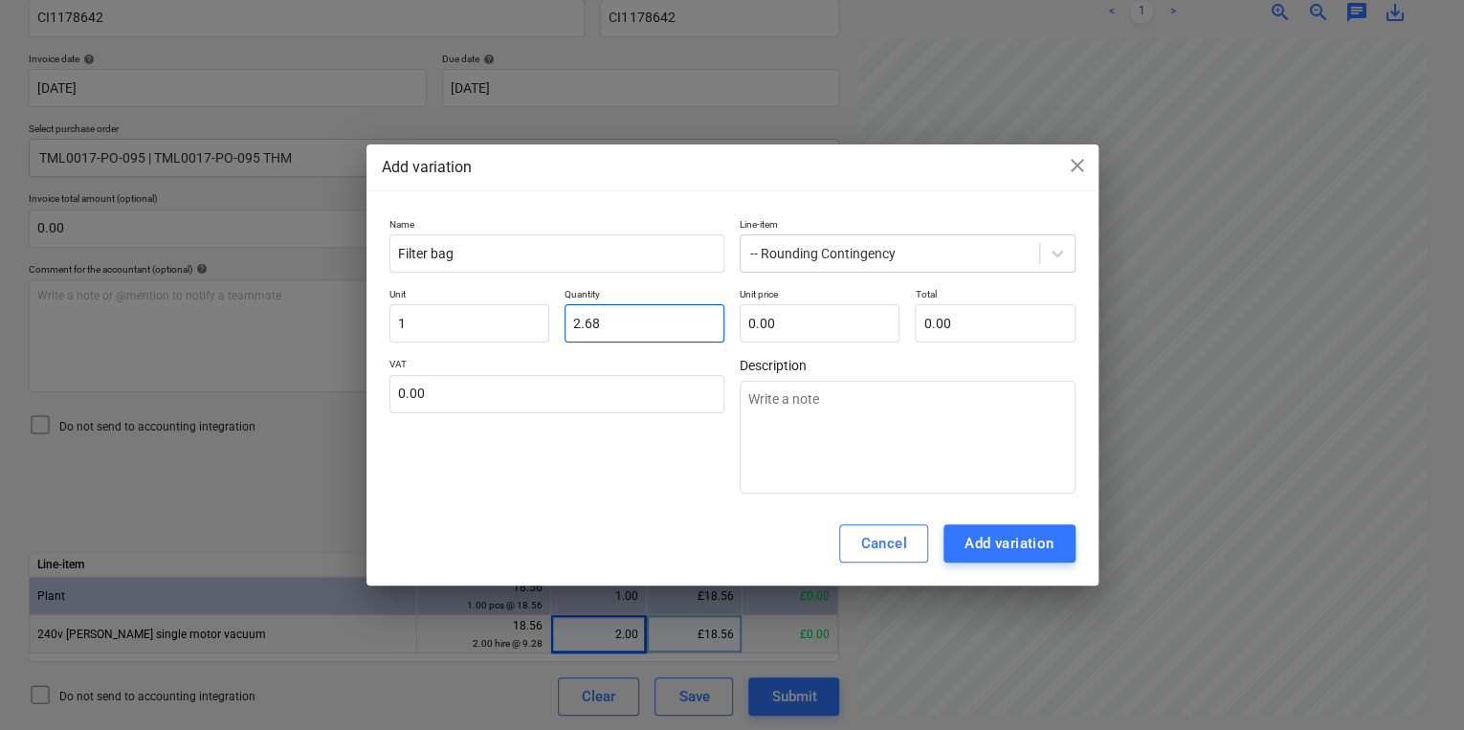
click at [644, 320] on input "2.68" at bounding box center [645, 323] width 160 height 38
click at [643, 322] on input "2.68" at bounding box center [645, 323] width 160 height 38
drag, startPoint x: 585, startPoint y: 324, endPoint x: 379, endPoint y: 324, distance: 205.7
click at [379, 324] on div "Name Filter bag Line-item -- Rounding Contingency Unit 1 Quantity 2.68 Unit pri…" at bounding box center [732, 357] width 732 height 292
click at [375, 324] on div "Name Filter bag Line-item -- Rounding Contingency Unit 1 Quantity 2.68 Unit pri…" at bounding box center [732, 357] width 732 height 292
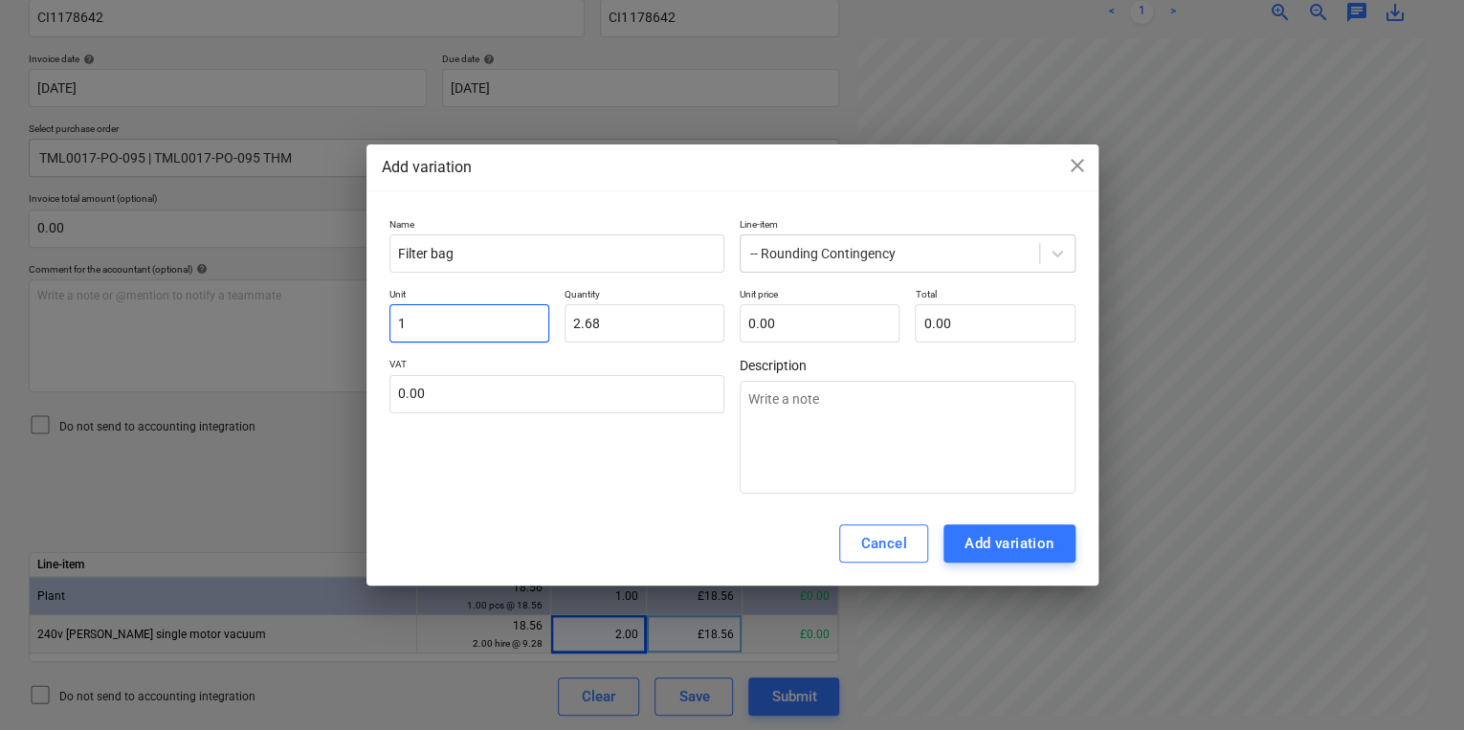
click at [415, 327] on input "1" at bounding box center [469, 323] width 160 height 38
click at [1001, 523] on div "Cancel Add variation" at bounding box center [732, 543] width 732 height 84
click at [1001, 532] on button "Add variation" at bounding box center [1010, 543] width 132 height 38
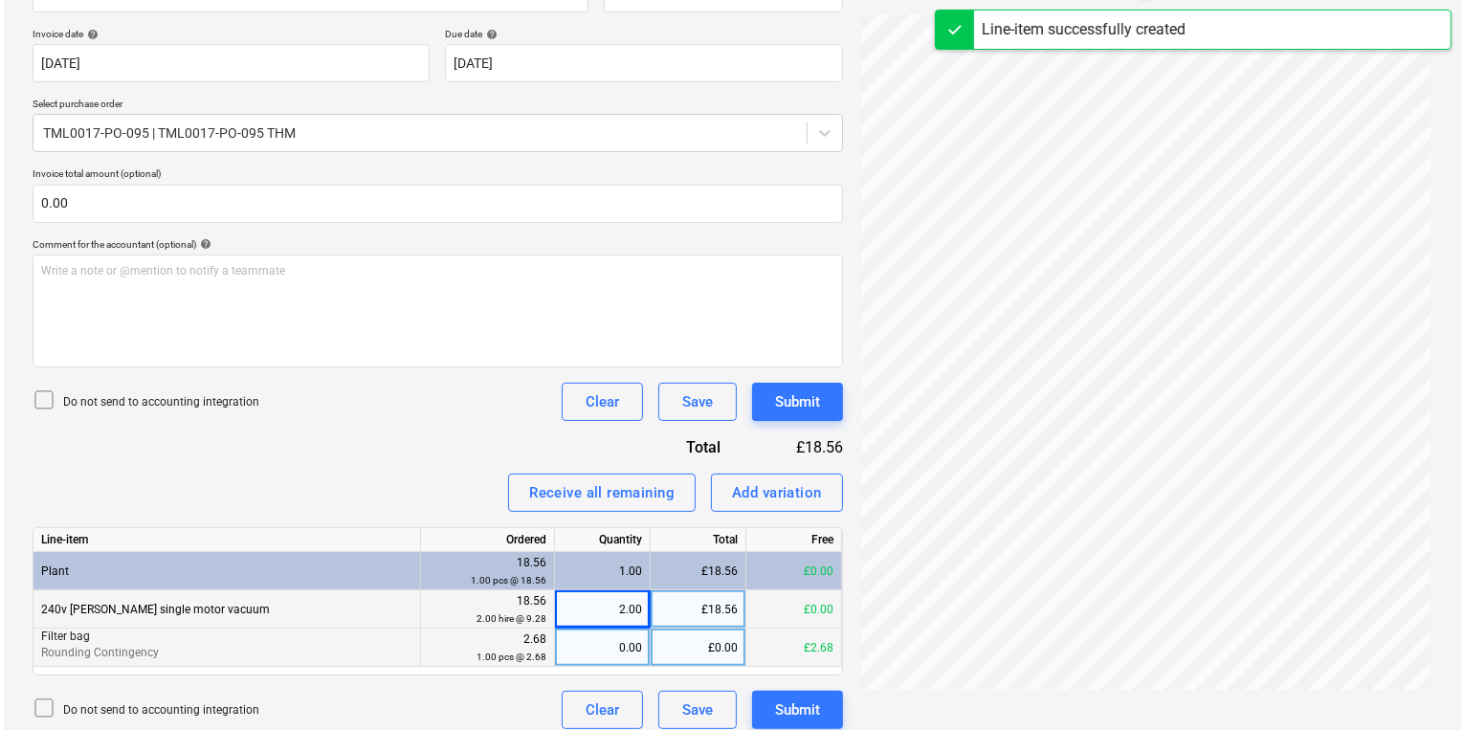
scroll to position [353, 0]
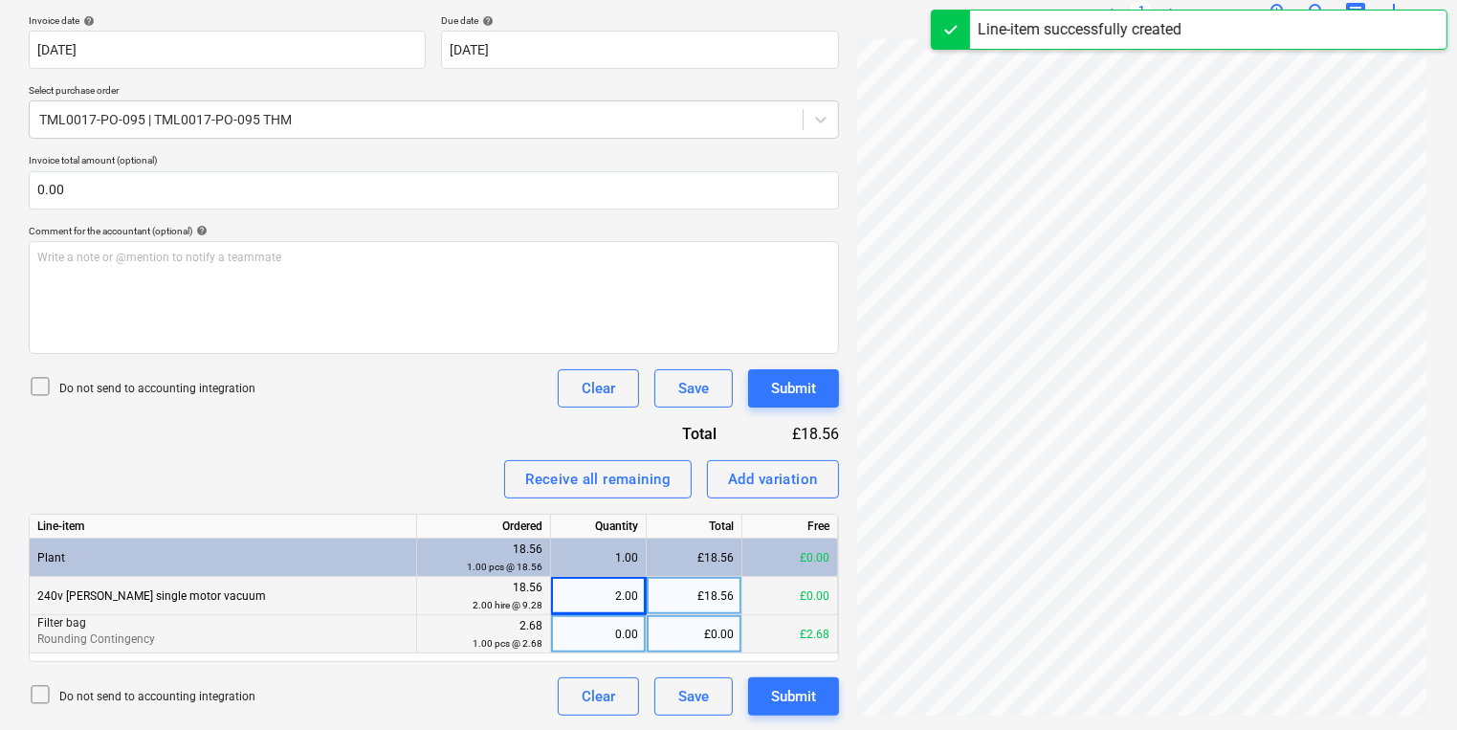
click at [589, 643] on div "0.00" at bounding box center [598, 634] width 79 height 38
click at [788, 379] on div "Submit" at bounding box center [793, 388] width 45 height 25
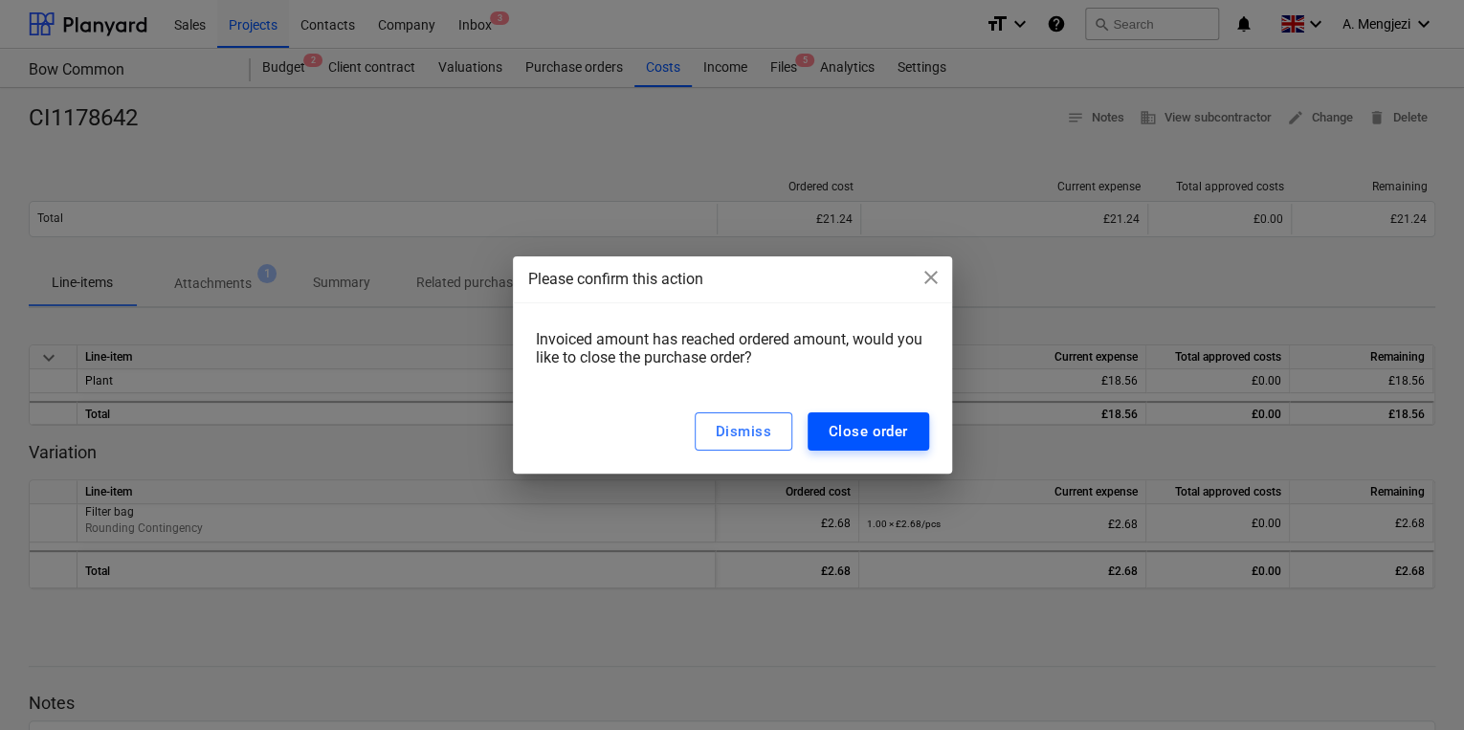
click at [847, 429] on div "Close order" at bounding box center [868, 431] width 79 height 25
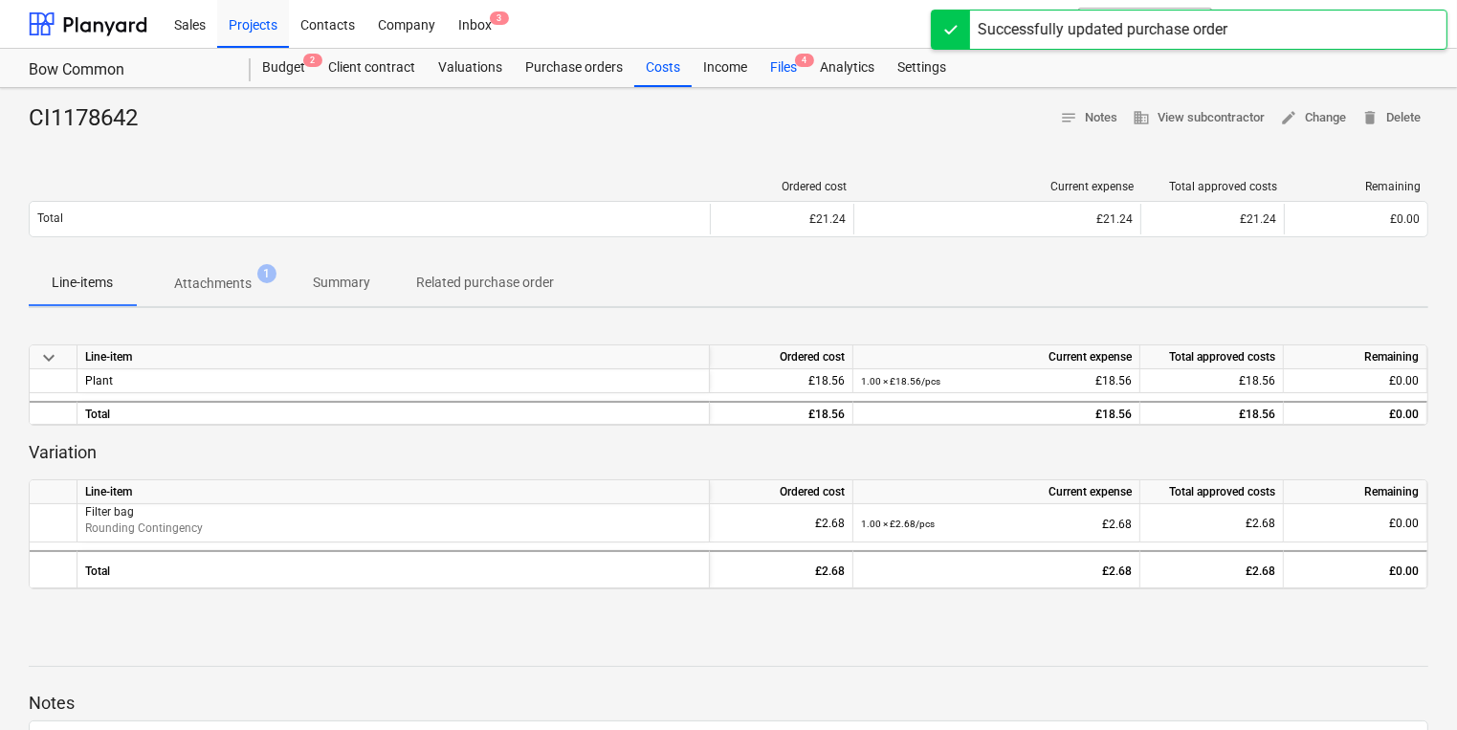
click at [788, 72] on div "Files 4" at bounding box center [784, 68] width 50 height 38
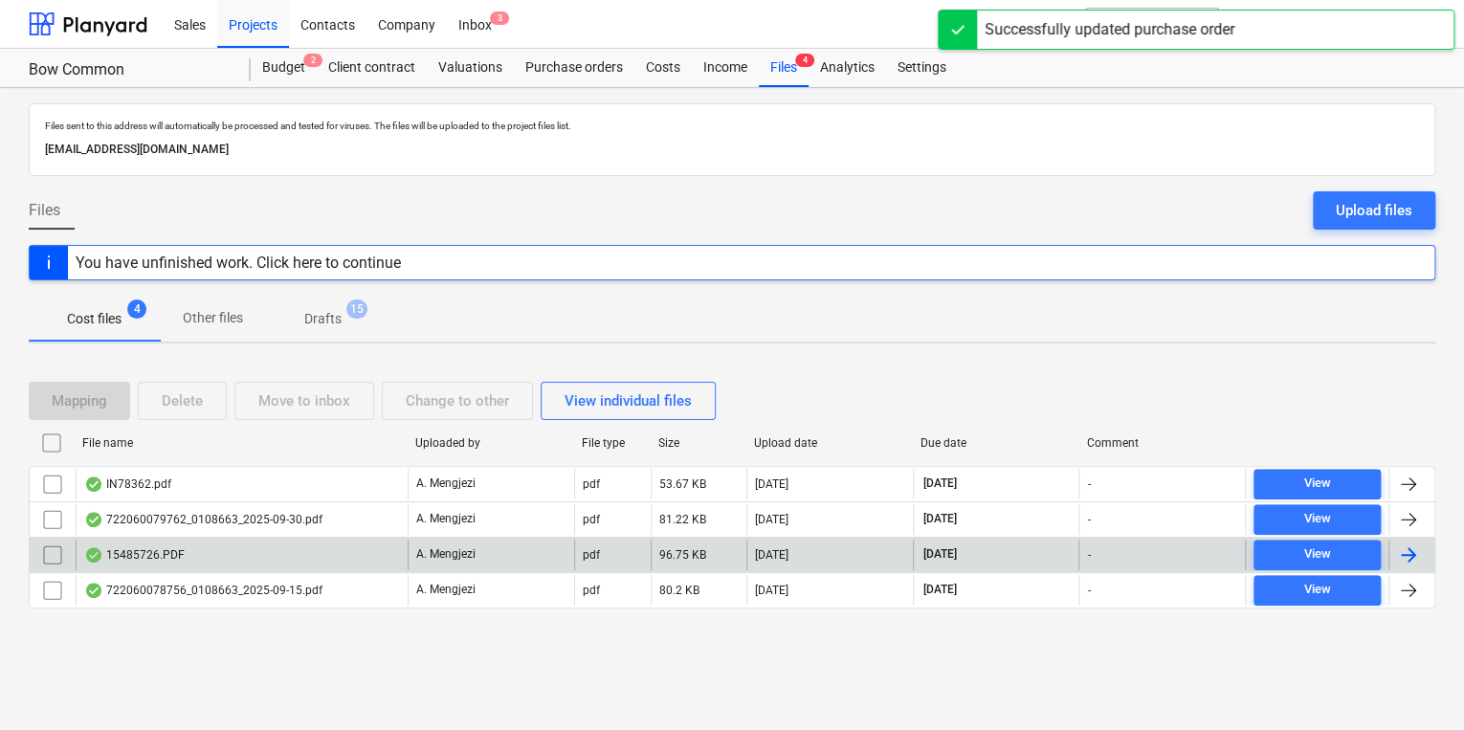
click at [182, 553] on div "15485726.PDF" at bounding box center [242, 555] width 332 height 31
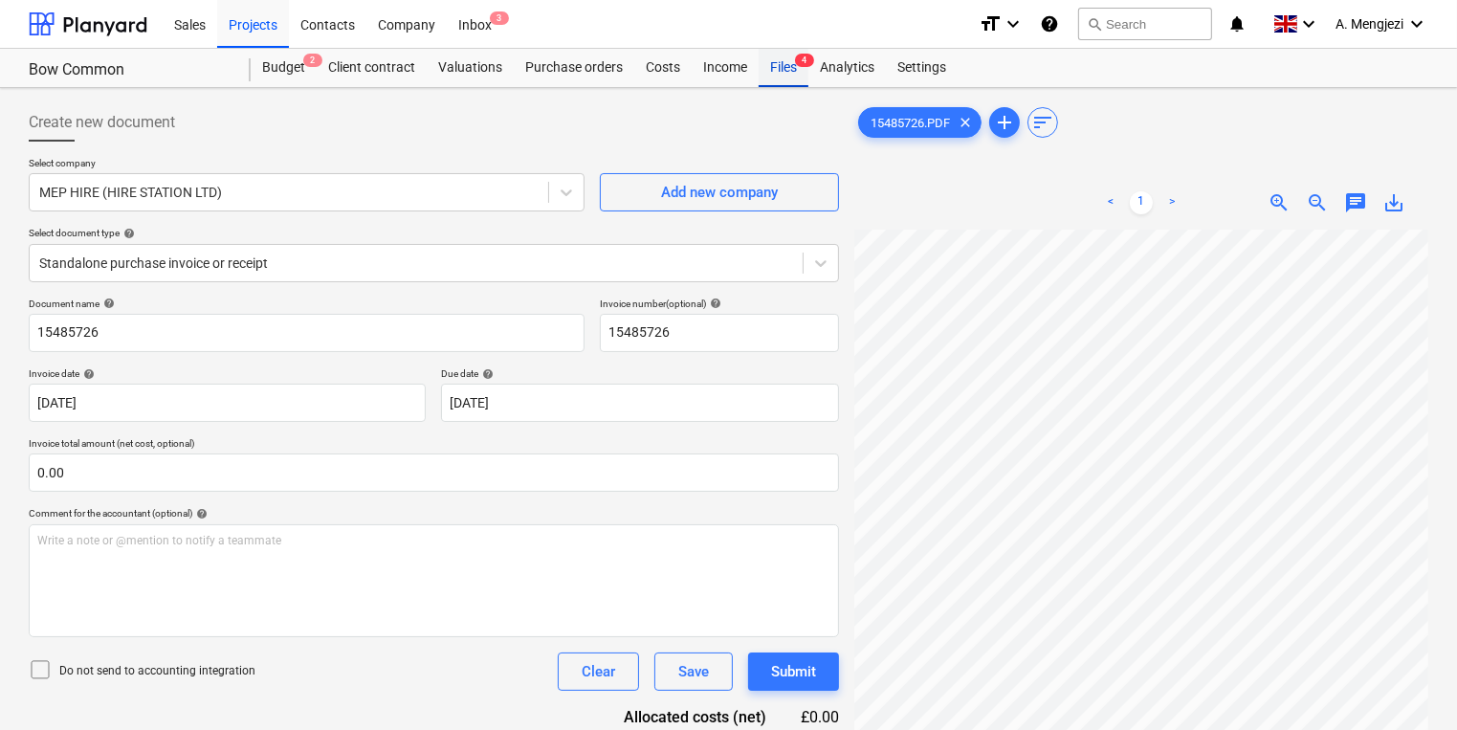
click at [786, 54] on div "Files 4" at bounding box center [784, 68] width 50 height 38
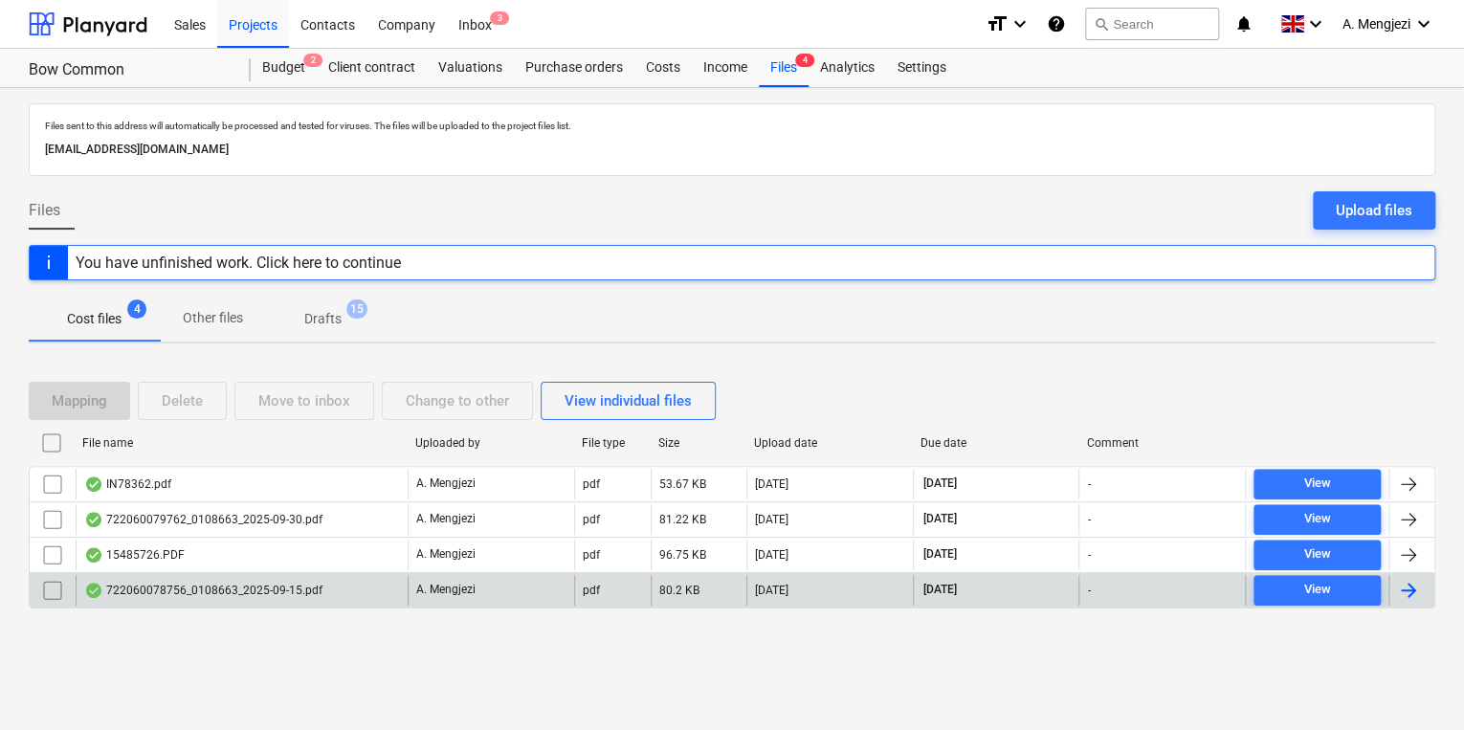
click at [499, 575] on div "A. Mengjezi" at bounding box center [491, 590] width 167 height 31
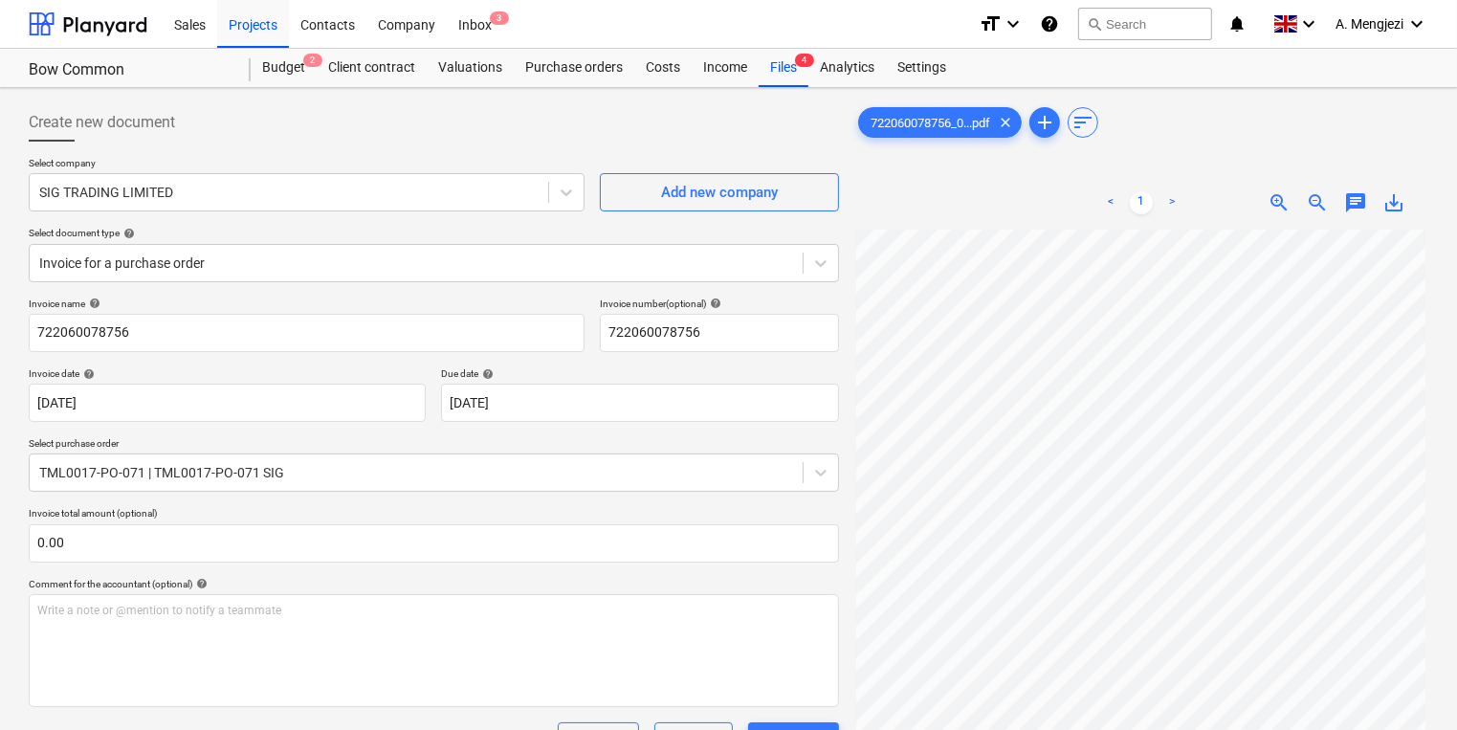
click at [230, 57] on div "Bow Common Bow Common" at bounding box center [140, 68] width 222 height 38
click at [237, 45] on div "Projects" at bounding box center [253, 23] width 72 height 49
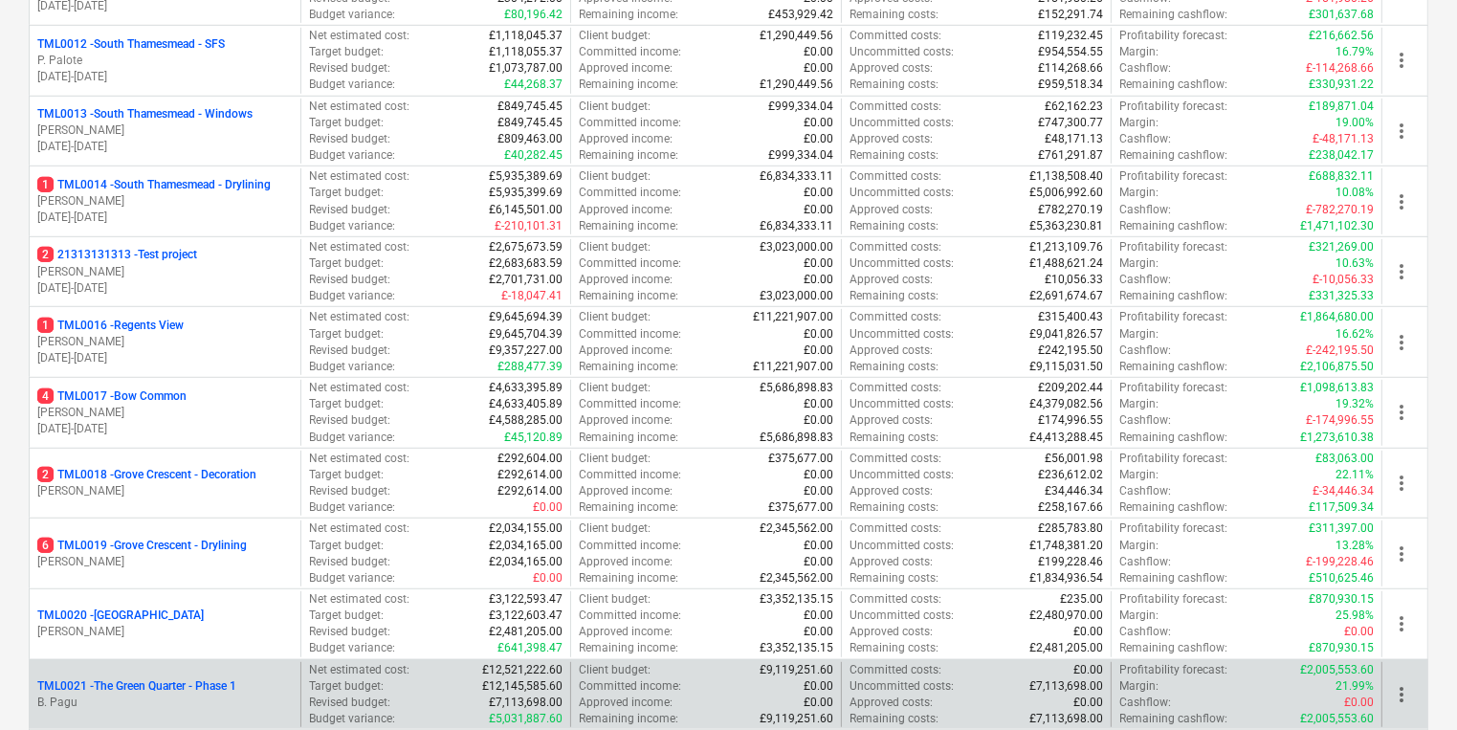
scroll to position [1301, 0]
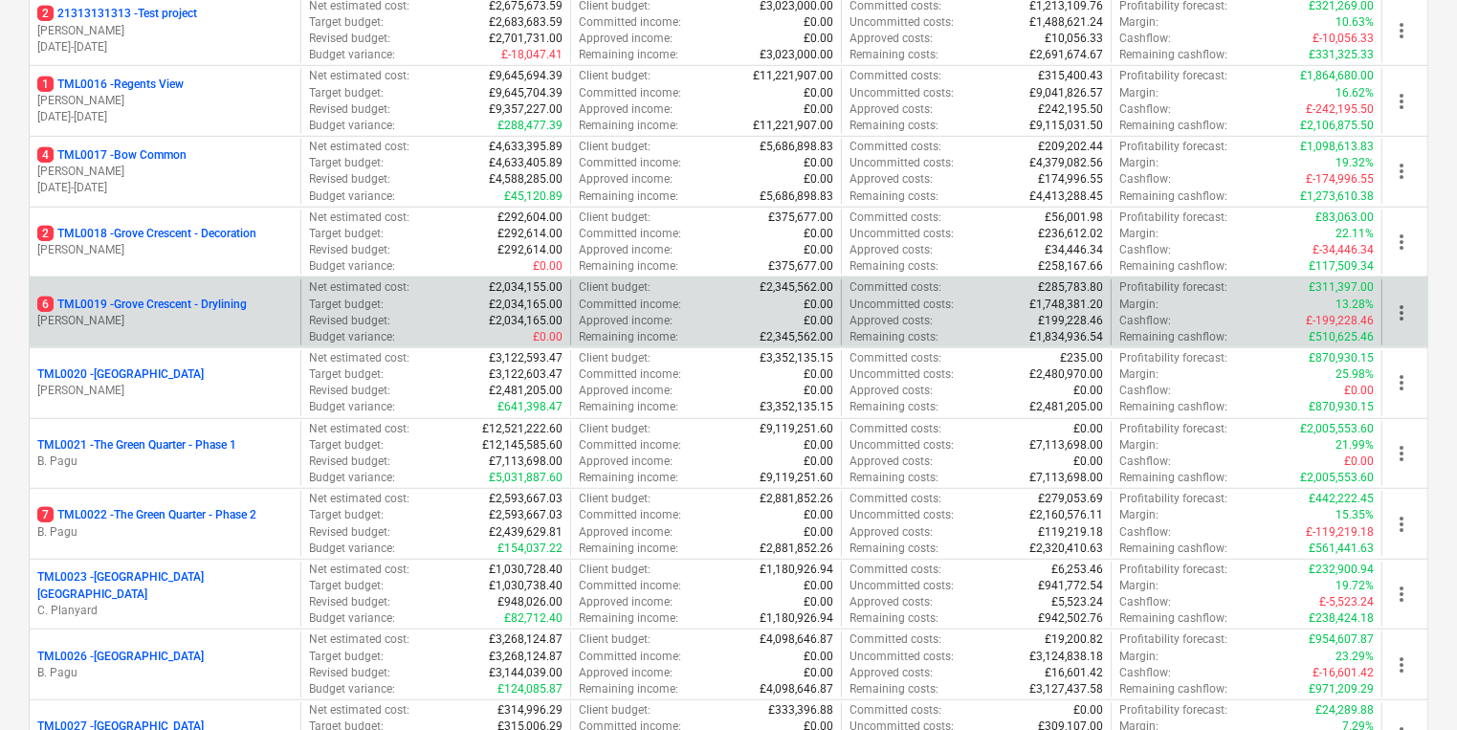
click at [233, 291] on div "6 TML0019 - [GEOGRAPHIC_DATA] - Drylining [PERSON_NAME]" at bounding box center [165, 312] width 271 height 66
click at [233, 318] on p "[PERSON_NAME]" at bounding box center [164, 321] width 255 height 16
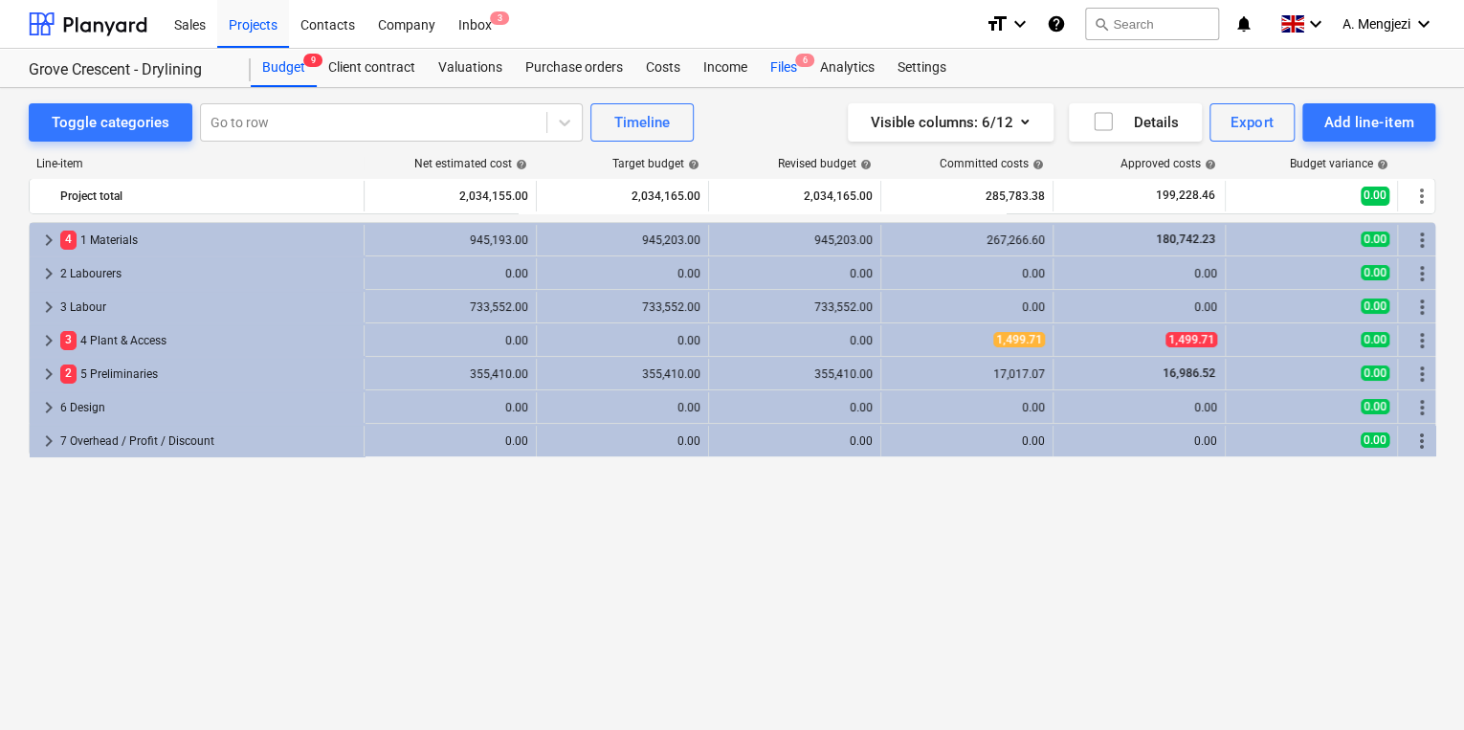
click at [766, 70] on div "Files 6" at bounding box center [784, 68] width 50 height 38
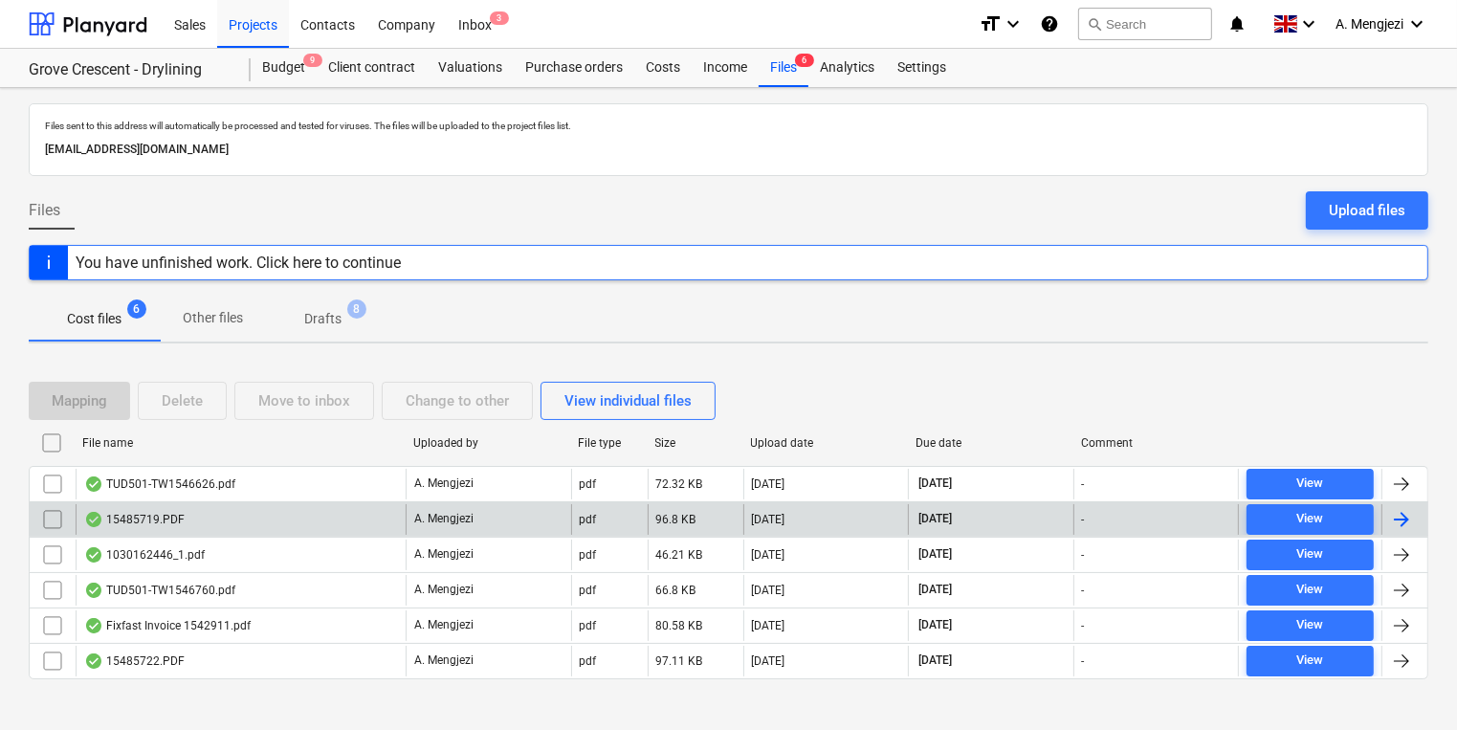
click at [287, 520] on div "15485719.PDF" at bounding box center [241, 519] width 330 height 31
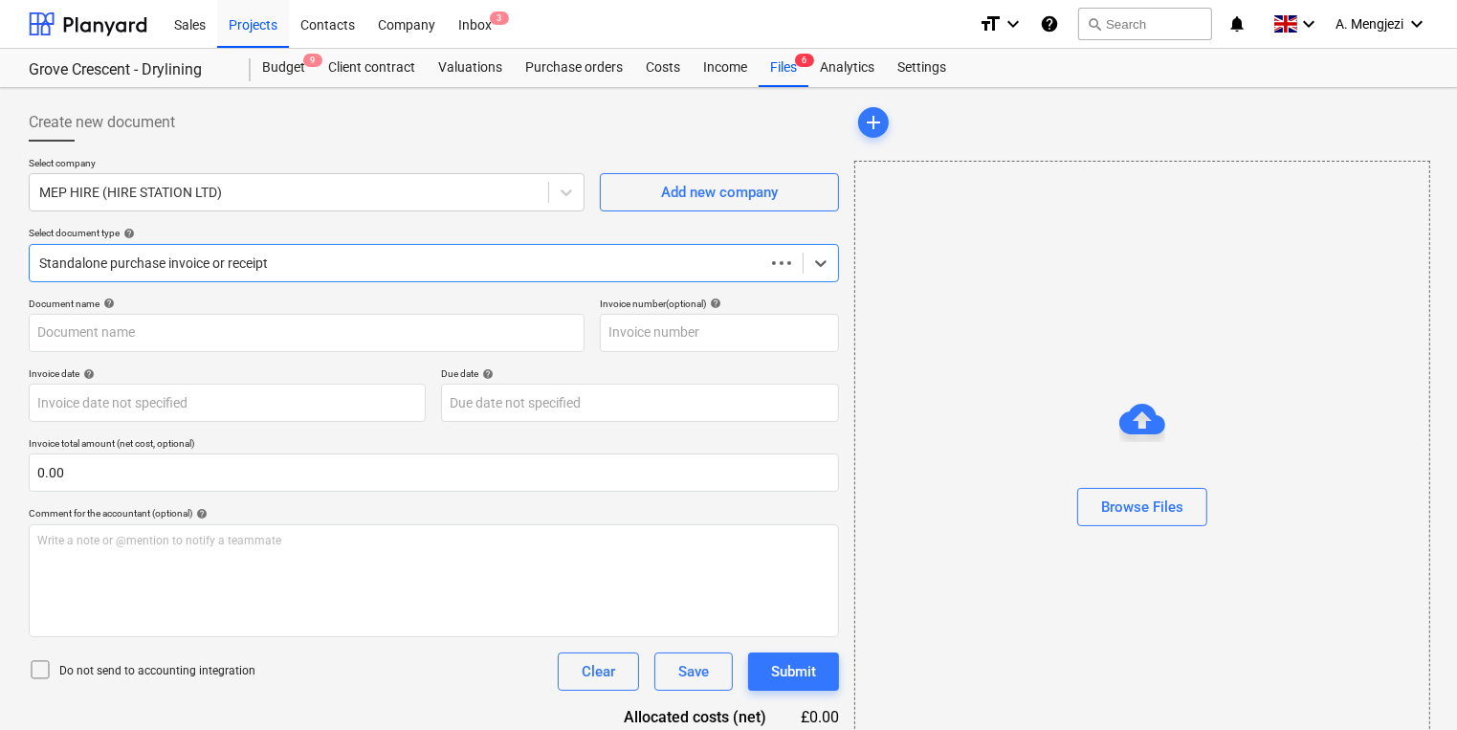
type input "15485719"
type input "[DATE]"
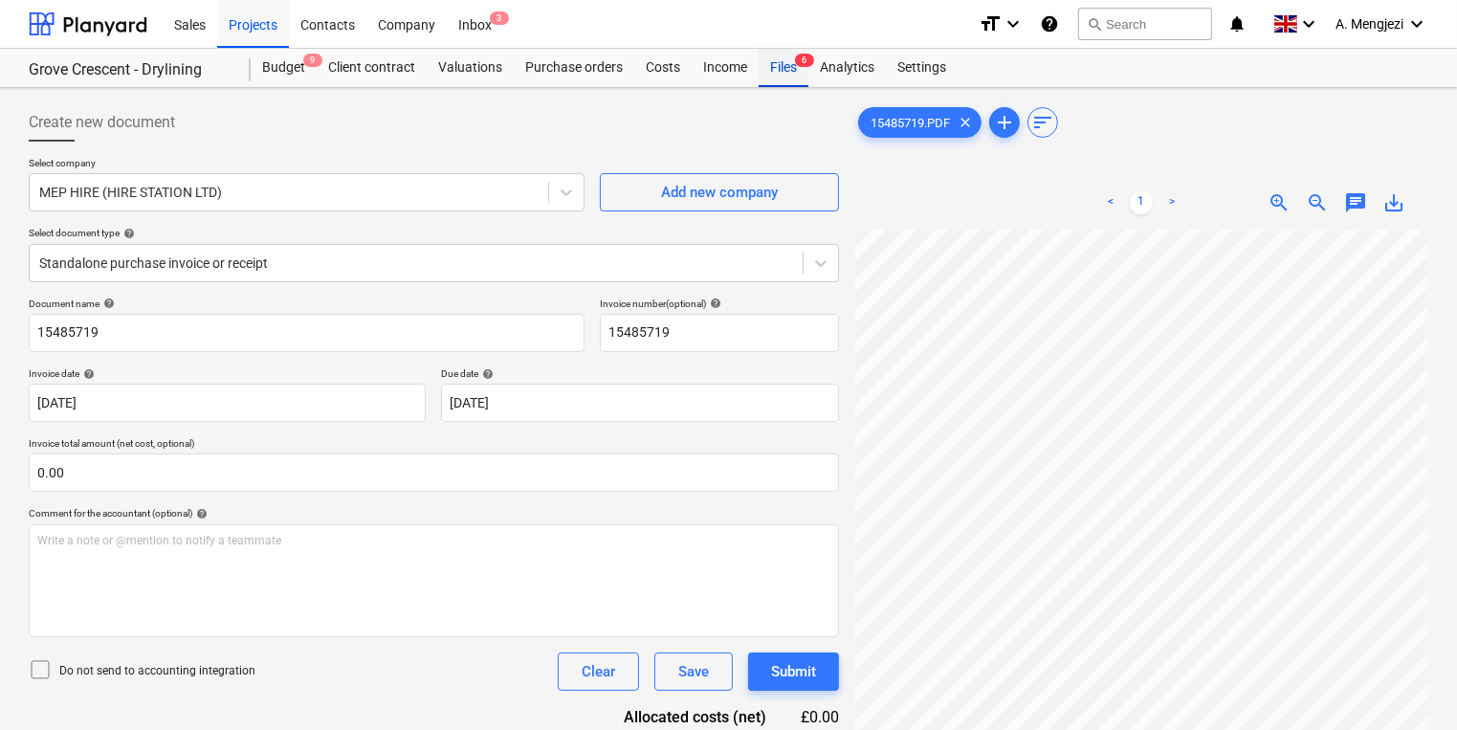
click at [779, 56] on div "Files 6" at bounding box center [784, 68] width 50 height 38
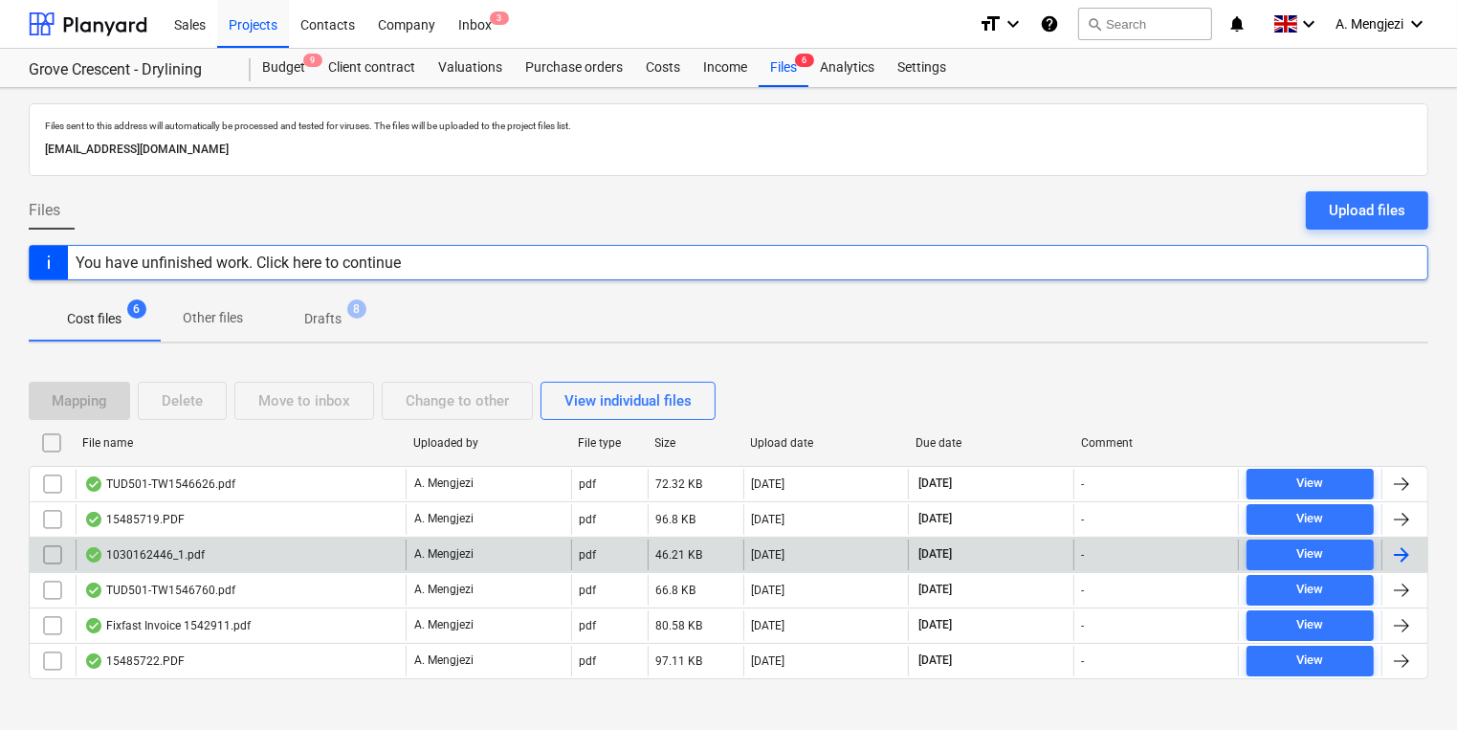
click at [379, 559] on div "1030162446_1.pdf" at bounding box center [241, 555] width 330 height 31
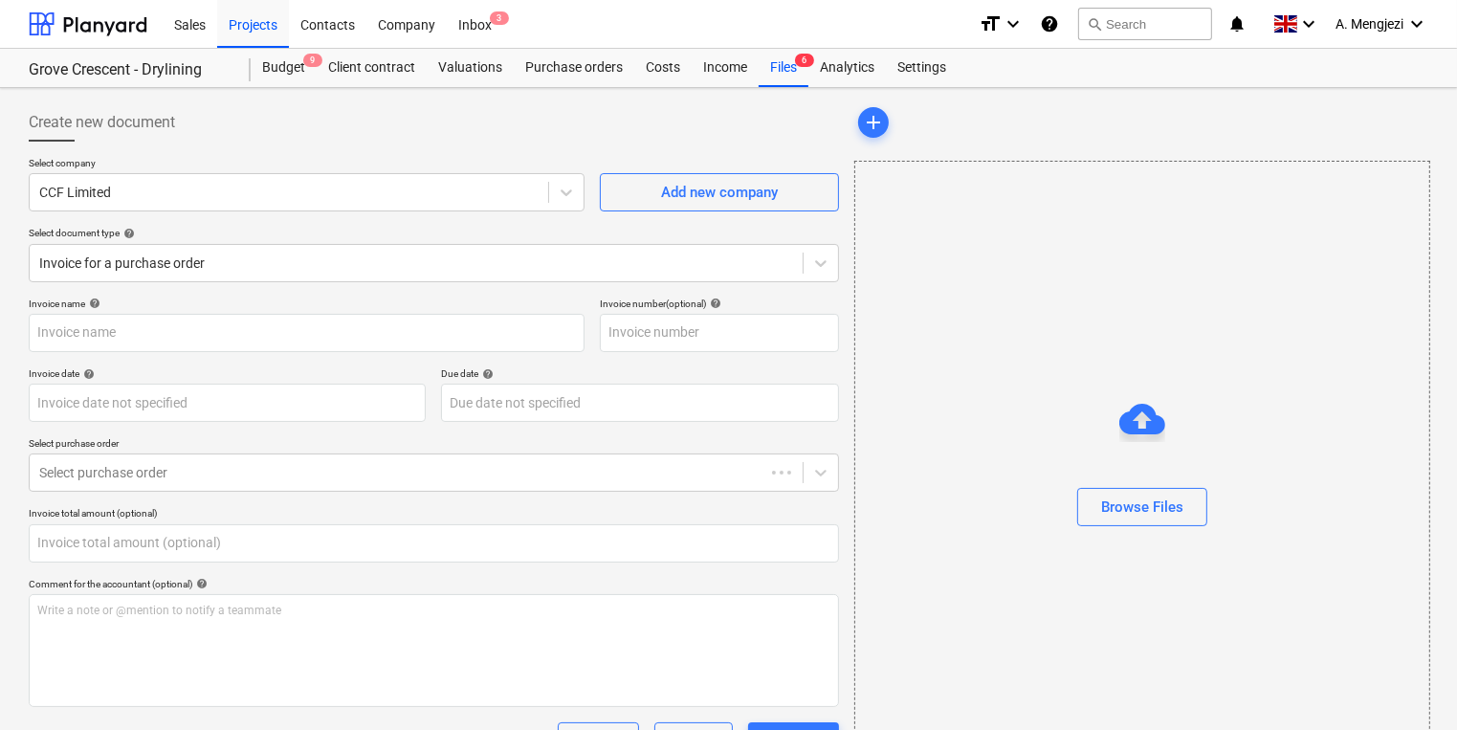
type input "1030162446"
type input "[DATE]"
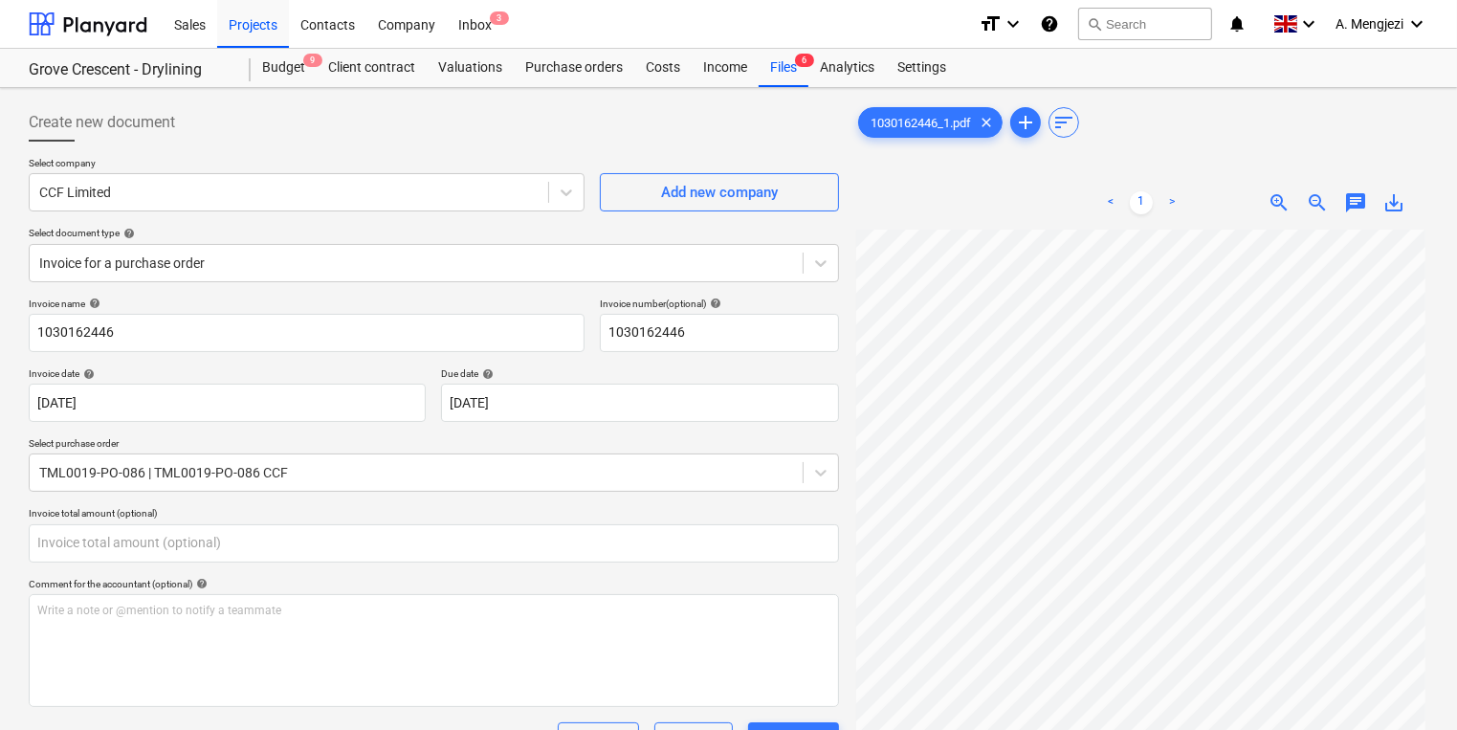
type input "0.00"
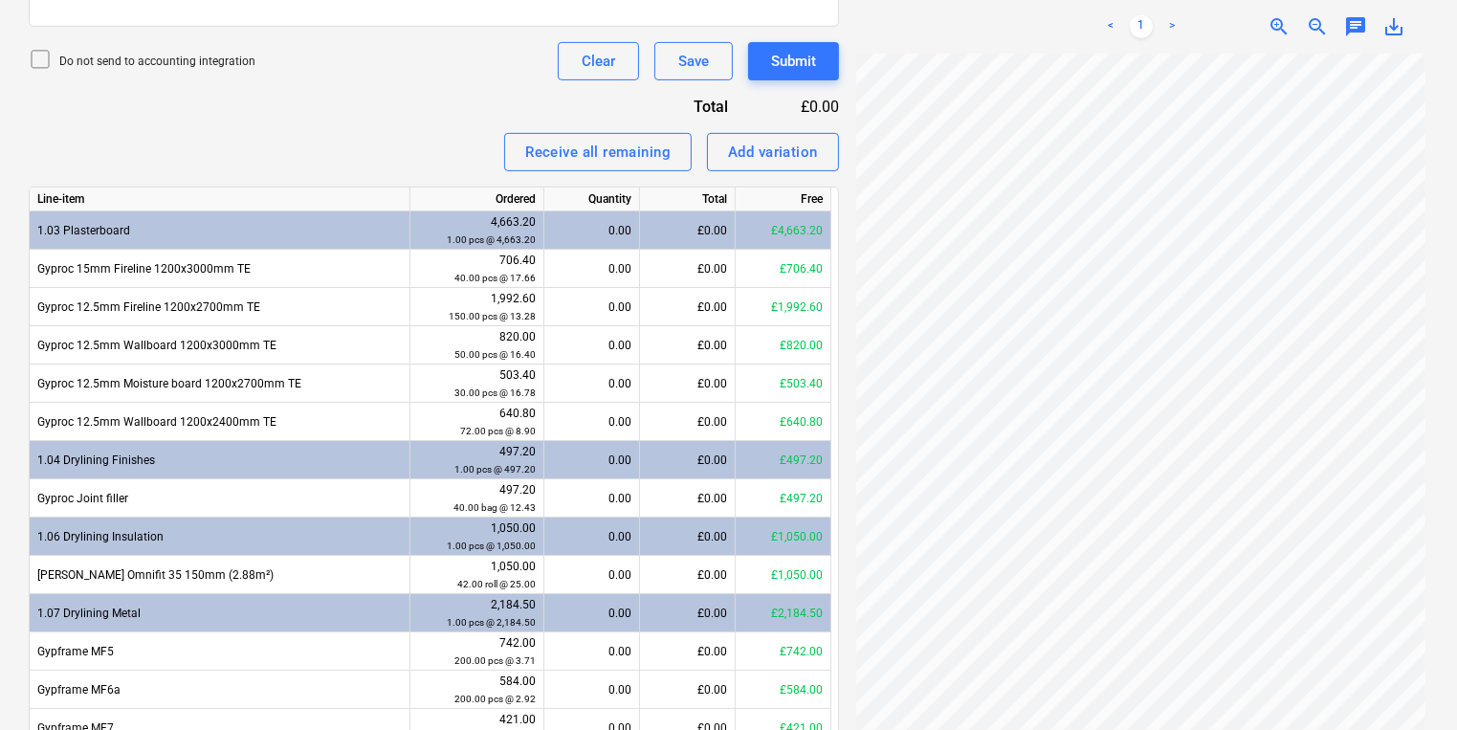
scroll to position [689, 0]
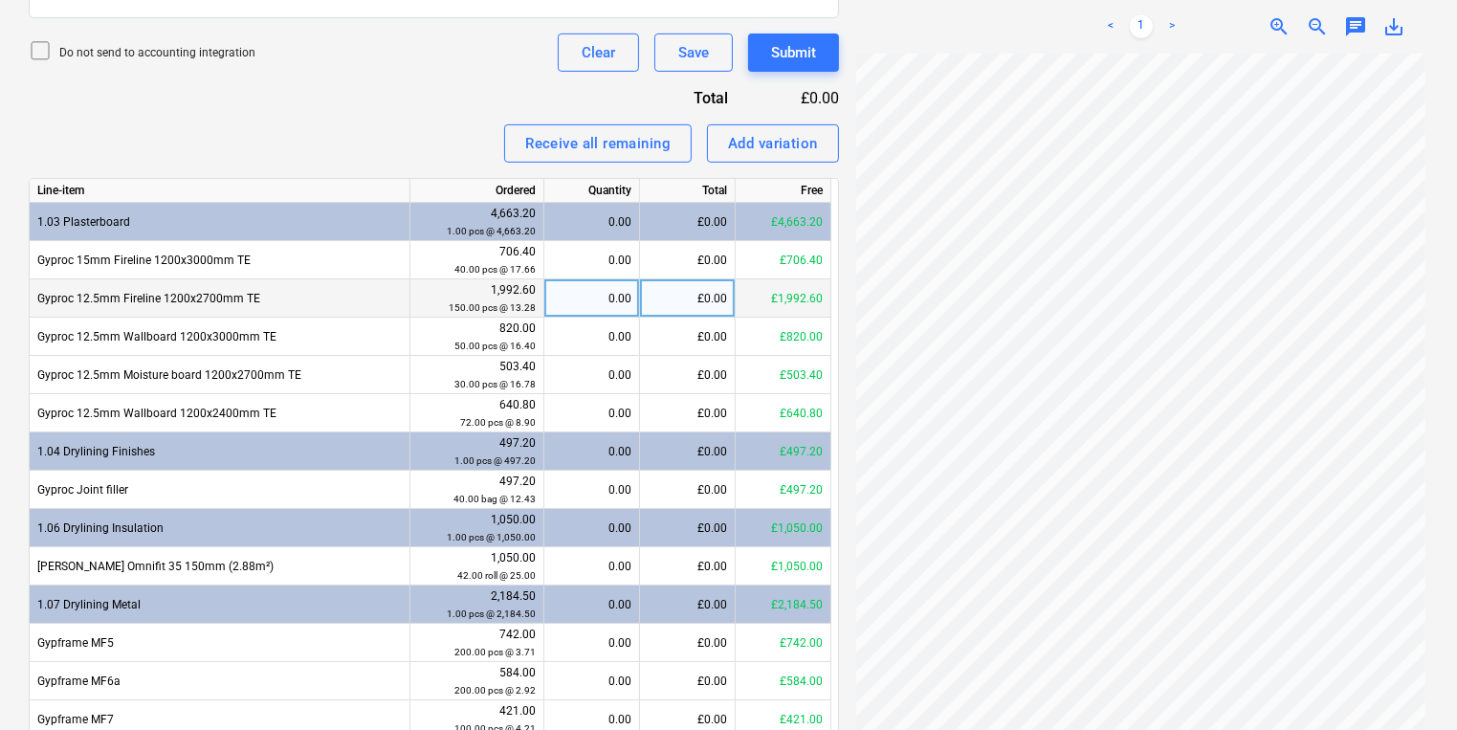
click at [577, 297] on div "0.00" at bounding box center [591, 298] width 79 height 38
type input "100"
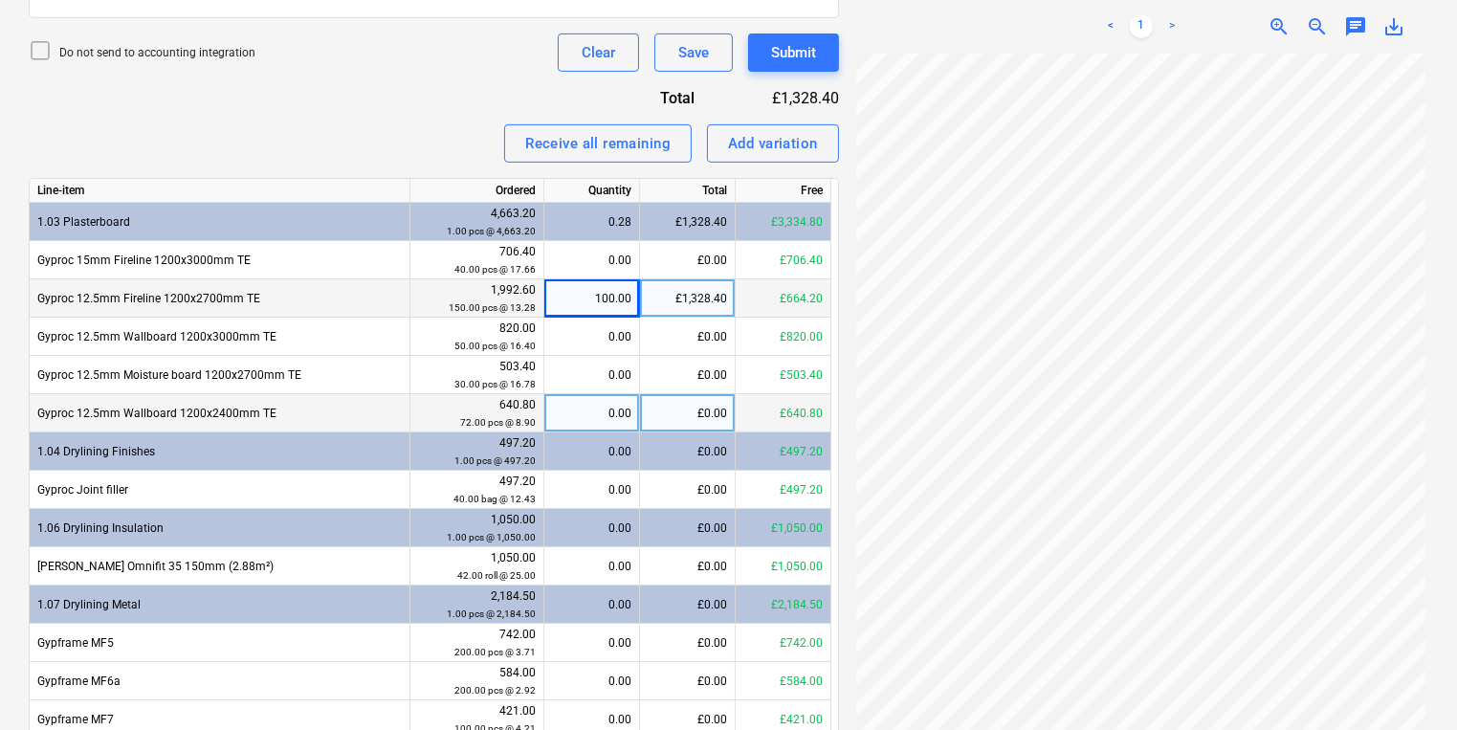
click at [575, 422] on div "0.00" at bounding box center [591, 413] width 79 height 38
type input "72"
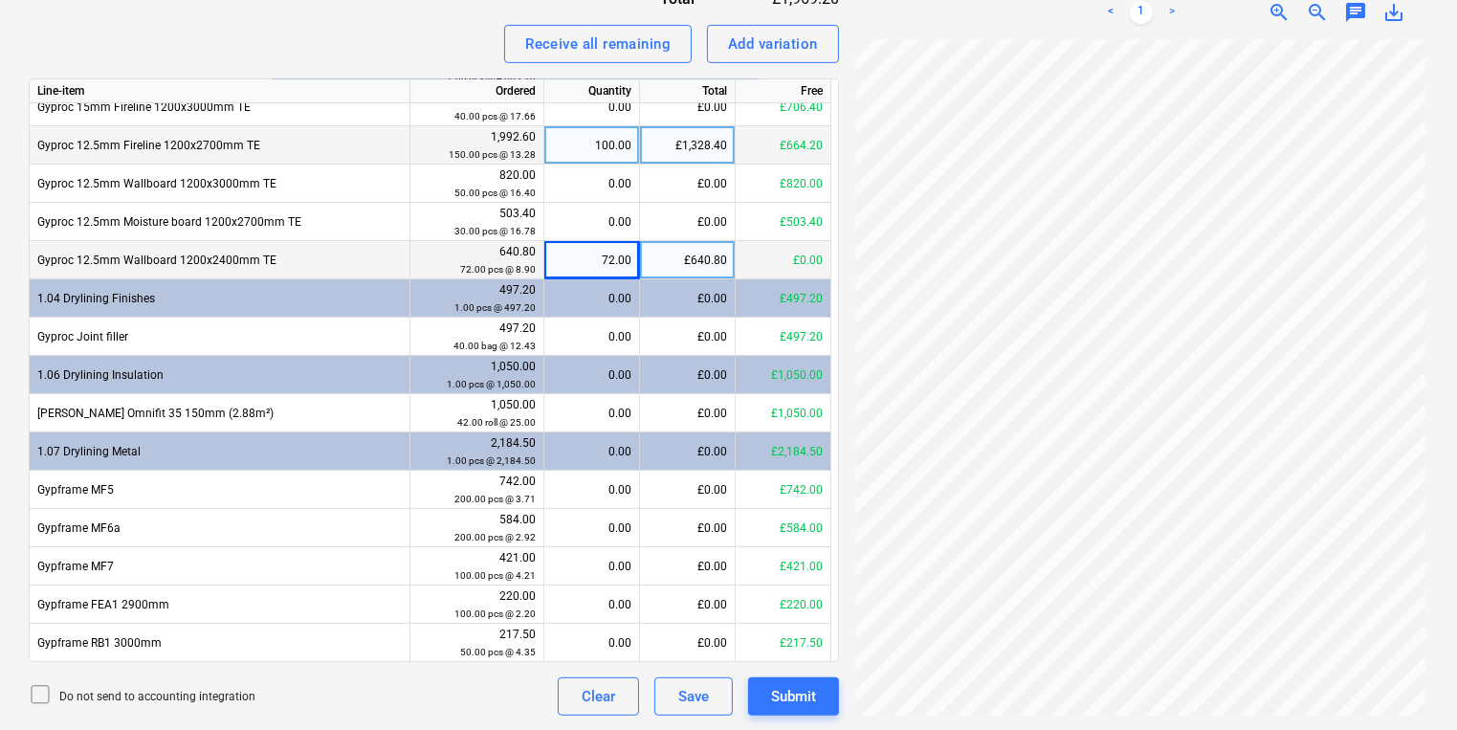
scroll to position [788, 0]
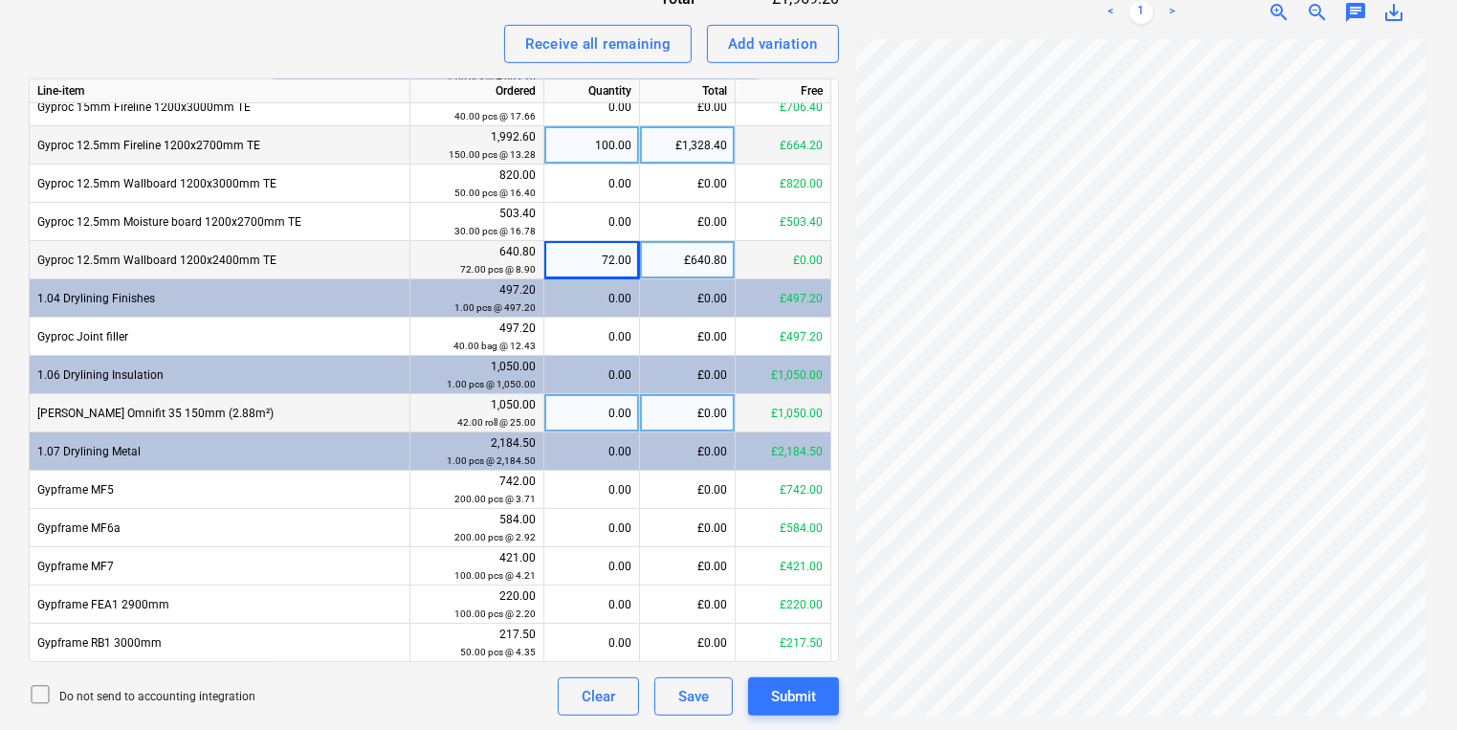
click at [589, 398] on div "0.00" at bounding box center [591, 413] width 79 height 38
type input "4"
type input "35"
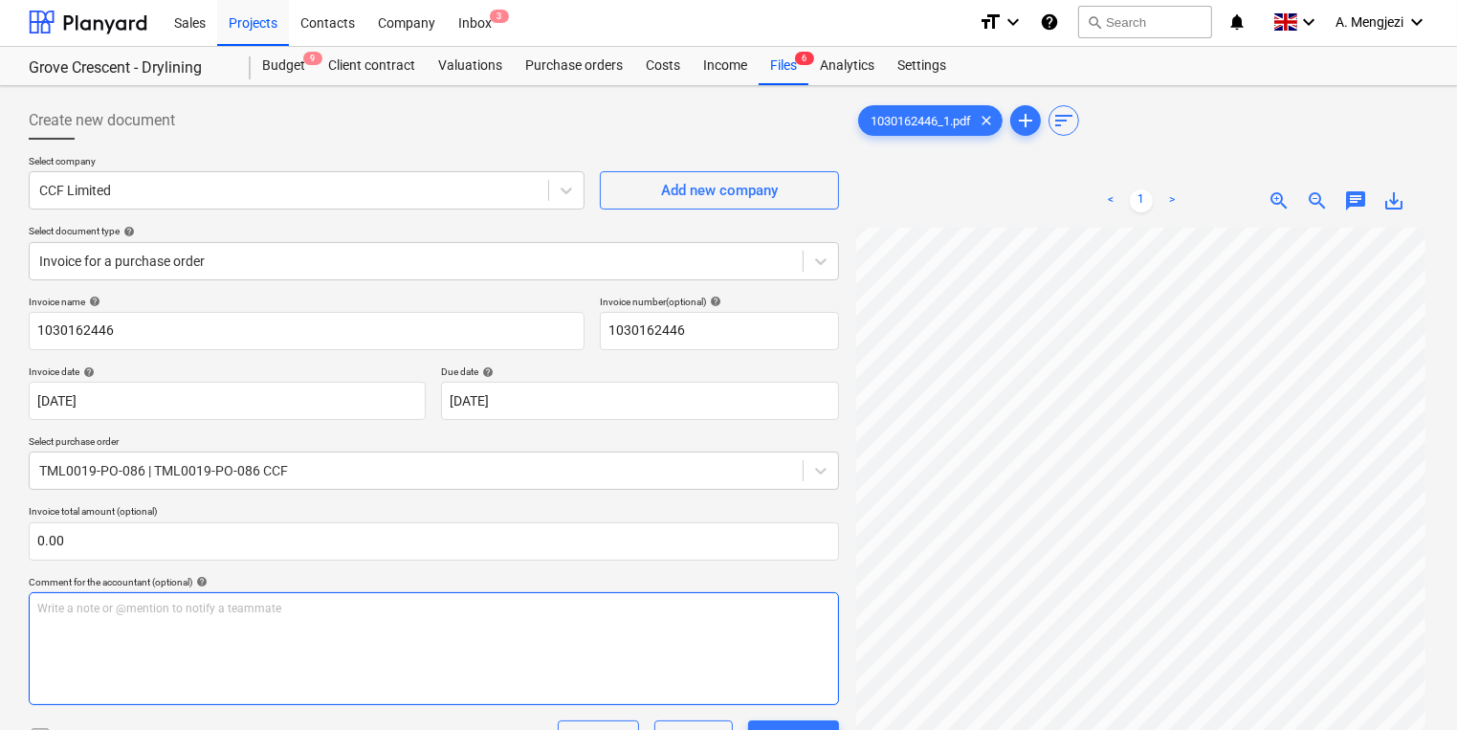
scroll to position [0, 0]
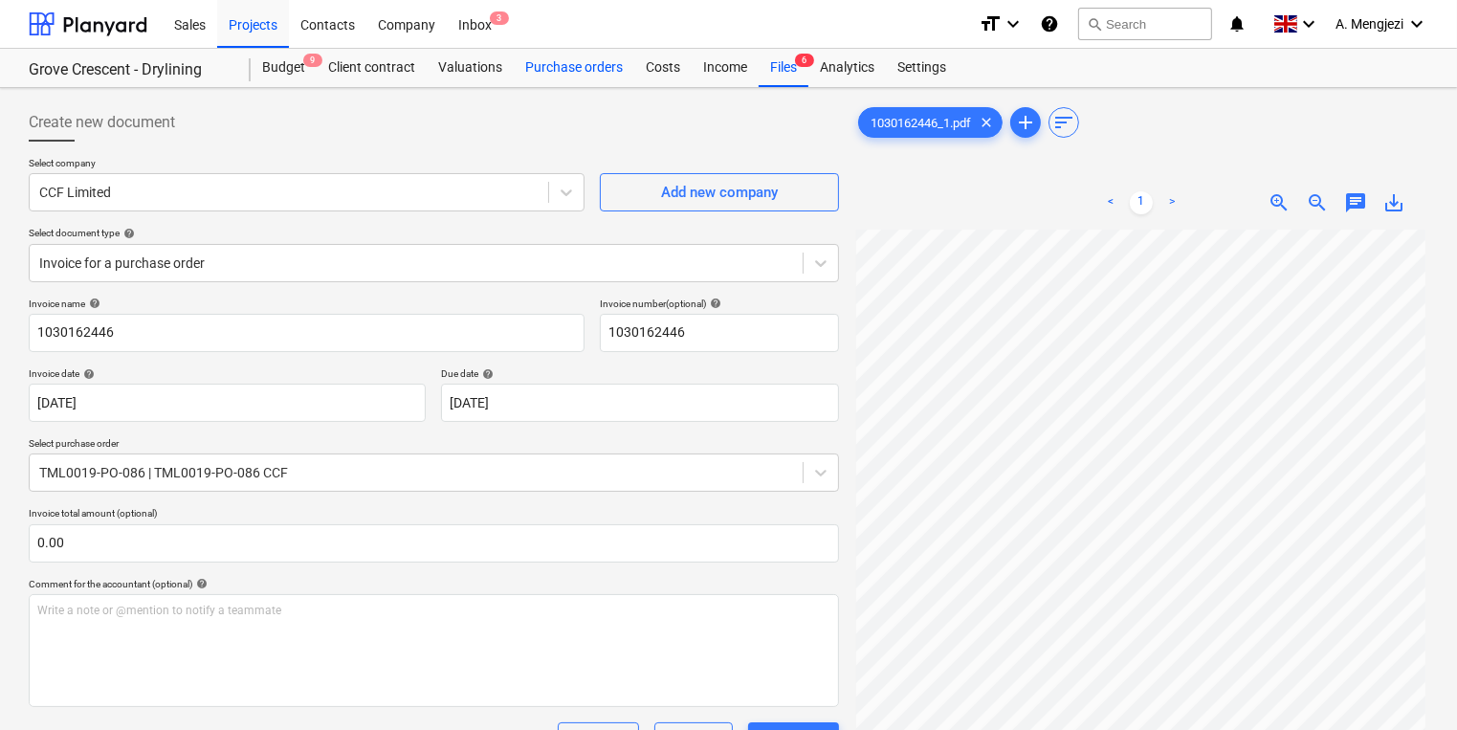
click at [555, 50] on div "Purchase orders" at bounding box center [574, 68] width 121 height 38
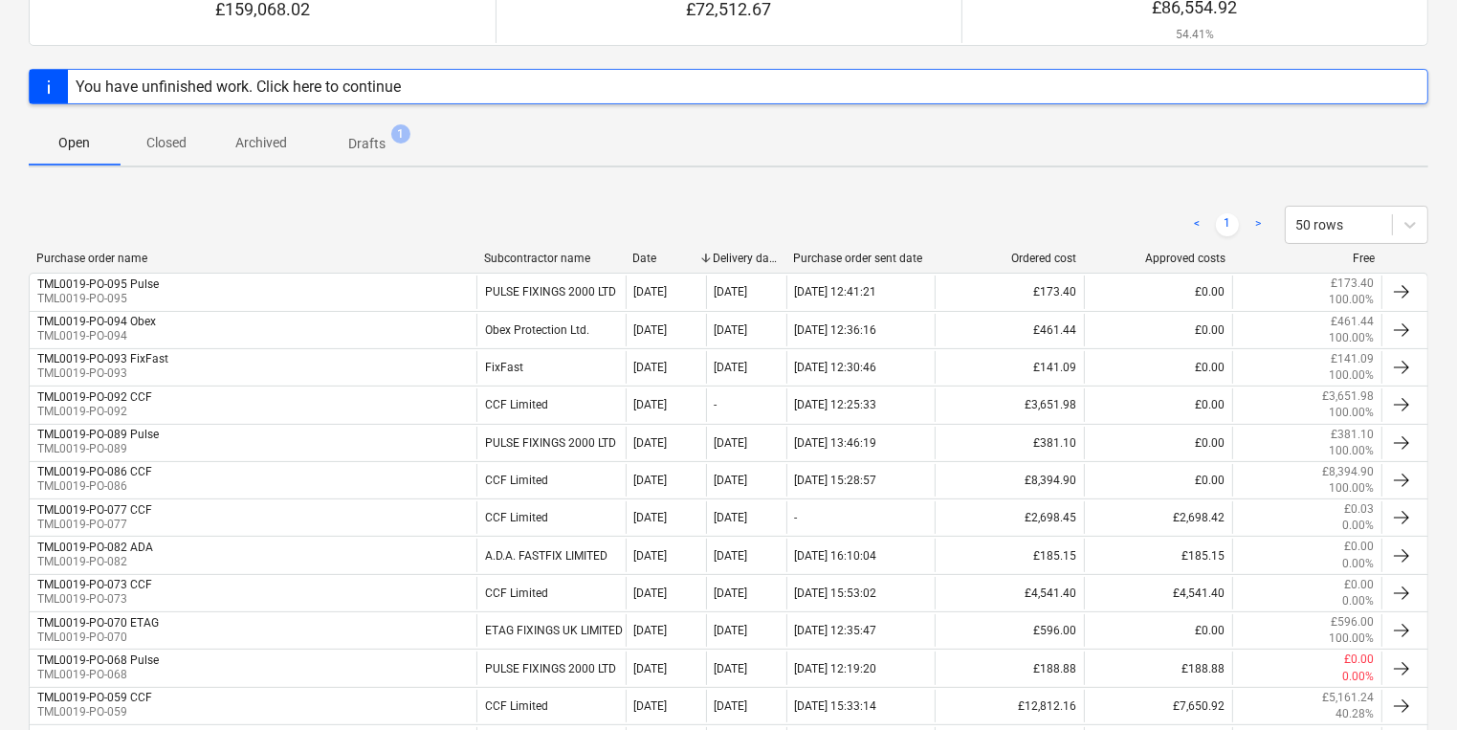
scroll to position [230, 0]
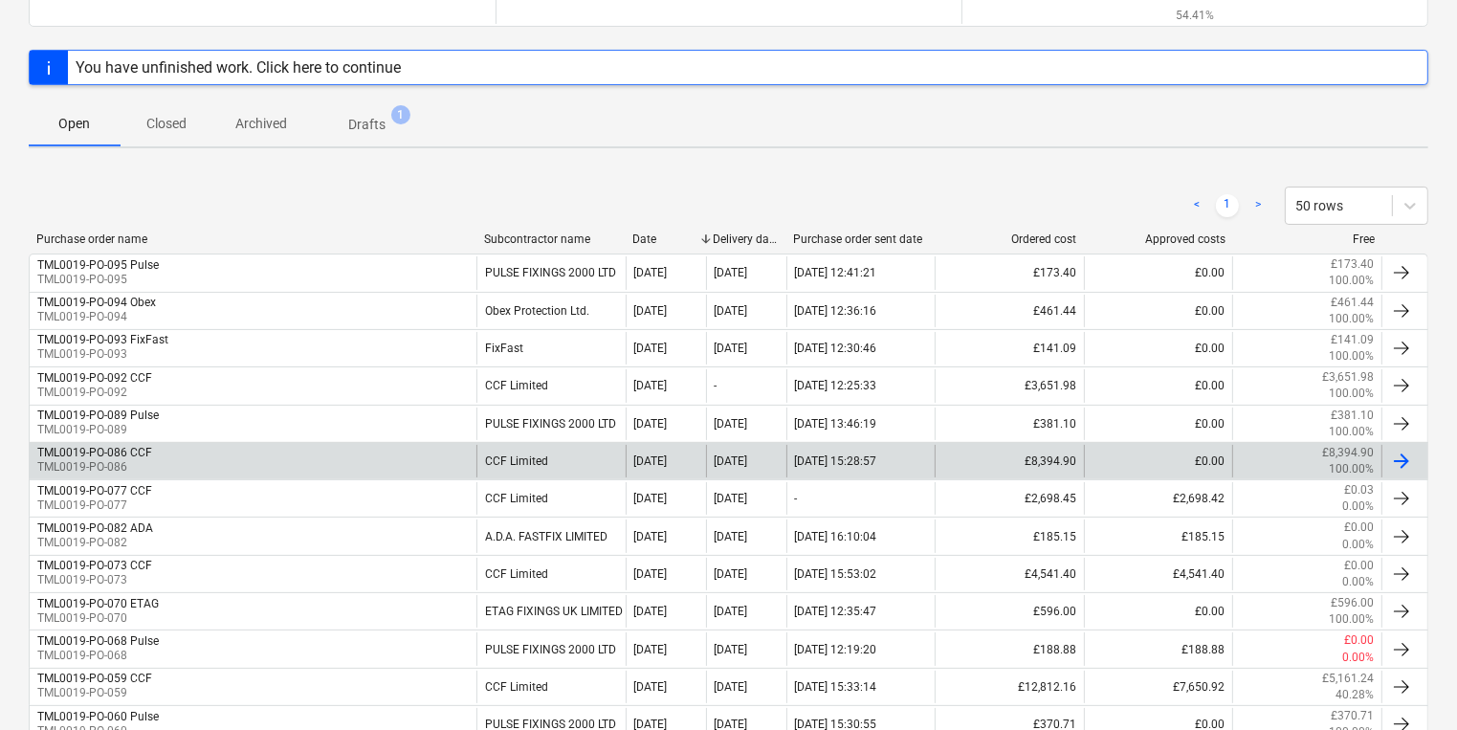
click at [300, 452] on div "TML0019-PO-086 CCF TML0019-PO-086" at bounding box center [253, 461] width 447 height 33
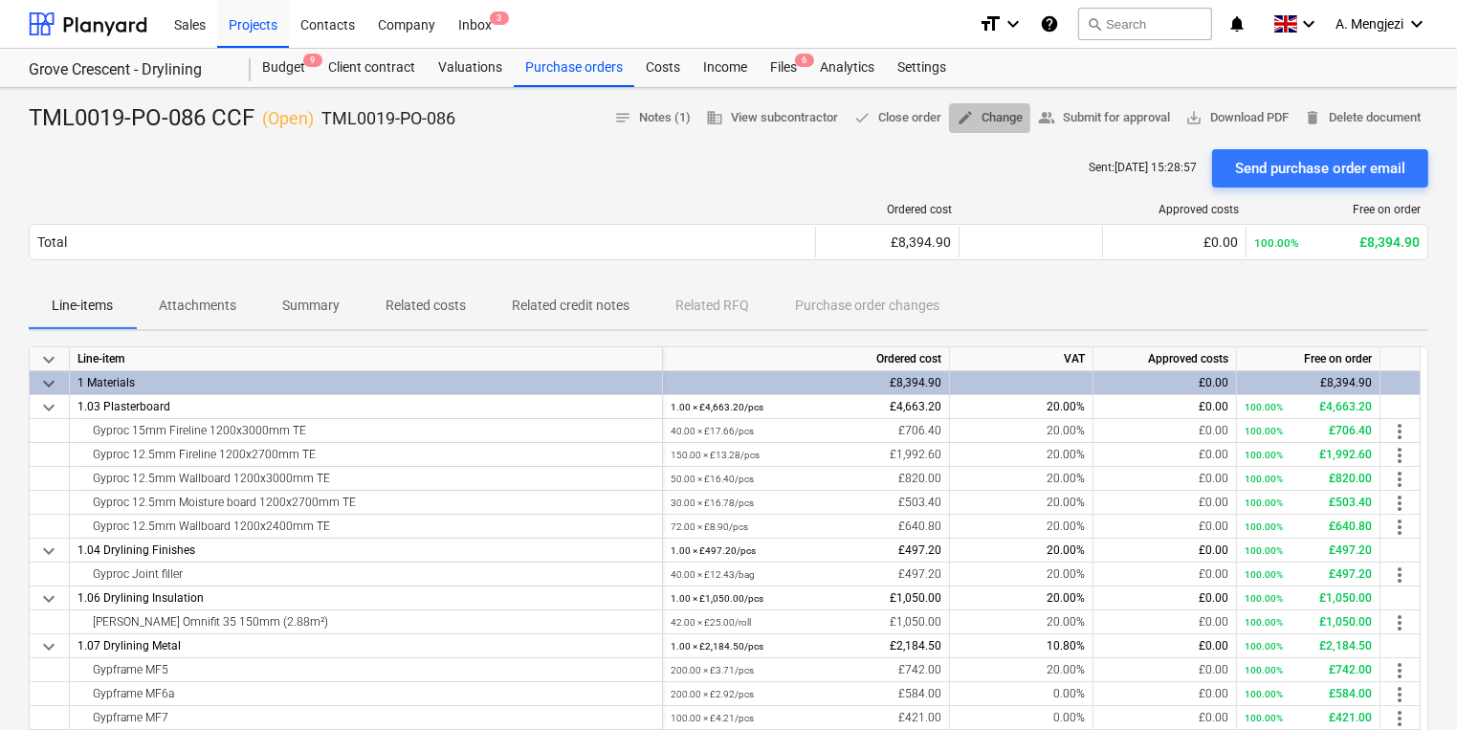
click at [1008, 111] on span "edit Change" at bounding box center [990, 118] width 66 height 22
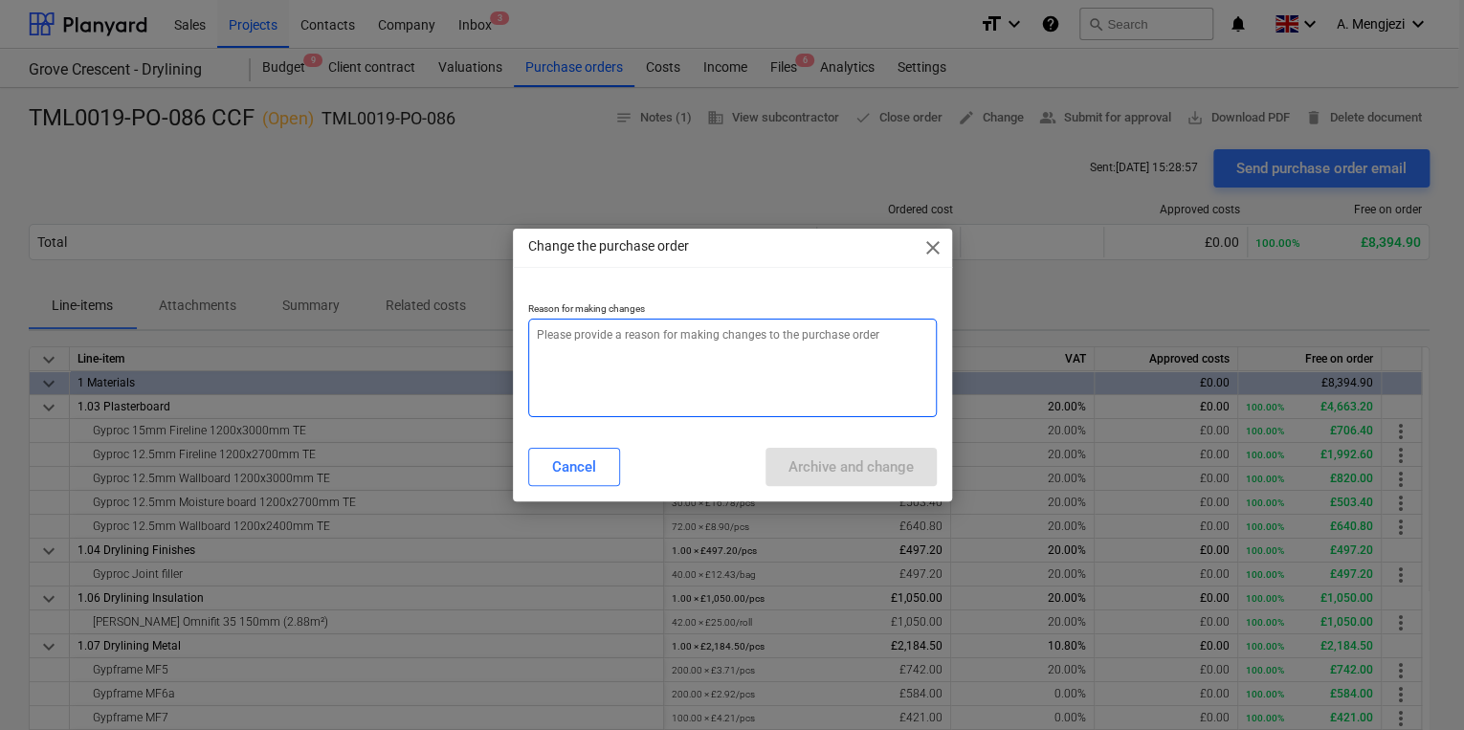
click at [809, 365] on textarea at bounding box center [732, 368] width 409 height 99
type textarea "x"
type textarea "p"
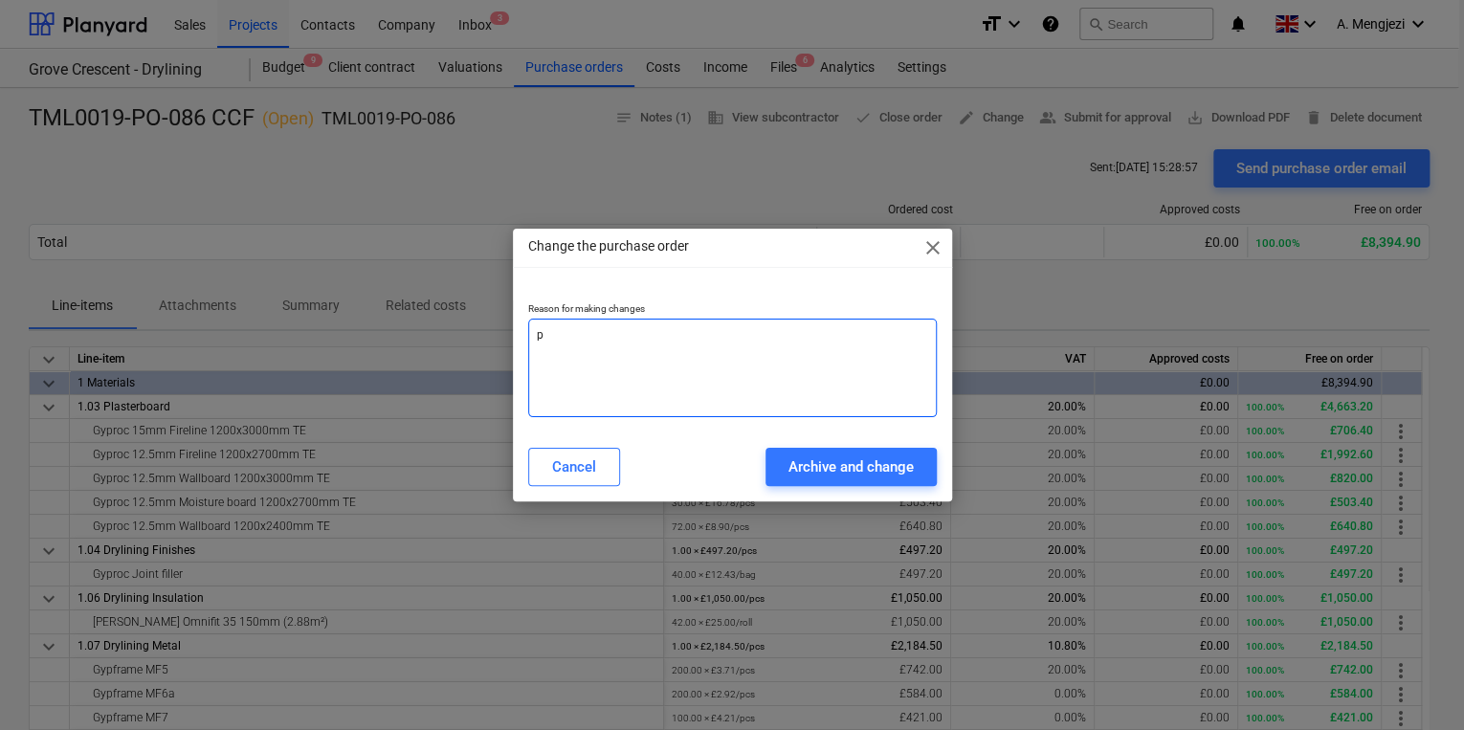
type textarea "x"
type textarea "pr"
type textarea "x"
type textarea "pri"
type textarea "x"
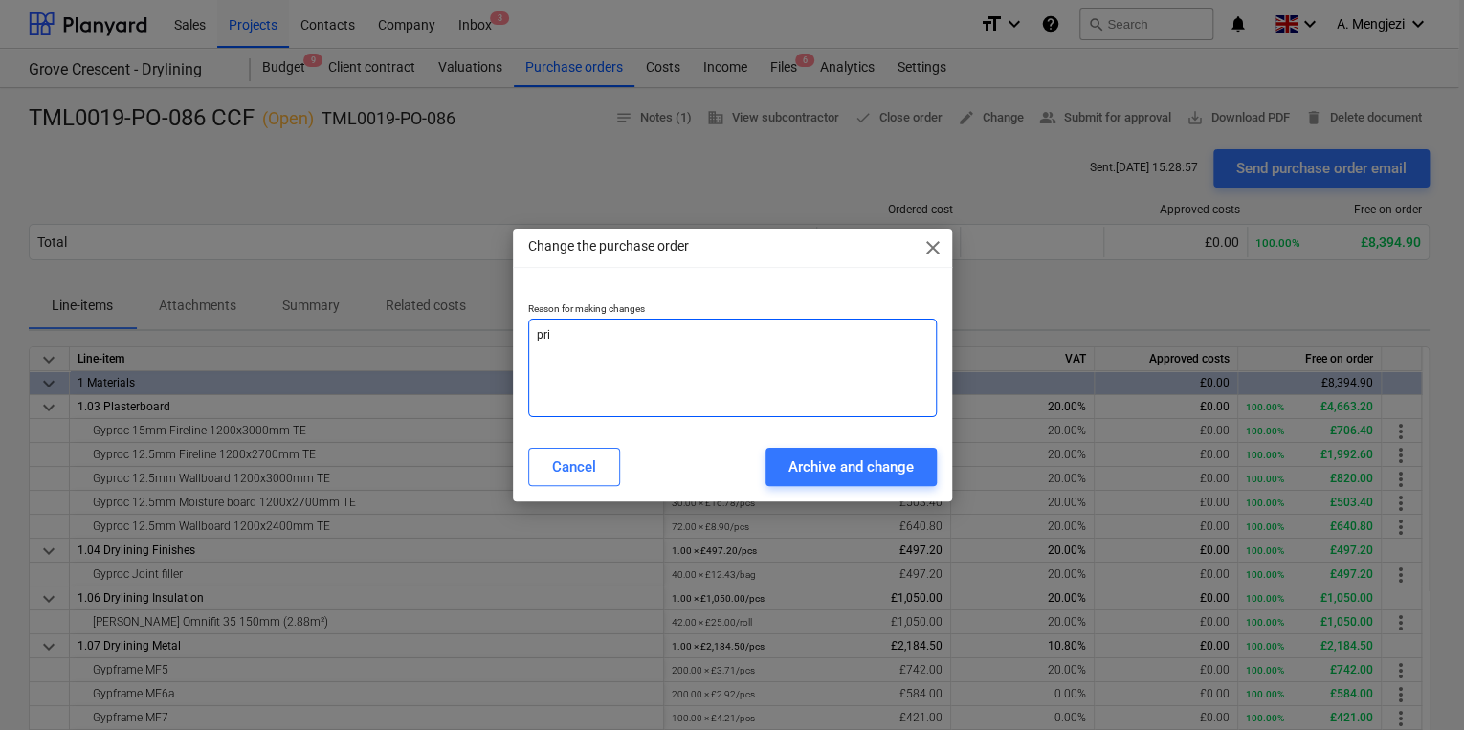
type textarea "pric"
type textarea "x"
type textarea "price"
type textarea "x"
type textarea "price"
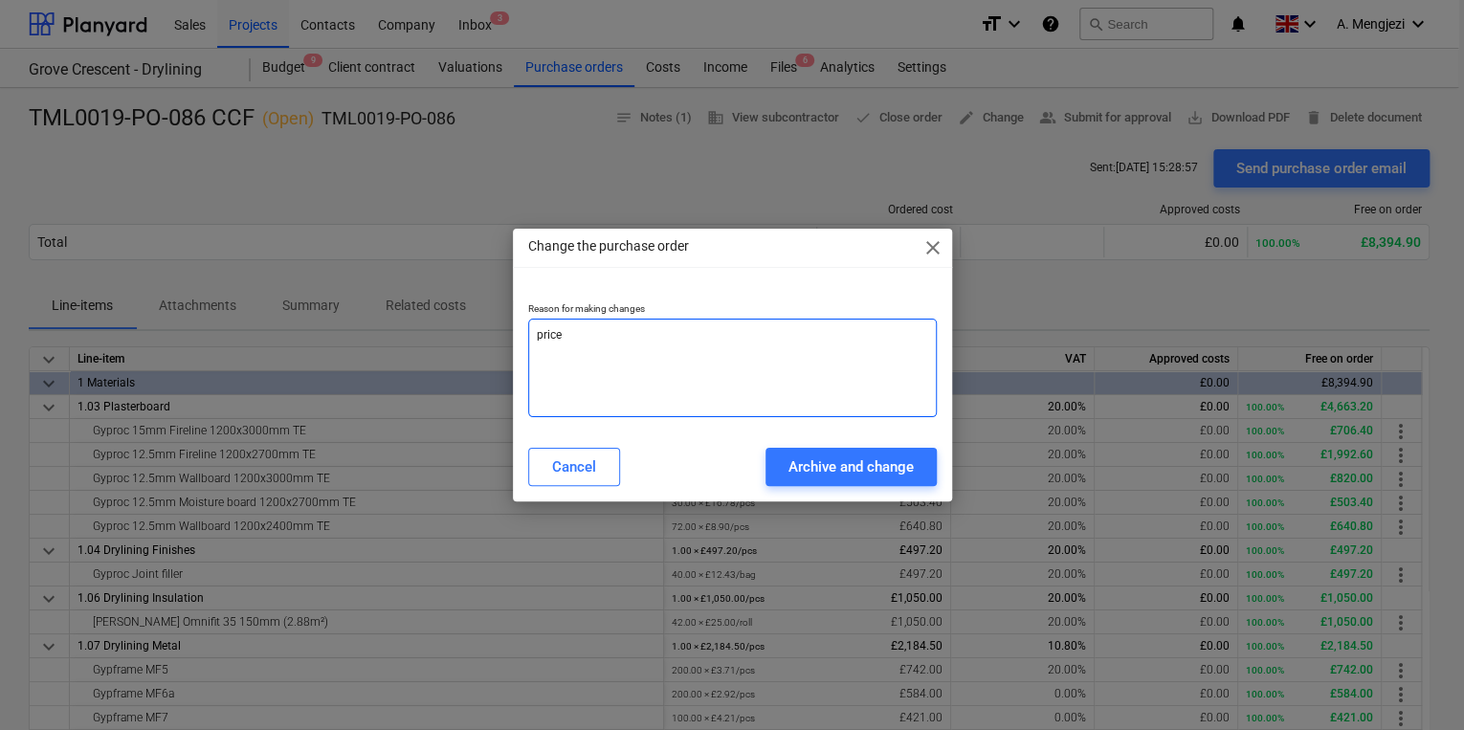
type textarea "x"
type textarea "price c"
type textarea "x"
type textarea "price ch"
type textarea "x"
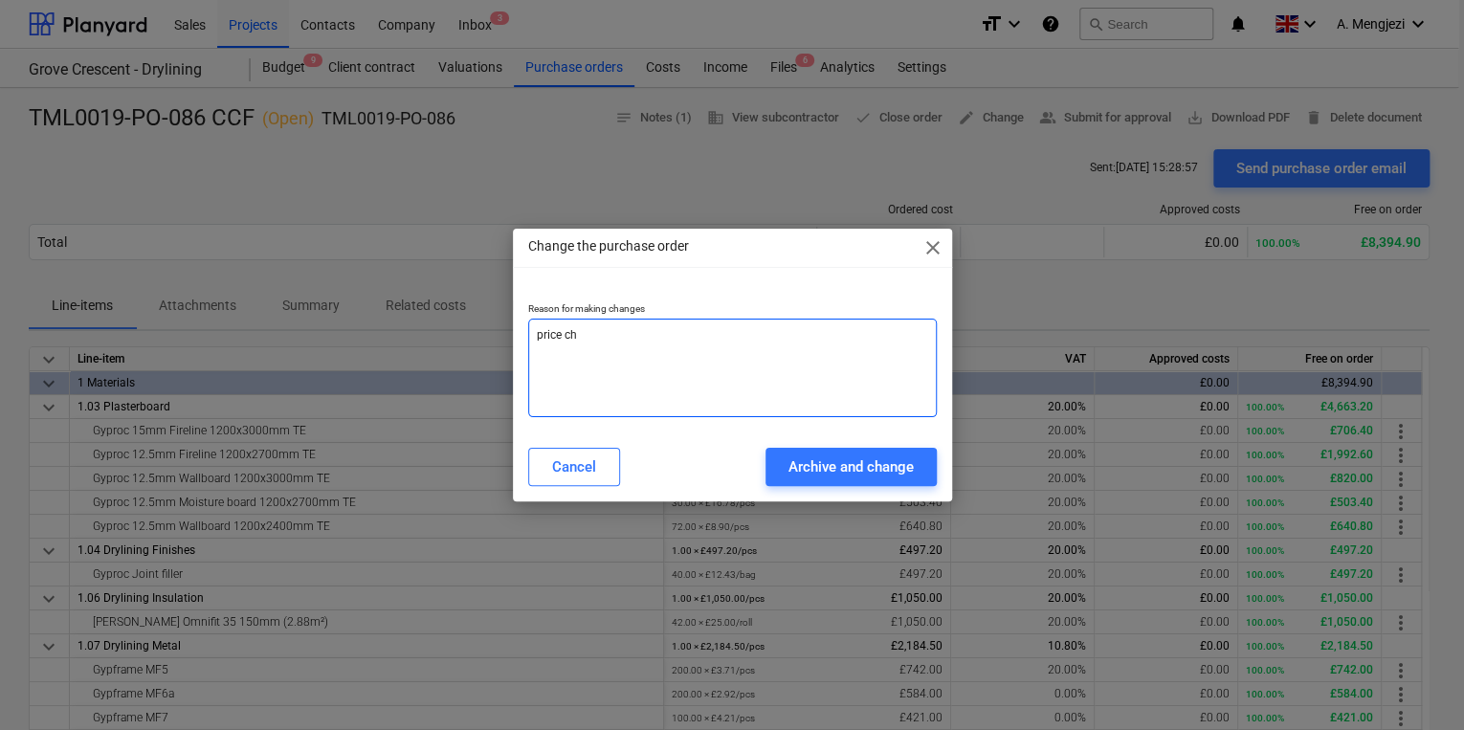
type textarea "price cha"
type textarea "x"
type textarea "price chan"
type textarea "x"
type textarea "[PERSON_NAME]"
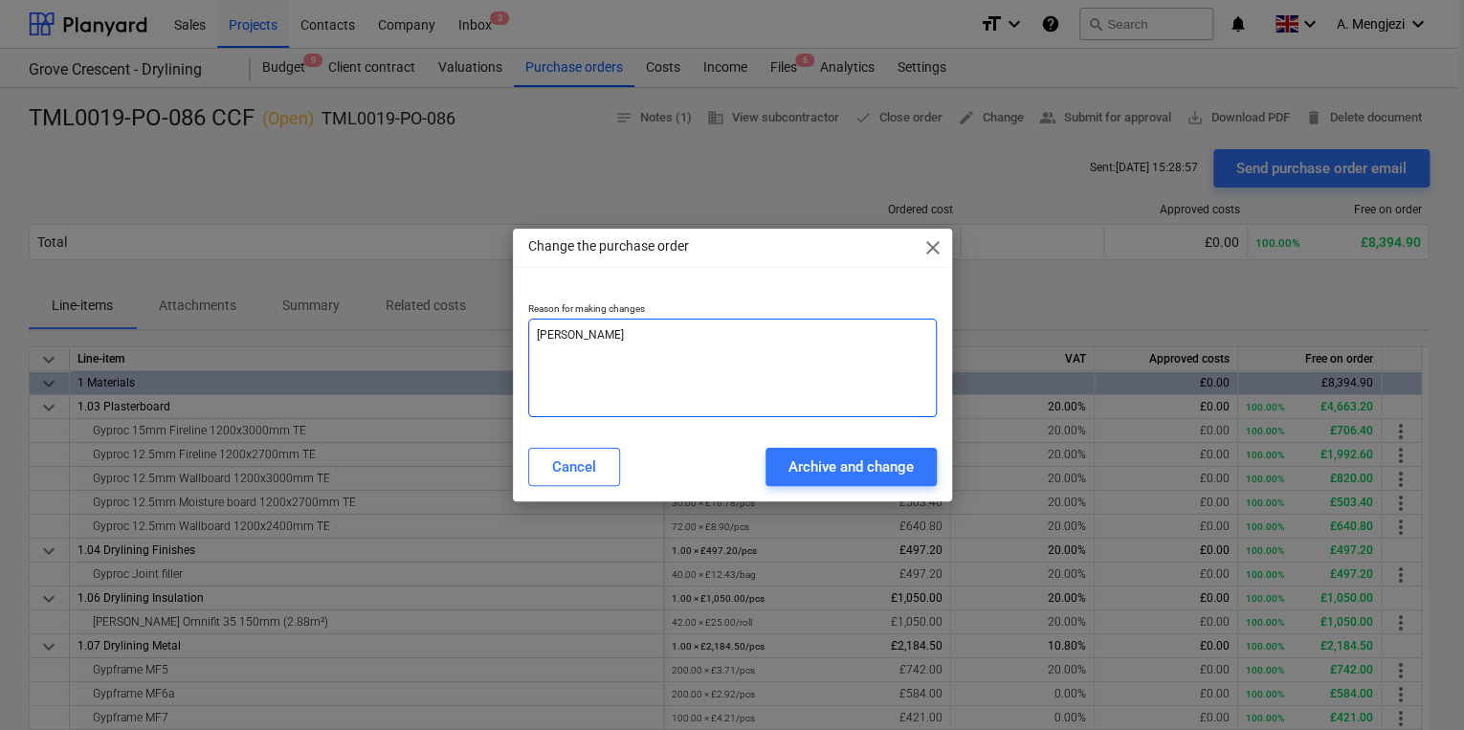
type textarea "x"
type textarea "price change"
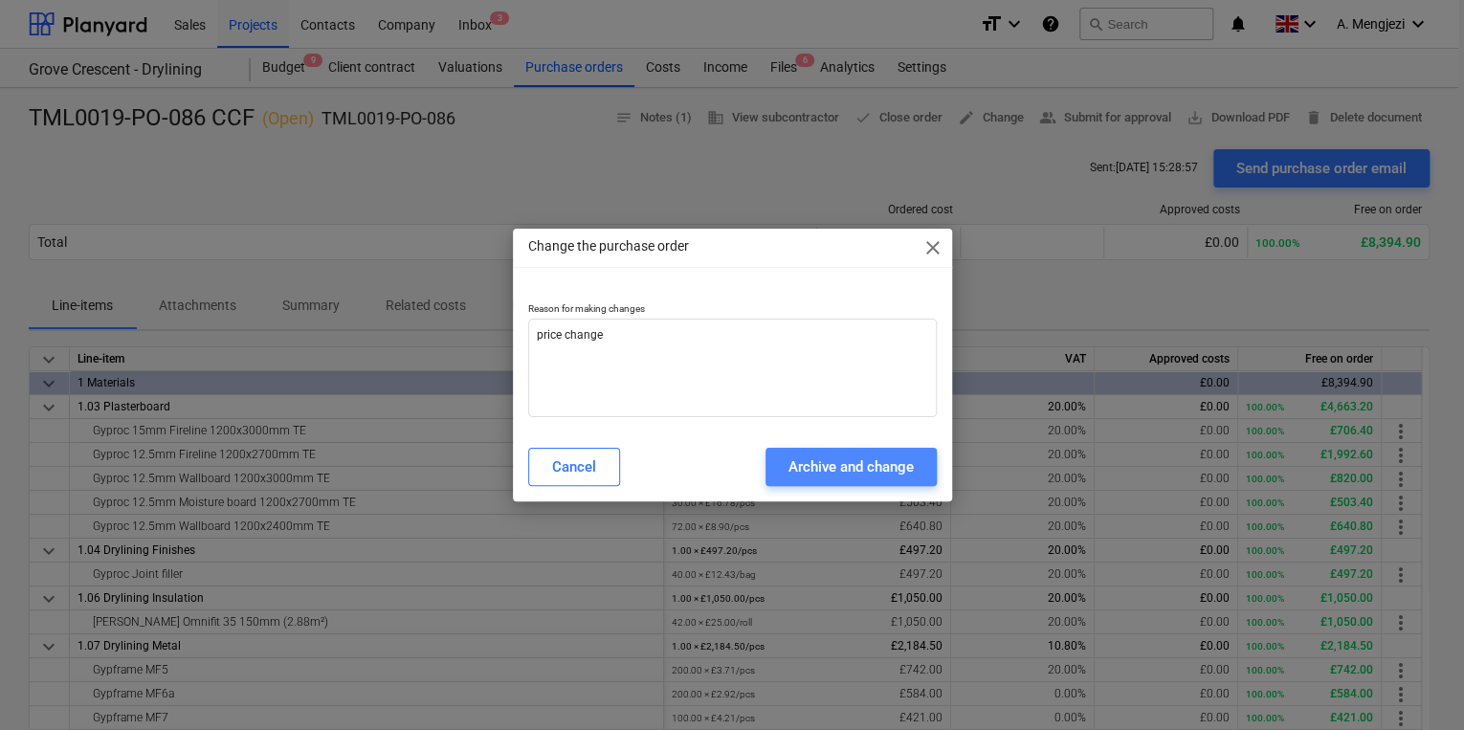
click at [838, 472] on div "Archive and change" at bounding box center [850, 467] width 125 height 25
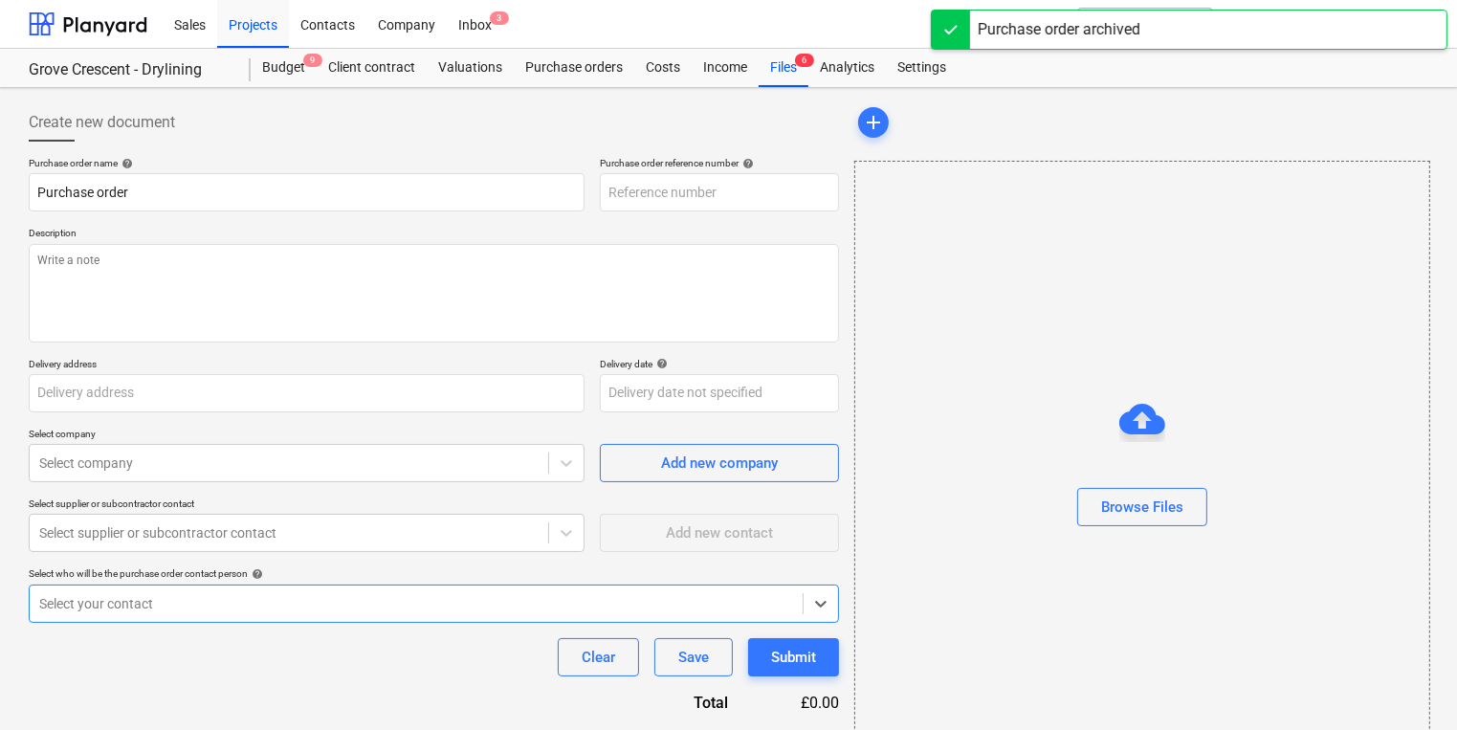
type textarea "x"
type input "TML0019-PO-096"
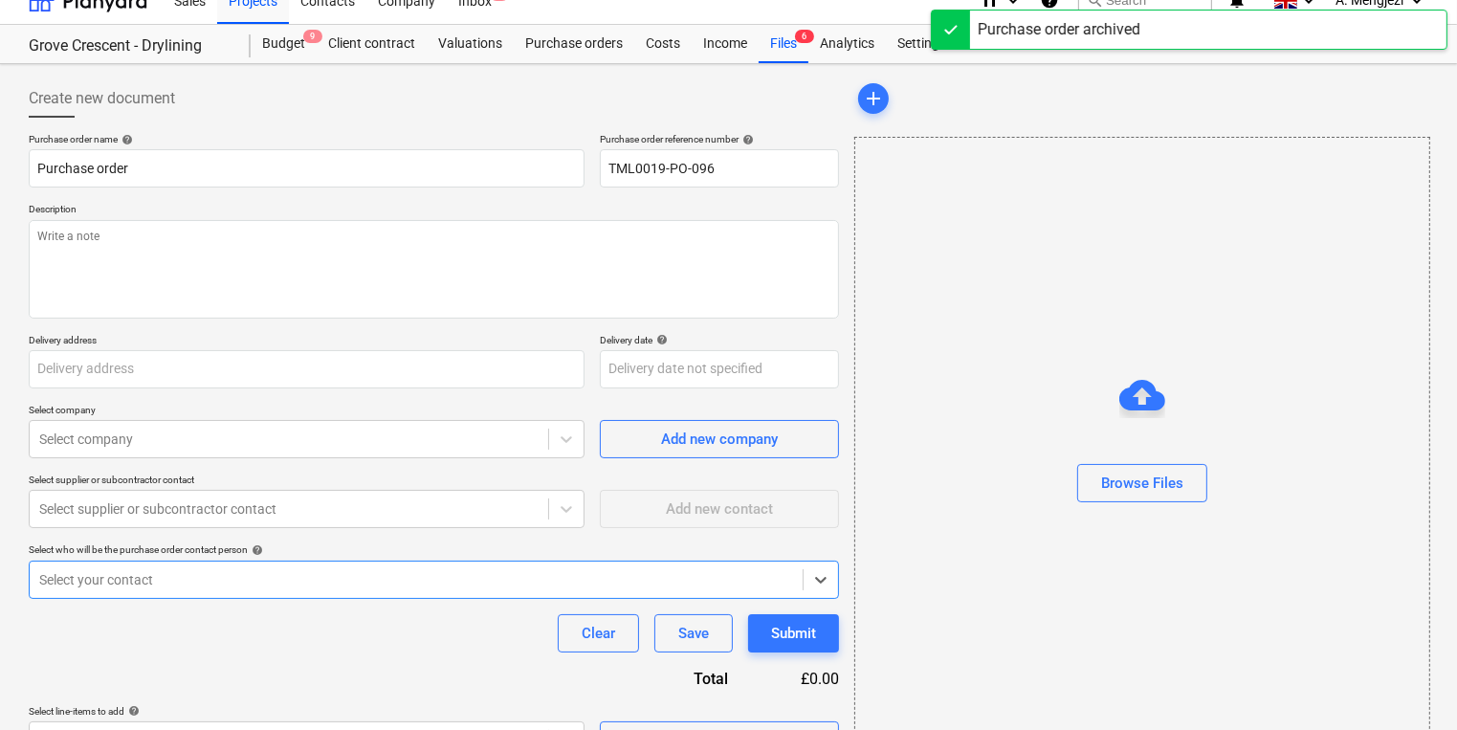
scroll to position [68, 0]
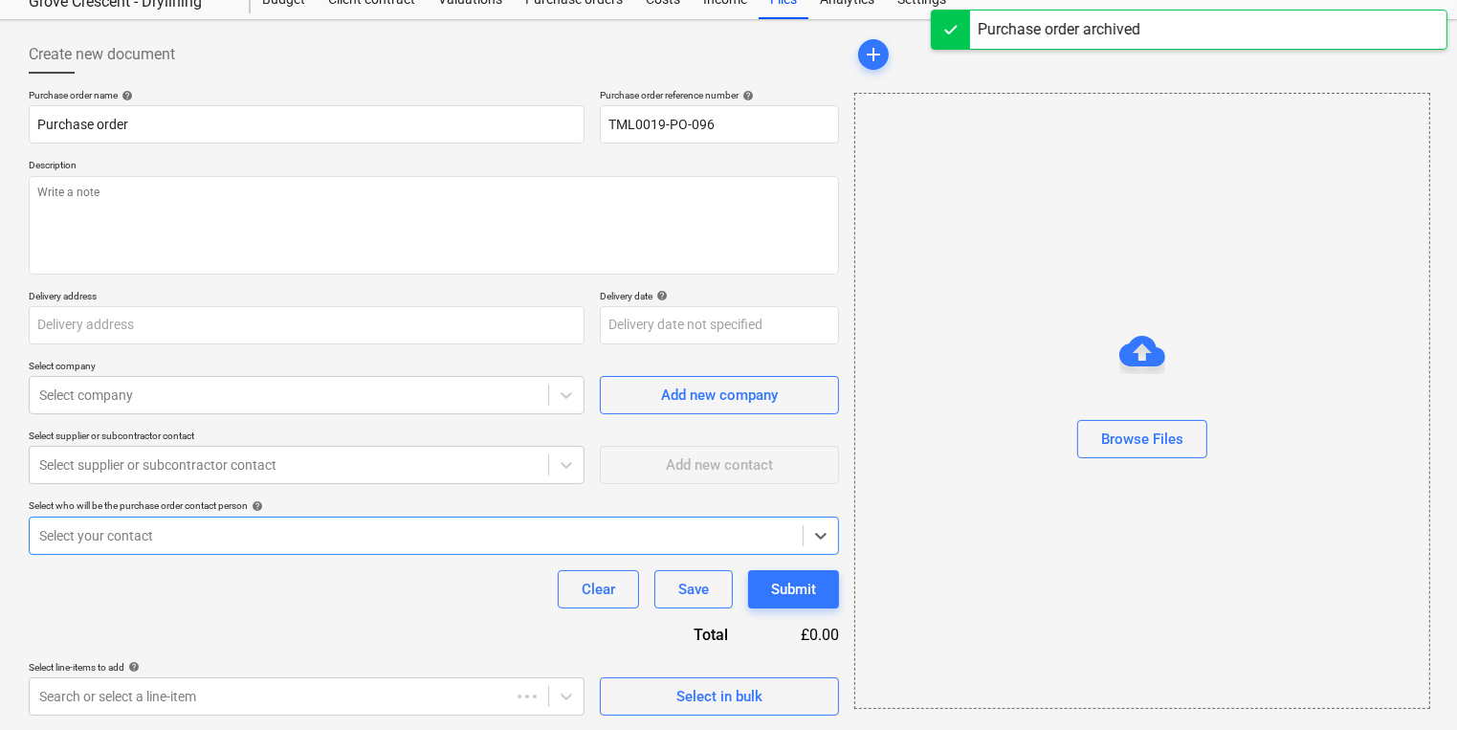
type textarea "x"
type input "TML0019-PO-086 CCF"
type input "TML0019-PO-086"
type textarea "Site Cornel 07583 351191 Flat bed pre-slung please"
type input "Watkin Jones, Grove Crescent Road, London E15 1BJ"
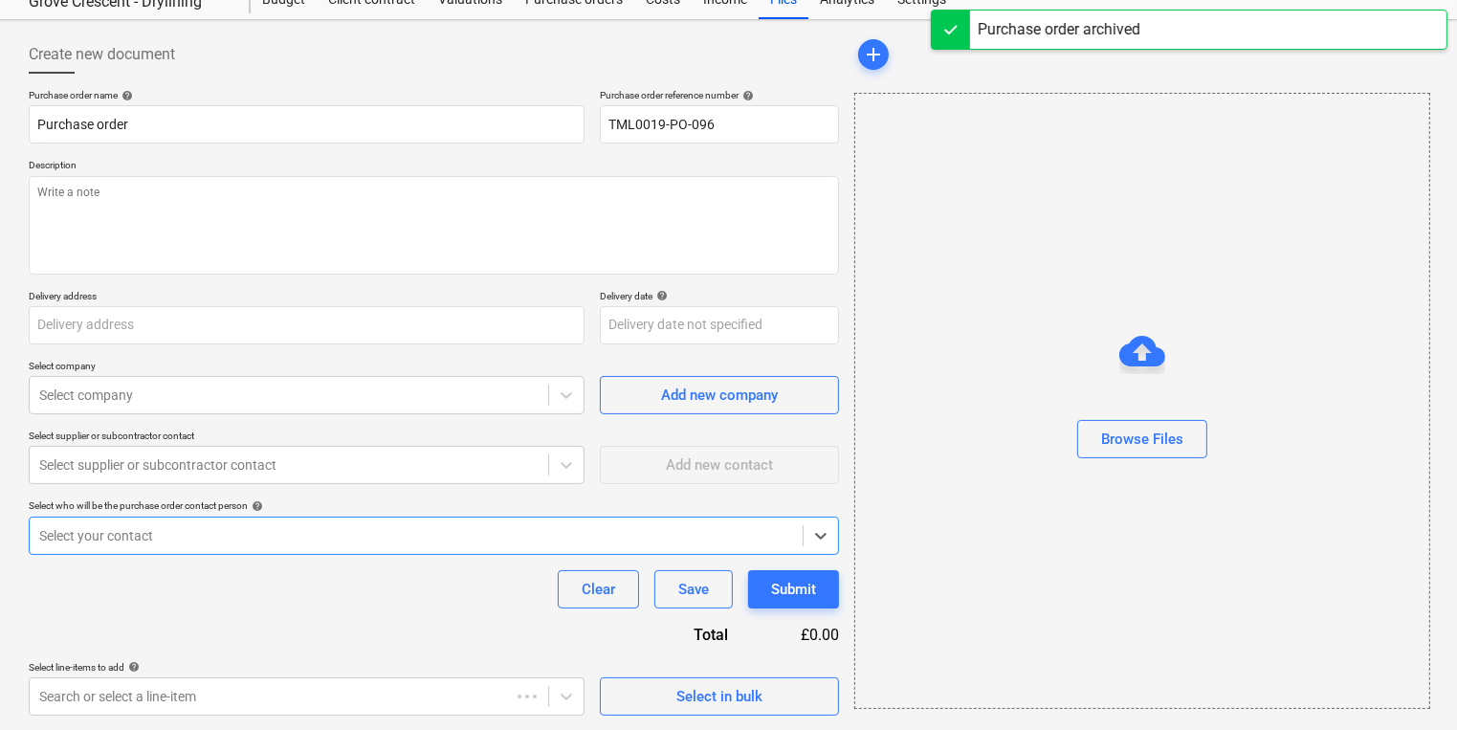
type input "[DATE]"
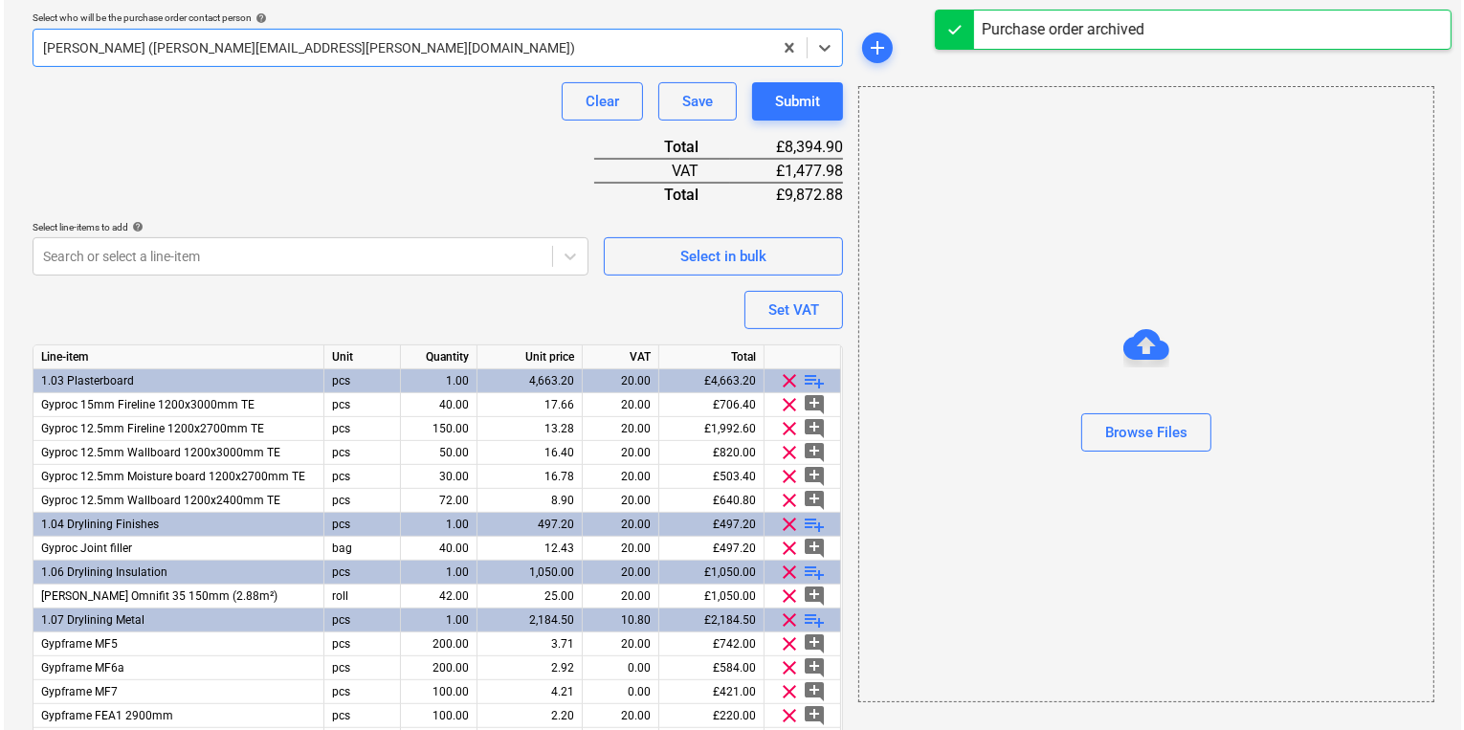
scroll to position [655, 0]
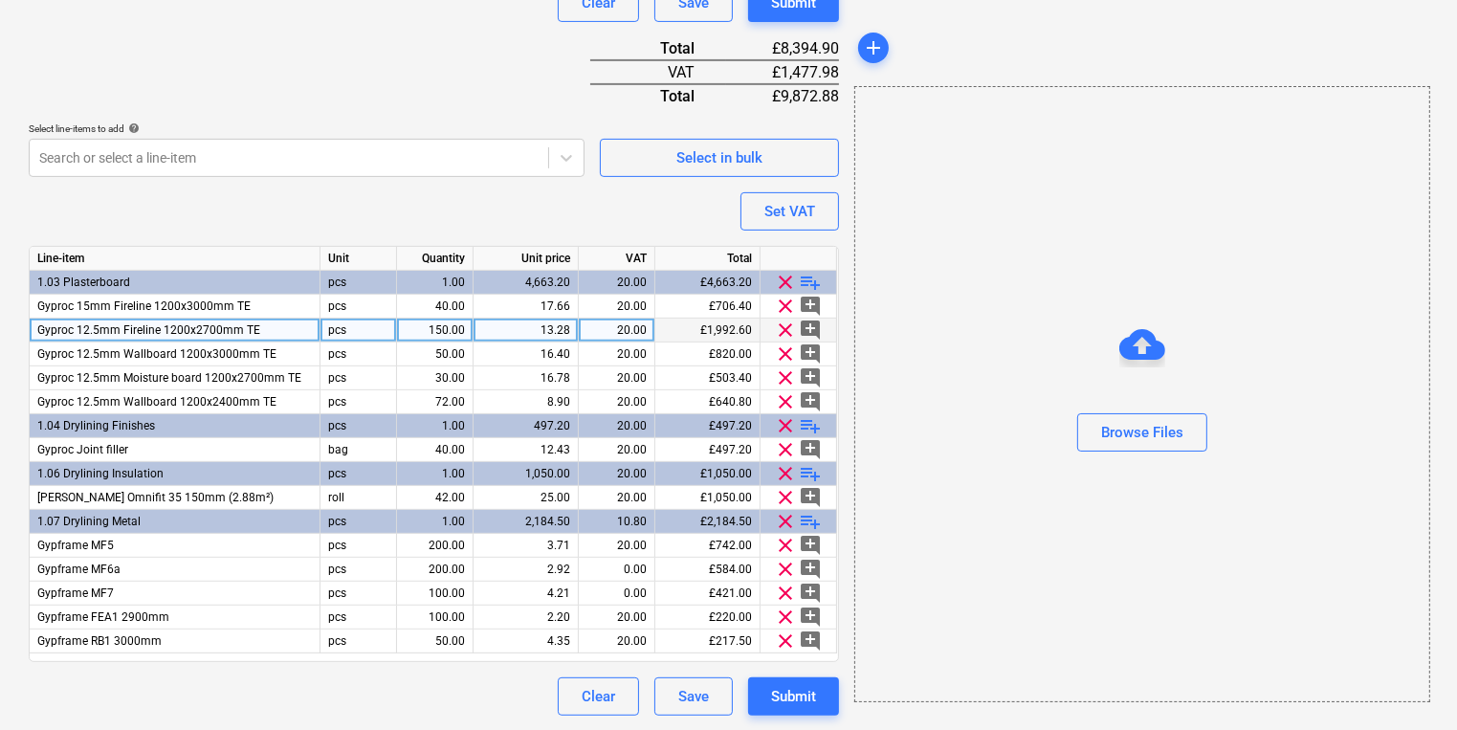
click at [540, 325] on div "13.28" at bounding box center [525, 331] width 89 height 24
type textarea "x"
type input "13.2858"
type textarea "x"
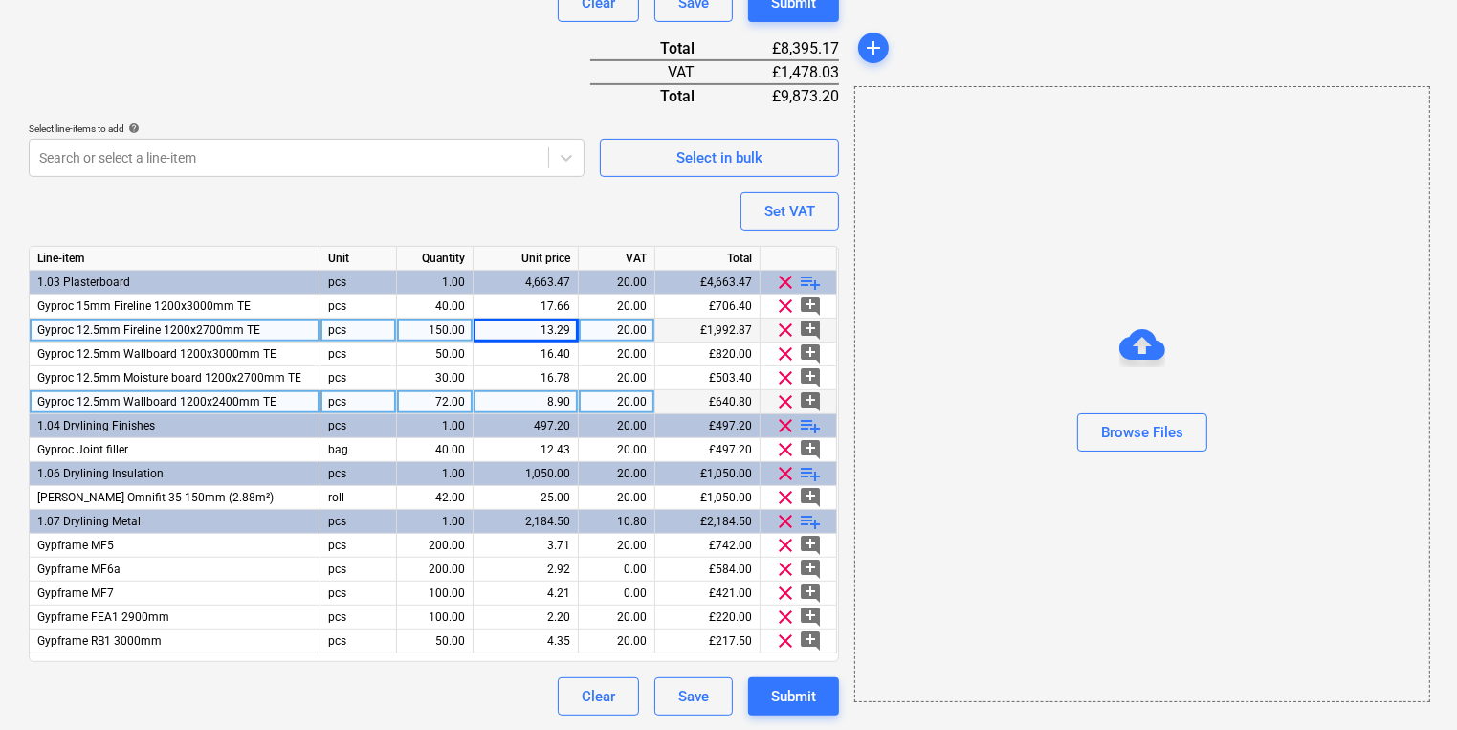
click at [520, 404] on div "8.90" at bounding box center [525, 402] width 89 height 24
type input "8.8997"
type textarea "x"
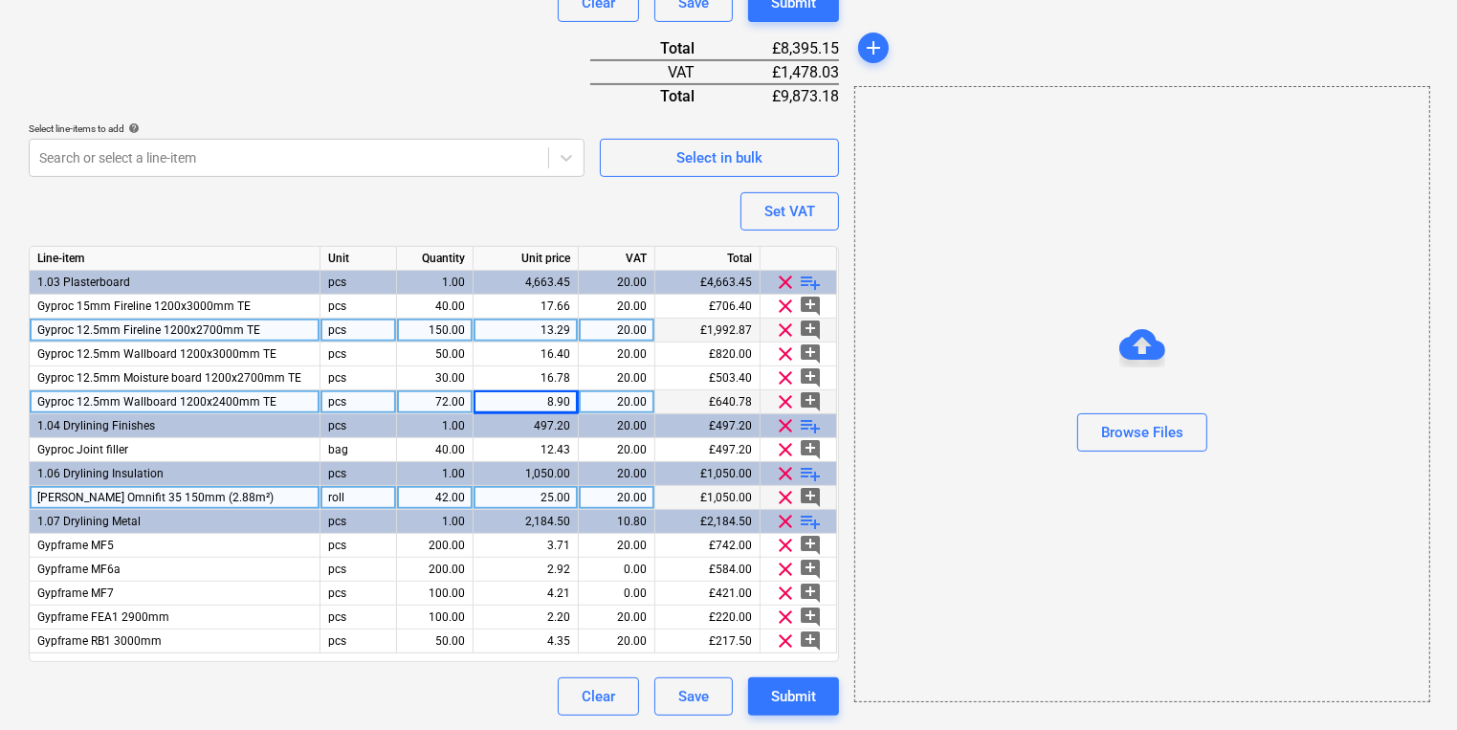
click at [530, 490] on div "25.00" at bounding box center [525, 498] width 89 height 24
type input "24.1722"
click at [792, 710] on button "Submit" at bounding box center [793, 696] width 91 height 38
type textarea "x"
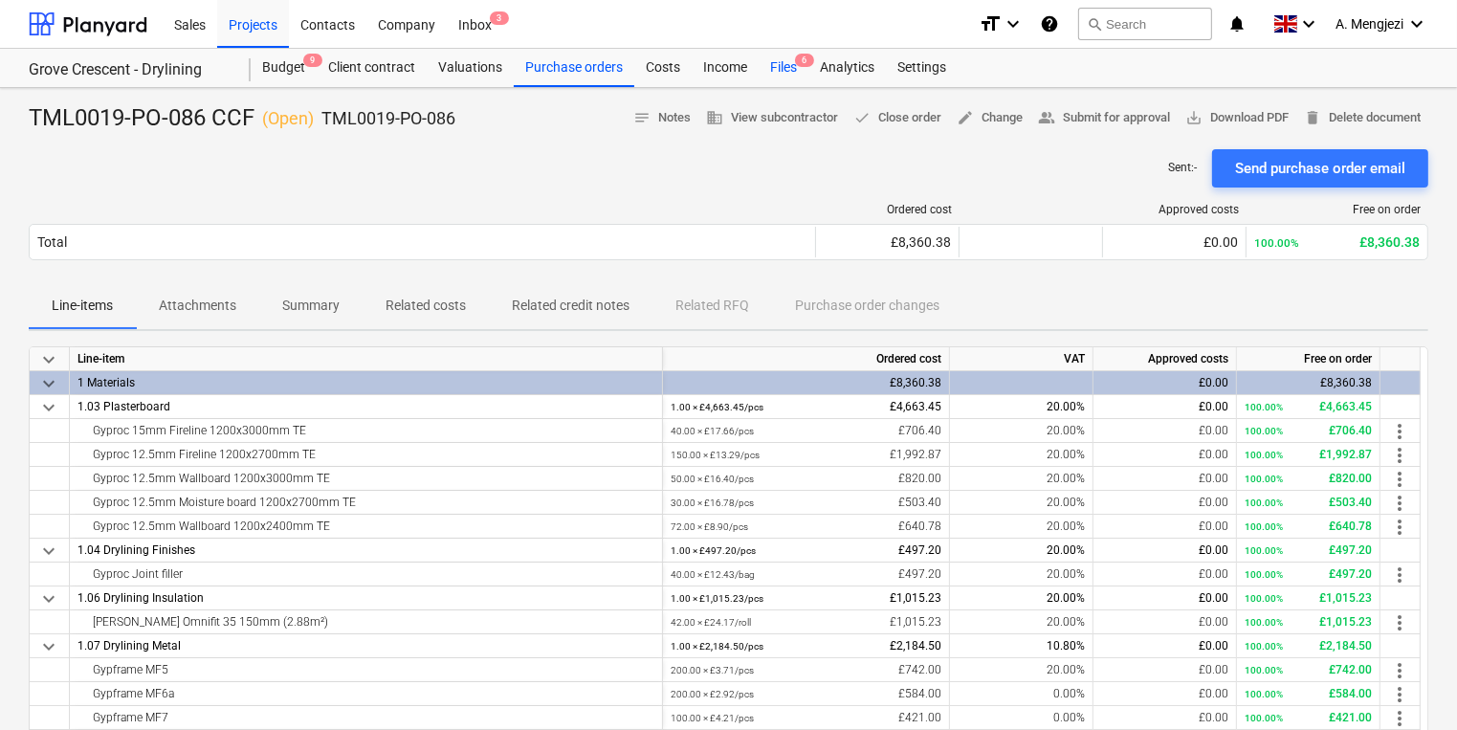
click at [769, 78] on div "Files 6" at bounding box center [784, 68] width 50 height 38
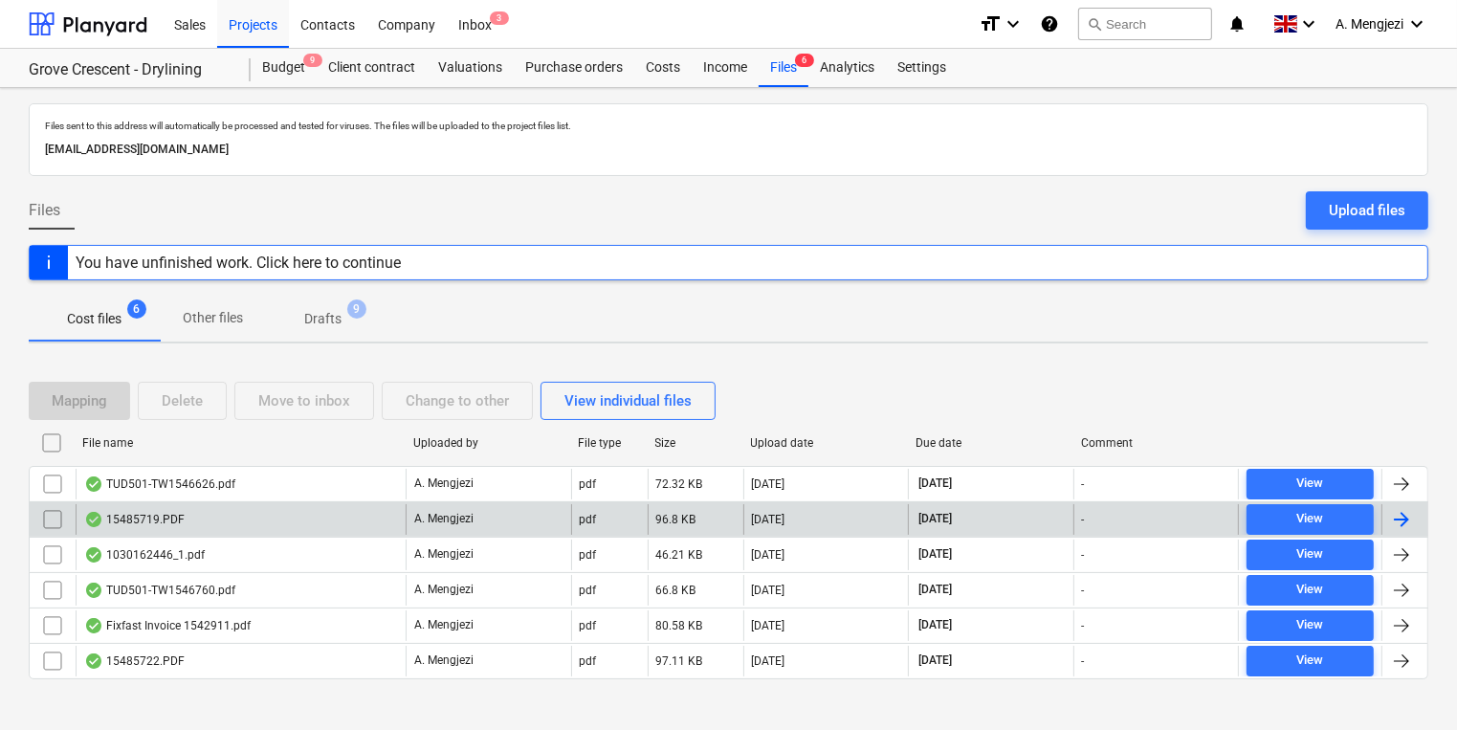
click at [255, 530] on div "15485719.PDF" at bounding box center [241, 519] width 330 height 31
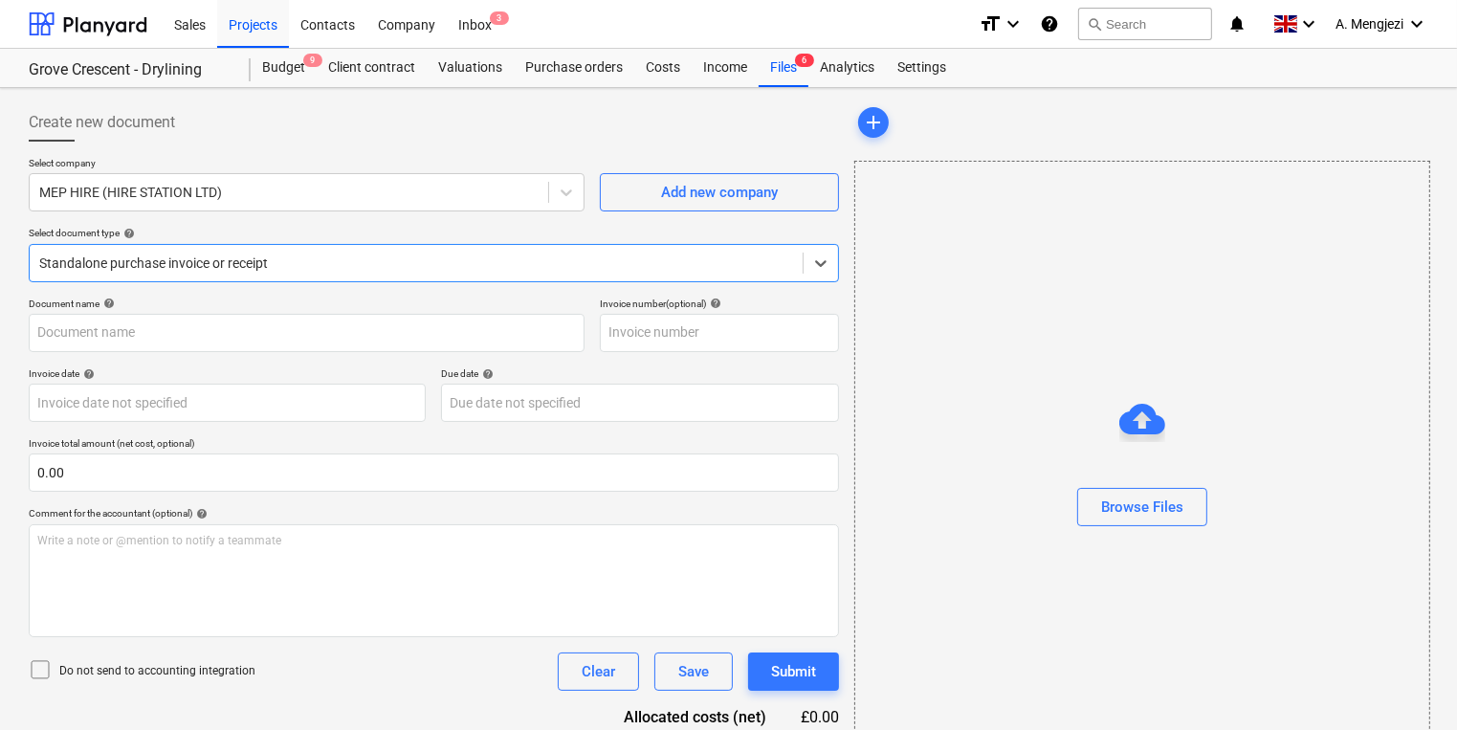
type input "15485719"
type input "[DATE]"
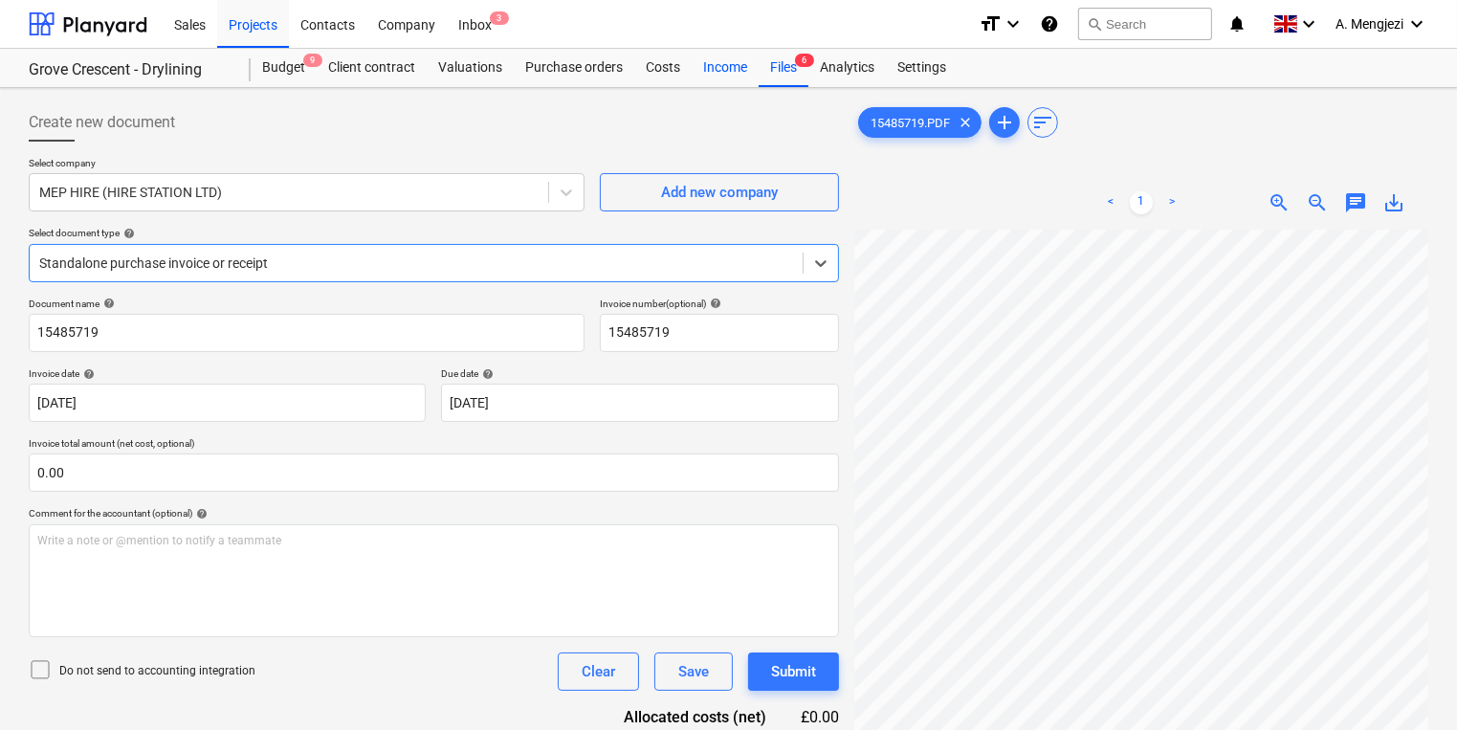
click at [755, 84] on div "Income" at bounding box center [725, 68] width 67 height 38
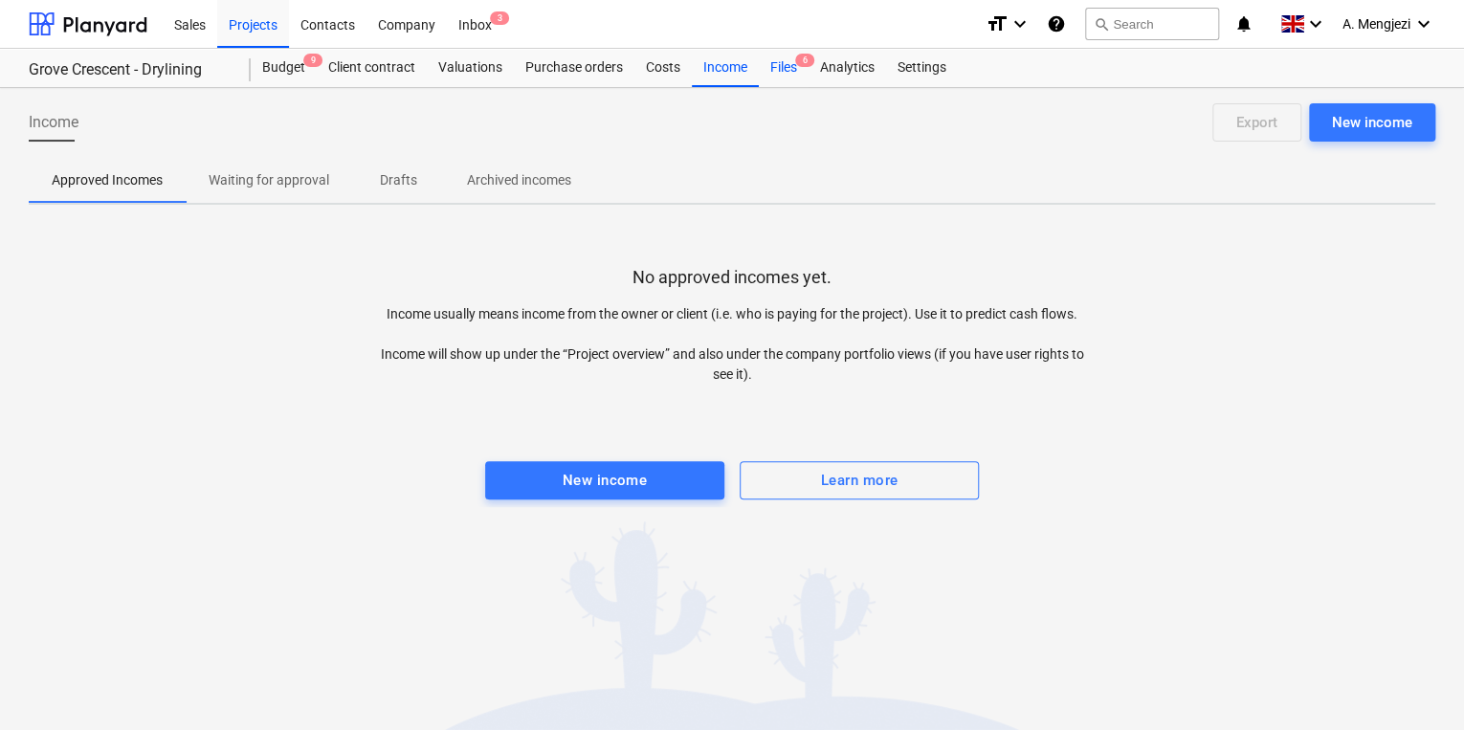
click at [792, 73] on div "Files 6" at bounding box center [784, 68] width 50 height 38
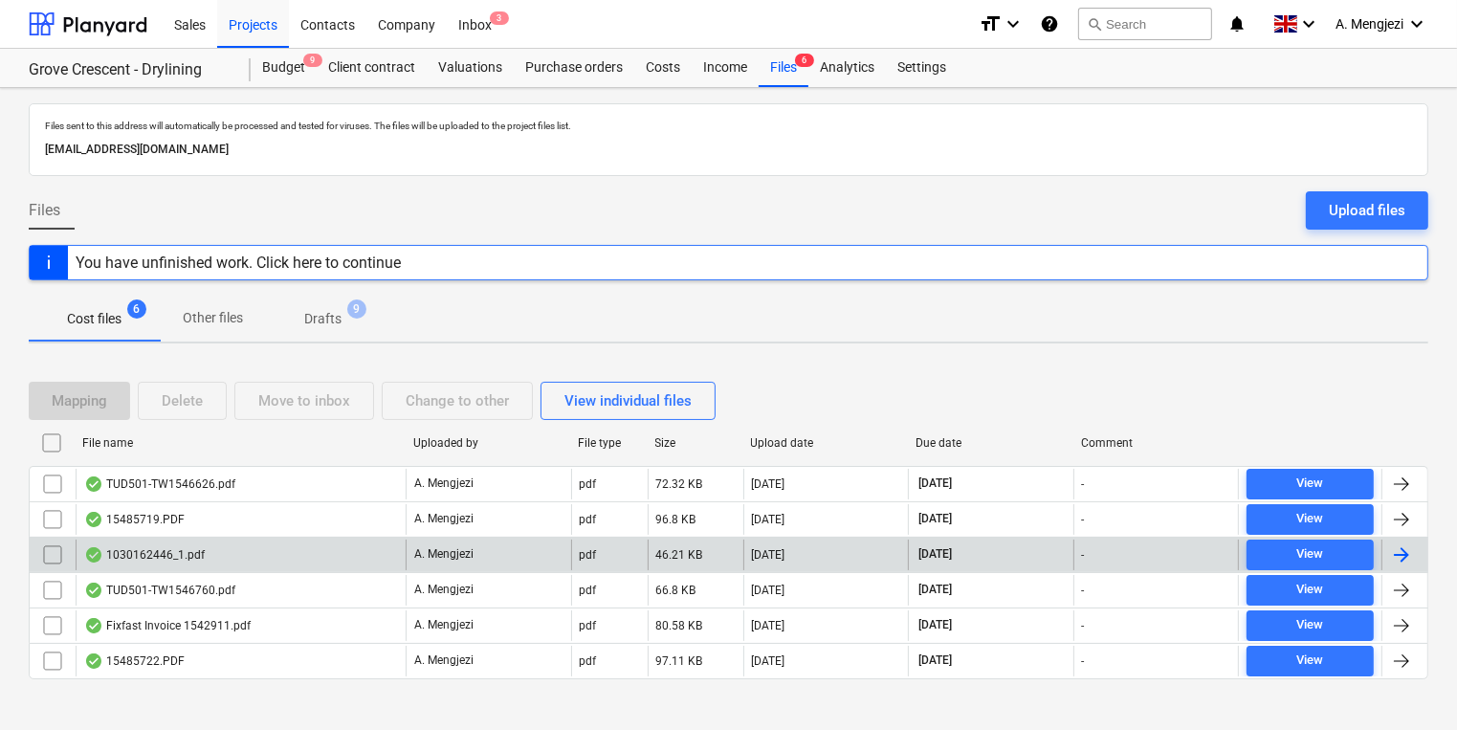
click at [475, 543] on div "A. Mengjezi" at bounding box center [489, 555] width 166 height 31
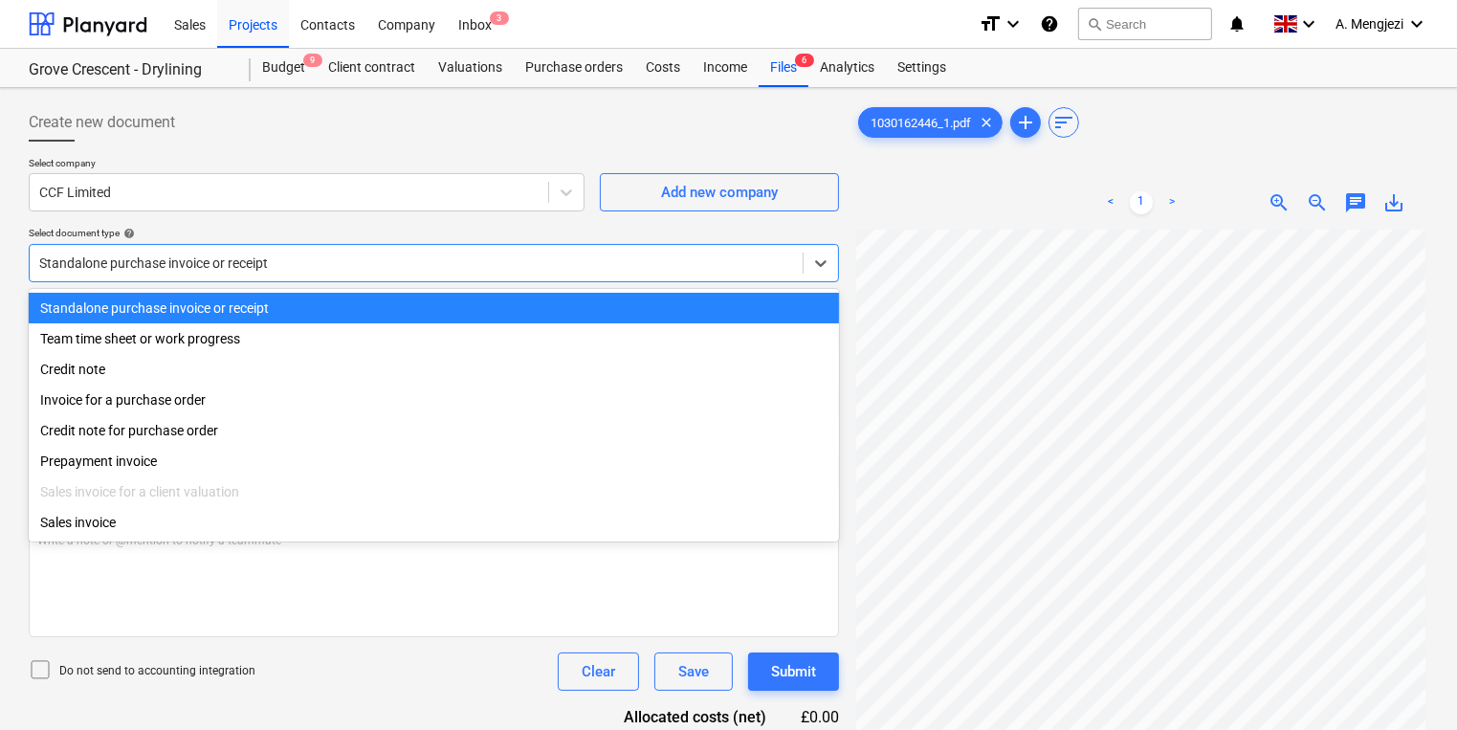
click at [495, 267] on div at bounding box center [416, 263] width 754 height 19
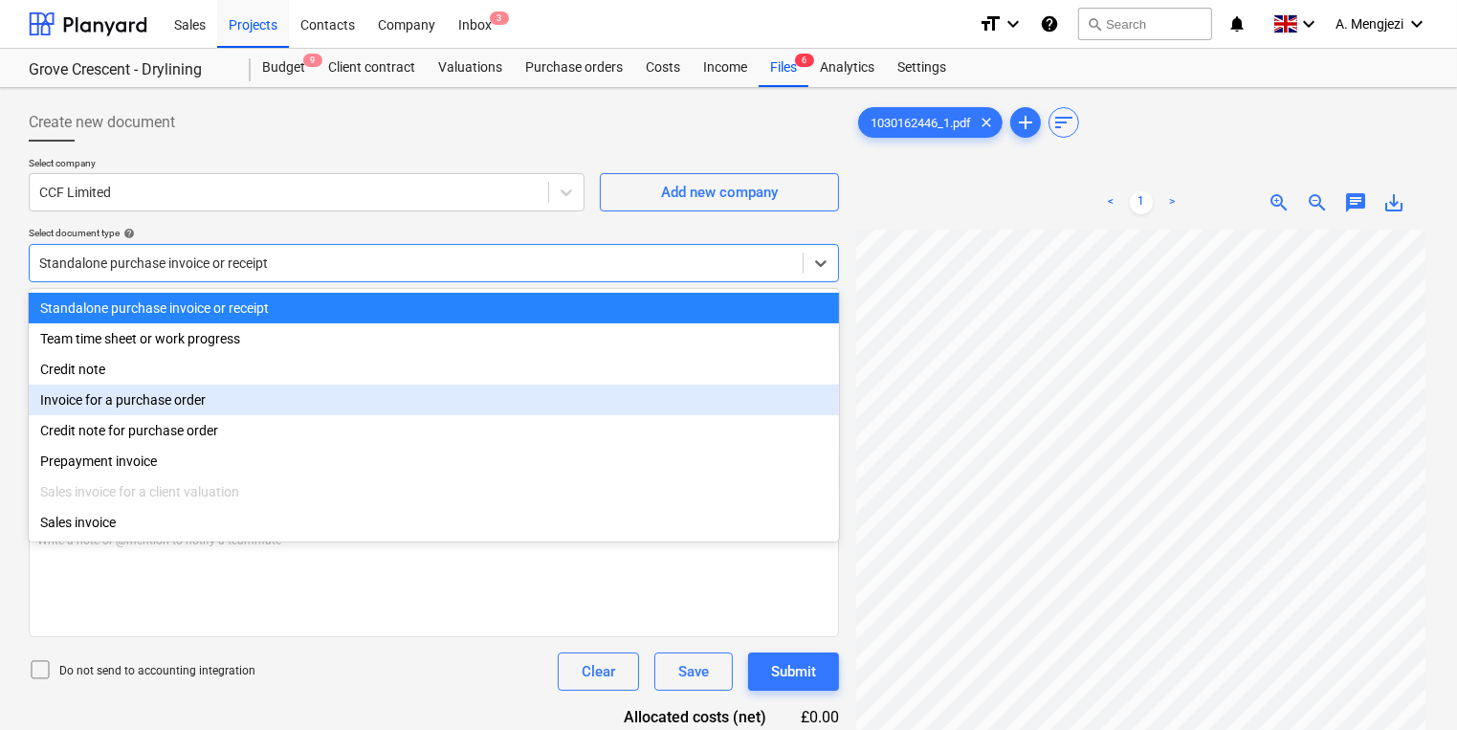
click at [455, 401] on div "Invoice for a purchase order" at bounding box center [434, 400] width 810 height 31
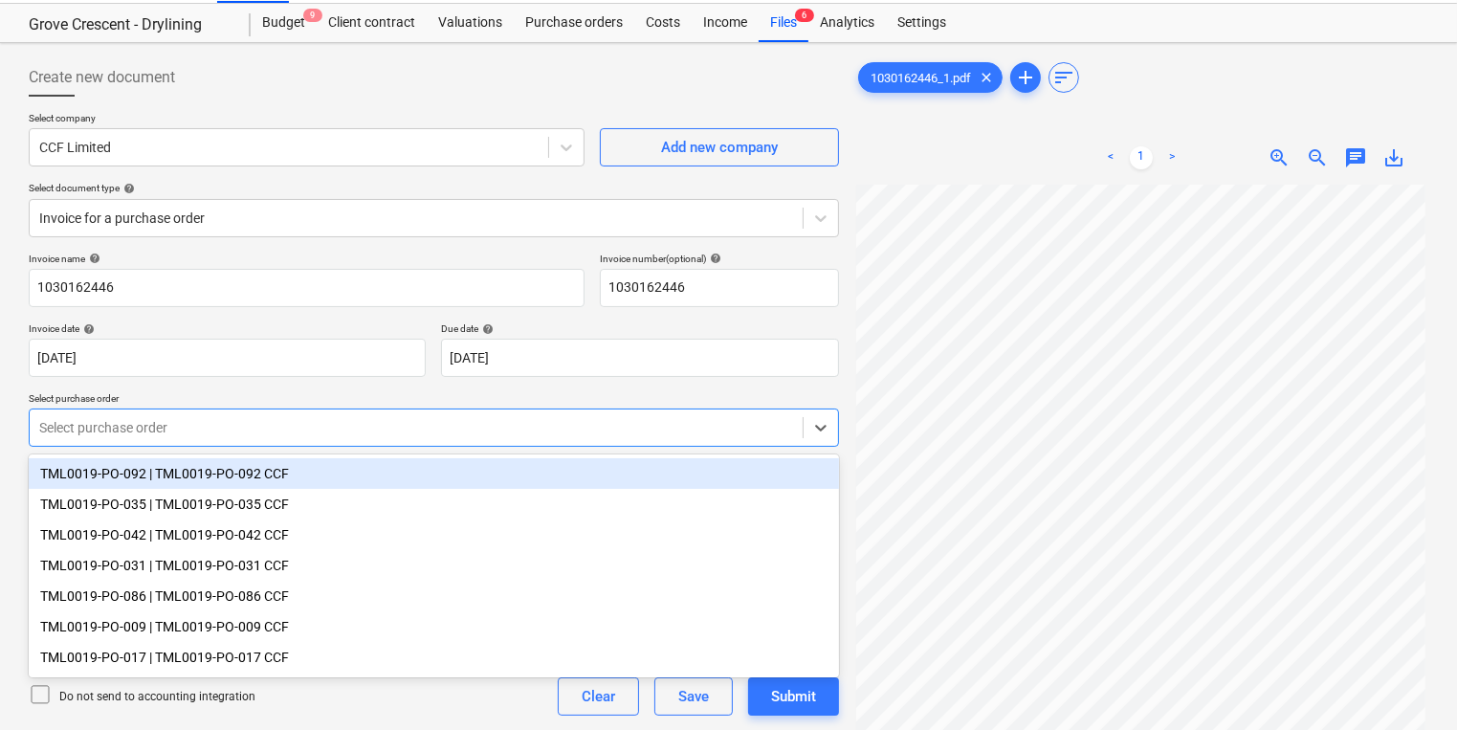
click at [454, 467] on body "Sales Projects Contacts Company Inbox 3 format_size keyboard_arrow_down help se…" at bounding box center [728, 320] width 1457 height 730
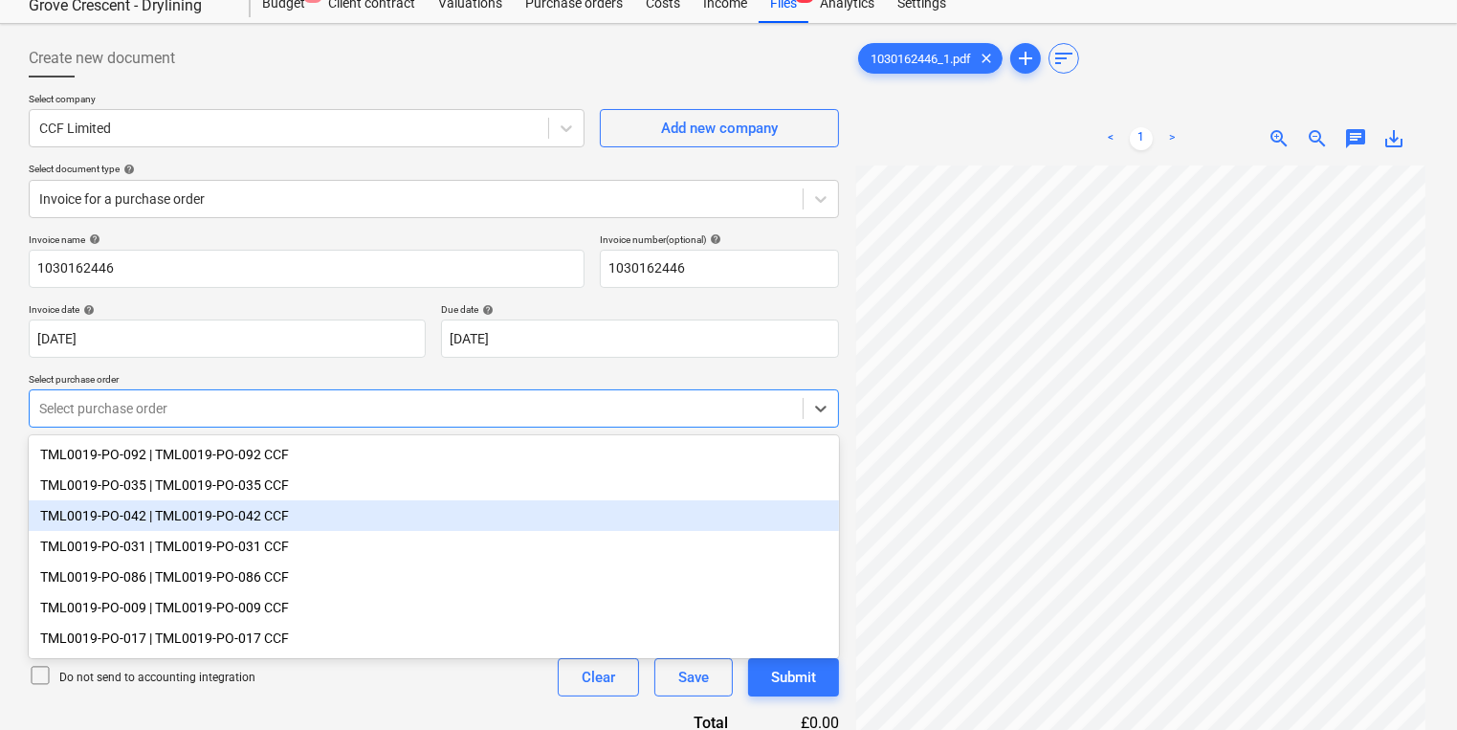
scroll to position [77, 0]
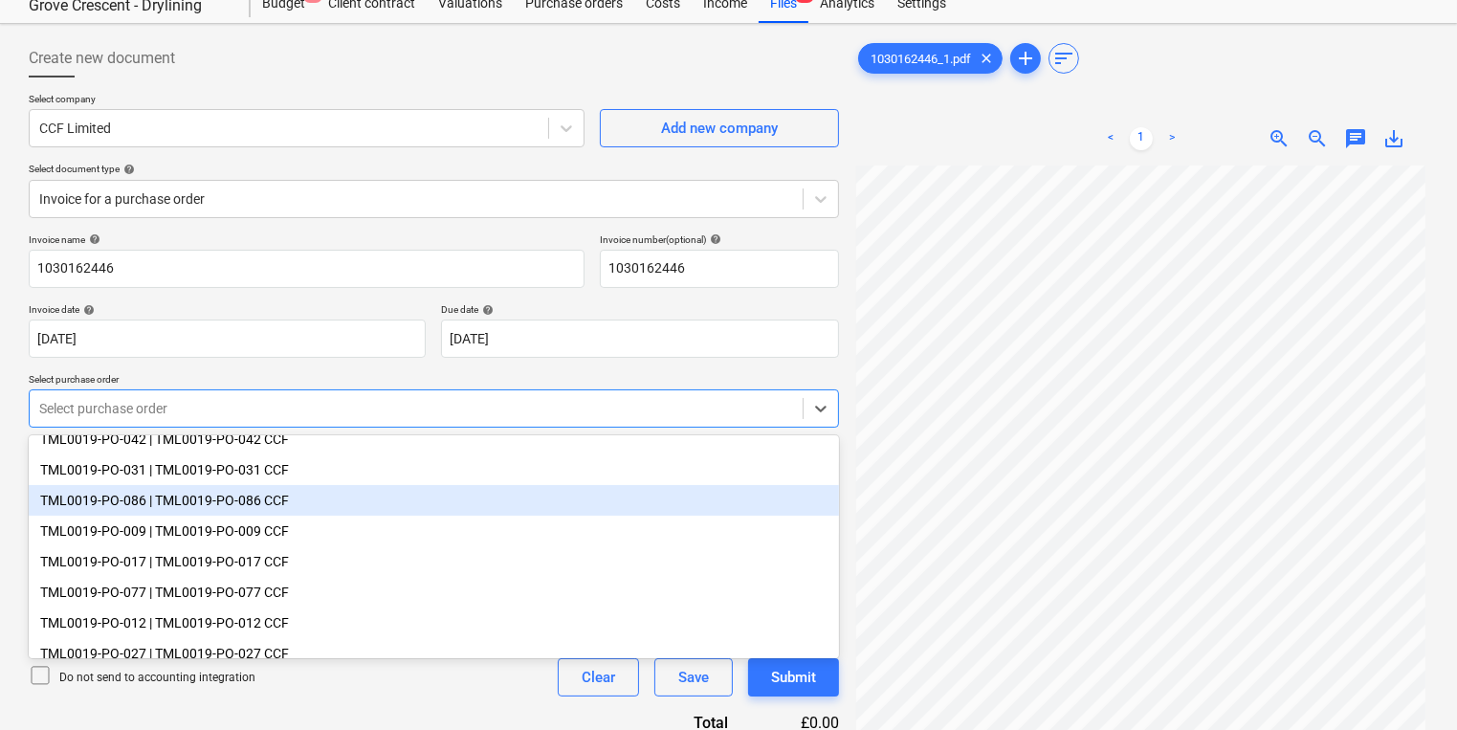
click at [421, 502] on div "TML0019-PO-086 | TML0019-PO-086 CCF" at bounding box center [434, 500] width 810 height 31
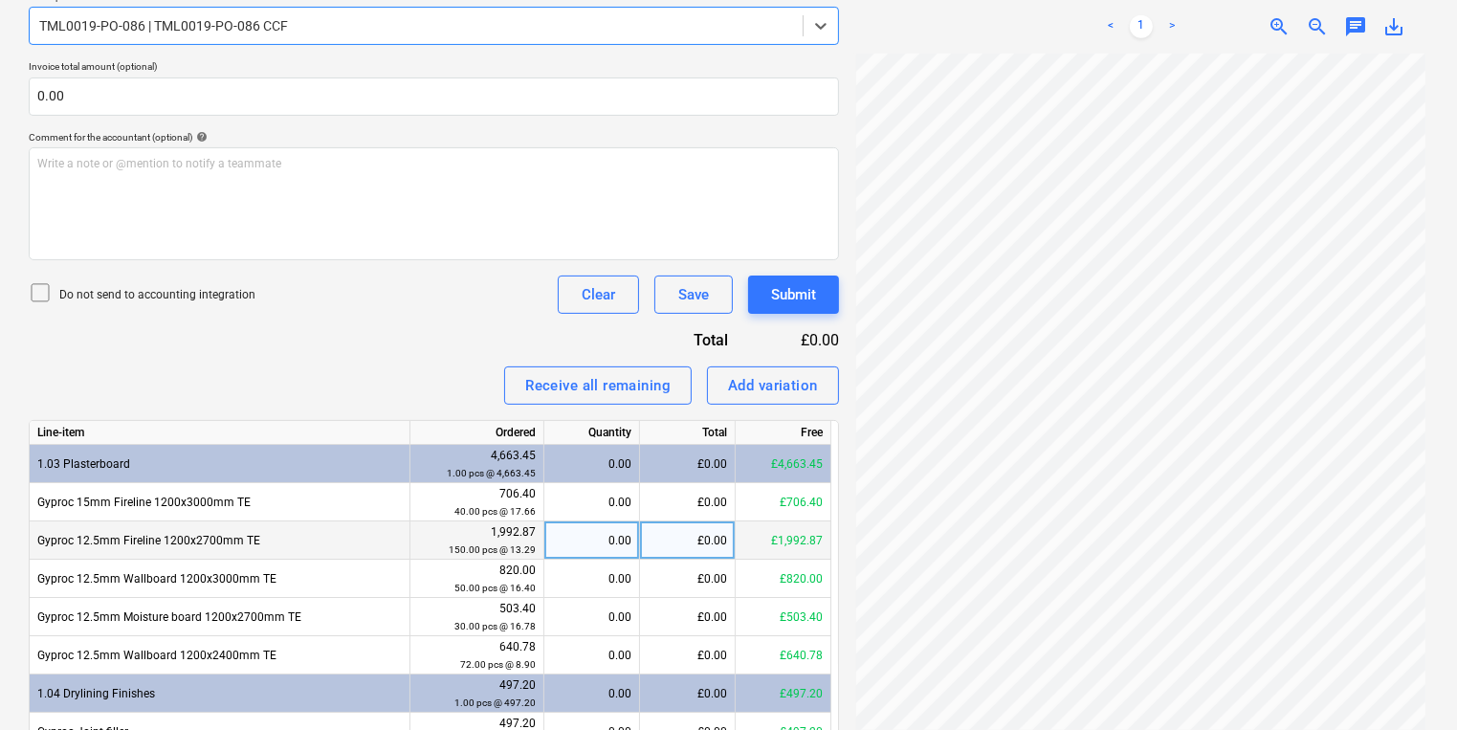
click at [612, 543] on div "0.00" at bounding box center [591, 541] width 79 height 38
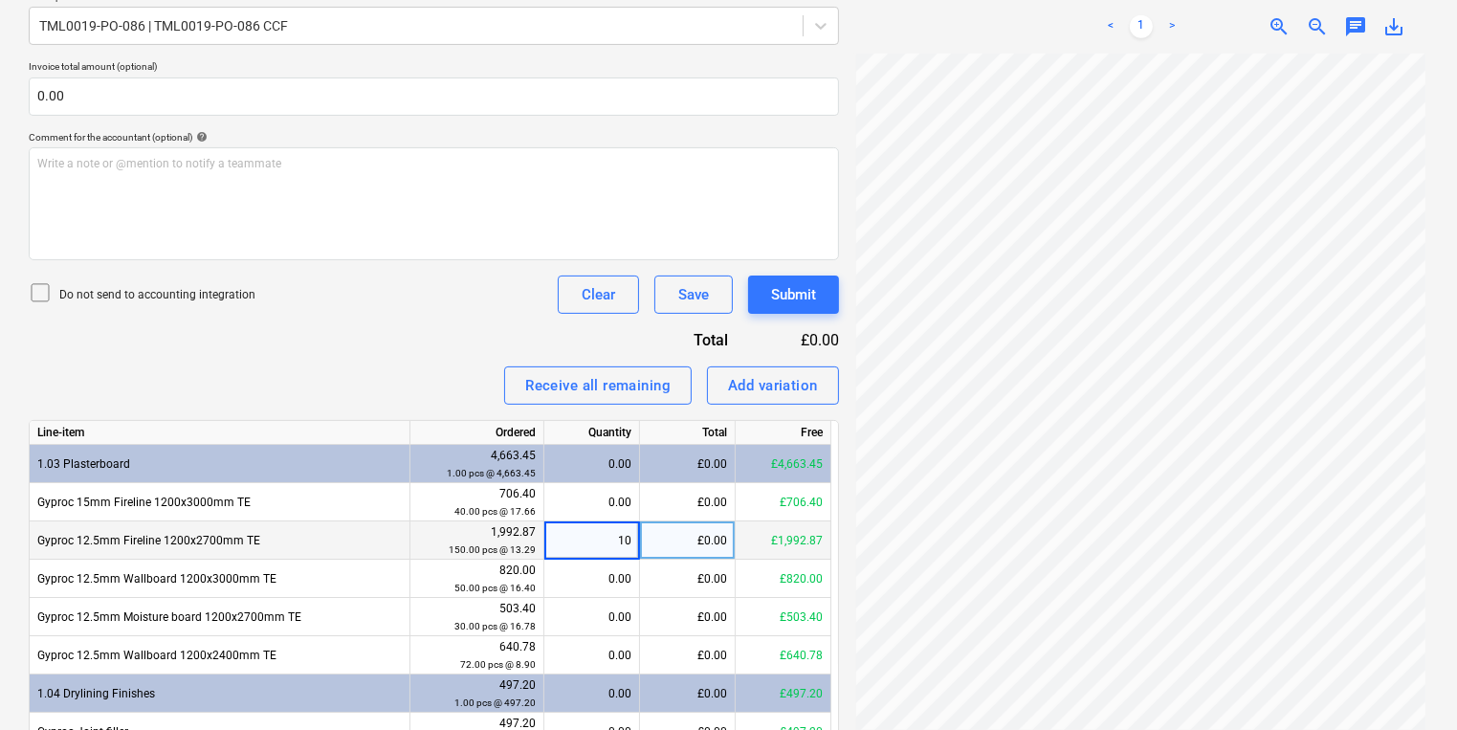
type input "100"
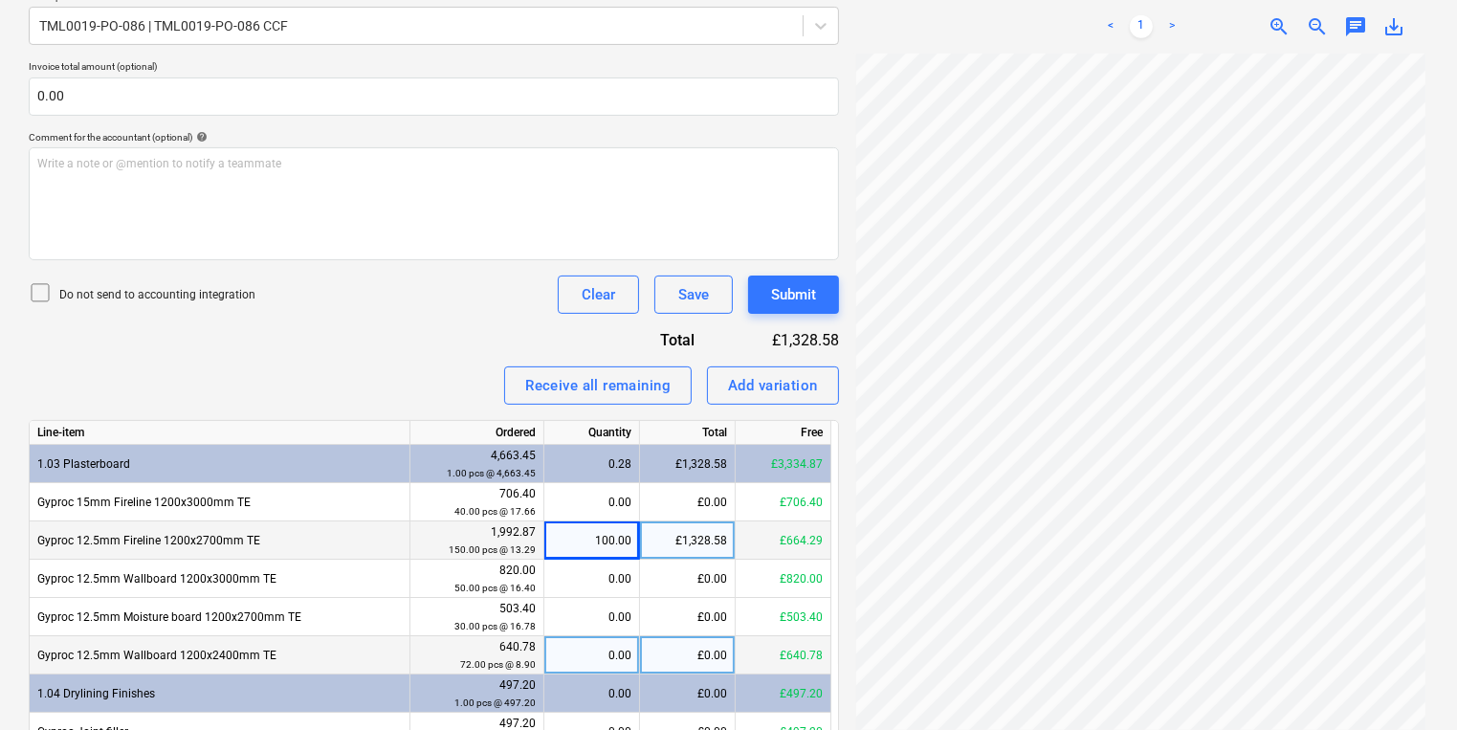
click at [611, 651] on div "0.00" at bounding box center [591, 655] width 79 height 38
type input "72"
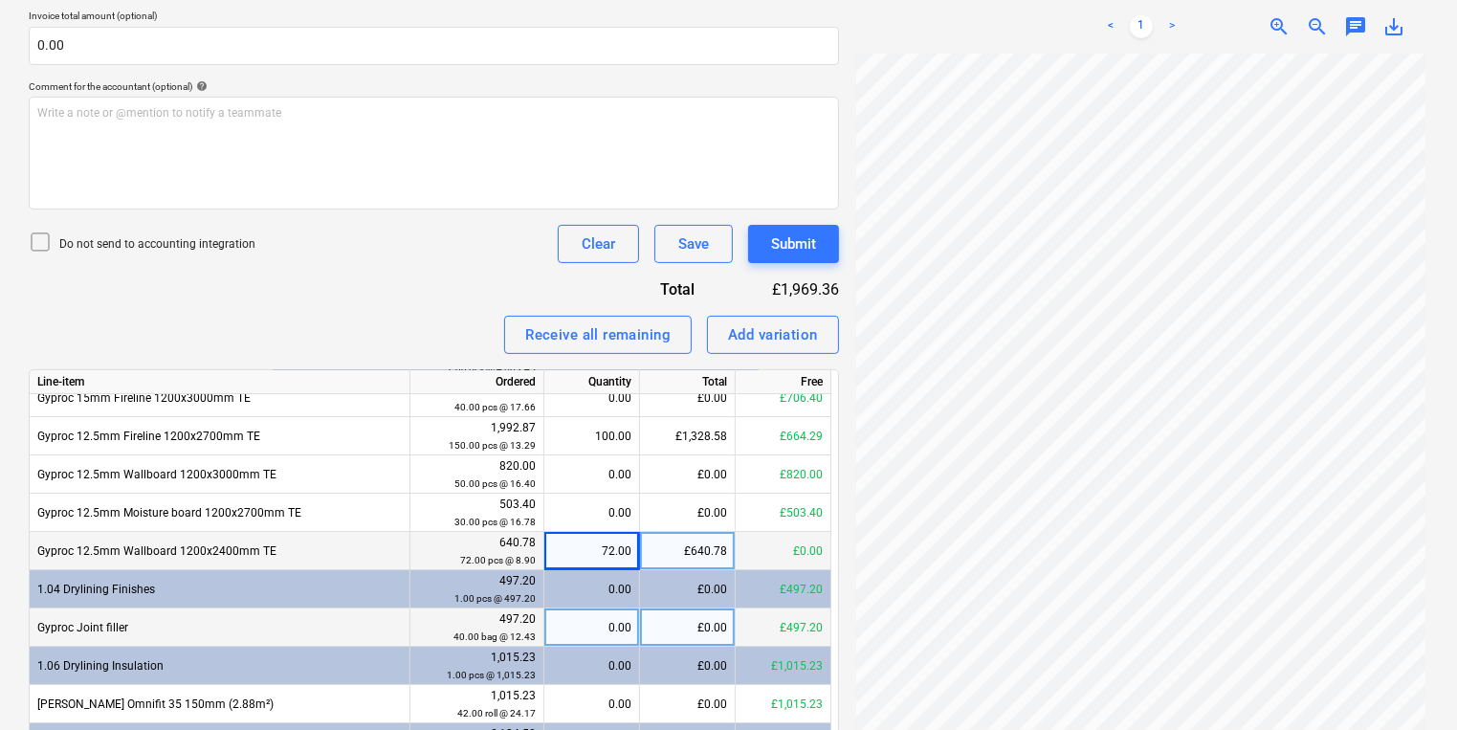
scroll to position [600, 0]
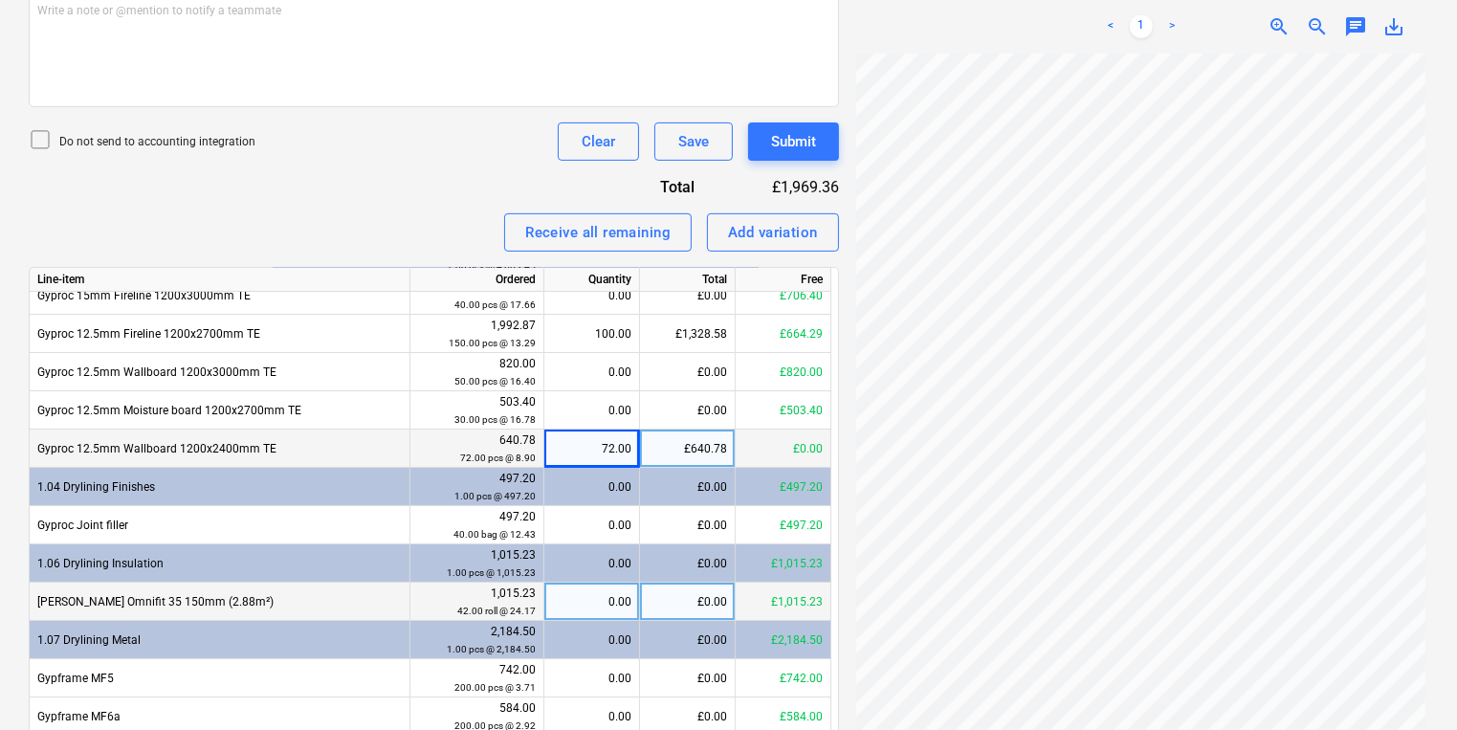
click at [609, 586] on div "0.00" at bounding box center [591, 602] width 79 height 38
type input "35"
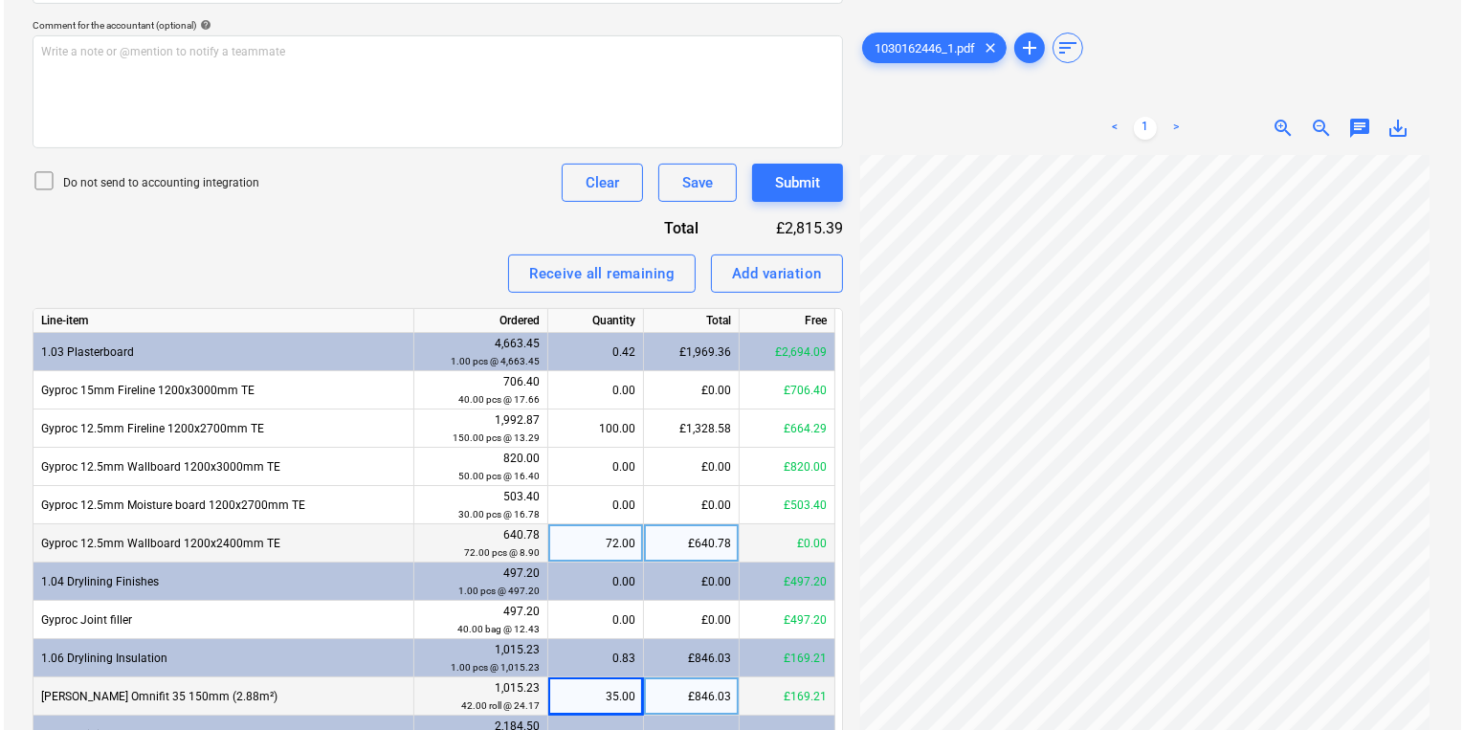
scroll to position [54, 0]
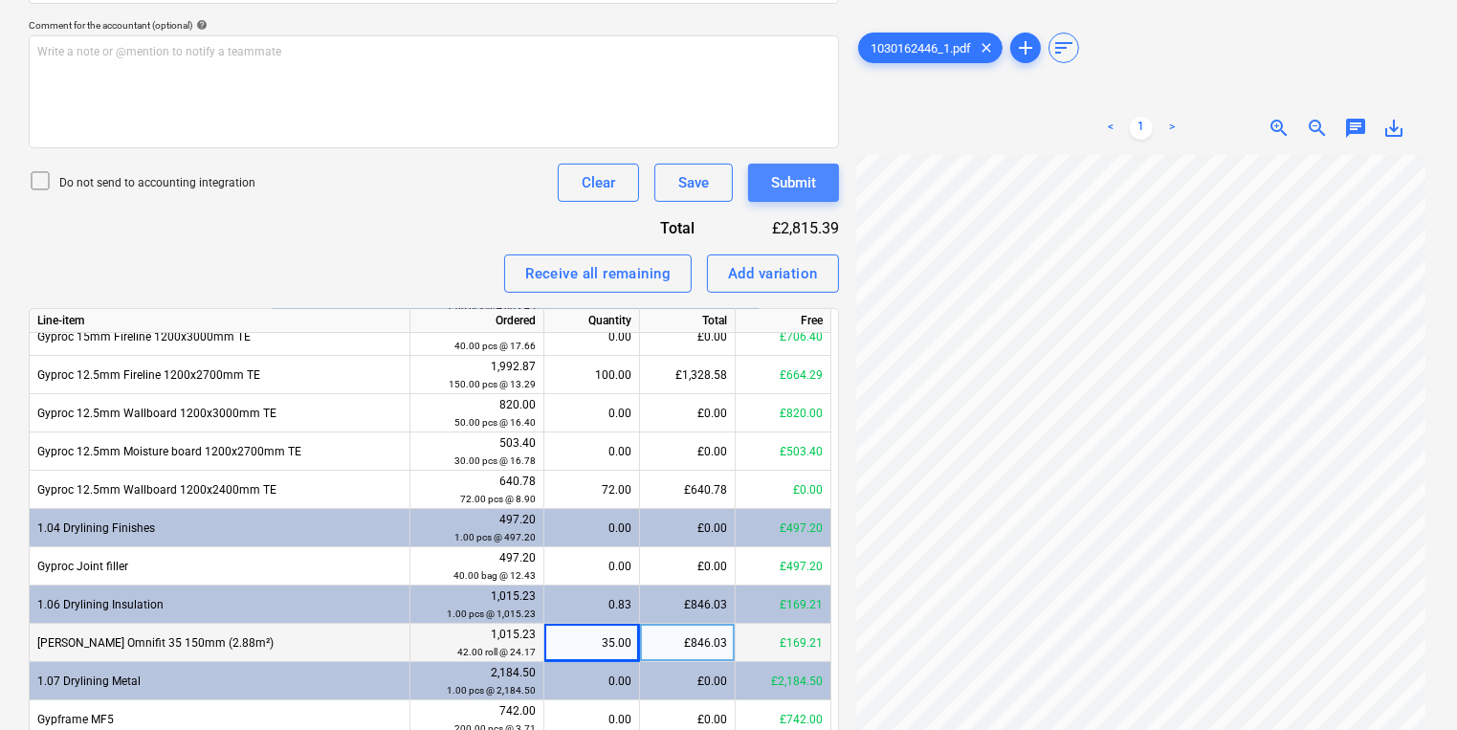
click at [768, 189] on button "Submit" at bounding box center [793, 183] width 91 height 38
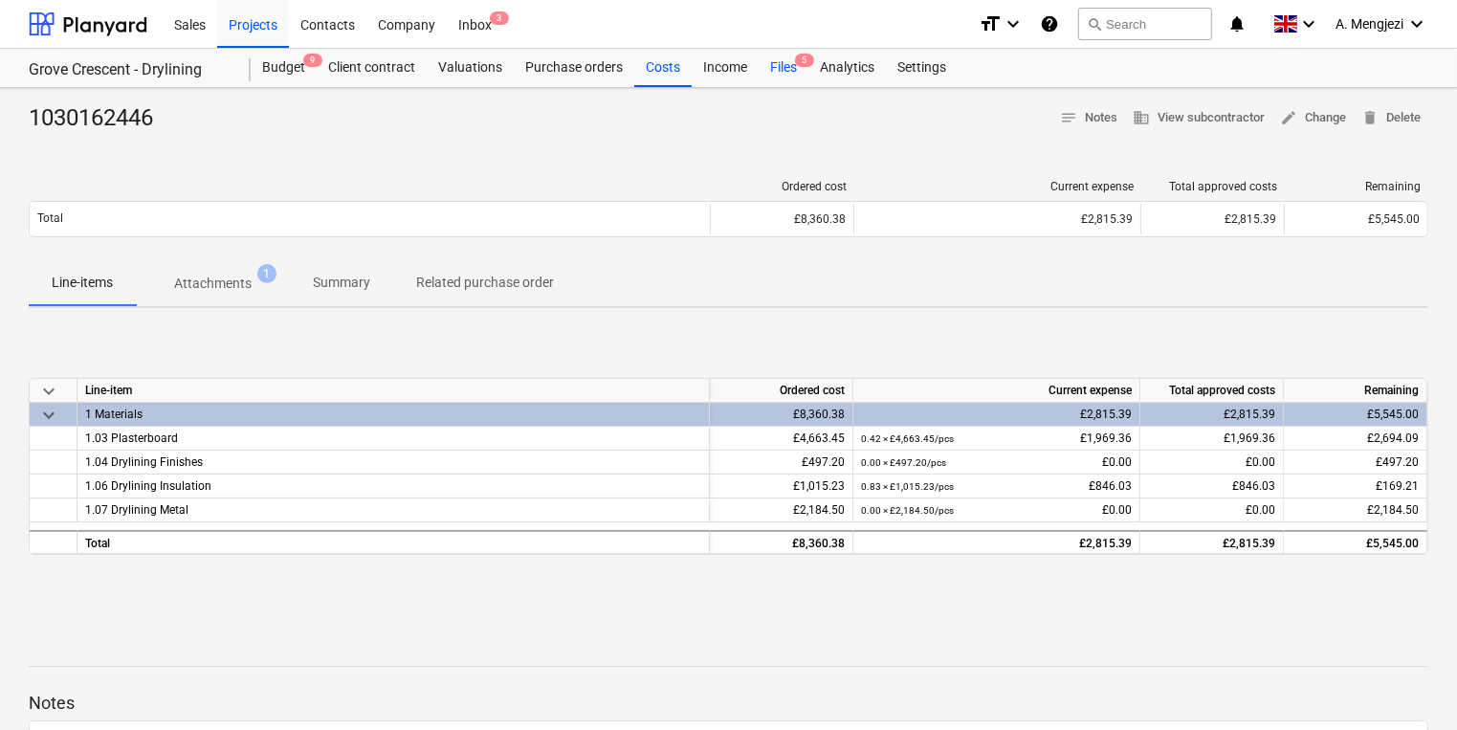
click at [781, 69] on div "Files 5" at bounding box center [784, 68] width 50 height 38
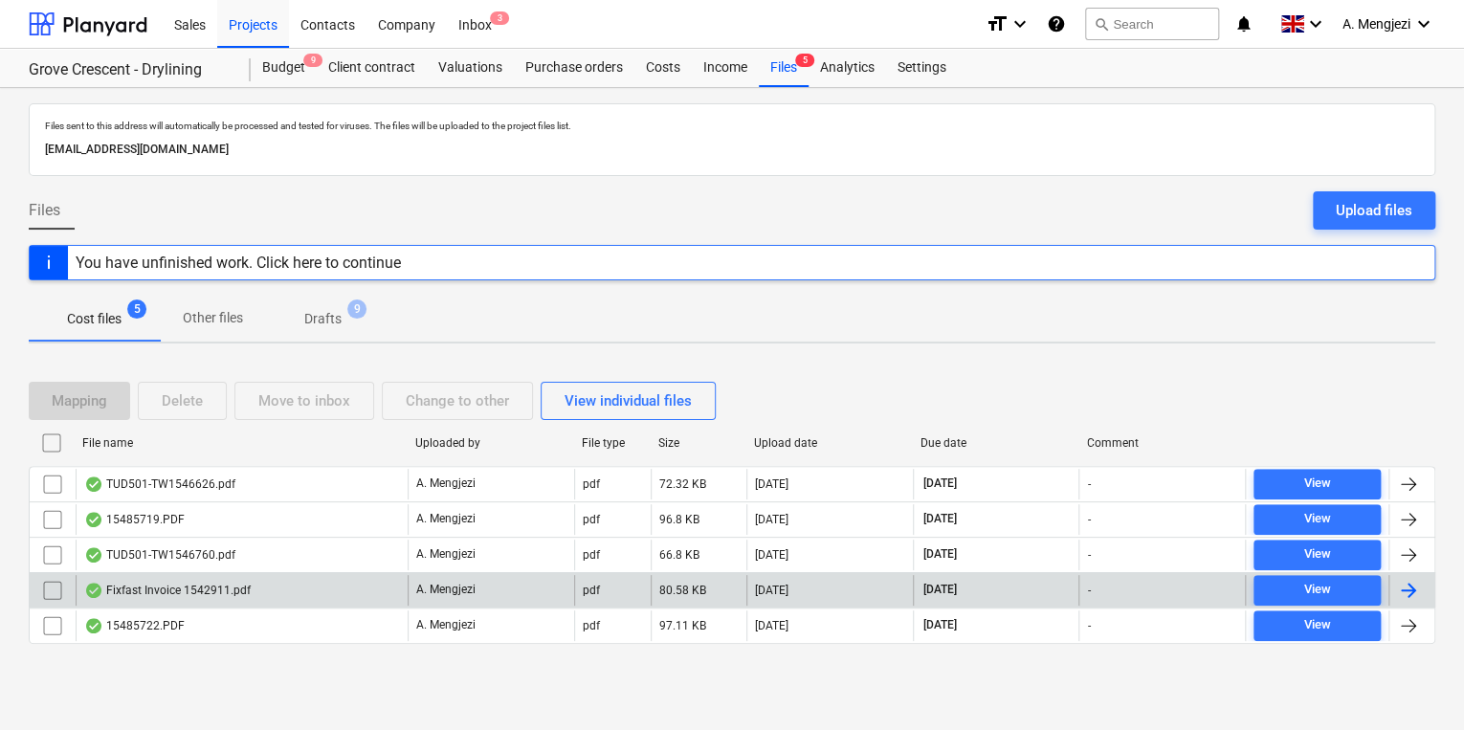
click at [509, 578] on div "A. Mengjezi" at bounding box center [491, 590] width 167 height 31
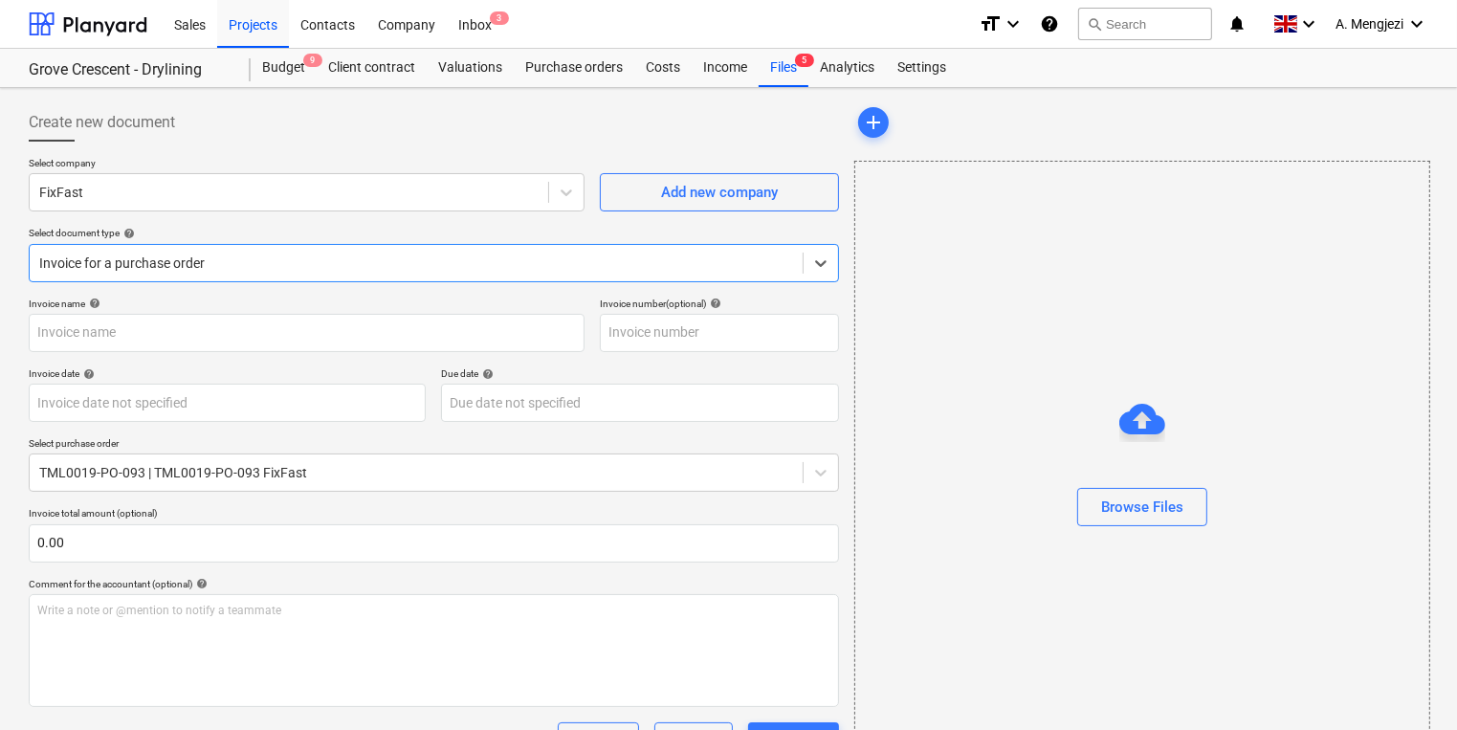
type input "1542911"
type input "[DATE]"
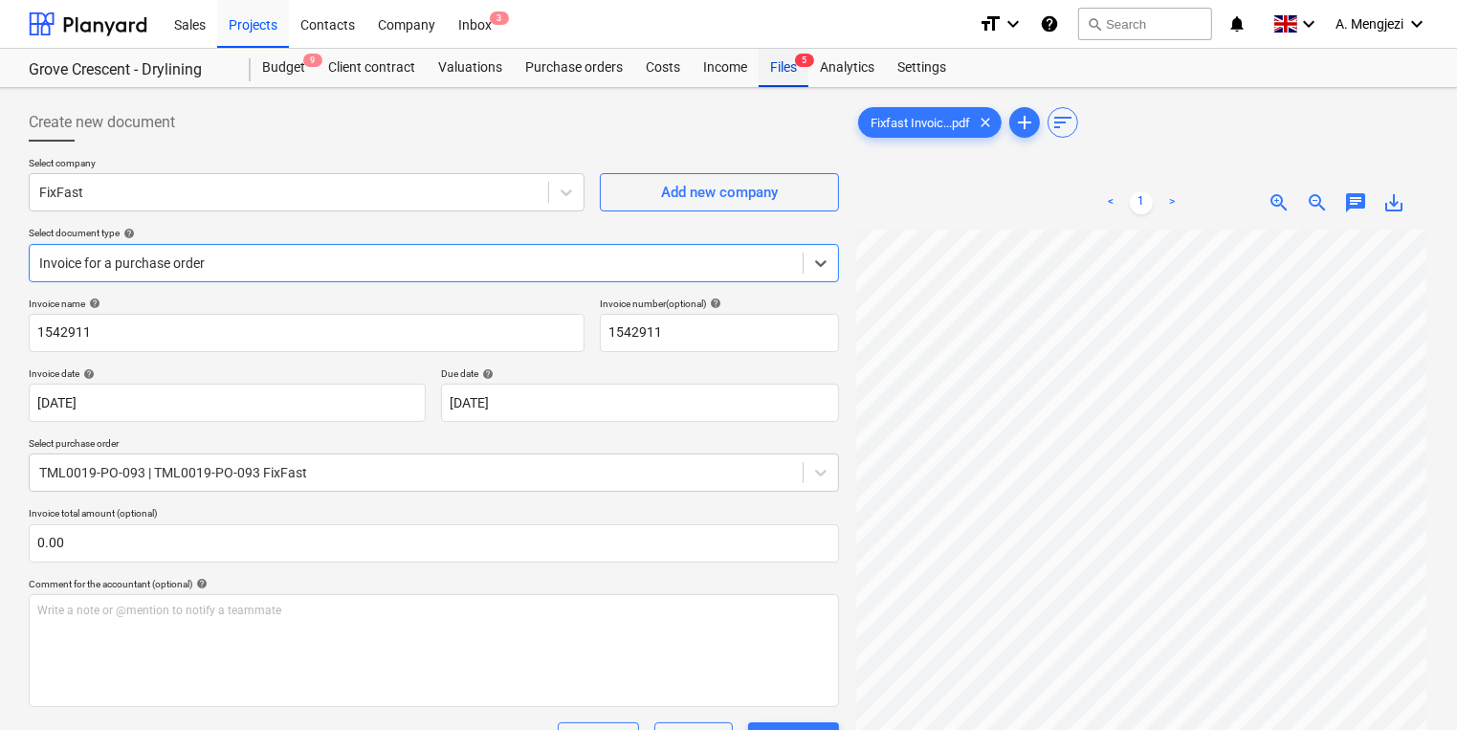
click at [766, 77] on div "Files 5" at bounding box center [784, 68] width 50 height 38
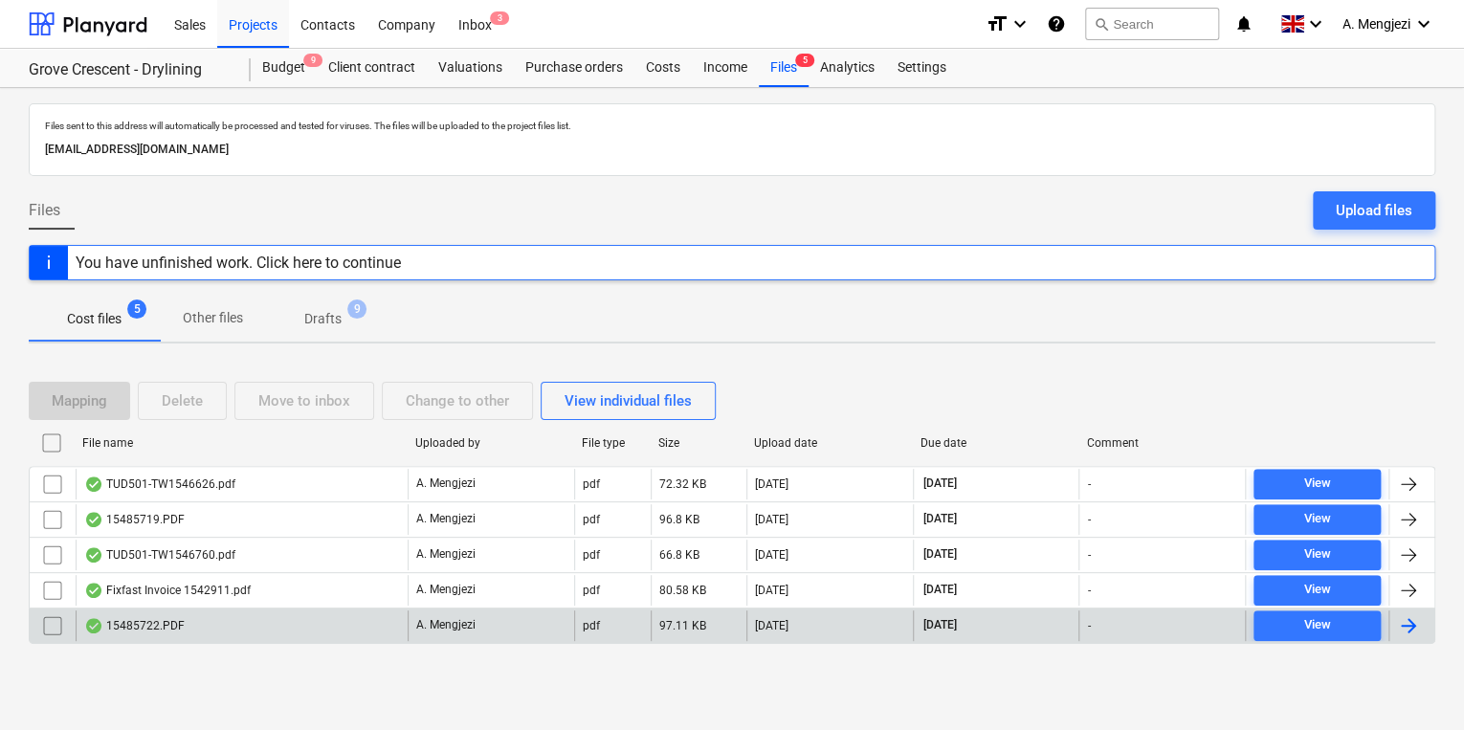
click at [358, 625] on div "15485722.PDF" at bounding box center [242, 626] width 332 height 31
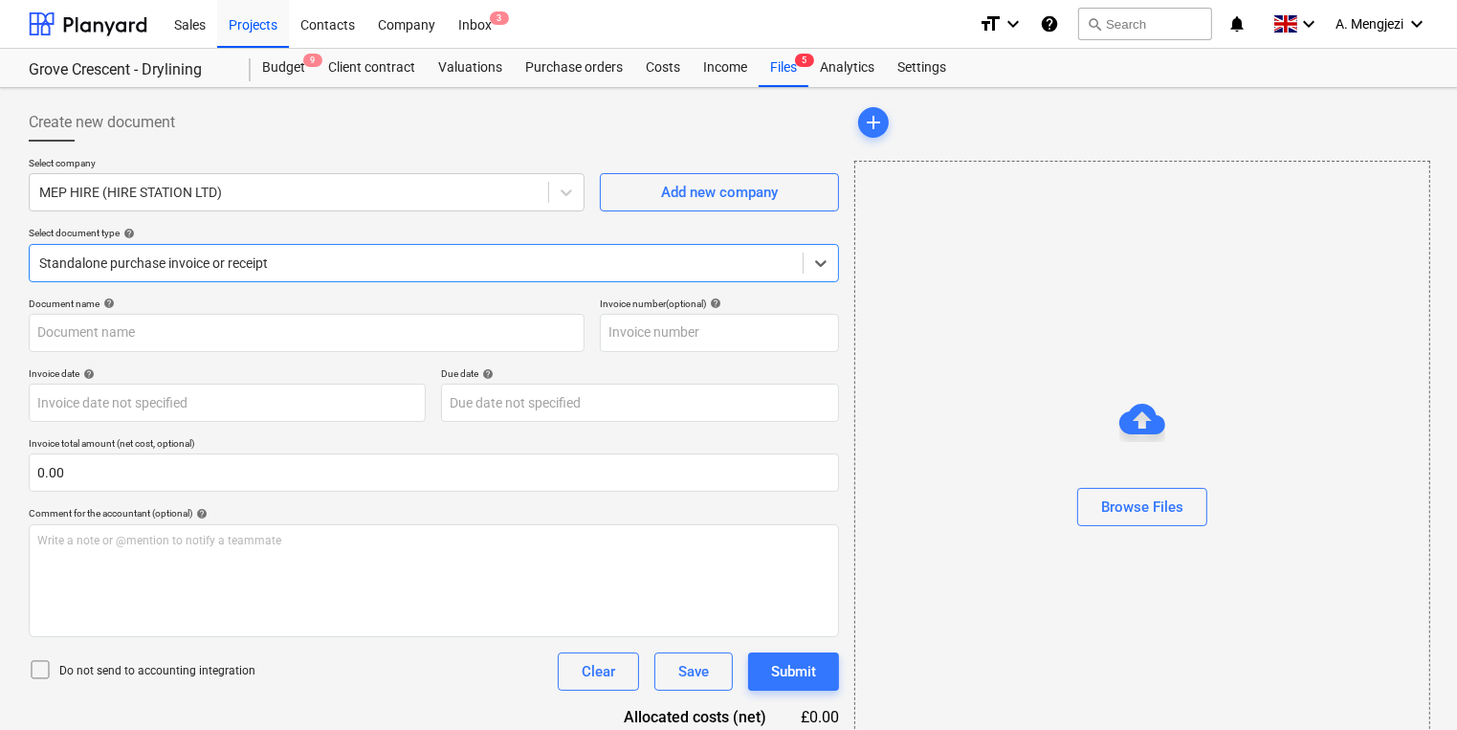
type input "15485722"
type input "[DATE]"
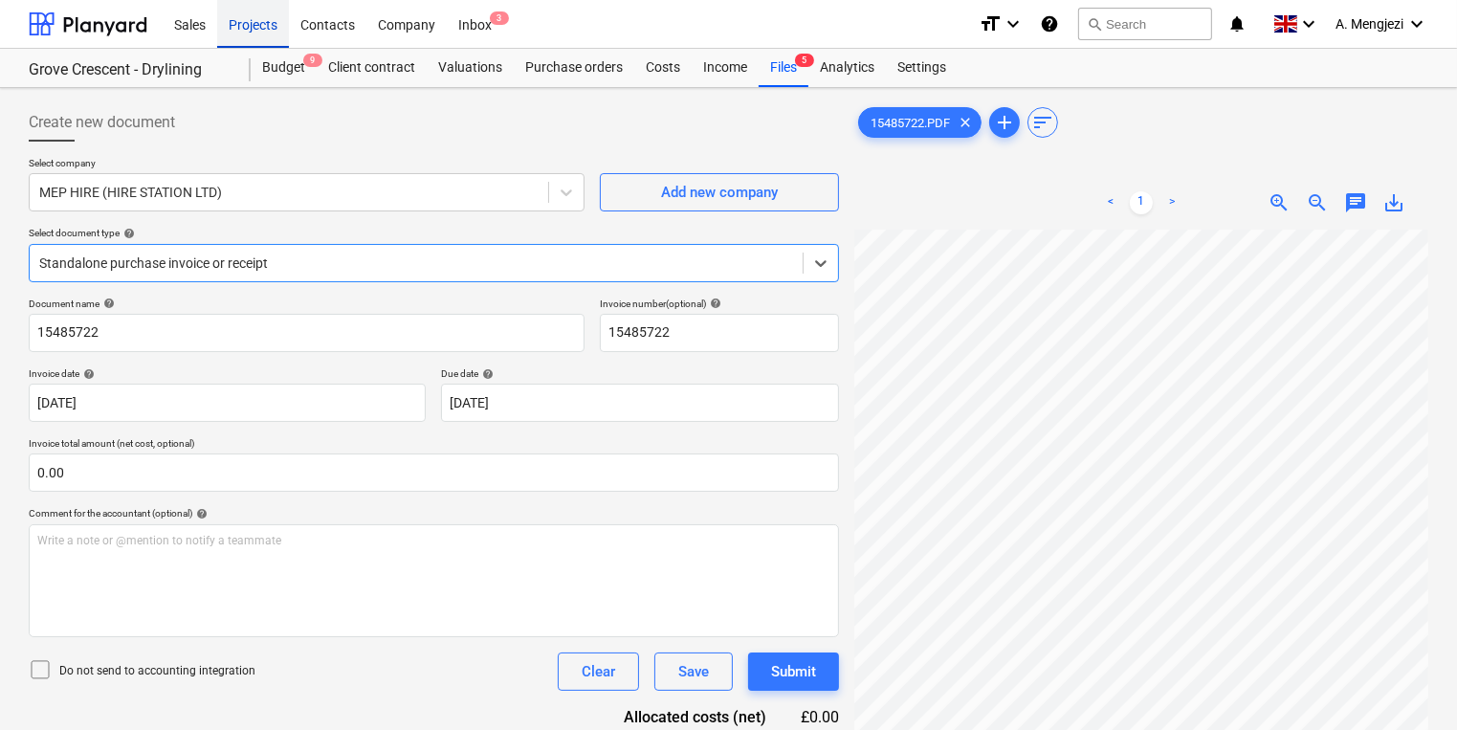
click at [245, 18] on div "Projects" at bounding box center [253, 23] width 72 height 49
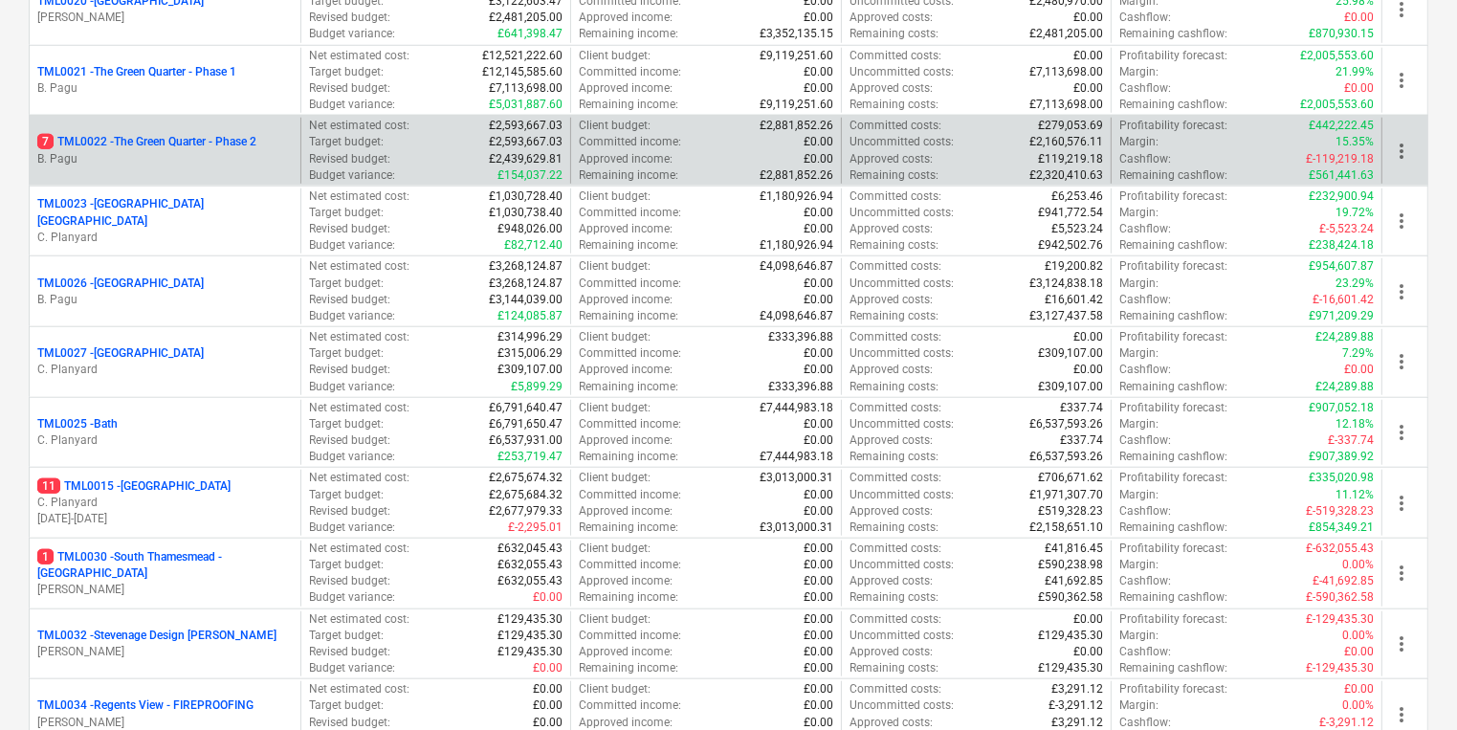
scroll to position [1684, 0]
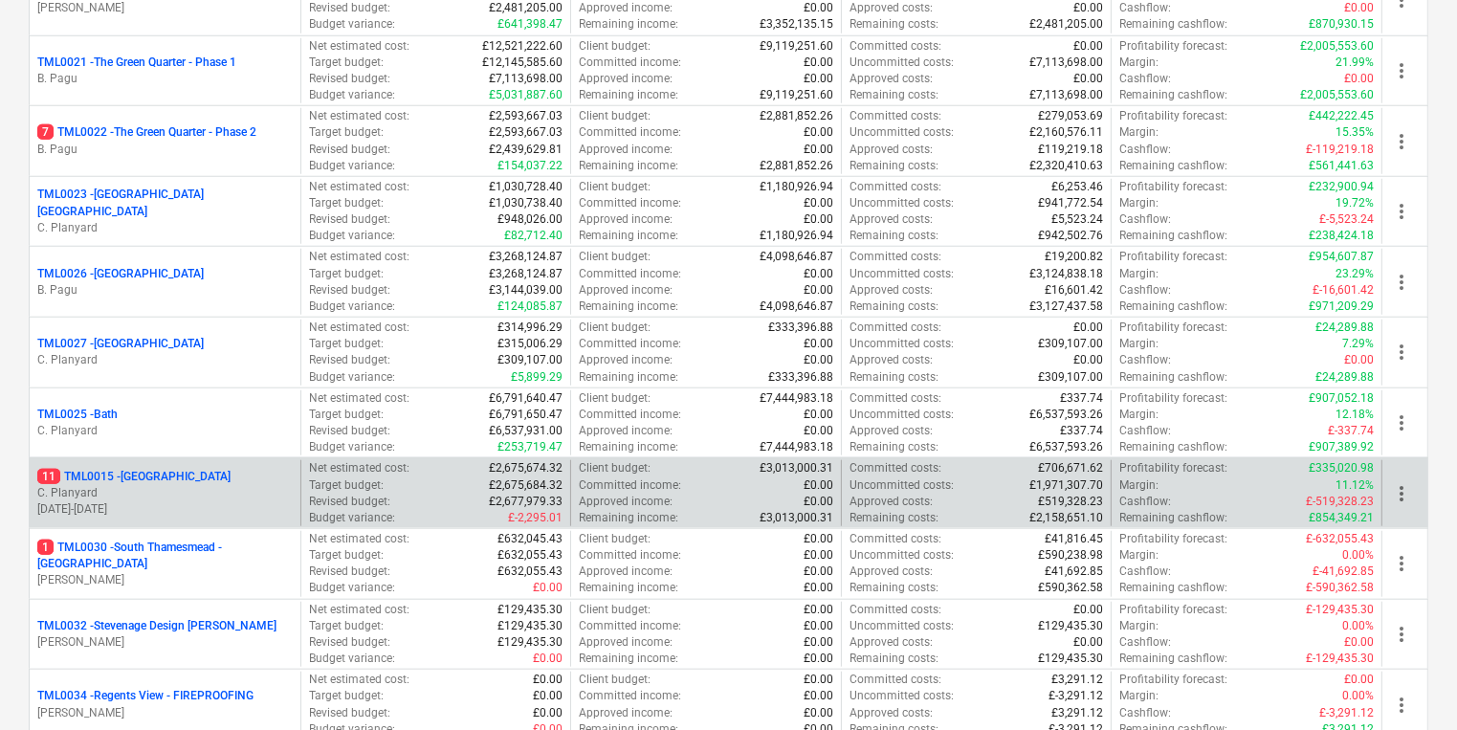
click at [193, 501] on p "14.04.2025 - 25.05.2026" at bounding box center [164, 509] width 255 height 16
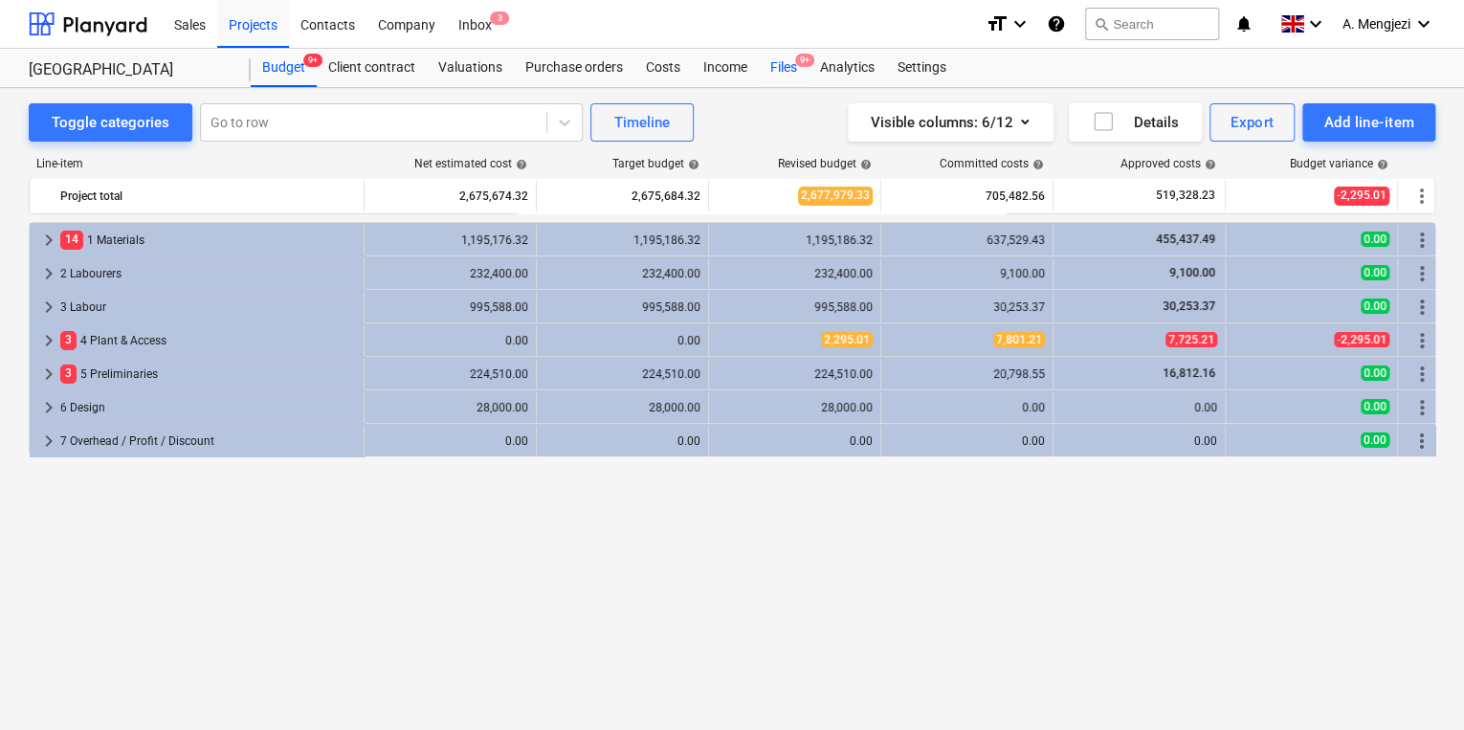
click at [792, 61] on div "Files 9+" at bounding box center [784, 68] width 50 height 38
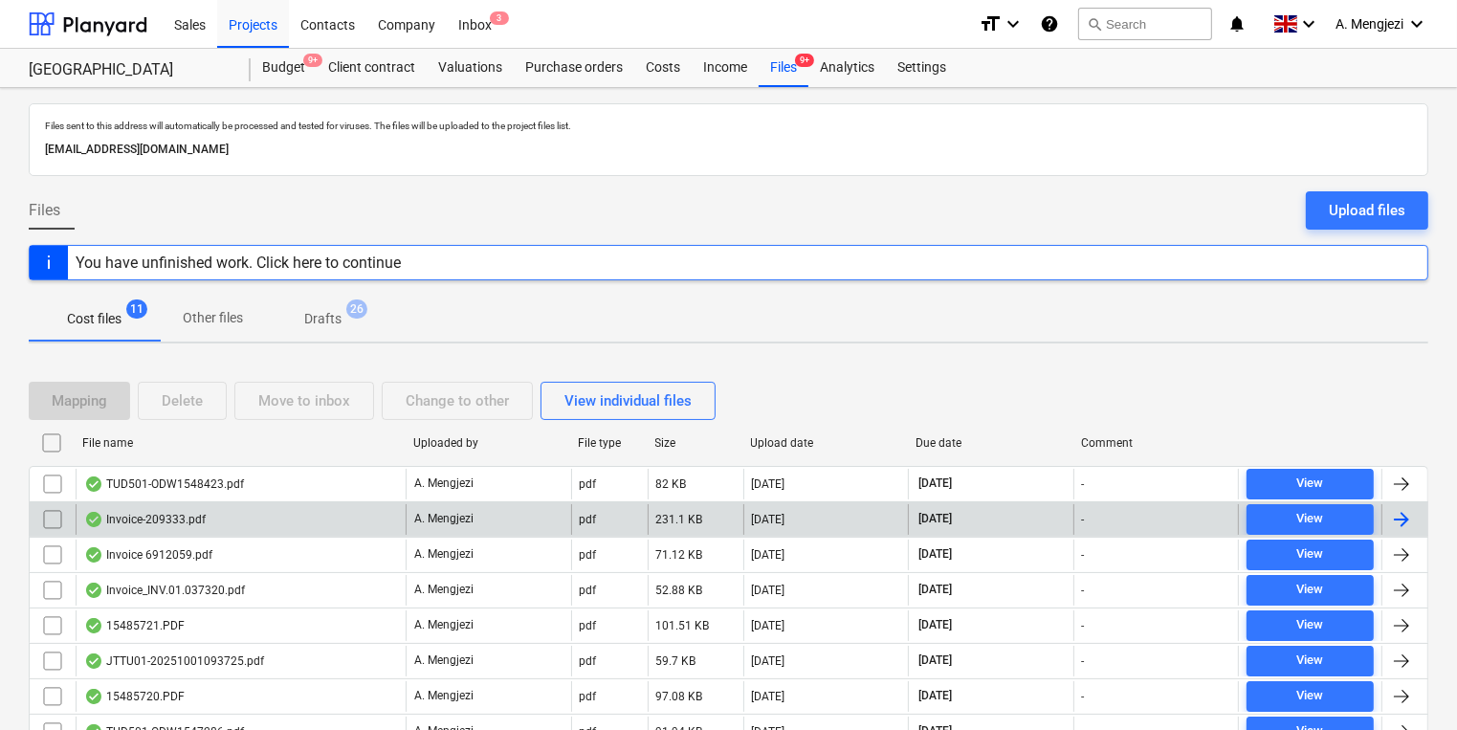
click at [361, 520] on div "Invoice-209333.pdf" at bounding box center [241, 519] width 330 height 31
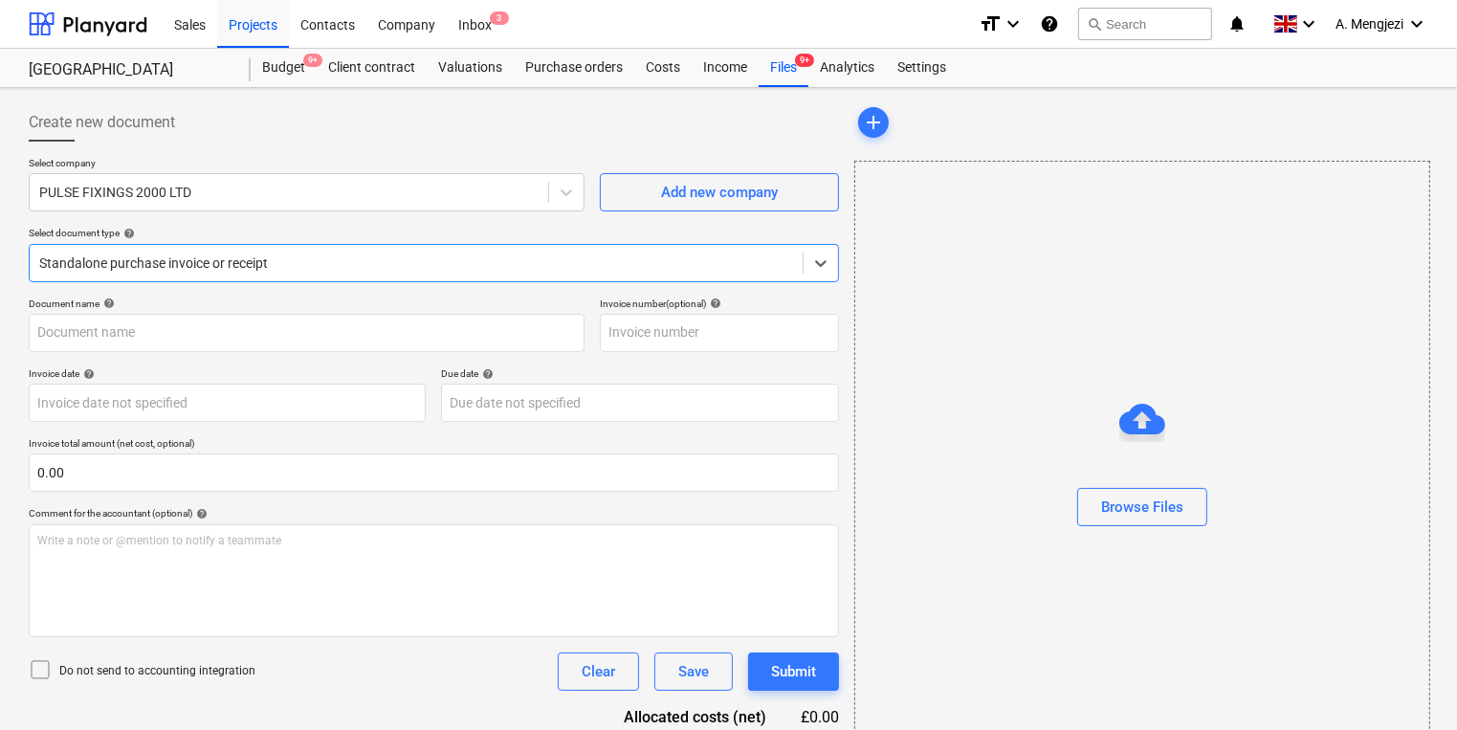
type input "209333"
type input "[DATE]"
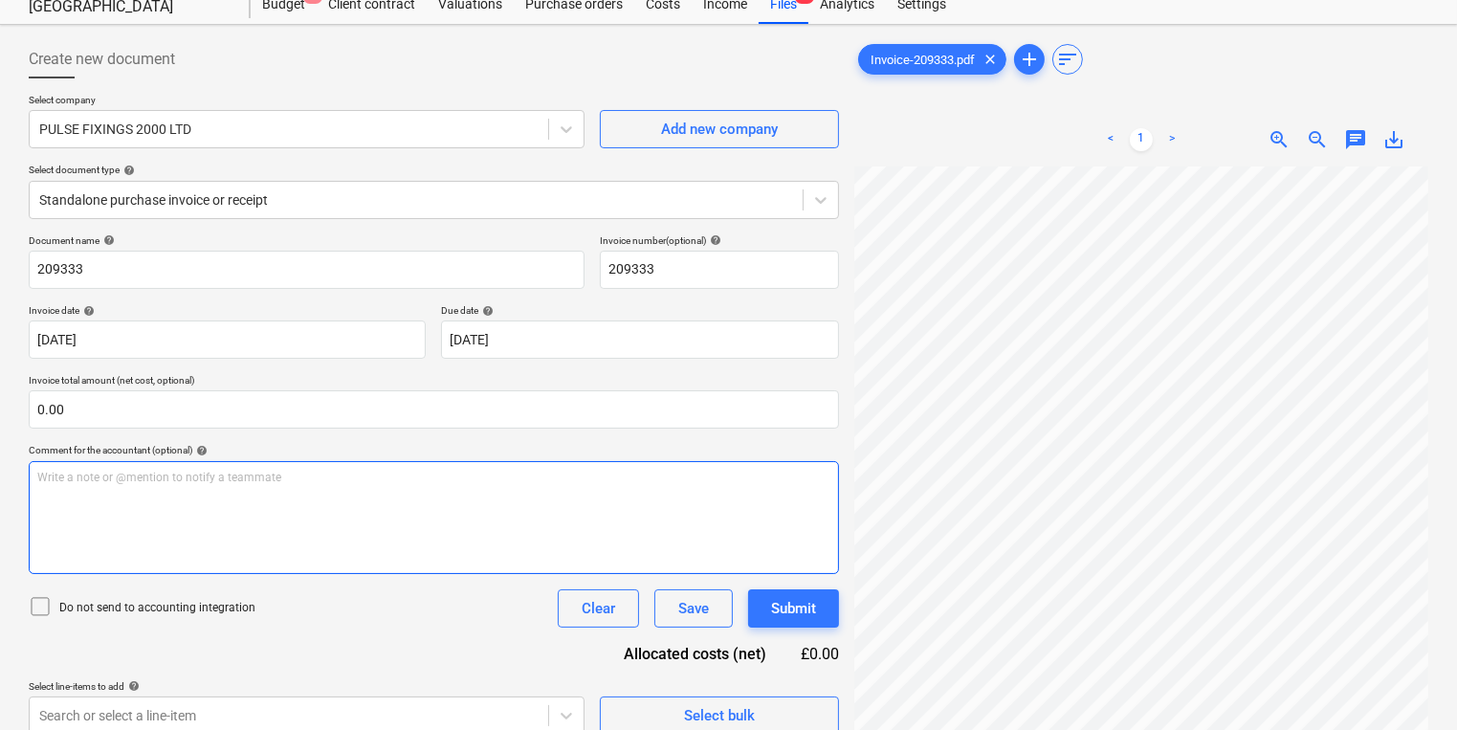
scroll to position [191, 0]
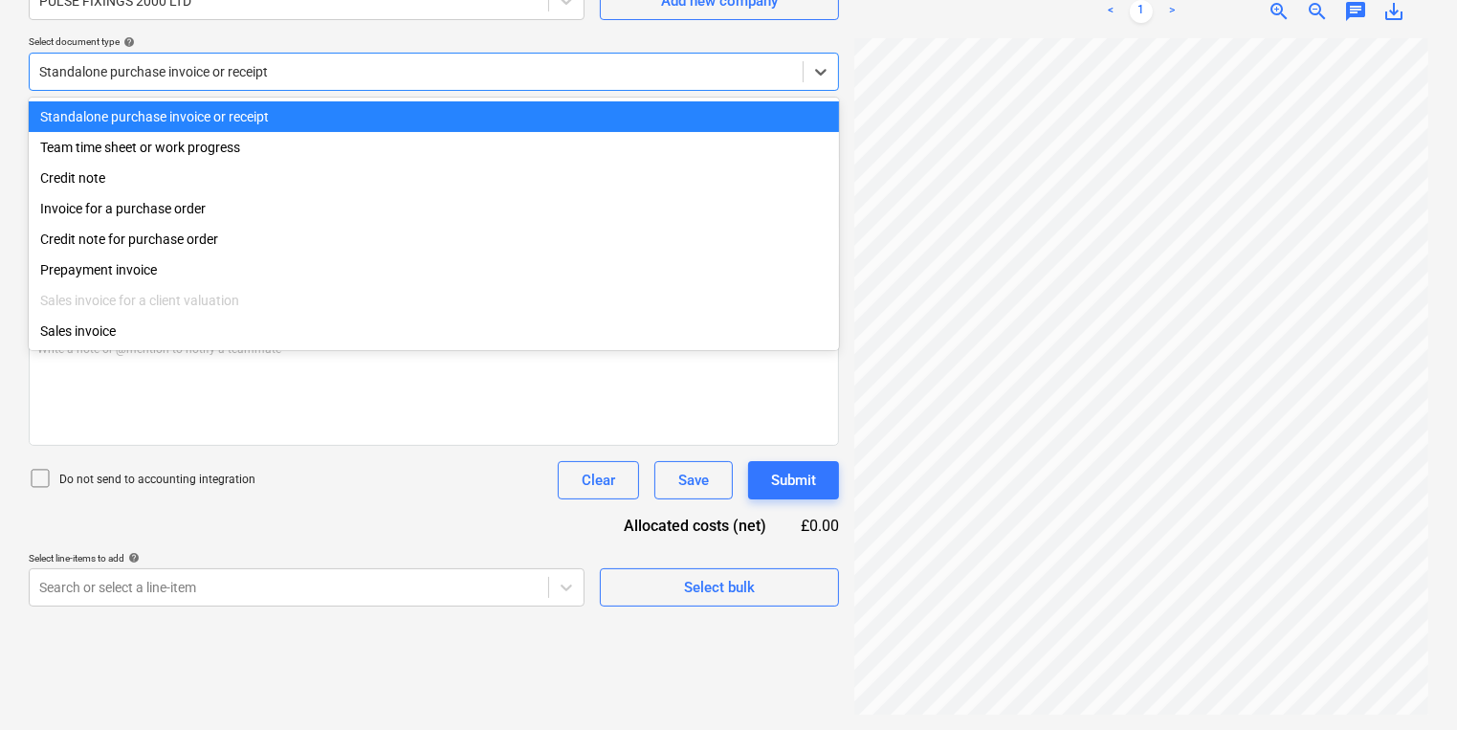
click at [549, 78] on div at bounding box center [416, 71] width 754 height 19
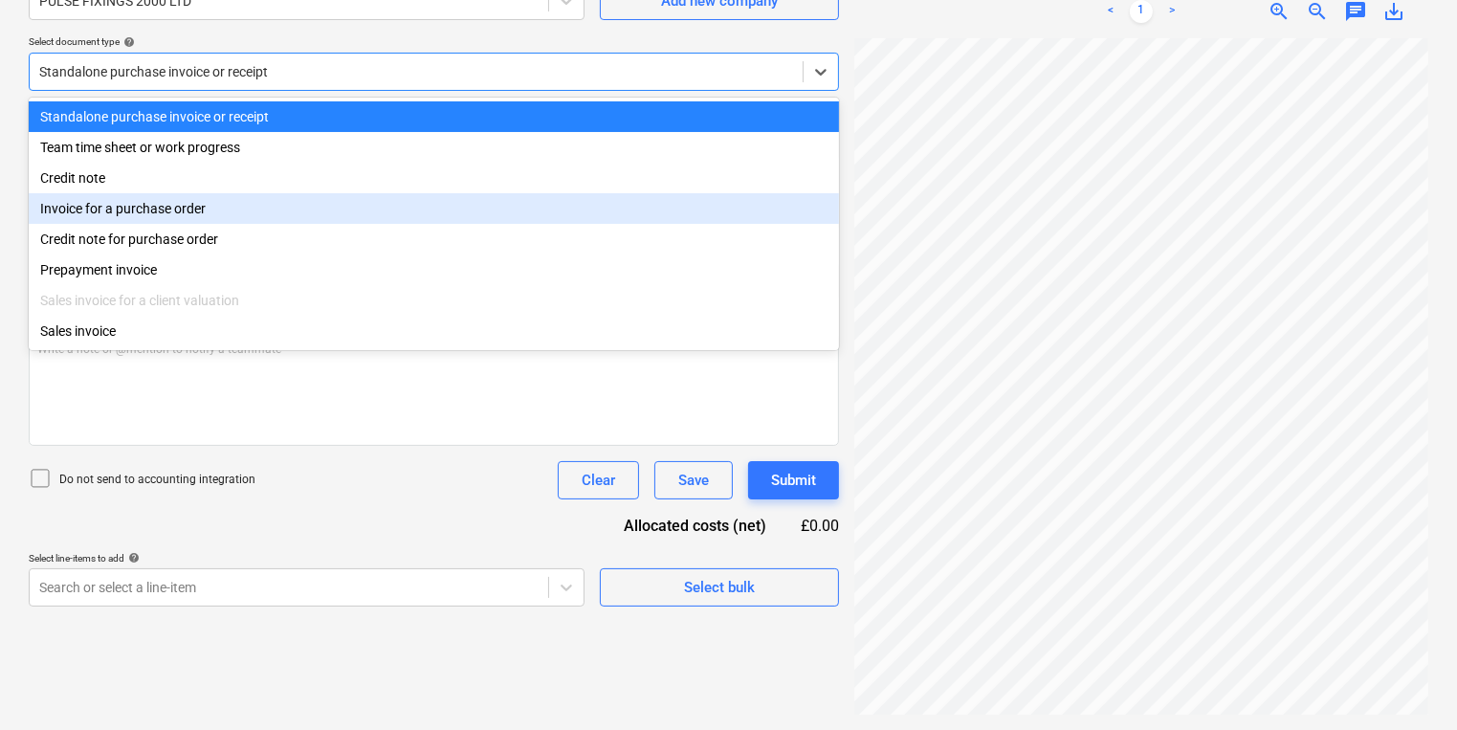
click at [500, 195] on div "Invoice for a purchase order" at bounding box center [434, 208] width 810 height 31
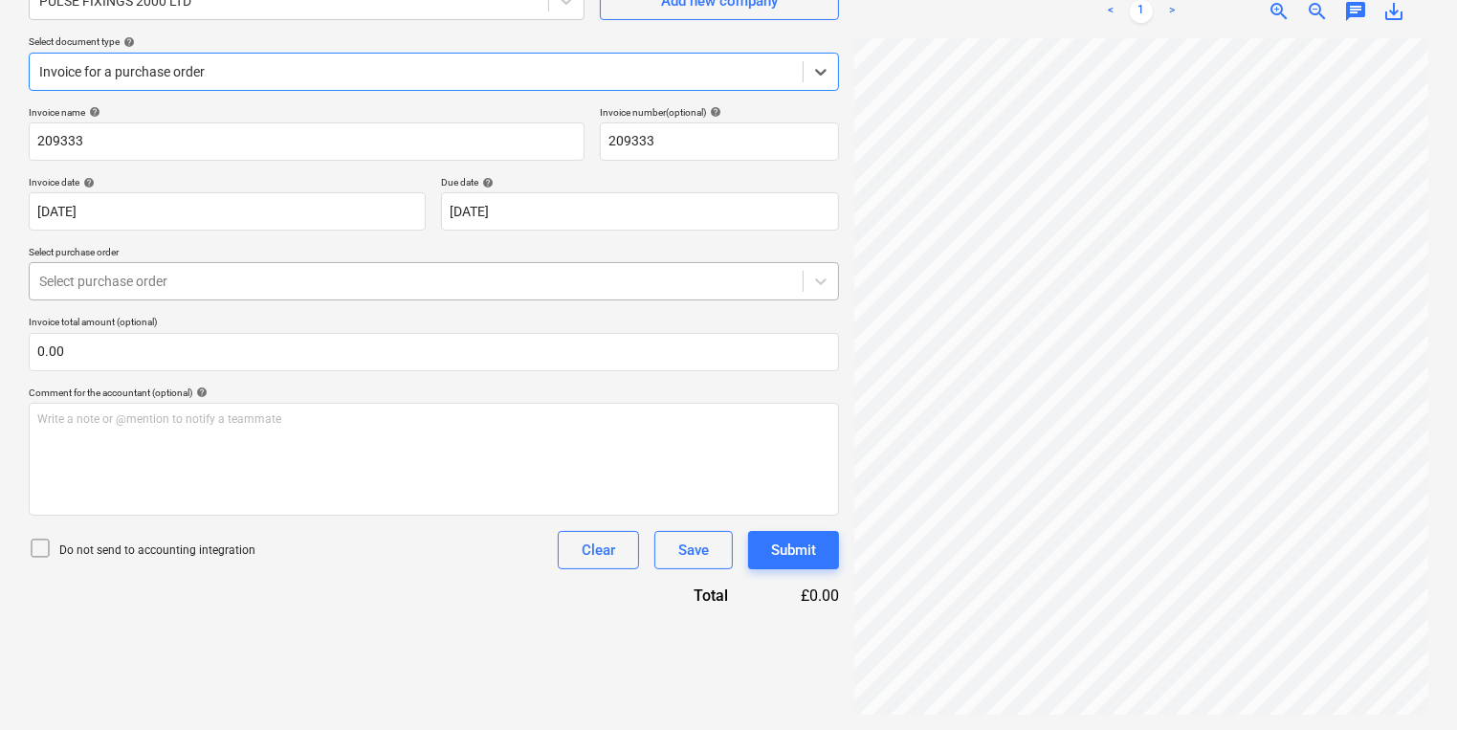
click at [445, 262] on div "Select purchase order" at bounding box center [434, 281] width 810 height 38
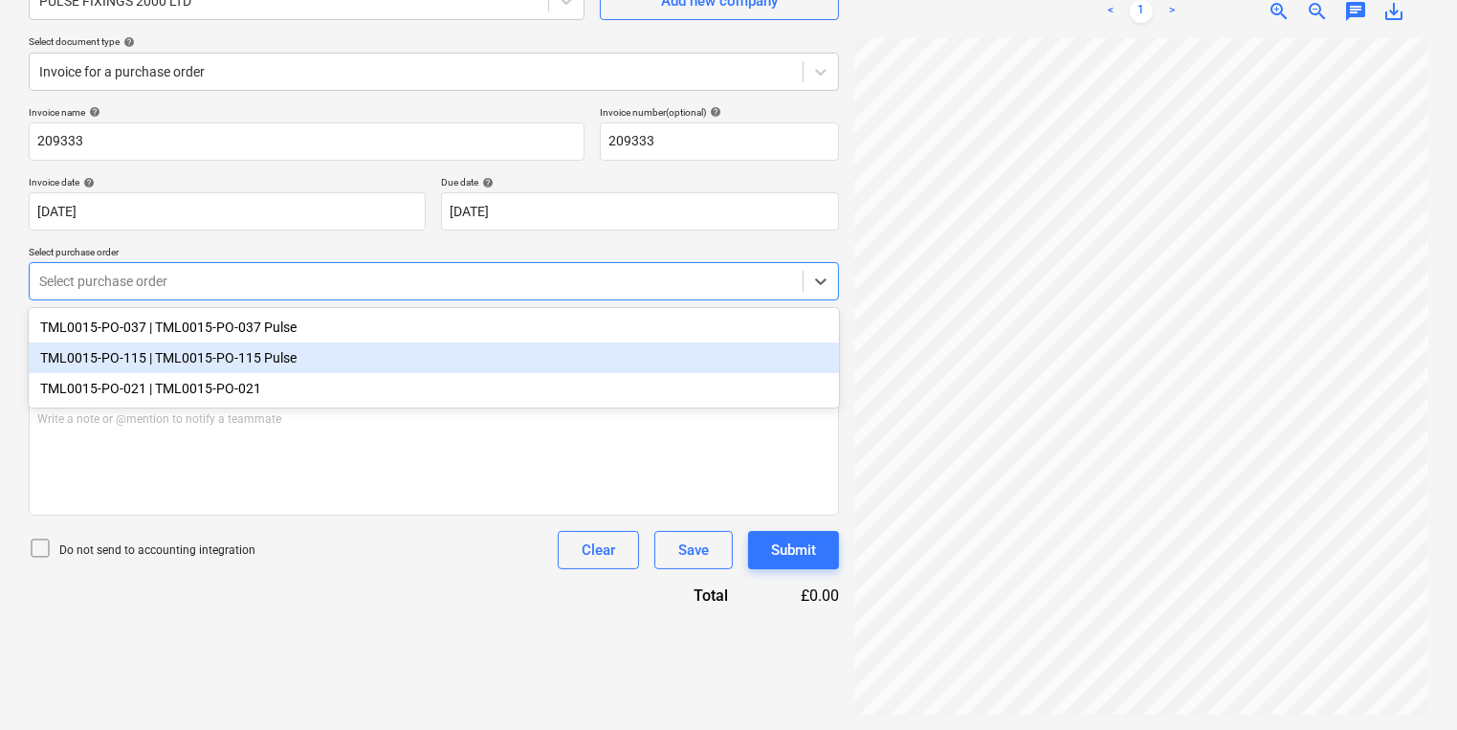
click at [396, 353] on div "TML0015-PO-115 | TML0015-PO-115 Pulse" at bounding box center [434, 358] width 810 height 31
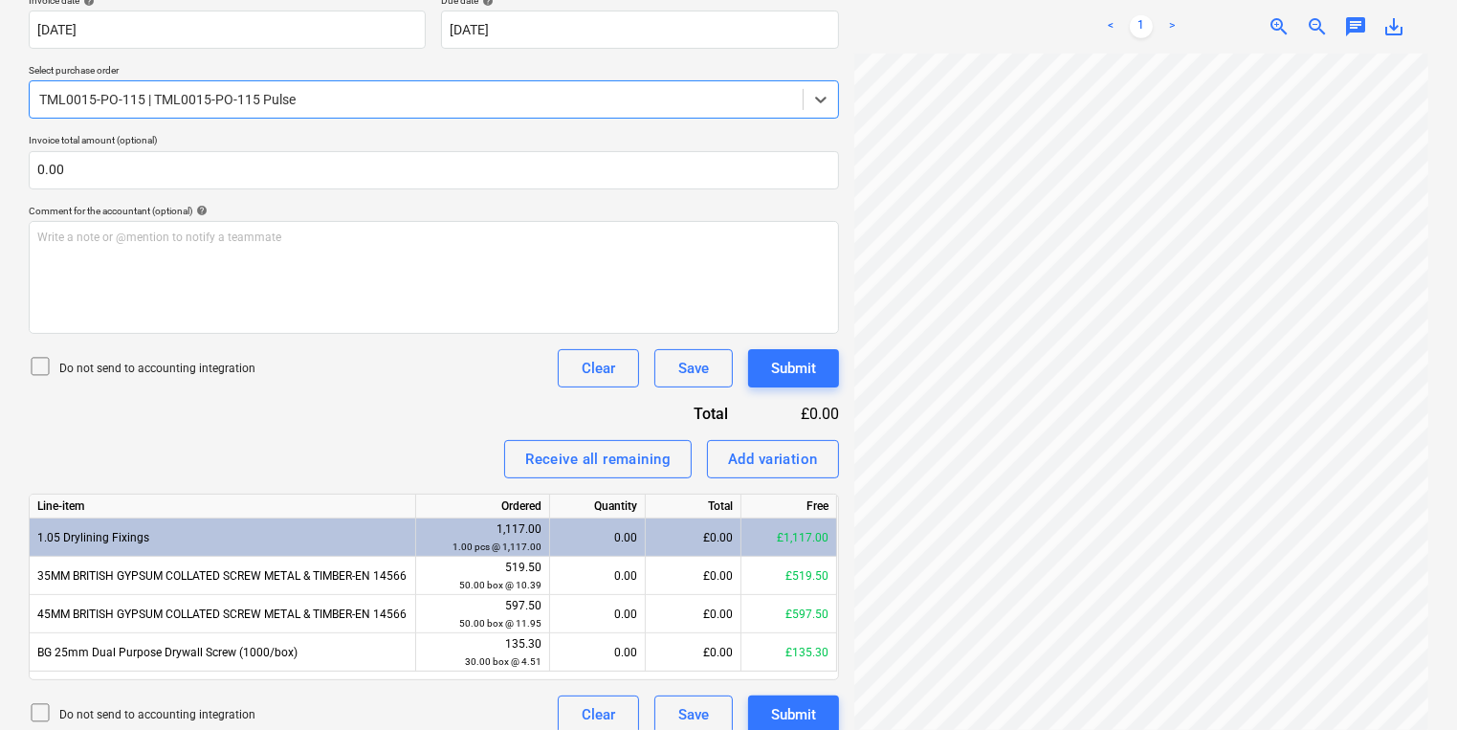
scroll to position [391, 0]
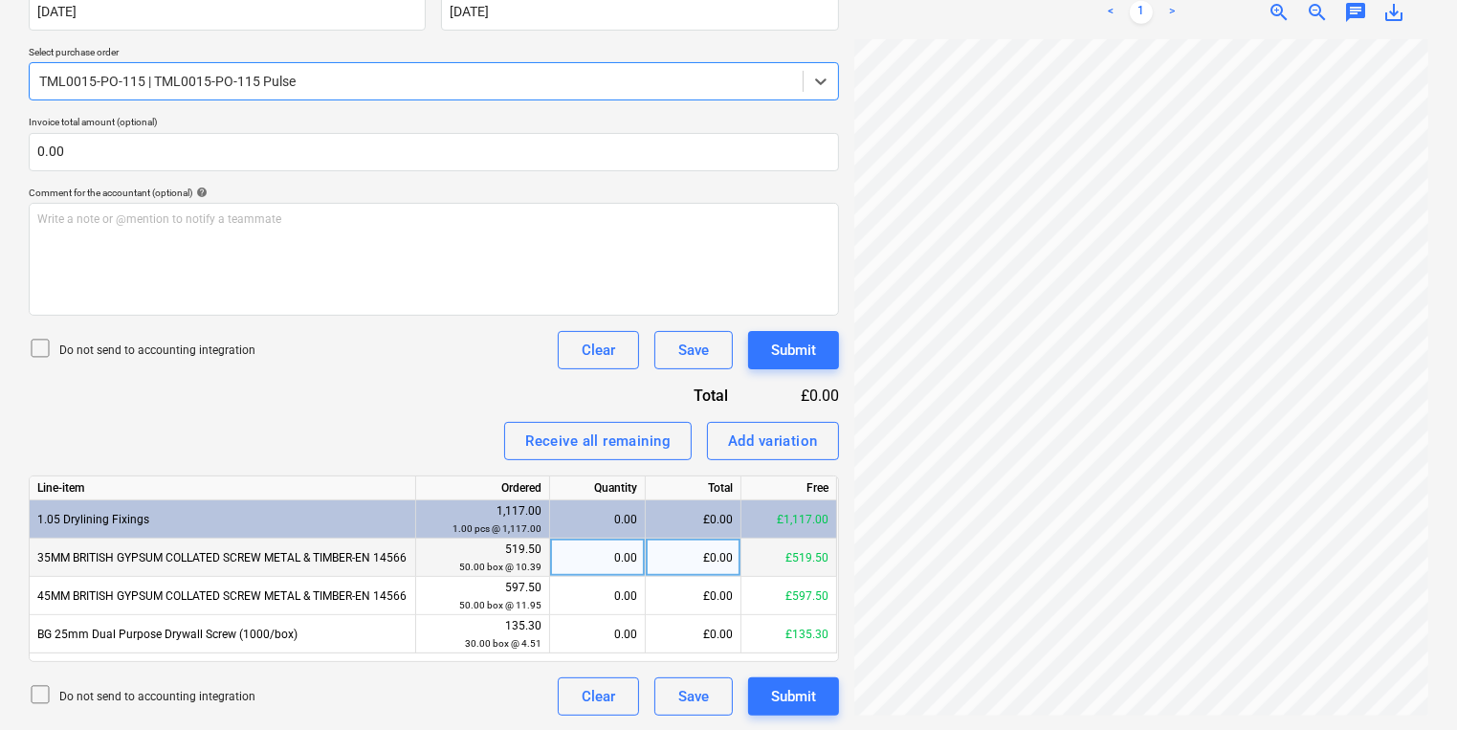
click at [624, 552] on div "0.00" at bounding box center [597, 558] width 79 height 38
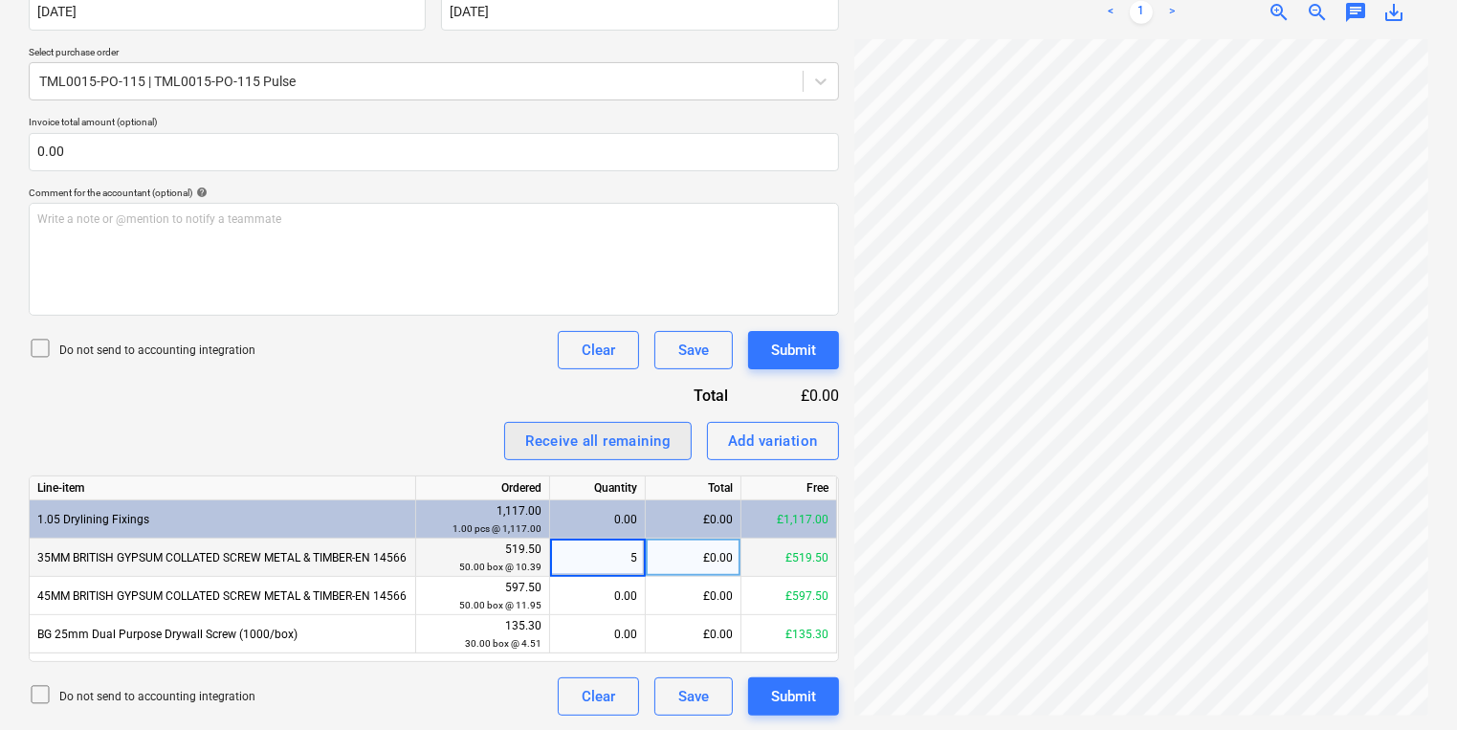
type input "50"
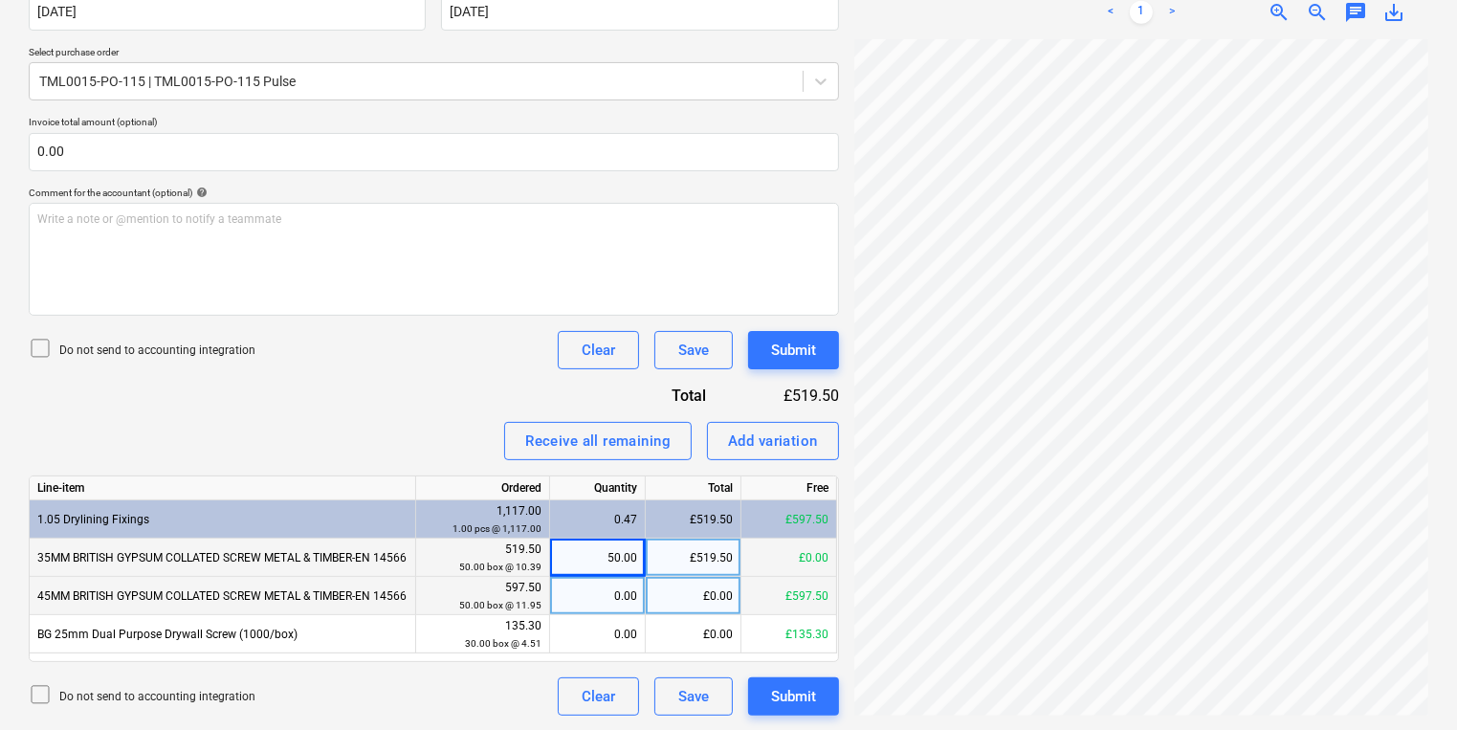
click at [565, 606] on div "0.00" at bounding box center [597, 596] width 79 height 38
type input "50"
click at [555, 655] on div "Line-item Ordered Quantity Total Free 1.05 Drylining Fixings 1,117.00 1.00 pcs …" at bounding box center [434, 569] width 810 height 187
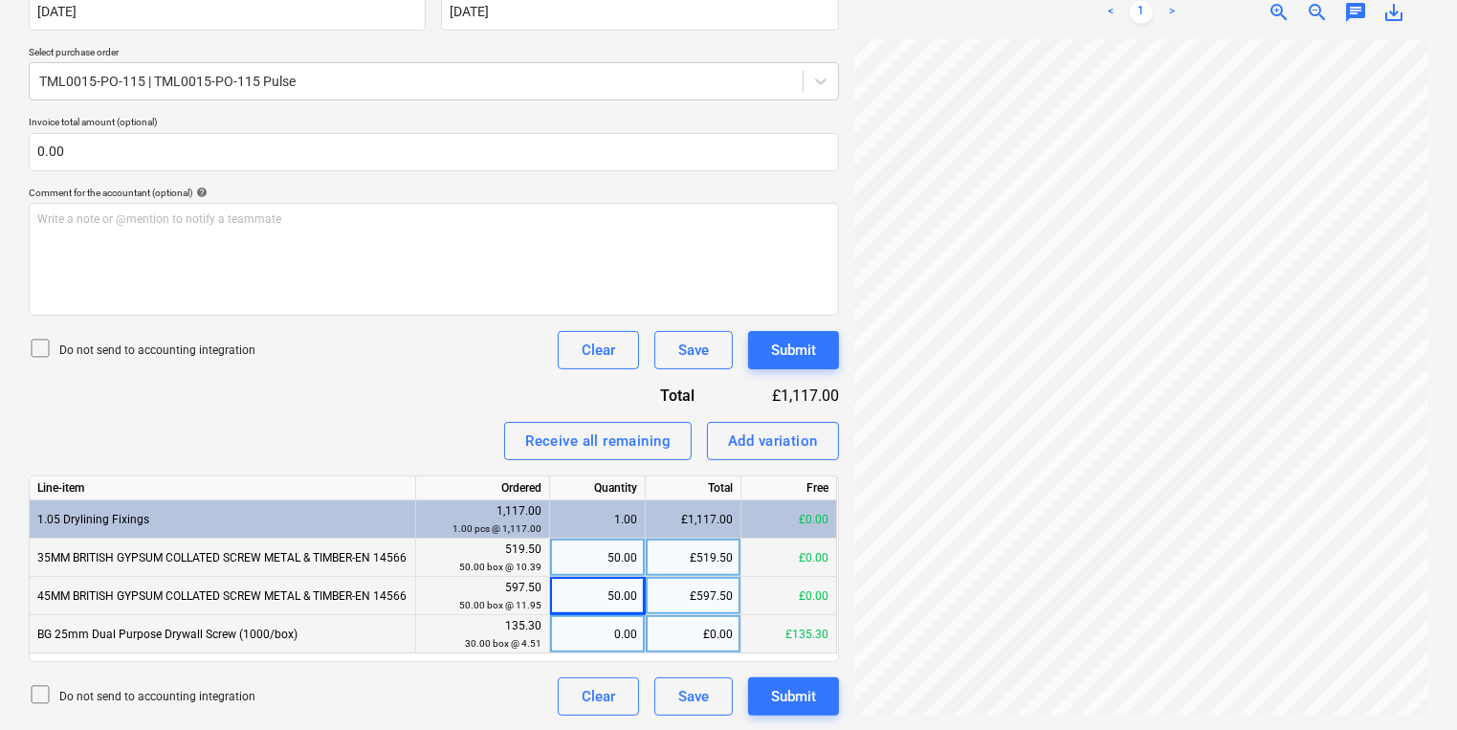
click at [570, 639] on div "0.00" at bounding box center [597, 634] width 79 height 38
type input "30"
click at [840, 368] on div "Create new document Select company PULSE FIXINGS 2000 LTD Add new company Selec…" at bounding box center [434, 213] width 826 height 1019
click at [827, 361] on button "Submit" at bounding box center [793, 350] width 91 height 38
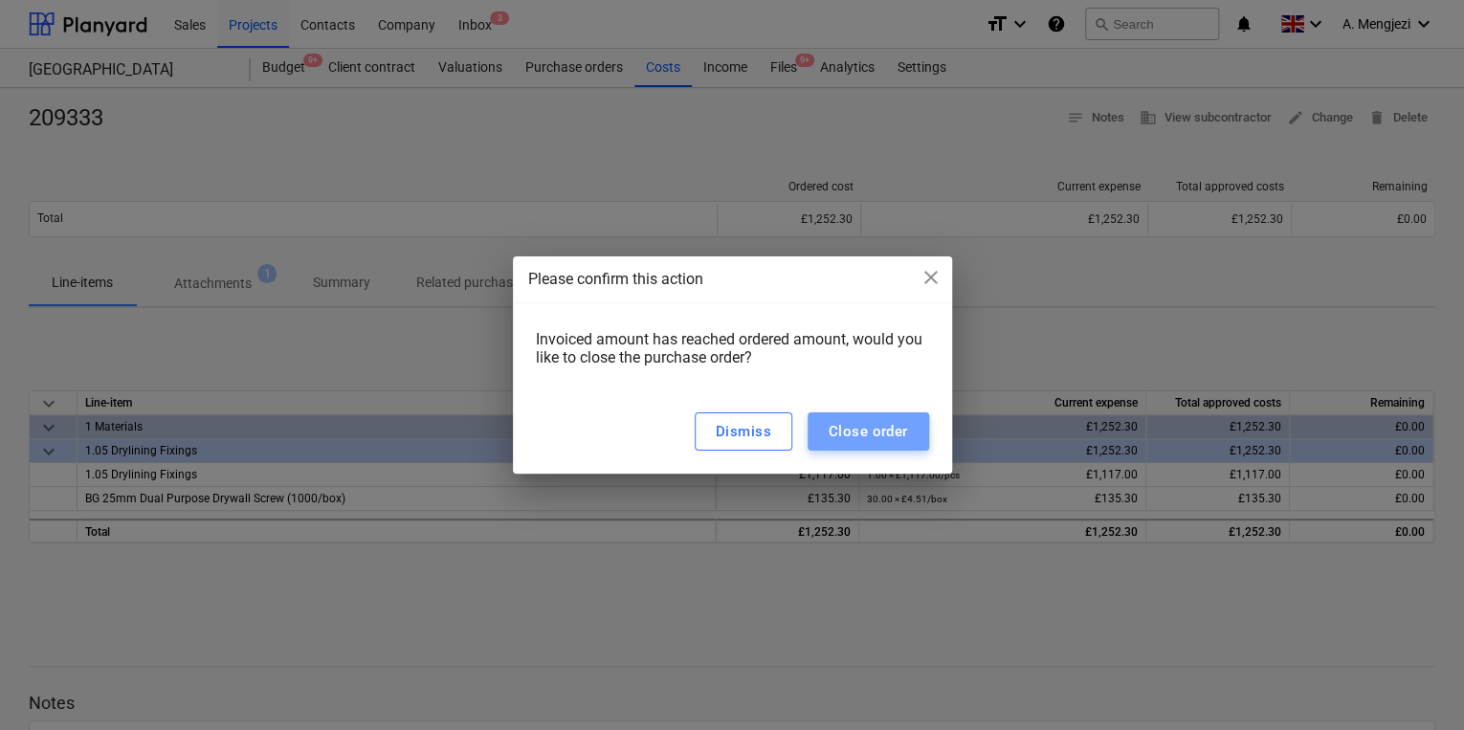
drag, startPoint x: 869, startPoint y: 433, endPoint x: 865, endPoint y: 327, distance: 105.3
click at [870, 434] on div "Close order" at bounding box center [868, 431] width 79 height 25
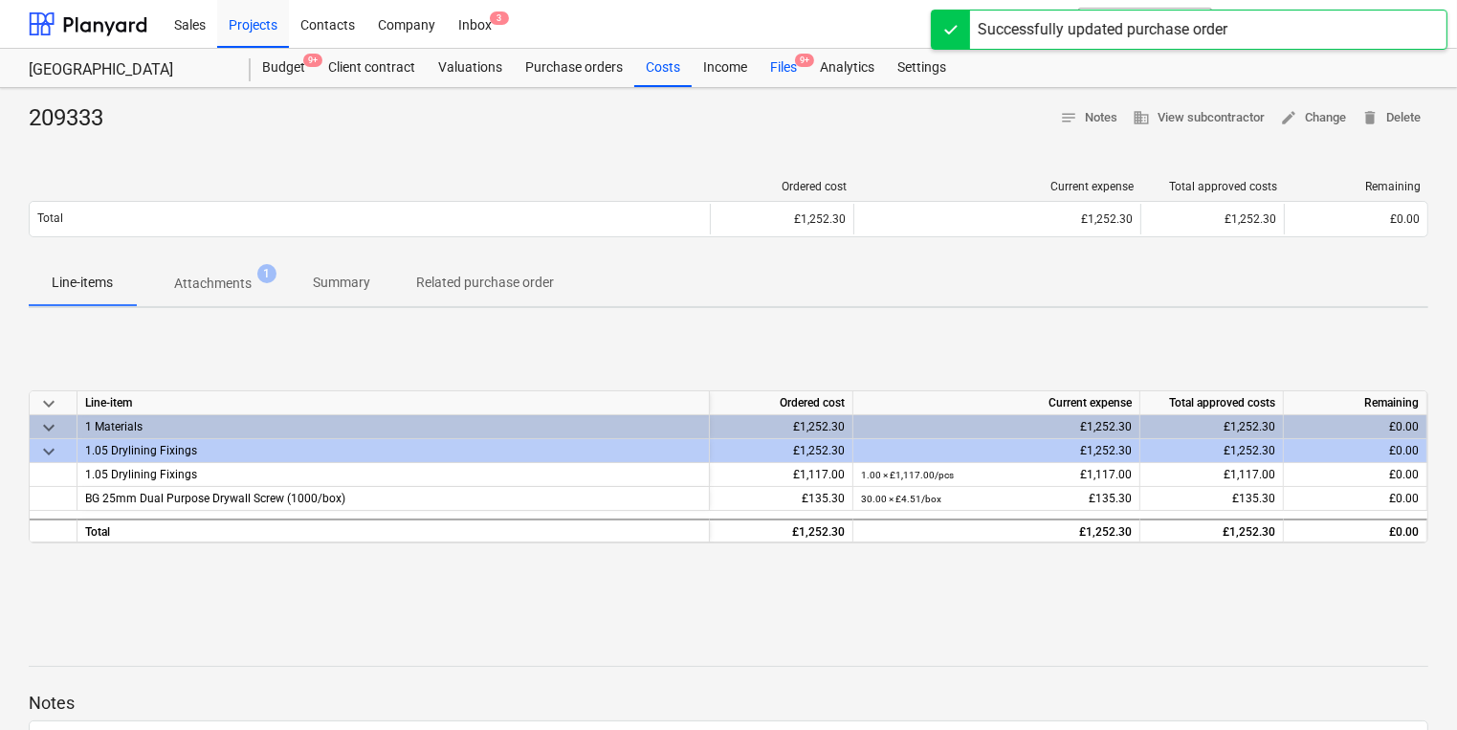
click at [781, 61] on div "Files 9+" at bounding box center [784, 68] width 50 height 38
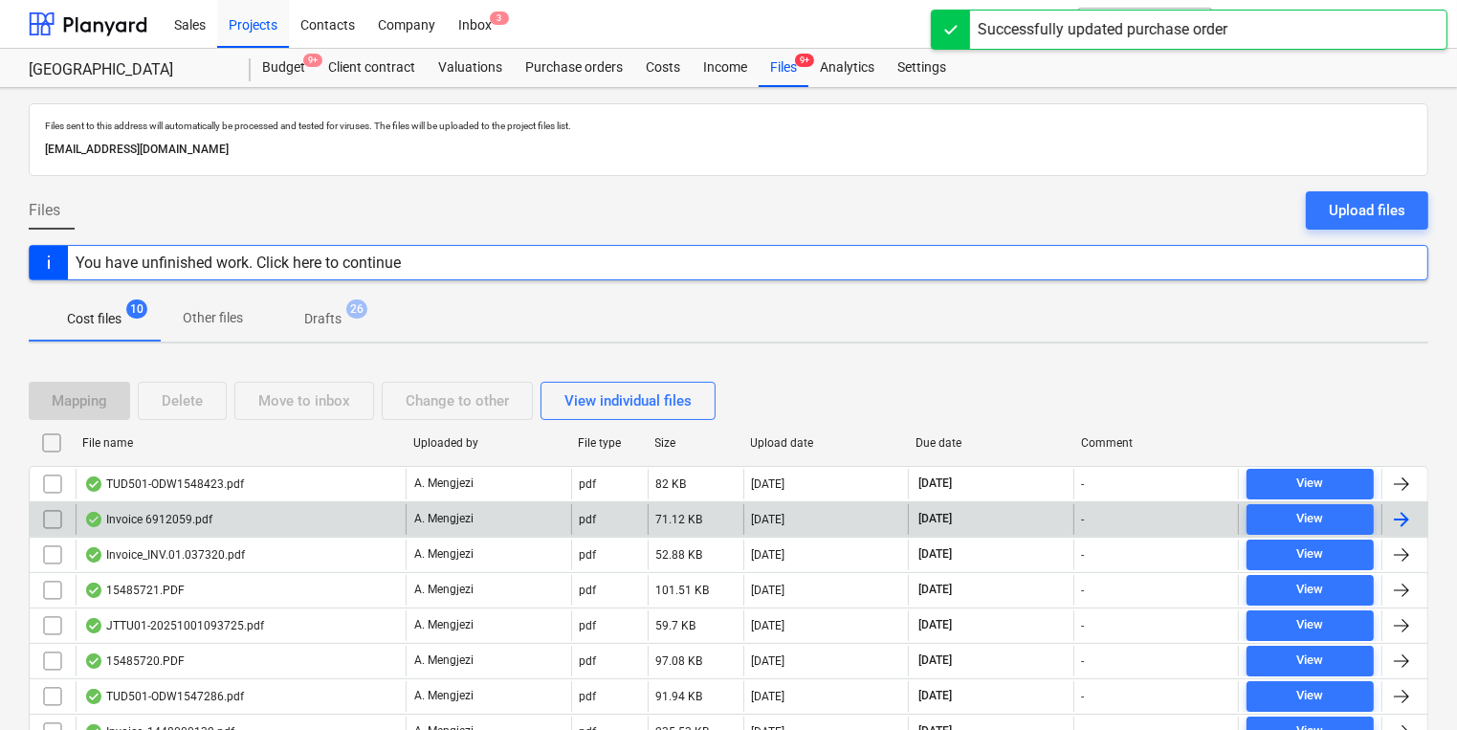
click at [226, 509] on div "Invoice 6912059.pdf" at bounding box center [241, 519] width 330 height 31
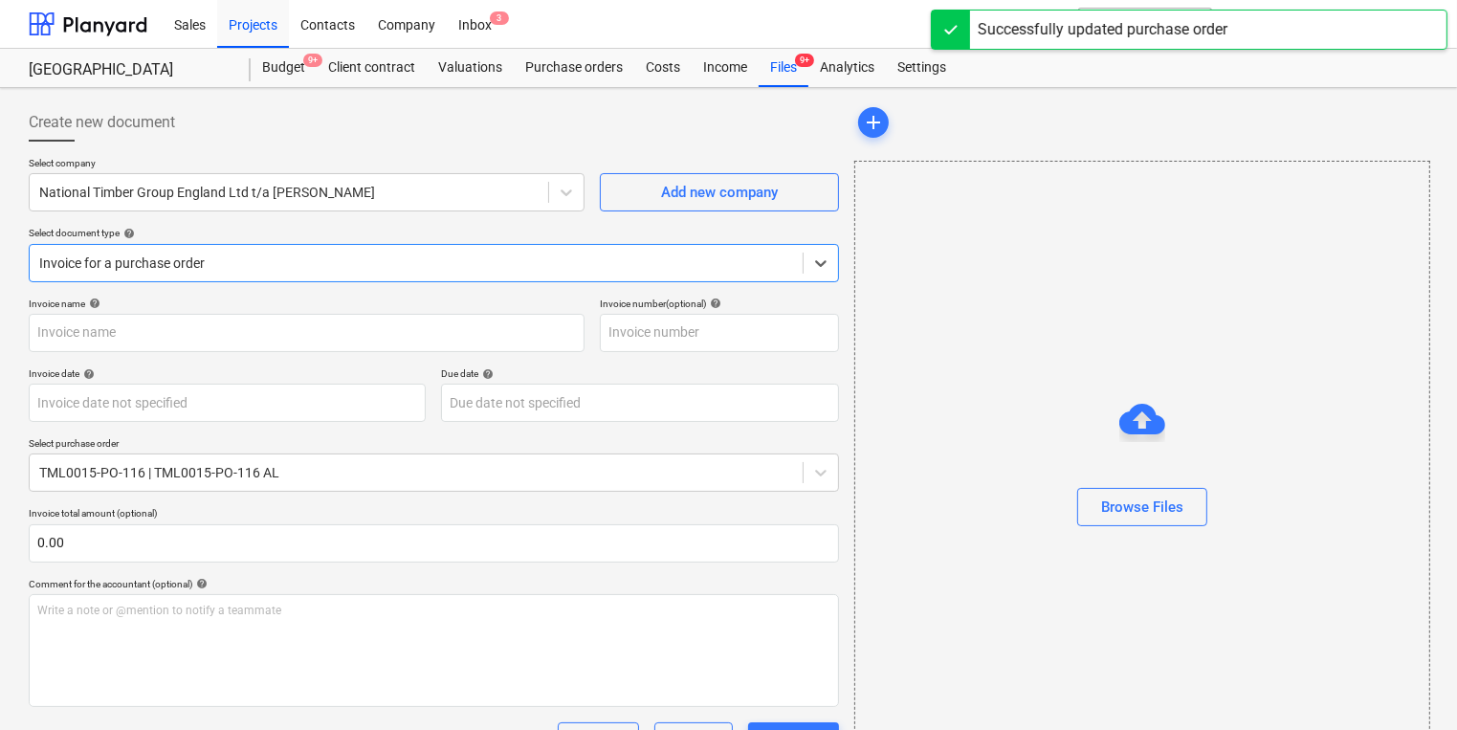
type input "6912059"
type input "[DATE]"
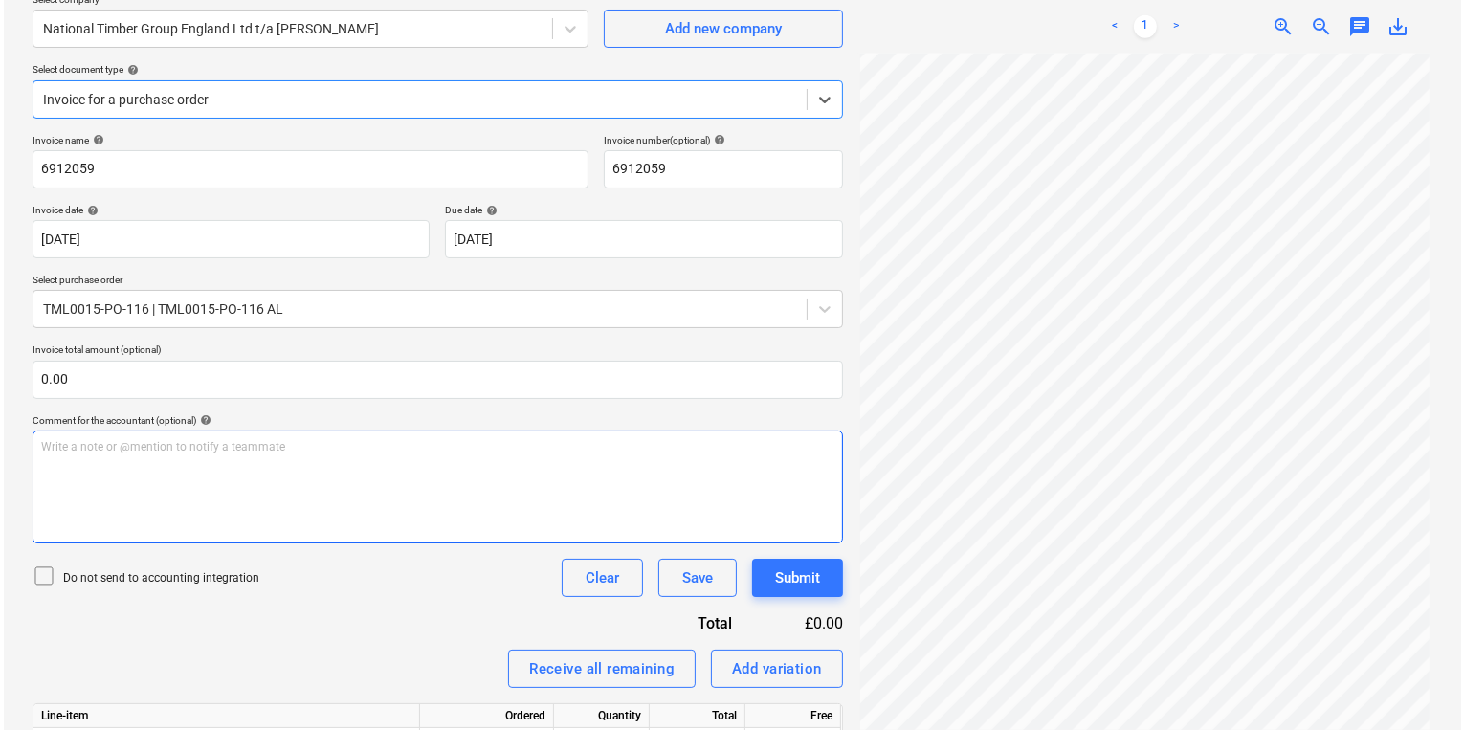
scroll to position [277, 0]
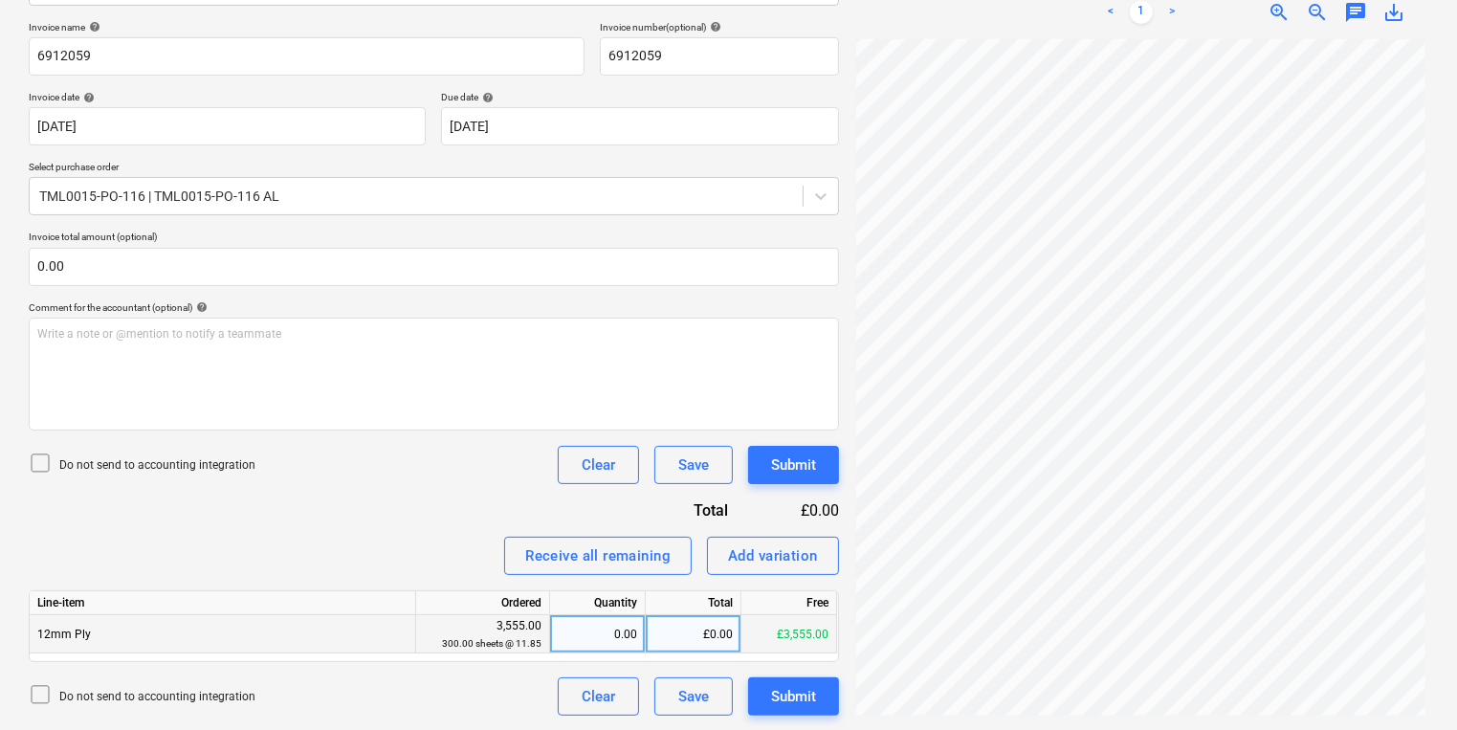
click at [621, 618] on div "0.00" at bounding box center [597, 634] width 79 height 38
type input "300"
click at [810, 455] on div "Submit" at bounding box center [793, 465] width 45 height 25
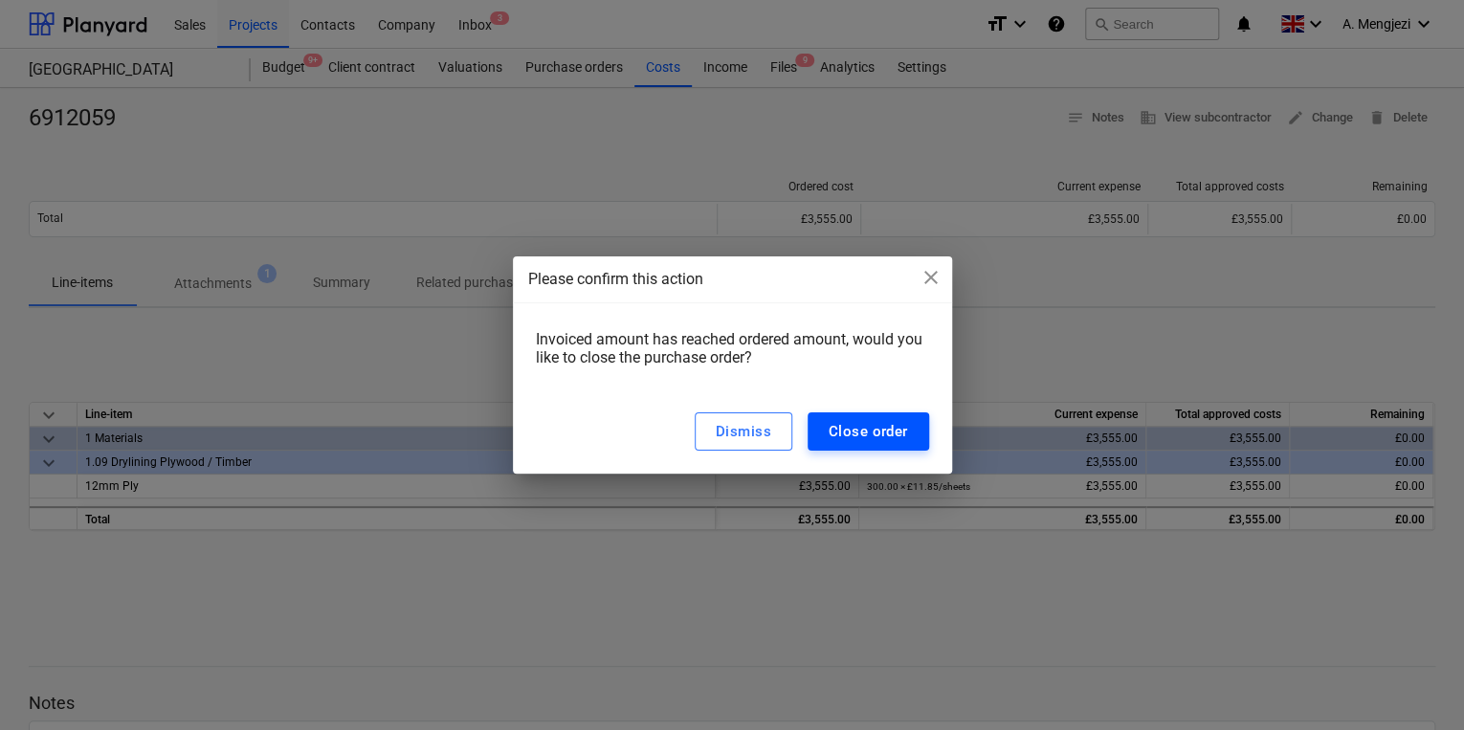
click at [822, 424] on button "Close order" at bounding box center [869, 431] width 122 height 38
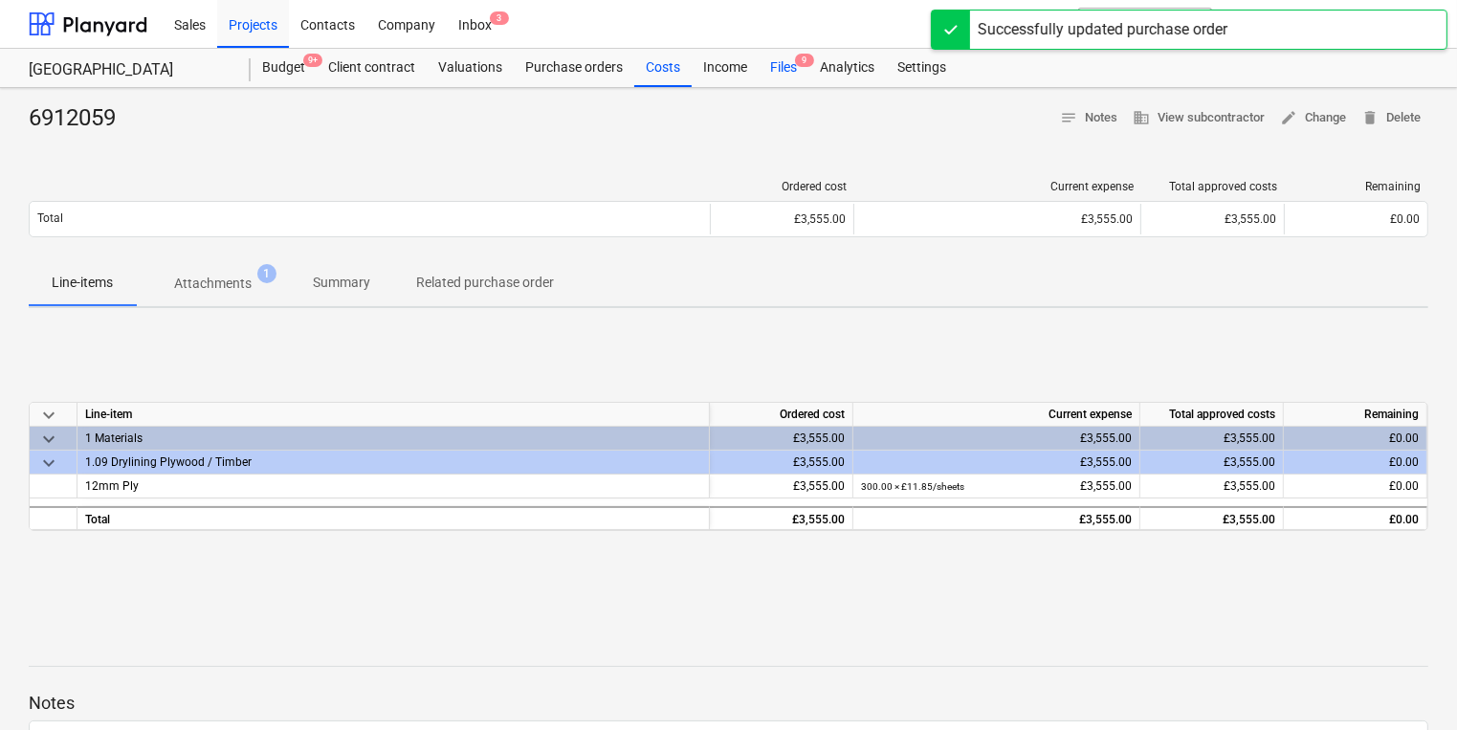
click at [768, 63] on div "Files 9" at bounding box center [784, 68] width 50 height 38
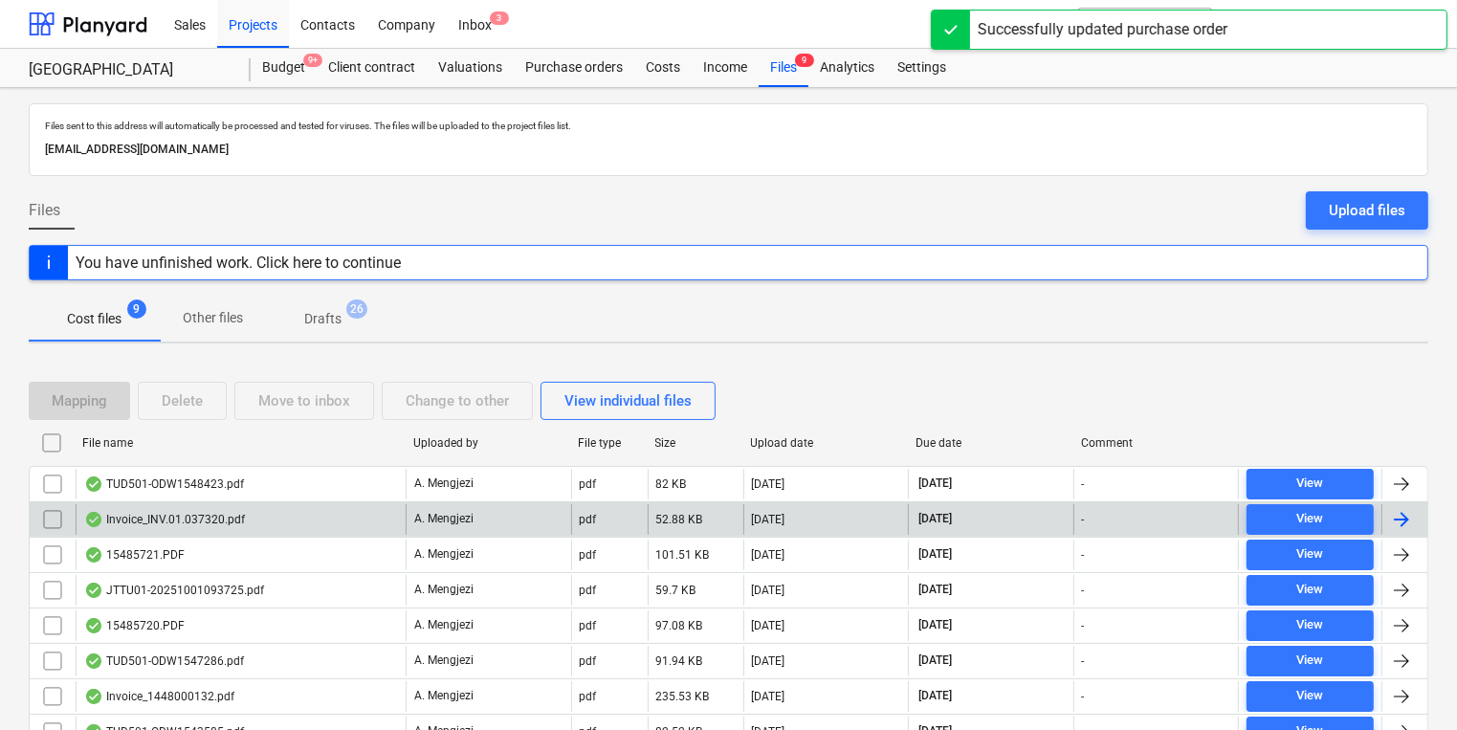
click at [344, 513] on div "Invoice_INV.01.037320.pdf" at bounding box center [241, 519] width 330 height 31
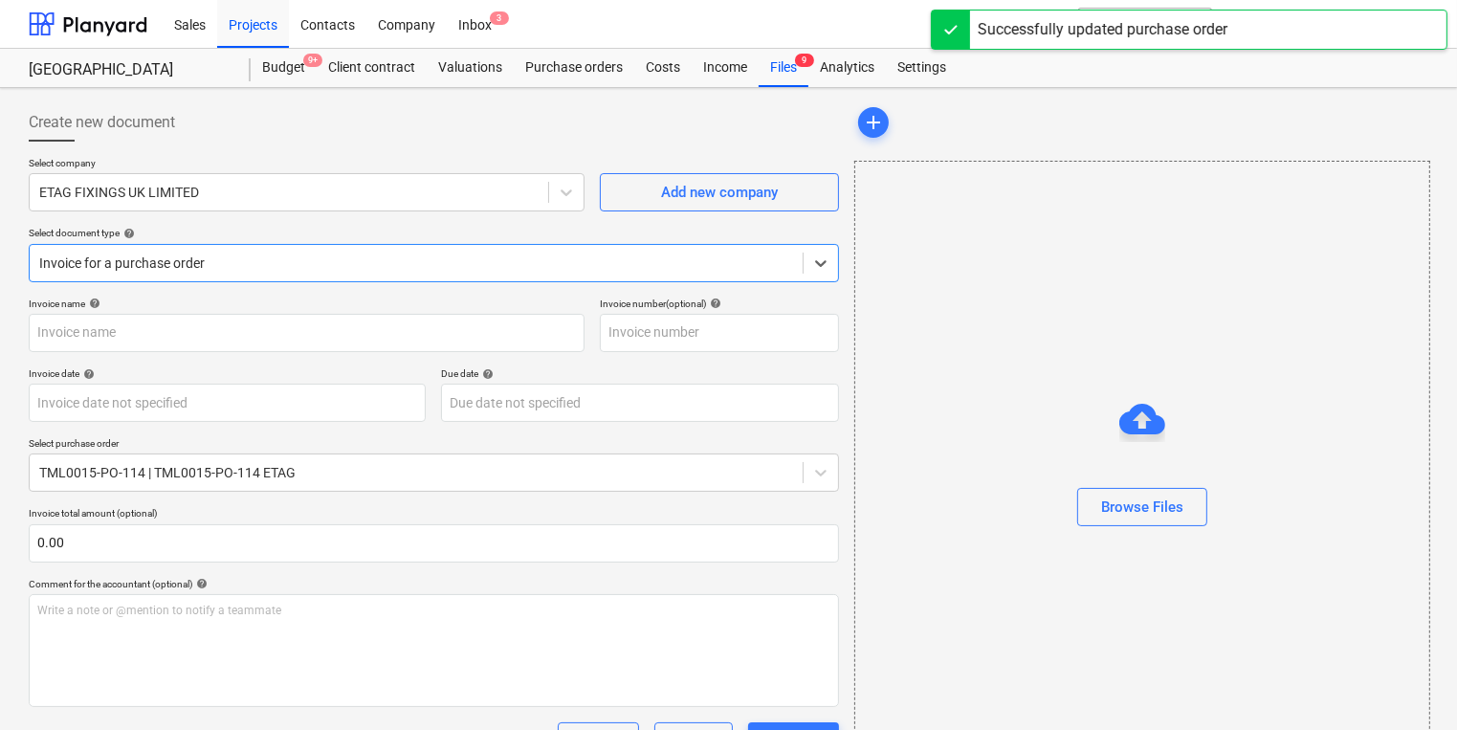
type input "#INV.01.037320"
type input "[DATE]"
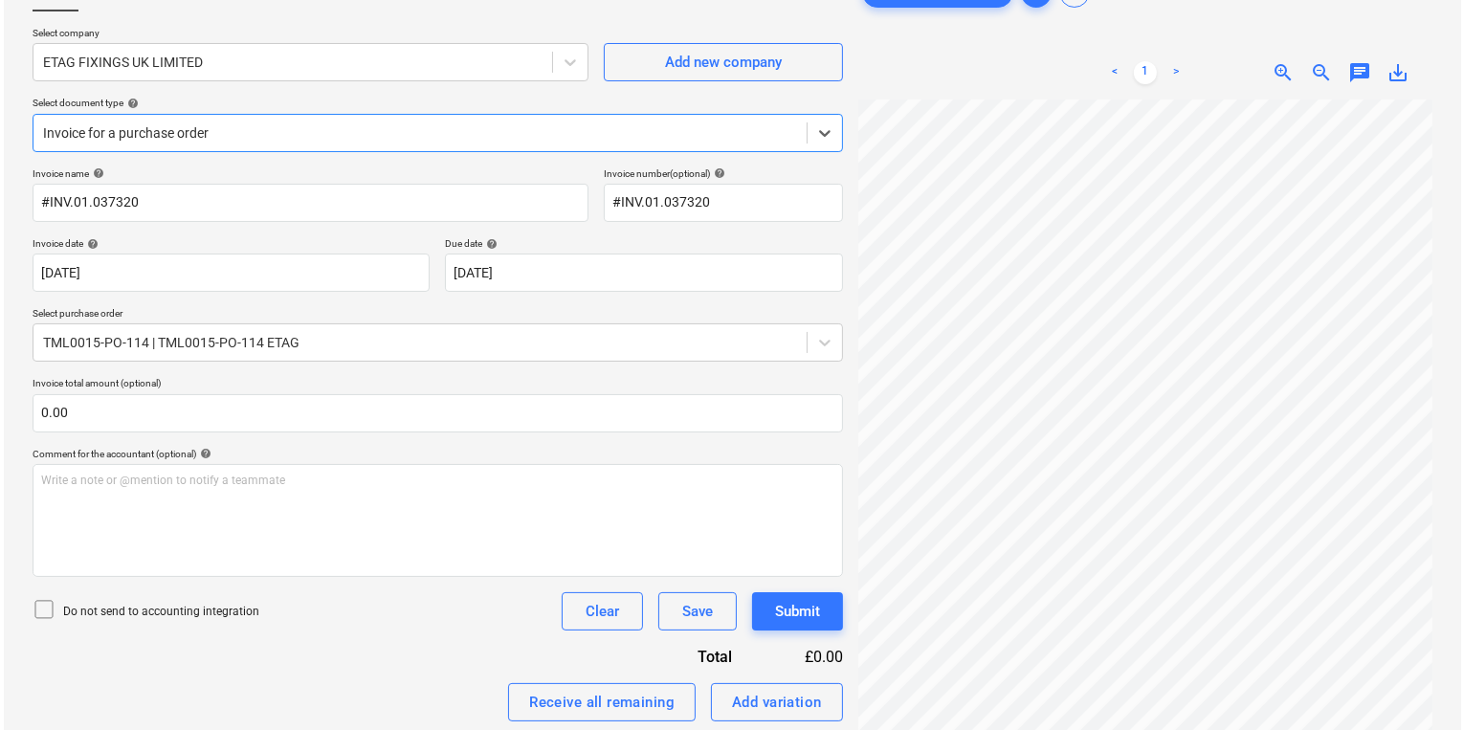
scroll to position [306, 0]
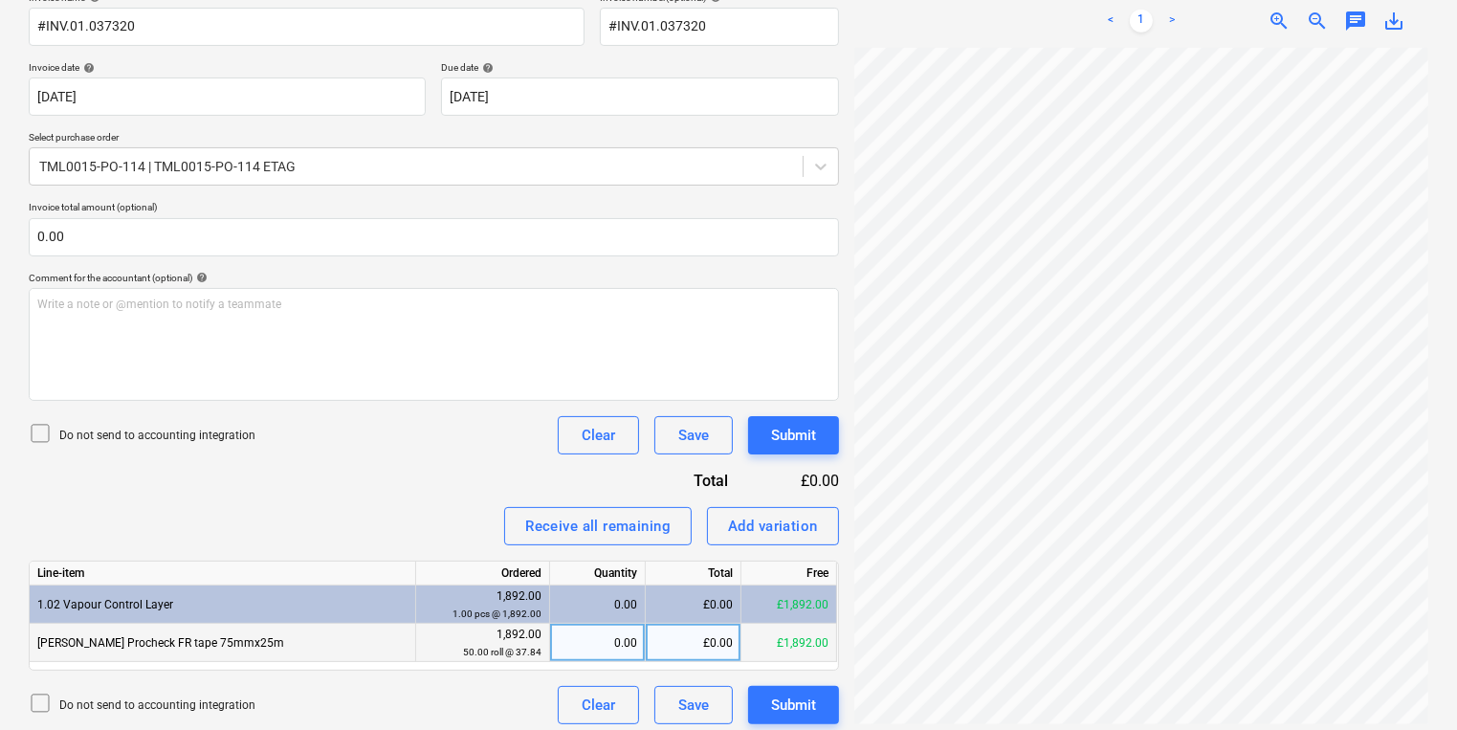
click at [631, 644] on div "0.00" at bounding box center [597, 643] width 79 height 38
type input "50"
click at [800, 436] on div "Submit" at bounding box center [793, 435] width 45 height 25
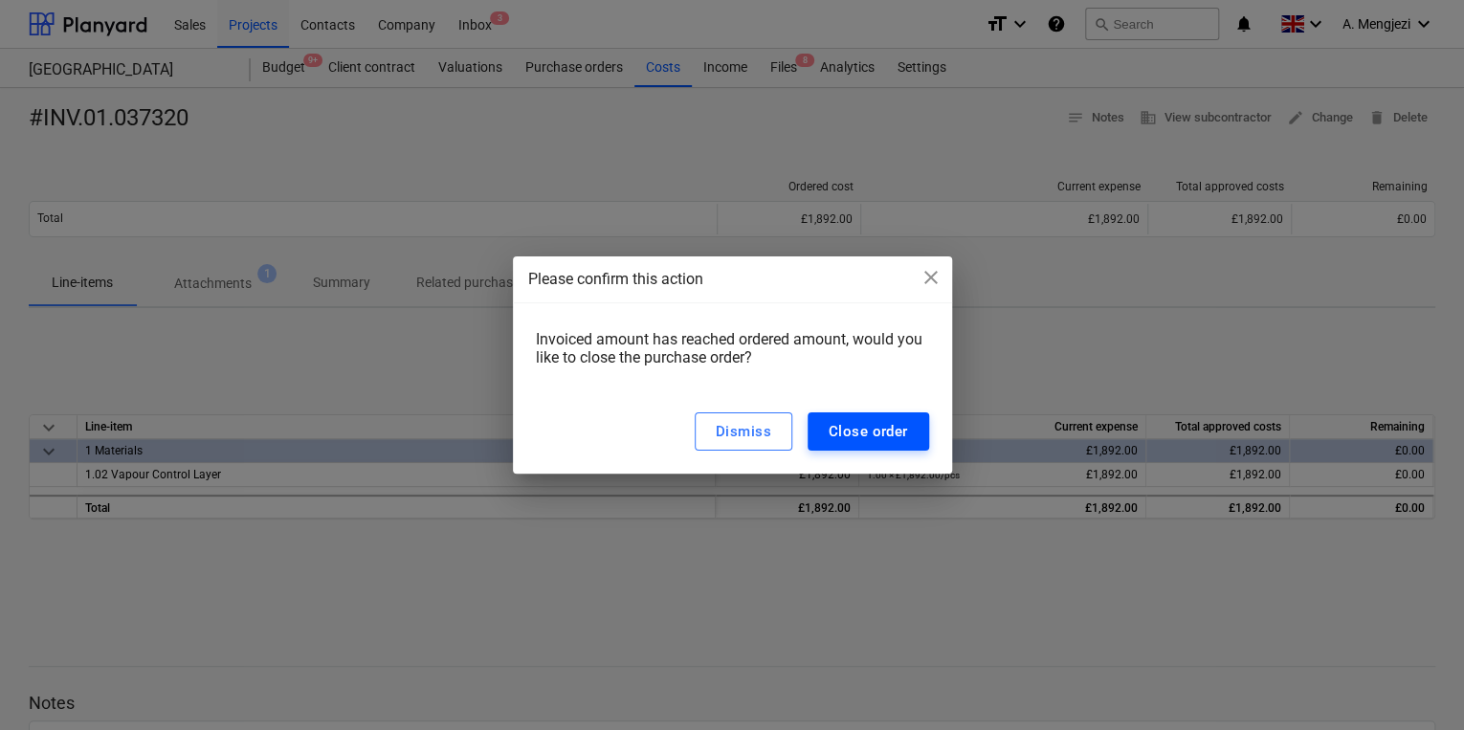
click at [886, 429] on div "Close order" at bounding box center [868, 431] width 79 height 25
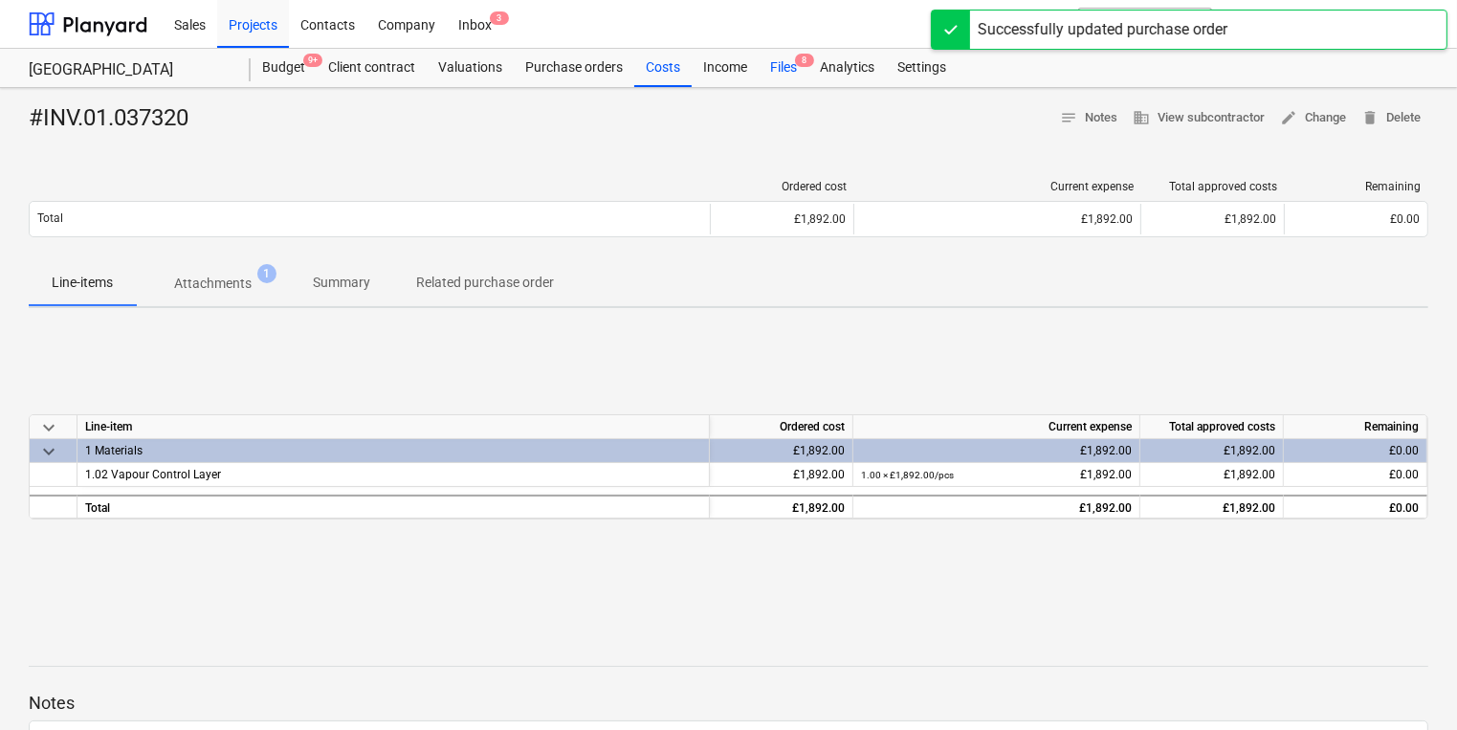
click at [788, 68] on div "Files 8" at bounding box center [784, 68] width 50 height 38
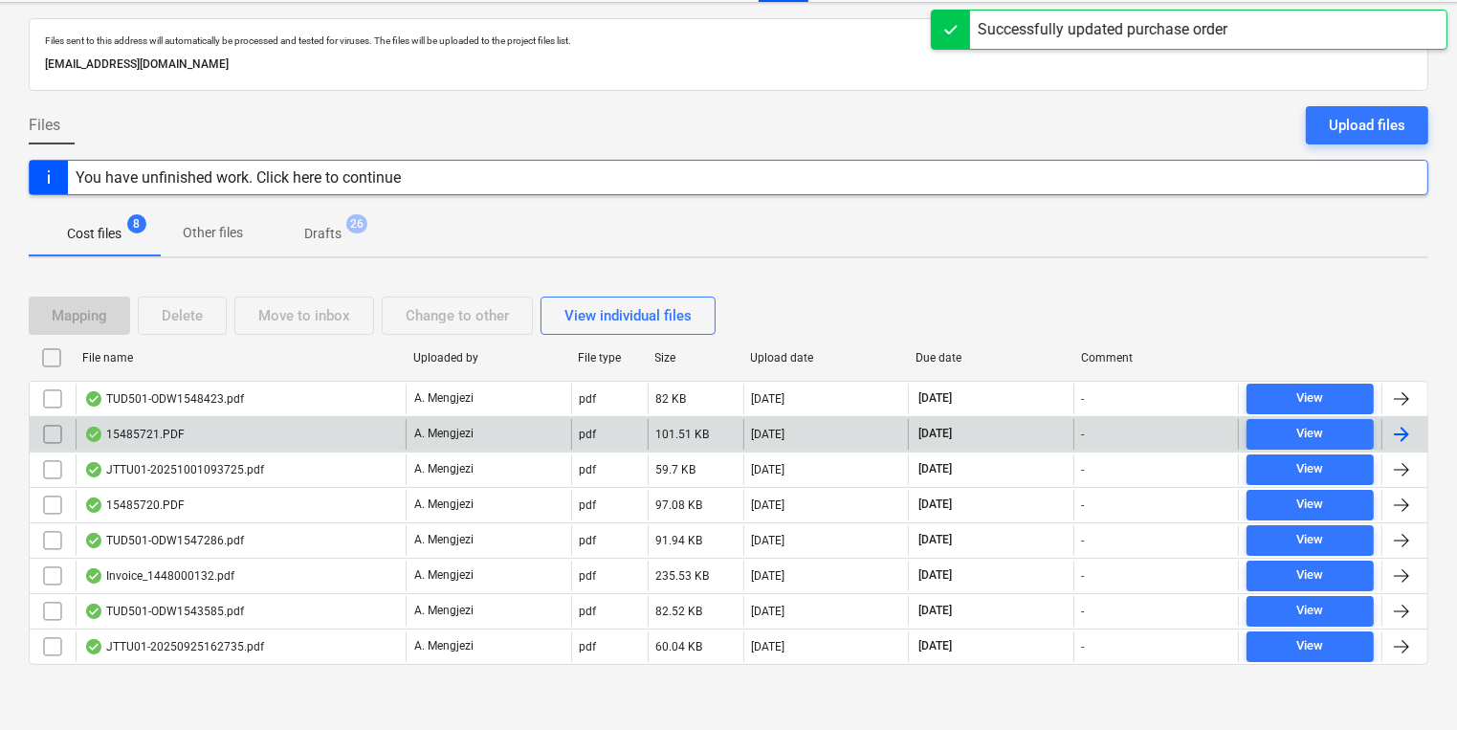
click at [440, 422] on div "A. Mengjezi" at bounding box center [489, 434] width 166 height 31
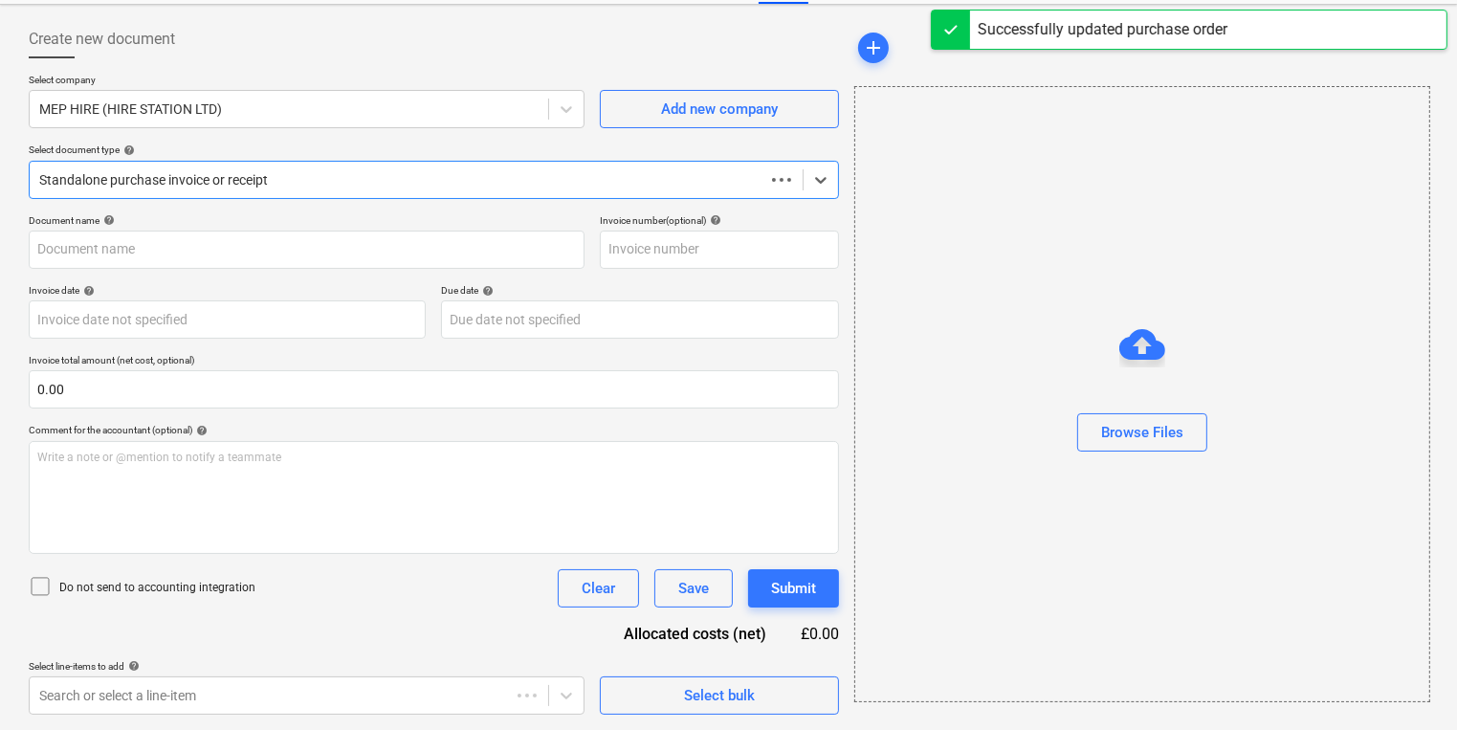
scroll to position [82, 0]
type input "15485721"
type input "[DATE]"
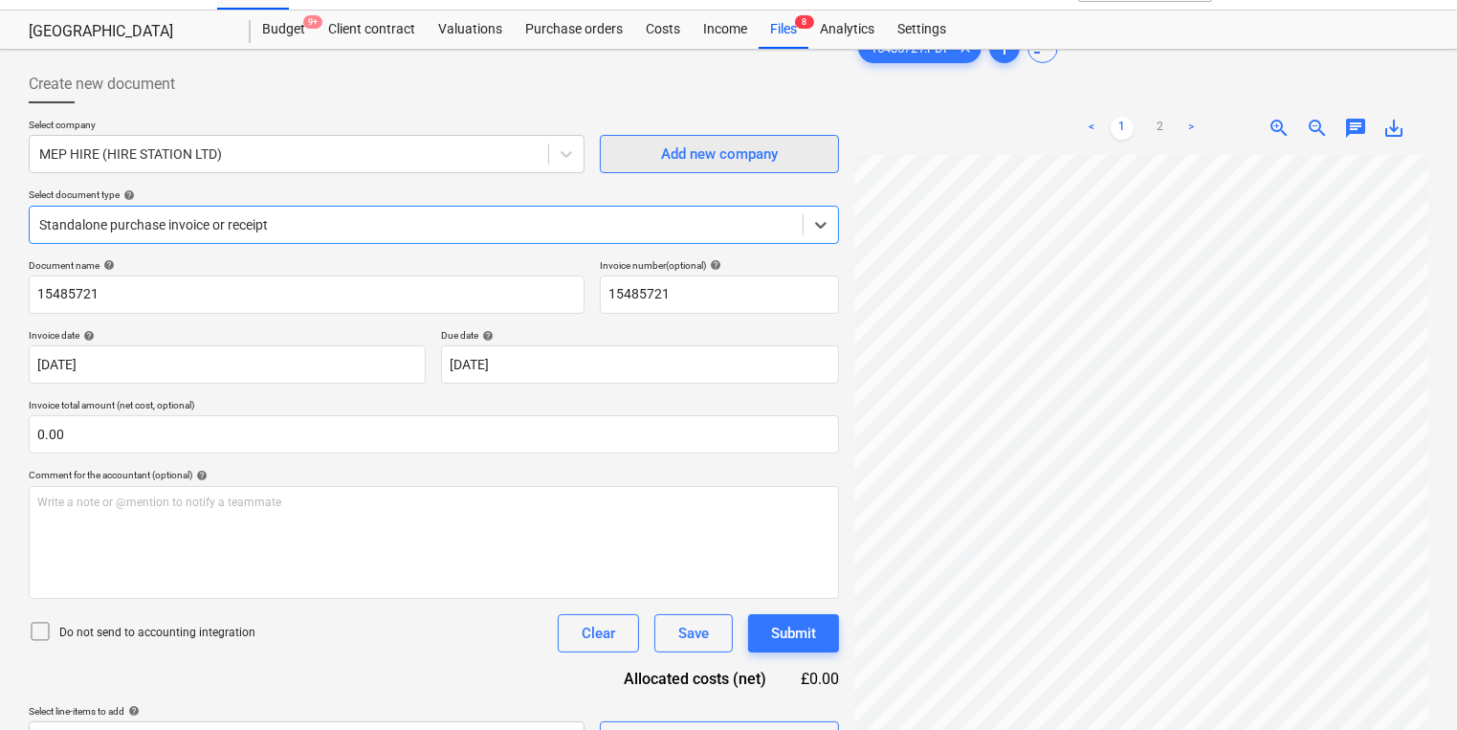
scroll to position [0, 0]
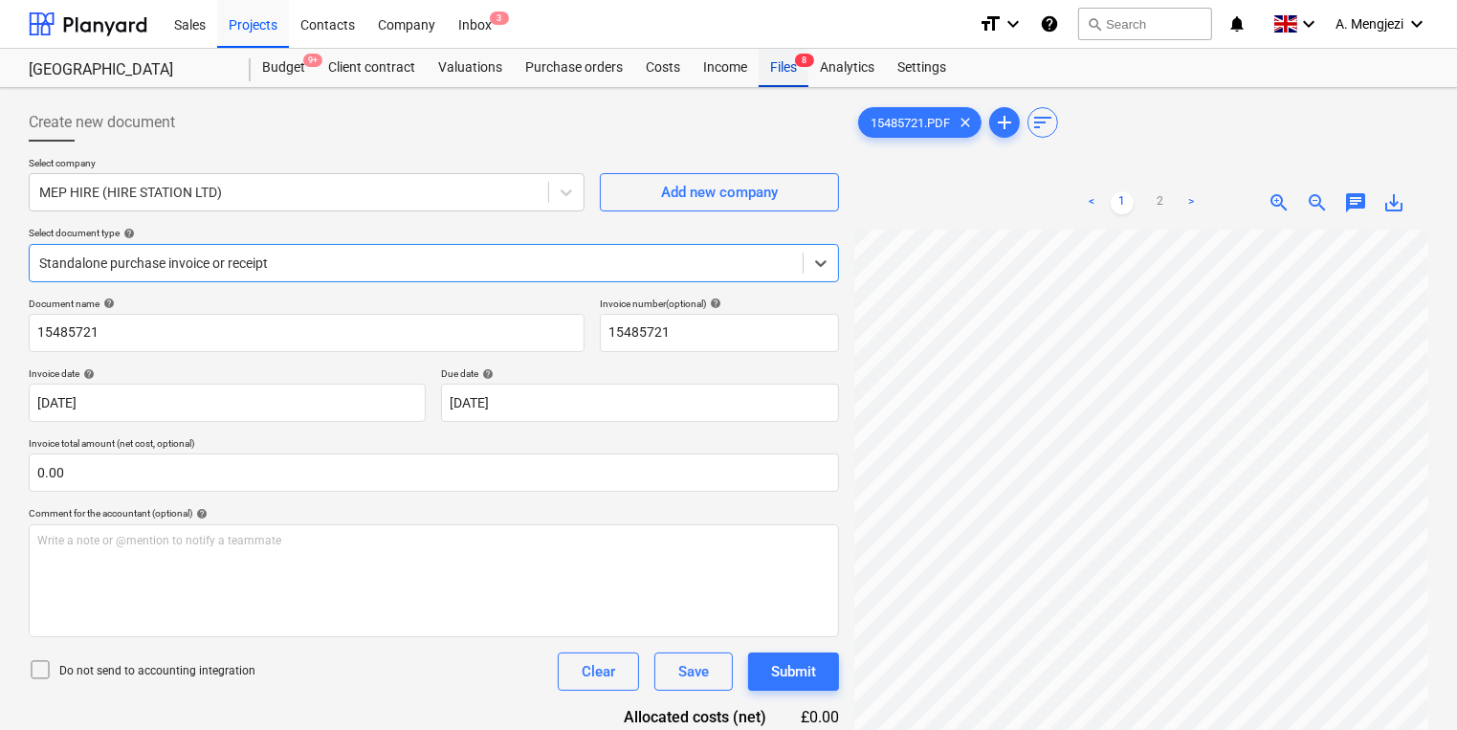
click at [786, 60] on div "Files 8" at bounding box center [784, 68] width 50 height 38
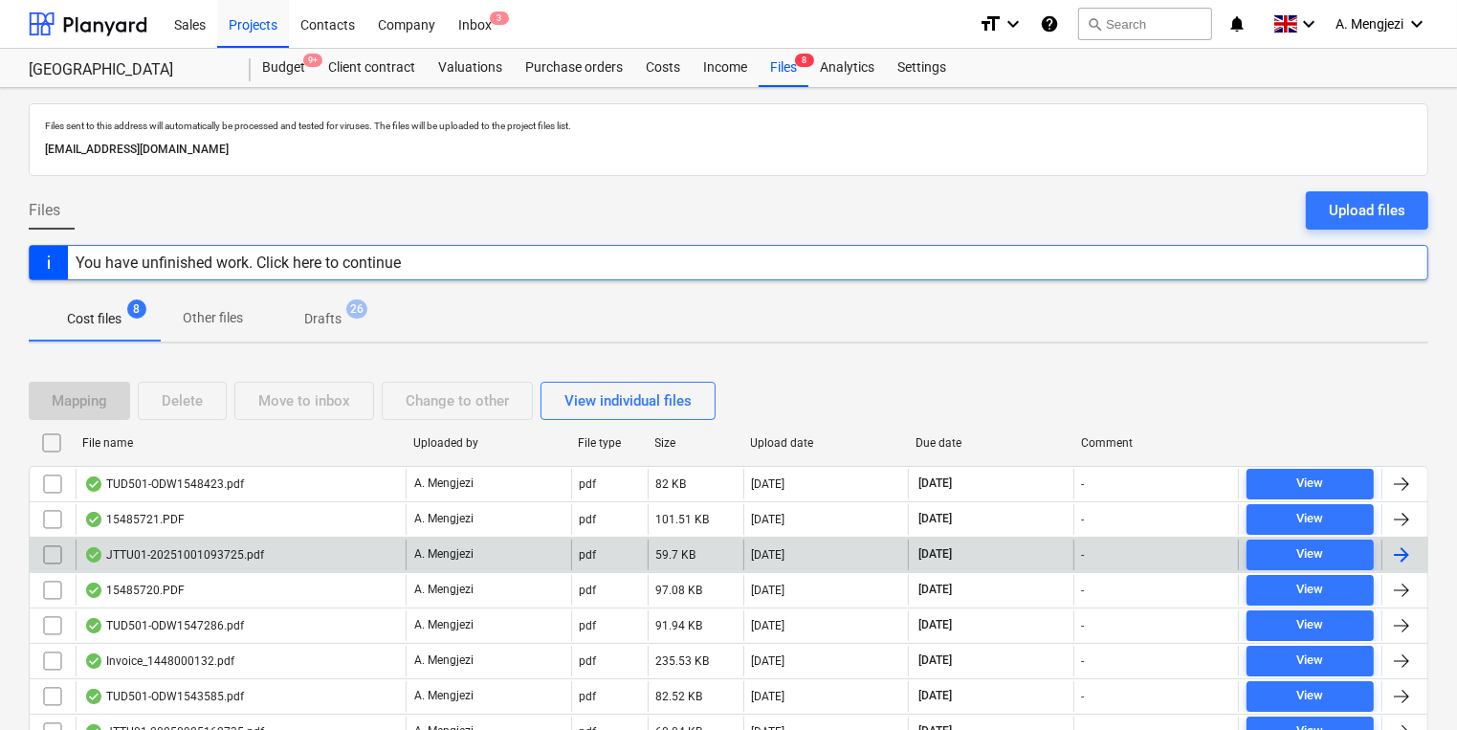
click at [176, 555] on div "JTTU01-20251001093725.pdf" at bounding box center [174, 554] width 180 height 15
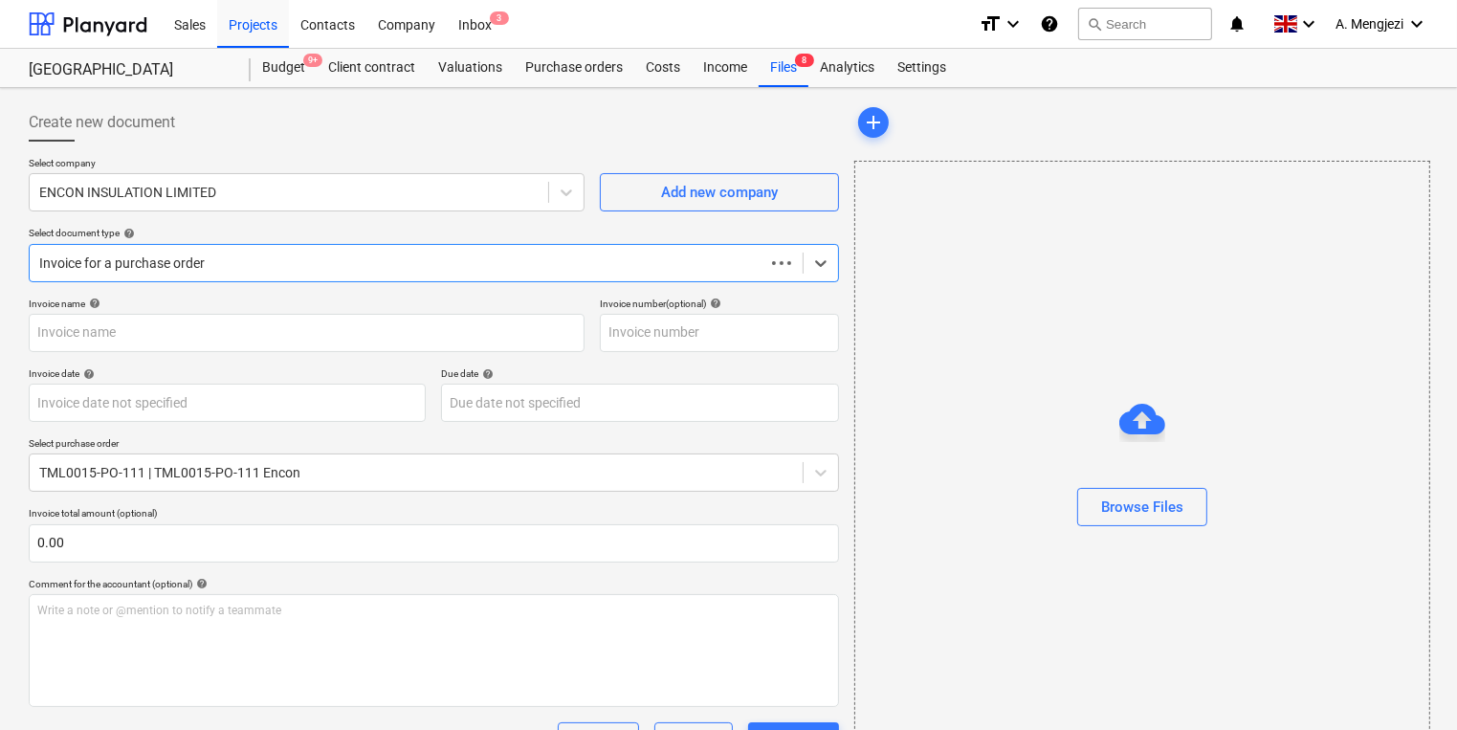
type input "53SI/521073"
type input "[DATE]"
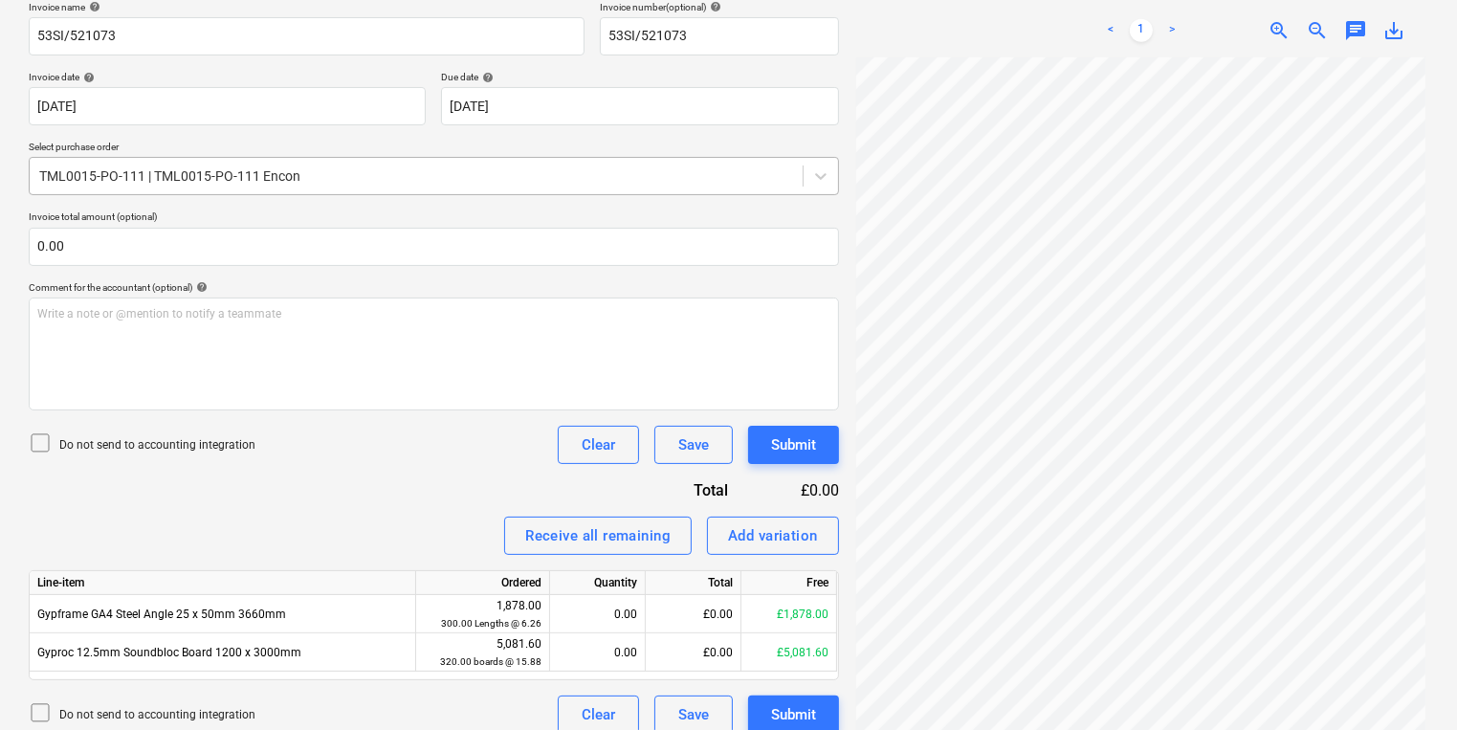
scroll to position [306, 0]
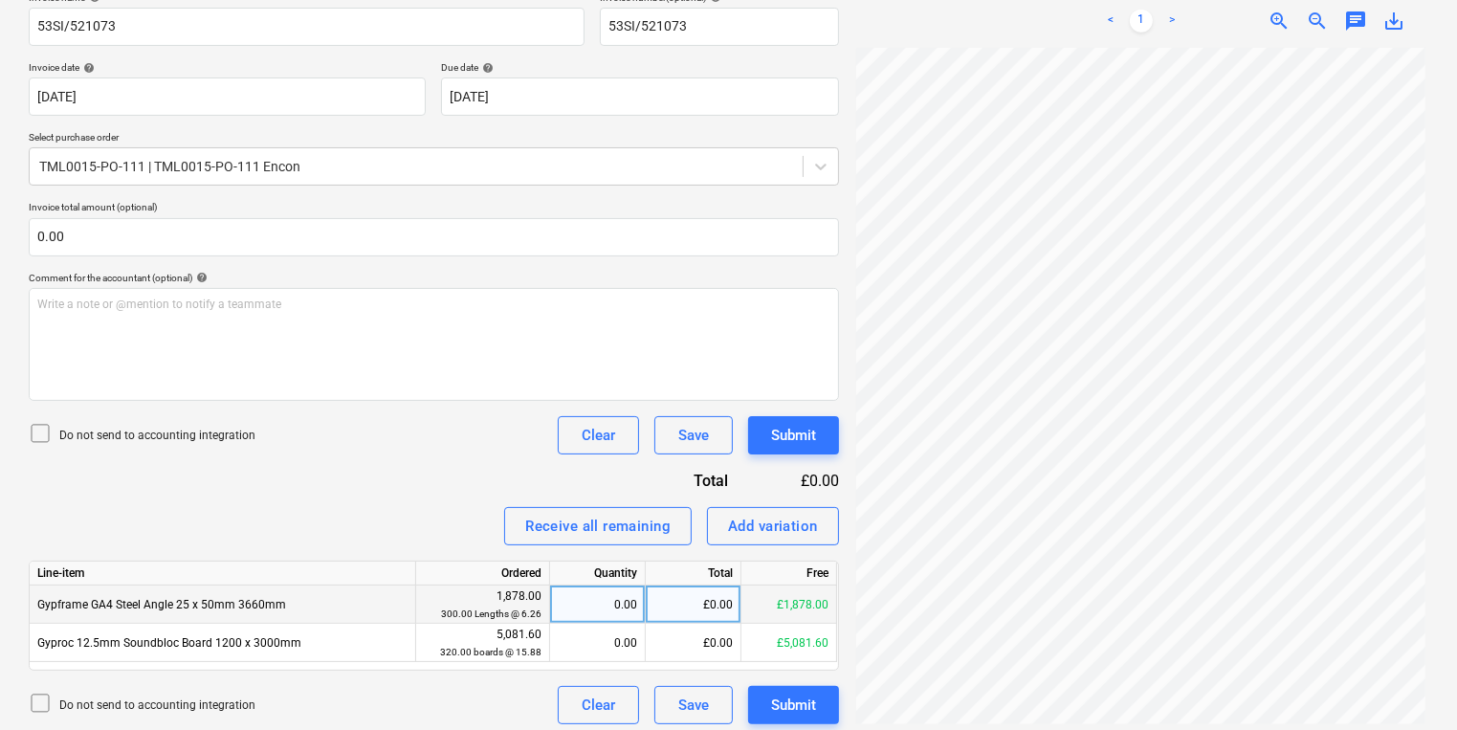
click at [628, 613] on div "0.00" at bounding box center [597, 605] width 79 height 38
type input "300"
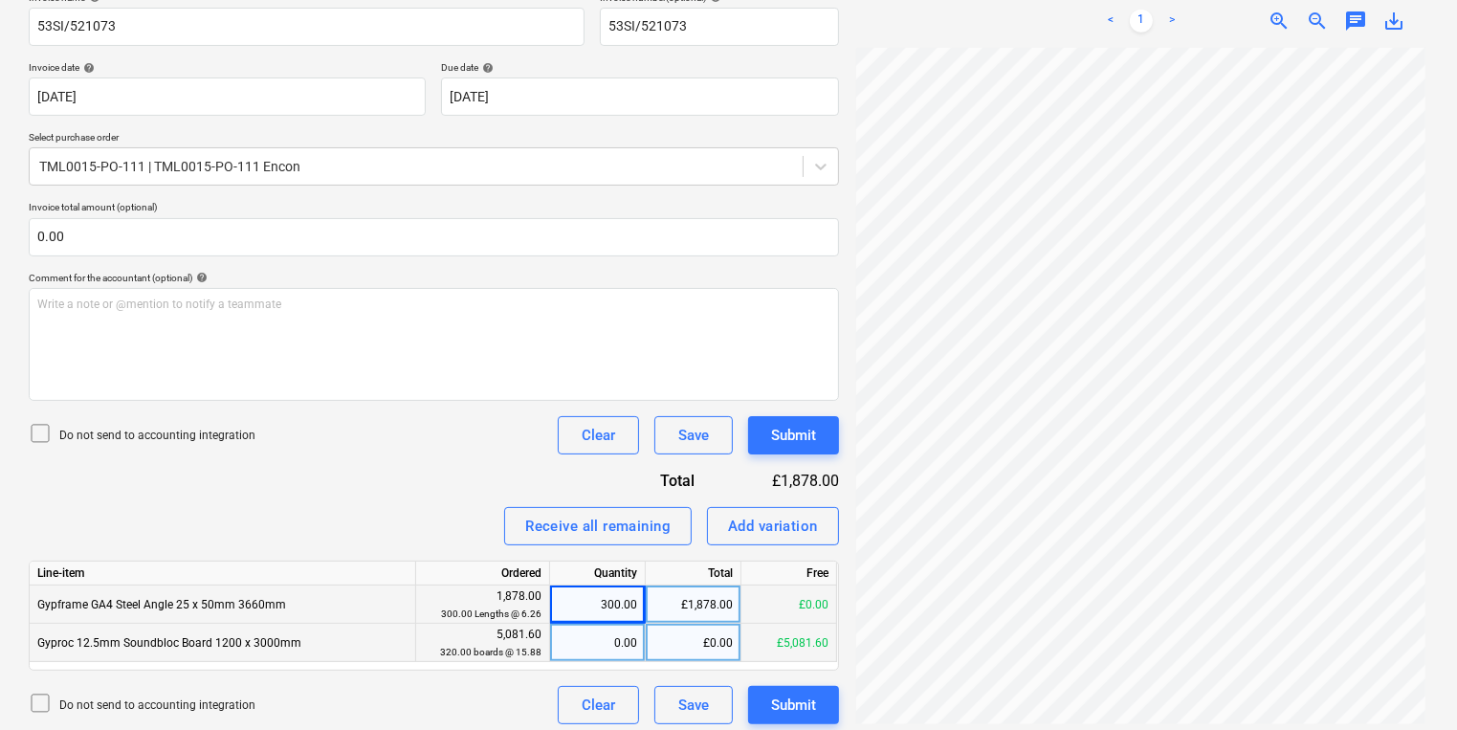
click at [629, 632] on div "0.00" at bounding box center [597, 643] width 79 height 38
type input "320"
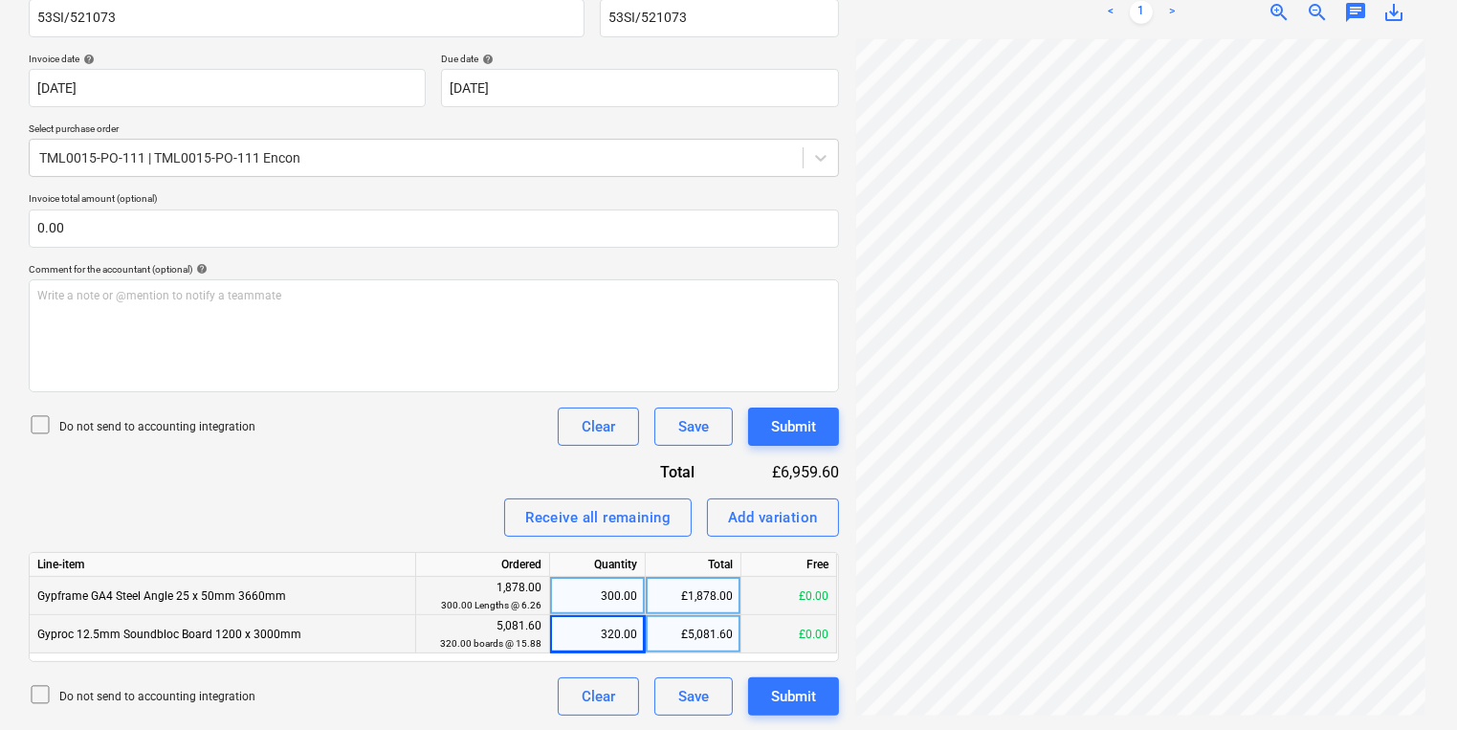
scroll to position [142, 0]
click at [1280, 6] on div "Files uploaded successfully" at bounding box center [1189, 20] width 517 height 40
click at [1279, 6] on div "Files uploaded successfully" at bounding box center [1189, 20] width 517 height 40
click at [1277, 6] on div "Files uploaded successfully" at bounding box center [1189, 20] width 517 height 40
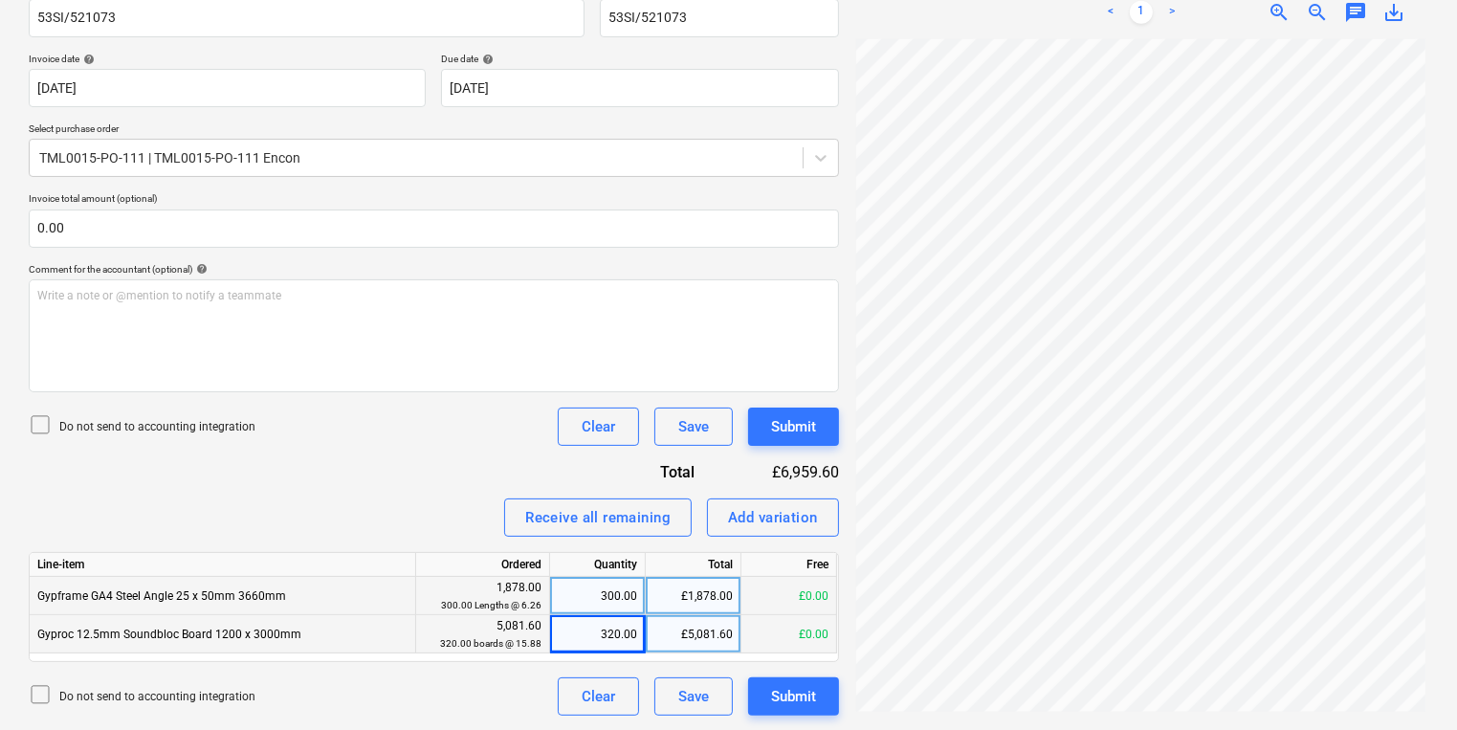
click at [1282, 19] on div "Files uploaded successfully" at bounding box center [1189, 20] width 517 height 40
click at [1281, 19] on div "Files uploaded successfully" at bounding box center [1189, 20] width 517 height 40
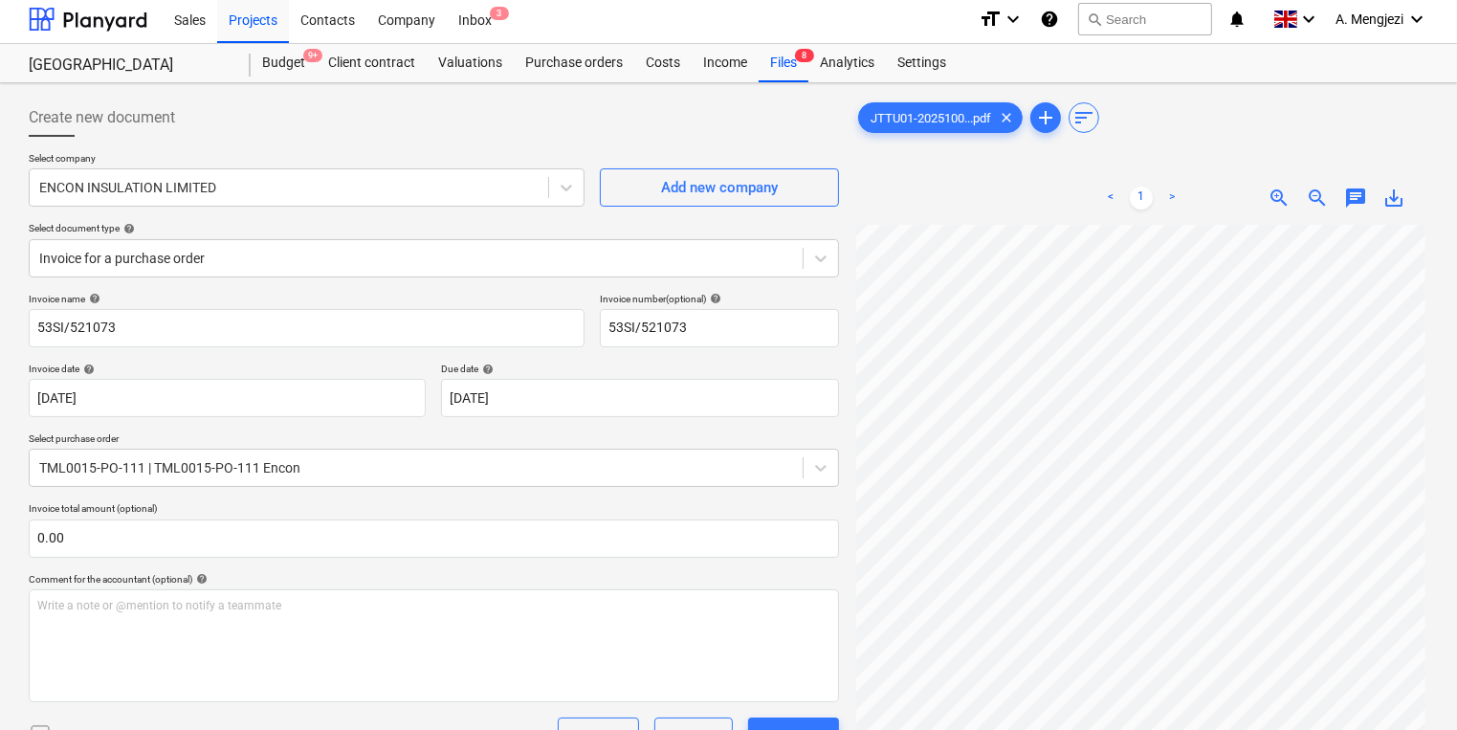
scroll to position [0, 0]
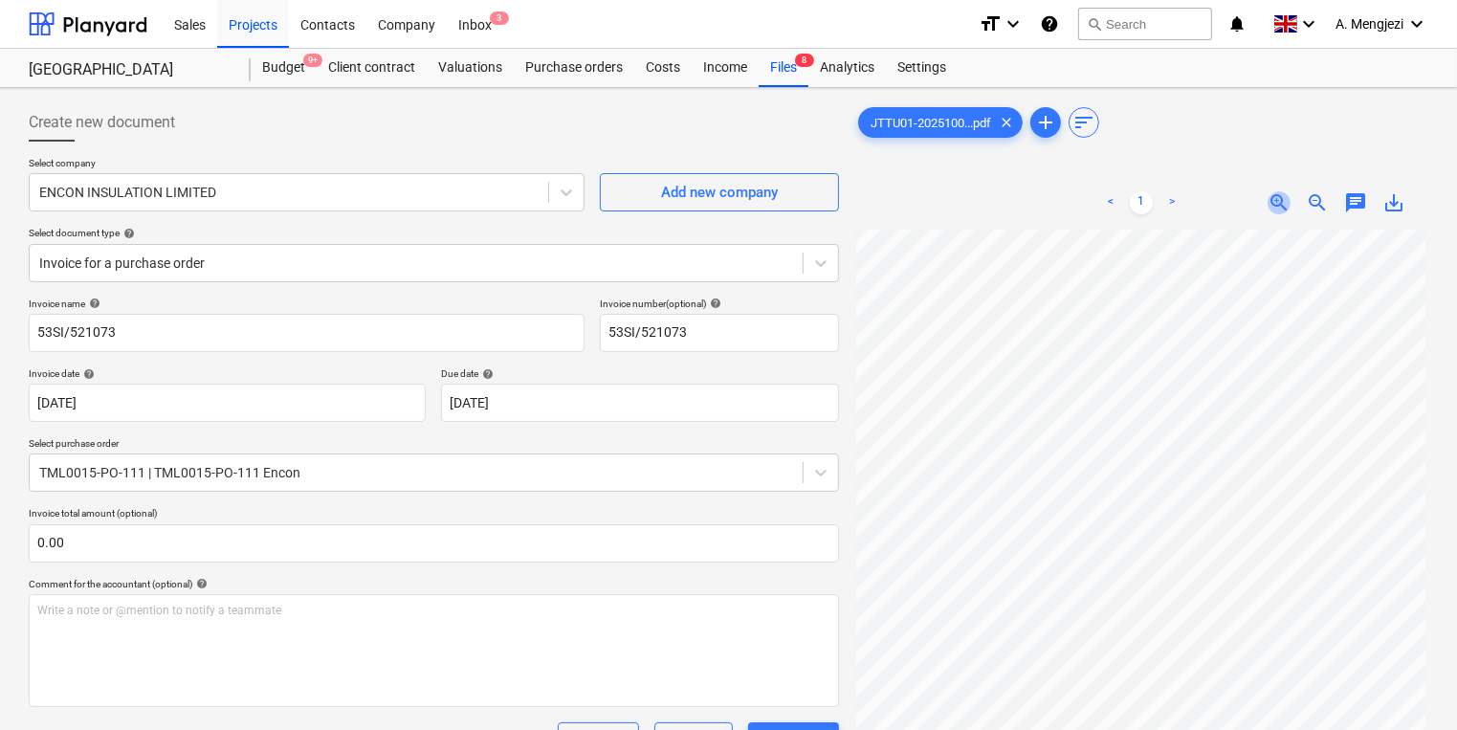
click at [1275, 203] on span "zoom_in" at bounding box center [1279, 202] width 23 height 23
click at [1276, 203] on span "zoom_in" at bounding box center [1279, 202] width 23 height 23
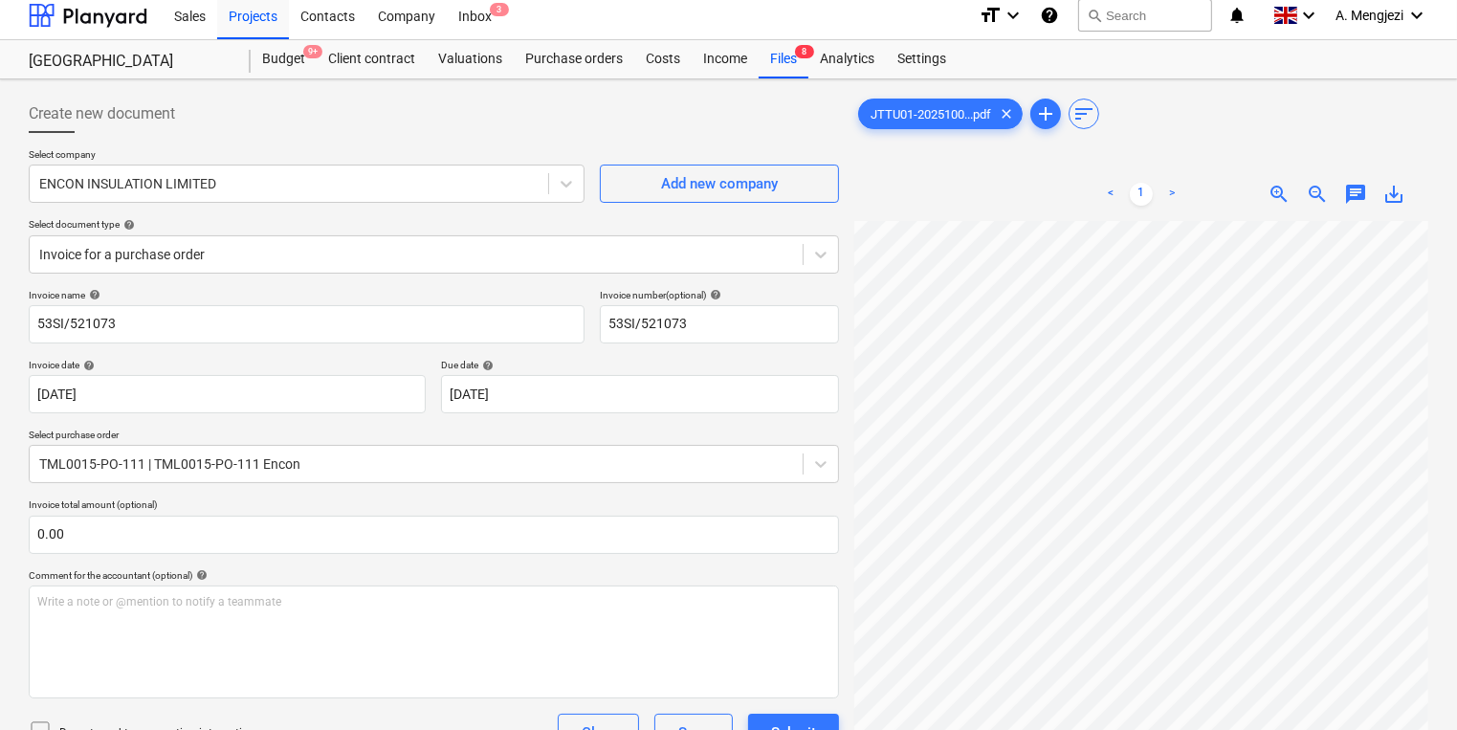
scroll to position [0, 290]
click at [557, 47] on div "Purchase orders" at bounding box center [574, 59] width 121 height 38
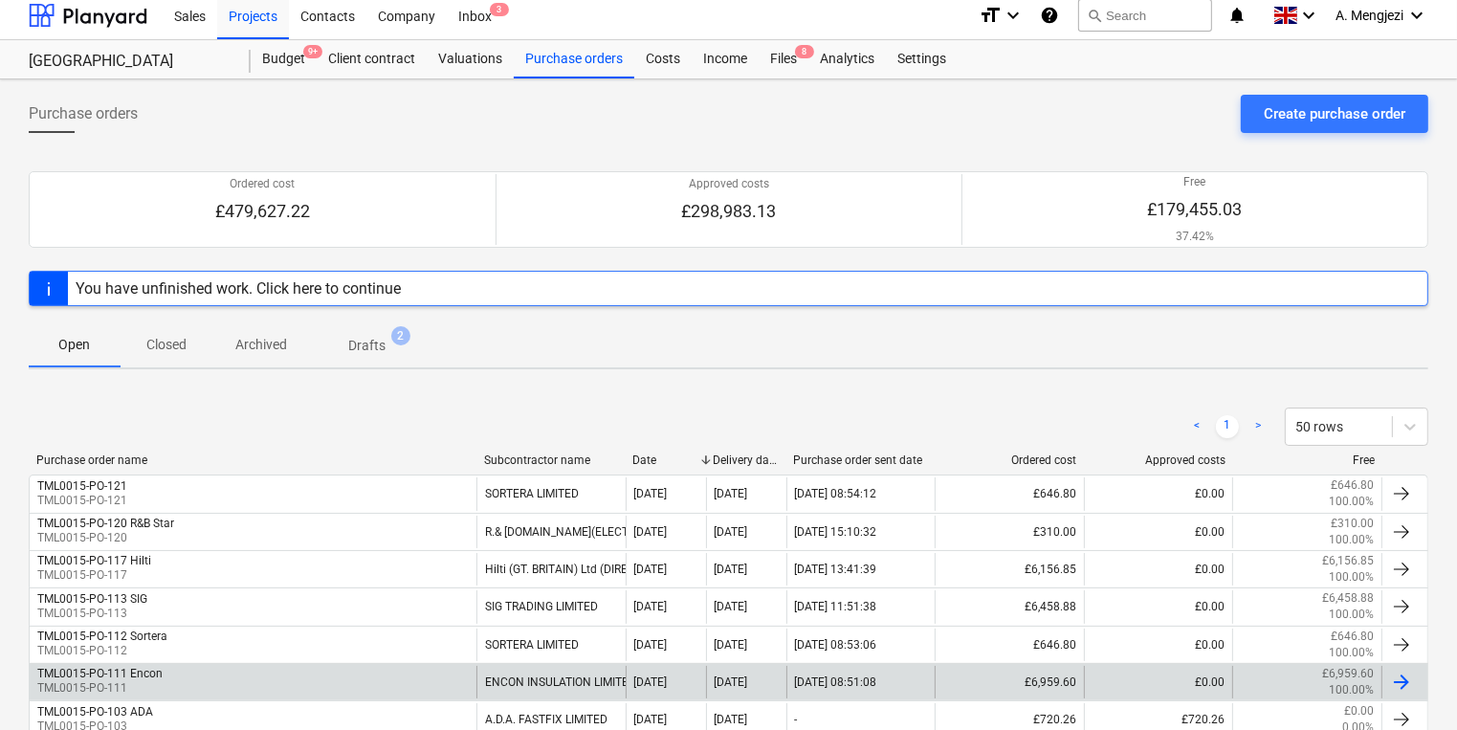
click at [230, 687] on div "TML0015-PO-111 Encon TML0015-PO-111" at bounding box center [253, 682] width 447 height 33
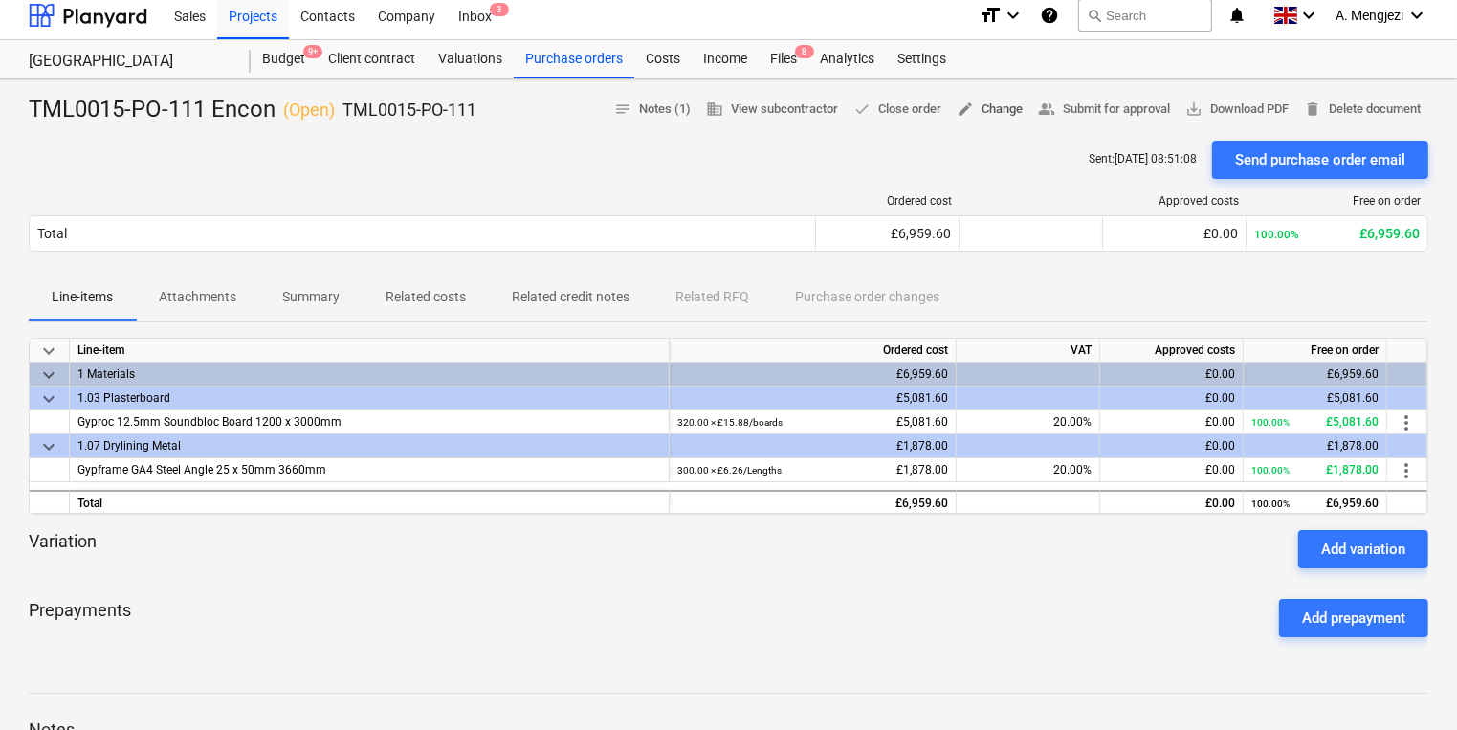
click at [999, 103] on span "edit Change" at bounding box center [990, 110] width 66 height 22
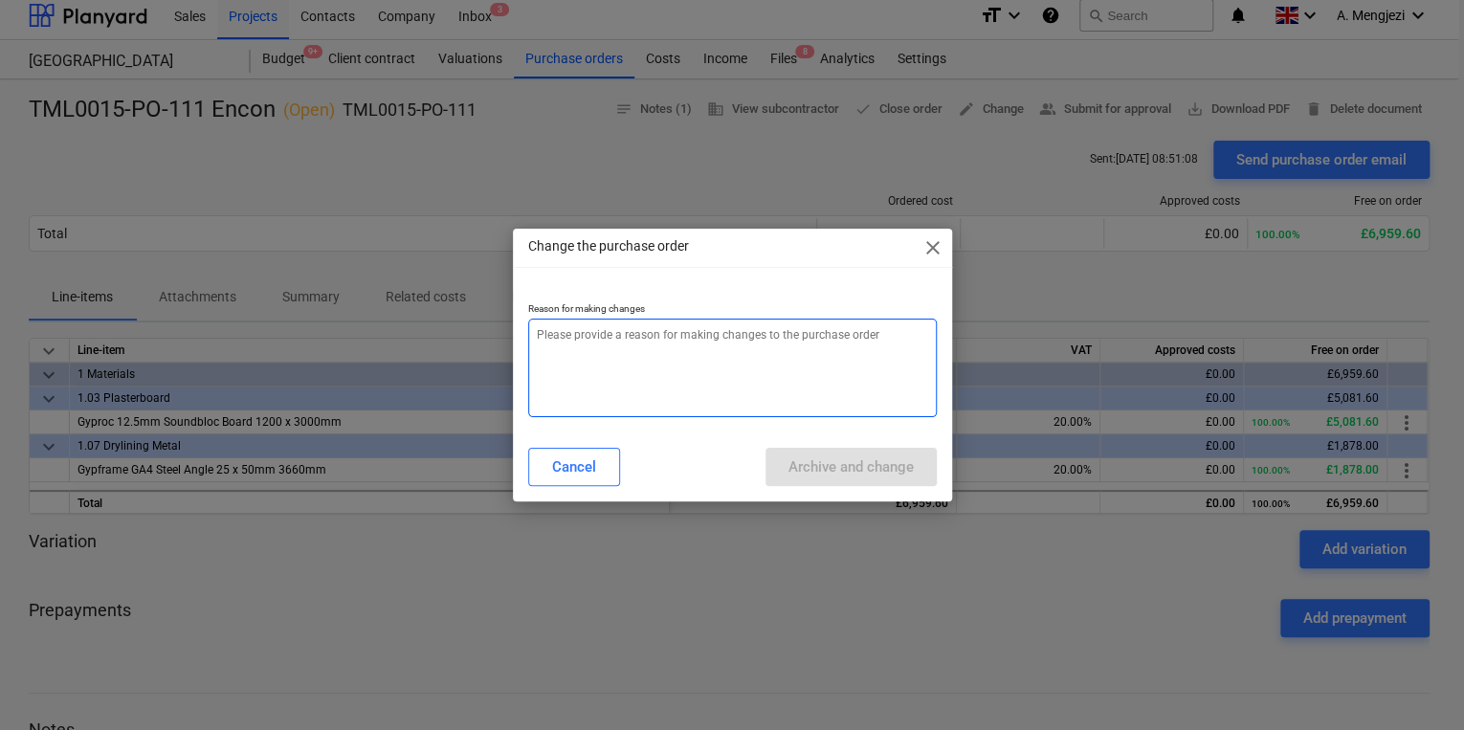
click at [655, 356] on textarea at bounding box center [732, 368] width 409 height 99
type textarea "x"
type textarea "p"
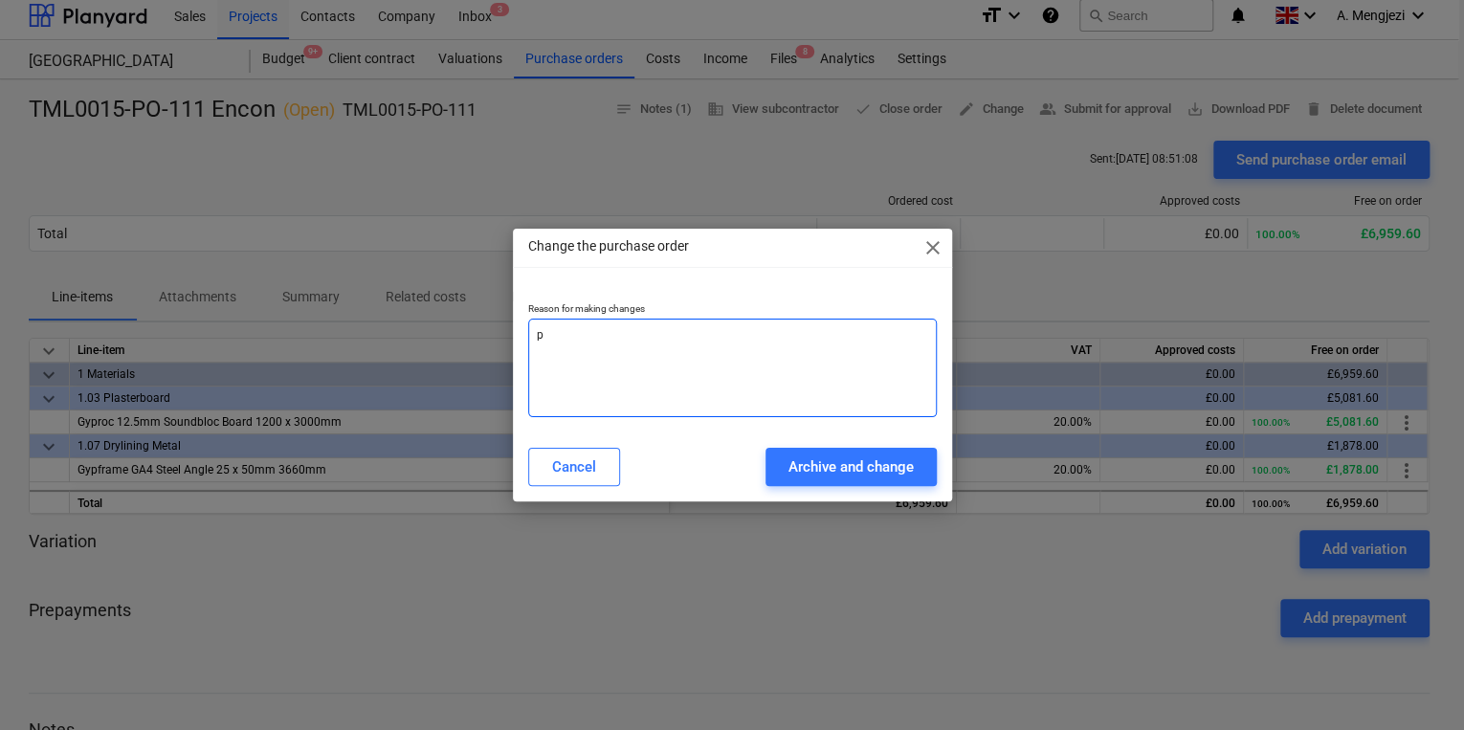
type textarea "x"
type textarea "pr"
type textarea "x"
type textarea "pri"
type textarea "x"
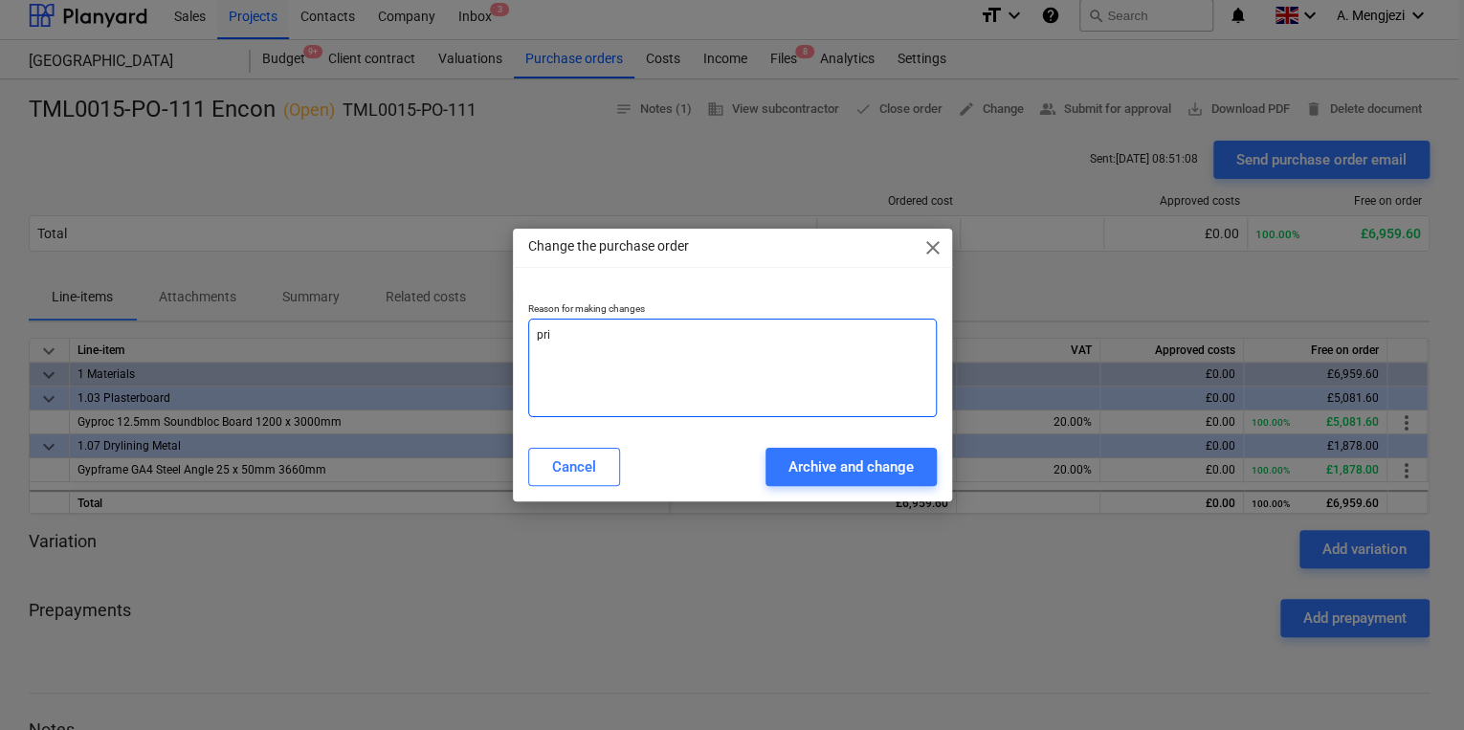
type textarea "pric"
type textarea "x"
type textarea "price"
type textarea "x"
type textarea "price"
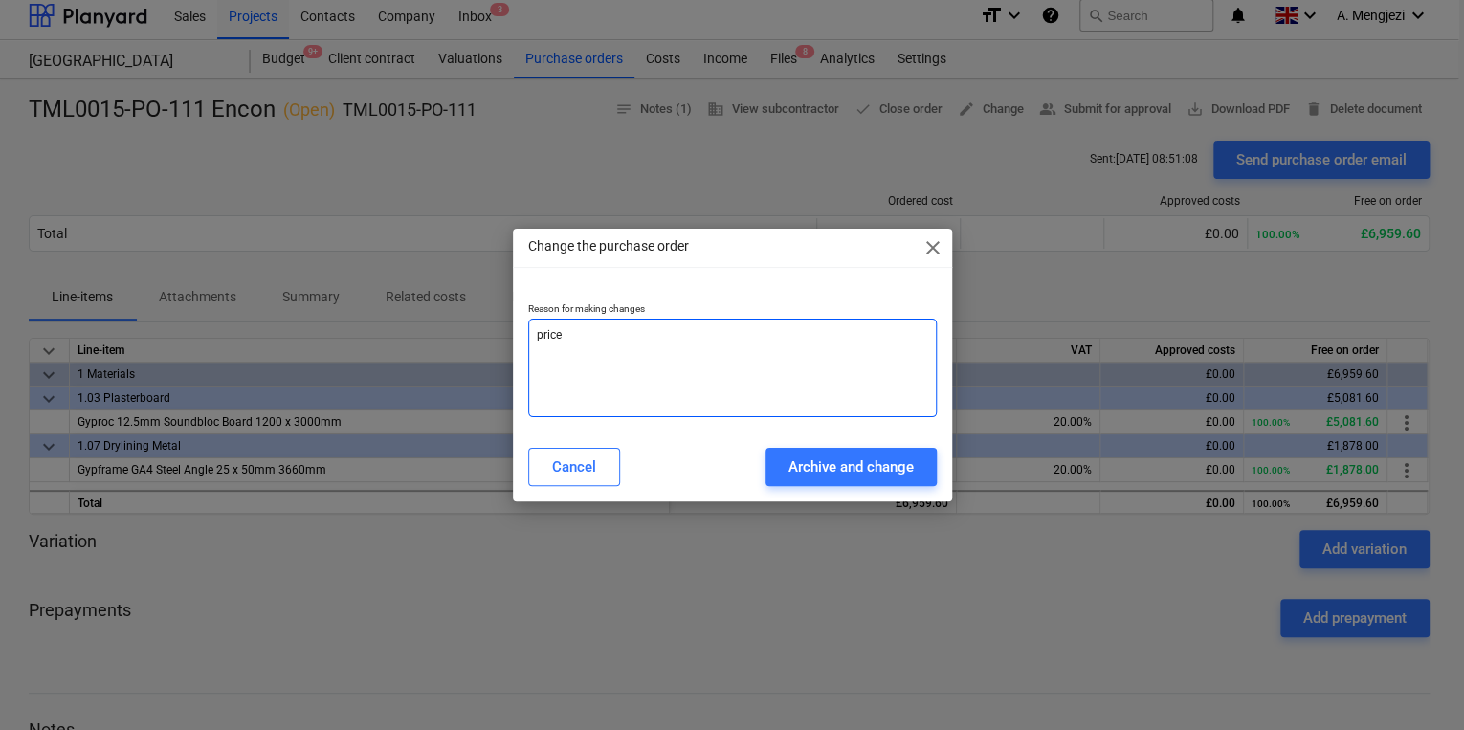
type textarea "x"
type textarea "price c"
type textarea "x"
type textarea "price ch"
type textarea "x"
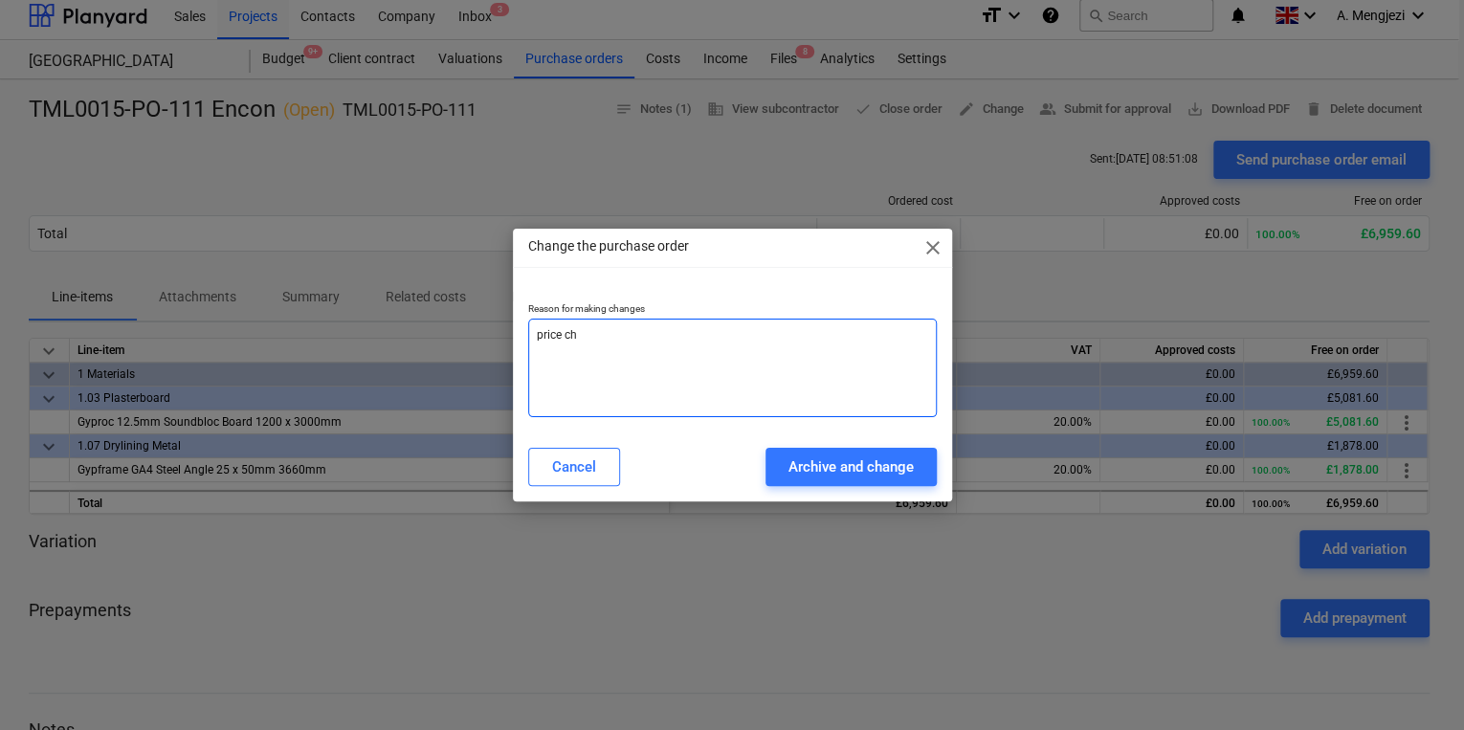
type textarea "price cha"
type textarea "x"
type textarea "price chan"
type textarea "x"
type textarea "[PERSON_NAME]"
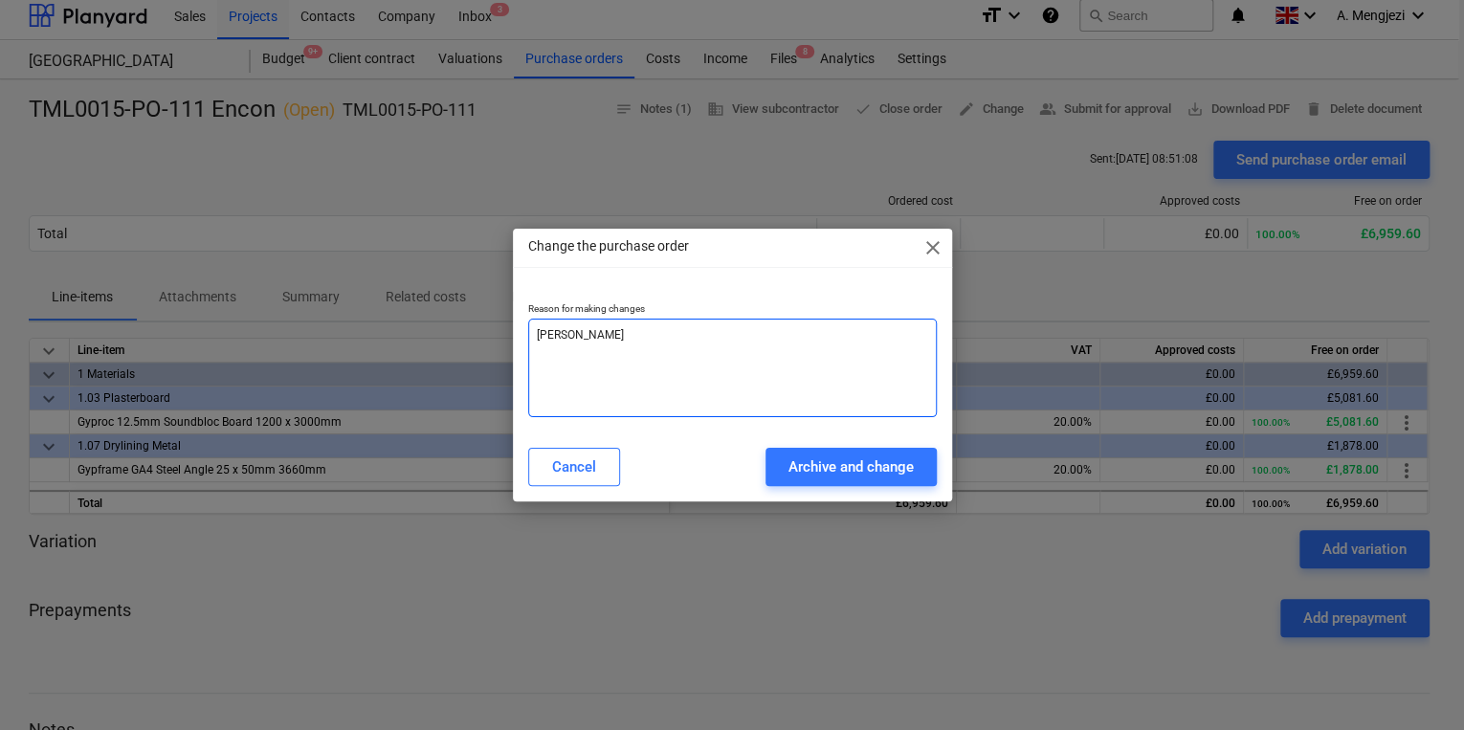
type textarea "x"
type textarea "price change"
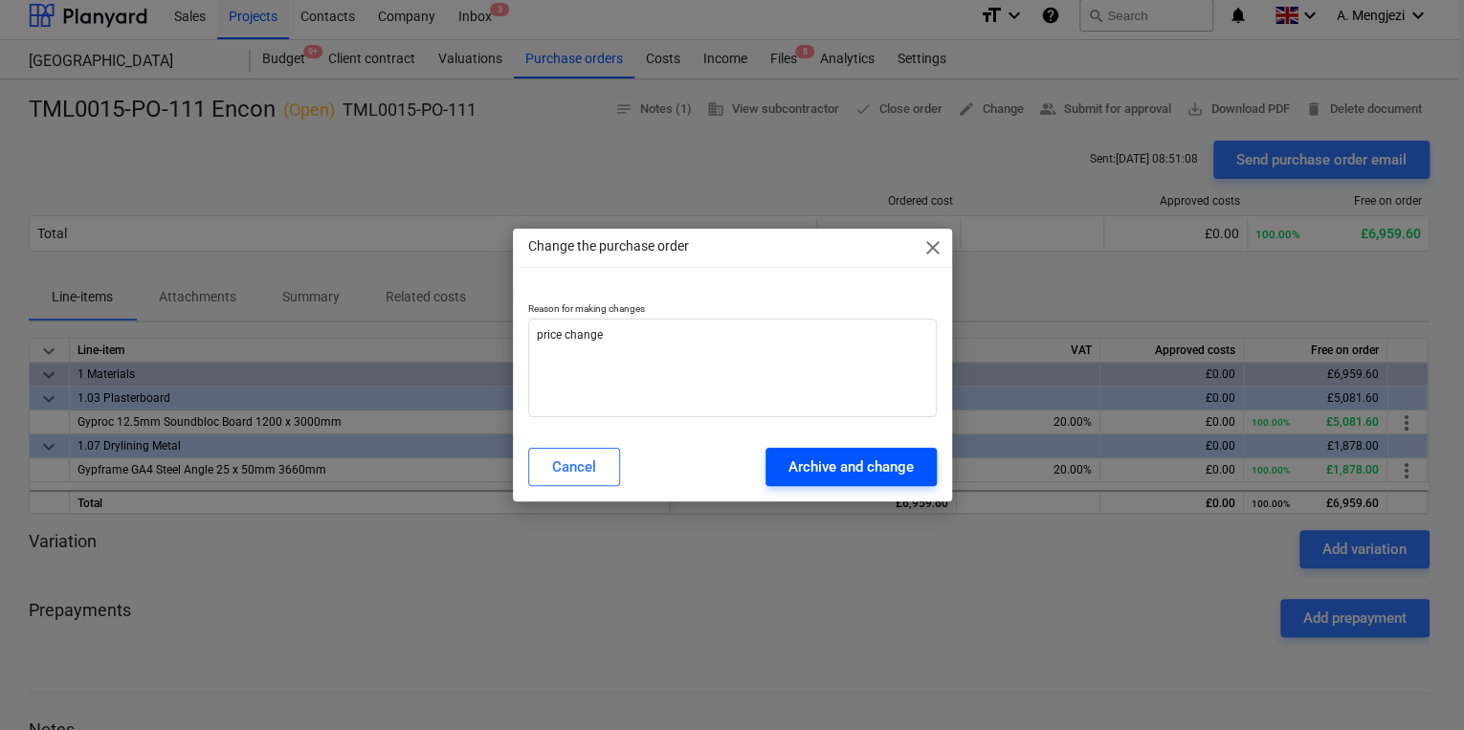
click at [896, 475] on div "Archive and change" at bounding box center [850, 467] width 125 height 25
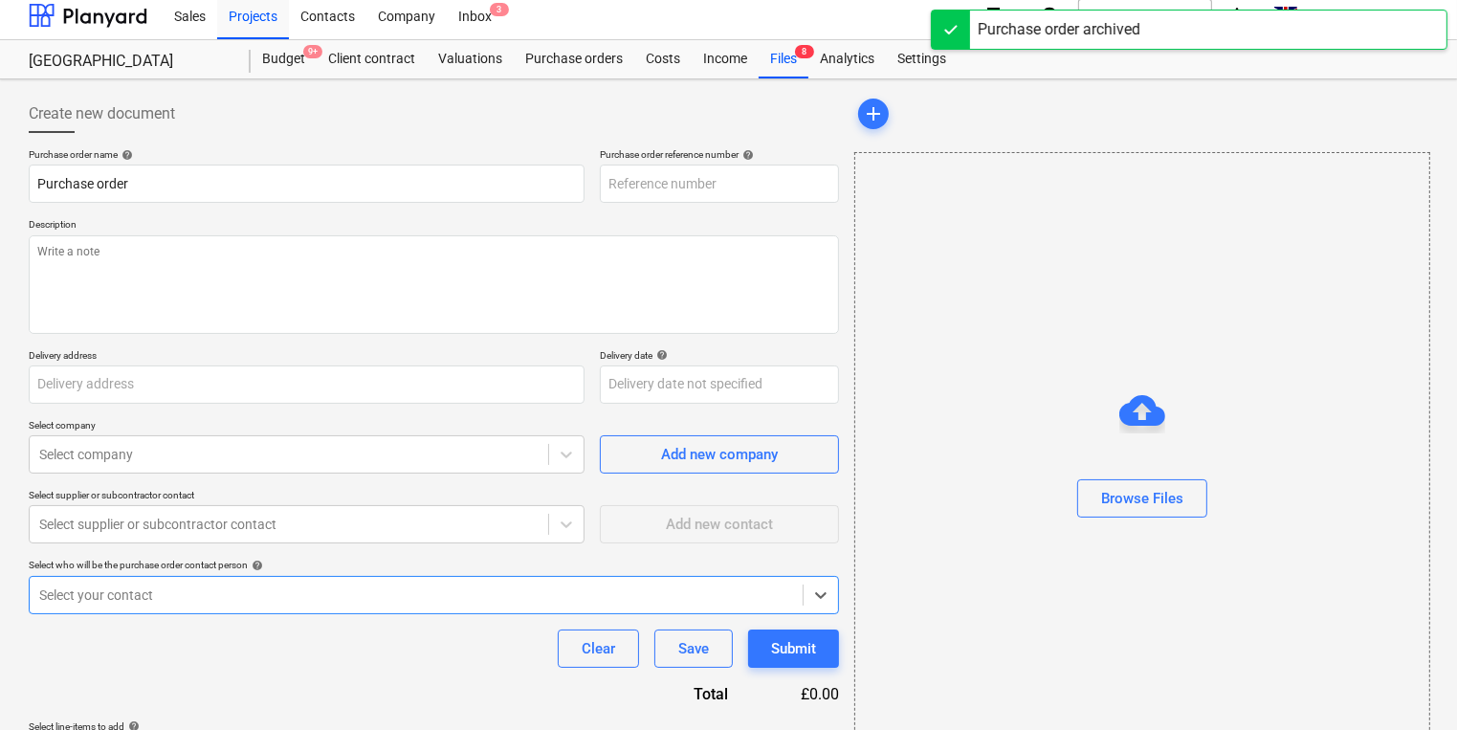
type textarea "x"
type input "TML0015-PO-111 Encon"
type input "TML0015-PO-111"
type textarea "Site contact Narcis 07311 267045"
type input "St George plc, Camden Goods Yard, Juniper Crescent, London, NW1 8HQ"
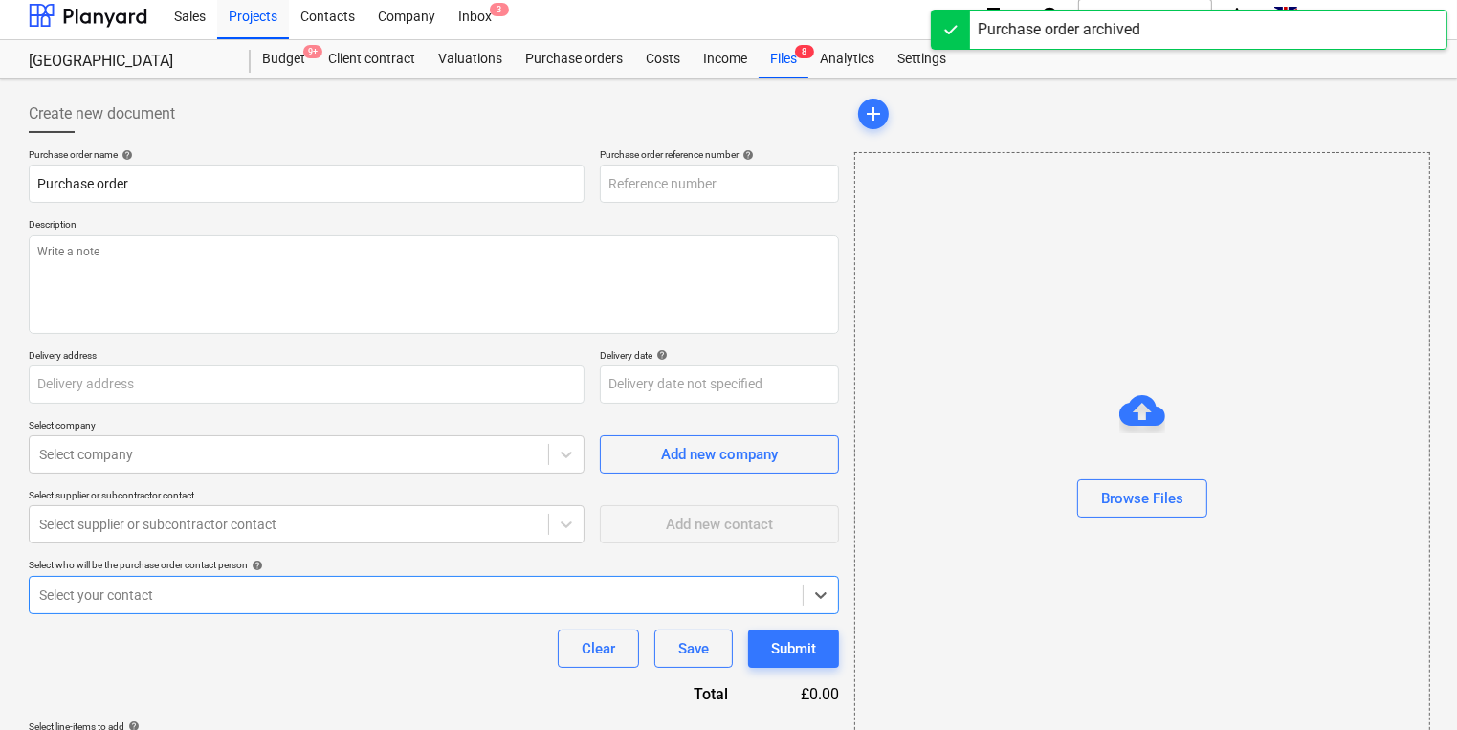
type input "[DATE]"
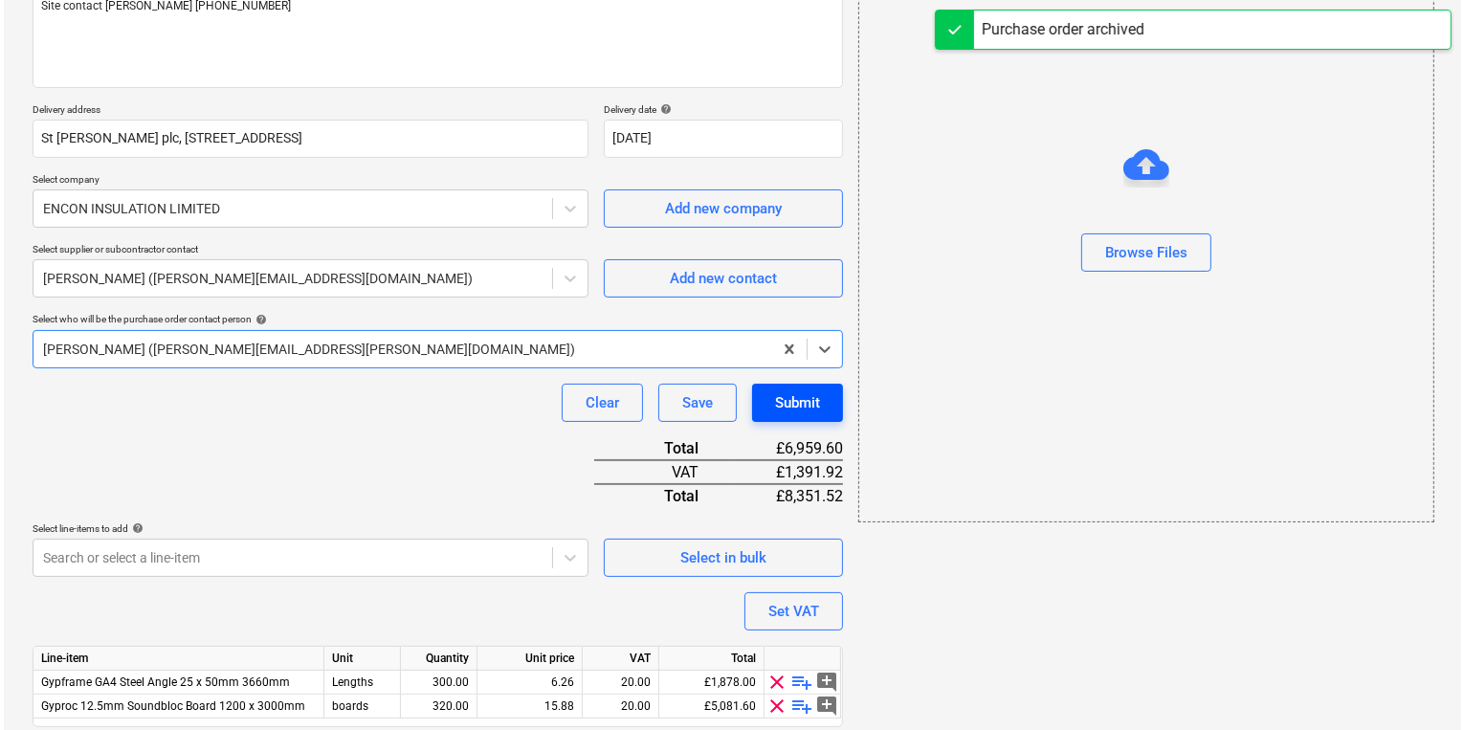
scroll to position [319, 0]
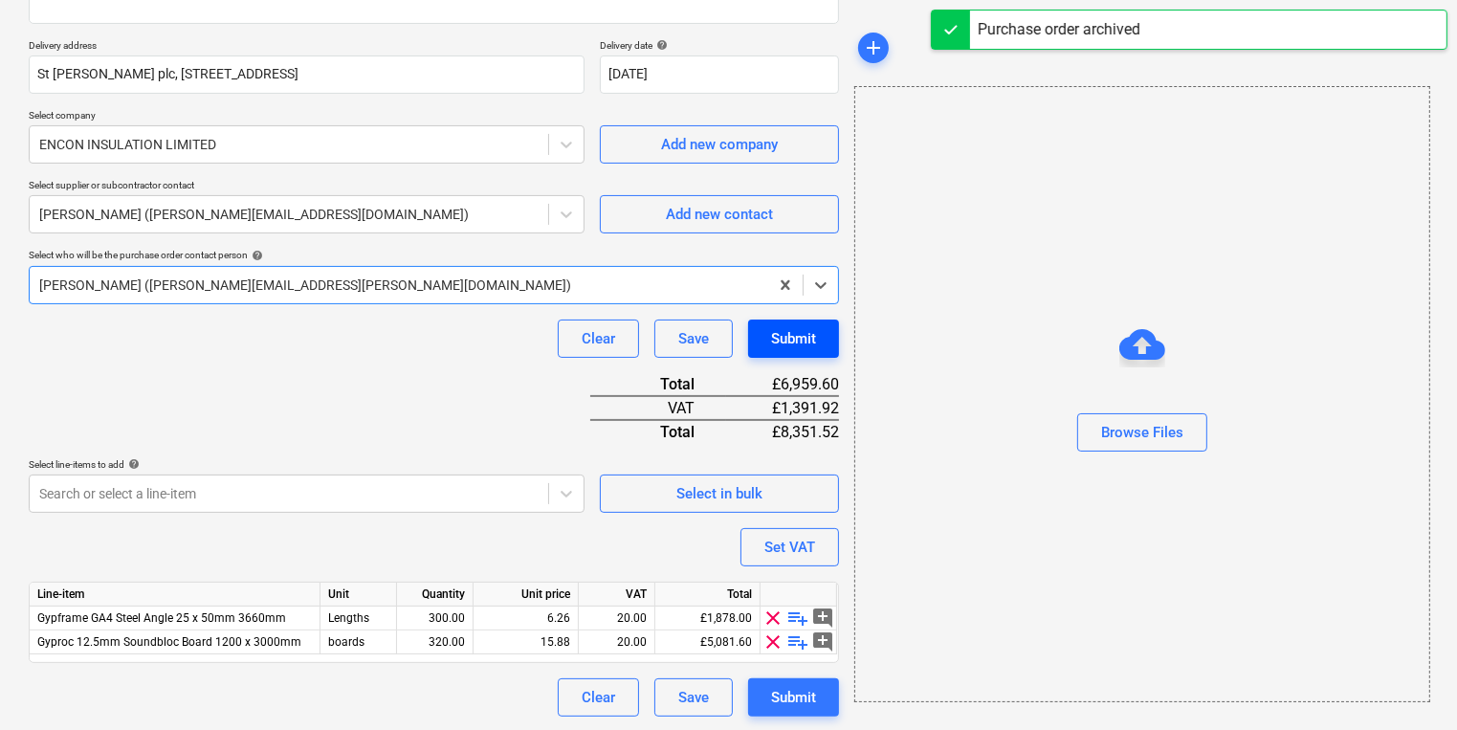
type textarea "x"
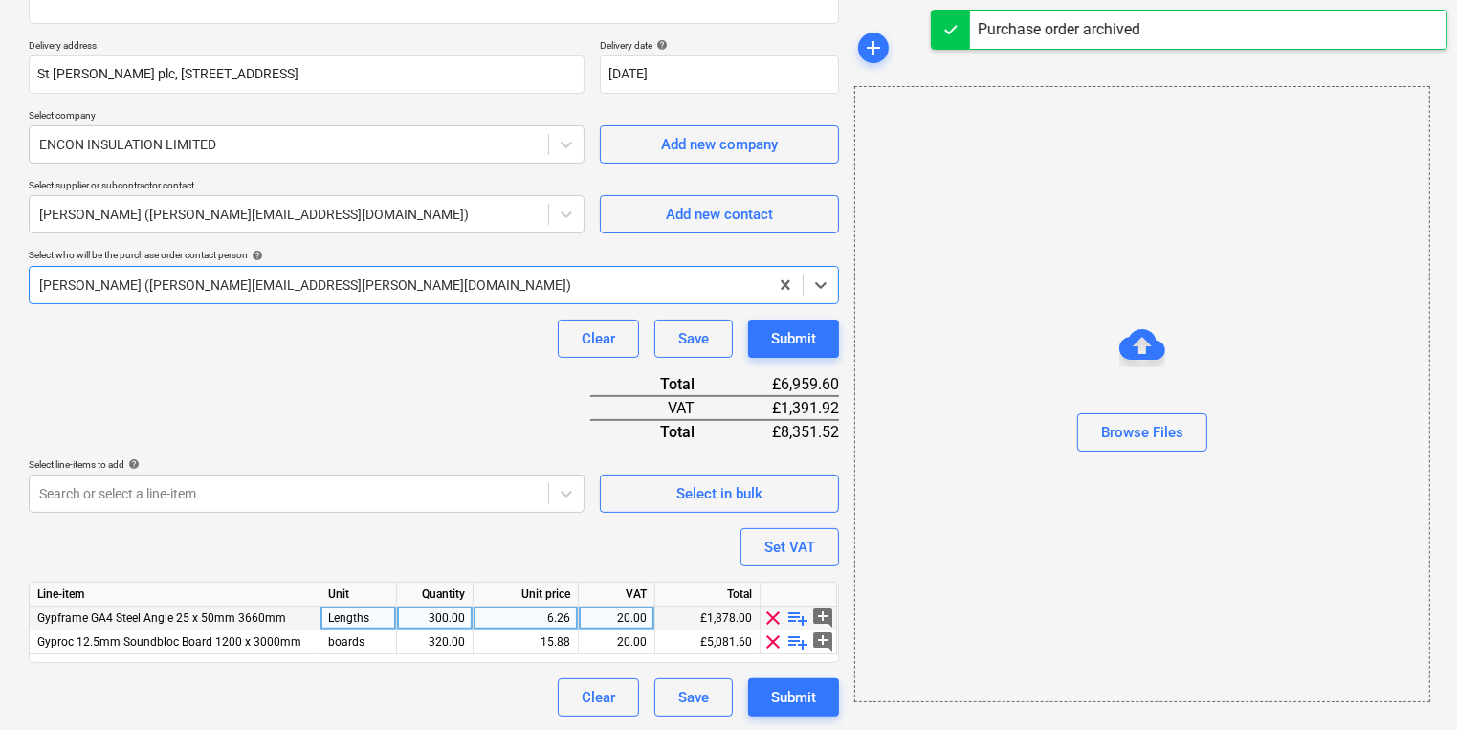
click at [568, 621] on div "6.26" at bounding box center [526, 619] width 105 height 24
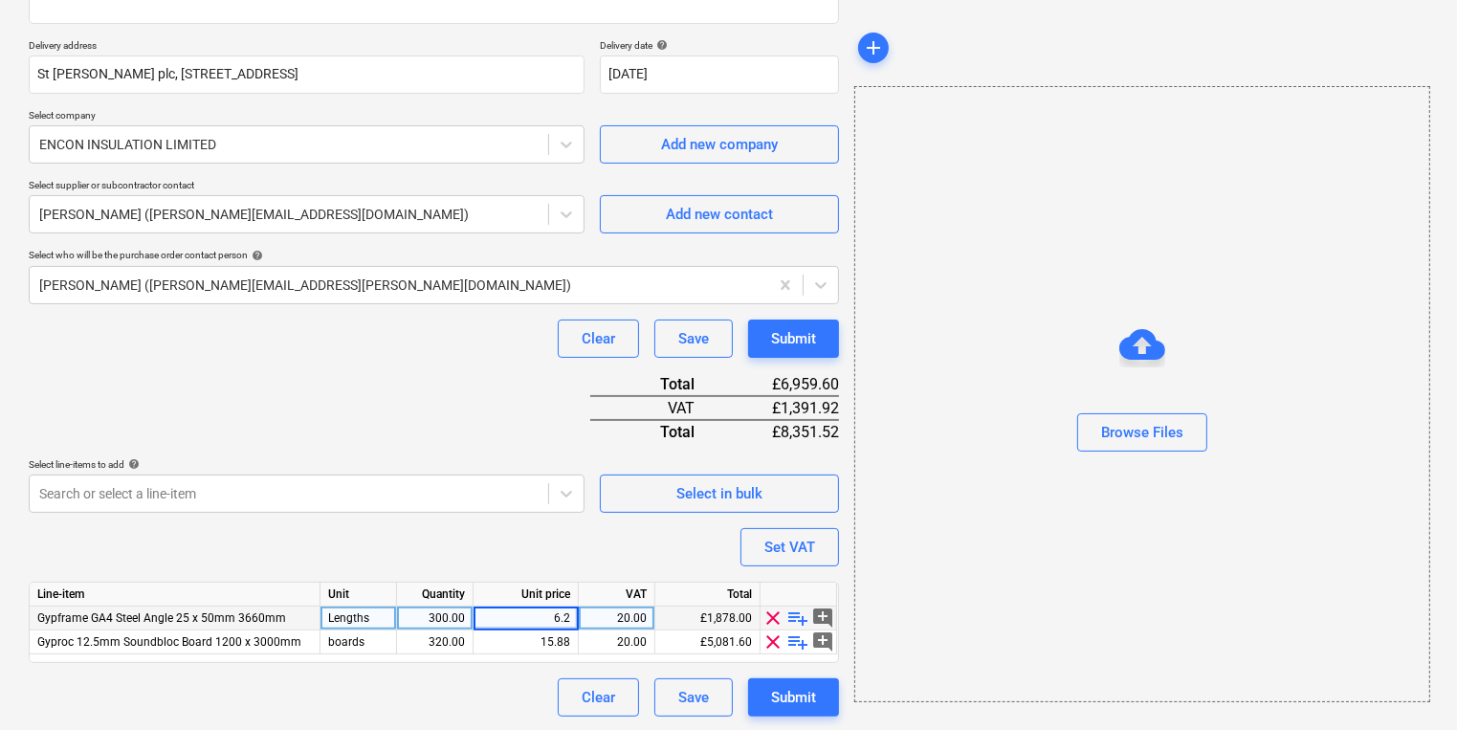
type input "6.25"
type textarea "x"
click at [557, 600] on div "Unit price" at bounding box center [526, 595] width 105 height 24
click at [557, 612] on div "15.88" at bounding box center [525, 619] width 89 height 24
type input "15.876"
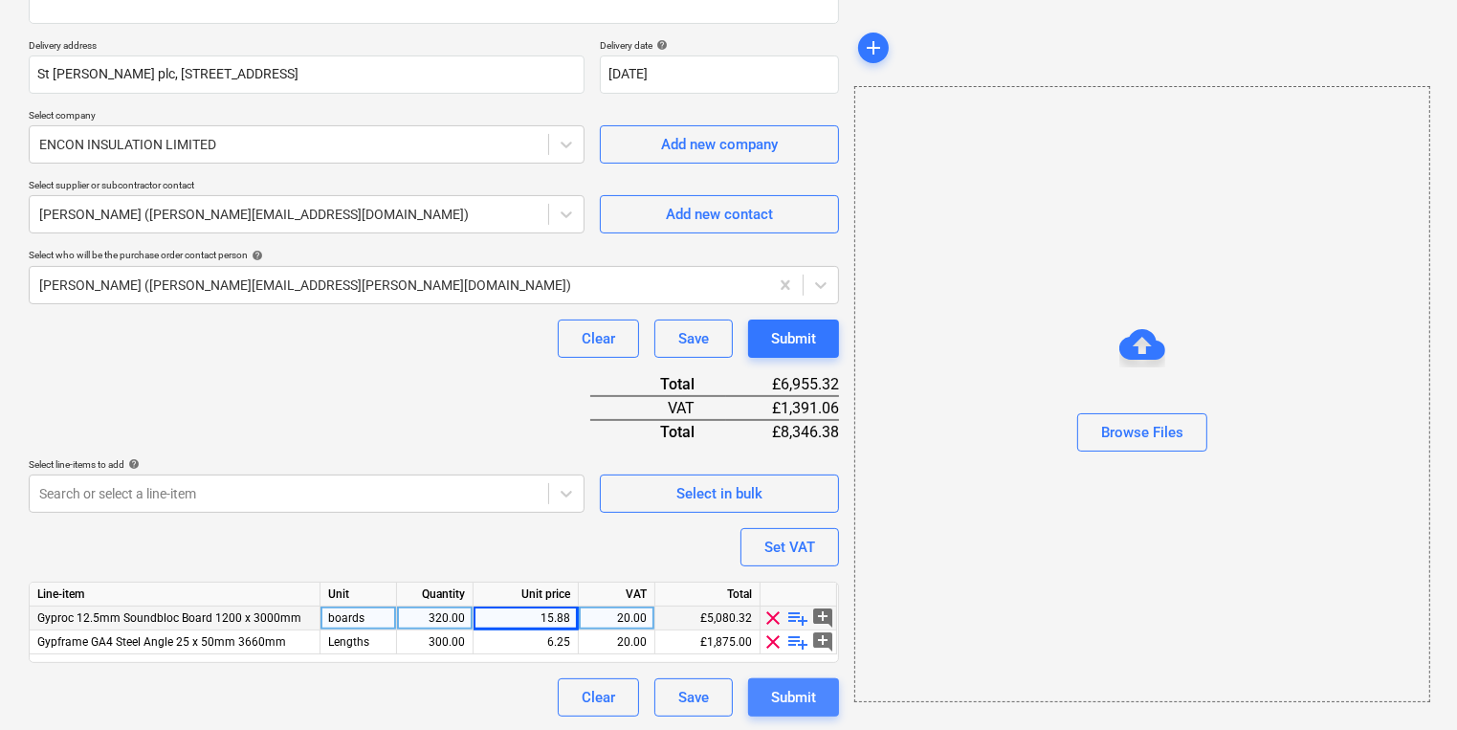
click at [787, 697] on div "Submit" at bounding box center [793, 697] width 45 height 25
type textarea "x"
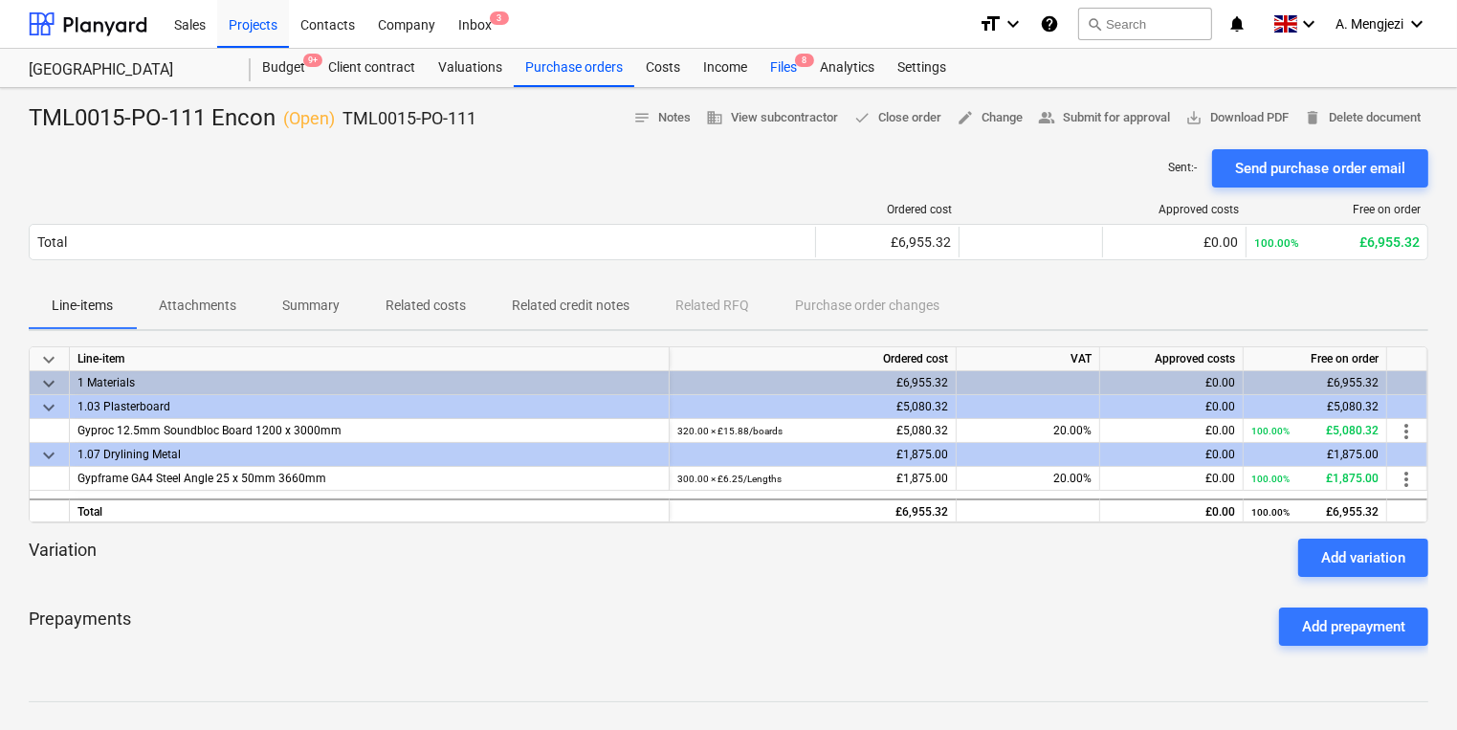
click at [794, 72] on div "Files 8" at bounding box center [784, 68] width 50 height 38
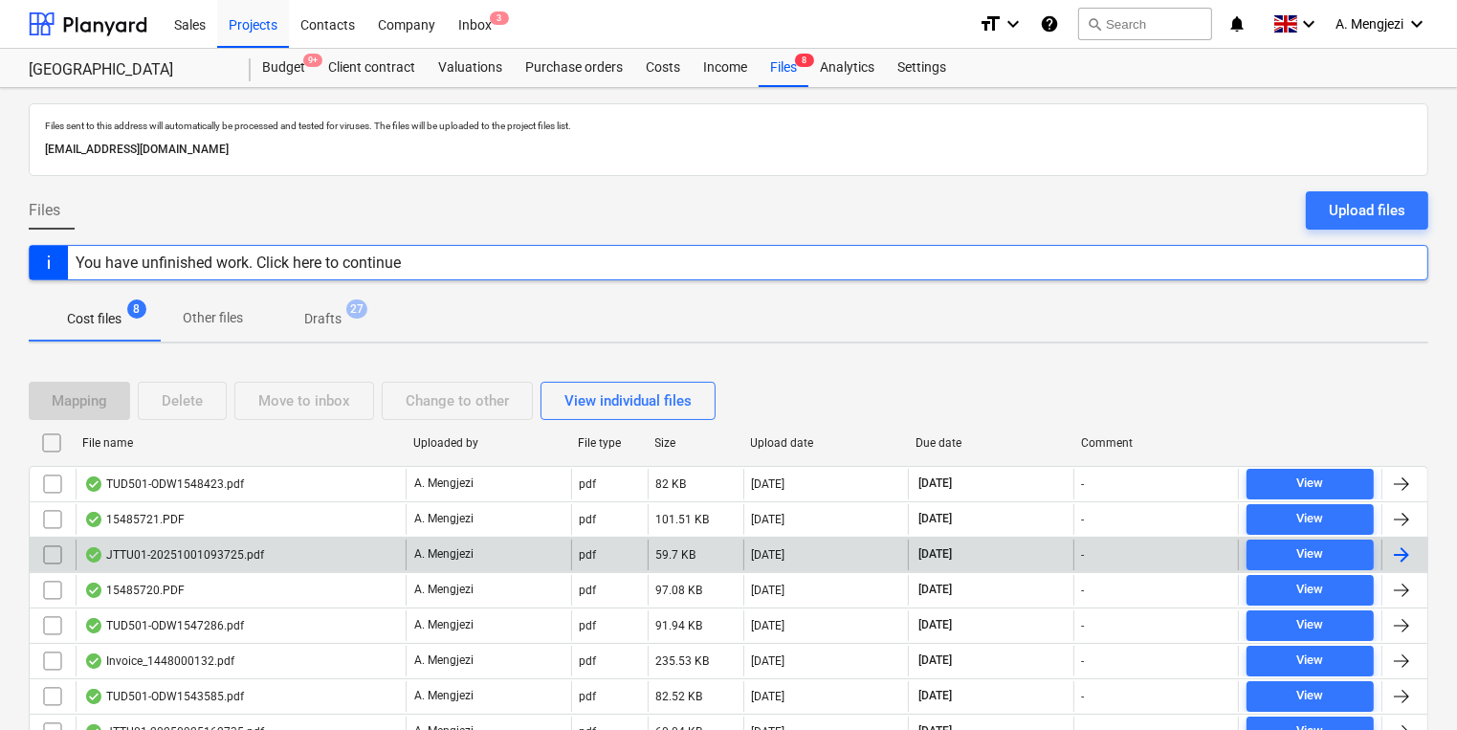
click at [240, 561] on div "JTTU01-20251001093725.pdf" at bounding box center [241, 555] width 330 height 31
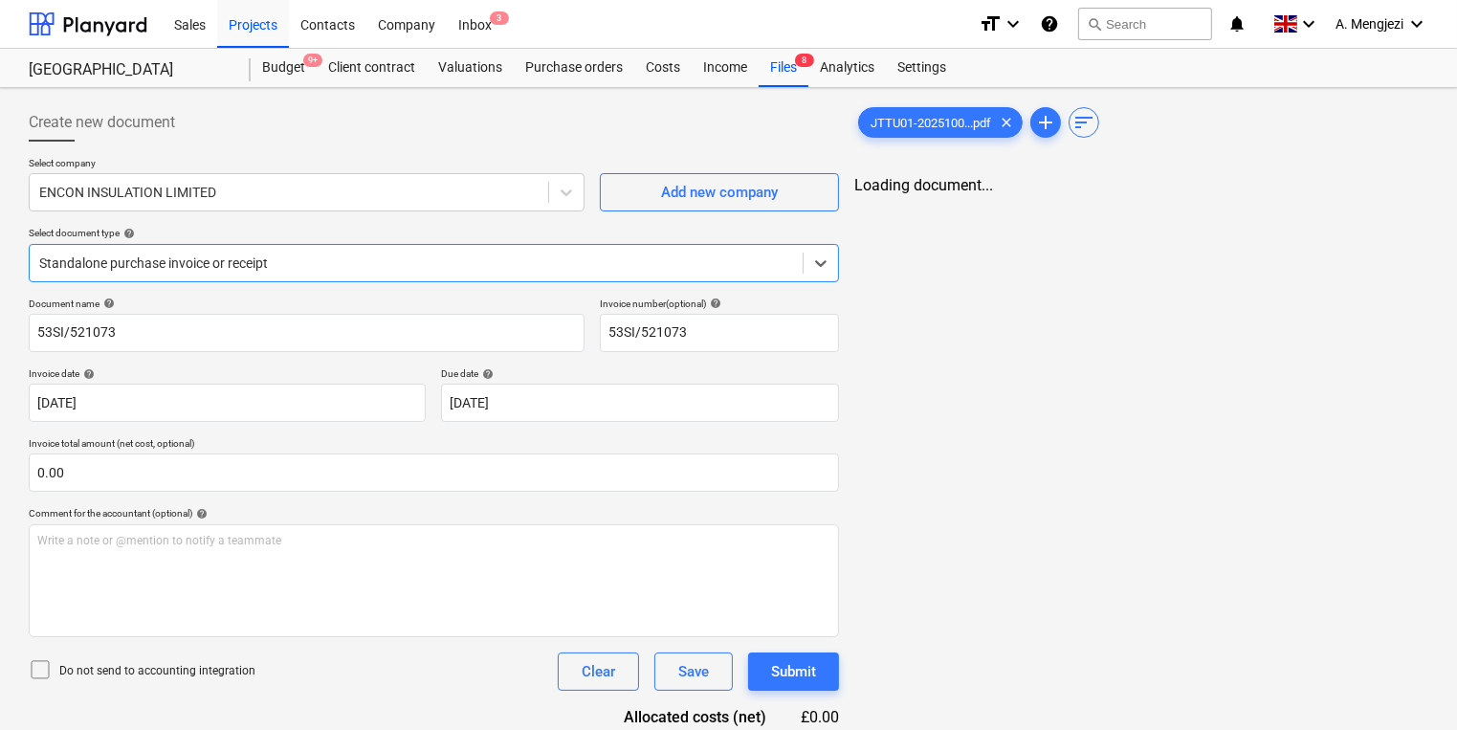
click at [616, 261] on div at bounding box center [416, 263] width 754 height 19
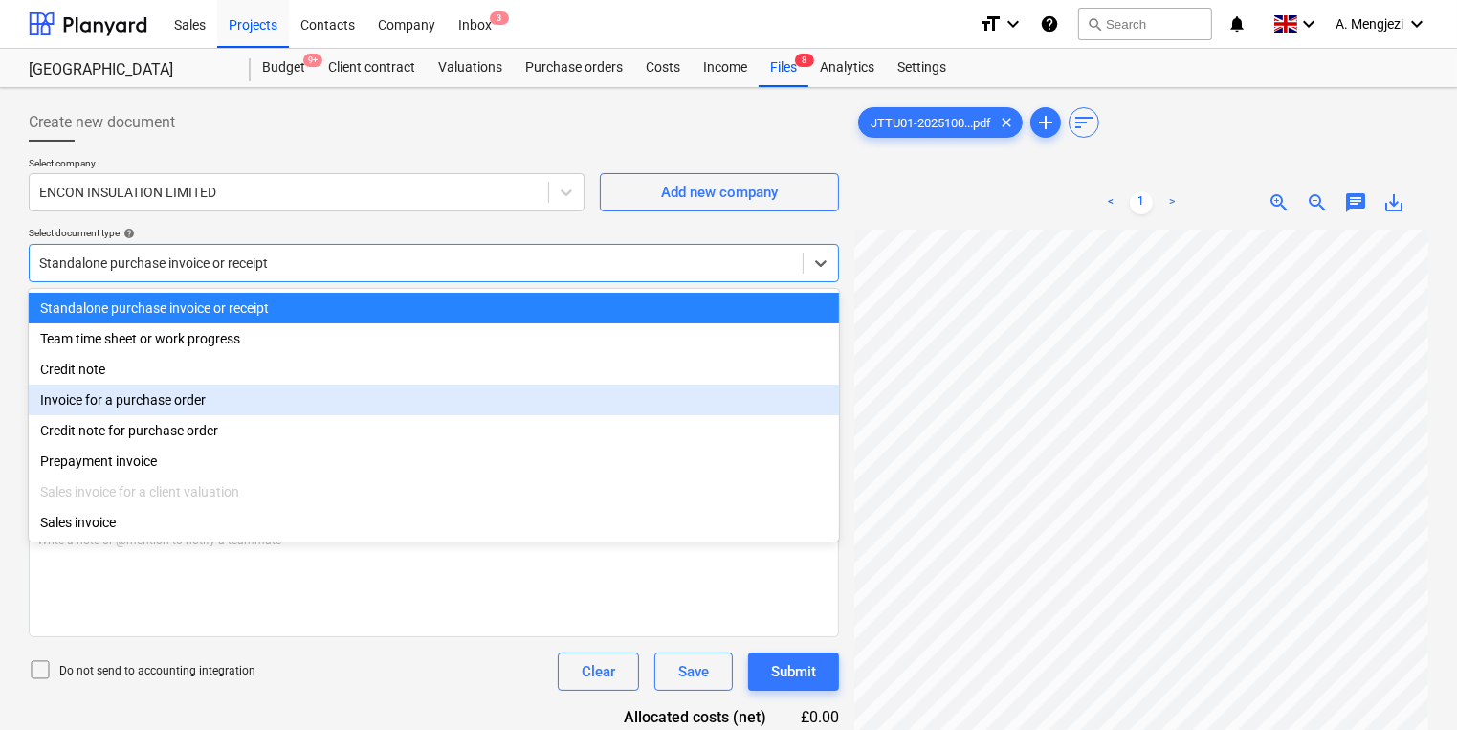
click at [544, 398] on div "Invoice for a purchase order" at bounding box center [434, 400] width 810 height 31
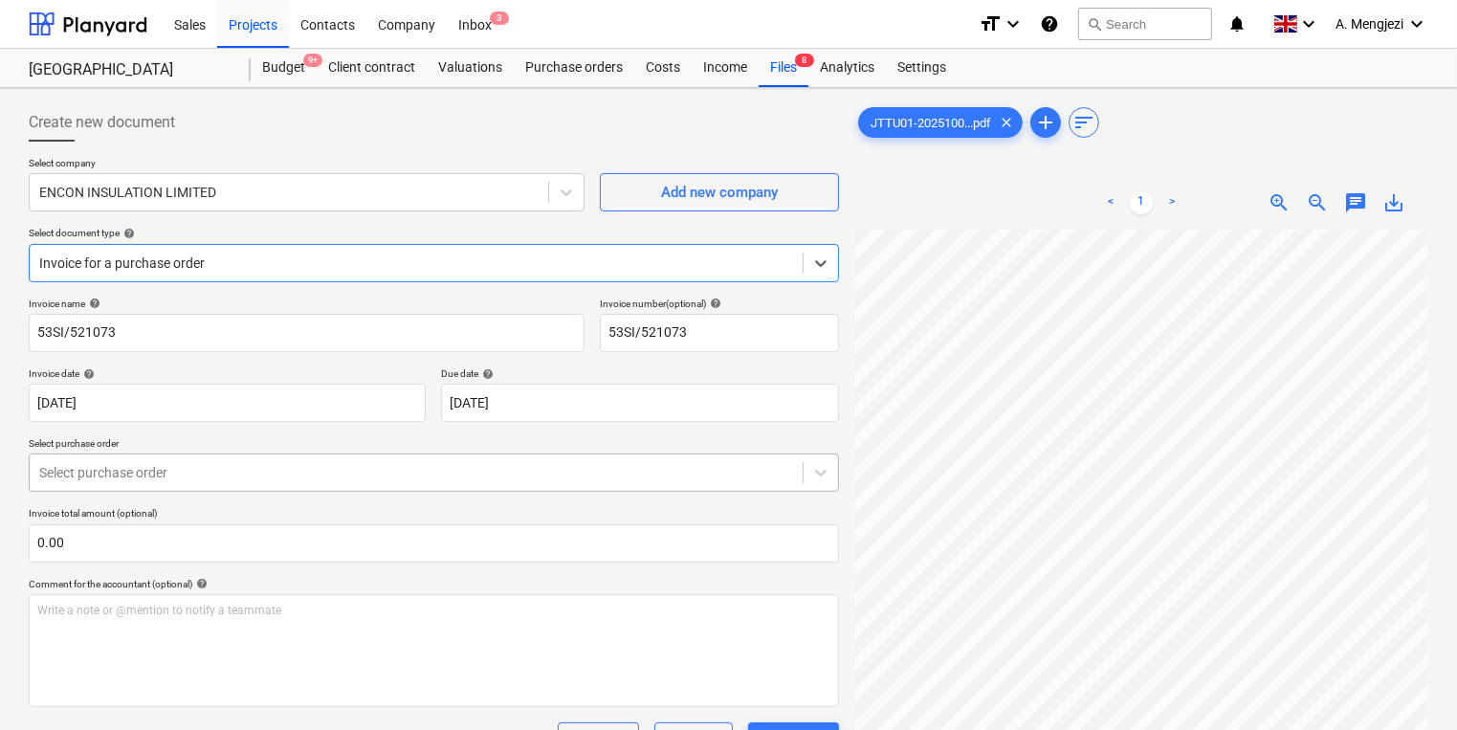
click at [533, 483] on body "Sales Projects Contacts Company Inbox 3 format_size keyboard_arrow_down help se…" at bounding box center [728, 365] width 1457 height 730
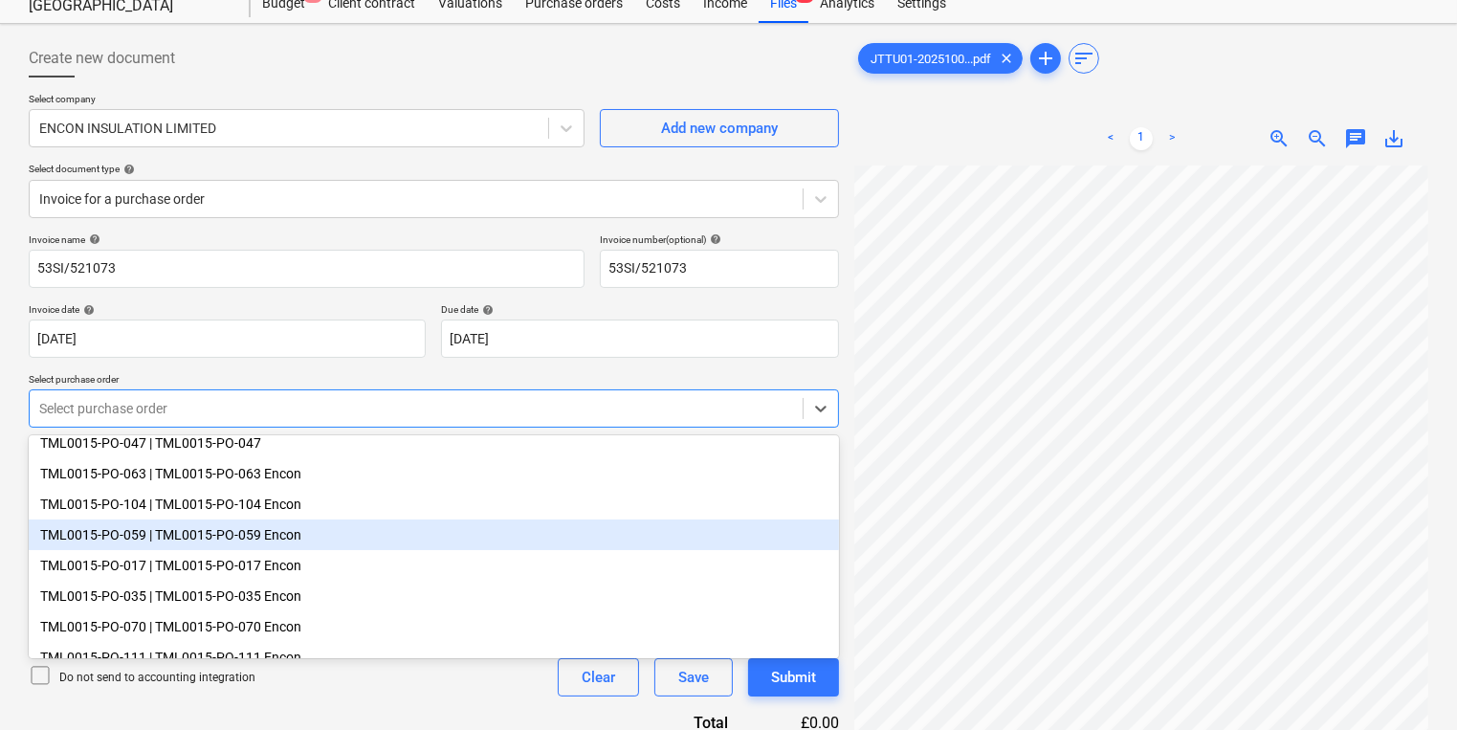
scroll to position [130, 0]
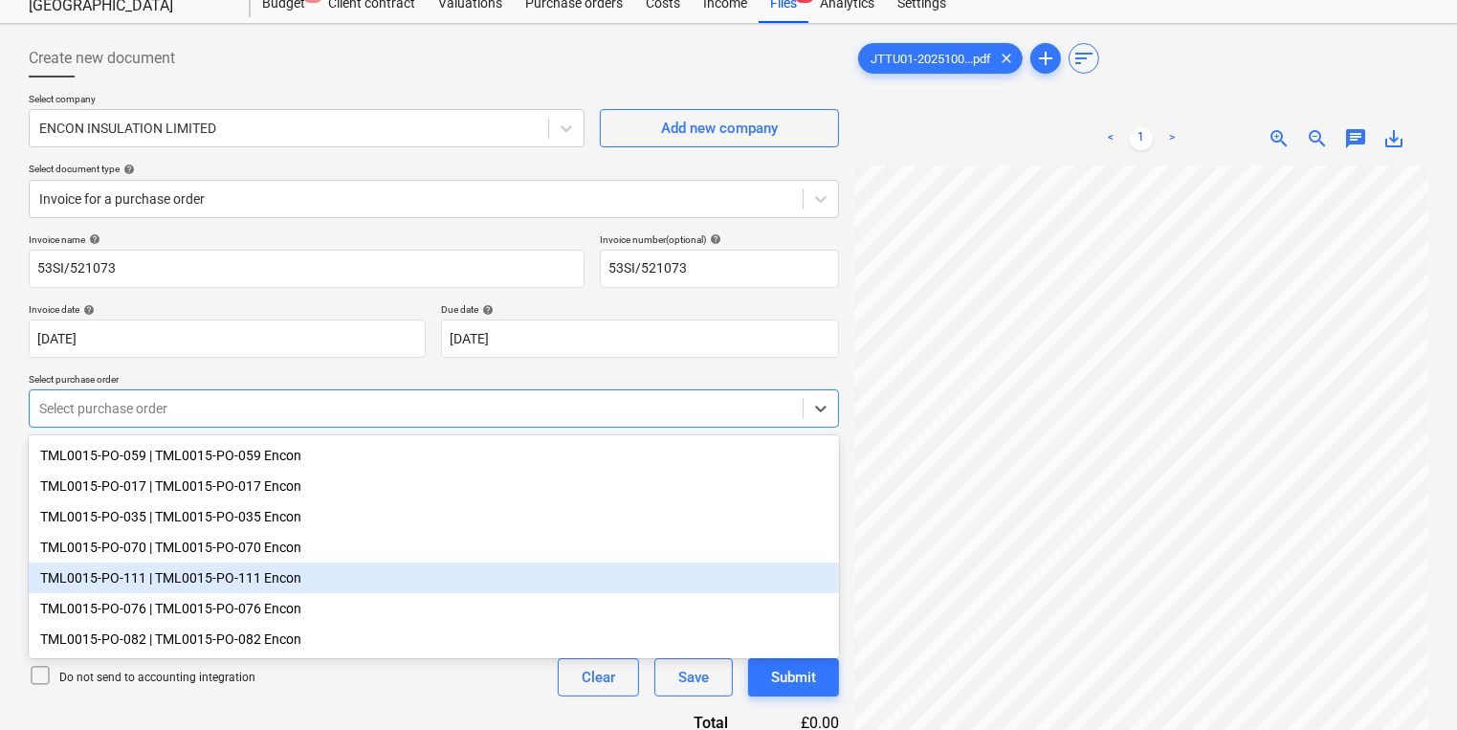
click at [526, 587] on div "TML0015-PO-111 | TML0015-PO-111 Encon" at bounding box center [434, 578] width 810 height 31
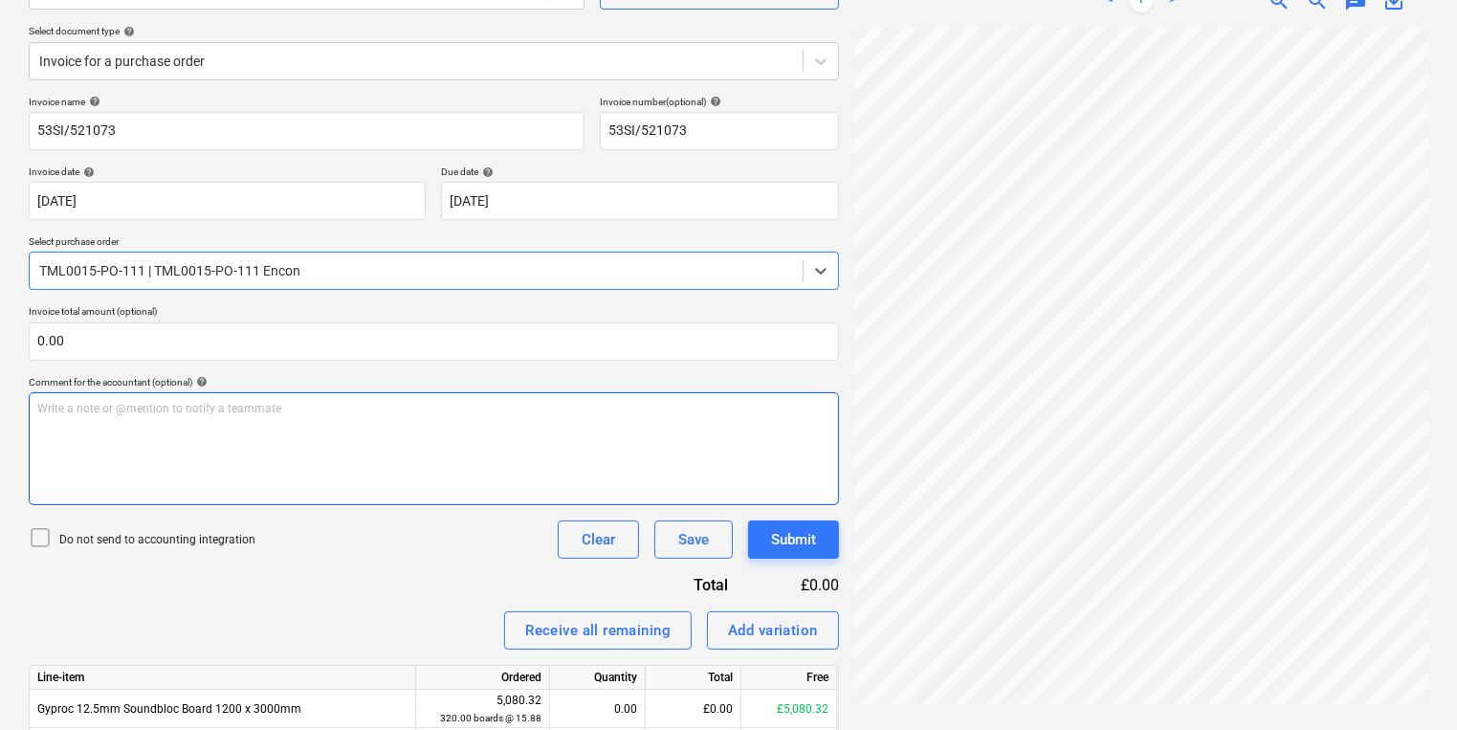
scroll to position [315, 0]
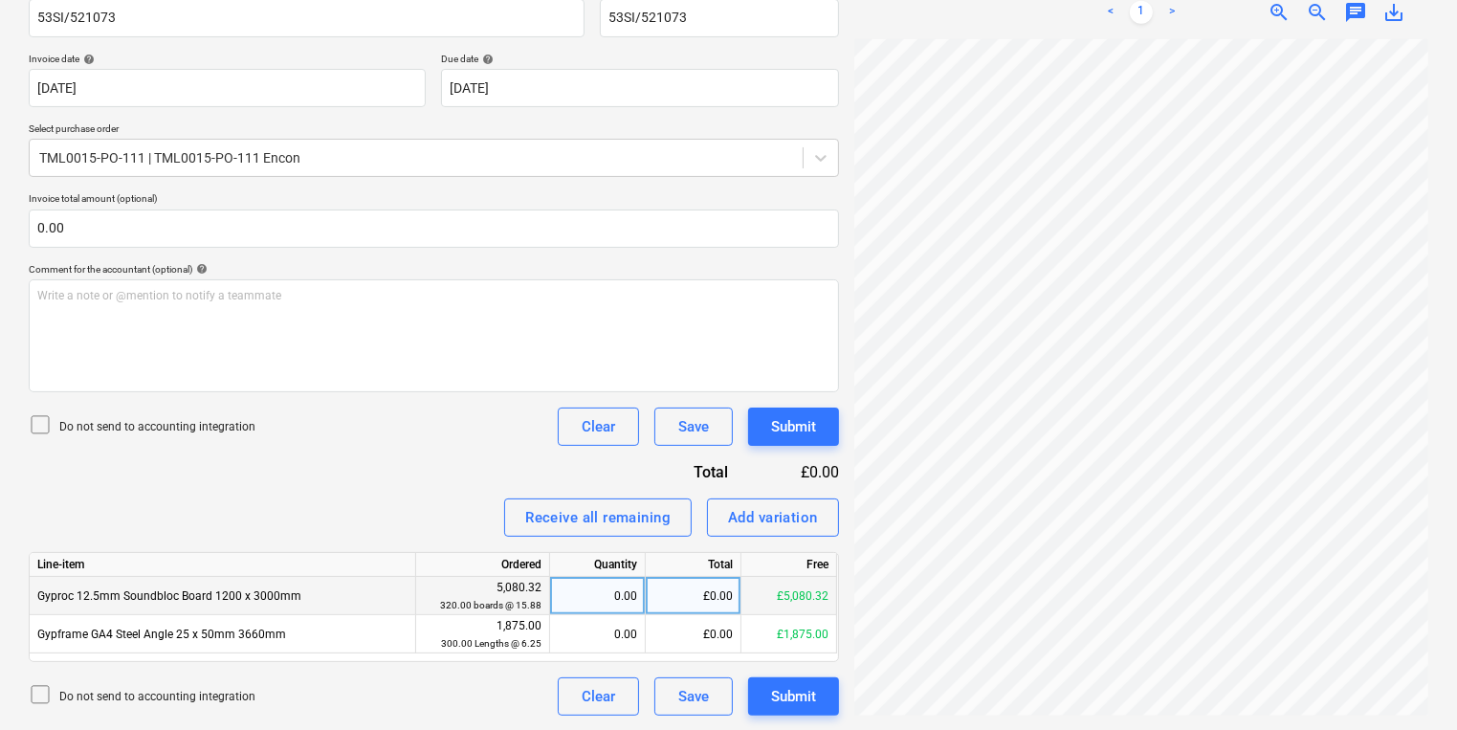
click at [635, 582] on div "0.00" at bounding box center [597, 596] width 79 height 38
type input "320"
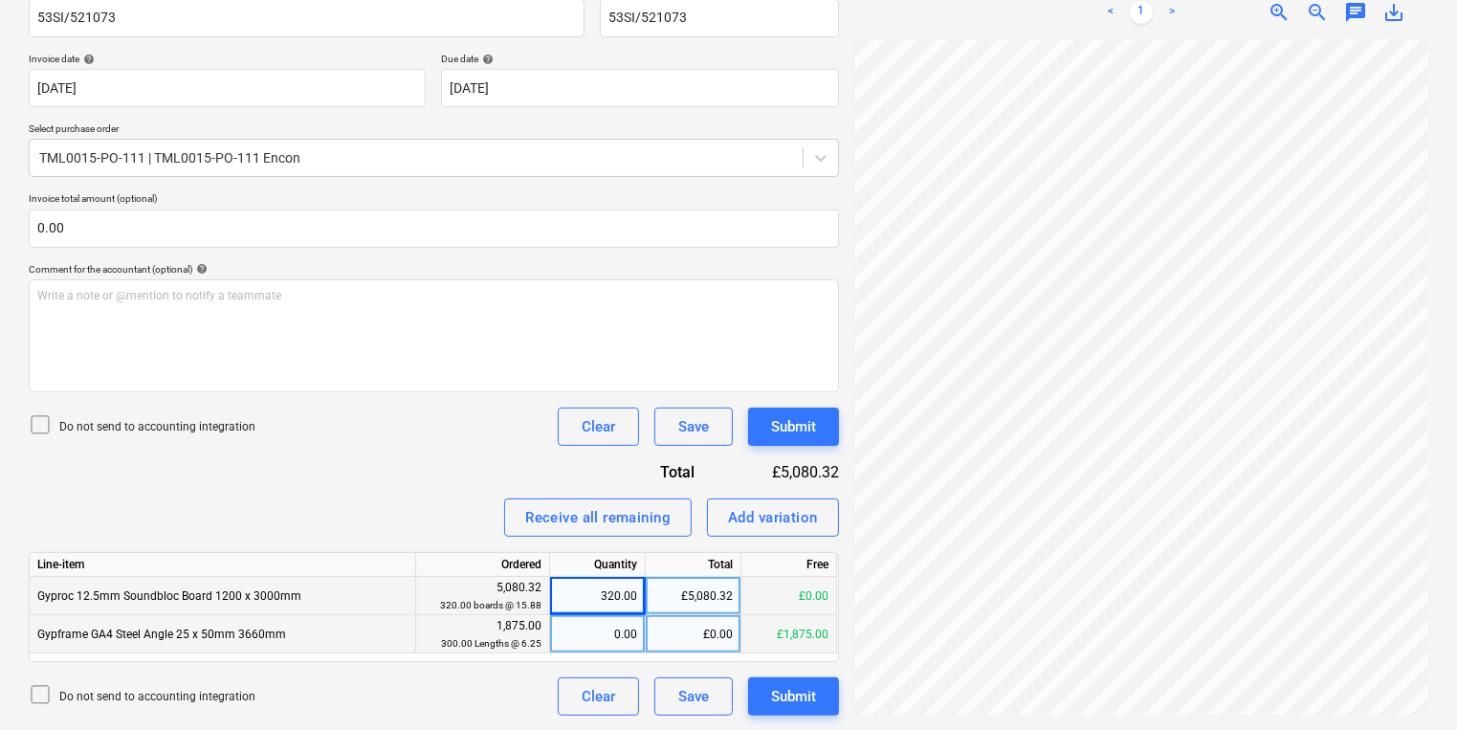
click at [612, 644] on div "0.00" at bounding box center [597, 634] width 79 height 38
type input "300"
click at [804, 0] on html "Sales Projects Contacts Company Inbox 3 format_size keyboard_arrow_down help se…" at bounding box center [728, 50] width 1457 height 730
drag, startPoint x: 312, startPoint y: 637, endPoint x: 36, endPoint y: 629, distance: 275.7
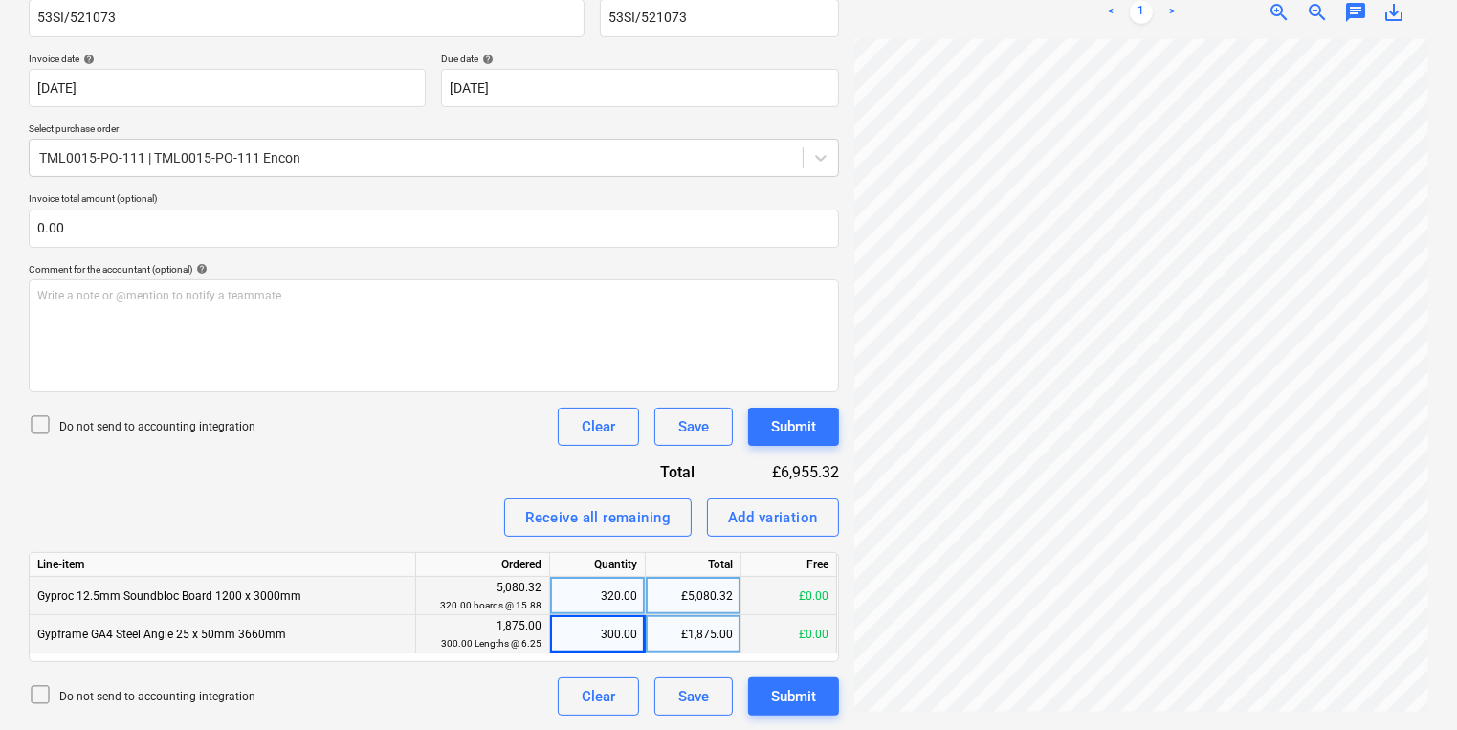
click at [36, 629] on div "Gypframe GA4 Steel Angle 25 x 50mm 3660mm" at bounding box center [223, 634] width 387 height 38
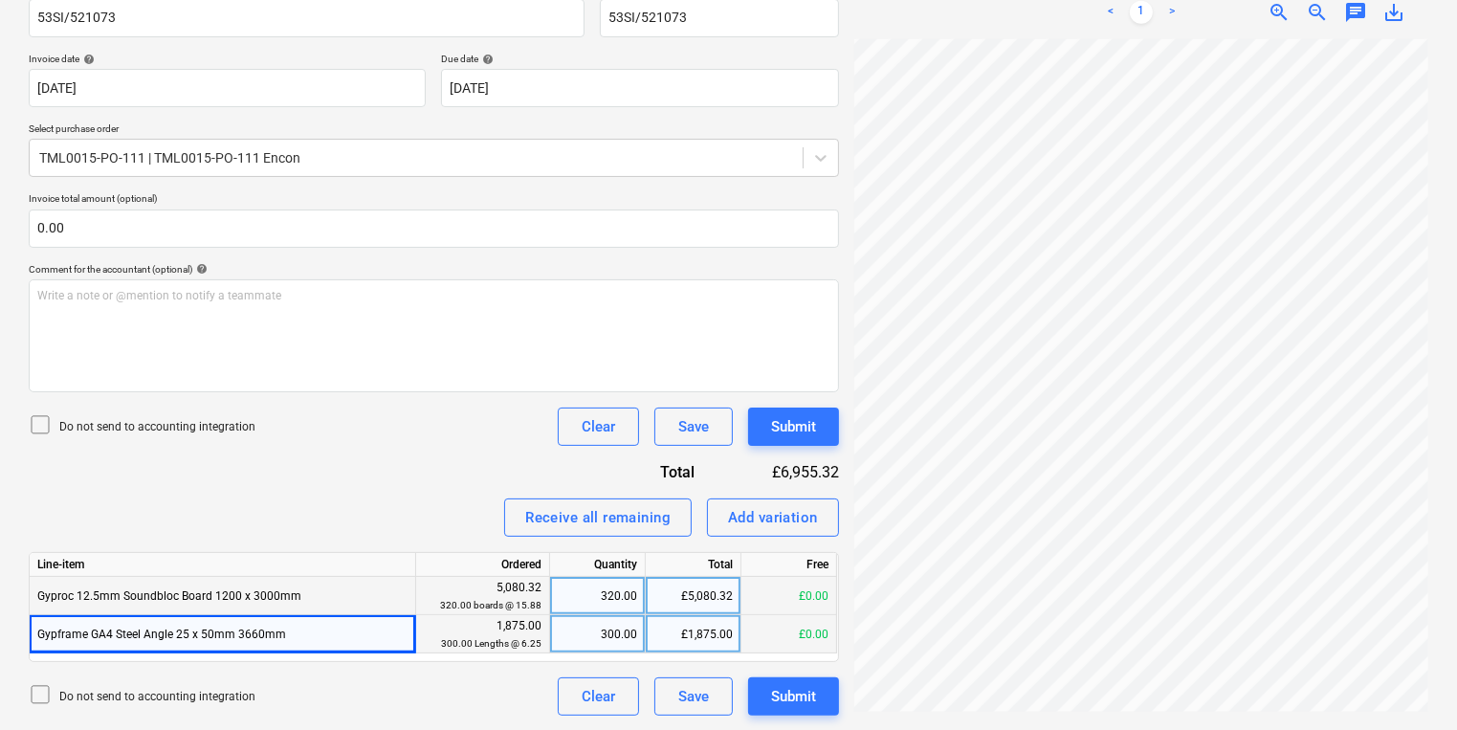
copy span "Gypframe GA4 Steel Angle 25 x 50mm 3660mm"
click at [767, 511] on div "Add variation" at bounding box center [773, 517] width 90 height 25
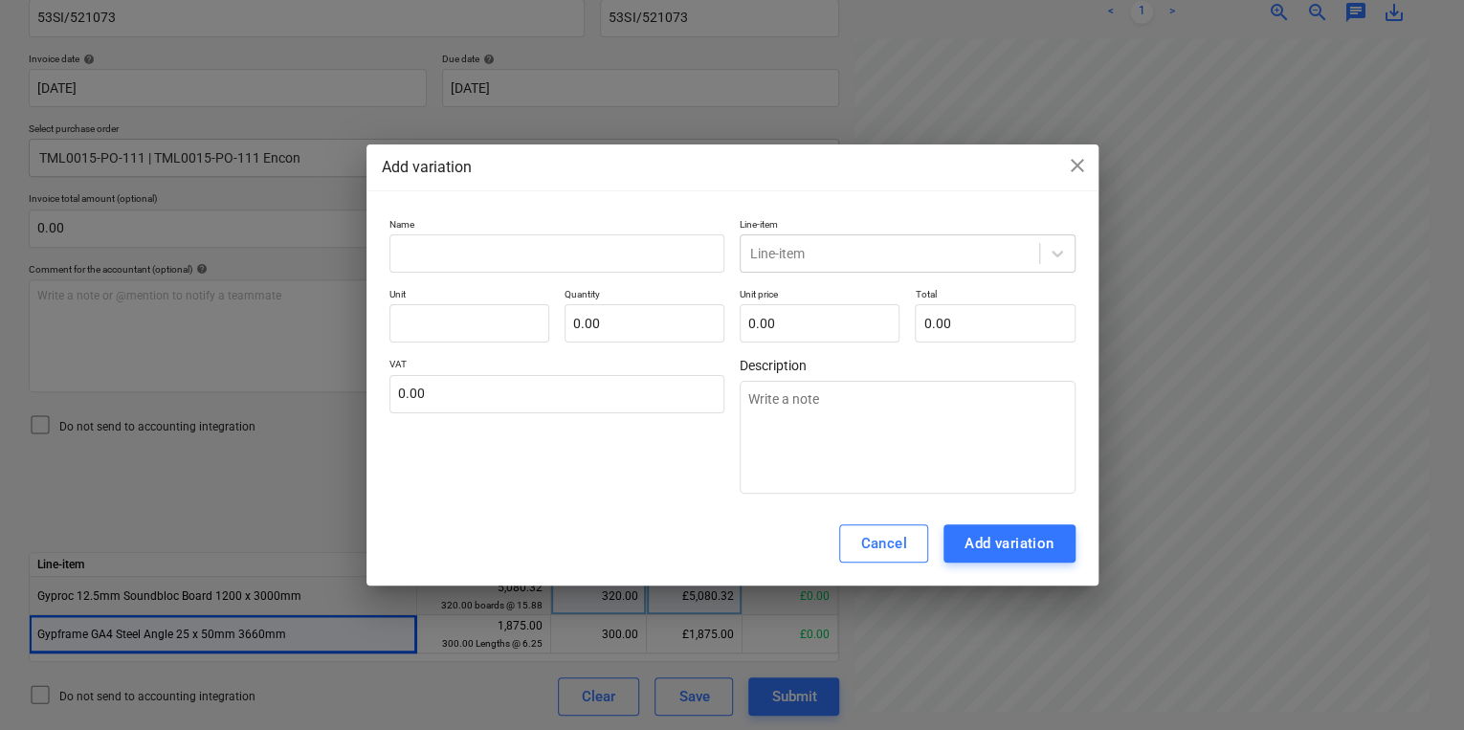
click at [544, 223] on p "Name" at bounding box center [557, 226] width 336 height 16
click at [551, 244] on input "text" at bounding box center [557, 253] width 336 height 38
paste input "Gypframe GA4 Steel Angle 25 x 50mm 3660mm"
type textarea "x"
type input "Gypframe GA4 Steel Angle 25 x 50mm 3660mm"
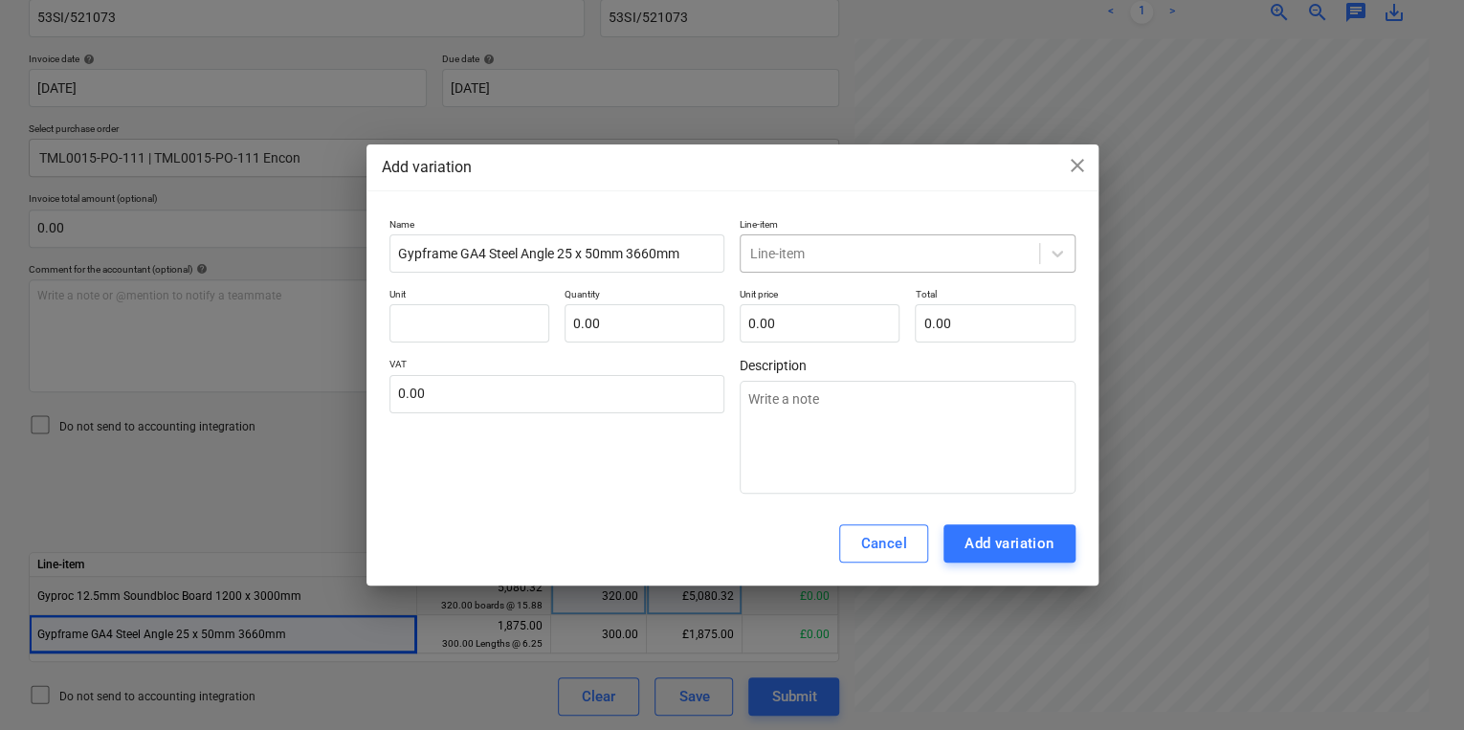
drag, startPoint x: 867, startPoint y: 242, endPoint x: 880, endPoint y: 245, distance: 13.7
click at [879, 245] on div "Line-item" at bounding box center [890, 253] width 299 height 27
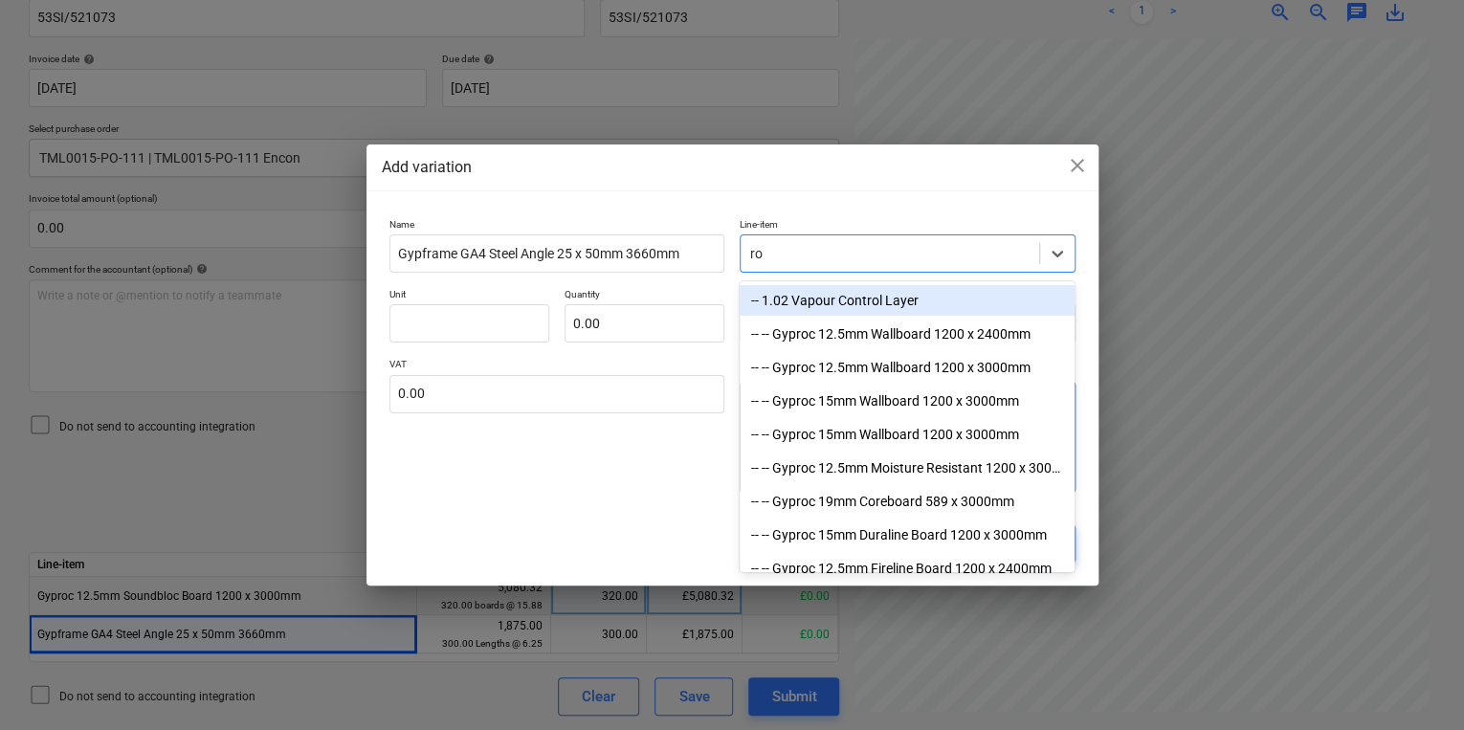
type input "rou"
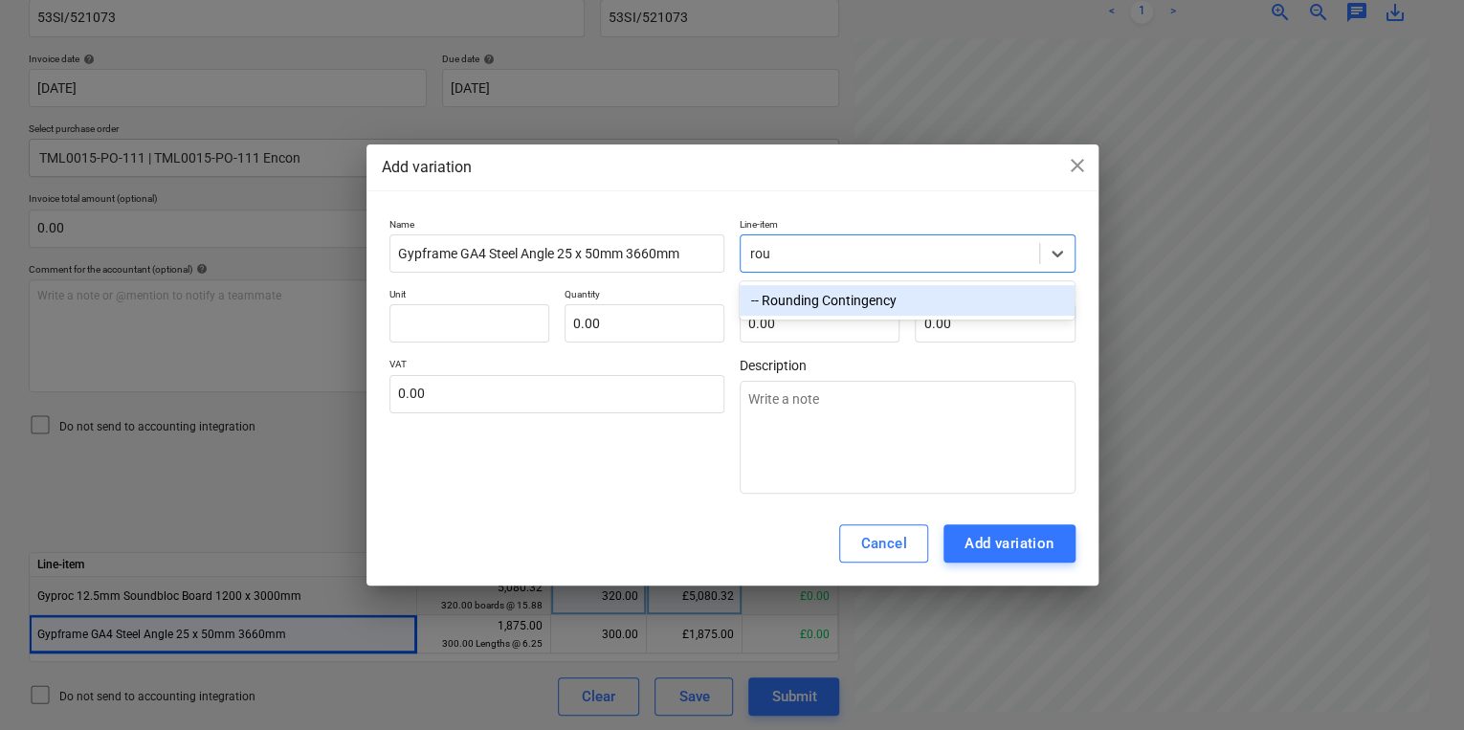
click at [877, 300] on div "-- Rounding Contingency" at bounding box center [907, 300] width 335 height 31
type textarea "x"
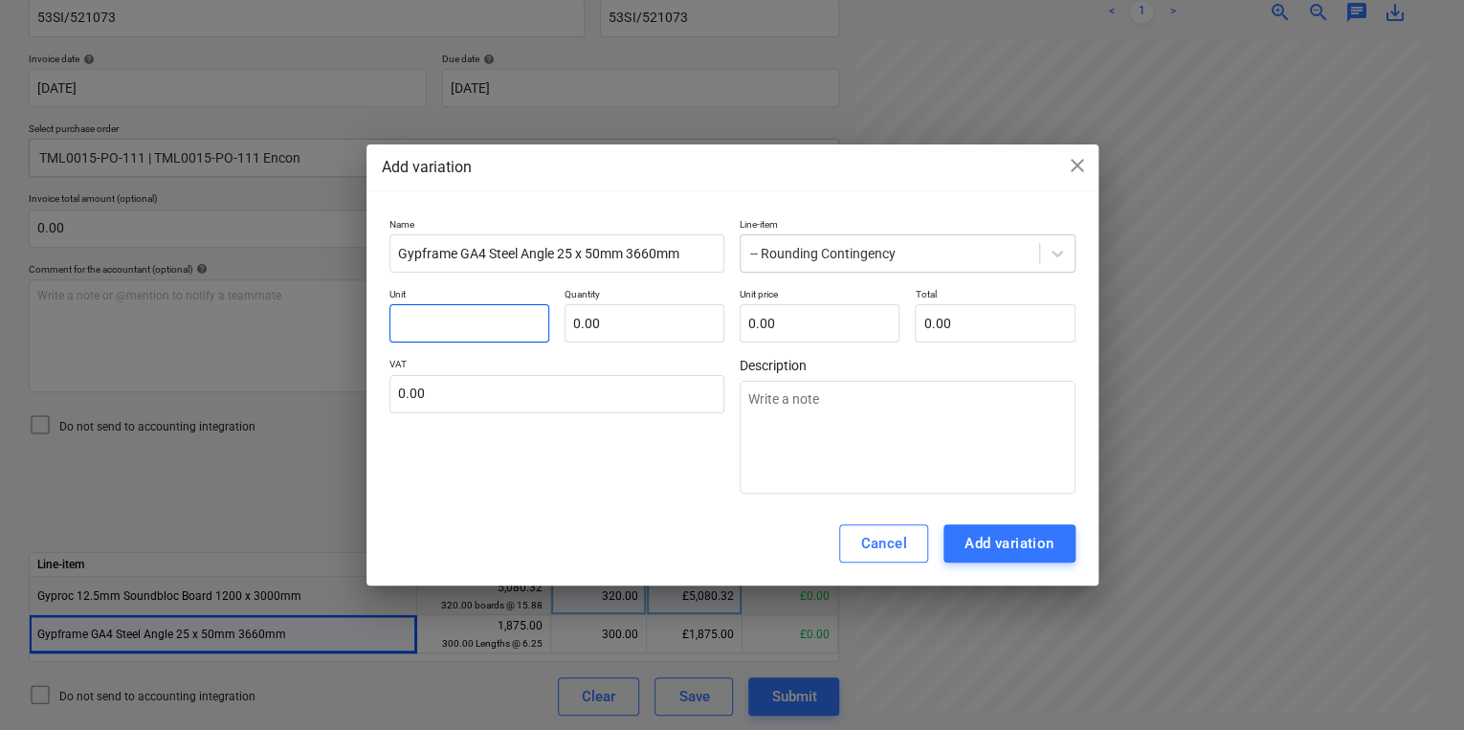
click at [463, 318] on input "text" at bounding box center [469, 323] width 160 height 38
type textarea "x"
type input "o"
type textarea "x"
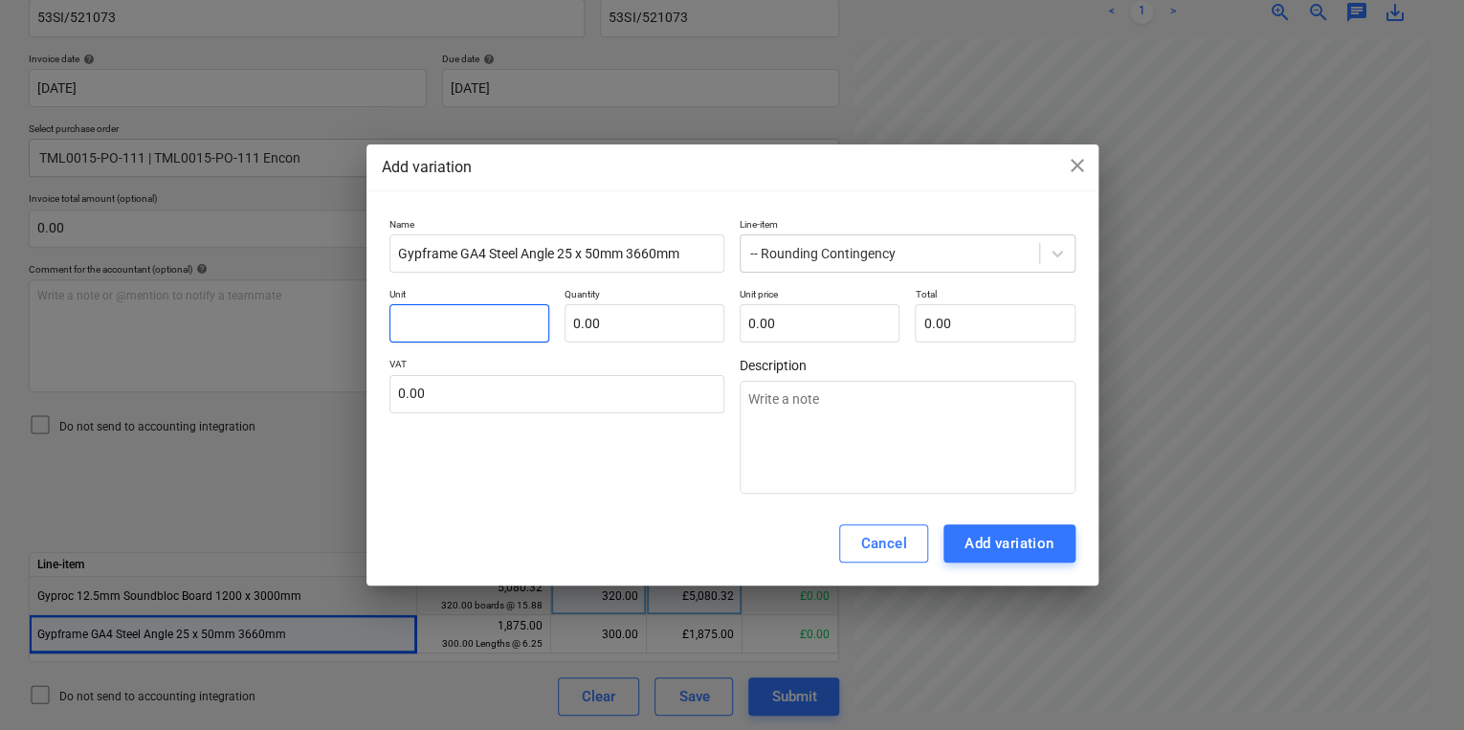
type input "p"
type textarea "x"
type input "pc"
type textarea "x"
type input "pcs"
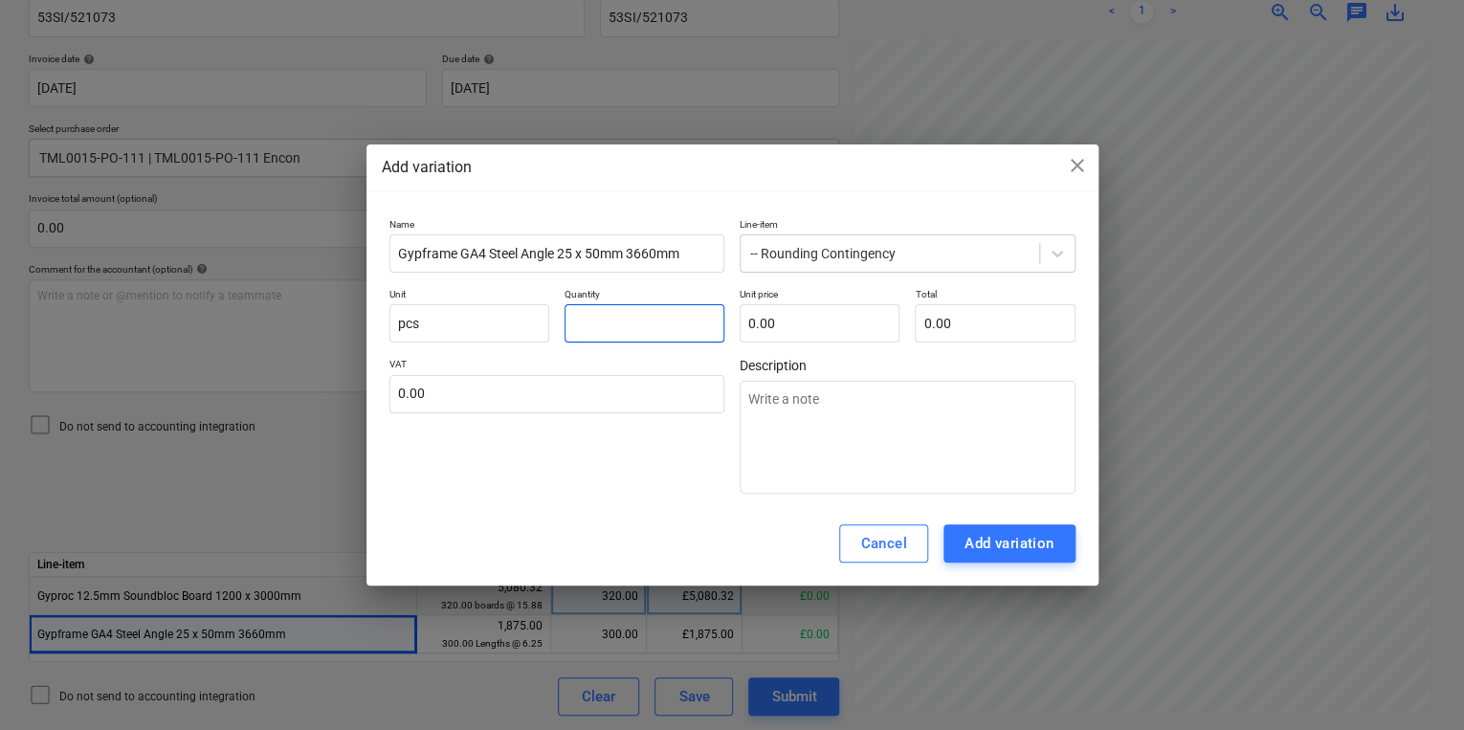
type textarea "x"
type input "1.00"
type textarea "x"
type input "2"
type input "2.00"
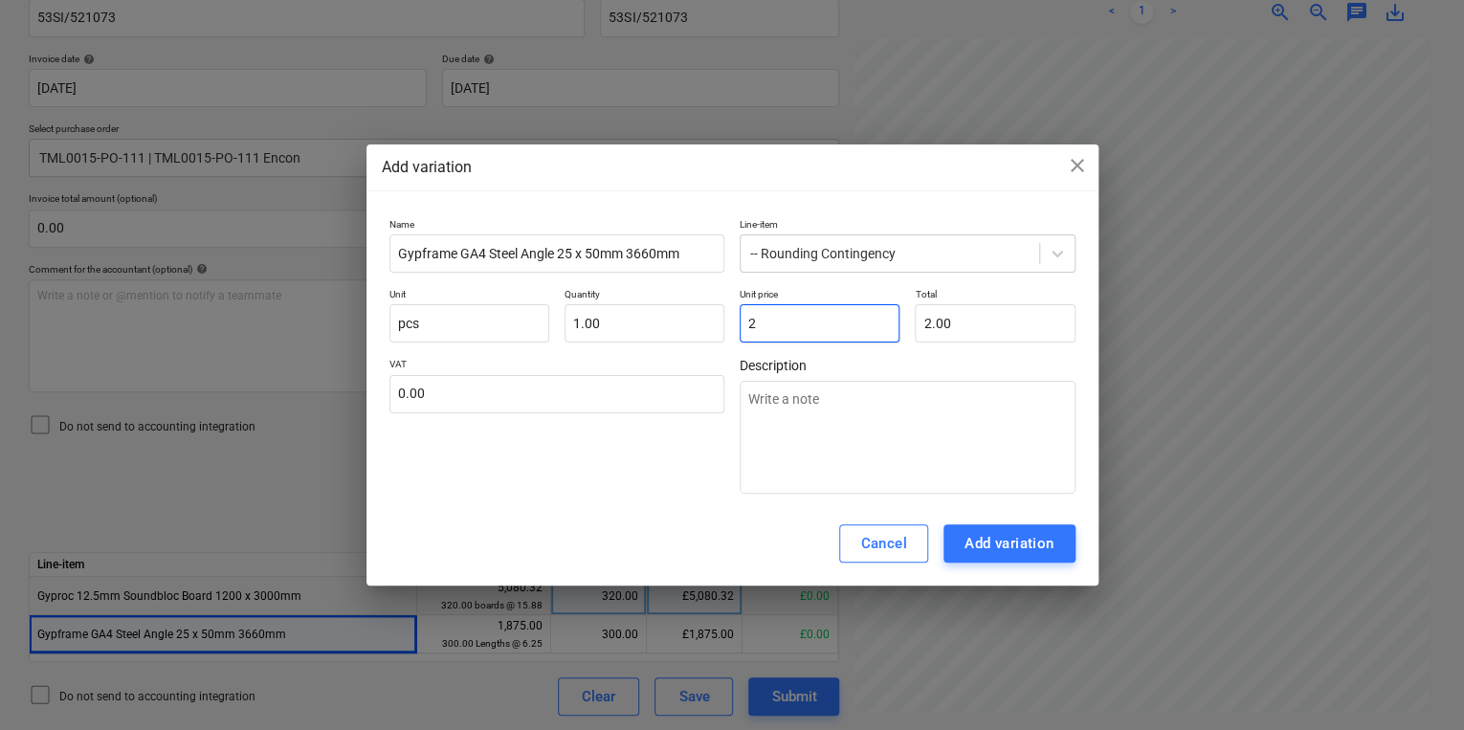
type textarea "x"
type input "2."
type textarea "x"
type input "2.5"
type input "2.50"
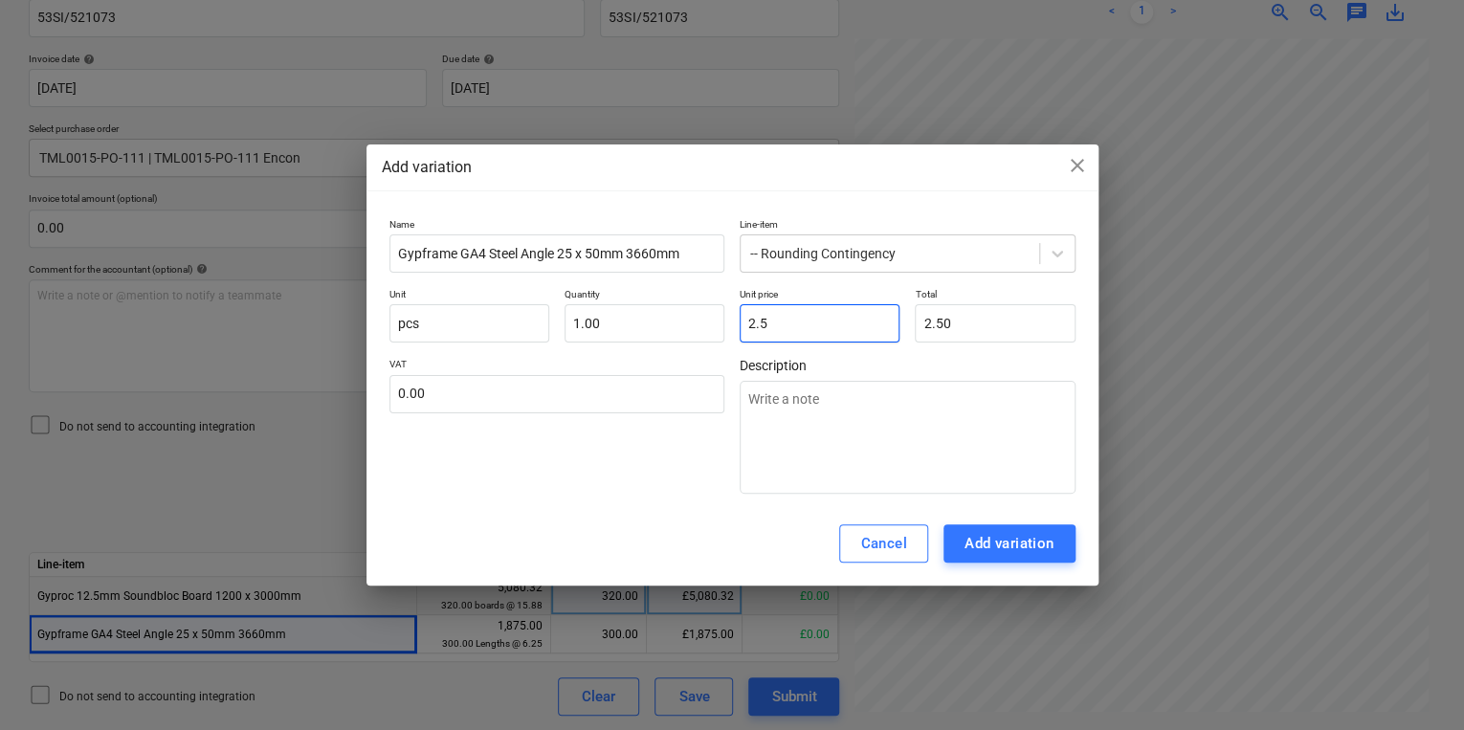
type textarea "x"
type input "2.58"
click at [1036, 551] on div "Add variation" at bounding box center [1010, 543] width 90 height 25
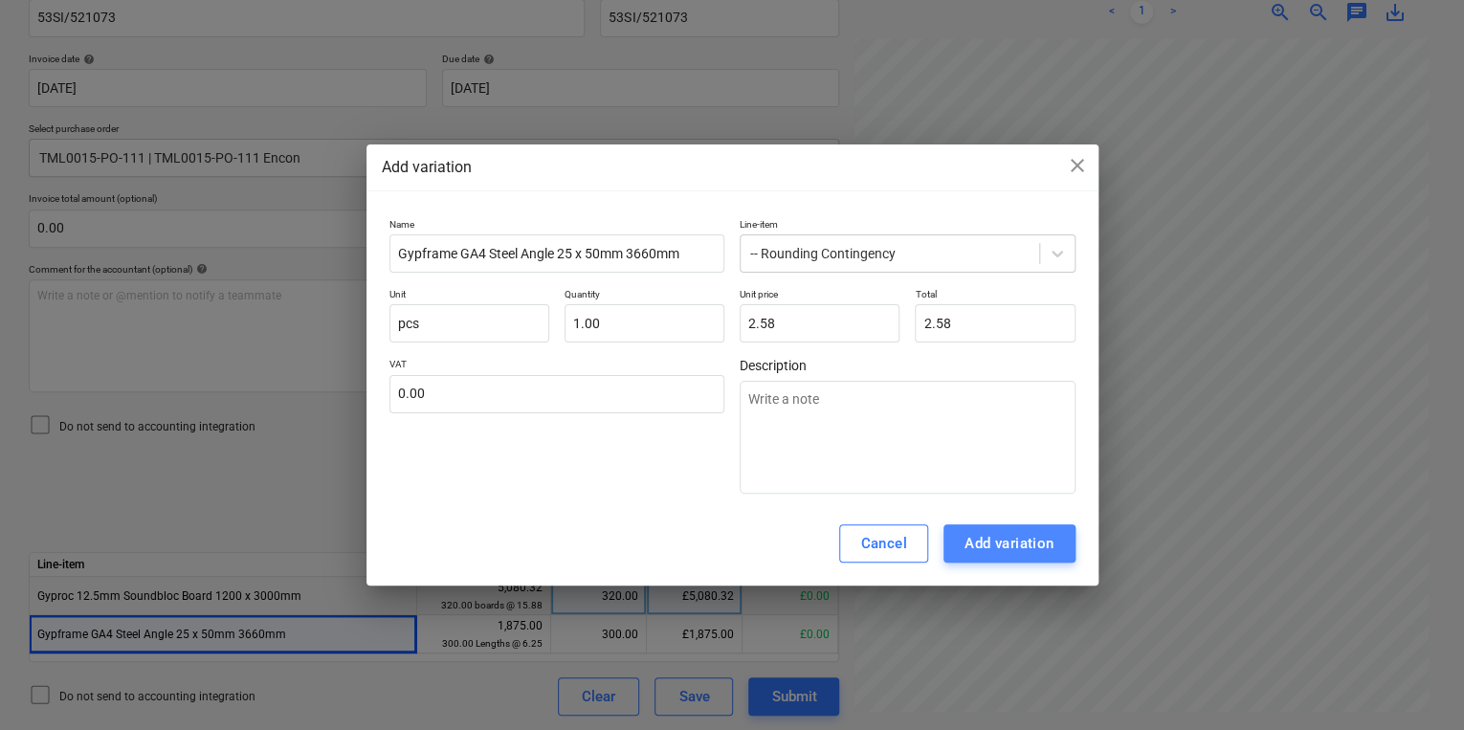
type textarea "x"
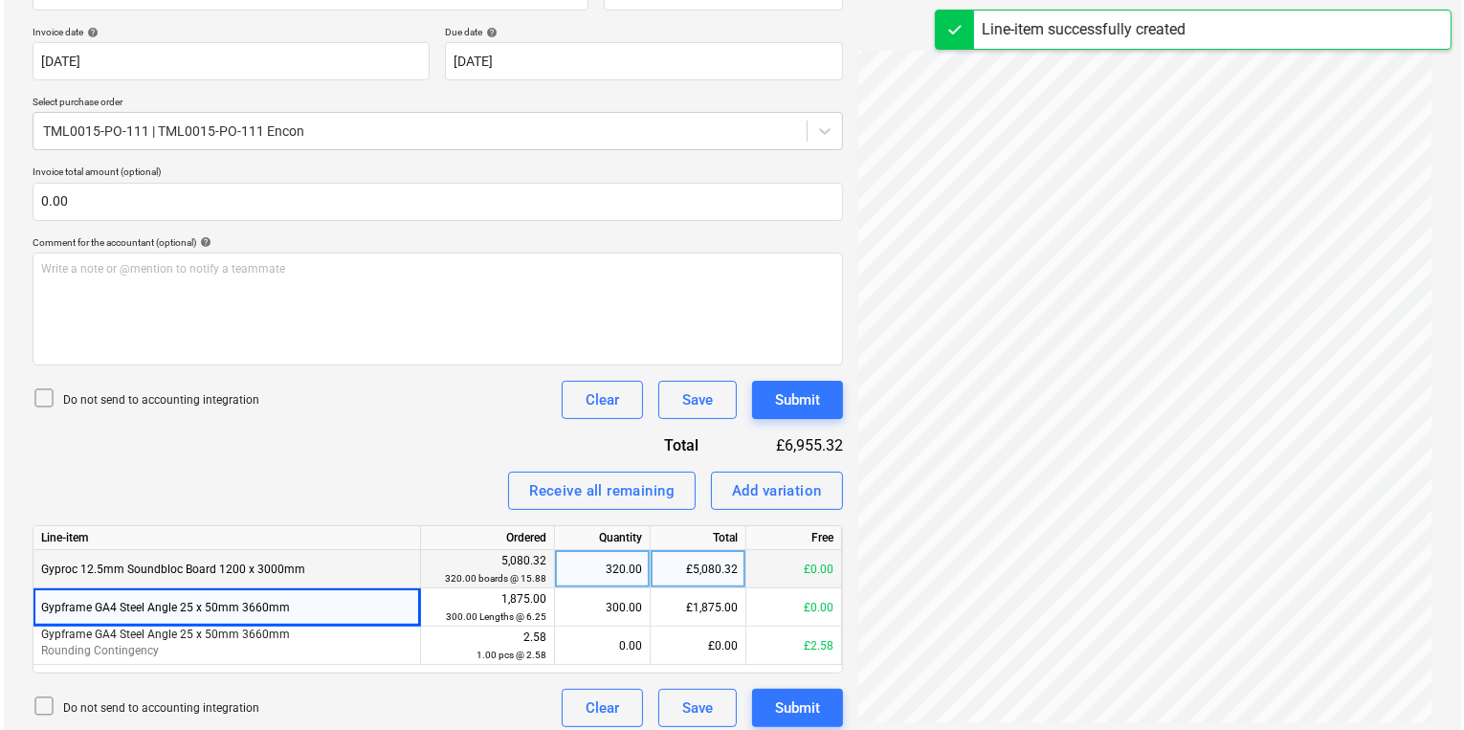
scroll to position [353, 0]
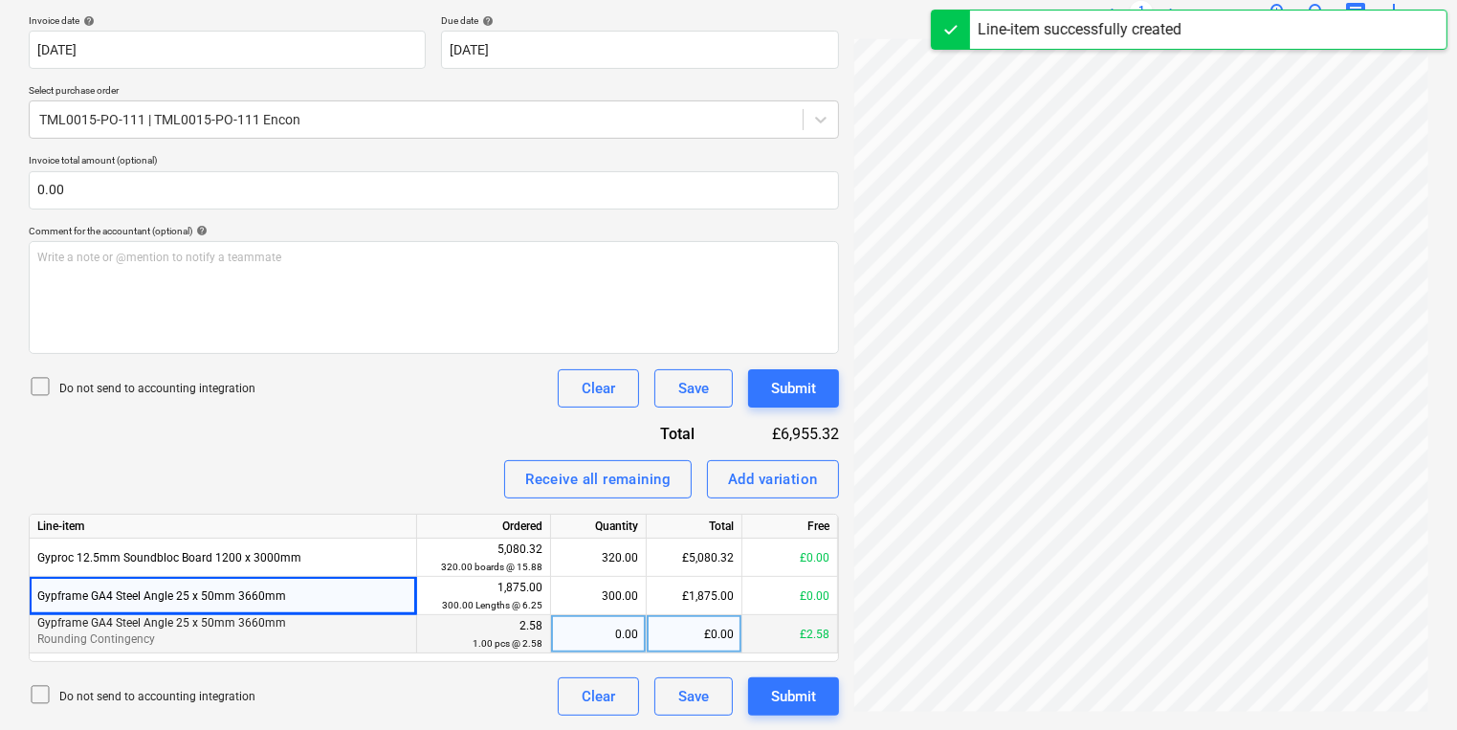
click at [572, 632] on div "0.00" at bounding box center [598, 634] width 79 height 38
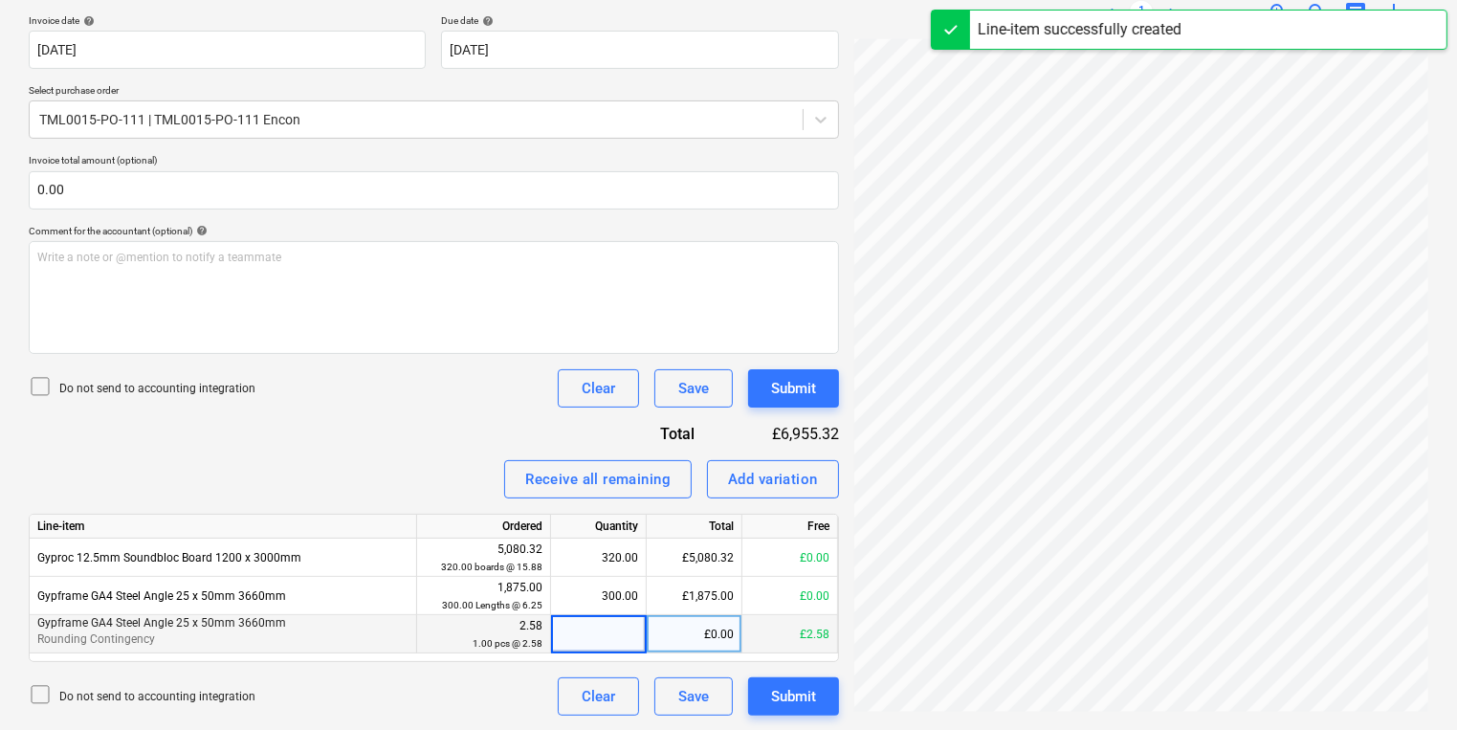
type input "1"
click at [827, 391] on button "Submit" at bounding box center [793, 388] width 91 height 38
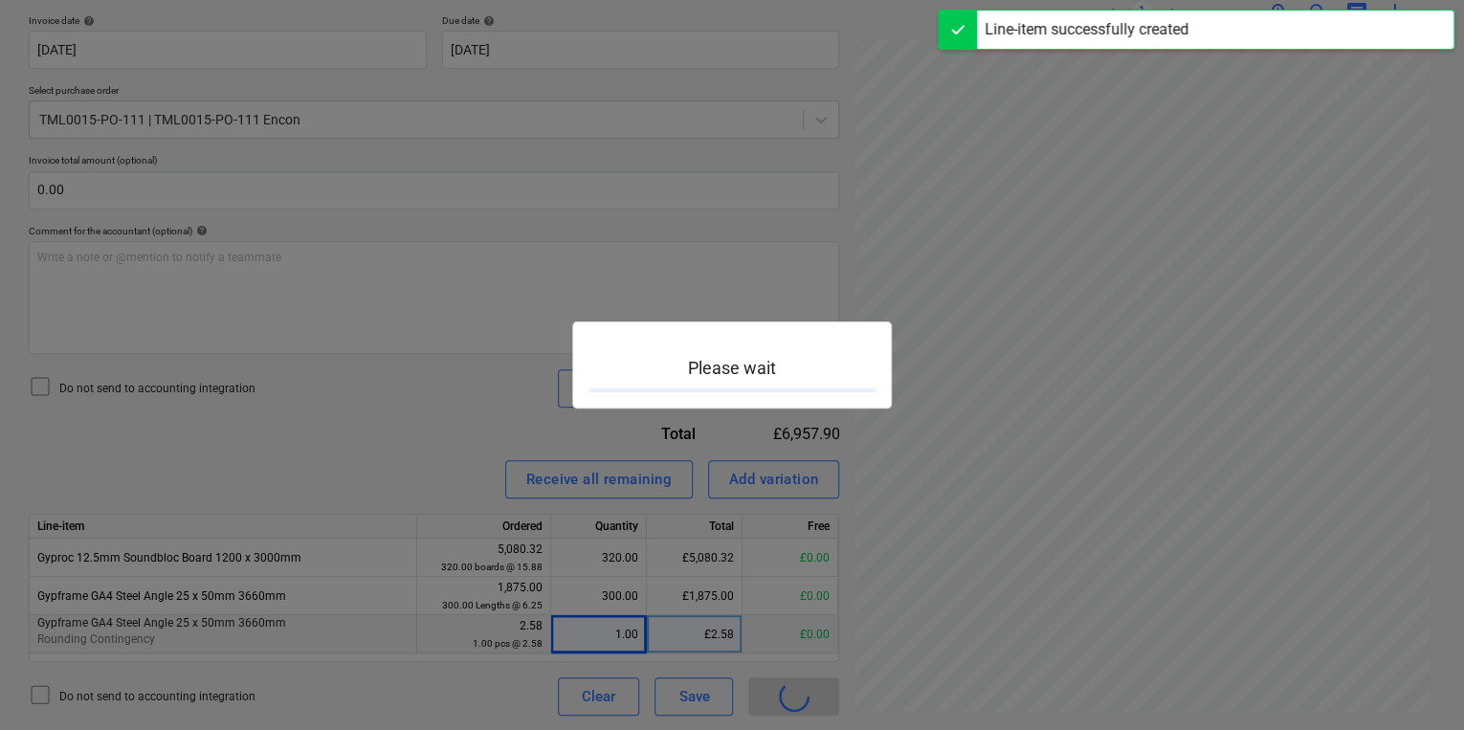
scroll to position [544, 289]
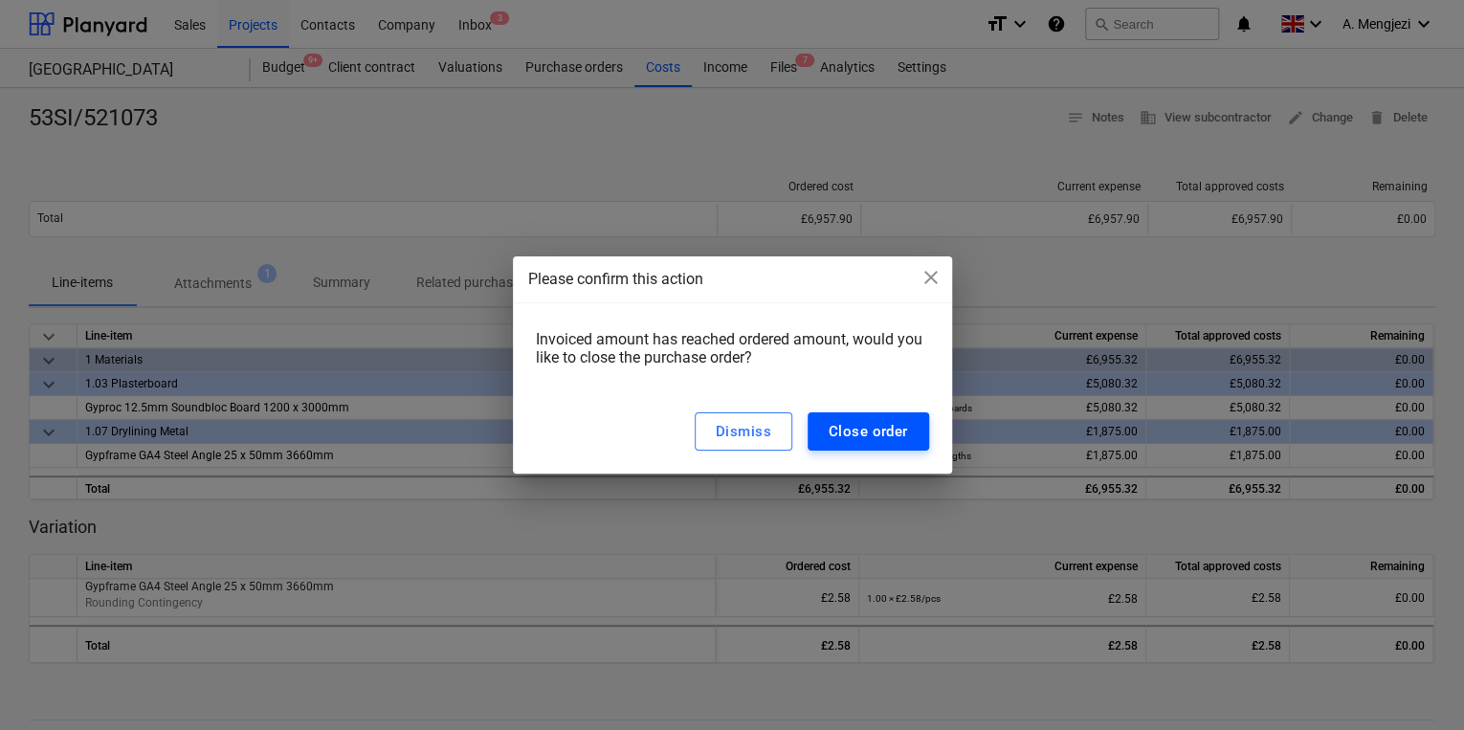
click at [864, 425] on div "Close order" at bounding box center [868, 431] width 79 height 25
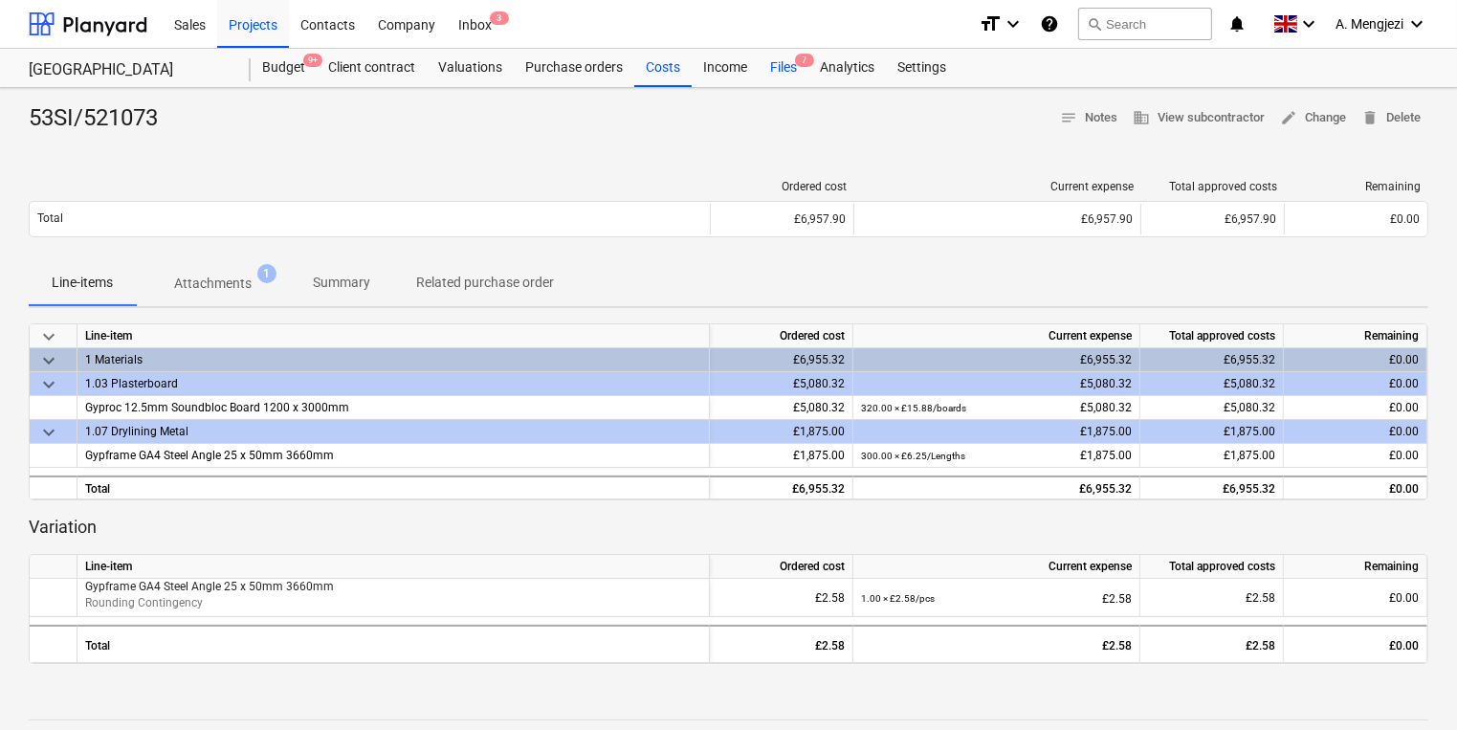
click at [789, 61] on div "Files 7" at bounding box center [784, 68] width 50 height 38
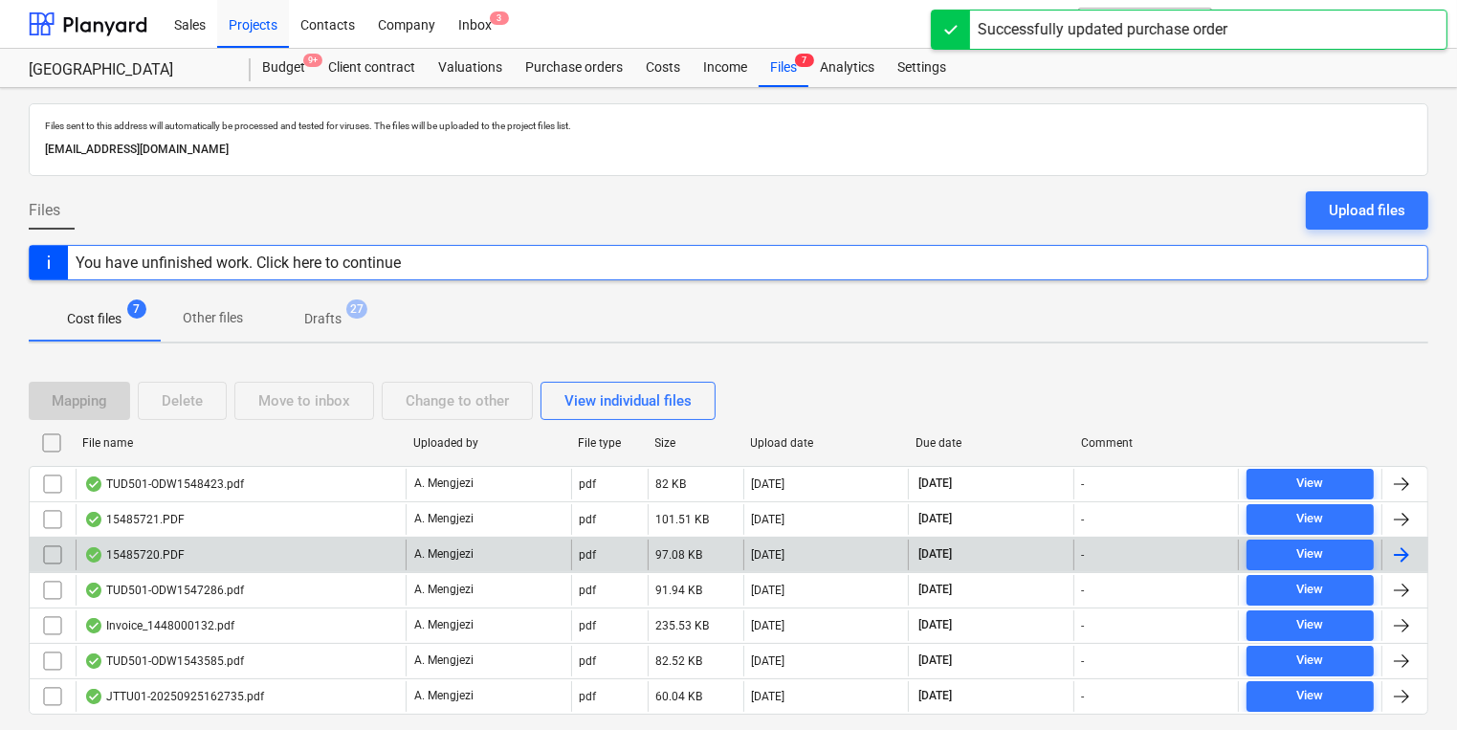
click at [204, 547] on div "15485720.PDF" at bounding box center [241, 555] width 330 height 31
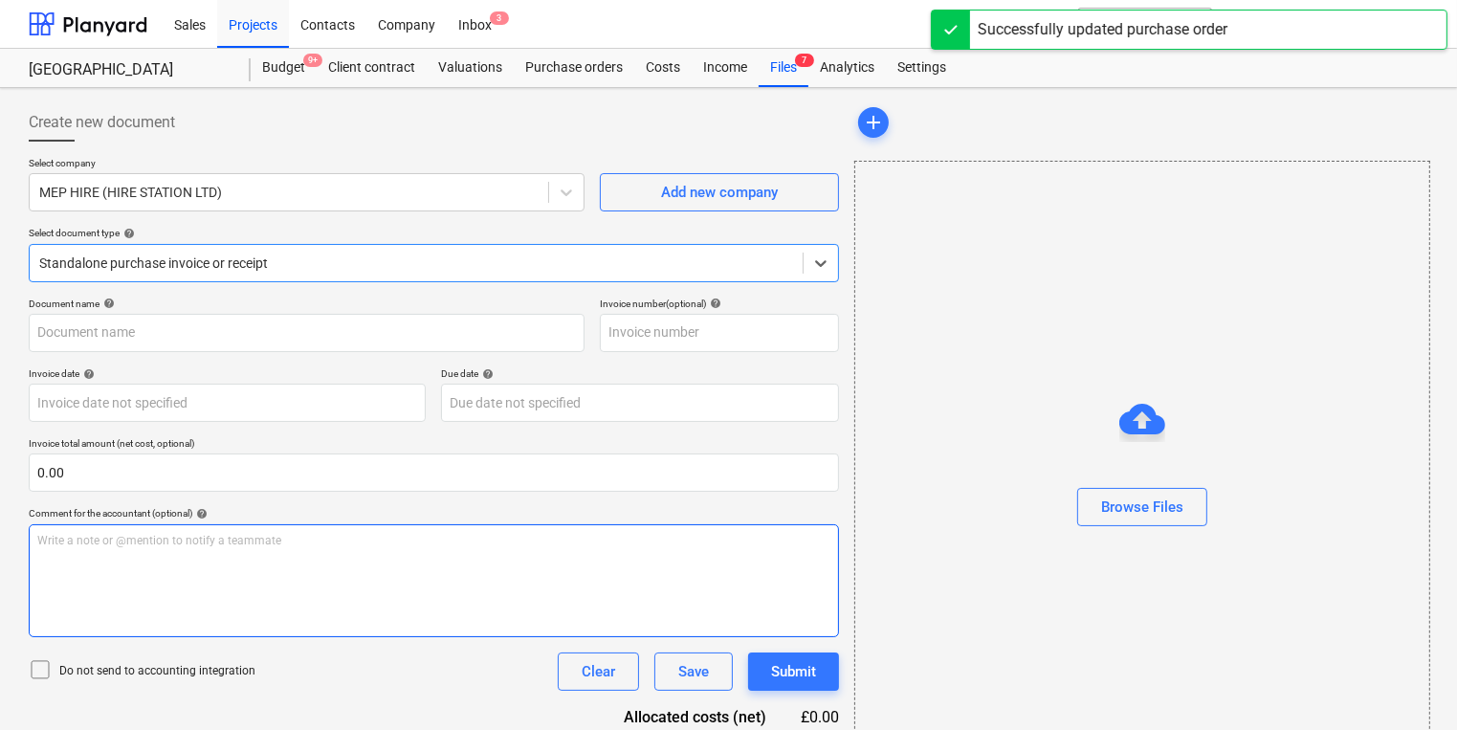
type input "15485720"
type input "[DATE]"
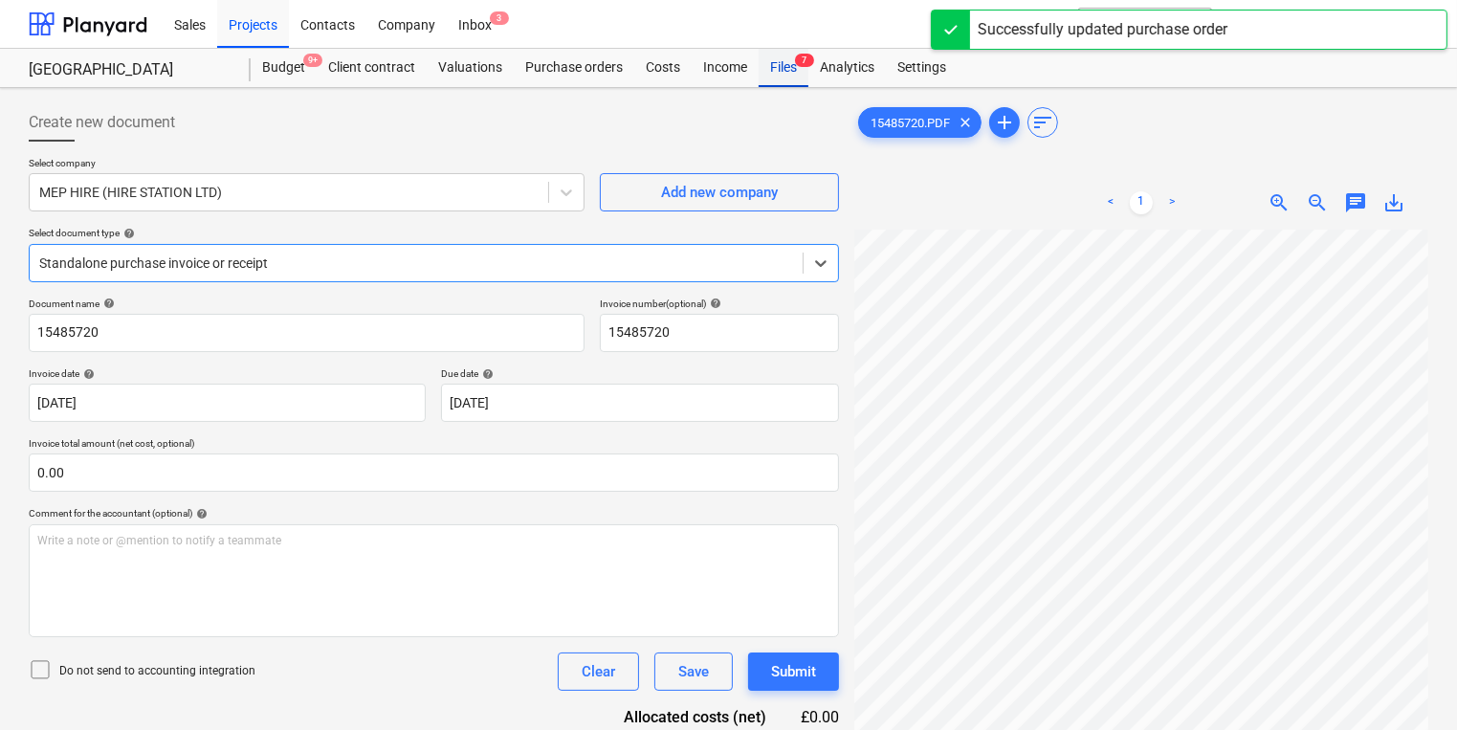
click at [764, 78] on div "Files 7" at bounding box center [784, 68] width 50 height 38
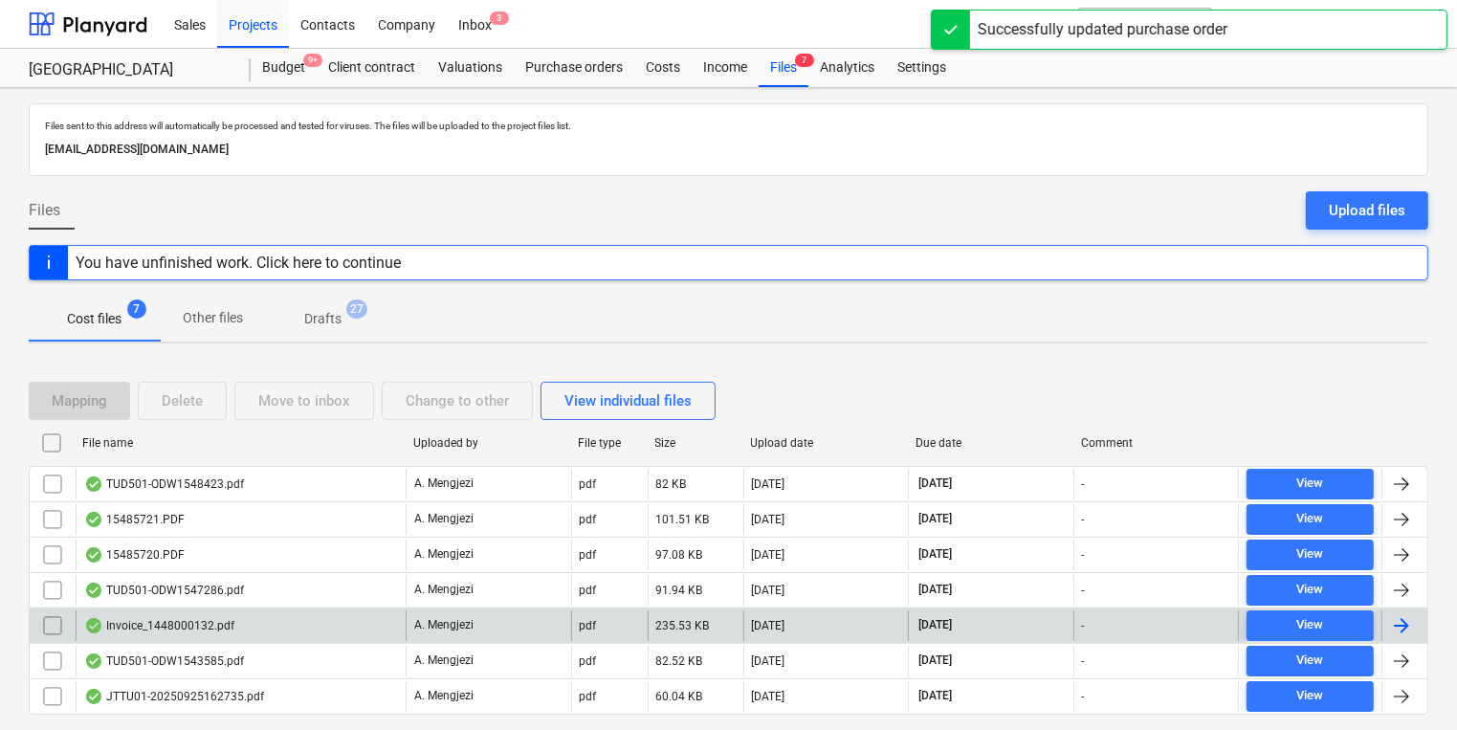
click at [319, 624] on div "Invoice_1448000132.pdf" at bounding box center [241, 626] width 330 height 31
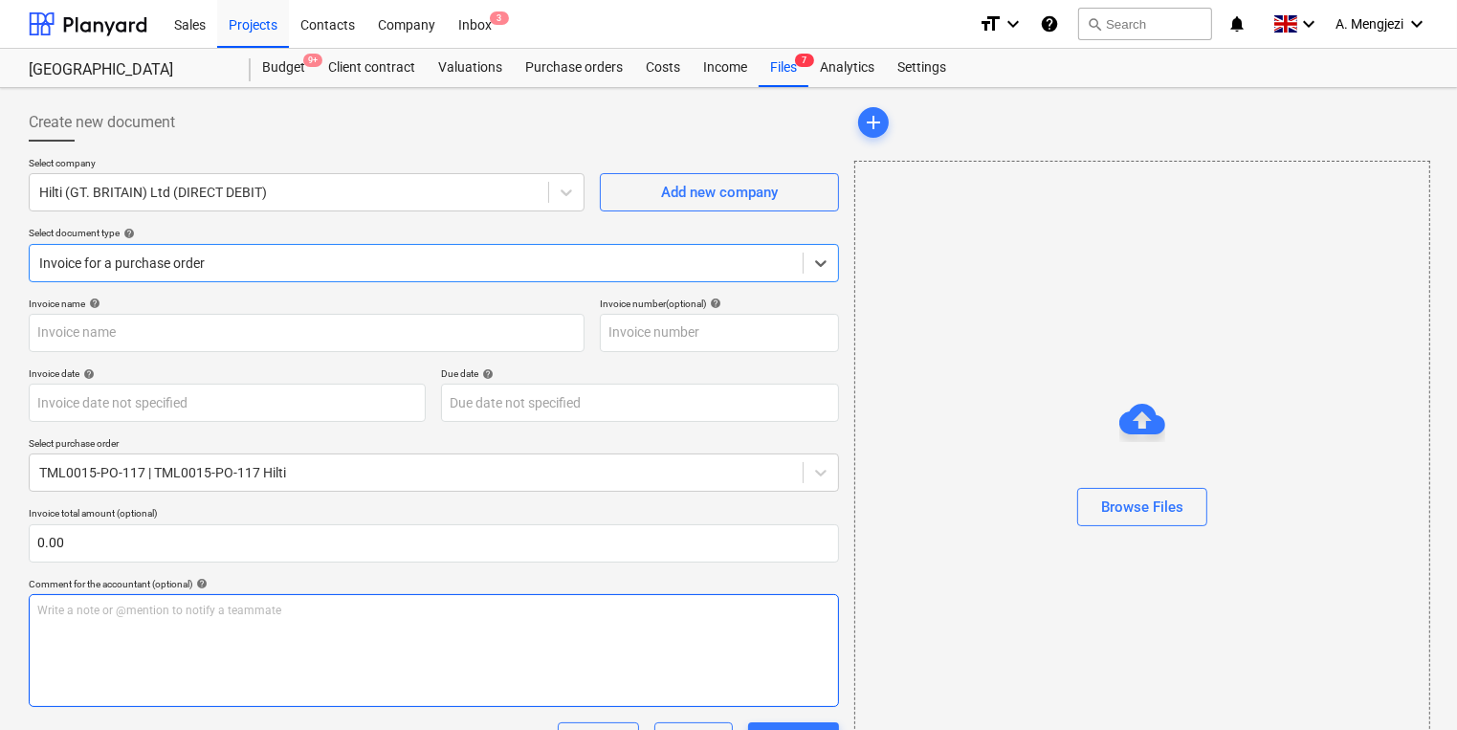
type input "1448000132"
type input "[DATE]"
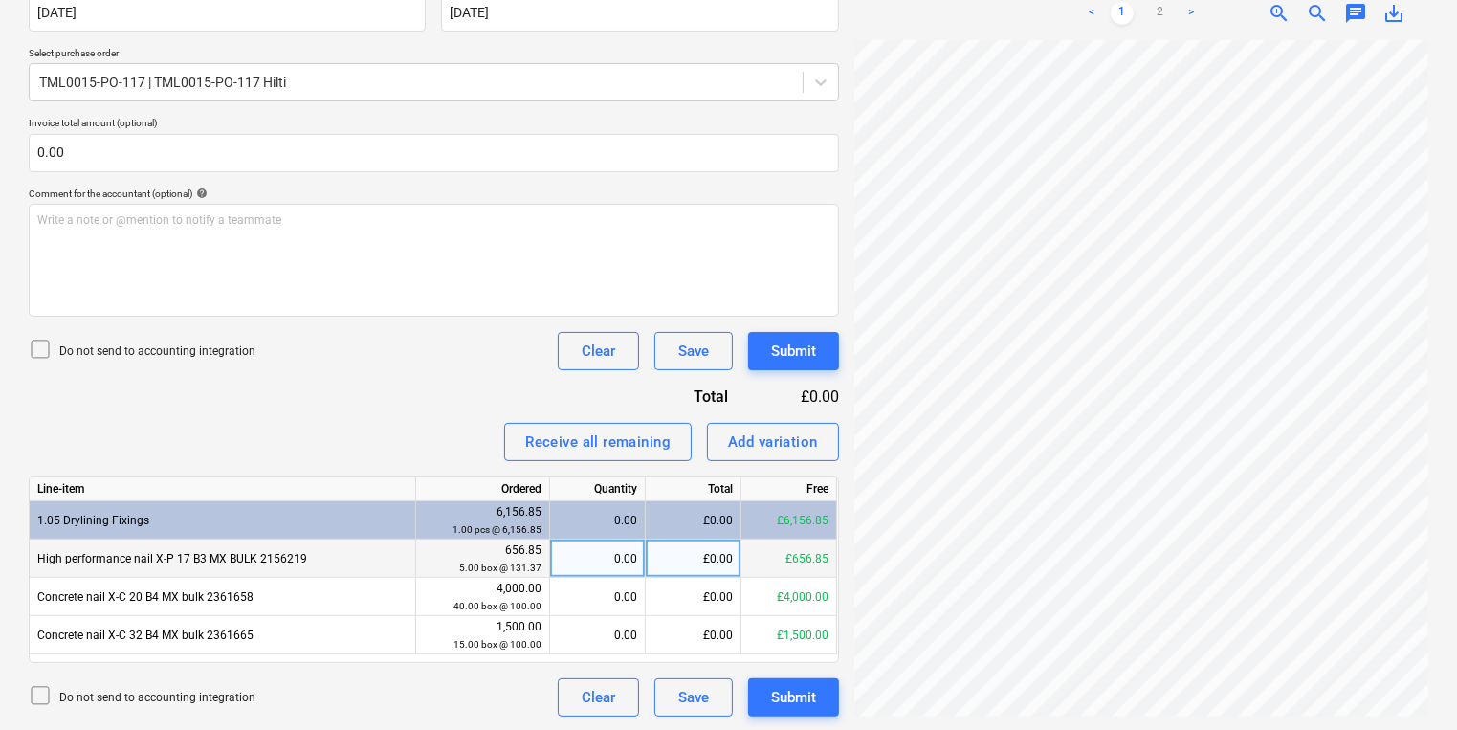
scroll to position [391, 0]
click at [655, 546] on div "£0.00" at bounding box center [694, 558] width 96 height 38
type input "5"
click at [620, 559] on div "0.04" at bounding box center [597, 558] width 79 height 38
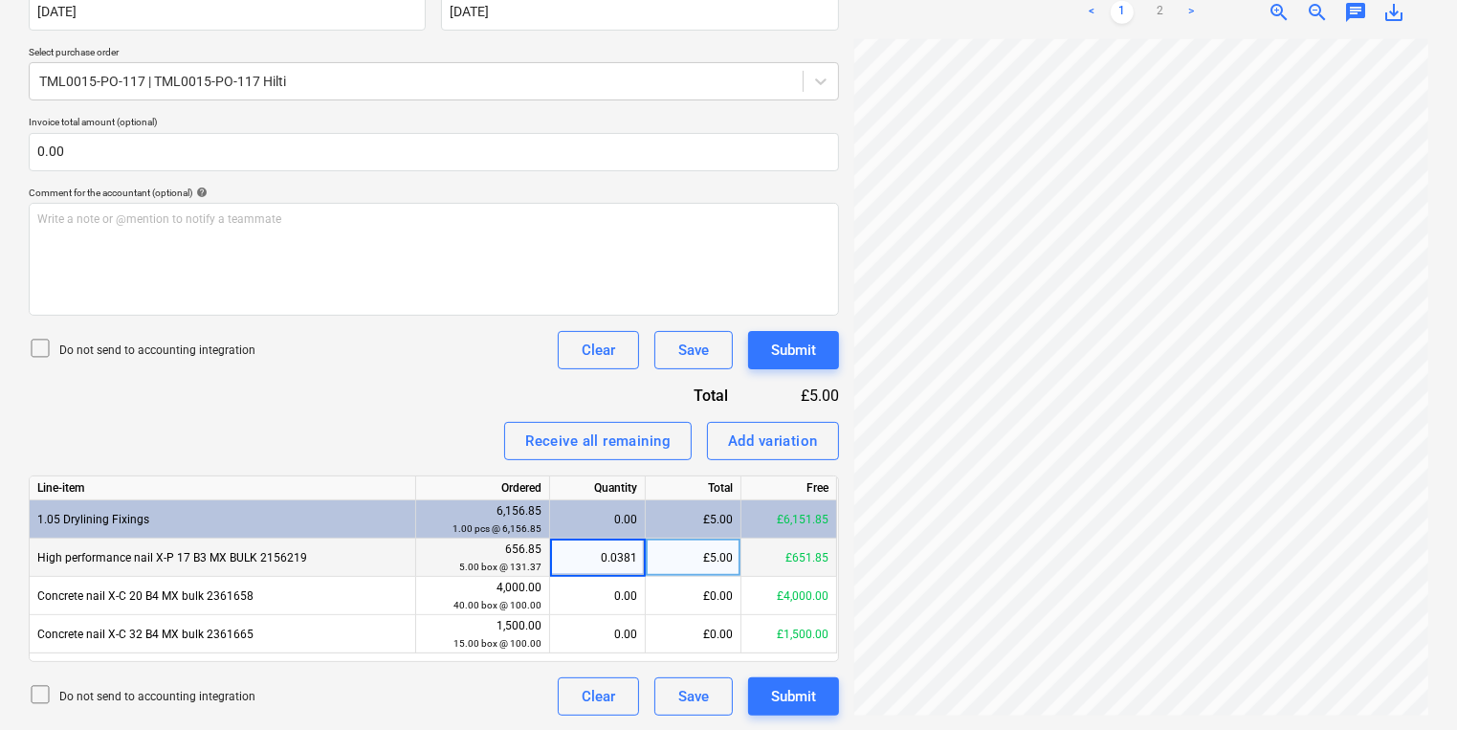
type input "5"
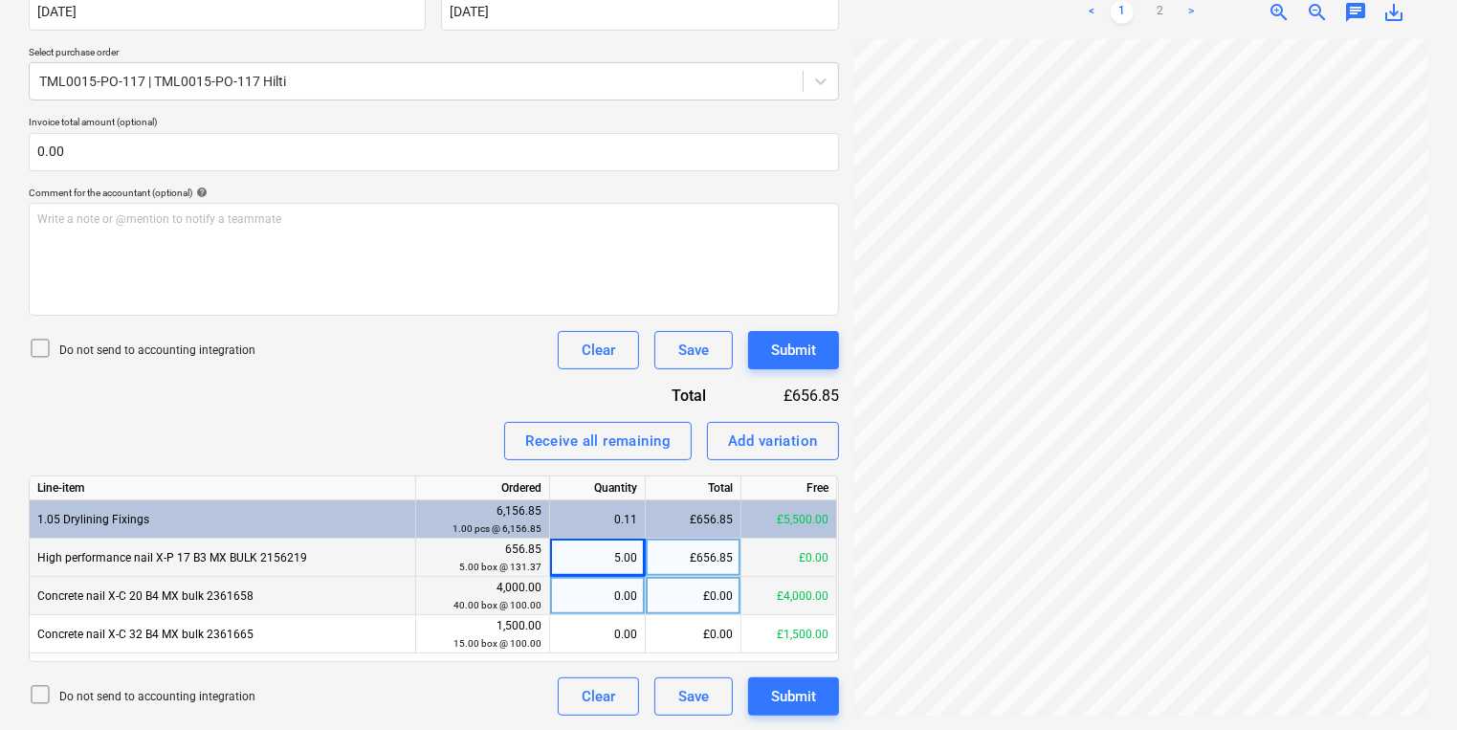
click at [588, 604] on div "0.00" at bounding box center [597, 596] width 79 height 38
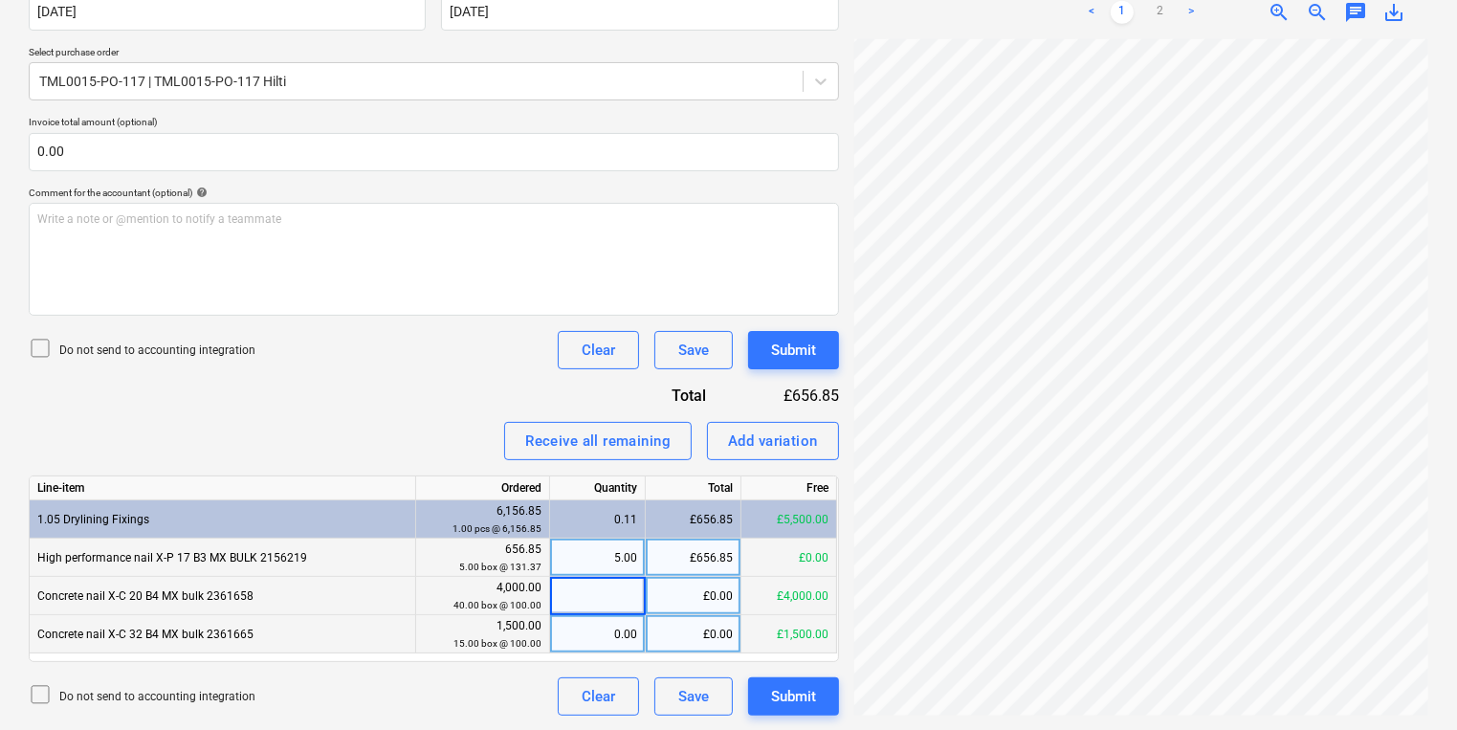
click at [588, 633] on div "0.00" at bounding box center [597, 634] width 79 height 38
type input "15"
click at [646, 586] on div "£0.00" at bounding box center [694, 596] width 96 height 38
type input "40"
click at [584, 607] on div "0.40" at bounding box center [597, 596] width 79 height 38
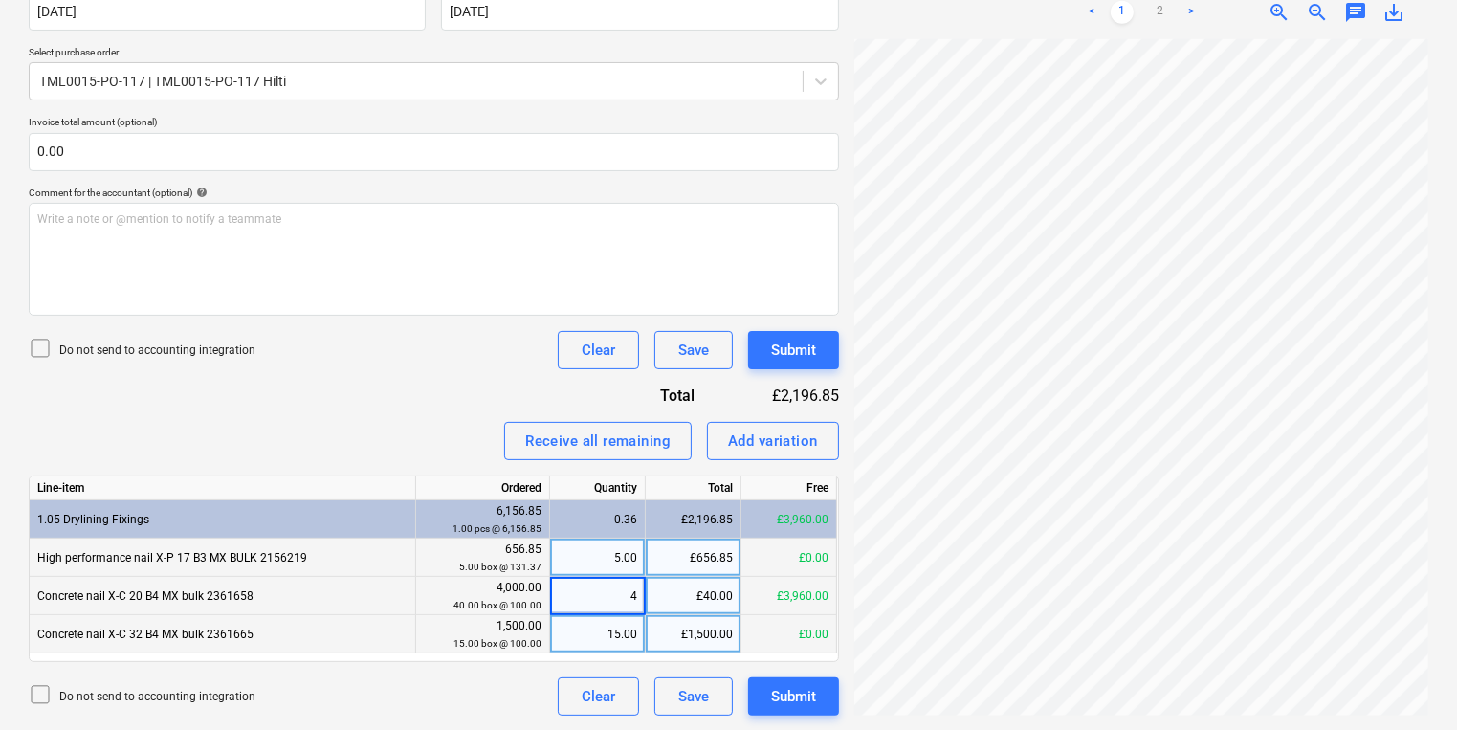
type input "40"
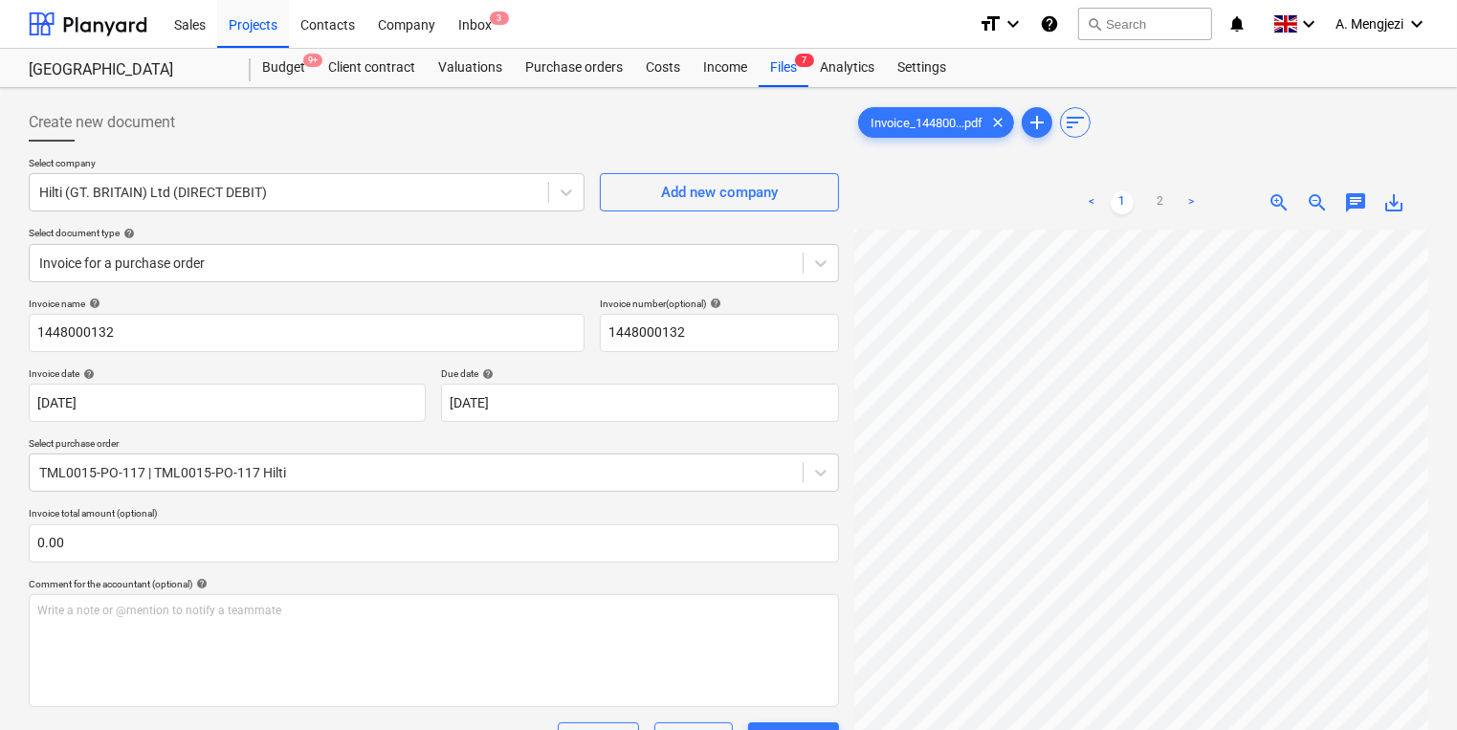
scroll to position [0, 0]
click at [777, 57] on div "Files 7" at bounding box center [784, 68] width 50 height 38
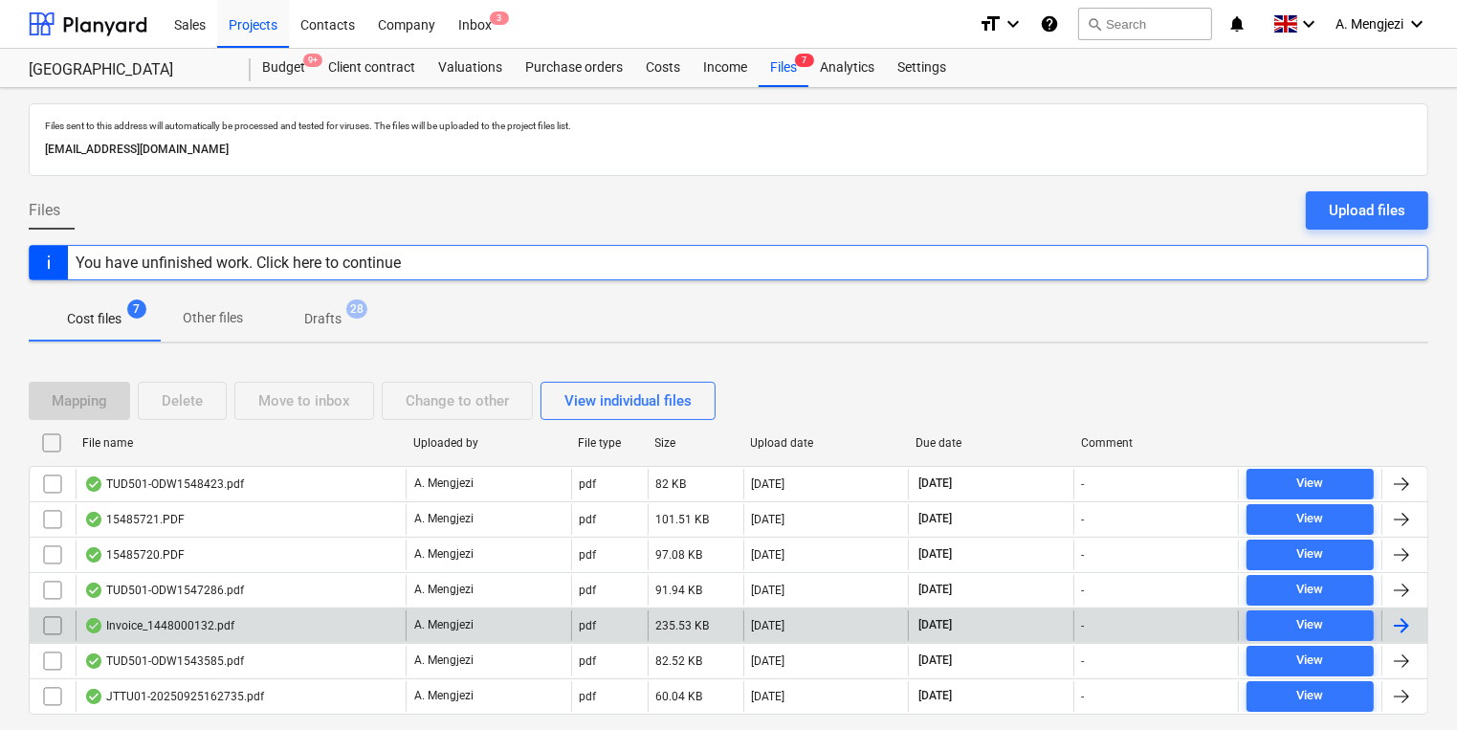
click at [261, 616] on div "Invoice_1448000132.pdf" at bounding box center [241, 626] width 330 height 31
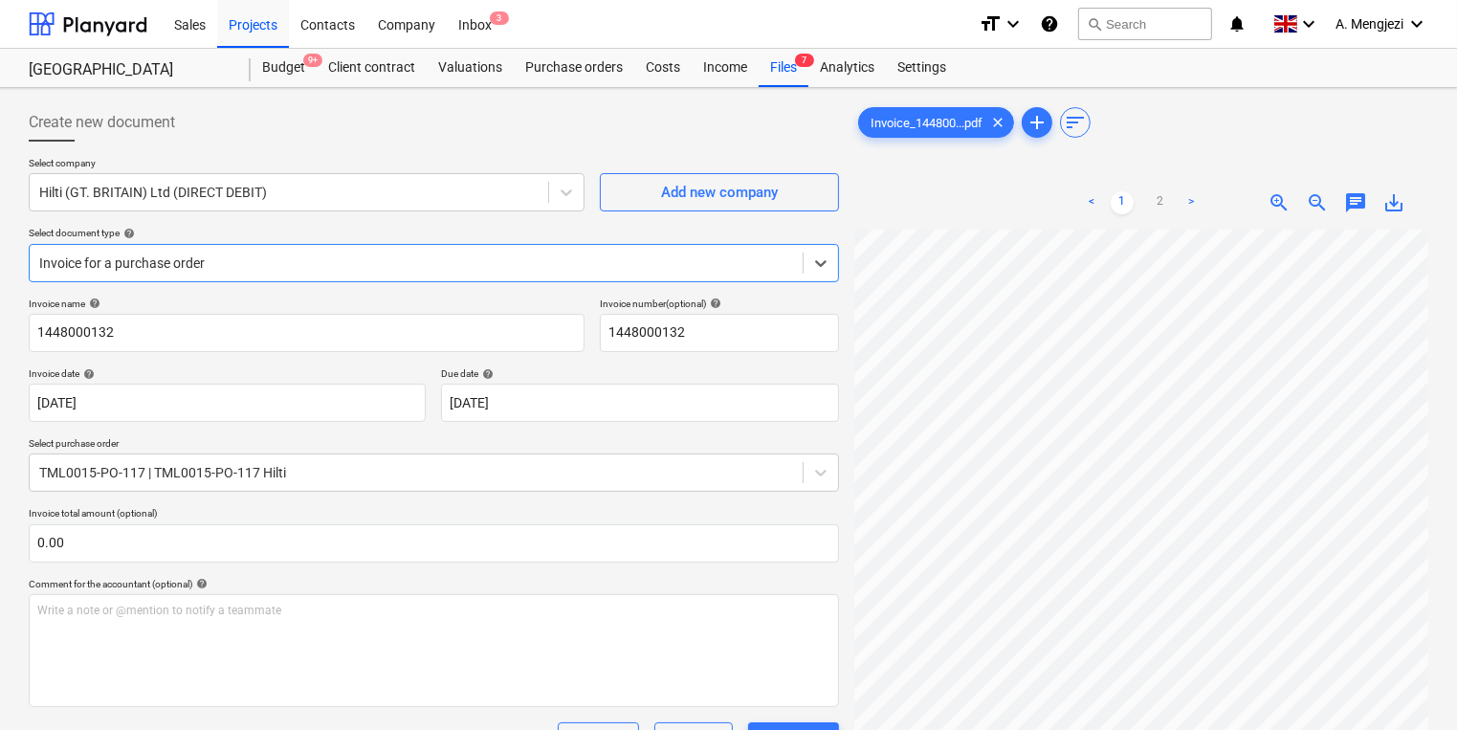
click at [785, 48] on div "Sales Projects Contacts Company Inbox 3 format_size keyboard_arrow_down help se…" at bounding box center [728, 24] width 1457 height 49
click at [788, 77] on div "Files 7" at bounding box center [784, 68] width 50 height 38
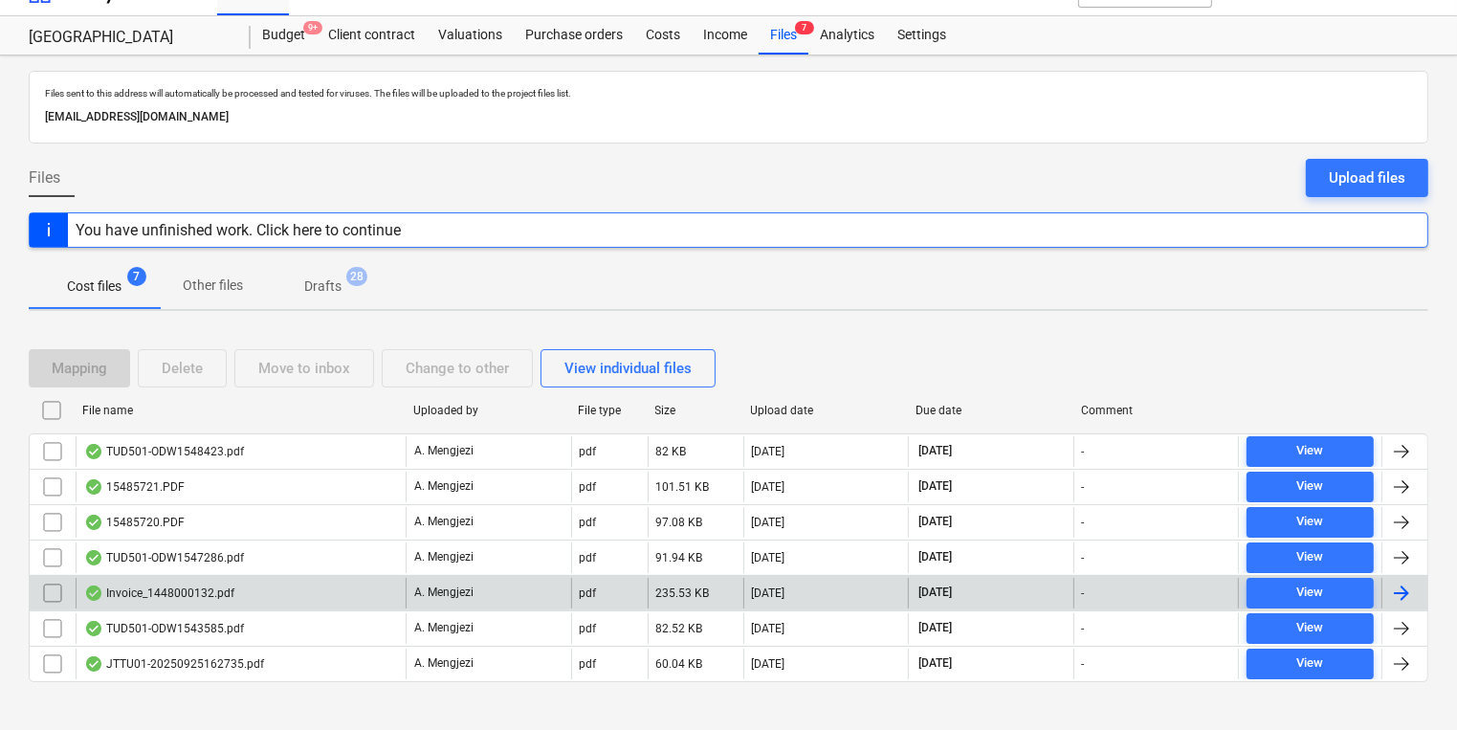
scroll to position [50, 0]
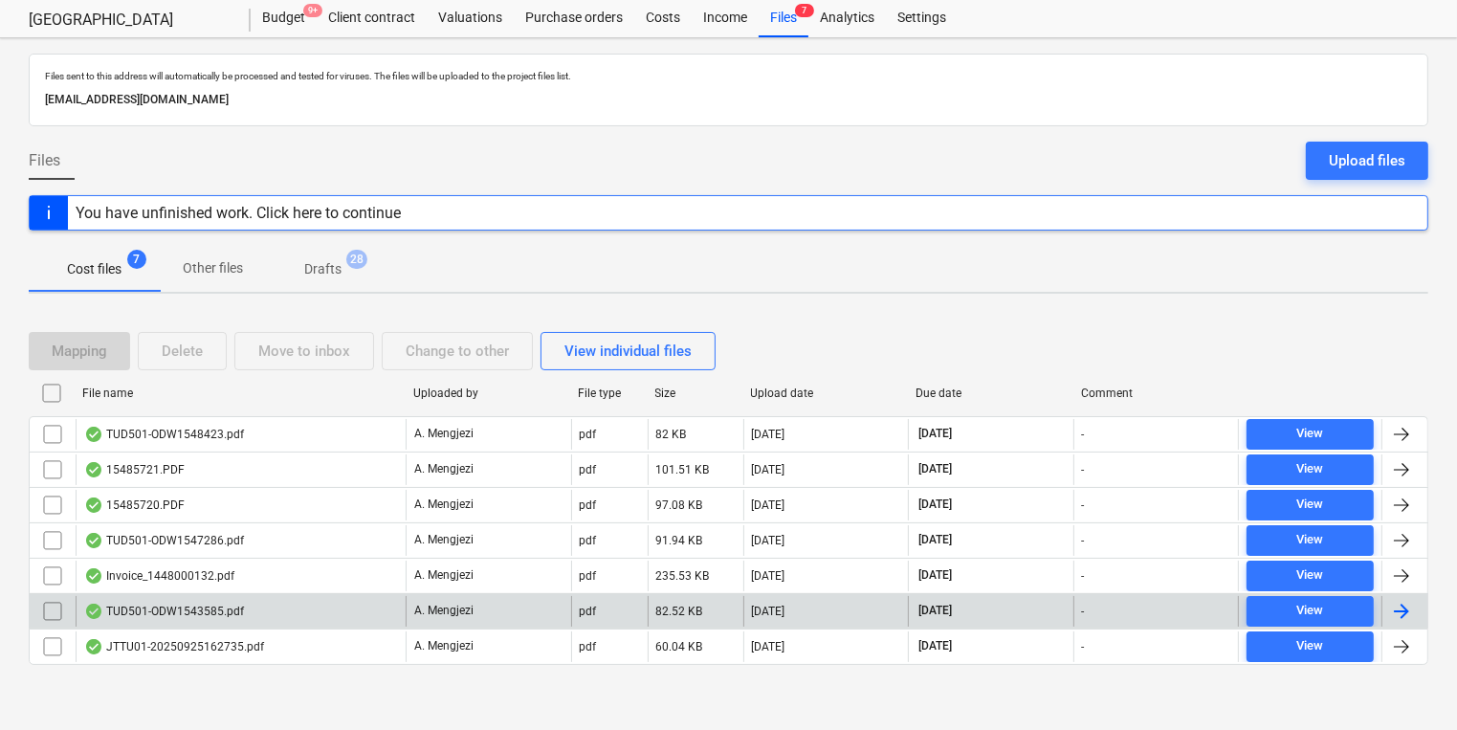
click at [494, 601] on div "A. Mengjezi" at bounding box center [489, 611] width 166 height 31
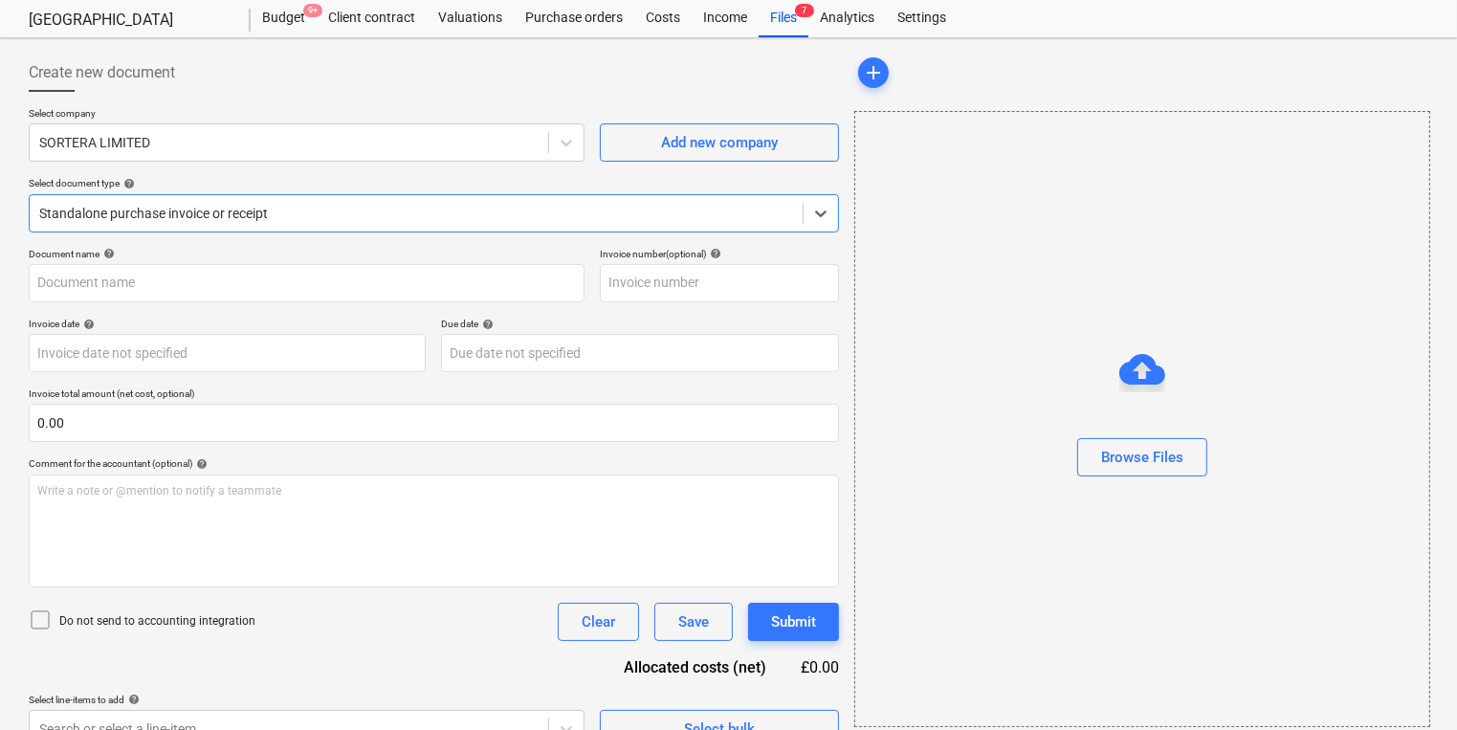
type input "ODW1543585"
type input "[DATE]"
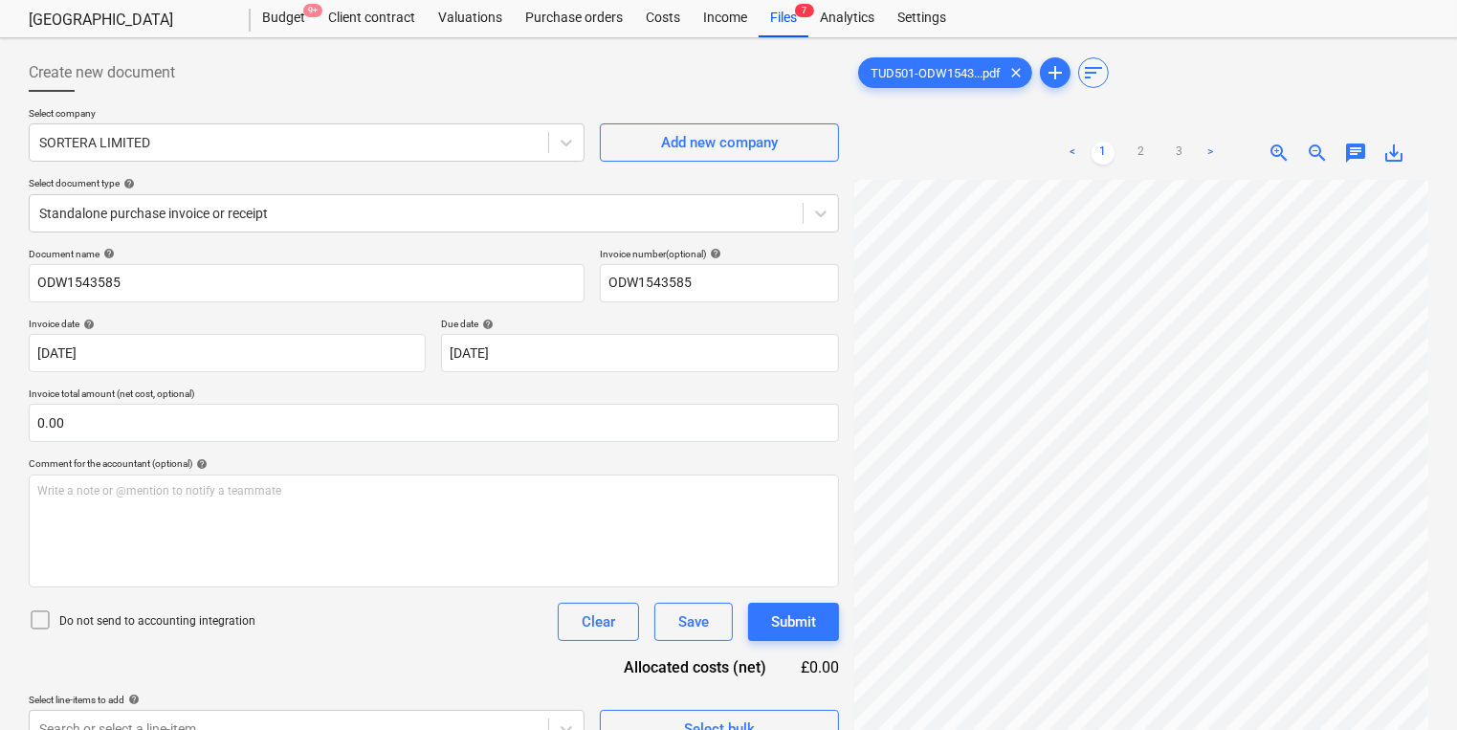
scroll to position [0, 88]
click at [780, 22] on div "Files 7" at bounding box center [784, 18] width 50 height 38
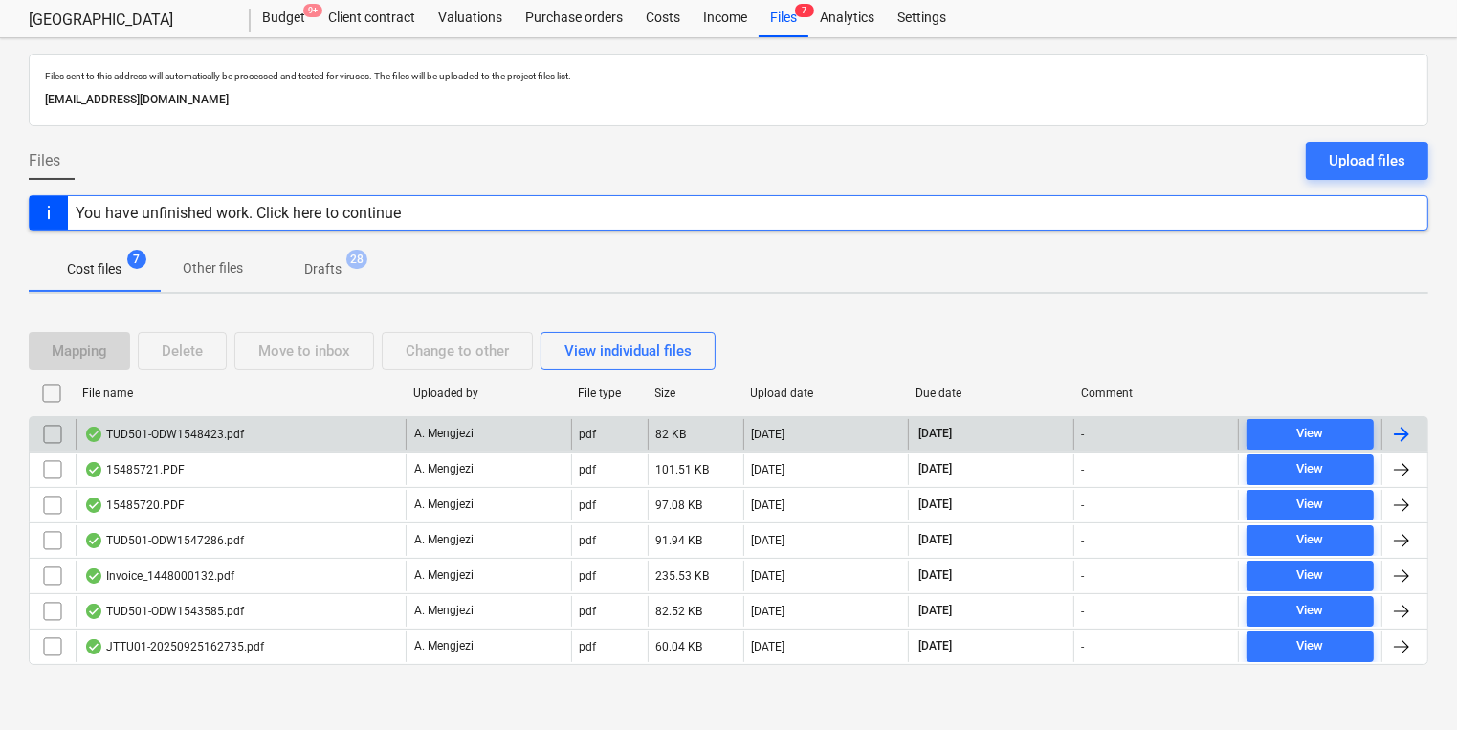
click at [406, 425] on div "A. Mengjezi" at bounding box center [489, 434] width 166 height 31
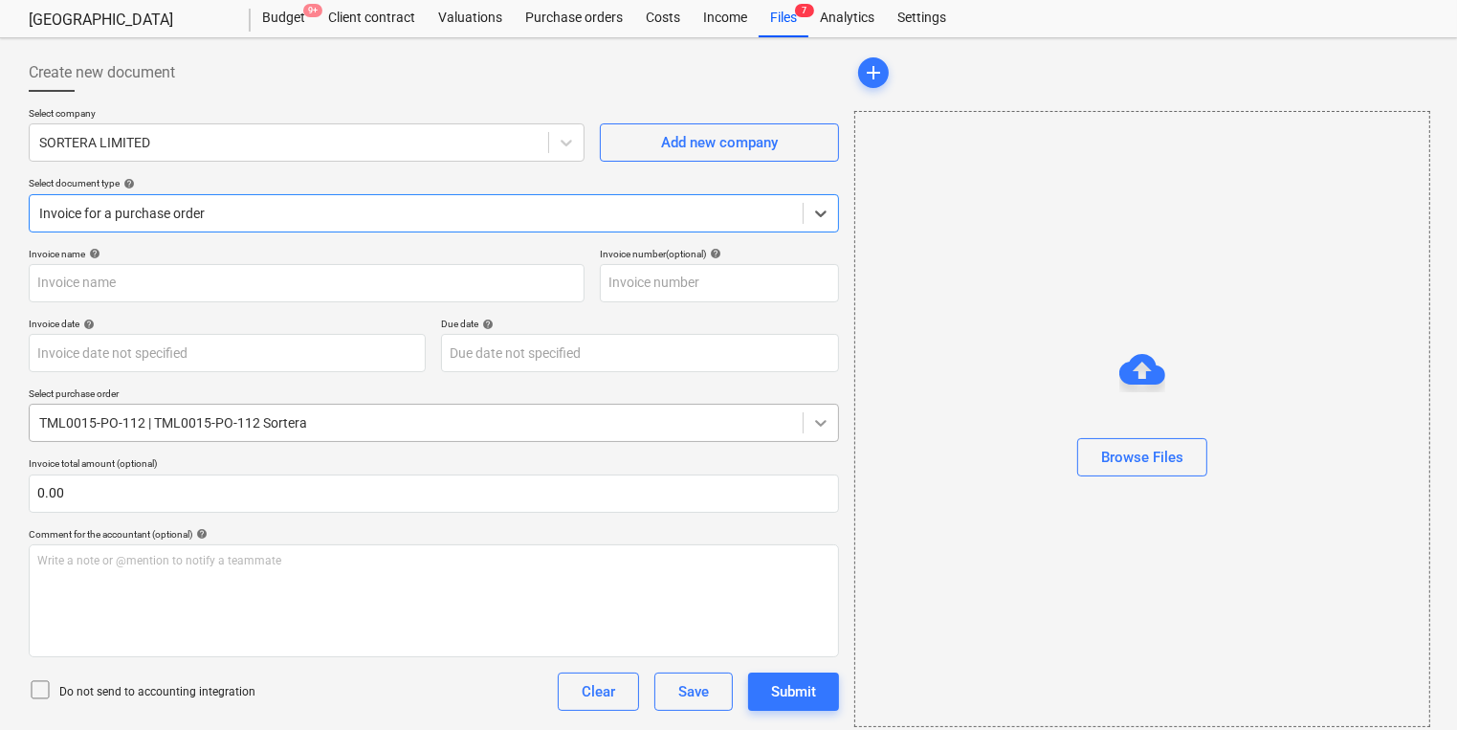
type input "ODW1548423"
type input "[DATE]"
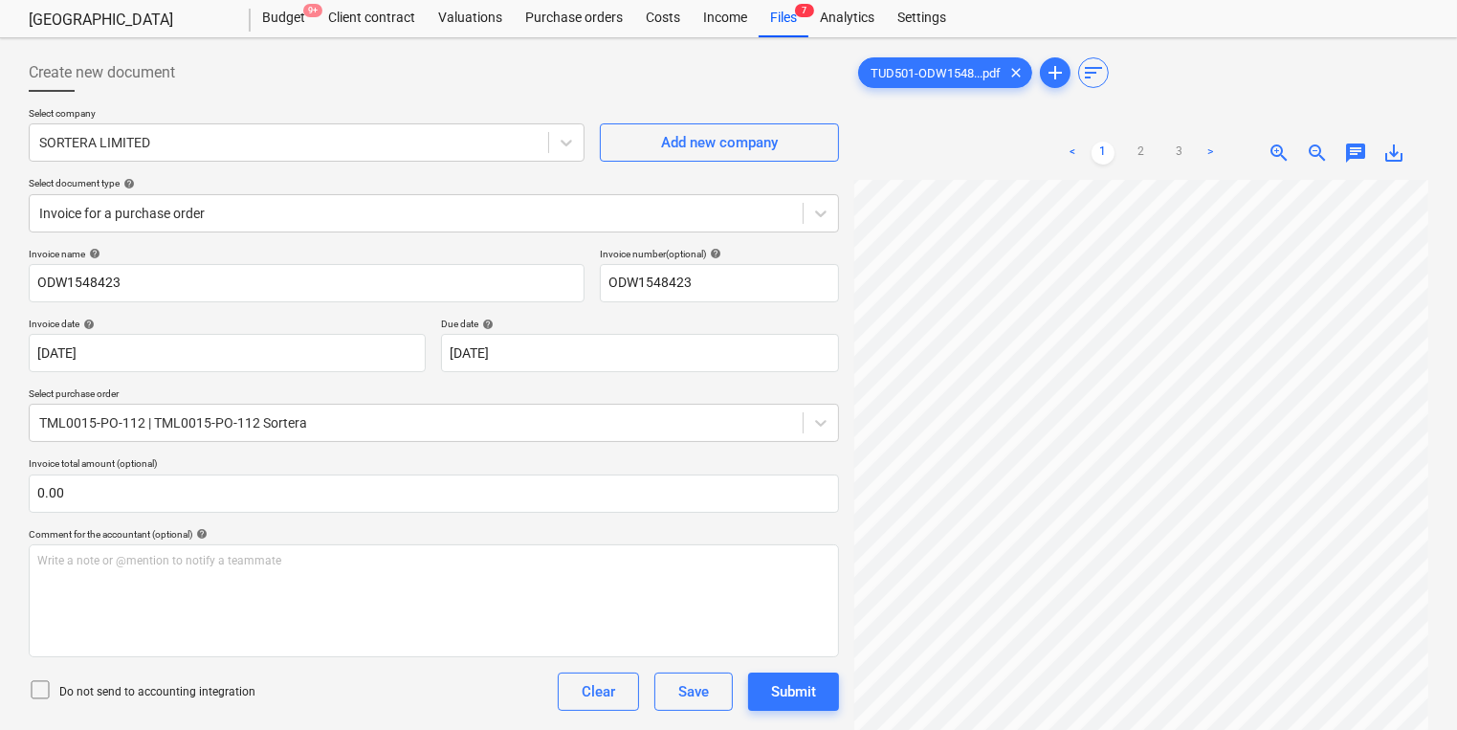
scroll to position [7, 10]
click at [800, 17] on div "Files 7" at bounding box center [784, 18] width 50 height 38
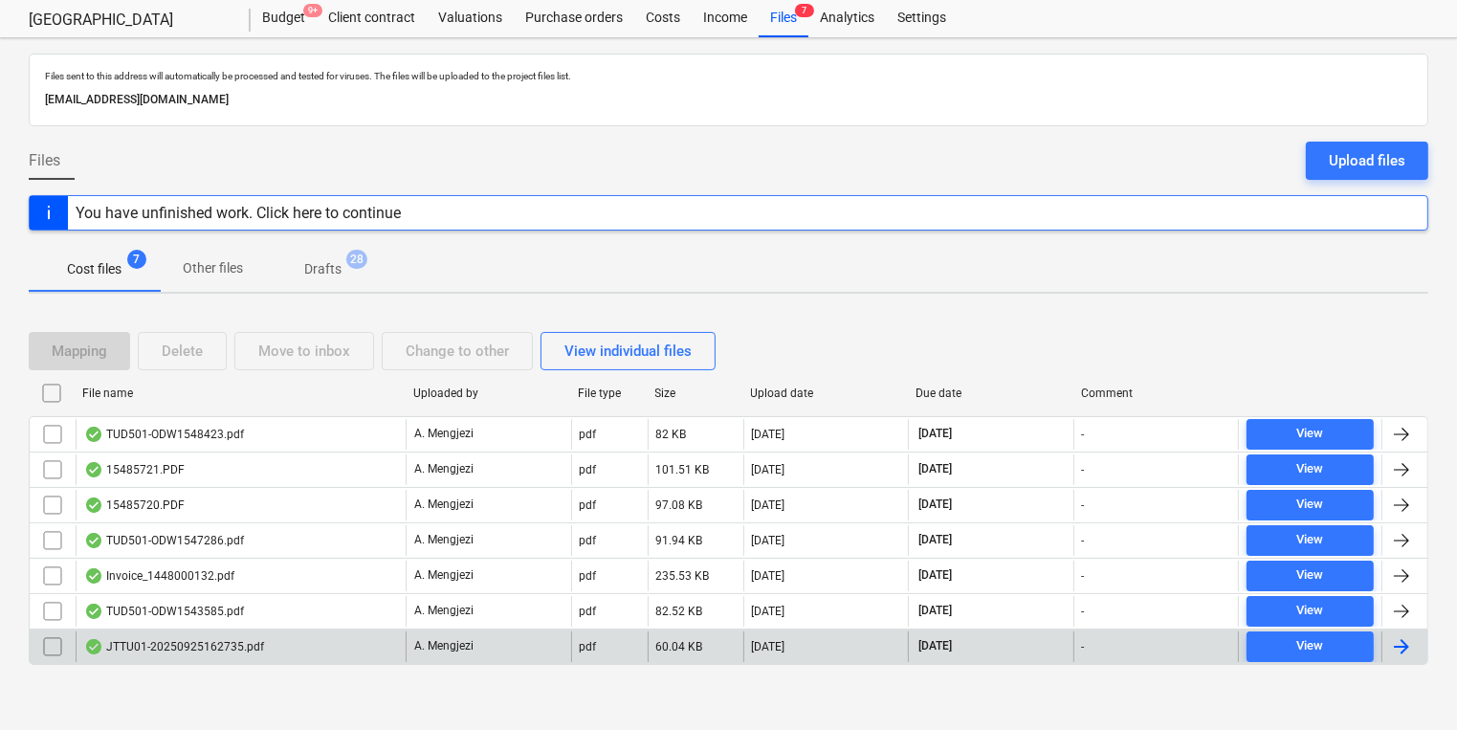
click at [252, 629] on div "JTTU01-20250925162735.pdf A. Mengjezi pdf 60.04 KB 25.09.2025 31.10.2025 - View" at bounding box center [729, 647] width 1400 height 36
click at [253, 639] on div "JTTU01-20250925162735.pdf" at bounding box center [174, 646] width 180 height 15
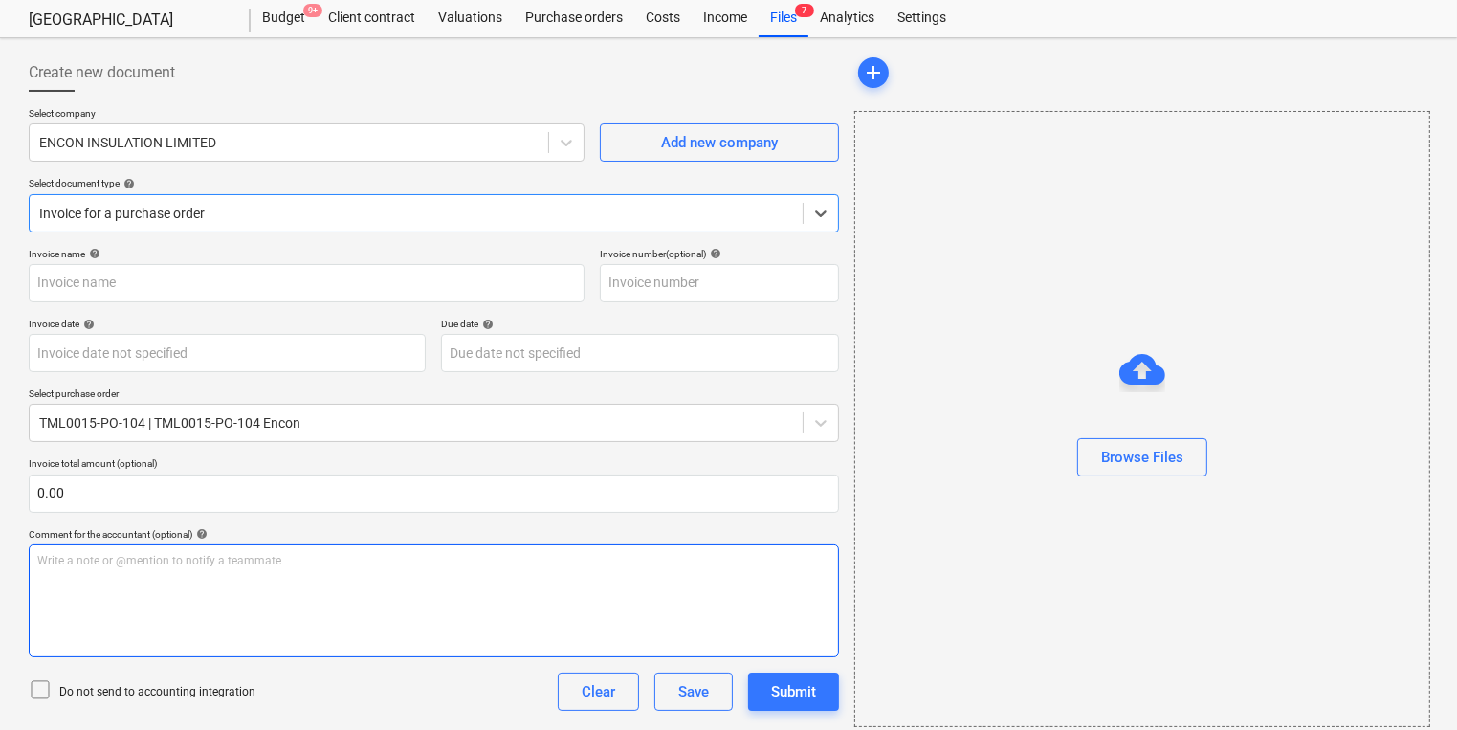
type input "53SI/520776"
type input "[DATE]"
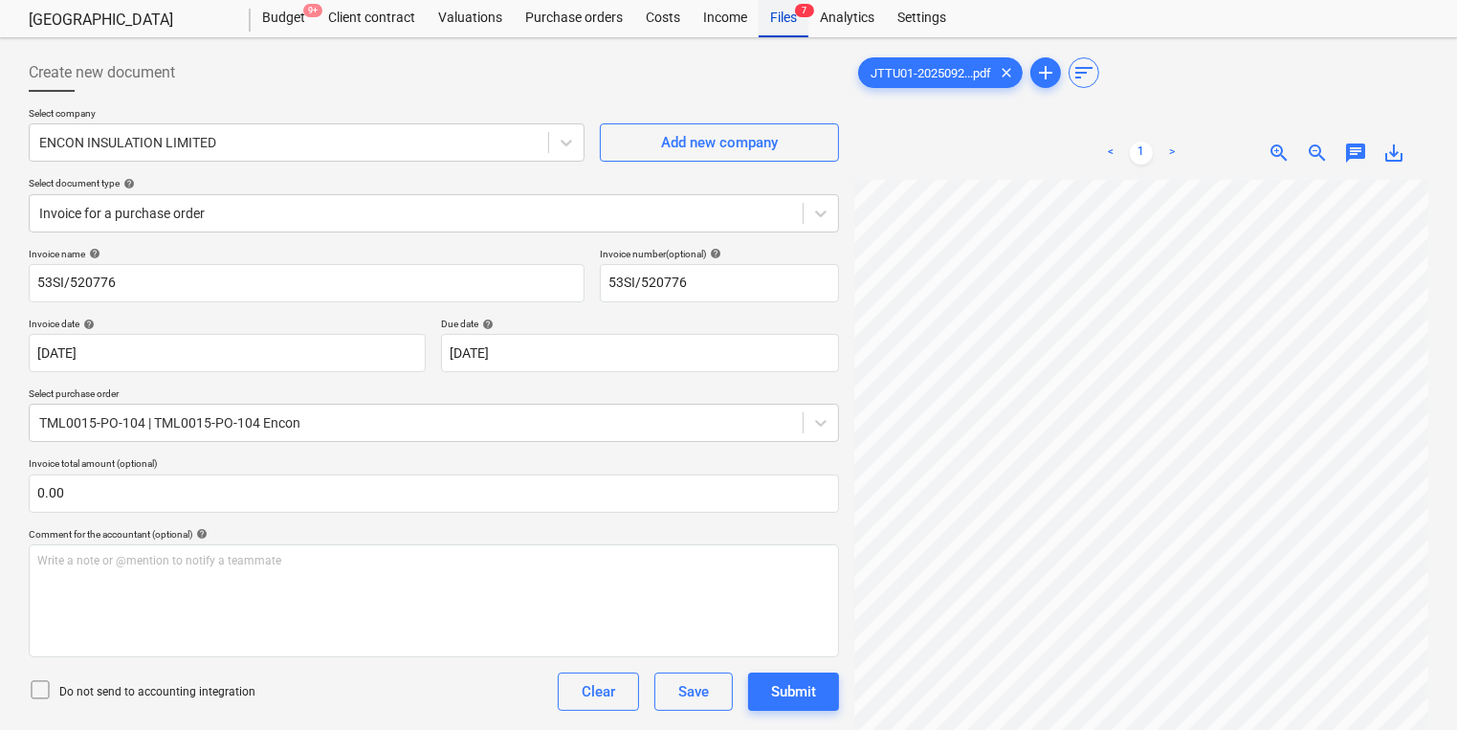
click at [791, 18] on div "Files 7" at bounding box center [784, 18] width 50 height 38
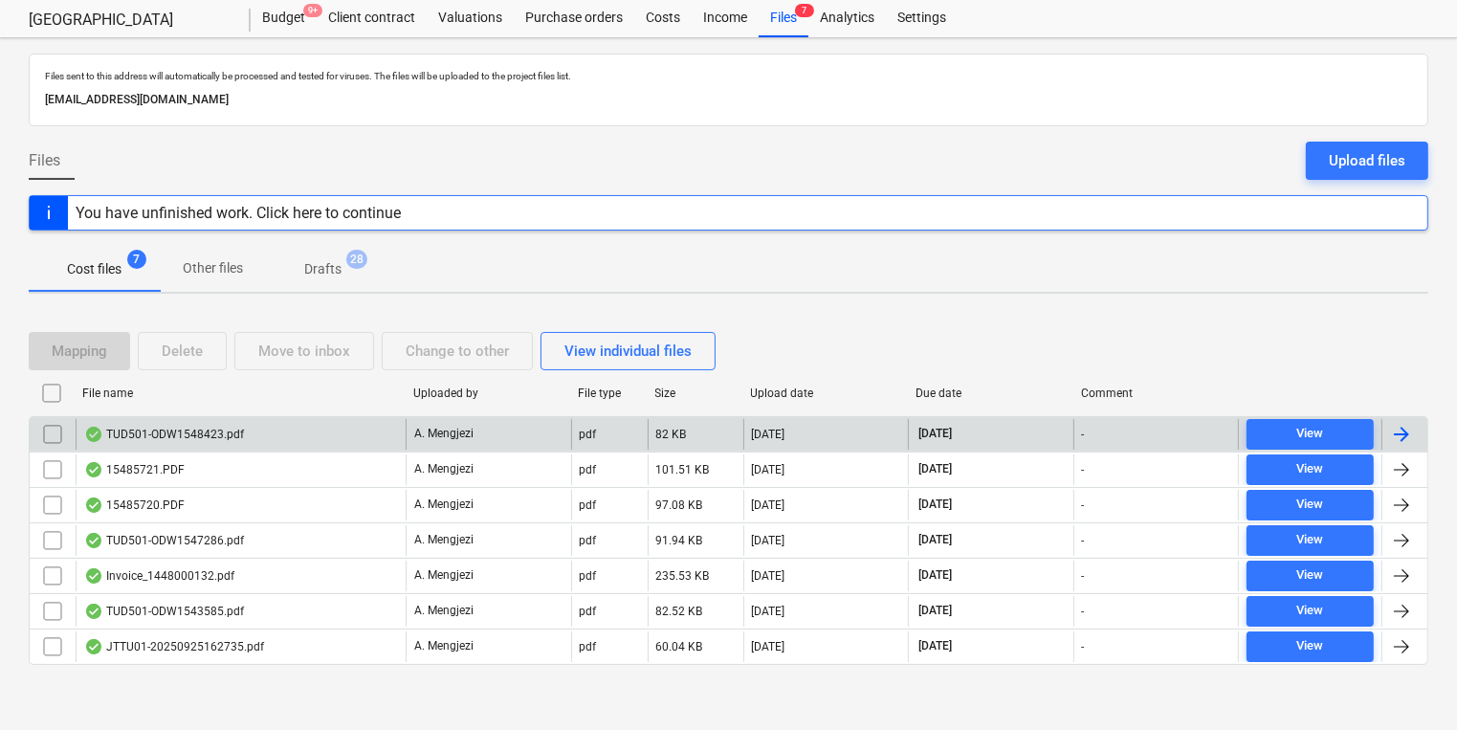
click at [279, 420] on div "TUD501-ODW1548423.pdf" at bounding box center [241, 434] width 330 height 31
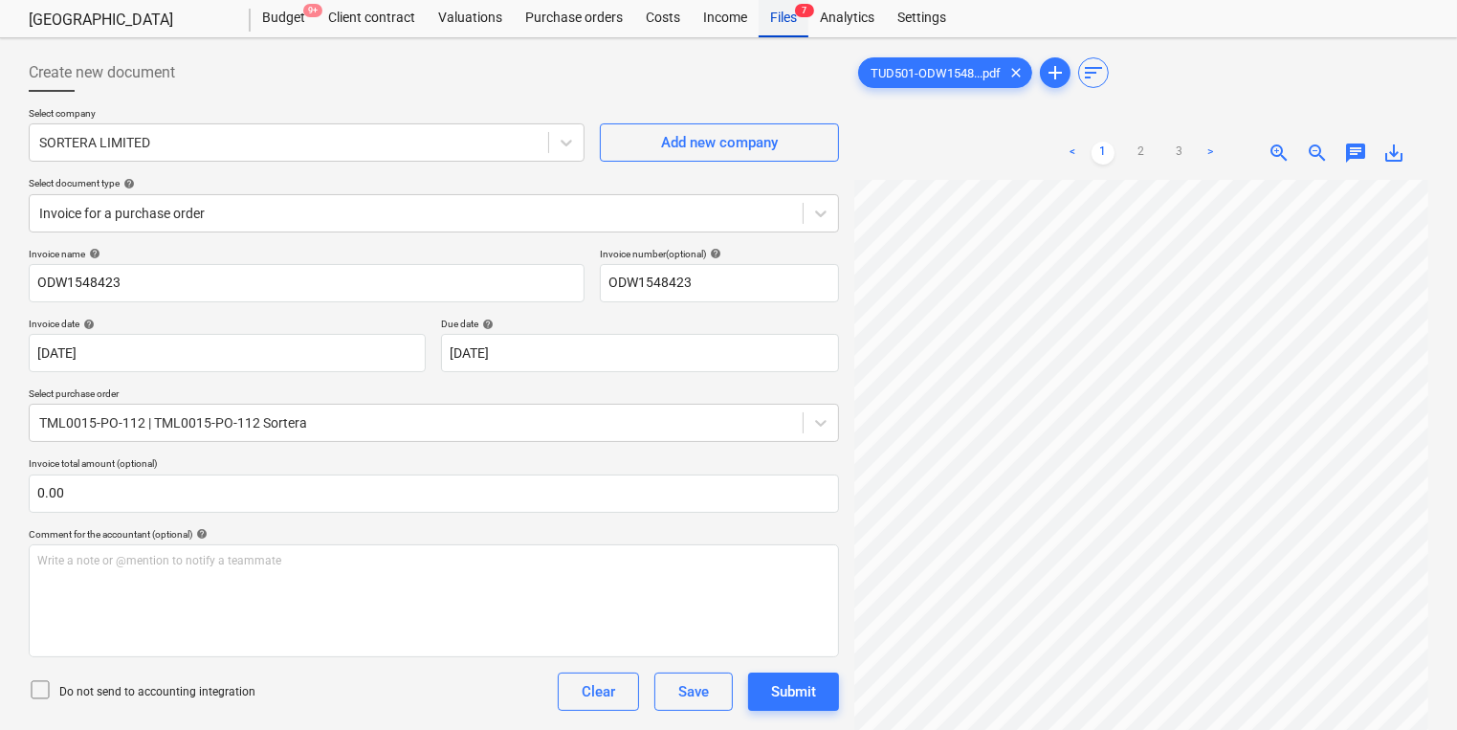
click at [790, 19] on div "Files 7" at bounding box center [784, 18] width 50 height 38
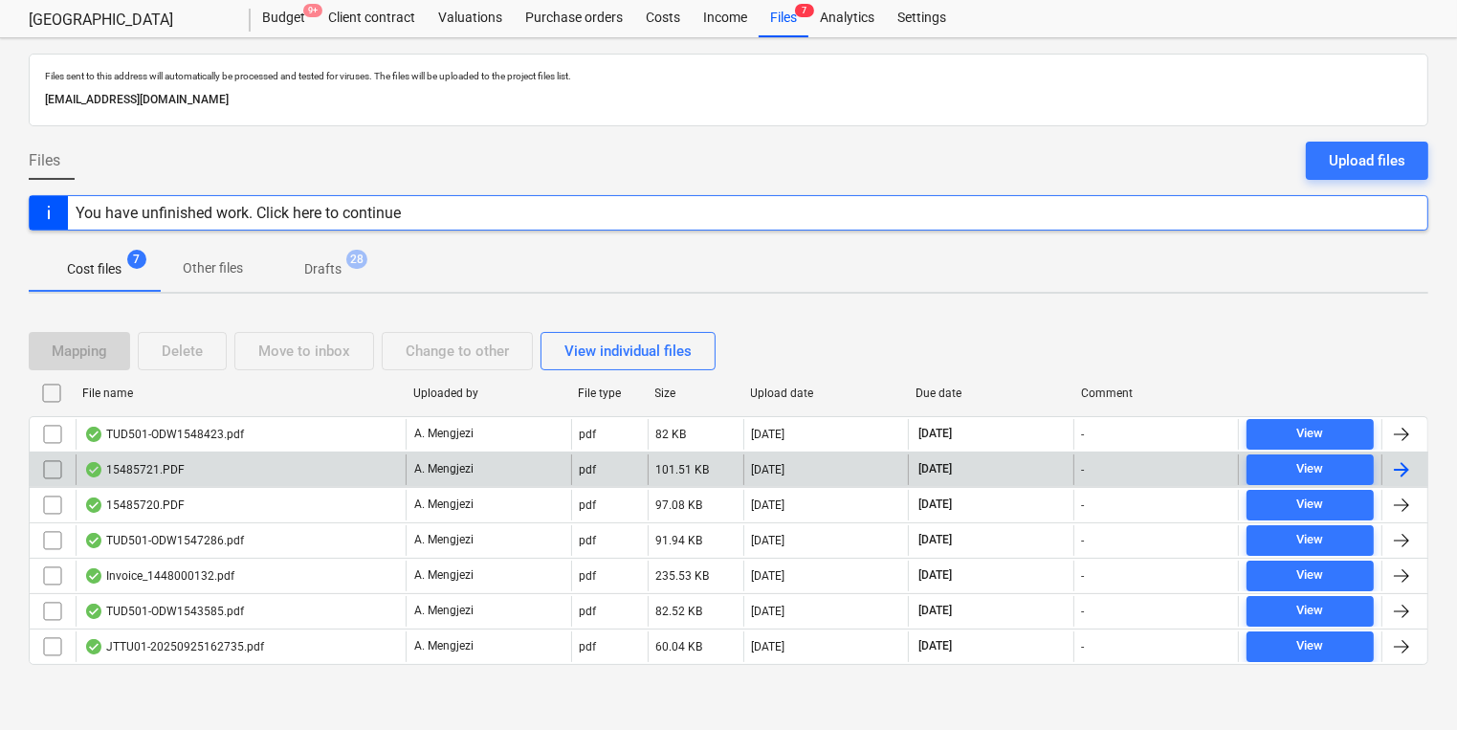
click at [456, 471] on p "A. Mengjezi" at bounding box center [443, 469] width 59 height 16
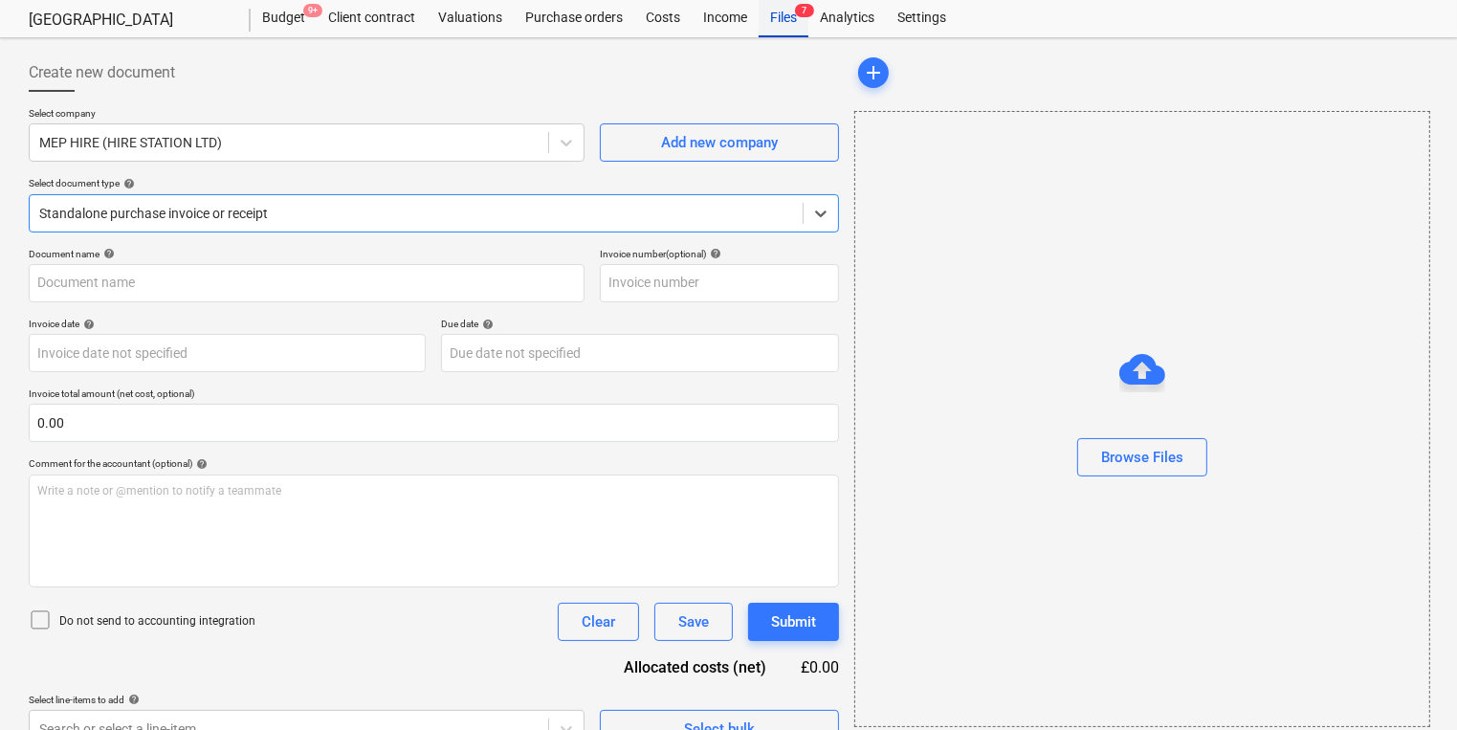
type input "15485721"
type input "[DATE]"
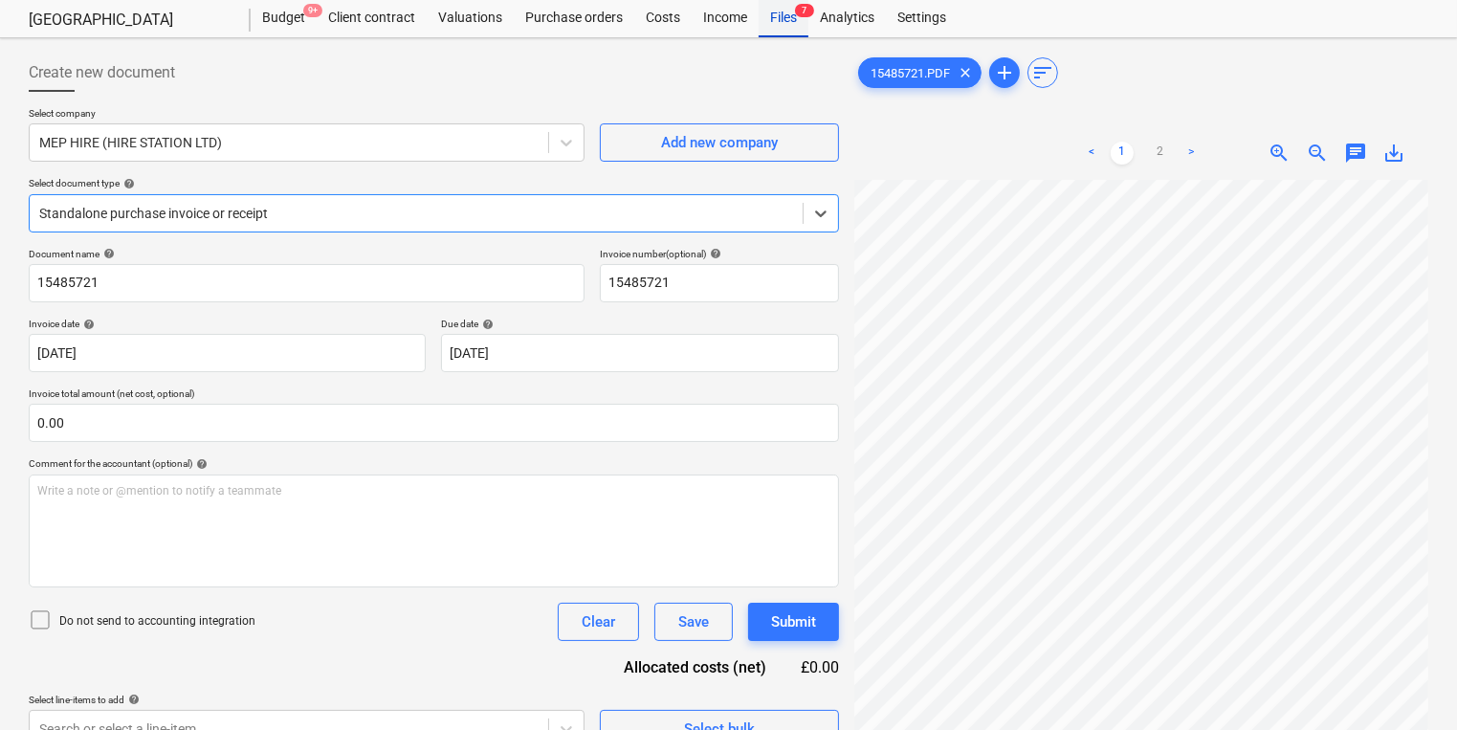
click at [787, 4] on div "Files 7" at bounding box center [784, 18] width 50 height 38
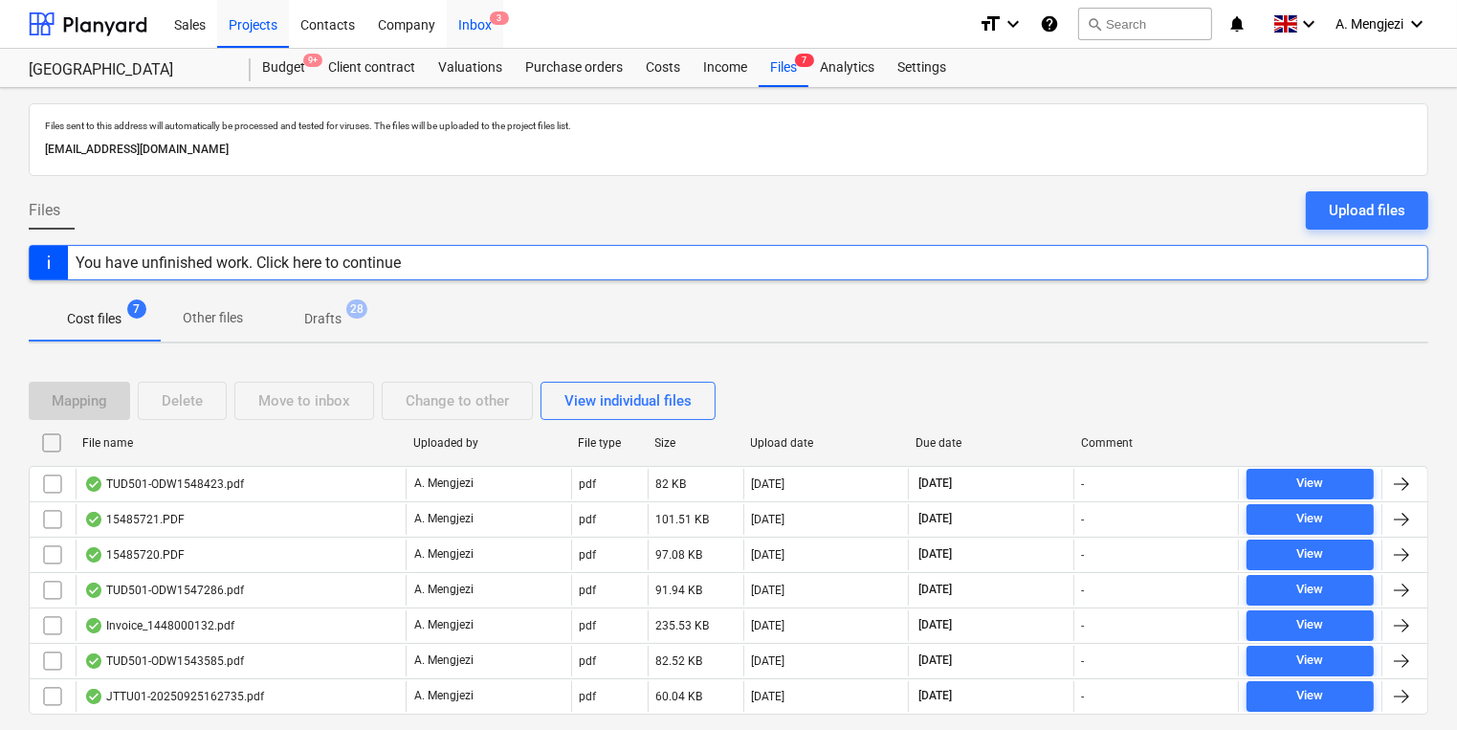
click at [496, 35] on div "Inbox 3" at bounding box center [475, 23] width 56 height 49
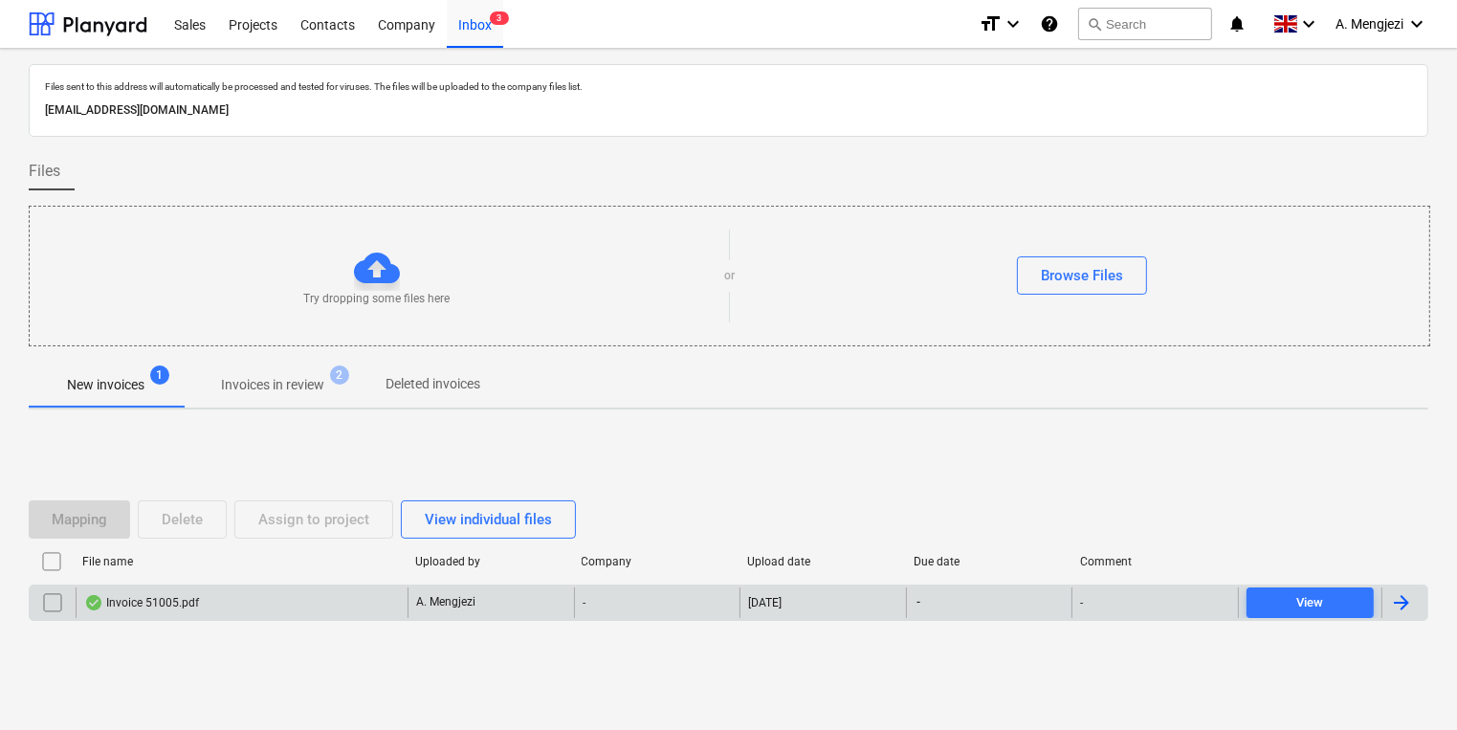
click at [178, 597] on div "Invoice 51005.pdf" at bounding box center [141, 602] width 115 height 15
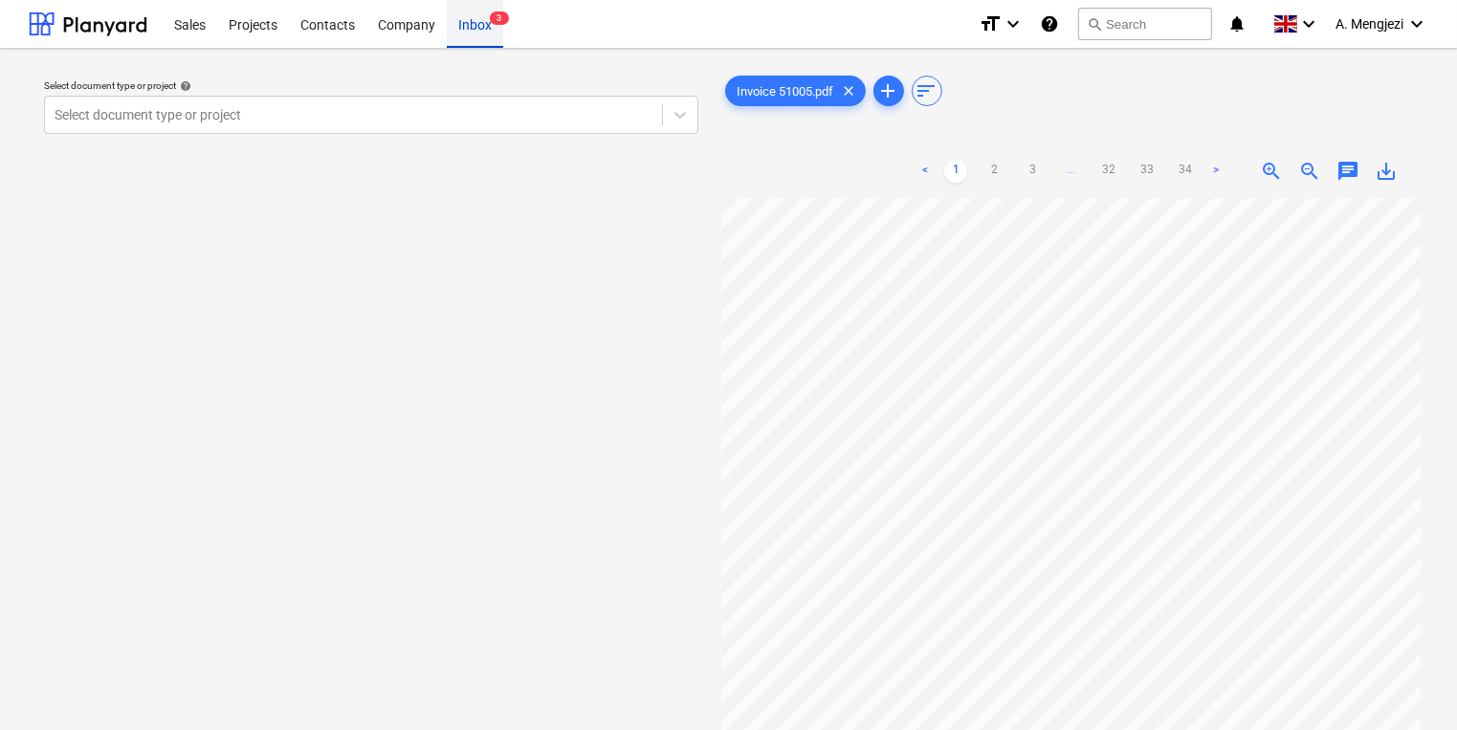
click at [459, 17] on div "Inbox 3" at bounding box center [475, 23] width 56 height 49
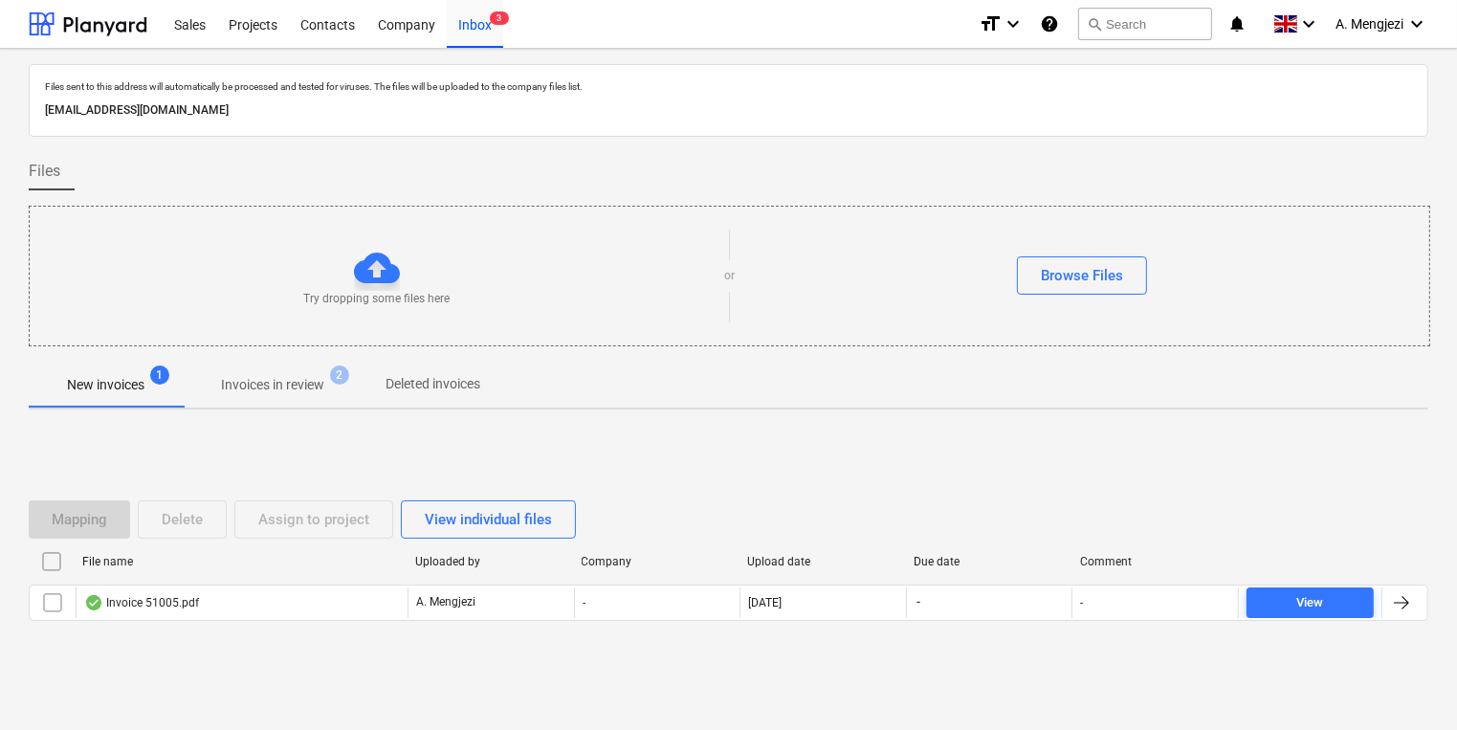
click at [322, 327] on div "Try dropping some files here or Browse Files" at bounding box center [730, 276] width 1400 height 108
click at [330, 394] on span "Invoices in review 2" at bounding box center [273, 385] width 134 height 20
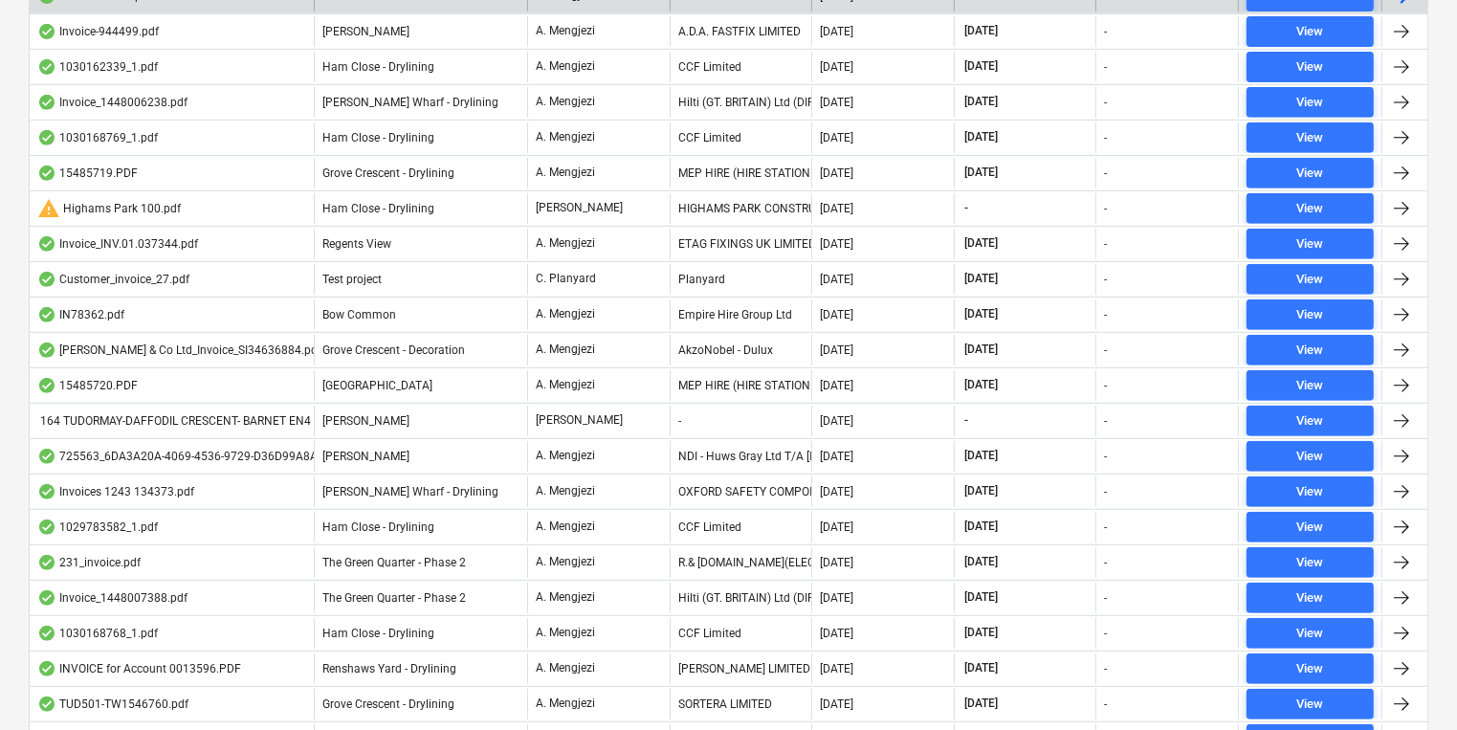
scroll to position [842, 0]
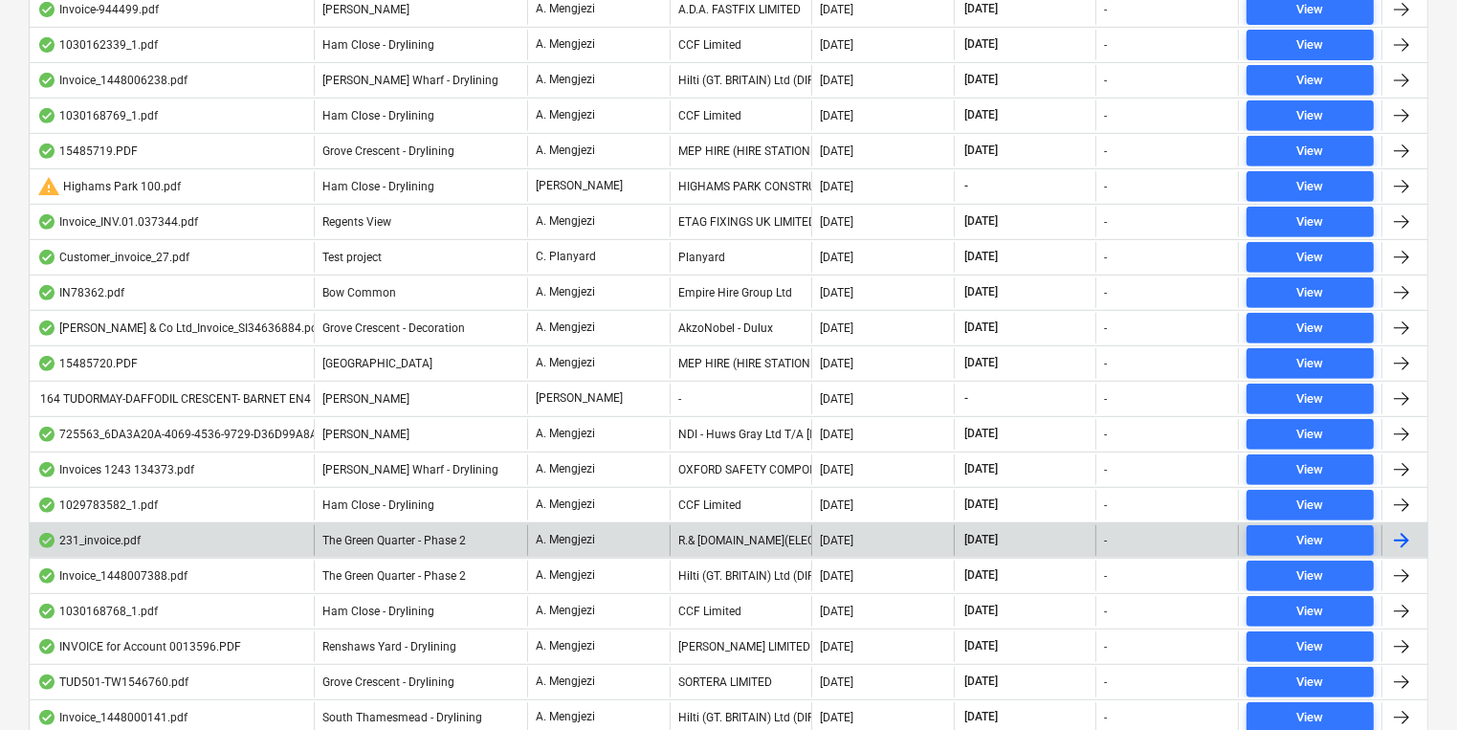
click at [748, 541] on div "R.& [DOMAIN_NAME](ELECTRICAL WHOLESALERS)LIMITED" at bounding box center [741, 540] width 143 height 31
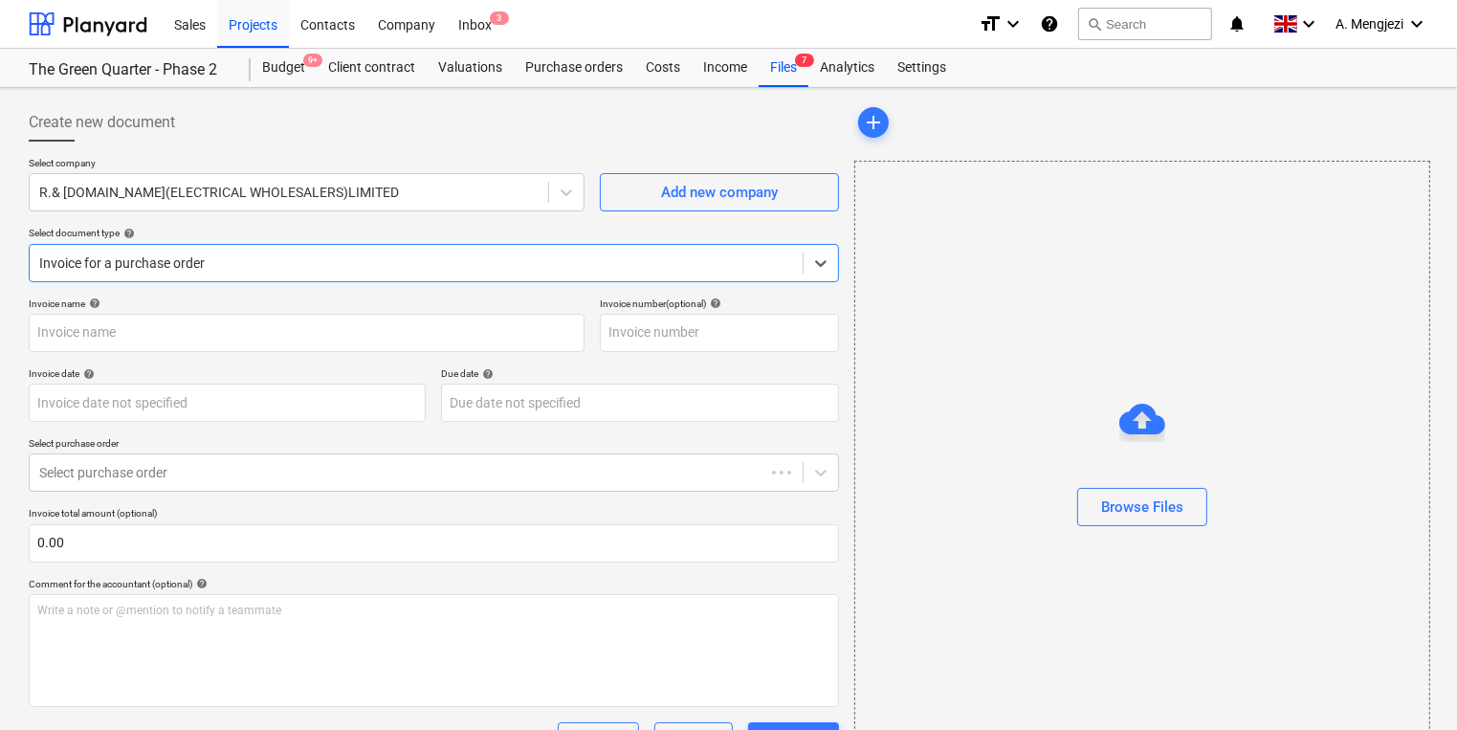
type input "01047823"
type input "[DATE]"
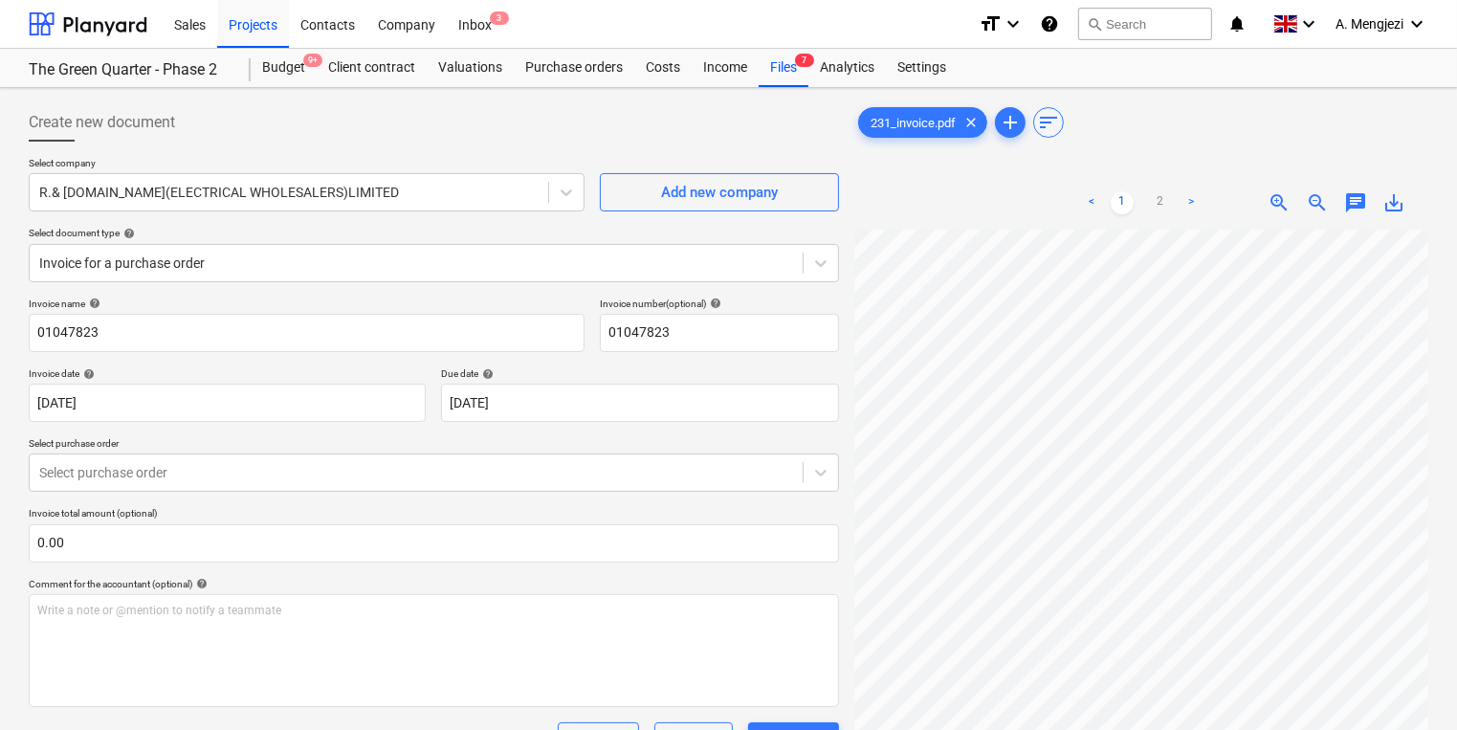
click at [1180, 457] on div "231_invoice.pdf clear add sort < 1 2 > zoom_in zoom_out chat 0 save_alt" at bounding box center [1141, 505] width 589 height 818
click at [819, 498] on div "Invoice name help 01047823 Invoice number (optional) help 01047823 Invoice date…" at bounding box center [434, 548] width 810 height 500
click at [455, 20] on div "Inbox 3" at bounding box center [475, 23] width 56 height 49
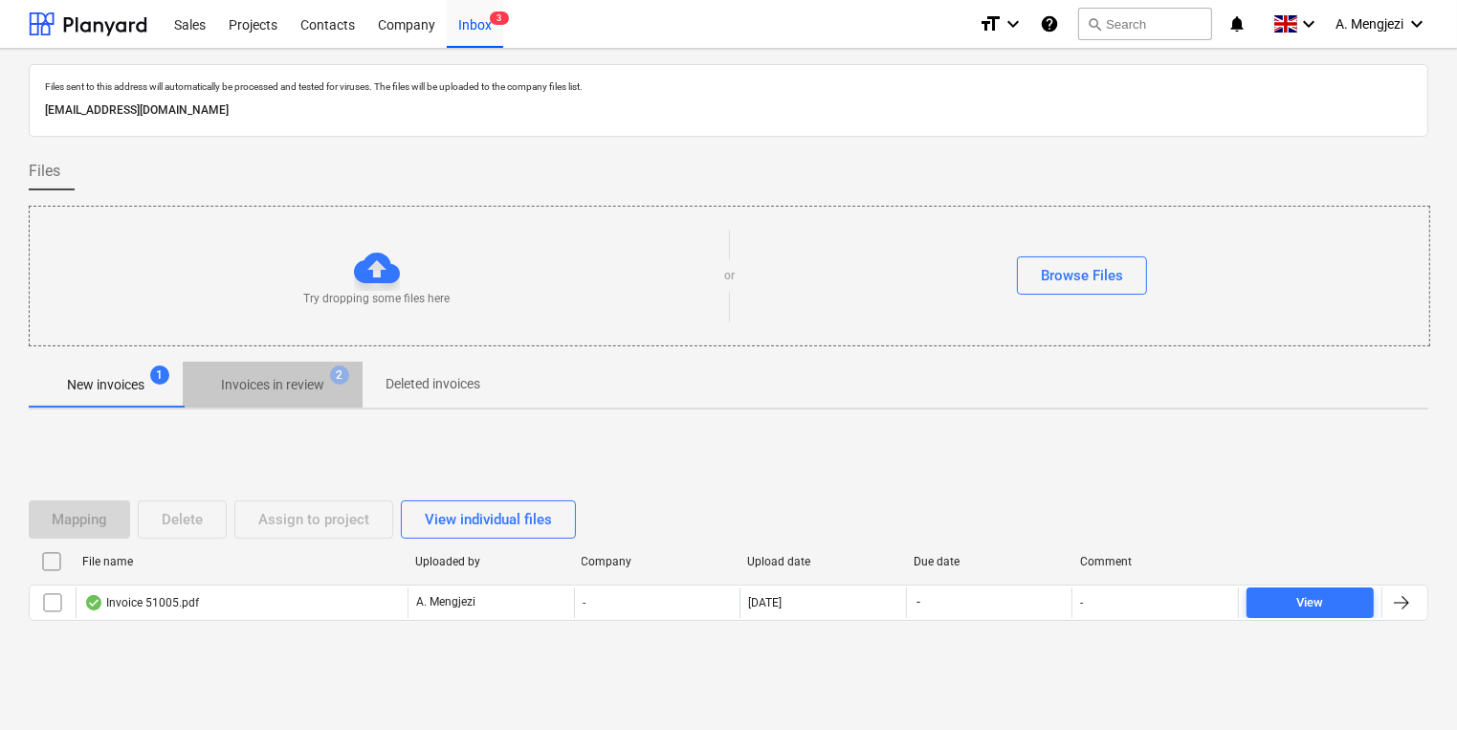
click at [305, 379] on p "Invoices in review" at bounding box center [272, 385] width 103 height 20
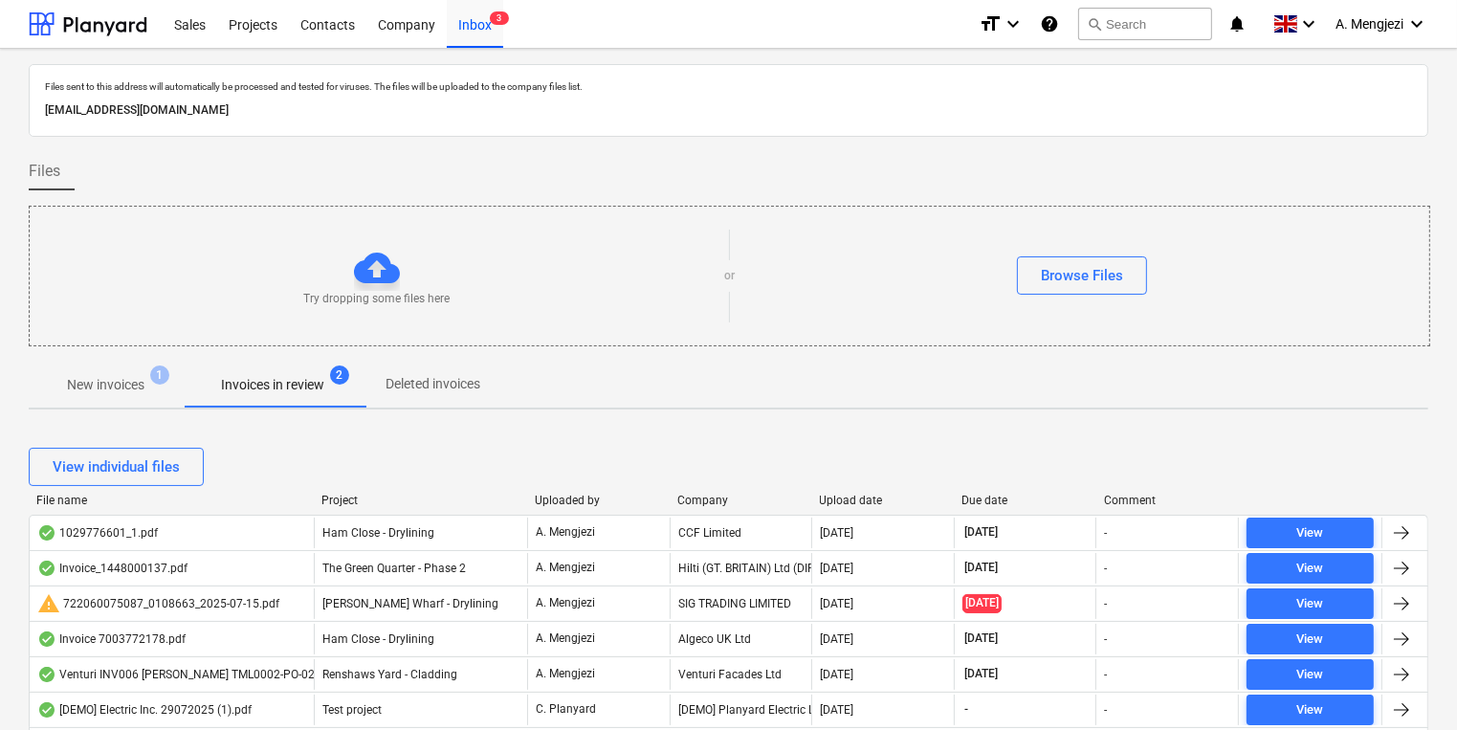
click at [335, 494] on div "Project" at bounding box center [421, 500] width 198 height 13
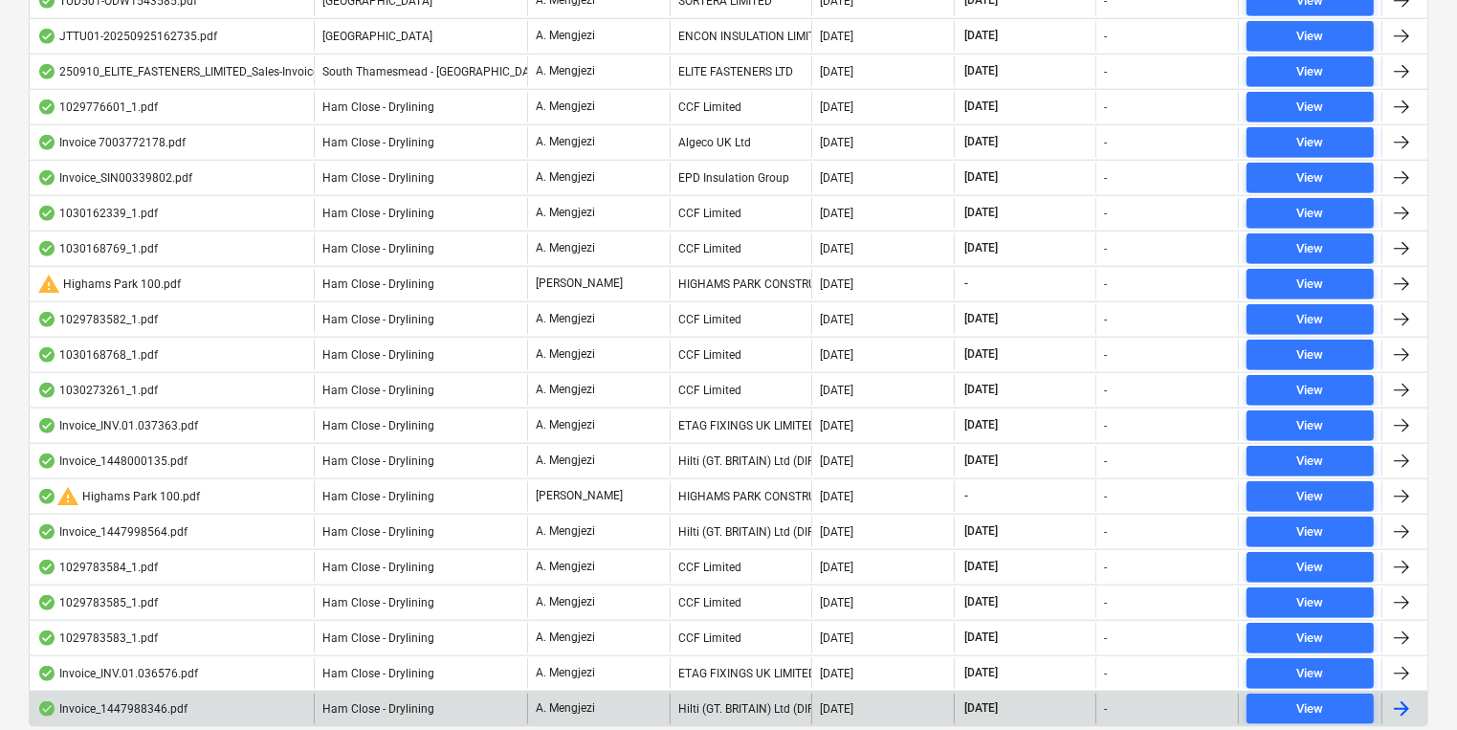
scroll to position [1994, 0]
